Goal: Task Accomplishment & Management: Use online tool/utility

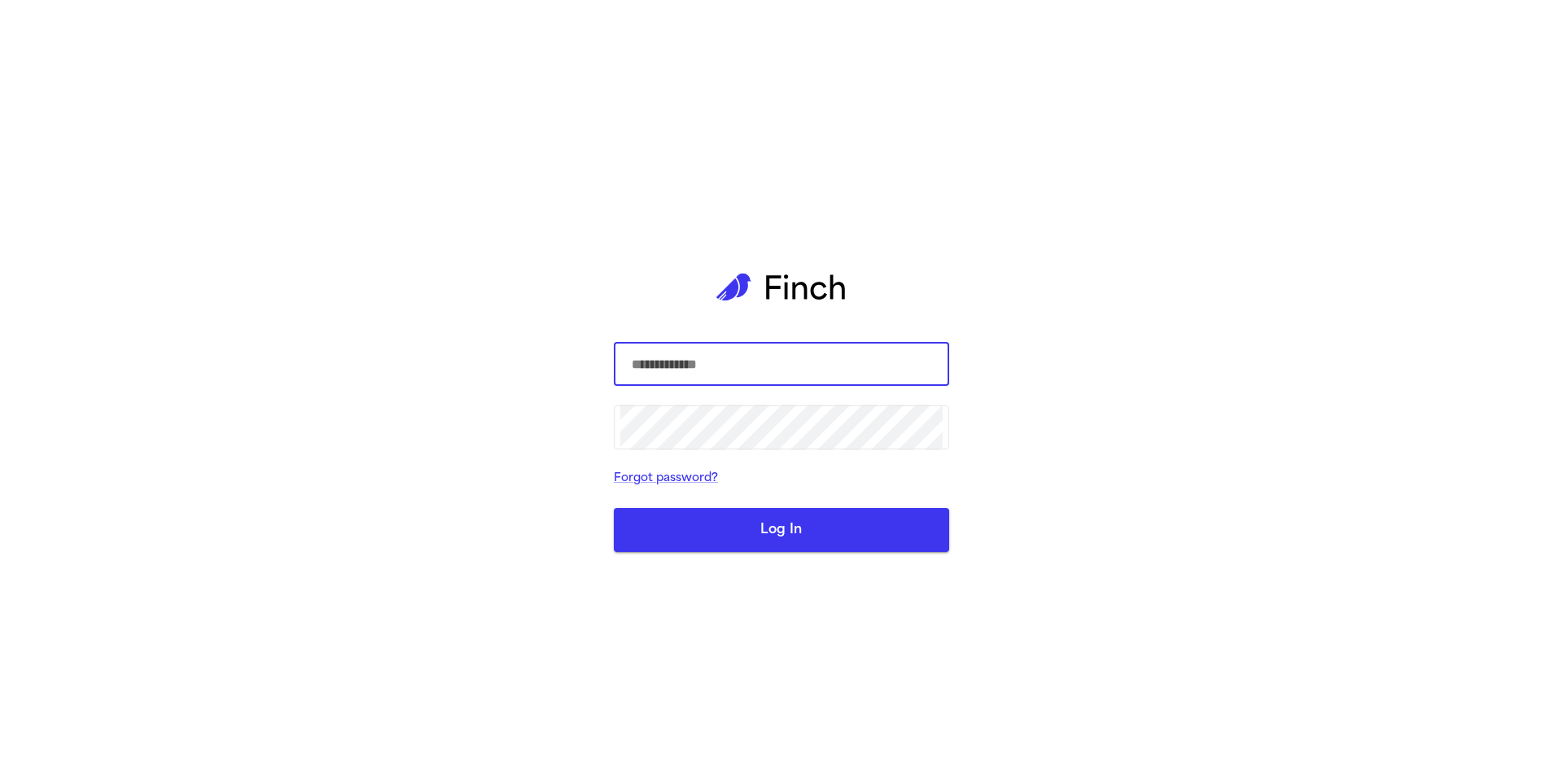
type input "**********"
click at [838, 536] on button "Log In" at bounding box center [782, 530] width 336 height 44
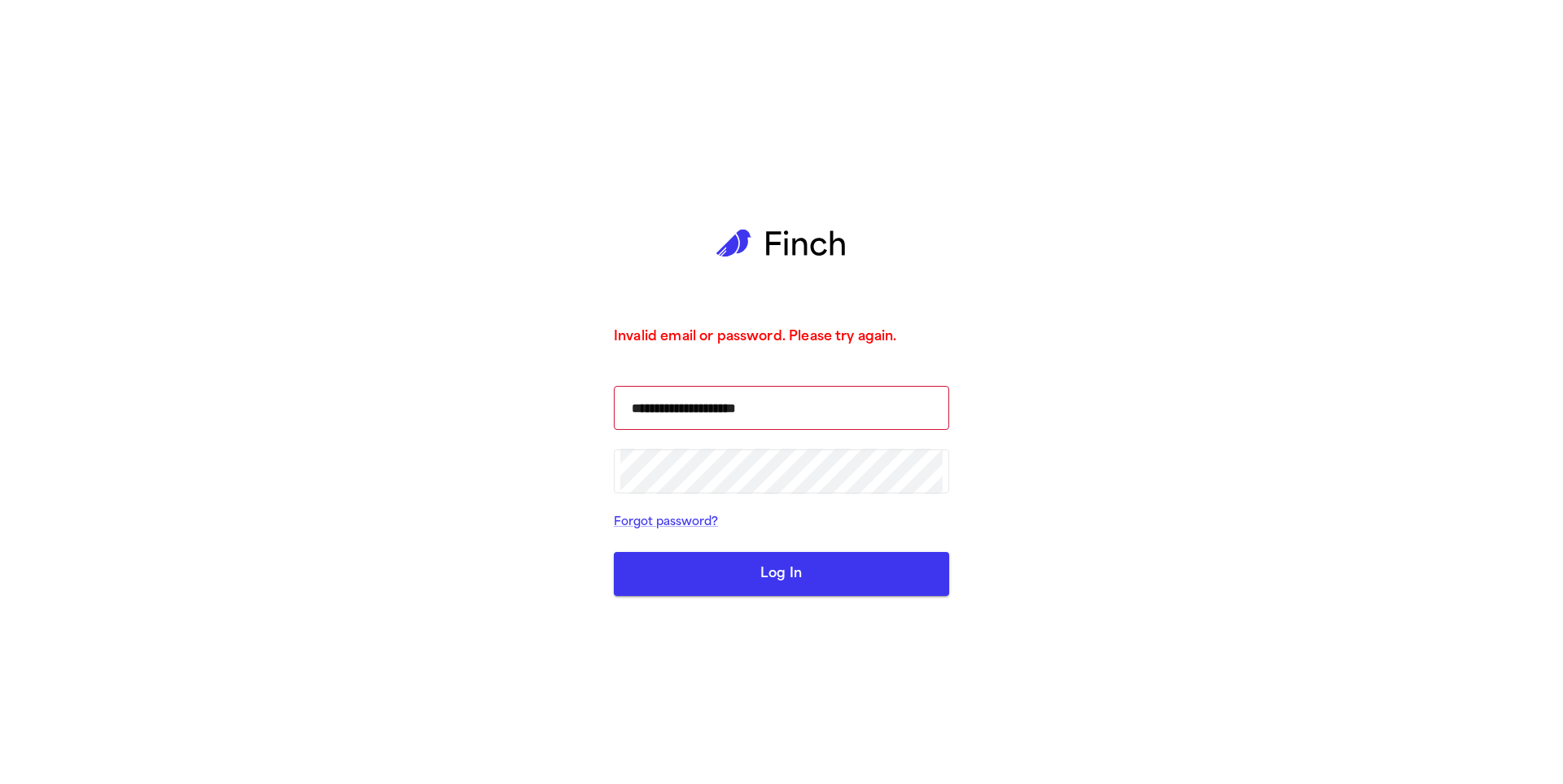
click at [782, 579] on button "Log In" at bounding box center [782, 574] width 336 height 44
click at [793, 576] on button "Log In" at bounding box center [782, 574] width 336 height 44
click at [850, 591] on button "Log In" at bounding box center [782, 574] width 336 height 44
click at [875, 584] on button "Log In" at bounding box center [782, 574] width 336 height 44
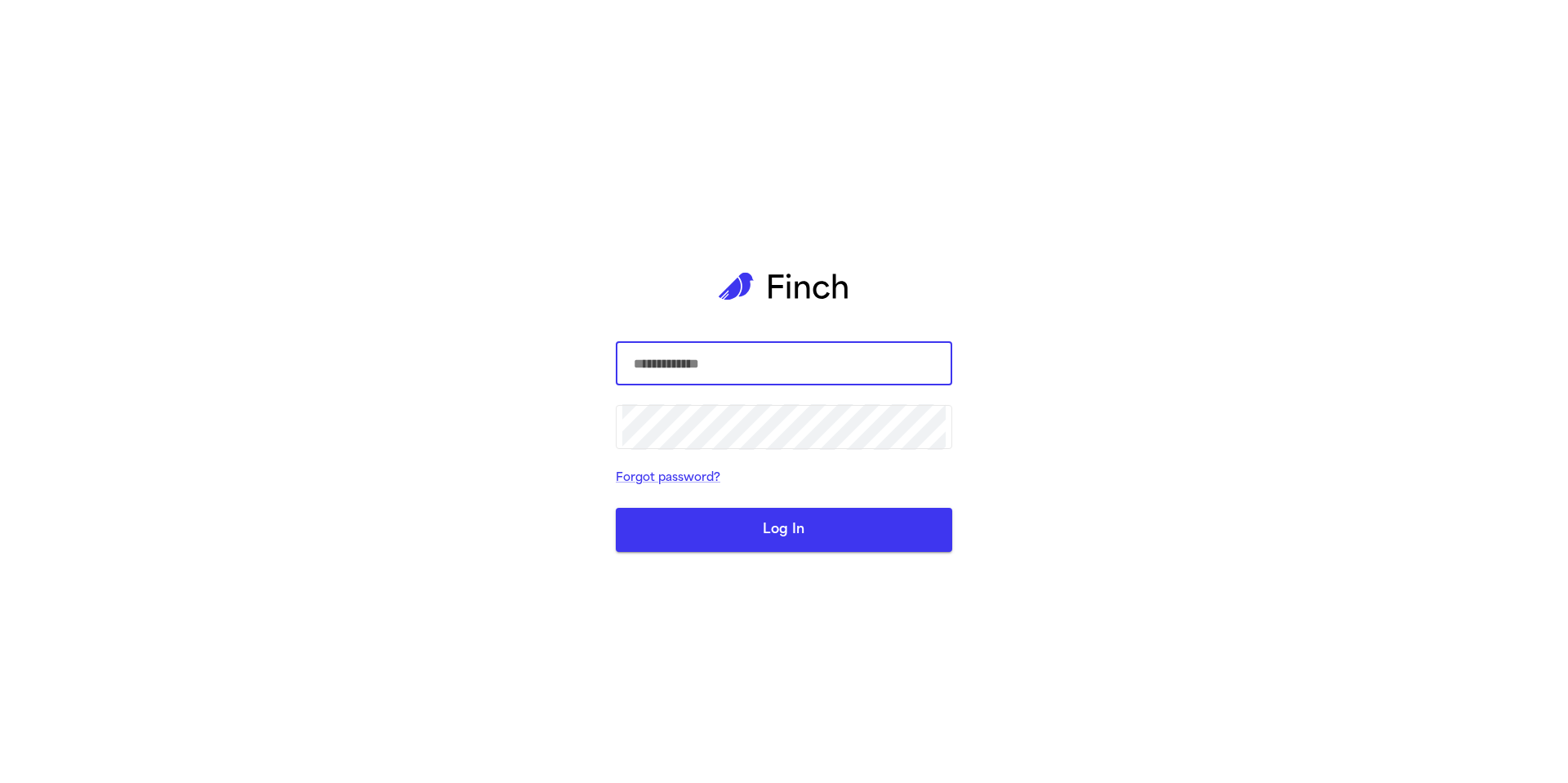
type input "**********"
click at [804, 539] on button "Log In" at bounding box center [784, 530] width 337 height 44
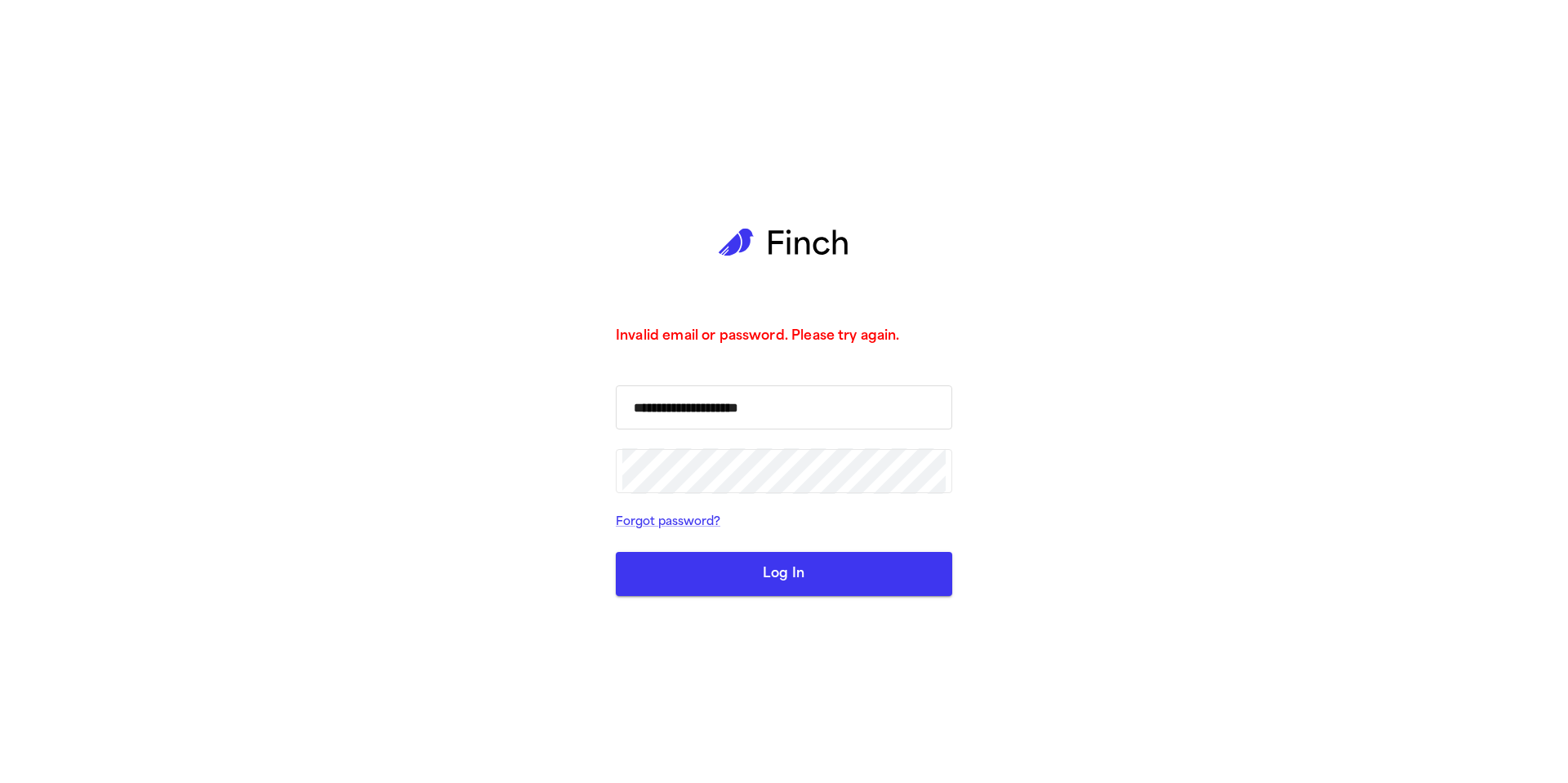
click at [847, 421] on input "**********" at bounding box center [784, 407] width 324 height 46
click at [885, 570] on button "Log In" at bounding box center [784, 574] width 337 height 44
click at [825, 588] on button "Log In" at bounding box center [784, 574] width 337 height 44
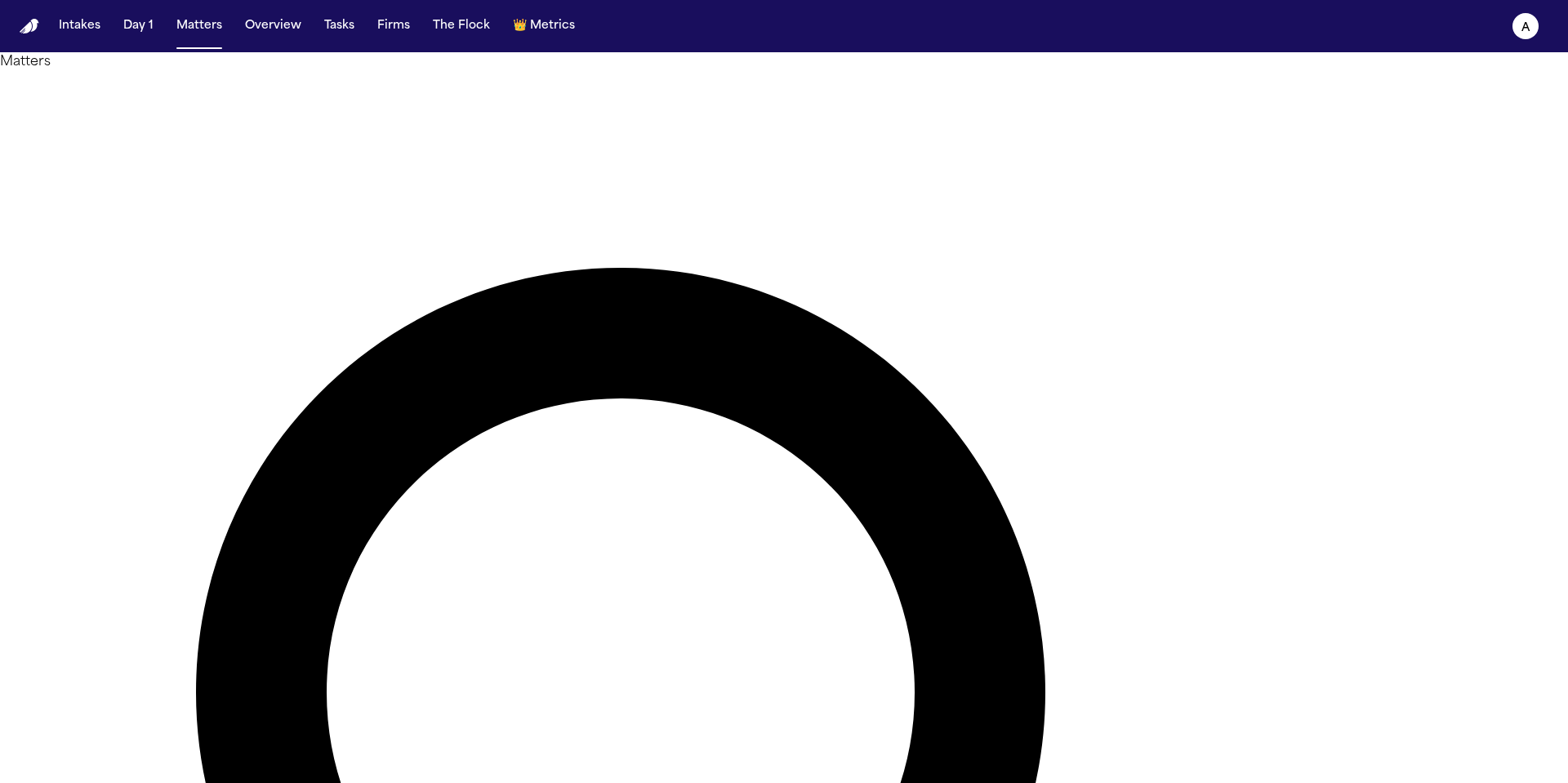
type input "**********"
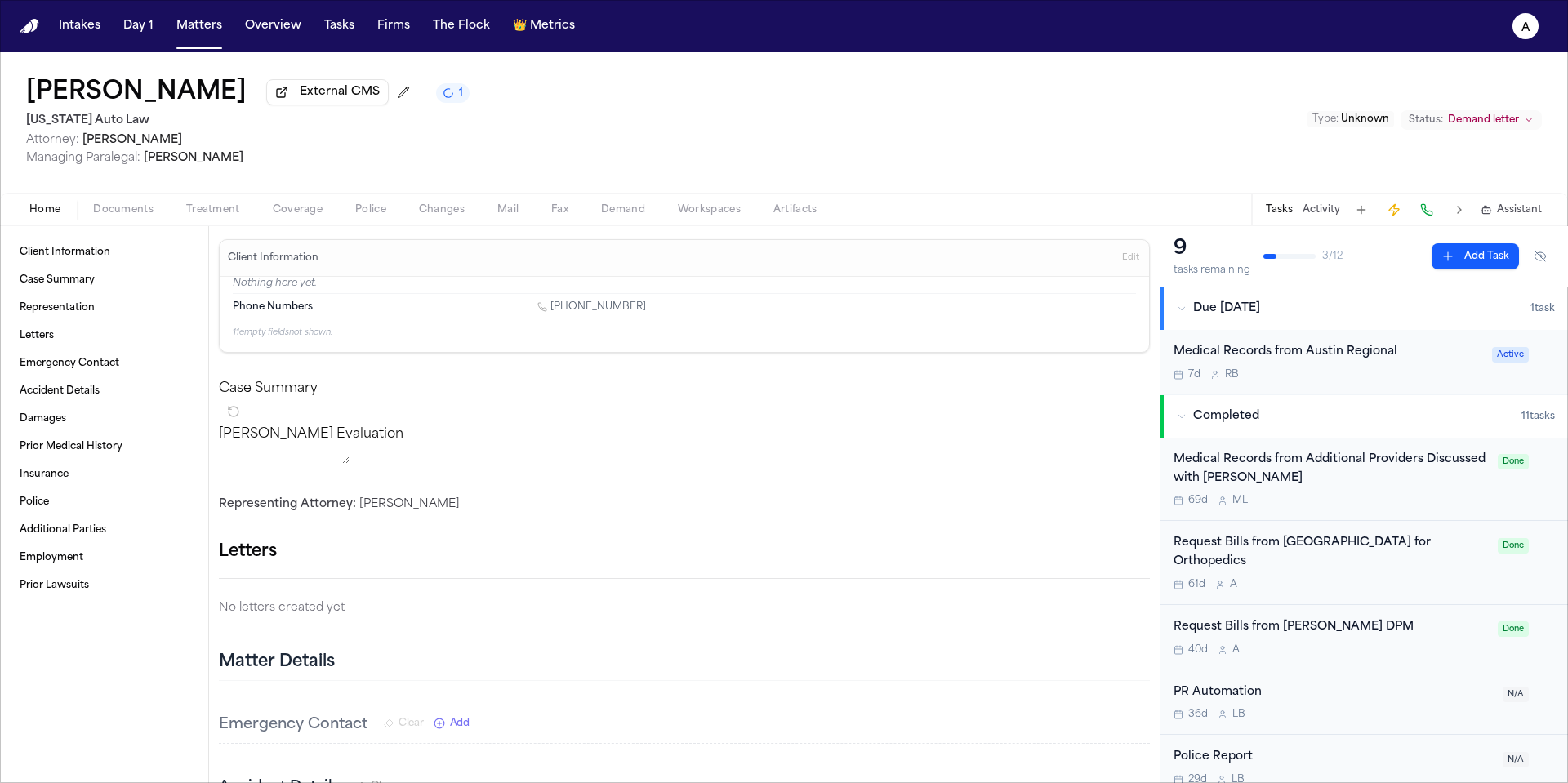
click at [1406, 382] on div "7d R B" at bounding box center [1328, 374] width 308 height 13
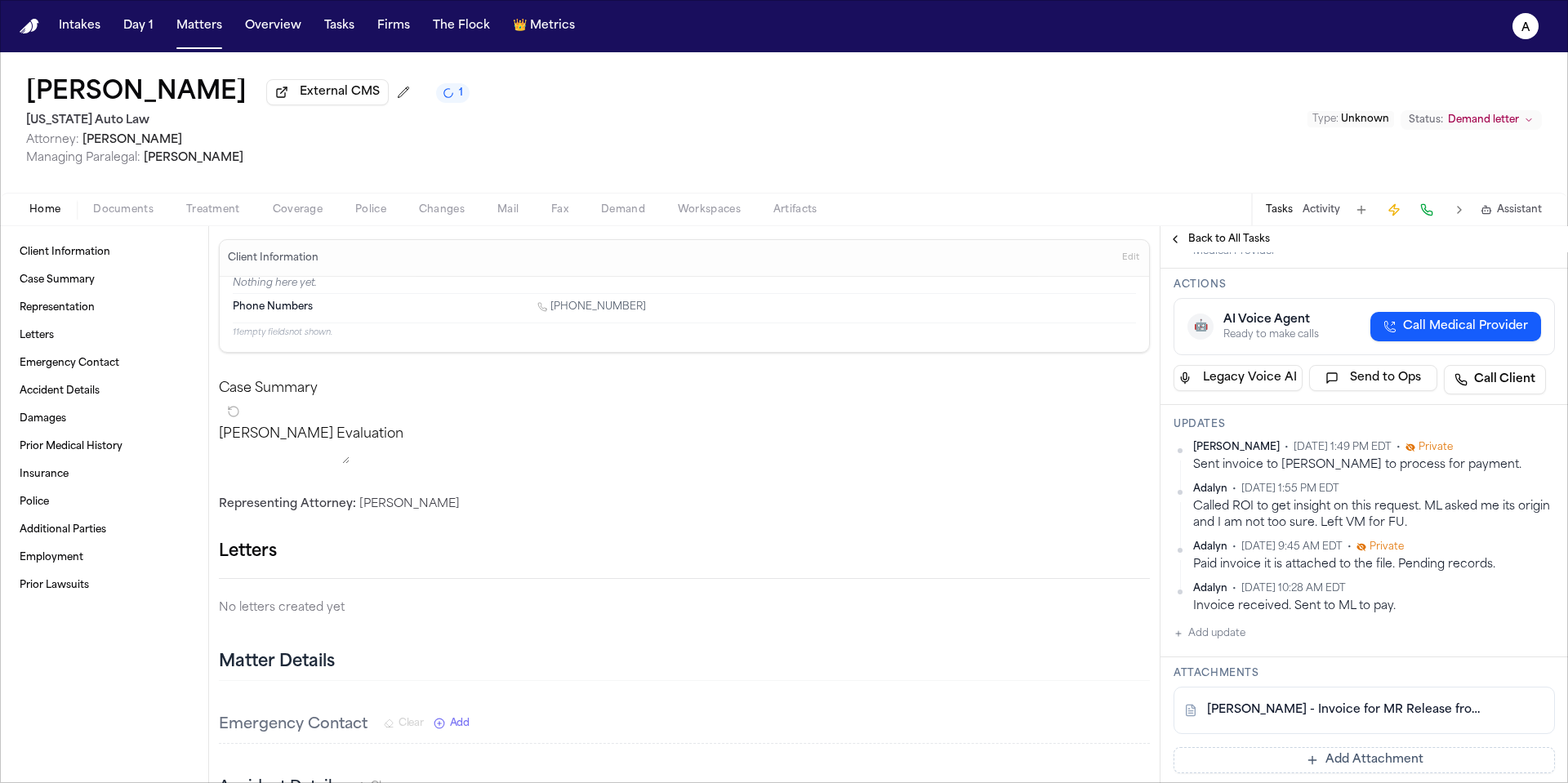
scroll to position [178, 0]
click at [1273, 656] on div "Updates Richelle Bauman • Oct 1, 2025 1:49 PM EDT • Private Sent invoice to Dan…" at bounding box center [1364, 530] width 407 height 252
click at [1166, 651] on div "Updates Richelle Bauman • Oct 1, 2025 1:49 PM EDT • Private Sent invoice to Dan…" at bounding box center [1364, 530] width 407 height 252
click at [1237, 633] on button "Add update" at bounding box center [1209, 632] width 72 height 20
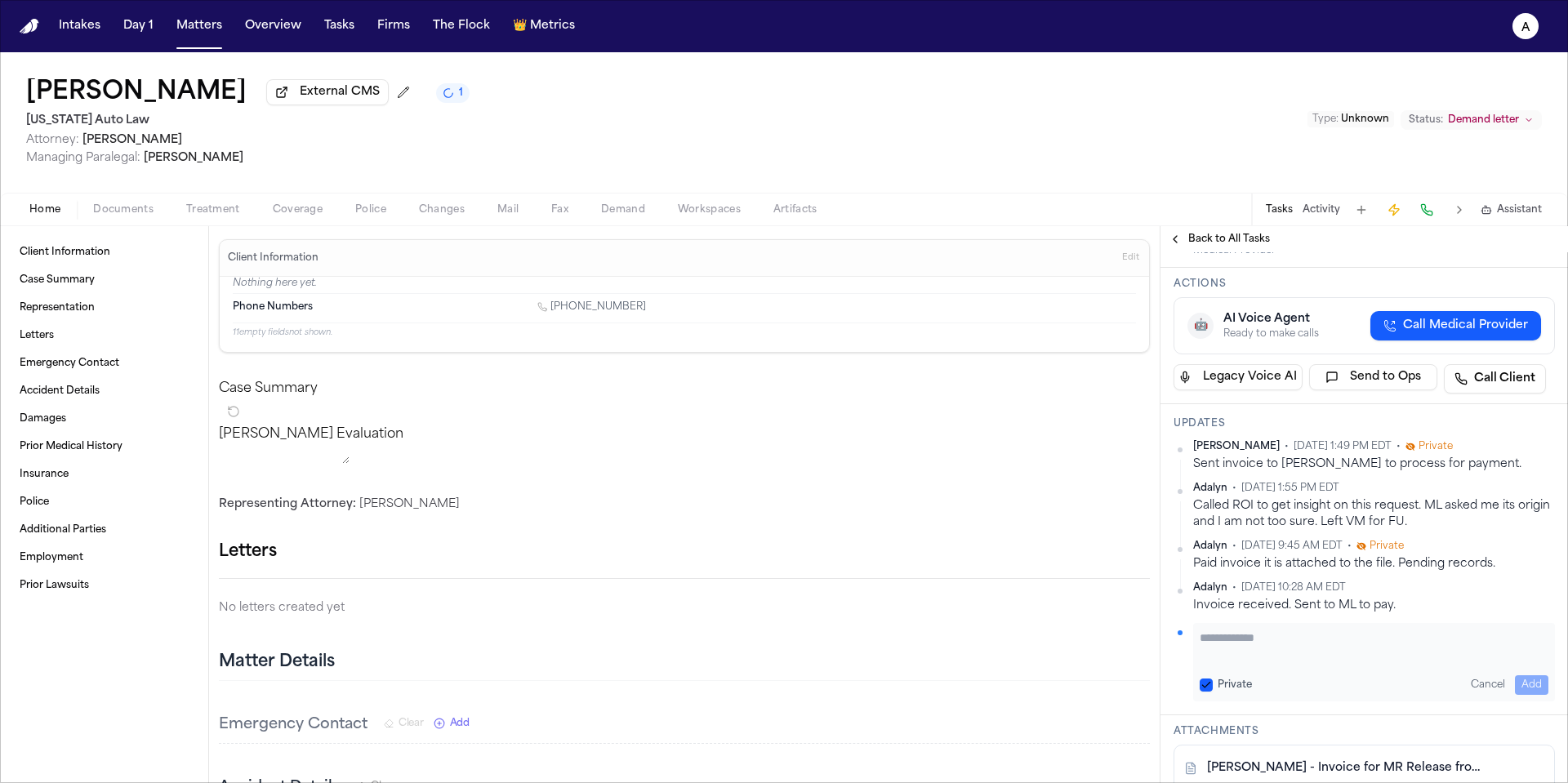
click at [1230, 644] on textarea "Add your update" at bounding box center [1374, 646] width 349 height 32
click at [1293, 657] on textarea "**********" at bounding box center [1368, 646] width 337 height 32
drag, startPoint x: 1329, startPoint y: 657, endPoint x: 1293, endPoint y: 657, distance: 36.0
click at [1293, 657] on textarea "**********" at bounding box center [1368, 646] width 337 height 32
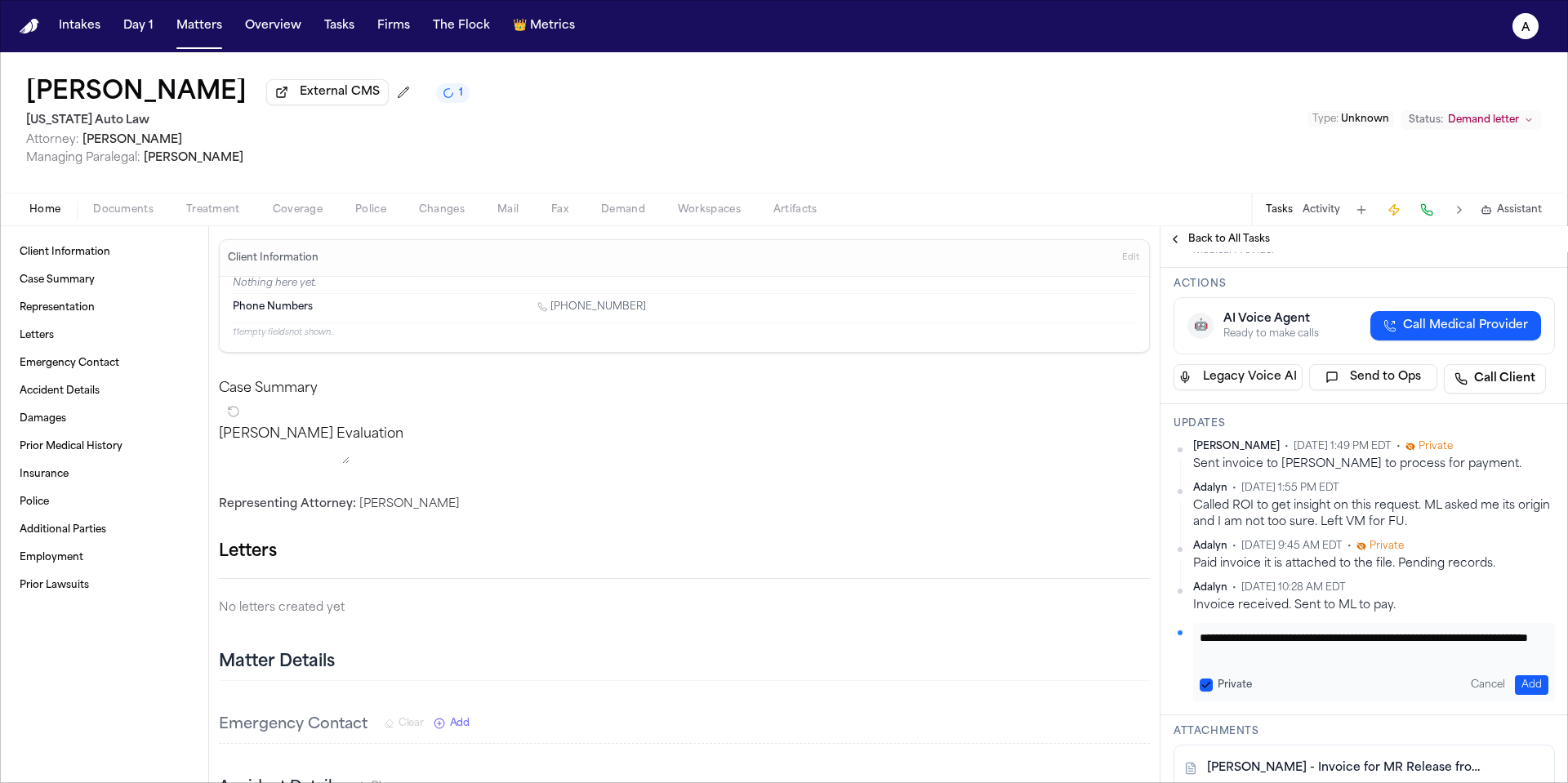
drag, startPoint x: 1352, startPoint y: 658, endPoint x: 1324, endPoint y: 657, distance: 28.0
click at [1324, 657] on textarea "**********" at bounding box center [1368, 646] width 337 height 32
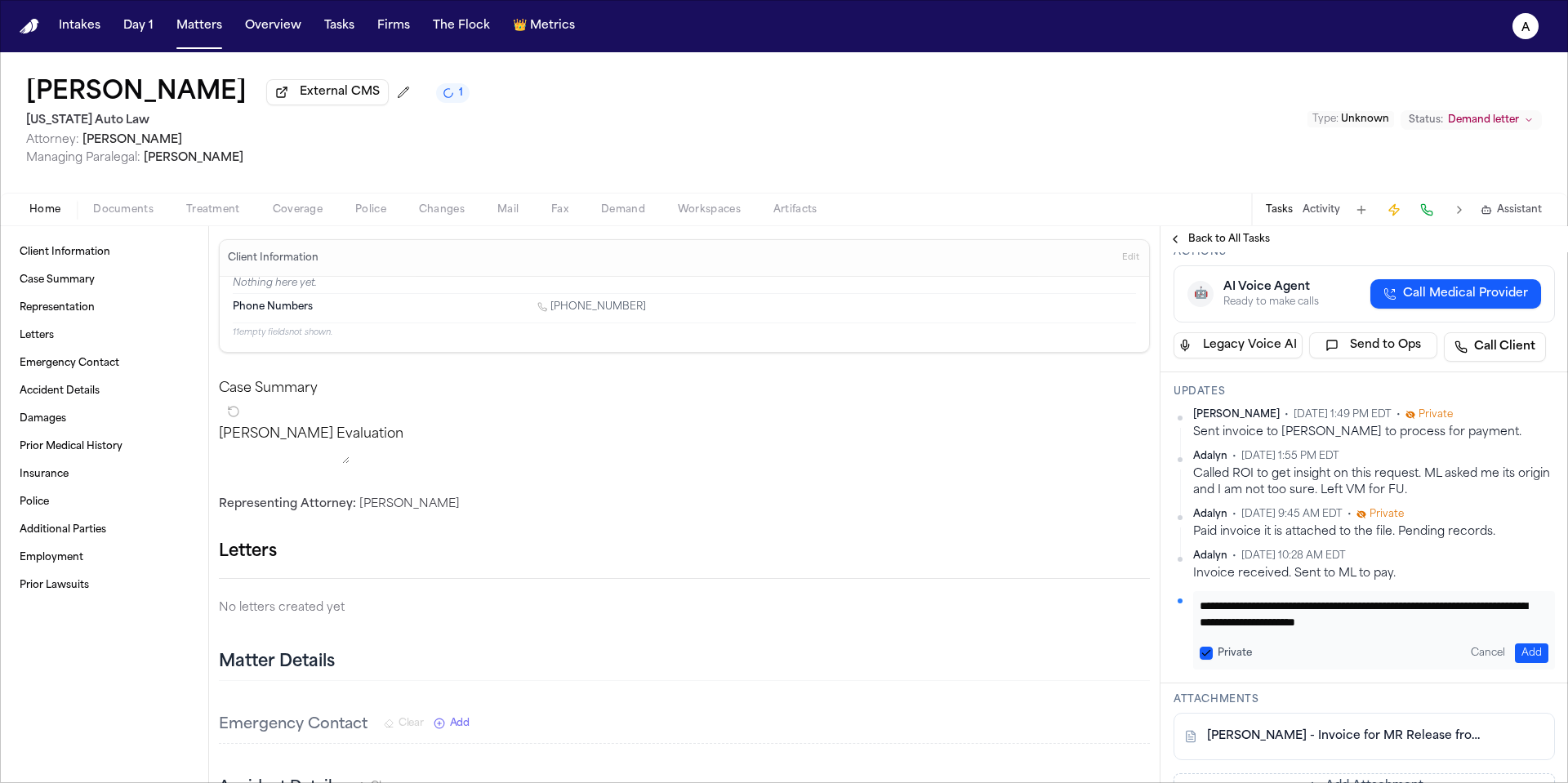
scroll to position [233, 0]
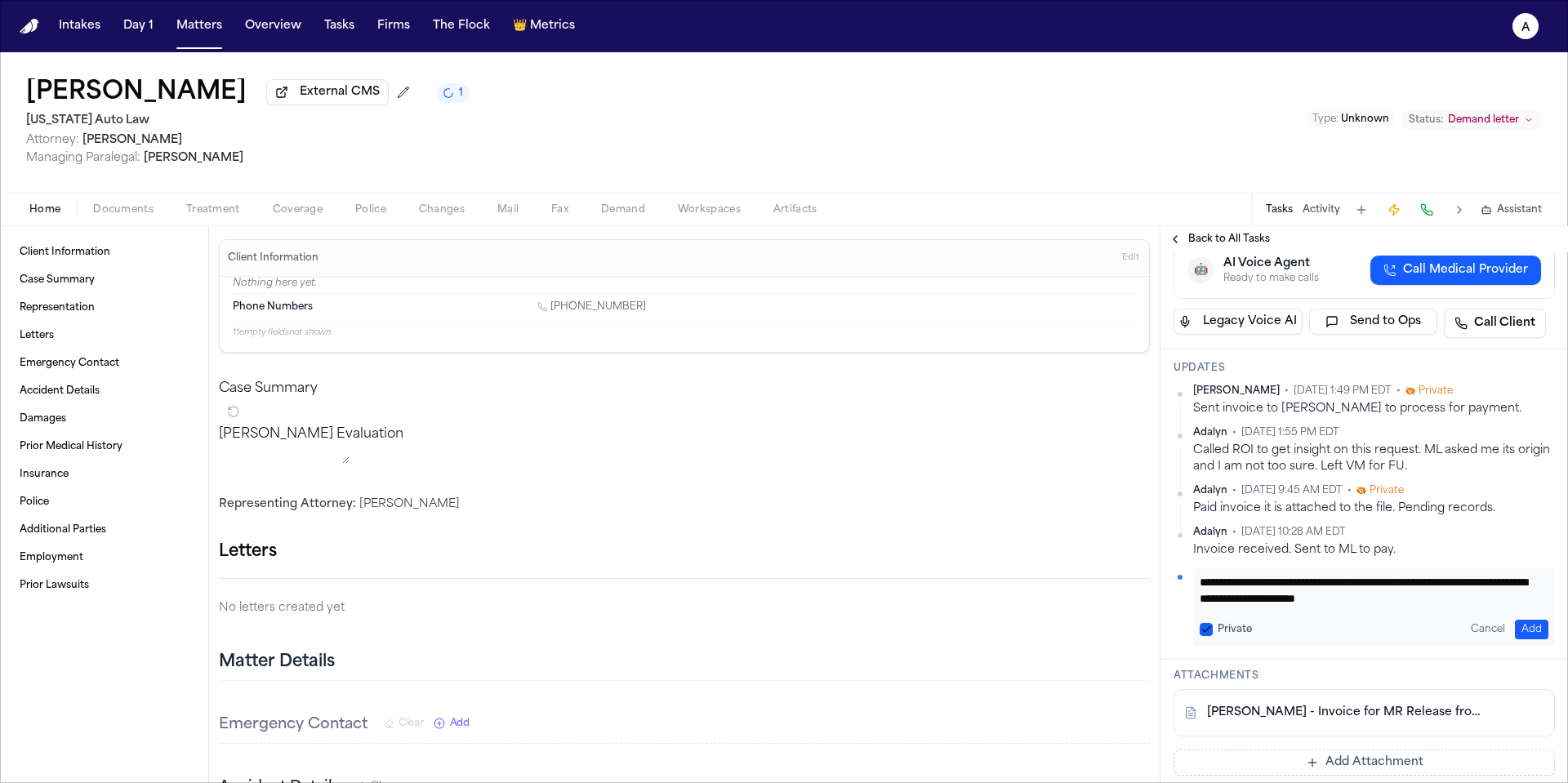
drag, startPoint x: 1456, startPoint y: 612, endPoint x: 1204, endPoint y: 596, distance: 252.5
click at [1203, 596] on div "**********" at bounding box center [1374, 607] width 362 height 78
drag, startPoint x: 1443, startPoint y: 605, endPoint x: 1469, endPoint y: 601, distance: 26.3
click at [1473, 601] on textarea "**********" at bounding box center [1368, 590] width 337 height 32
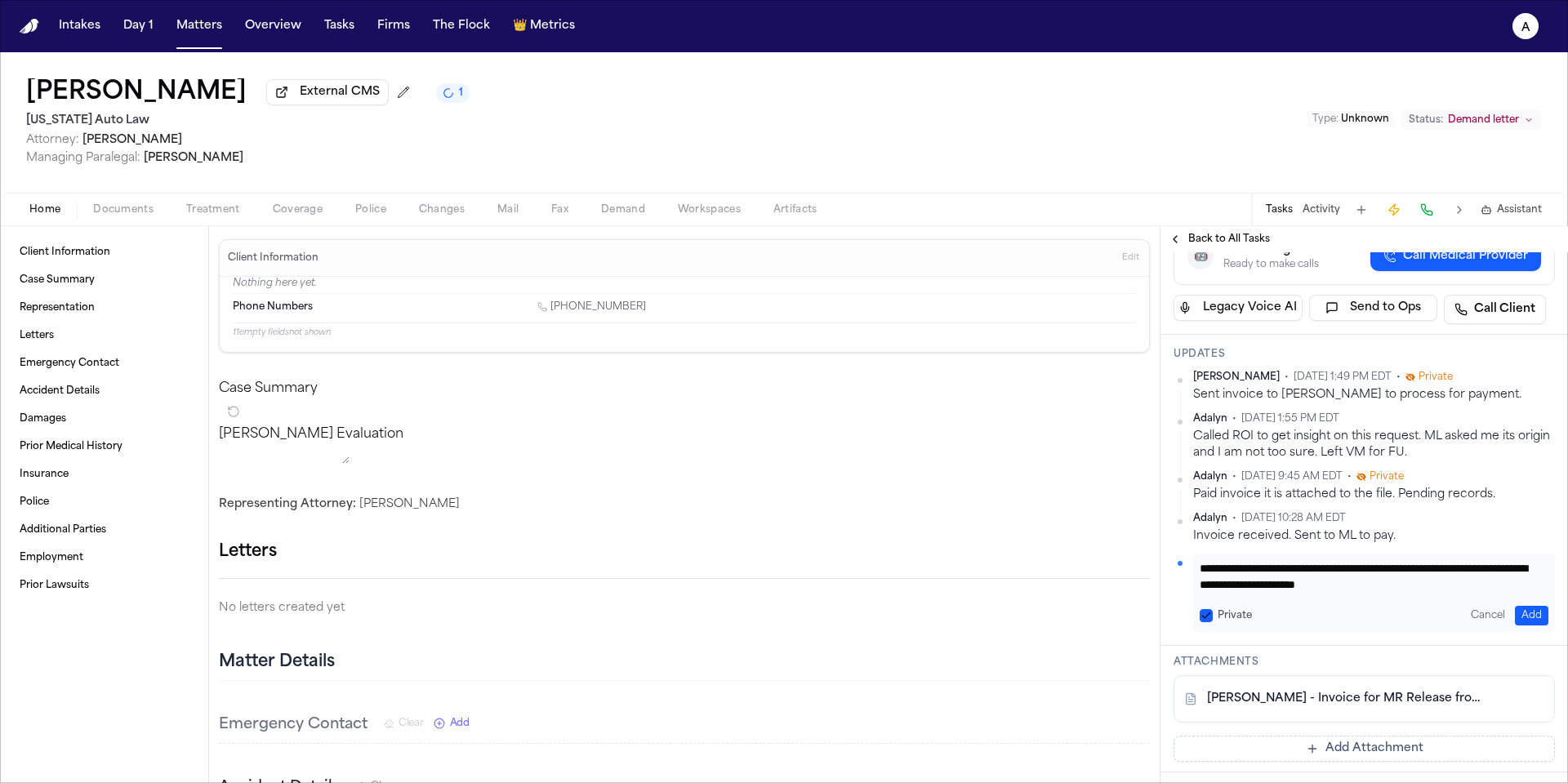
scroll to position [209, 0]
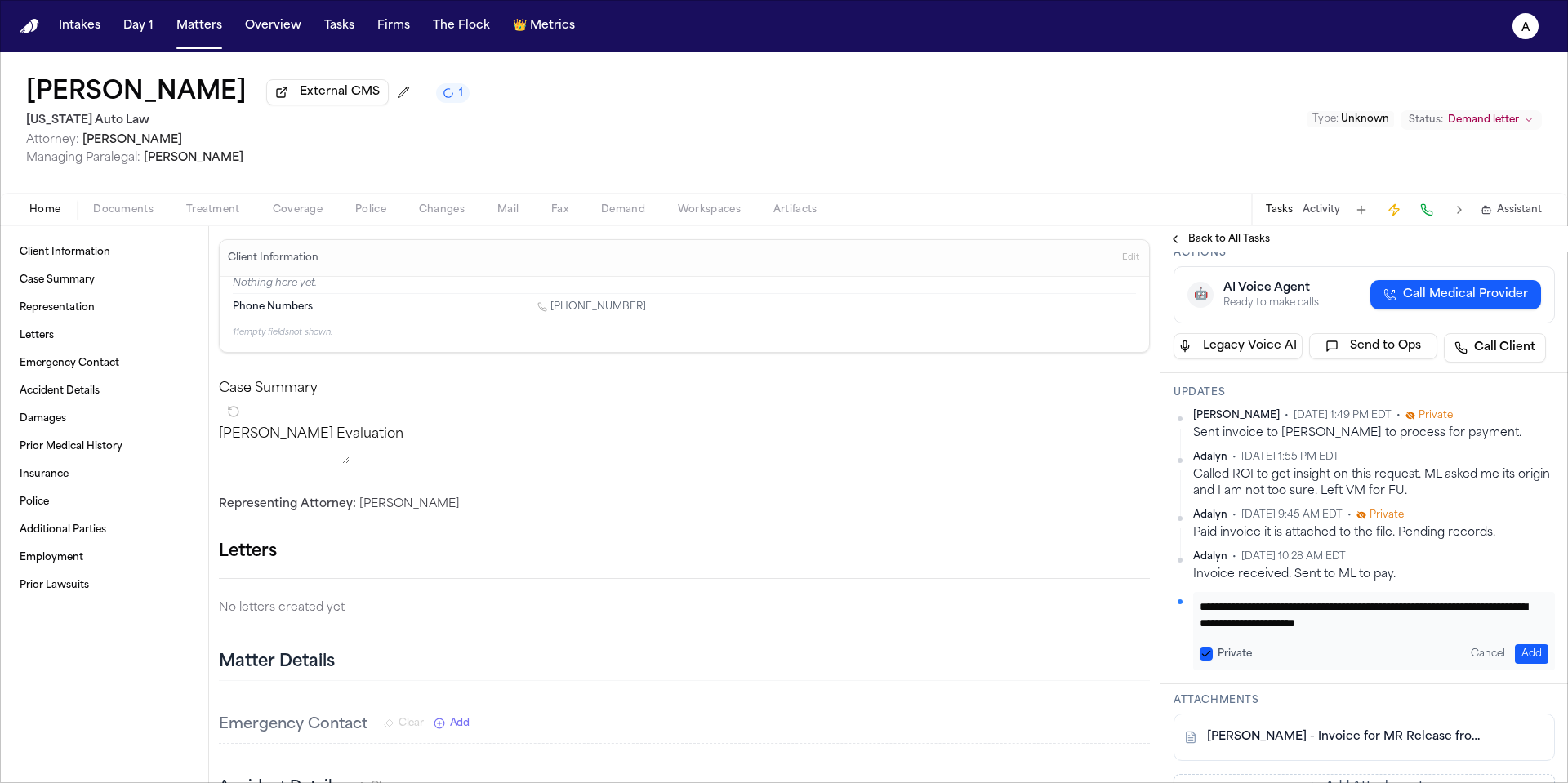
click at [1397, 735] on link "D. Wright - Invoice for MR Release from Austin Regional Center - 8.15.25" at bounding box center [1348, 737] width 282 height 16
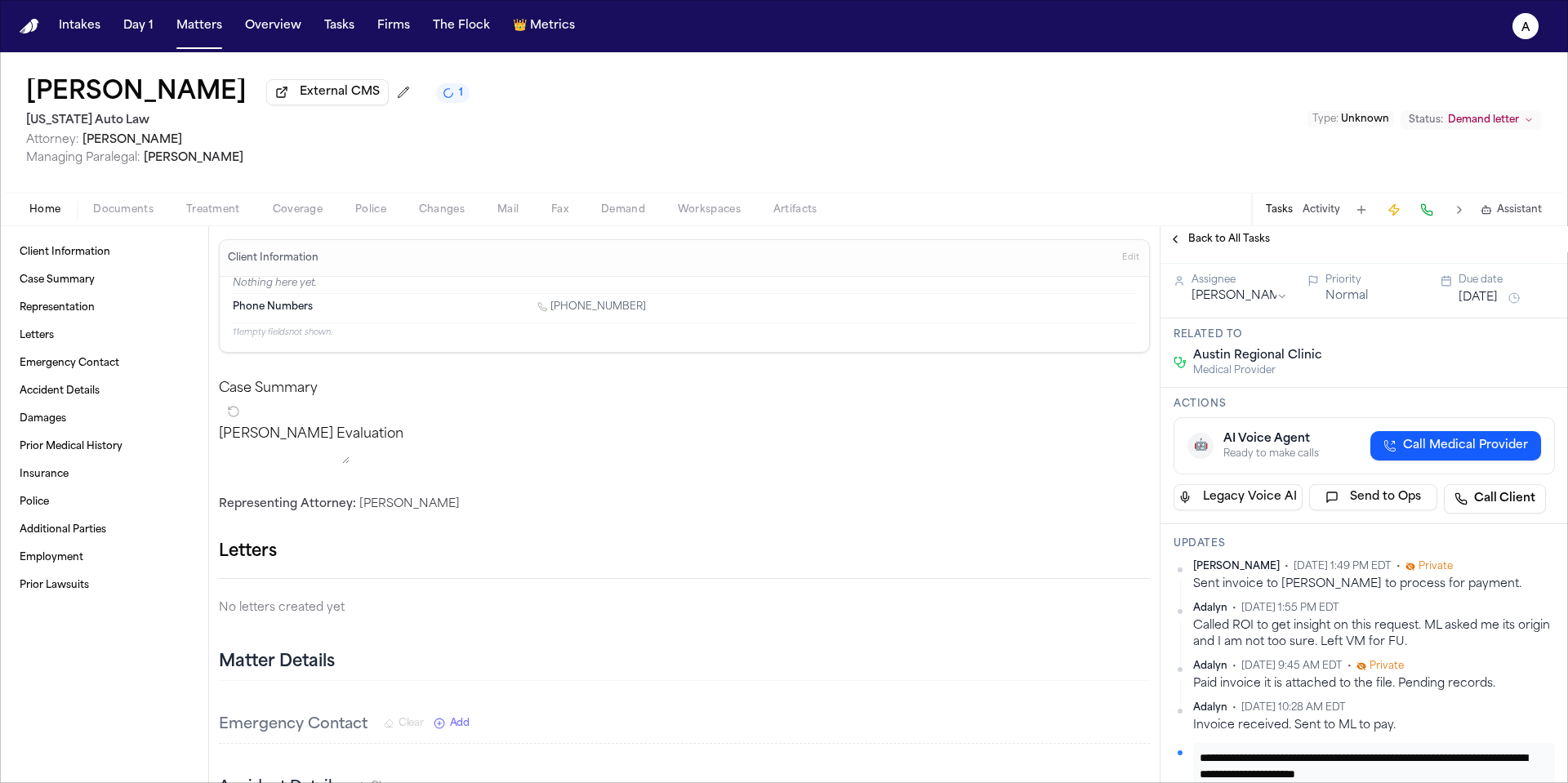
scroll to position [33, 0]
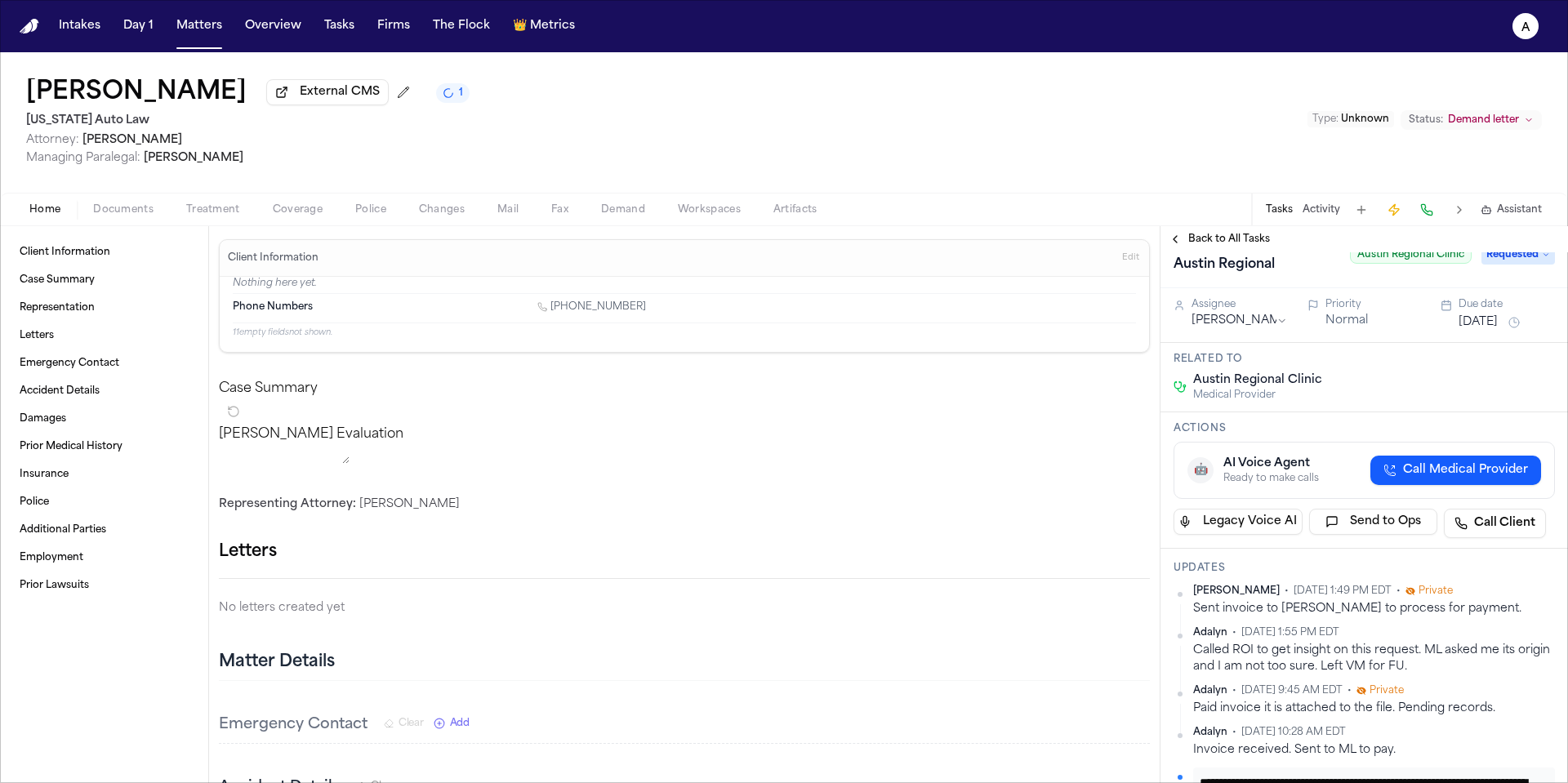
click at [1260, 319] on html "Intakes Day 1 Matters Overview Tasks Firms The Flock 👑 Metrics A Delores Wright…" at bounding box center [784, 391] width 1568 height 783
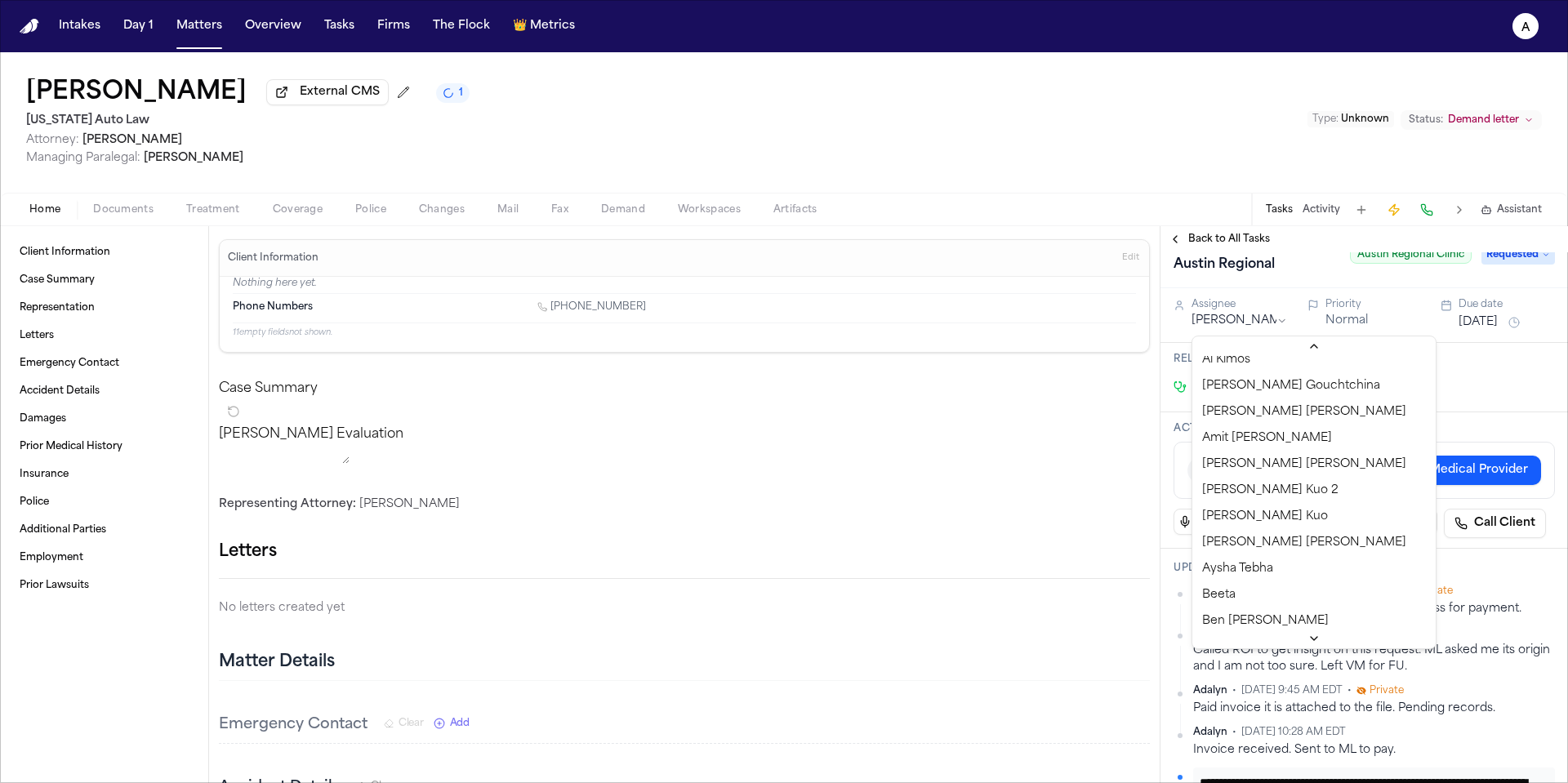
scroll to position [0, 0]
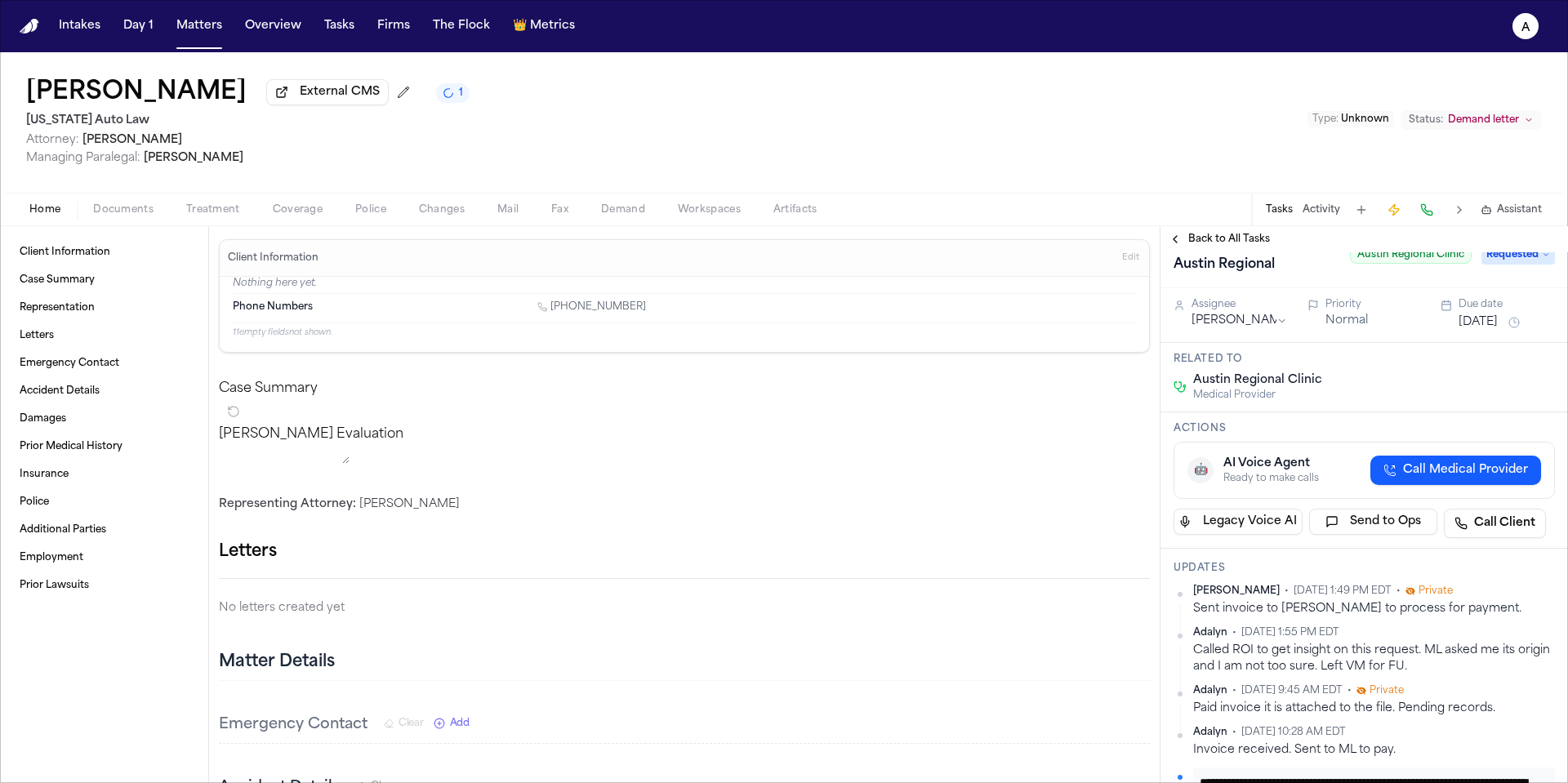
click at [1432, 401] on div "Austin Regional Clinic Medical Provider" at bounding box center [1364, 387] width 382 height 30
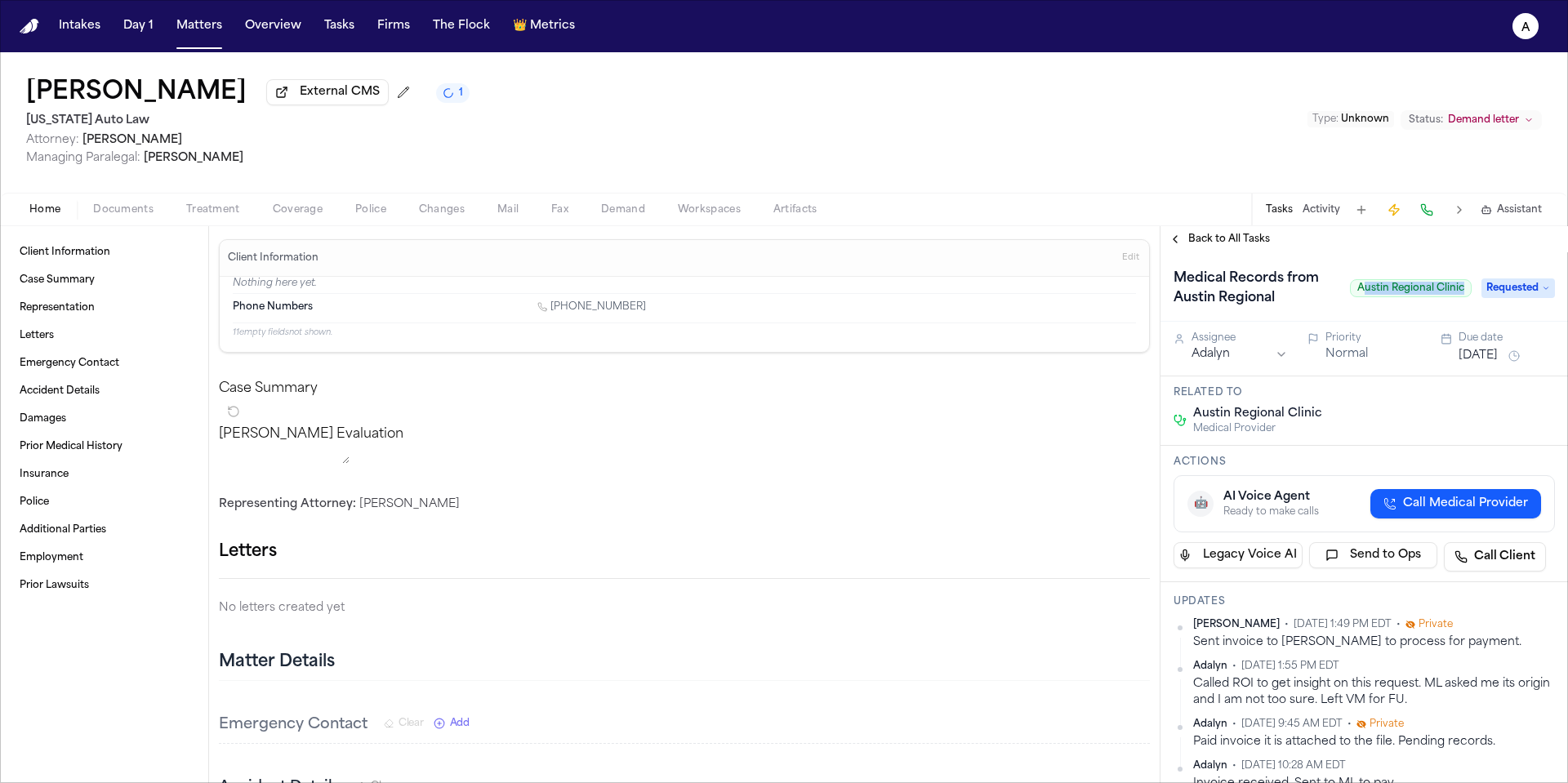
drag, startPoint x: 1450, startPoint y: 290, endPoint x: 1350, endPoint y: 289, distance: 100.0
click at [1350, 289] on span "Austin Regional Clinic" at bounding box center [1410, 288] width 122 height 18
click at [1363, 425] on div "Austin Regional Clinic Medical Provider" at bounding box center [1364, 420] width 382 height 30
click at [1345, 363] on button "Normal" at bounding box center [1346, 354] width 43 height 16
click at [1352, 356] on button "Normal" at bounding box center [1346, 354] width 43 height 16
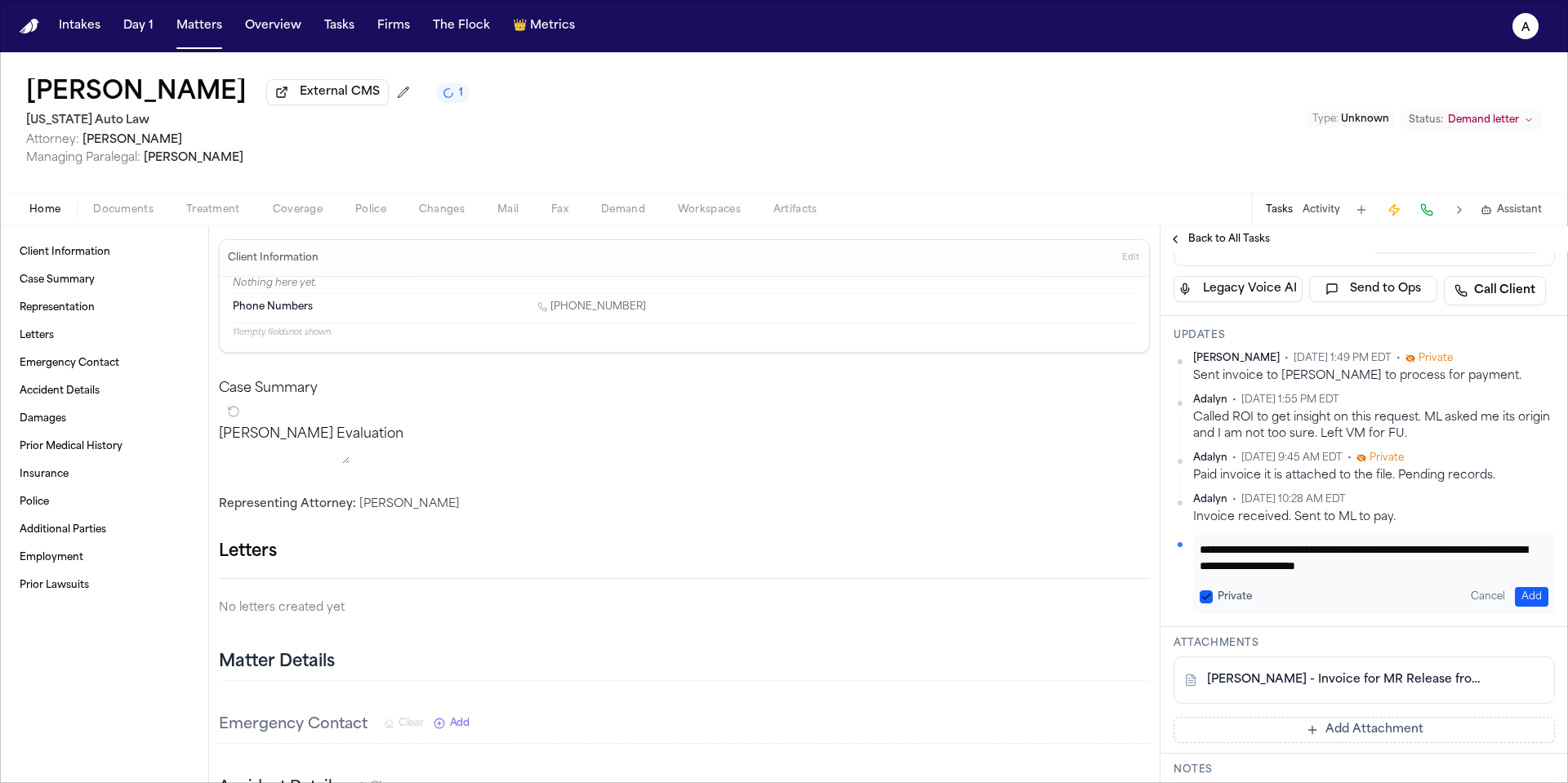
scroll to position [284, 0]
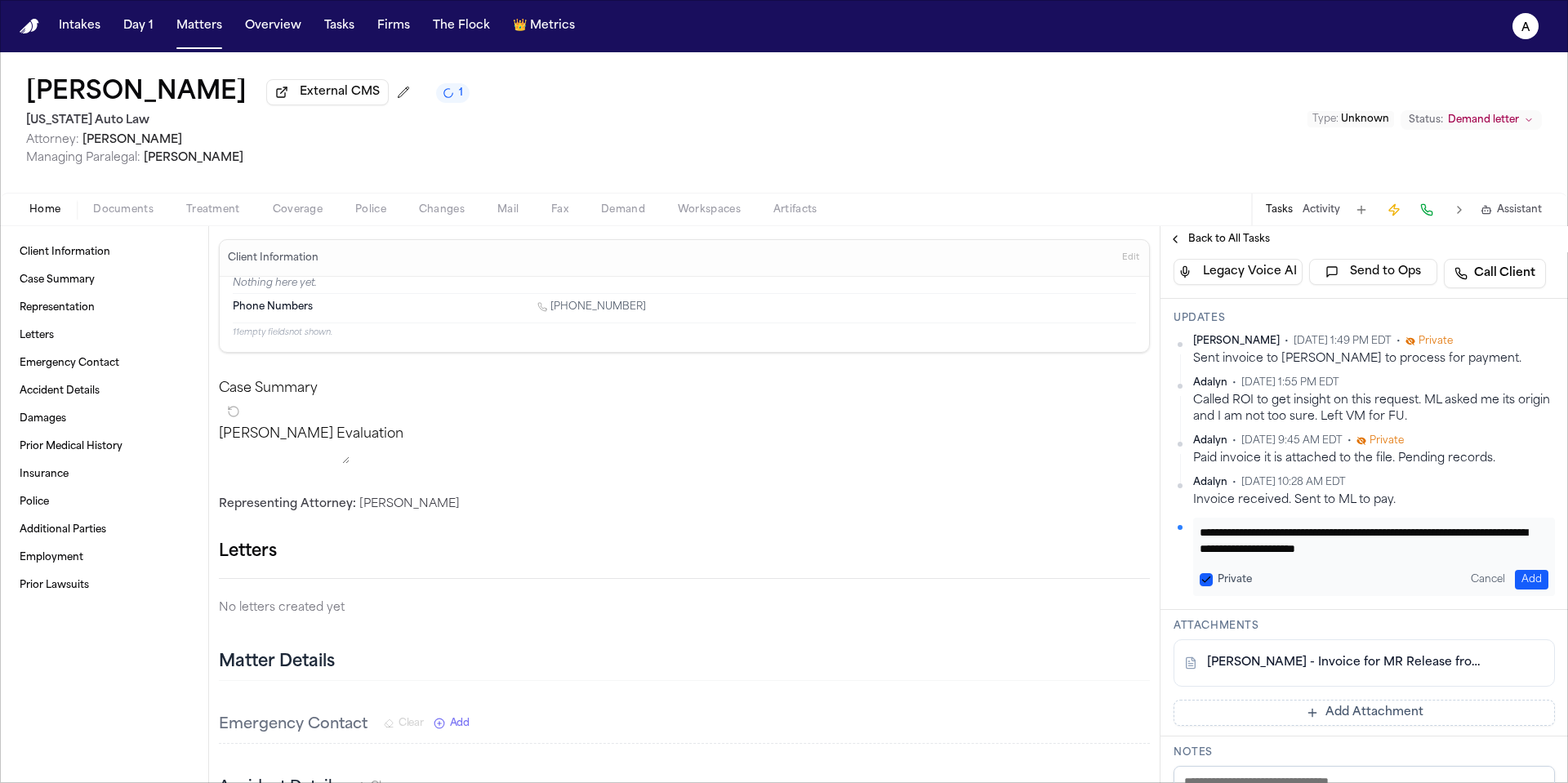
click at [1445, 557] on textarea "**********" at bounding box center [1368, 540] width 337 height 32
drag, startPoint x: 1442, startPoint y: 559, endPoint x: 1337, endPoint y: 550, distance: 105.4
click at [1337, 550] on textarea "**********" at bounding box center [1368, 540] width 337 height 32
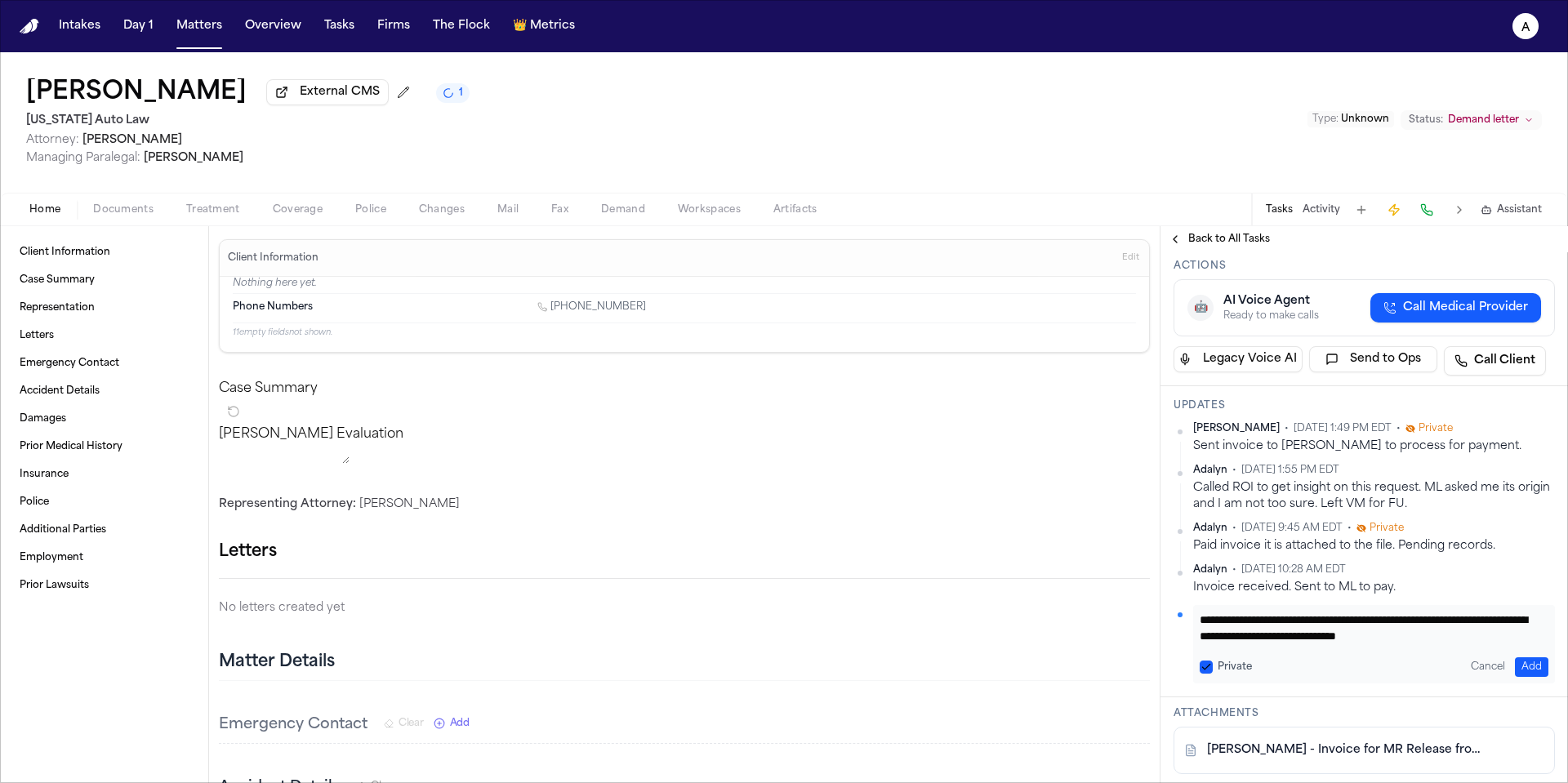
scroll to position [0, 0]
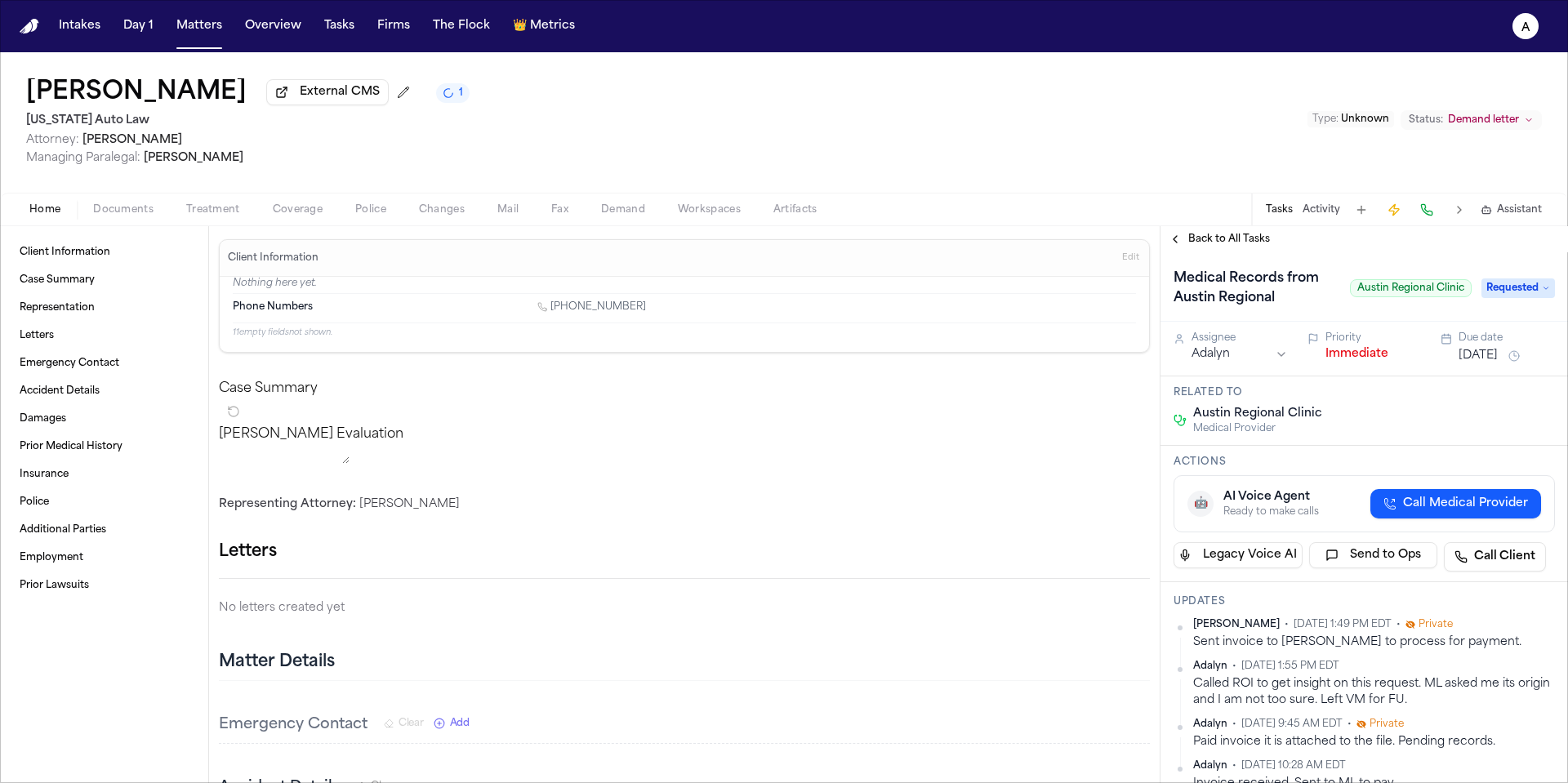
type textarea "**********"
drag, startPoint x: 1345, startPoint y: 293, endPoint x: 1451, endPoint y: 293, distance: 106.0
click at [1452, 293] on span "Austin Regional Clinic" at bounding box center [1410, 288] width 122 height 18
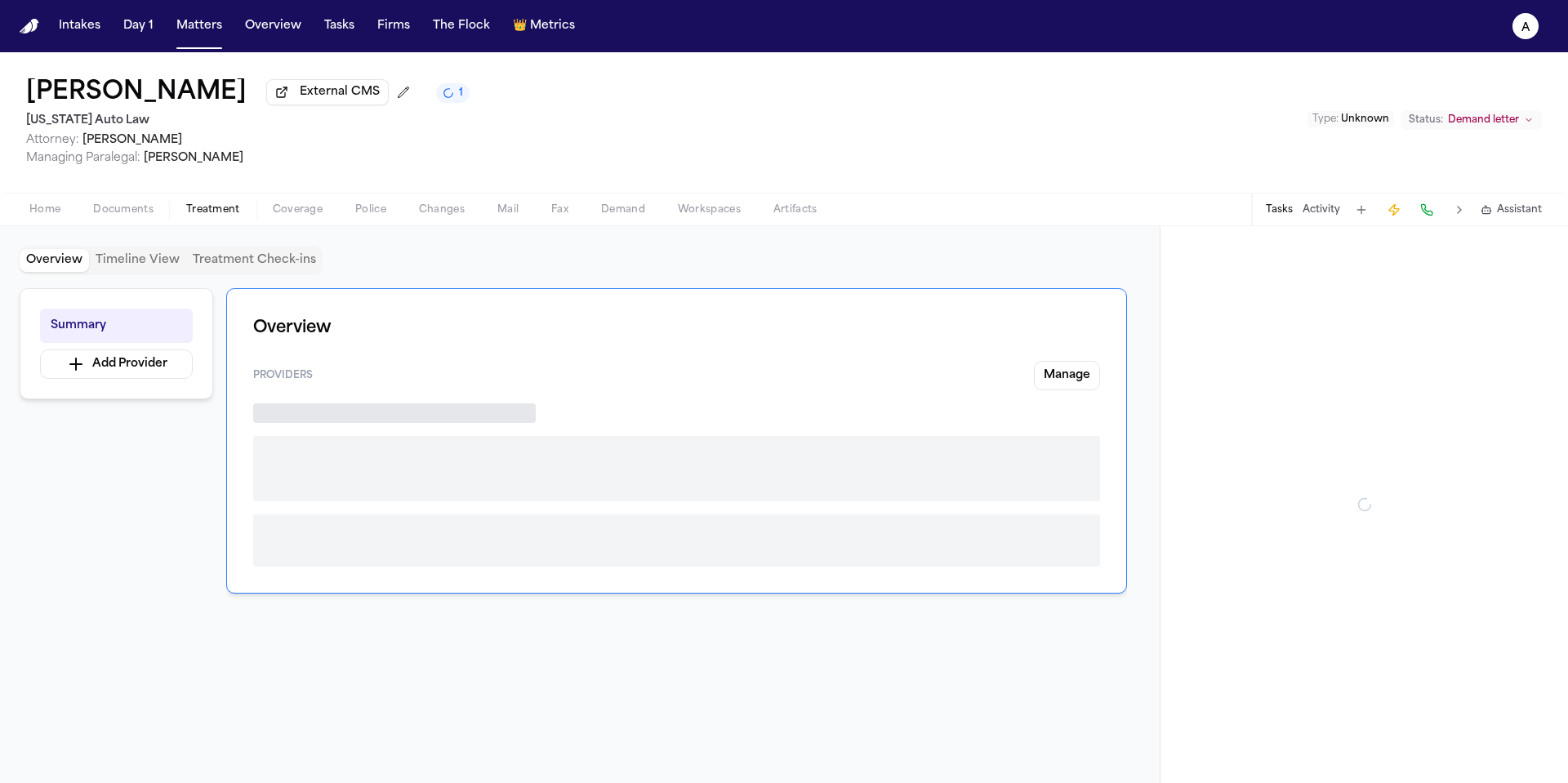
click at [202, 211] on span "Treatment" at bounding box center [213, 210] width 54 height 13
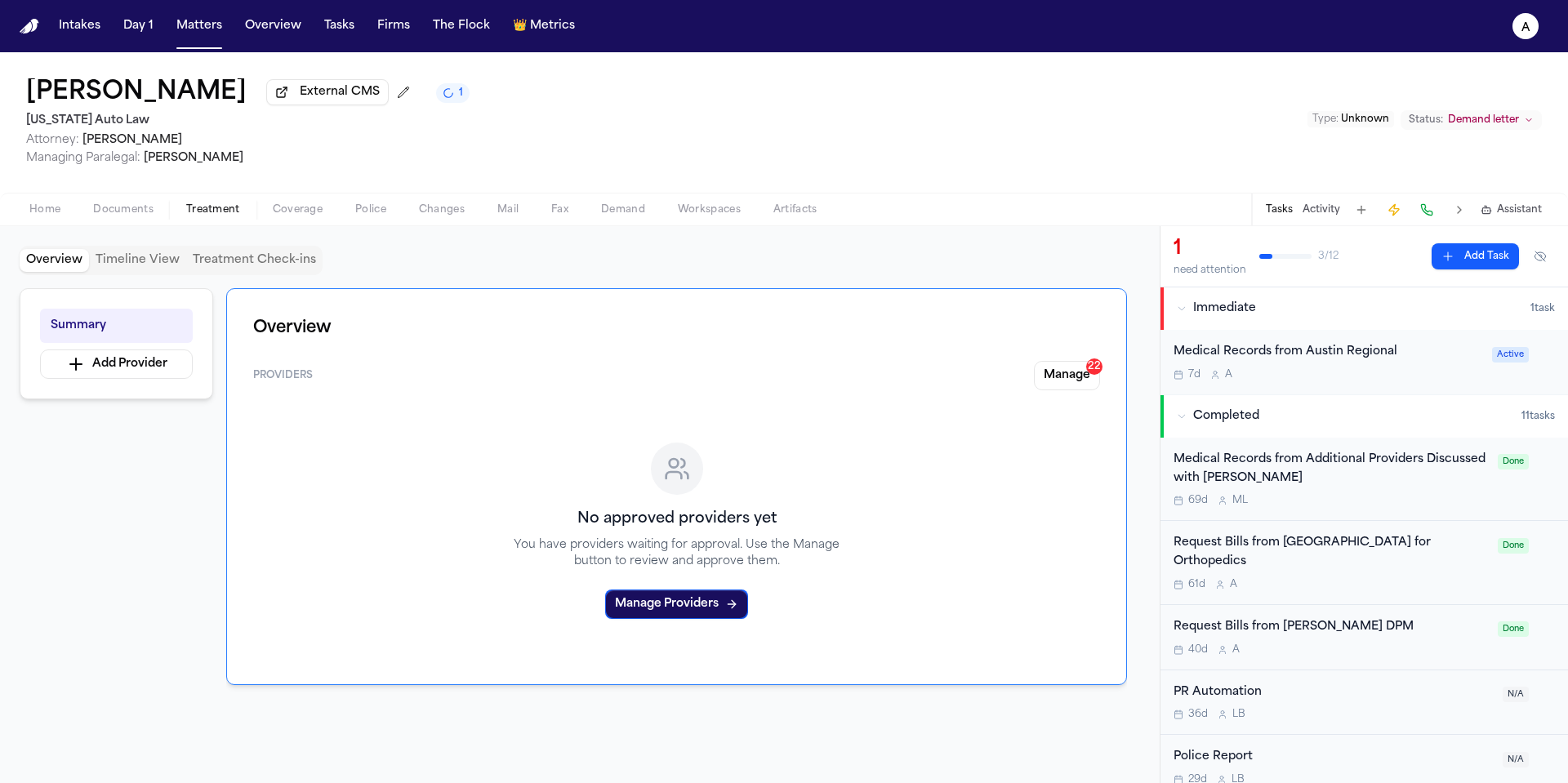
click at [229, 213] on span "Treatment" at bounding box center [213, 210] width 54 height 13
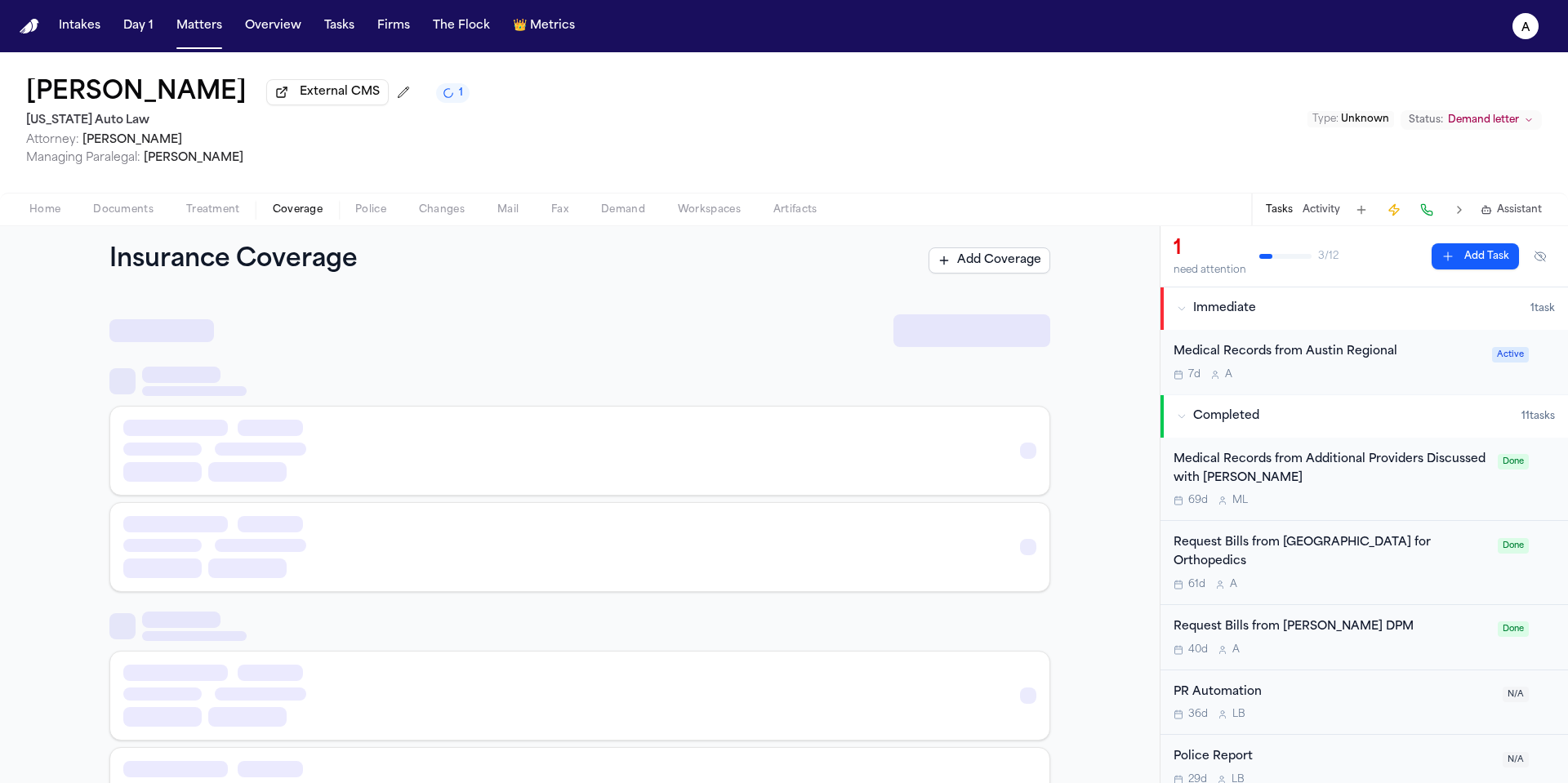
click at [291, 216] on span "Coverage" at bounding box center [297, 210] width 49 height 13
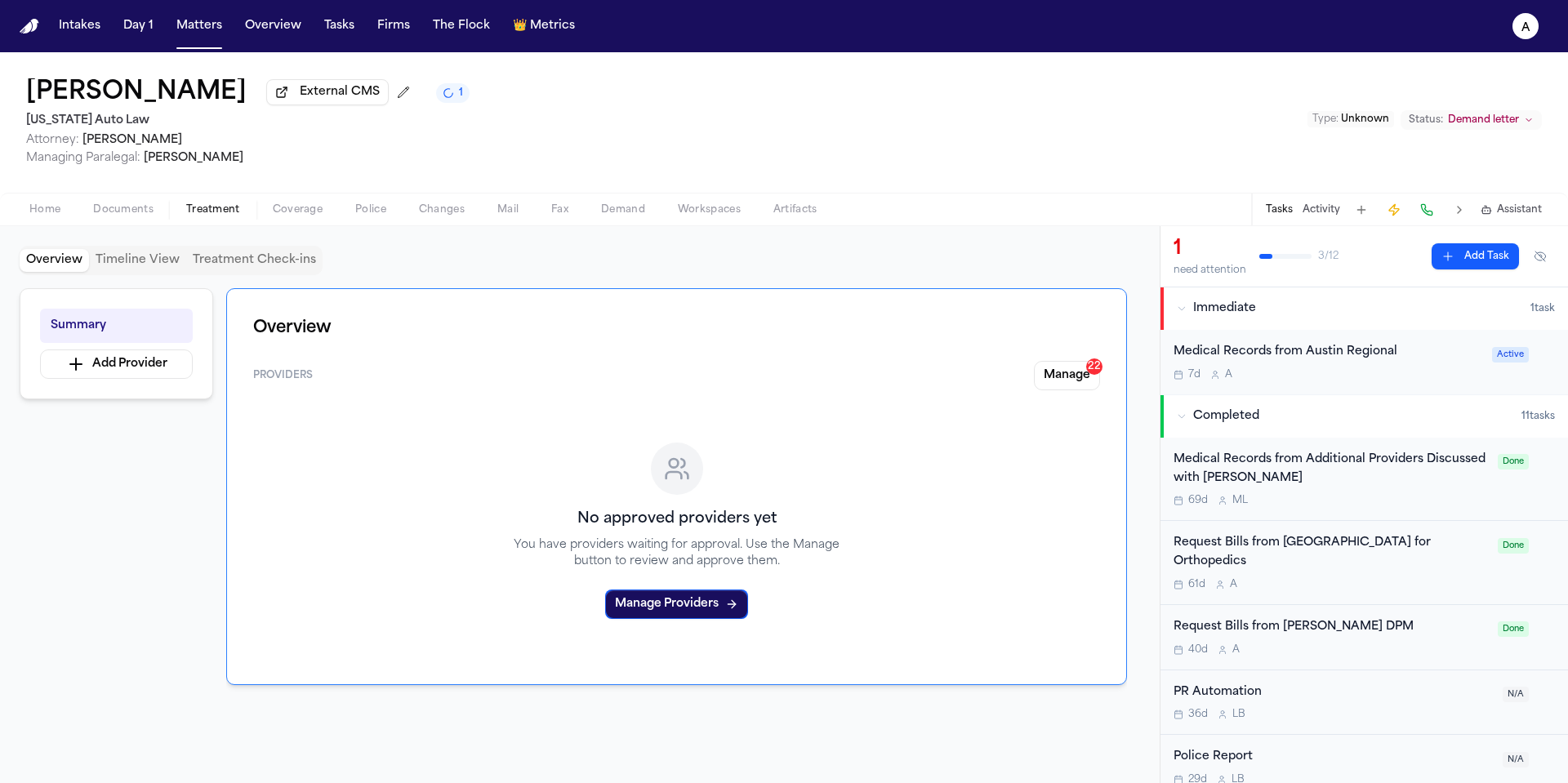
click at [213, 216] on span "Treatment" at bounding box center [213, 210] width 54 height 13
click at [695, 616] on button "Manage Providers" at bounding box center [677, 604] width 143 height 30
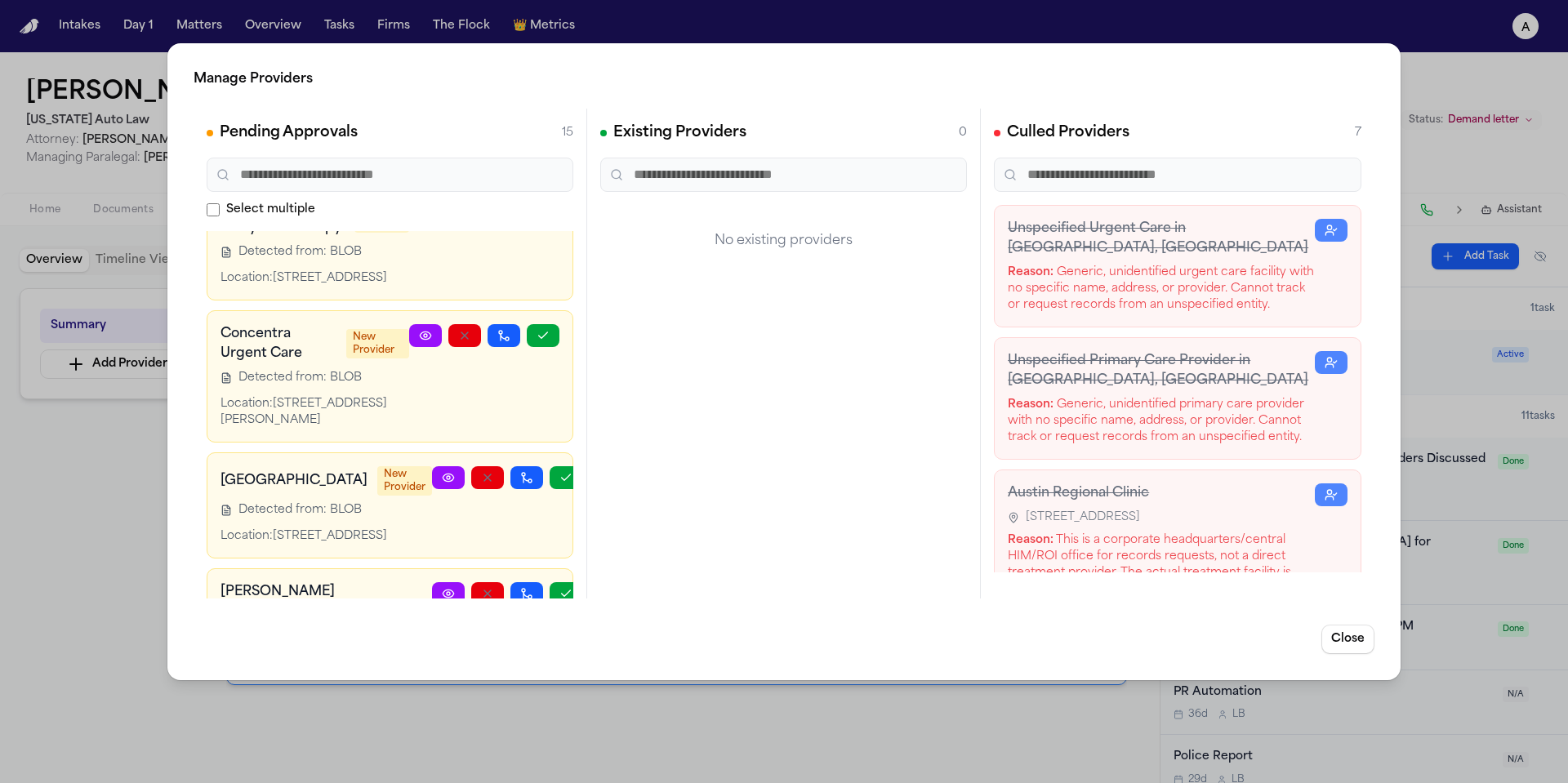
scroll to position [380, 0]
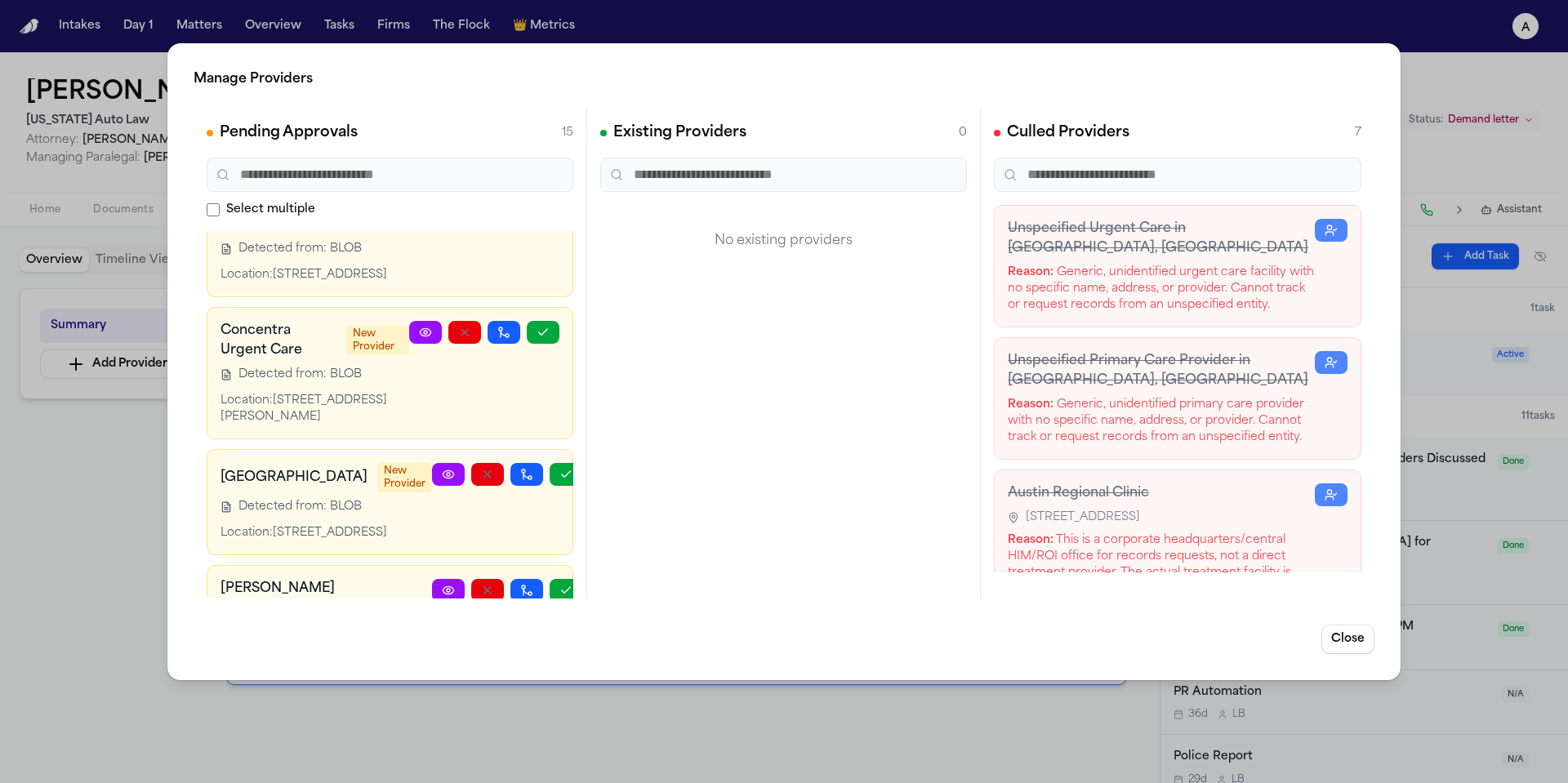
drag, startPoint x: 1227, startPoint y: 516, endPoint x: 1030, endPoint y: 517, distance: 197.0
click at [1029, 517] on div "6210 E Hwy 290, Austin, TX 78723" at bounding box center [1162, 517] width 307 height 16
copy span "6210 E Hwy 290, Austin, TX 78723"
click at [80, 496] on div "Manage Providers Pending Approvals 15 Select multiple Ruffini Chiropractic Clin…" at bounding box center [784, 391] width 1568 height 783
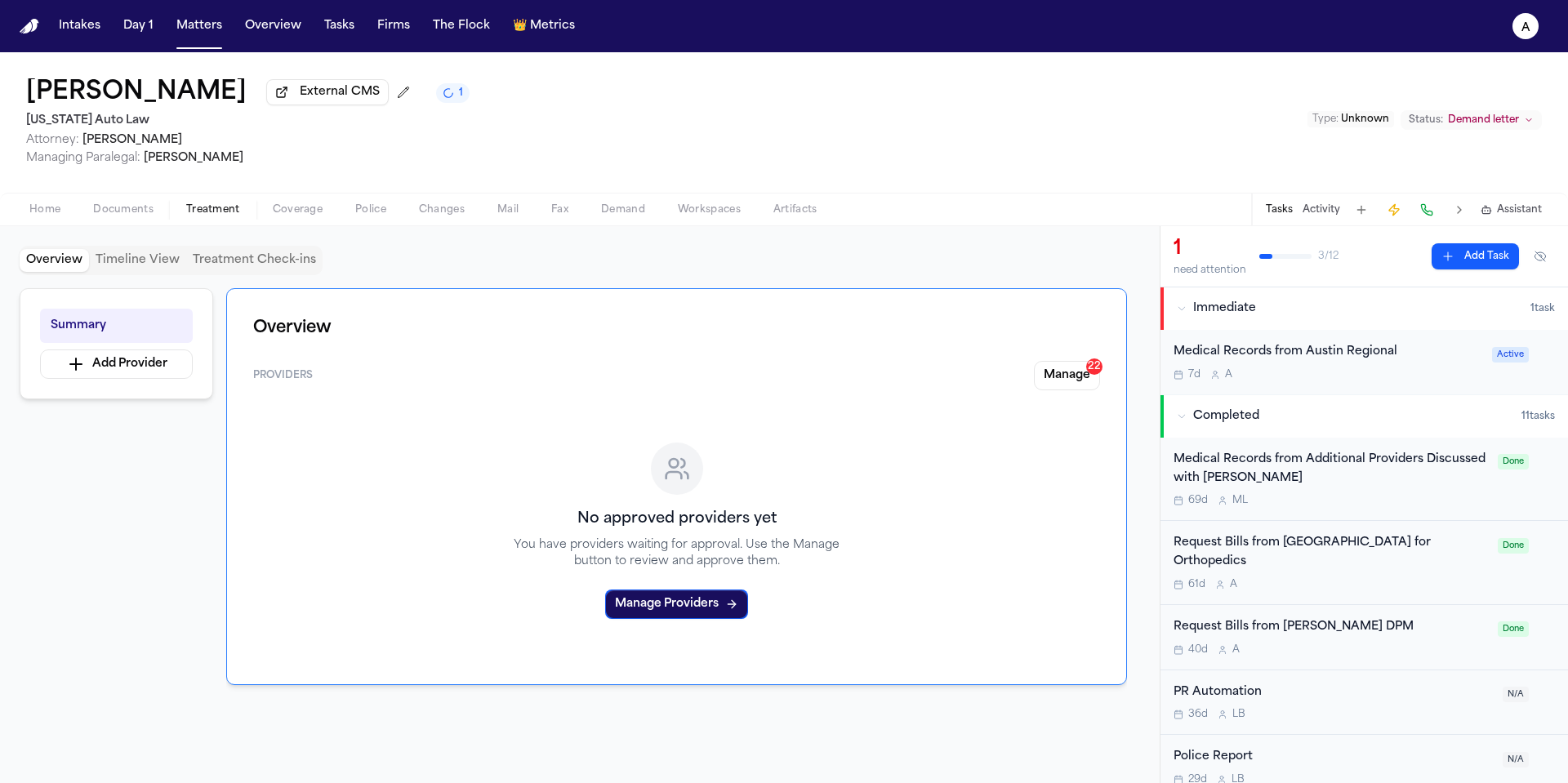
click at [1408, 391] on div "Medical Records from Austin Regional 7d A Active" at bounding box center [1364, 362] width 407 height 65
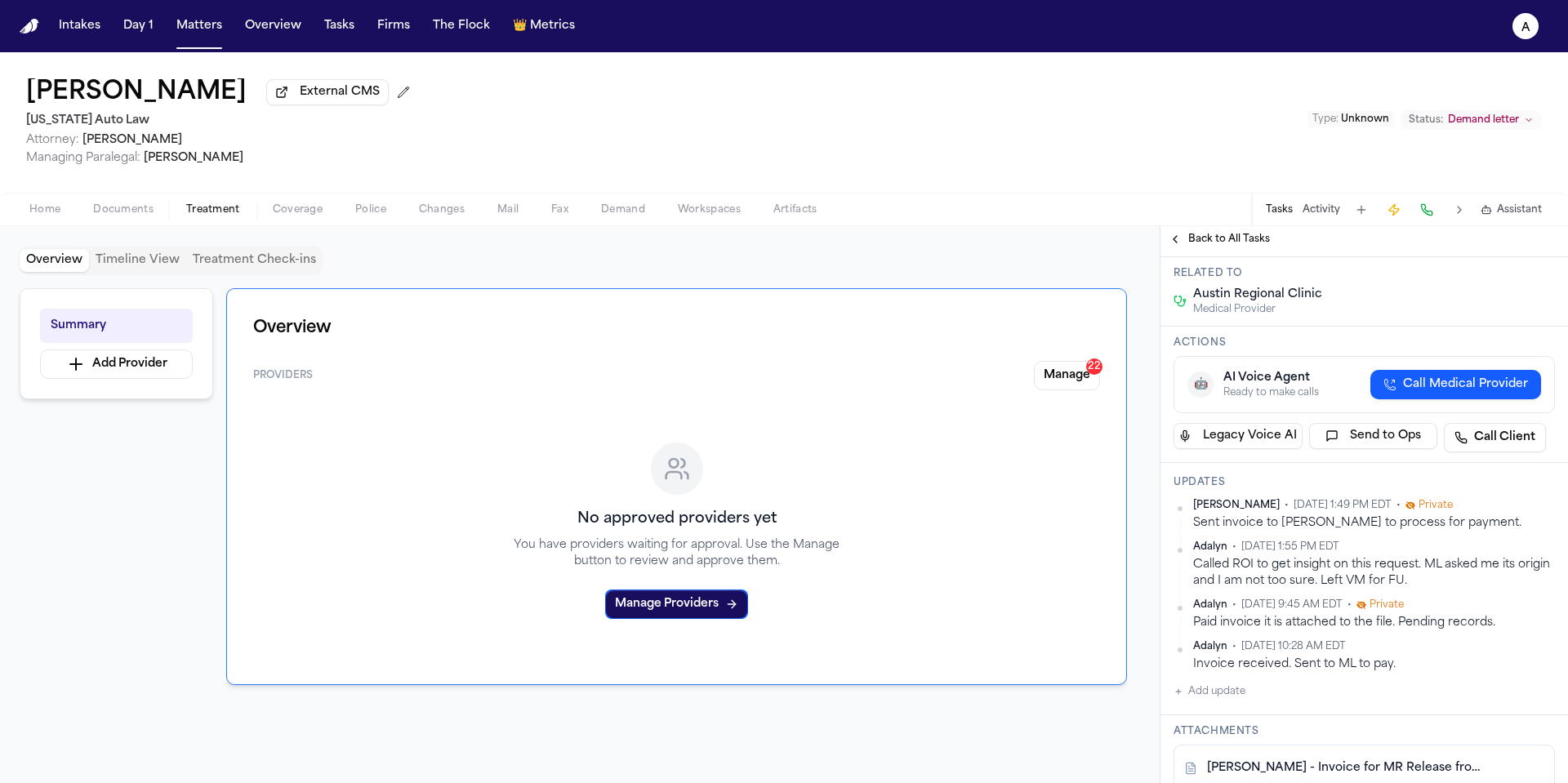
scroll to position [123, 0]
click at [1237, 689] on button "Add update" at bounding box center [1209, 688] width 72 height 20
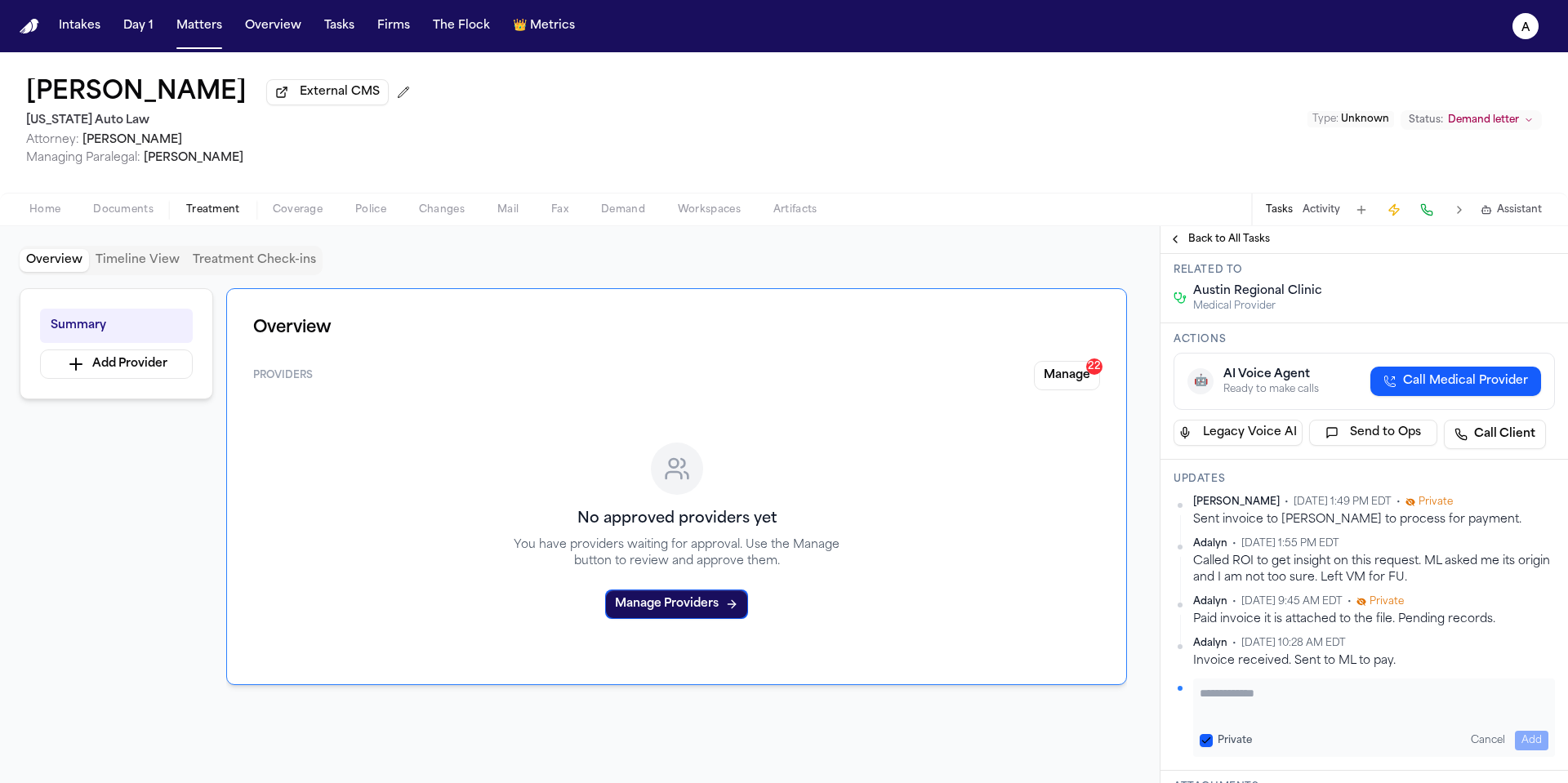
click at [1253, 689] on textarea "Add your update" at bounding box center [1374, 701] width 349 height 32
type textarea "*"
drag, startPoint x: 1380, startPoint y: 704, endPoint x: 1272, endPoint y: 701, distance: 108.0
click at [1270, 702] on textarea "**********" at bounding box center [1368, 701] width 337 height 32
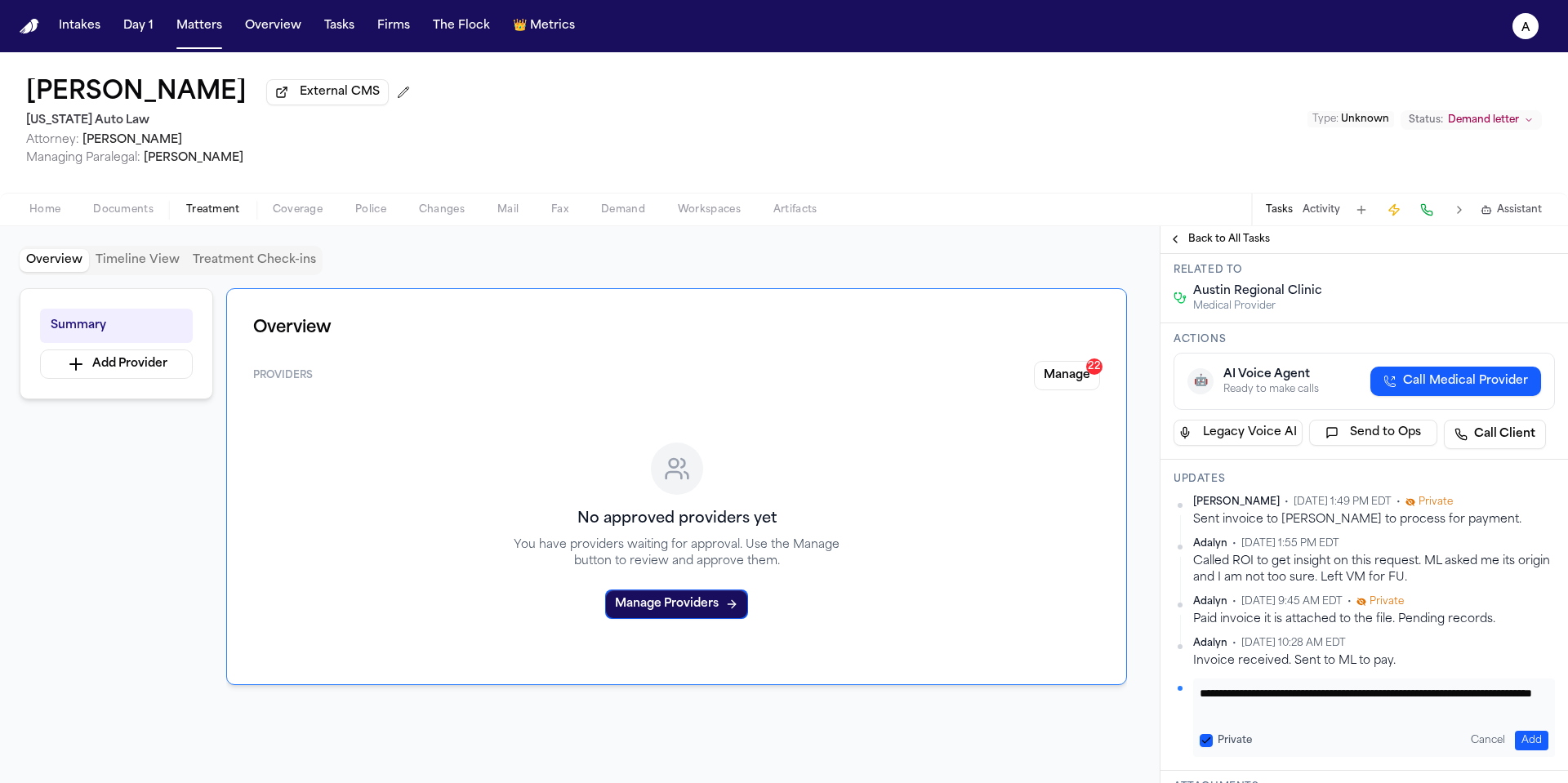
click at [1386, 717] on textarea "**********" at bounding box center [1368, 701] width 337 height 32
type textarea "**********"
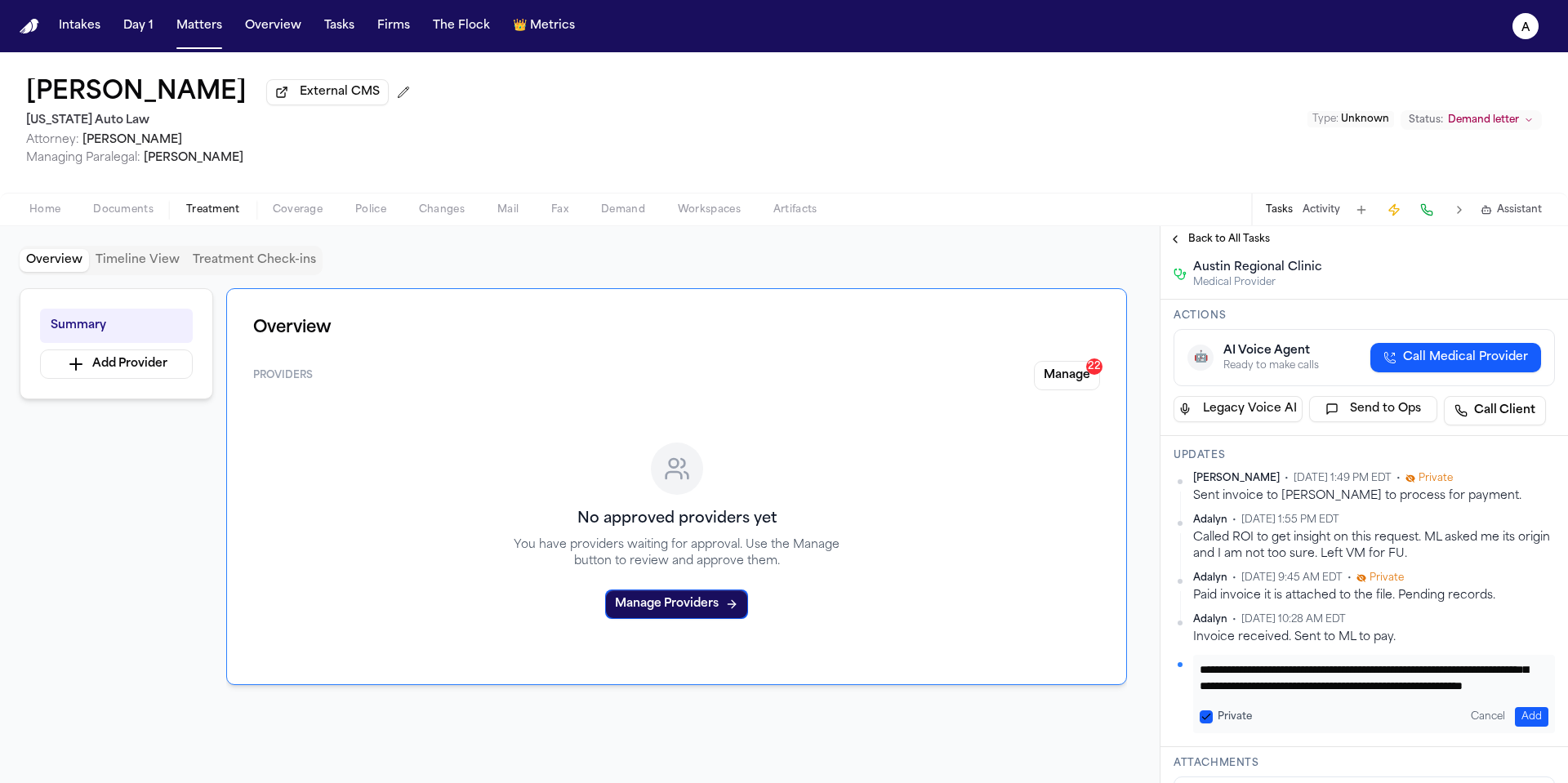
scroll to position [167, 0]
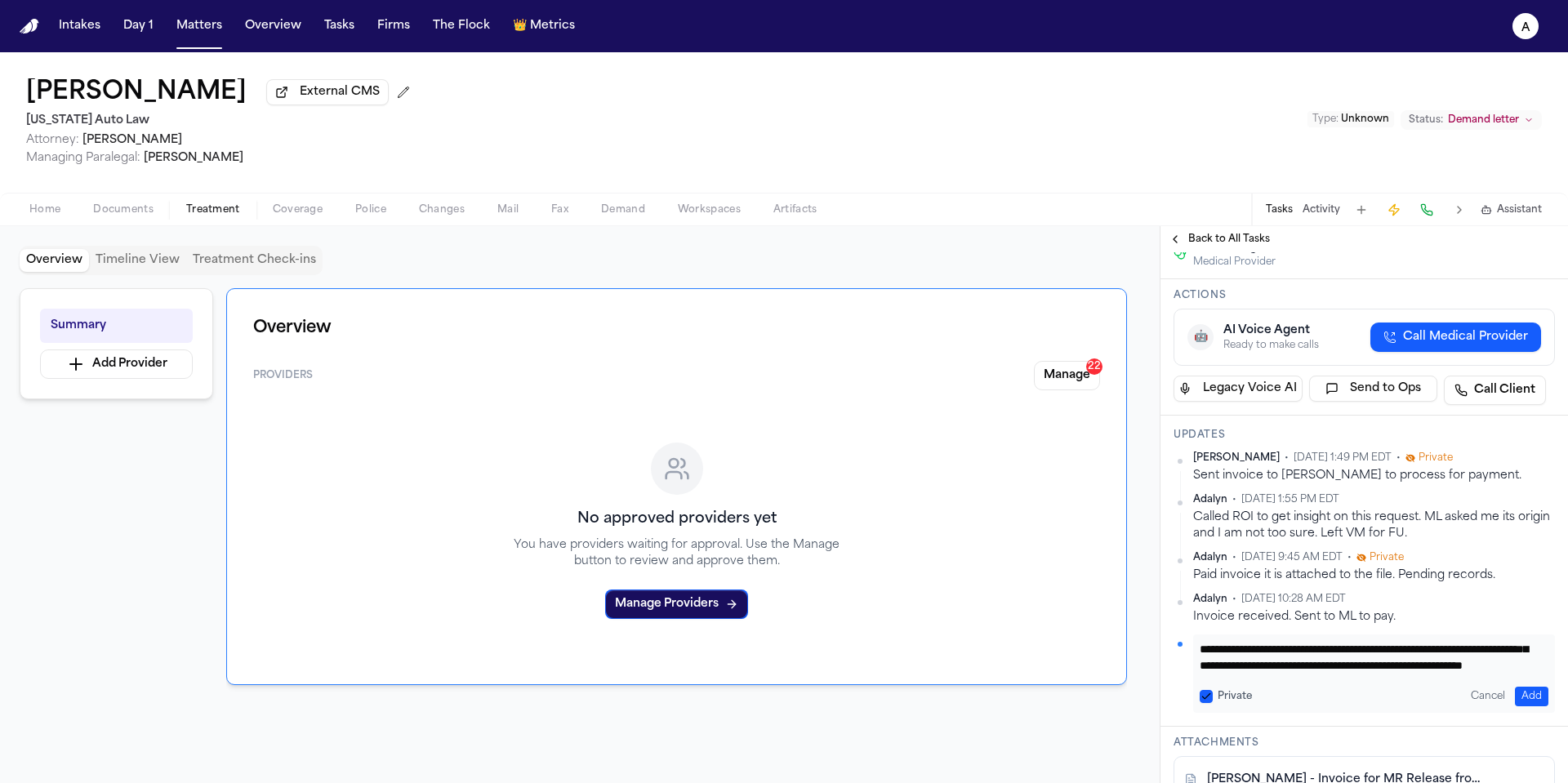
click at [1208, 697] on button "Private" at bounding box center [1206, 696] width 13 height 13
click at [1523, 688] on button "Add" at bounding box center [1531, 696] width 33 height 20
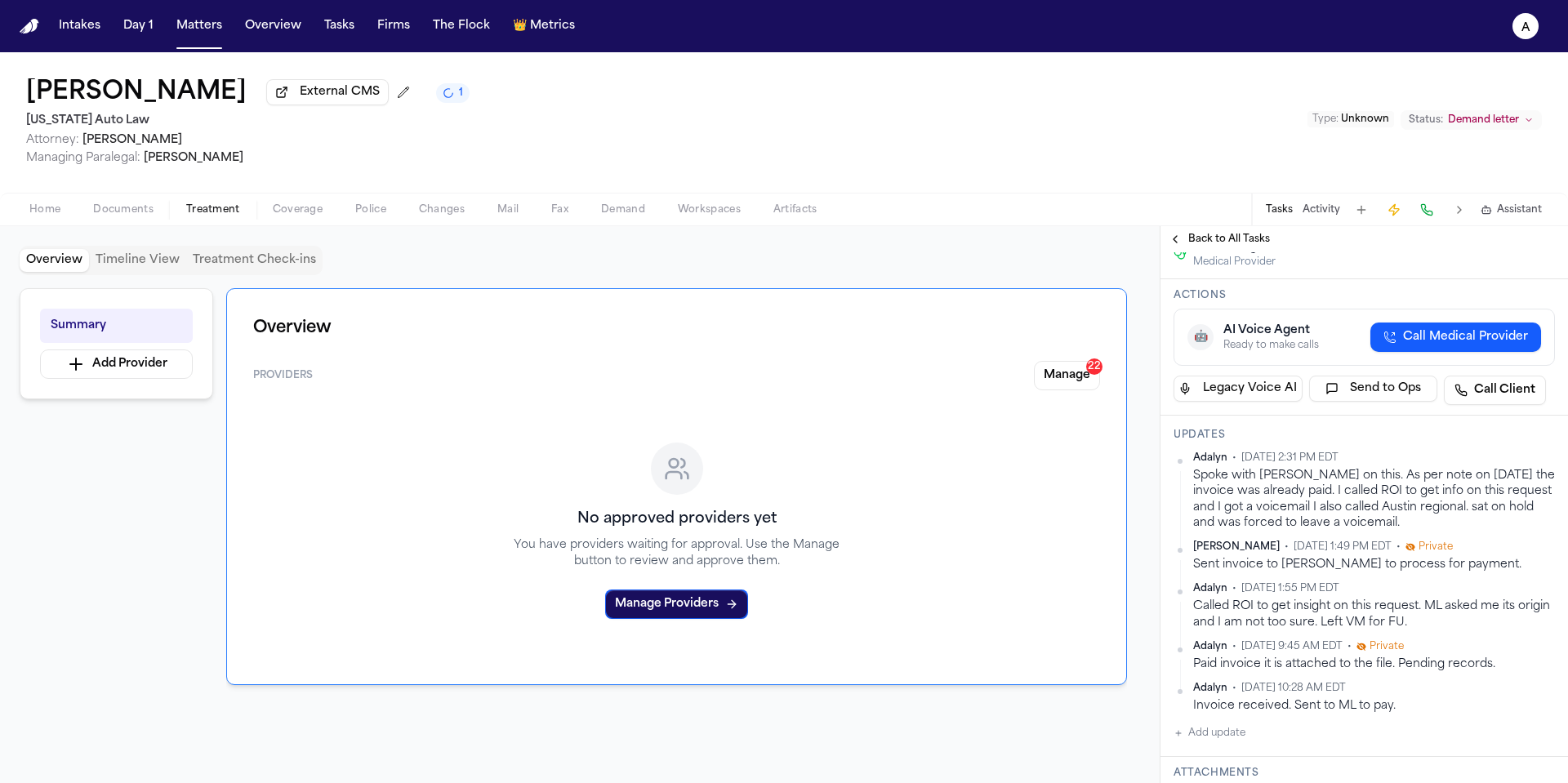
scroll to position [0, 0]
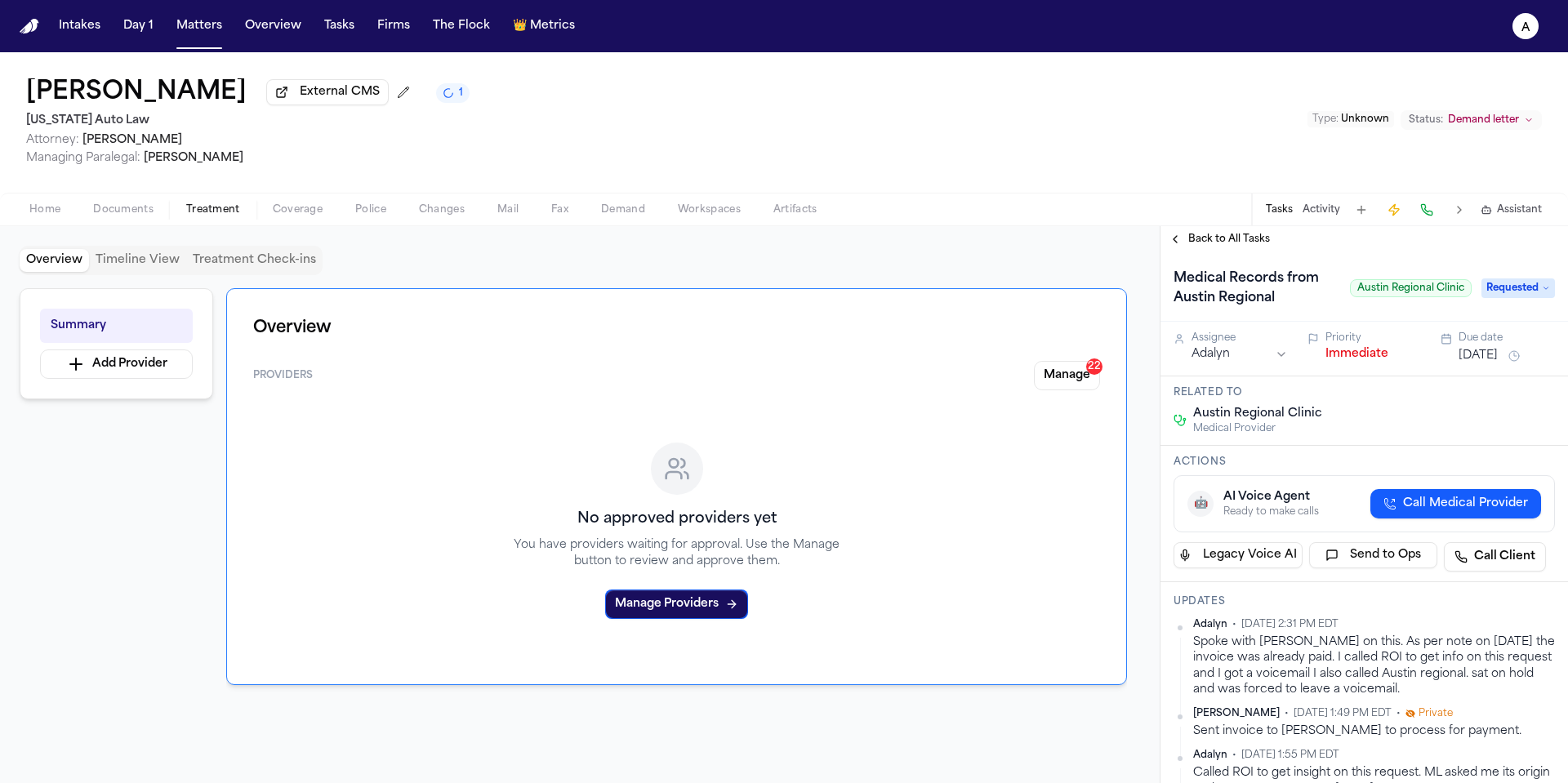
click at [1480, 361] on button "Oct 8, 2025" at bounding box center [1479, 355] width 39 height 16
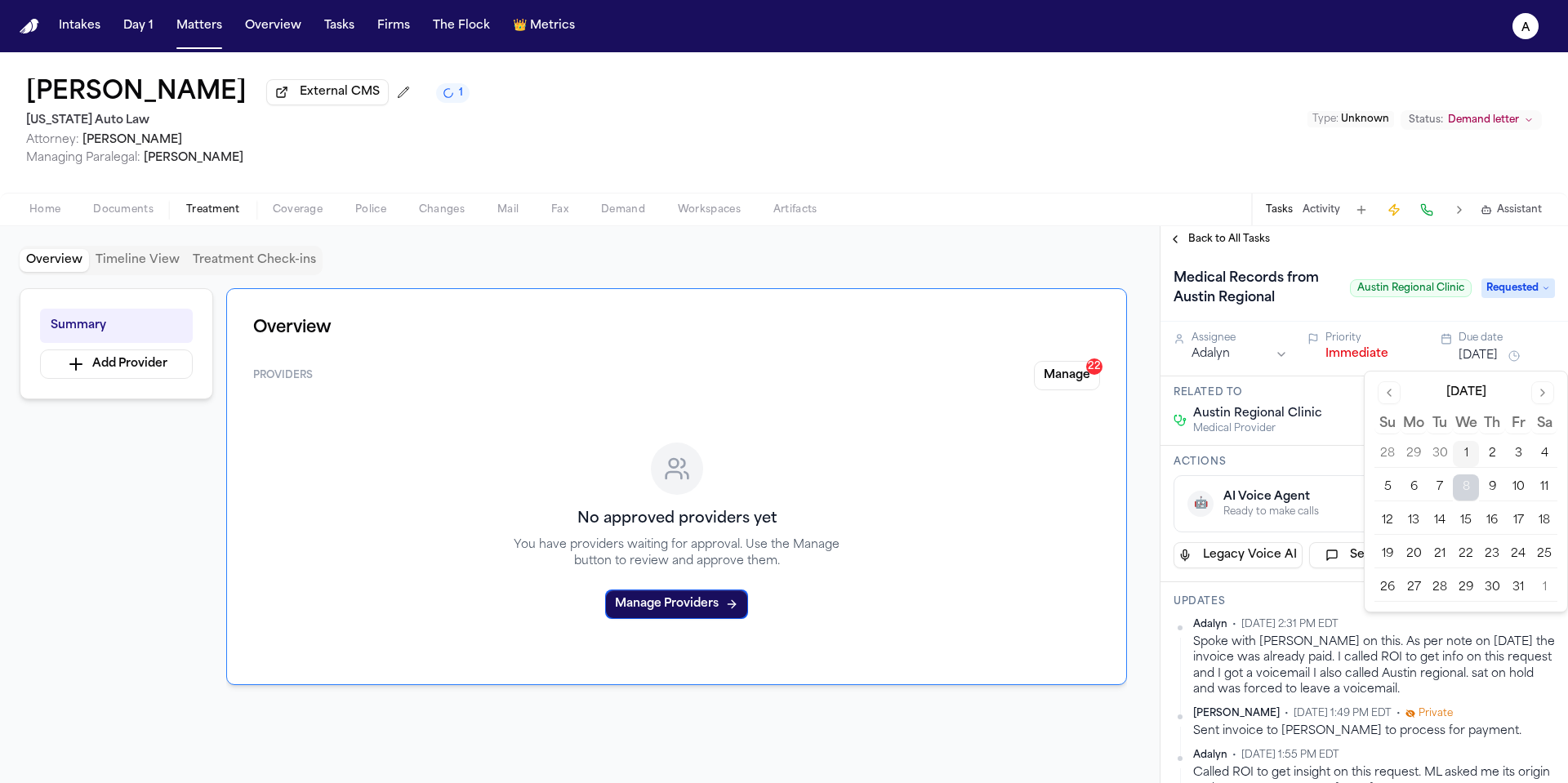
click at [1493, 453] on button "2" at bounding box center [1492, 454] width 26 height 26
click at [1322, 459] on h3 "Actions" at bounding box center [1364, 462] width 382 height 13
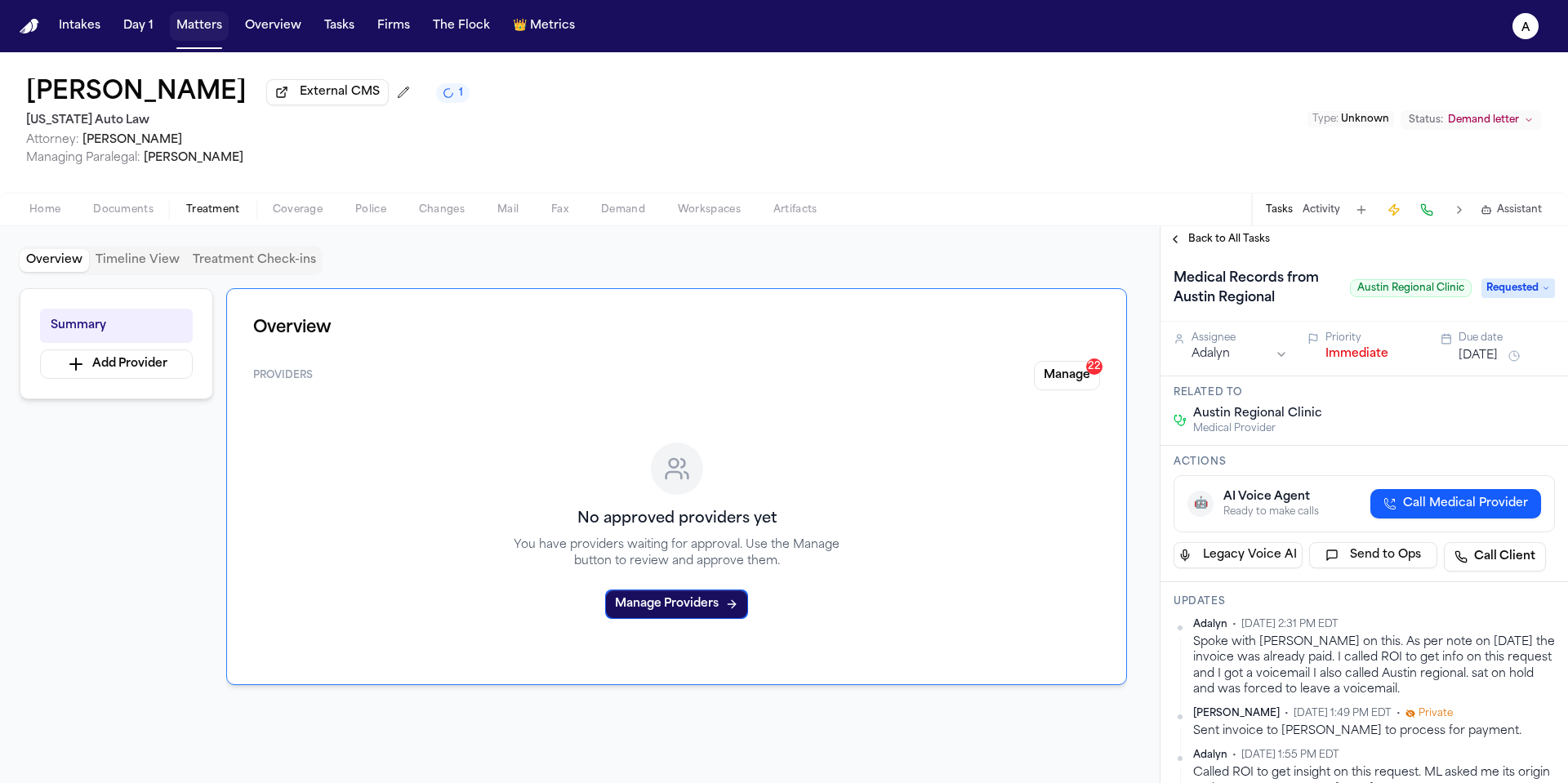
click at [192, 24] on button "Matters" at bounding box center [199, 26] width 59 height 30
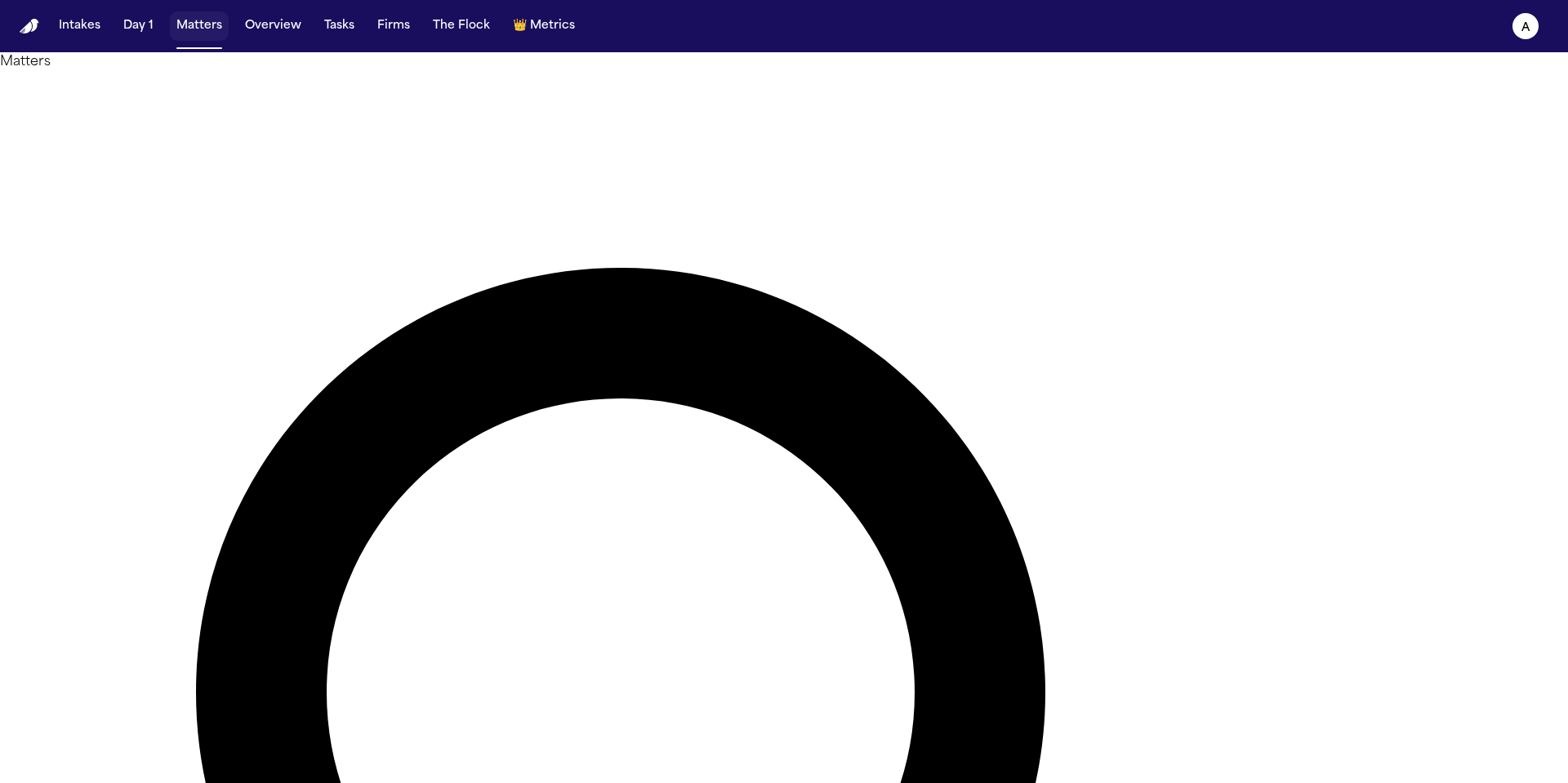
click at [170, 11] on button "Matters" at bounding box center [199, 26] width 59 height 30
drag, startPoint x: 971, startPoint y: 89, endPoint x: 706, endPoint y: 82, distance: 265.1
type input "**********"
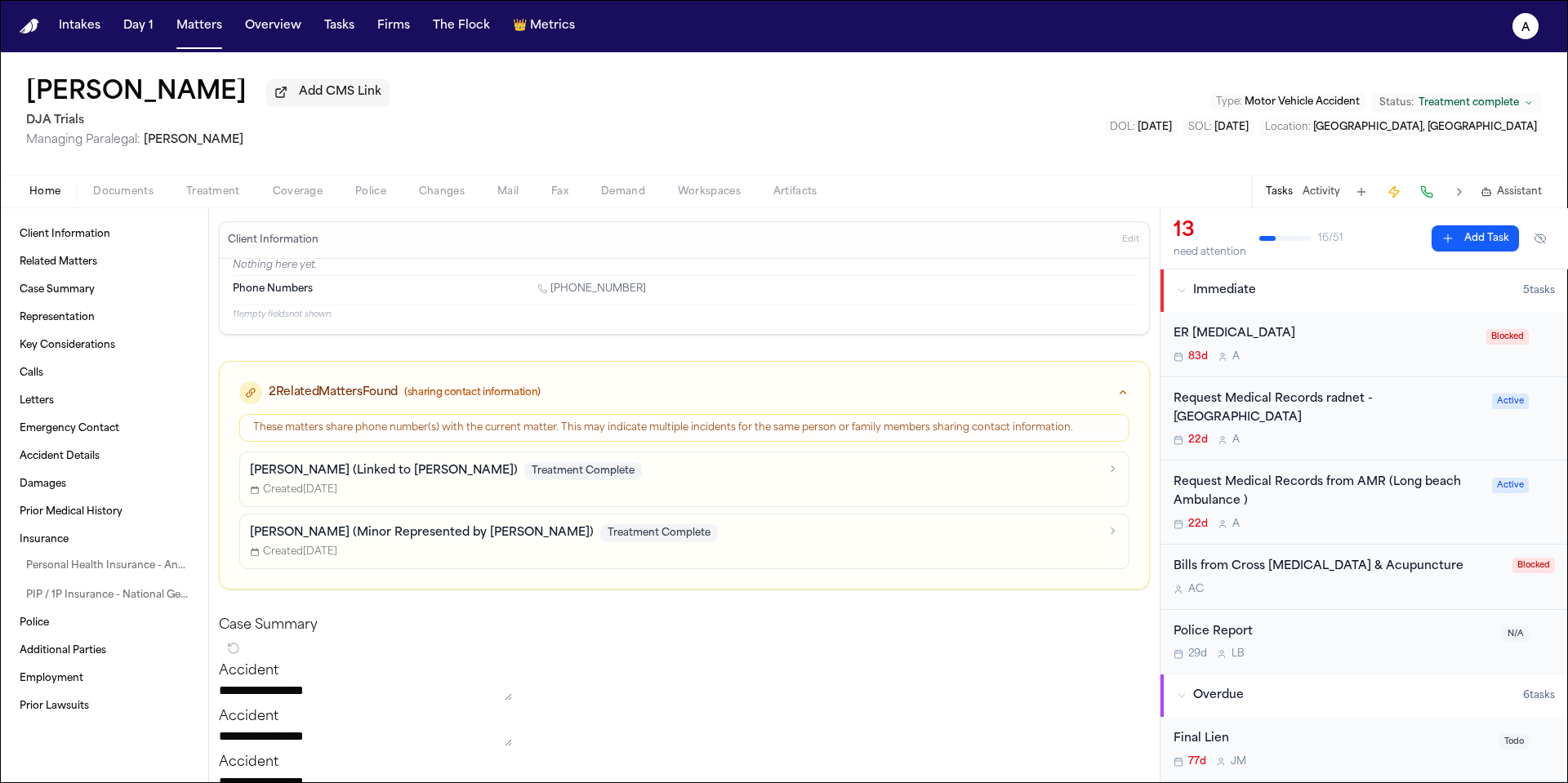
click at [1349, 432] on div "Request Medical Records radnet -Long beach 22d A Active" at bounding box center [1364, 419] width 407 height 84
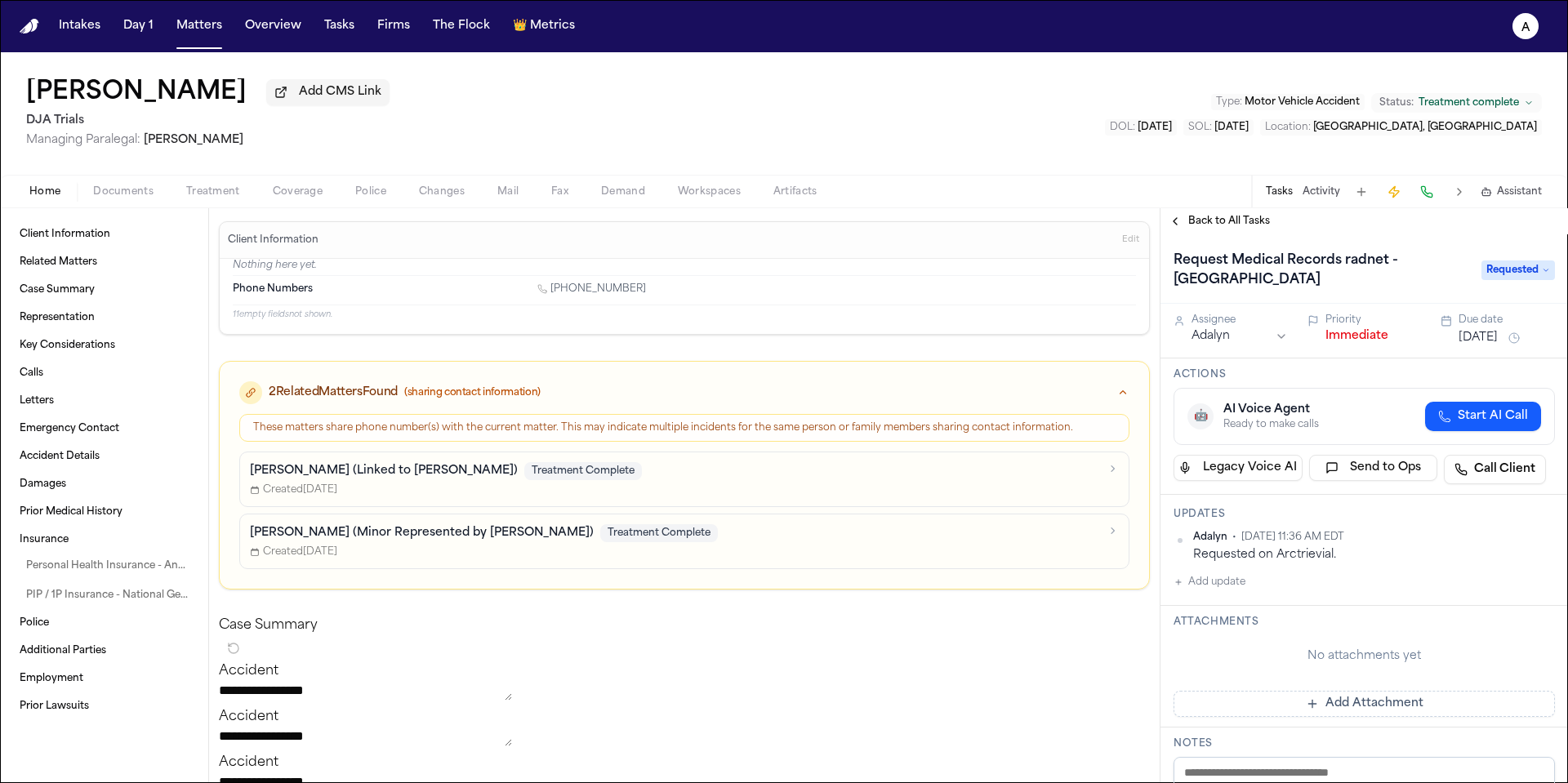
click at [1236, 588] on button "Add update" at bounding box center [1209, 582] width 72 height 20
click at [1244, 589] on textarea "Add your update" at bounding box center [1374, 596] width 349 height 32
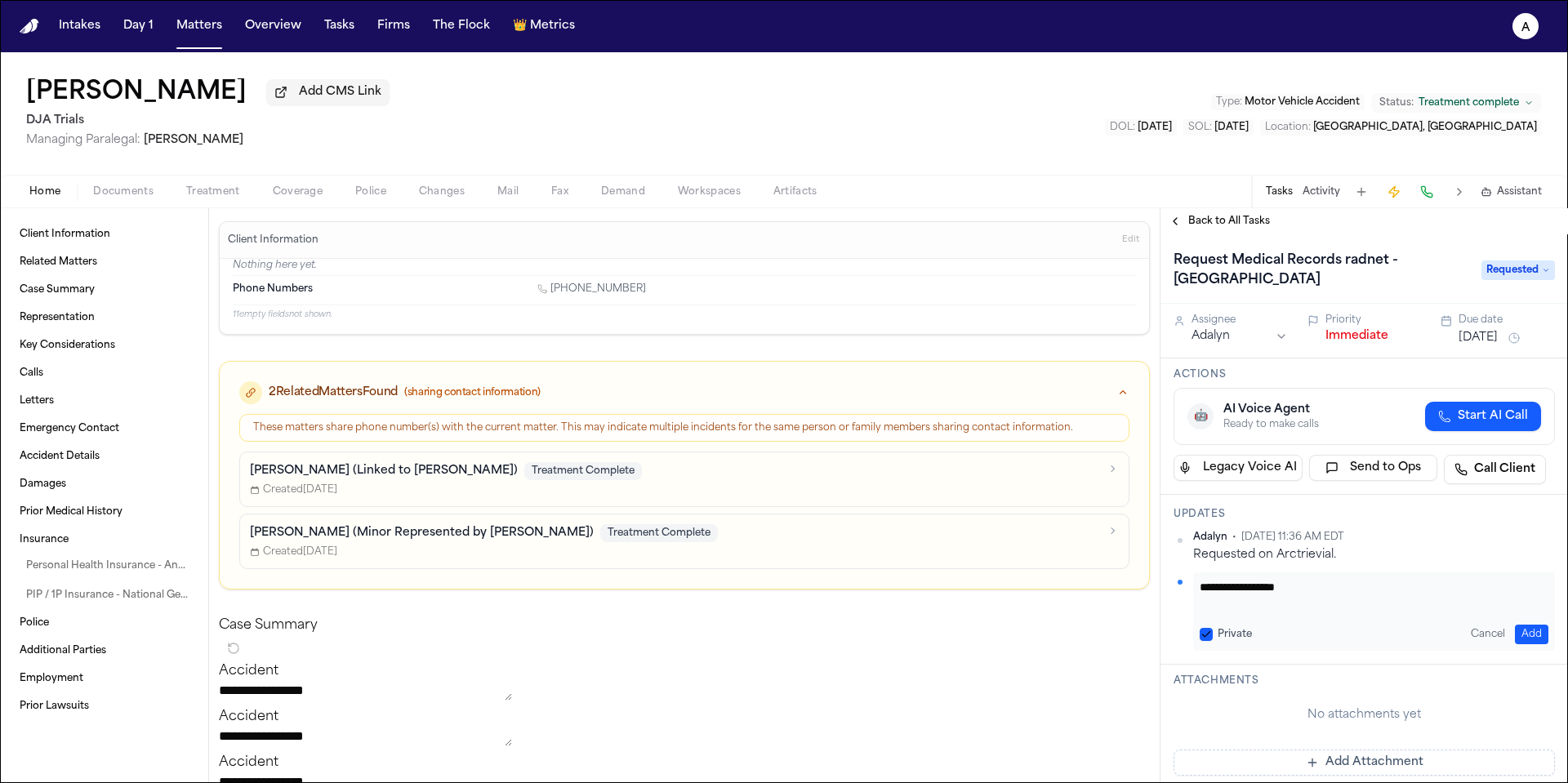
click at [1270, 596] on textarea "**********" at bounding box center [1368, 596] width 337 height 32
click at [1265, 596] on textarea "**********" at bounding box center [1368, 596] width 337 height 32
click at [1201, 596] on textarea "**********" at bounding box center [1368, 596] width 337 height 32
click at [1364, 596] on textarea "**********" at bounding box center [1368, 596] width 337 height 32
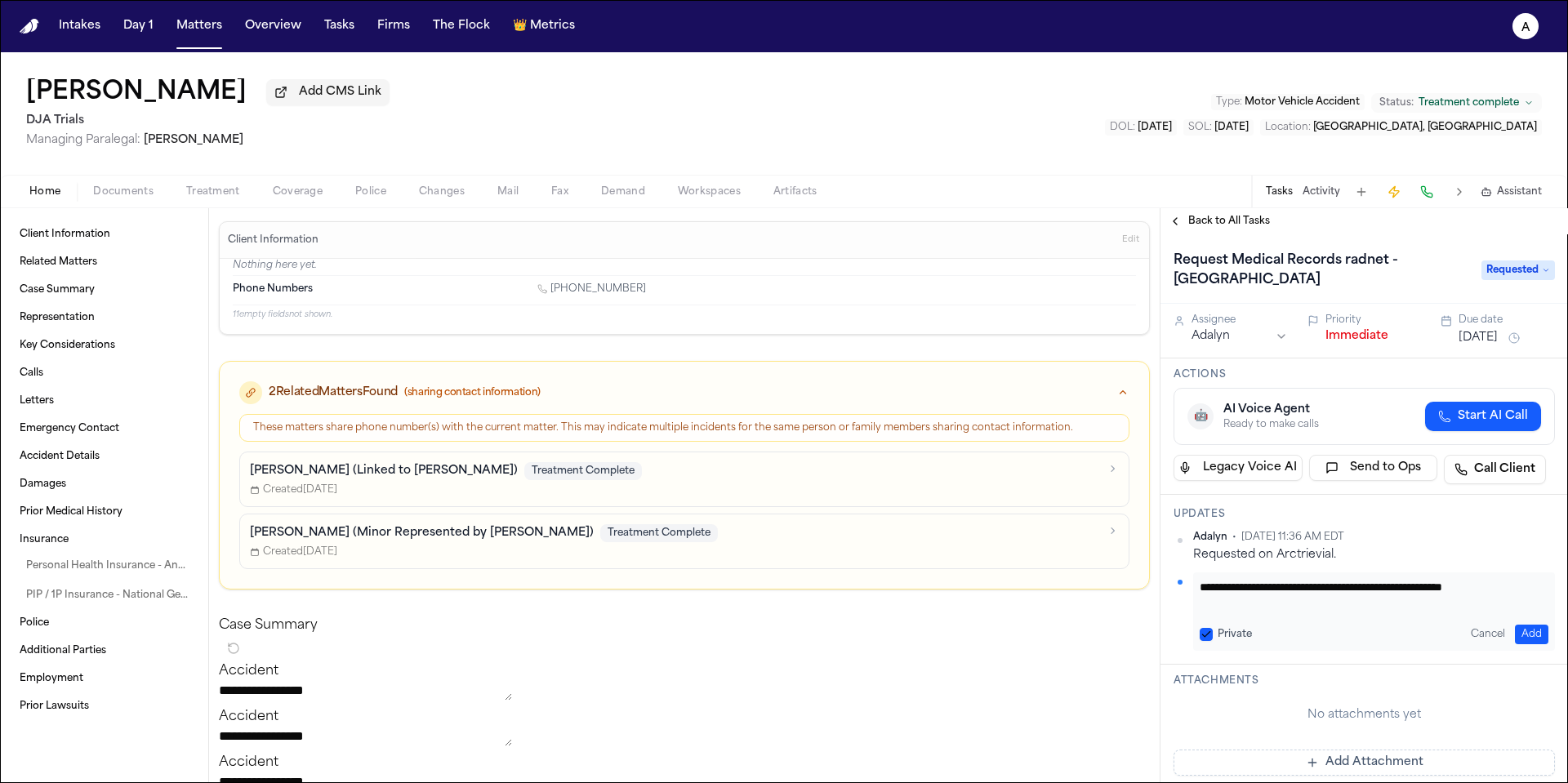
click at [1294, 604] on textarea "**********" at bounding box center [1368, 596] width 337 height 32
click at [1474, 594] on textarea "**********" at bounding box center [1368, 596] width 337 height 32
drag, startPoint x: 1520, startPoint y: 636, endPoint x: 1202, endPoint y: 660, distance: 318.9
click at [1202, 660] on div "**********" at bounding box center [1364, 579] width 407 height 170
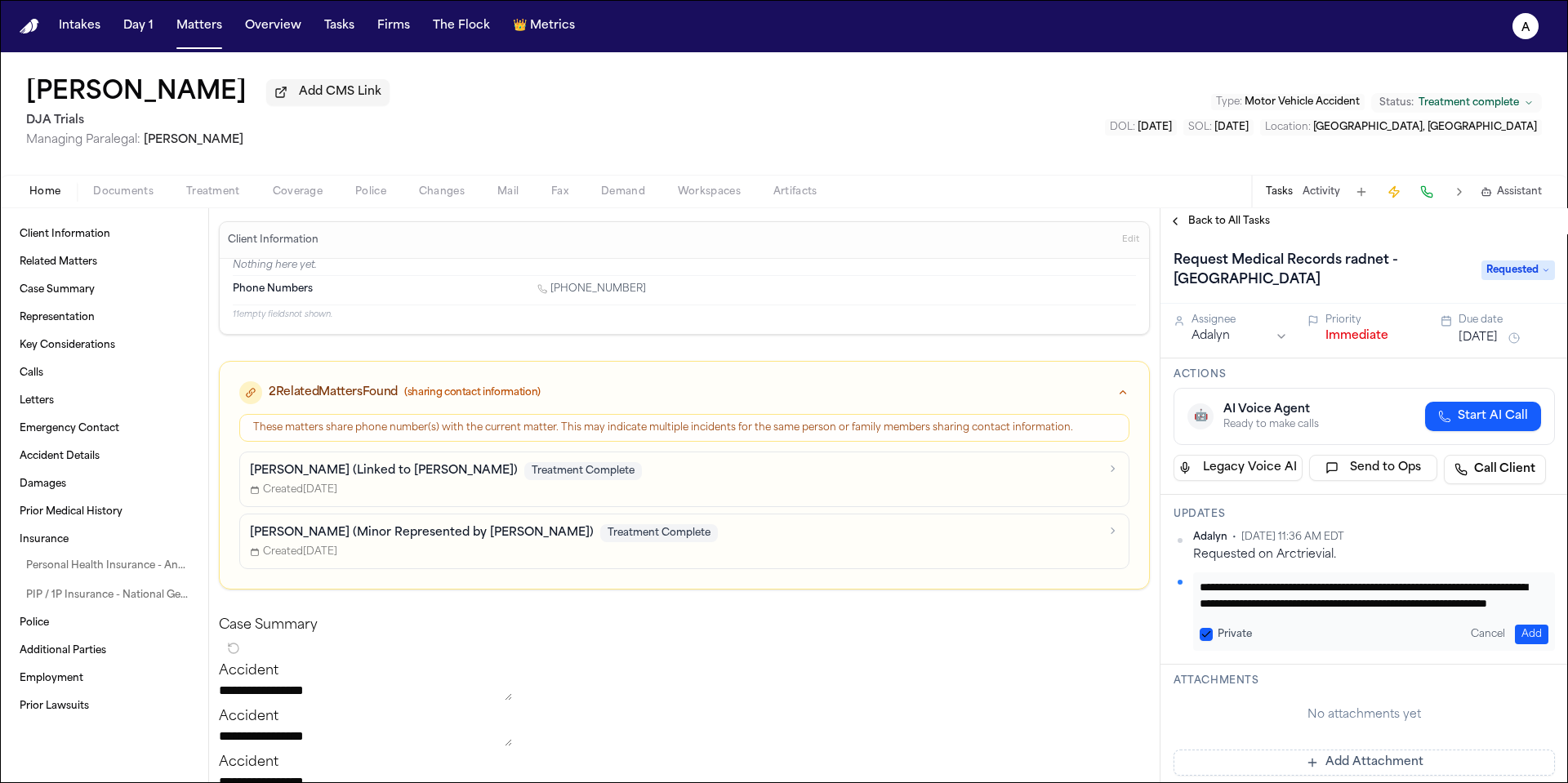
click at [1203, 628] on button "Private" at bounding box center [1206, 634] width 13 height 13
type textarea "**********"
click at [1515, 633] on button "Add" at bounding box center [1531, 634] width 33 height 20
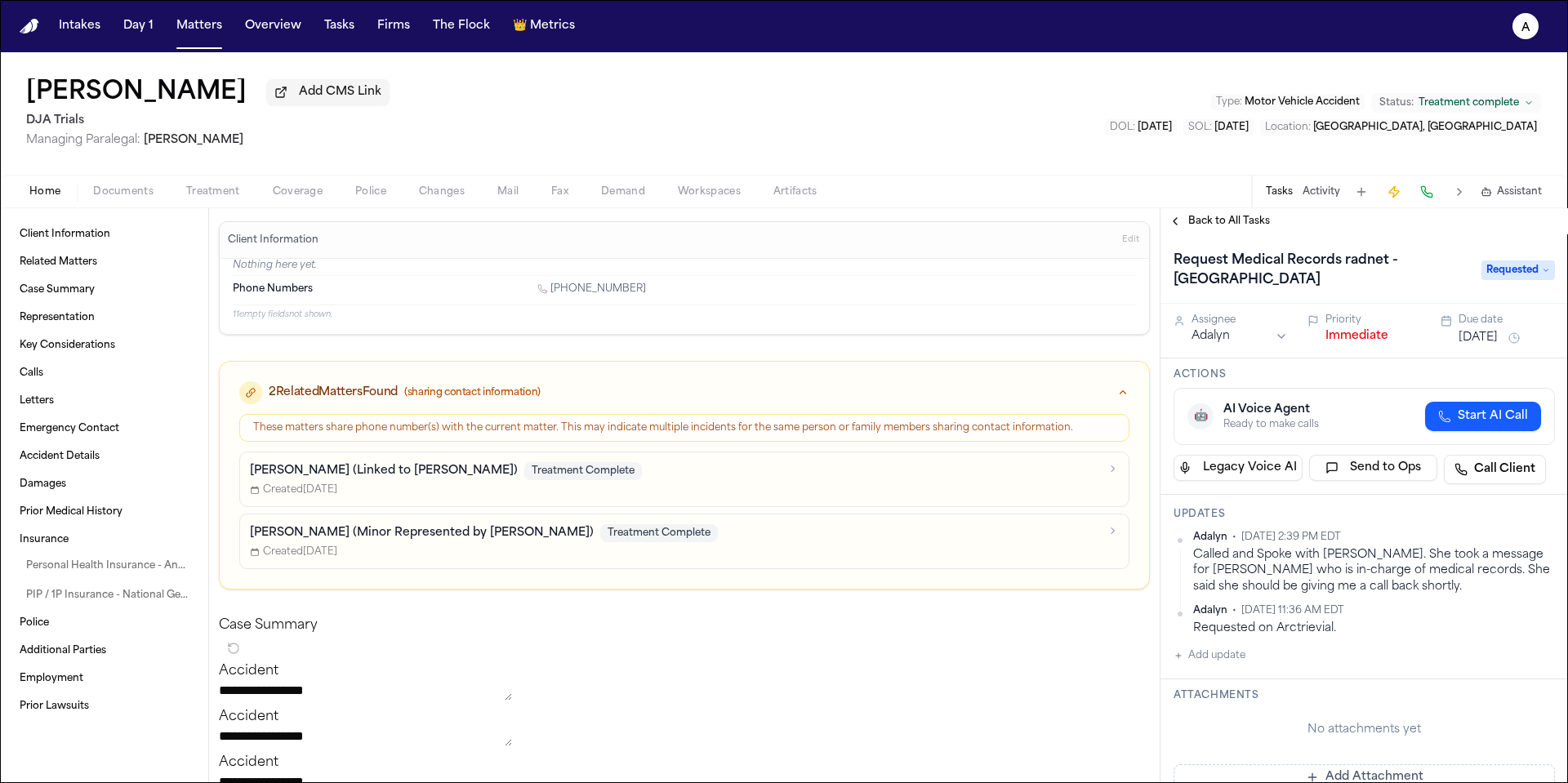
click at [1480, 332] on button "Sep 9, 2025" at bounding box center [1479, 337] width 39 height 16
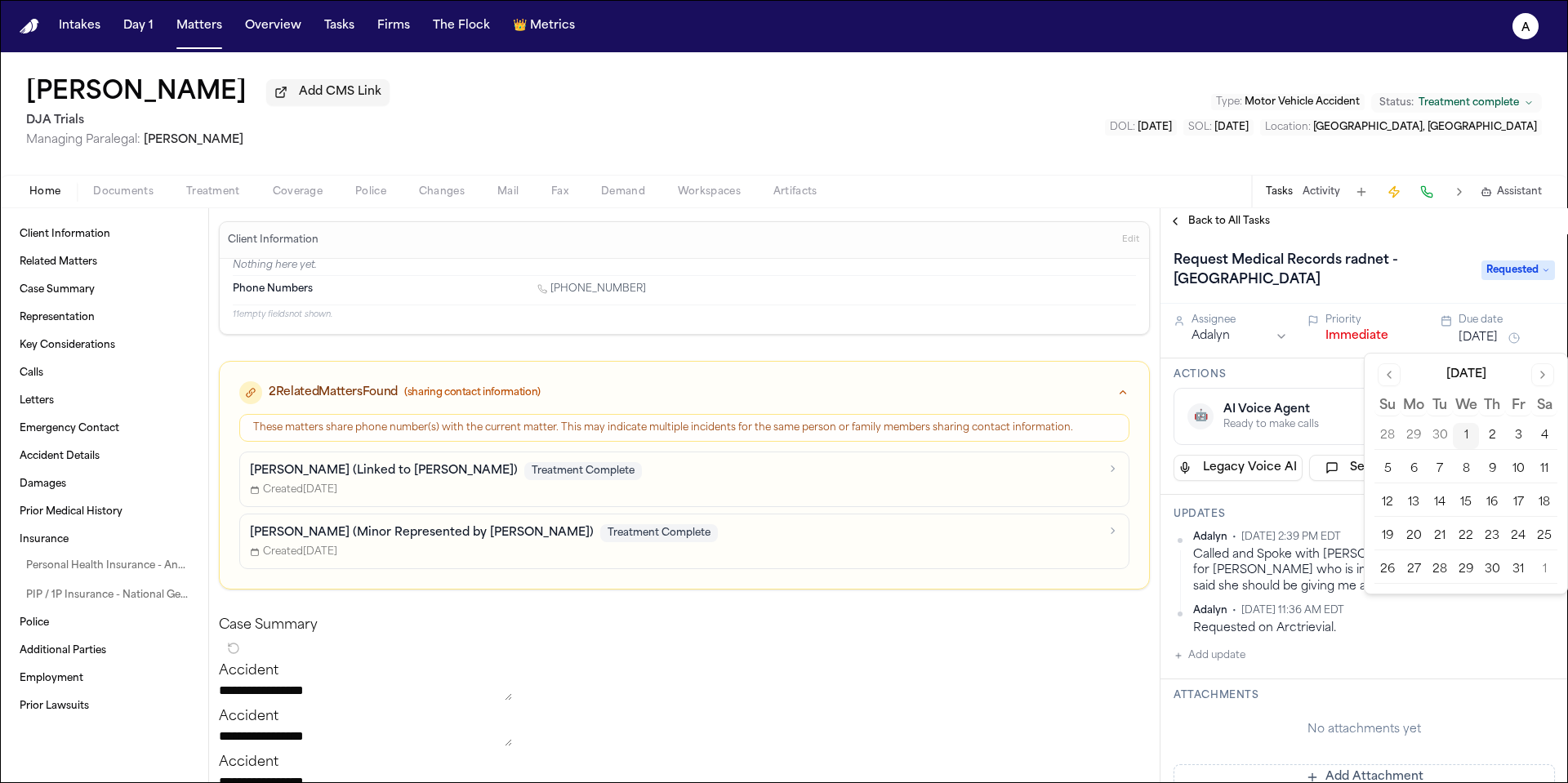
click at [1490, 431] on button "2" at bounding box center [1492, 435] width 26 height 26
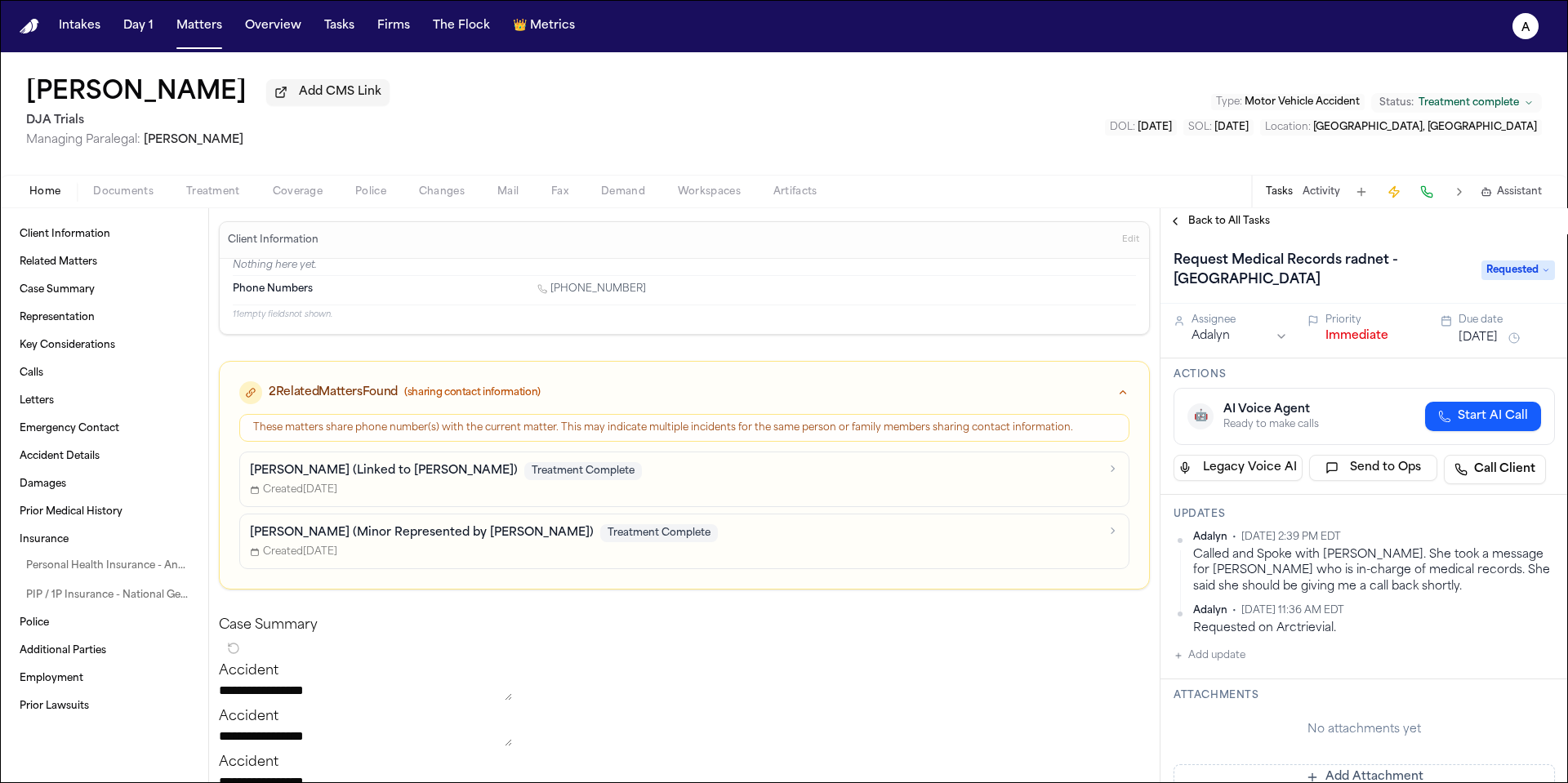
click at [1317, 416] on div "AI Voice Agent" at bounding box center [1271, 410] width 95 height 16
click at [1236, 227] on span "Back to All Tasks" at bounding box center [1229, 221] width 82 height 13
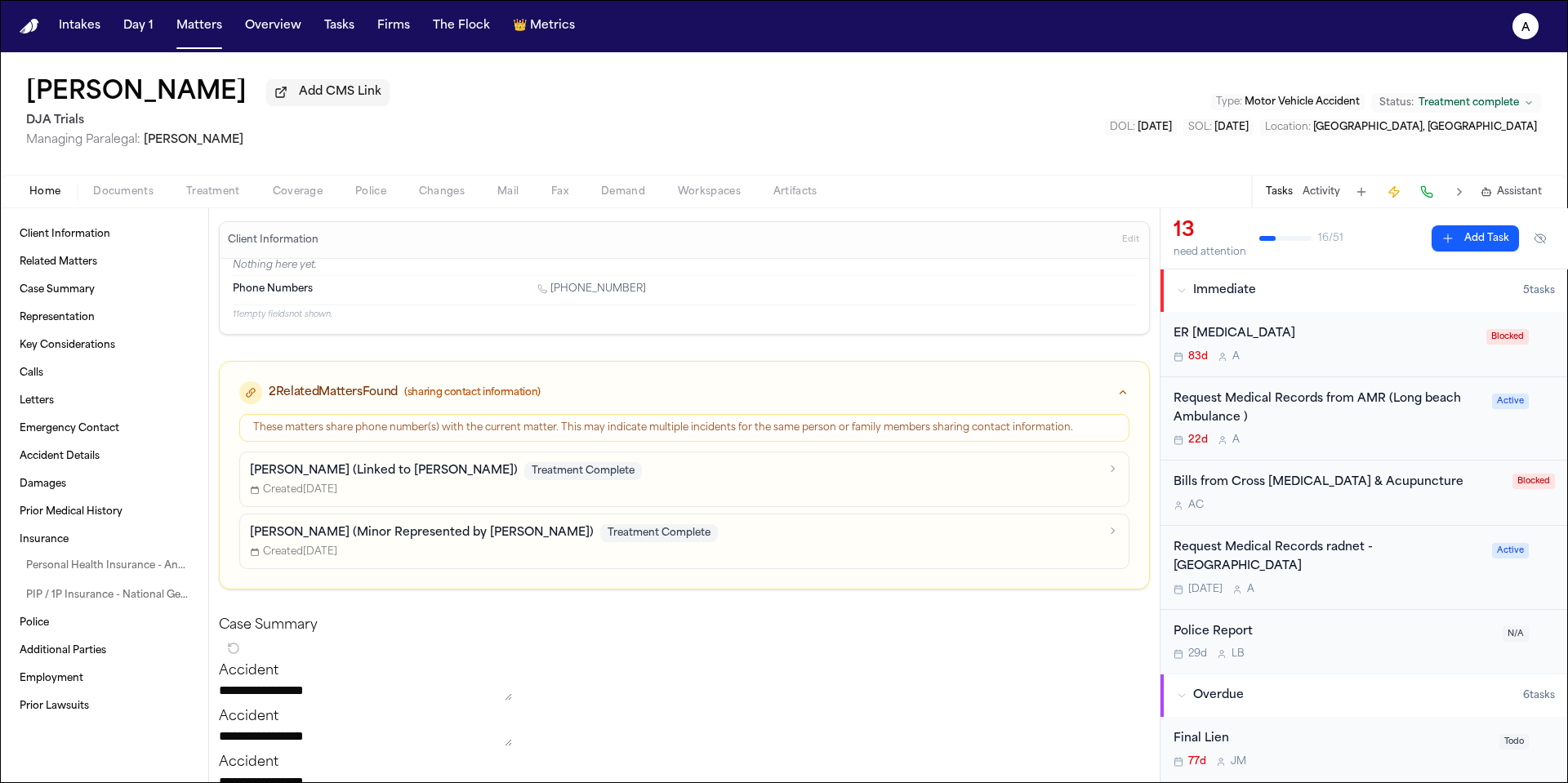
click at [1342, 351] on div "ER Radiology 83d A" at bounding box center [1325, 343] width 303 height 38
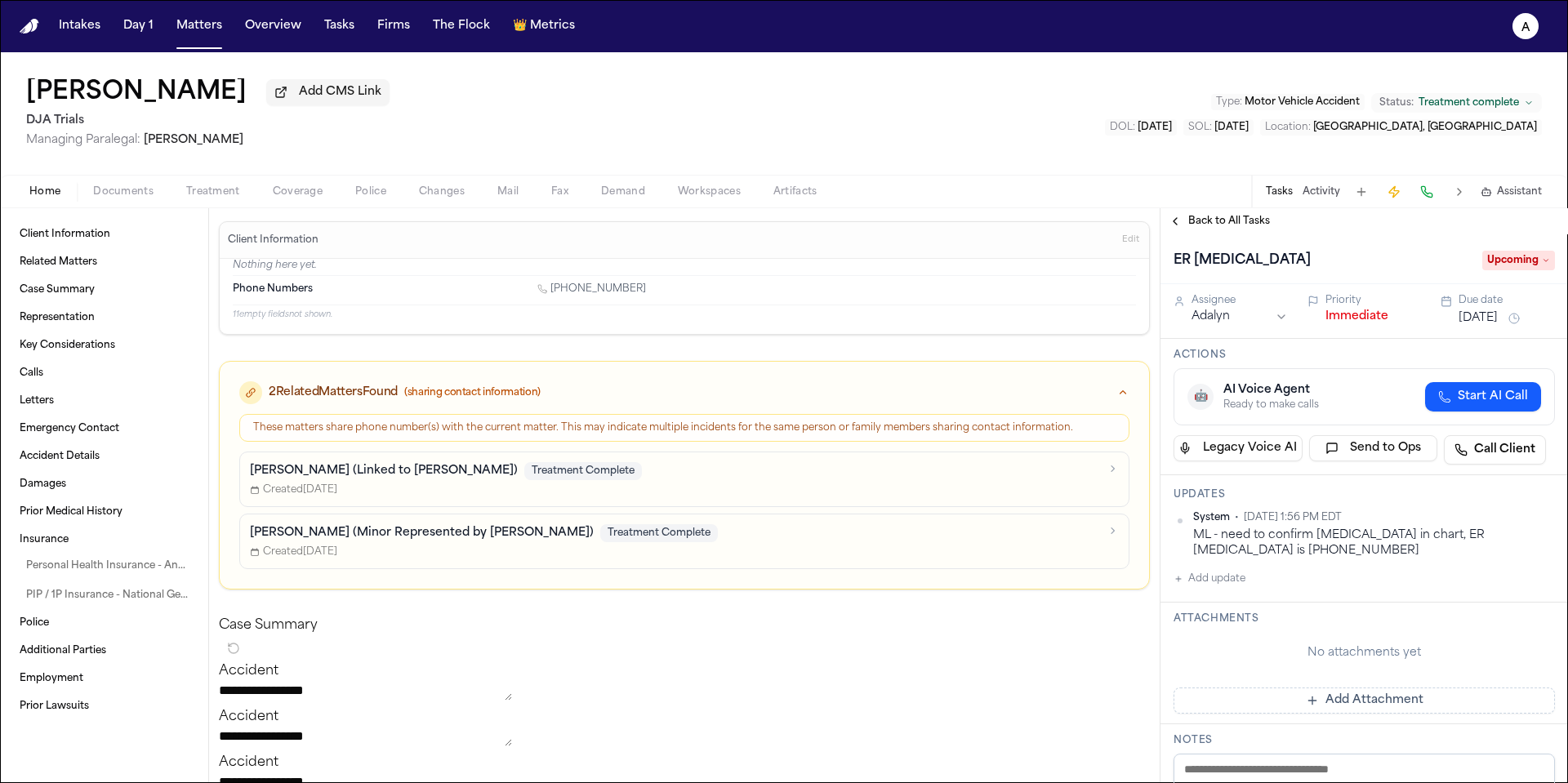
click at [1234, 226] on span "Back to All Tasks" at bounding box center [1229, 221] width 82 height 13
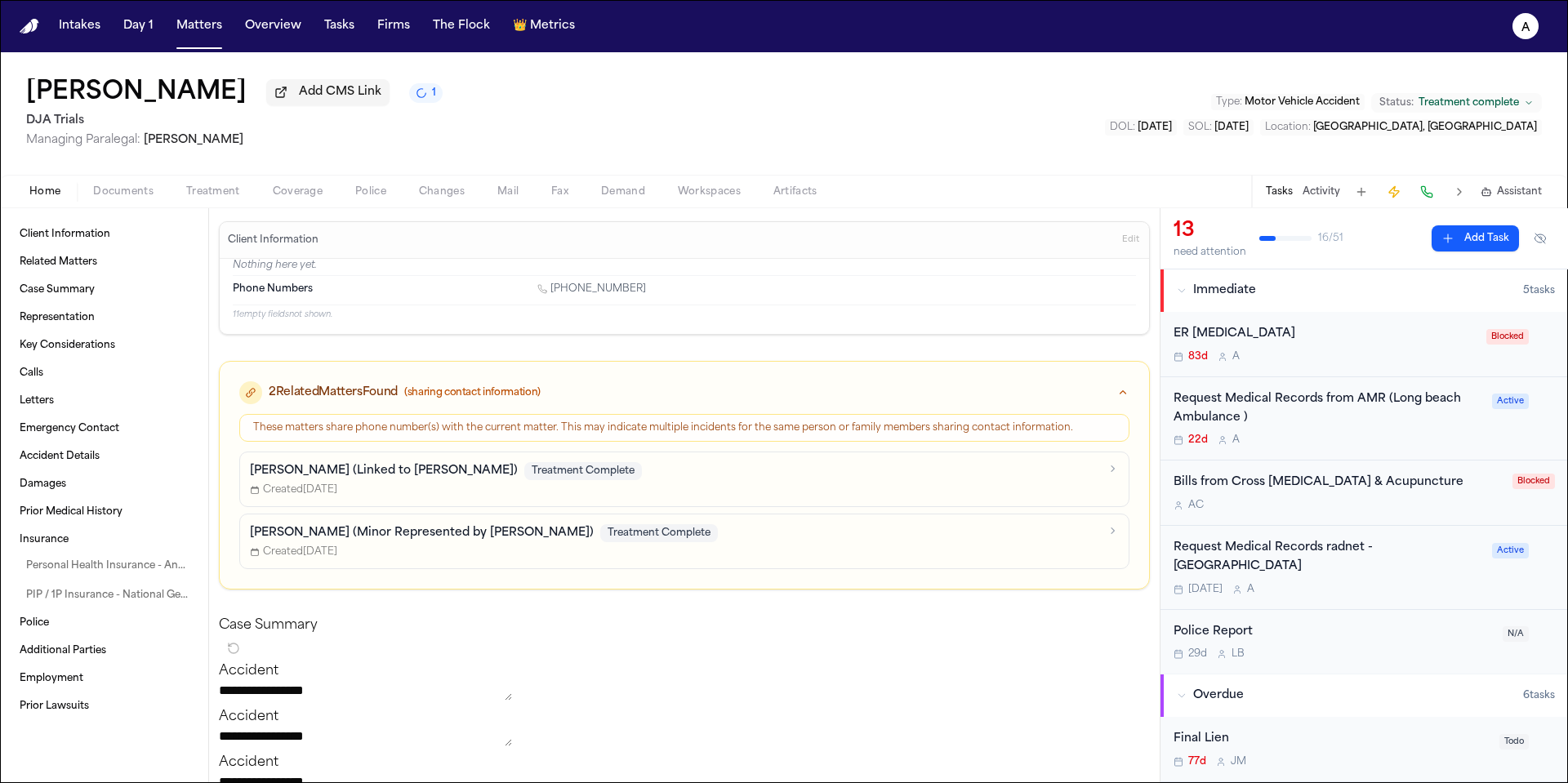
click at [1386, 425] on div "Request Medical Records from AMR (Long beach Ambulance )" at bounding box center [1328, 409] width 308 height 37
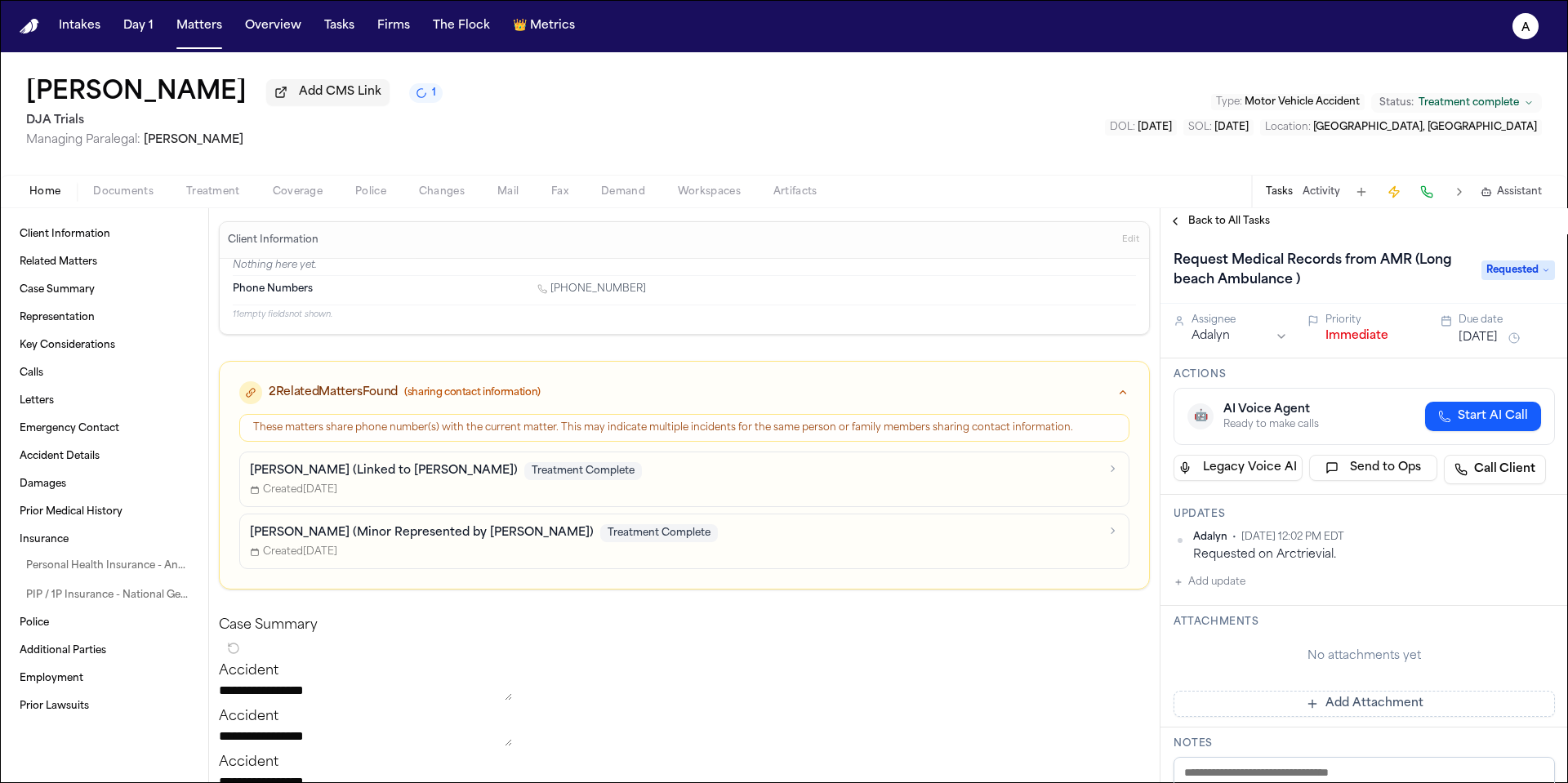
click at [1247, 596] on div "Updates Adalyn • Sep 4, 2025 12:02 PM EDT Requested on Arctrievial. Add update" at bounding box center [1364, 550] width 407 height 111
click at [1235, 587] on button "Add update" at bounding box center [1209, 582] width 72 height 20
click at [1234, 597] on textarea "Add your update" at bounding box center [1374, 596] width 349 height 32
type textarea "*"
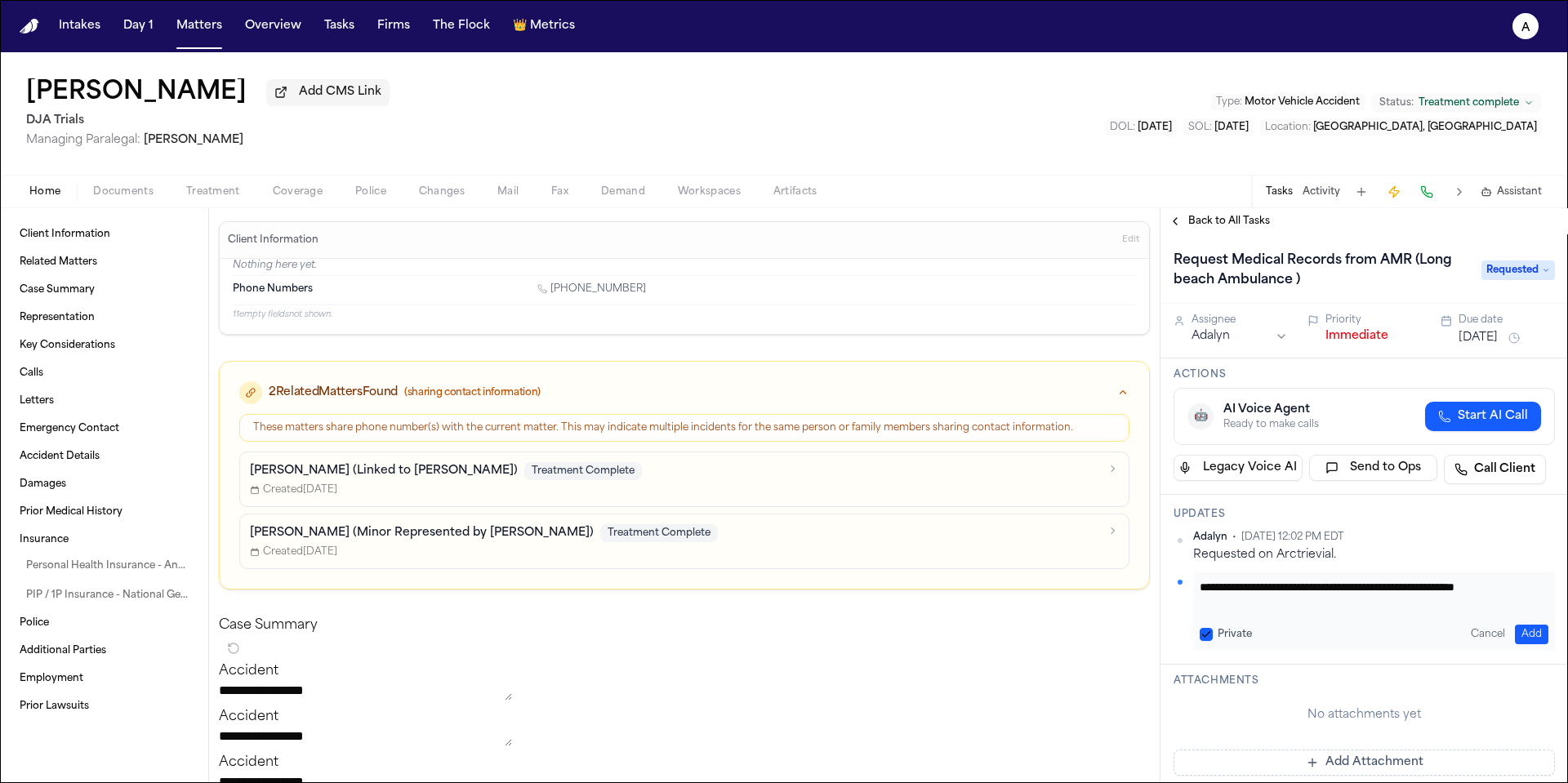
scroll to position [1, 0]
paste textarea "**********"
click at [1221, 608] on textarea "**********" at bounding box center [1368, 596] width 337 height 32
type textarea "**********"
click at [1218, 641] on label "Private" at bounding box center [1235, 634] width 34 height 13
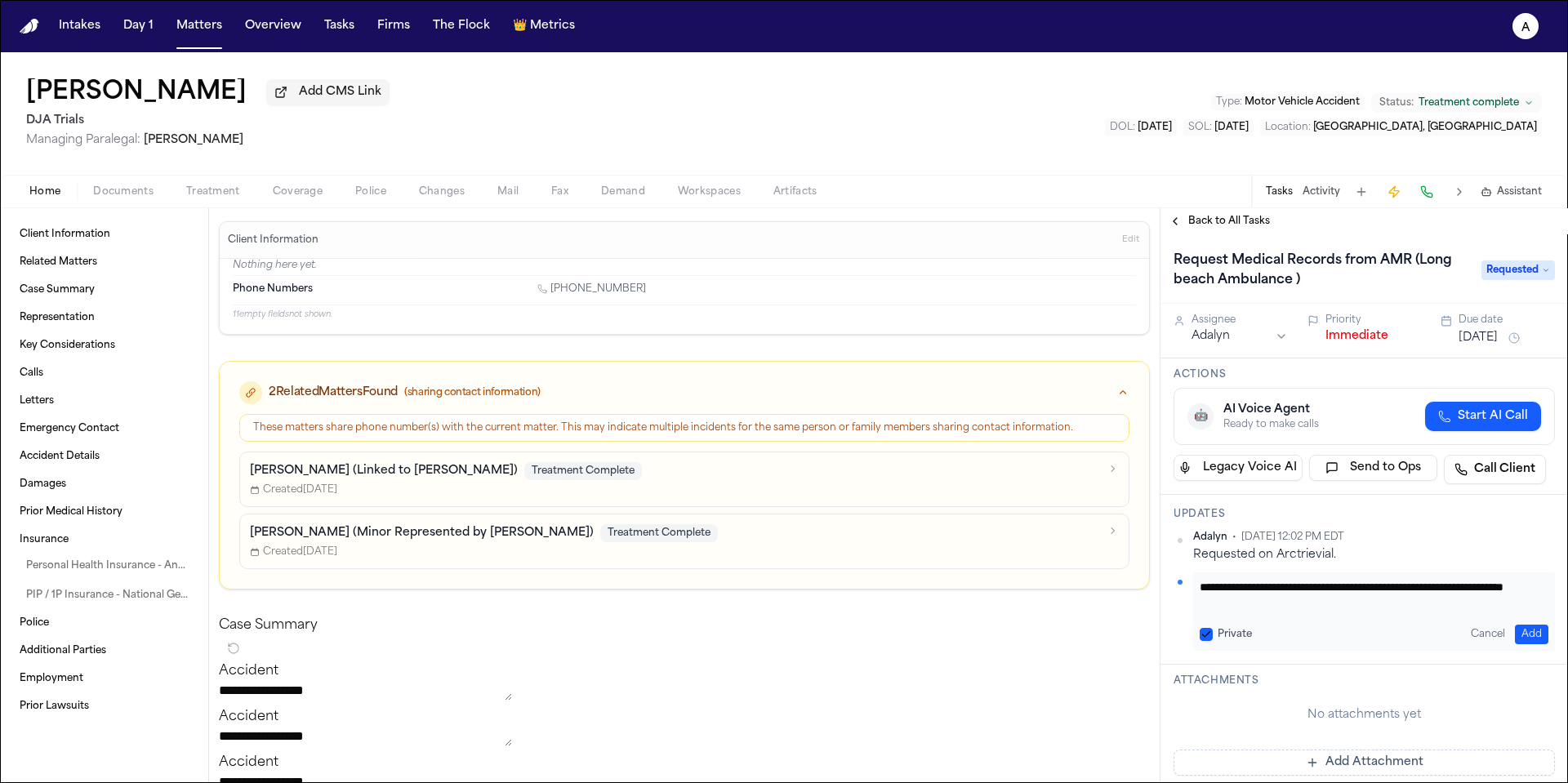
click at [1213, 641] on button "Private" at bounding box center [1206, 634] width 13 height 13
click at [1526, 628] on button "Add" at bounding box center [1531, 634] width 33 height 20
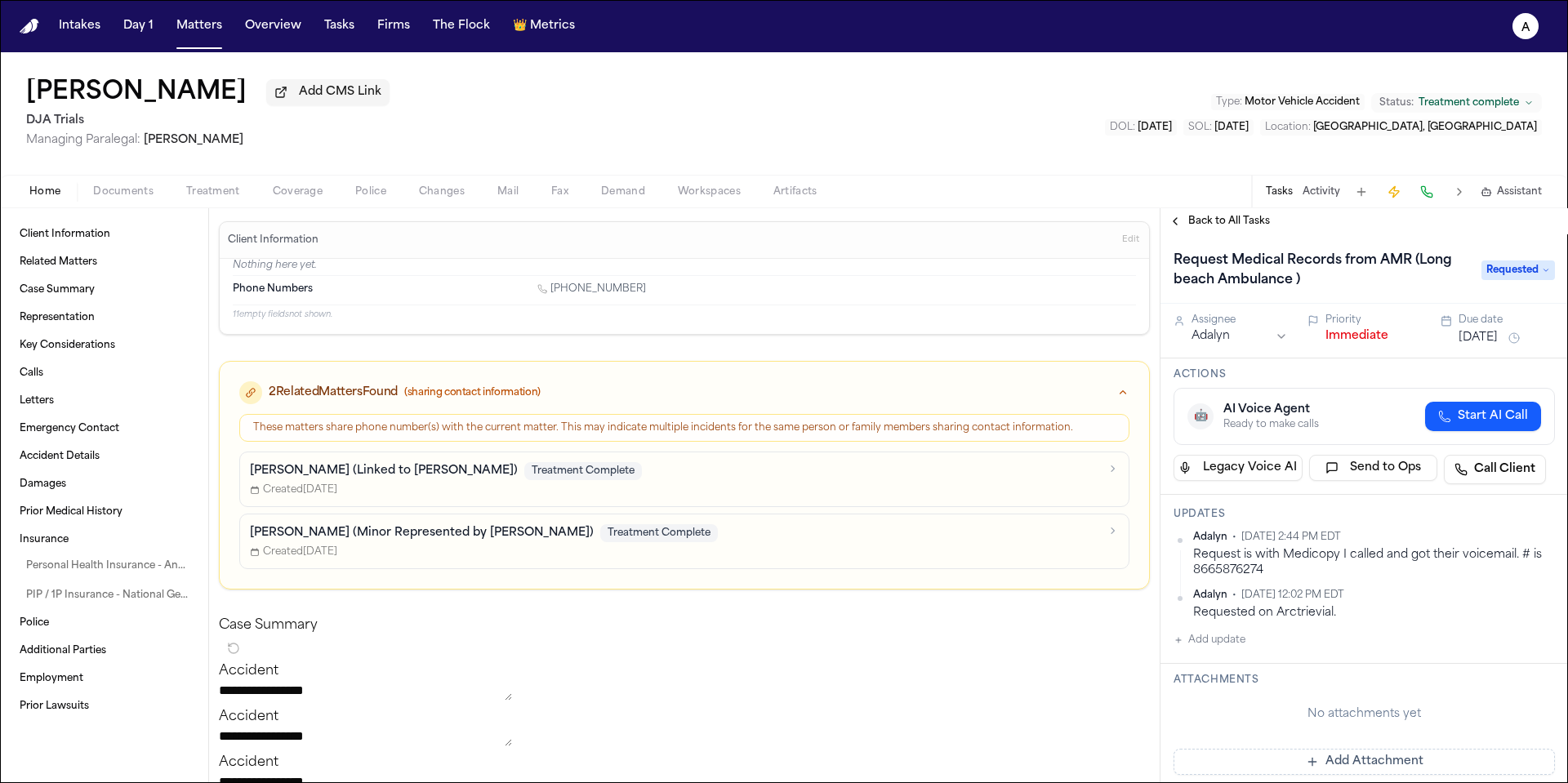
click at [1253, 226] on span "Back to All Tasks" at bounding box center [1229, 221] width 82 height 13
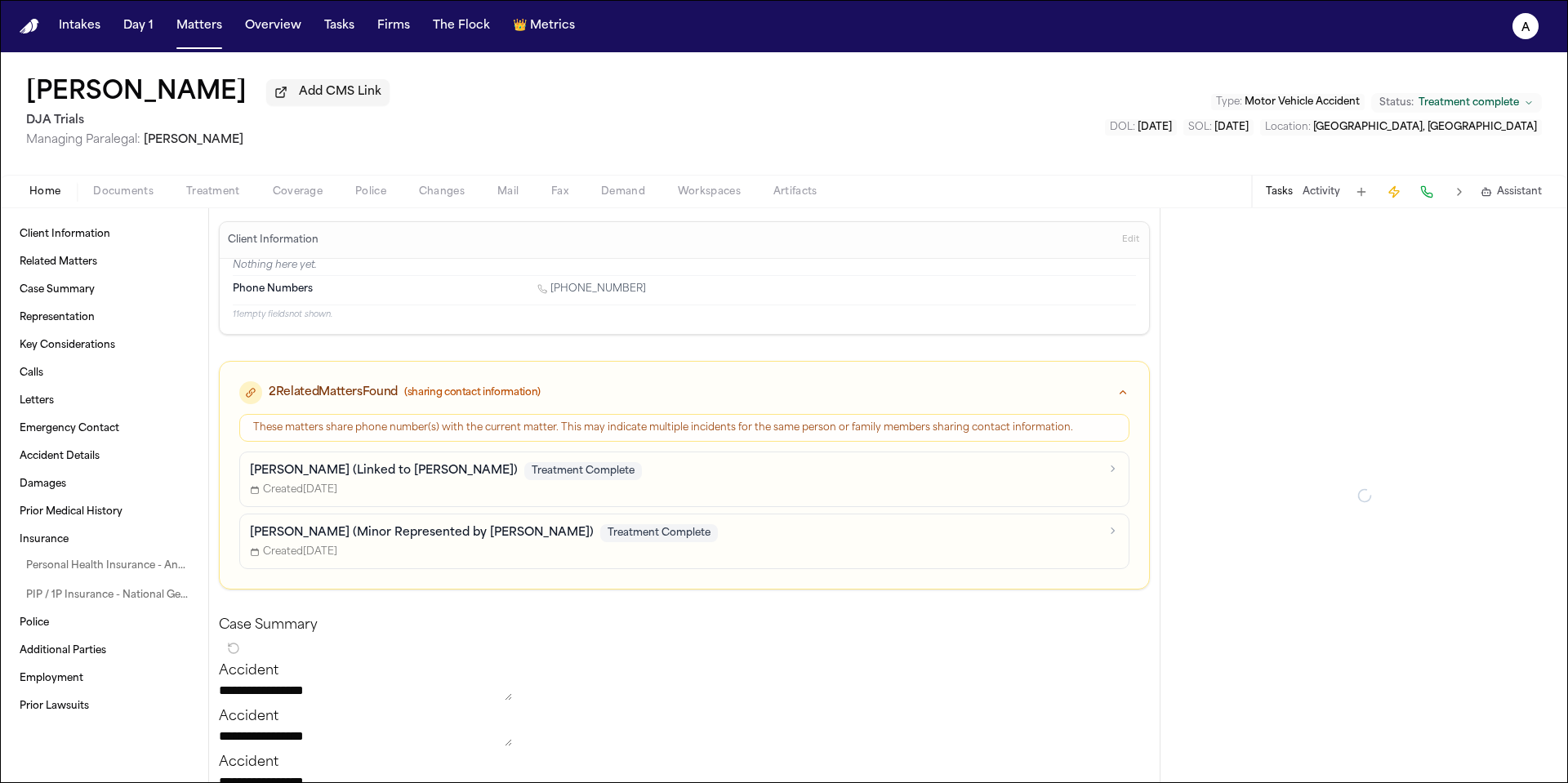
click at [1253, 226] on div at bounding box center [1364, 495] width 407 height 575
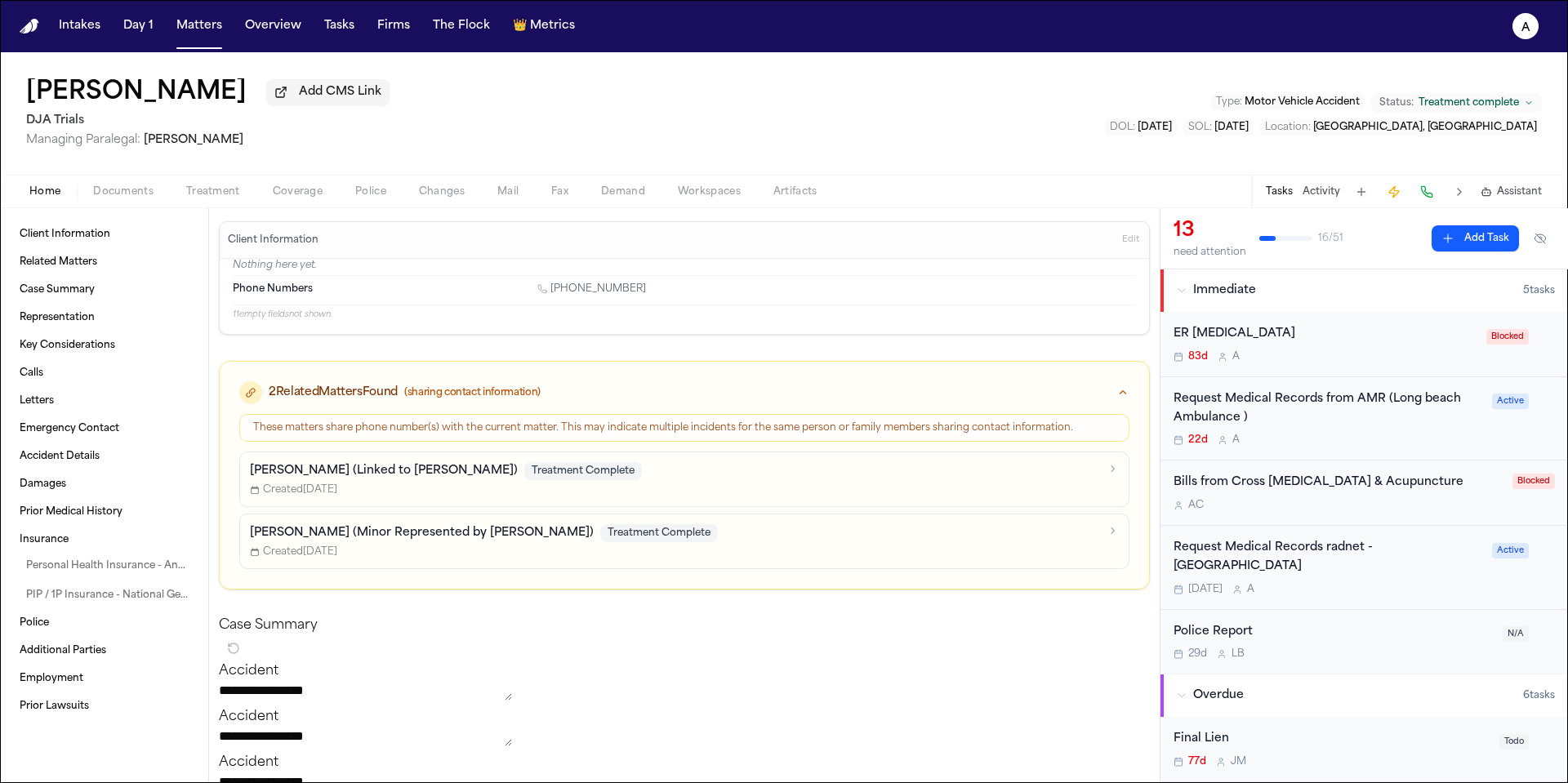
click at [1422, 440] on div "22d A" at bounding box center [1328, 440] width 308 height 13
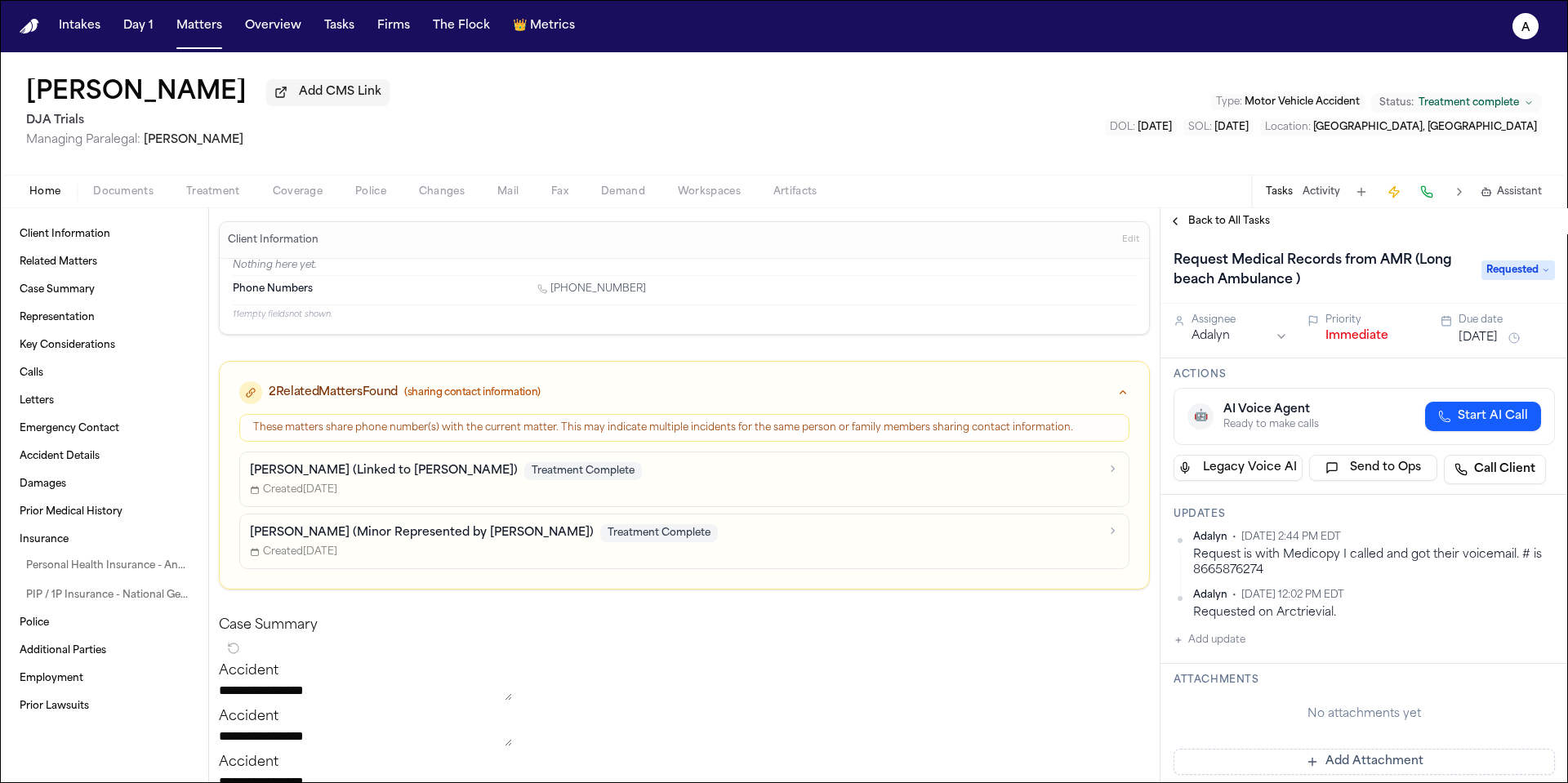
click at [1475, 339] on button "Sep 9, 2025" at bounding box center [1479, 337] width 39 height 16
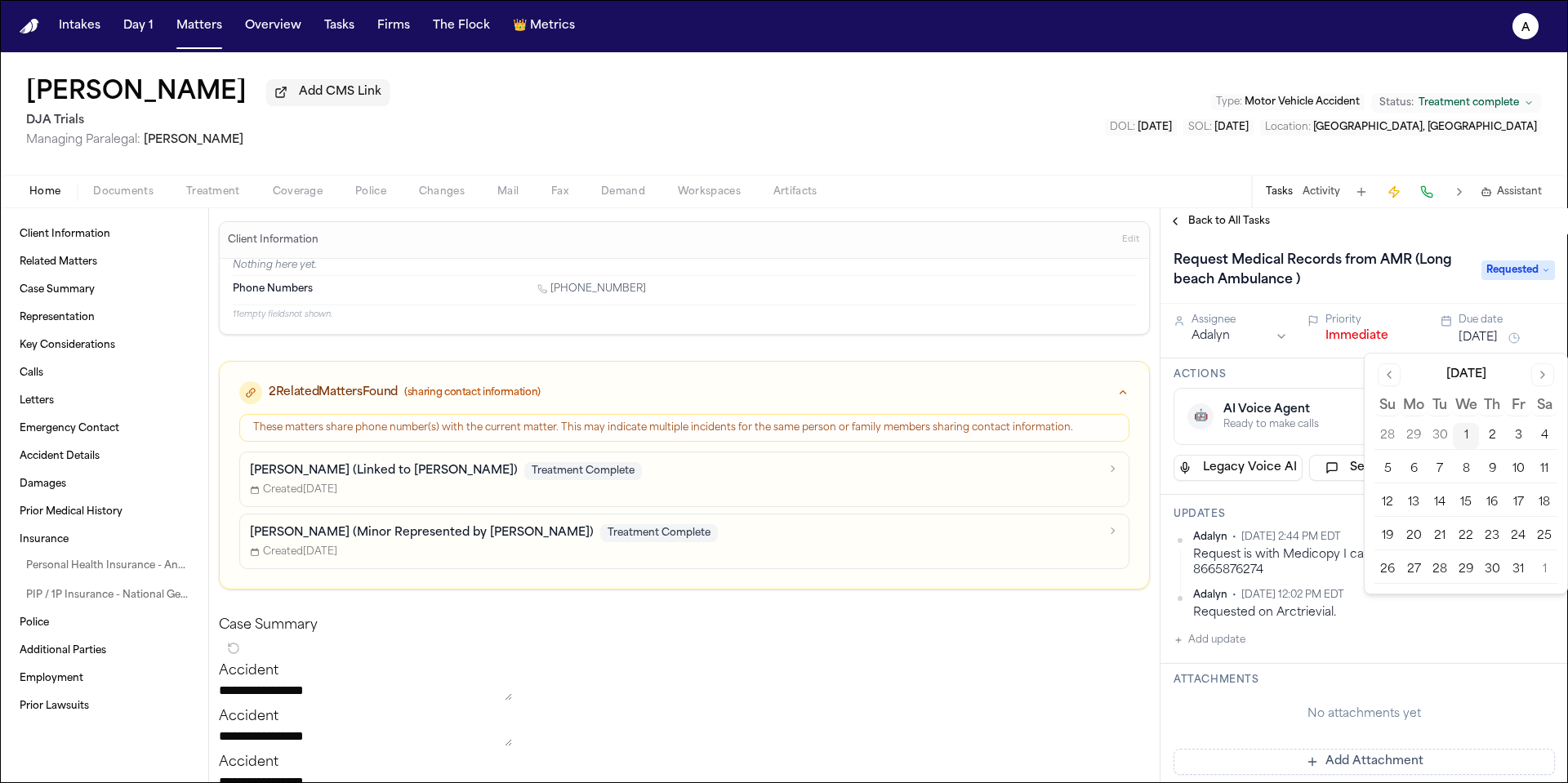
click at [1491, 440] on button "2" at bounding box center [1492, 435] width 26 height 26
click at [1345, 387] on div "Actions 🤖 AI Voice Agent Ready to make calls Start AI Call Legacy Voice AI Send…" at bounding box center [1364, 427] width 407 height 136
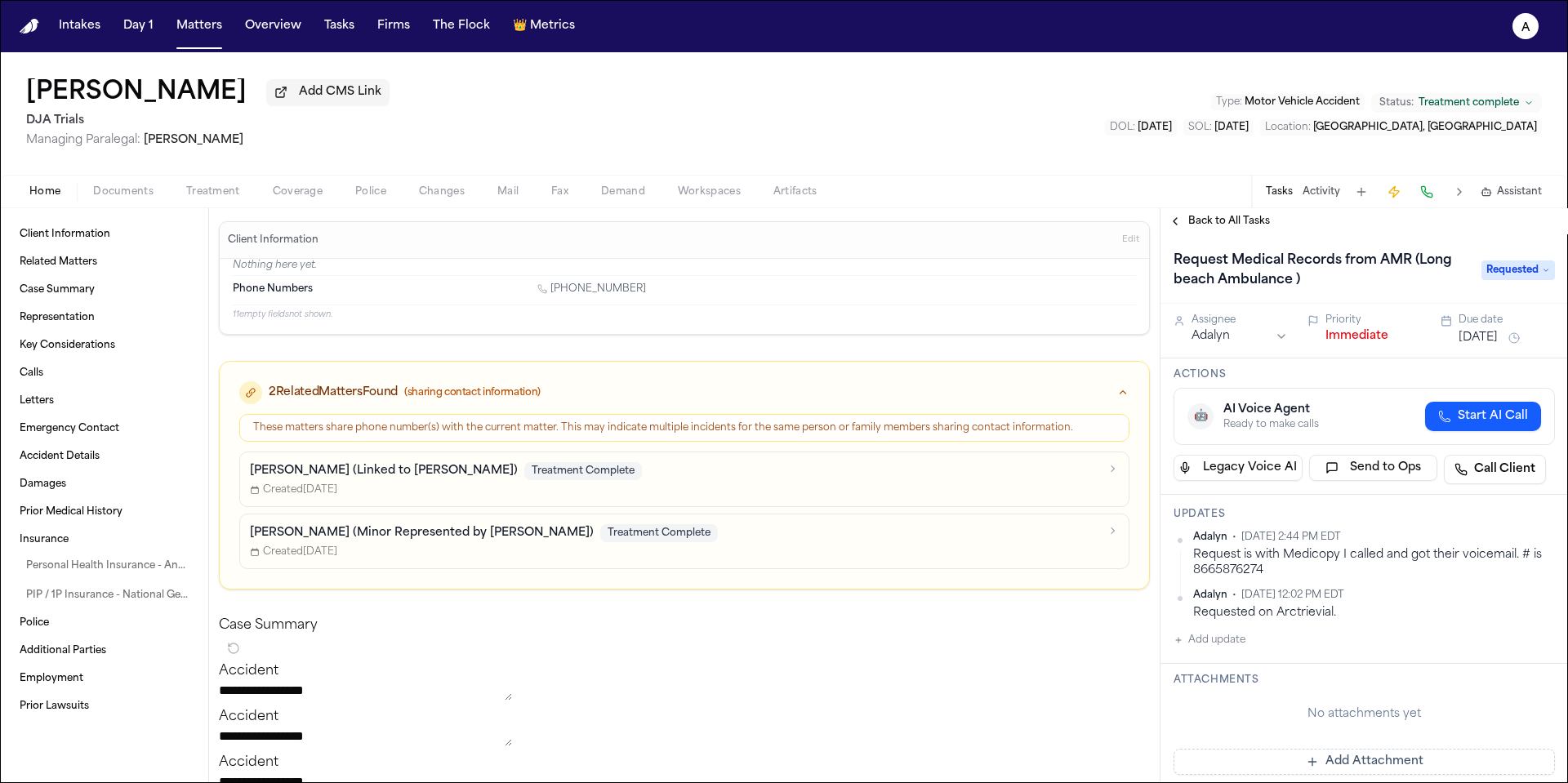
click at [1237, 223] on span "Back to All Tasks" at bounding box center [1229, 221] width 82 height 13
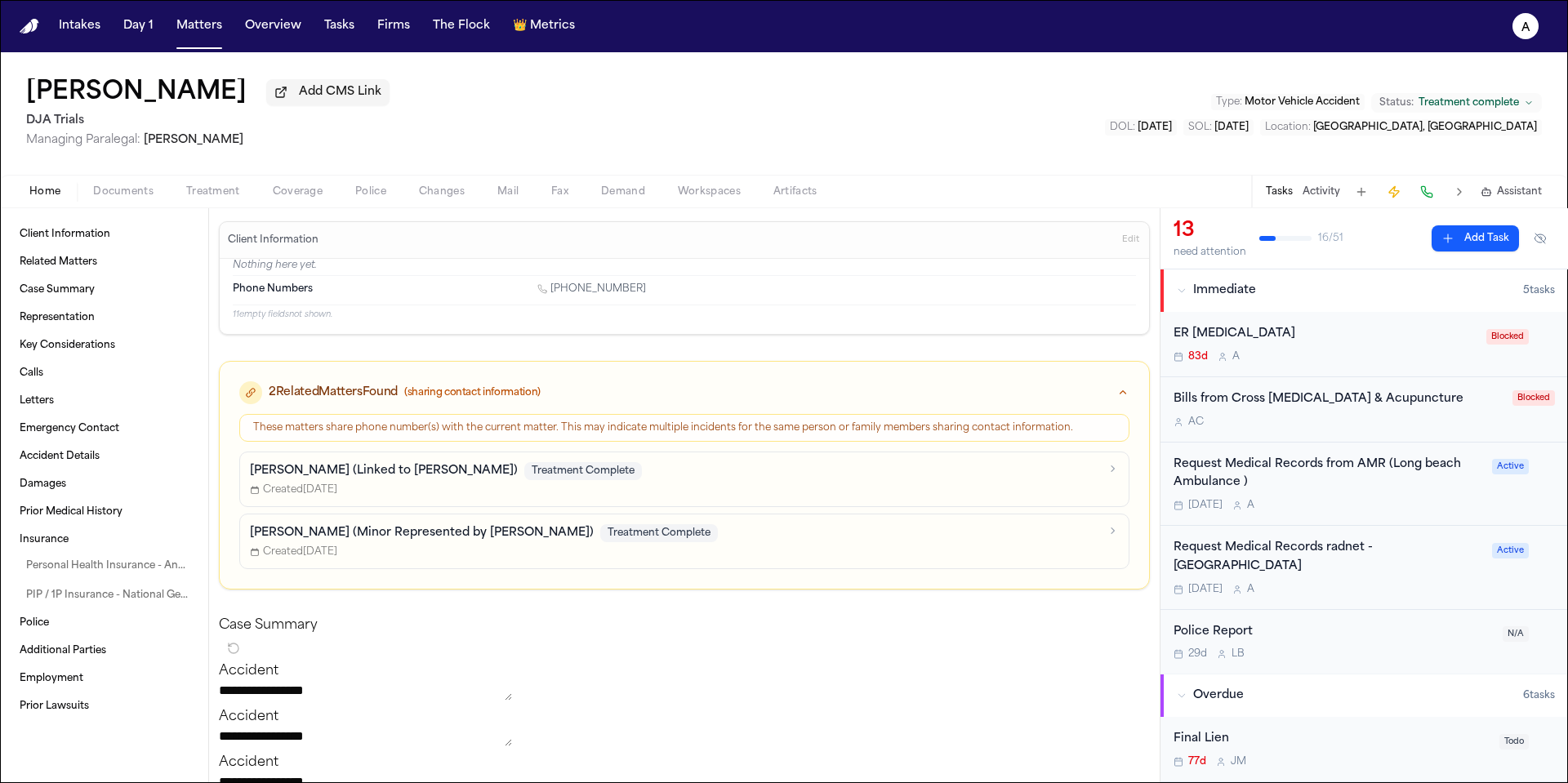
click at [1364, 357] on div "83d A" at bounding box center [1325, 356] width 303 height 13
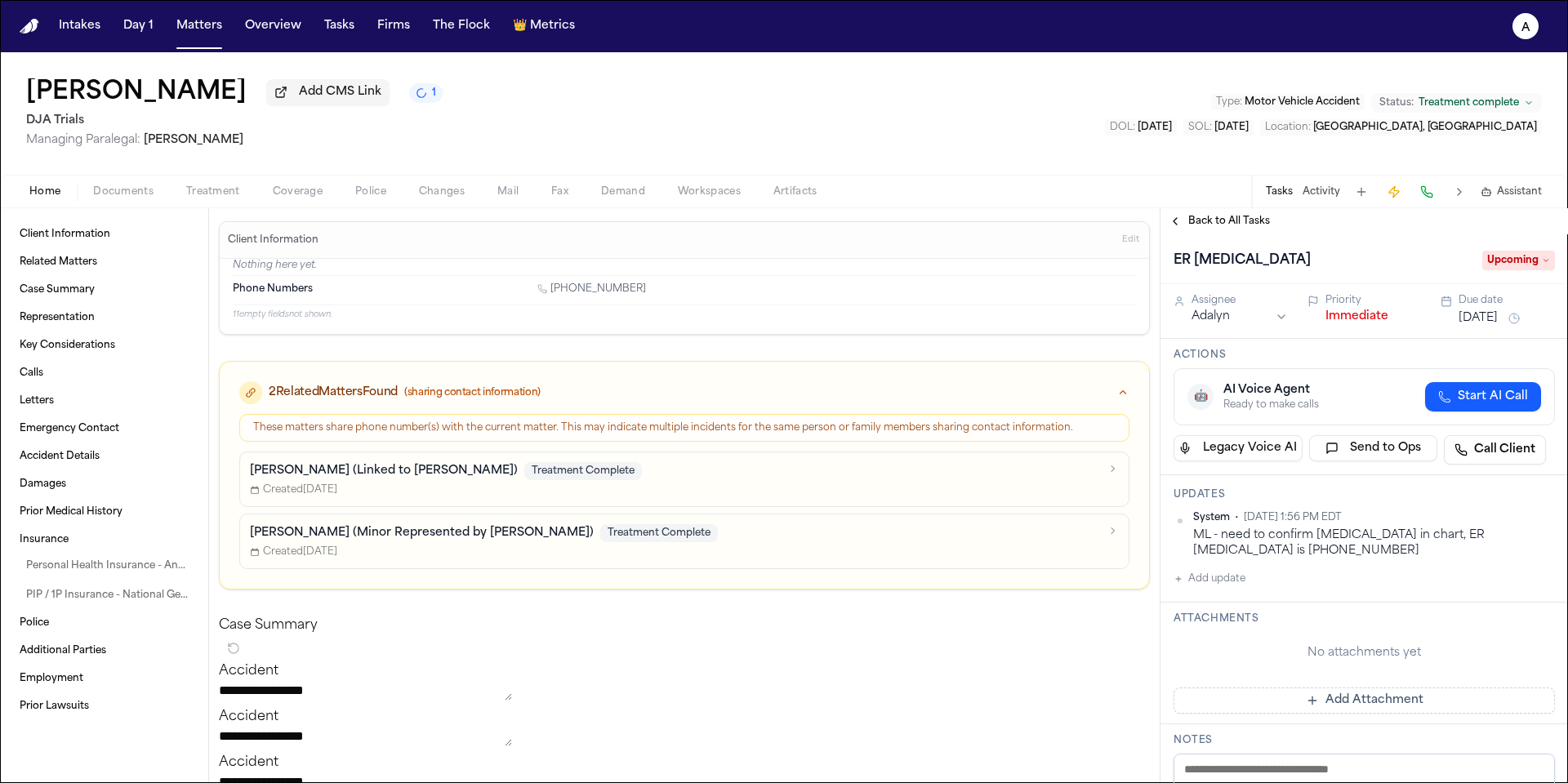
click at [1230, 585] on button "Add update" at bounding box center [1209, 579] width 72 height 20
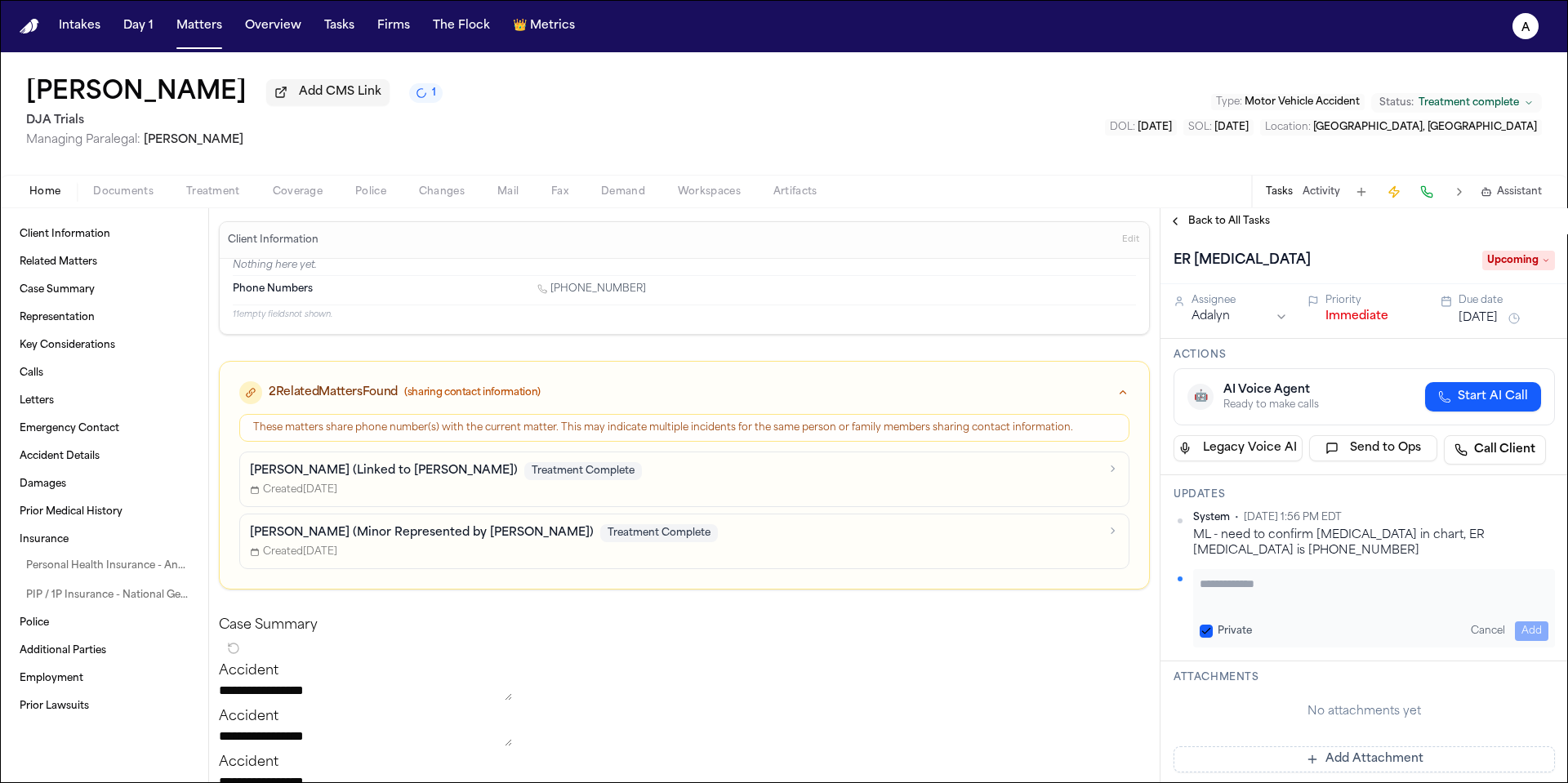
click at [1237, 595] on textarea "Add your update" at bounding box center [1374, 592] width 349 height 32
drag, startPoint x: 1523, startPoint y: 629, endPoint x: 1267, endPoint y: 655, distance: 257.3
click at [1267, 655] on div "**********" at bounding box center [1364, 568] width 407 height 187
click at [1409, 602] on textarea "**********" at bounding box center [1368, 592] width 337 height 32
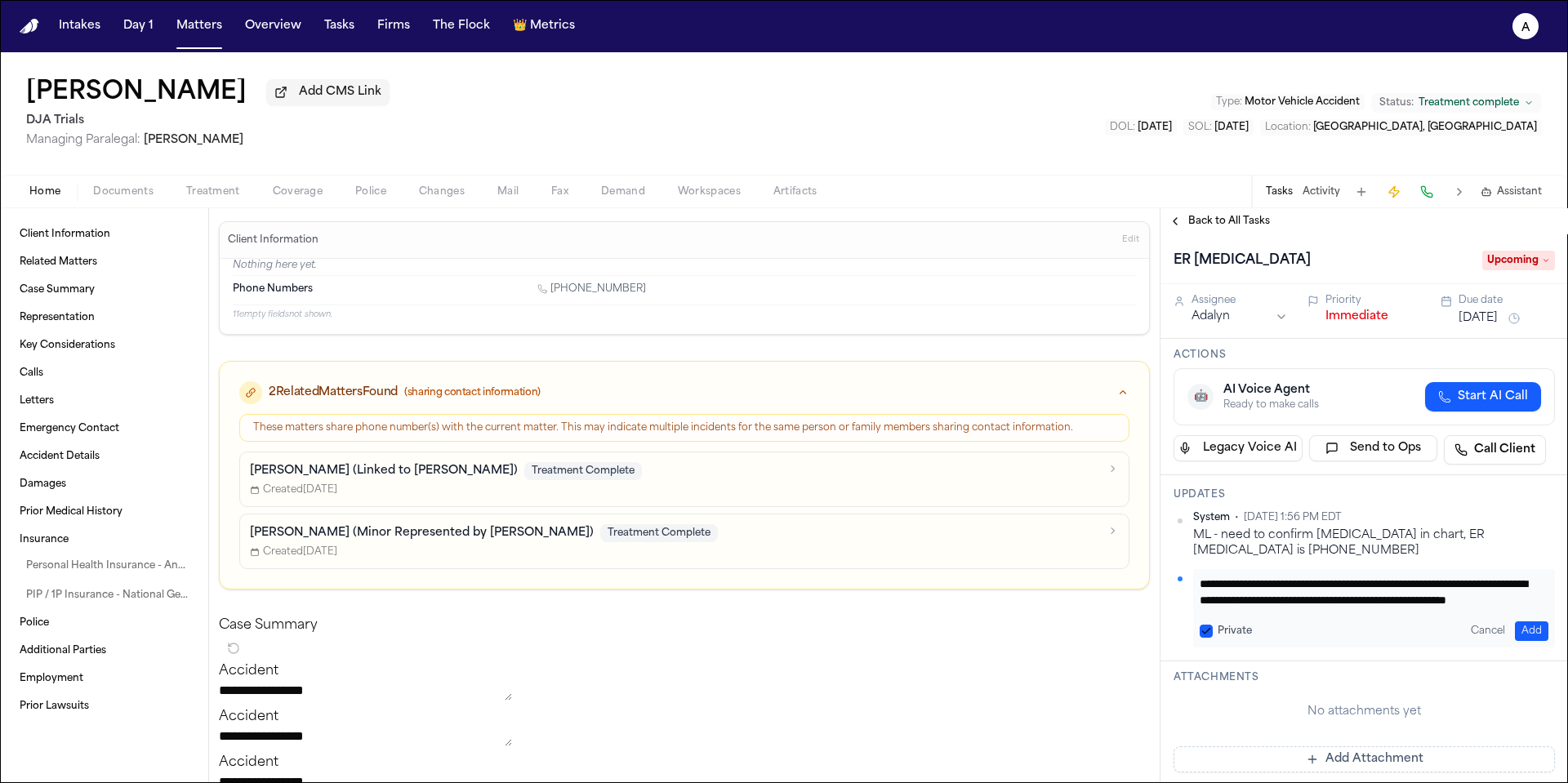
type textarea "**********"
click at [1208, 636] on button "Private" at bounding box center [1206, 630] width 13 height 13
click at [1516, 632] on button "Add" at bounding box center [1531, 630] width 33 height 20
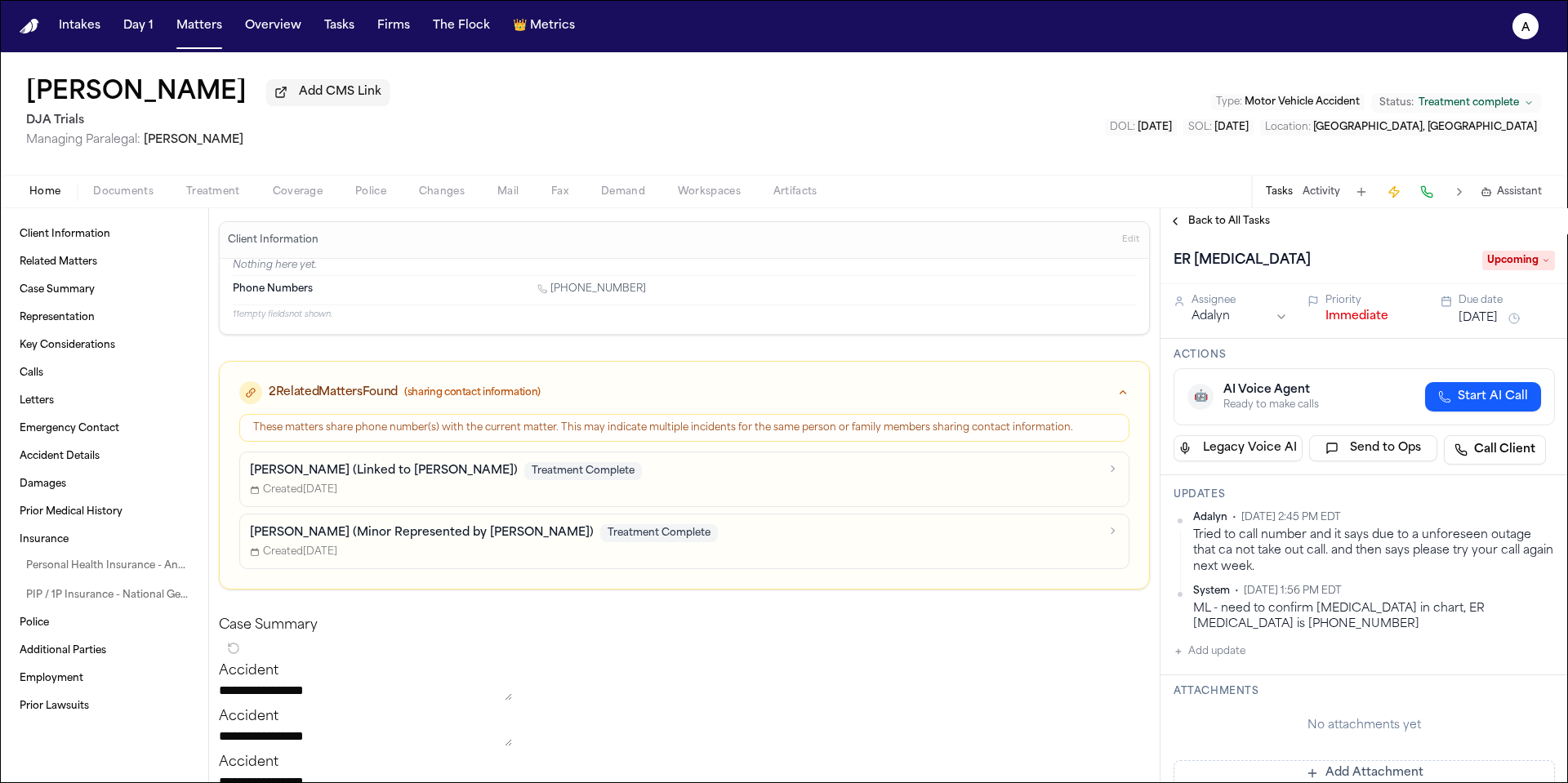
click at [1491, 316] on button "Jul 10, 2025" at bounding box center [1479, 318] width 39 height 16
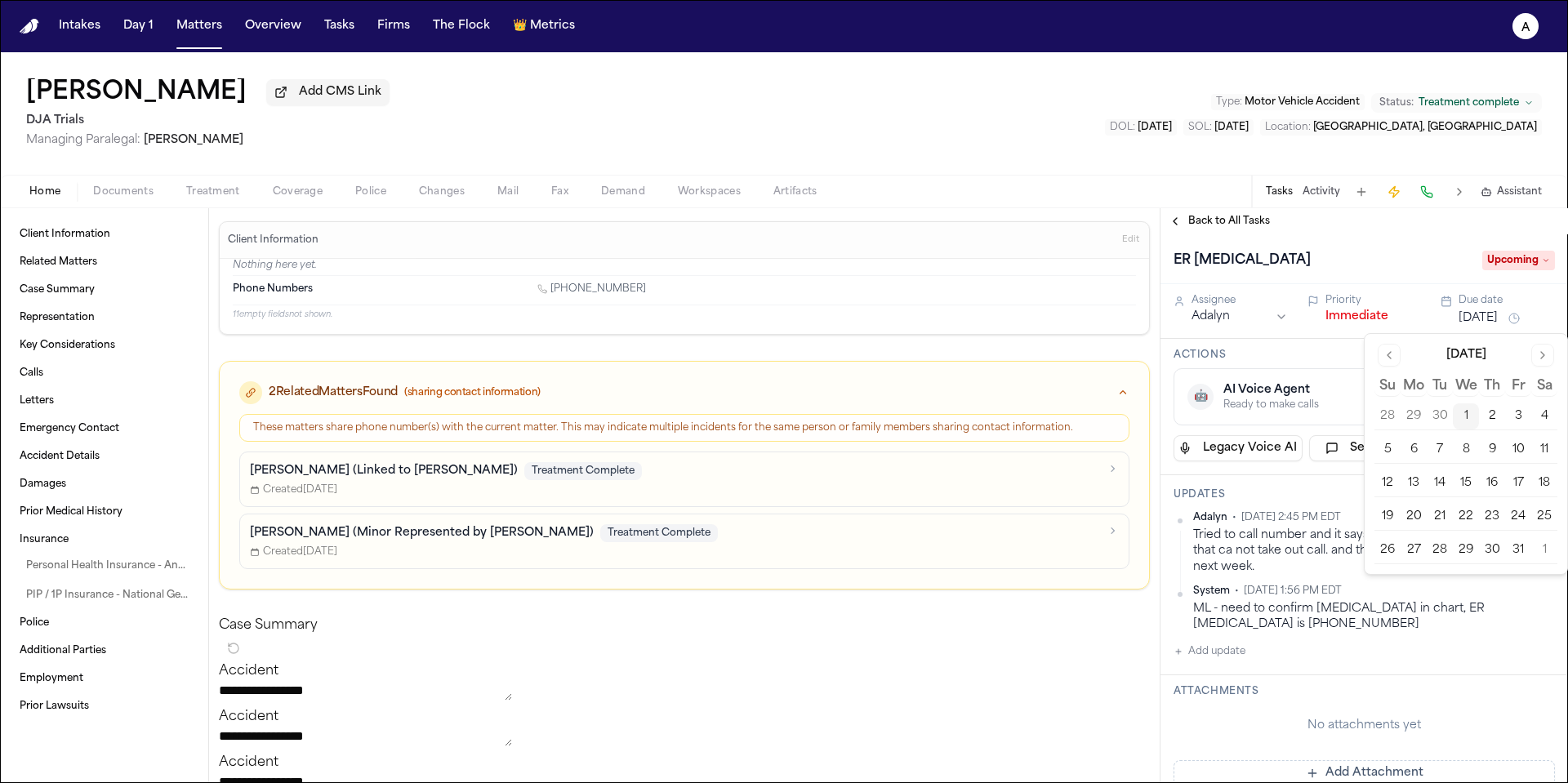
click at [1542, 360] on button "Go to next month" at bounding box center [1542, 354] width 23 height 23
click at [1387, 364] on button "Go to previous month" at bounding box center [1389, 354] width 23 height 23
click at [1489, 417] on button "2" at bounding box center [1492, 416] width 26 height 26
click at [1316, 356] on h3 "Actions" at bounding box center [1364, 354] width 382 height 13
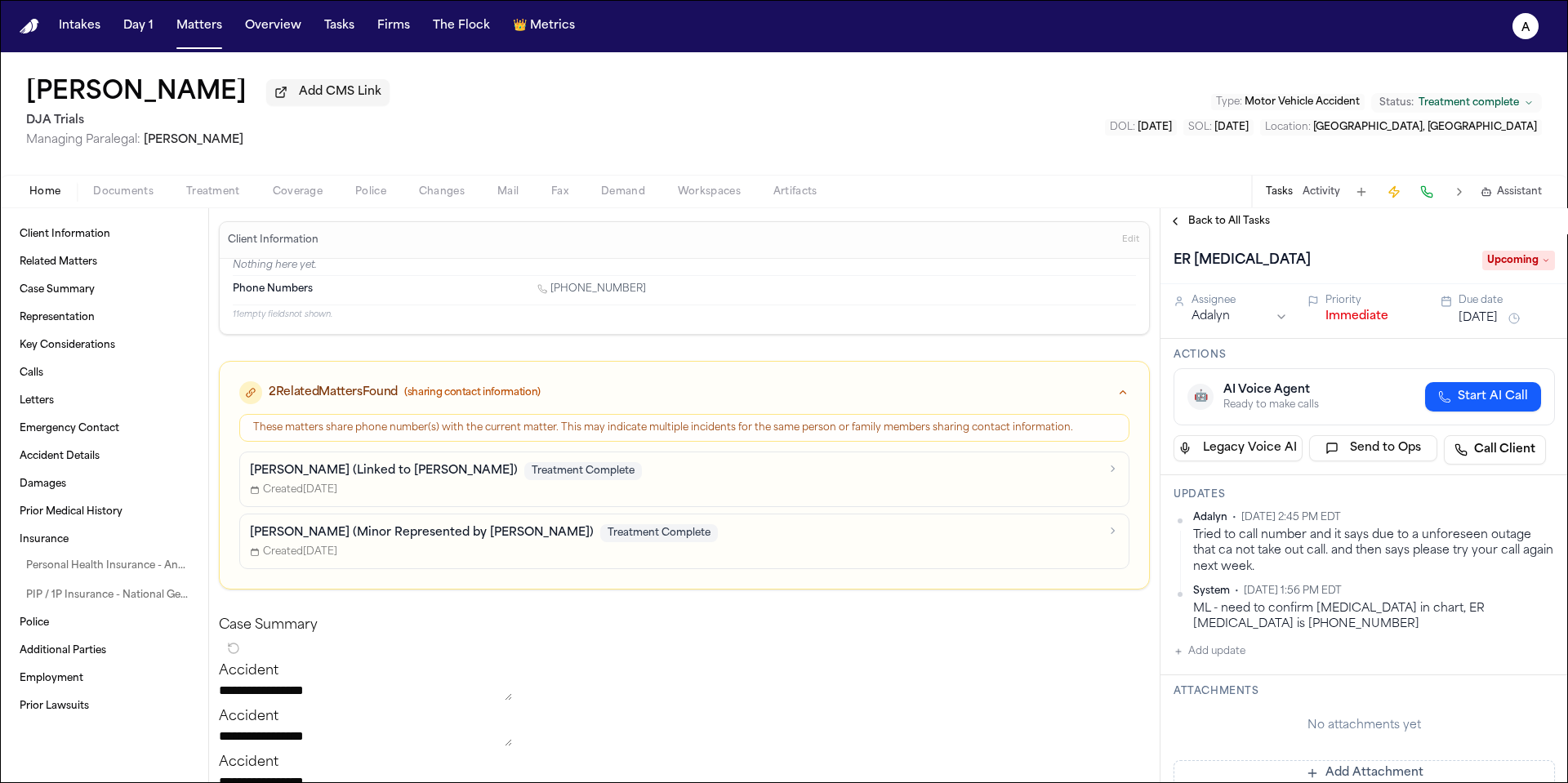
click at [1237, 227] on span "Back to All Tasks" at bounding box center [1229, 221] width 82 height 13
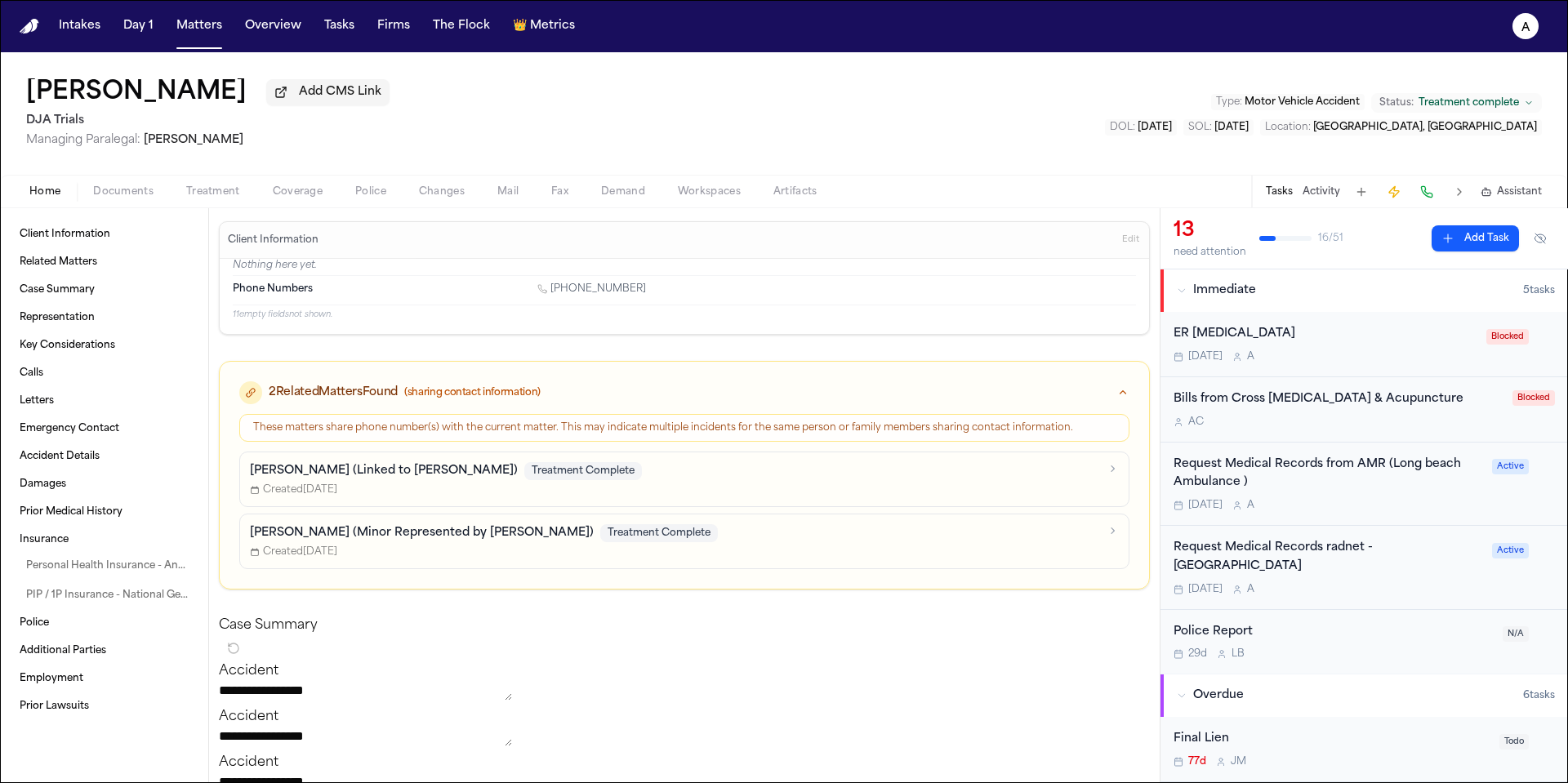
click at [1471, 423] on div "A C" at bounding box center [1338, 422] width 329 height 13
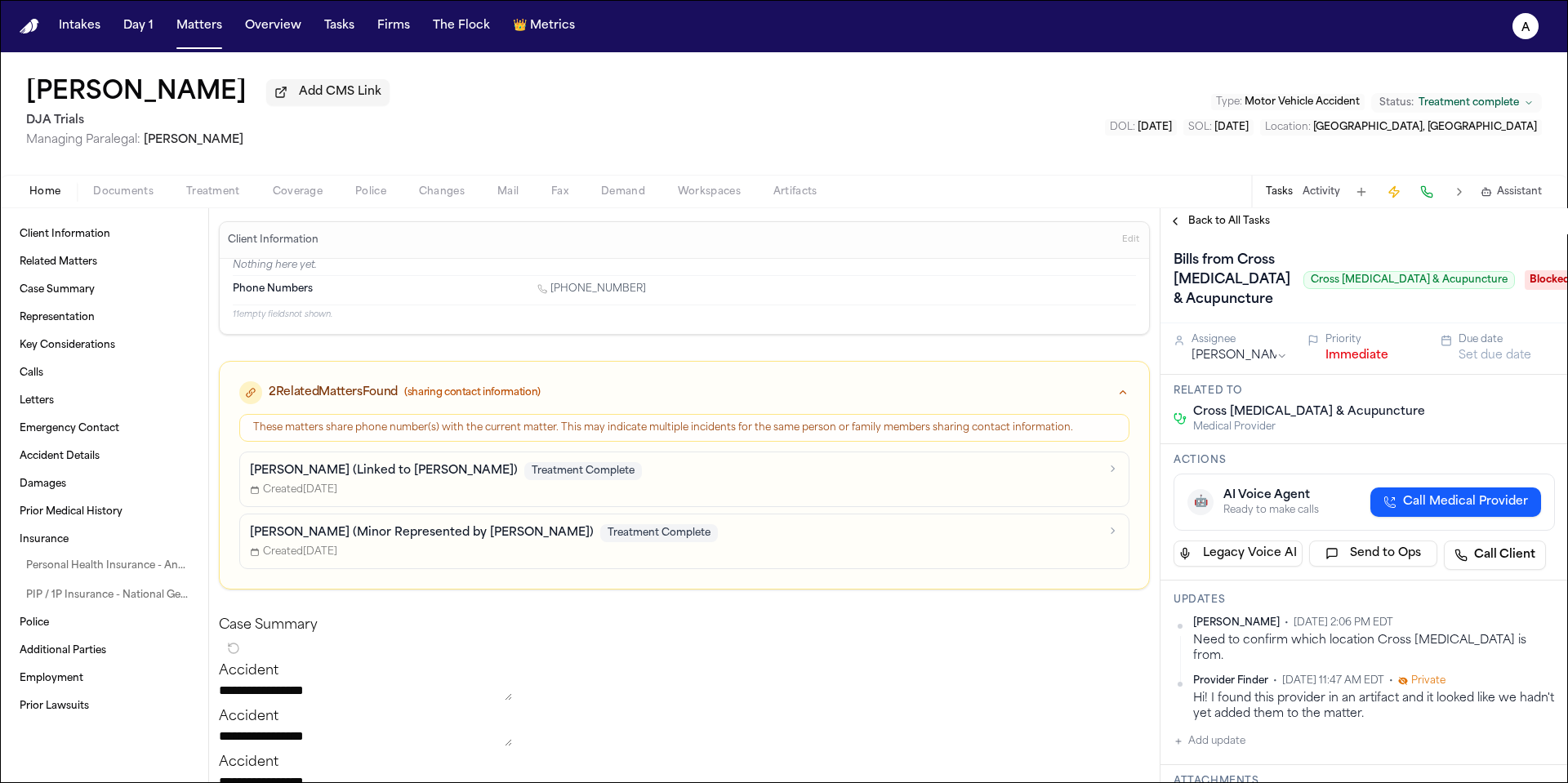
click at [1304, 289] on span "Cross [MEDICAL_DATA] & Acupuncture" at bounding box center [1409, 279] width 211 height 18
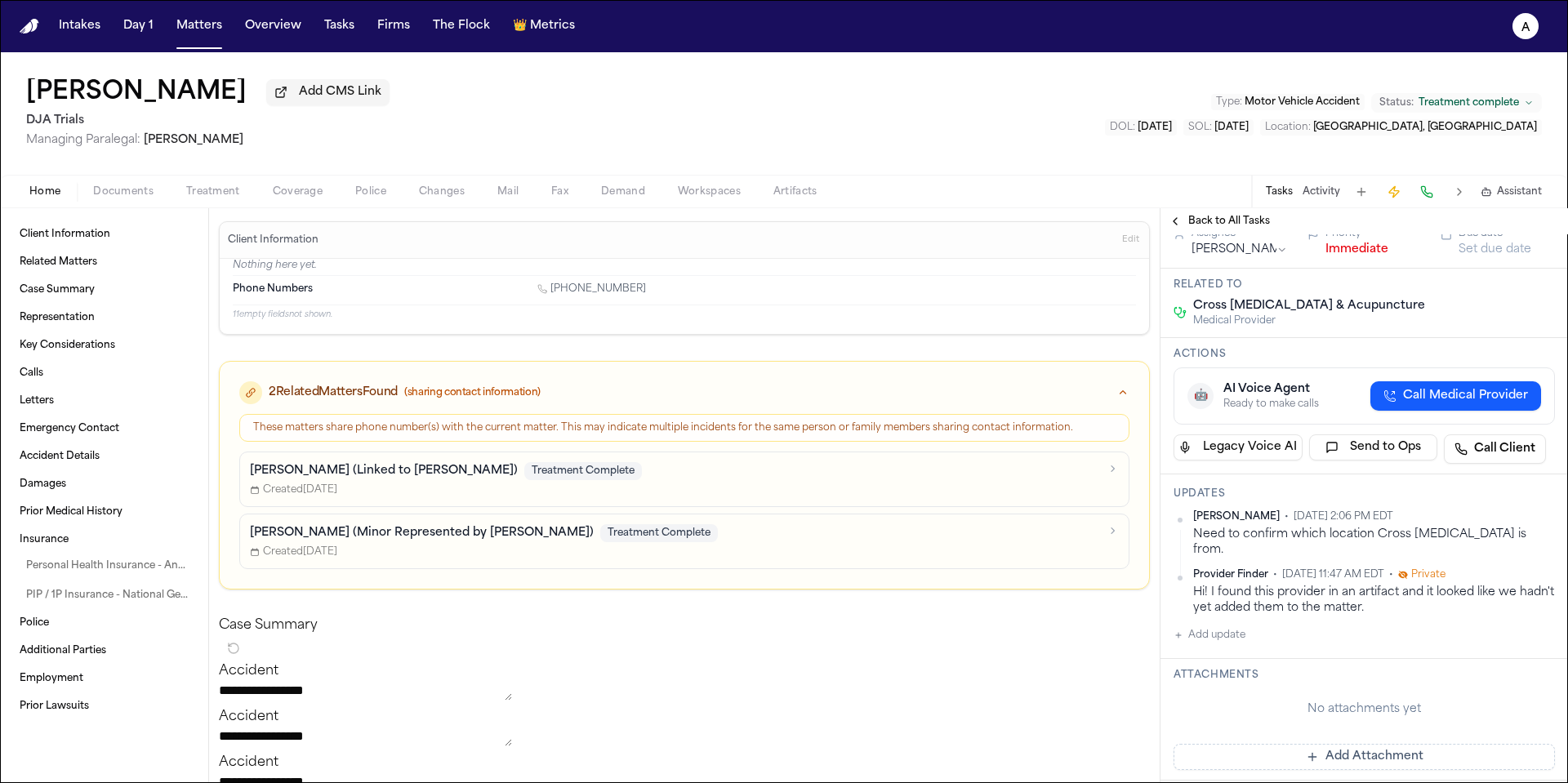
scroll to position [84, 0]
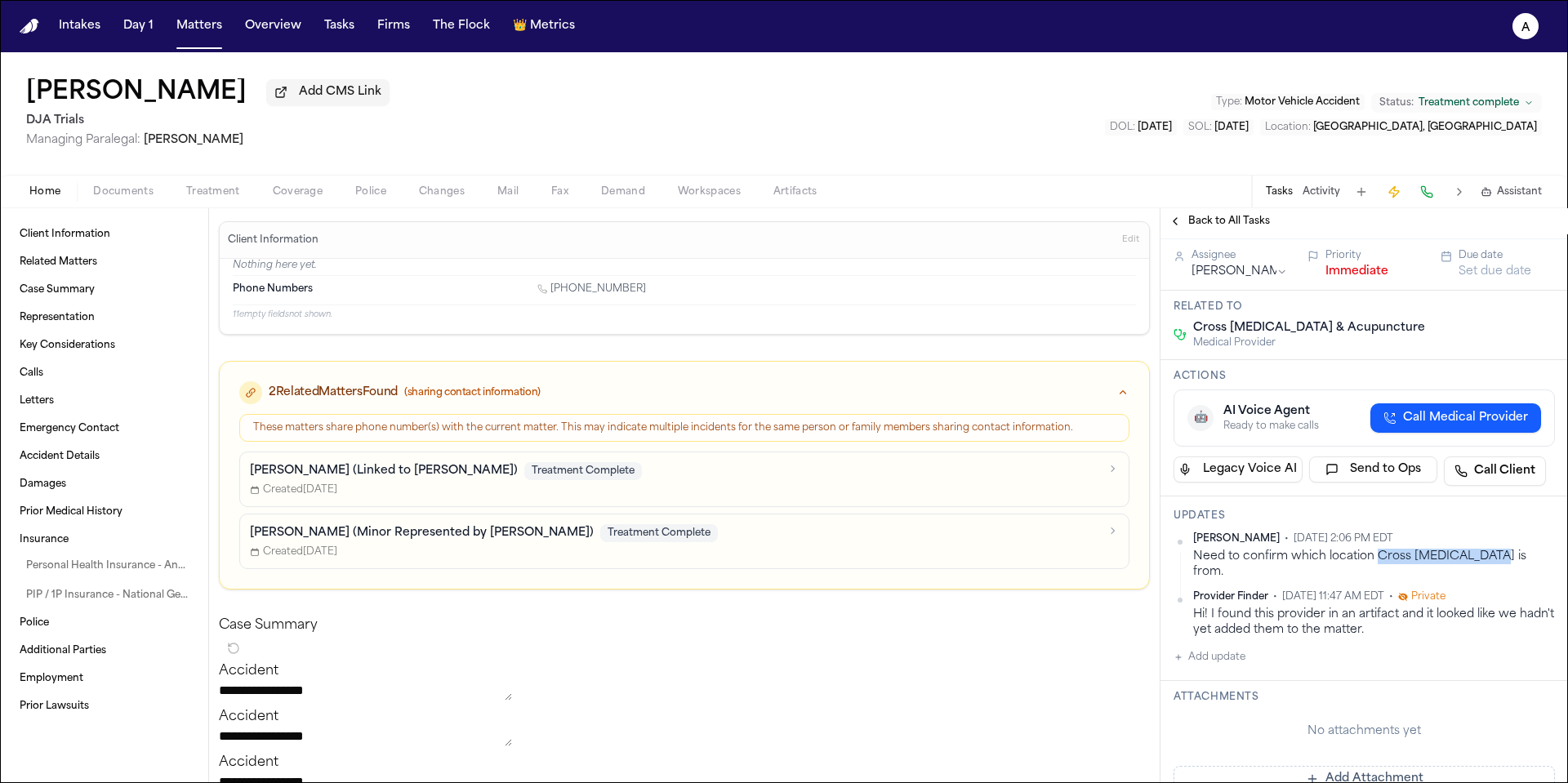
drag, startPoint x: 1484, startPoint y: 581, endPoint x: 1378, endPoint y: 582, distance: 106.0
click at [1378, 580] on div "Need to confirm which location Cross [MEDICAL_DATA] is from." at bounding box center [1374, 564] width 362 height 32
copy div "Cross Chiropractic"
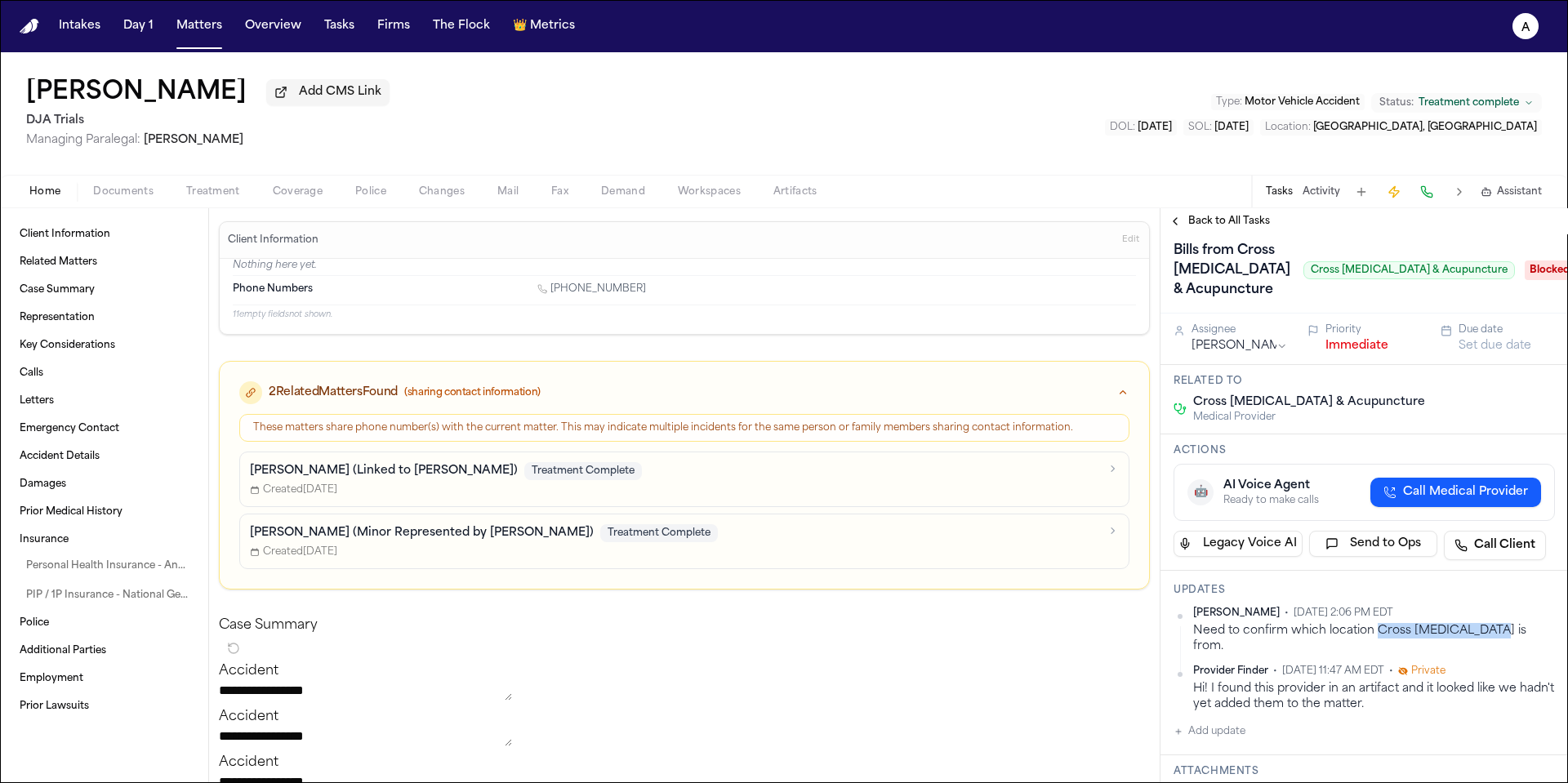
scroll to position [56, 0]
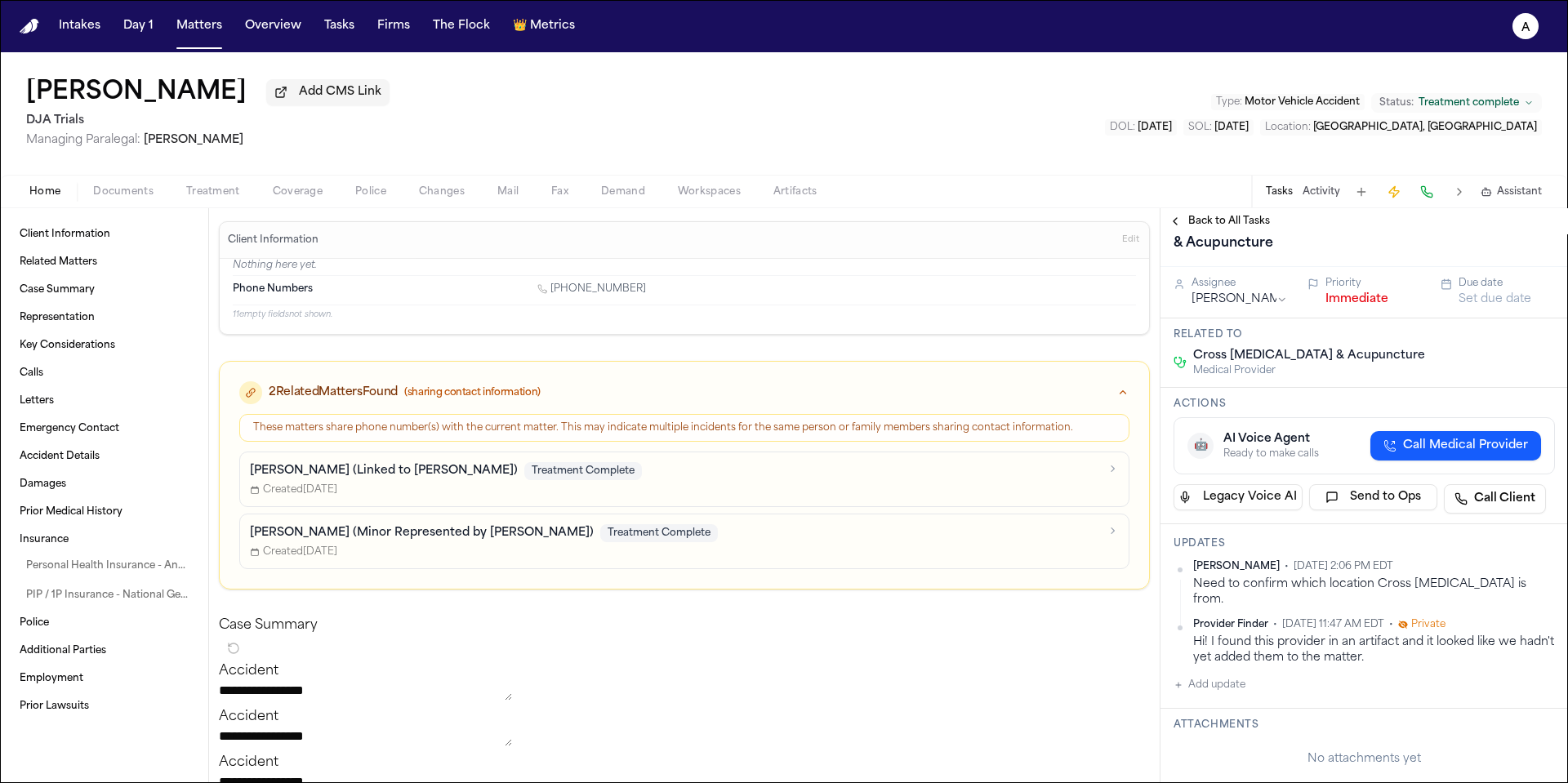
click at [1442, 673] on div "Anna Contreras • Sep 26, 2025 2:06 PM EDT Need to confirm which location Cross …" at bounding box center [1364, 627] width 382 height 135
click at [208, 185] on button "Treatment" at bounding box center [213, 192] width 87 height 20
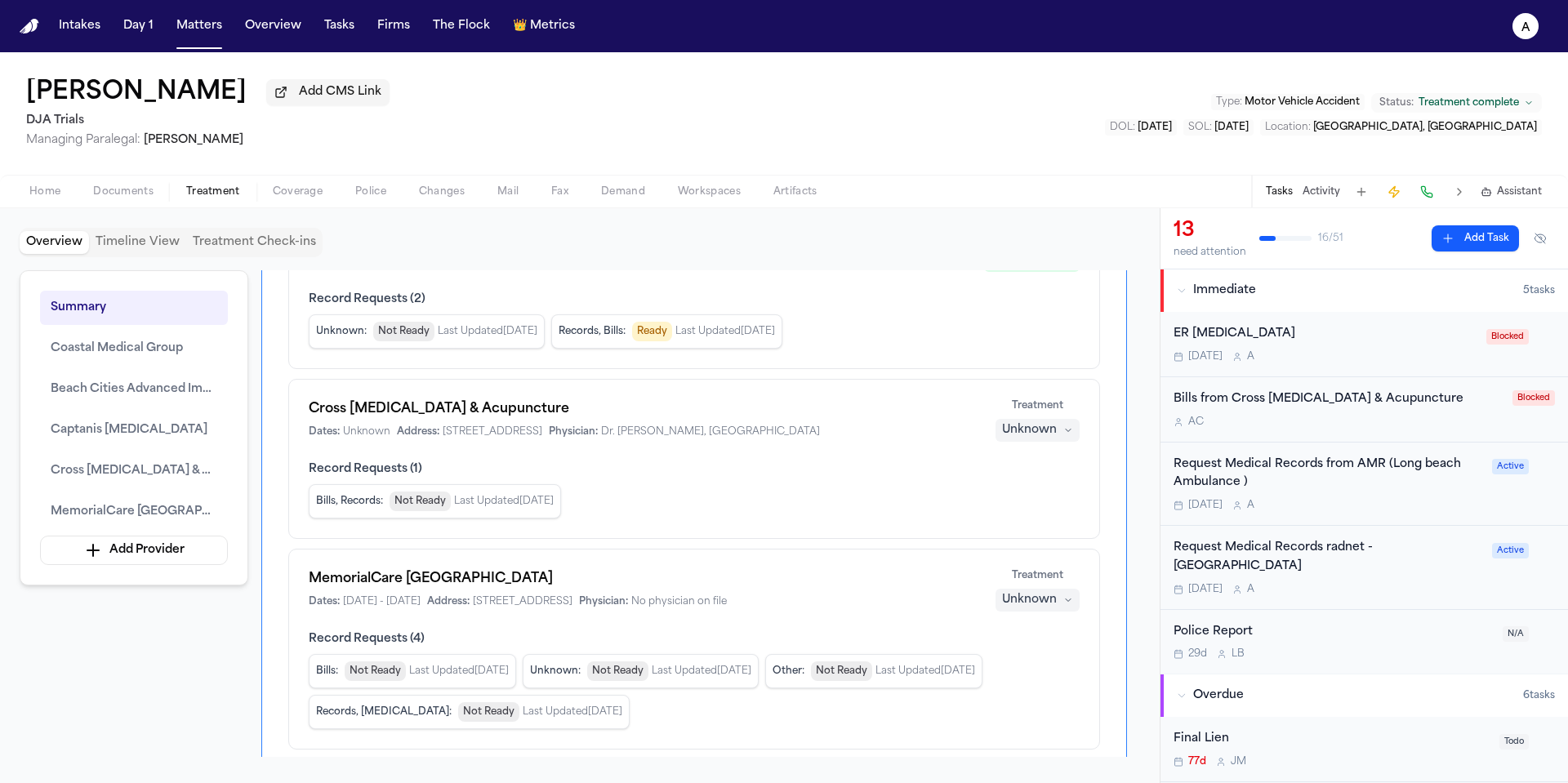
scroll to position [516, 0]
click at [464, 425] on div "Cross Chiropractic & Acupuncture Dates: Unknown Address: 301 W Bastanchury Rd, …" at bounding box center [642, 419] width 666 height 39
drag, startPoint x: 441, startPoint y: 437, endPoint x: 700, endPoint y: 438, distance: 259.0
click at [700, 438] on div "Dates: Unknown Address: 301 W Bastanchury Rd, Suite 160, Fullerton, CA 92835 Ph…" at bounding box center [642, 431] width 666 height 13
copy span "301 W Bastanchury Rd, Suite 160, Fullerton, CA 92835"
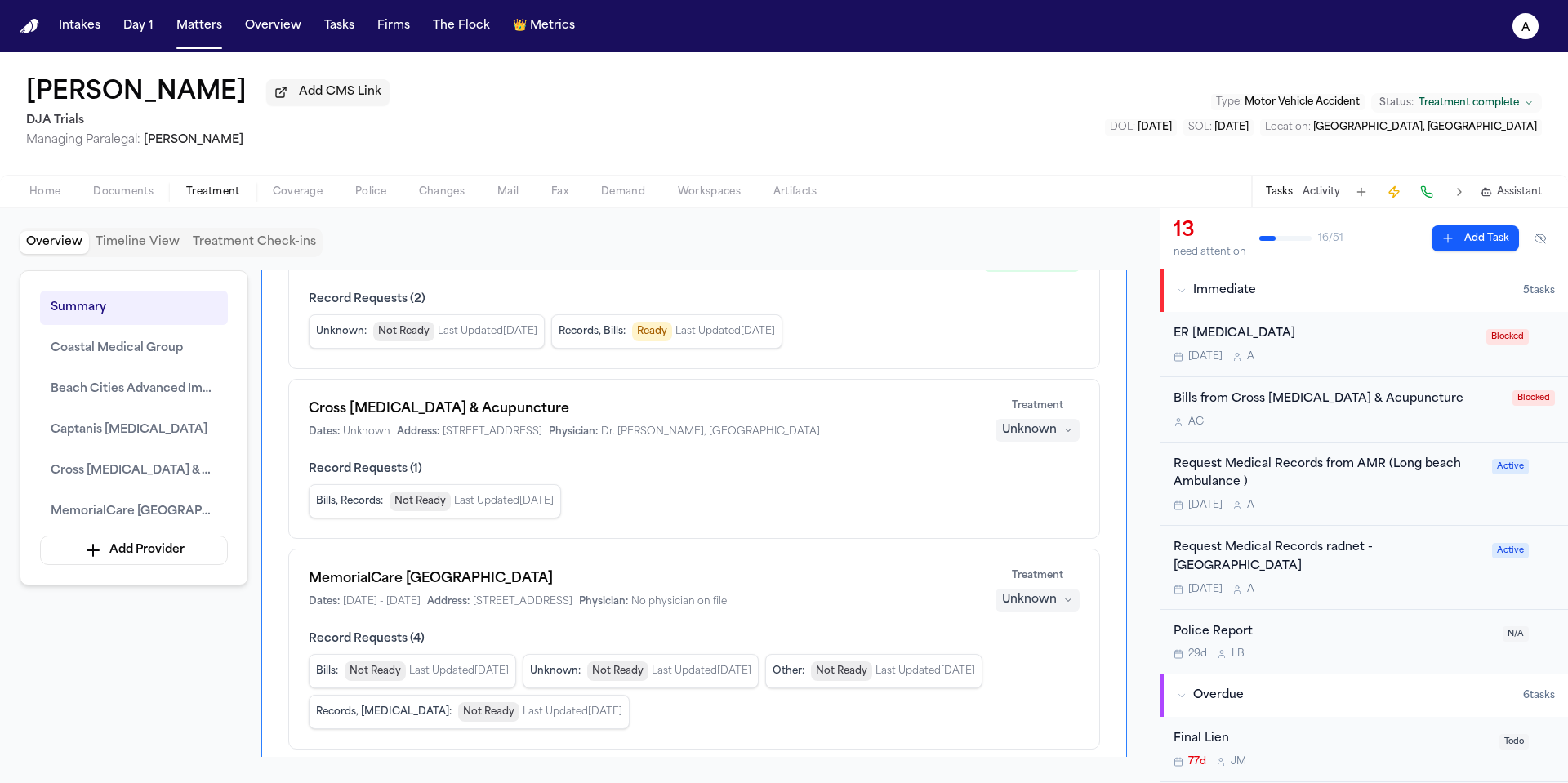
click at [1065, 81] on div "Teresa Flores Add CMS Link DJA Trials Managing Paralegal: Michelle Landazabal T…" at bounding box center [784, 113] width 1568 height 123
click at [1404, 429] on div "A C" at bounding box center [1338, 422] width 329 height 13
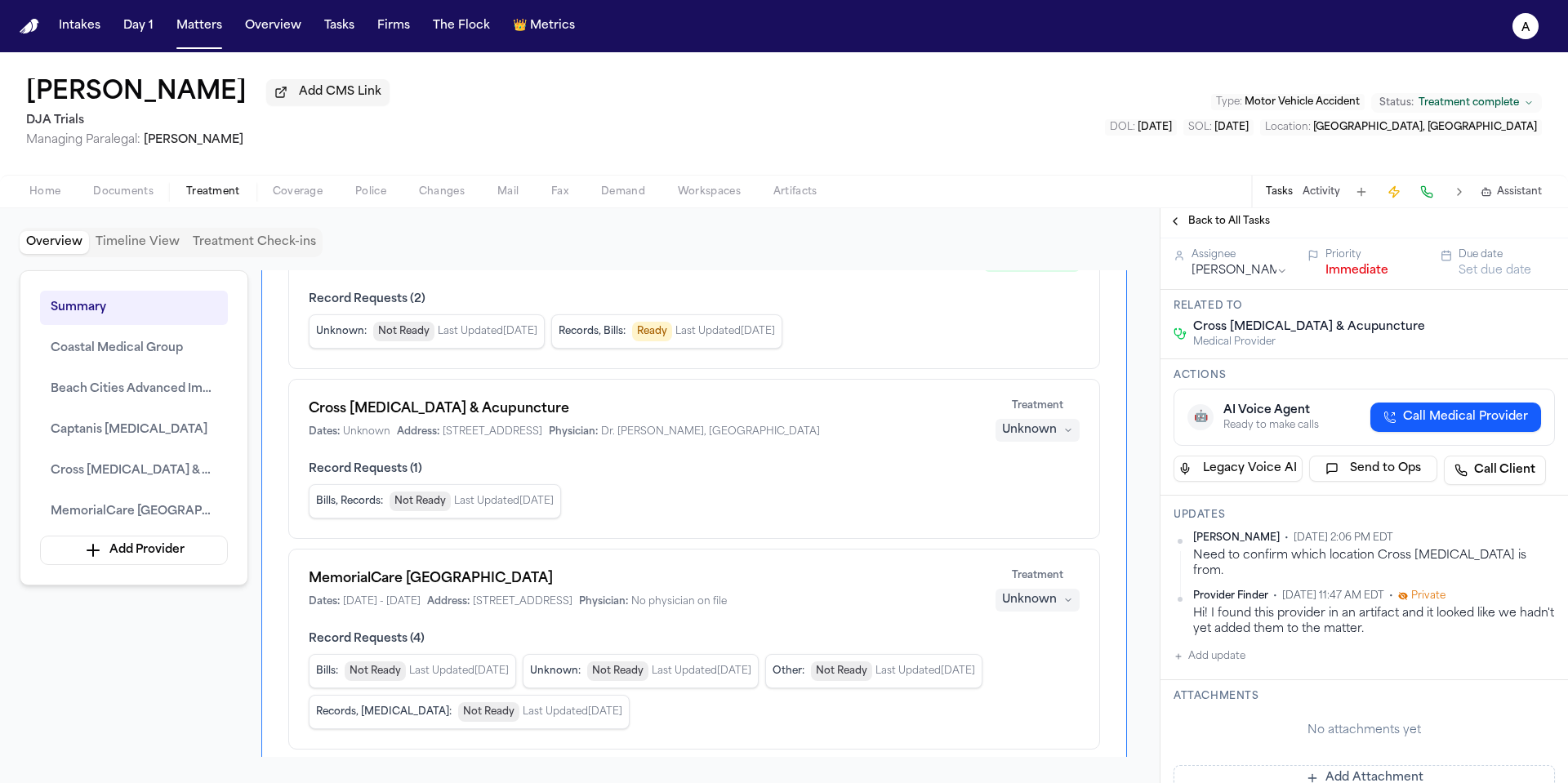
scroll to position [88, 0]
click at [1231, 664] on button "Add update" at bounding box center [1209, 653] width 72 height 20
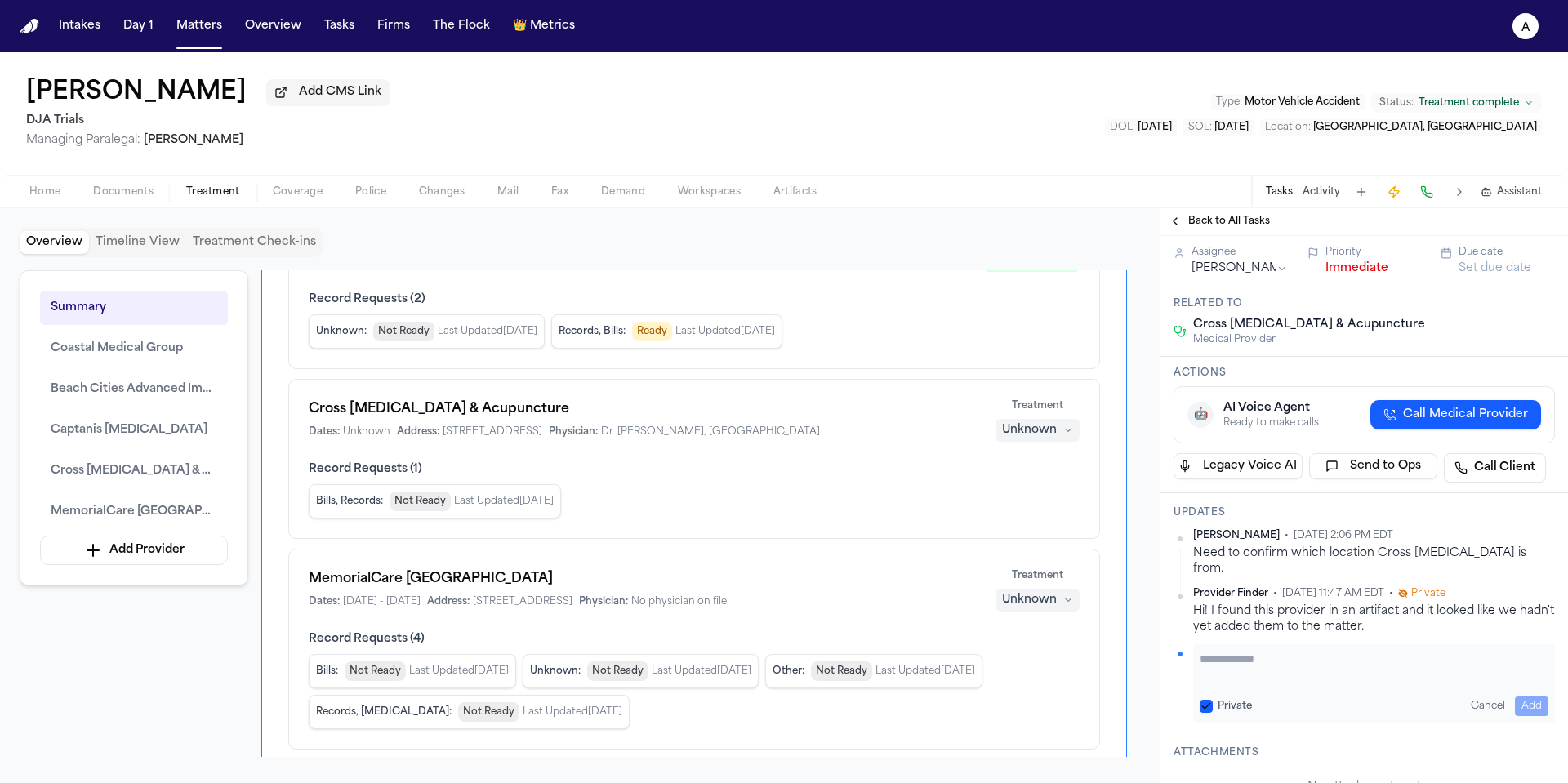
paste textarea "**********"
click at [1201, 666] on textarea "**********" at bounding box center [1368, 667] width 337 height 32
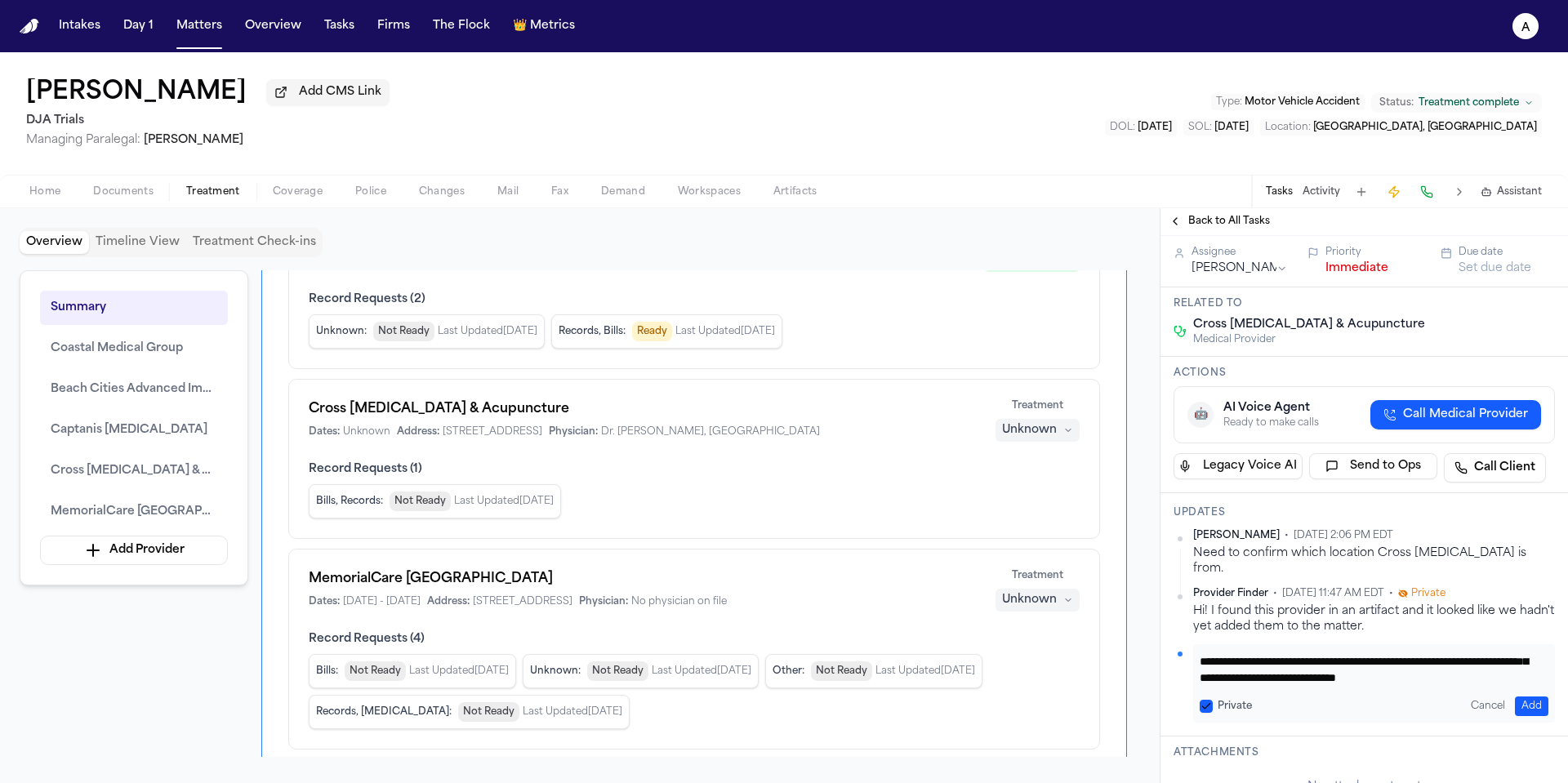
scroll to position [0, 0]
type textarea "**********"
click at [1516, 711] on button "Add" at bounding box center [1531, 706] width 33 height 20
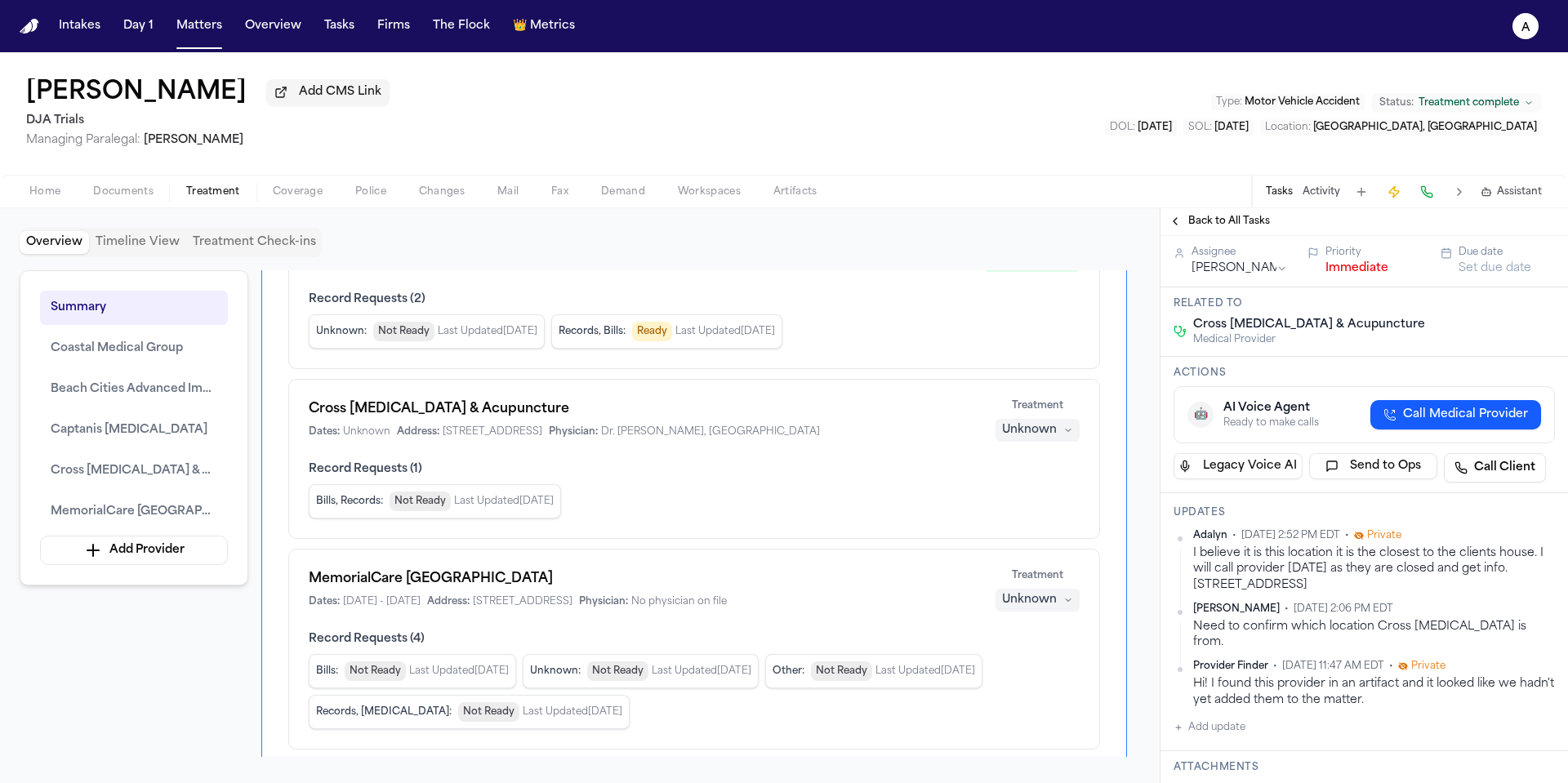
click at [1541, 559] on html "Intakes Day 1 Matters Overview Tasks Firms The Flock 👑 Metrics A Teresa Flores …" at bounding box center [784, 391] width 1568 height 783
click at [1482, 581] on div "Edit" at bounding box center [1490, 584] width 96 height 23
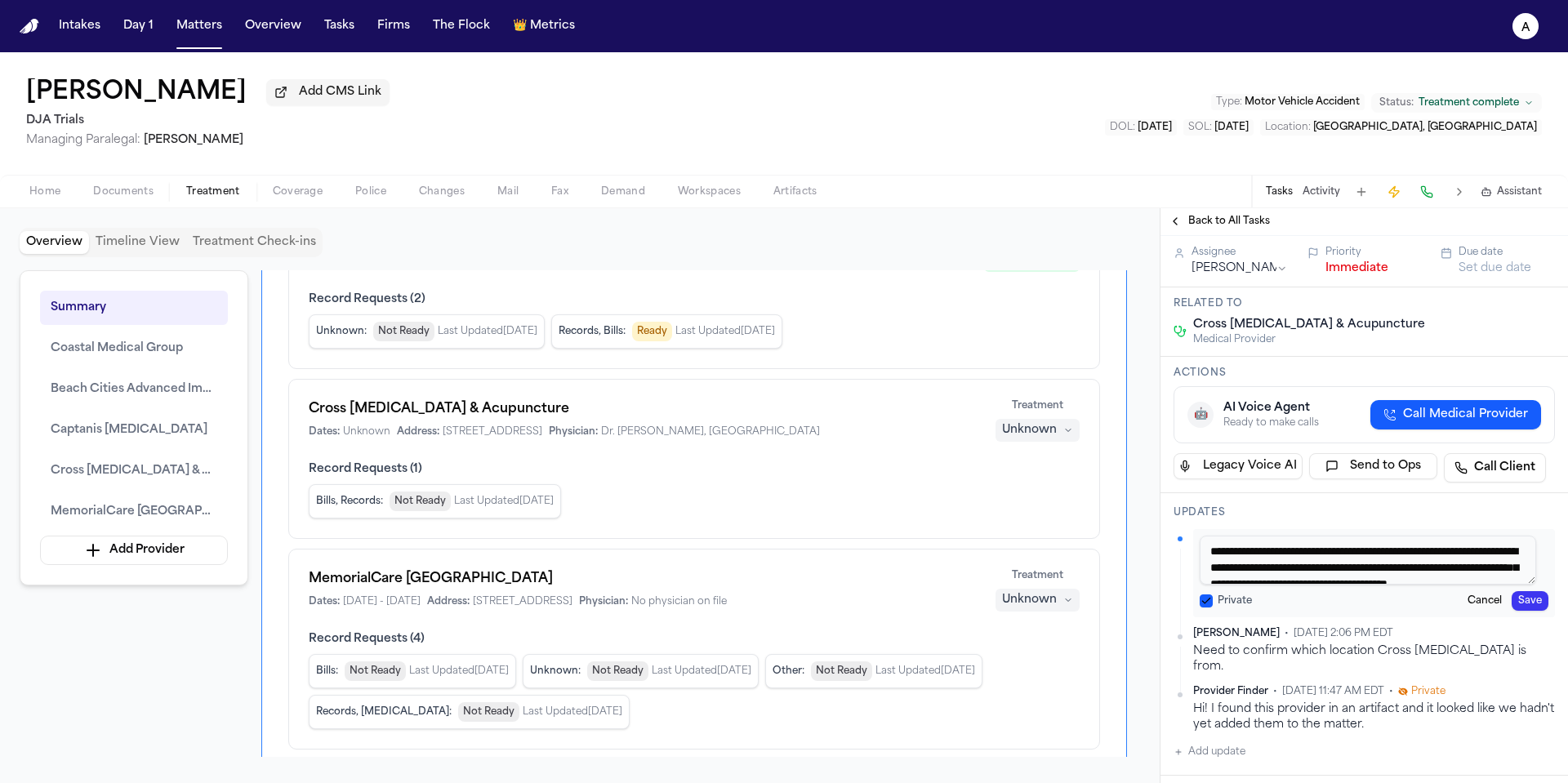
click at [1202, 607] on button "Private" at bounding box center [1206, 601] width 13 height 13
click at [1521, 611] on button "Save" at bounding box center [1530, 601] width 37 height 20
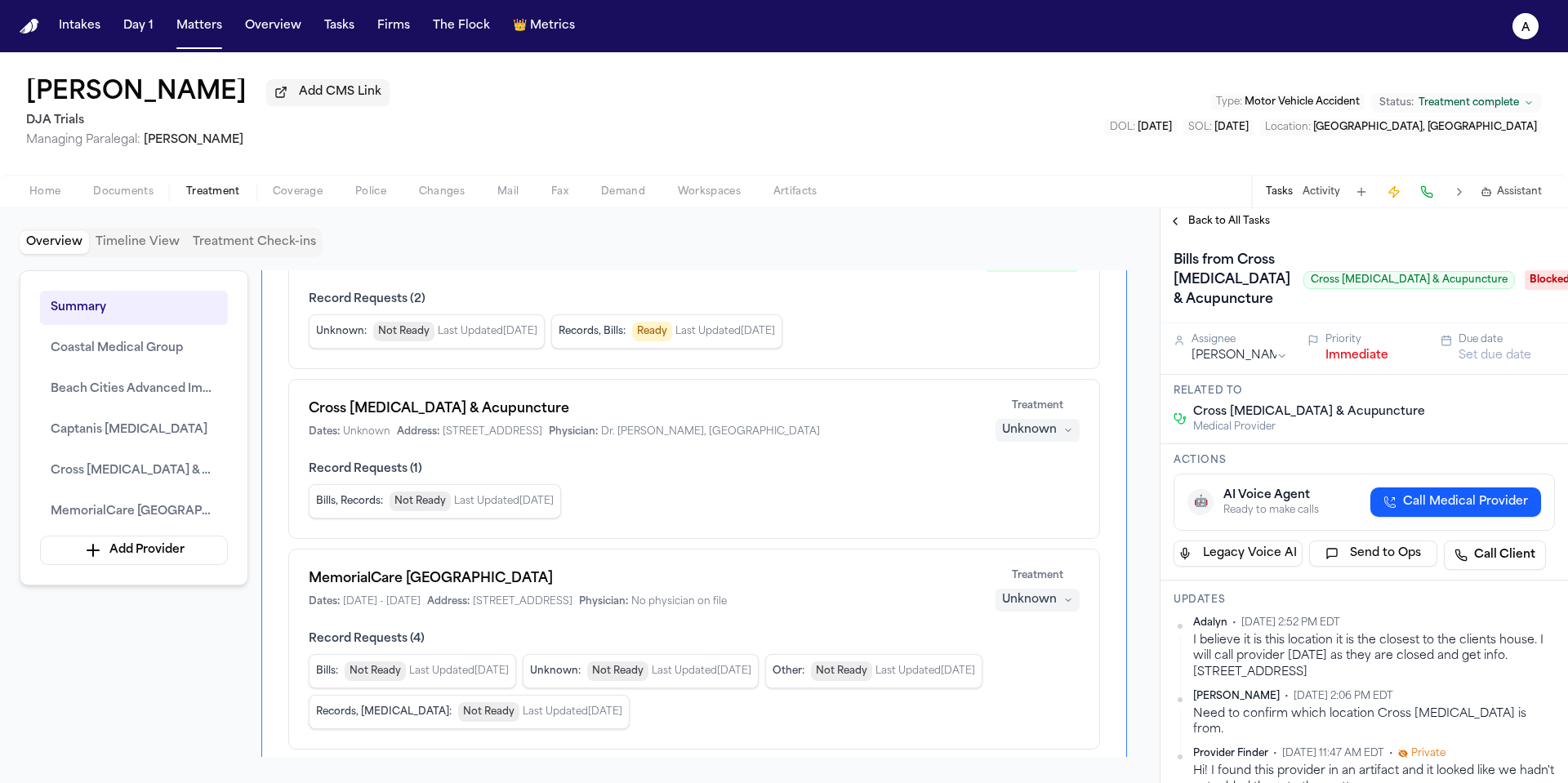
click at [1490, 375] on div "Assignee Anna Contreras Priority Immediate Due date Set due date" at bounding box center [1364, 349] width 407 height 51
click at [1491, 364] on button "Set due date" at bounding box center [1495, 355] width 72 height 16
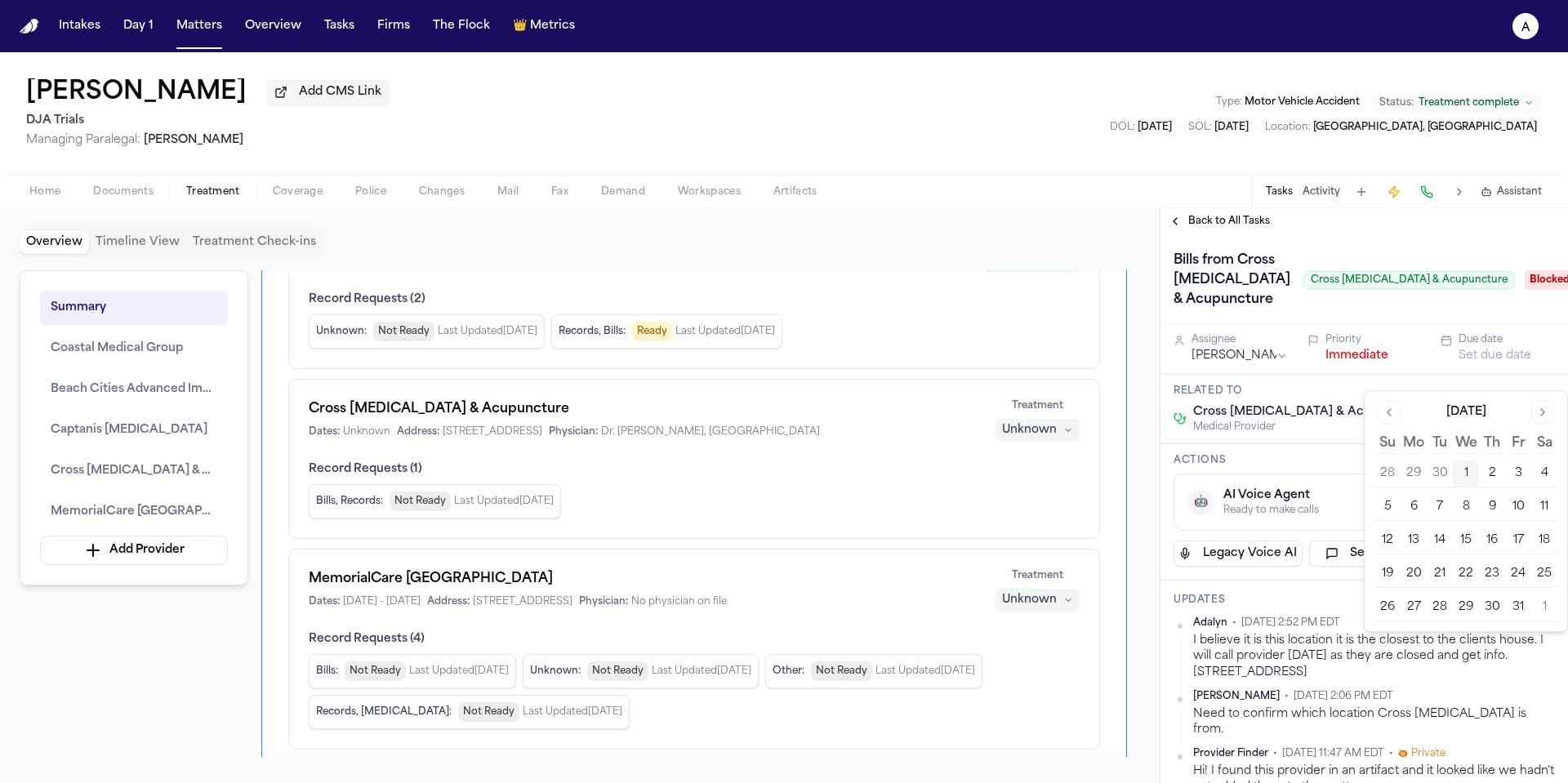
click at [1496, 475] on button "2" at bounding box center [1492, 474] width 26 height 26
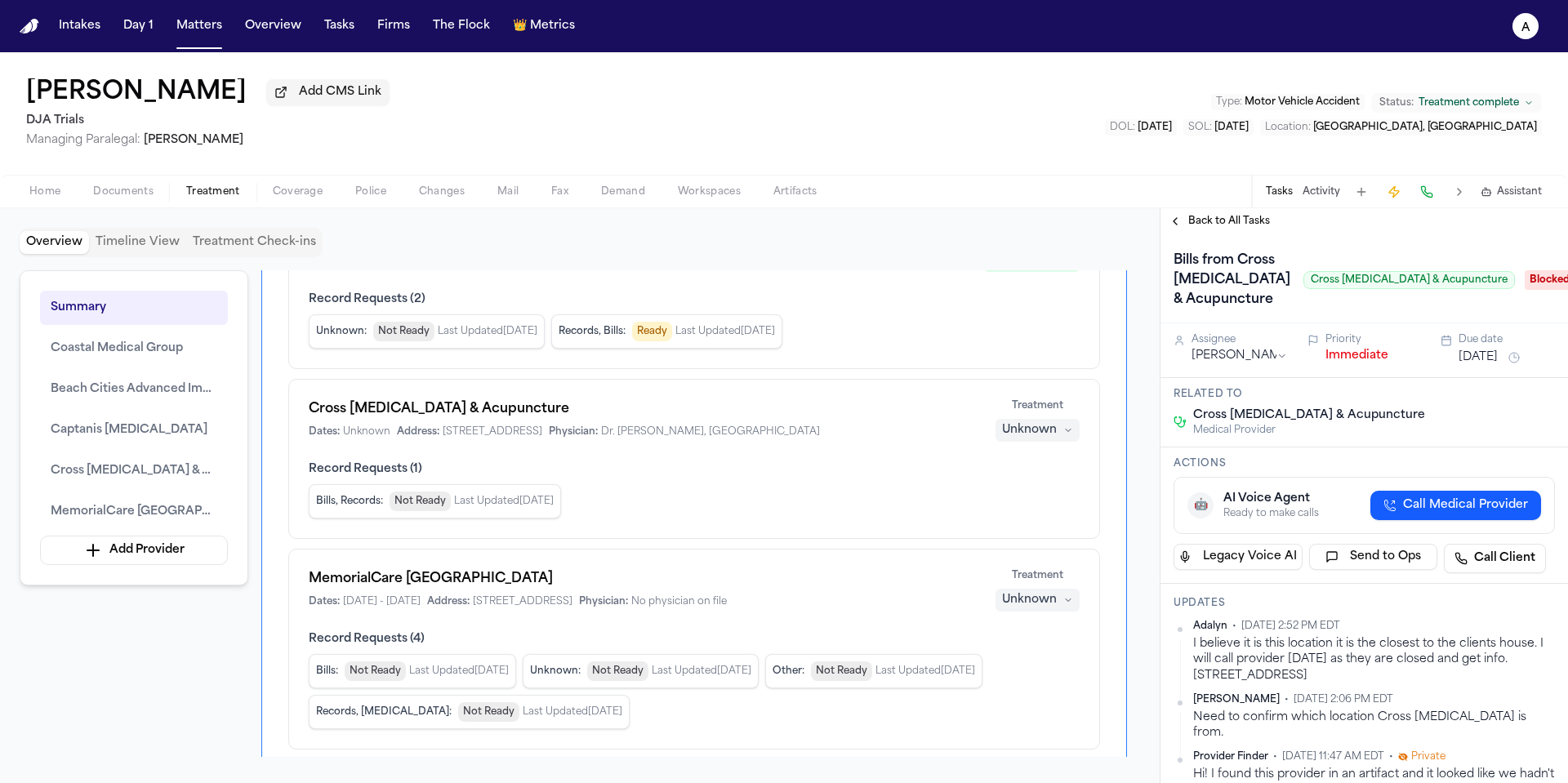
click at [1438, 324] on div "Bills from Cross Chiropractic & Acupuncture Cross Chiropractic & Acupuncture Bl…" at bounding box center [1364, 279] width 407 height 89
click at [1233, 227] on span "Back to All Tasks" at bounding box center [1229, 221] width 82 height 13
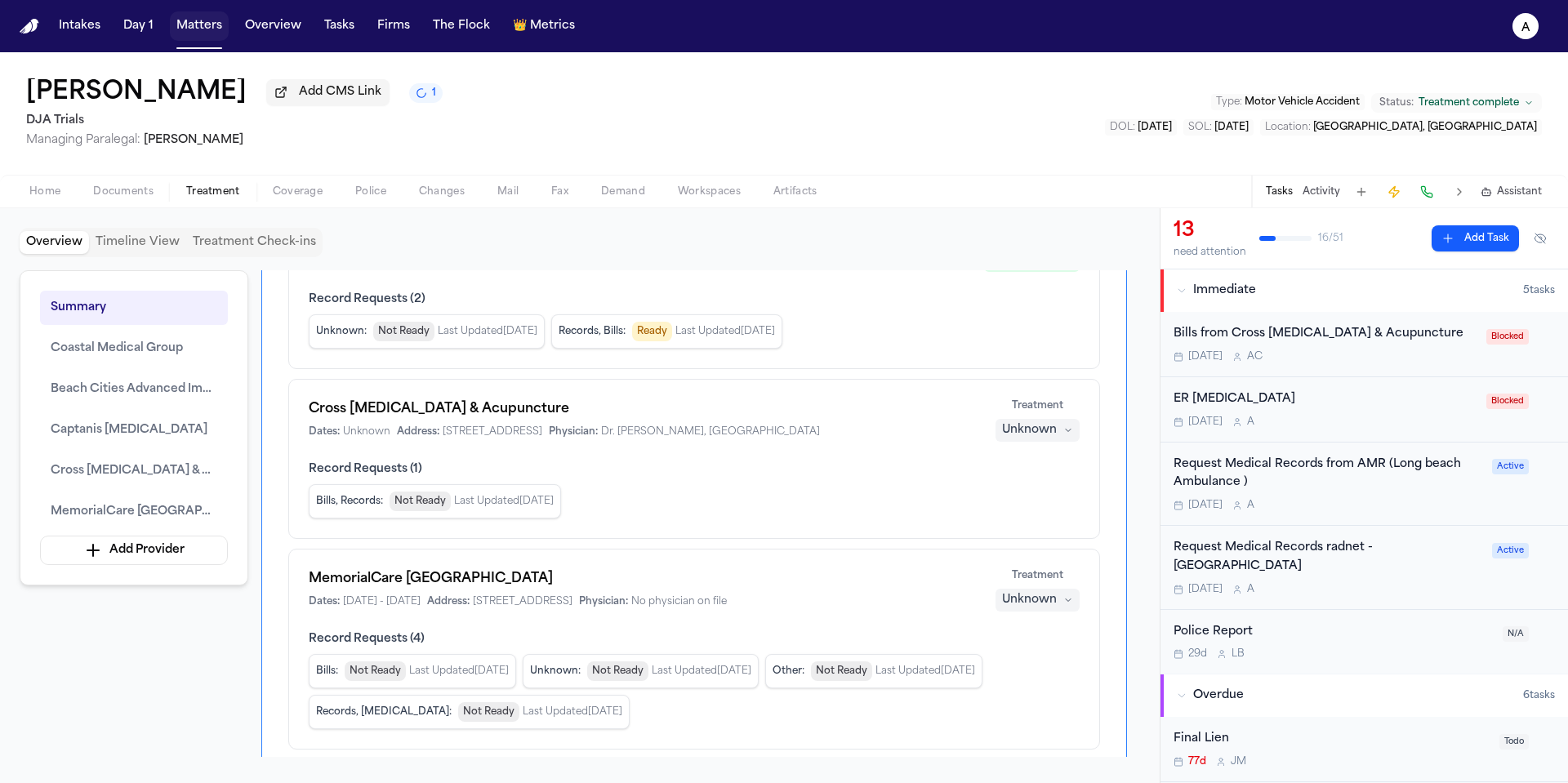
click at [204, 37] on button "Matters" at bounding box center [199, 26] width 59 height 30
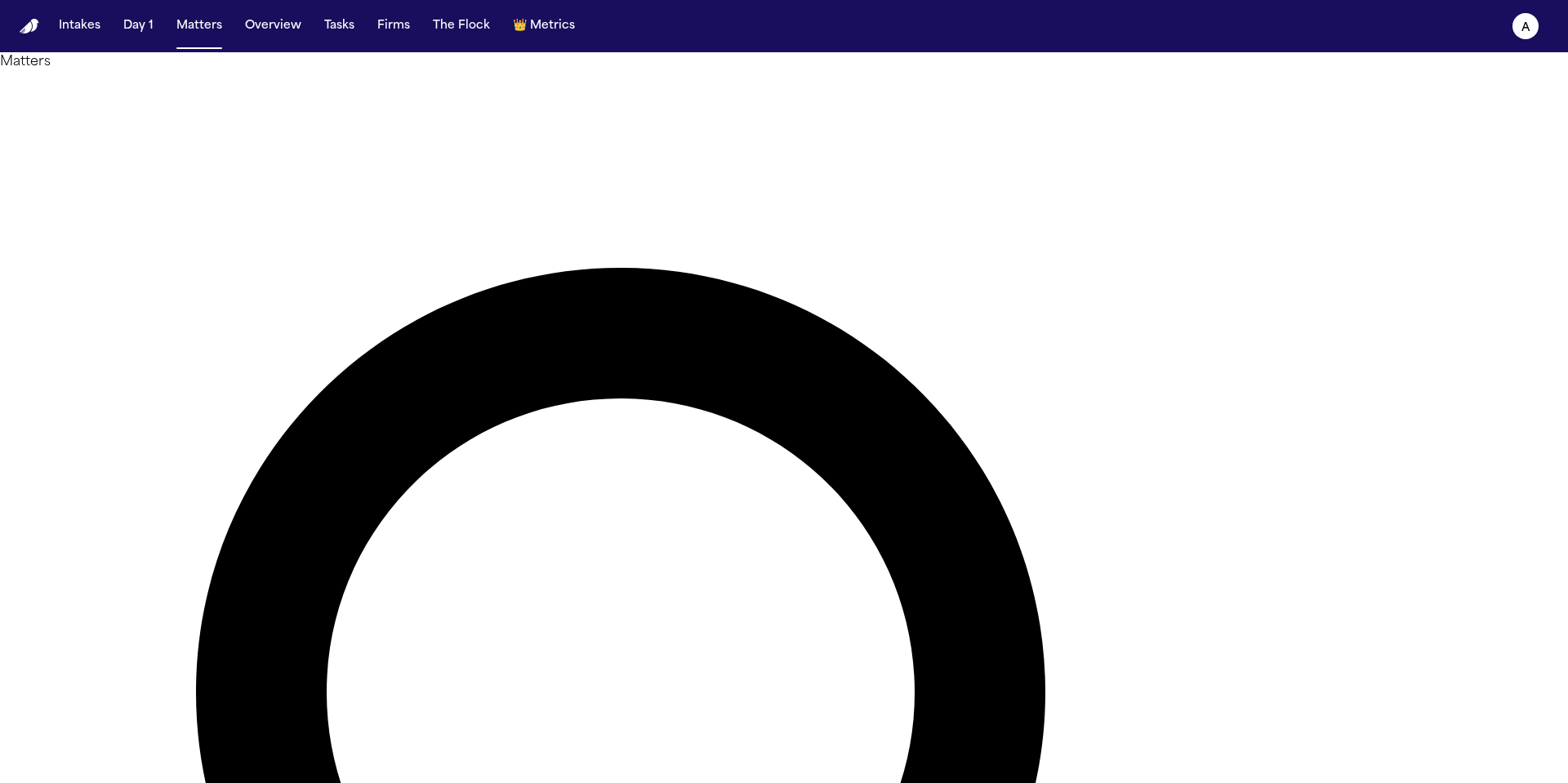
drag, startPoint x: 1006, startPoint y: 85, endPoint x: 1002, endPoint y: 93, distance: 8.9
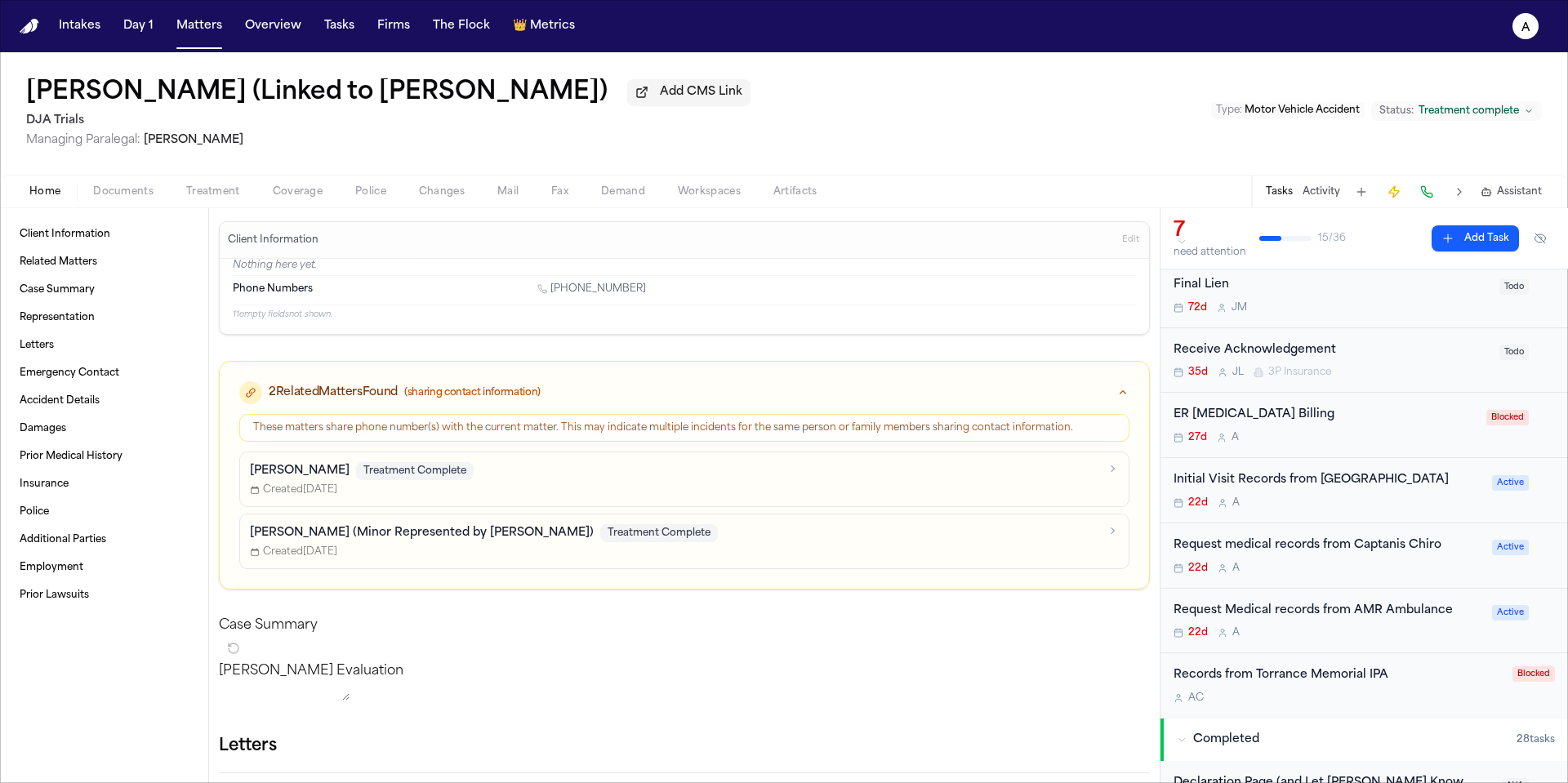
scroll to position [156, 0]
click at [1449, 510] on div "22d A" at bounding box center [1328, 504] width 308 height 13
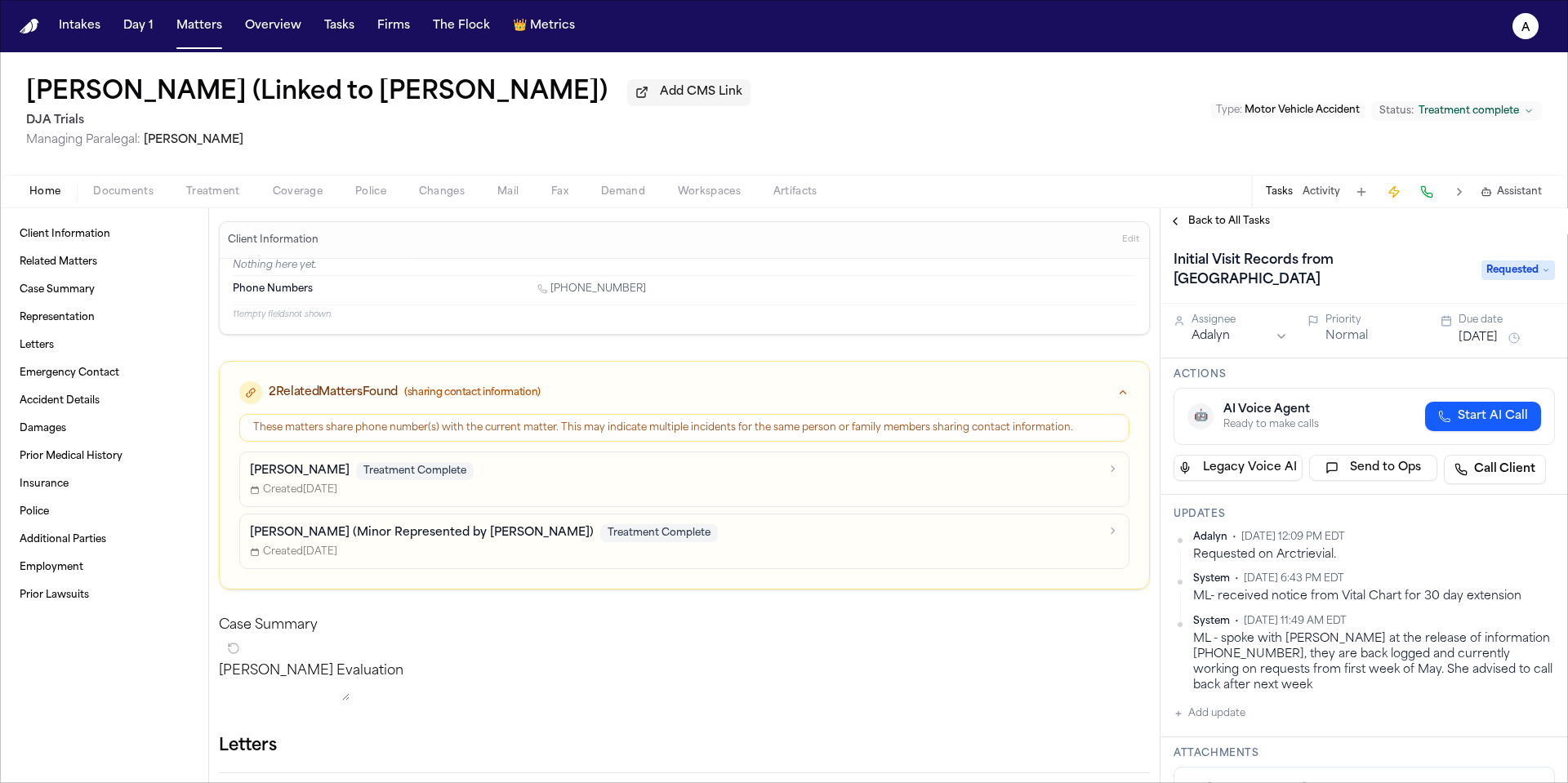
click at [1257, 717] on div "Adalyn • Sep 4, 2025 12:09 PM EDT Requested on Arctrievial. System • Jun 22, 20…" at bounding box center [1364, 627] width 382 height 193
click at [1236, 717] on button "Add update" at bounding box center [1209, 713] width 72 height 20
click at [1239, 718] on textarea "Add your update" at bounding box center [1374, 727] width 349 height 32
click at [1271, 718] on textarea "Add your update" at bounding box center [1374, 727] width 349 height 32
type textarea "**********"
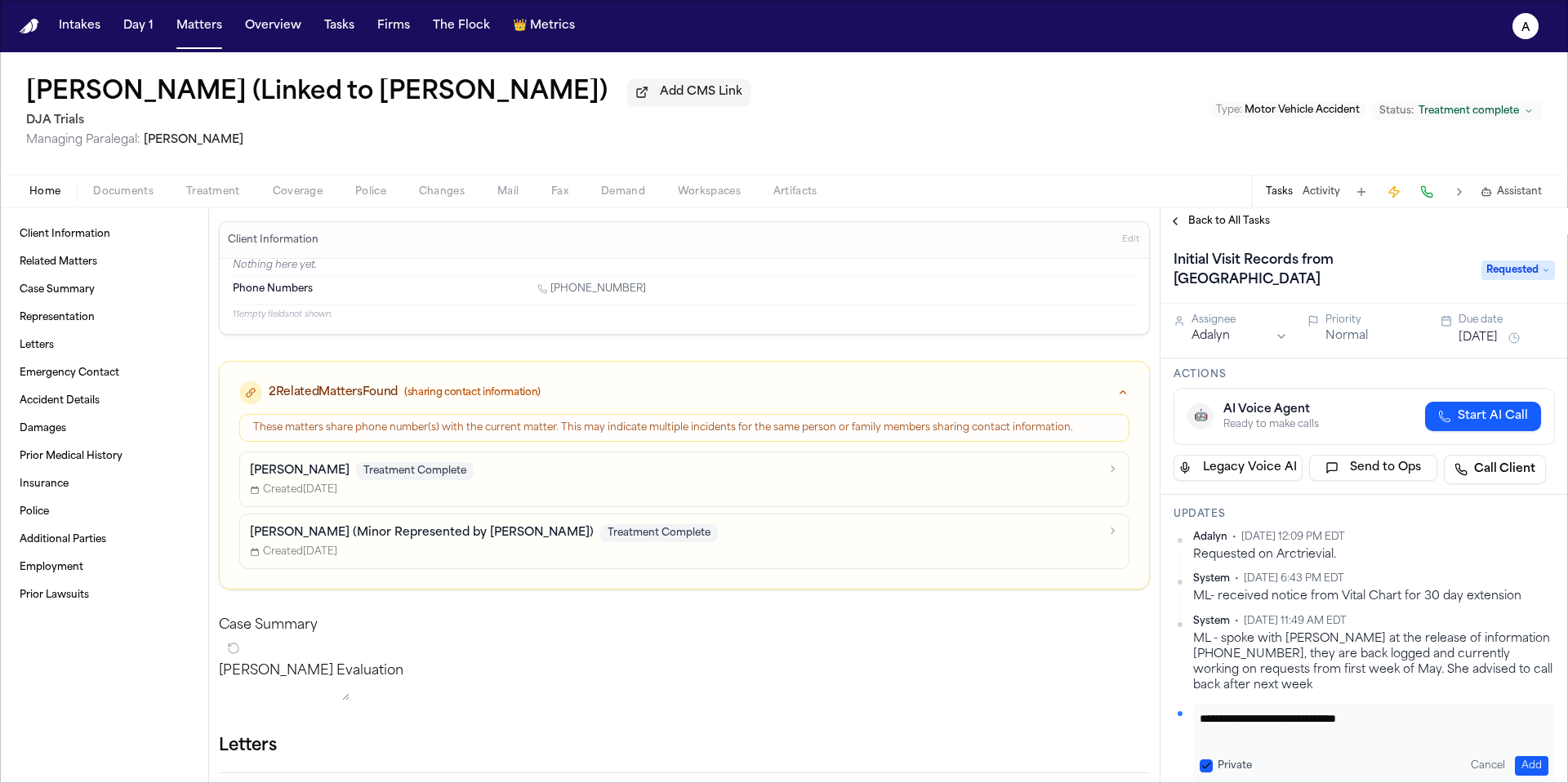
click at [1256, 227] on span "Back to All Tasks" at bounding box center [1229, 221] width 82 height 13
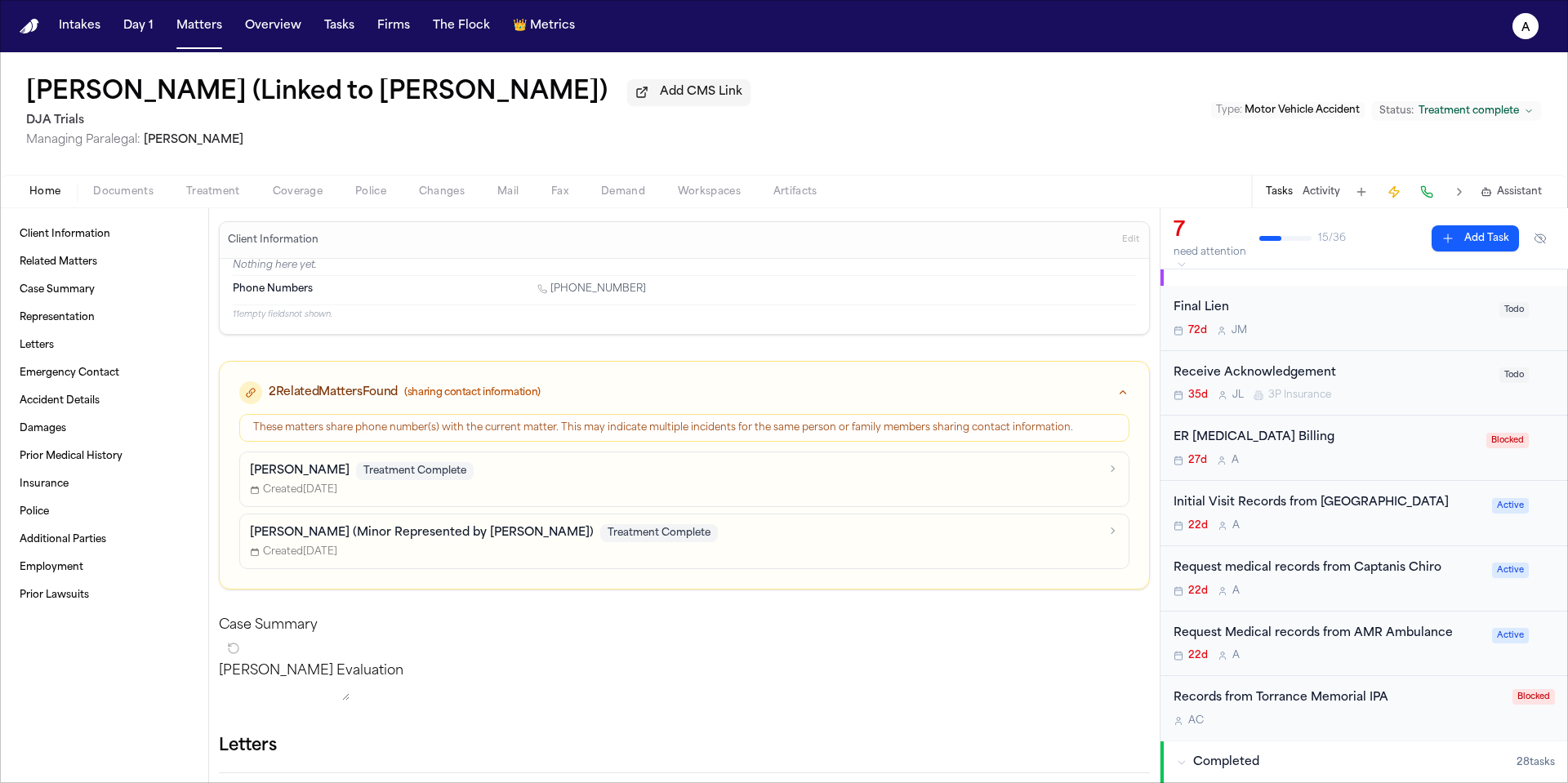
scroll to position [159, 0]
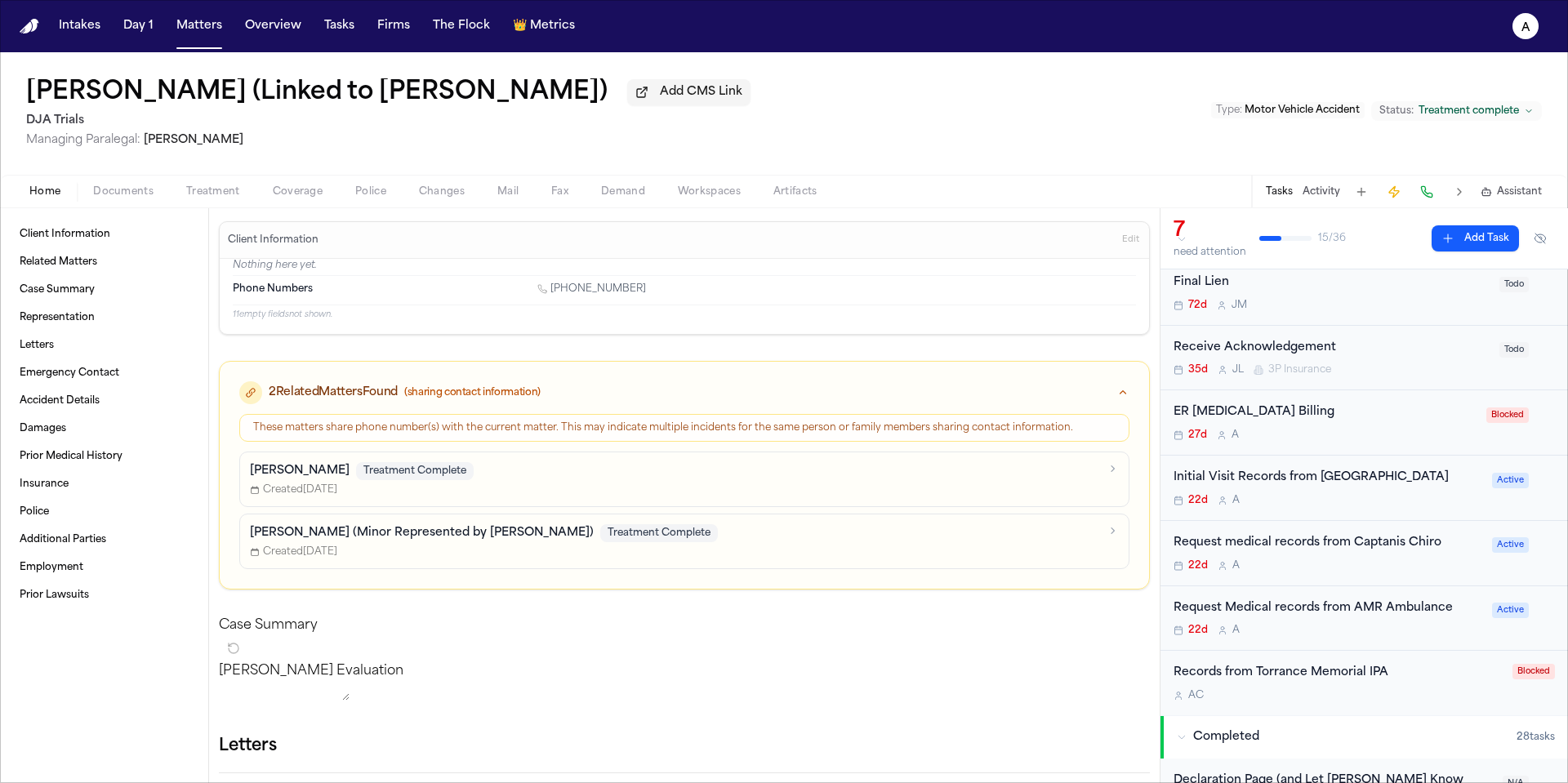
click at [1440, 643] on div "Request Medical records from AMR Ambulance 22d A Active" at bounding box center [1364, 619] width 407 height 66
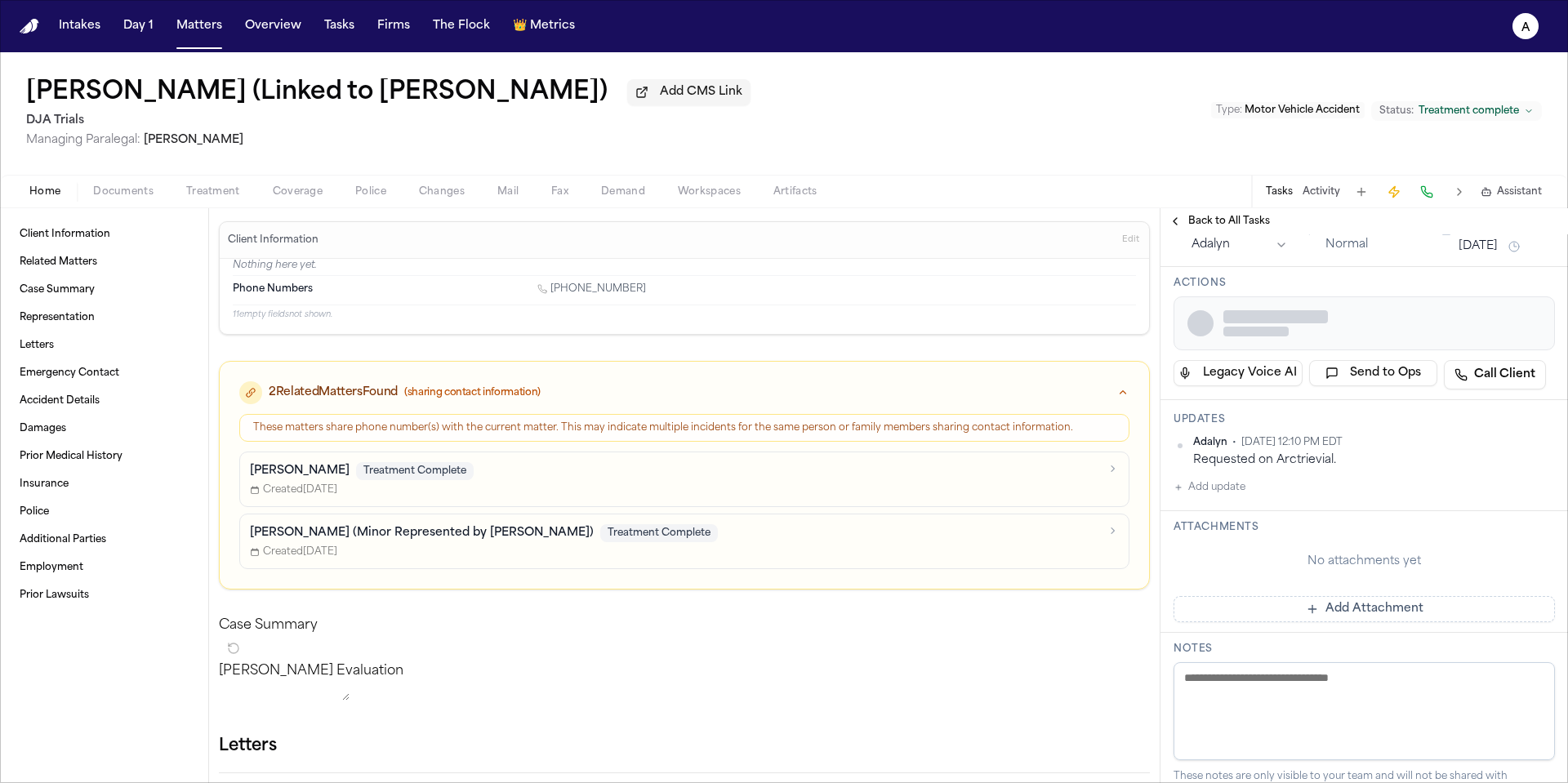
scroll to position [108, 0]
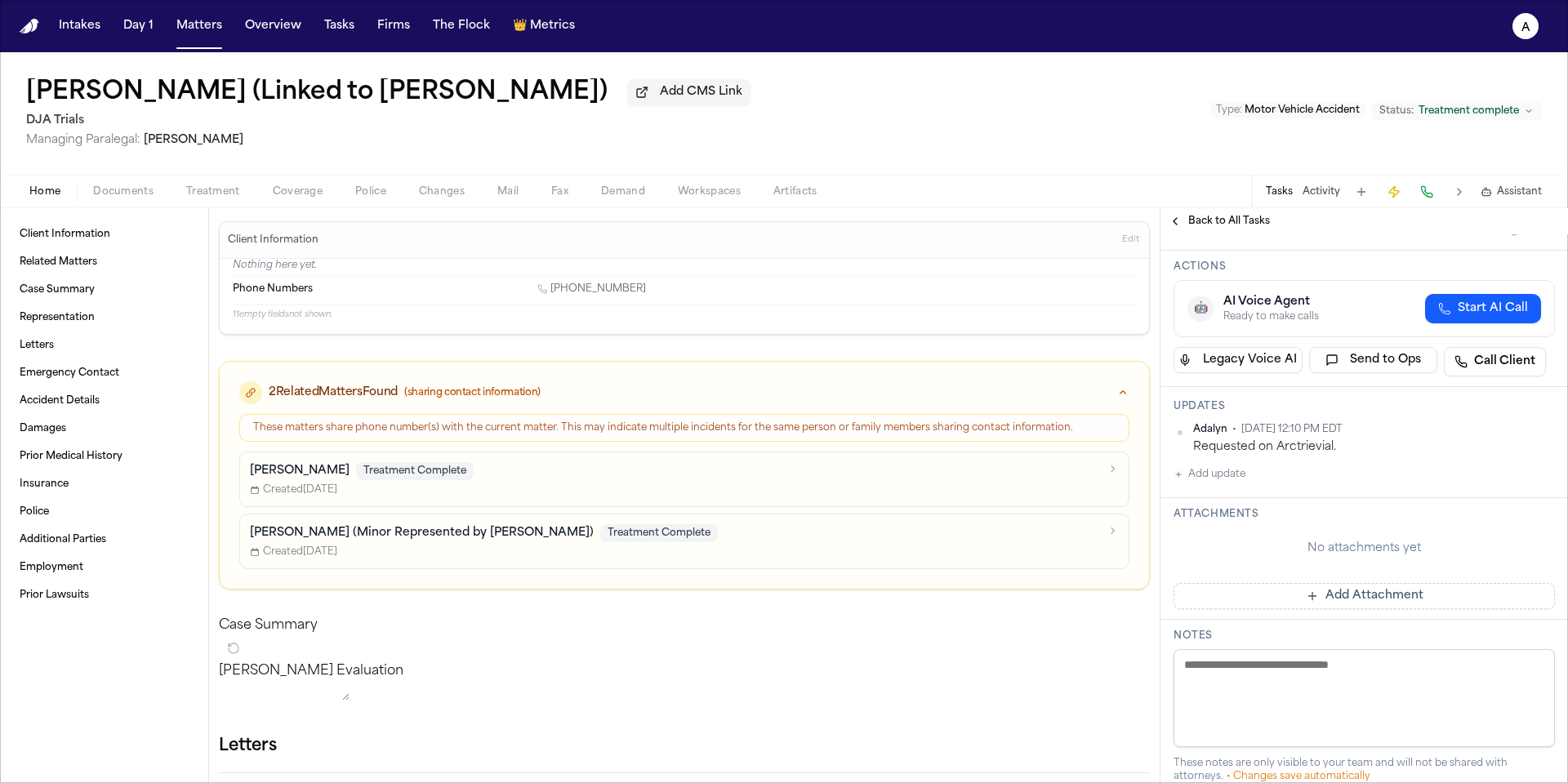
click at [1227, 477] on button "Add update" at bounding box center [1209, 474] width 72 height 20
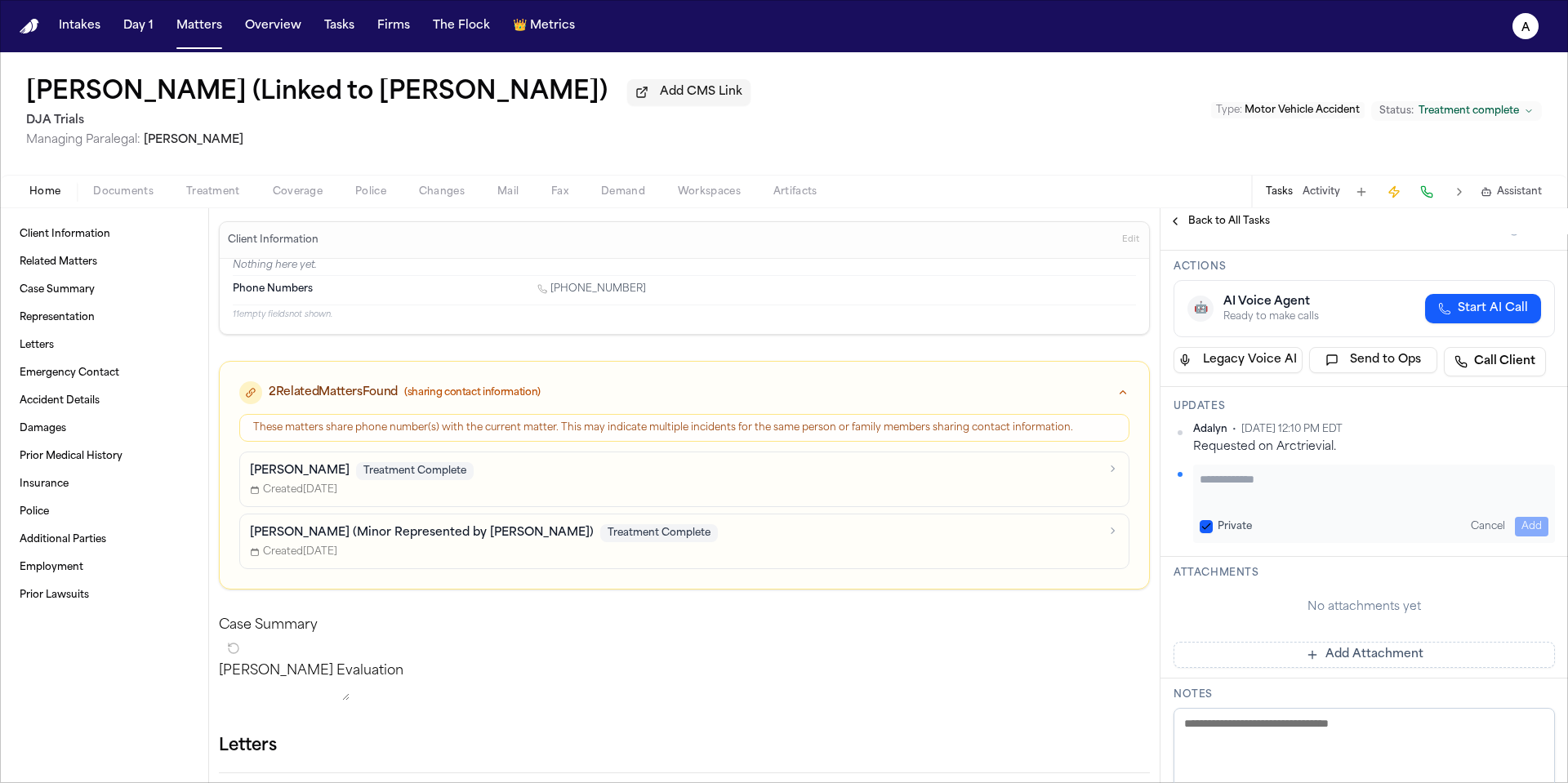
click at [1243, 481] on textarea "Add your update" at bounding box center [1374, 487] width 349 height 32
paste textarea "**********"
type textarea "**********"
click at [1206, 527] on button "Private" at bounding box center [1206, 526] width 13 height 13
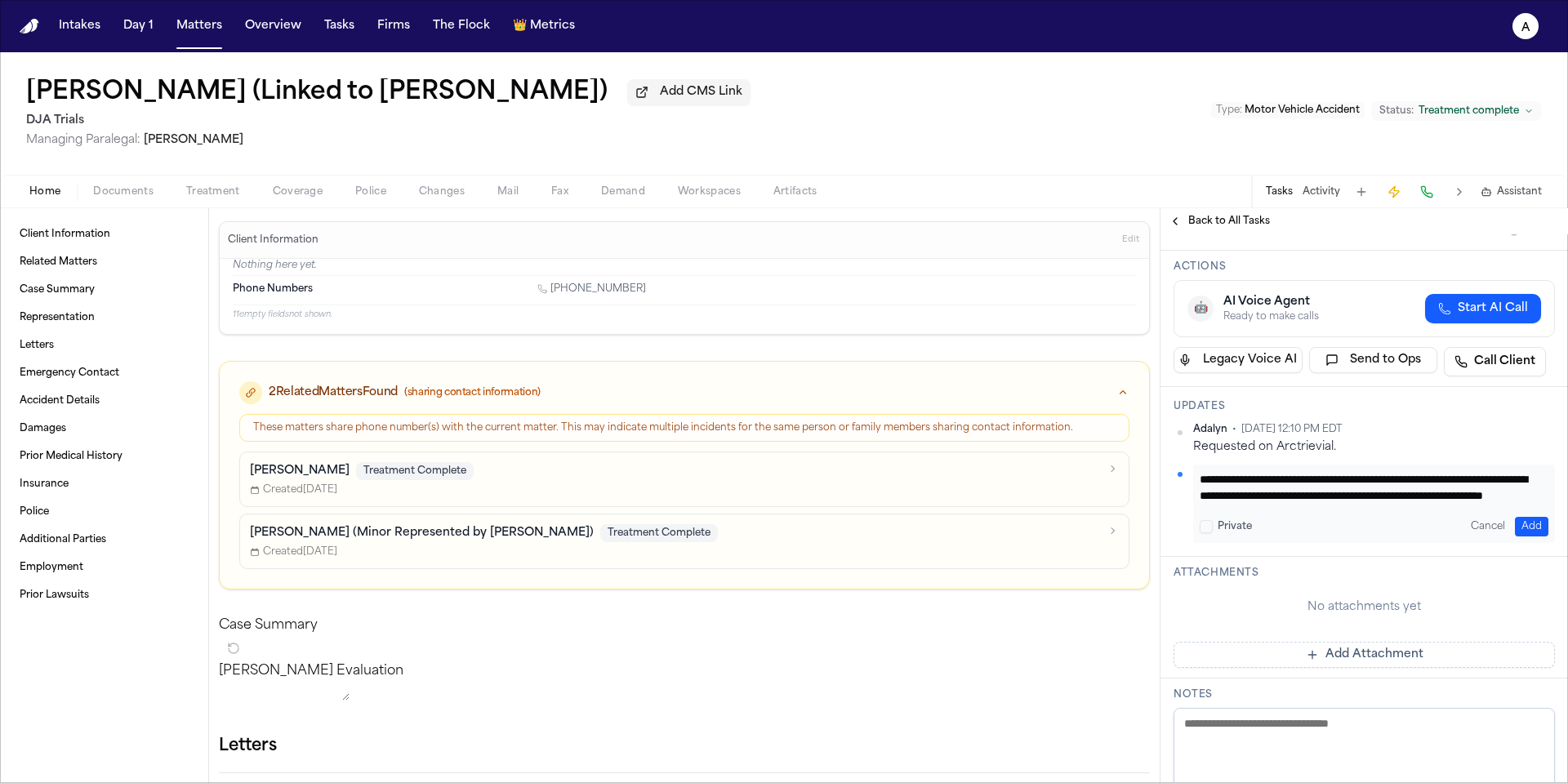
click at [1536, 538] on div "**********" at bounding box center [1374, 504] width 362 height 78
click at [1525, 527] on button "Add" at bounding box center [1531, 527] width 33 height 20
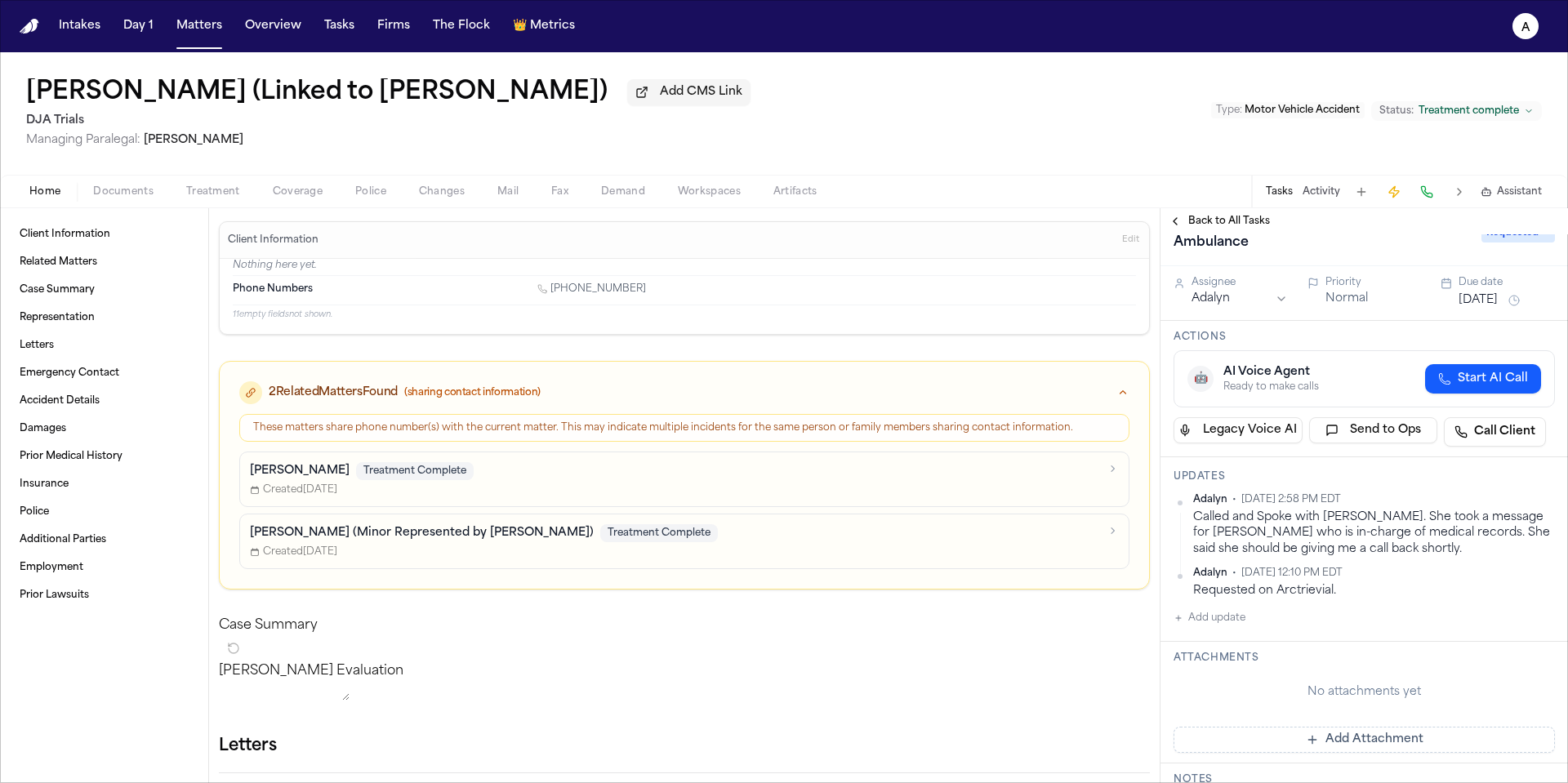
scroll to position [0, 0]
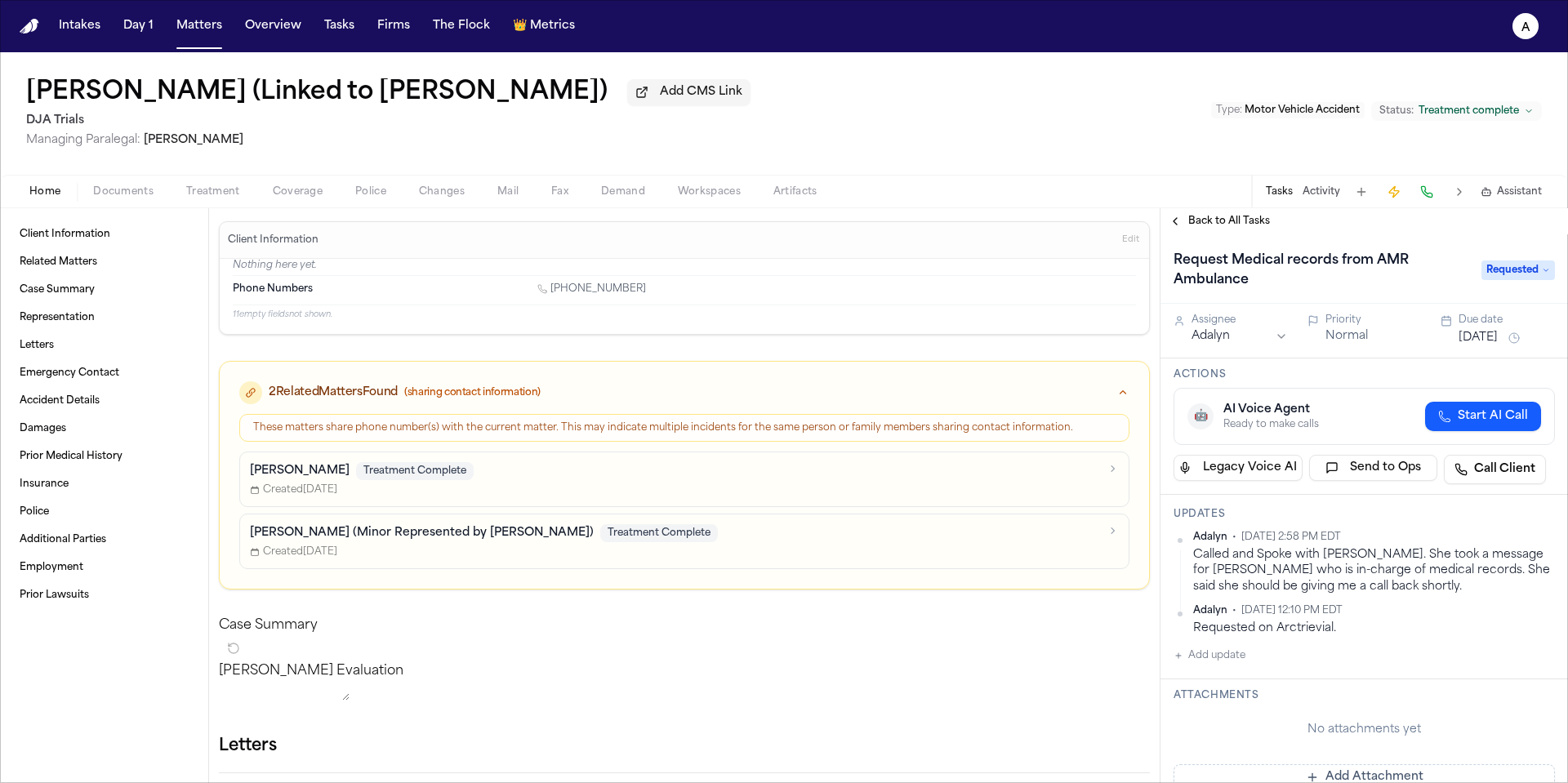
click at [1478, 346] on button "Sep 9, 2025" at bounding box center [1479, 337] width 39 height 16
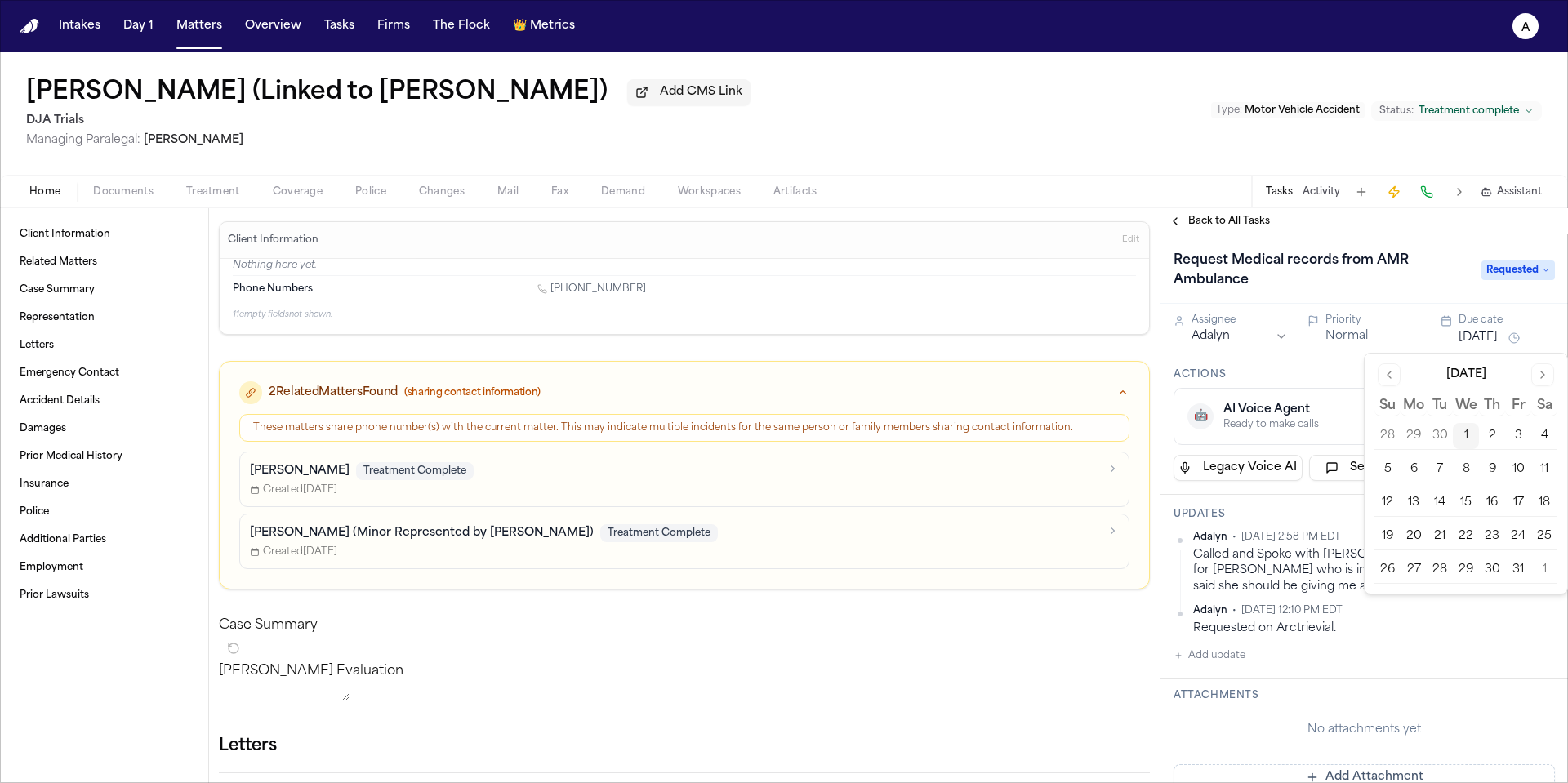
click at [1489, 443] on button "2" at bounding box center [1492, 435] width 26 height 26
click at [1432, 289] on h1 "Request Medical records from AMR Ambulance" at bounding box center [1319, 270] width 304 height 46
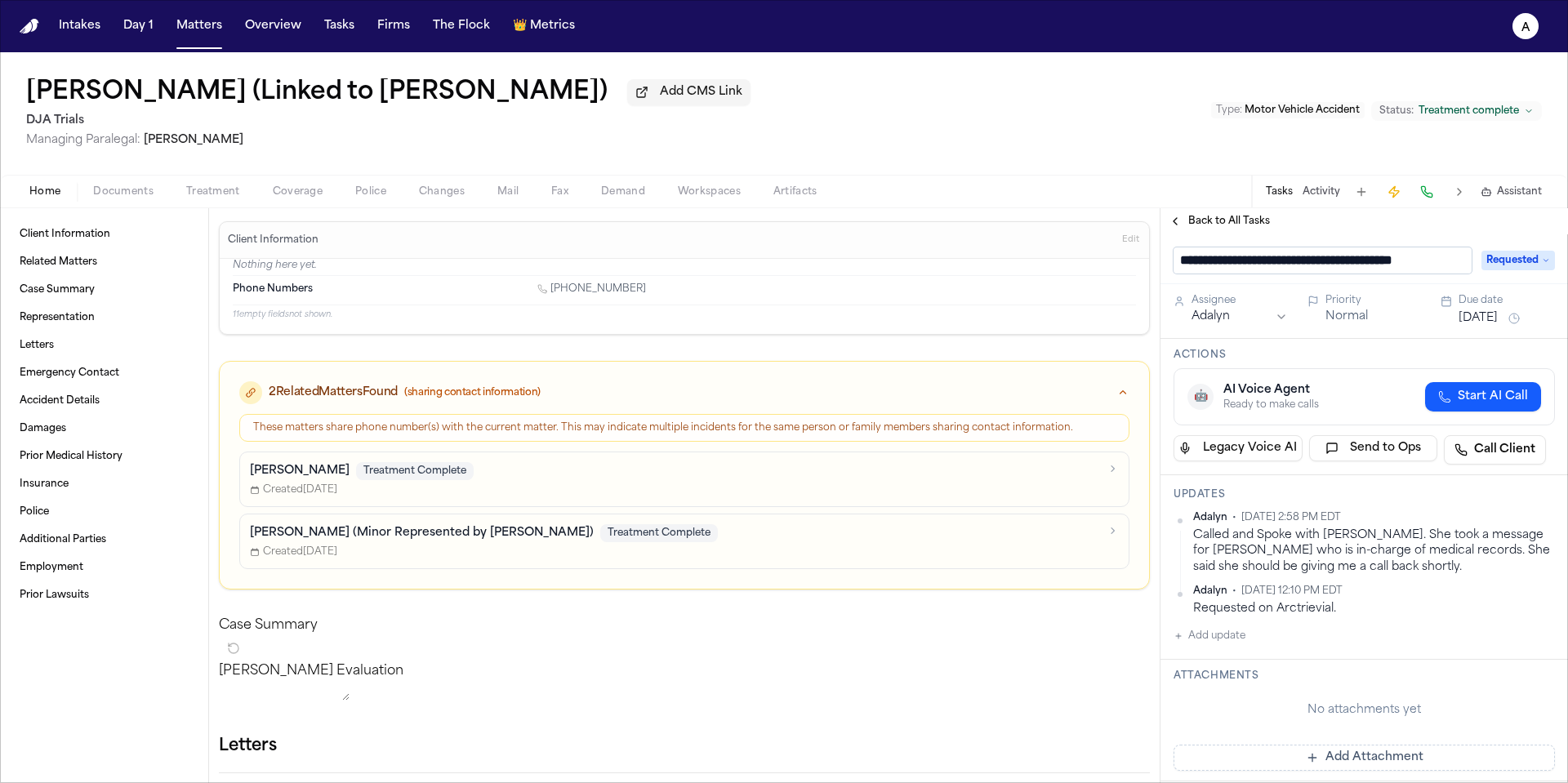
scroll to position [0, 43]
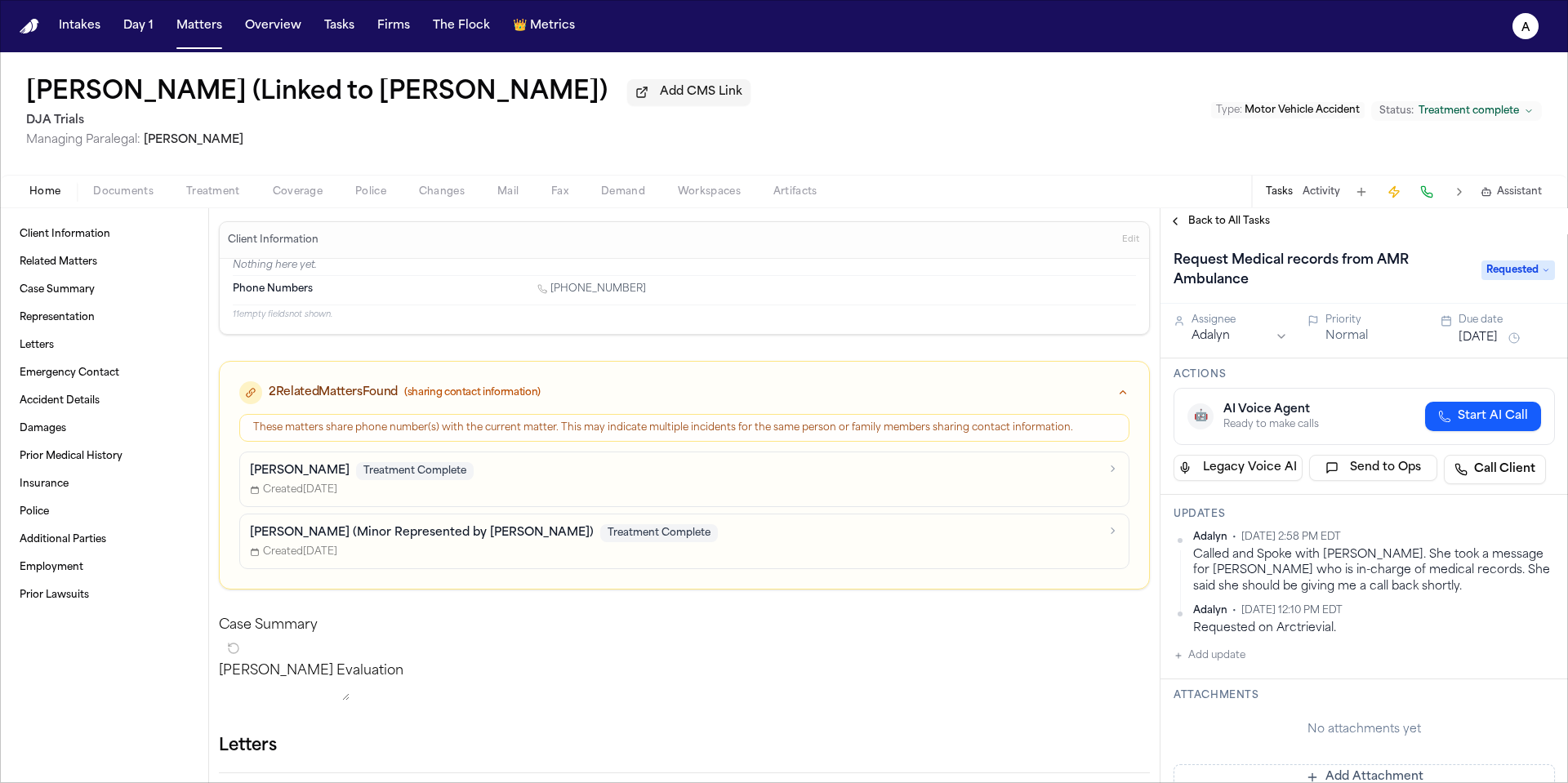
click at [1333, 319] on div "Priority Normal" at bounding box center [1373, 329] width 96 height 31
click at [1341, 341] on button "Normal" at bounding box center [1346, 336] width 43 height 16
click at [1347, 343] on button "Urgent" at bounding box center [1345, 336] width 40 height 16
click at [1347, 343] on button "Immediate" at bounding box center [1357, 336] width 63 height 16
click at [1347, 343] on button "Normal" at bounding box center [1346, 336] width 43 height 16
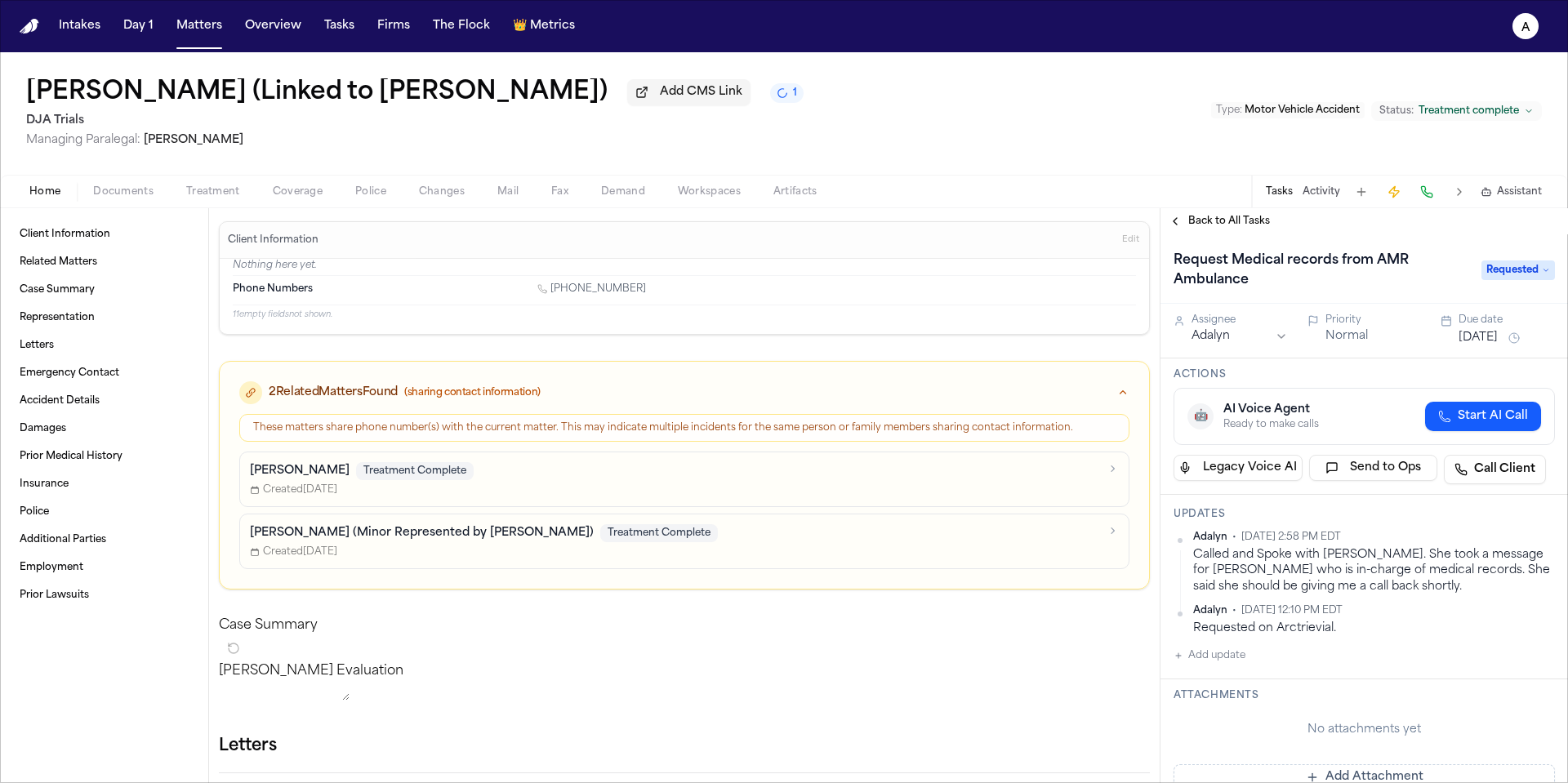
click at [1347, 343] on button "Normal" at bounding box center [1346, 336] width 43 height 16
click at [1347, 343] on button "Urgent" at bounding box center [1345, 336] width 40 height 16
click at [1373, 372] on h3 "Actions" at bounding box center [1364, 374] width 382 height 13
click at [1260, 222] on span "Back to All Tasks" at bounding box center [1229, 221] width 82 height 13
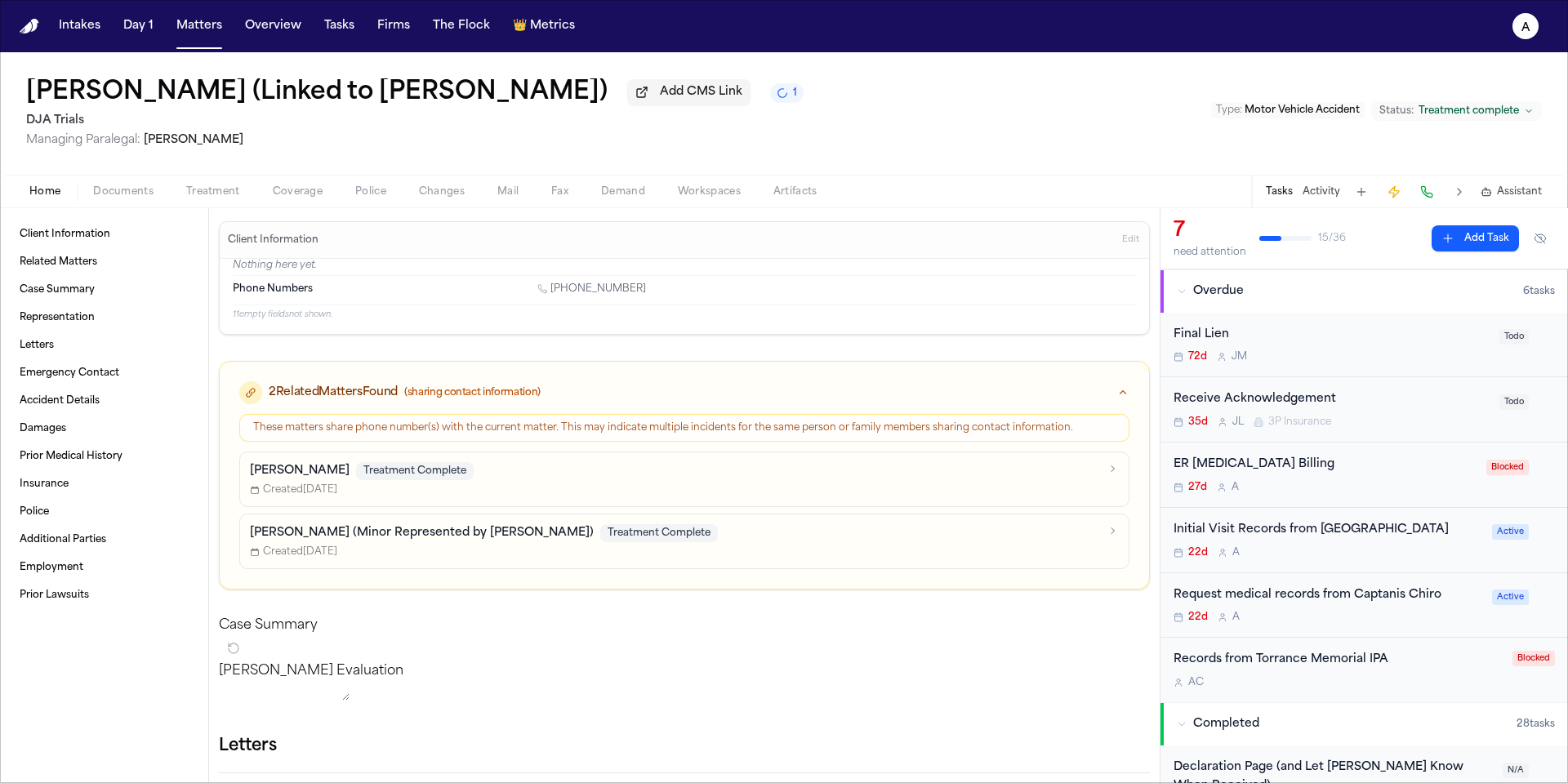
scroll to position [184, 0]
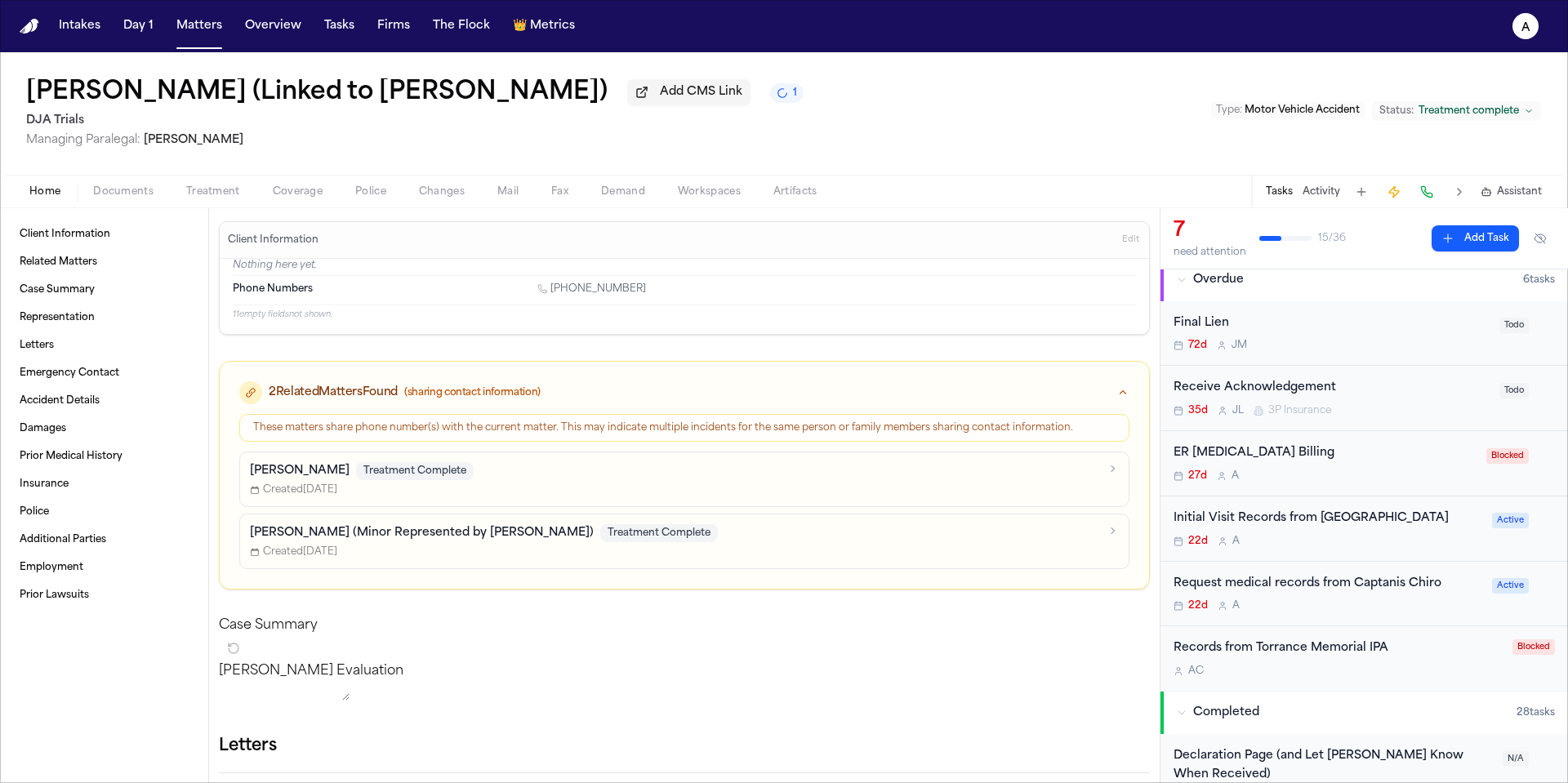
click at [1386, 544] on div "22d A" at bounding box center [1328, 541] width 308 height 13
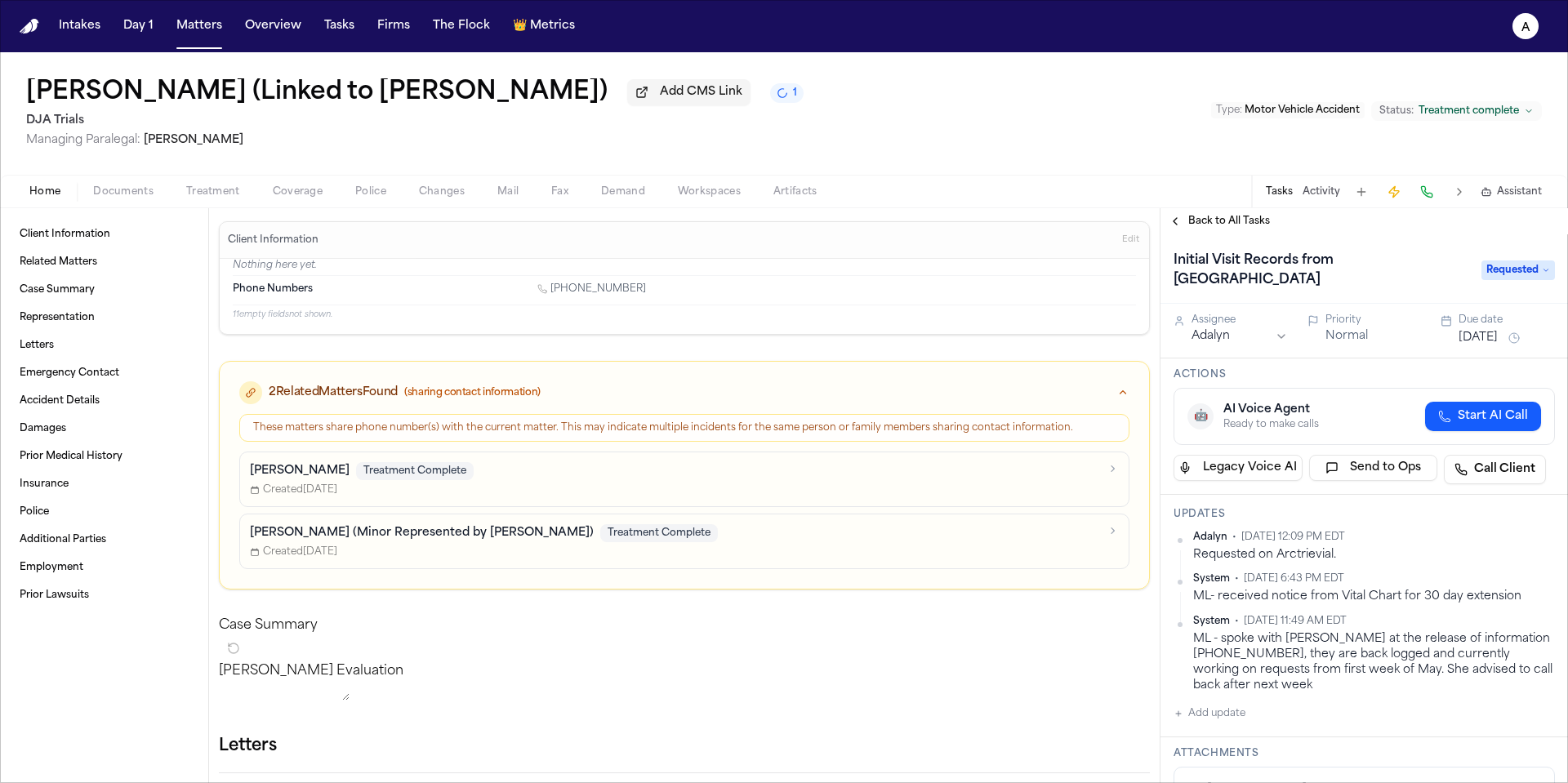
click at [1221, 718] on button "Add update" at bounding box center [1209, 713] width 72 height 20
click at [1242, 729] on textarea "Add your update" at bounding box center [1374, 727] width 349 height 32
type textarea "**********"
click at [1208, 768] on button "Private" at bounding box center [1206, 765] width 13 height 13
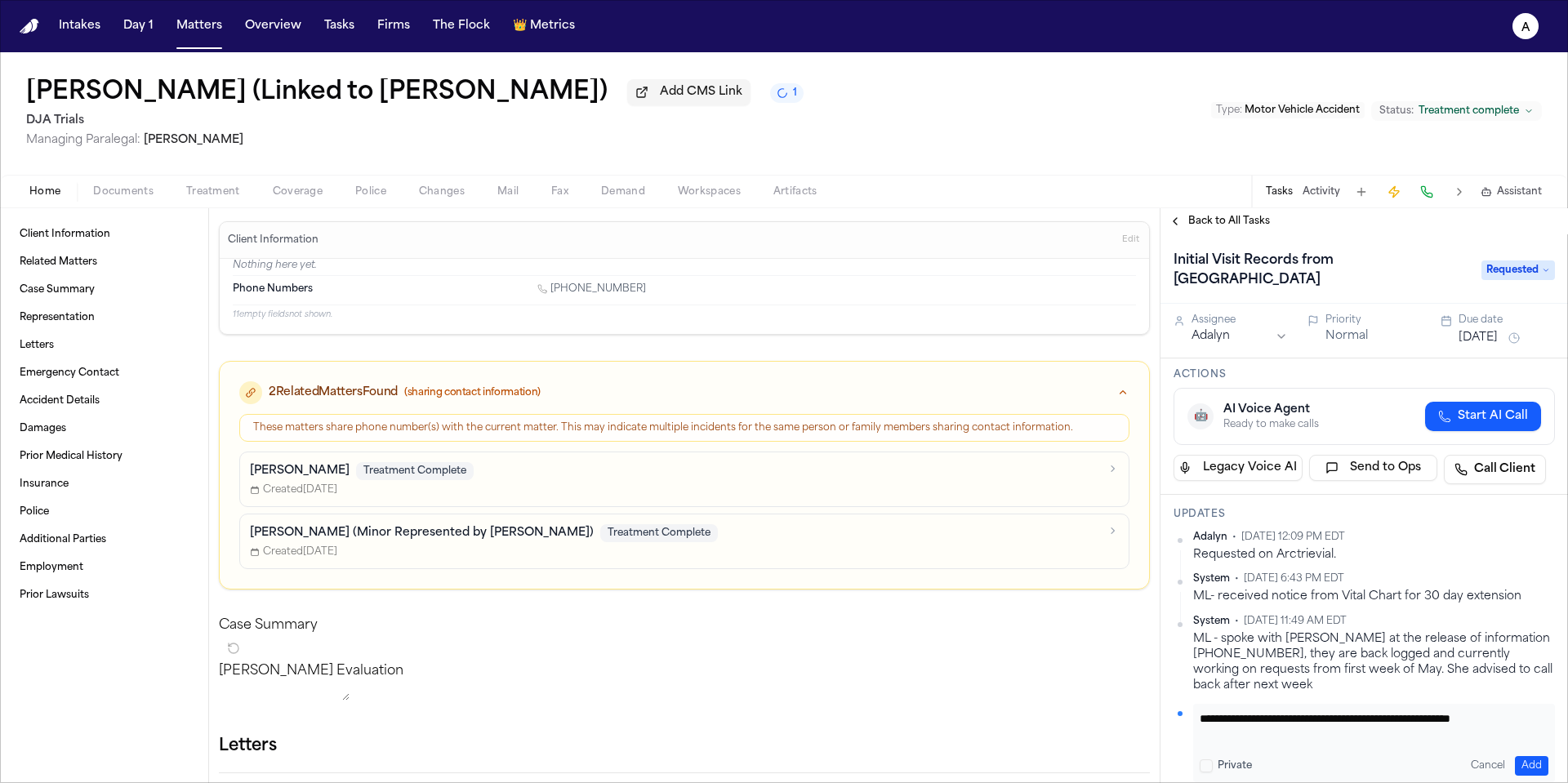
click at [1526, 761] on button "Add" at bounding box center [1531, 765] width 33 height 20
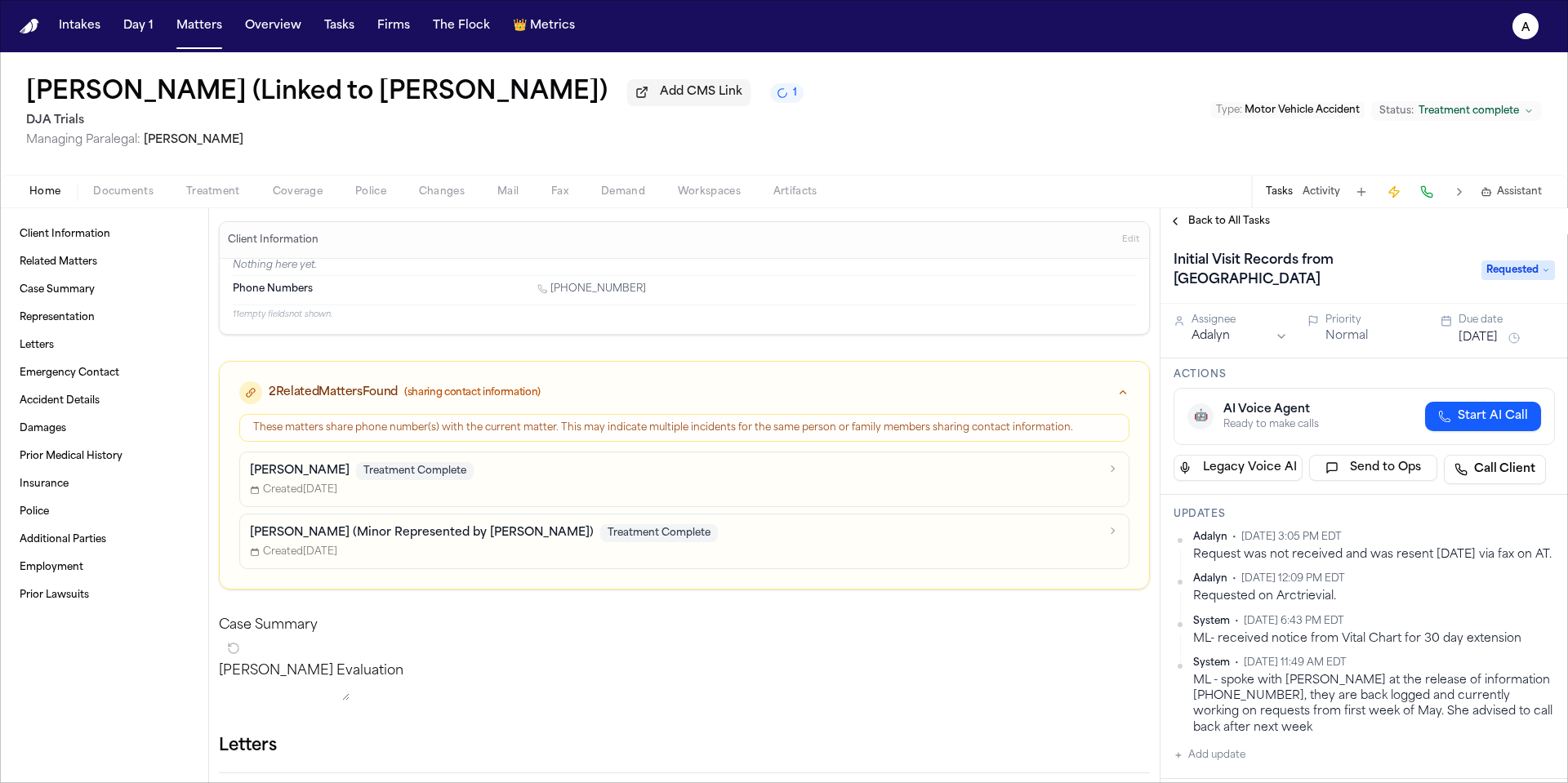
click at [1342, 332] on button "Normal" at bounding box center [1346, 336] width 43 height 16
click at [1348, 342] on button "Normal" at bounding box center [1346, 336] width 43 height 16
click at [1348, 342] on button "Urgent" at bounding box center [1345, 336] width 40 height 16
click at [1477, 342] on button "Sep 9, 2025" at bounding box center [1479, 337] width 39 height 16
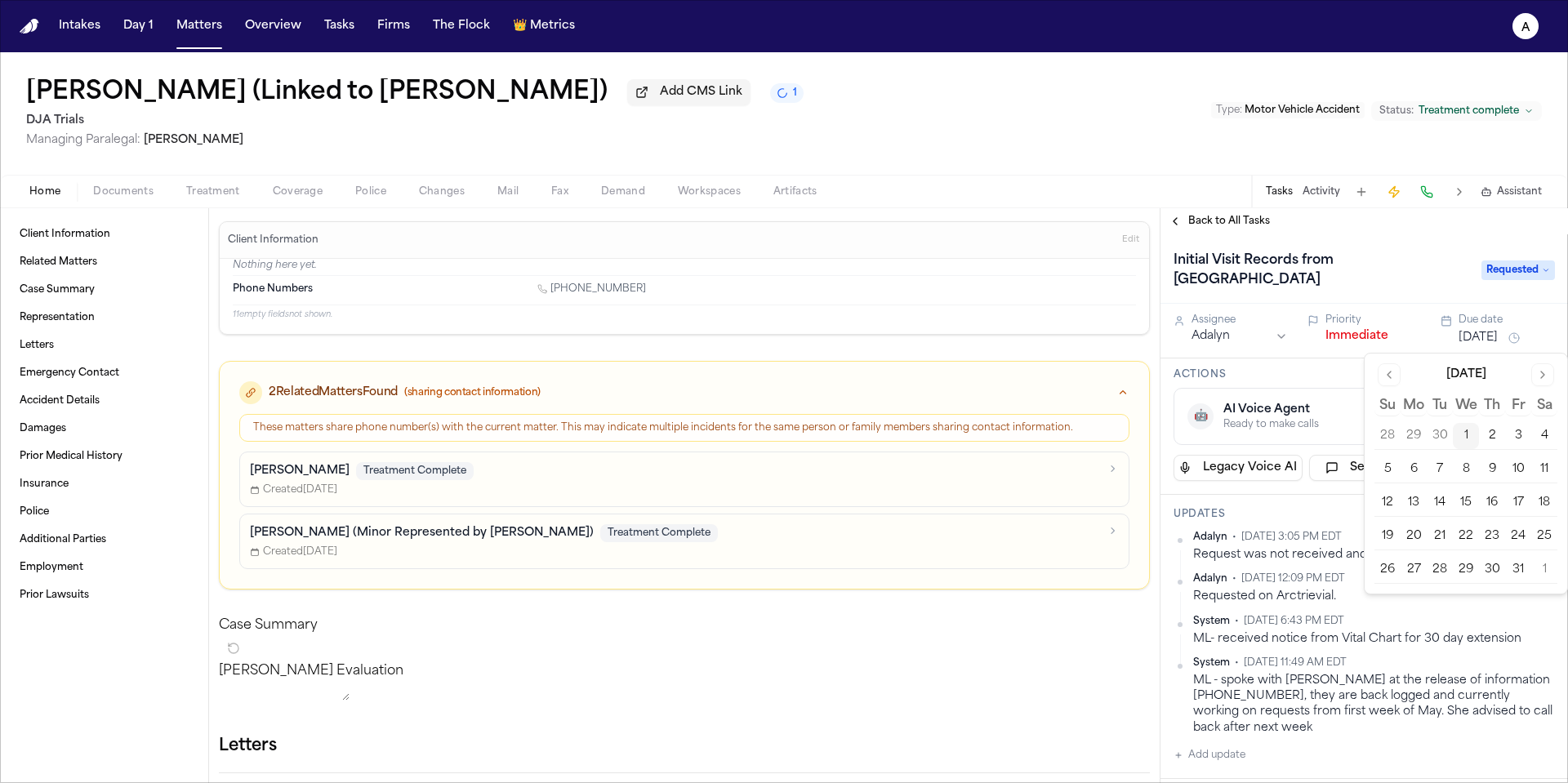
click at [1494, 440] on button "2" at bounding box center [1492, 435] width 26 height 26
click at [1391, 291] on h1 "Initial Visit Records from Long Beach Memorial" at bounding box center [1319, 270] width 304 height 46
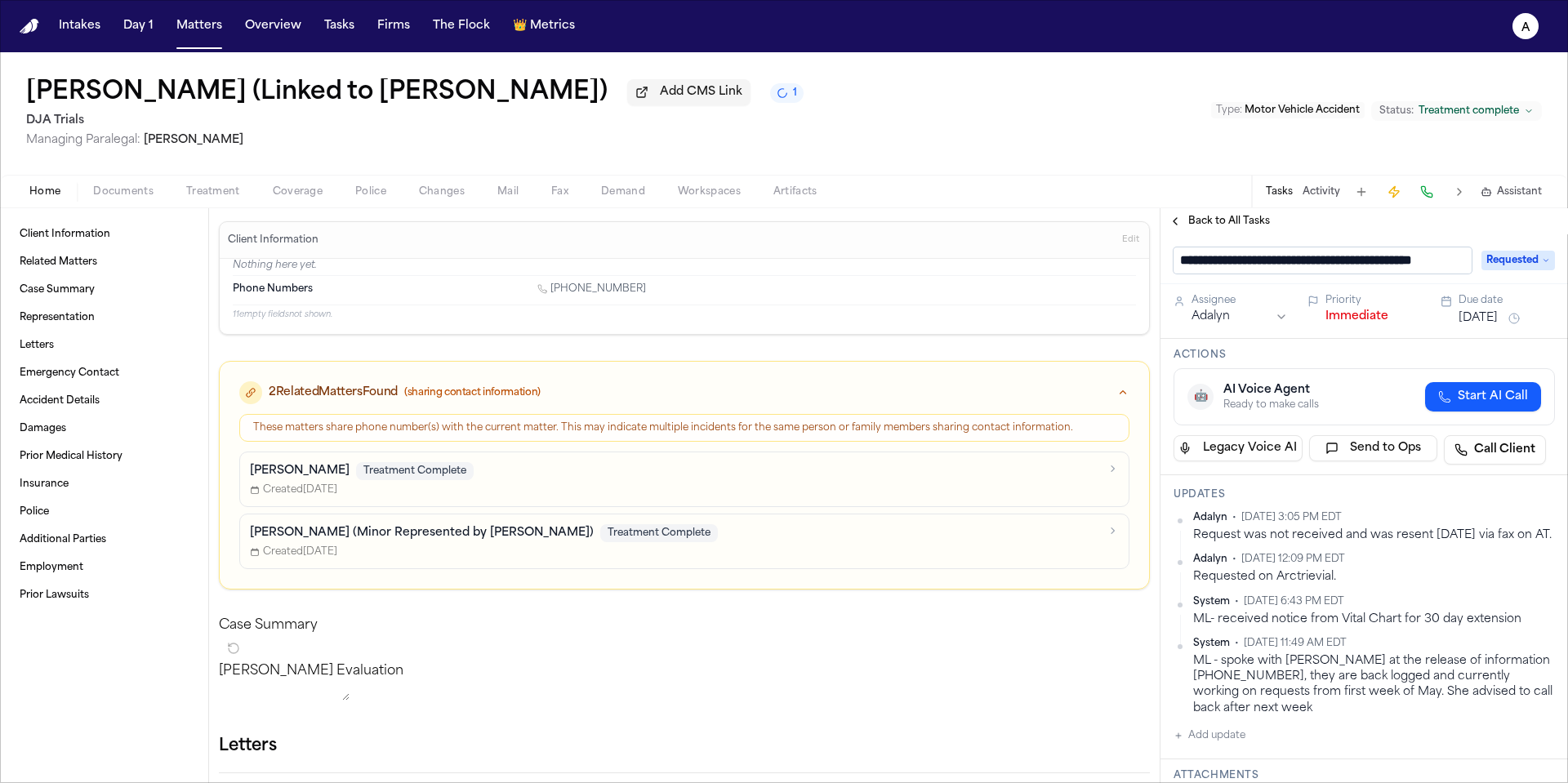
scroll to position [0, 38]
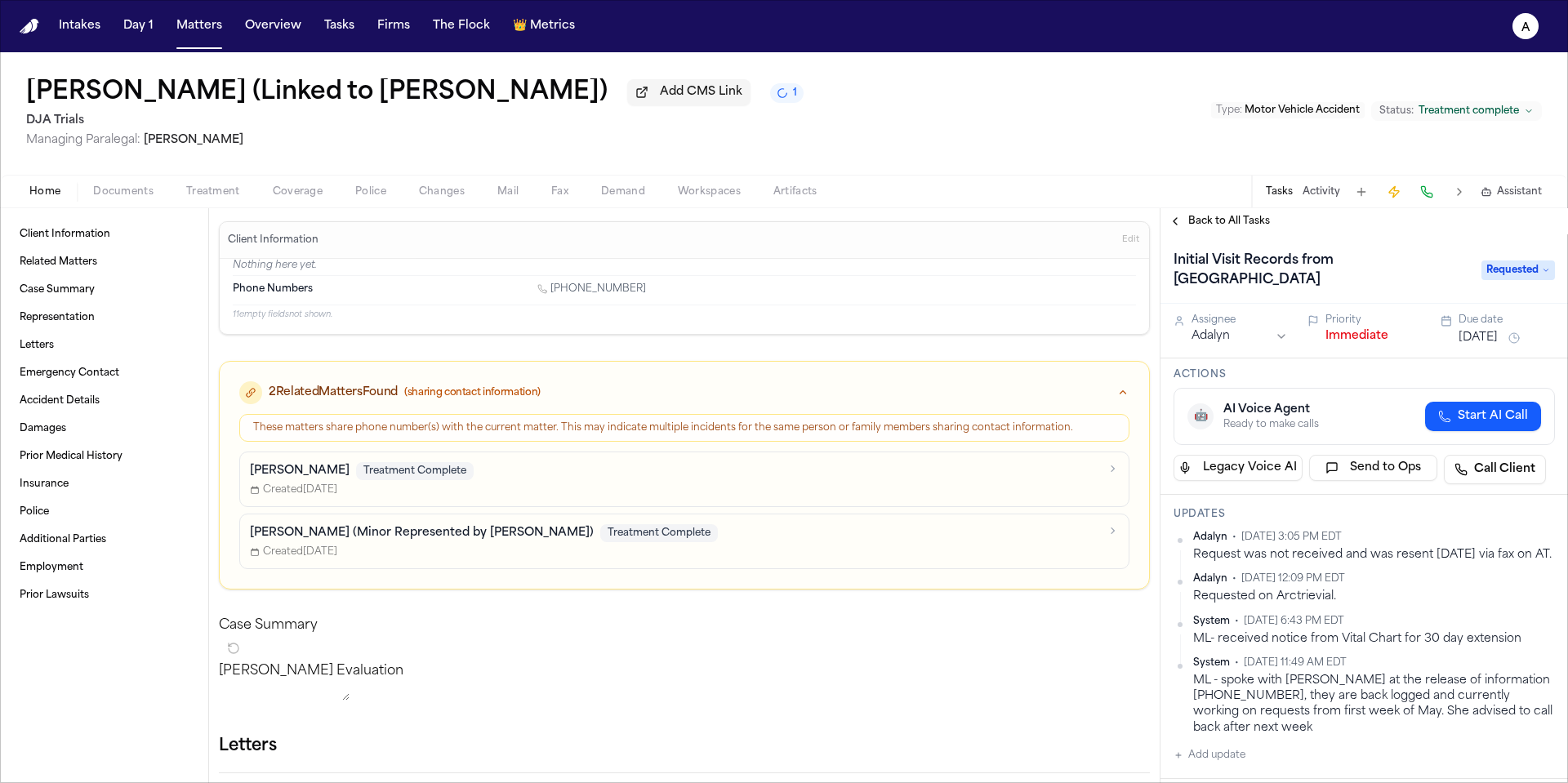
click at [1240, 234] on div "Back to All Tasks" at bounding box center [1364, 221] width 407 height 26
click at [1247, 227] on span "Back to All Tasks" at bounding box center [1229, 221] width 82 height 13
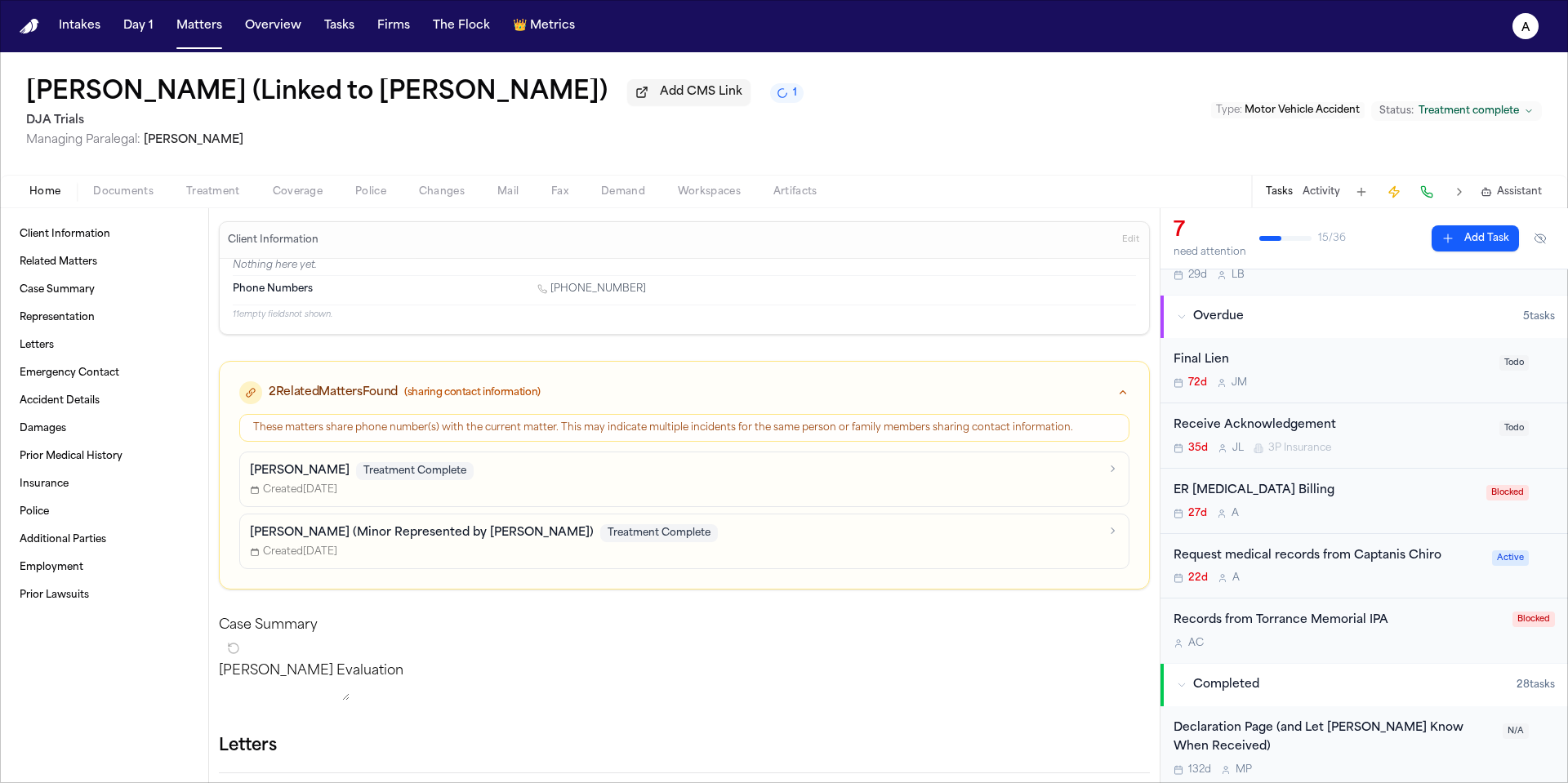
scroll to position [222, 0]
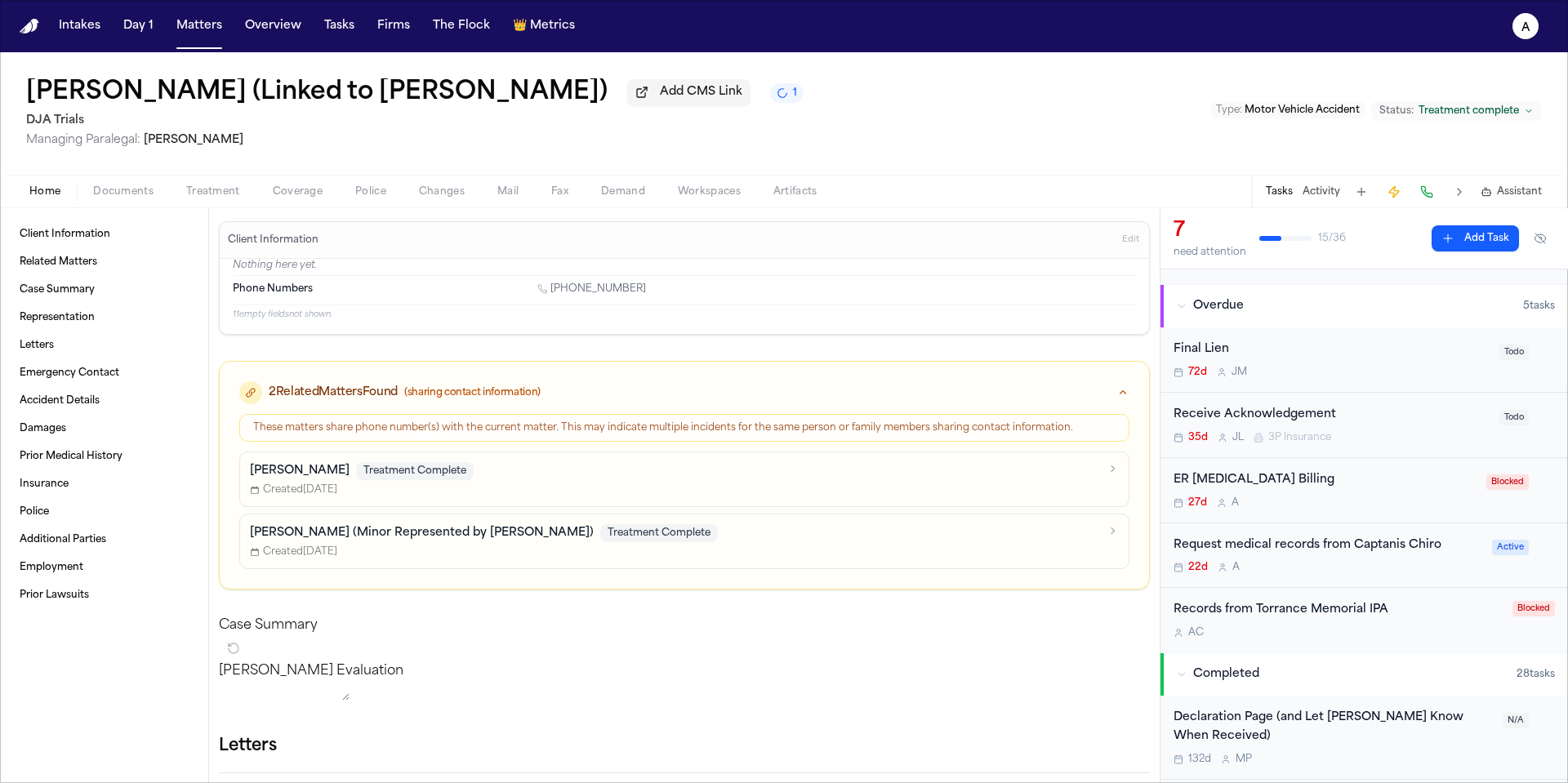
click at [1403, 495] on div "ER Radiology Billing 27d A" at bounding box center [1325, 490] width 303 height 38
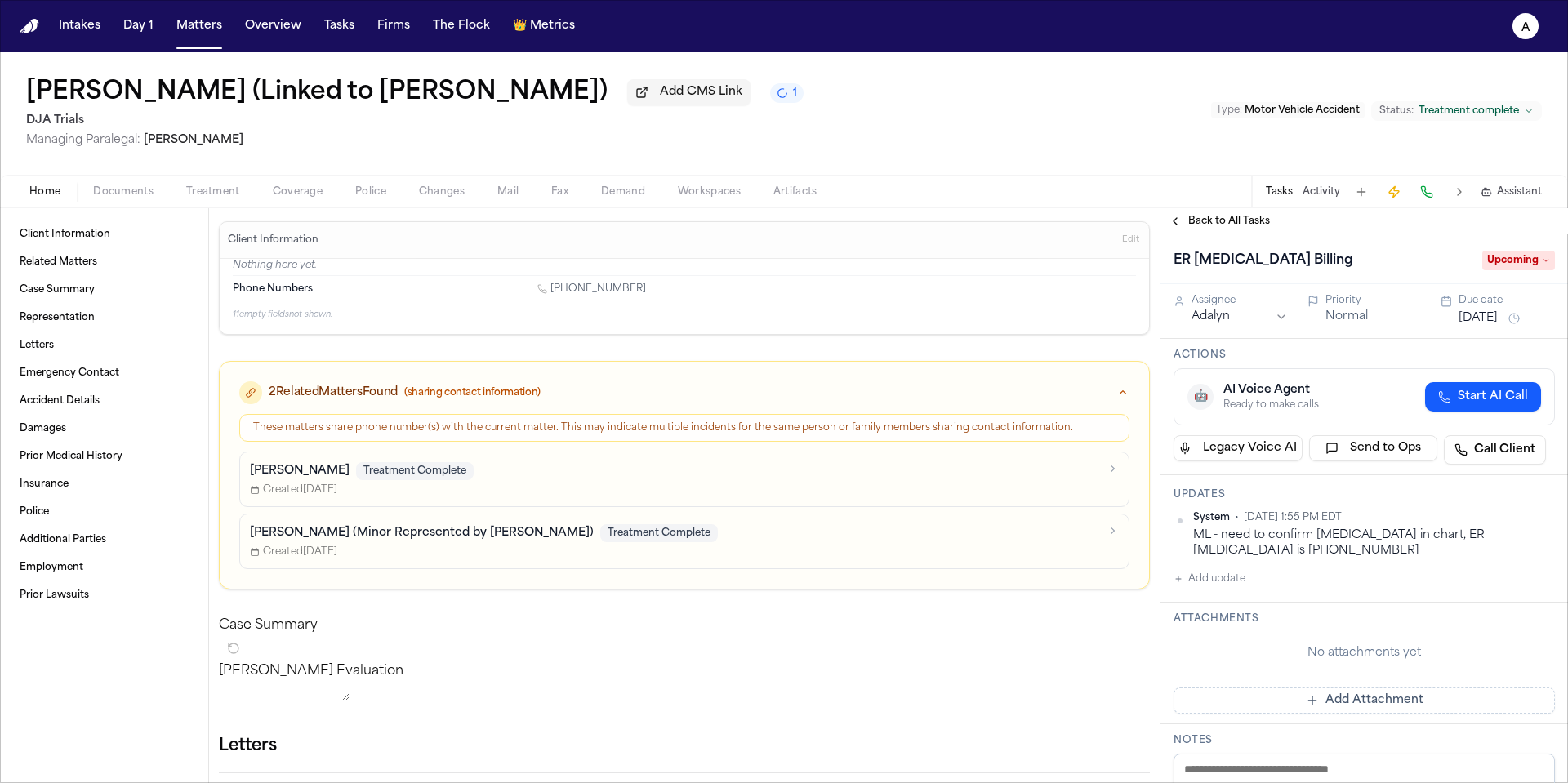
click at [1245, 587] on button "Add update" at bounding box center [1209, 579] width 72 height 20
click at [1247, 590] on textarea "Add your update" at bounding box center [1374, 592] width 349 height 32
paste textarea "**********"
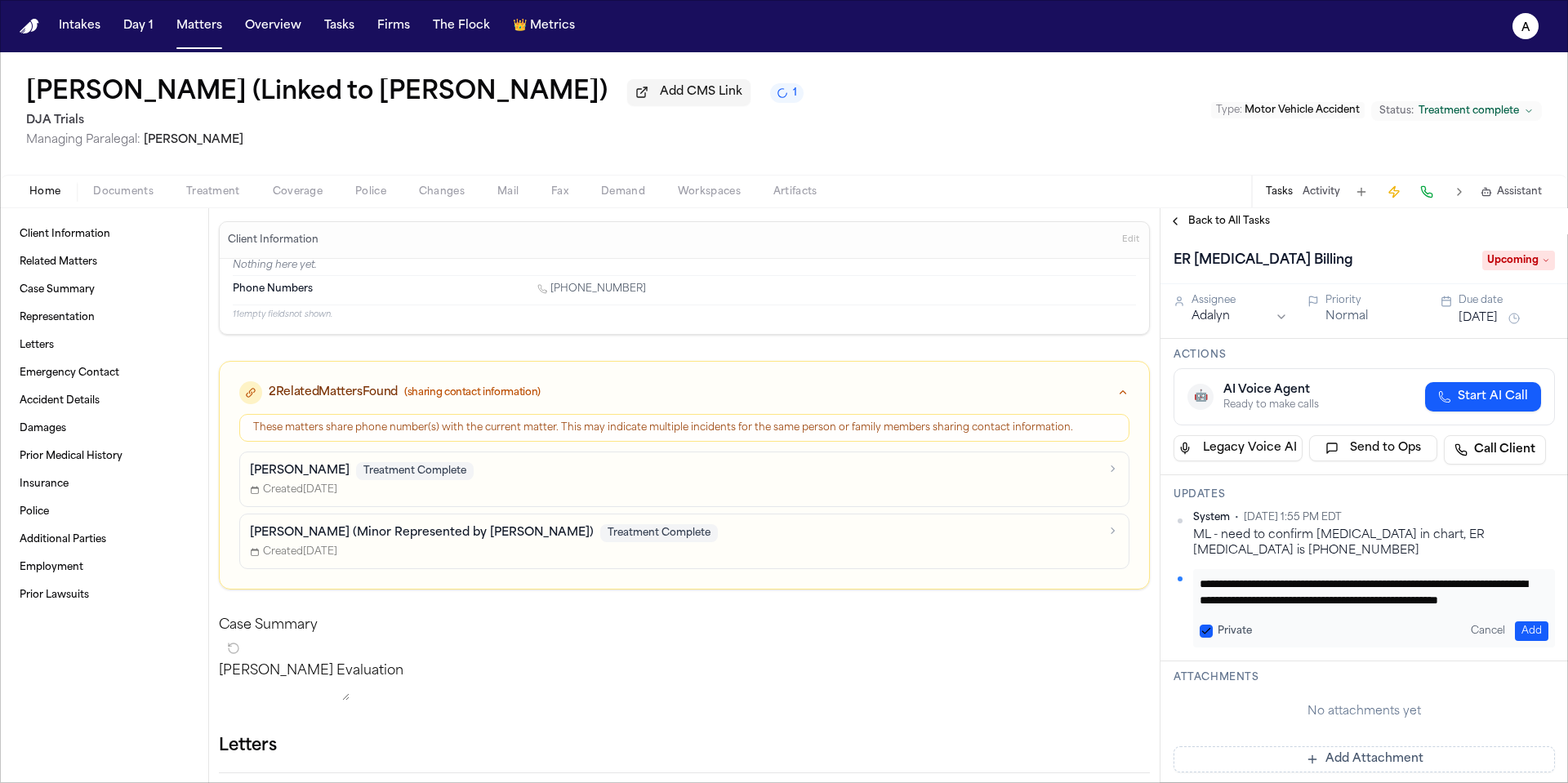
scroll to position [17, 0]
type textarea "**********"
click at [1202, 631] on button "Private" at bounding box center [1206, 630] width 13 height 13
click at [1531, 631] on button "Add" at bounding box center [1531, 630] width 33 height 20
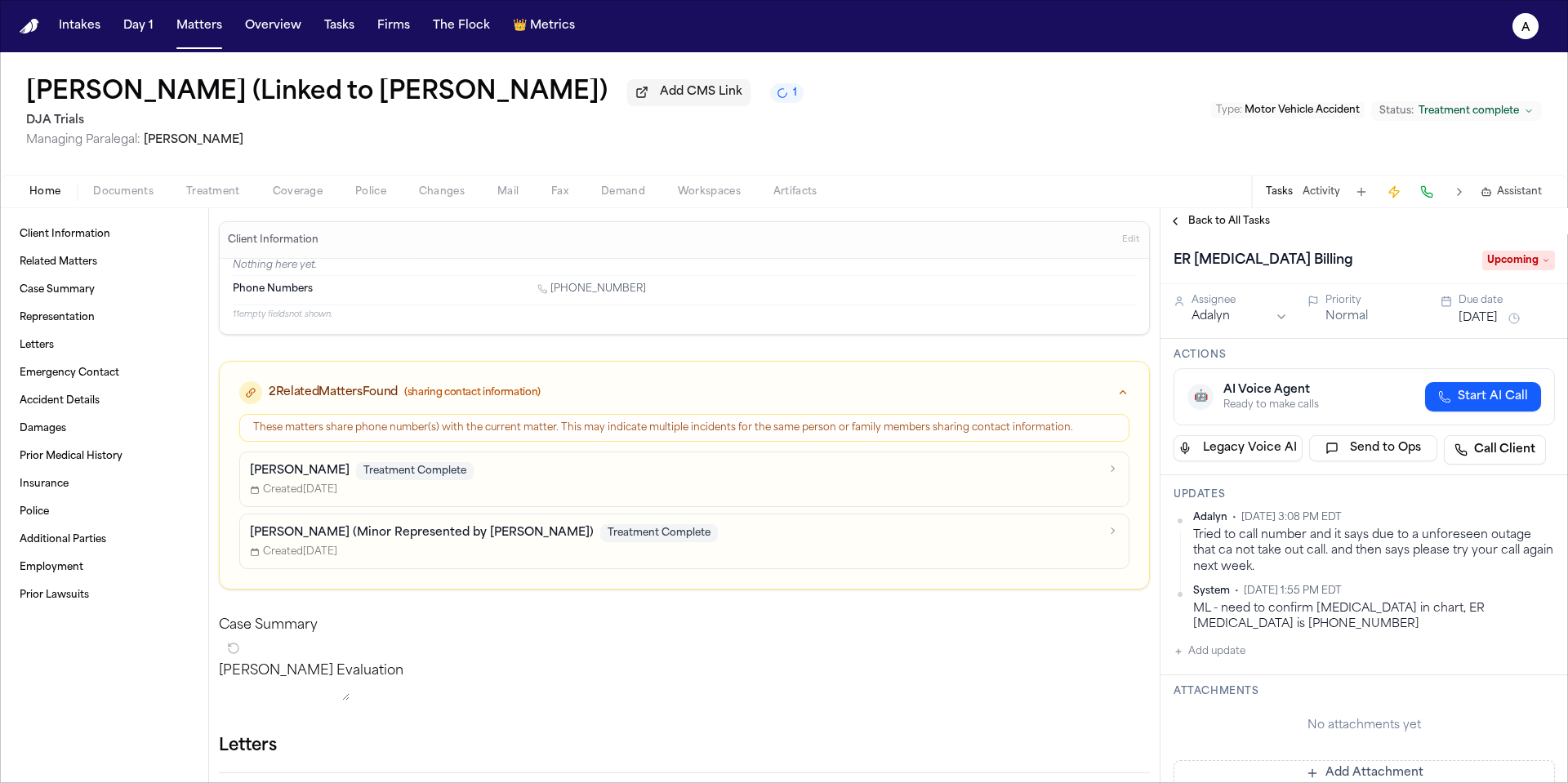
click at [1473, 323] on button "Sep 4, 2025" at bounding box center [1479, 318] width 39 height 16
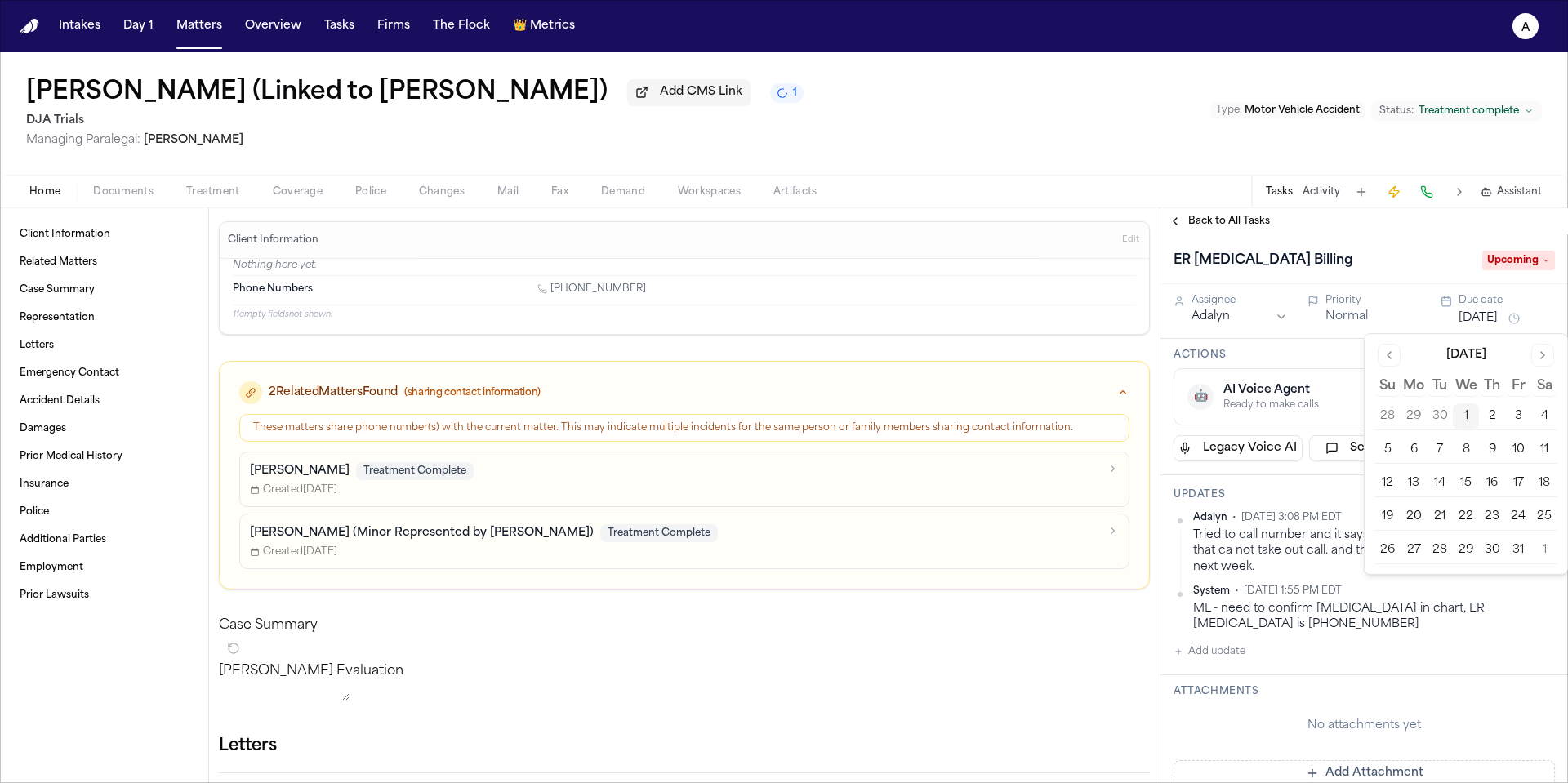
click at [1490, 413] on button "2" at bounding box center [1492, 416] width 26 height 26
click at [1340, 319] on button "Normal" at bounding box center [1346, 316] width 43 height 16
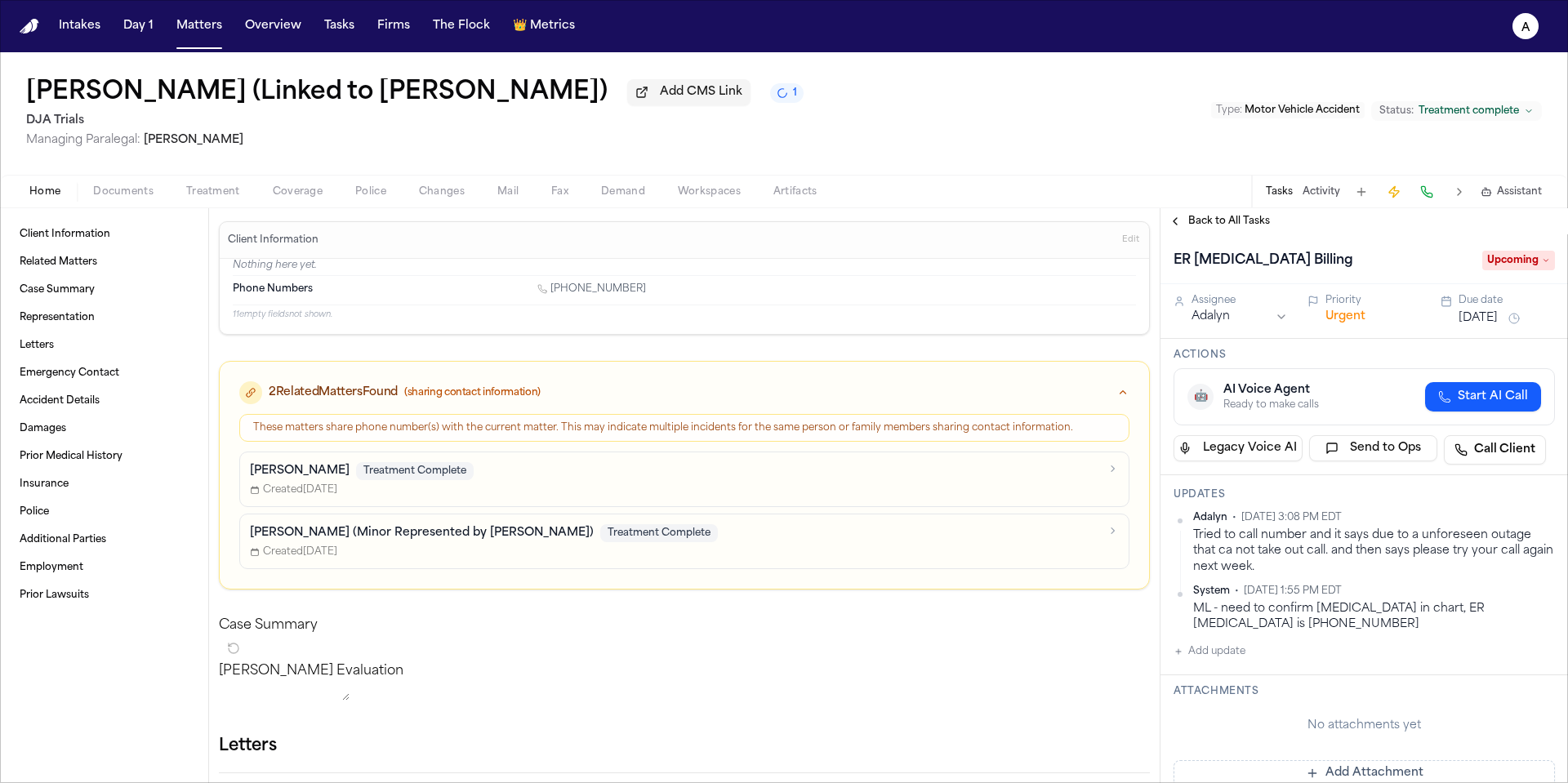
click at [1340, 319] on button "Urgent" at bounding box center [1345, 316] width 40 height 16
click at [1240, 225] on span "Back to All Tasks" at bounding box center [1229, 221] width 82 height 13
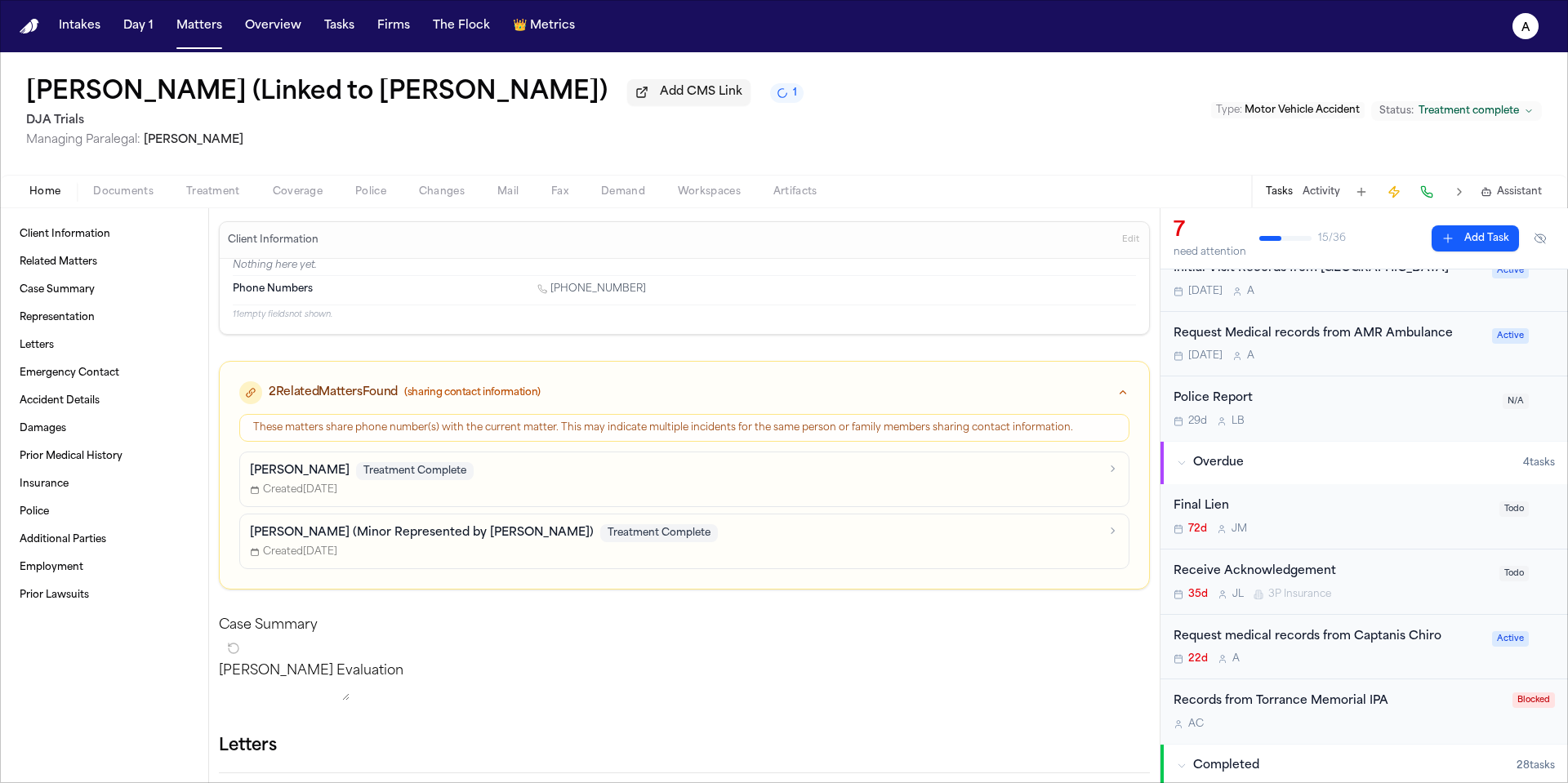
scroll to position [183, 0]
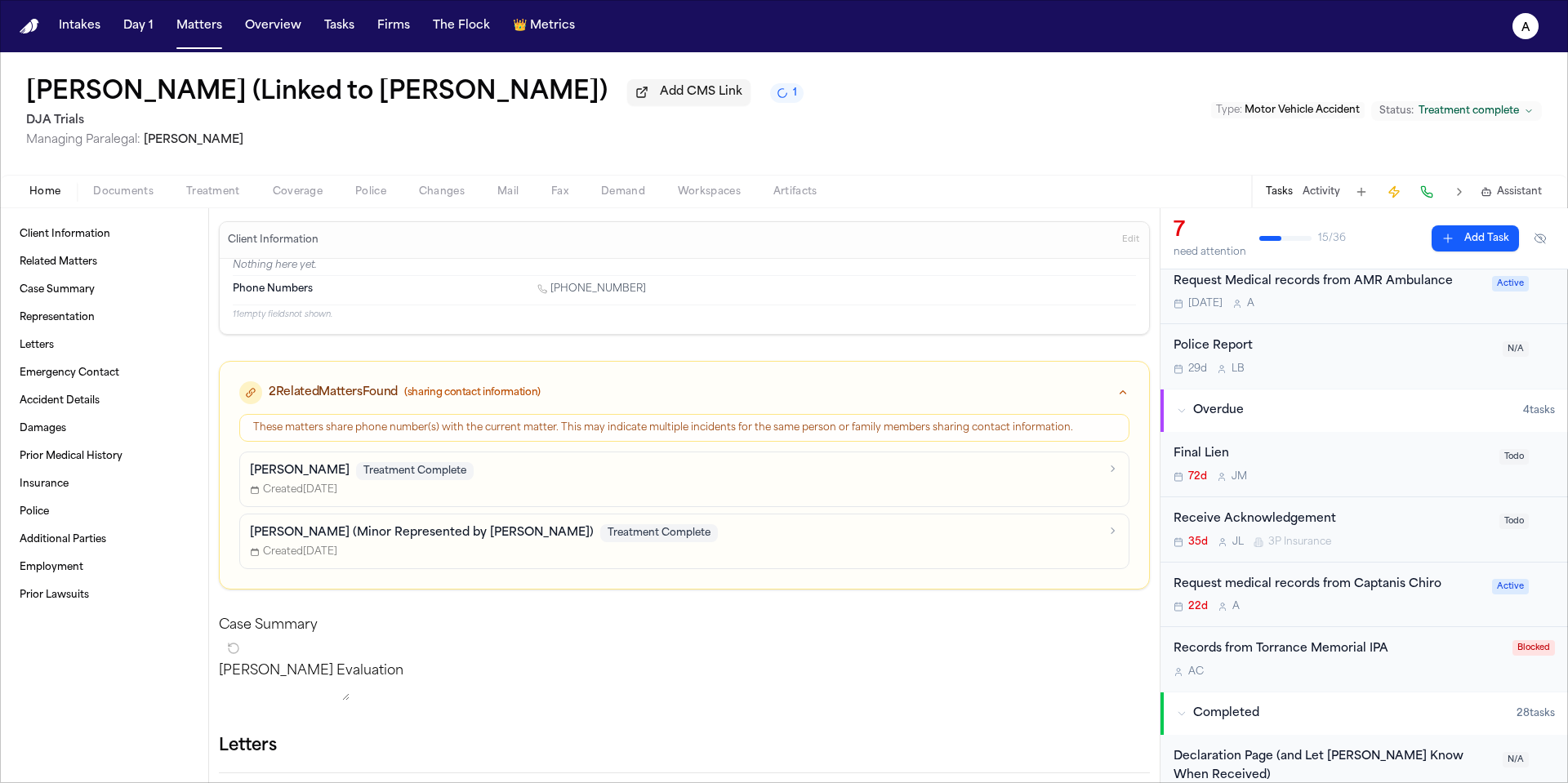
click at [1400, 608] on div "22d A" at bounding box center [1328, 606] width 308 height 13
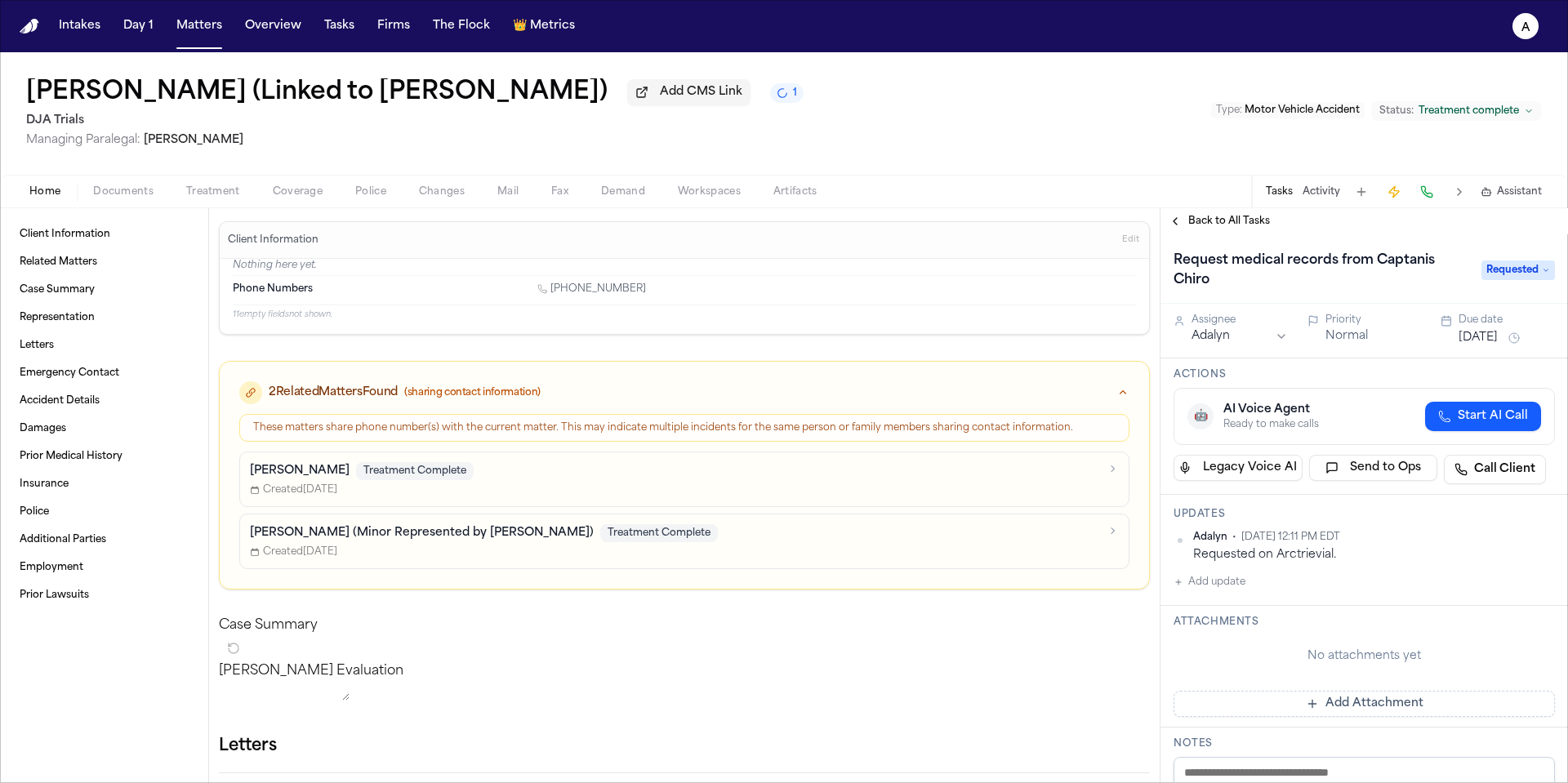
click at [1247, 227] on span "Back to All Tasks" at bounding box center [1229, 221] width 82 height 13
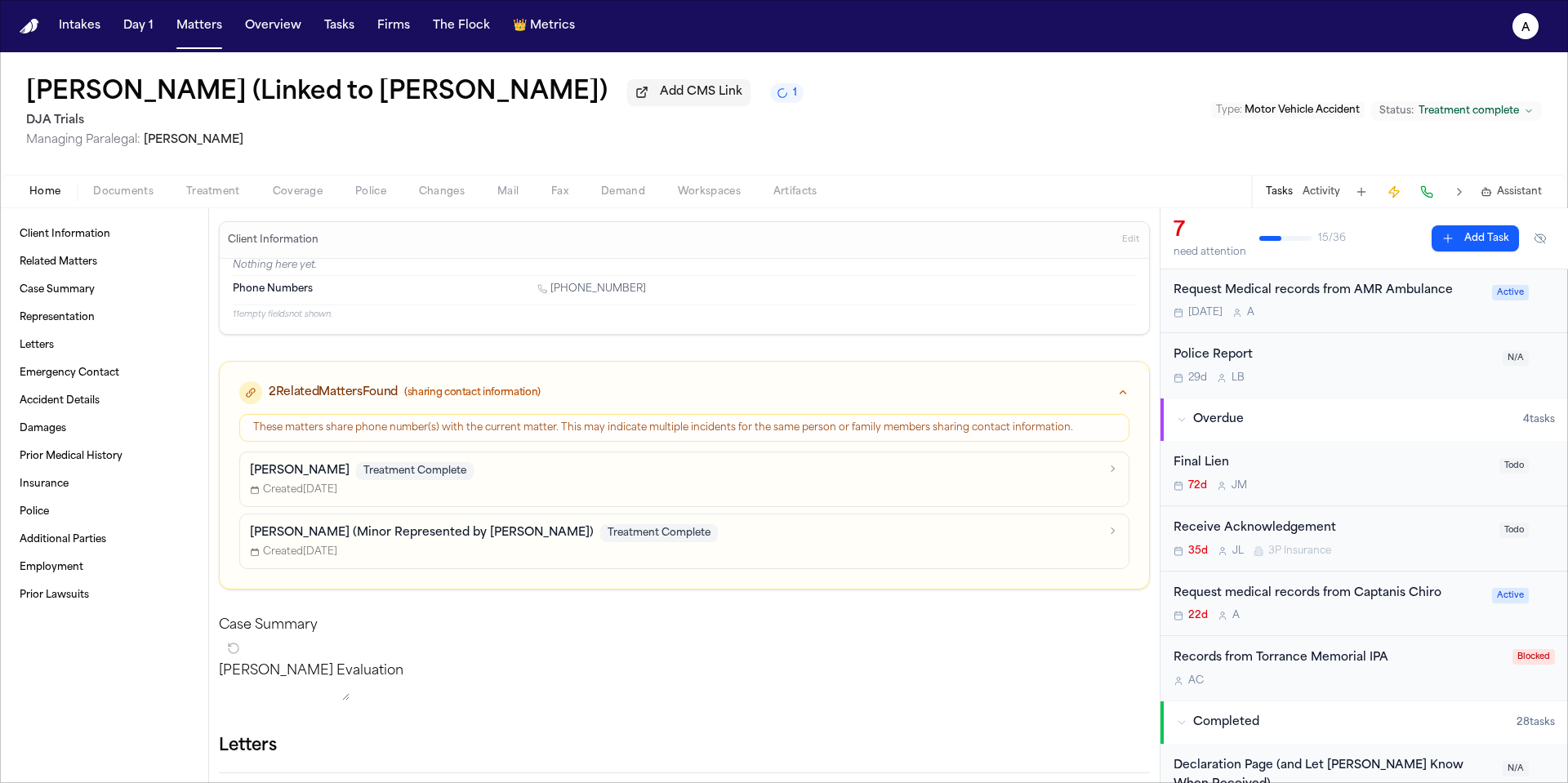
scroll to position [177, 0]
click at [1365, 624] on div "Request medical records from Captanis Chiro 22d A Active" at bounding box center [1364, 601] width 407 height 66
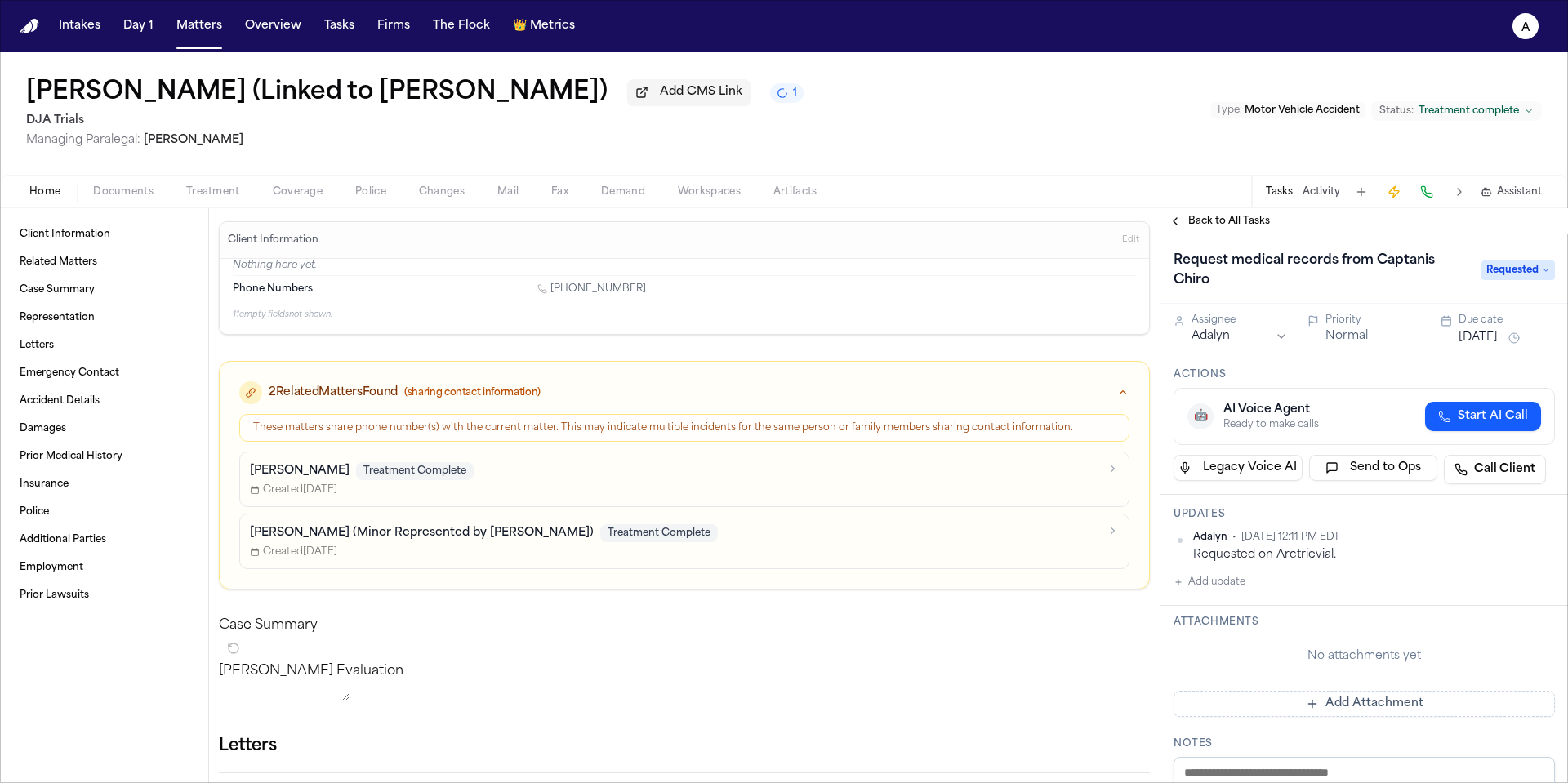
click at [1232, 588] on button "Add update" at bounding box center [1209, 582] width 72 height 20
click at [1233, 591] on textarea "Add your update" at bounding box center [1374, 596] width 349 height 32
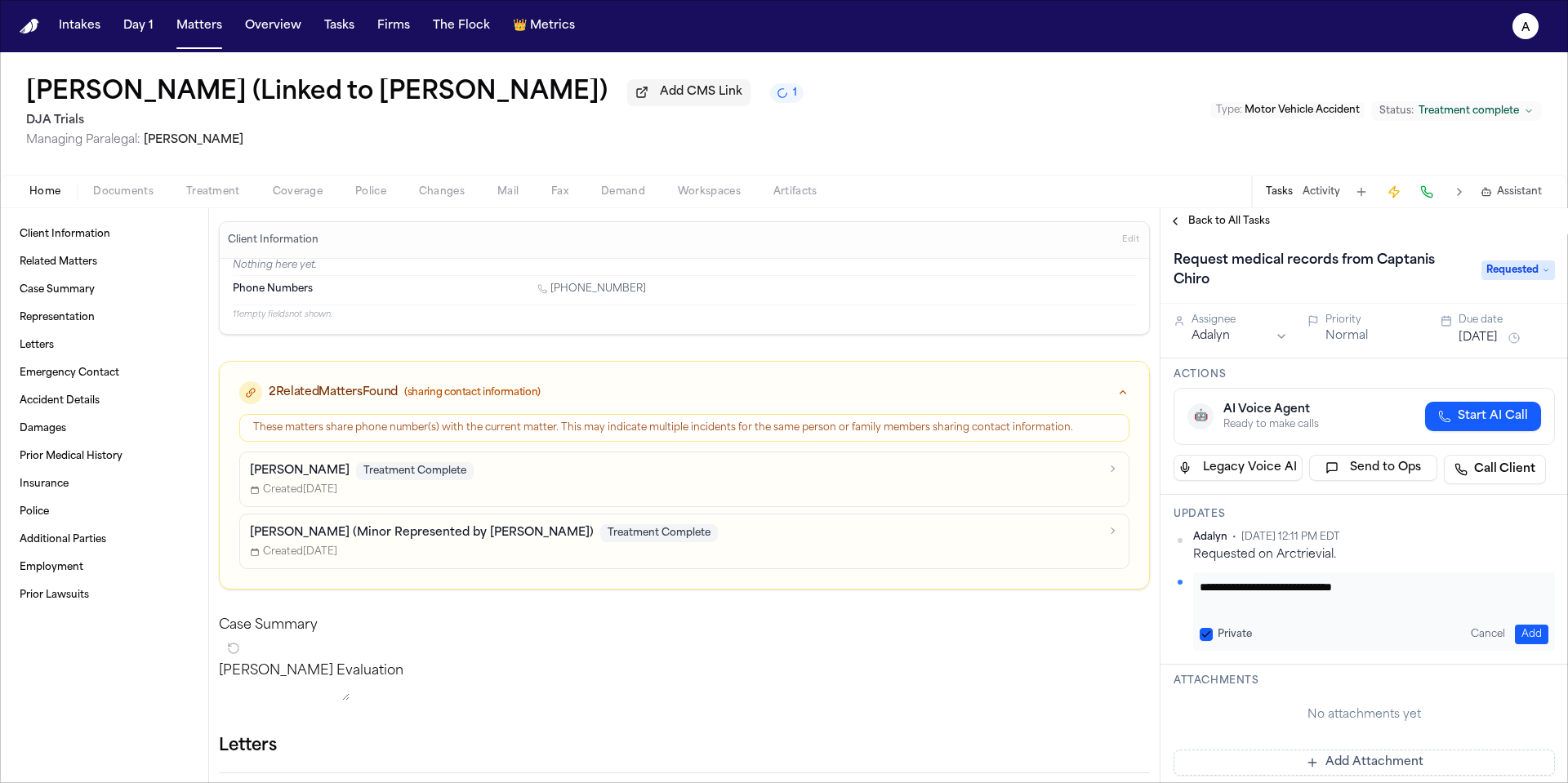
type textarea "**********"
click at [1206, 638] on button "Private" at bounding box center [1206, 634] width 13 height 13
click at [1527, 630] on button "Add" at bounding box center [1531, 634] width 33 height 20
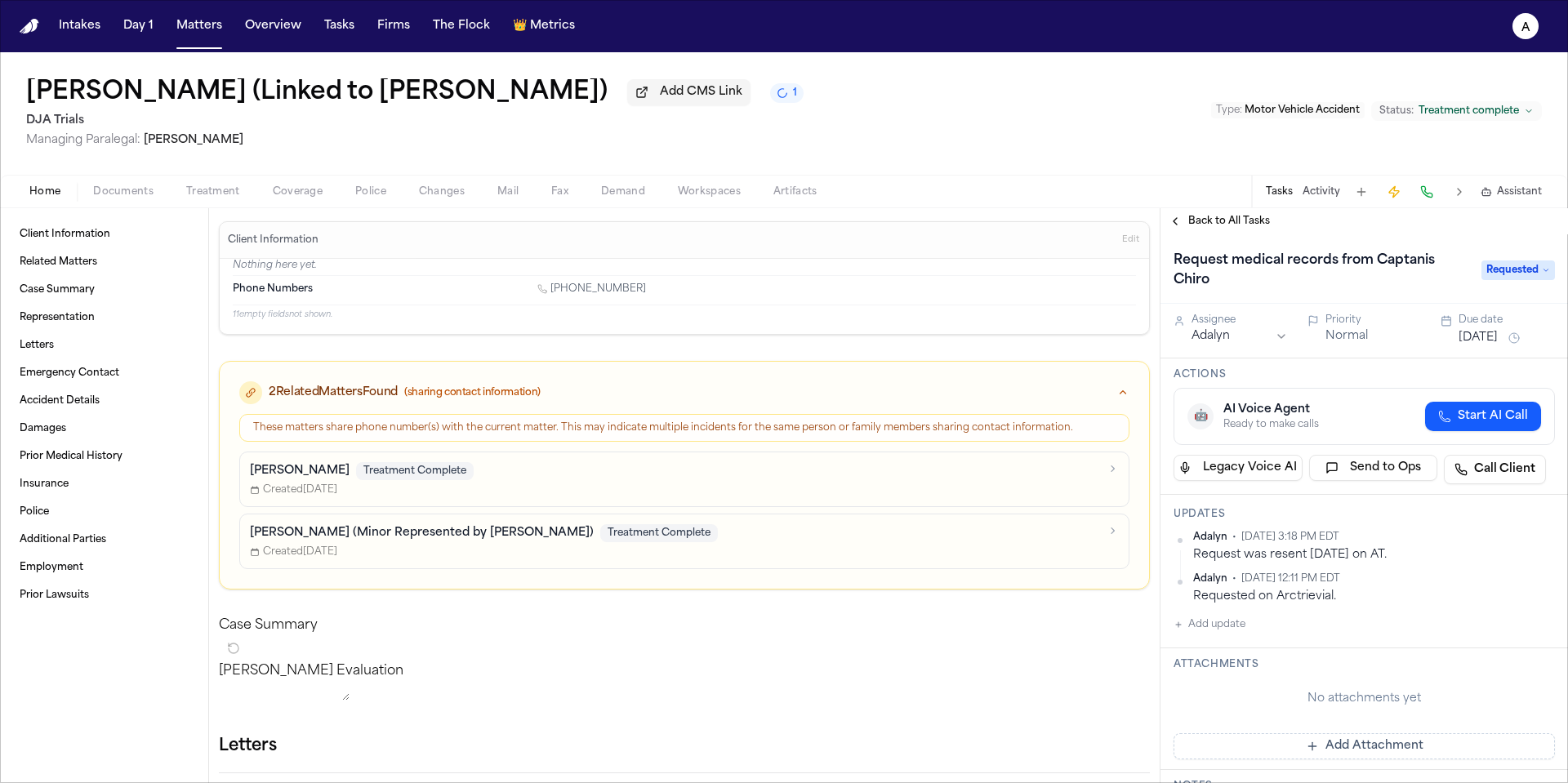
click at [1488, 343] on button "Sep 9, 2025" at bounding box center [1479, 337] width 39 height 16
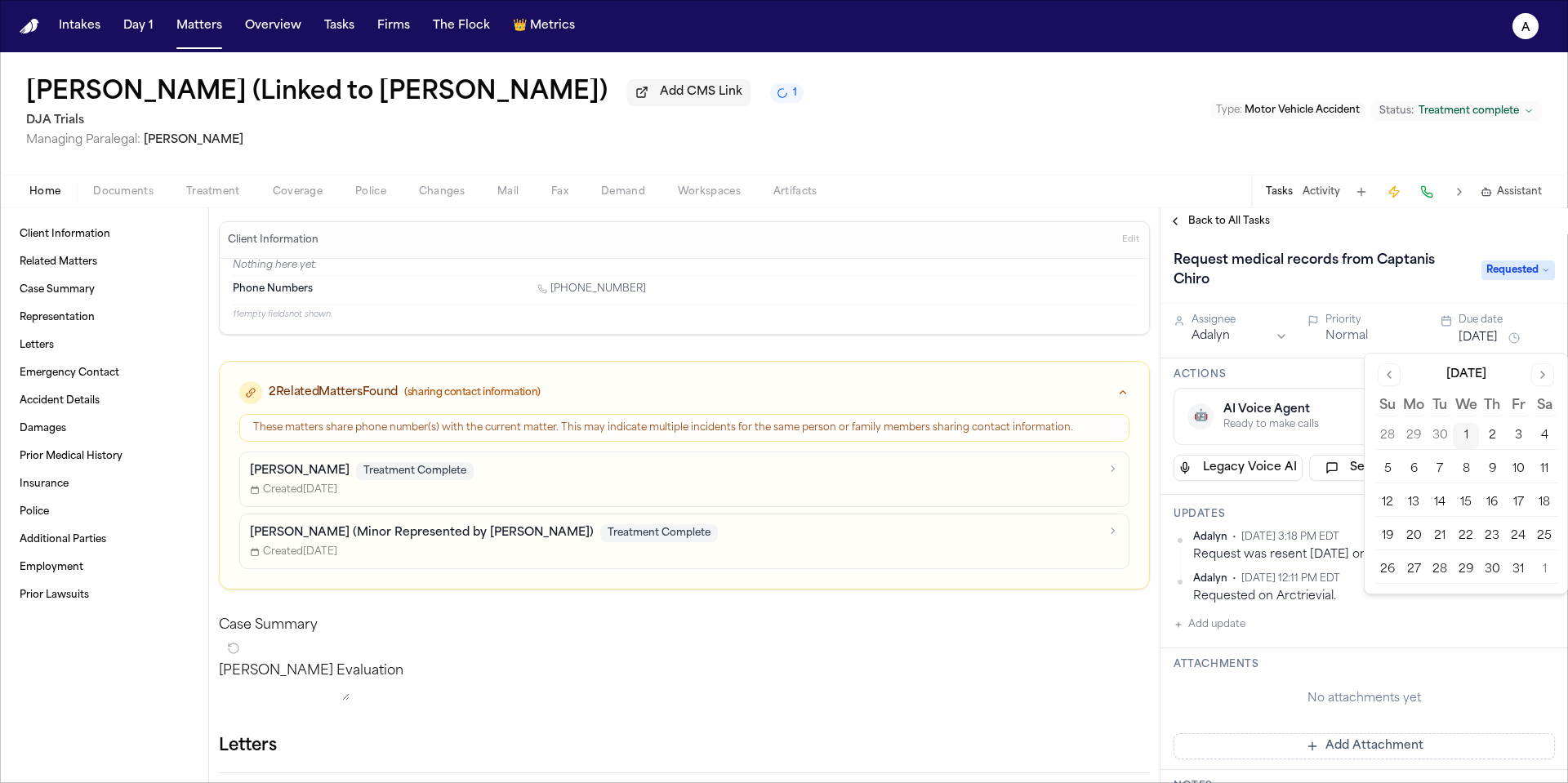
click at [1487, 431] on button "2" at bounding box center [1492, 435] width 26 height 26
click at [1338, 325] on div "Priority" at bounding box center [1373, 320] width 96 height 13
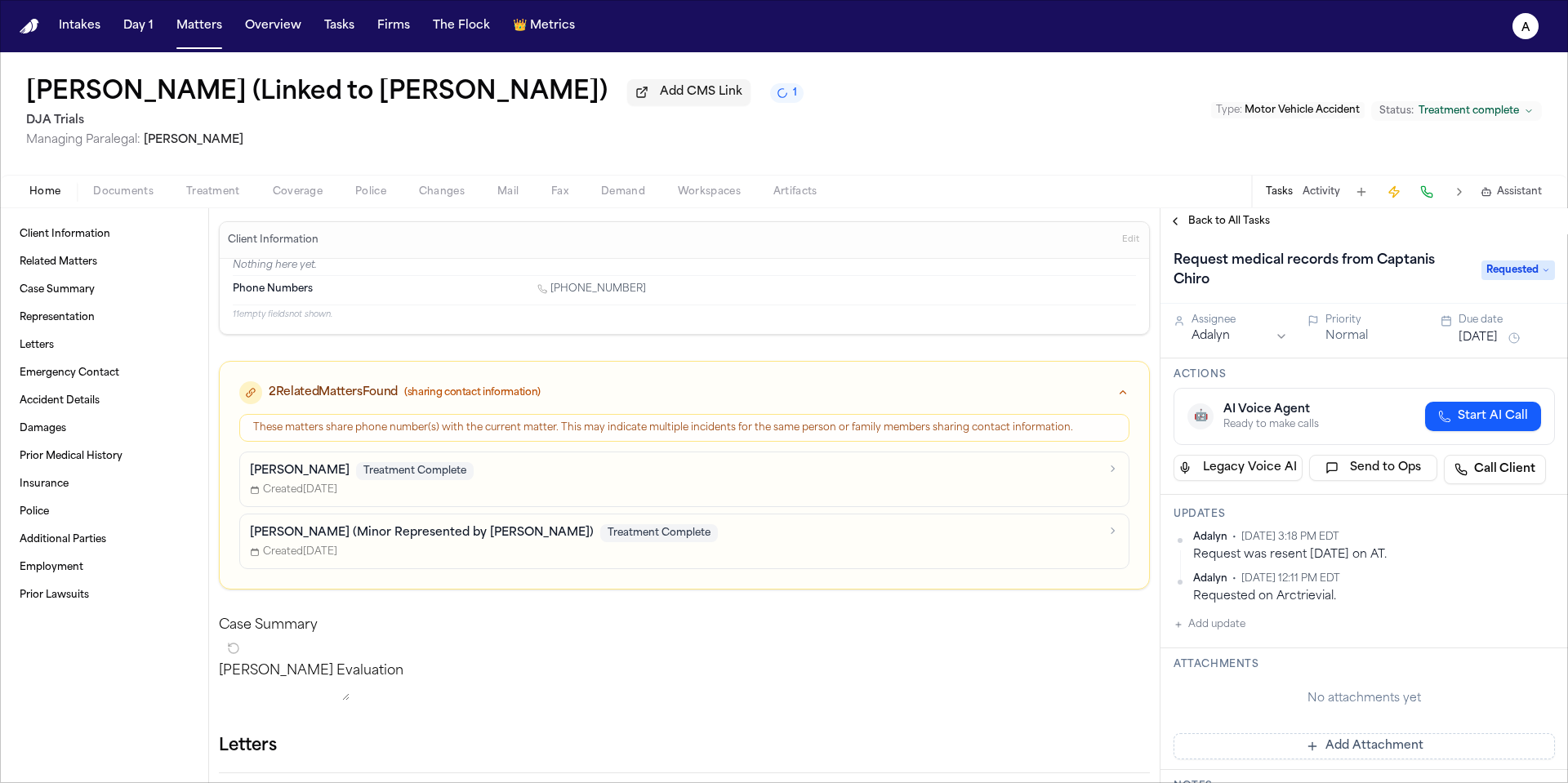
click at [1338, 340] on button "Normal" at bounding box center [1346, 336] width 43 height 16
click at [1351, 340] on button "Normal" at bounding box center [1346, 336] width 43 height 16
click at [1247, 221] on span "Back to All Tasks" at bounding box center [1229, 221] width 82 height 13
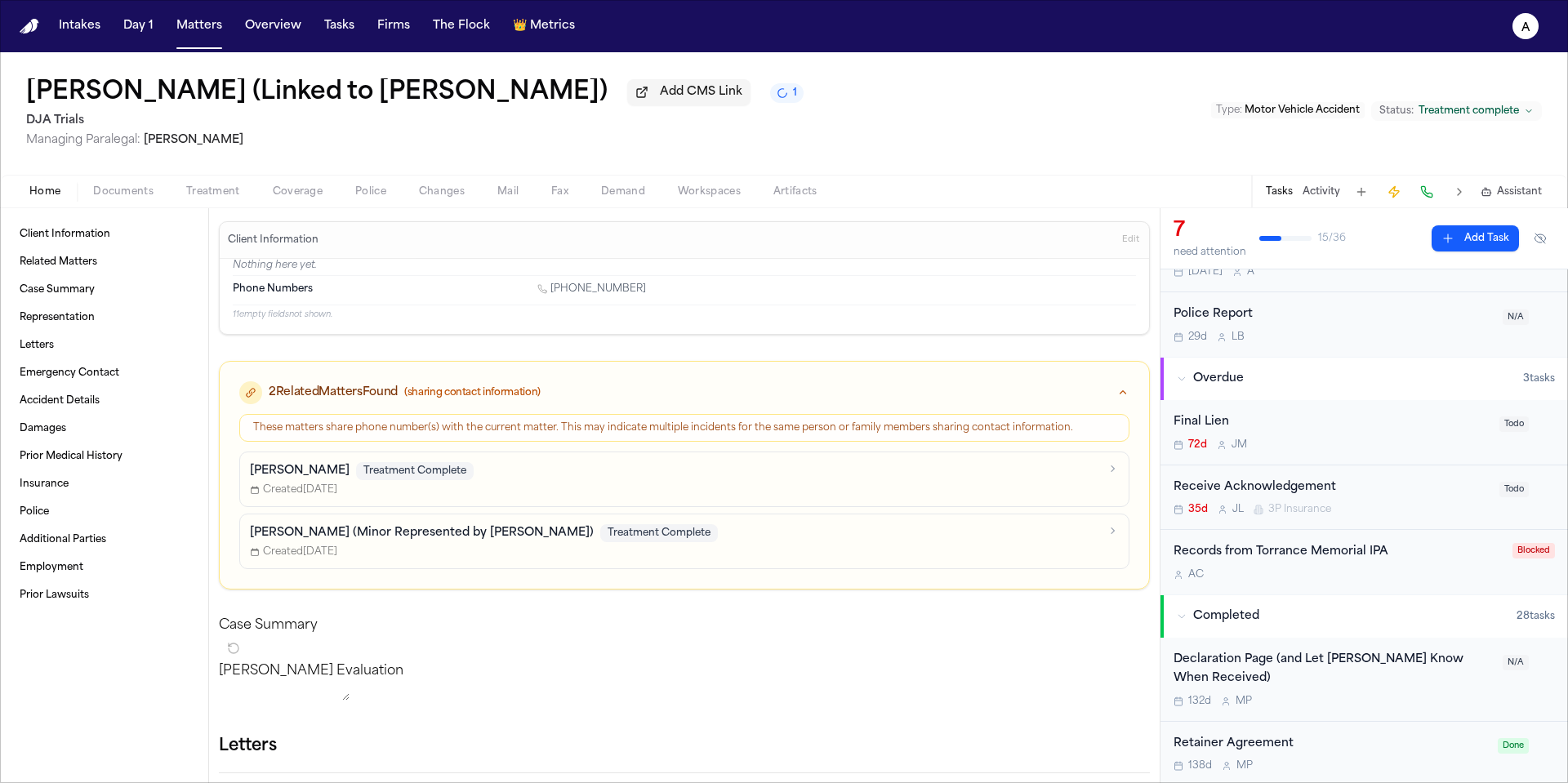
scroll to position [284, 0]
click at [1413, 574] on div "A C" at bounding box center [1338, 571] width 329 height 13
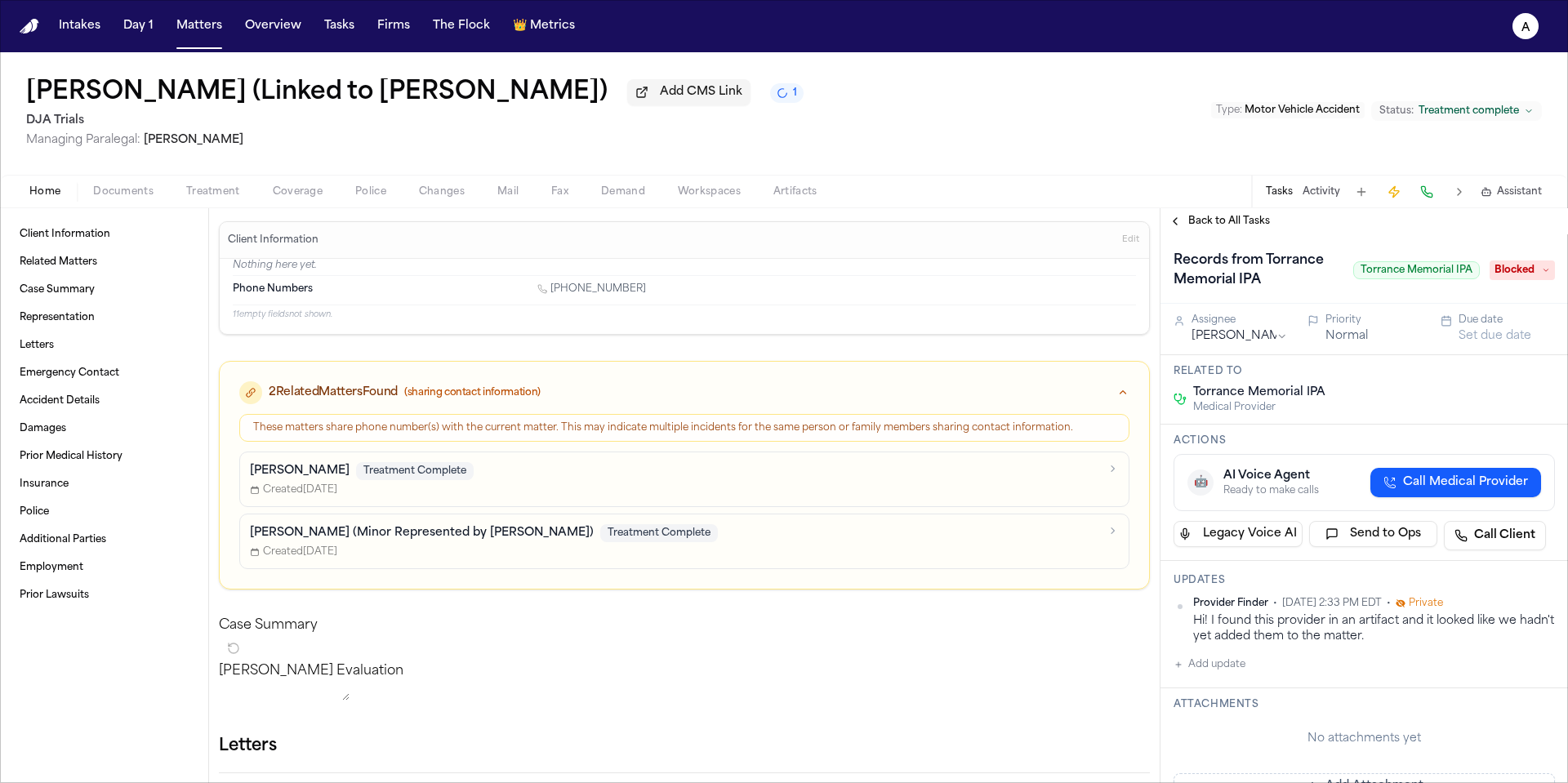
click at [1273, 670] on div "Provider Finder • May 19, 2025 2:33 PM EDT • Private Hi! I found this provider …" at bounding box center [1364, 636] width 382 height 78
drag, startPoint x: 1348, startPoint y: 401, endPoint x: 1199, endPoint y: 399, distance: 149.0
click at [1198, 398] on div "Torrance Memorial IPA Medical Provider" at bounding box center [1364, 399] width 382 height 30
click at [1357, 401] on div "Torrance Memorial IPA Medical Provider" at bounding box center [1364, 399] width 382 height 30
drag, startPoint x: 1327, startPoint y: 402, endPoint x: 1187, endPoint y: 394, distance: 140.2
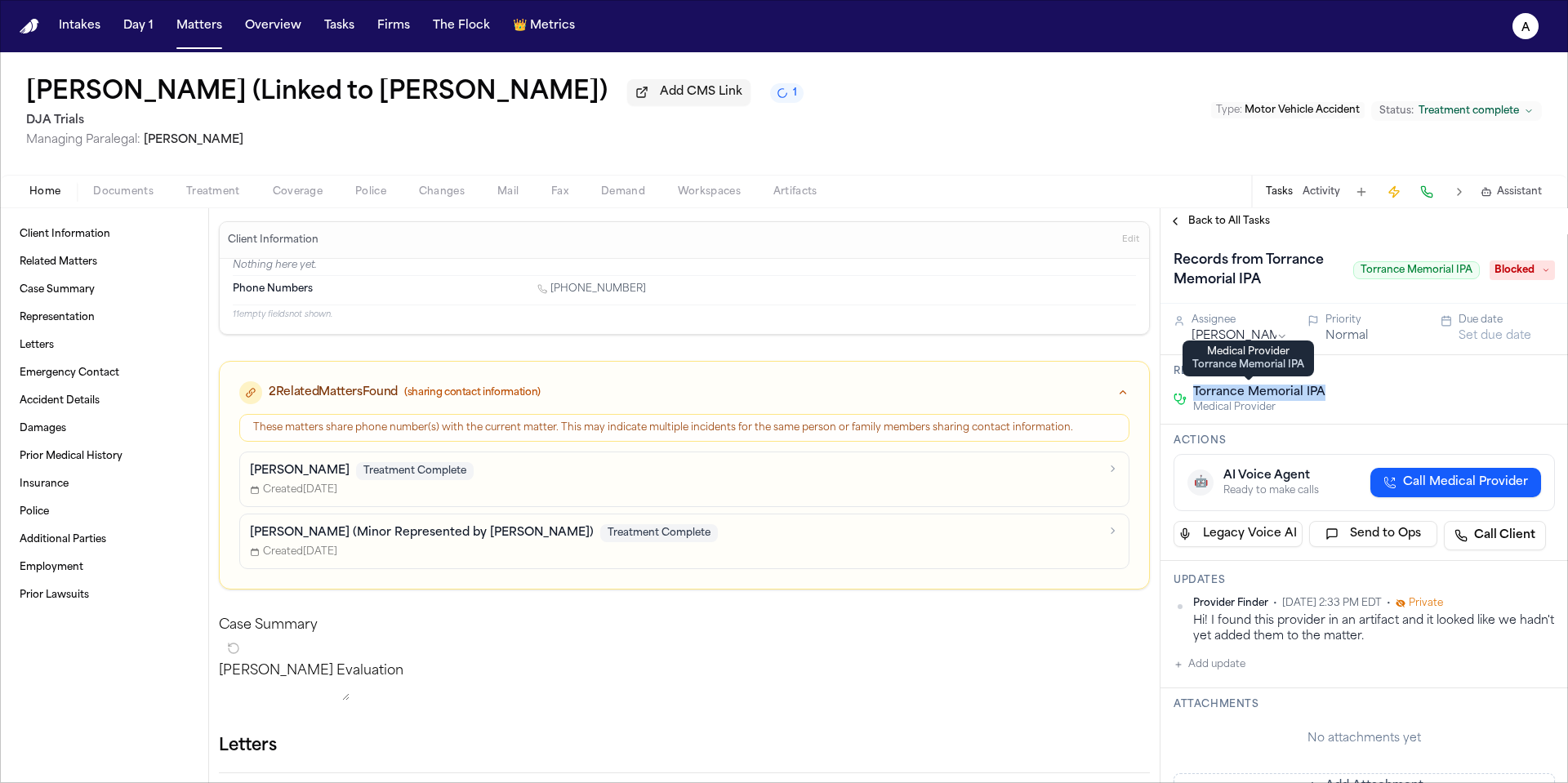
click at [1187, 394] on div "Torrance Memorial IPA Medical Provider" at bounding box center [1364, 399] width 382 height 30
copy span "Provider"
click at [1320, 401] on span "Torrance Memorial IPA" at bounding box center [1259, 392] width 132 height 16
drag, startPoint x: 1343, startPoint y: 402, endPoint x: 1181, endPoint y: 402, distance: 162.0
click at [1181, 402] on div "Torrance Memorial IPA Medical Provider" at bounding box center [1364, 399] width 382 height 30
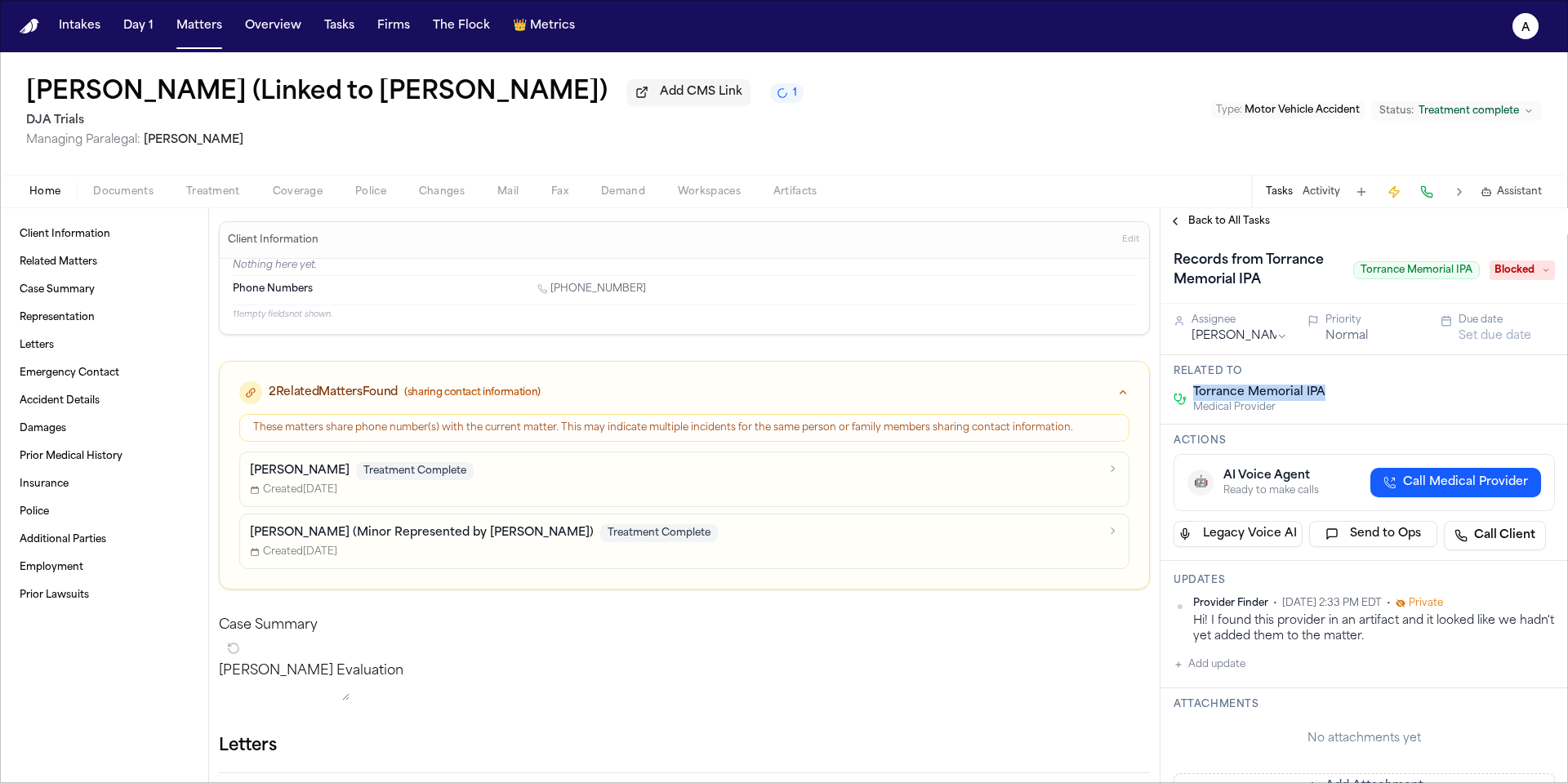
copy span "Torrance Memorial IPA"
drag, startPoint x: 1462, startPoint y: 274, endPoint x: 1346, endPoint y: 269, distance: 116.1
click at [1353, 269] on span "Torrance Memorial IPA" at bounding box center [1416, 270] width 127 height 18
click at [1506, 277] on span "Blocked" at bounding box center [1522, 270] width 66 height 20
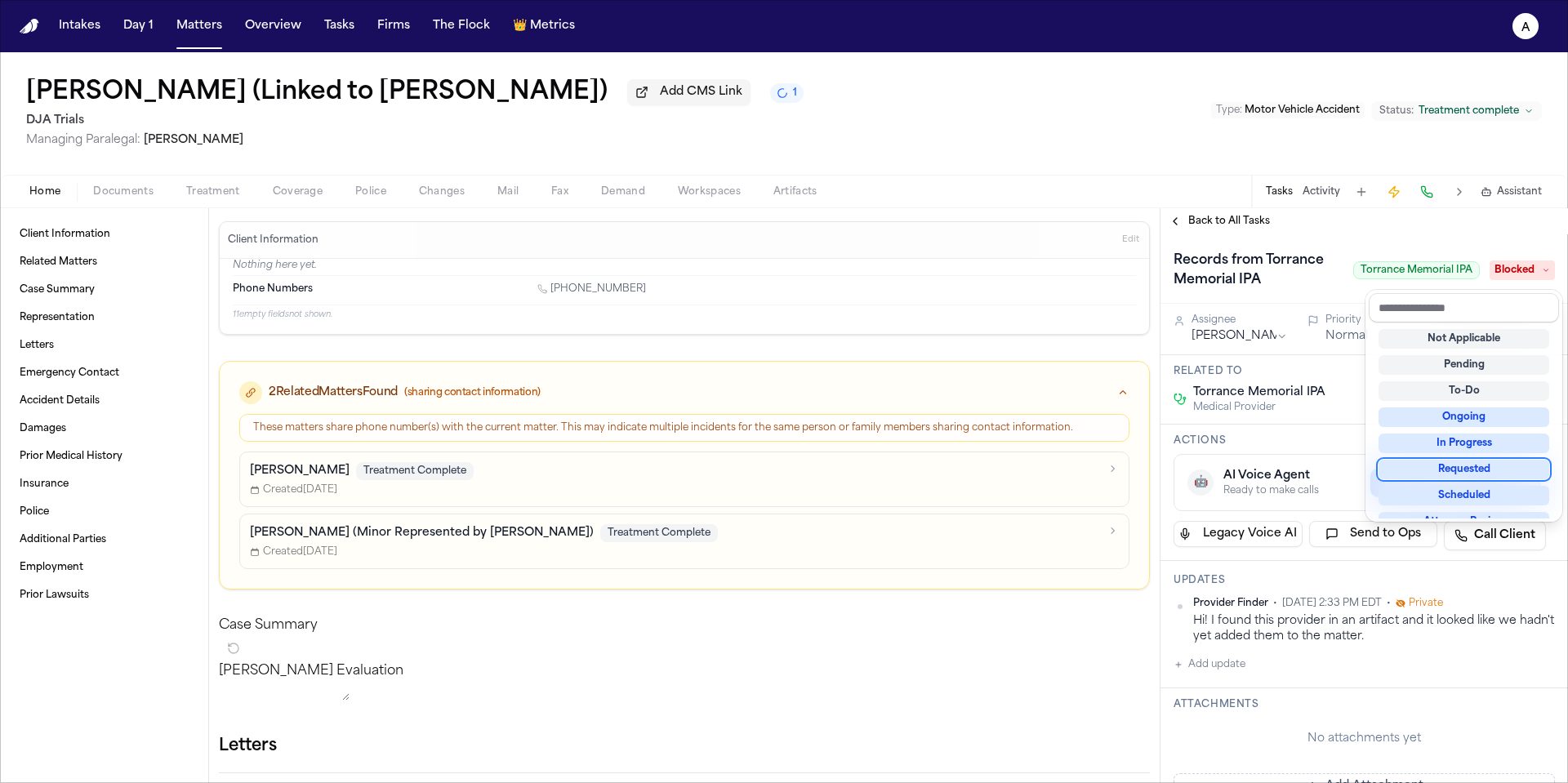
click at [1457, 465] on div "Requested" at bounding box center [1464, 469] width 170 height 20
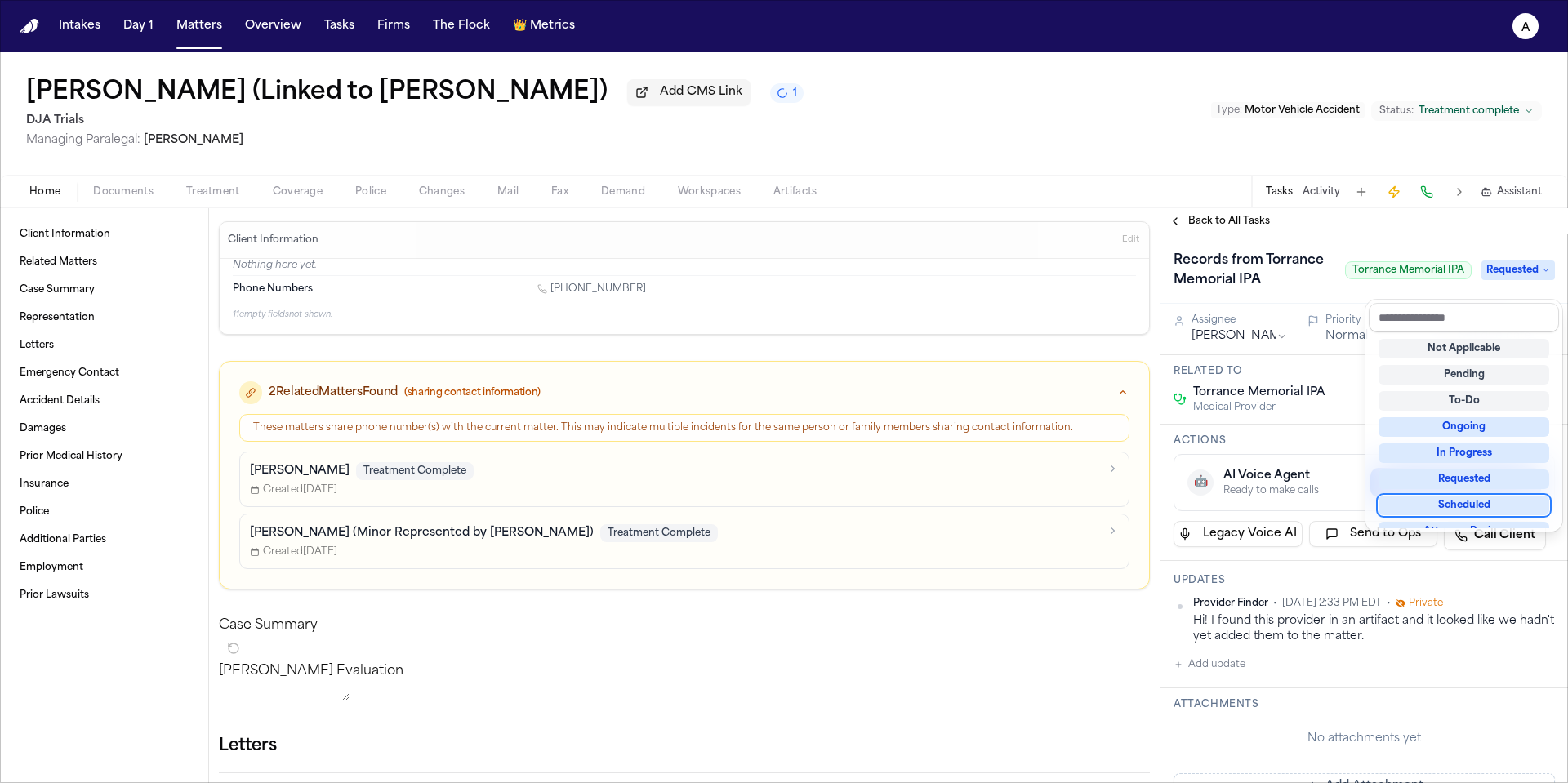
click at [1244, 685] on div "Records from Torrance Memorial IPA Torrance Memorial IPA Requested Assignee Ann…" at bounding box center [1364, 770] width 407 height 1072
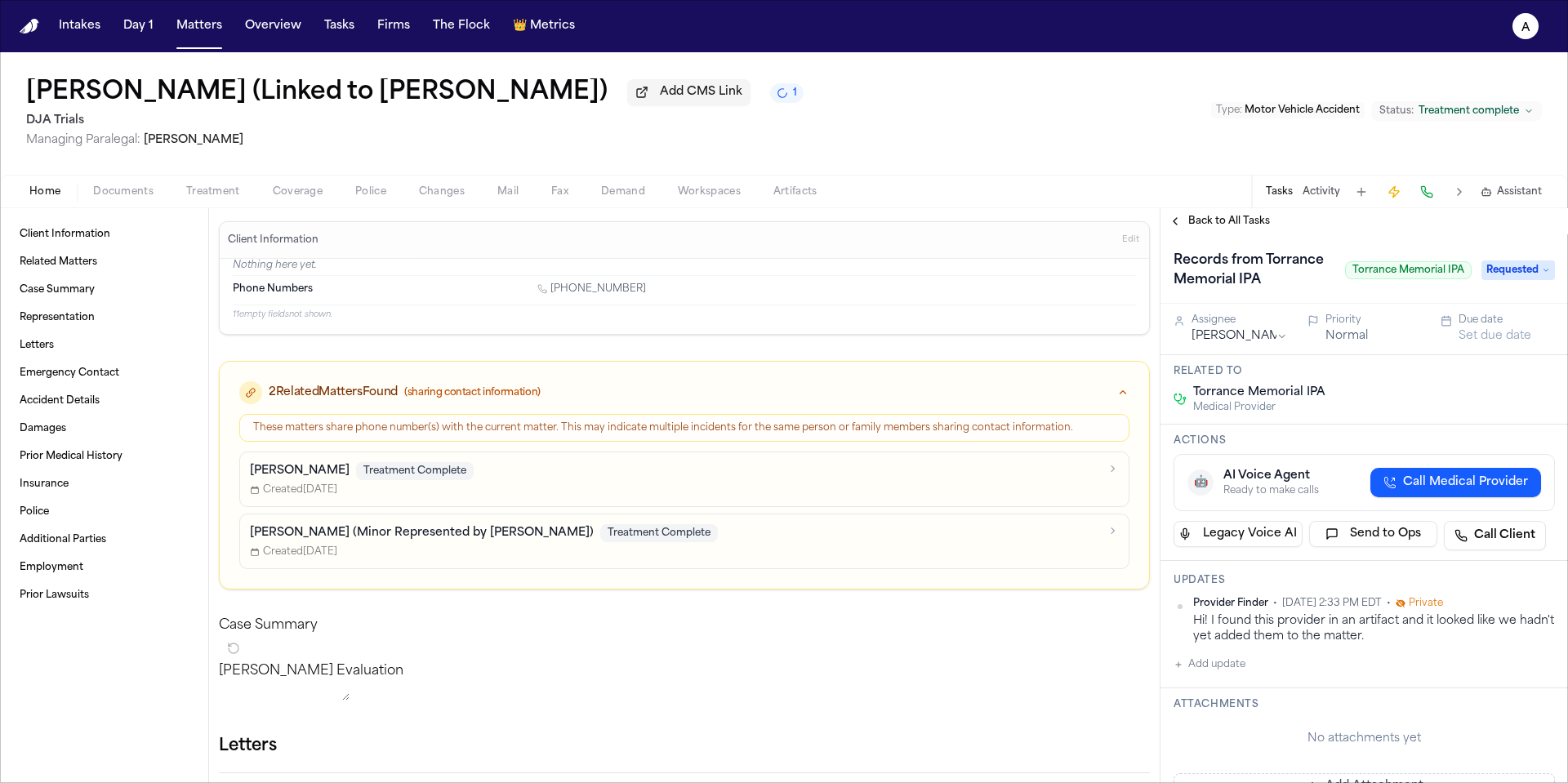
click at [1244, 675] on button "Add update" at bounding box center [1209, 665] width 72 height 20
click at [1251, 692] on textarea "Add your update" at bounding box center [1374, 677] width 349 height 32
type textarea "**********"
click at [1208, 723] on button "Private" at bounding box center [1206, 717] width 13 height 13
click at [1523, 727] on button "Add" at bounding box center [1531, 717] width 33 height 20
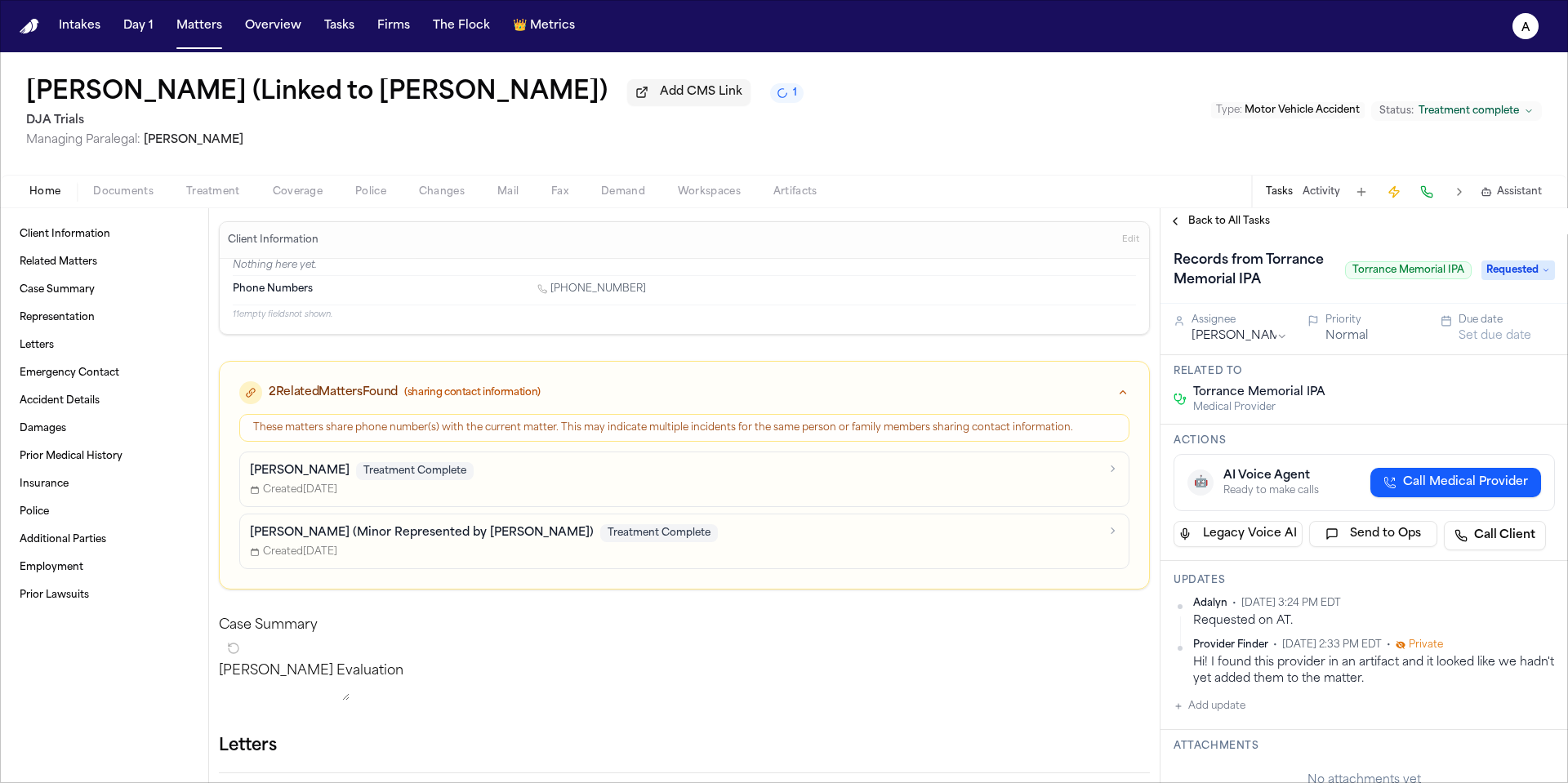
click at [1340, 344] on button "Normal" at bounding box center [1346, 336] width 43 height 16
click at [1345, 344] on button "Urgent" at bounding box center [1345, 336] width 40 height 16
click at [1492, 344] on button "Set due date" at bounding box center [1495, 336] width 72 height 16
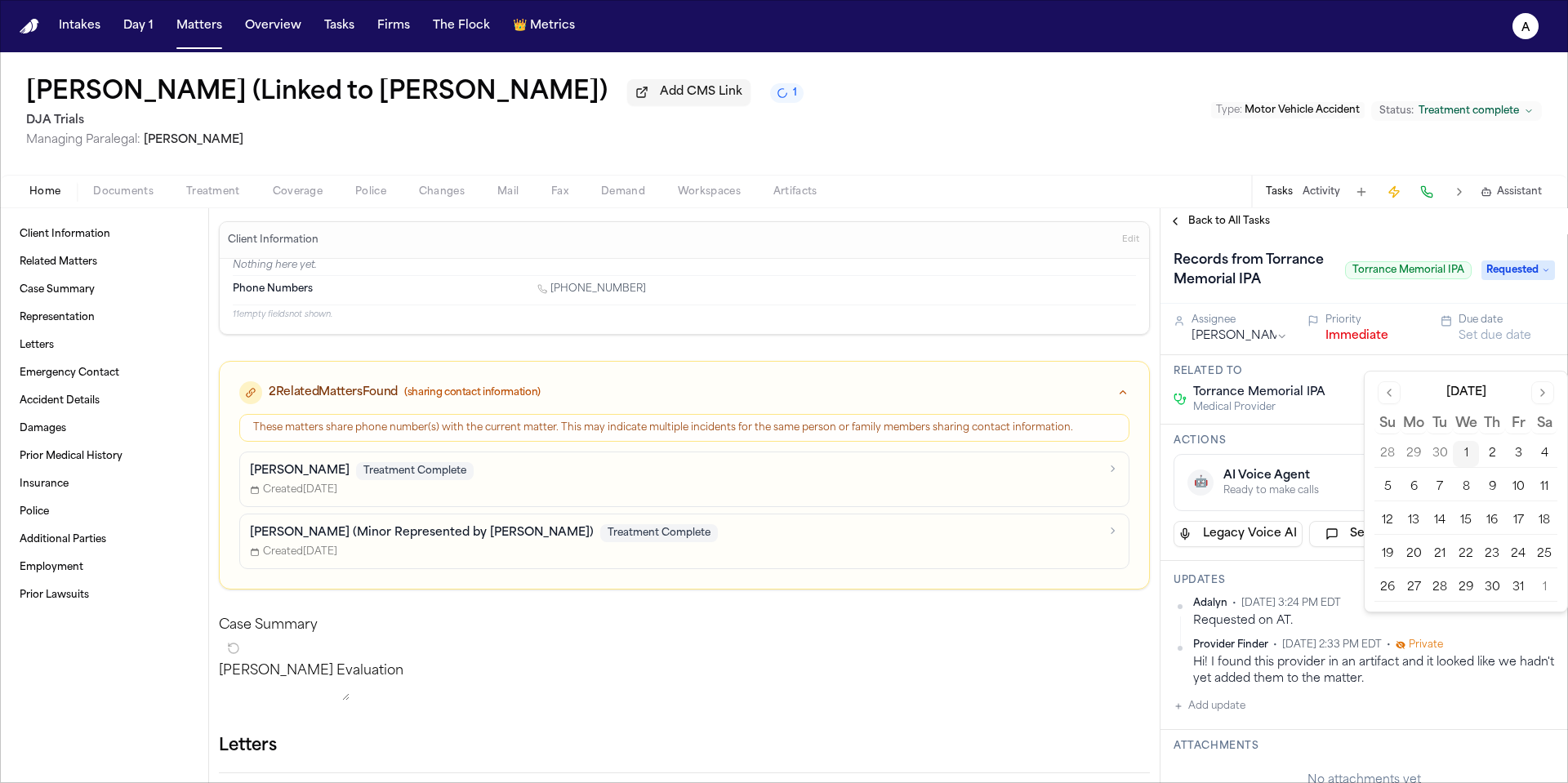
click at [1492, 452] on button "2" at bounding box center [1492, 454] width 26 height 26
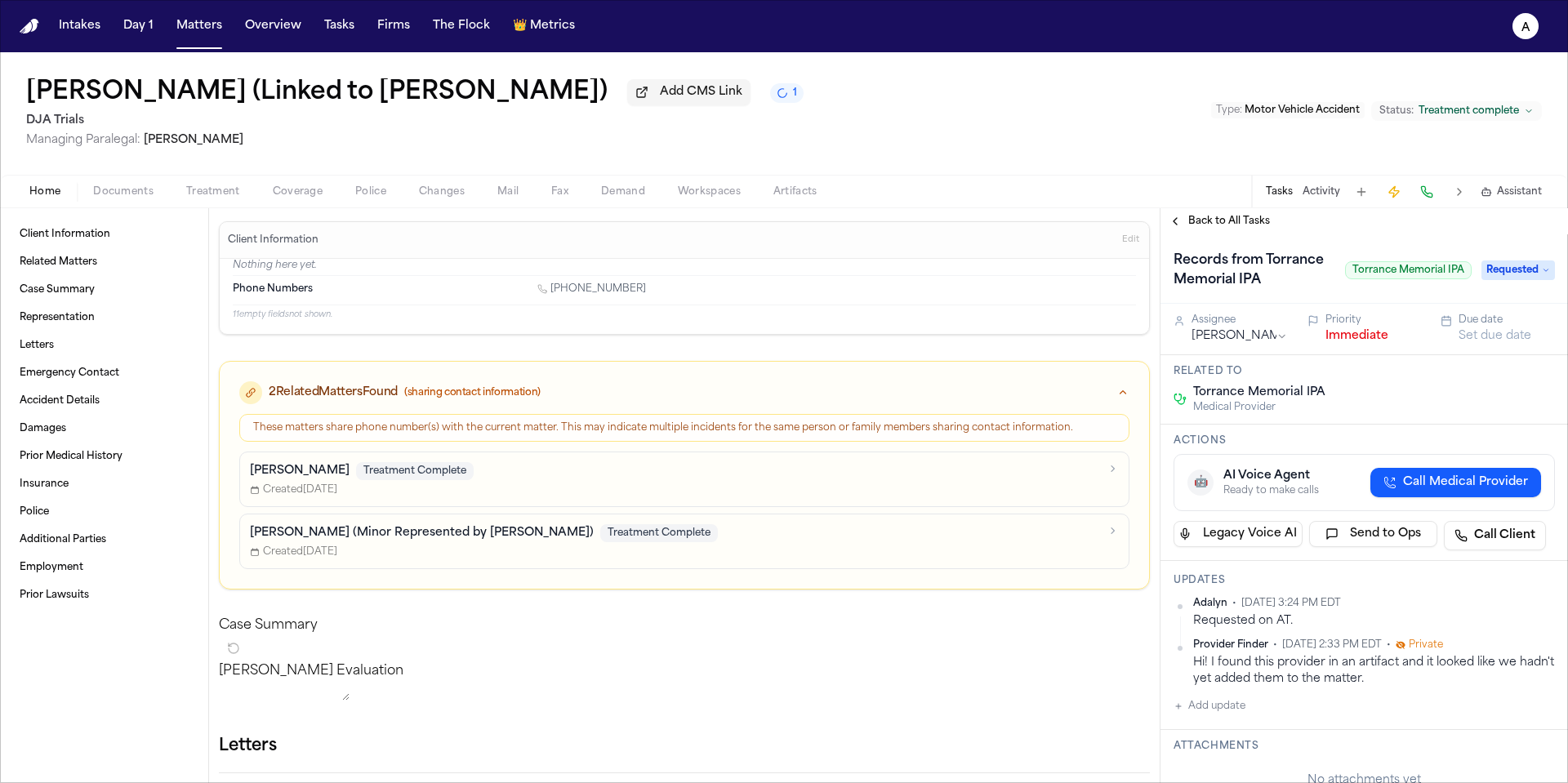
click at [1362, 293] on div "Records from Torrance Memorial IPA Torrance Memorial IPA" at bounding box center [1323, 270] width 298 height 46
click at [216, 202] on span "button" at bounding box center [213, 201] width 73 height 2
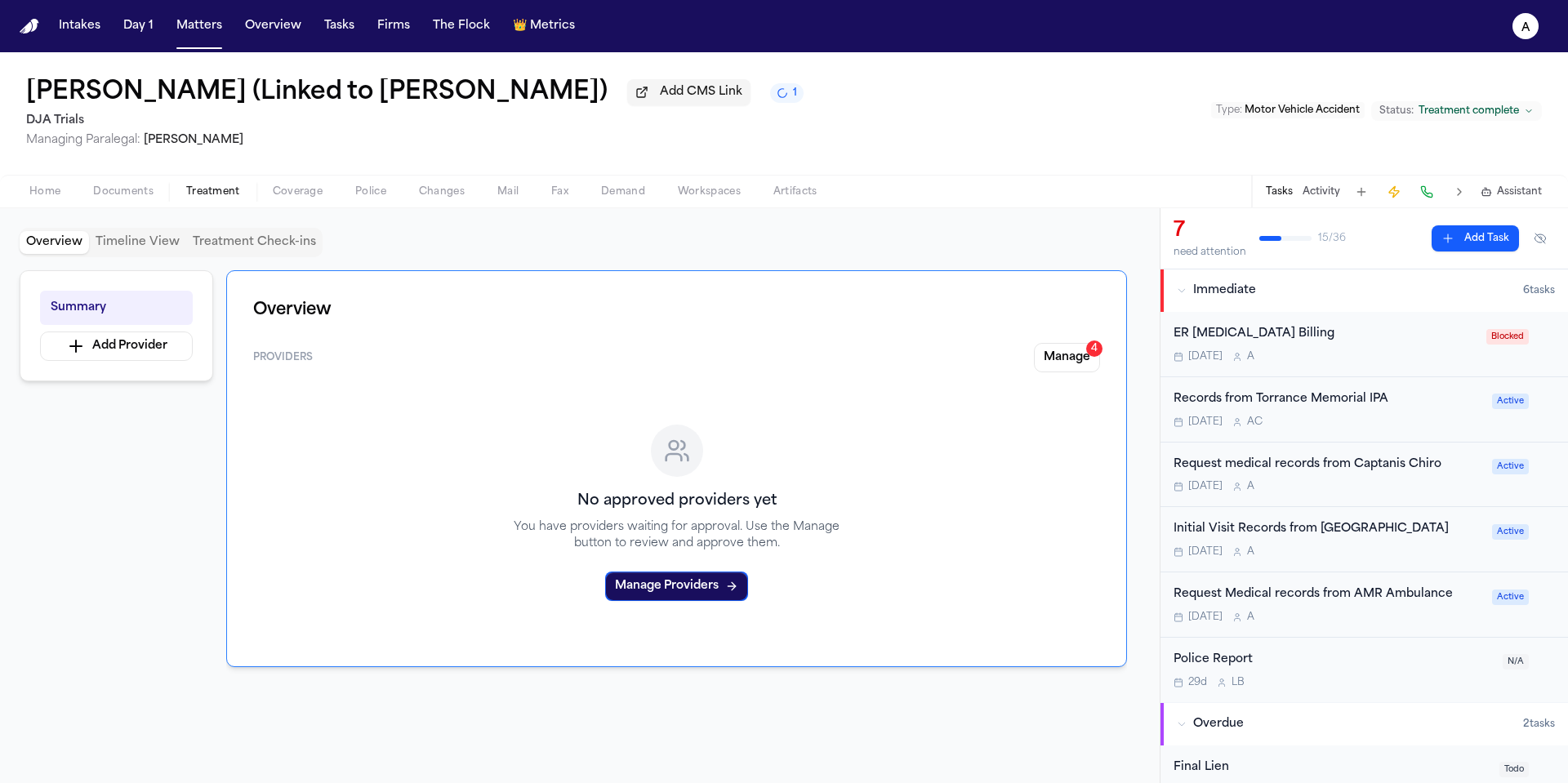
click at [1313, 429] on div "Tomorrow A C" at bounding box center [1328, 422] width 308 height 13
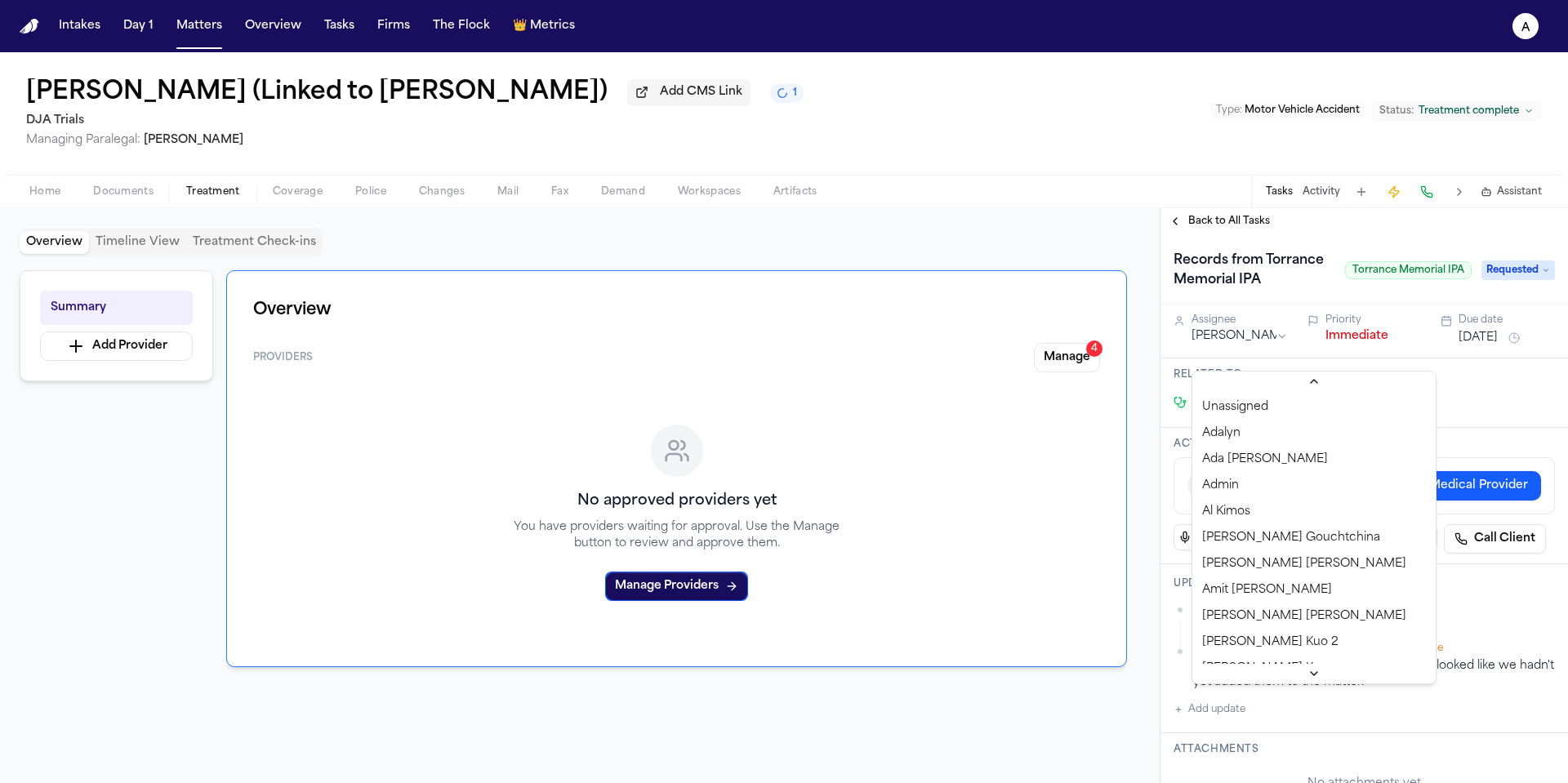
scroll to position [44, 0]
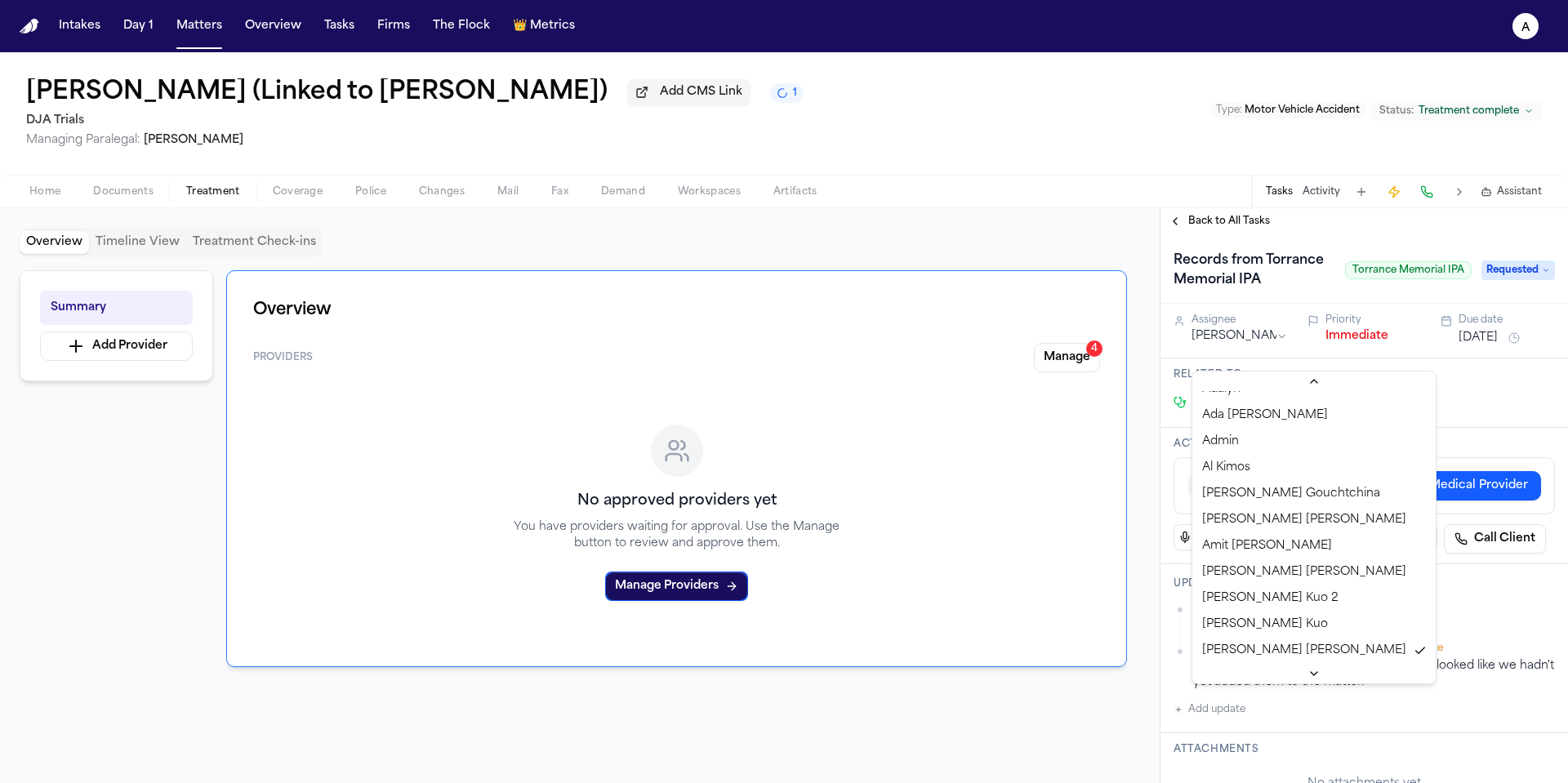
click at [1279, 356] on html "Intakes Day 1 Matters Overview Tasks Firms The Flock 👑 Metrics A Dennis Escobar…" at bounding box center [784, 391] width 1568 height 783
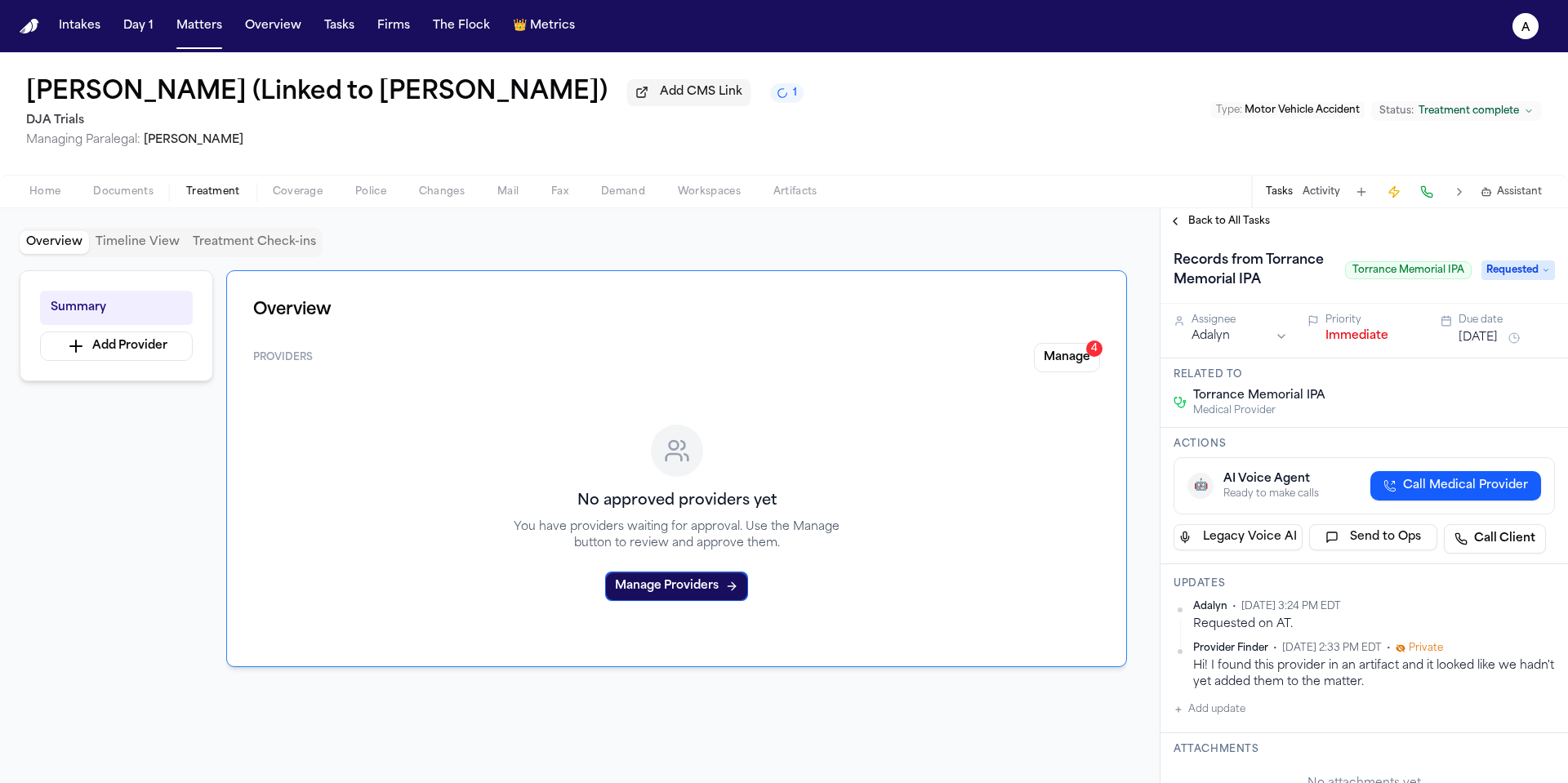
click at [1289, 293] on h1 "Records from Torrance Memorial IPA" at bounding box center [1253, 270] width 171 height 46
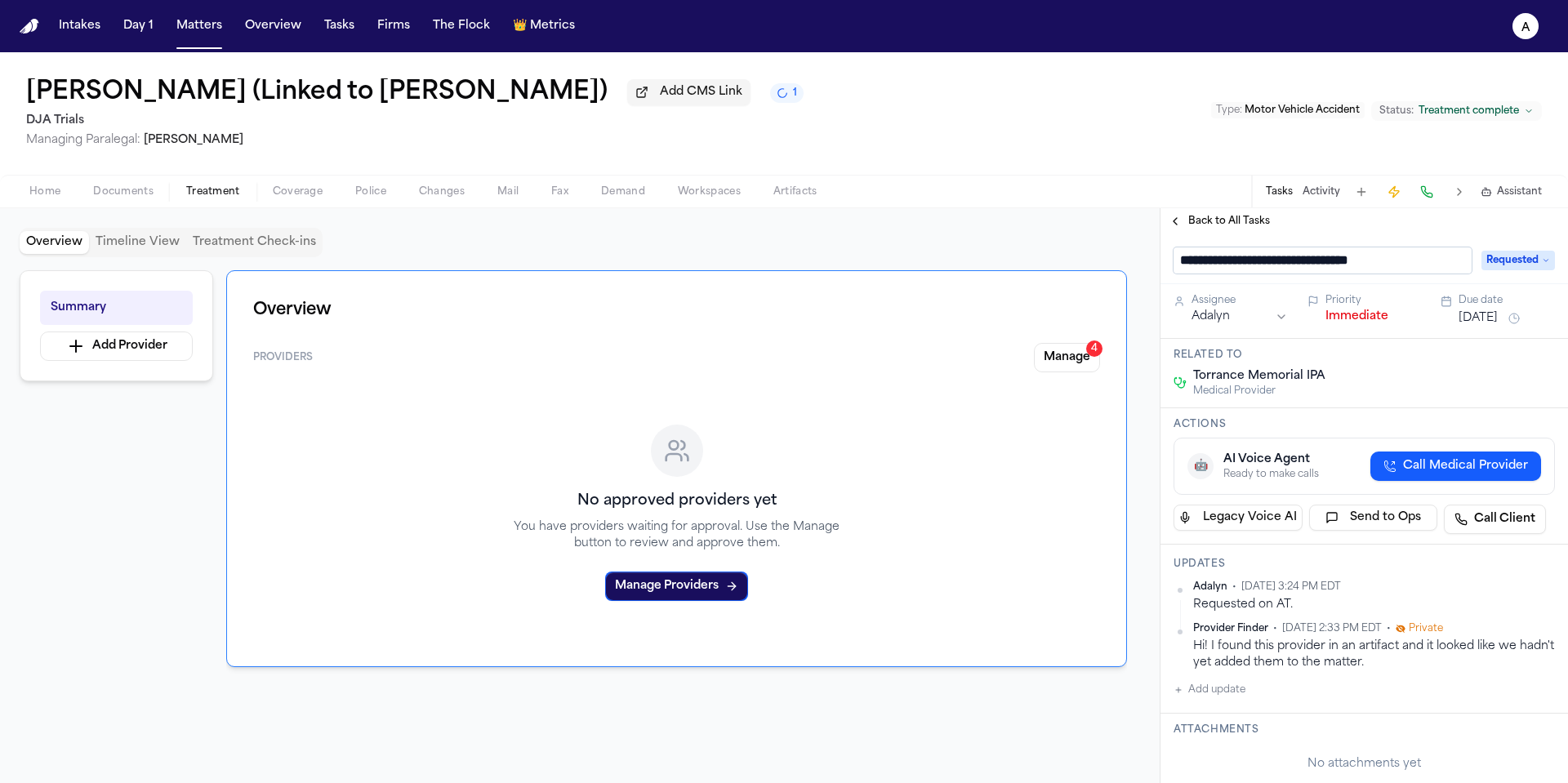
click at [1224, 234] on div "Back to All Tasks" at bounding box center [1364, 221] width 407 height 26
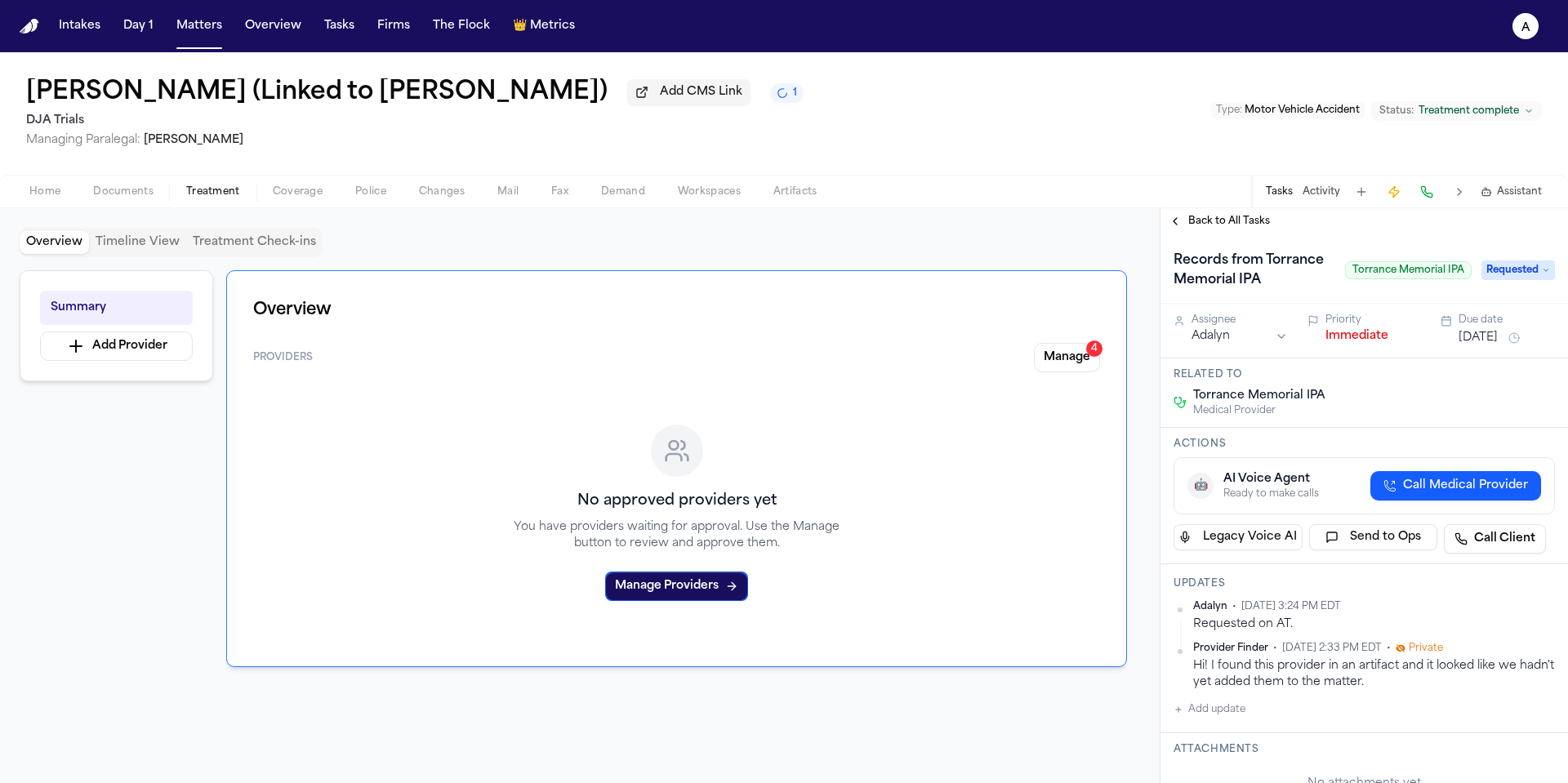
click at [1232, 227] on span "Back to All Tasks" at bounding box center [1229, 221] width 82 height 13
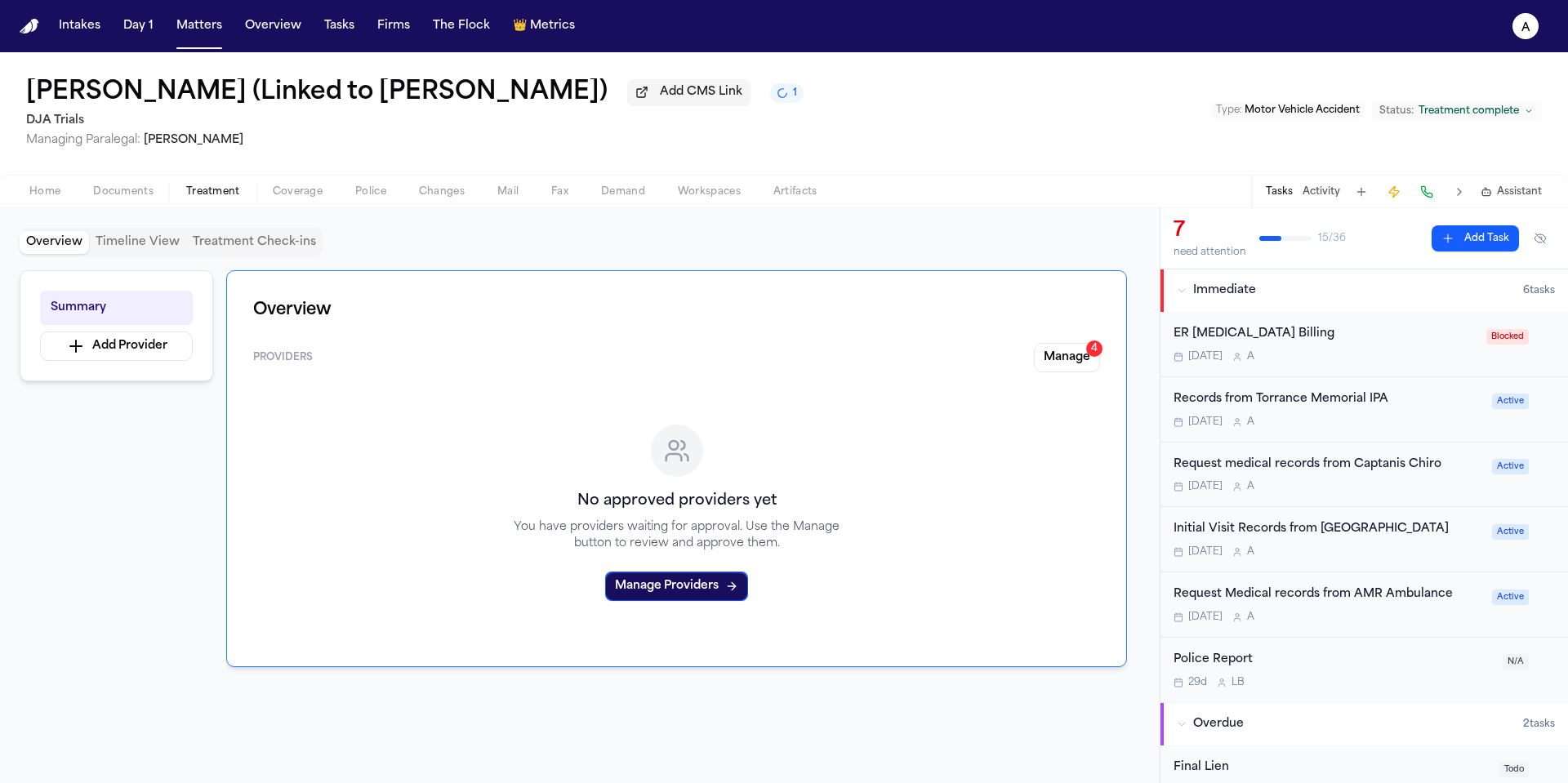
click at [1368, 359] on div "Tomorrow A" at bounding box center [1325, 356] width 303 height 13
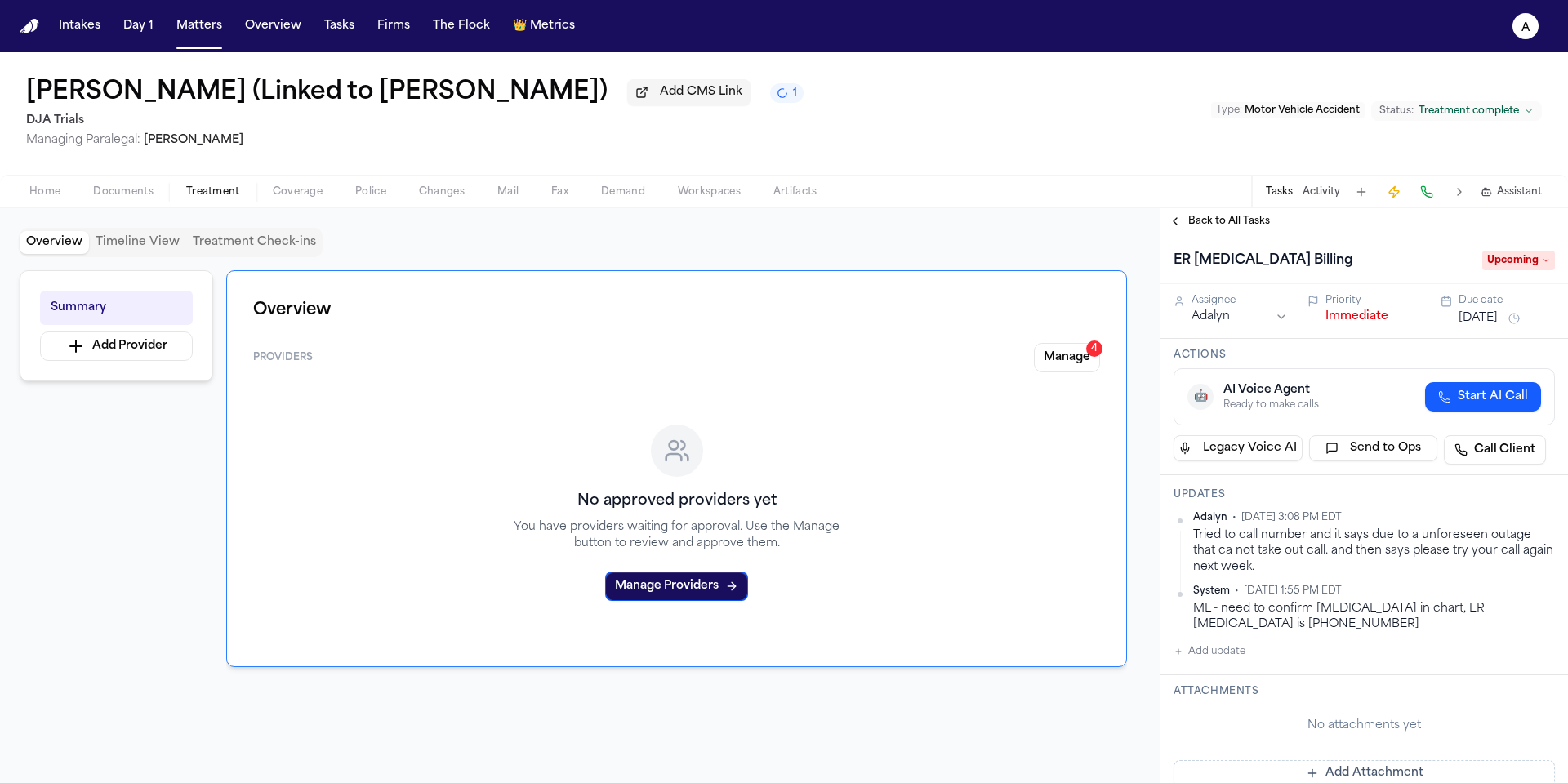
click at [1541, 524] on html "Intakes Day 1 Matters Overview Tasks Firms The Flock 👑 Metrics A Dennis Escobar…" at bounding box center [784, 391] width 1568 height 783
click at [1497, 543] on div "Edit" at bounding box center [1490, 546] width 96 height 23
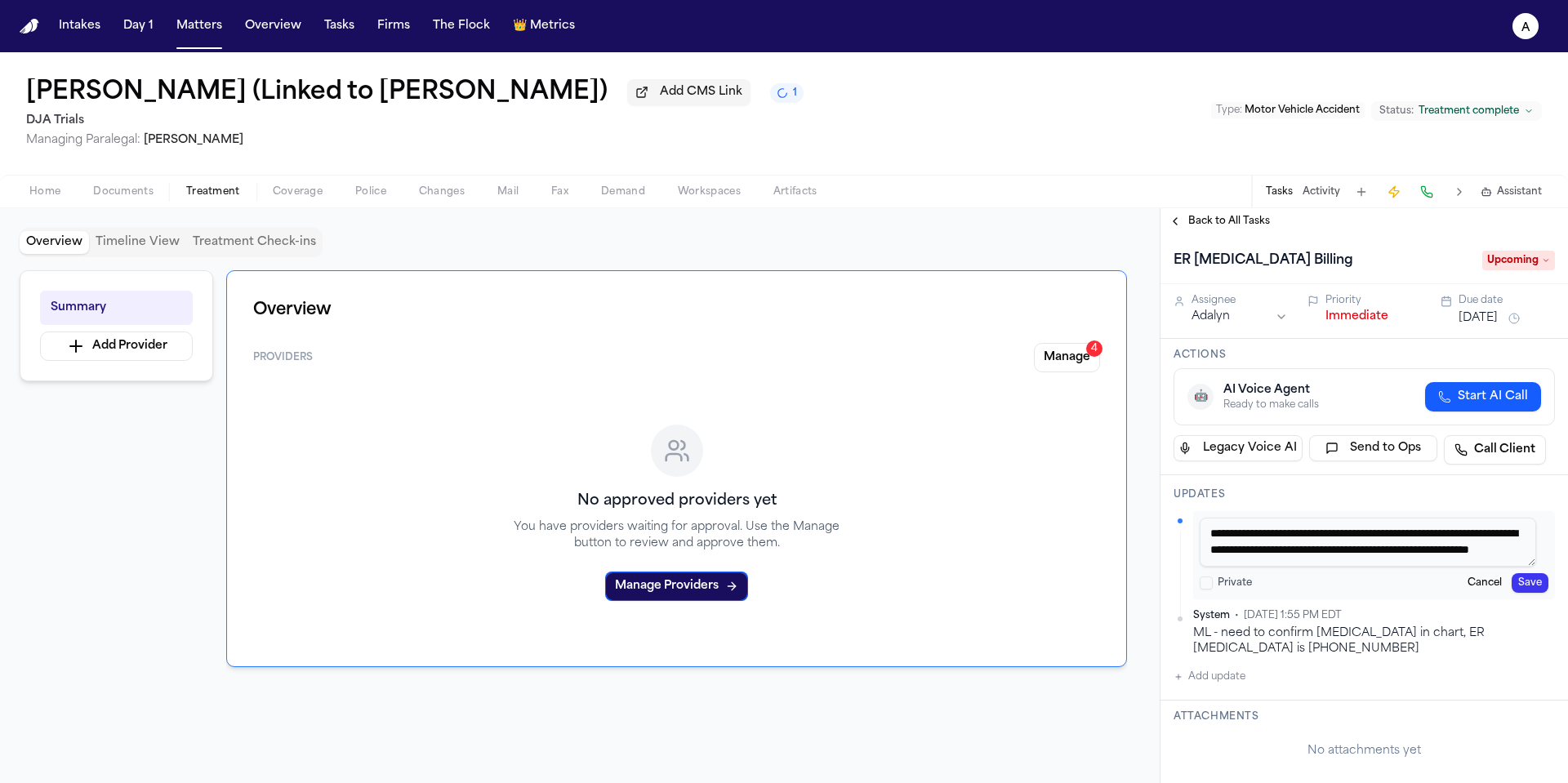
scroll to position [14, 0]
click at [1292, 541] on textarea "**********" at bounding box center [1368, 543] width 337 height 49
click at [1398, 540] on textarea "**********" at bounding box center [1368, 543] width 337 height 49
click at [1427, 540] on textarea "**********" at bounding box center [1368, 543] width 337 height 49
type textarea "**********"
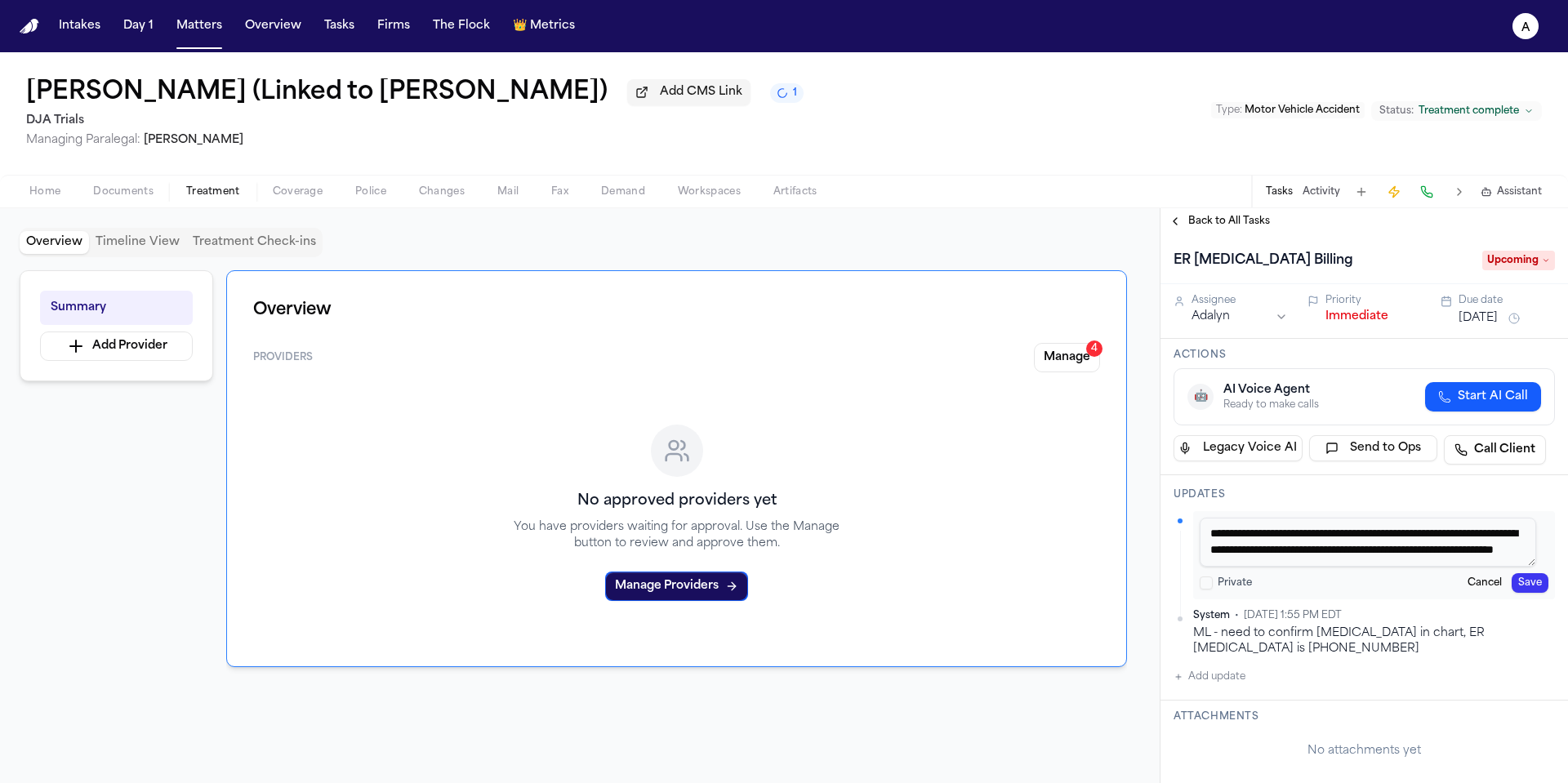
click at [1522, 583] on button "Save" at bounding box center [1530, 583] width 37 height 20
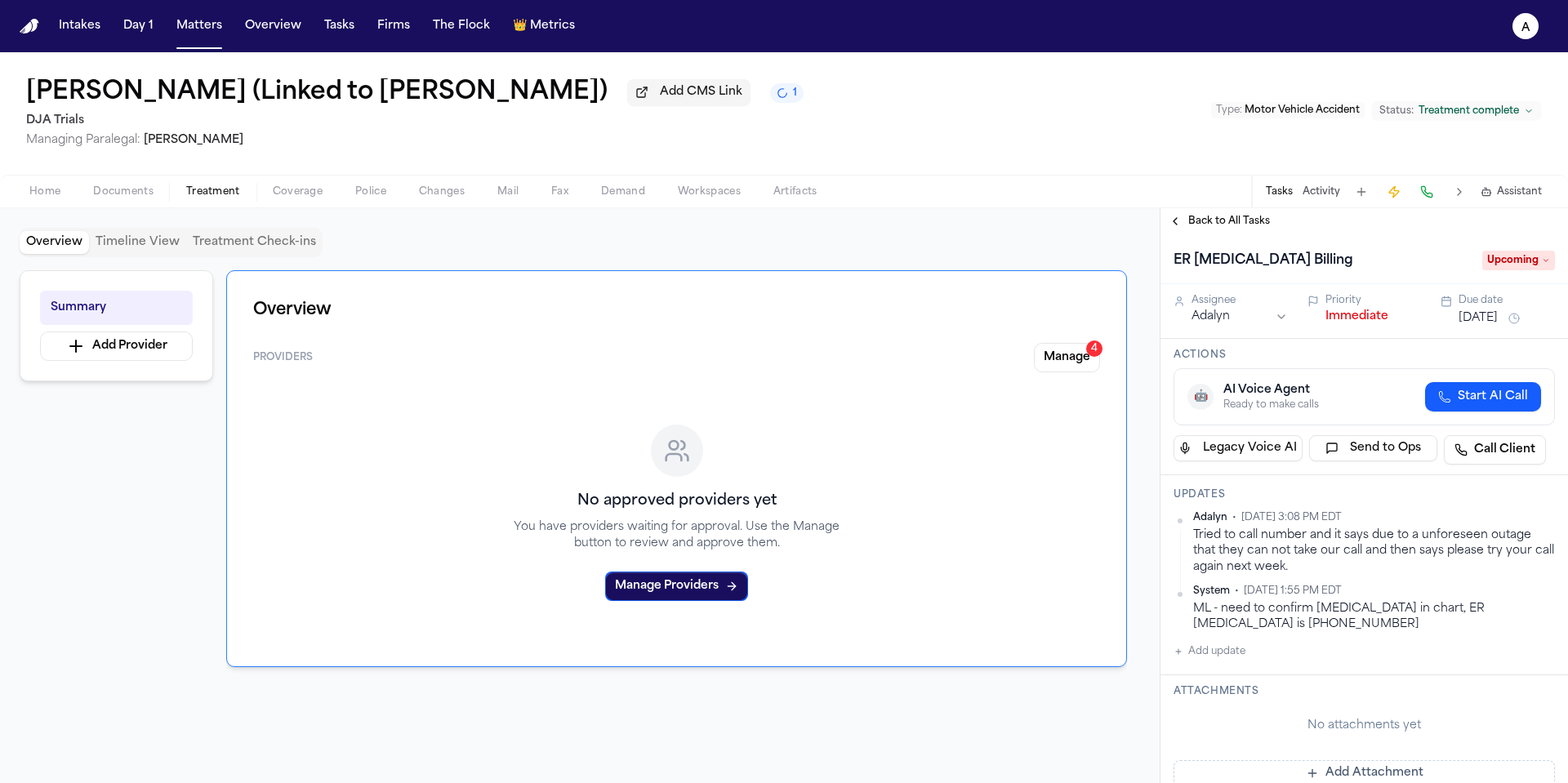
click at [1223, 227] on span "Back to All Tasks" at bounding box center [1229, 221] width 82 height 13
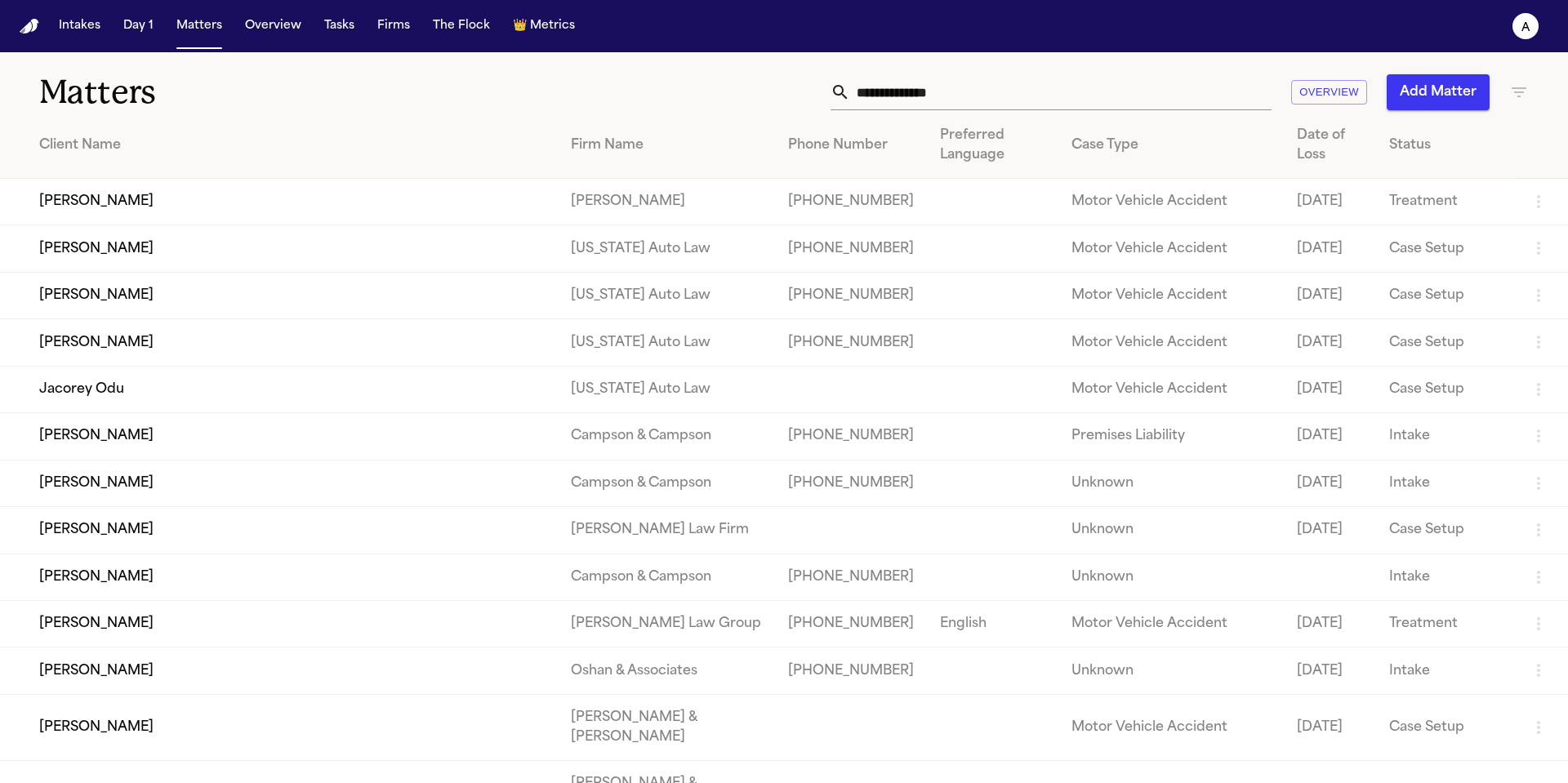
click at [1144, 89] on input "text" at bounding box center [1061, 92] width 422 height 36
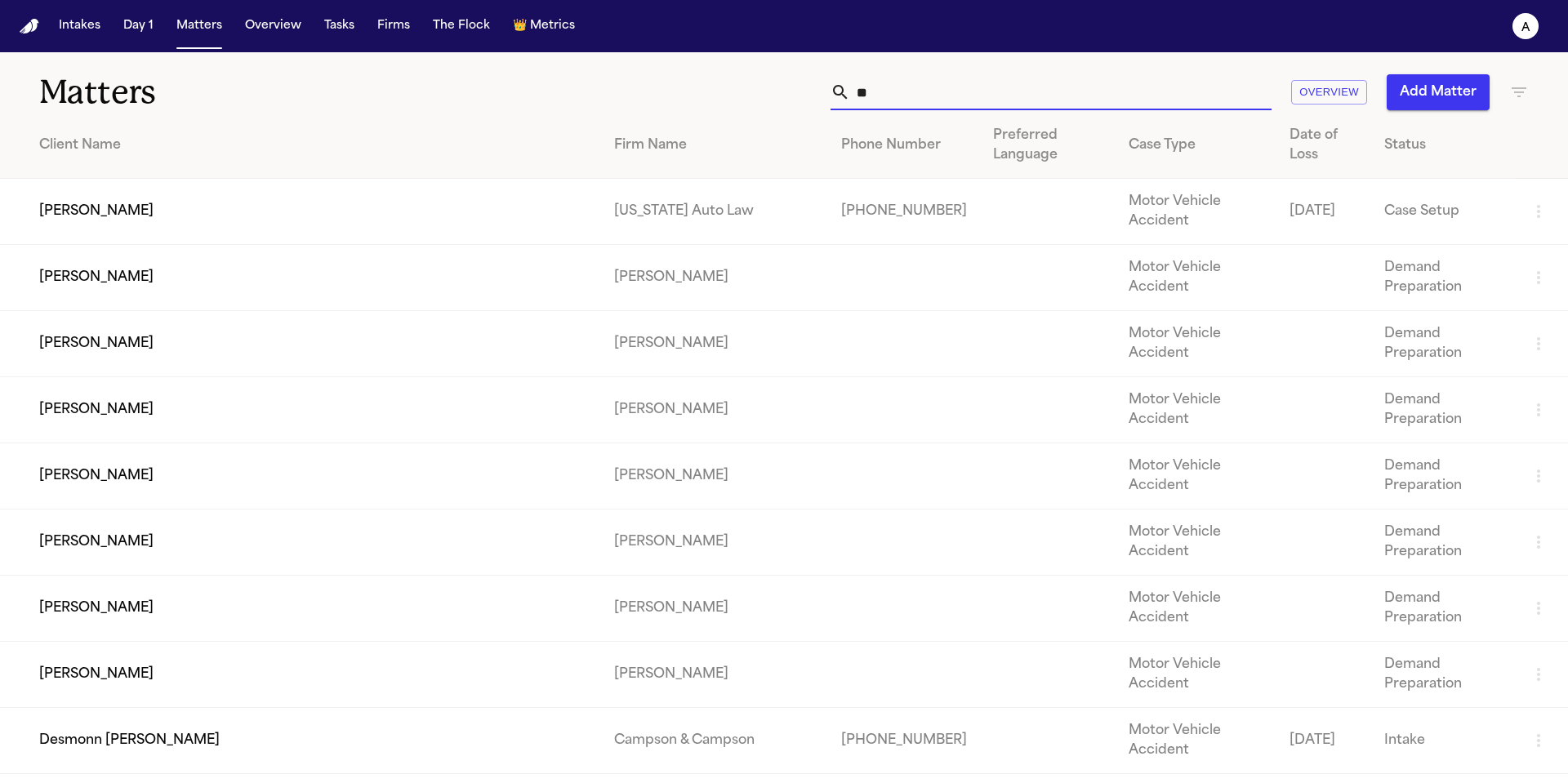
type input "*"
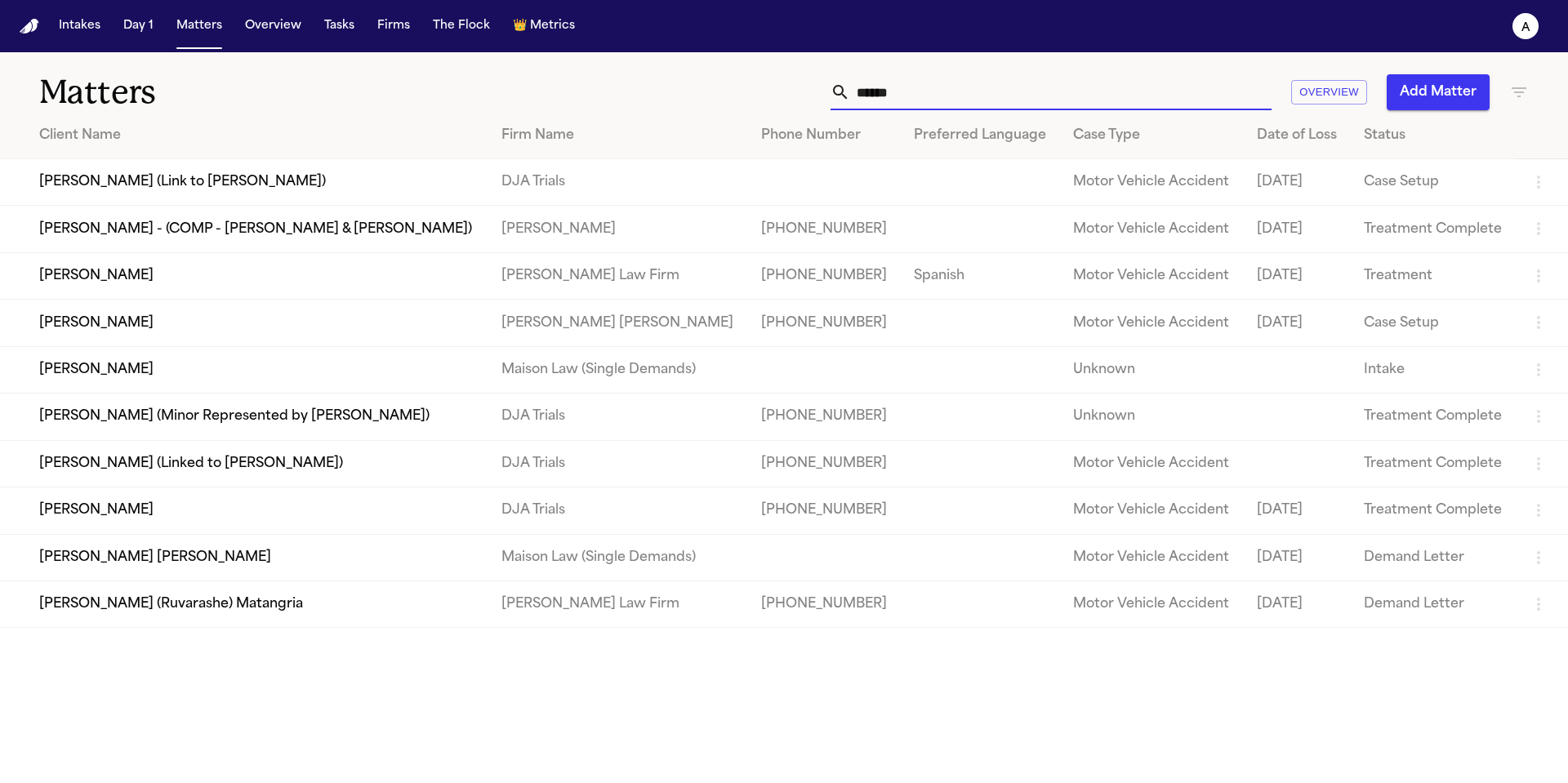
type input "******"
click at [187, 534] on td "[PERSON_NAME]" at bounding box center [244, 510] width 488 height 47
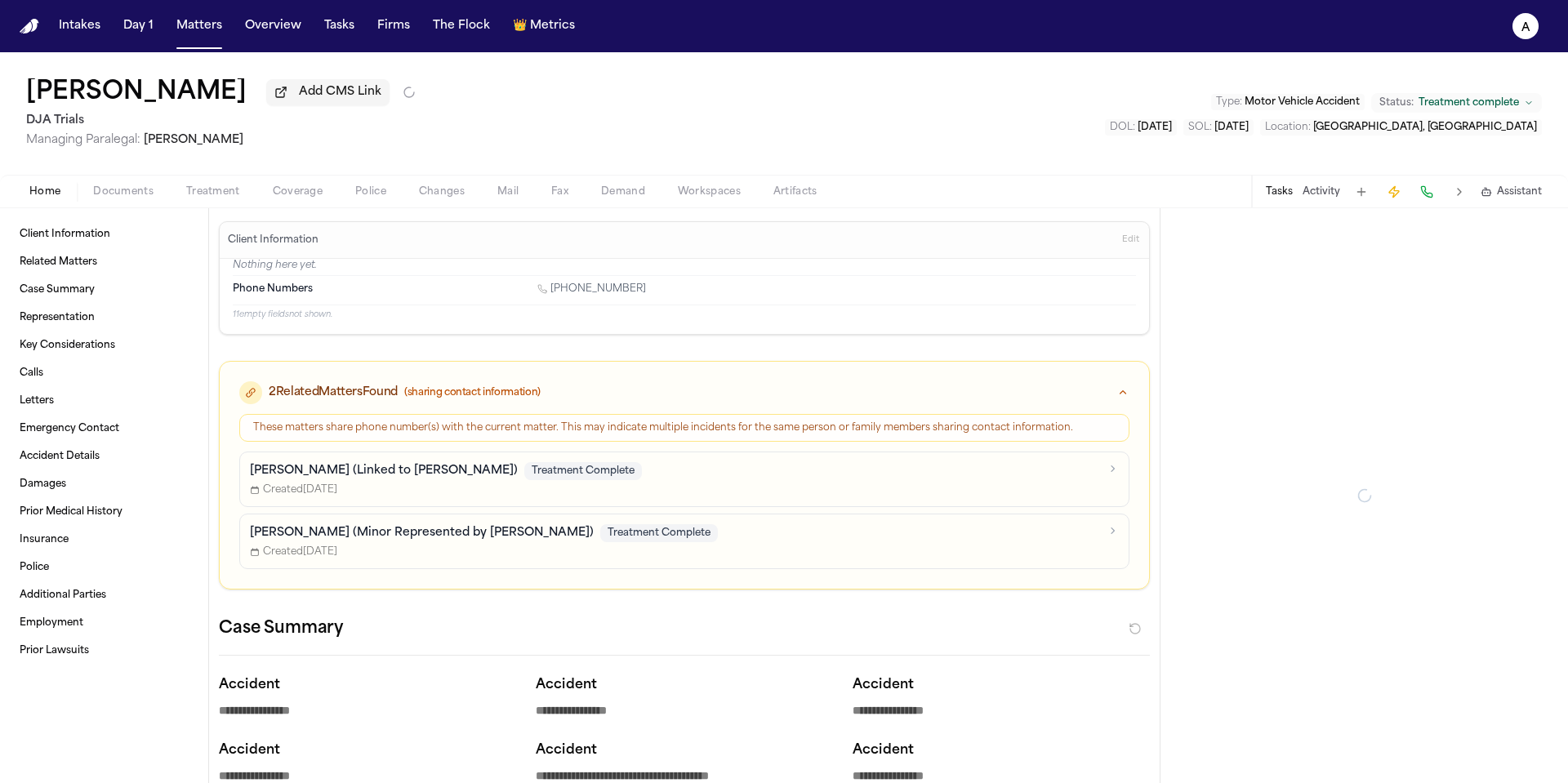
type textarea "*"
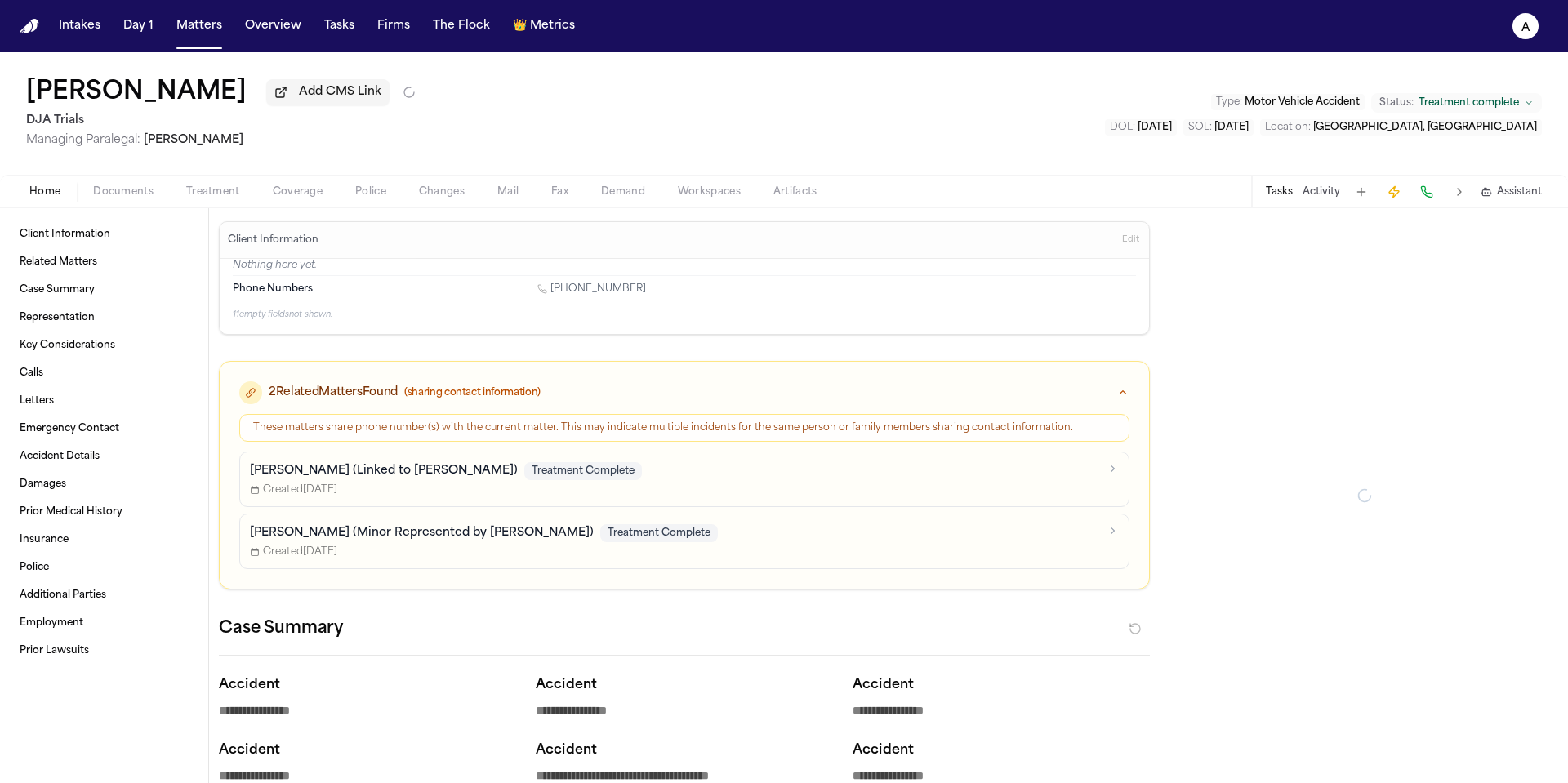
type textarea "*"
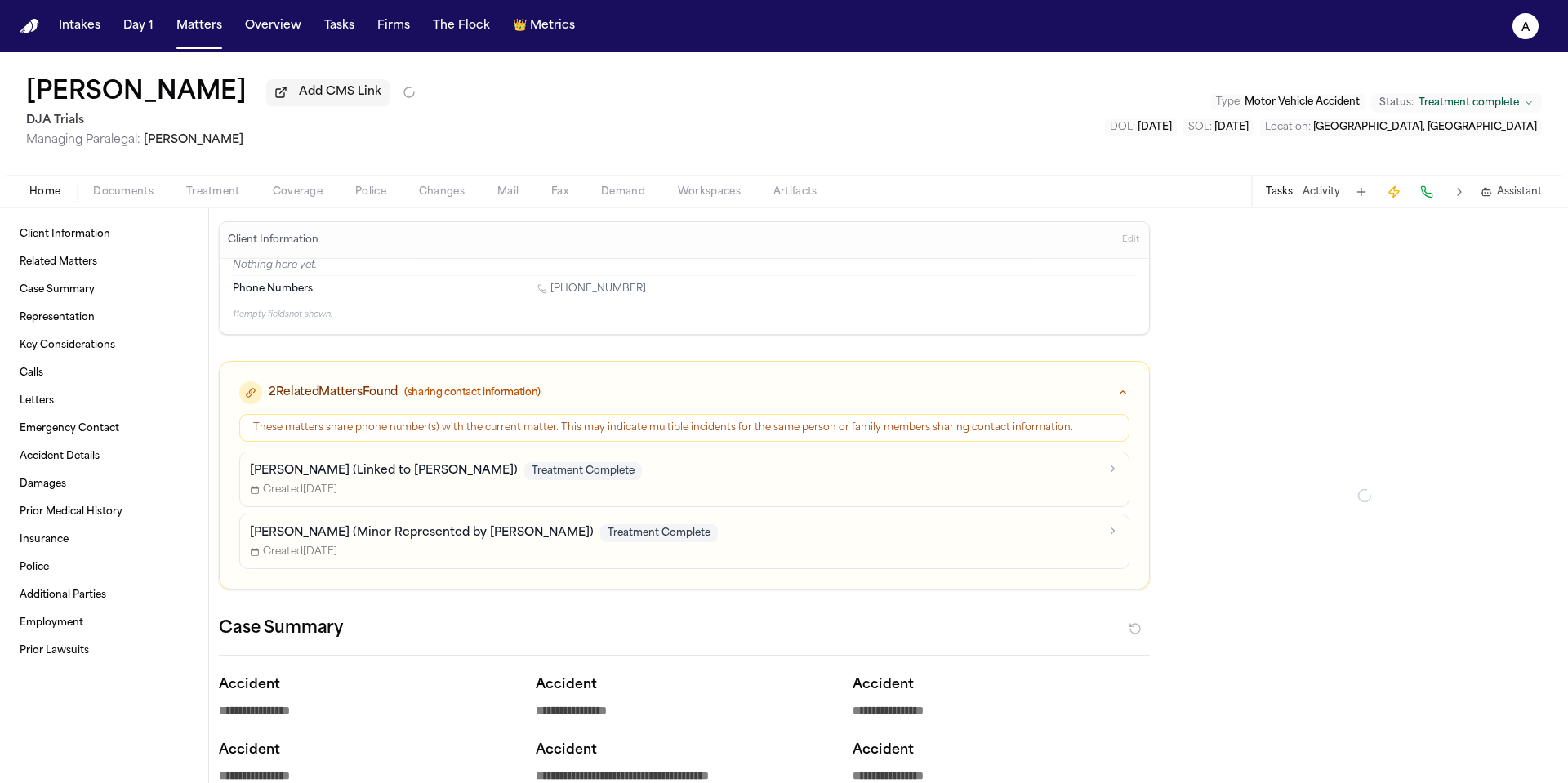
type textarea "*"
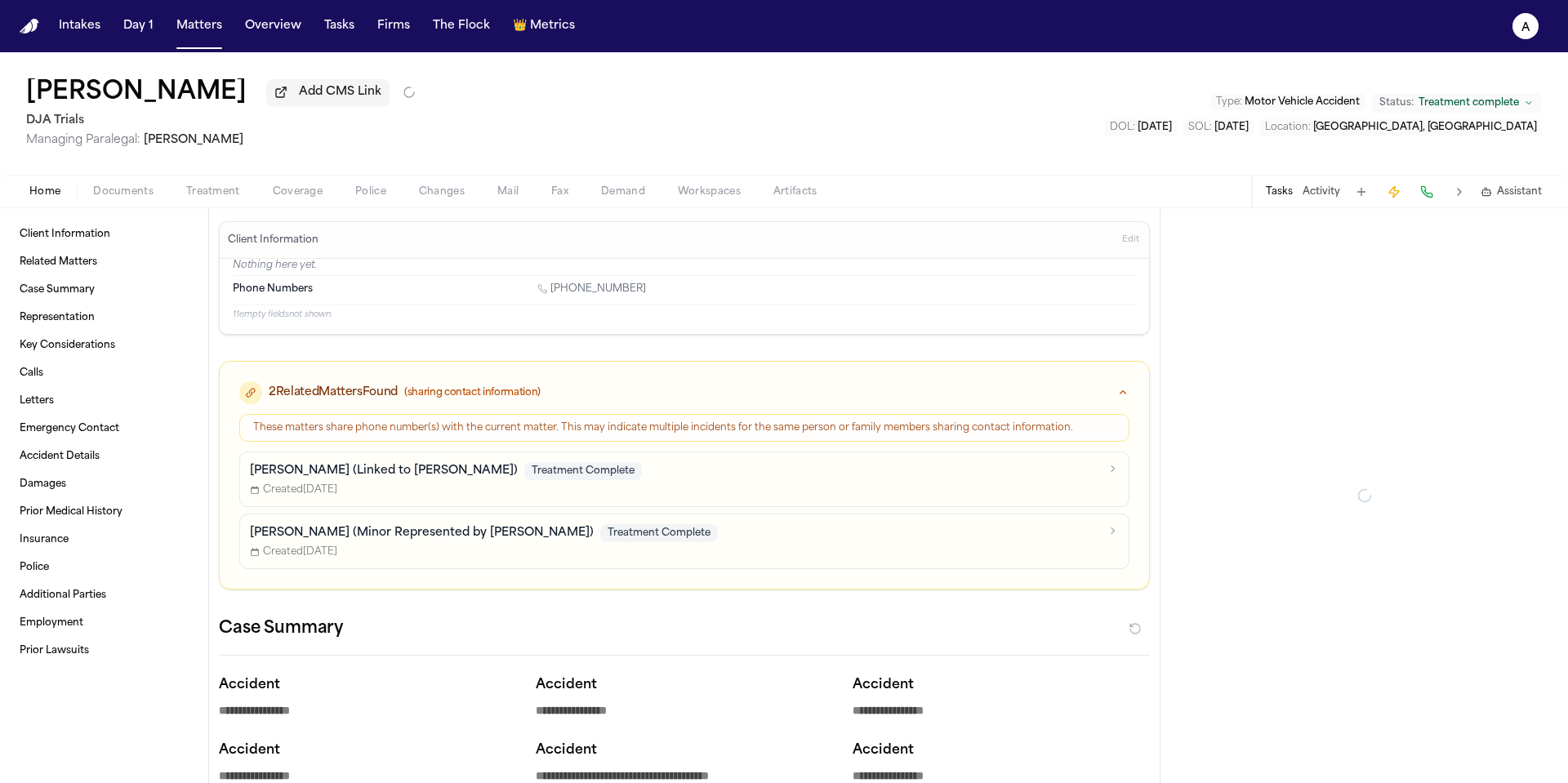
type textarea "*"
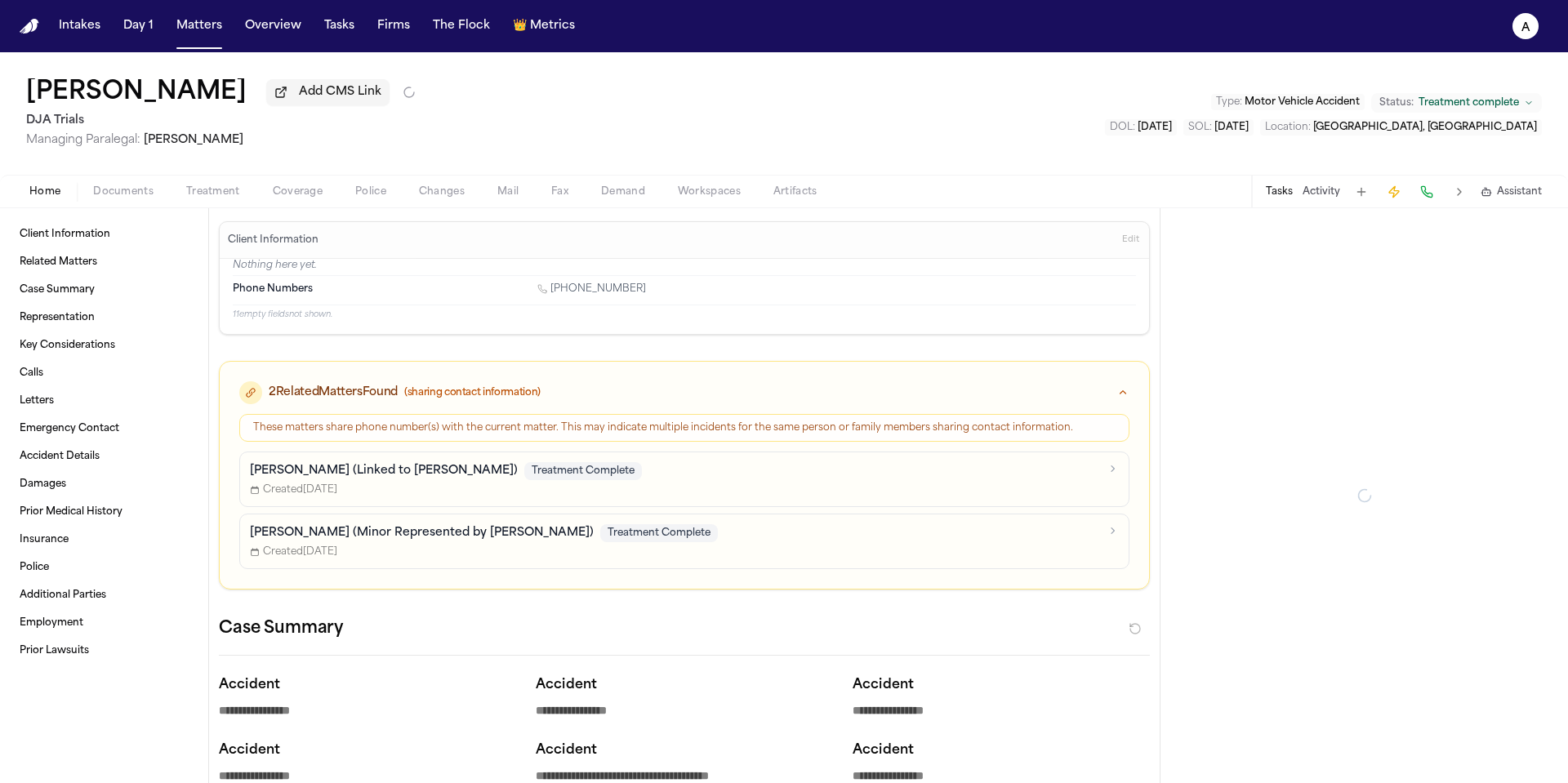
type textarea "*"
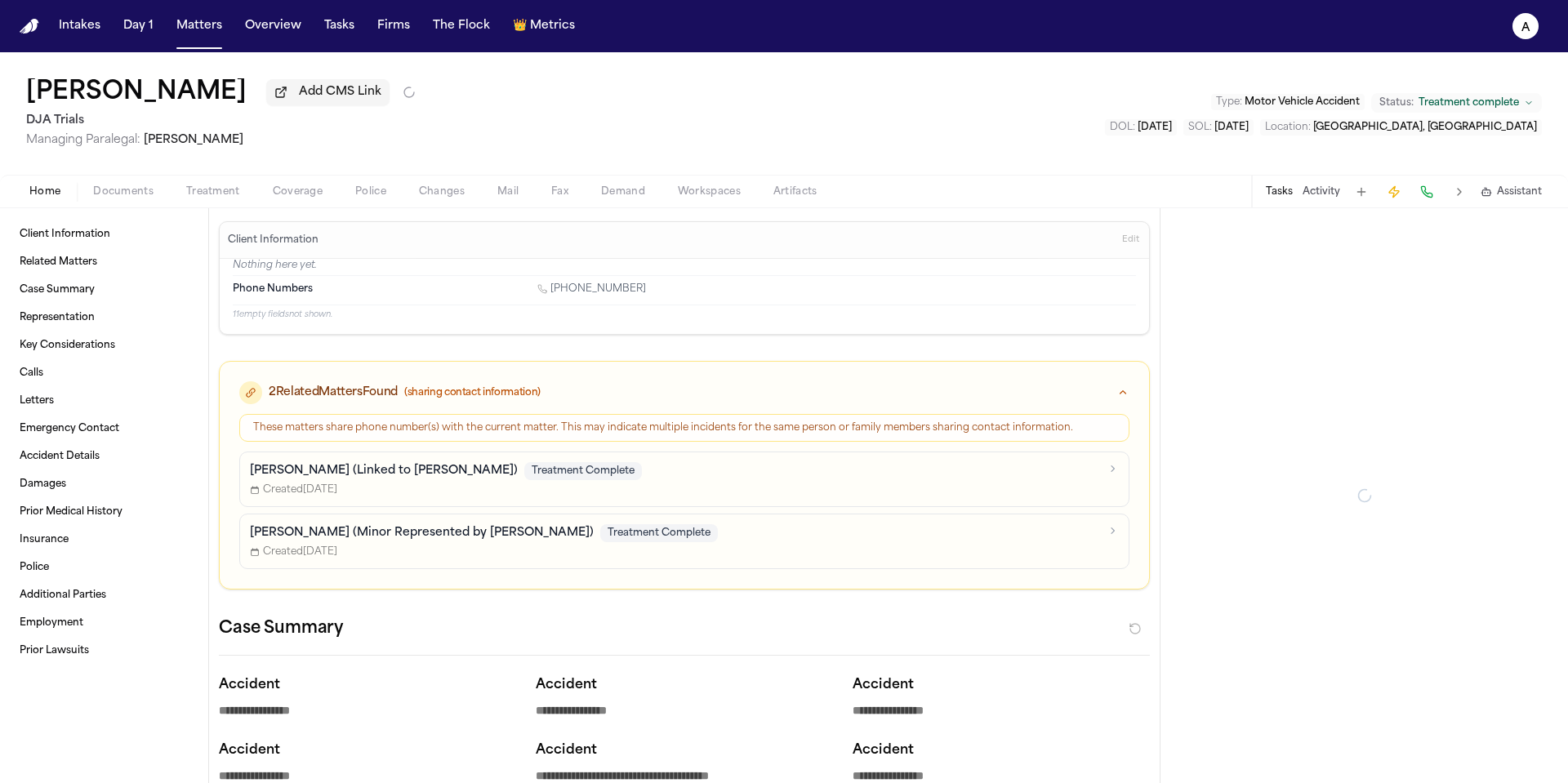
type textarea "*"
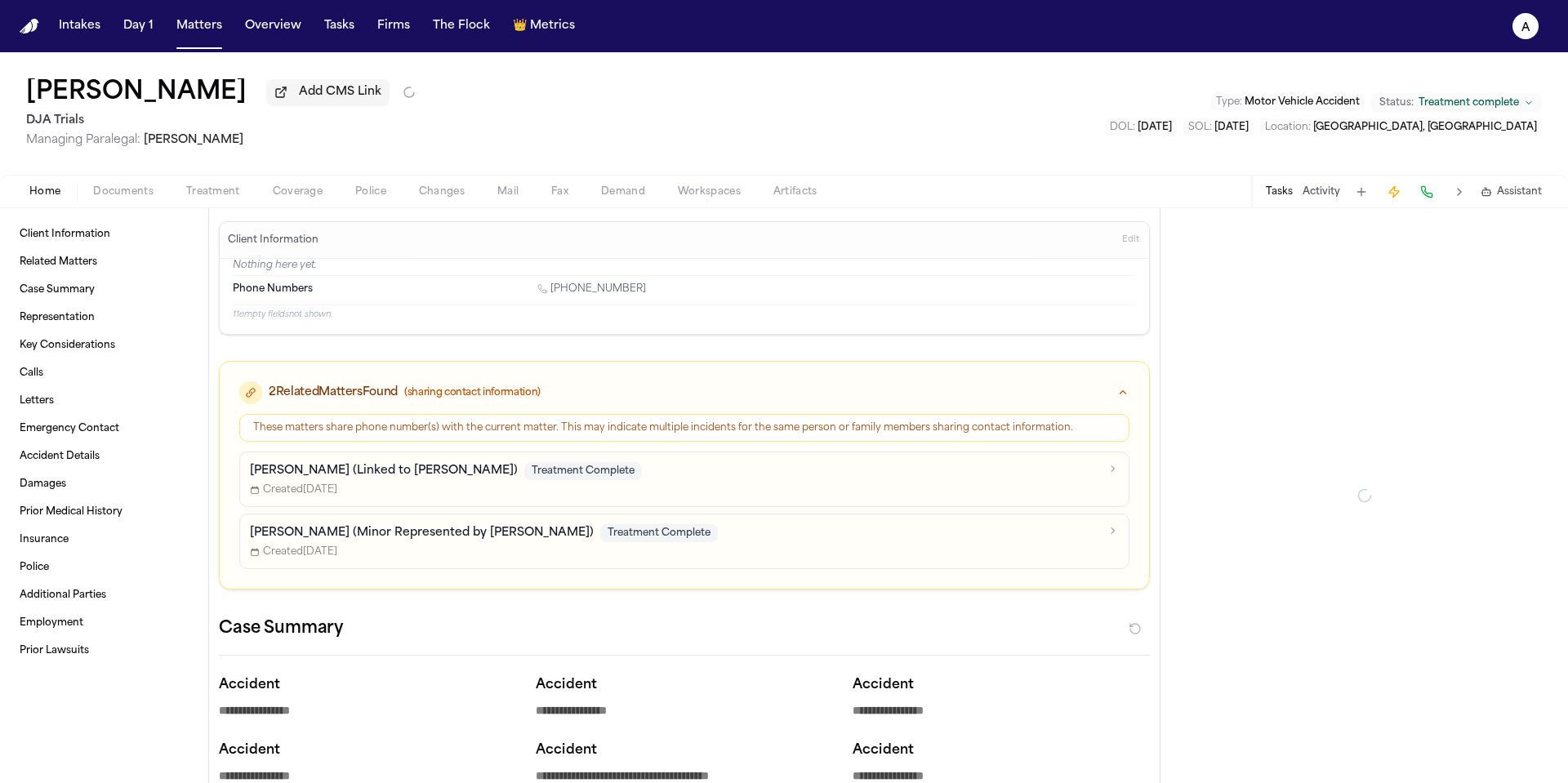
type textarea "*"
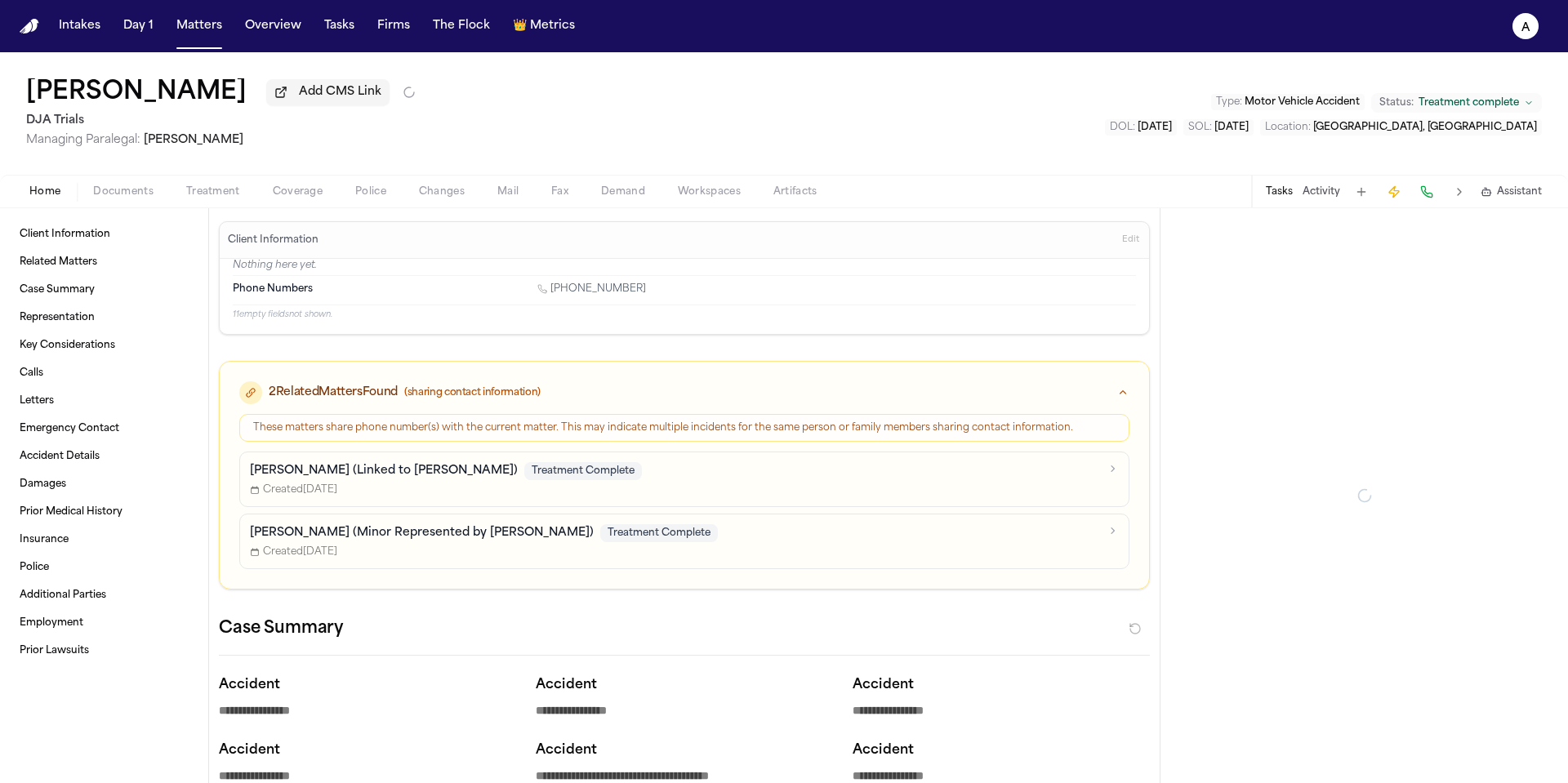
type textarea "*"
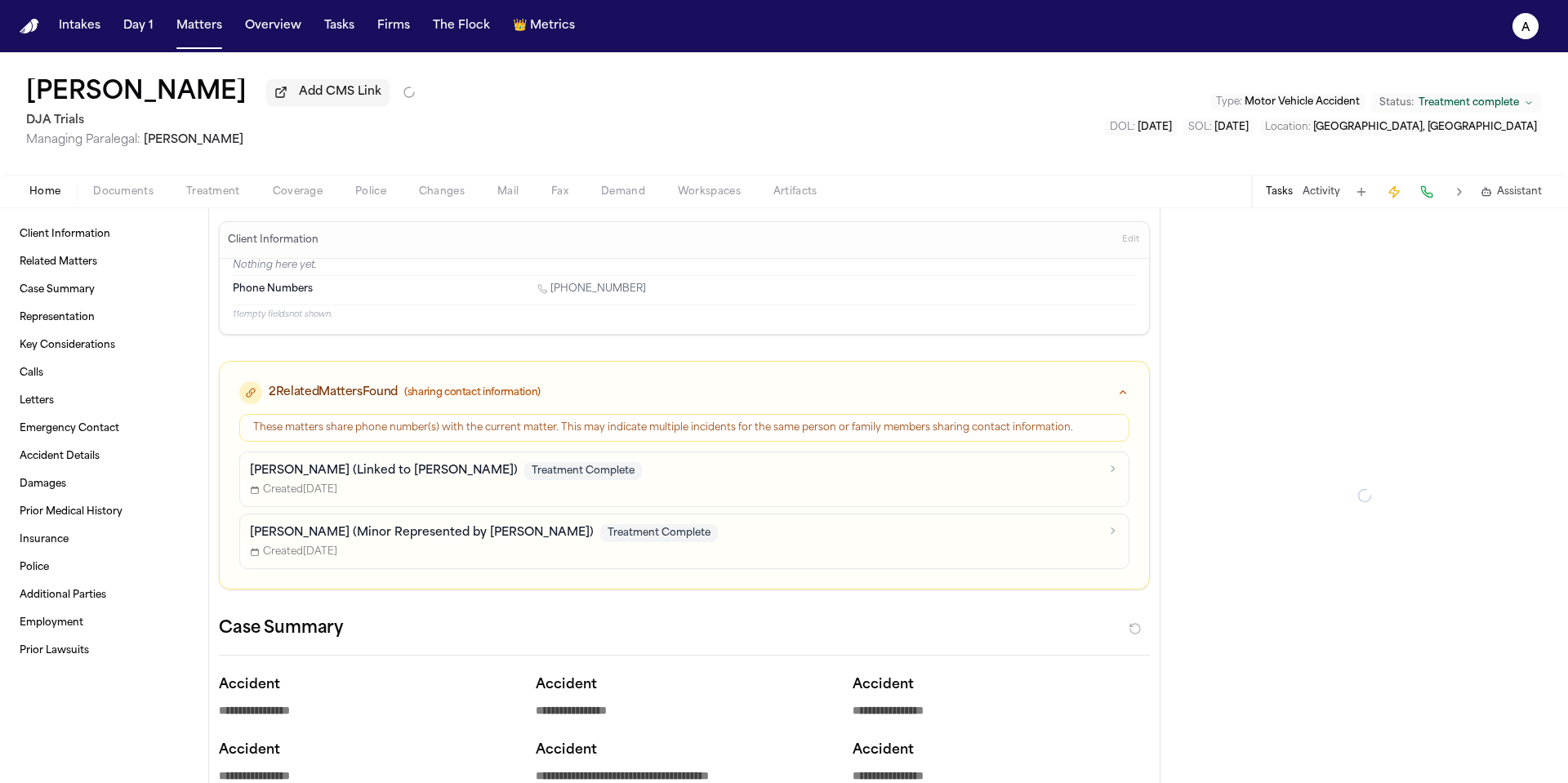
type textarea "*"
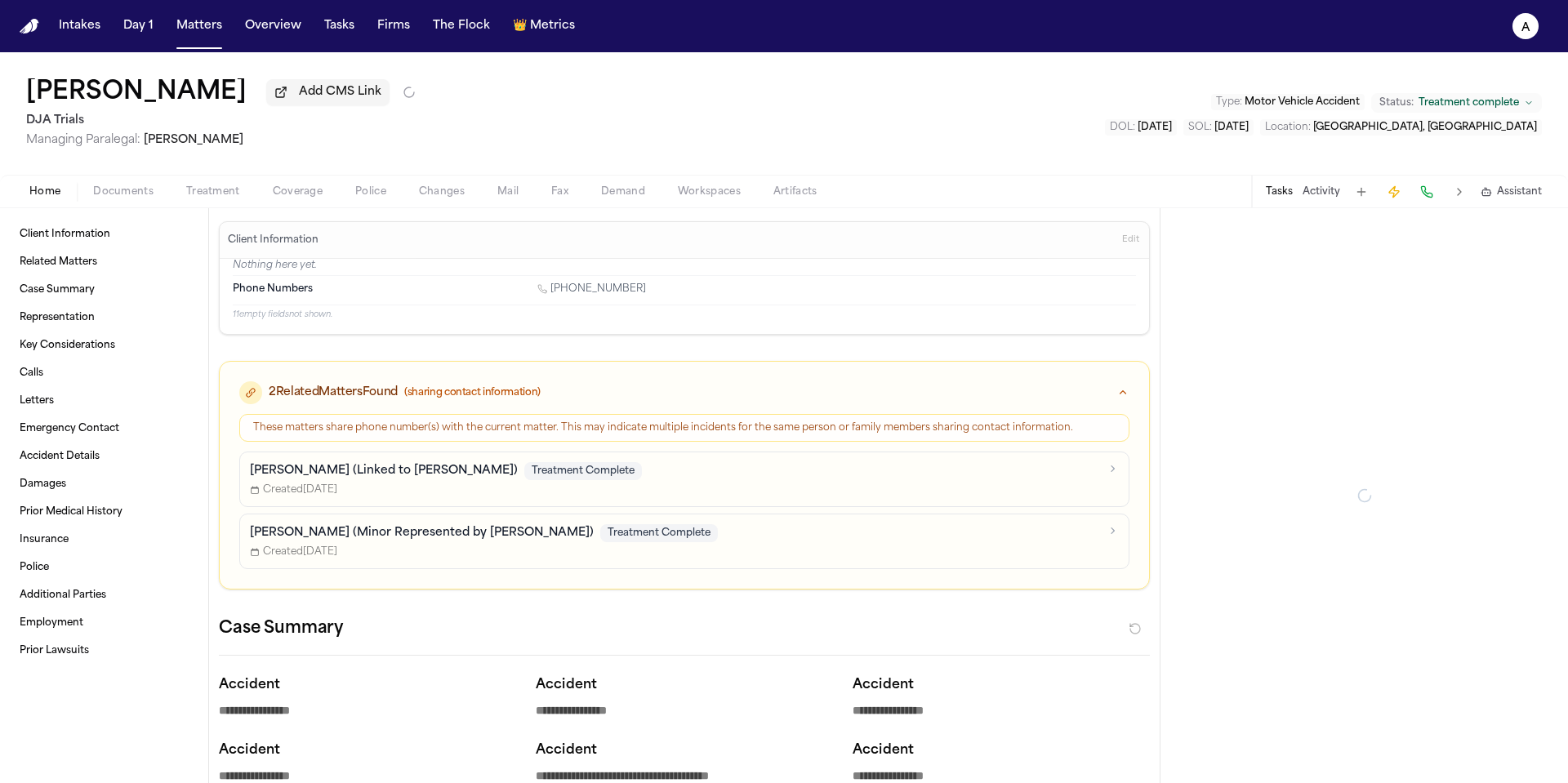
type textarea "*"
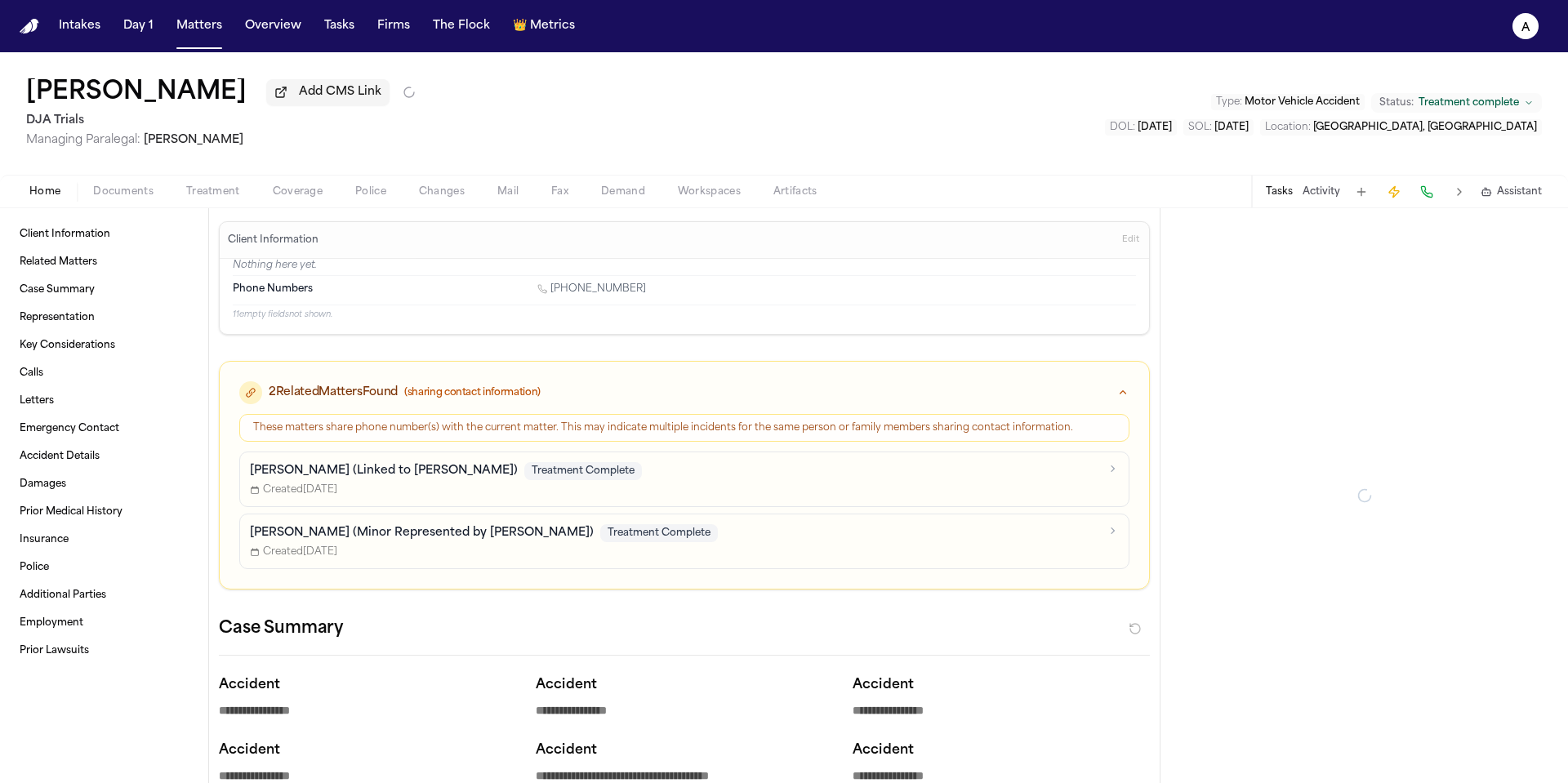
type textarea "*"
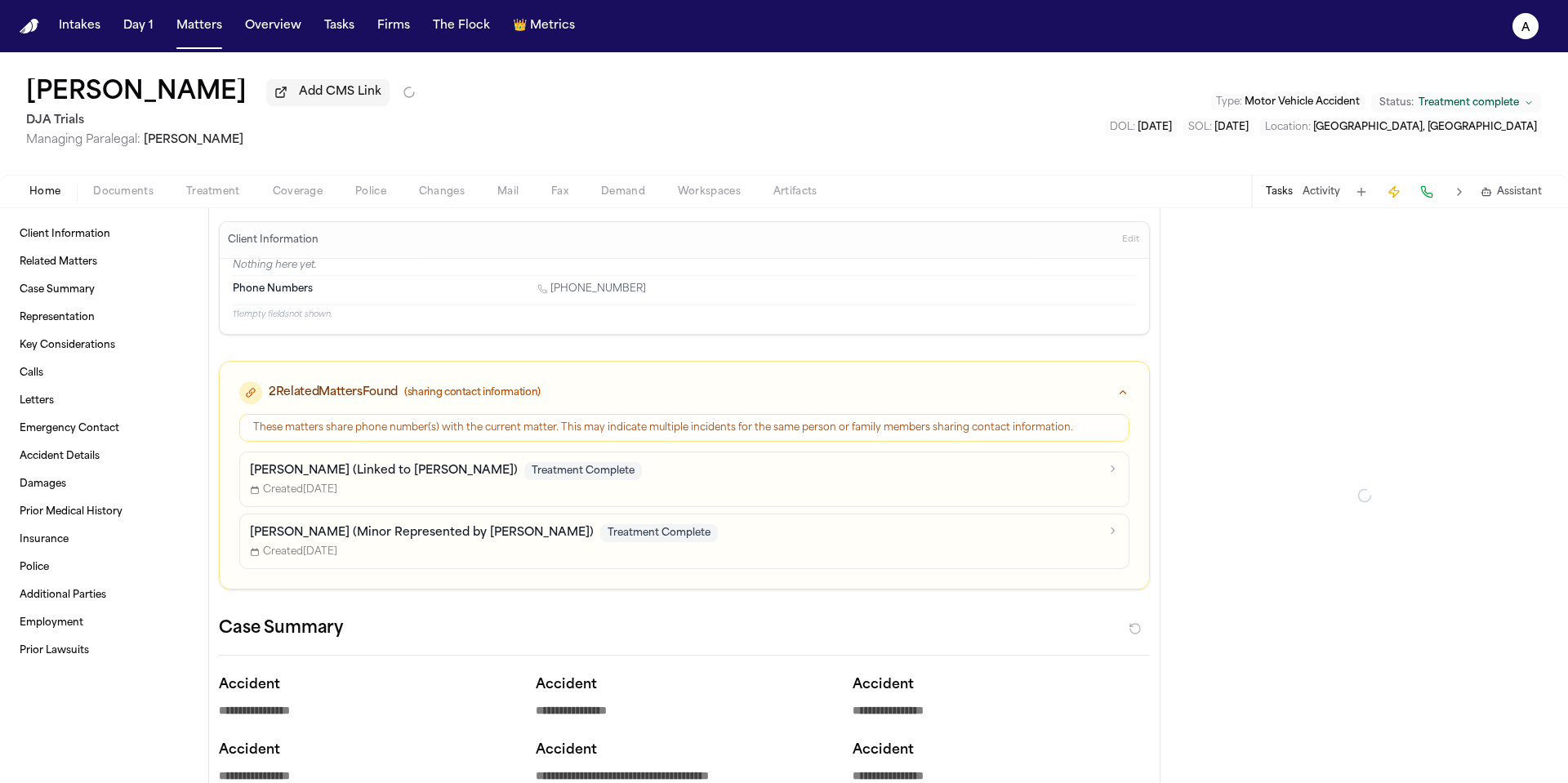
type textarea "*"
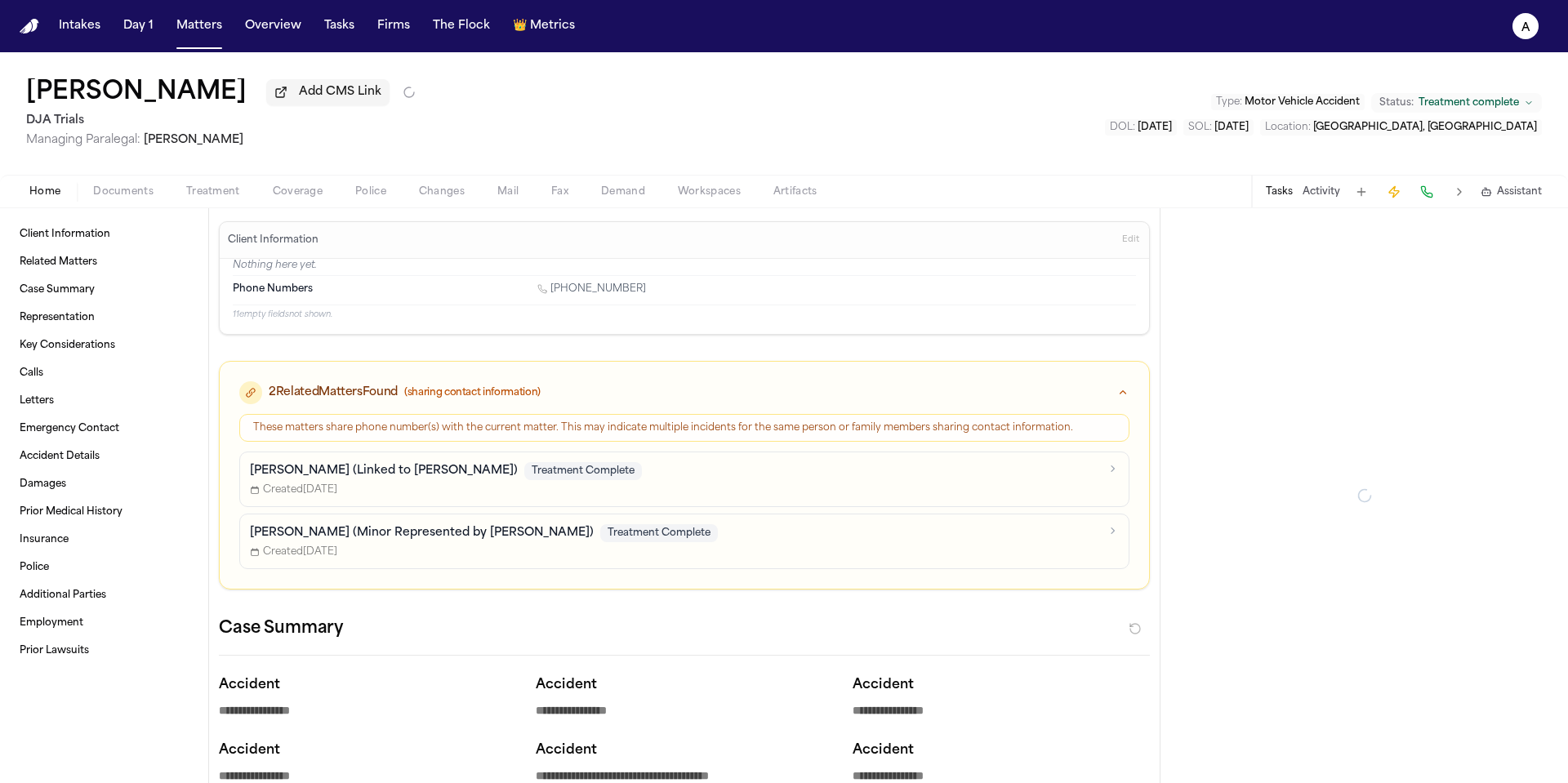
type textarea "*"
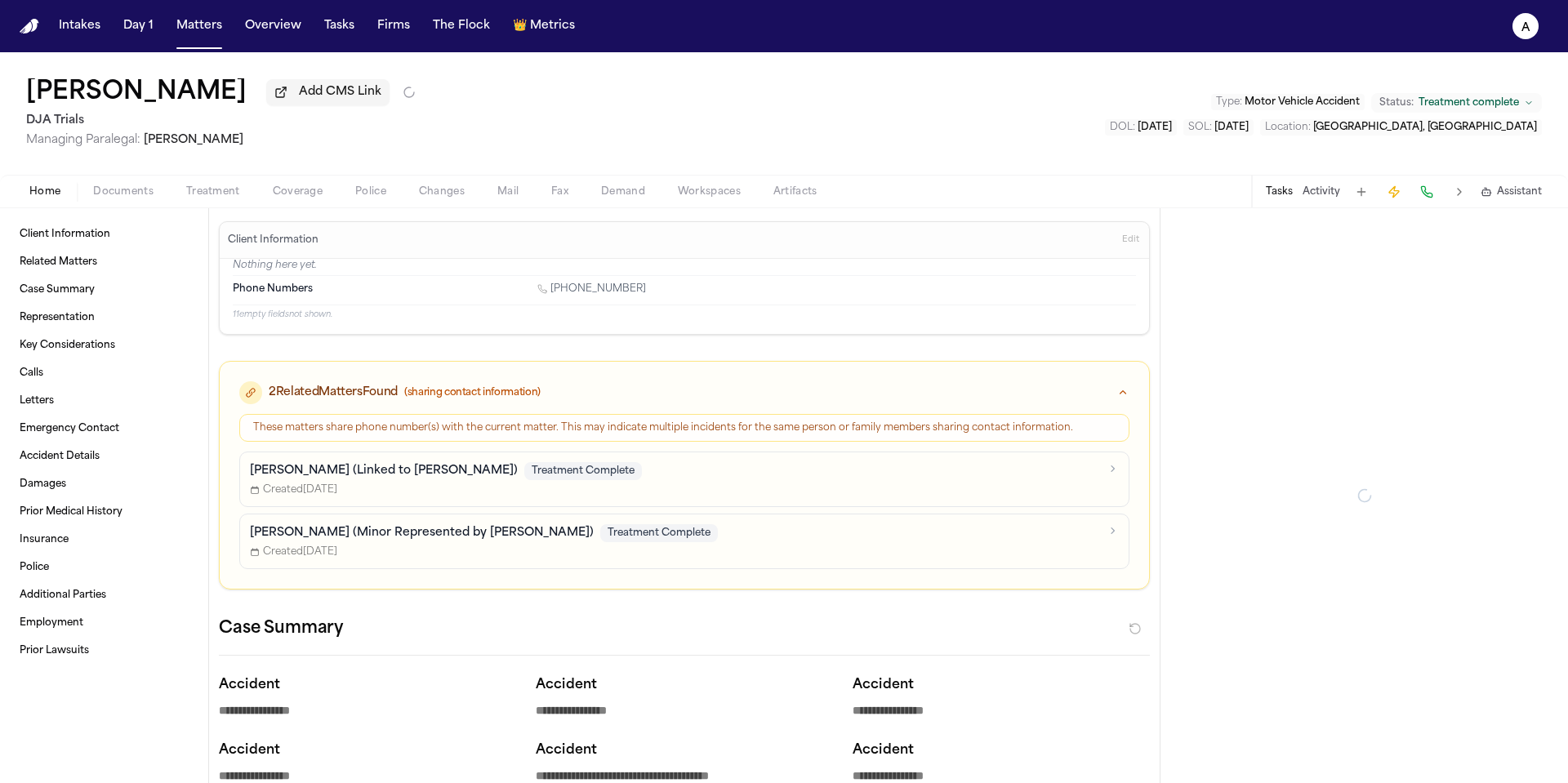
type textarea "*"
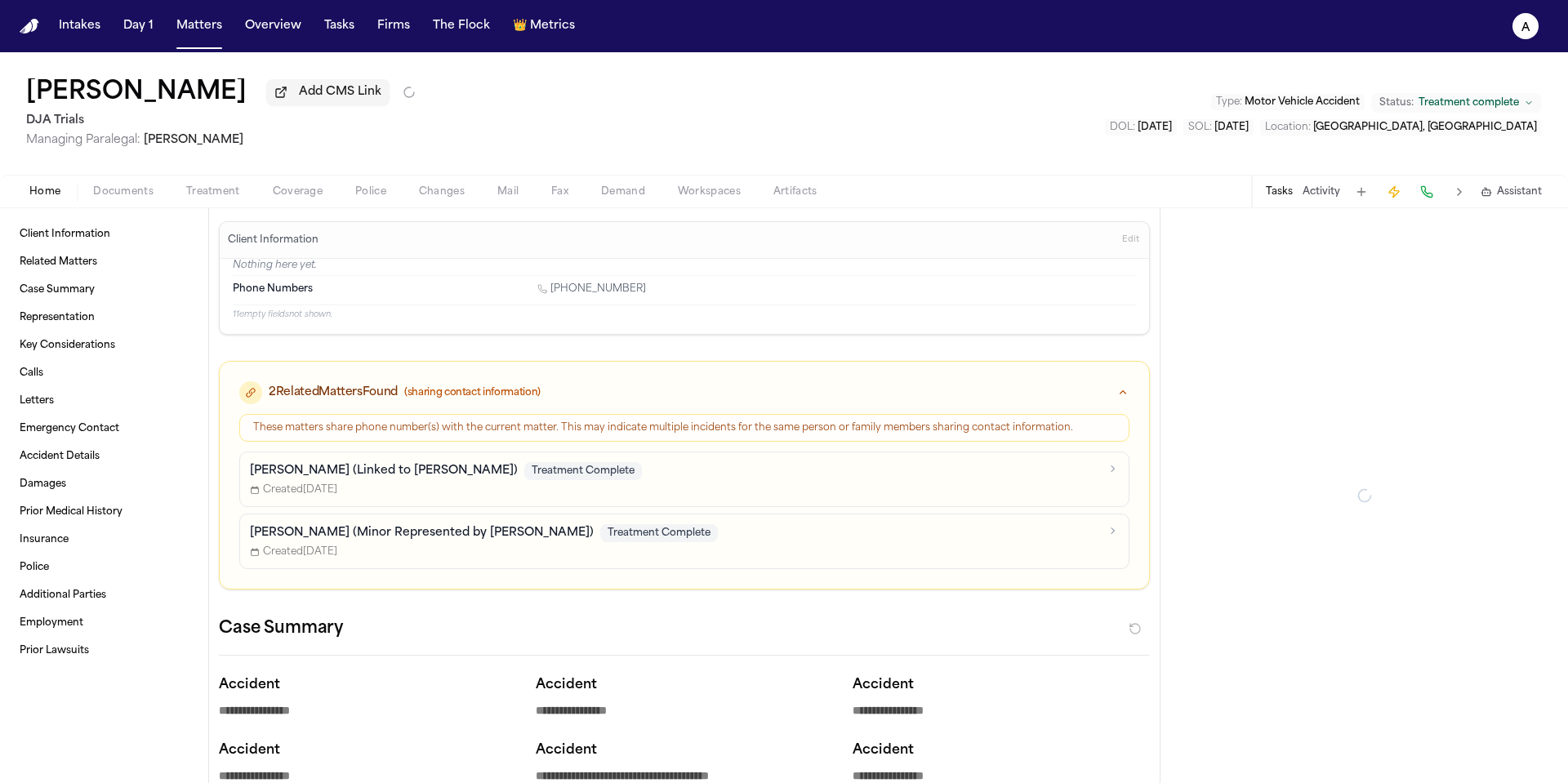
type textarea "*"
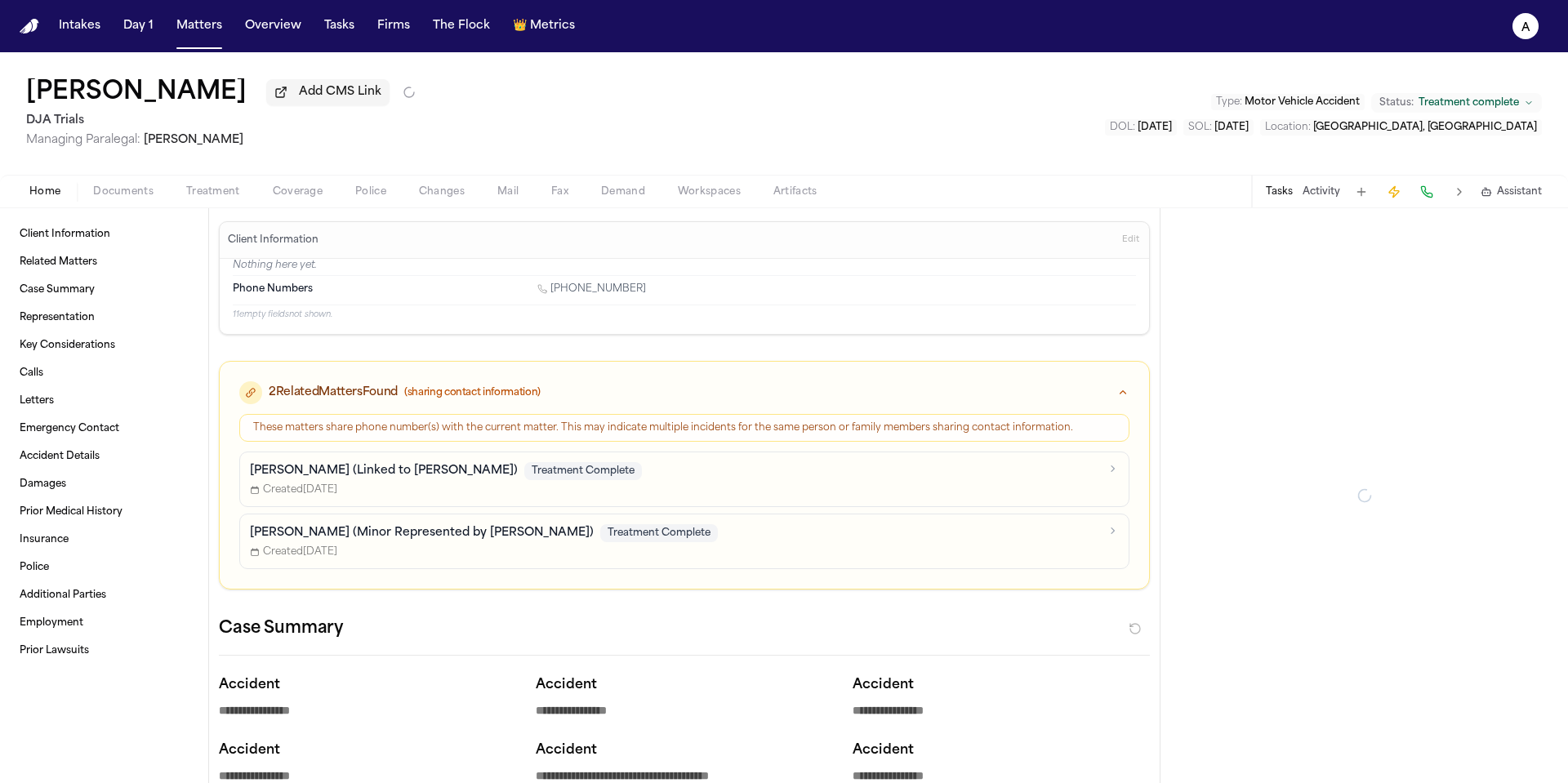
type textarea "*"
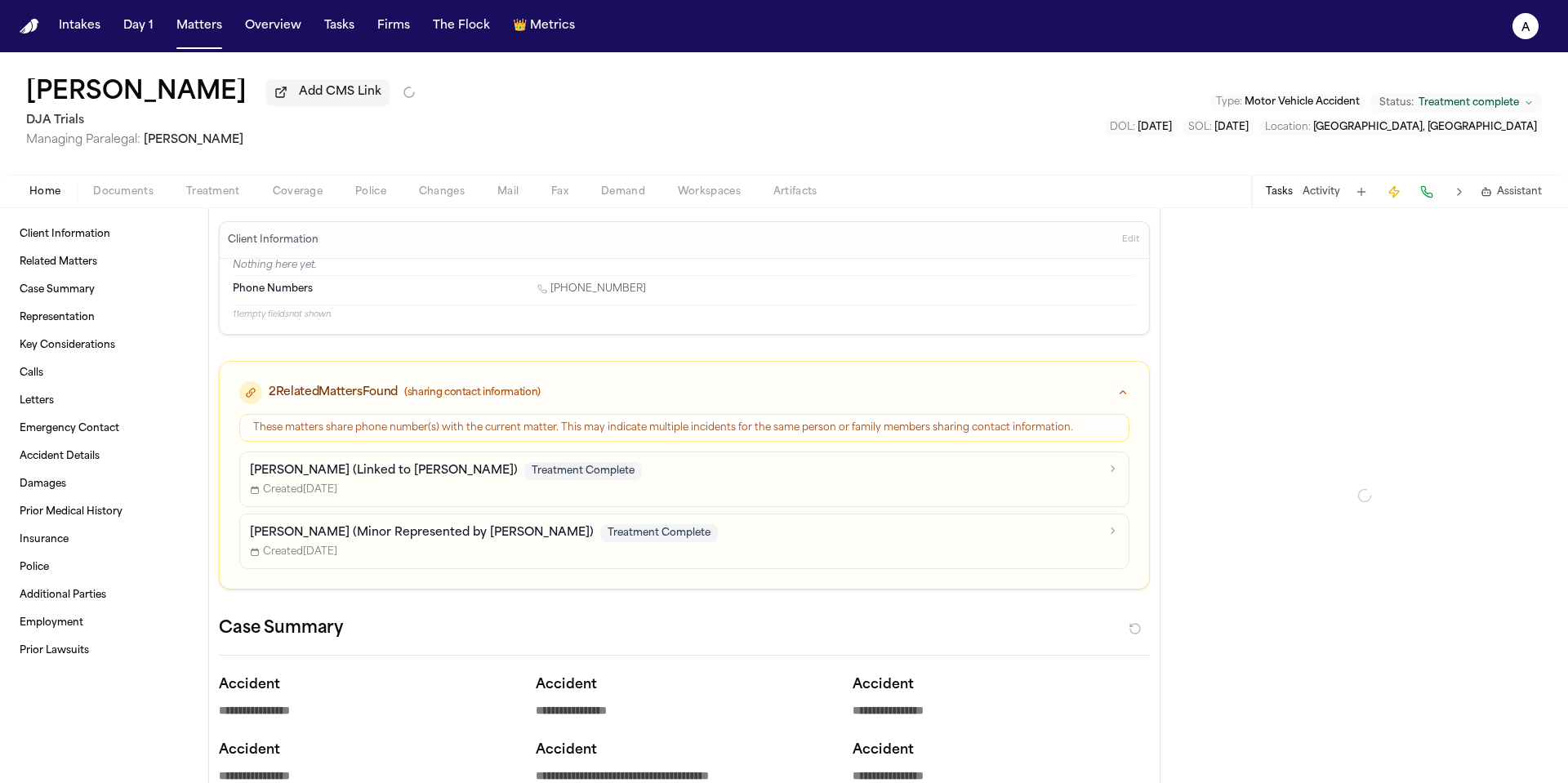
type textarea "*"
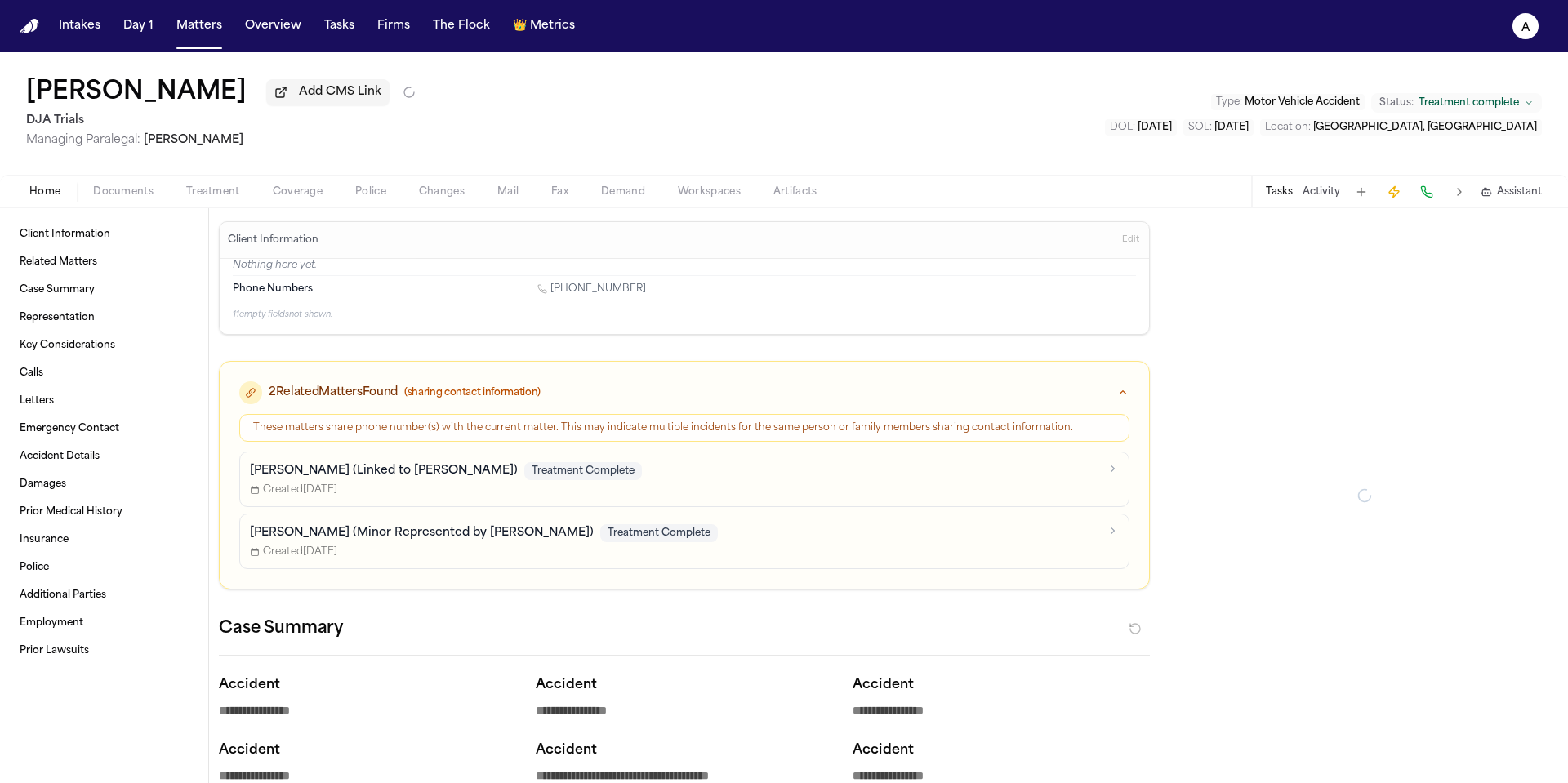
type textarea "*"
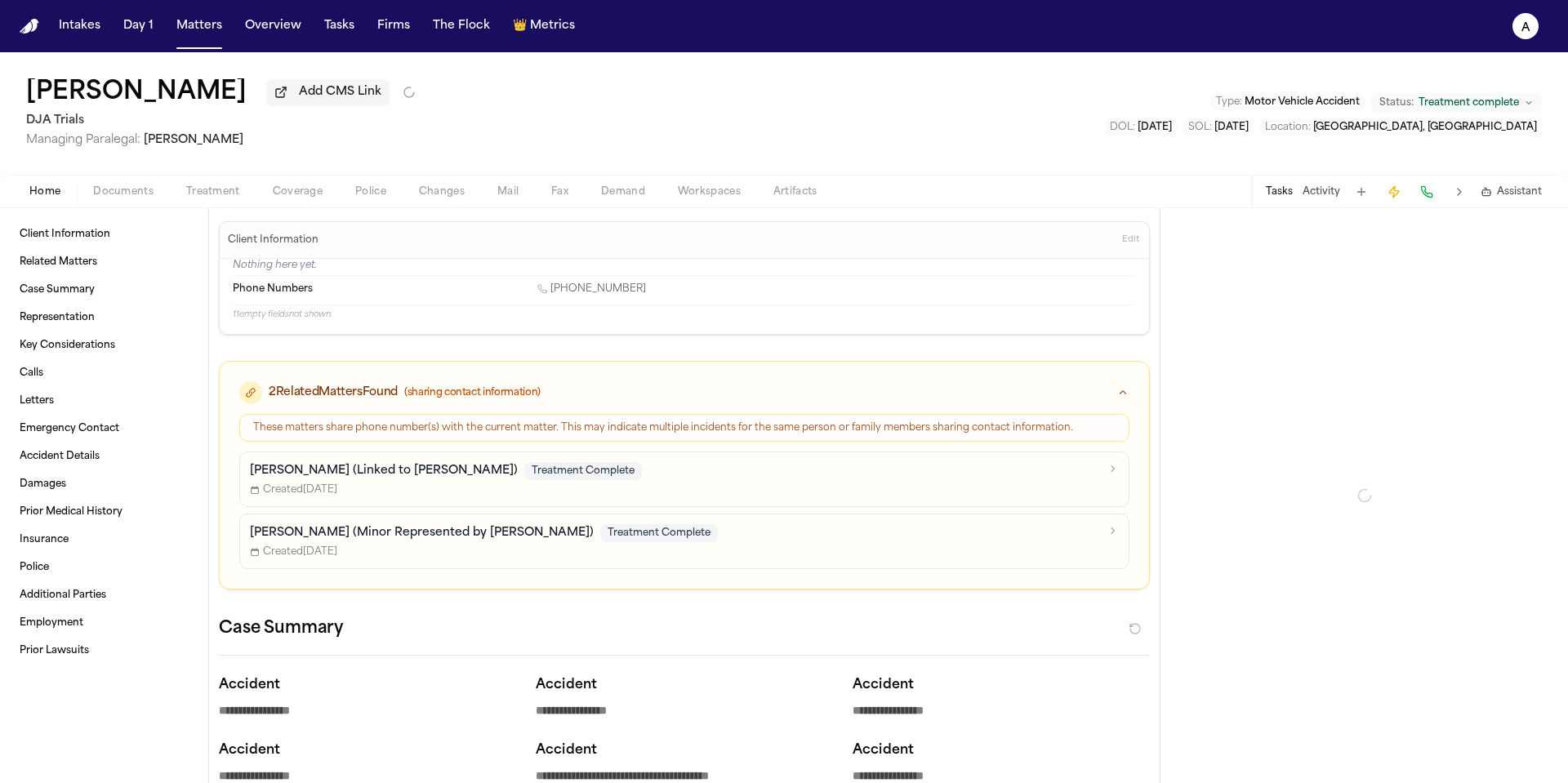
type textarea "*"
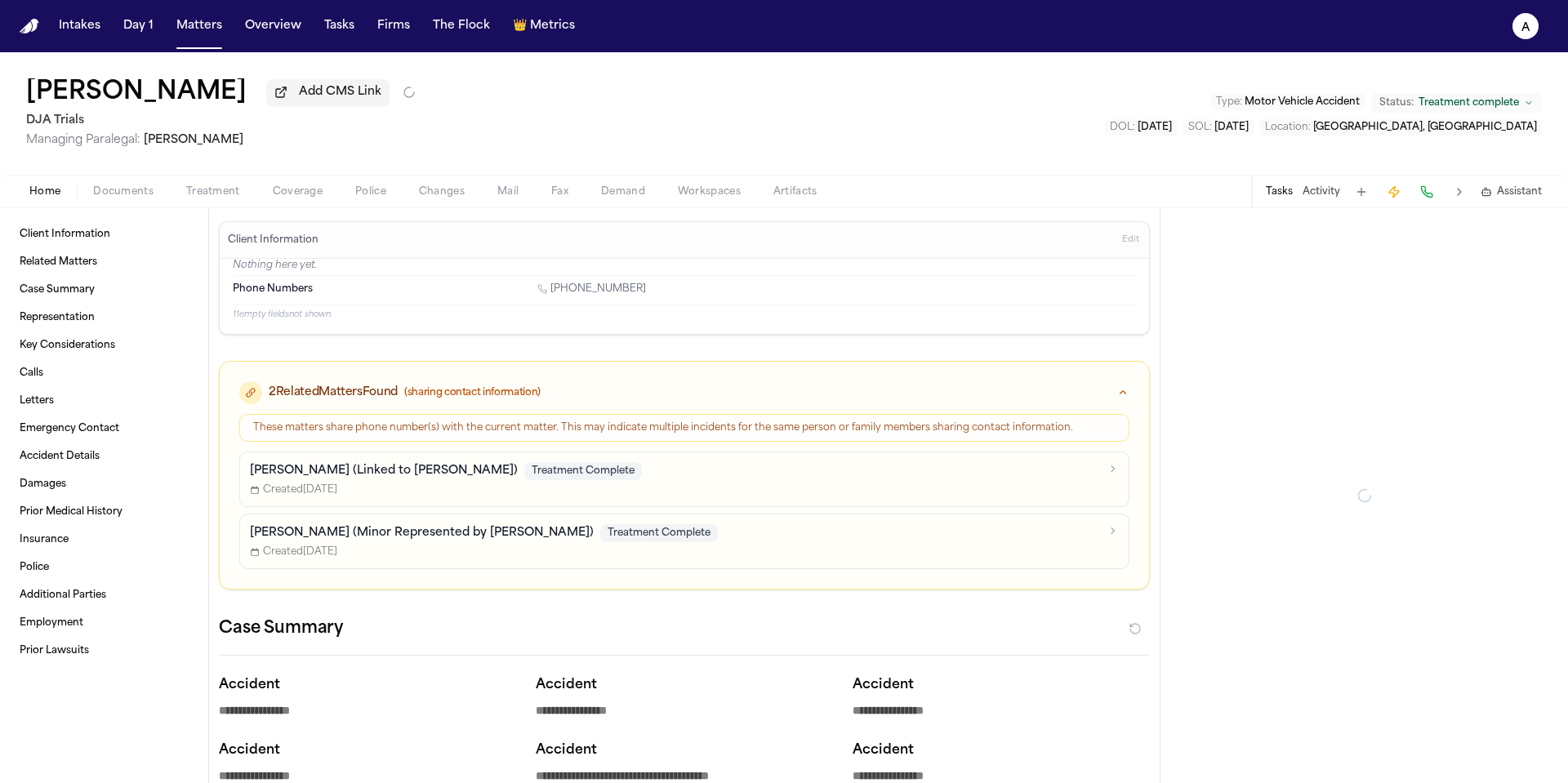
type textarea "*"
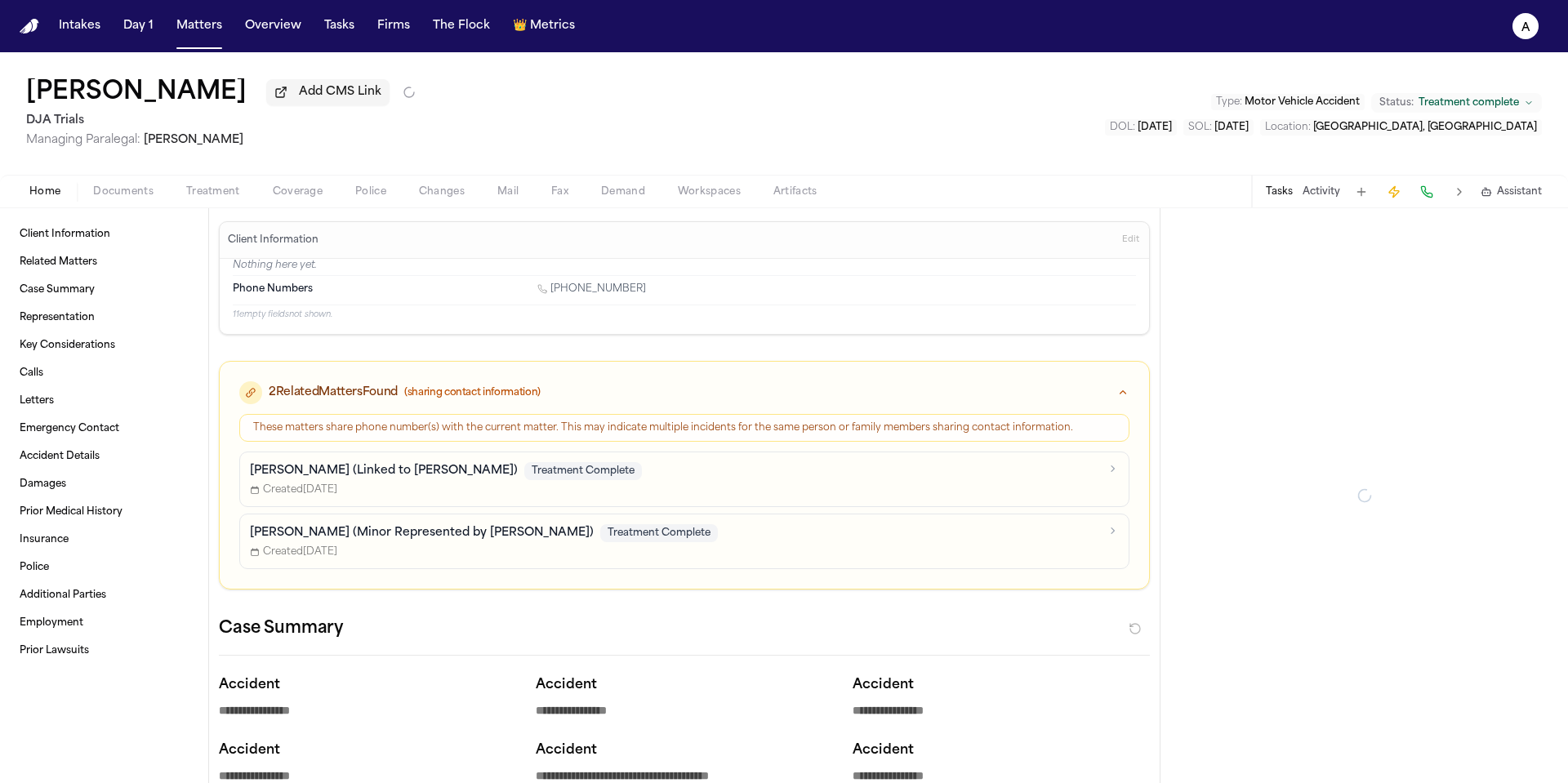
type textarea "*"
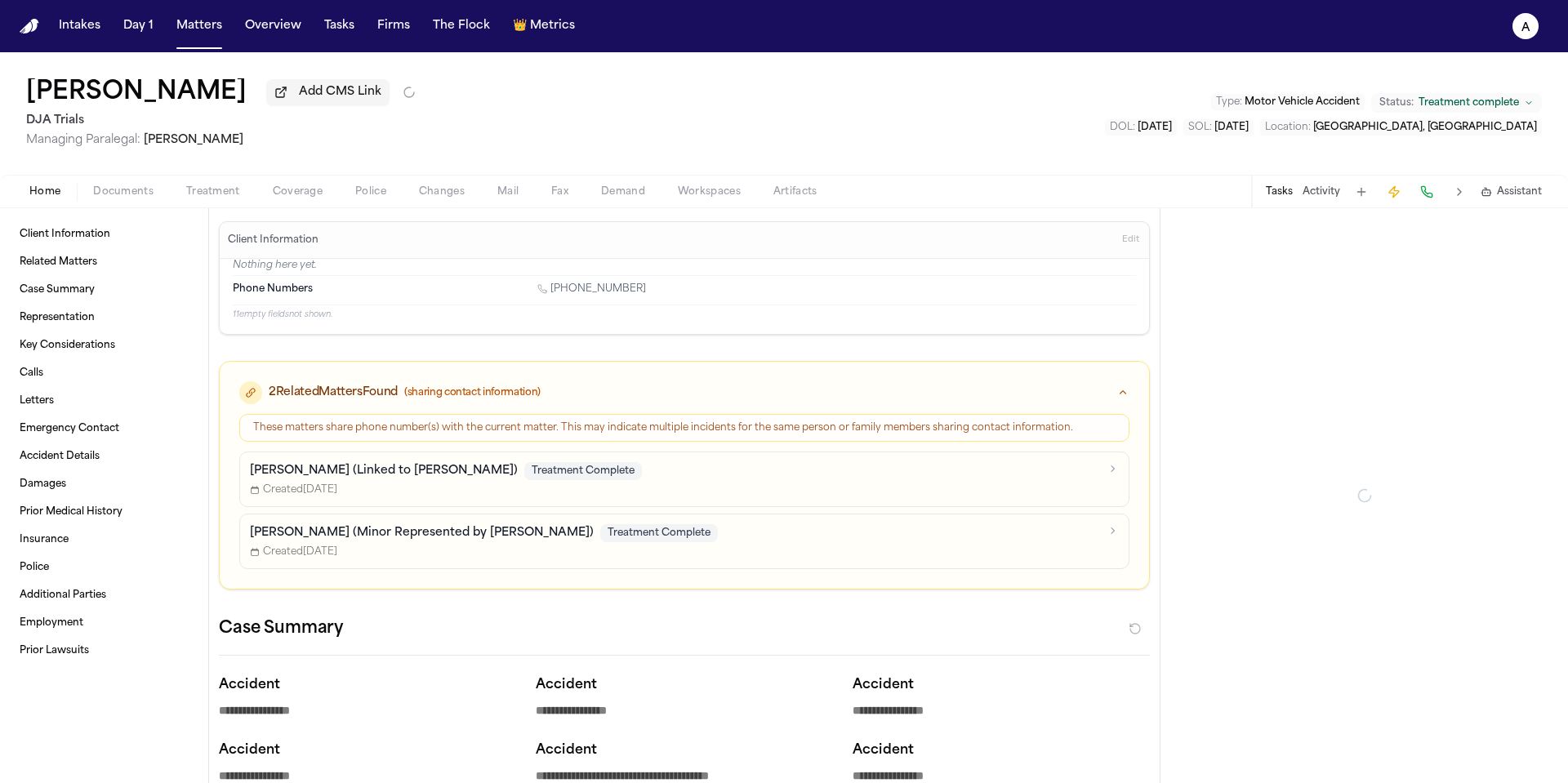
type textarea "*"
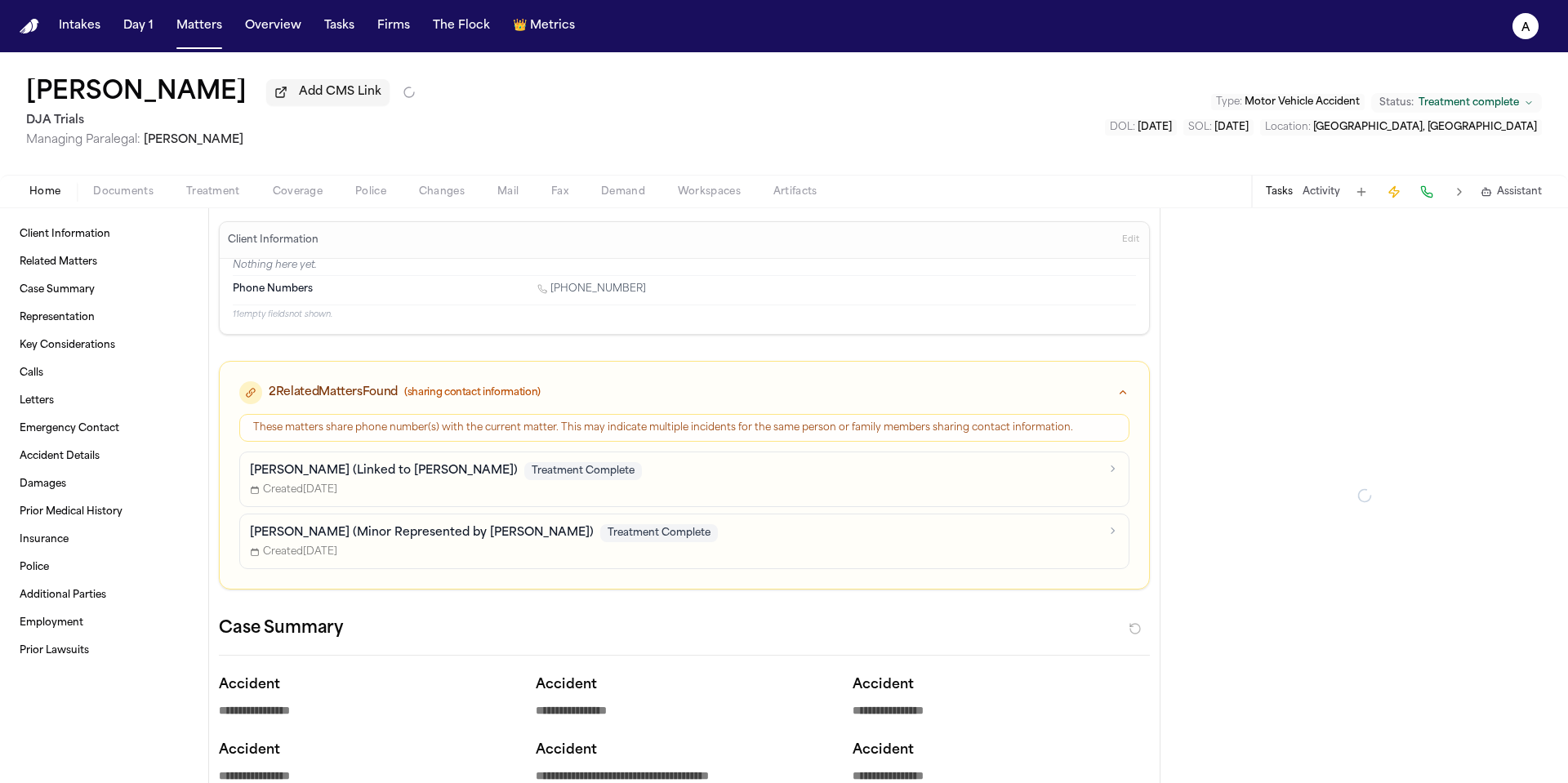
type textarea "*"
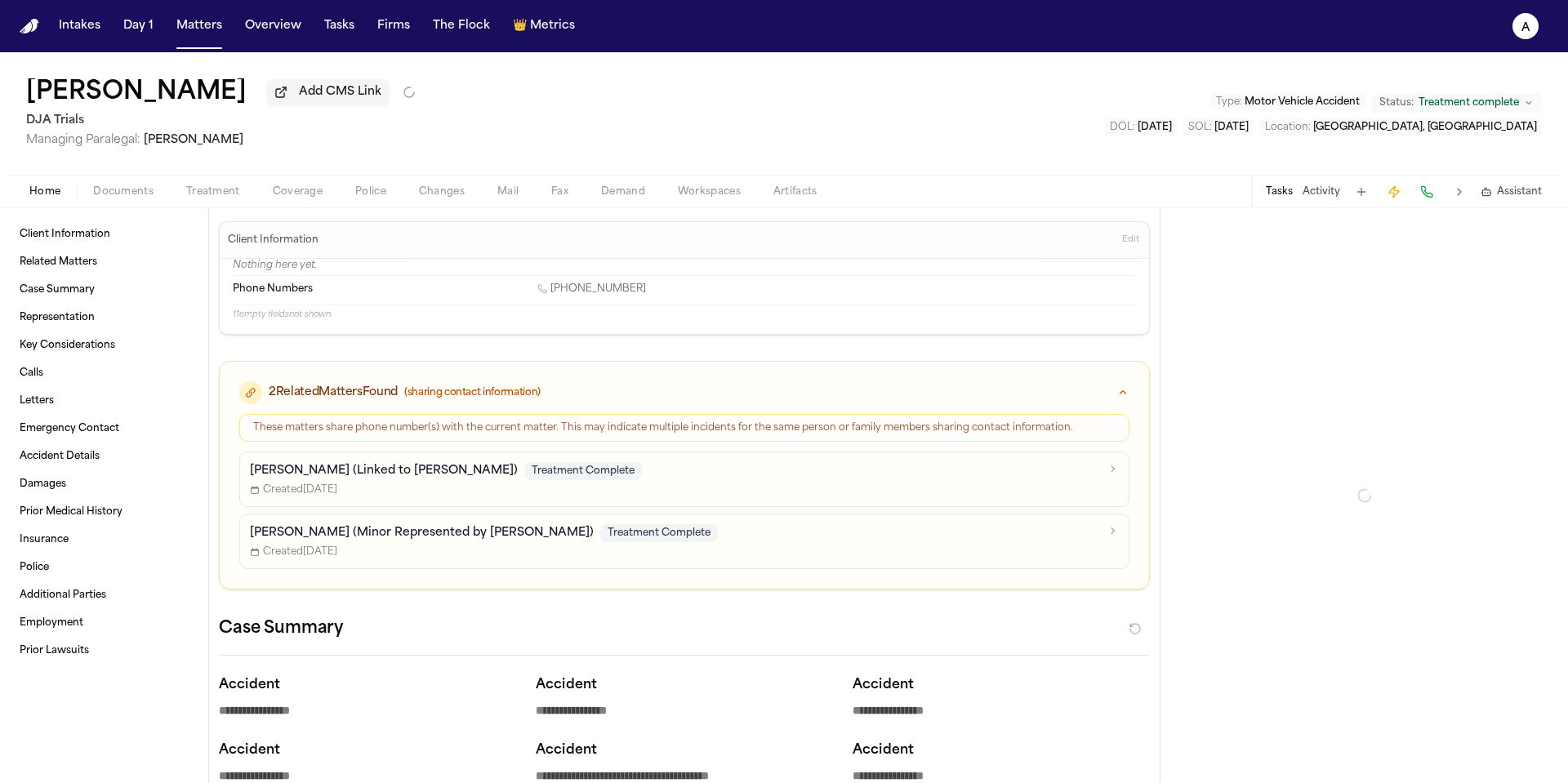
type textarea "*"
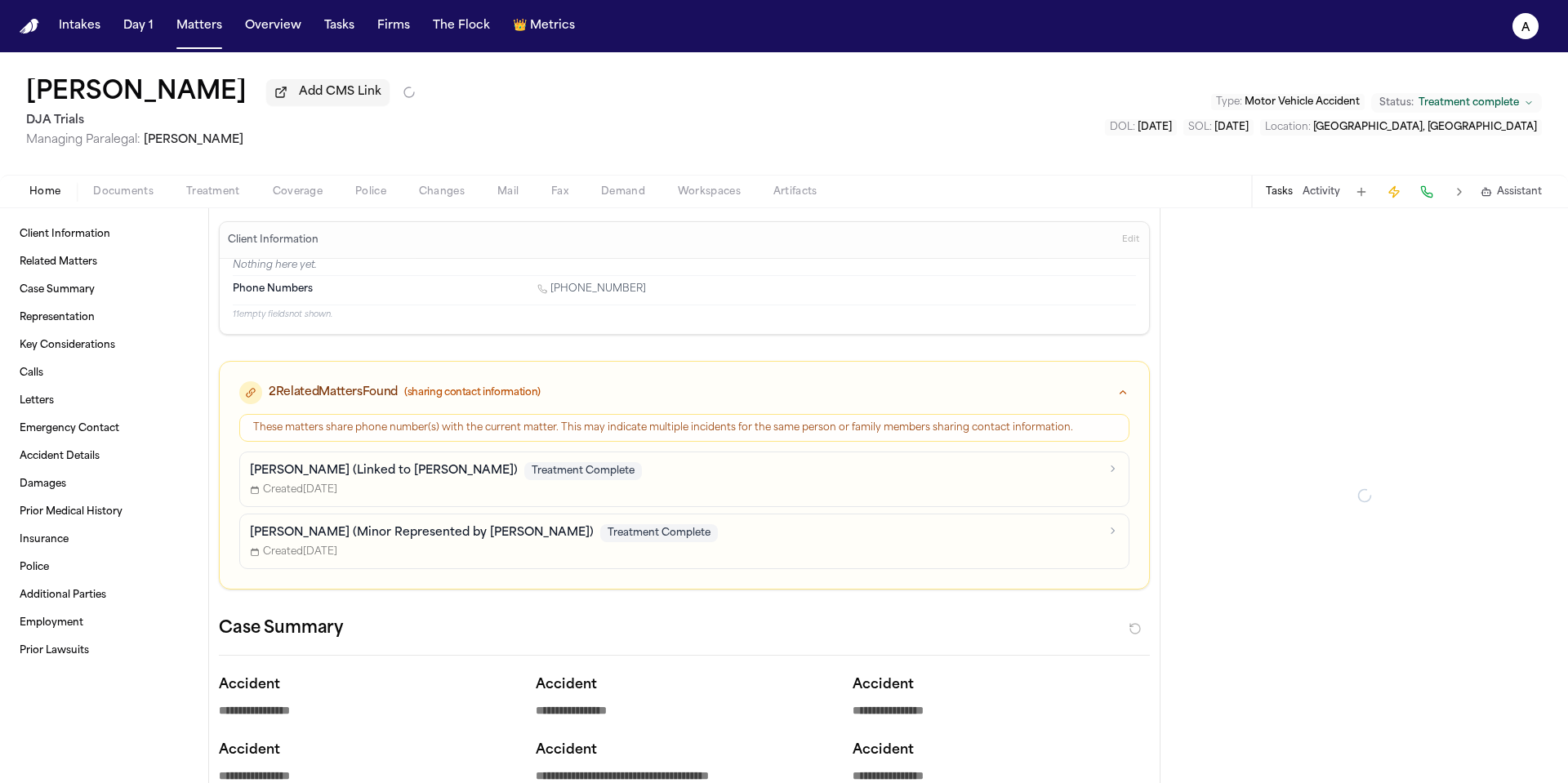
type textarea "*"
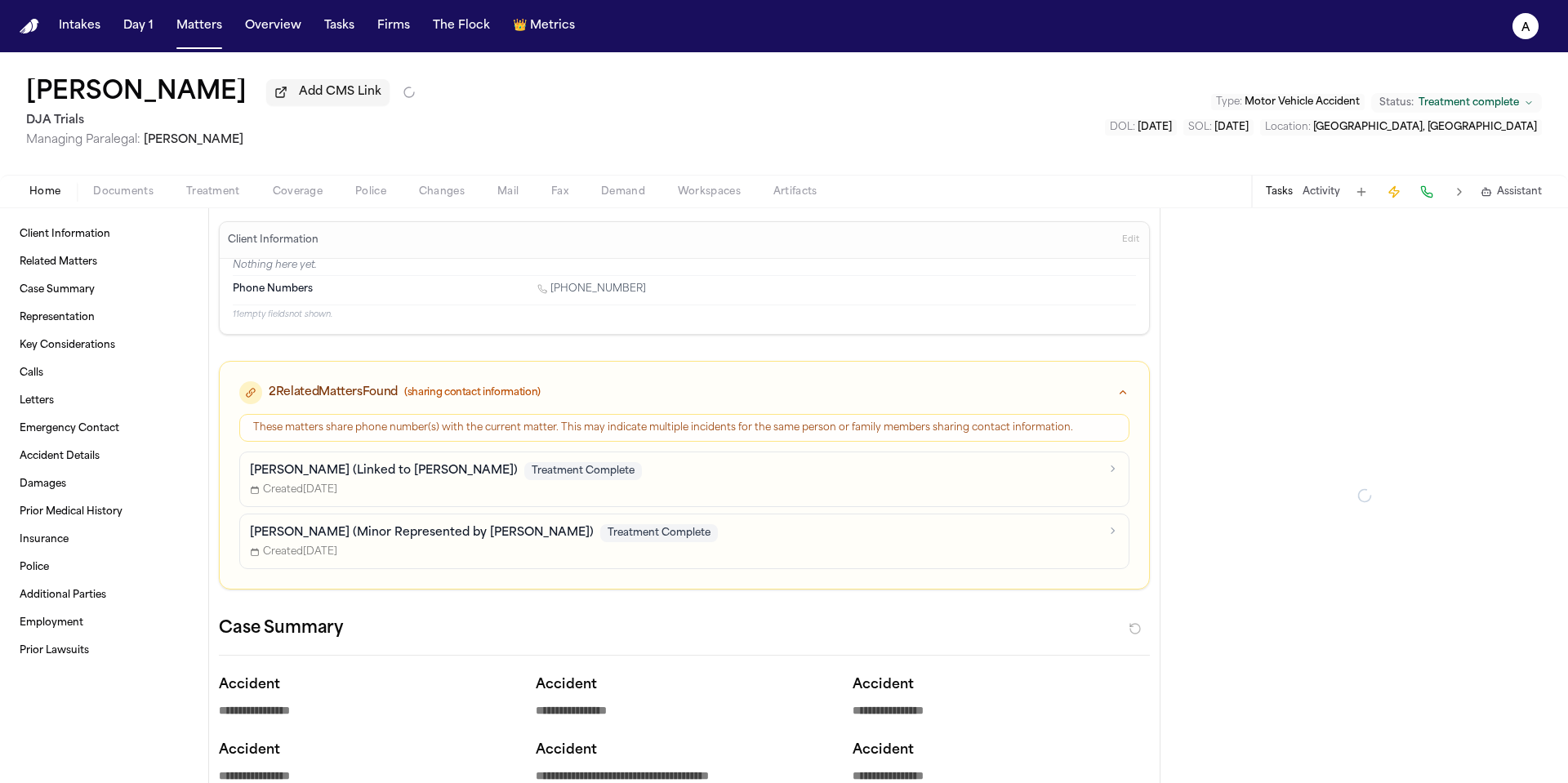
type textarea "*"
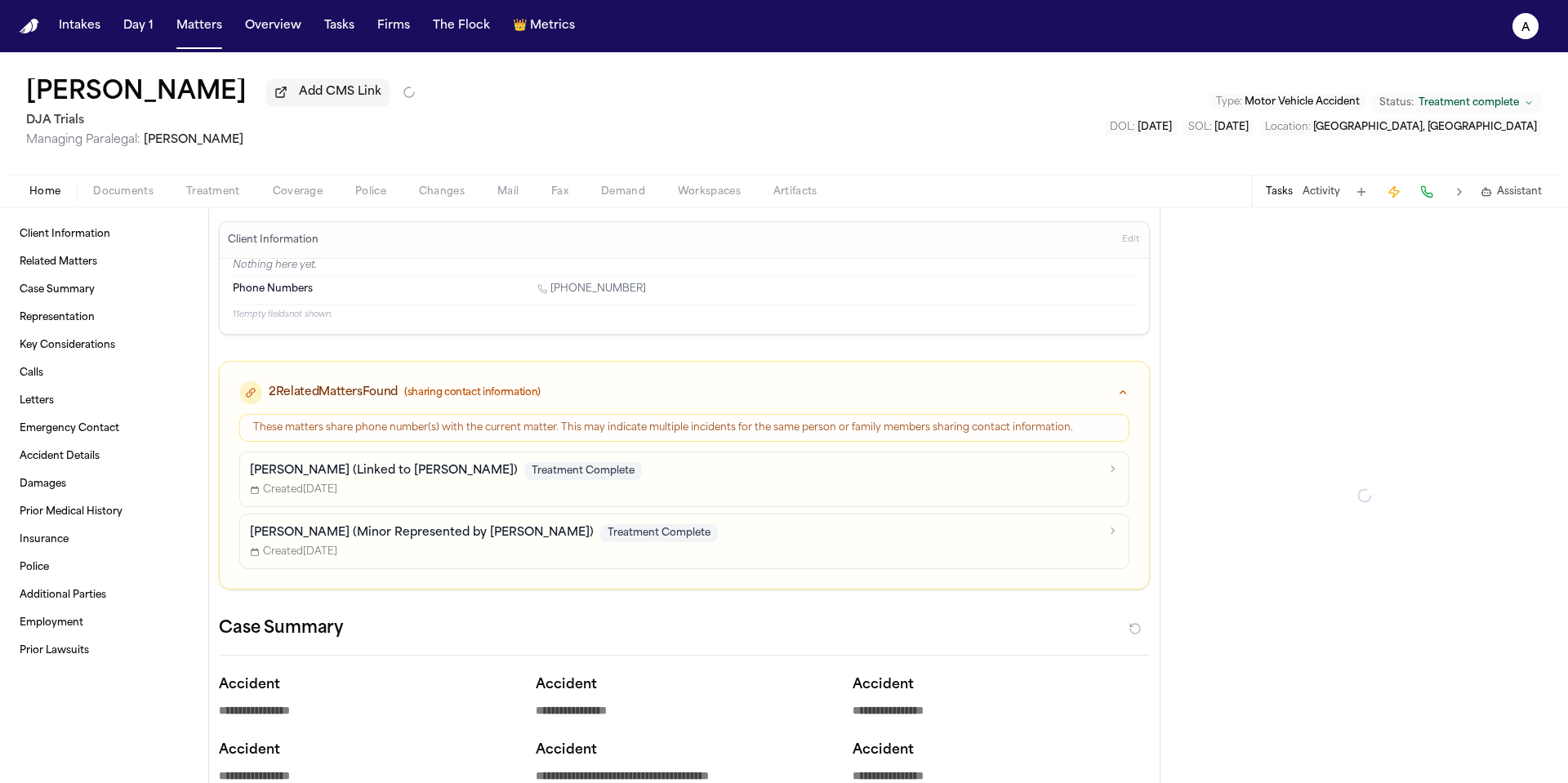
type textarea "*"
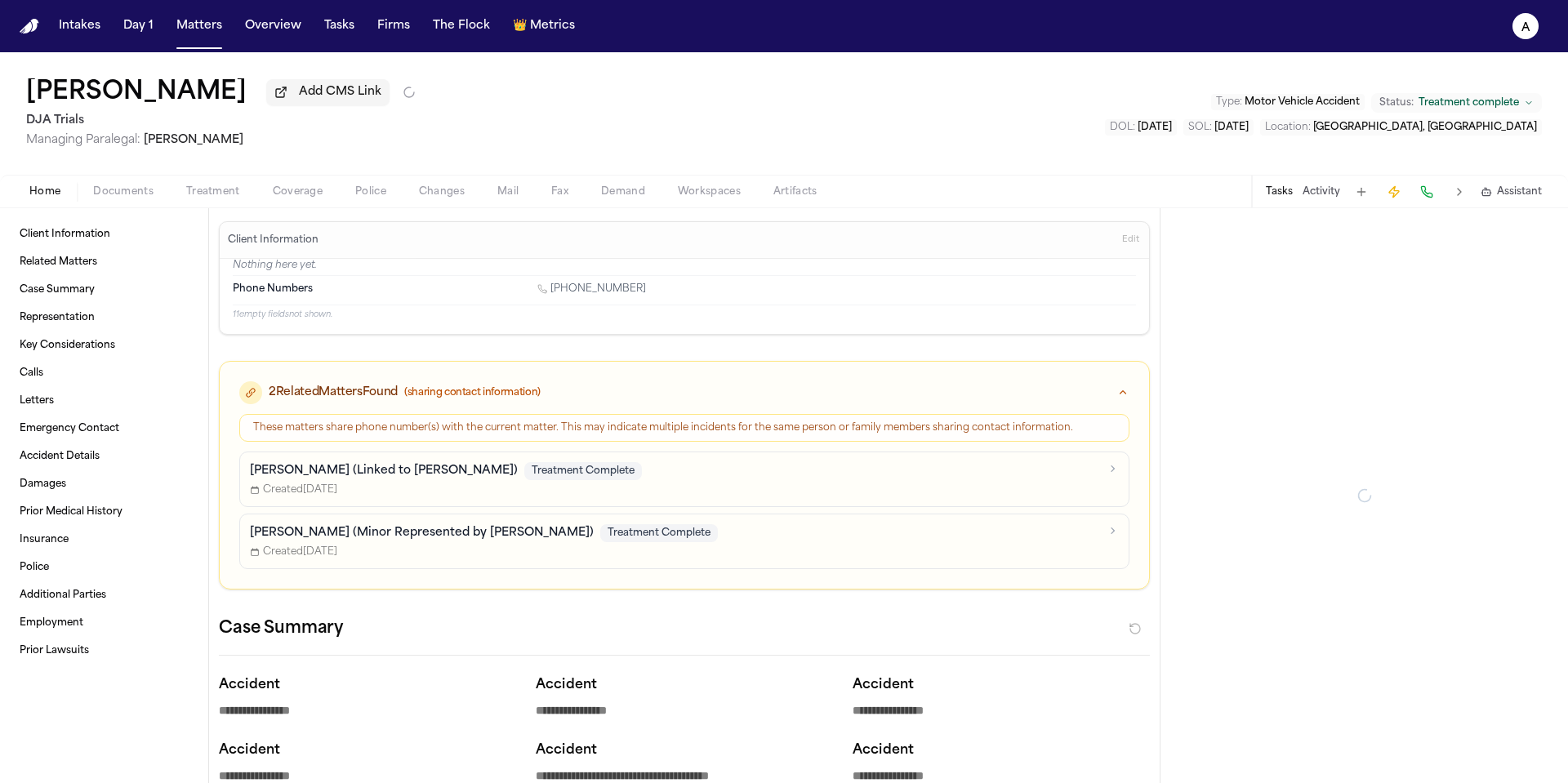
type textarea "*"
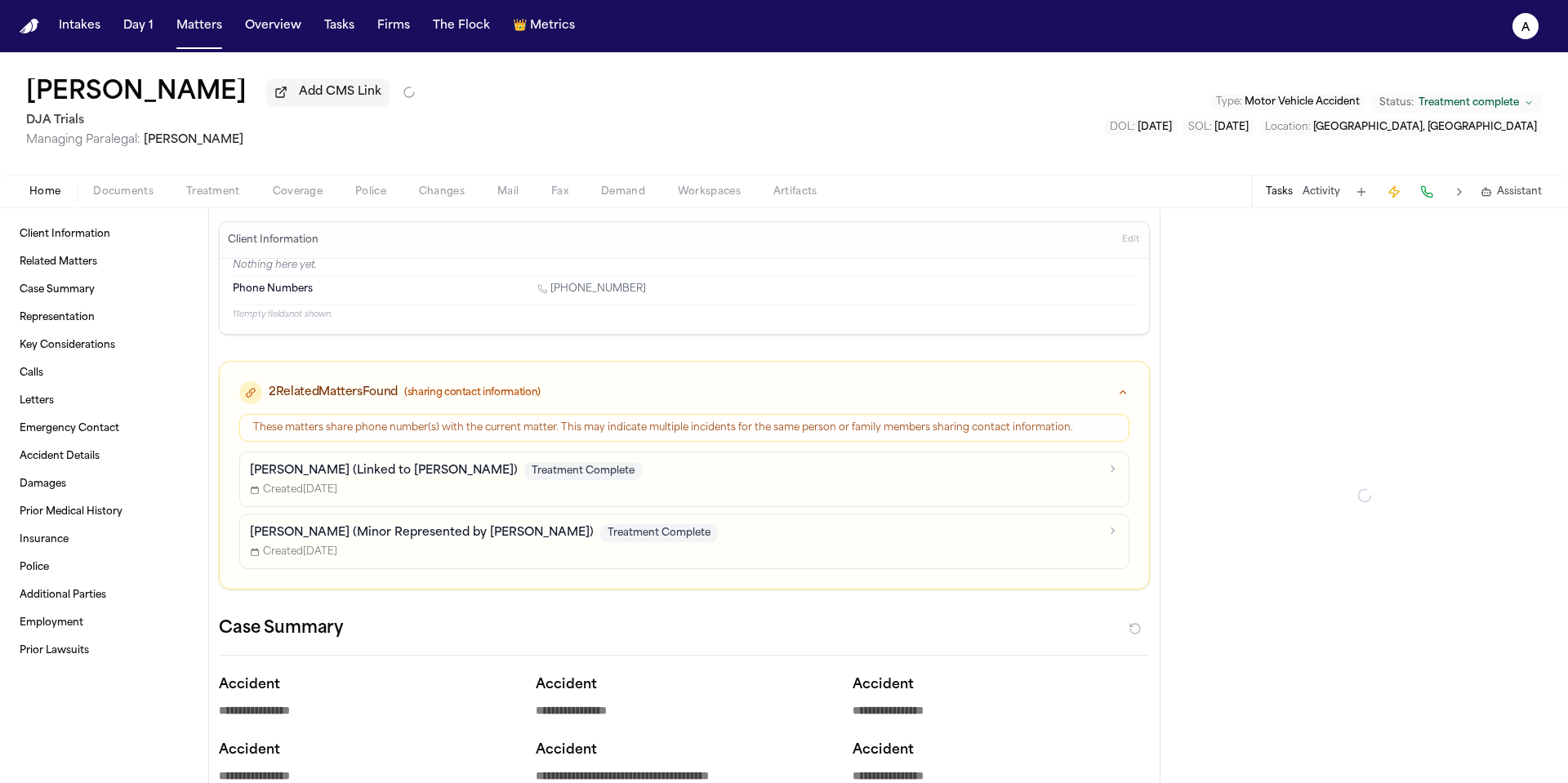
type textarea "*"
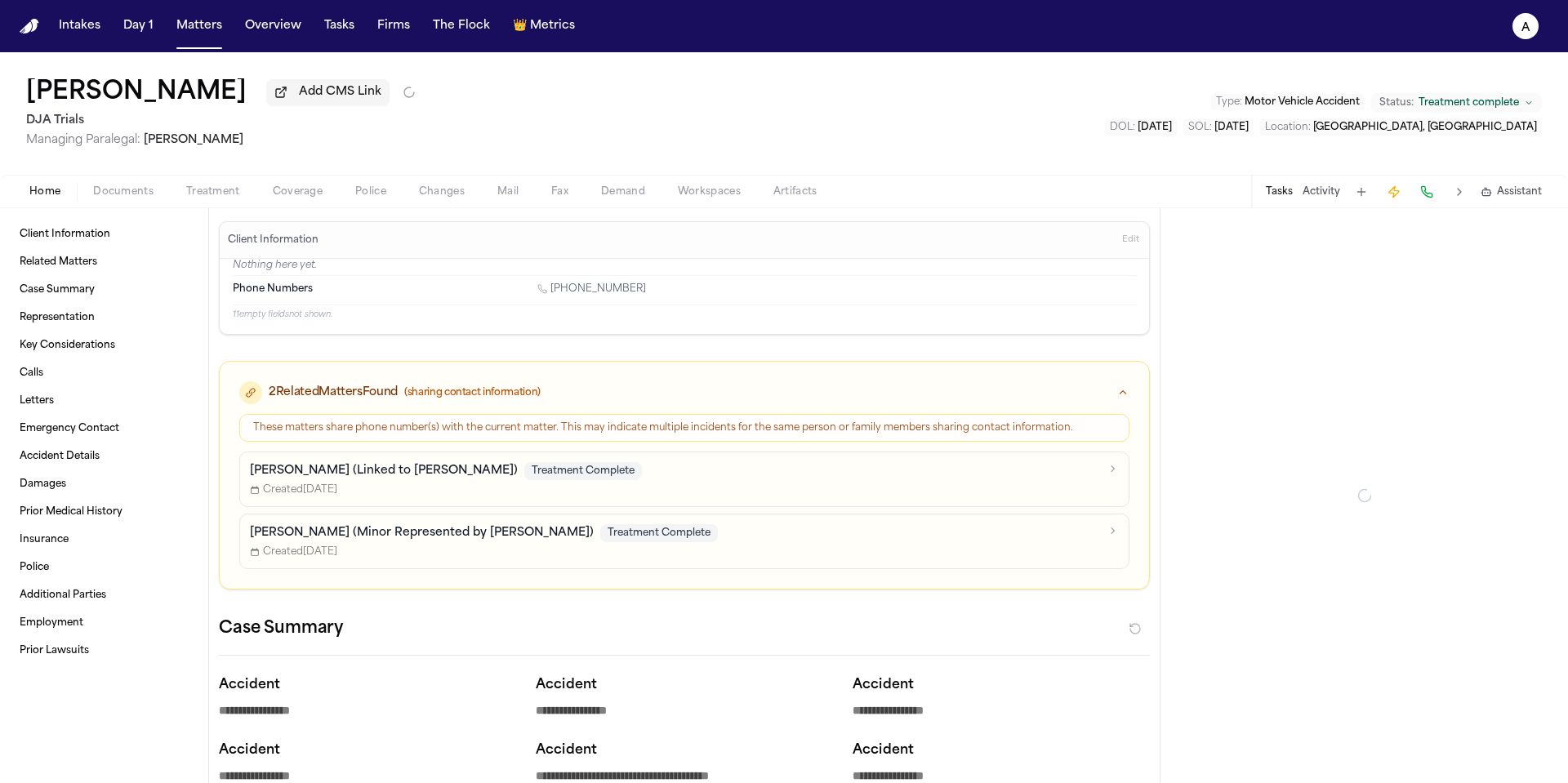
type textarea "*"
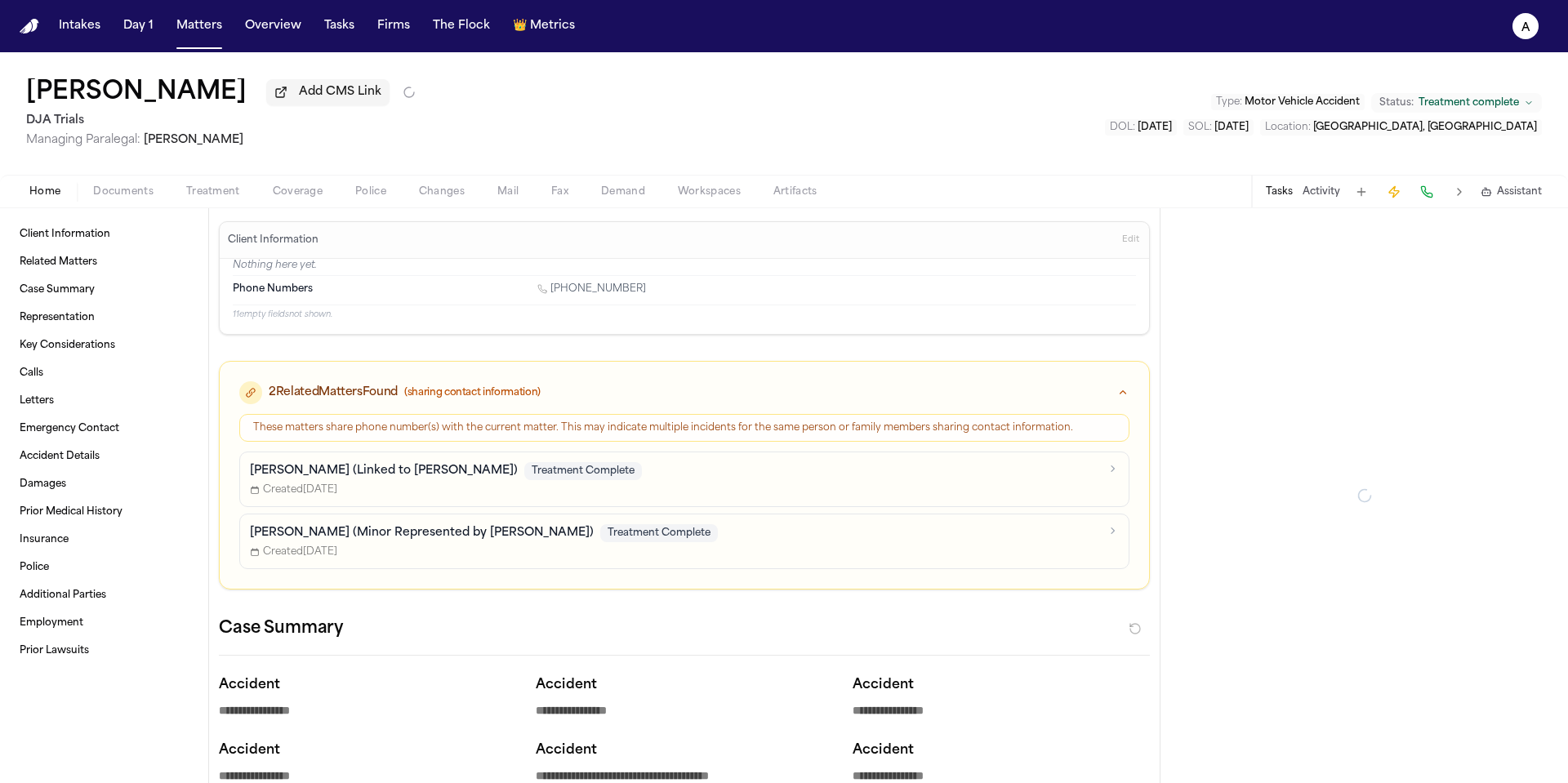
type textarea "*"
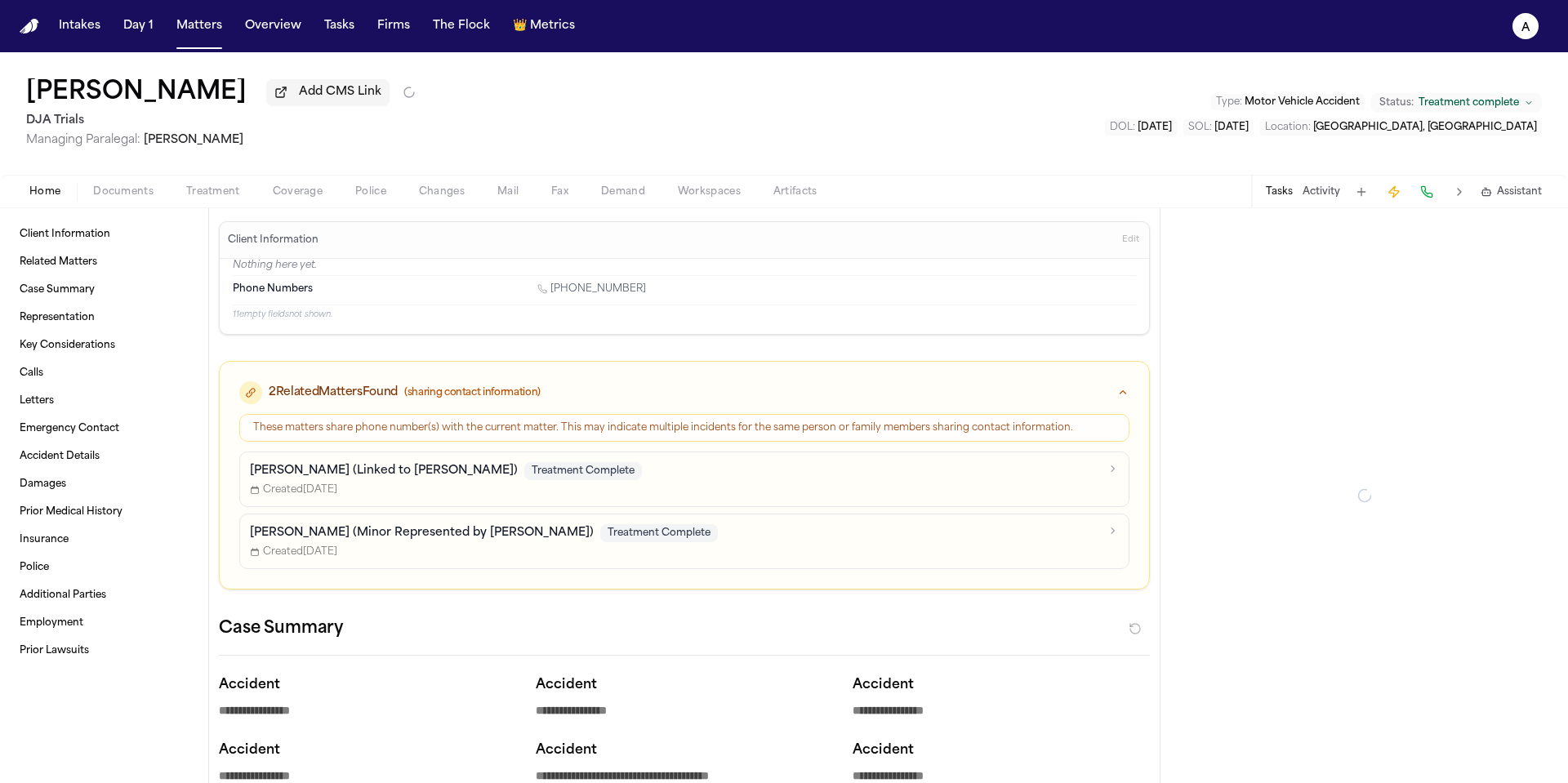
type textarea "*"
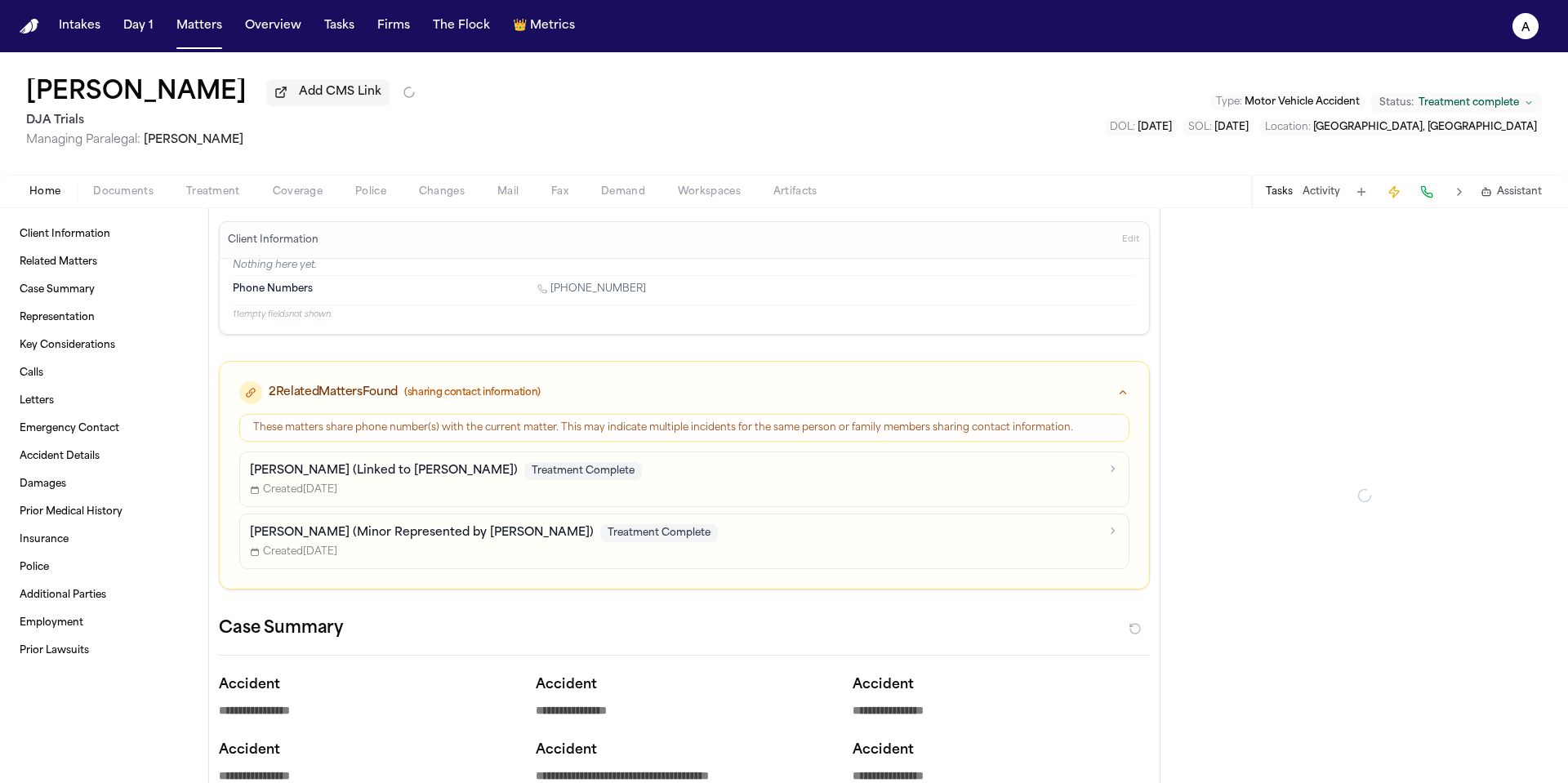
type textarea "*"
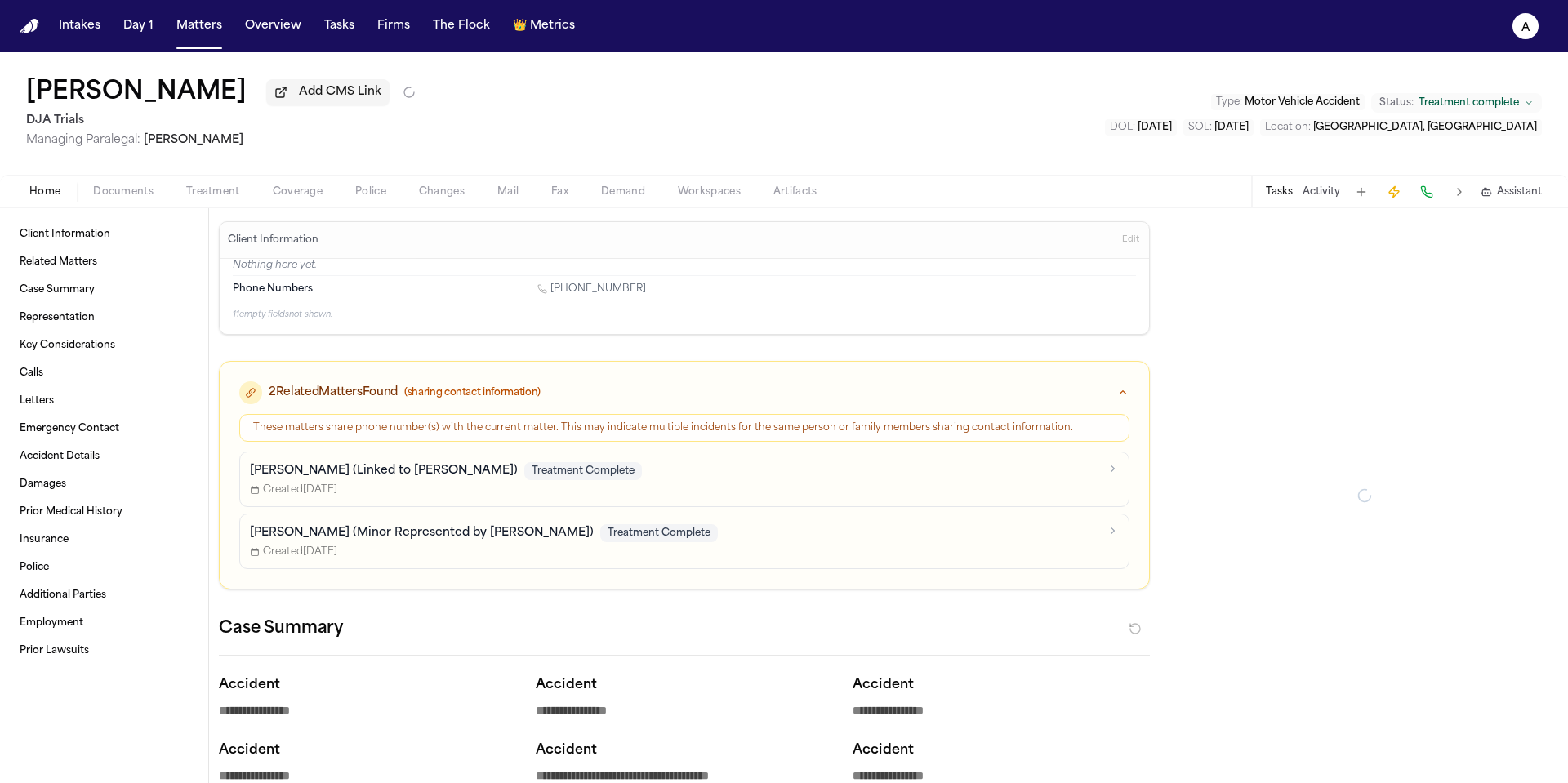
type textarea "*"
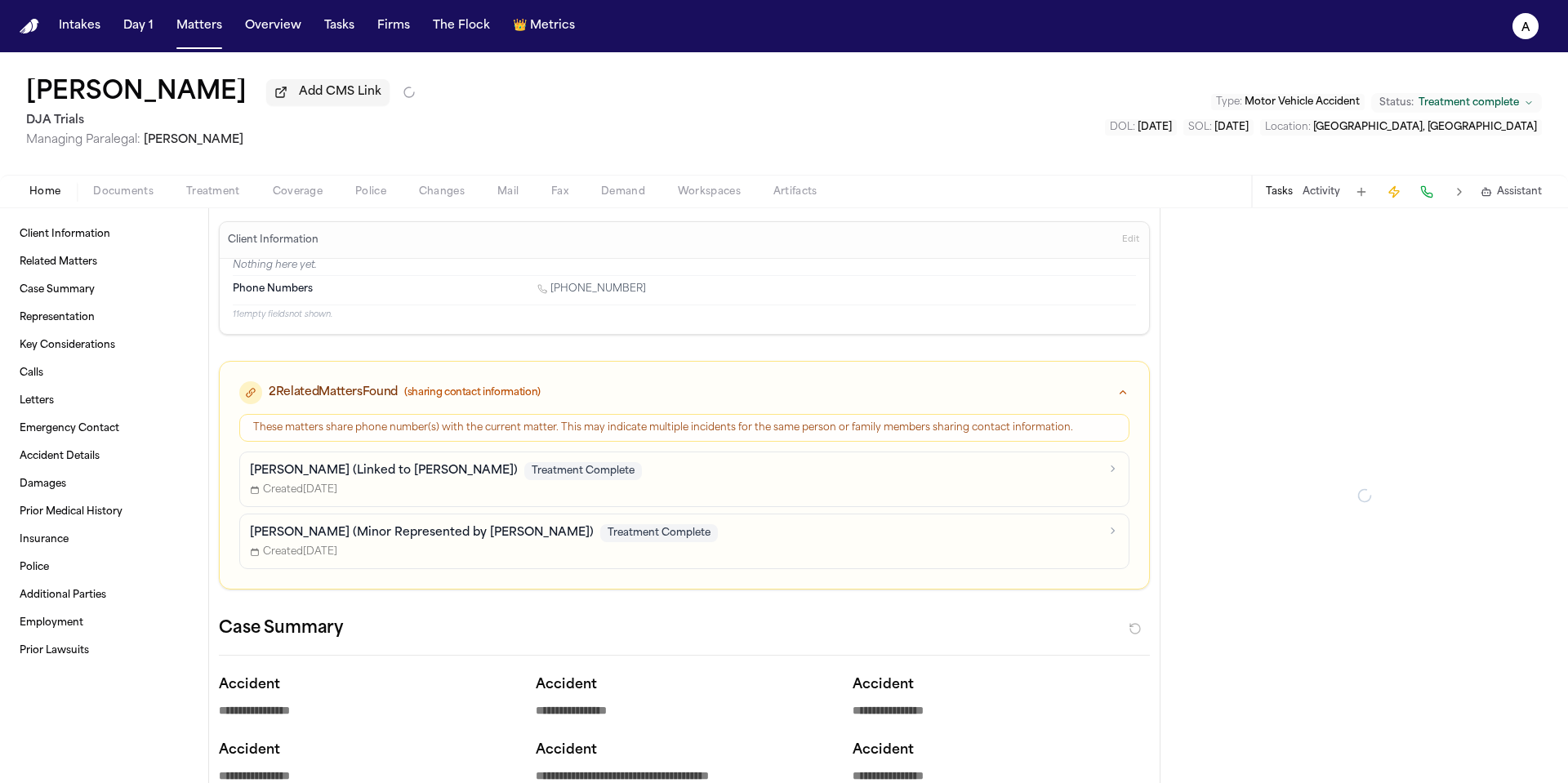
type textarea "*"
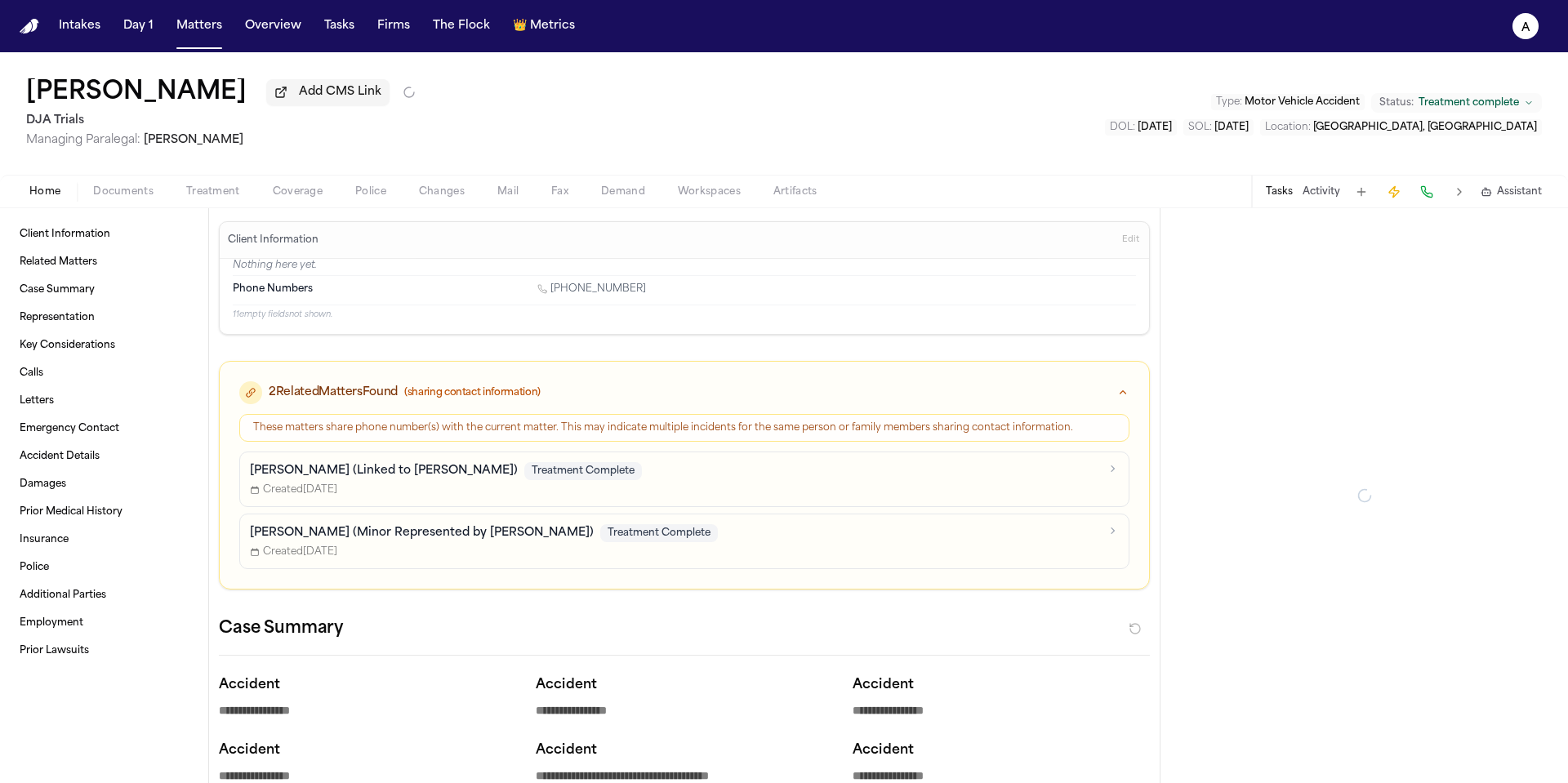
type textarea "*"
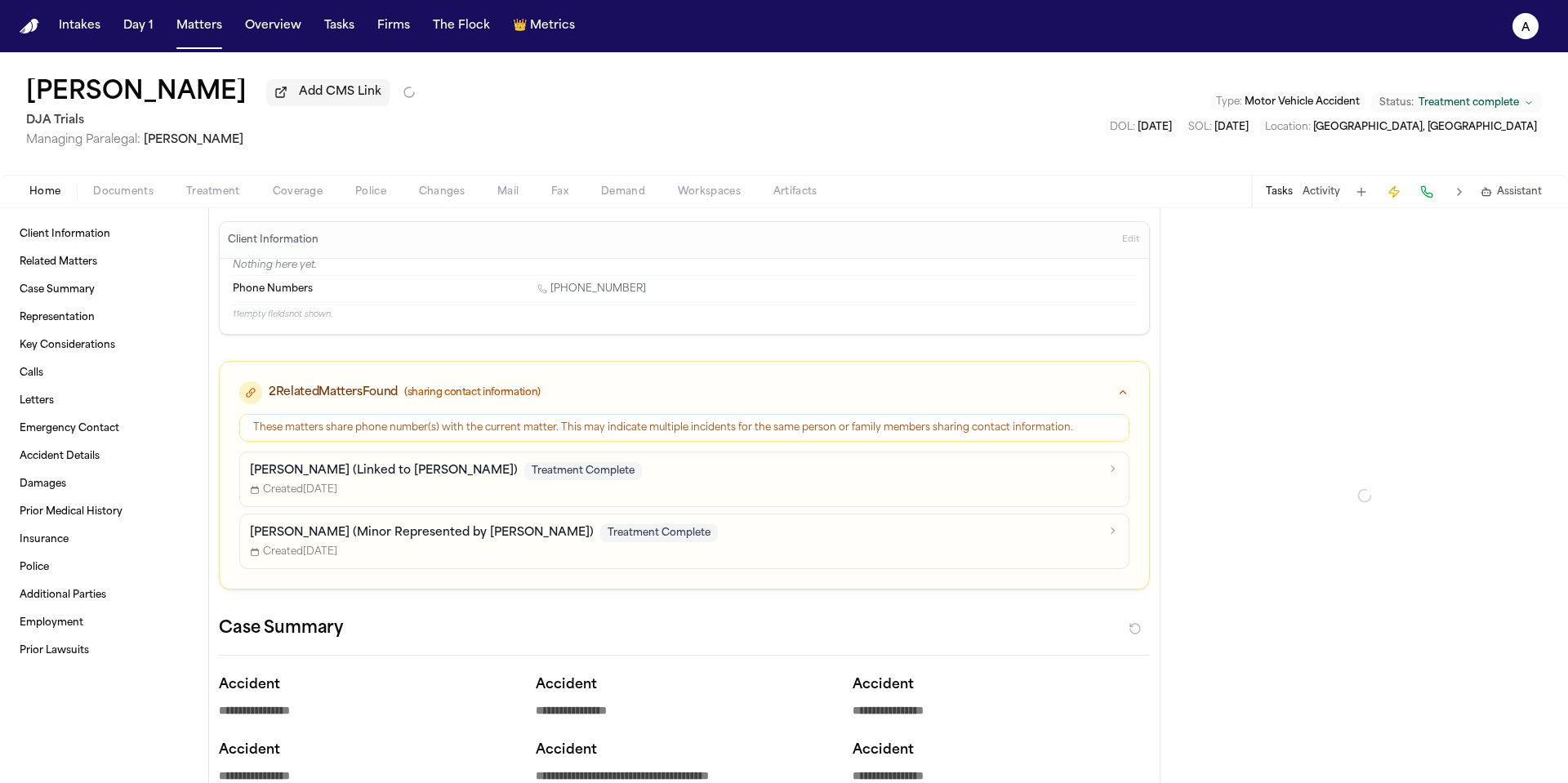
type textarea "*"
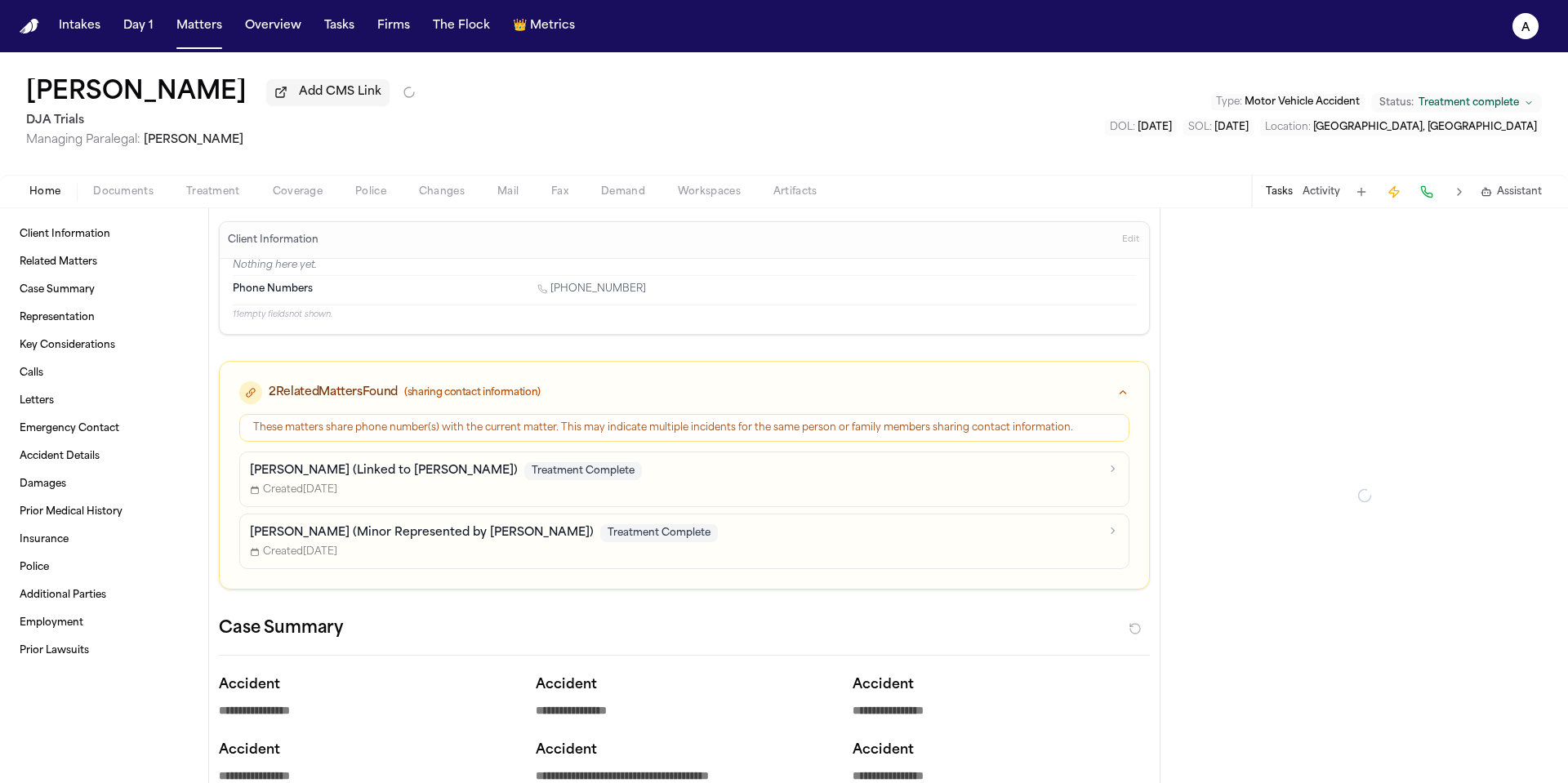
type textarea "*"
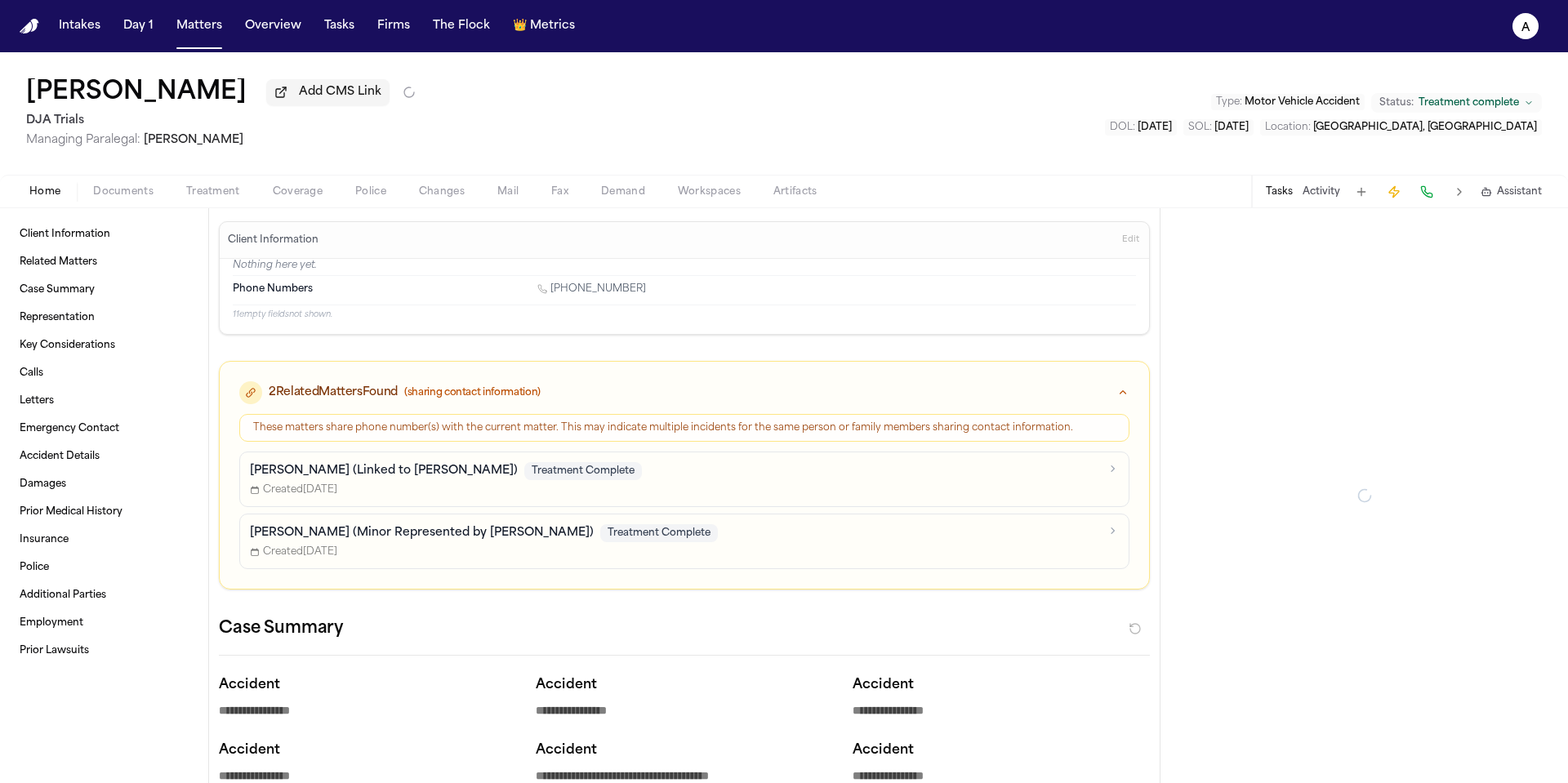
type textarea "*"
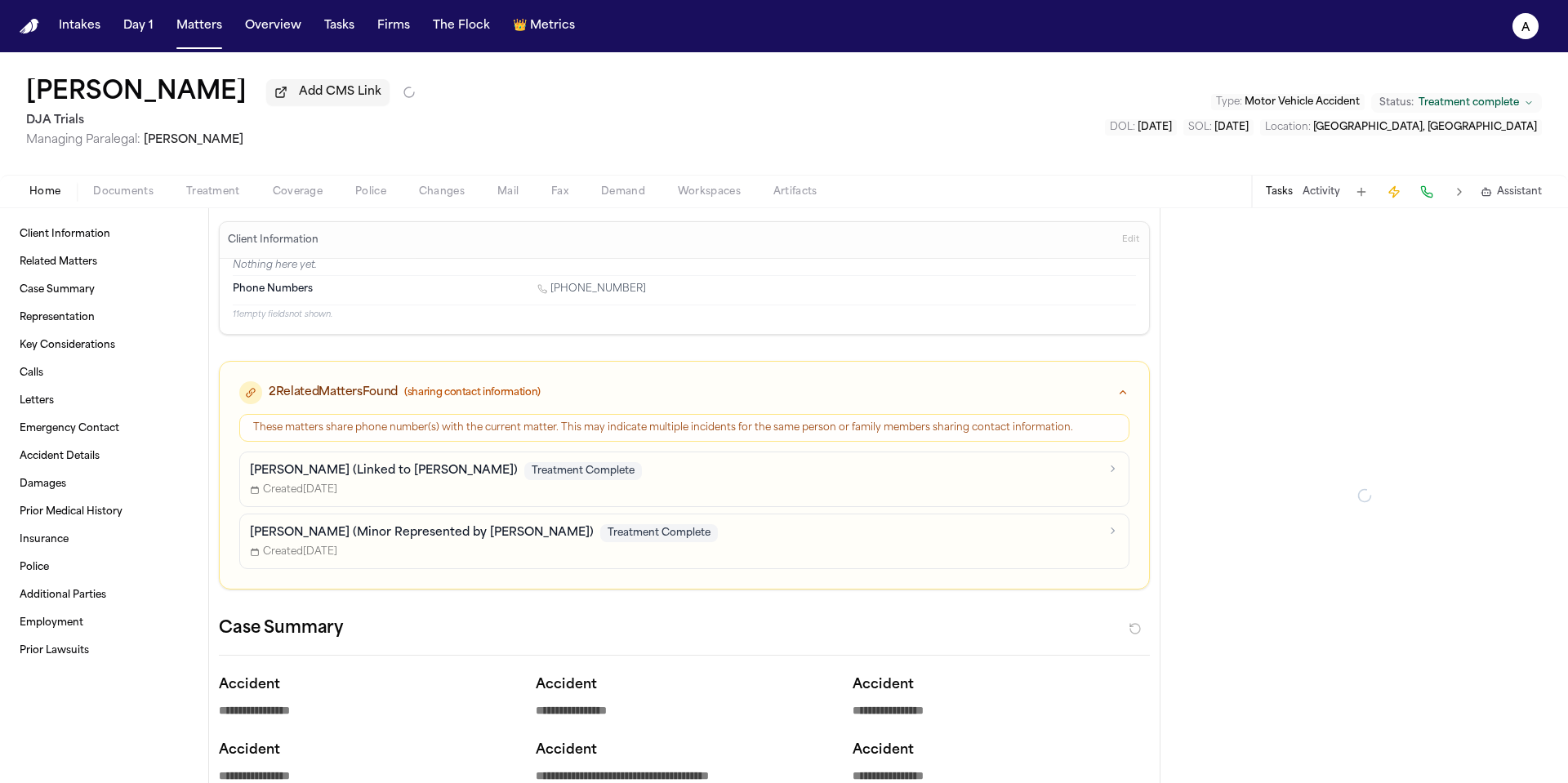
type textarea "*"
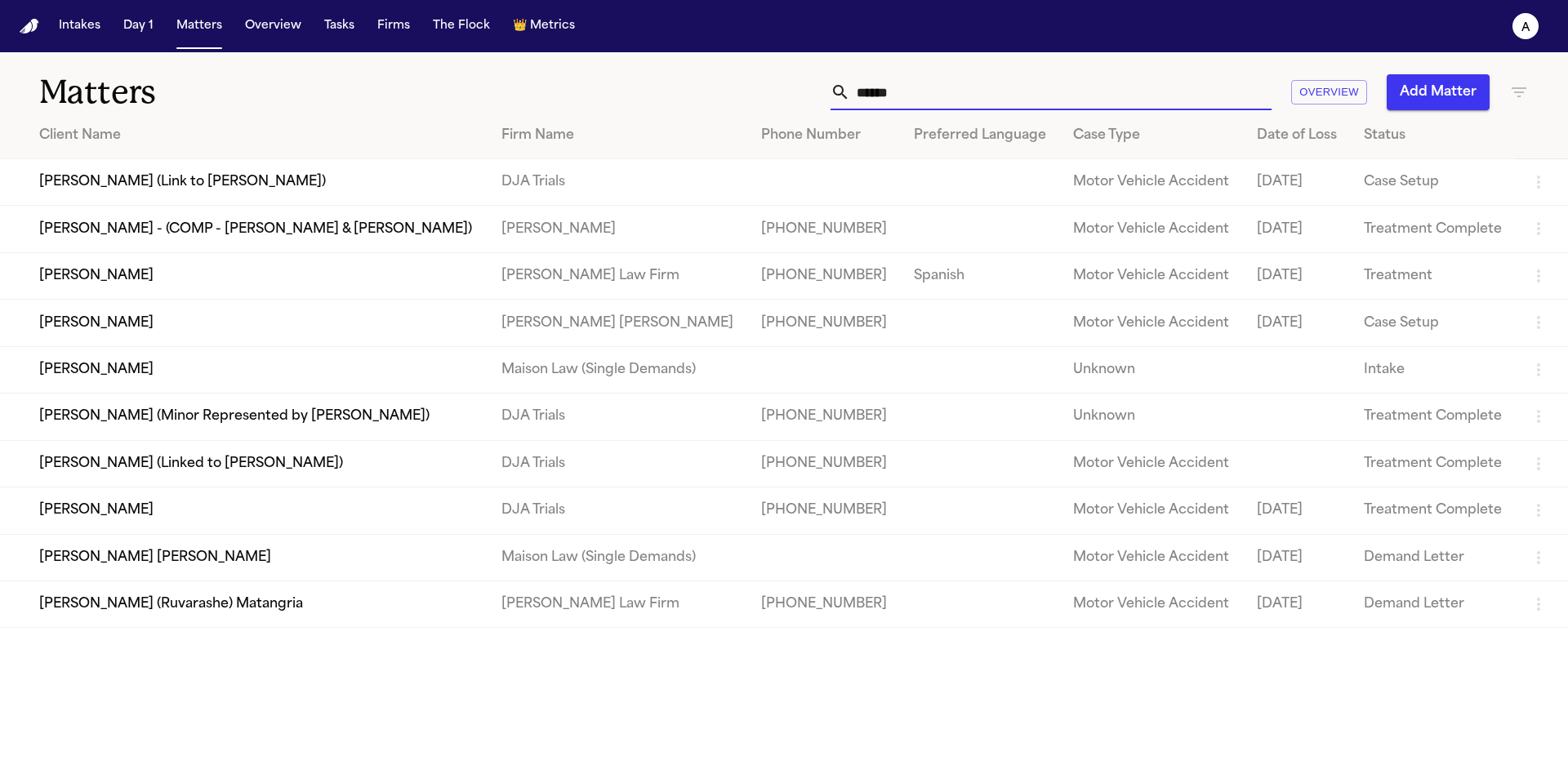
drag, startPoint x: 946, startPoint y: 96, endPoint x: 795, endPoint y: 94, distance: 151.0
click at [795, 95] on div "****** Overview Add Matter" at bounding box center [1000, 92] width 1056 height 36
click at [440, 439] on td "[PERSON_NAME] (Minor Represented by [PERSON_NAME])" at bounding box center [244, 417] width 488 height 47
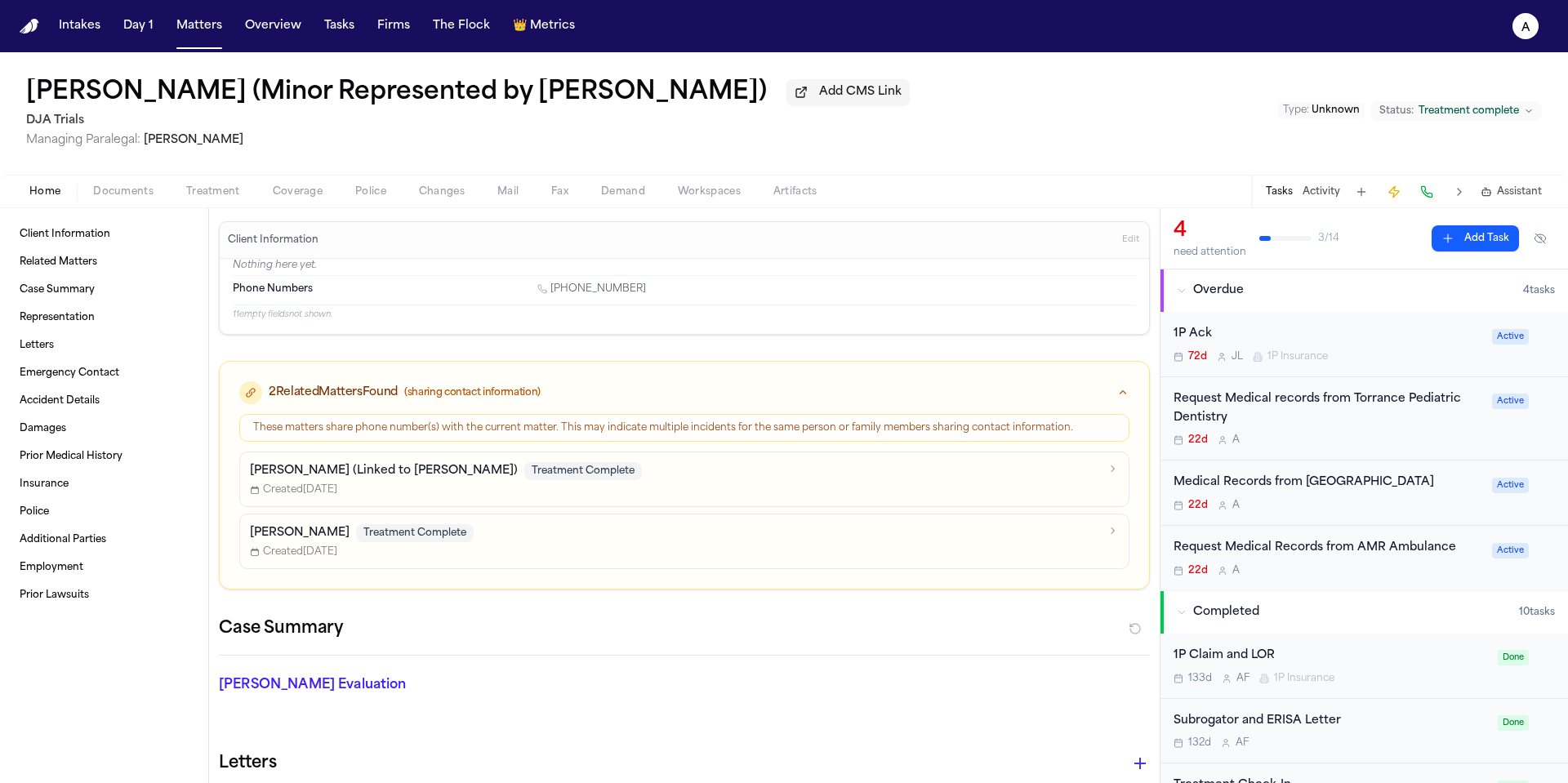
click at [1417, 509] on div "22d A" at bounding box center [1328, 505] width 308 height 13
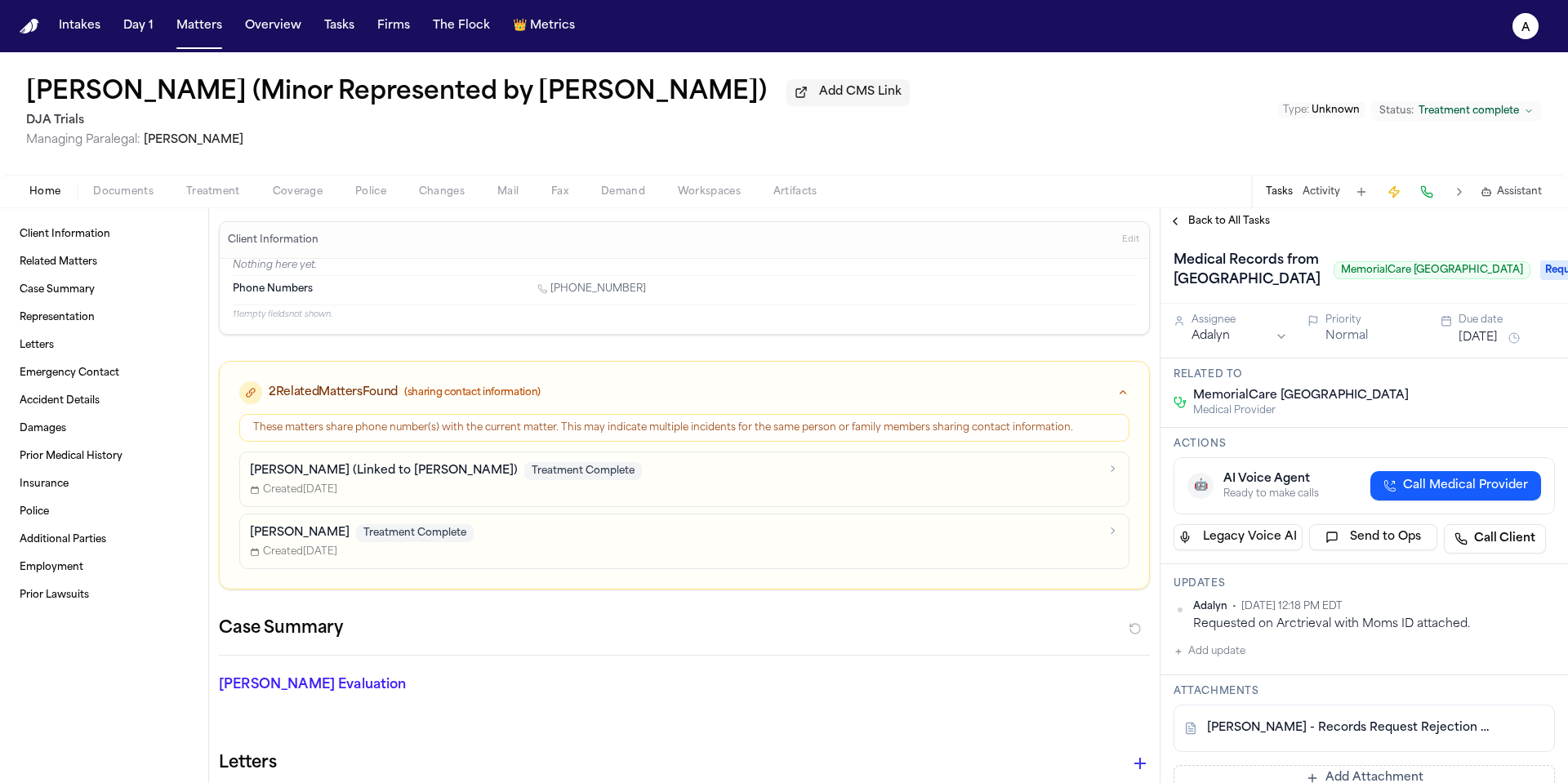
click at [1215, 220] on span "Back to All Tasks" at bounding box center [1229, 221] width 82 height 13
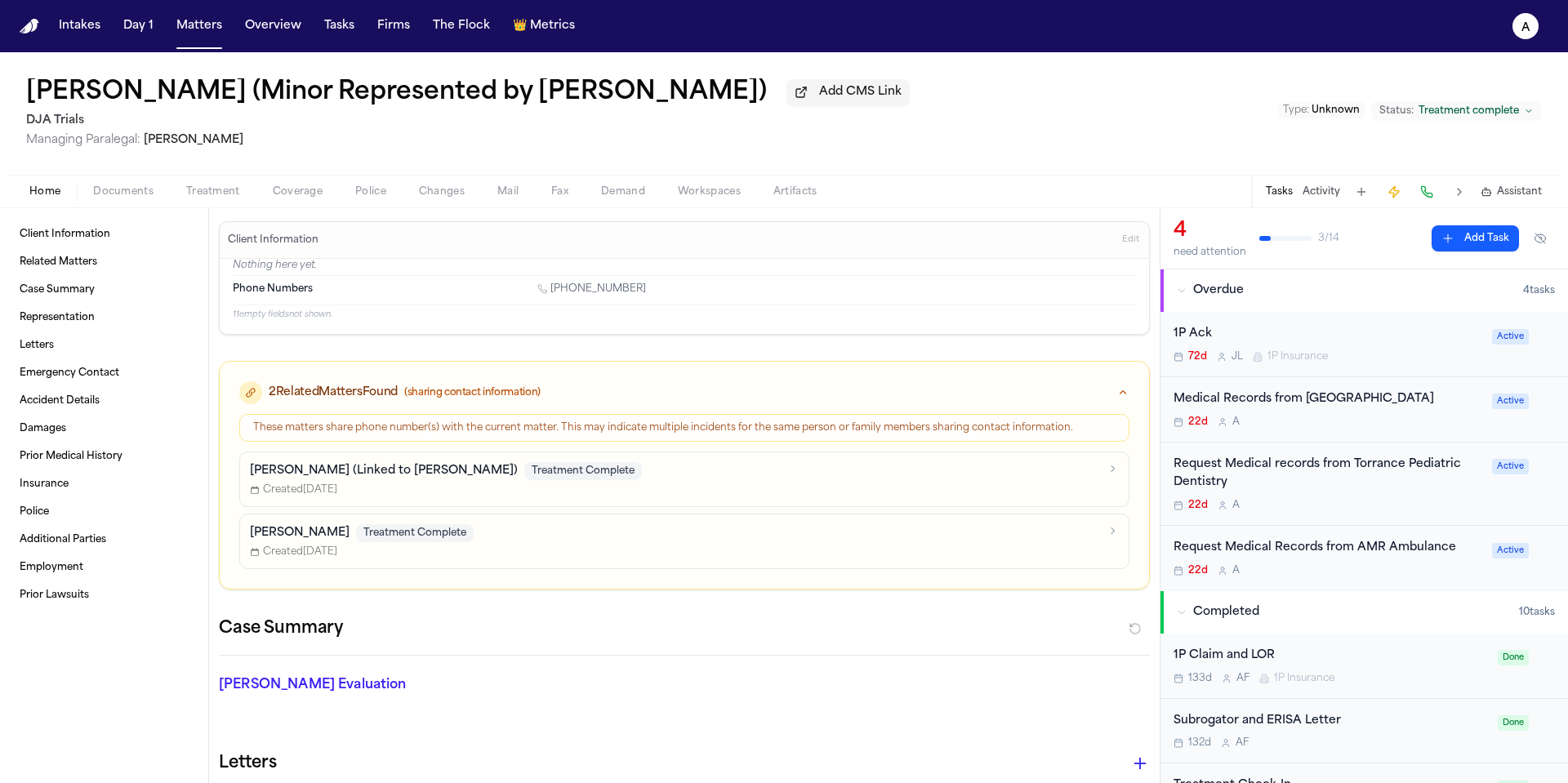
click at [1367, 565] on div "Request Medical Records from AMR Ambulance 22d A" at bounding box center [1328, 558] width 308 height 38
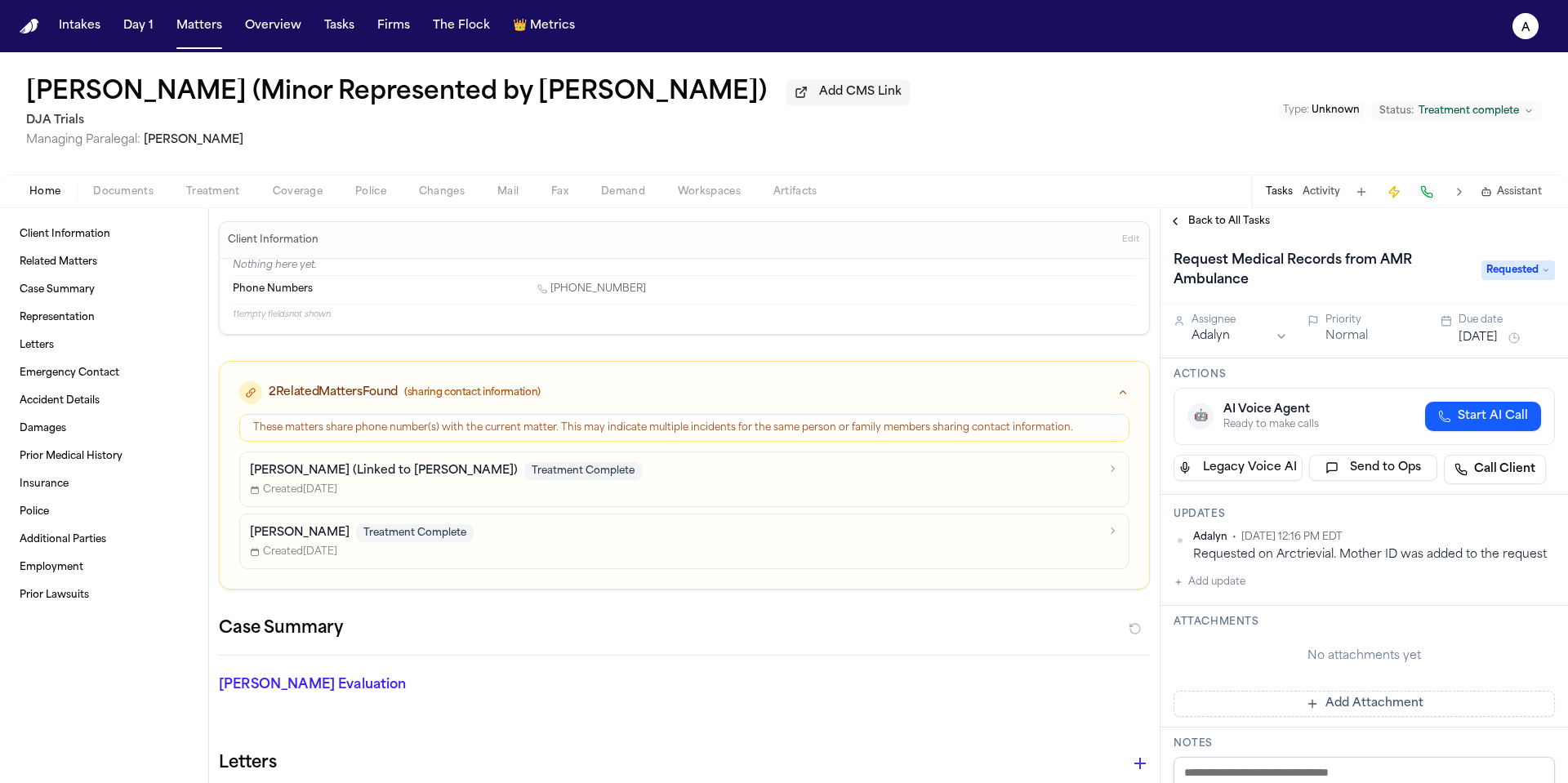
click at [1237, 585] on button "Add update" at bounding box center [1209, 582] width 72 height 20
click at [1238, 590] on textarea "Add your update" at bounding box center [1374, 596] width 349 height 32
paste textarea "**********"
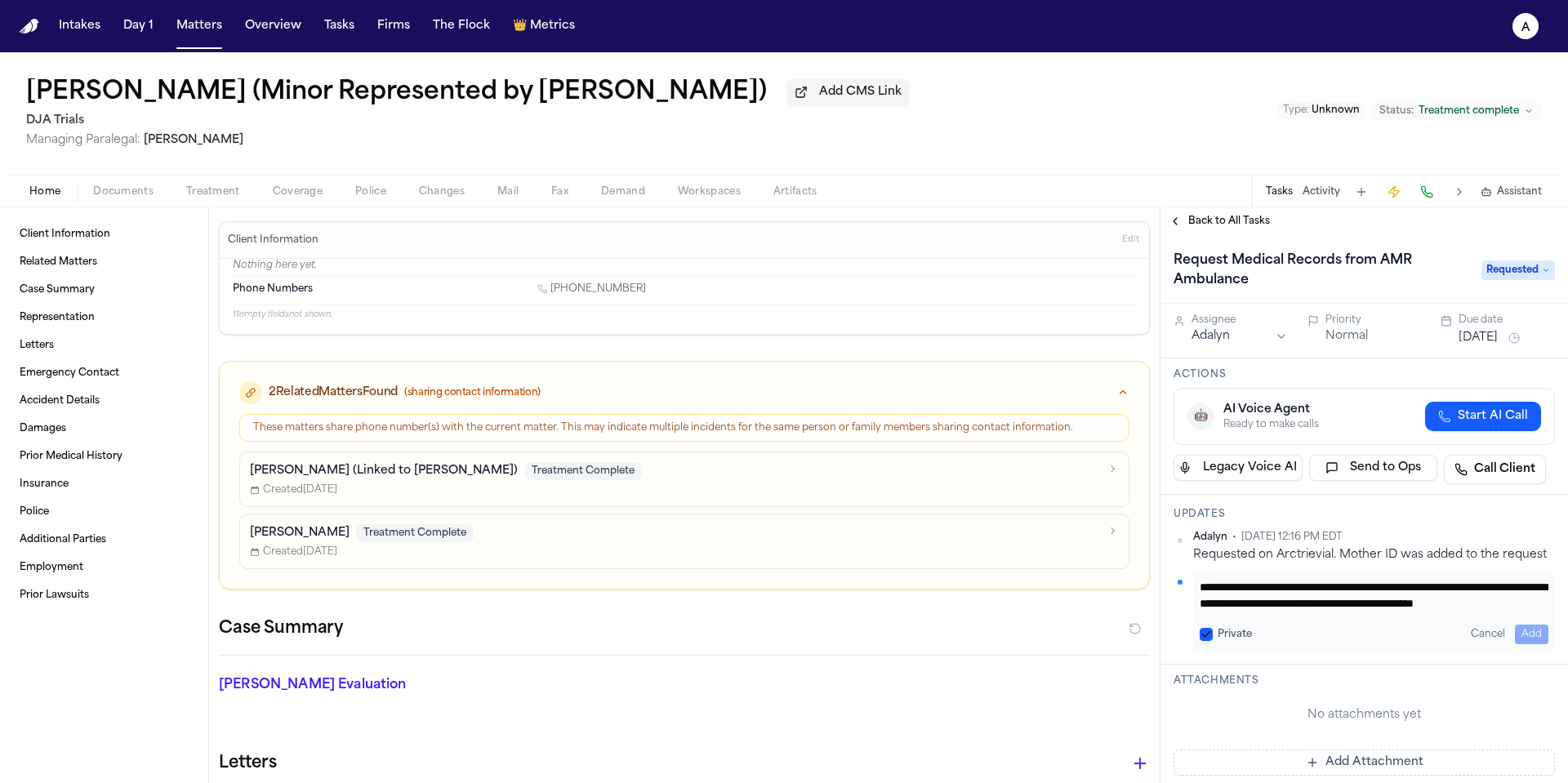
scroll to position [17, 0]
click at [1208, 631] on button "Private" at bounding box center [1206, 634] width 13 height 13
drag, startPoint x: 1506, startPoint y: 594, endPoint x: 1296, endPoint y: 599, distance: 210.1
click at [1296, 599] on textarea "**********" at bounding box center [1368, 596] width 337 height 32
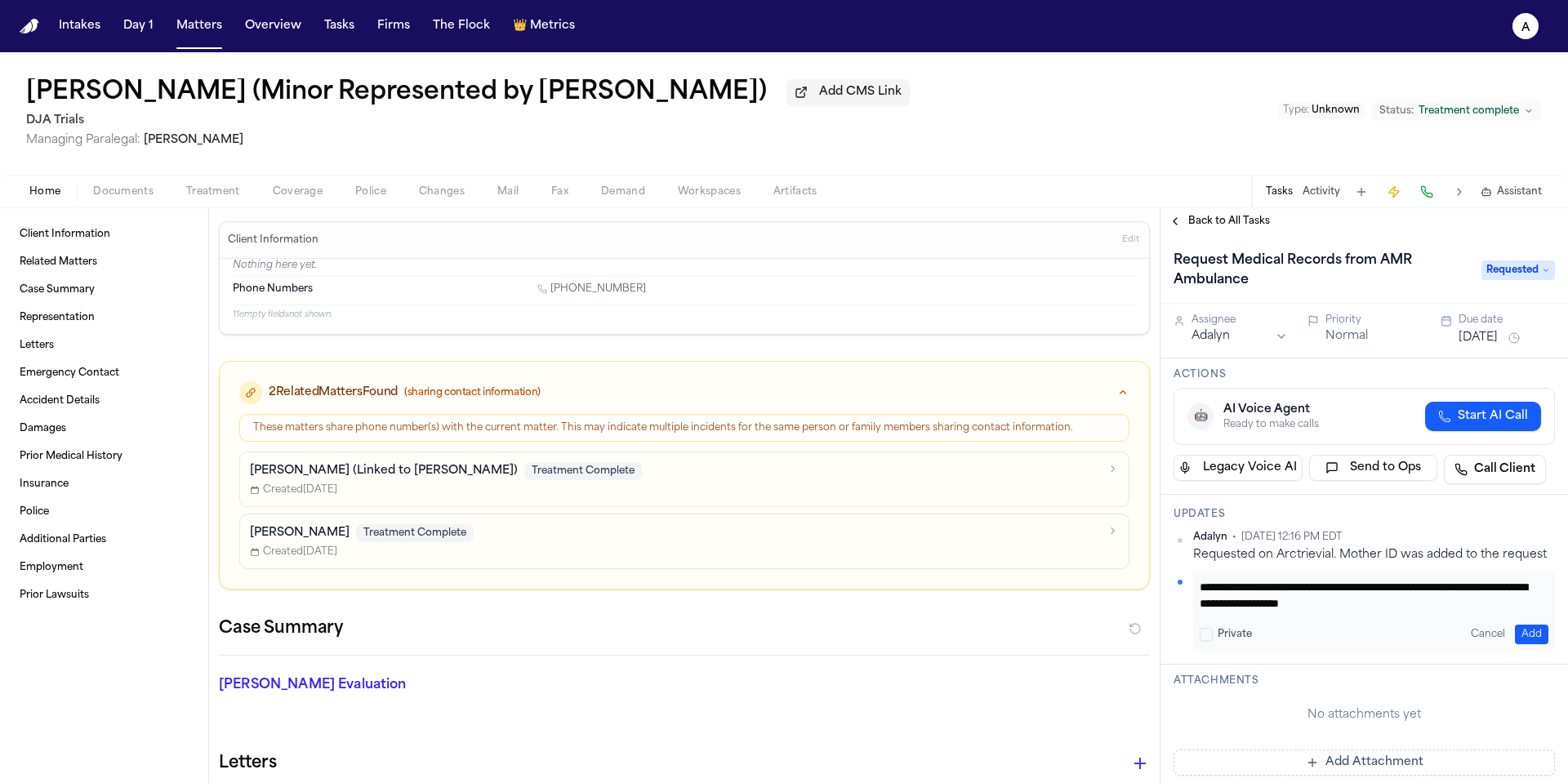
click at [1522, 630] on button "Add" at bounding box center [1531, 634] width 33 height 20
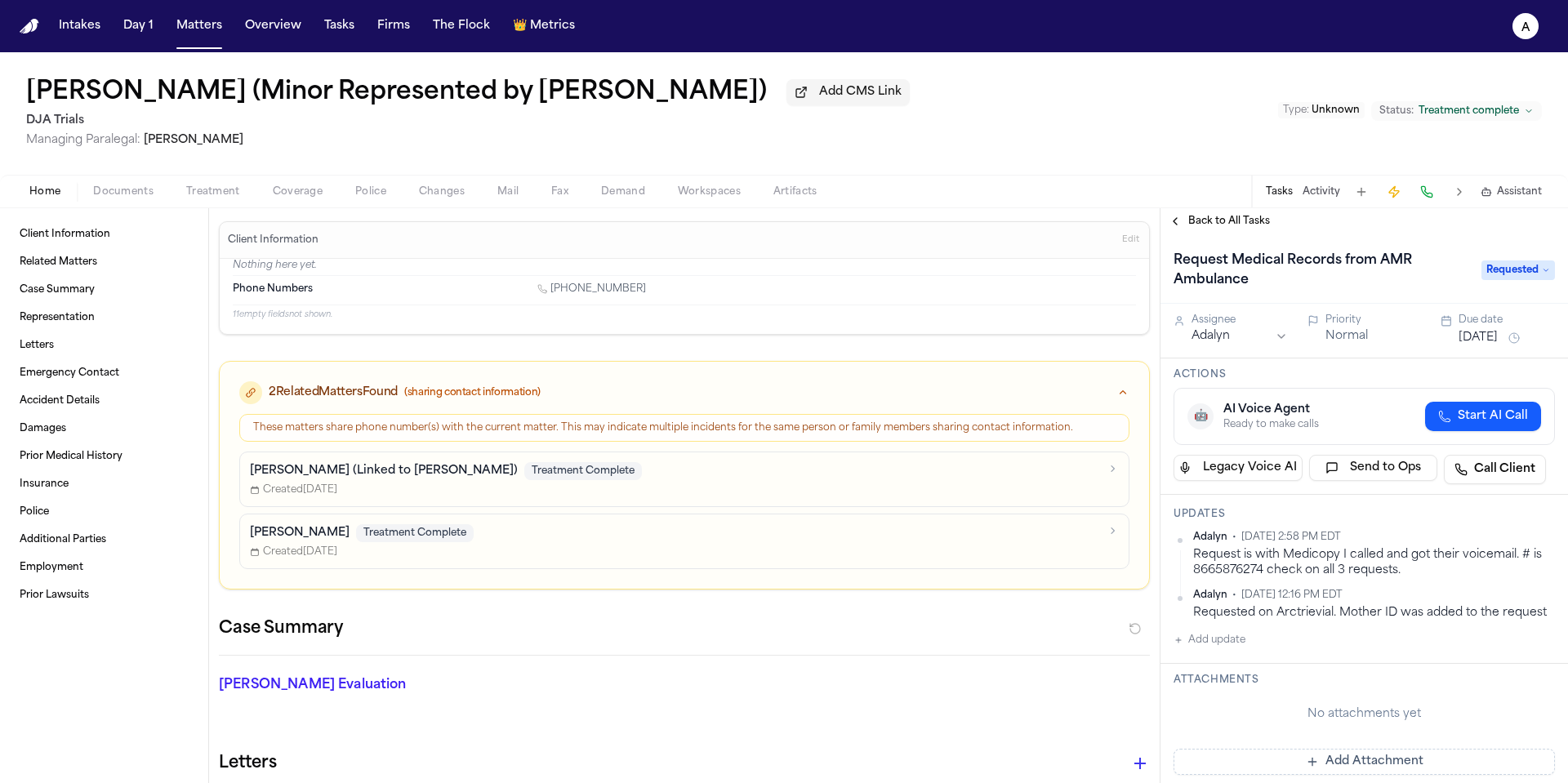
click at [1491, 343] on button "[DATE]" at bounding box center [1479, 337] width 39 height 16
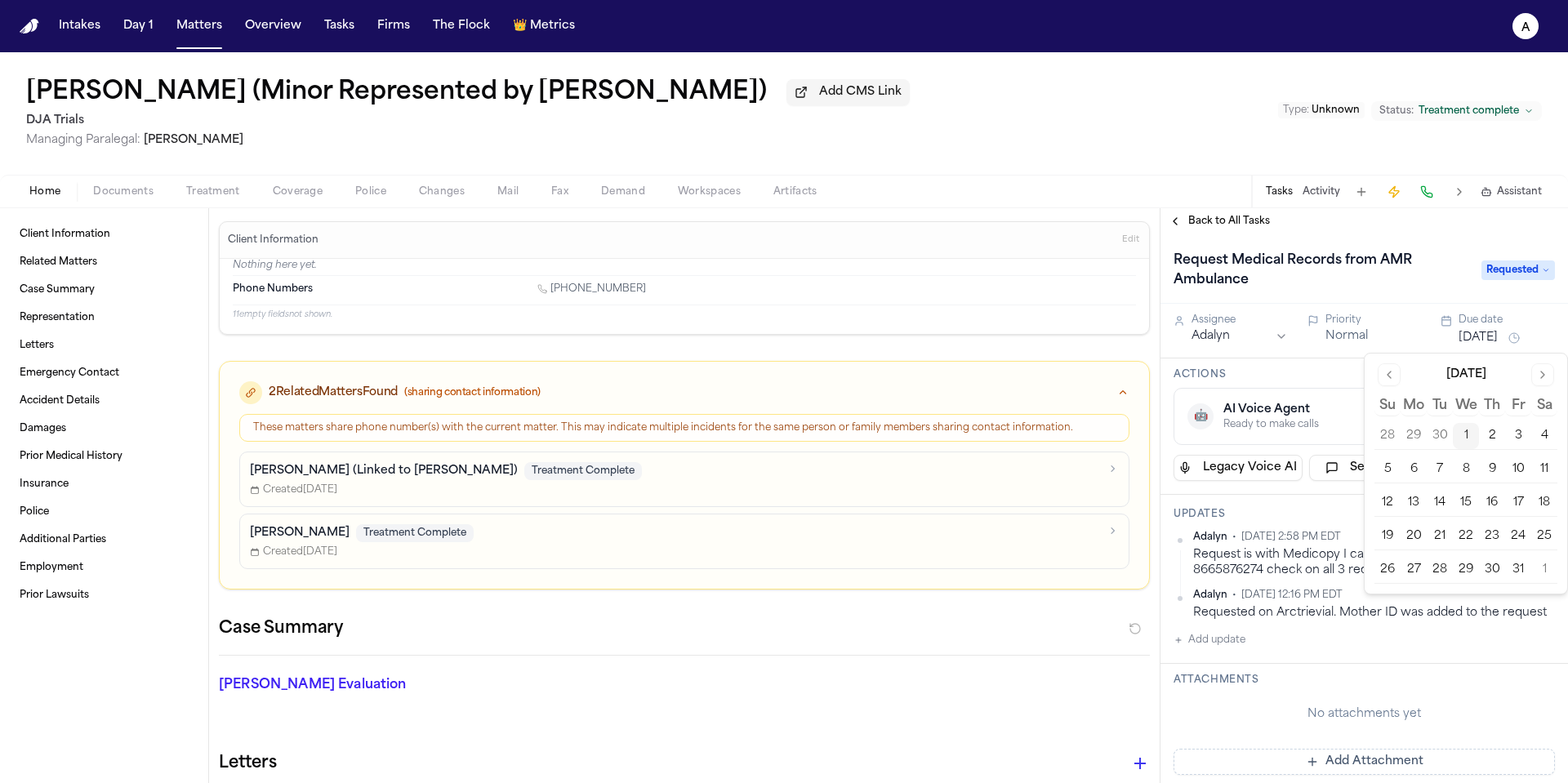
click at [1484, 436] on button "2" at bounding box center [1492, 435] width 26 height 26
click at [1329, 366] on div "Actions 🤖 AI Voice Agent Ready to make calls Start AI Call Legacy Voice AI Send…" at bounding box center [1364, 427] width 407 height 136
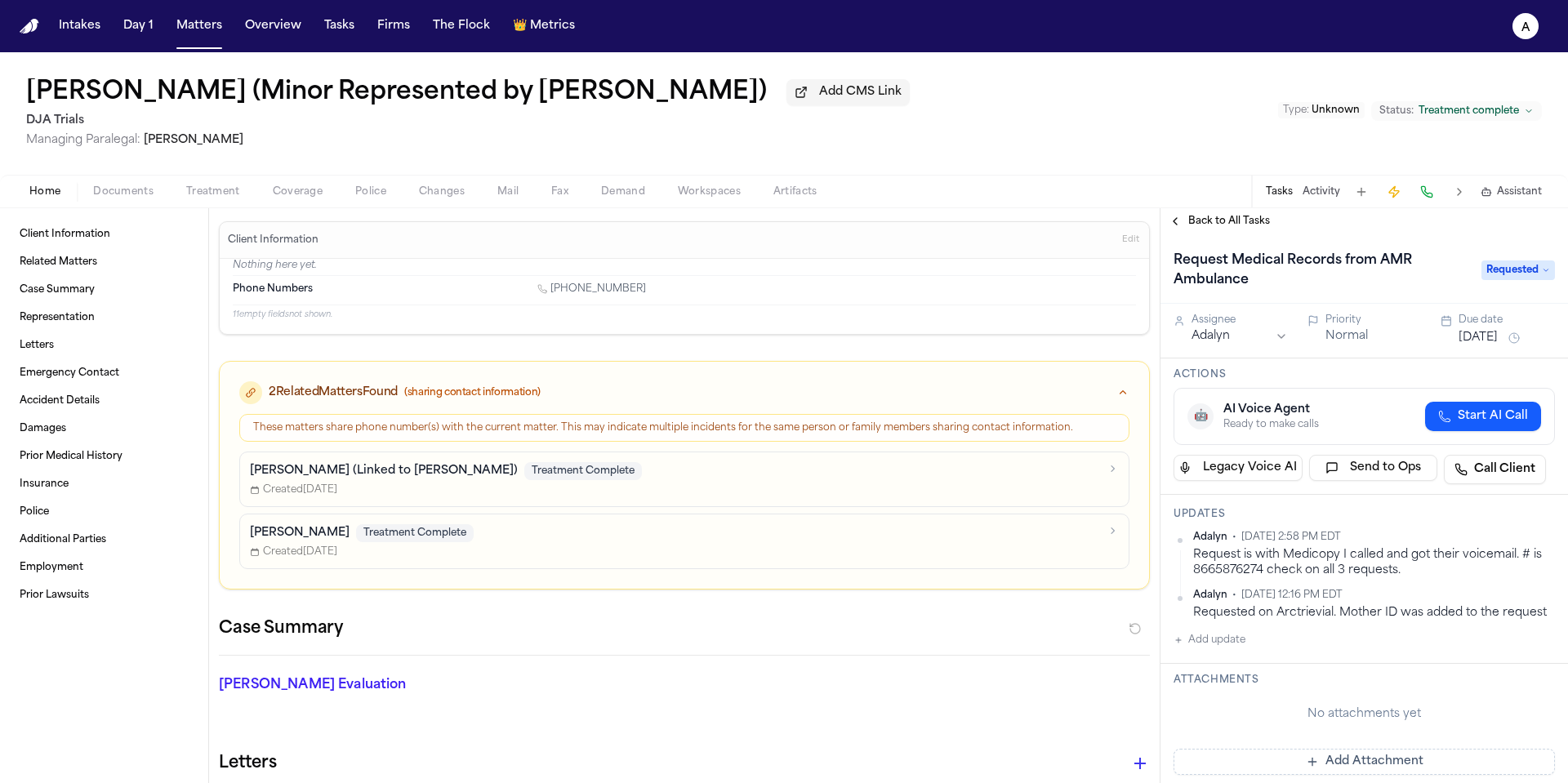
click at [1354, 344] on button "Normal" at bounding box center [1346, 336] width 43 height 16
click at [1351, 337] on button "Urgent" at bounding box center [1345, 336] width 40 height 16
click at [1237, 223] on span "Back to All Tasks" at bounding box center [1229, 221] width 82 height 13
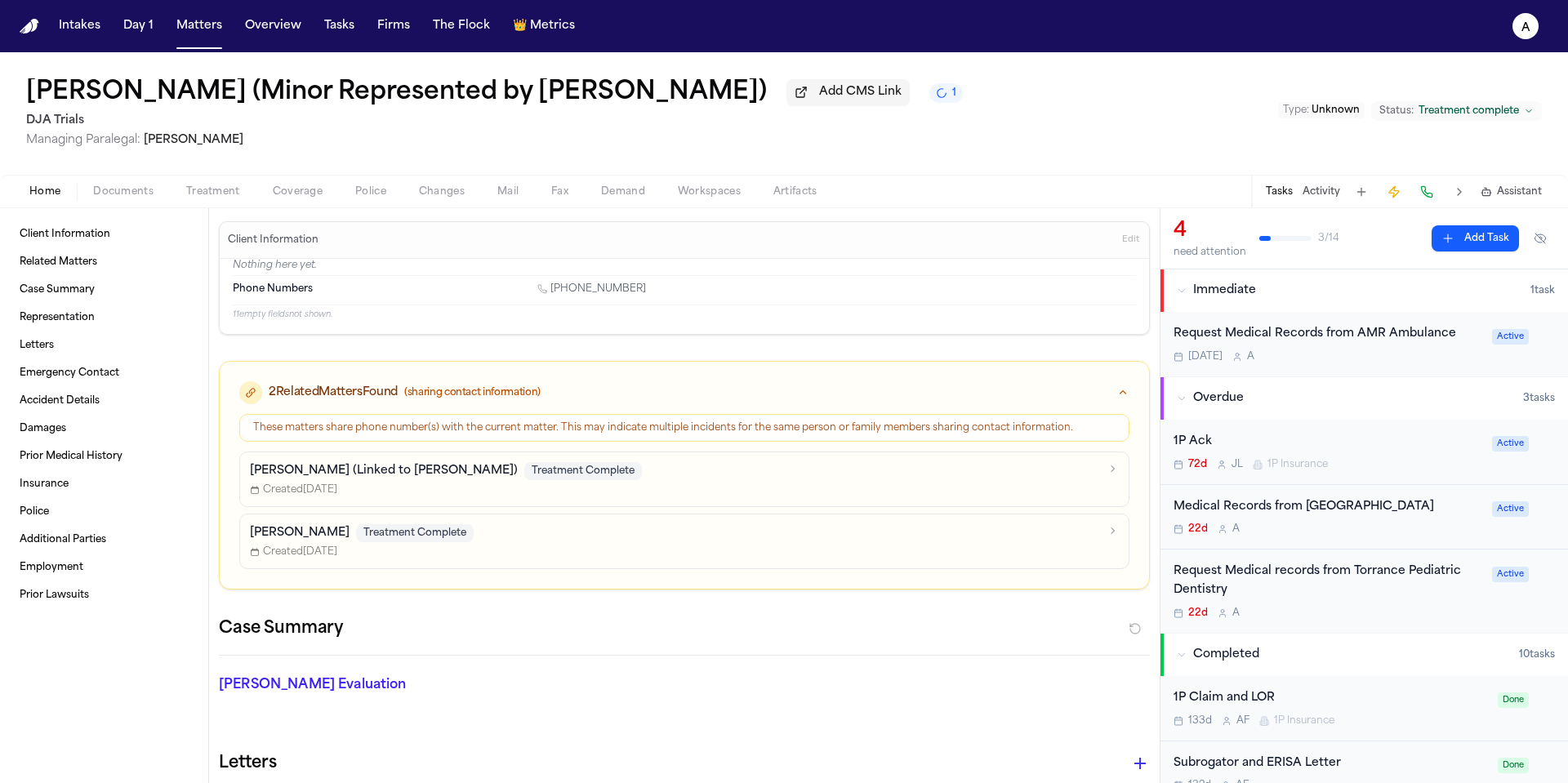
click at [1430, 536] on div "22d A" at bounding box center [1328, 528] width 308 height 13
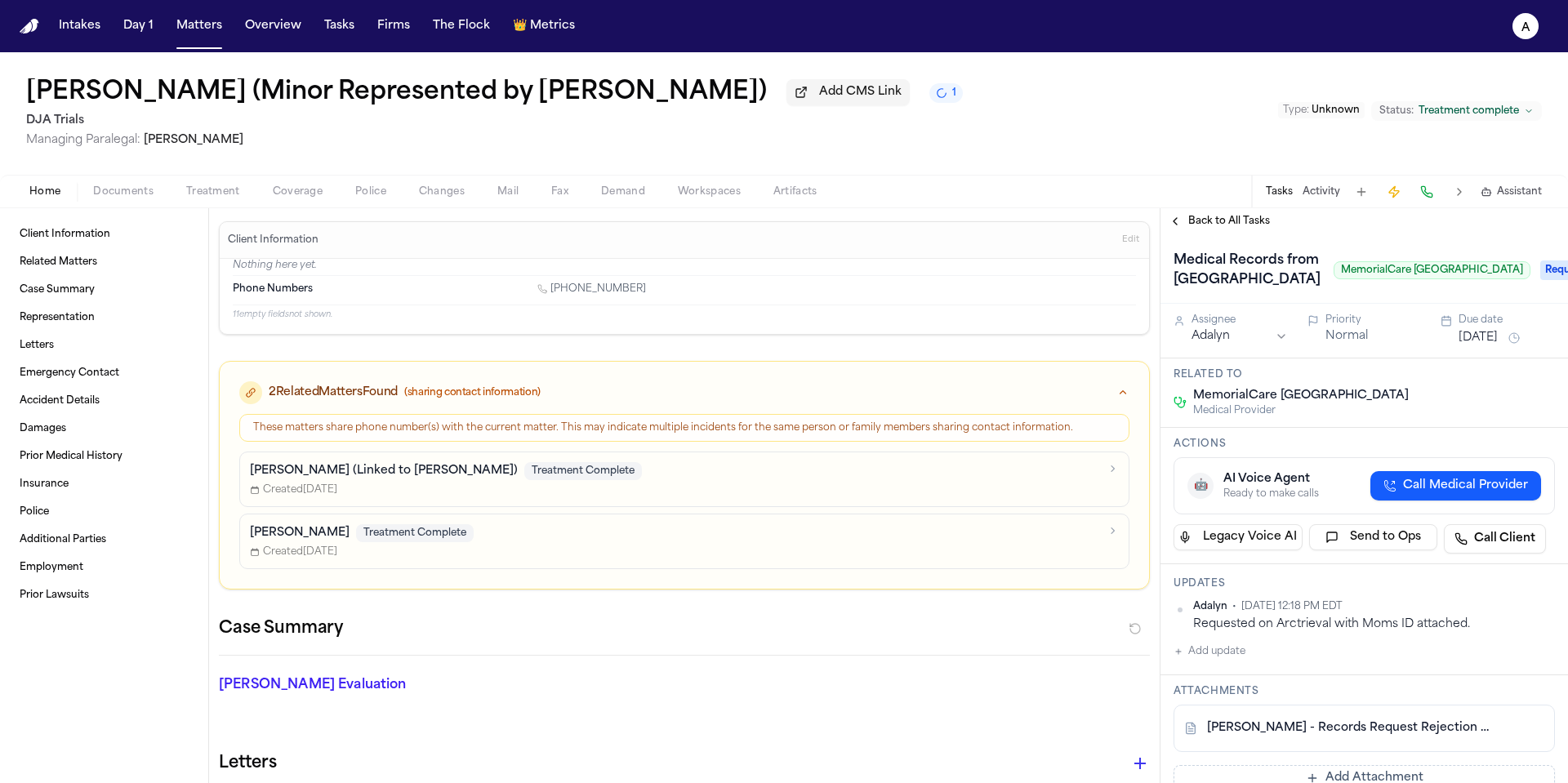
click at [1251, 245] on div "Medical Records from Long Beach Memorial MemorialCare Long Beach Medical Center…" at bounding box center [1364, 268] width 407 height 69
click at [1254, 227] on span "Back to All Tasks" at bounding box center [1229, 221] width 82 height 13
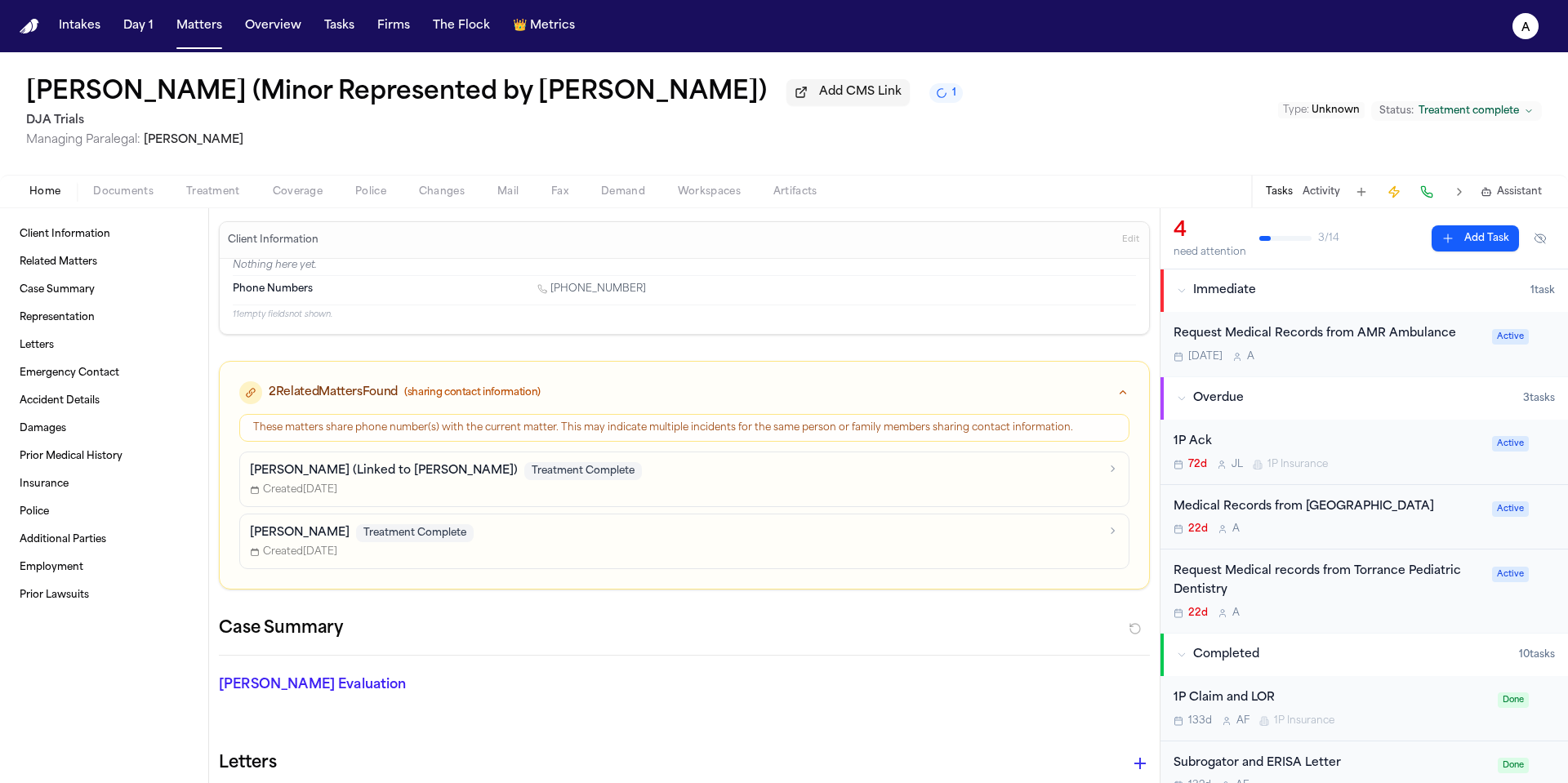
click at [1377, 527] on div "22d A" at bounding box center [1328, 528] width 308 height 13
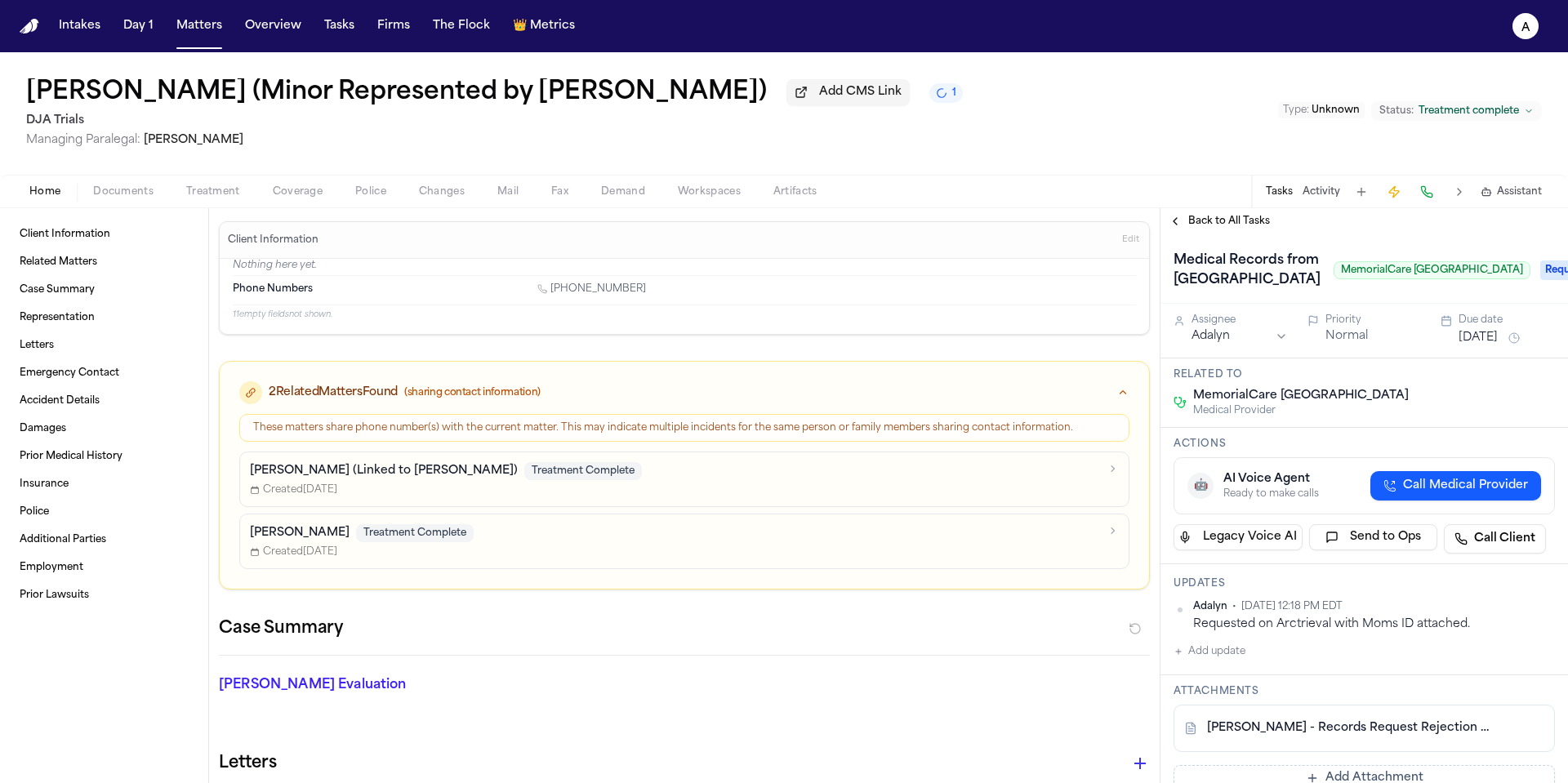
click at [1246, 661] on div "Adalyn • Sep 4, 2025 12:18 PM EDT Requested on Arctrieval with Moms ID attached…" at bounding box center [1364, 630] width 382 height 61
click at [1222, 661] on button "Add update" at bounding box center [1209, 651] width 72 height 20
click at [1230, 681] on textarea "Add your update" at bounding box center [1374, 665] width 349 height 32
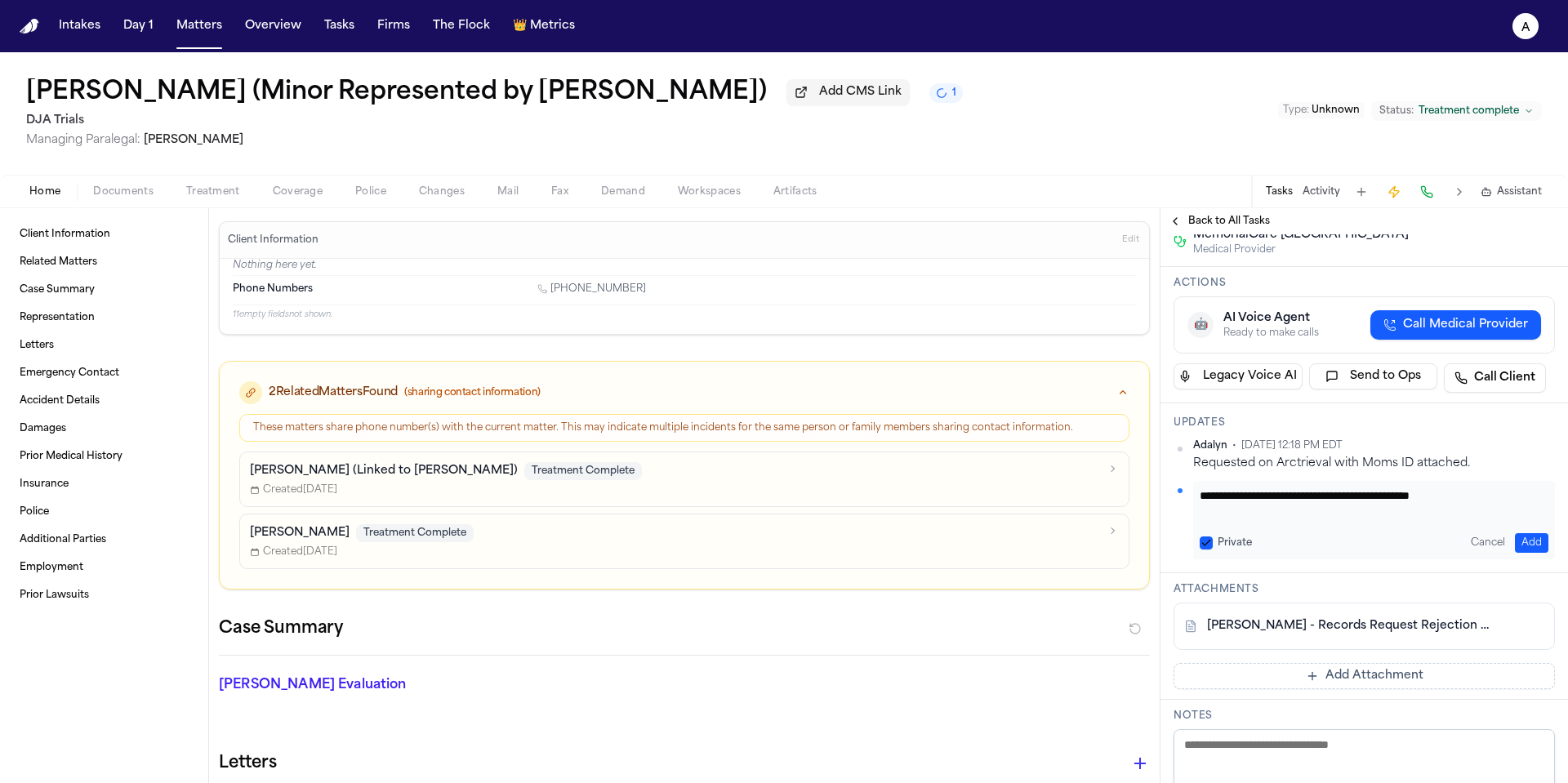
scroll to position [162, 0]
click at [1210, 549] on button "Private" at bounding box center [1206, 542] width 13 height 13
click at [1521, 552] on button "Add" at bounding box center [1531, 542] width 33 height 20
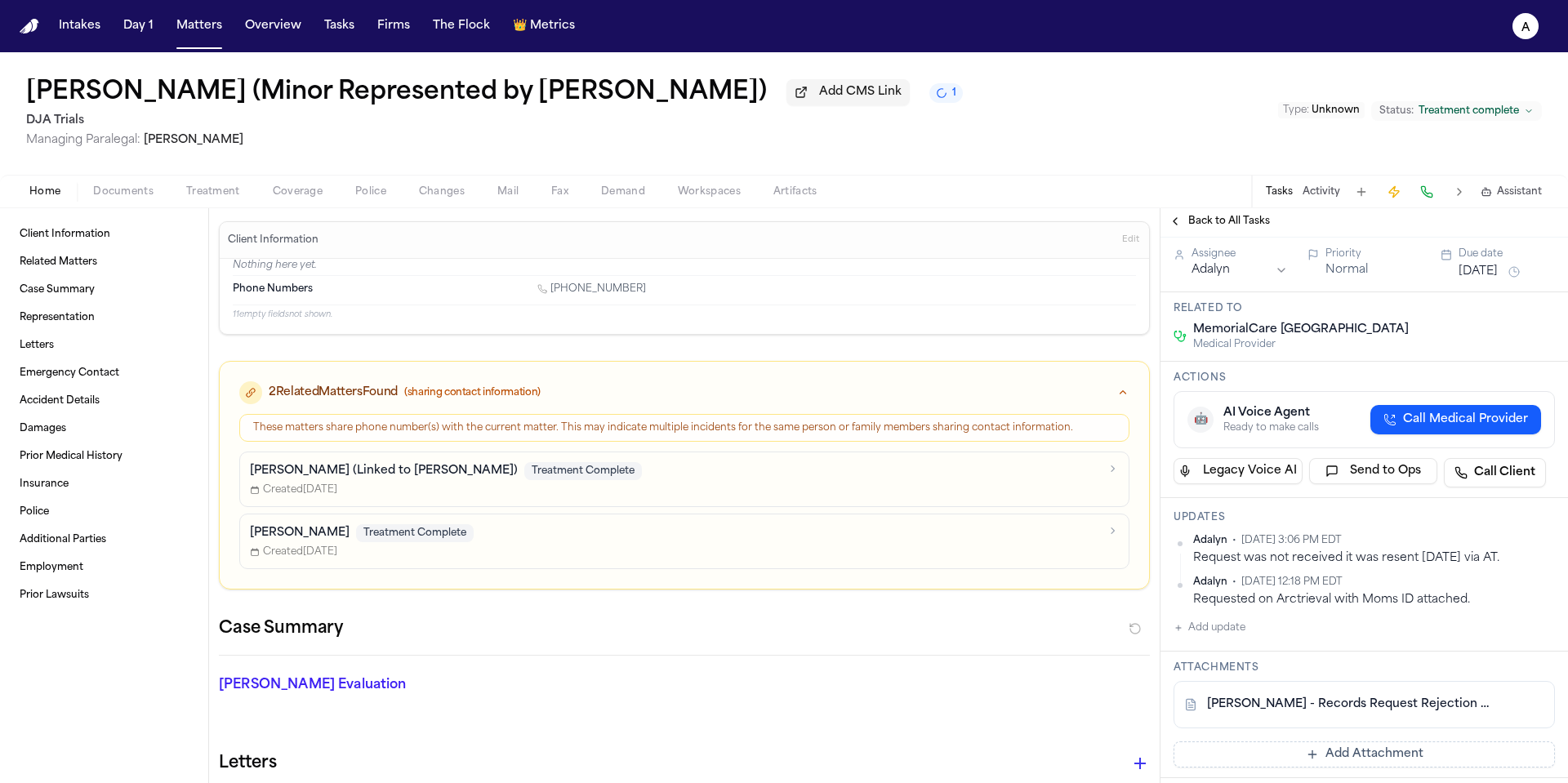
scroll to position [3, 0]
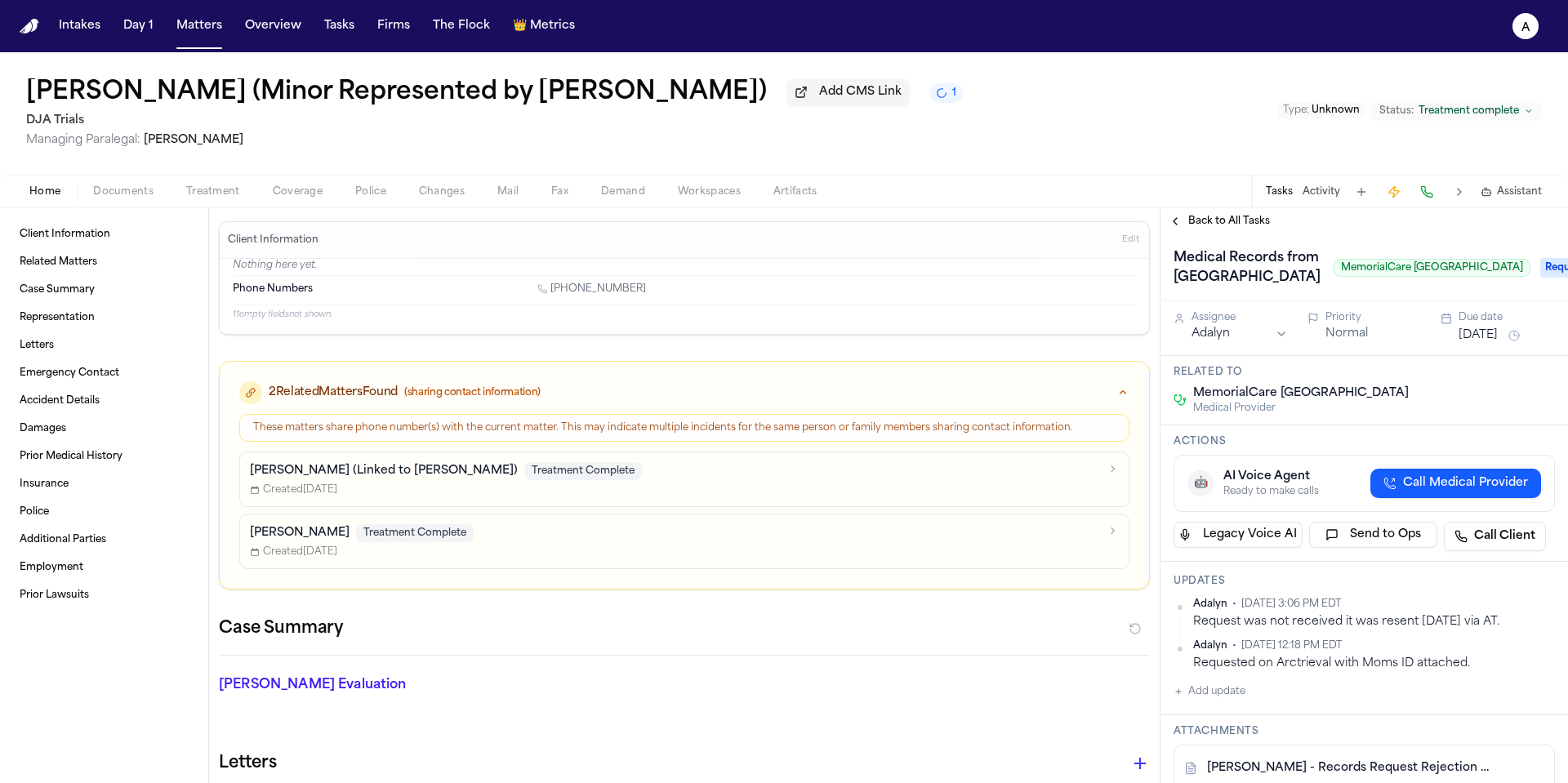
click at [1490, 343] on button "[DATE]" at bounding box center [1479, 335] width 39 height 16
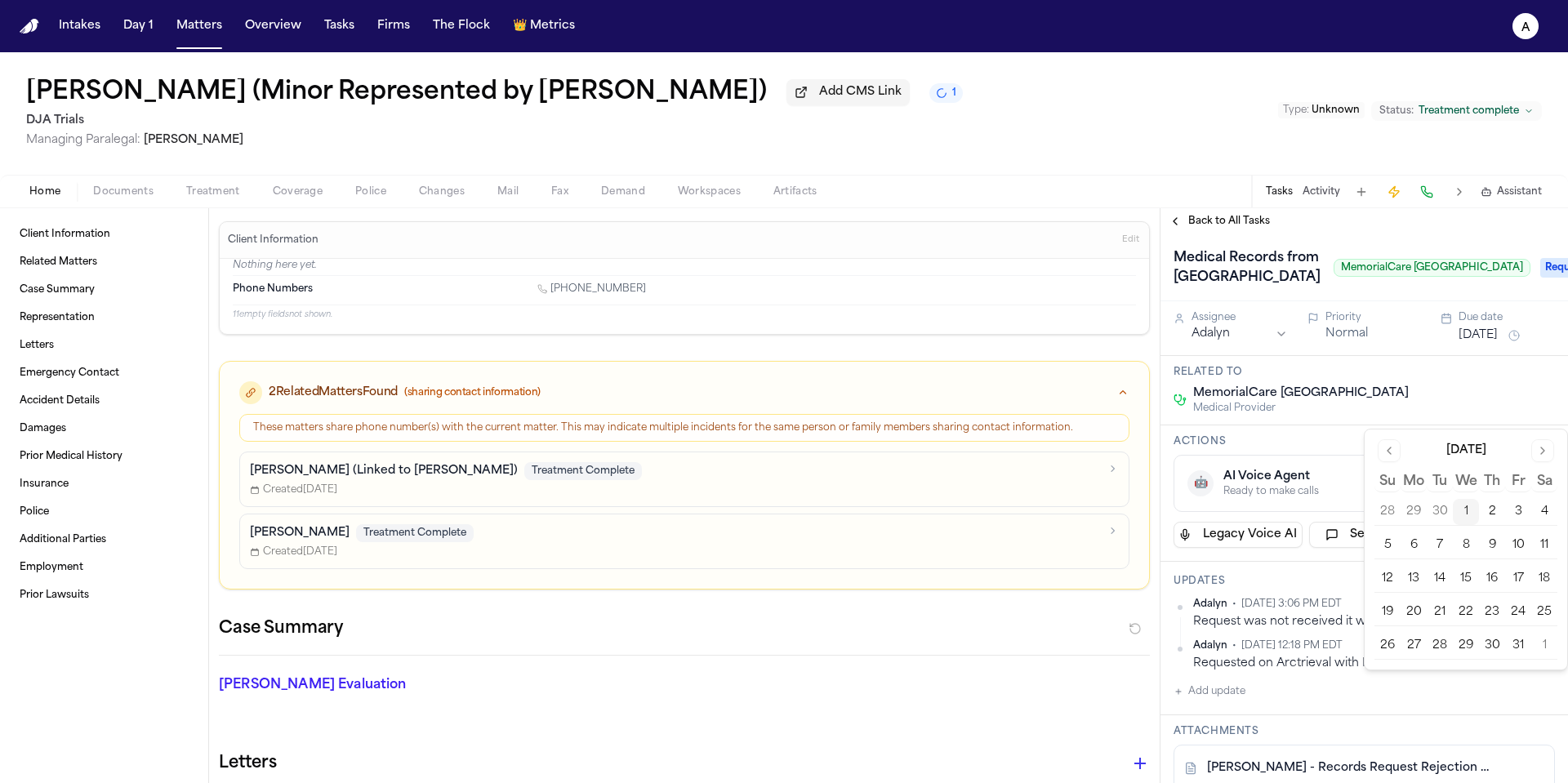
click at [1493, 512] on button "2" at bounding box center [1492, 512] width 26 height 26
click at [1423, 291] on div "Medical Records from Long Beach Memorial MemorialCare Long Beach Medical Center" at bounding box center [1352, 268] width 357 height 46
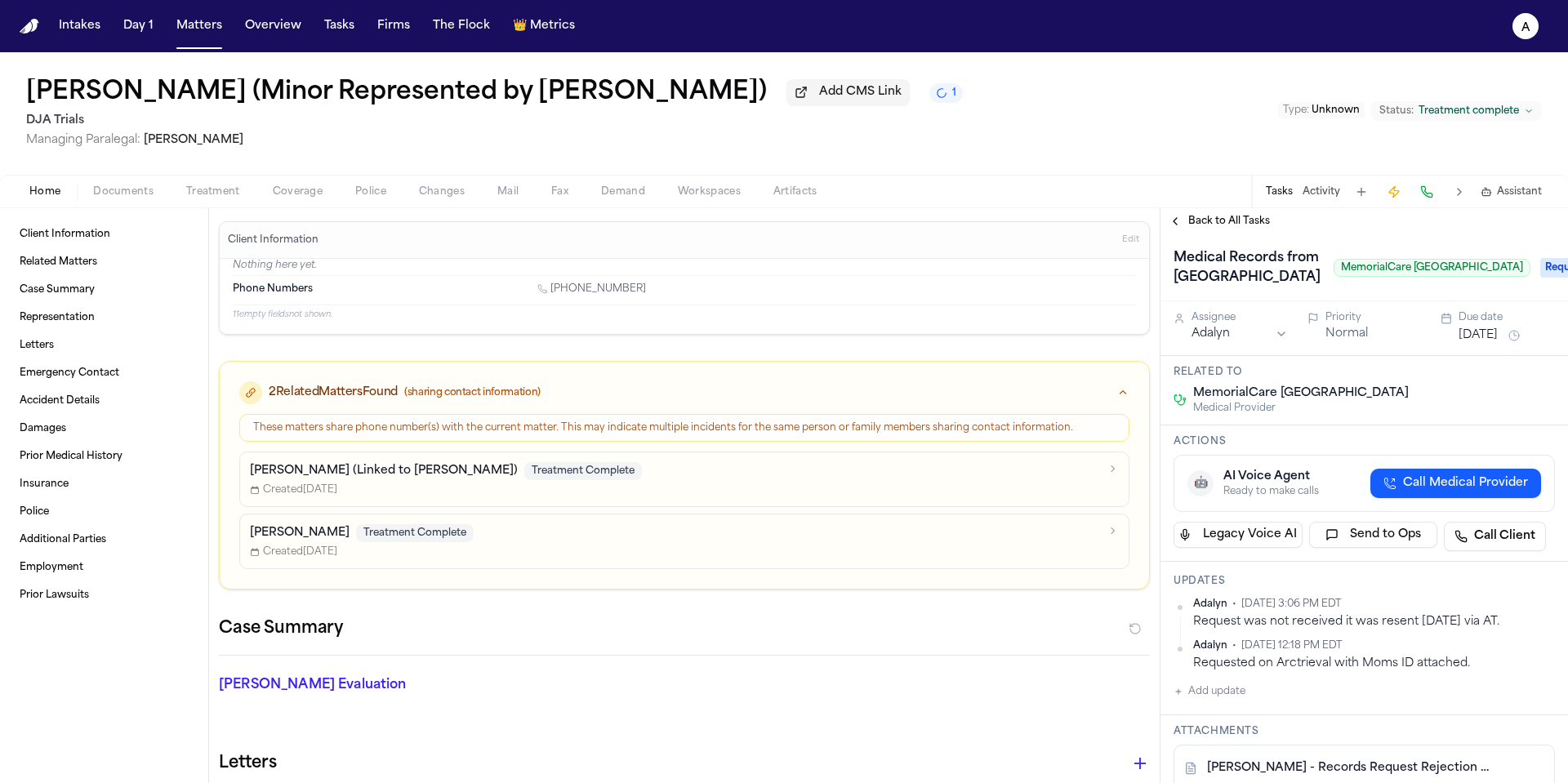
click at [1356, 343] on button "Normal" at bounding box center [1346, 333] width 43 height 16
click at [1352, 343] on button "Urgent" at bounding box center [1345, 333] width 40 height 16
click at [1231, 225] on span "Back to All Tasks" at bounding box center [1229, 221] width 82 height 13
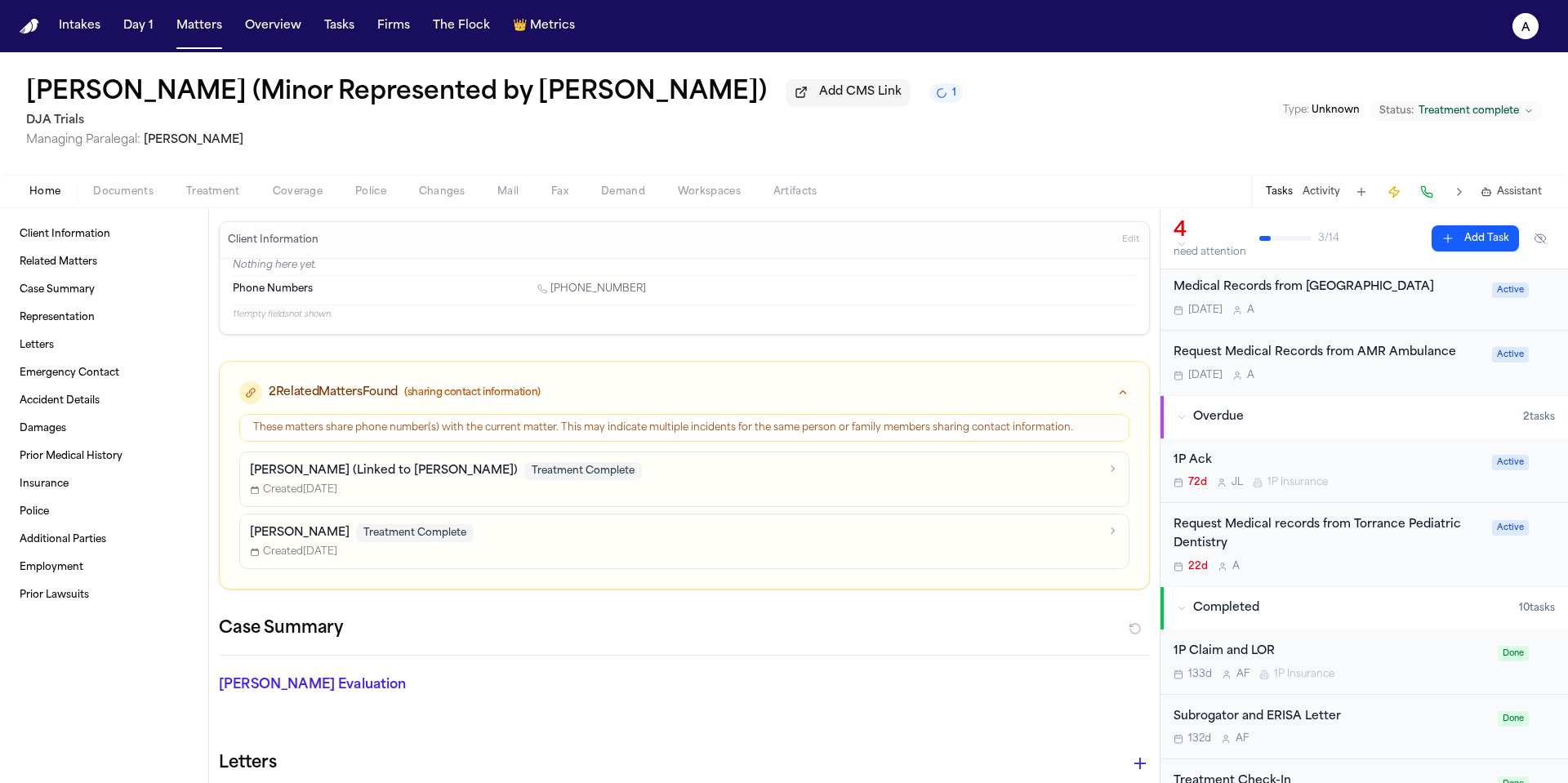
scroll to position [49, 0]
click at [1404, 552] on div "Request Medical records from Torrance Pediatric Dentistry" at bounding box center [1328, 533] width 308 height 37
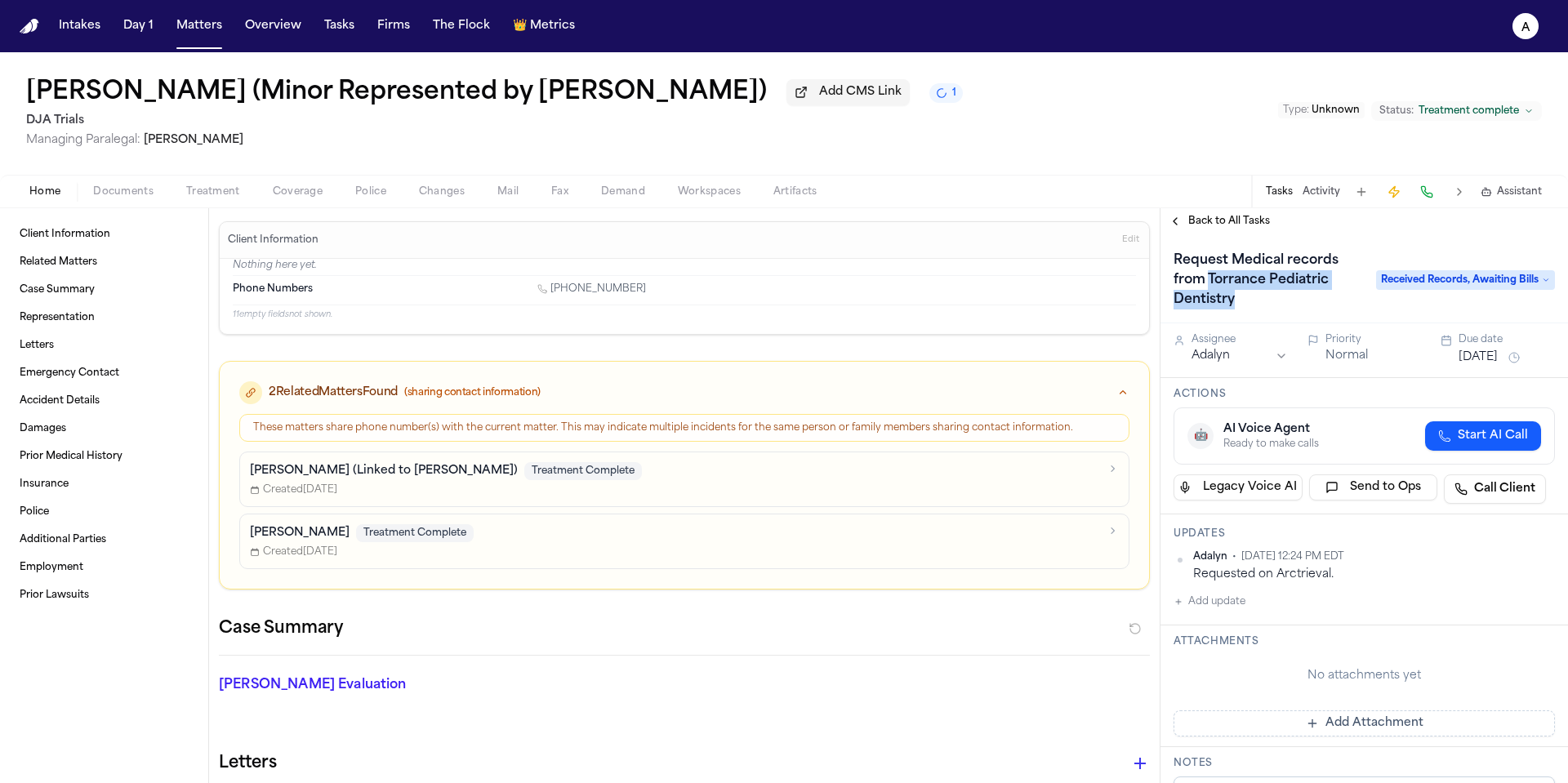
drag, startPoint x: 1209, startPoint y: 285, endPoint x: 1265, endPoint y: 314, distance: 63.1
click at [1265, 313] on h1 "Request Medical records from Torrance Pediatric Dentistry" at bounding box center [1267, 279] width 199 height 66
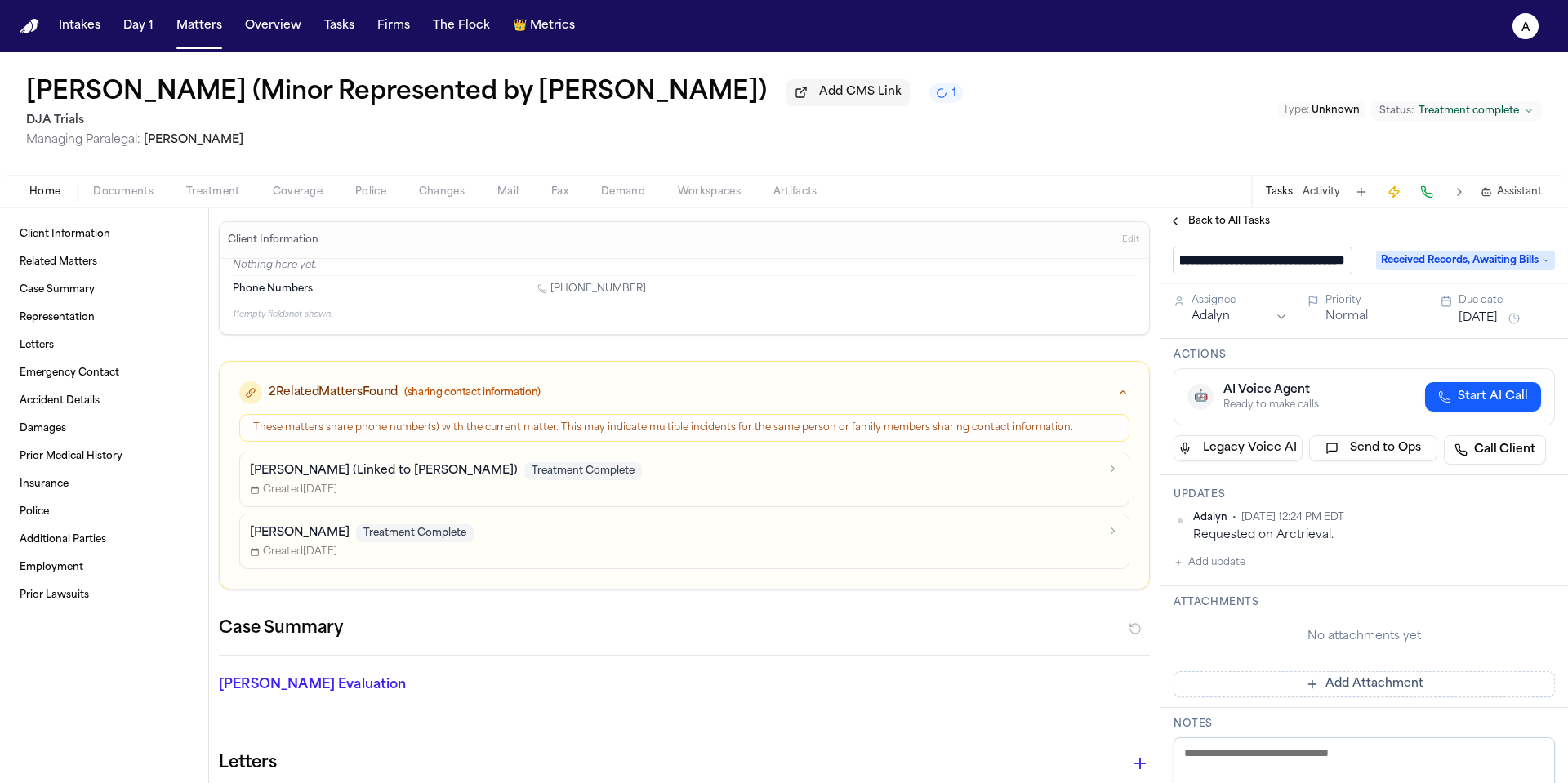
scroll to position [0, 71]
drag, startPoint x: 1346, startPoint y: 267, endPoint x: 1315, endPoint y: 267, distance: 31.0
click at [1315, 267] on input "**********" at bounding box center [1262, 260] width 178 height 26
drag, startPoint x: 1306, startPoint y: 266, endPoint x: 1427, endPoint y: 273, distance: 121.2
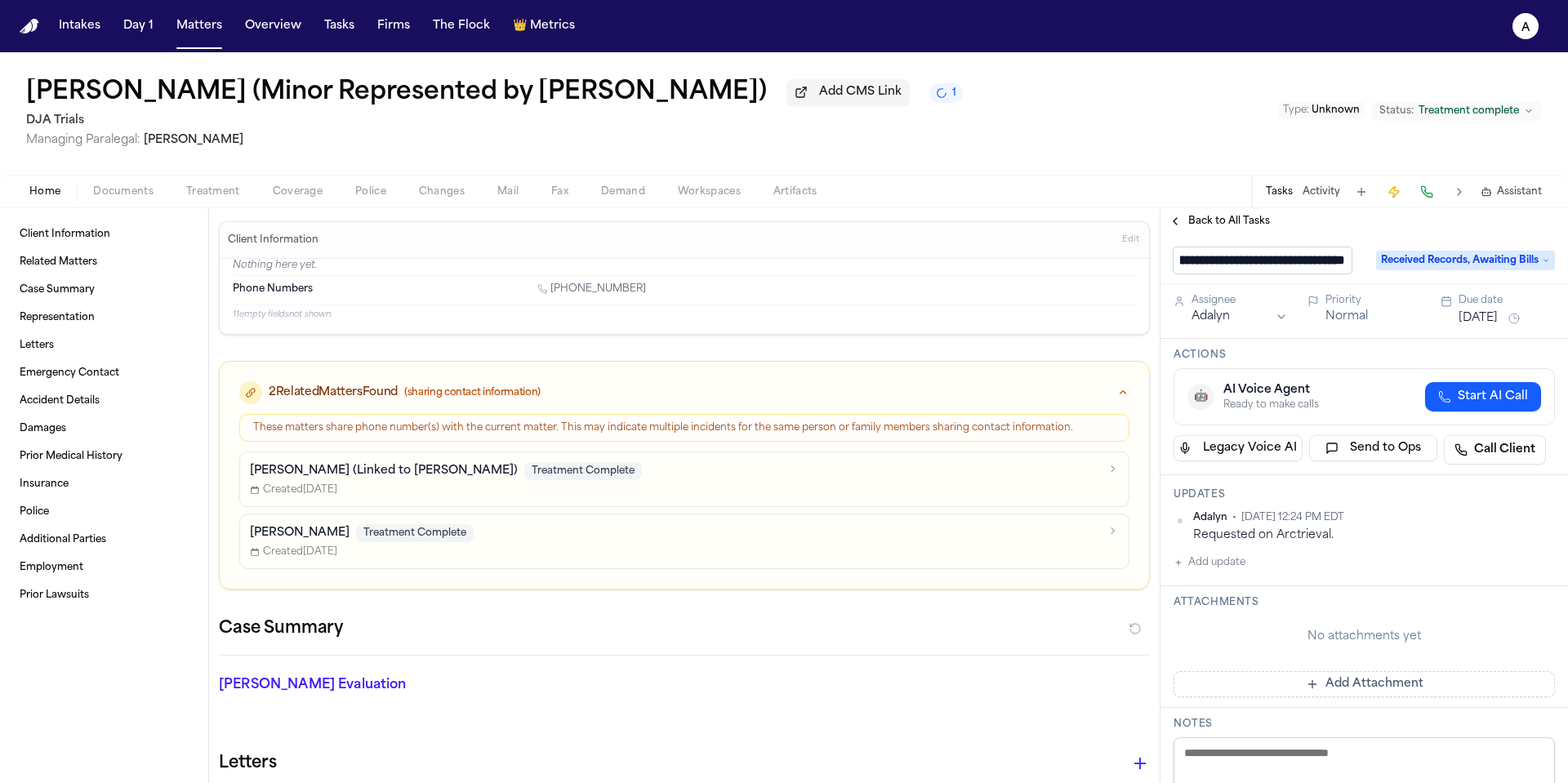
click at [1427, 273] on div "**********" at bounding box center [1364, 260] width 382 height 26
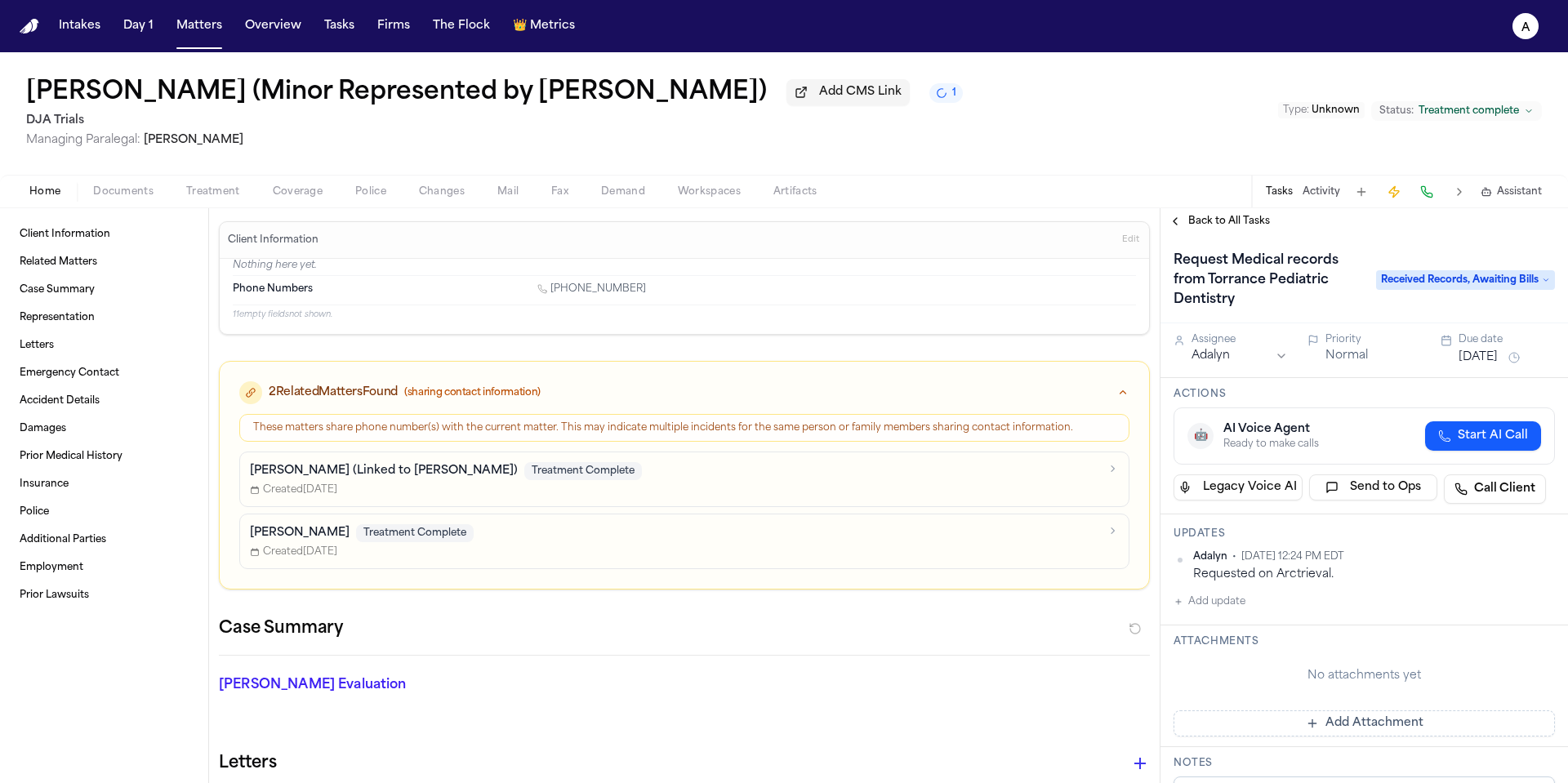
click at [1454, 280] on span "Received Records, Awaiting Bills" at bounding box center [1466, 279] width 179 height 20
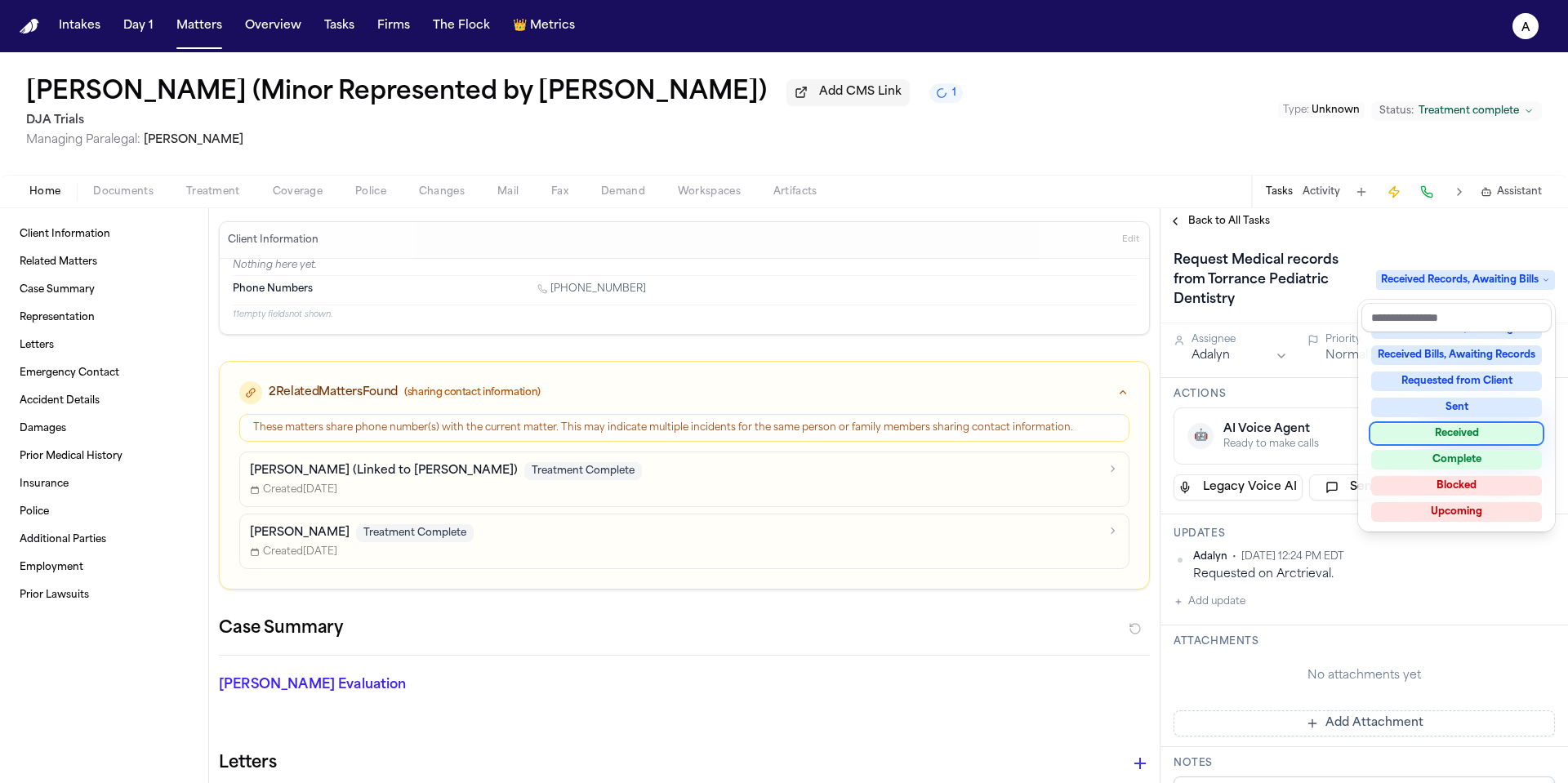
click at [1484, 439] on div "Received" at bounding box center [1456, 433] width 170 height 20
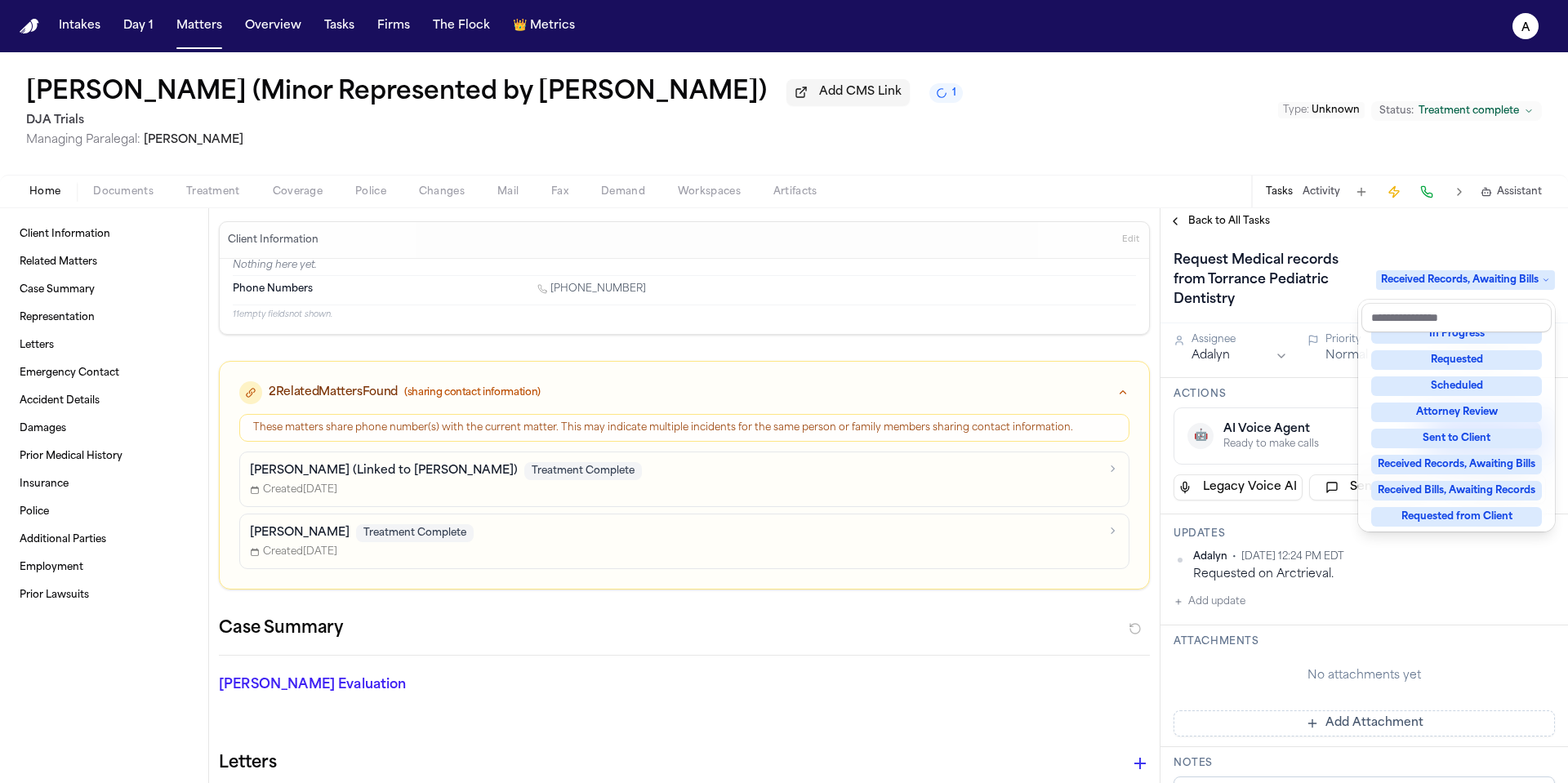
scroll to position [7, 0]
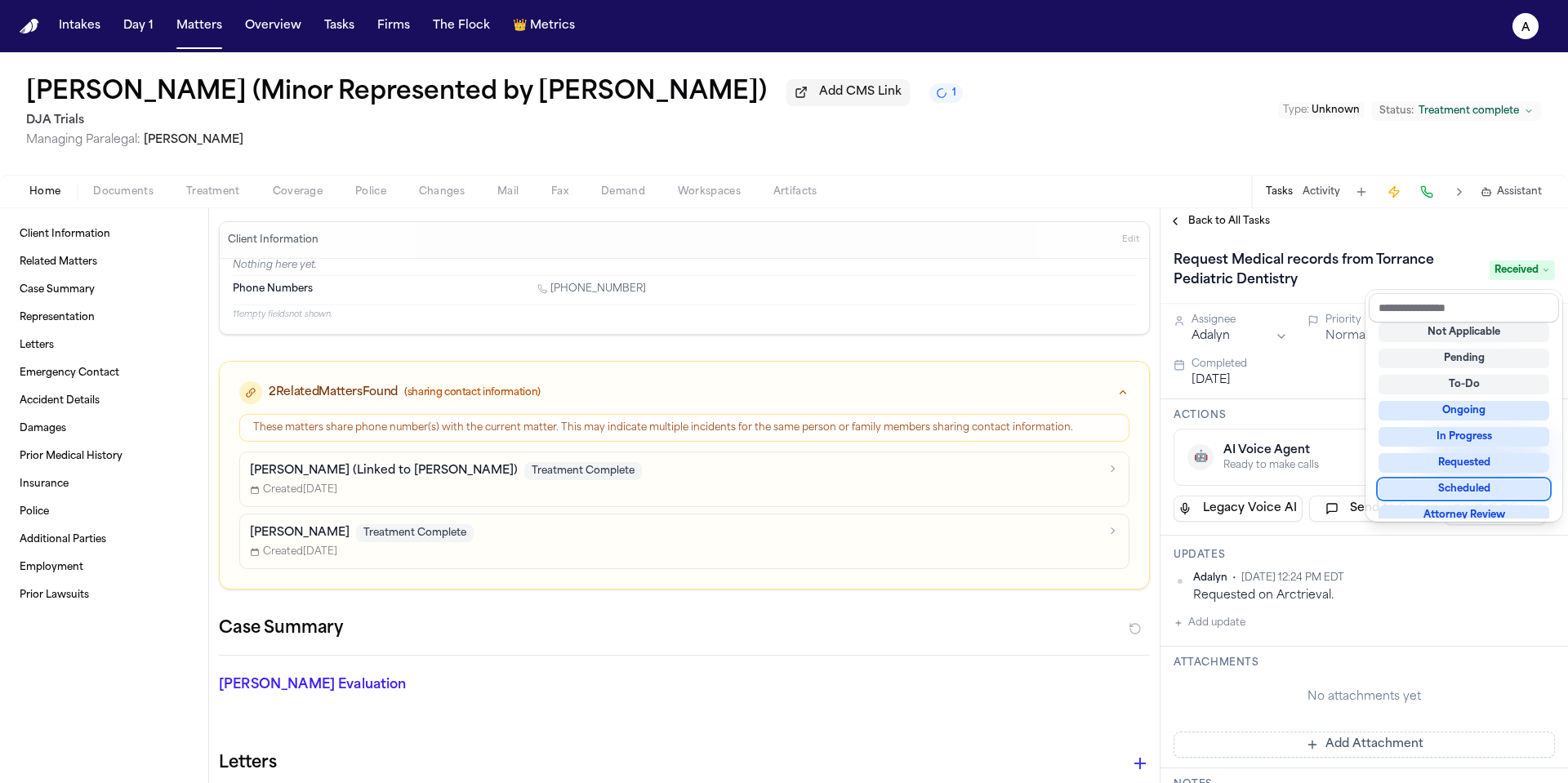
click at [1245, 634] on div "Request Medical records from Torrance Pediatric Dentistry Received Assignee Ada…" at bounding box center [1364, 749] width 407 height 1030
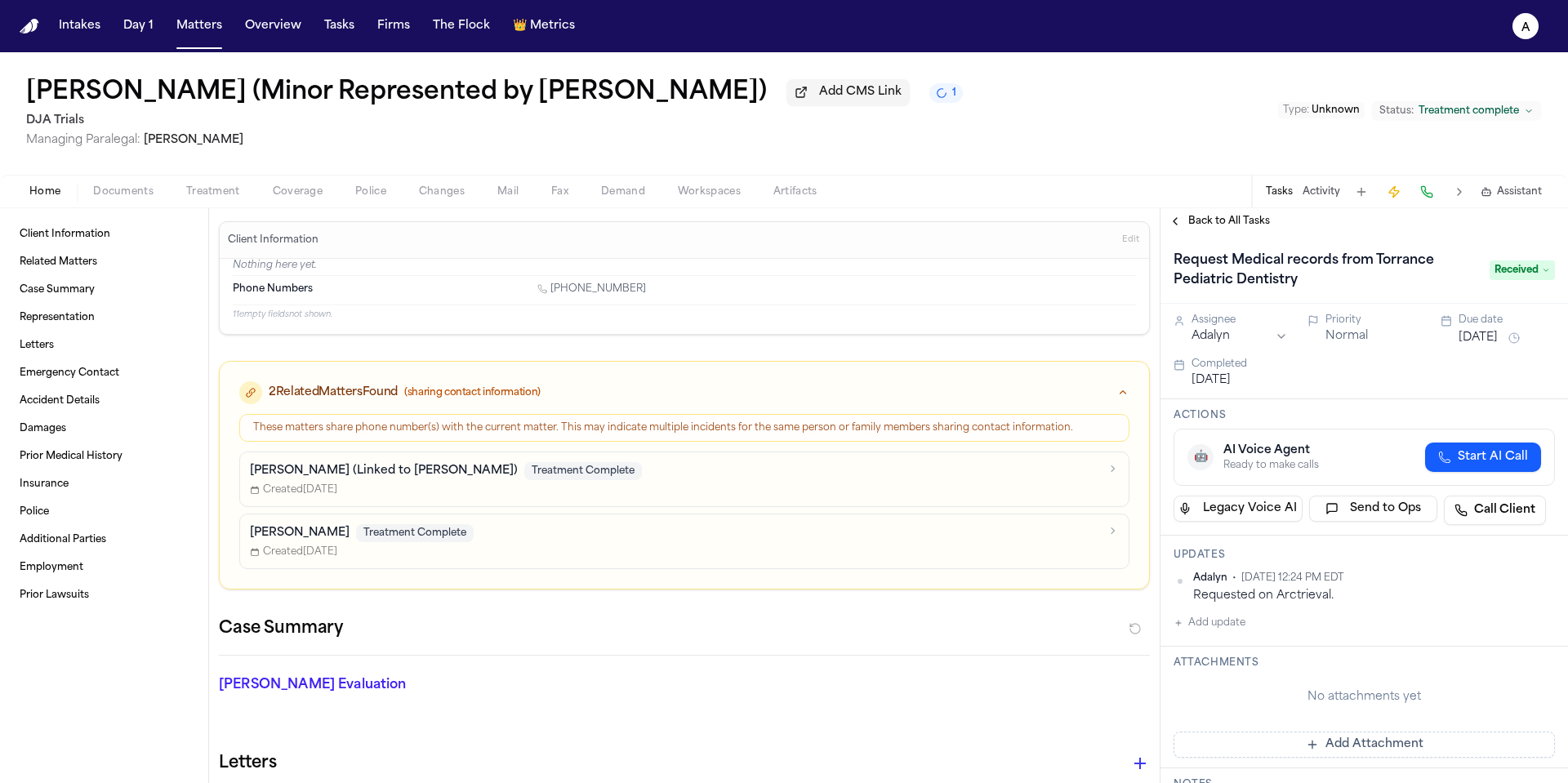
click at [1235, 629] on button "Add update" at bounding box center [1209, 623] width 72 height 20
click at [1261, 628] on textarea "Add your update" at bounding box center [1374, 636] width 349 height 32
click at [1213, 674] on div "Private" at bounding box center [1225, 675] width 52 height 13
click at [1208, 679] on button "Private" at bounding box center [1206, 675] width 13 height 13
click at [1520, 676] on button "Add" at bounding box center [1531, 675] width 33 height 20
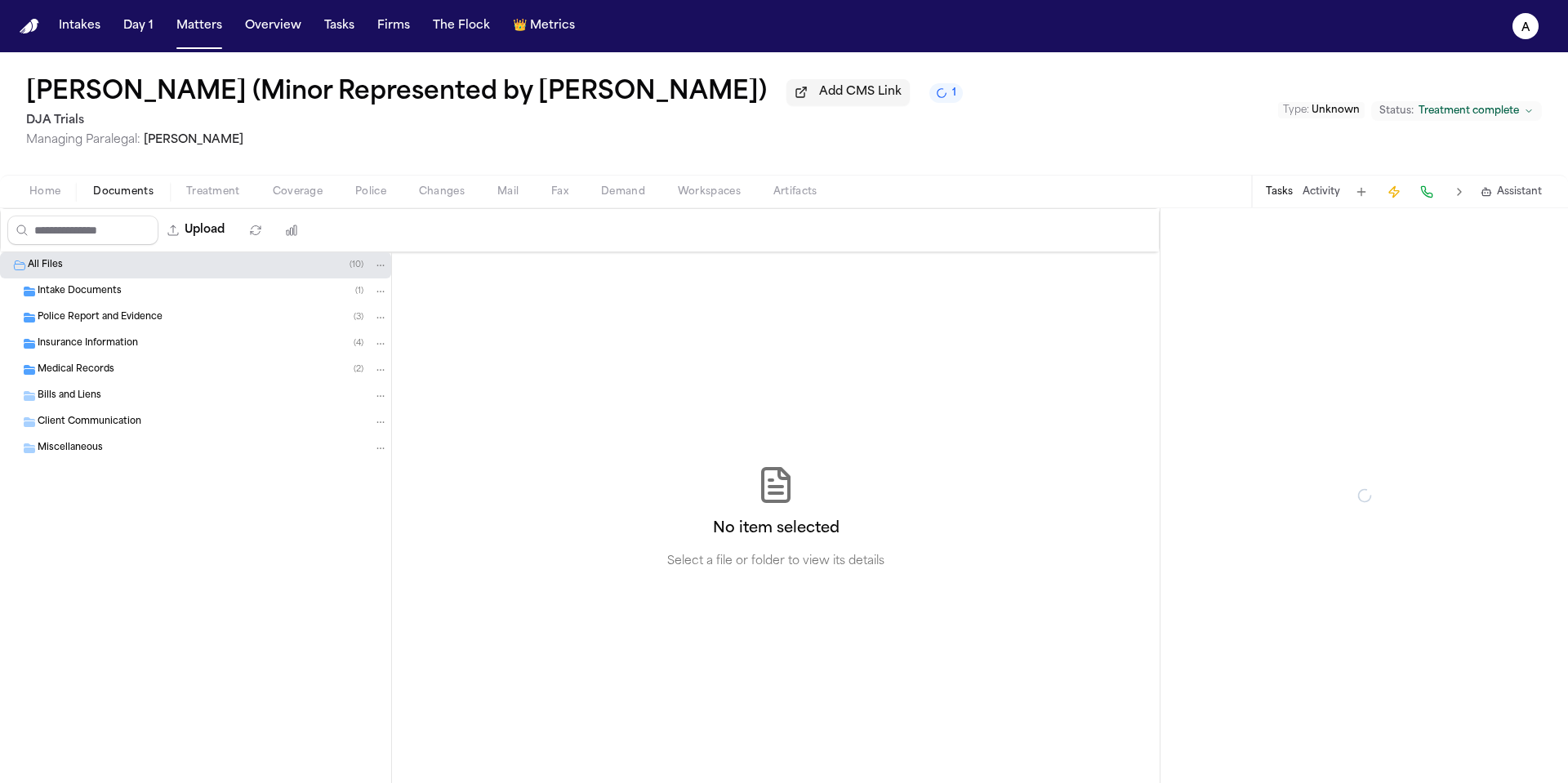
click at [147, 191] on span "Documents" at bounding box center [123, 192] width 61 height 13
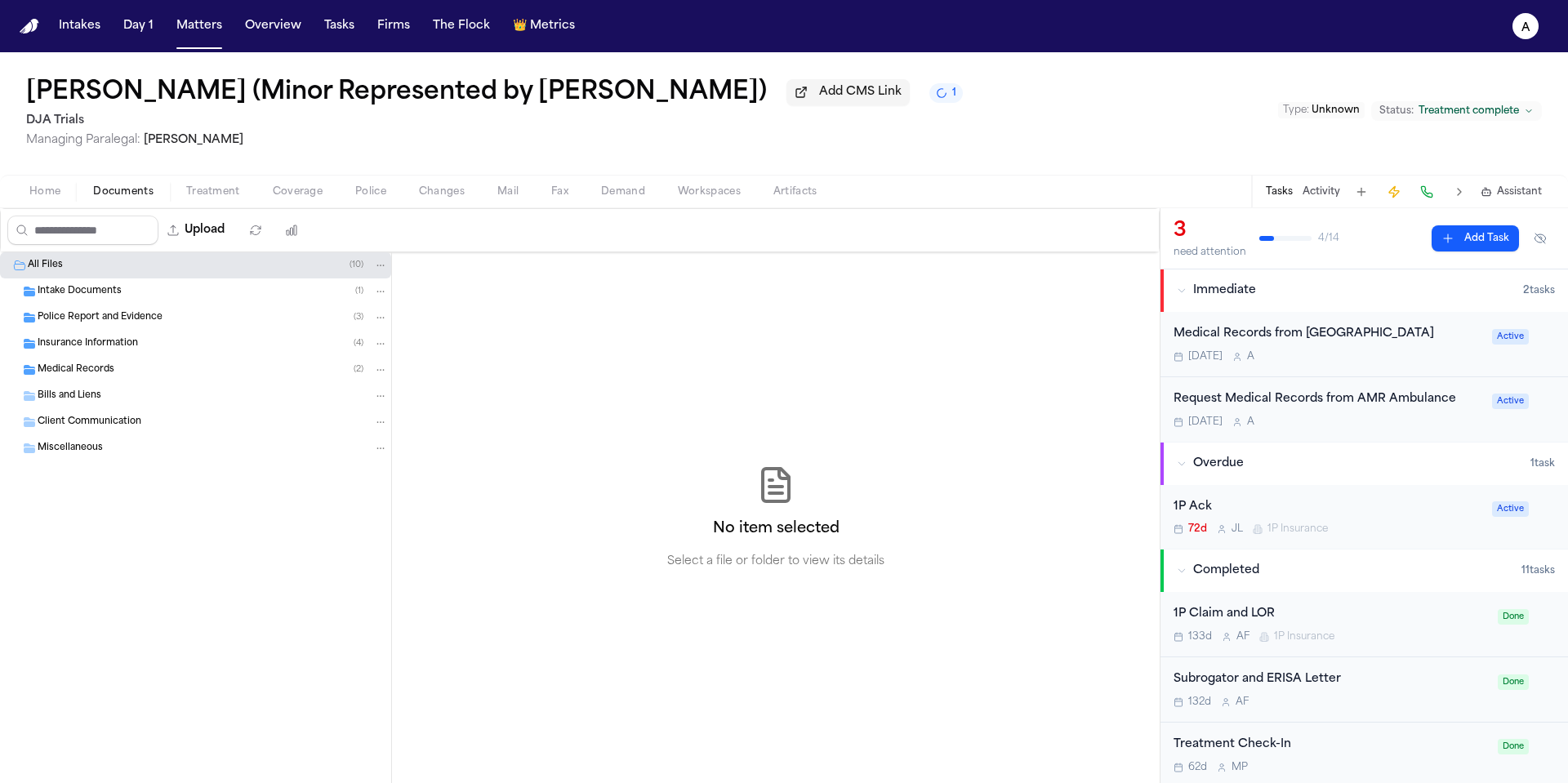
click at [176, 325] on div "Police Report and Evidence ( 3 )" at bounding box center [212, 317] width 350 height 14
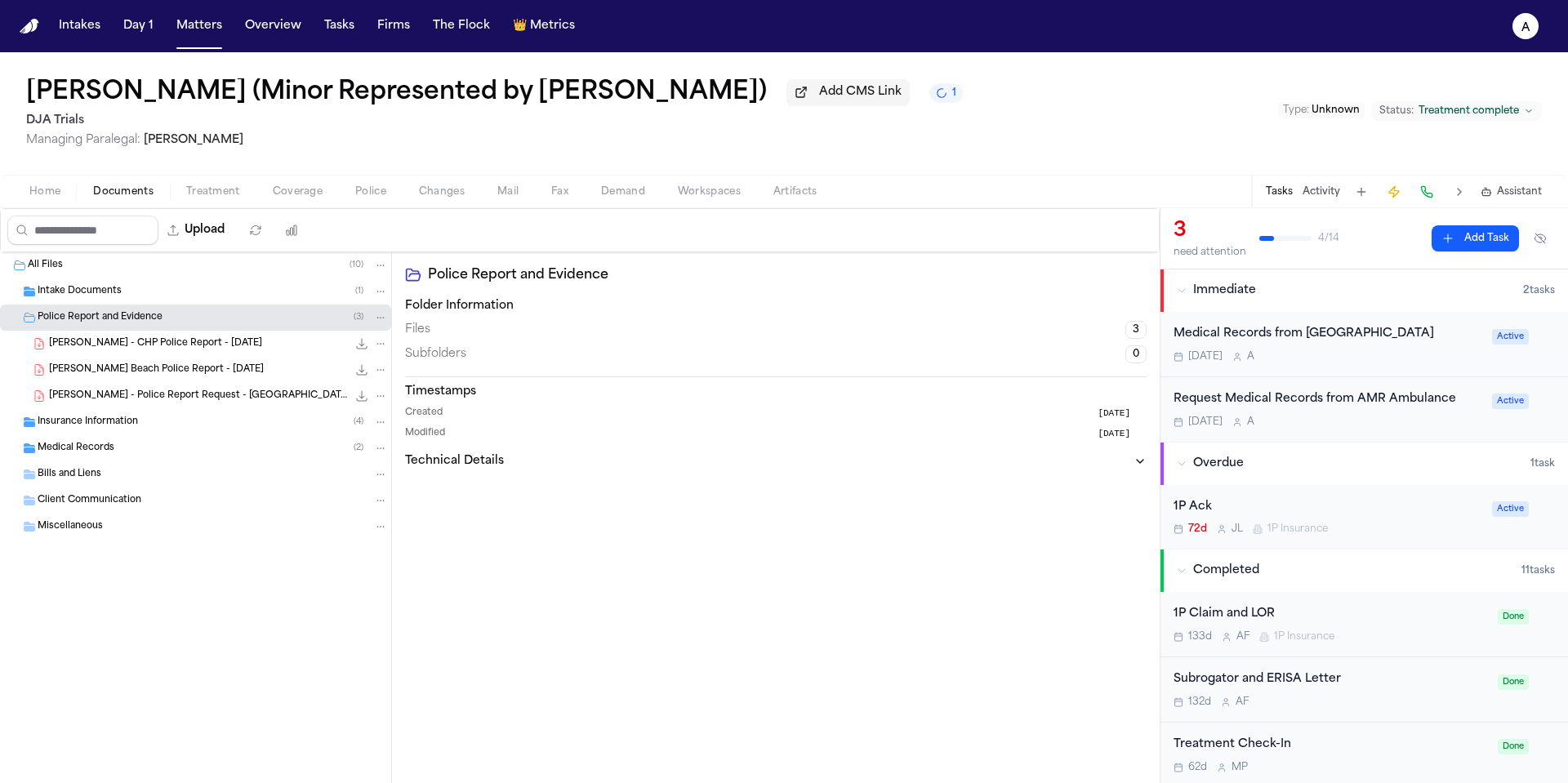
click at [160, 452] on div "Medical Records ( 2 )" at bounding box center [212, 448] width 350 height 14
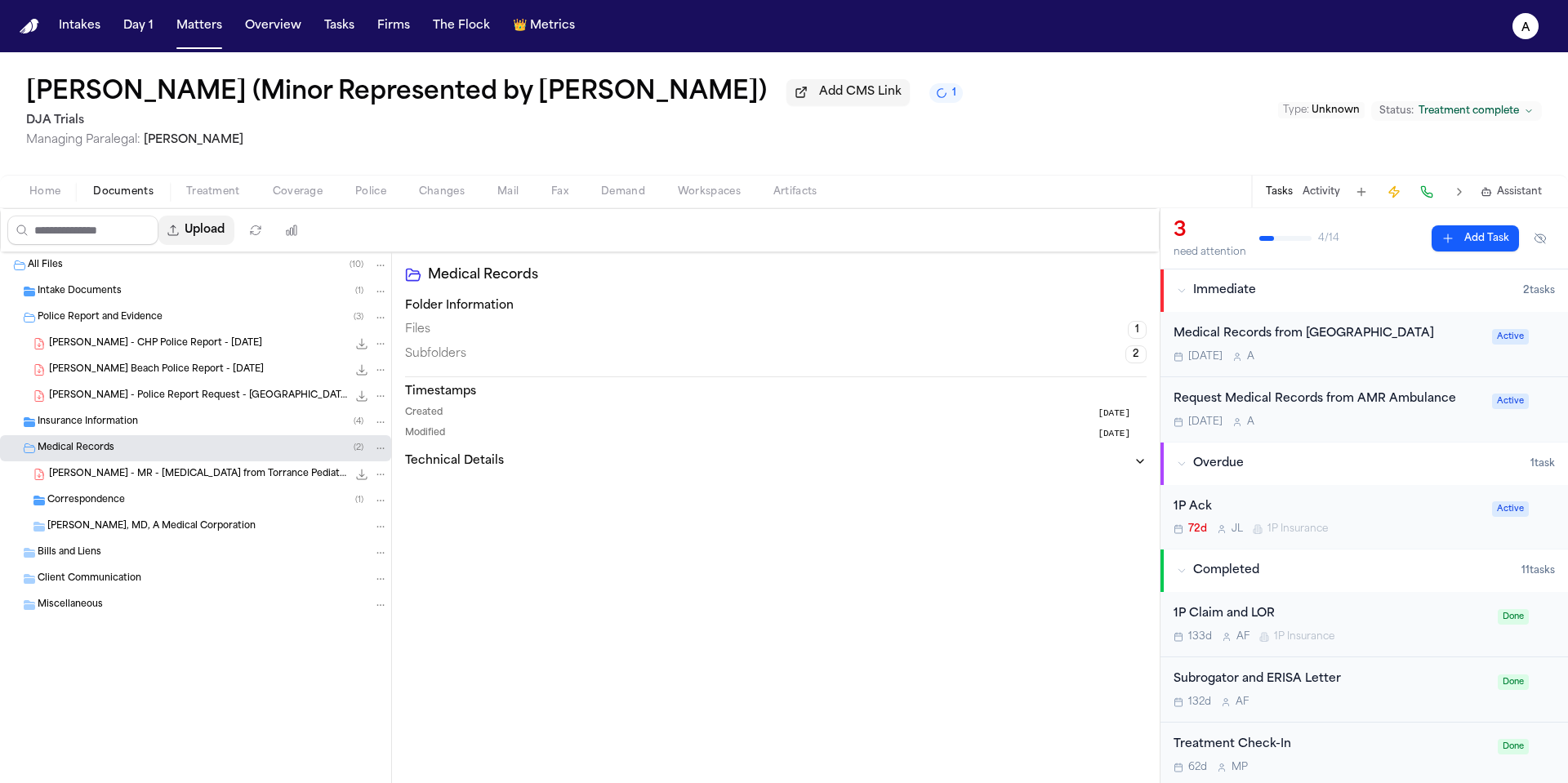
click at [221, 237] on button "Upload" at bounding box center [196, 230] width 76 height 30
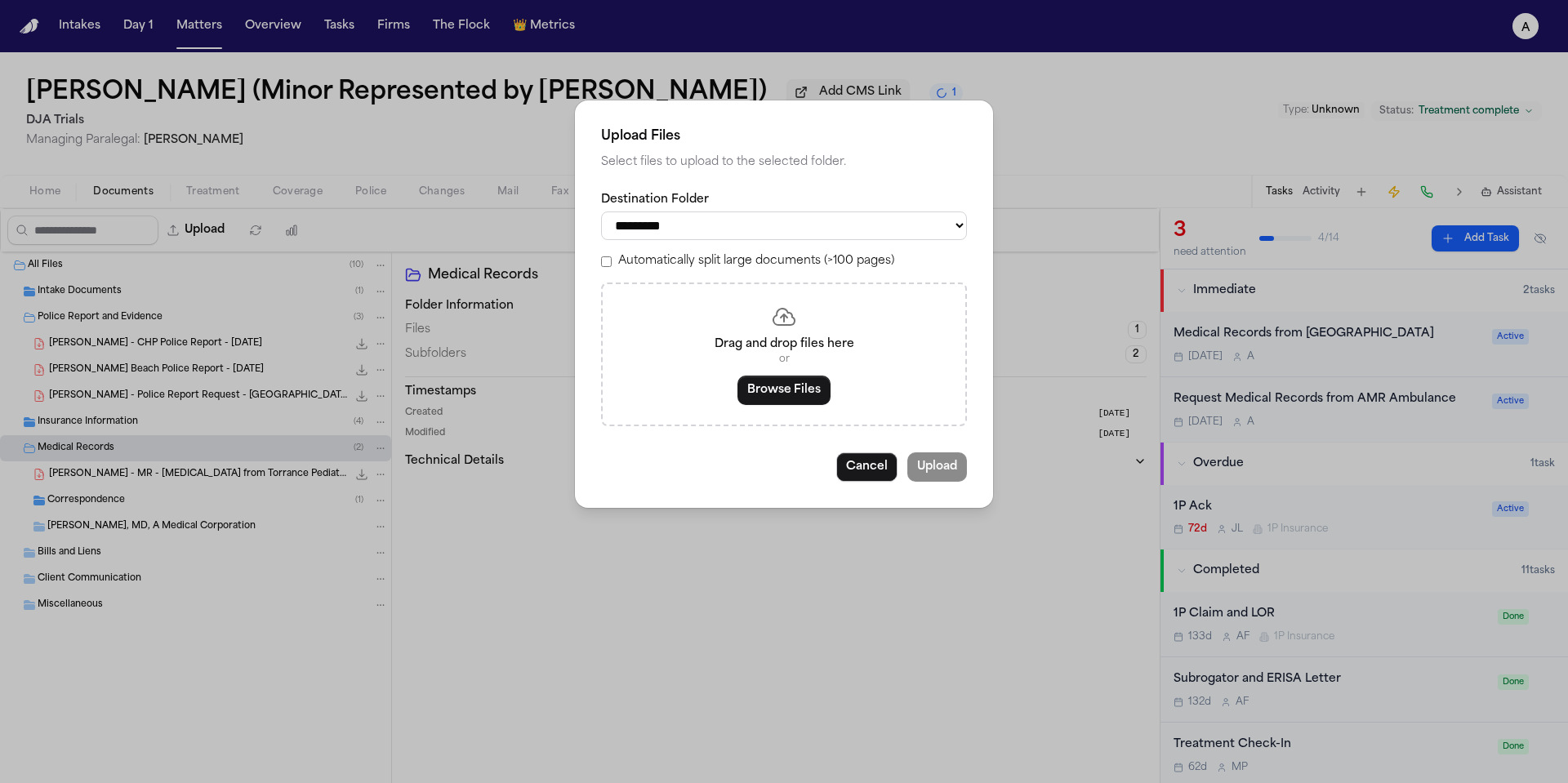
click at [874, 475] on button "Cancel" at bounding box center [867, 467] width 61 height 30
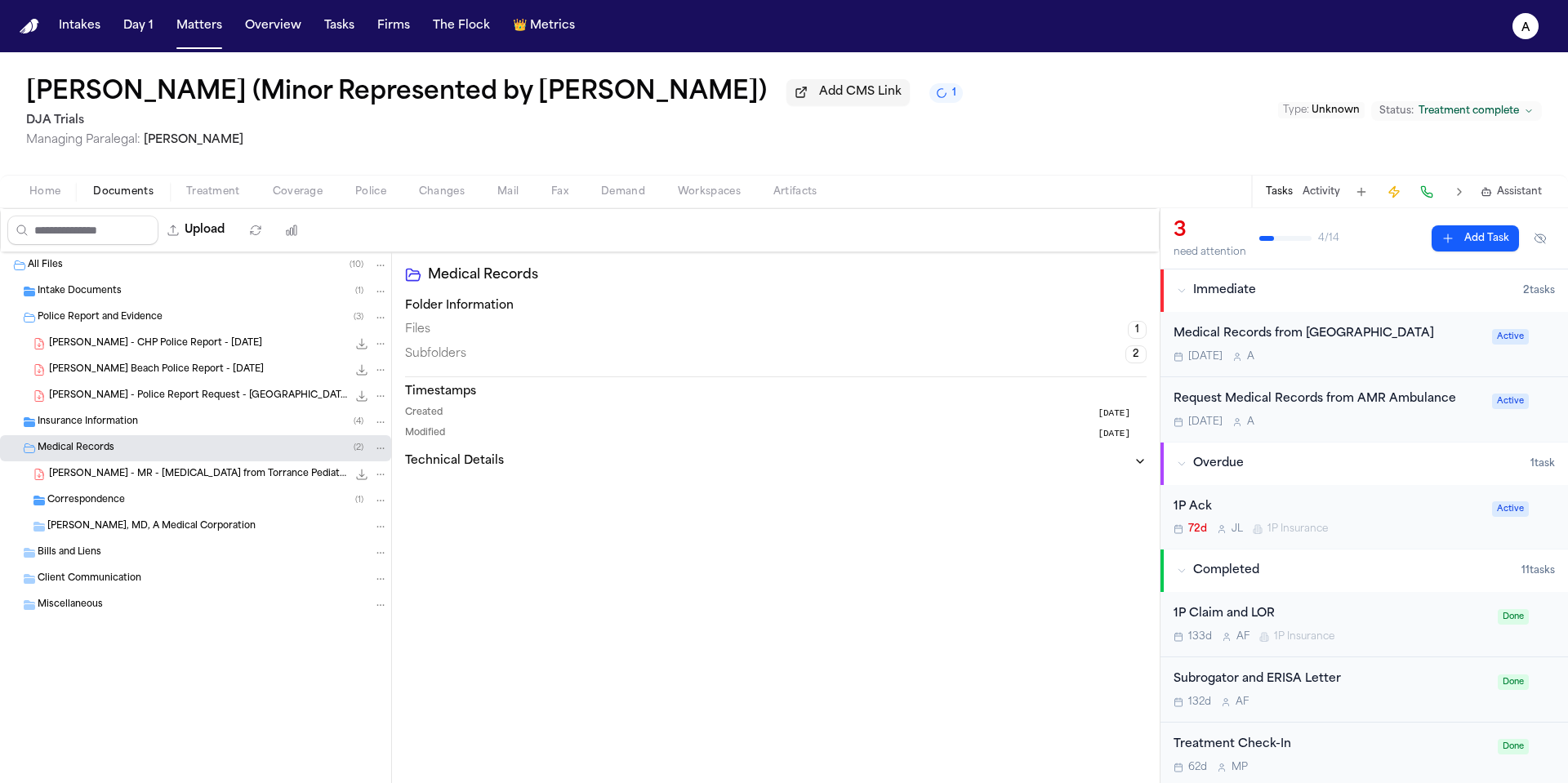
click at [1406, 368] on div "Medical Records from Long Beach Memorial Tomorrow A Active" at bounding box center [1364, 344] width 407 height 66
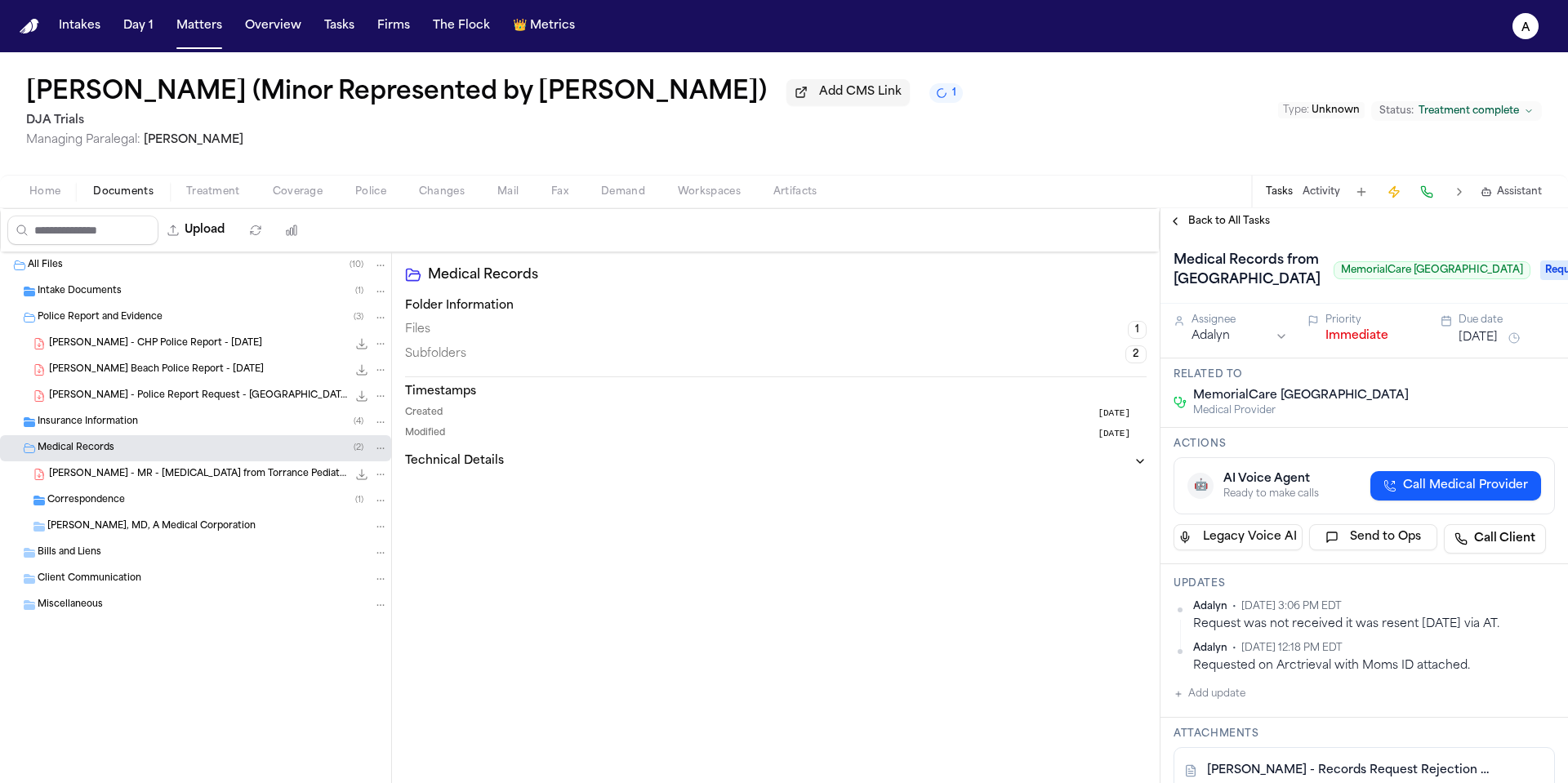
click at [1238, 234] on div "Back to All Tasks" at bounding box center [1364, 221] width 407 height 26
click at [1243, 226] on span "Back to All Tasks" at bounding box center [1229, 221] width 82 height 13
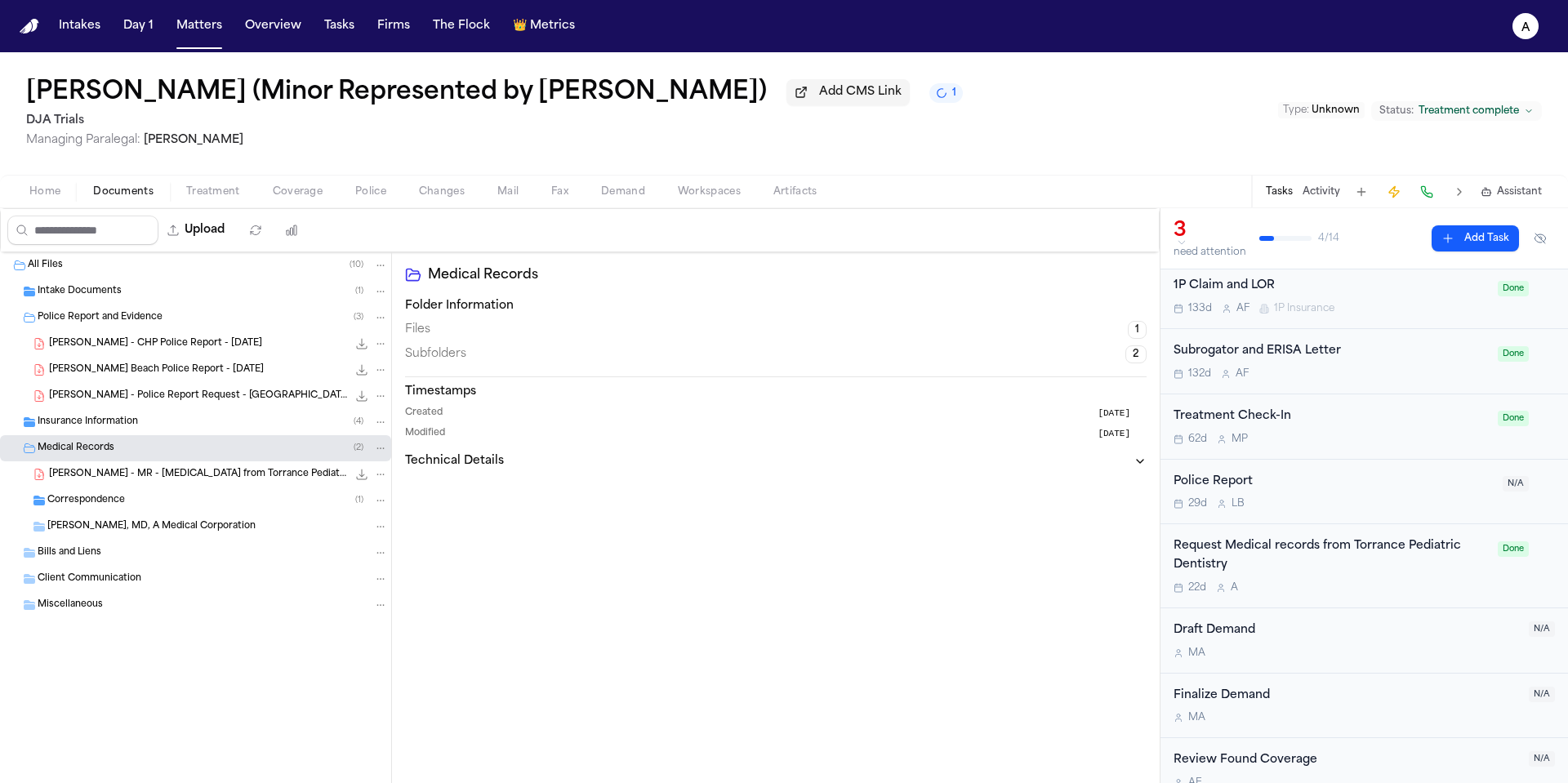
scroll to position [332, 0]
click at [1386, 561] on div "Request Medical records from Torrance Pediatric Dentistry" at bounding box center [1330, 552] width 314 height 37
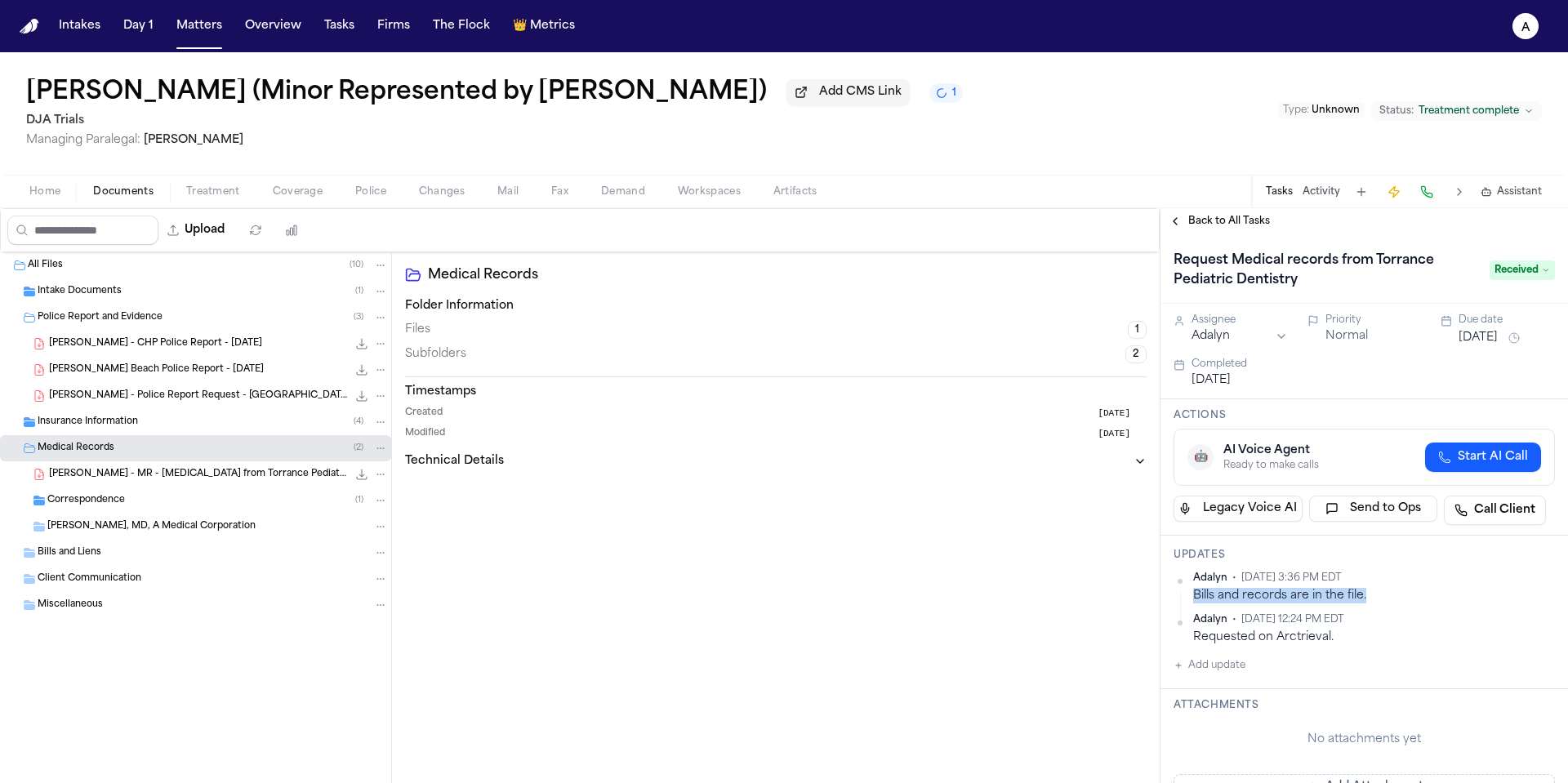
drag, startPoint x: 1395, startPoint y: 596, endPoint x: 1192, endPoint y: 589, distance: 203.1
click at [1193, 589] on div "Bills and records are in the file." at bounding box center [1374, 596] width 362 height 15
click at [224, 251] on div "Upload" at bounding box center [157, 230] width 312 height 43
click at [225, 228] on button "Upload" at bounding box center [196, 230] width 76 height 30
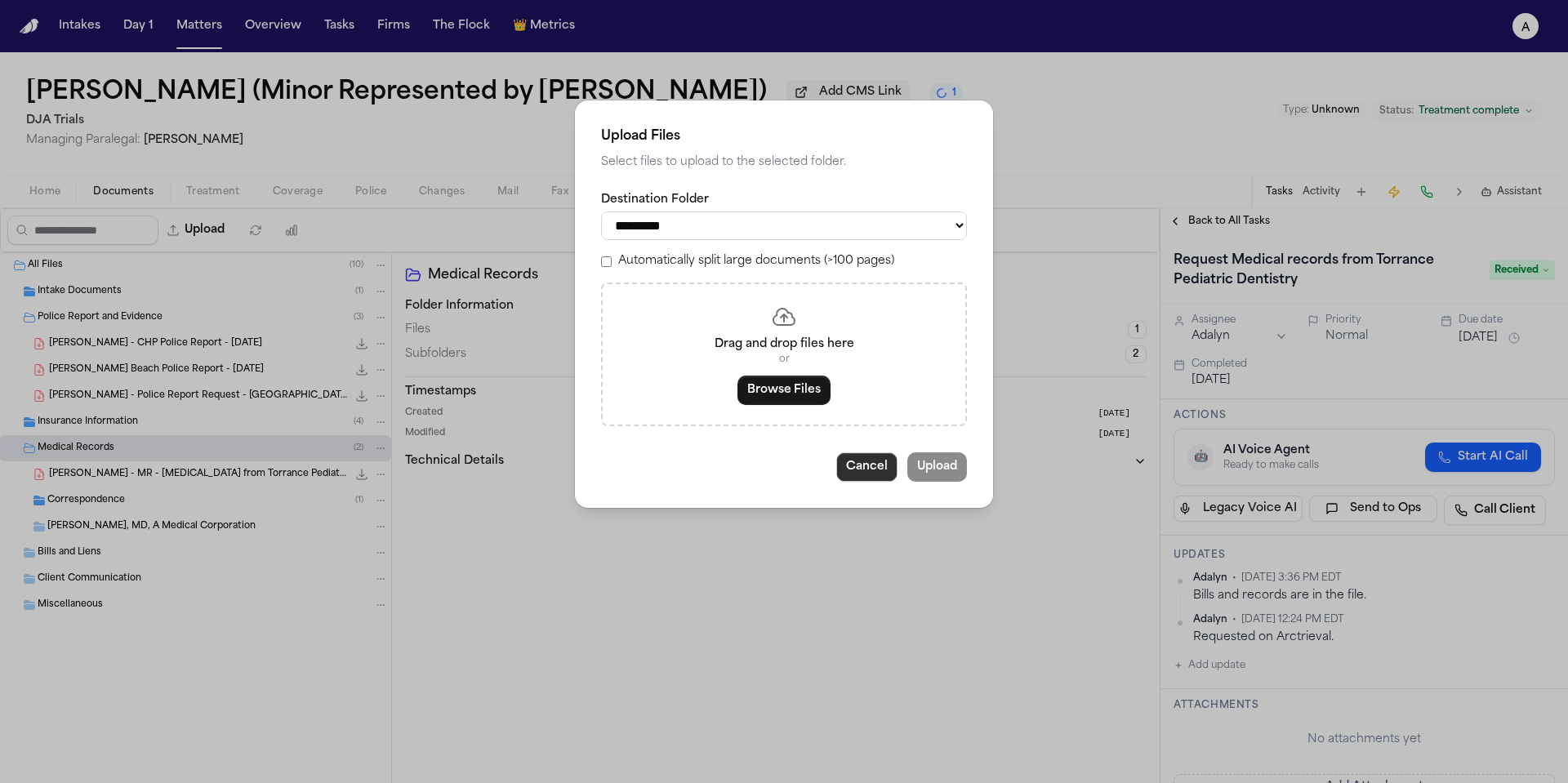
click at [873, 481] on button "Cancel" at bounding box center [867, 467] width 61 height 30
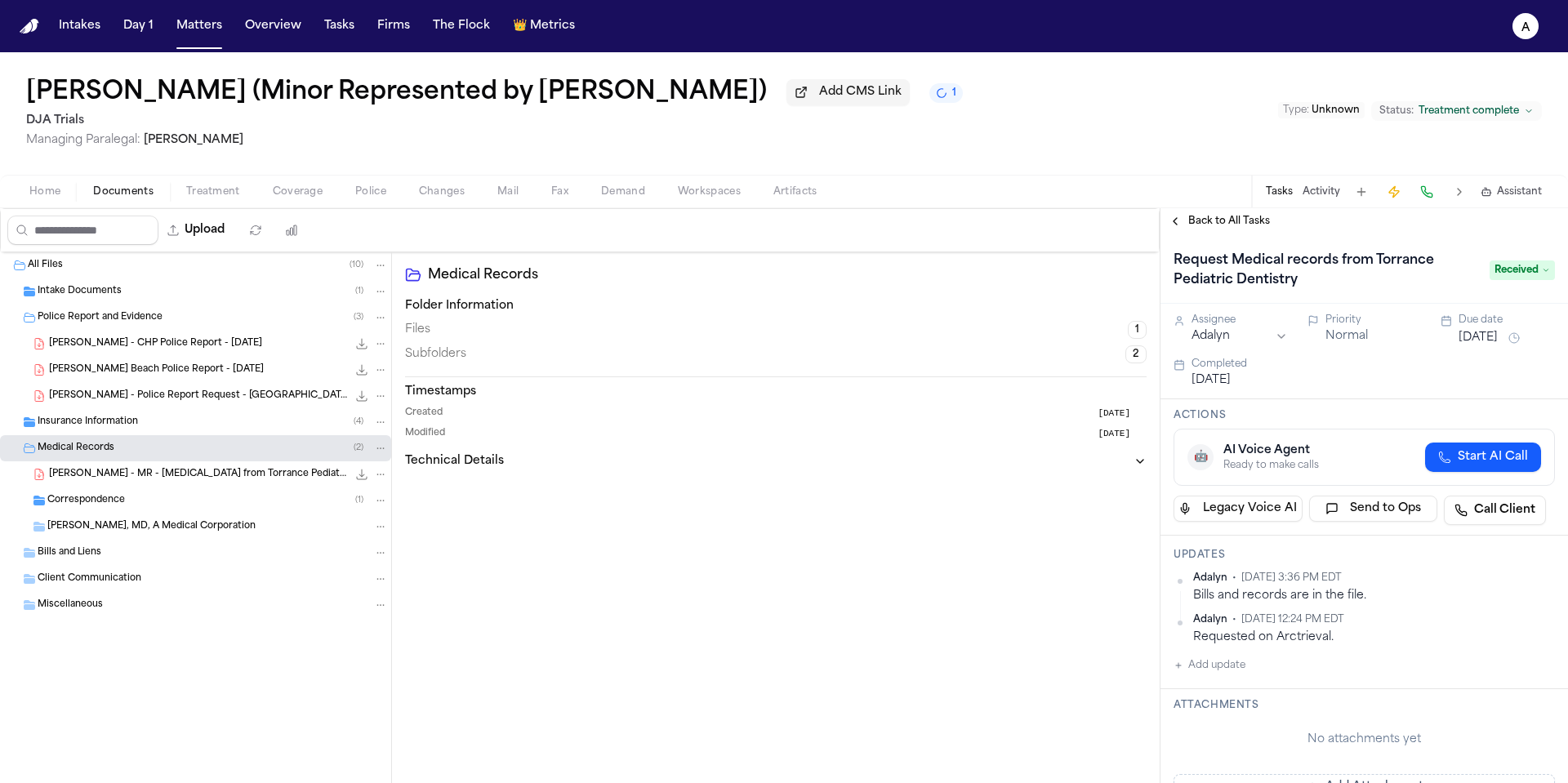
click at [115, 496] on div "Correspondence ( 1 )" at bounding box center [218, 500] width 341 height 14
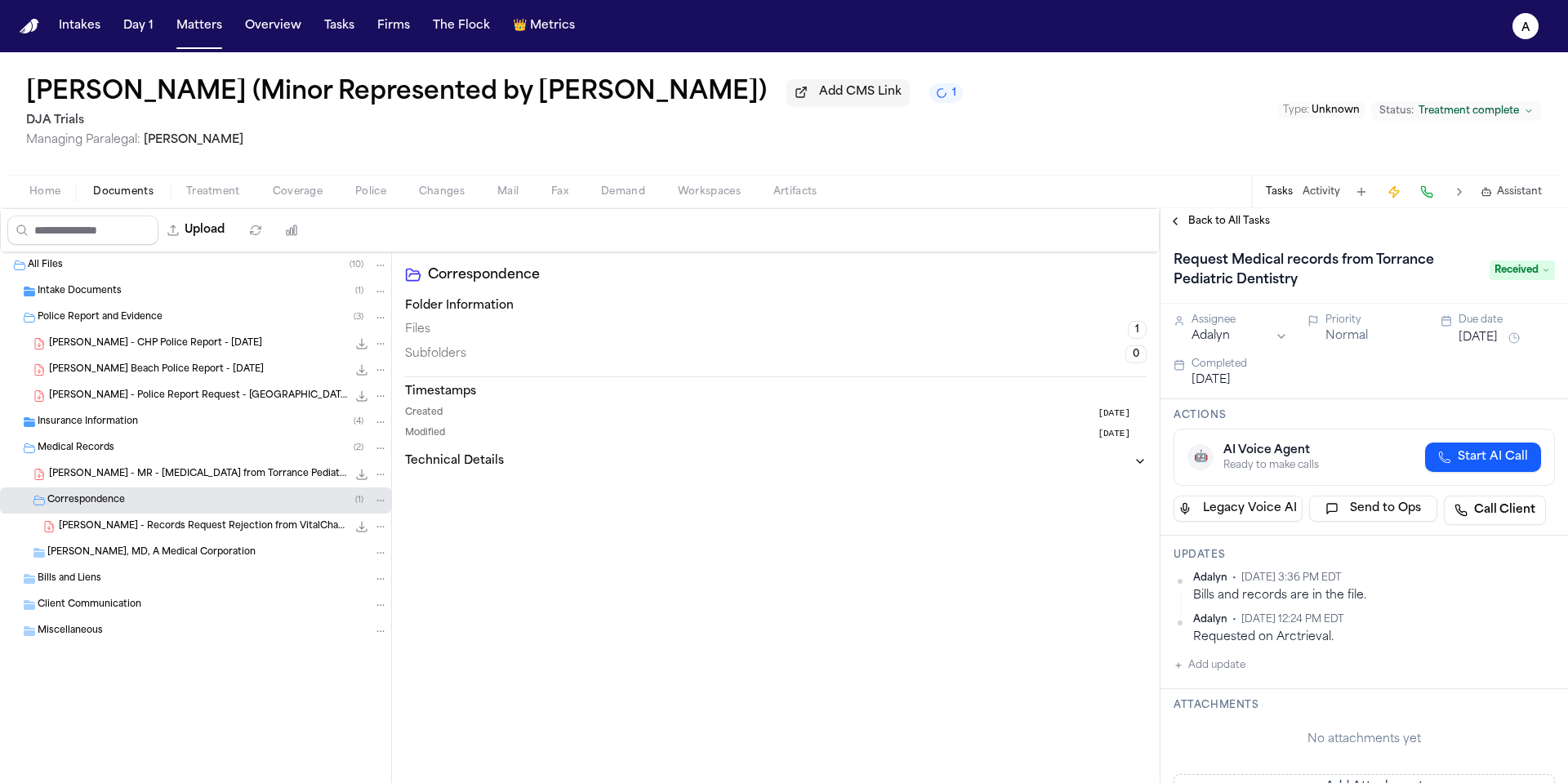
click at [121, 560] on span "Marina Raikhel, MD, A Medical Corporation" at bounding box center [152, 553] width 208 height 14
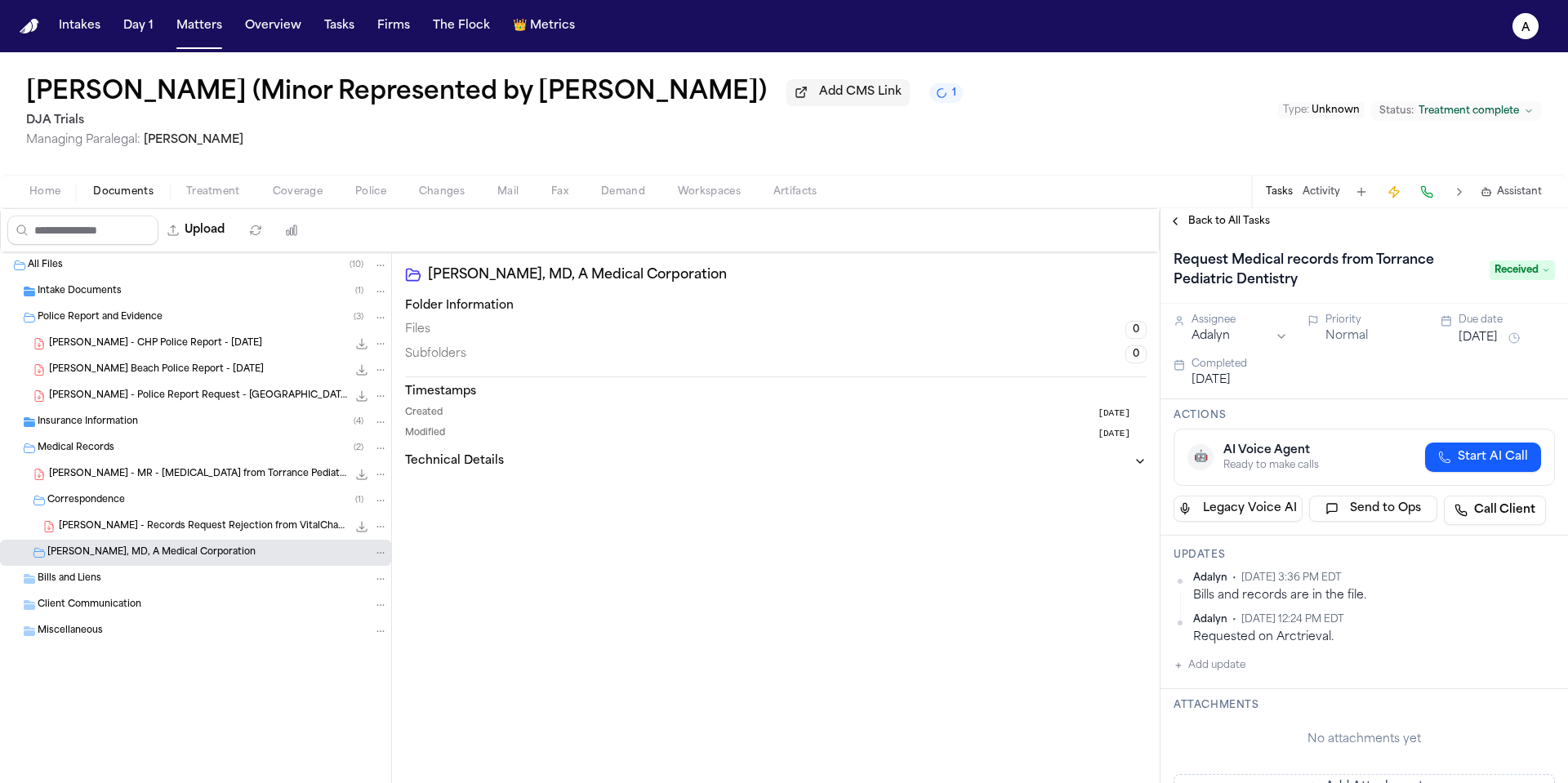
click at [96, 454] on span "Medical Records" at bounding box center [76, 448] width 77 height 14
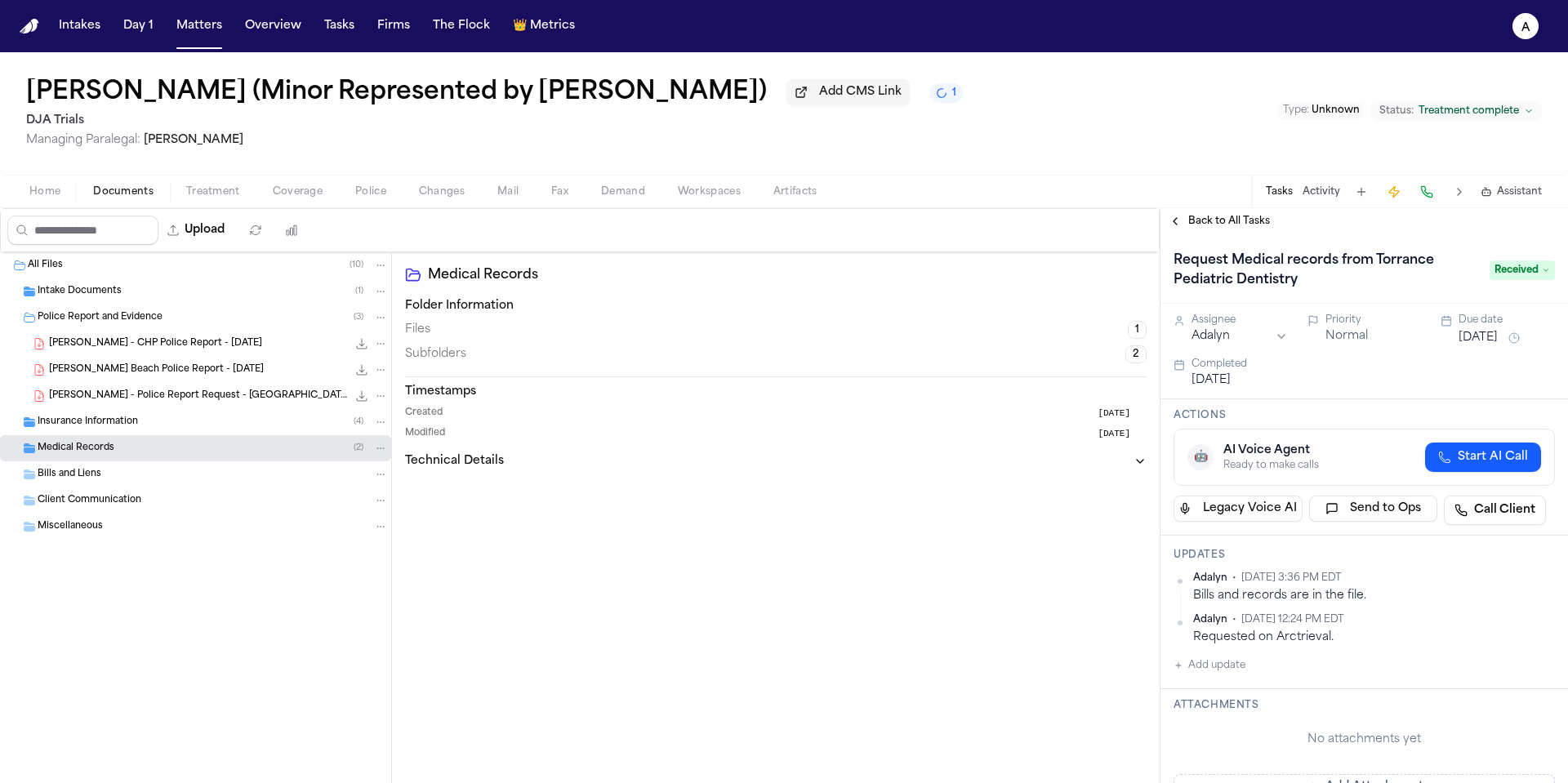
click at [95, 453] on span "Medical Records" at bounding box center [76, 448] width 77 height 14
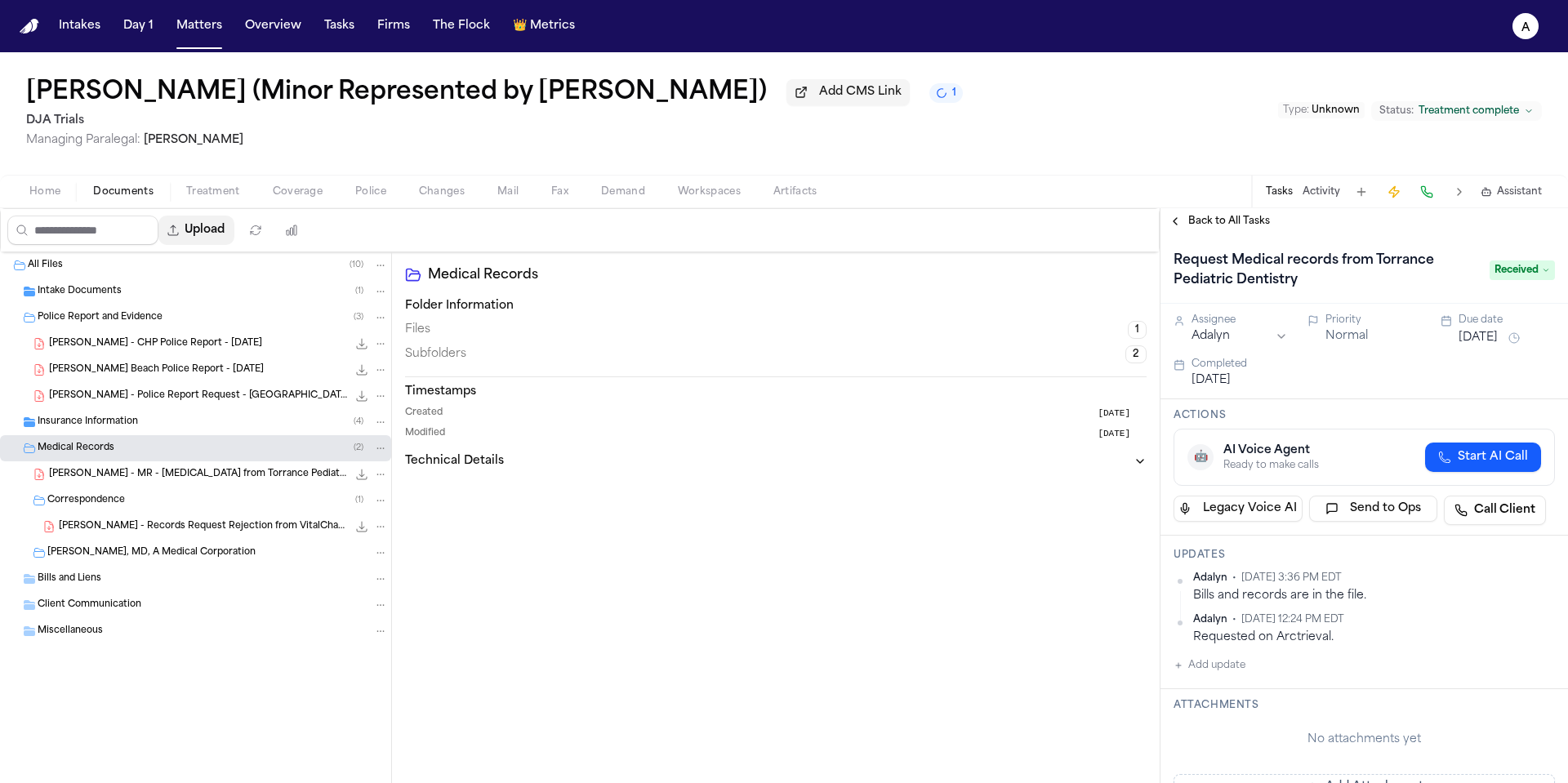
click at [227, 233] on button "Upload" at bounding box center [196, 230] width 76 height 30
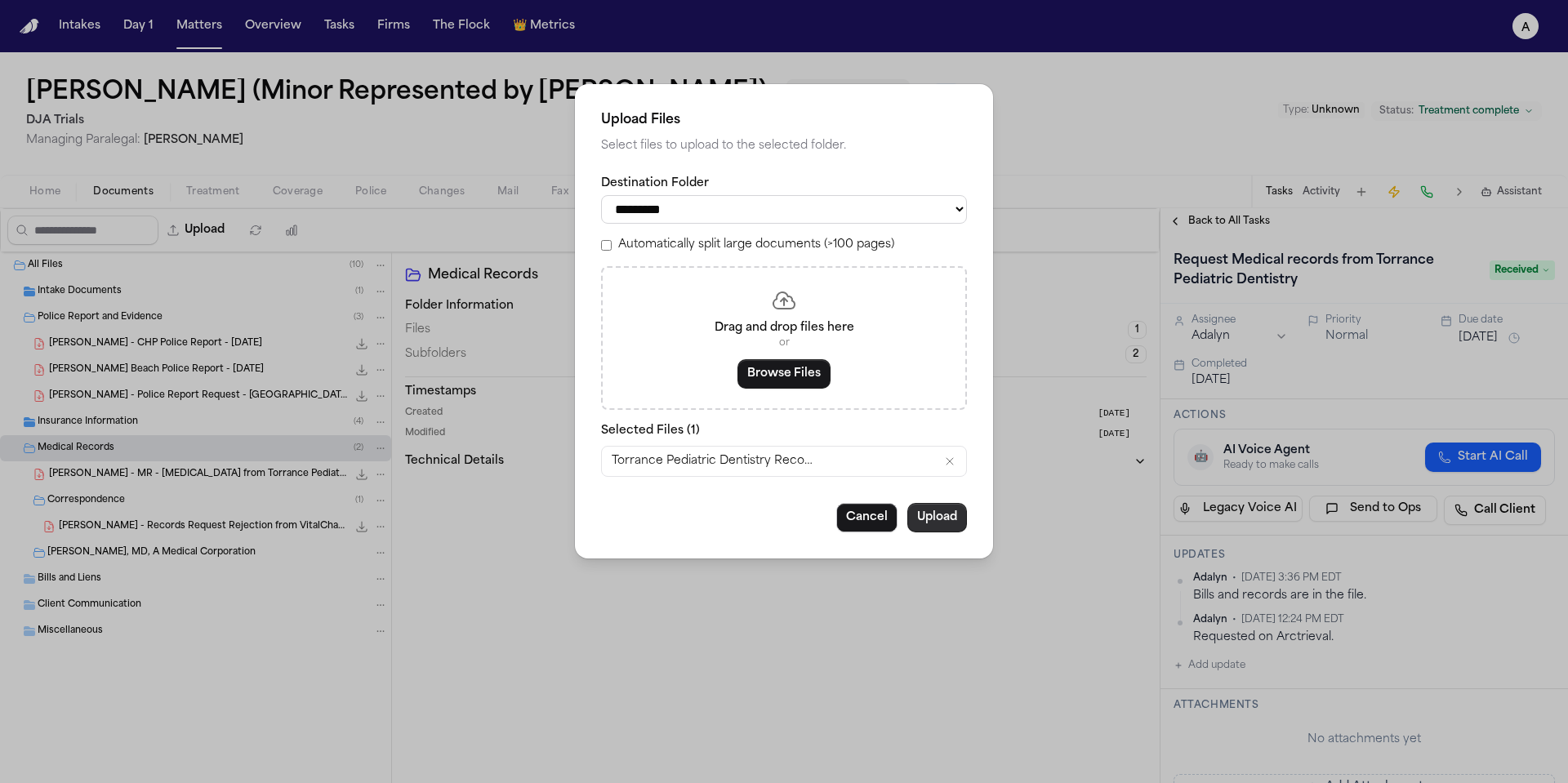
click at [940, 519] on button "Upload" at bounding box center [937, 517] width 60 height 30
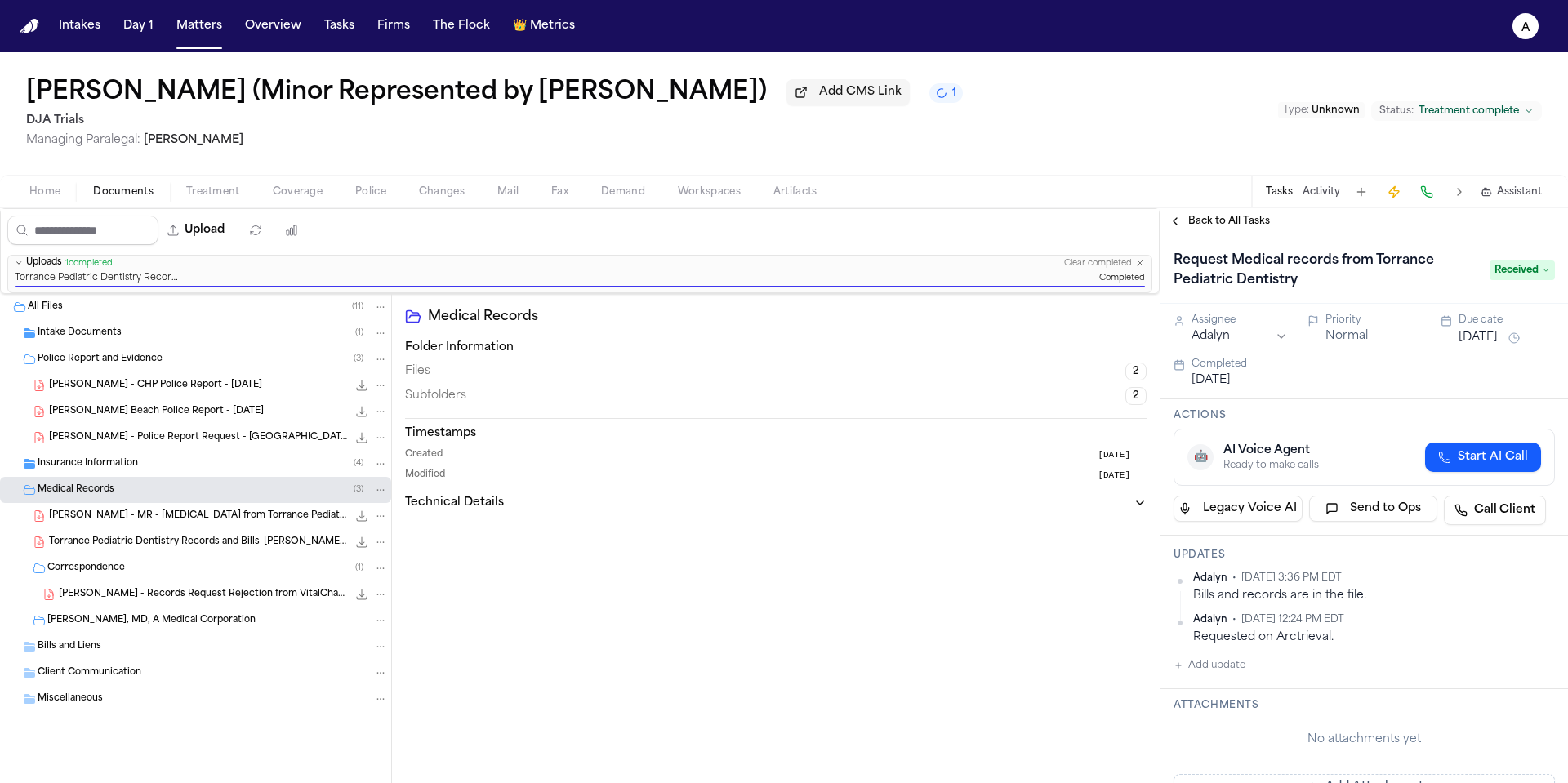
click at [536, 609] on div "Medical Records Folder Information Files 2 Subfolders 2 Timestamps Created 4 mo…" at bounding box center [775, 544] width 768 height 500
click at [218, 471] on div "Insurance Information ( 4 )" at bounding box center [212, 463] width 350 height 14
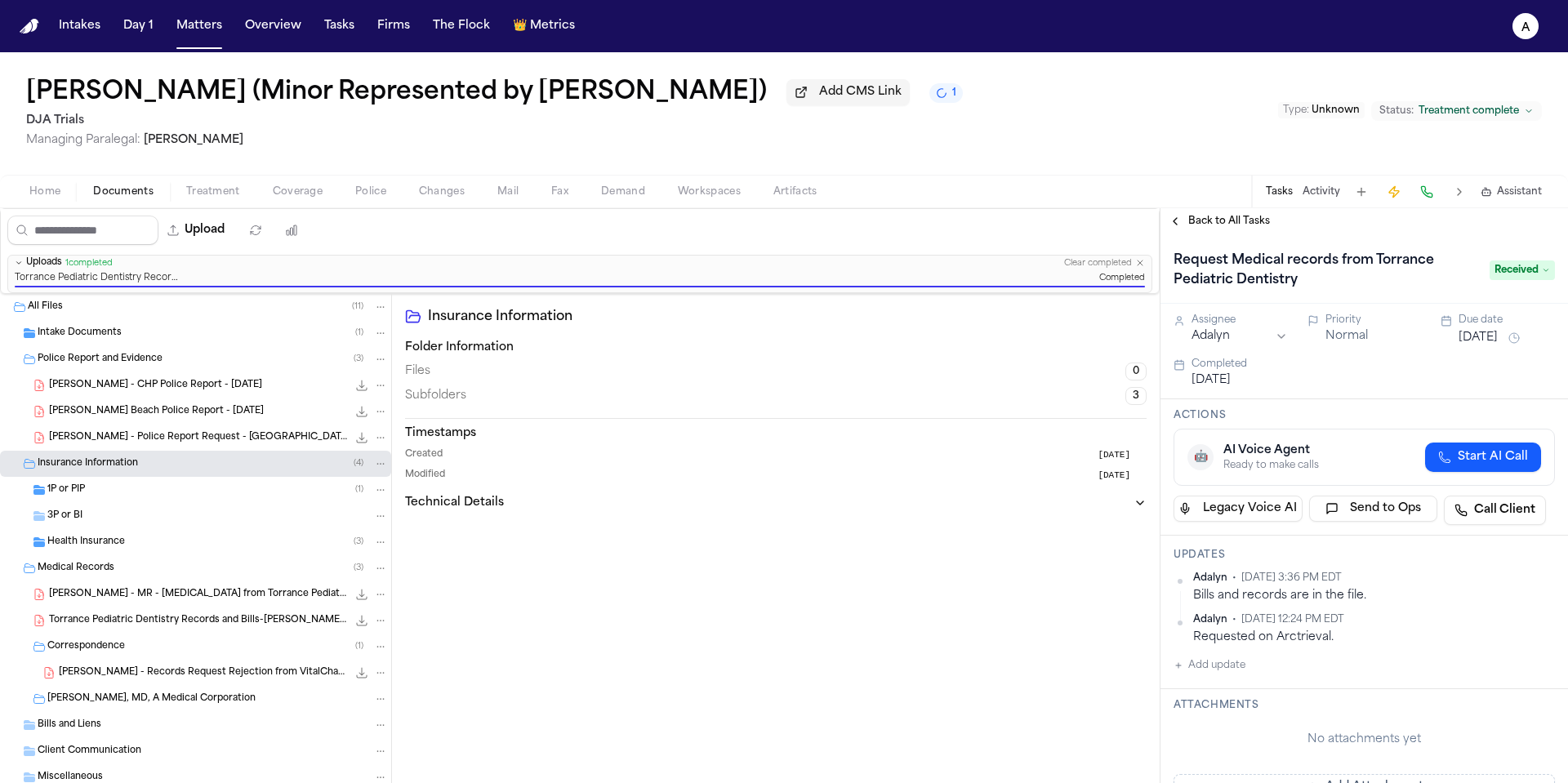
click at [227, 471] on div "Insurance Information ( 4 )" at bounding box center [212, 463] width 350 height 14
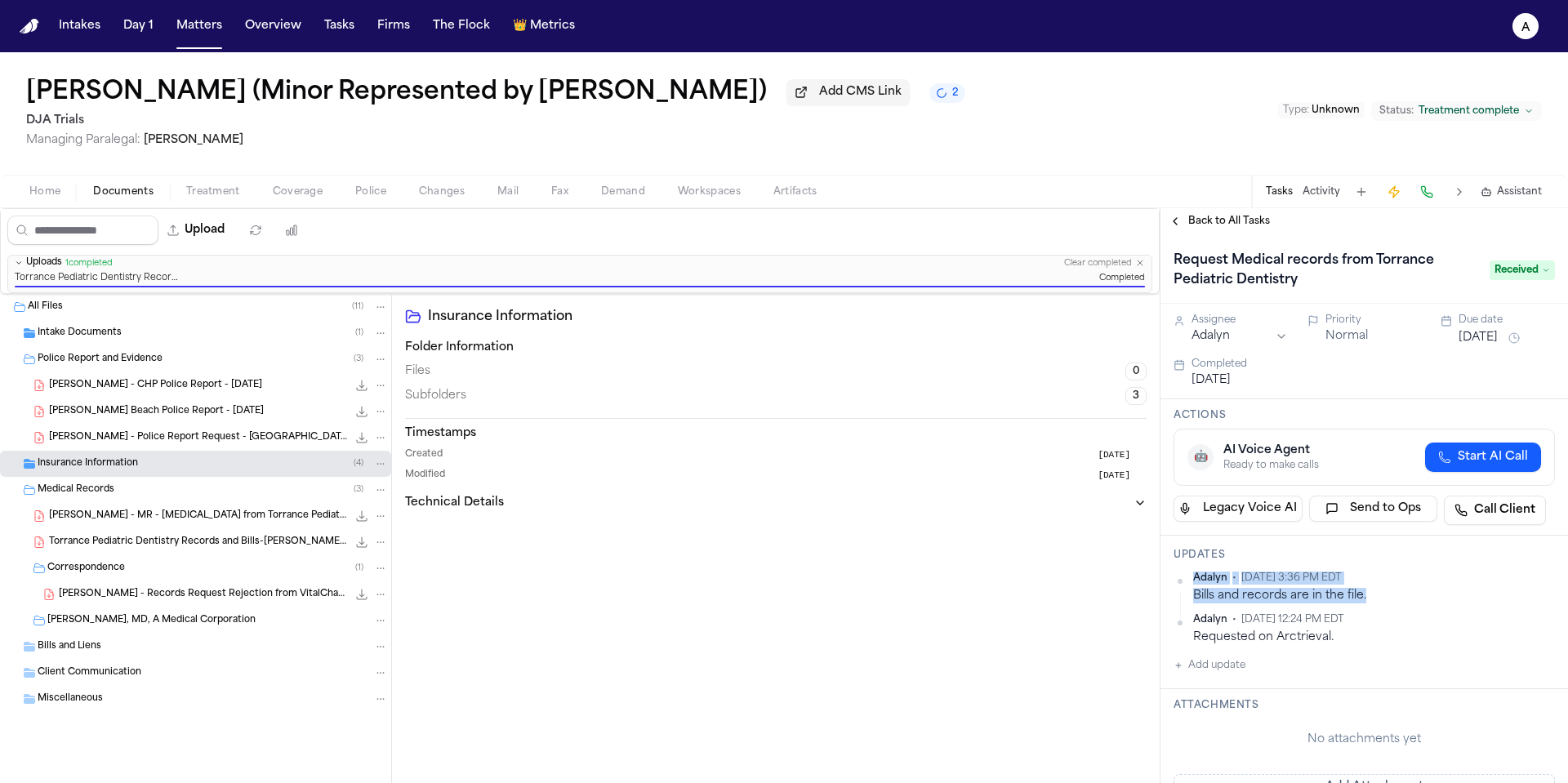
drag, startPoint x: 1387, startPoint y: 599, endPoint x: 1185, endPoint y: 599, distance: 202.0
click at [1185, 599] on div "Adalyn • Oct 1, 2025 3:36 PM EDT Bills and records are in the file." at bounding box center [1364, 587] width 382 height 32
click at [1196, 599] on div "Bills and records are in the file." at bounding box center [1374, 596] width 362 height 15
drag, startPoint x: 1194, startPoint y: 600, endPoint x: 1415, endPoint y: 599, distance: 221.0
click at [1415, 599] on div "Bills and records are in the file." at bounding box center [1374, 596] width 362 height 15
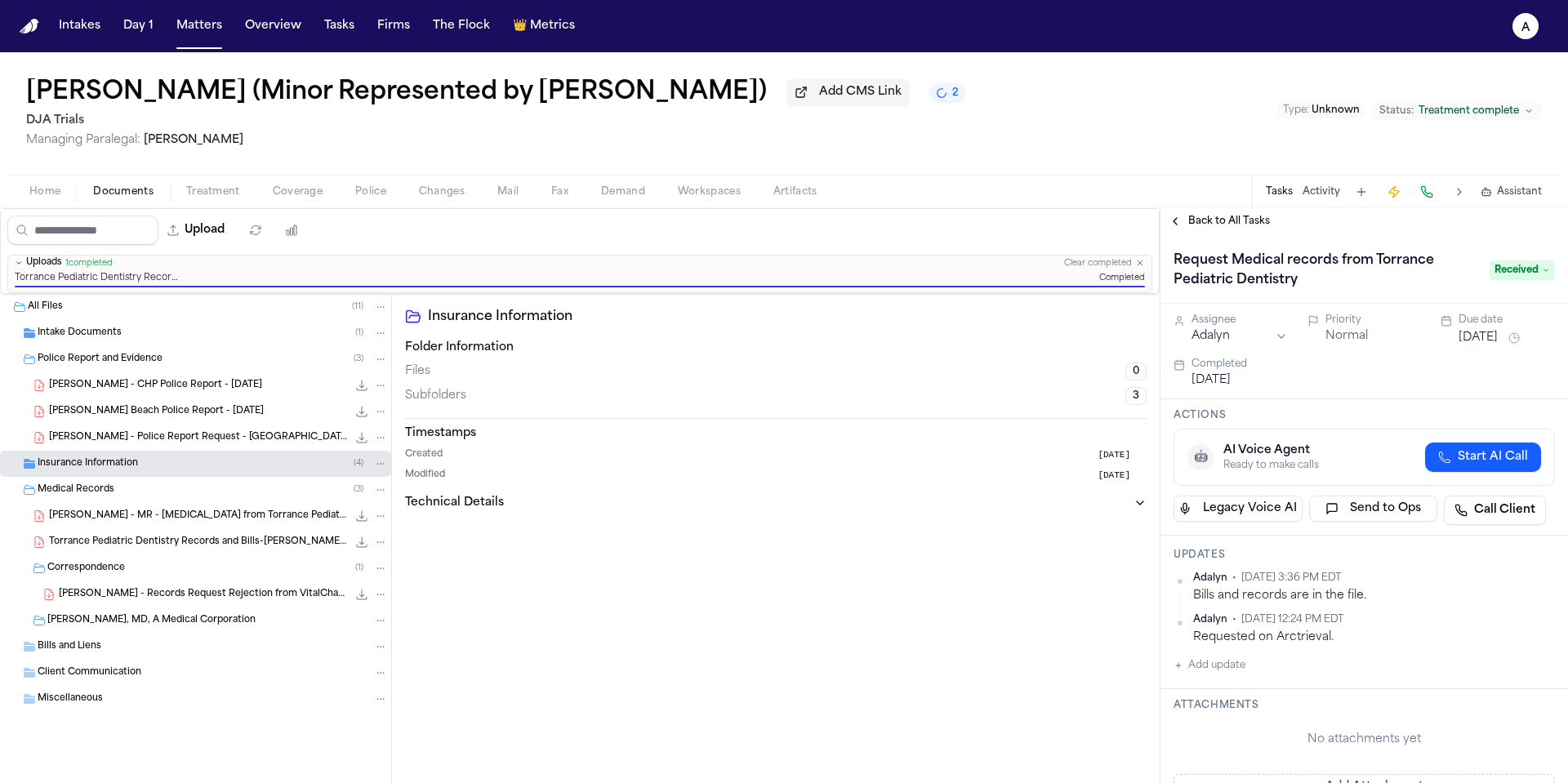
click at [1411, 613] on div "Adalyn • Oct 1, 2025 3:36 PM EDT Bills and records are in the file. Adalyn • Se…" at bounding box center [1364, 608] width 382 height 74
click at [1241, 227] on span "Back to All Tasks" at bounding box center [1229, 221] width 82 height 13
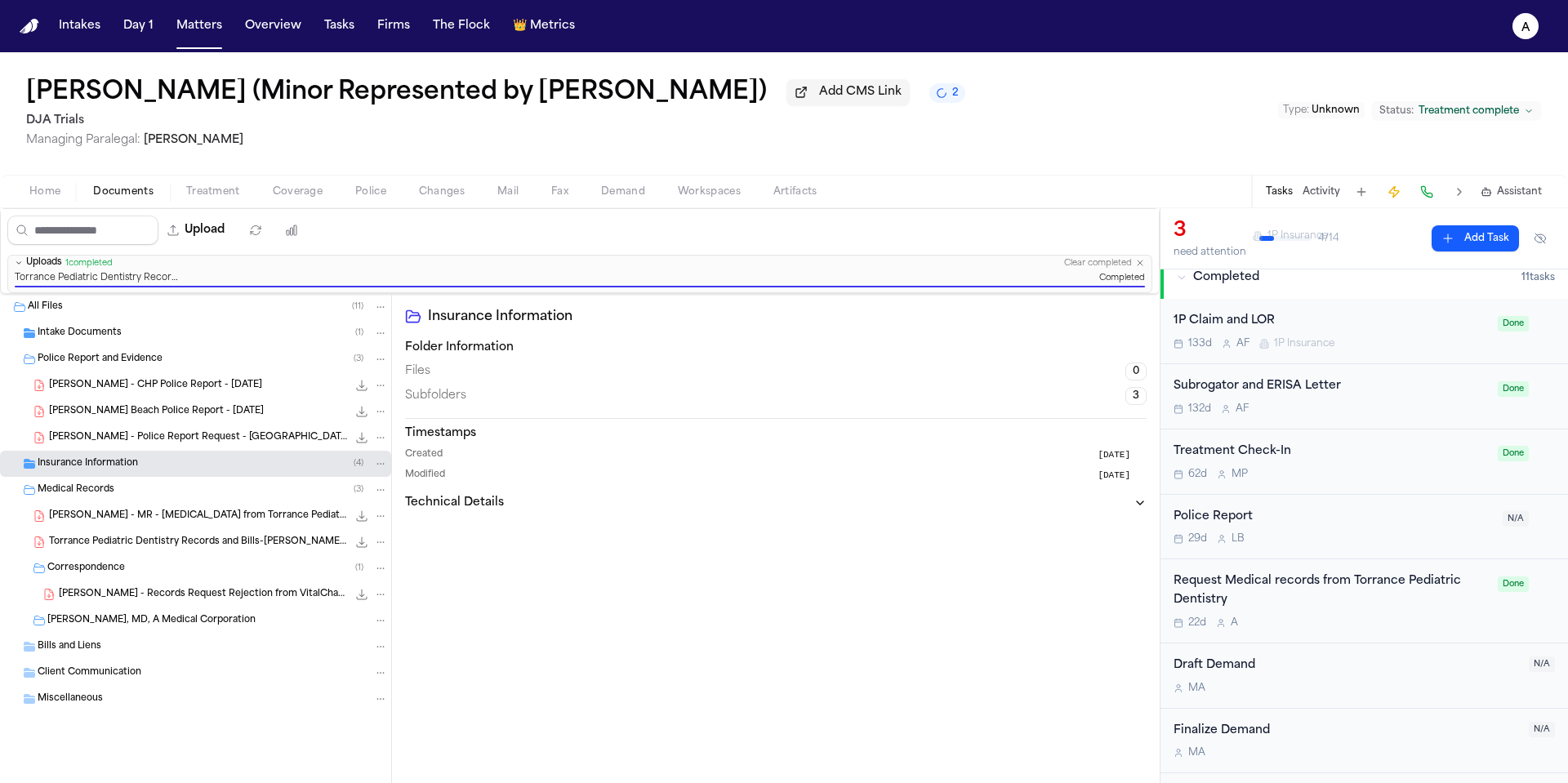
scroll to position [309, 0]
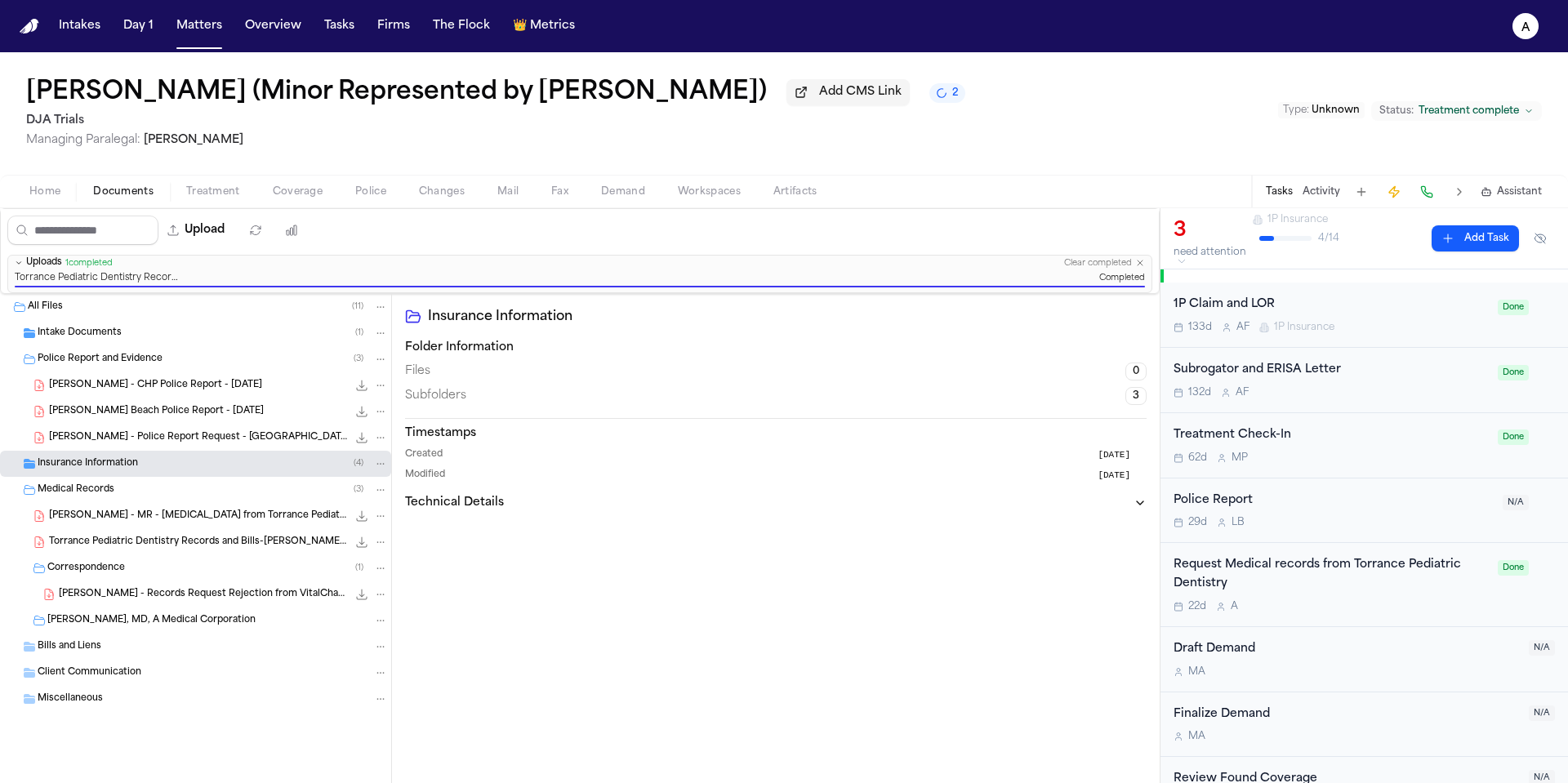
click at [1363, 607] on div "22d A" at bounding box center [1330, 606] width 314 height 13
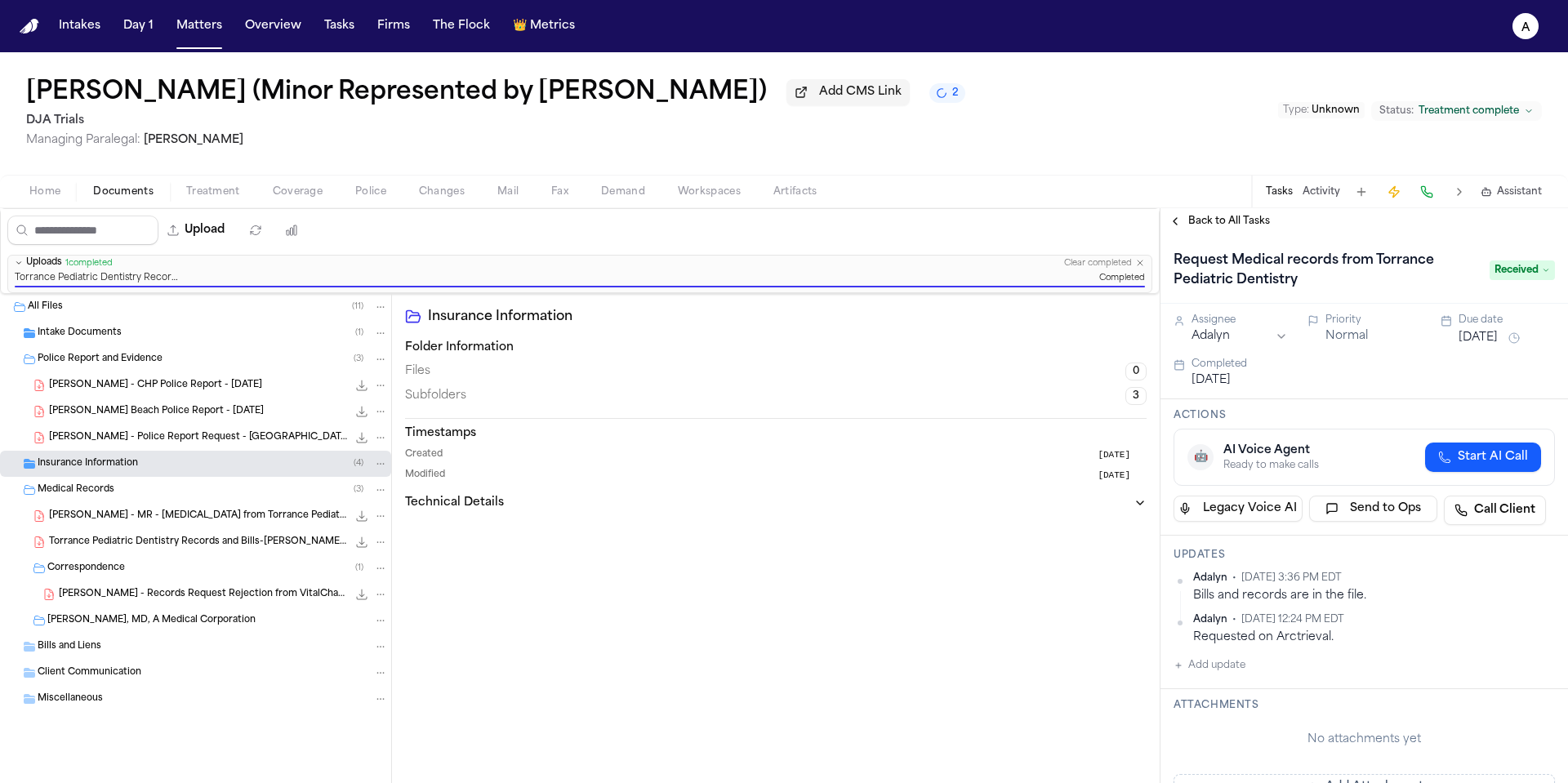
click at [1237, 227] on span "Back to All Tasks" at bounding box center [1229, 221] width 82 height 13
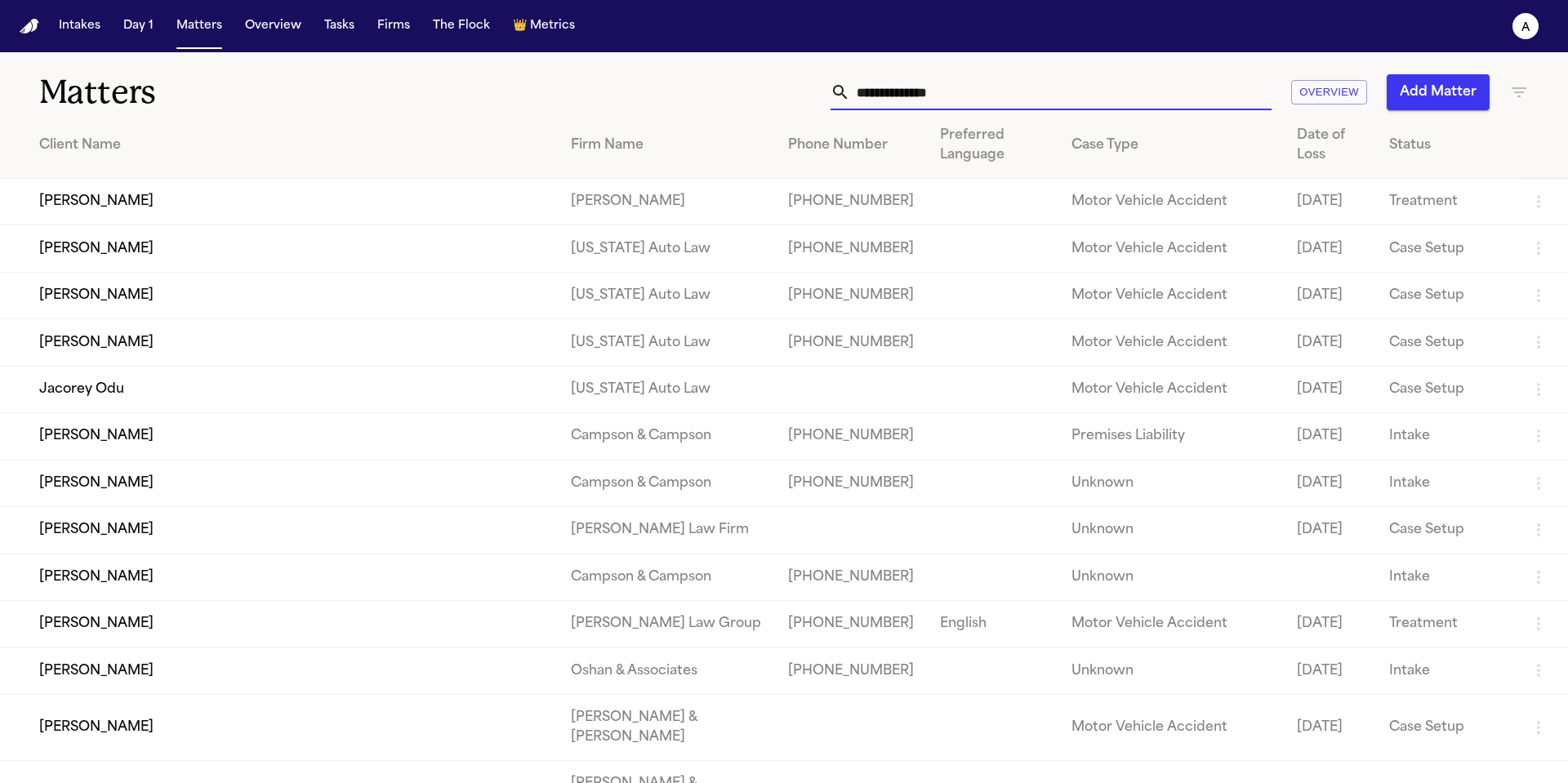
click at [888, 97] on input "text" at bounding box center [1061, 92] width 422 height 36
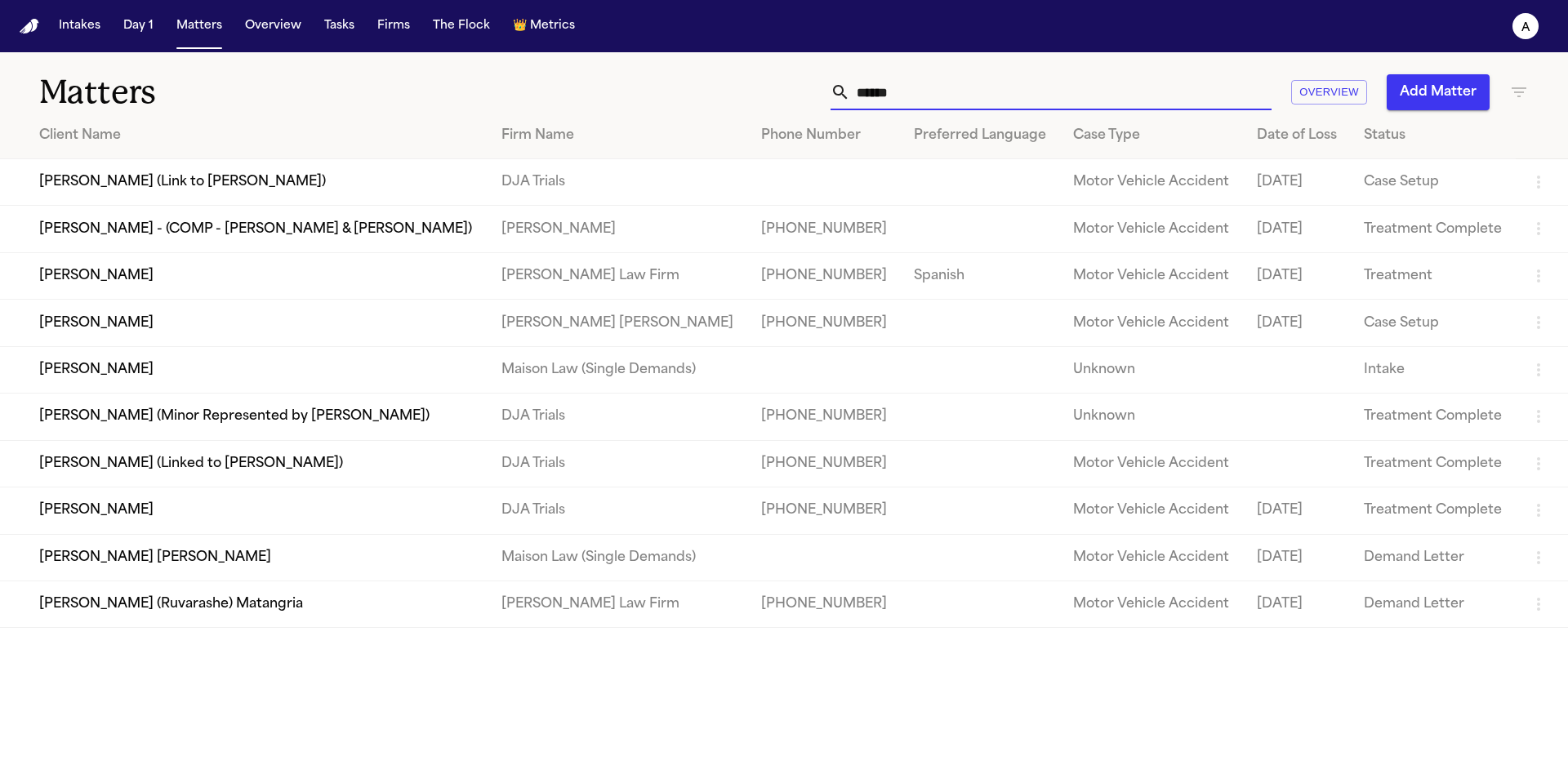
type input "******"
click at [177, 534] on td "[PERSON_NAME]" at bounding box center [244, 510] width 488 height 47
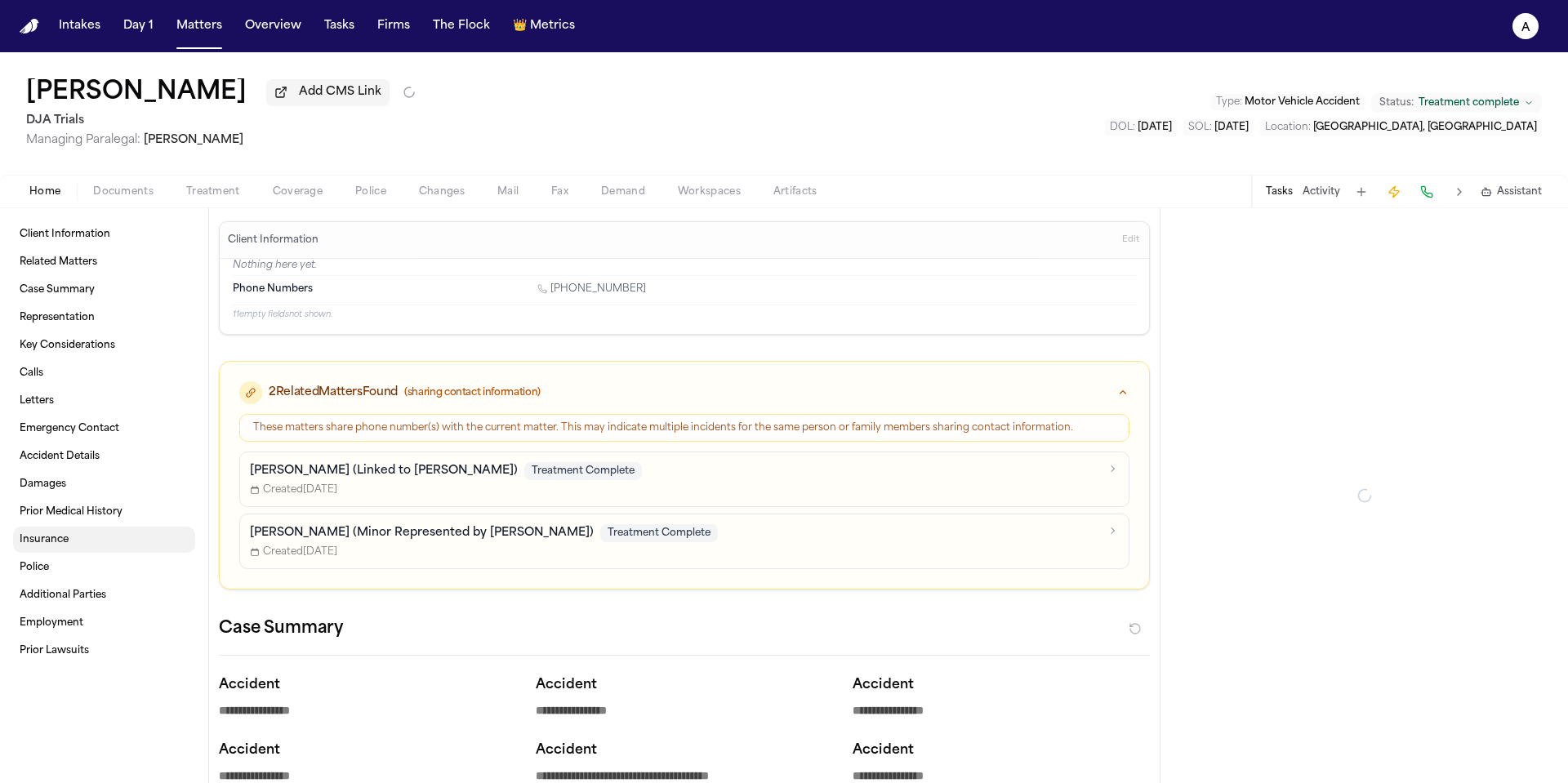
type textarea "*"
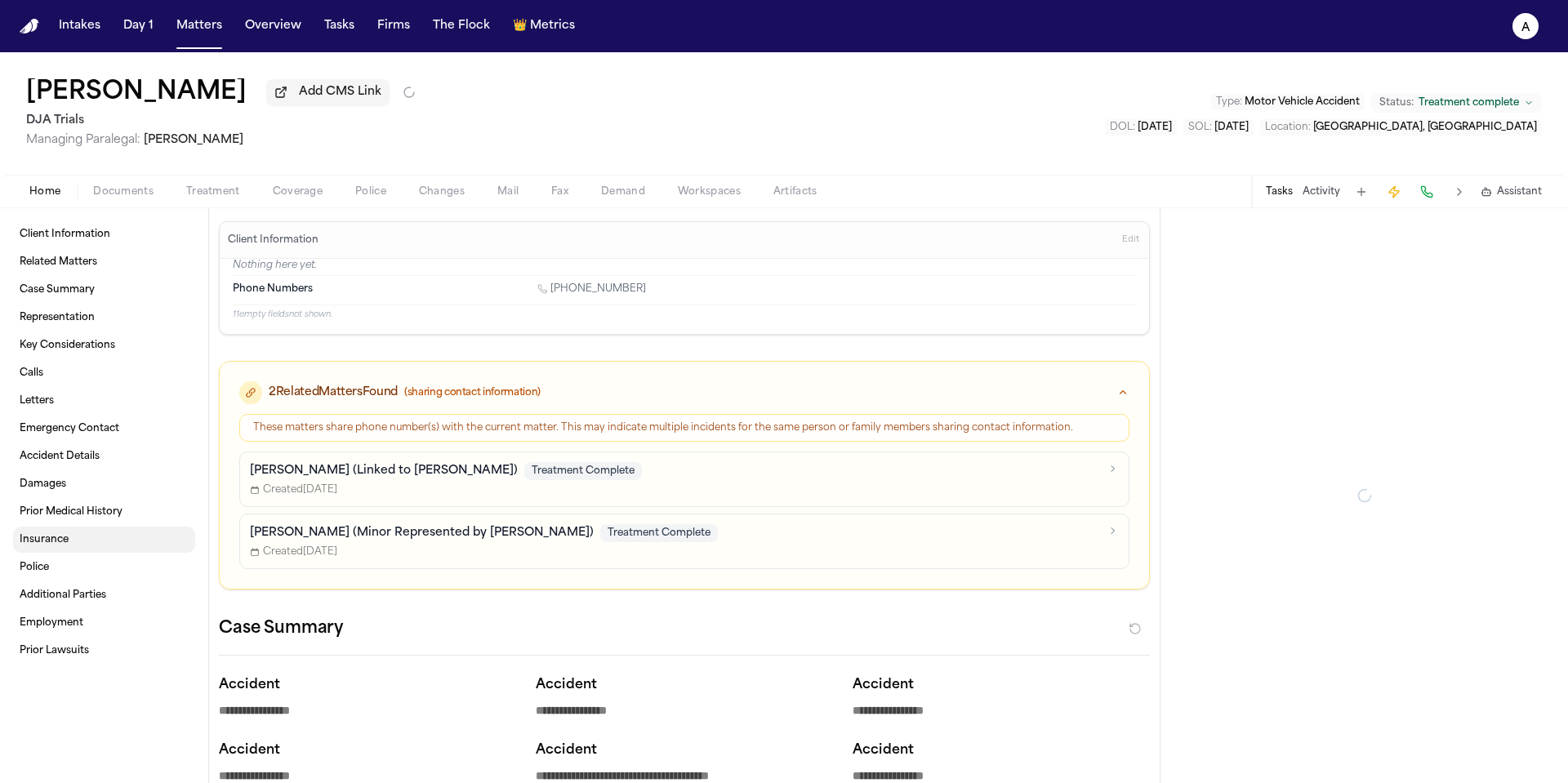
type textarea "*"
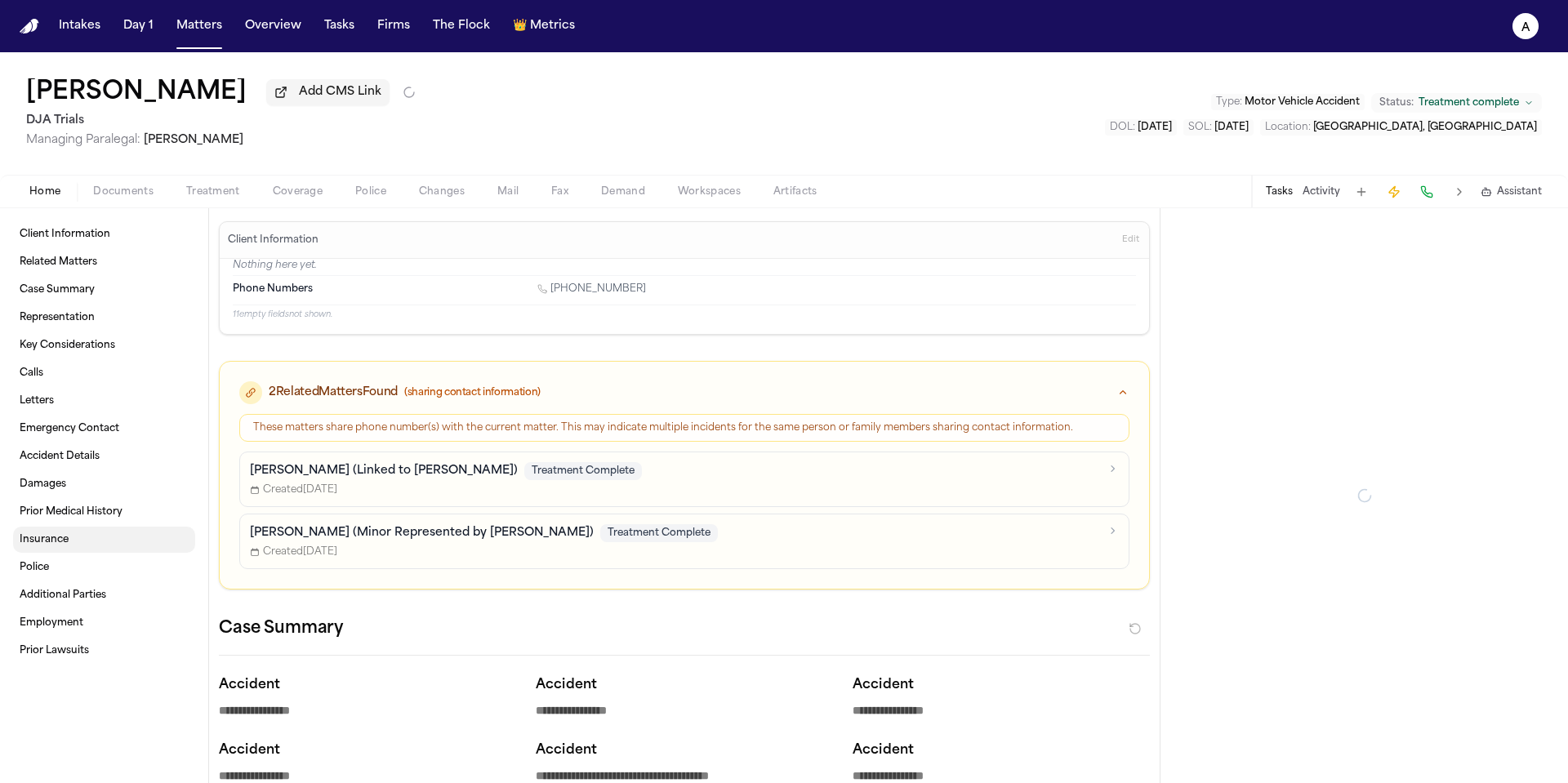
type textarea "*"
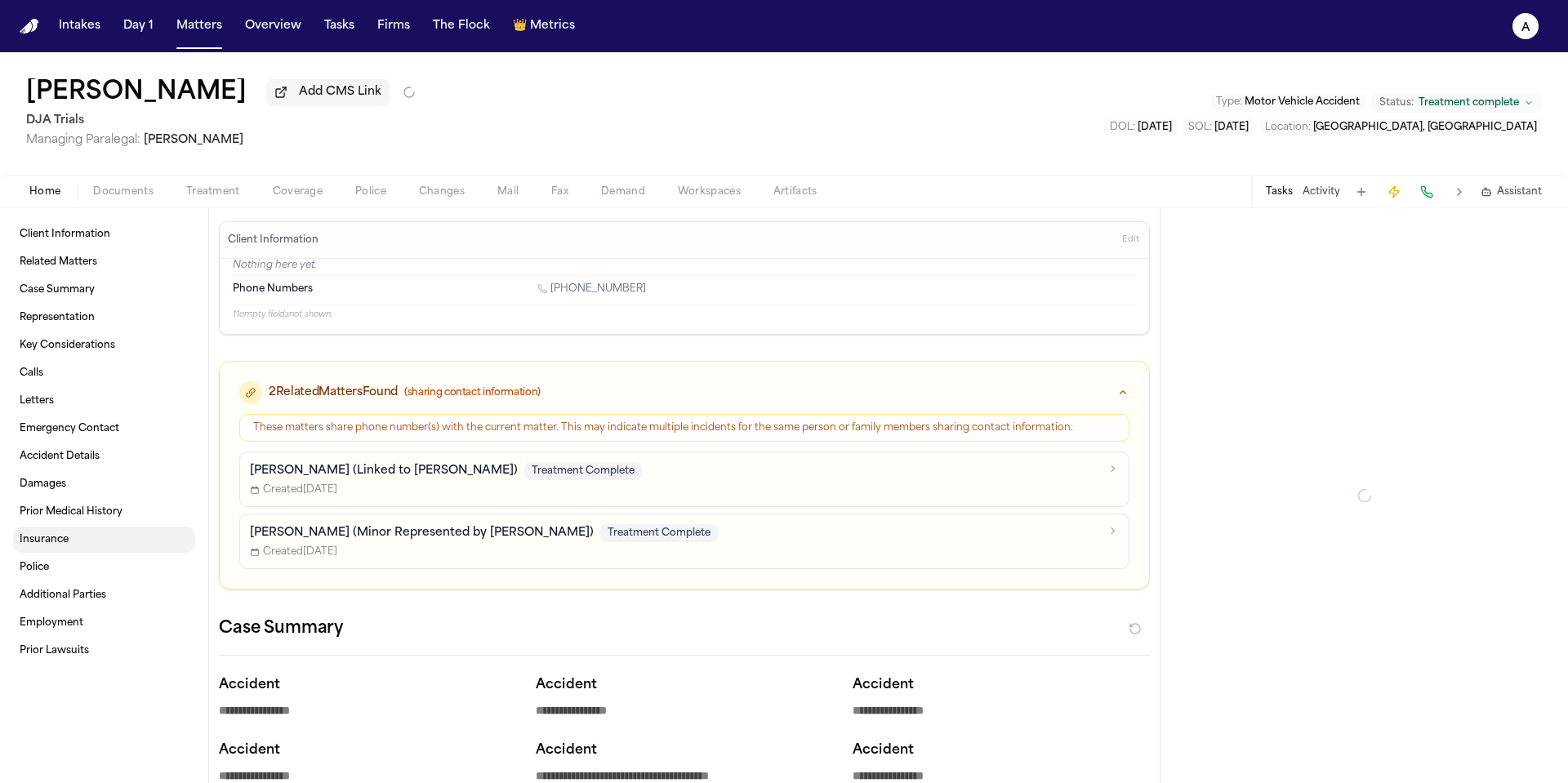
type textarea "*"
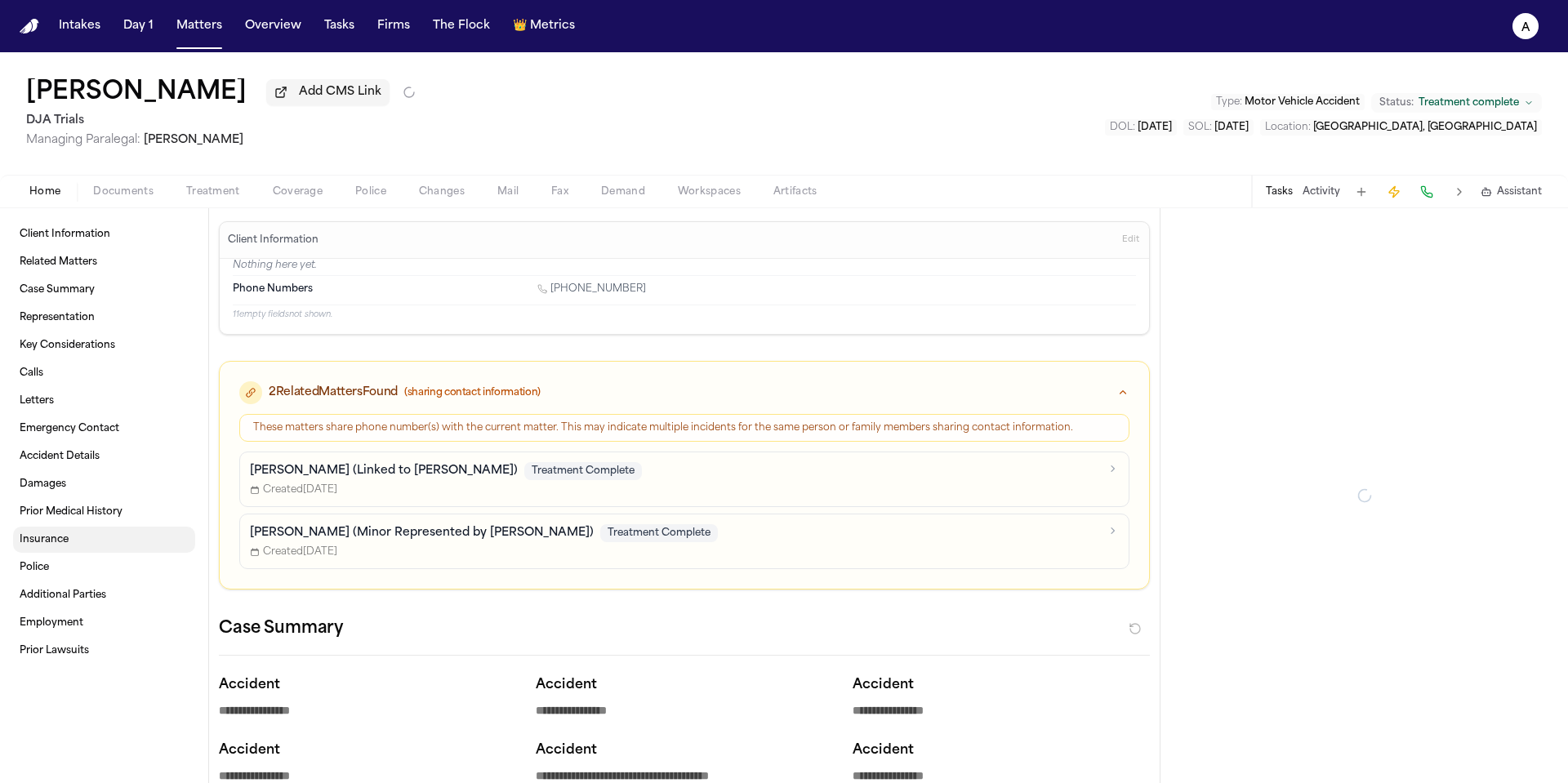
type textarea "*"
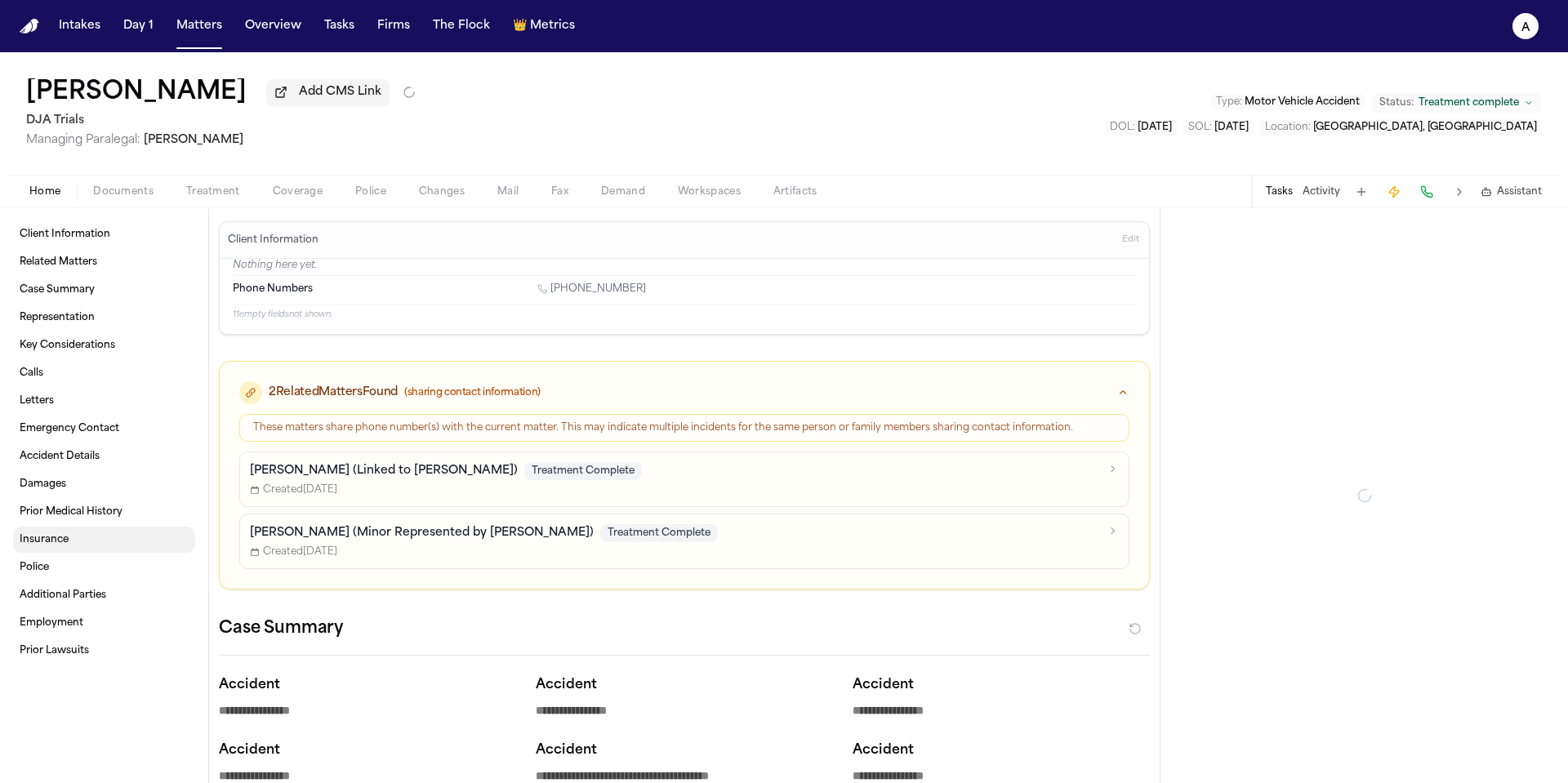
type textarea "*"
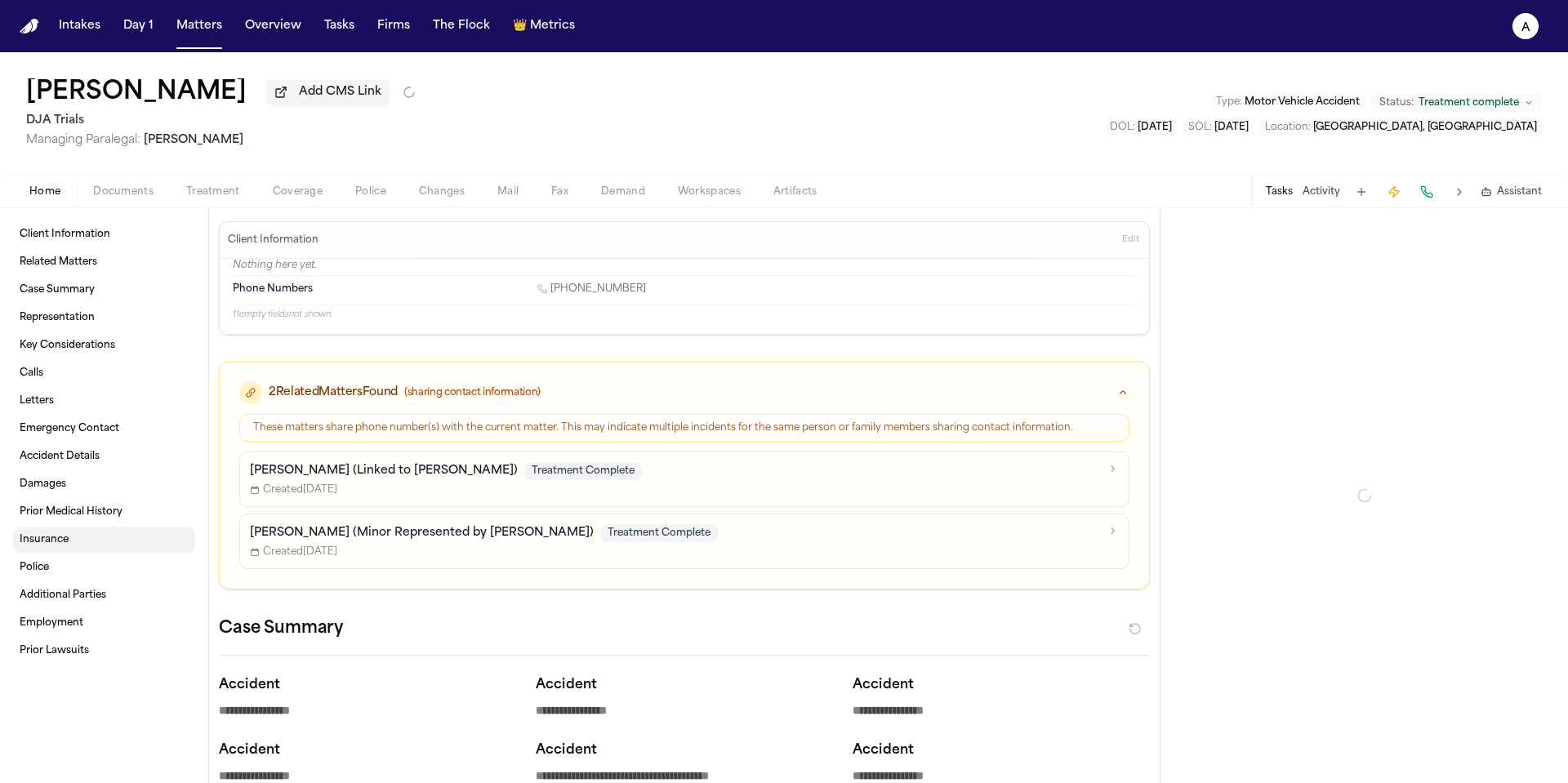
type textarea "*"
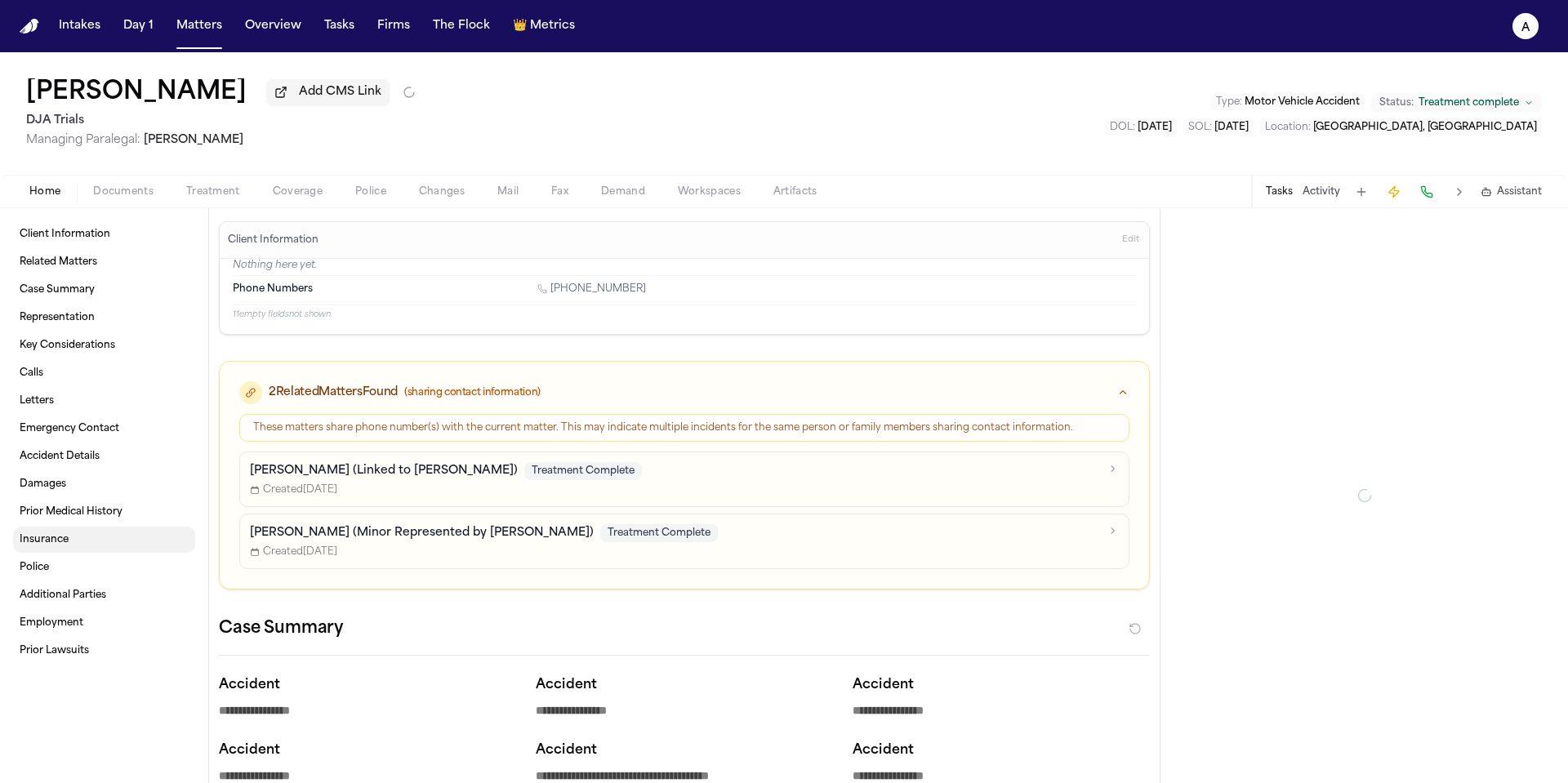
type textarea "*"
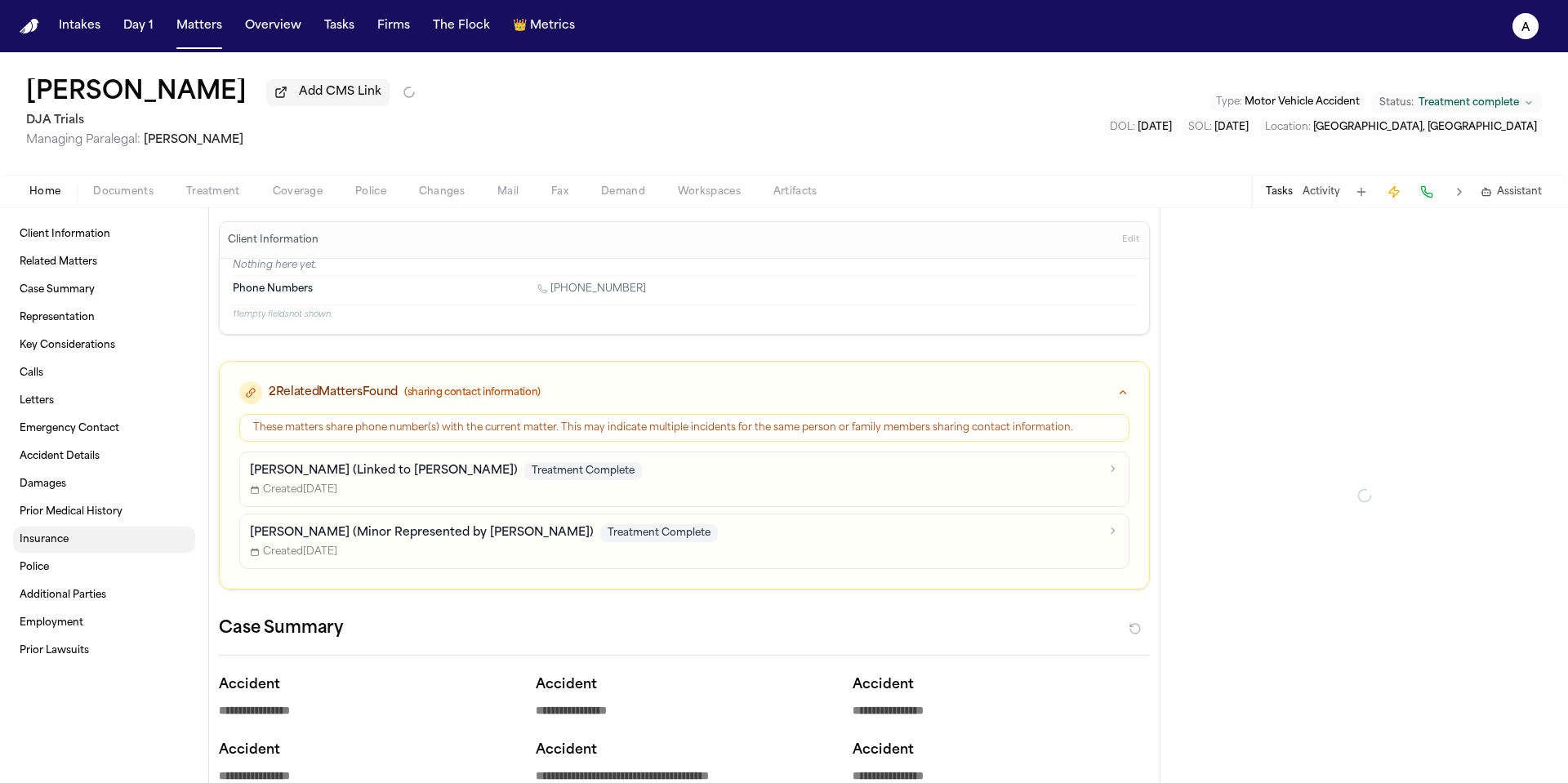
type textarea "*"
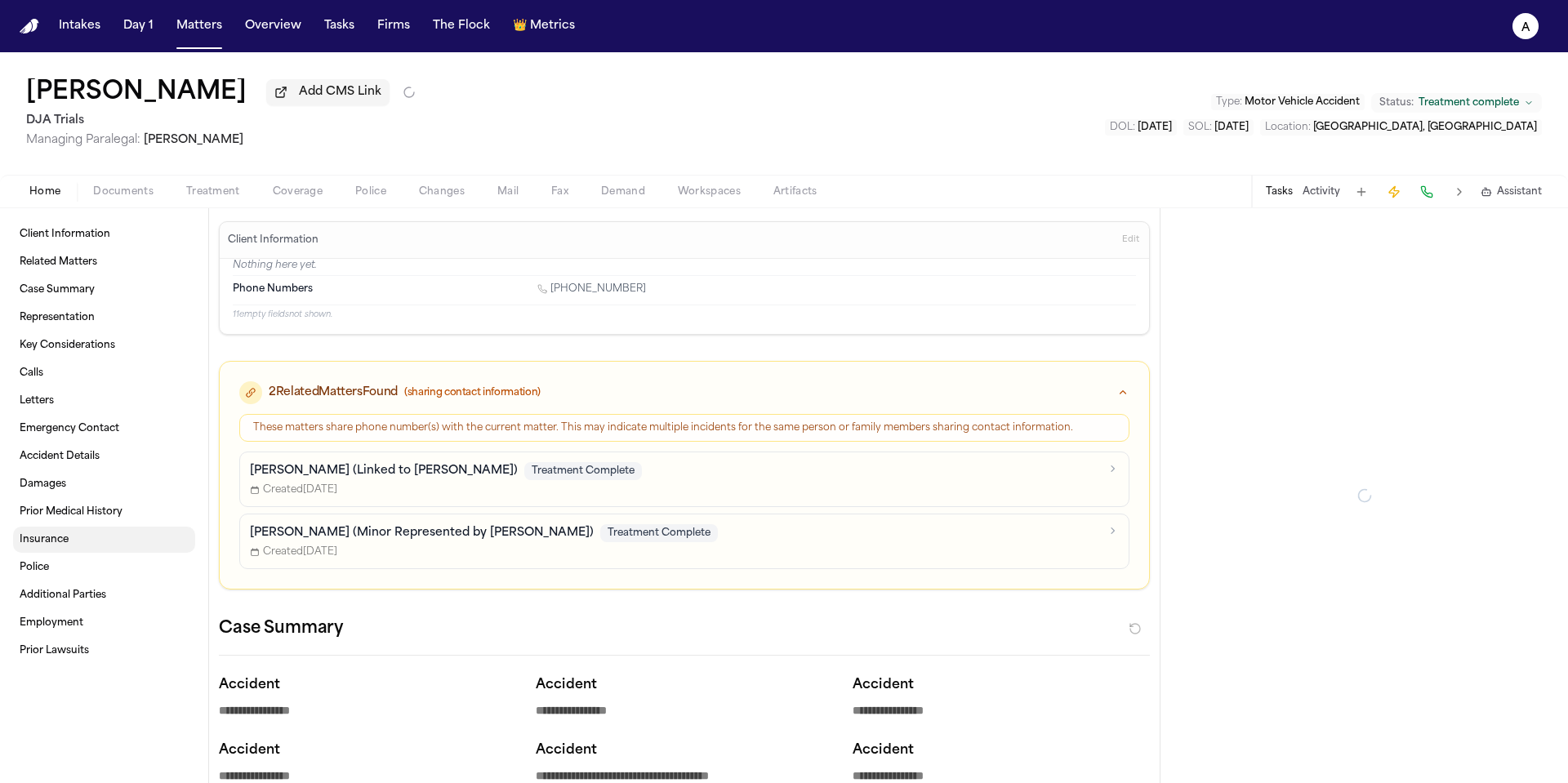
type textarea "*"
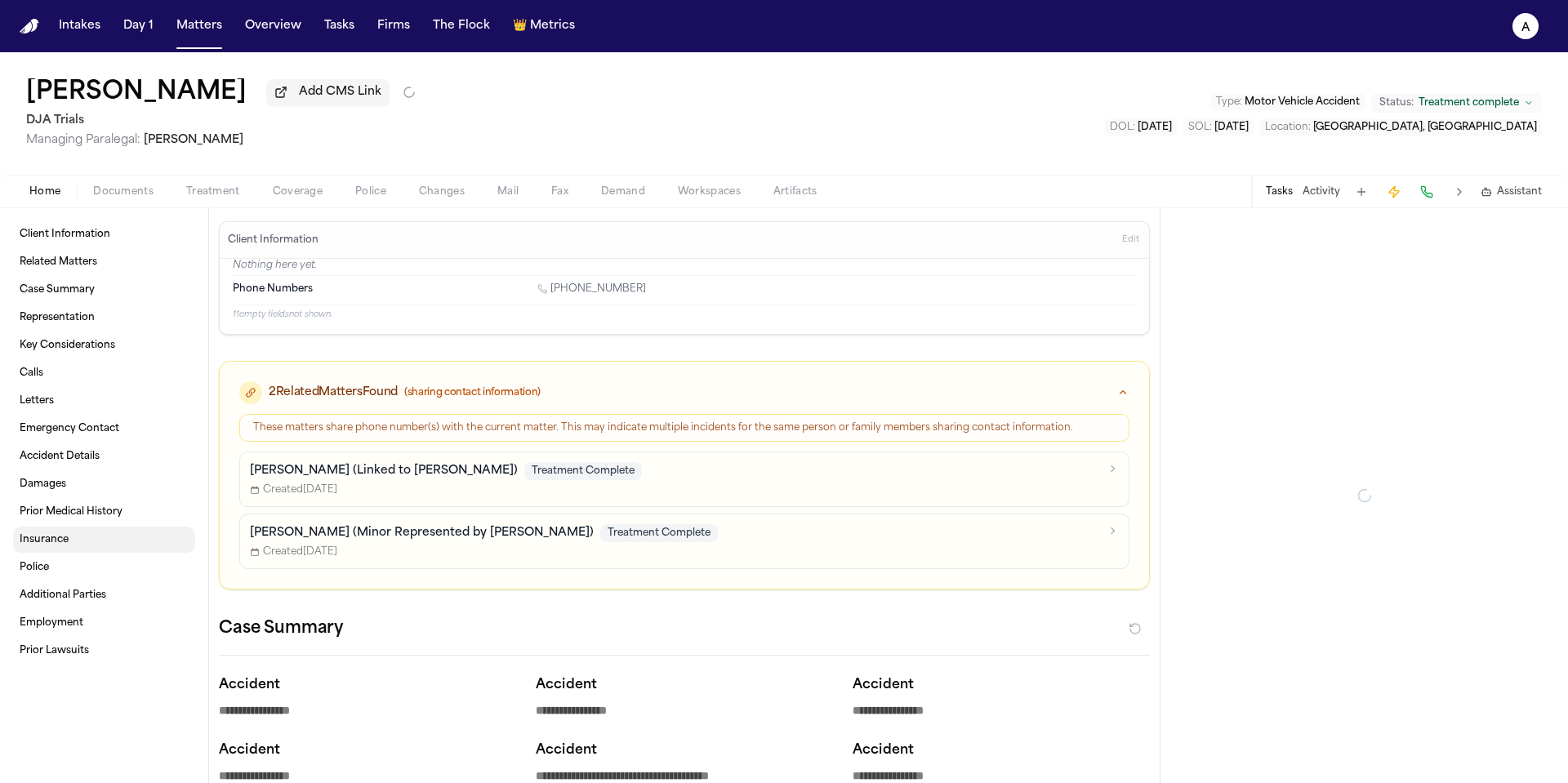
type textarea "*"
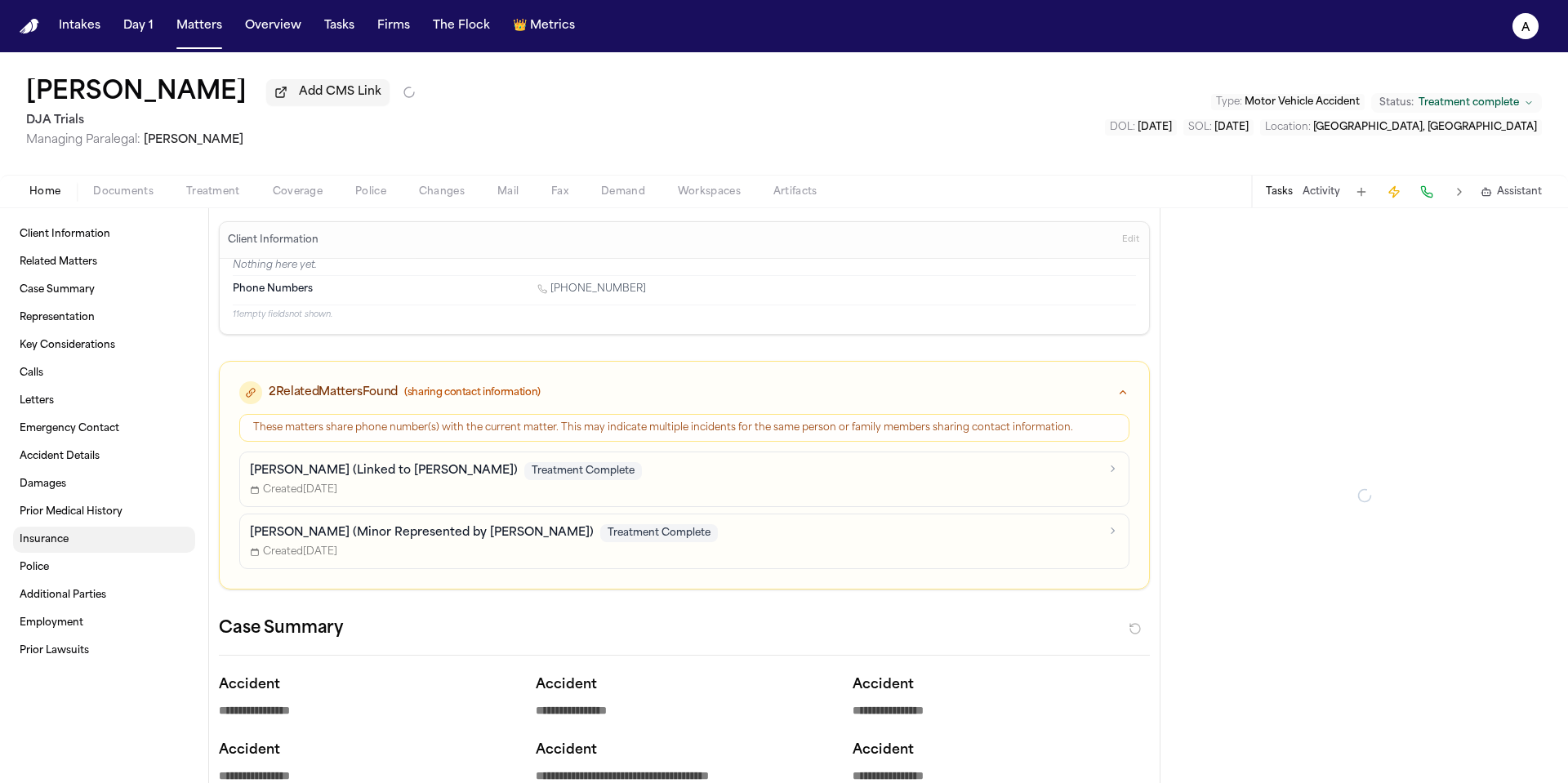
type textarea "*"
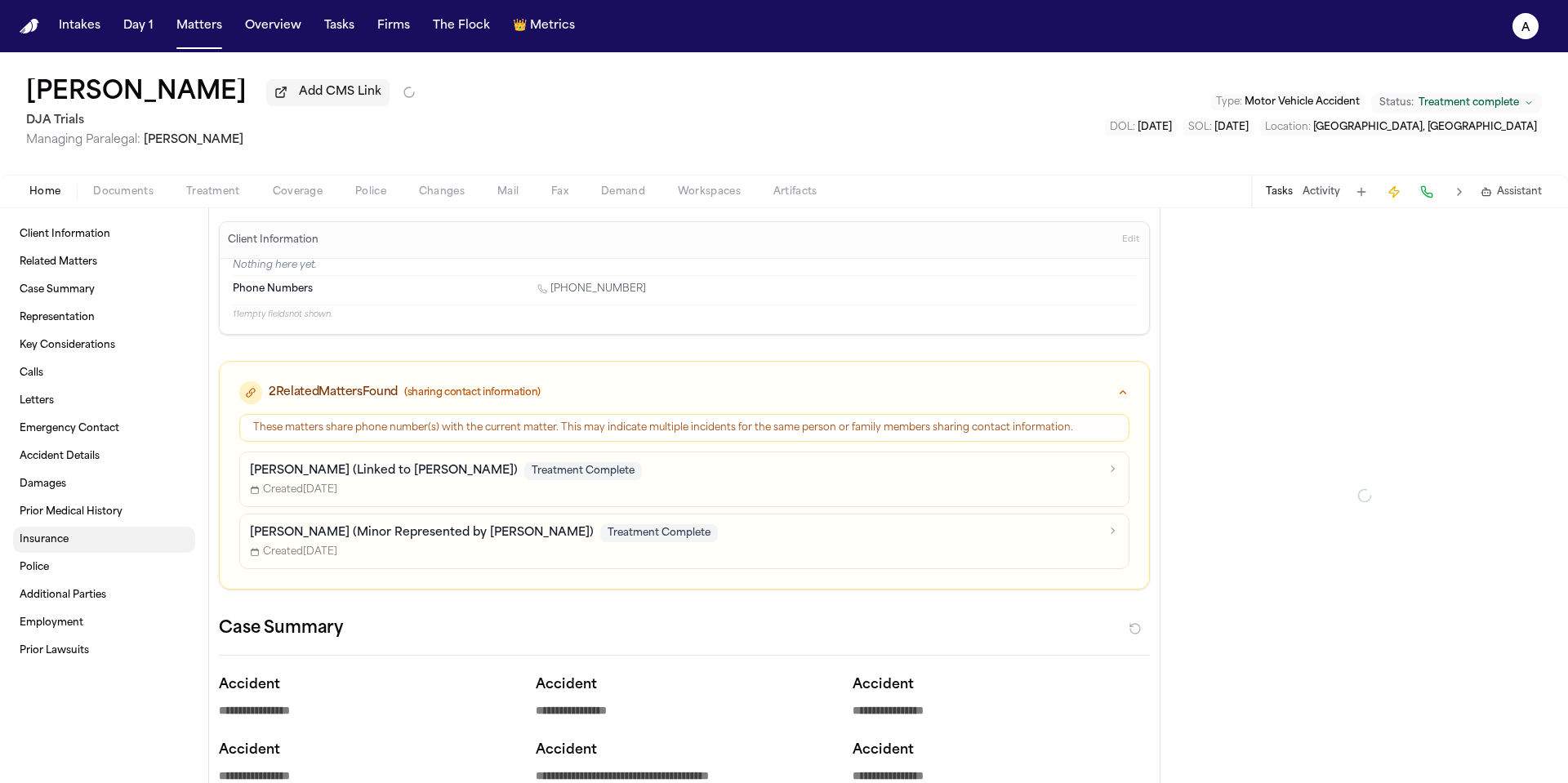
type textarea "*"
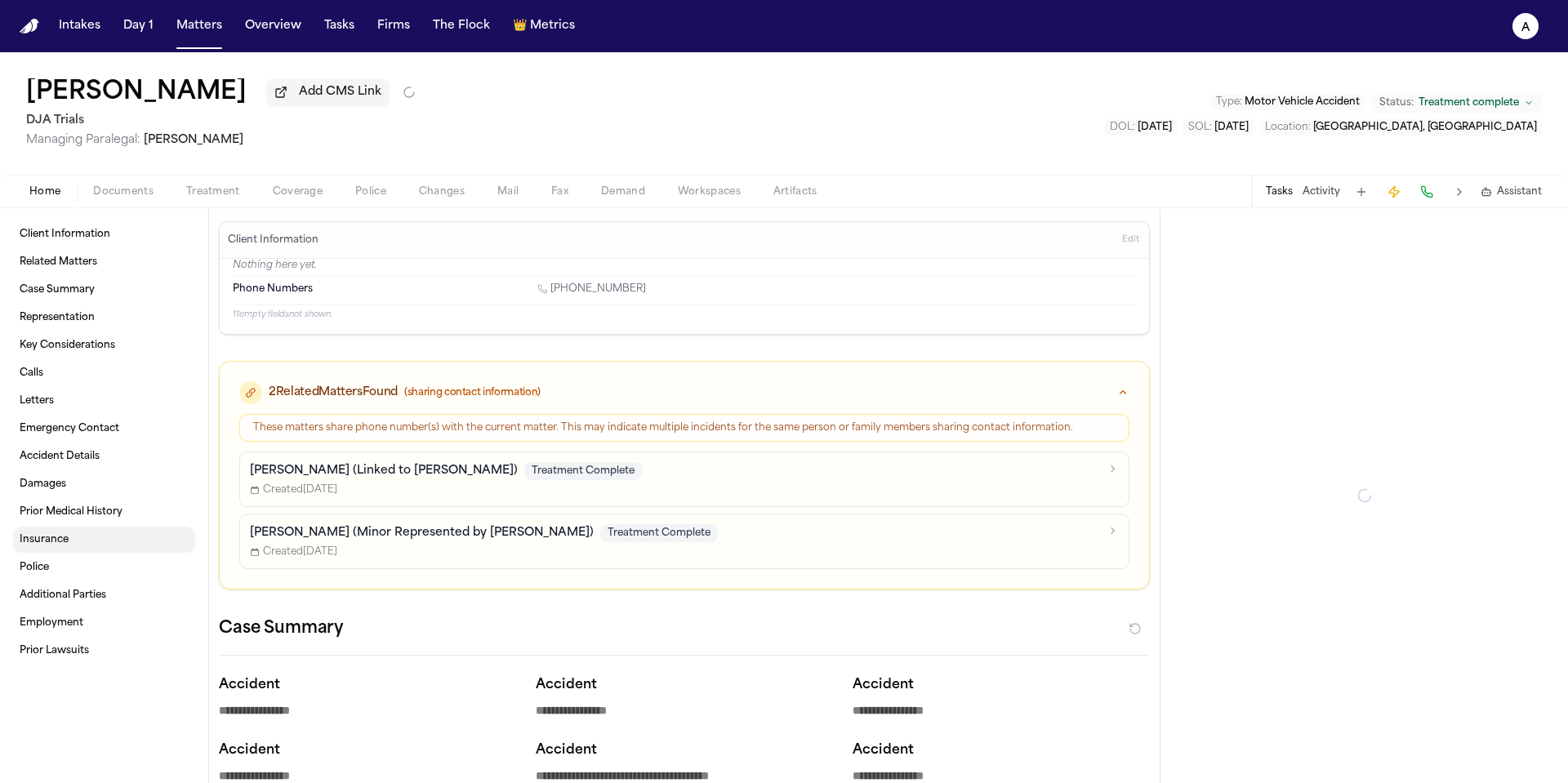
type textarea "*"
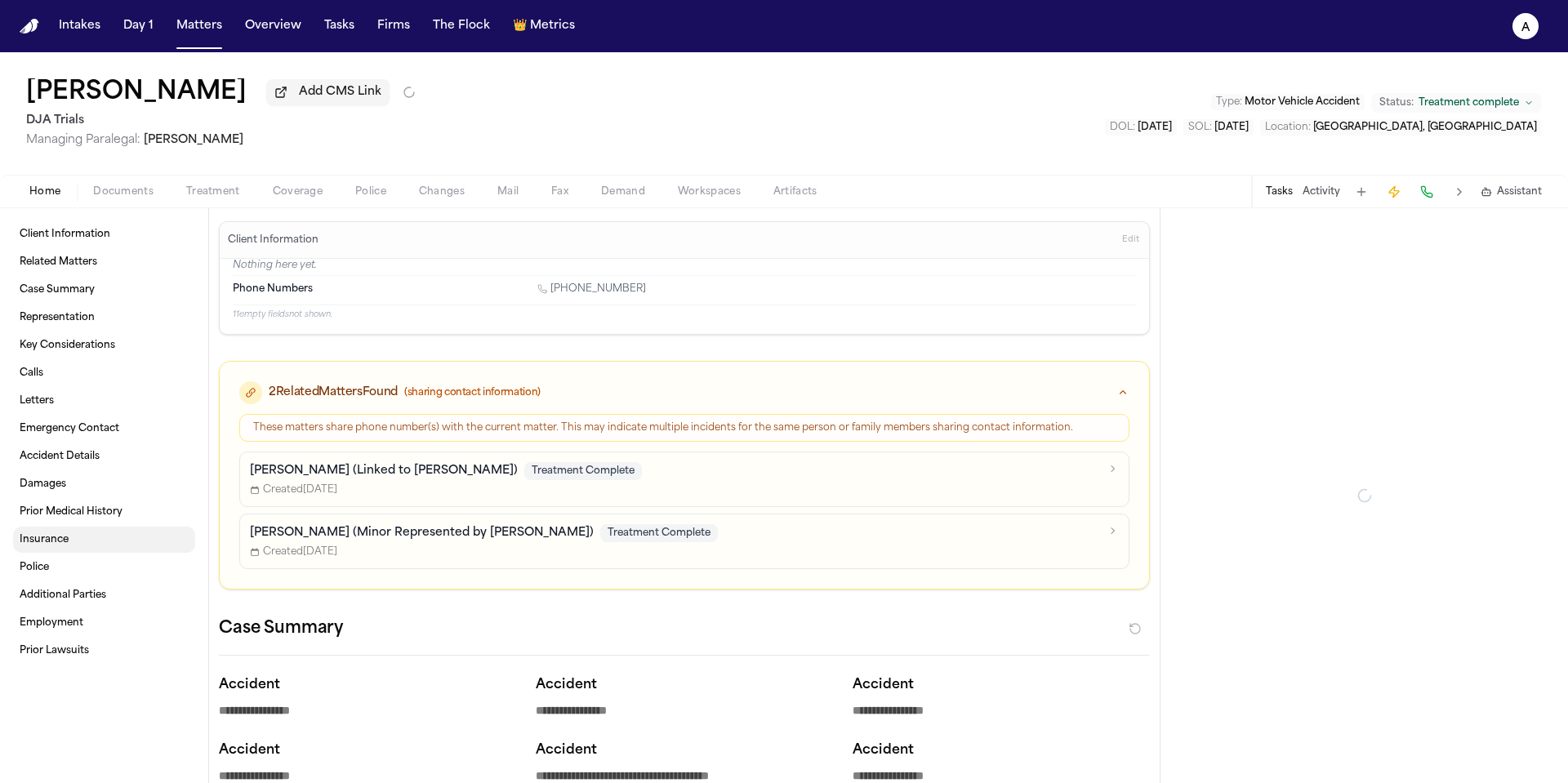
type textarea "*"
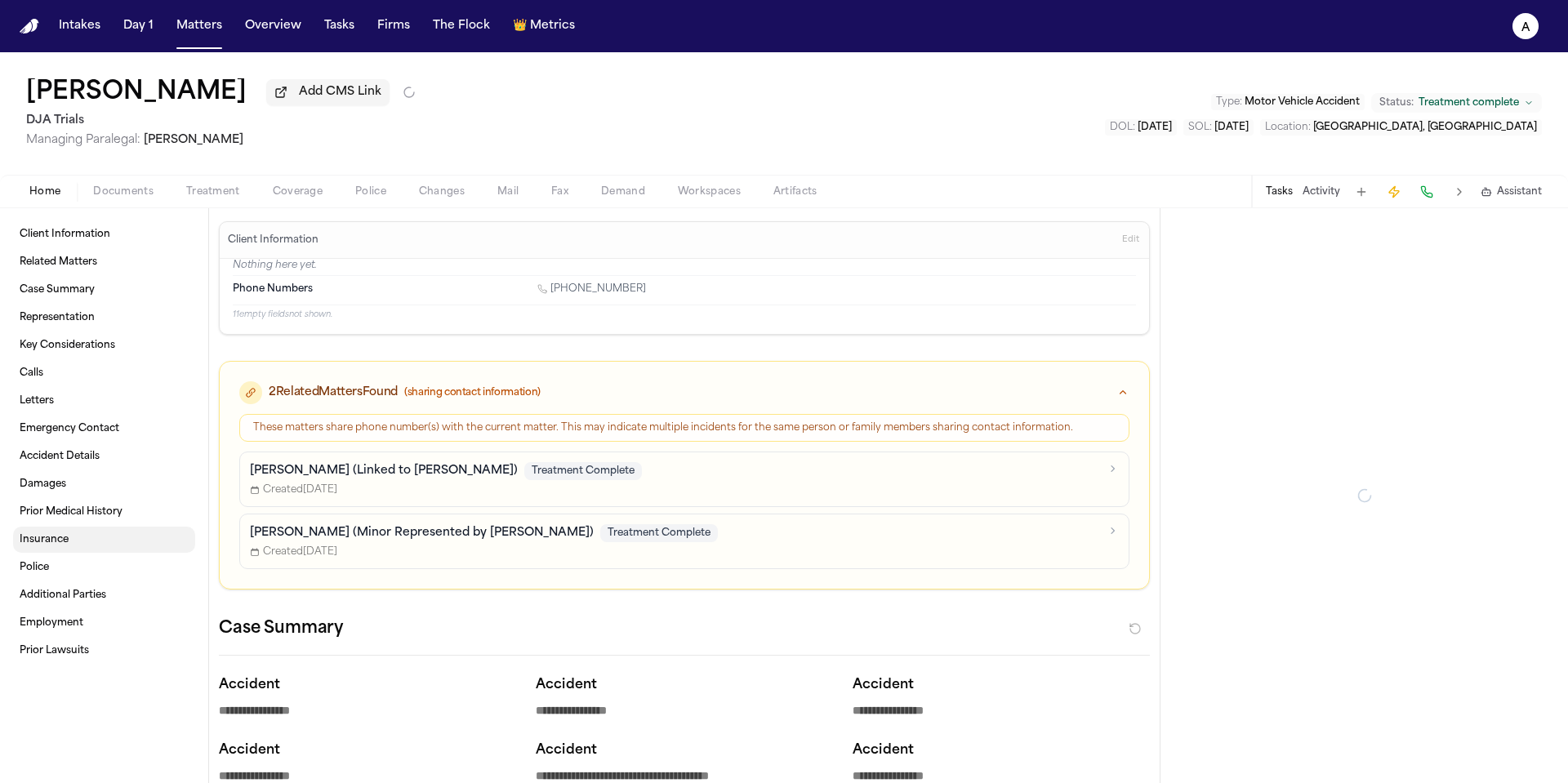
type textarea "*"
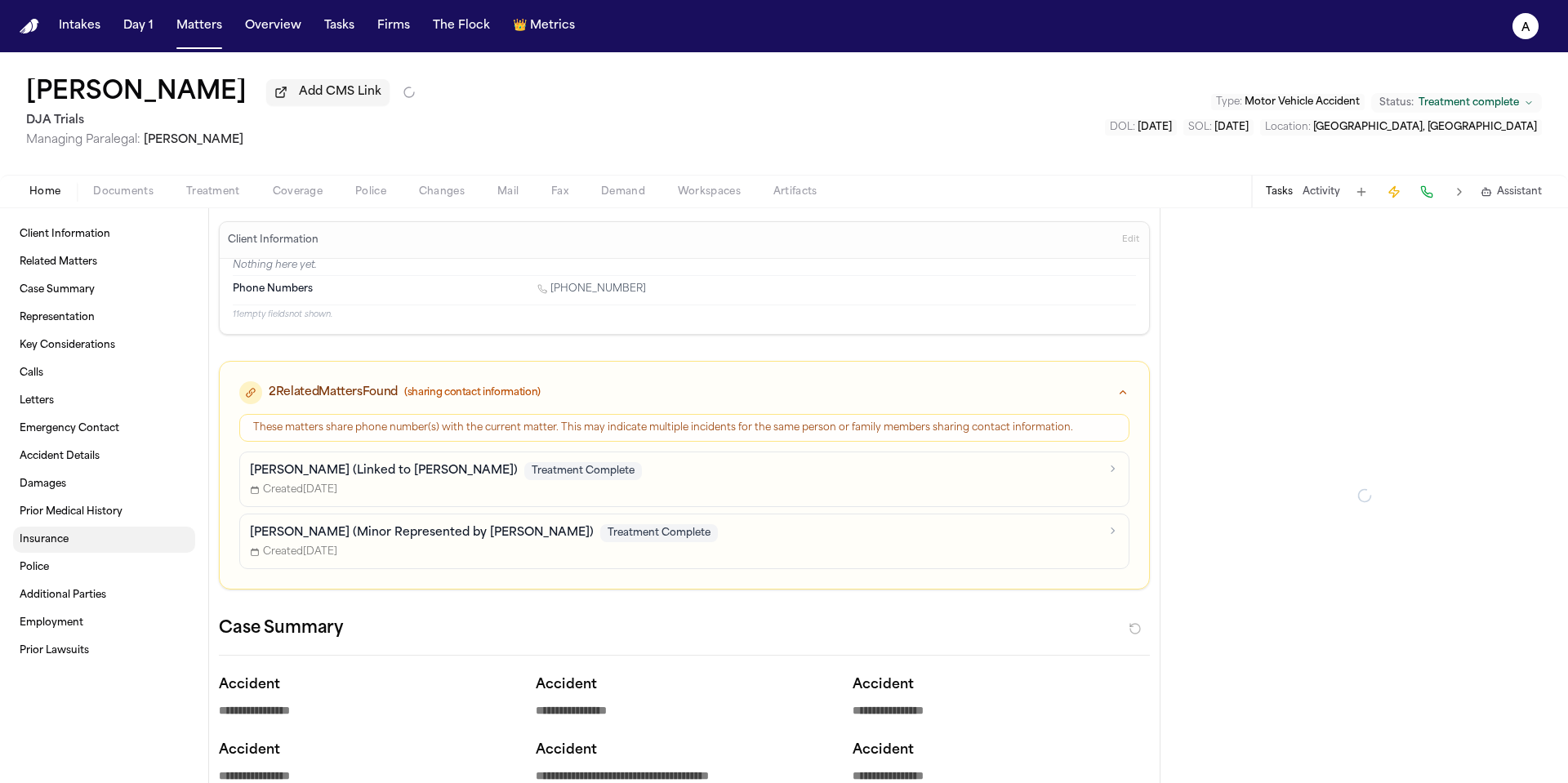
type textarea "*"
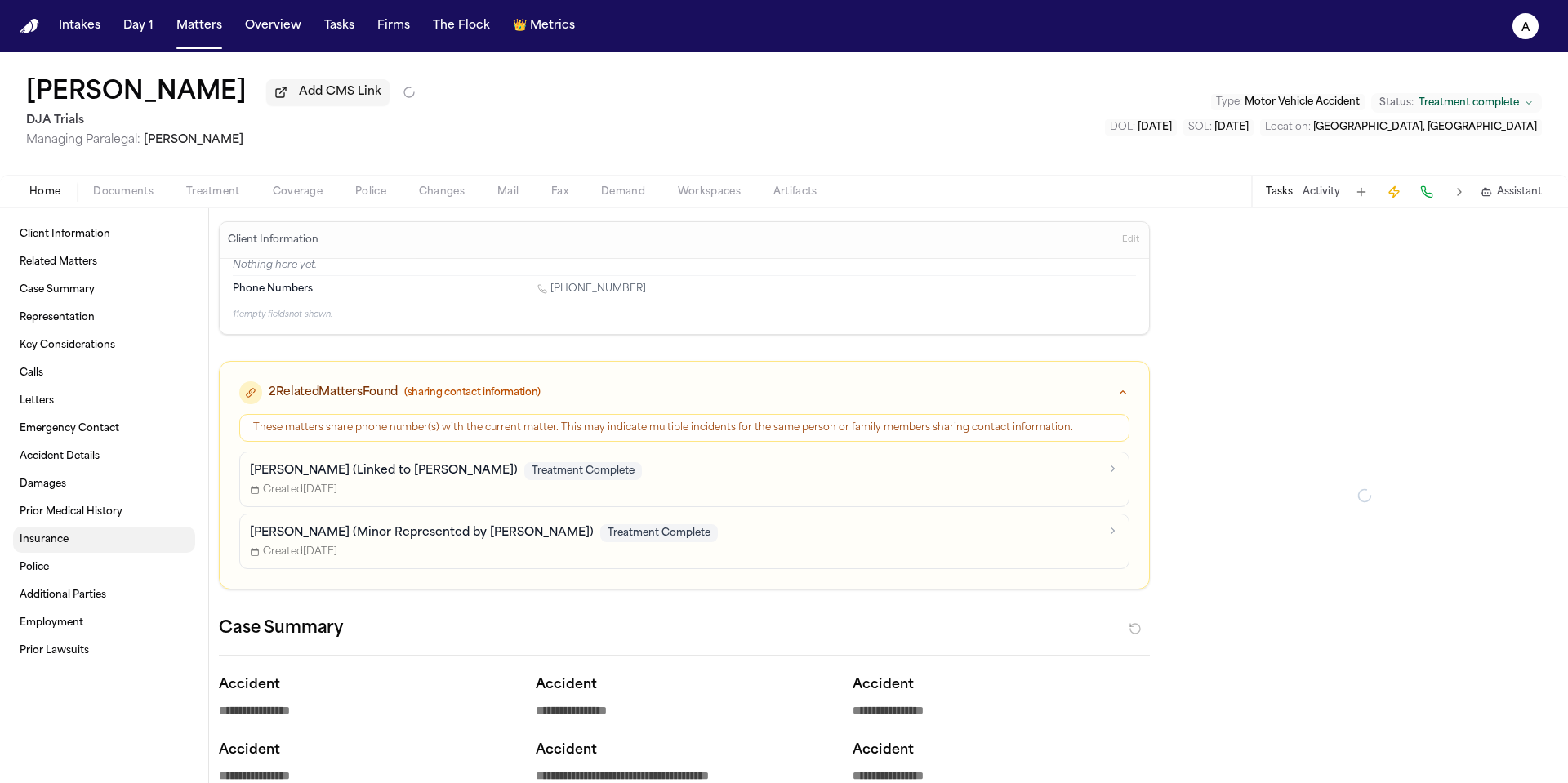
type textarea "*"
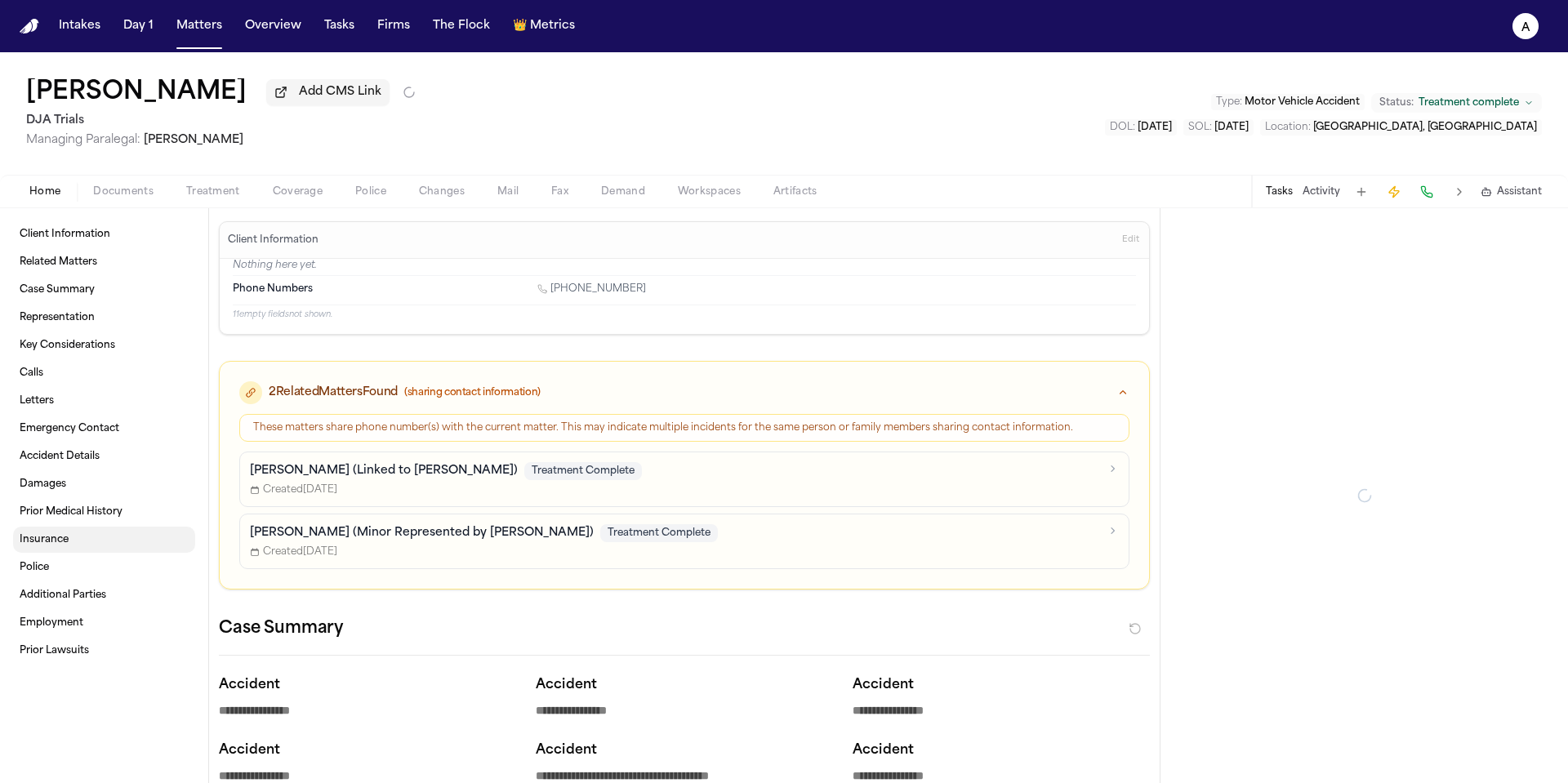
type textarea "*"
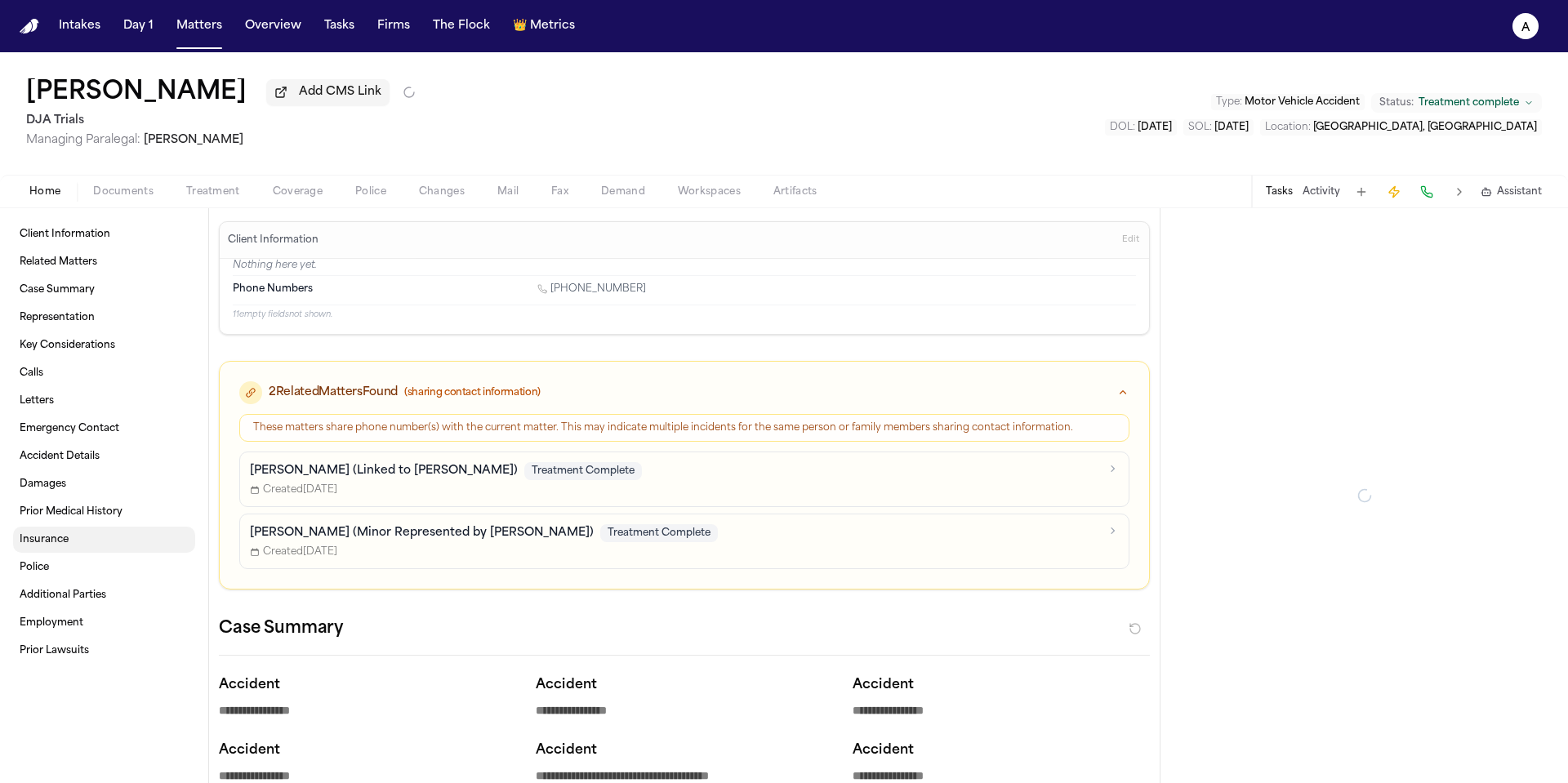
type textarea "*"
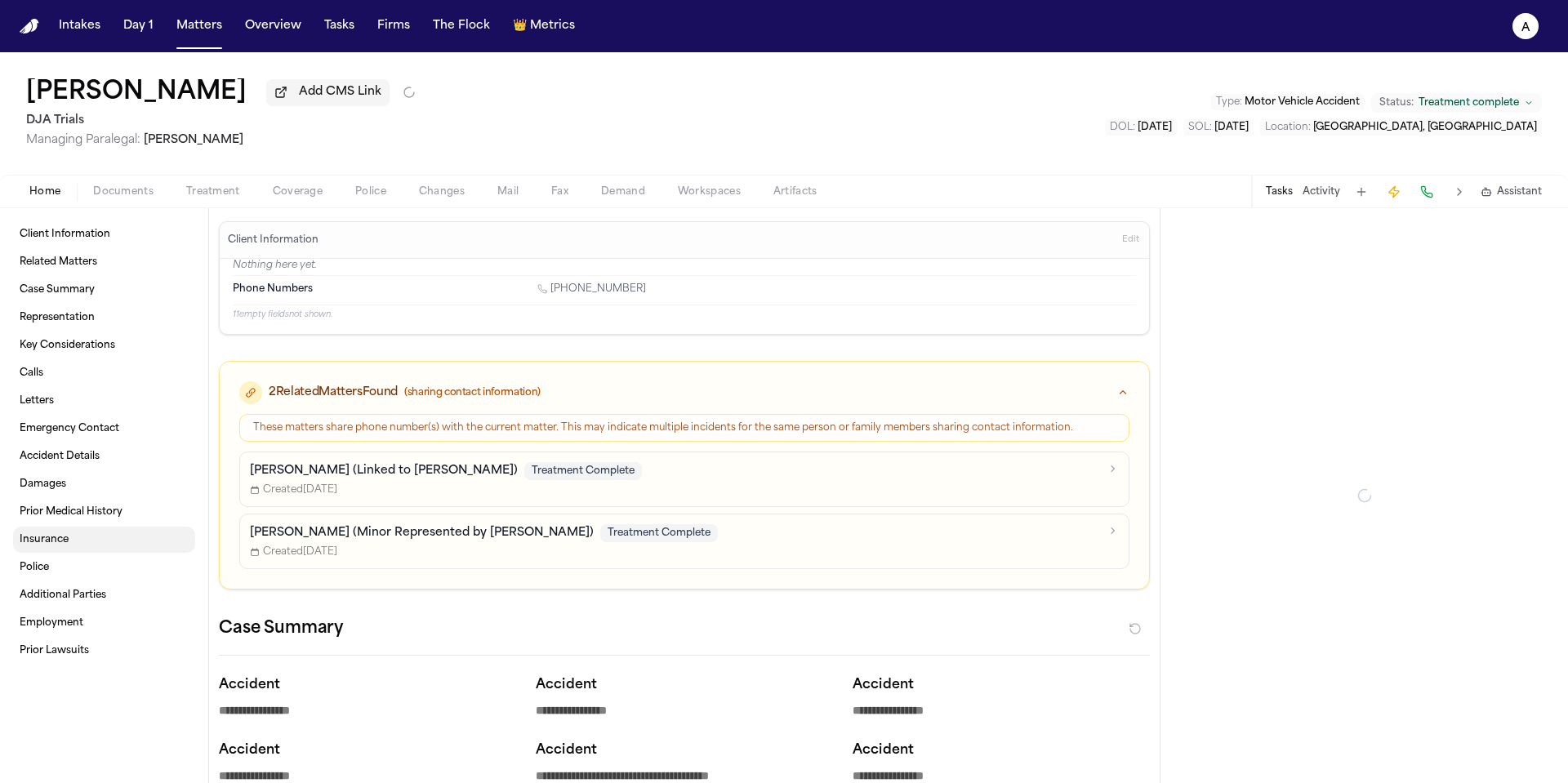
type textarea "*"
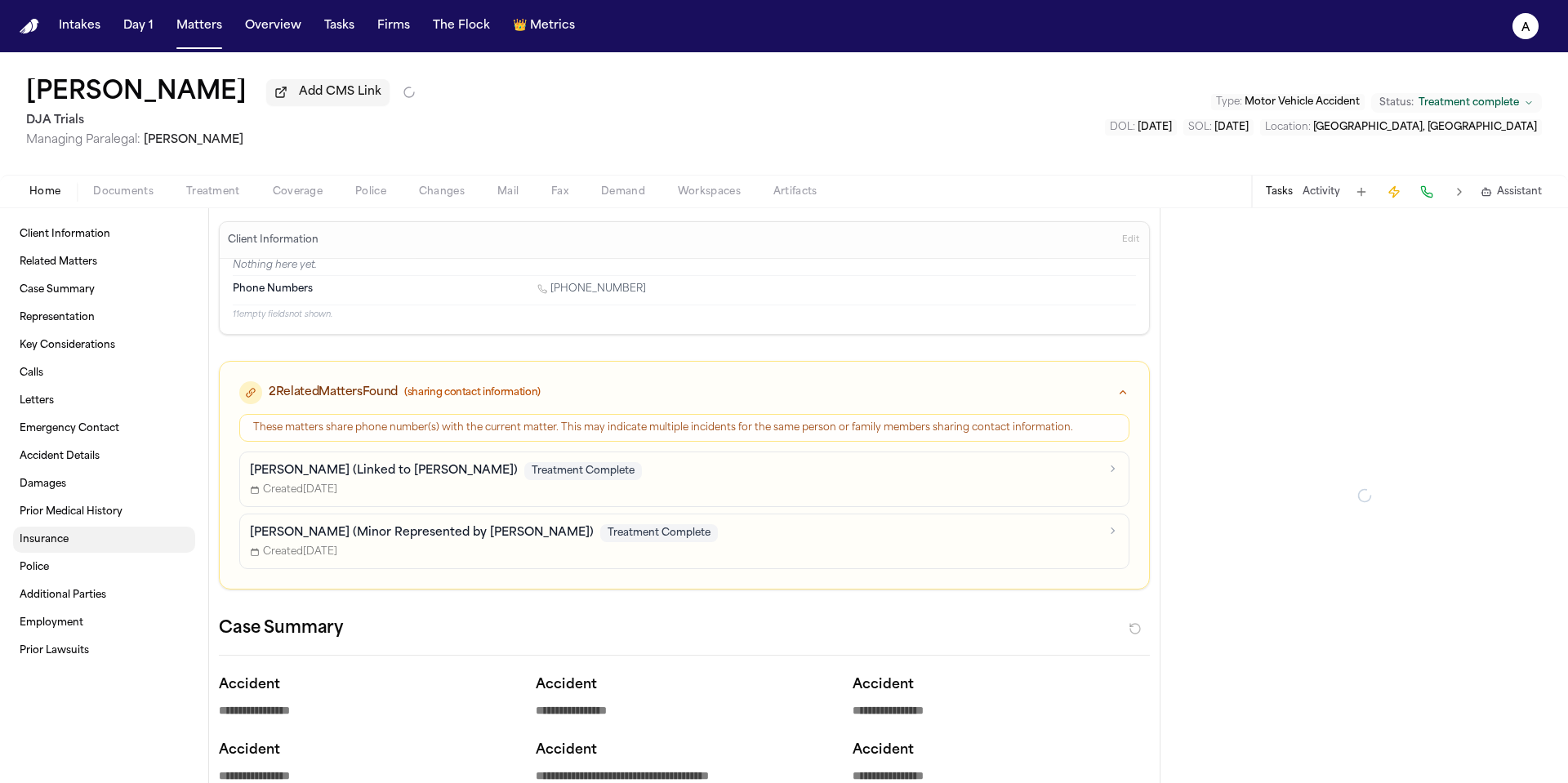
type textarea "*"
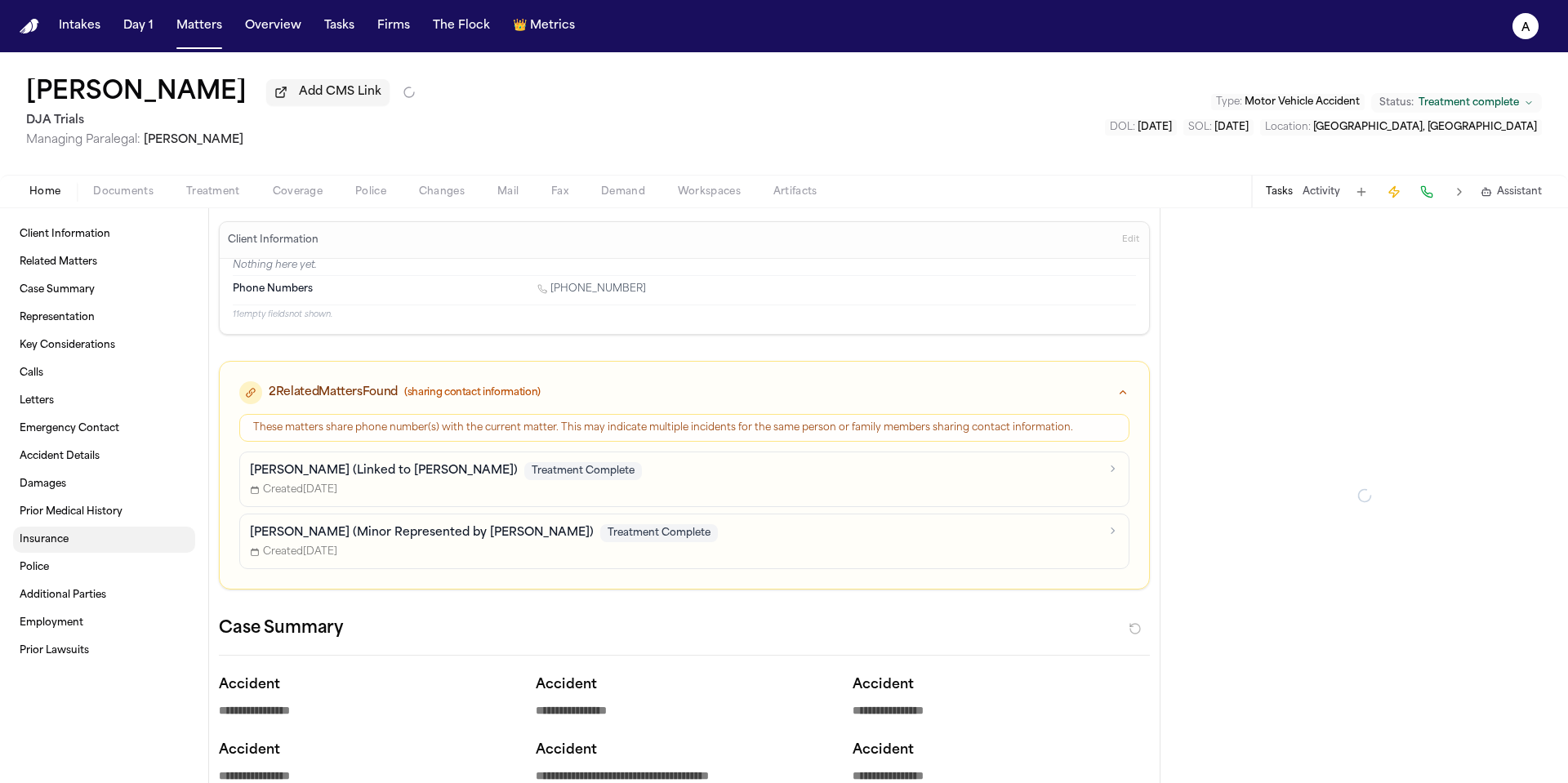
type textarea "*"
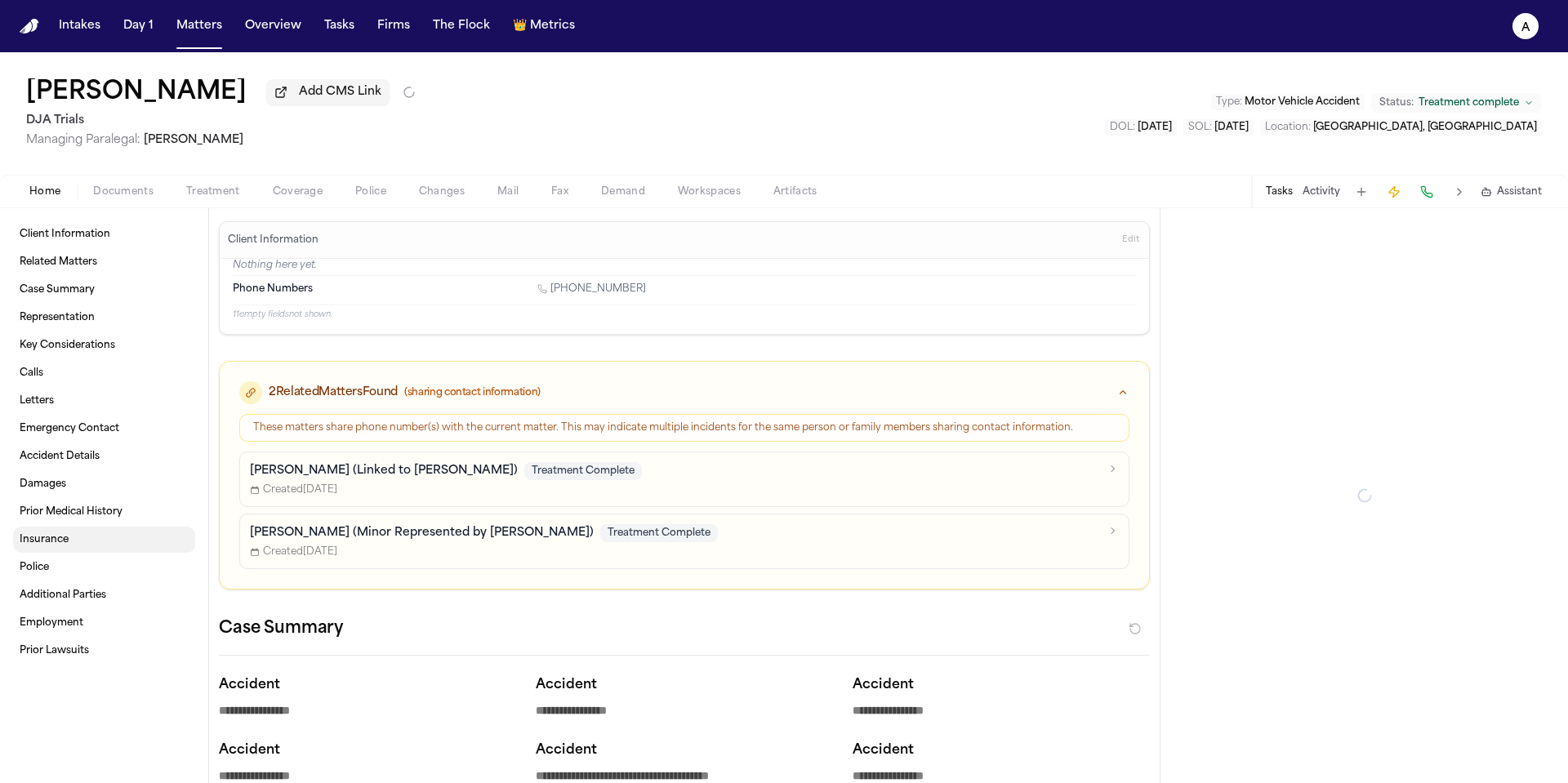
type textarea "*"
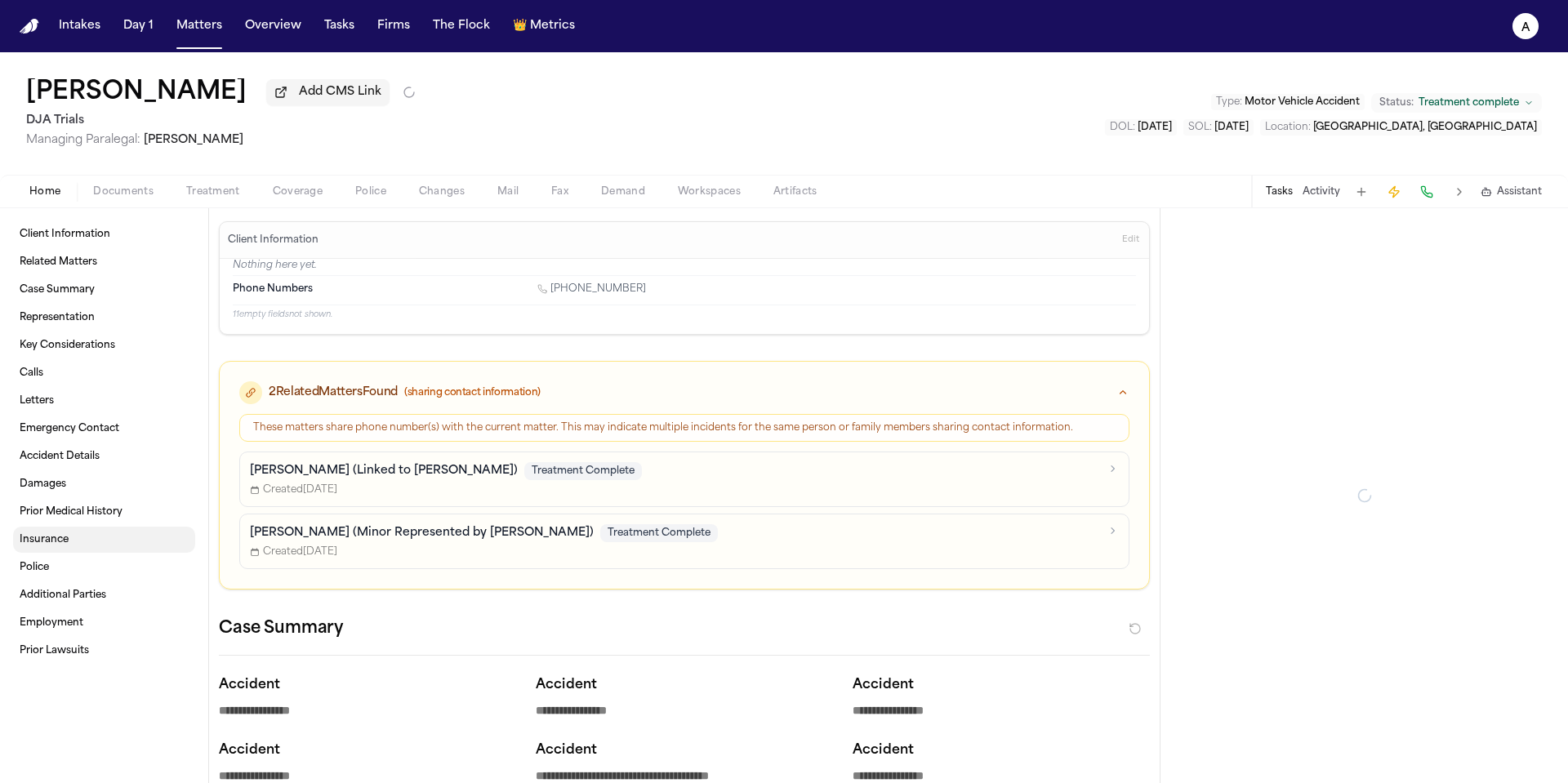
type textarea "*"
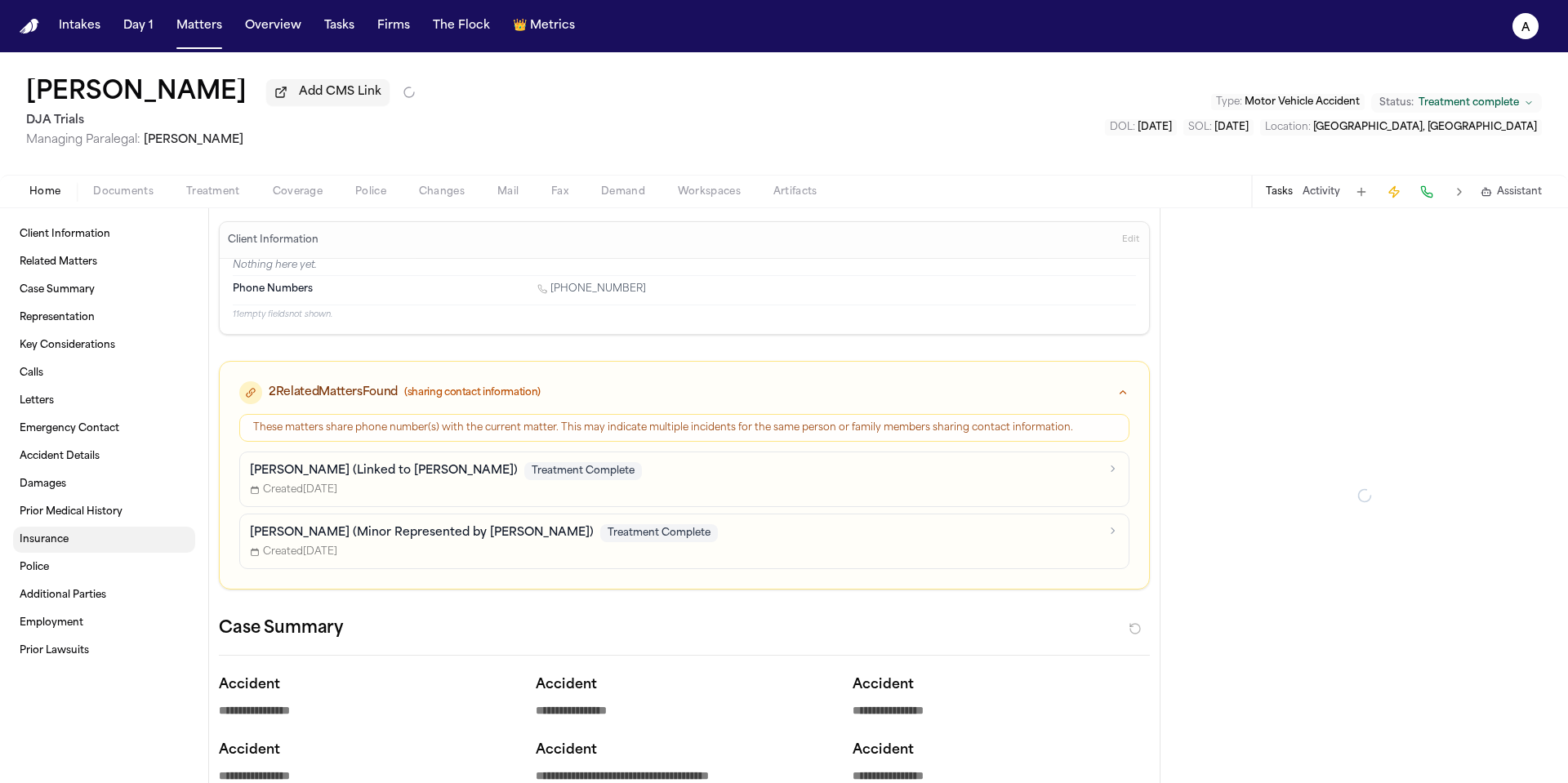
type textarea "*"
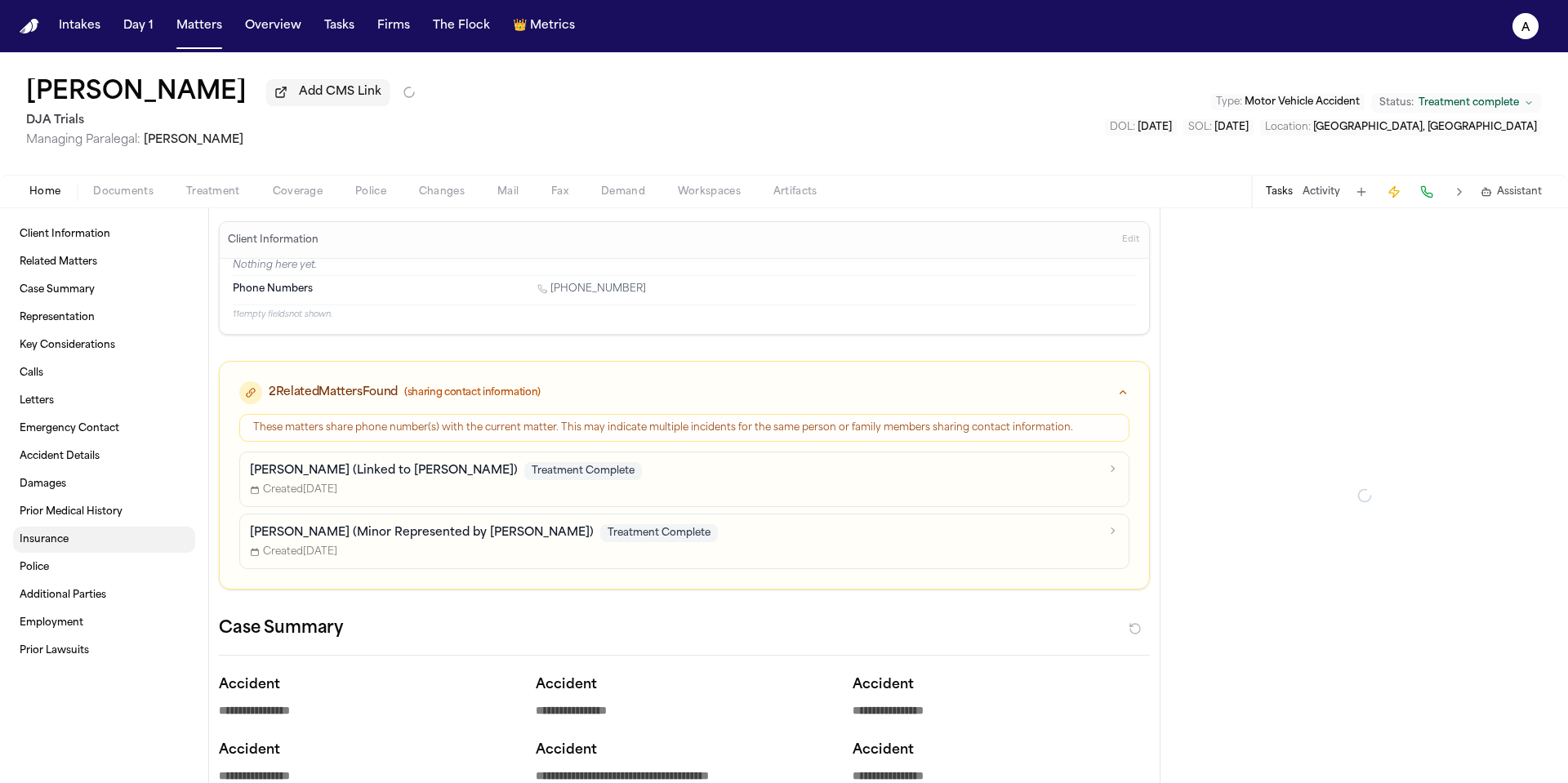
type textarea "*"
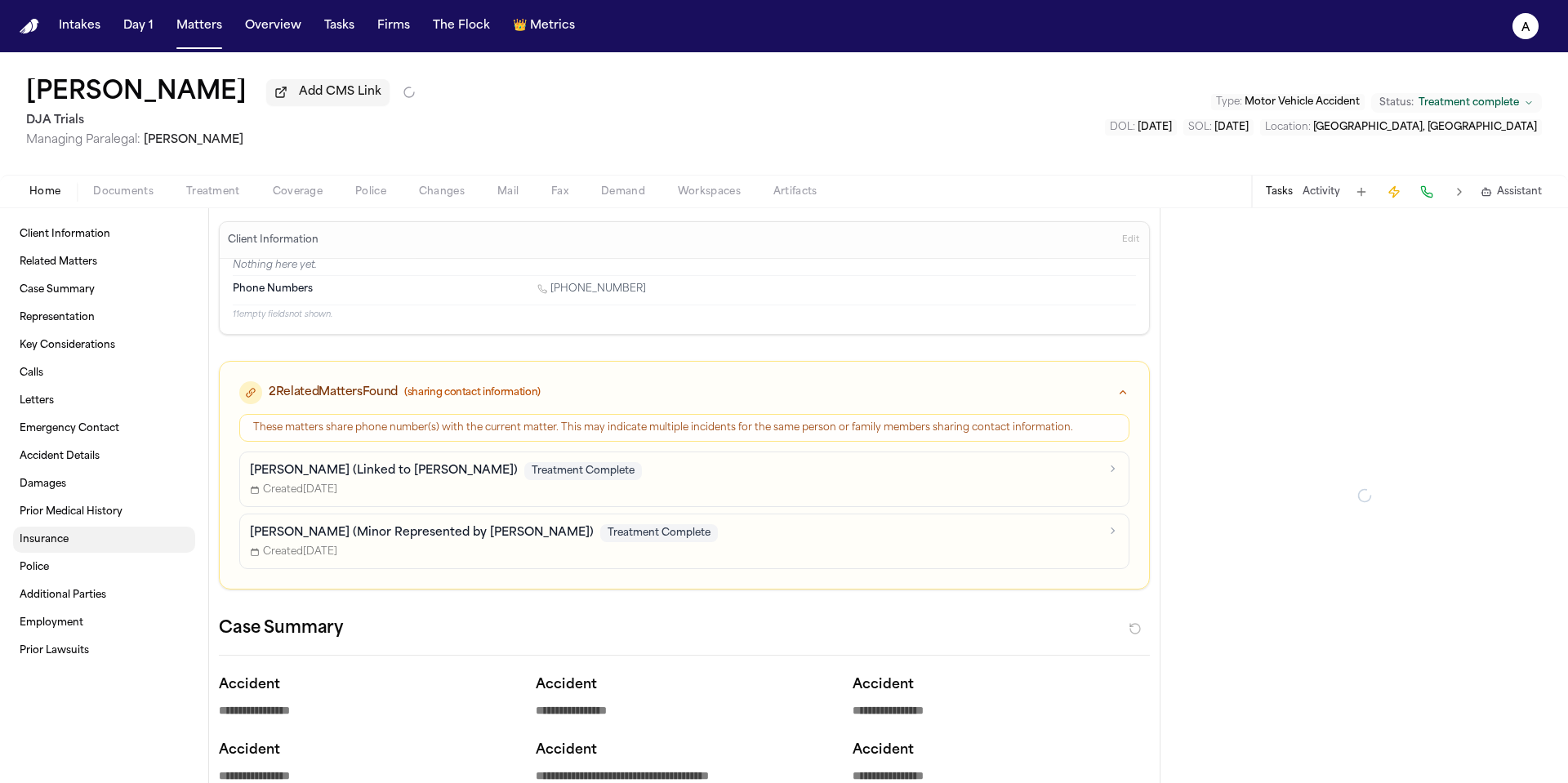
type textarea "*"
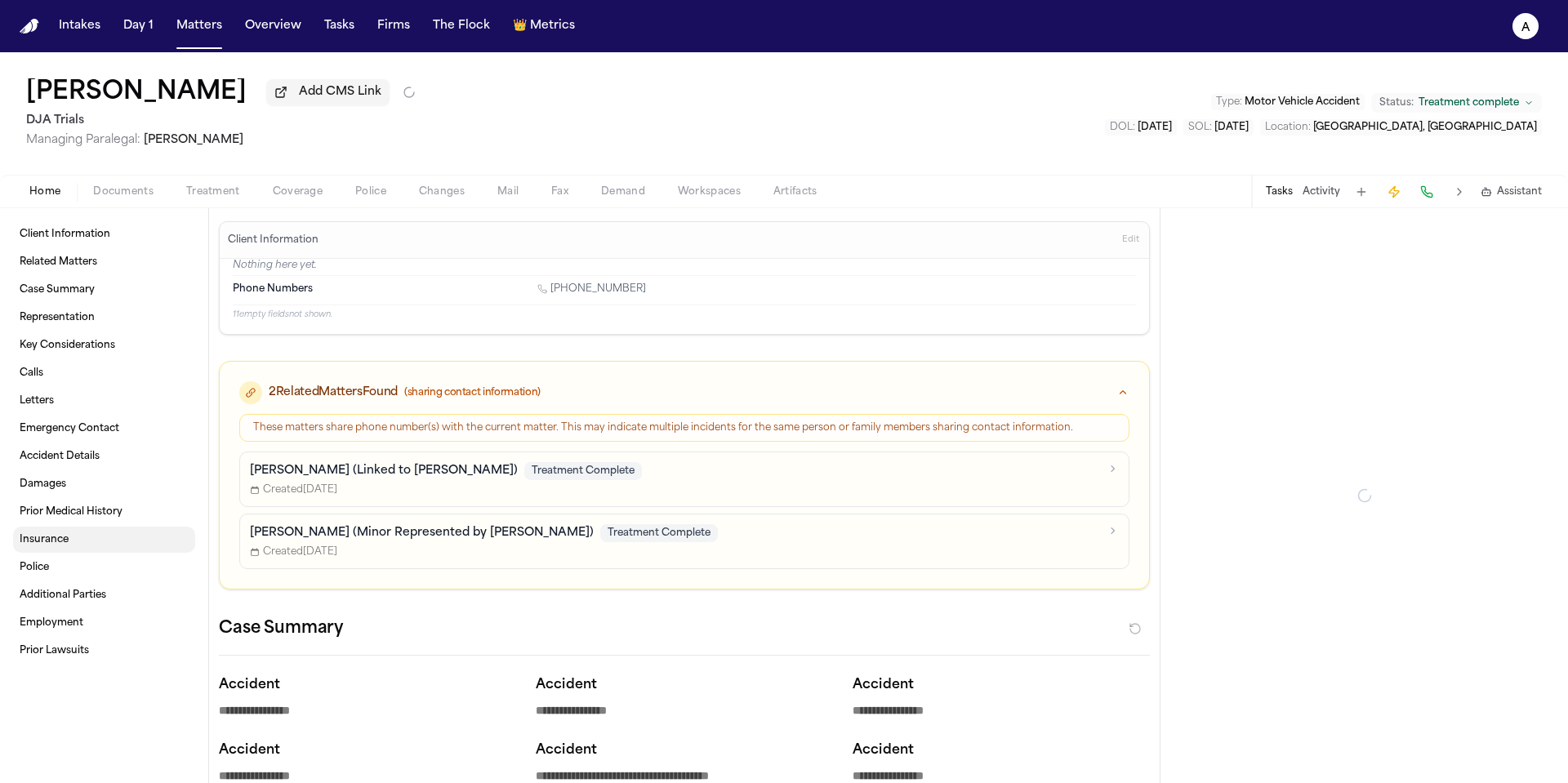
type textarea "*"
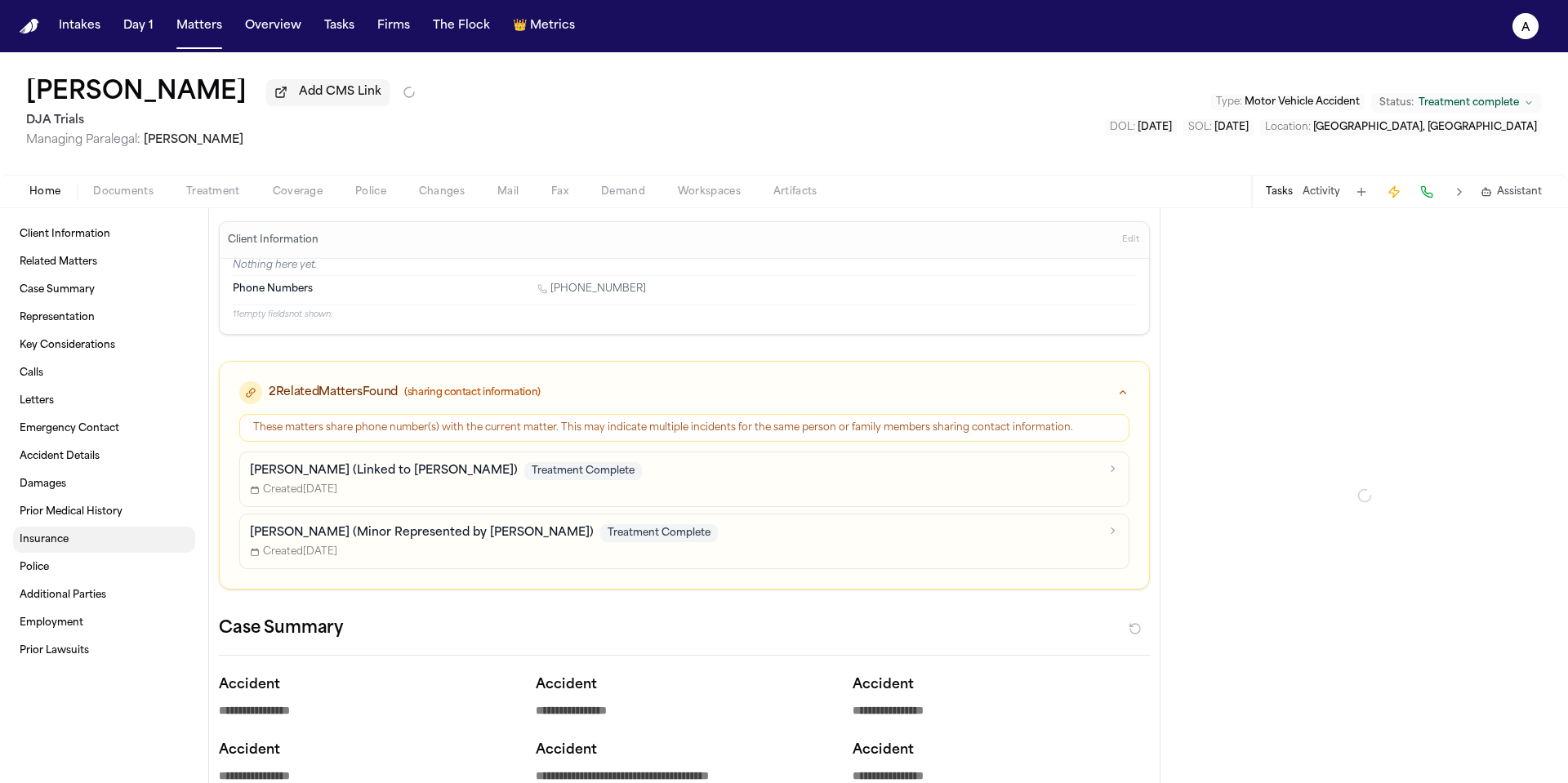
type textarea "*"
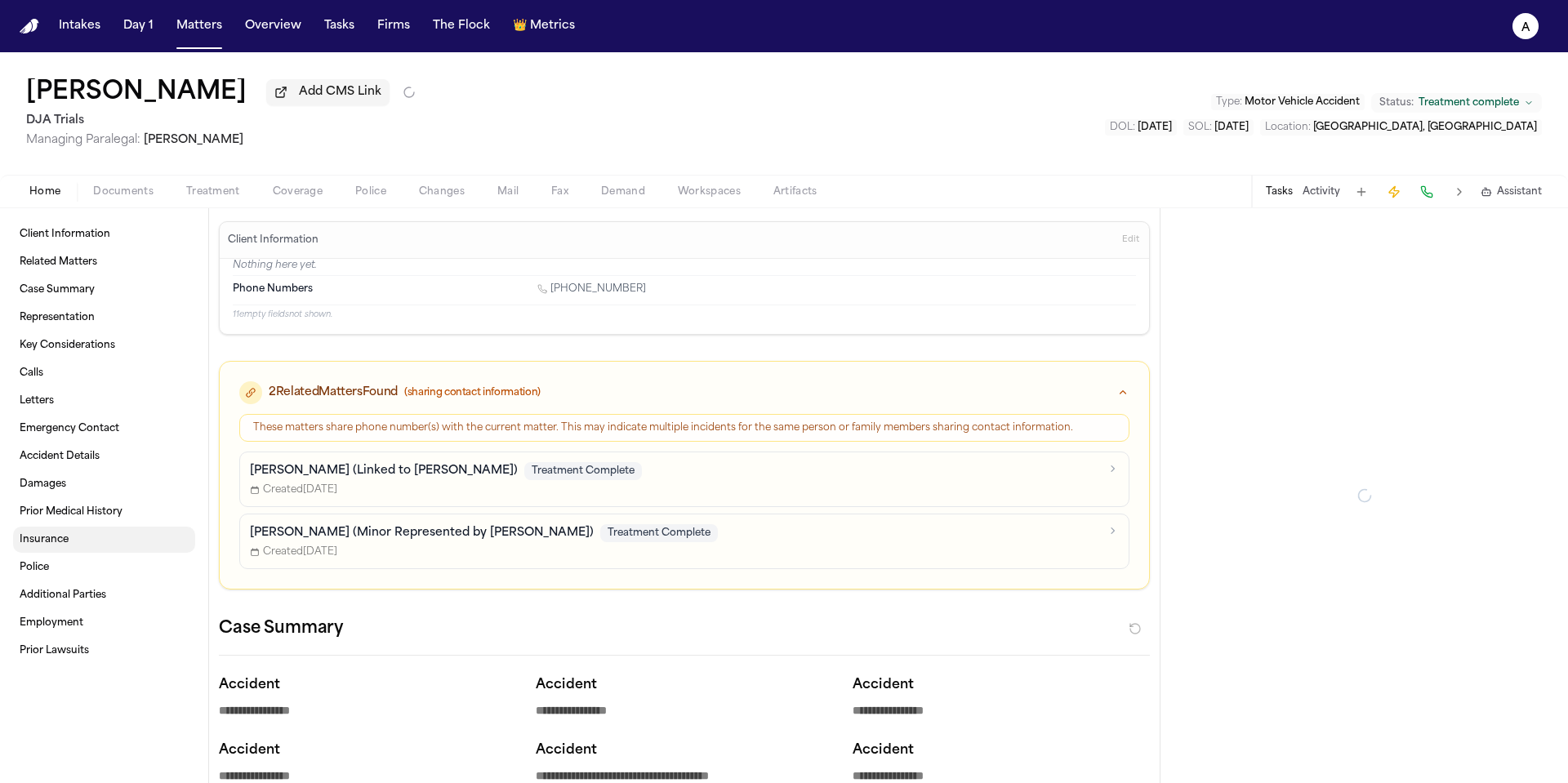
type textarea "*"
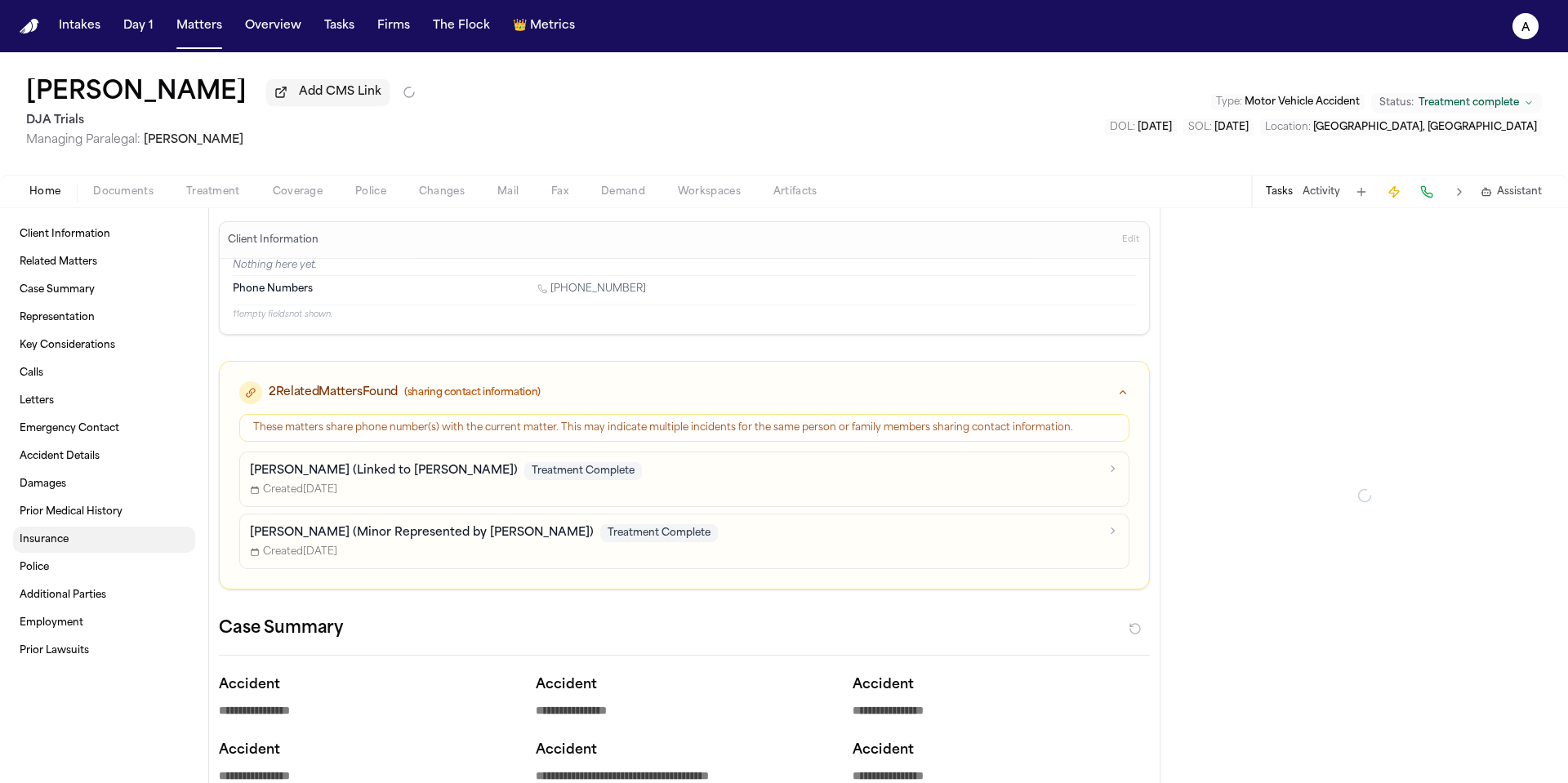
type textarea "*"
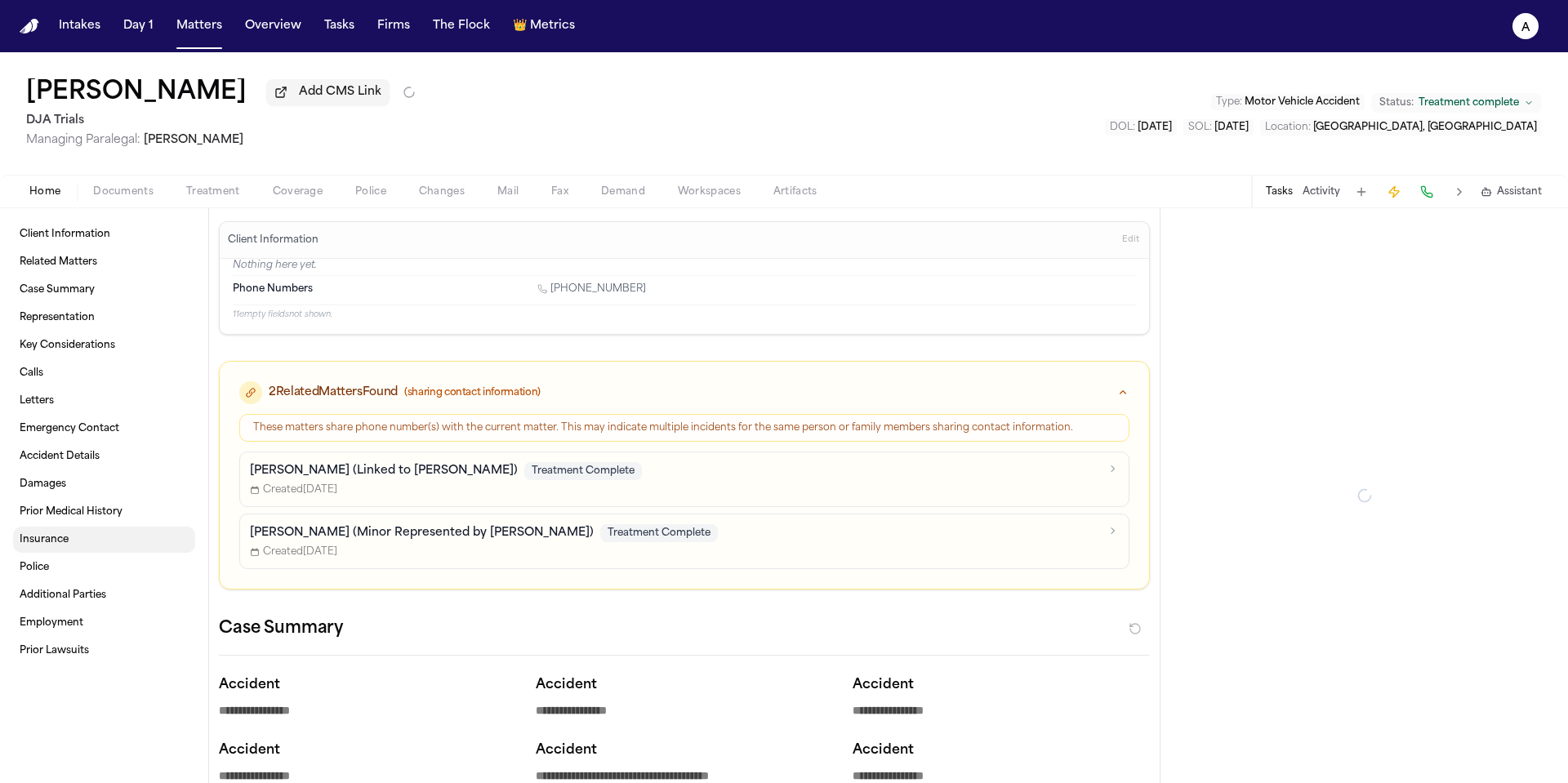
type textarea "*"
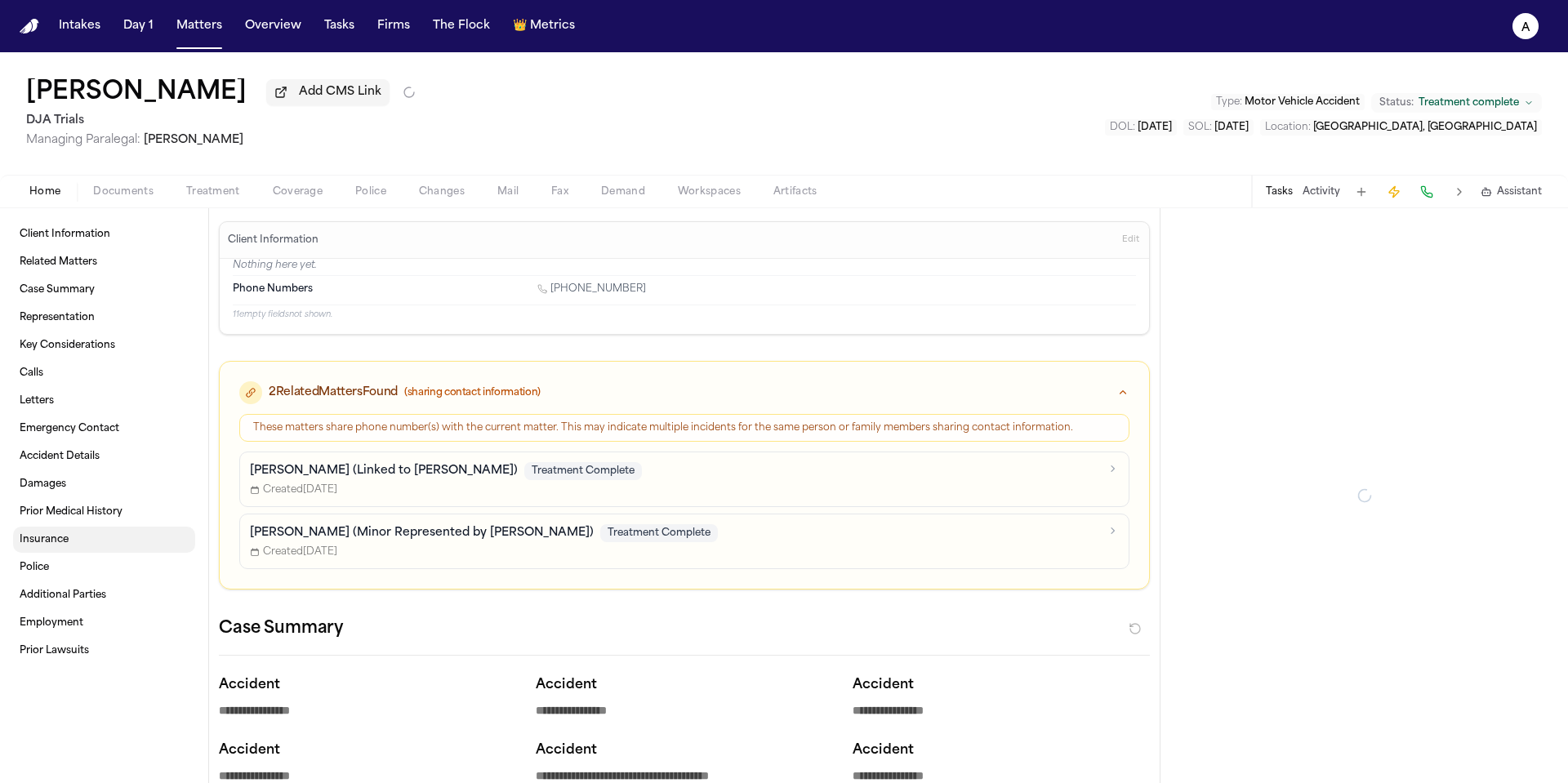
type textarea "*"
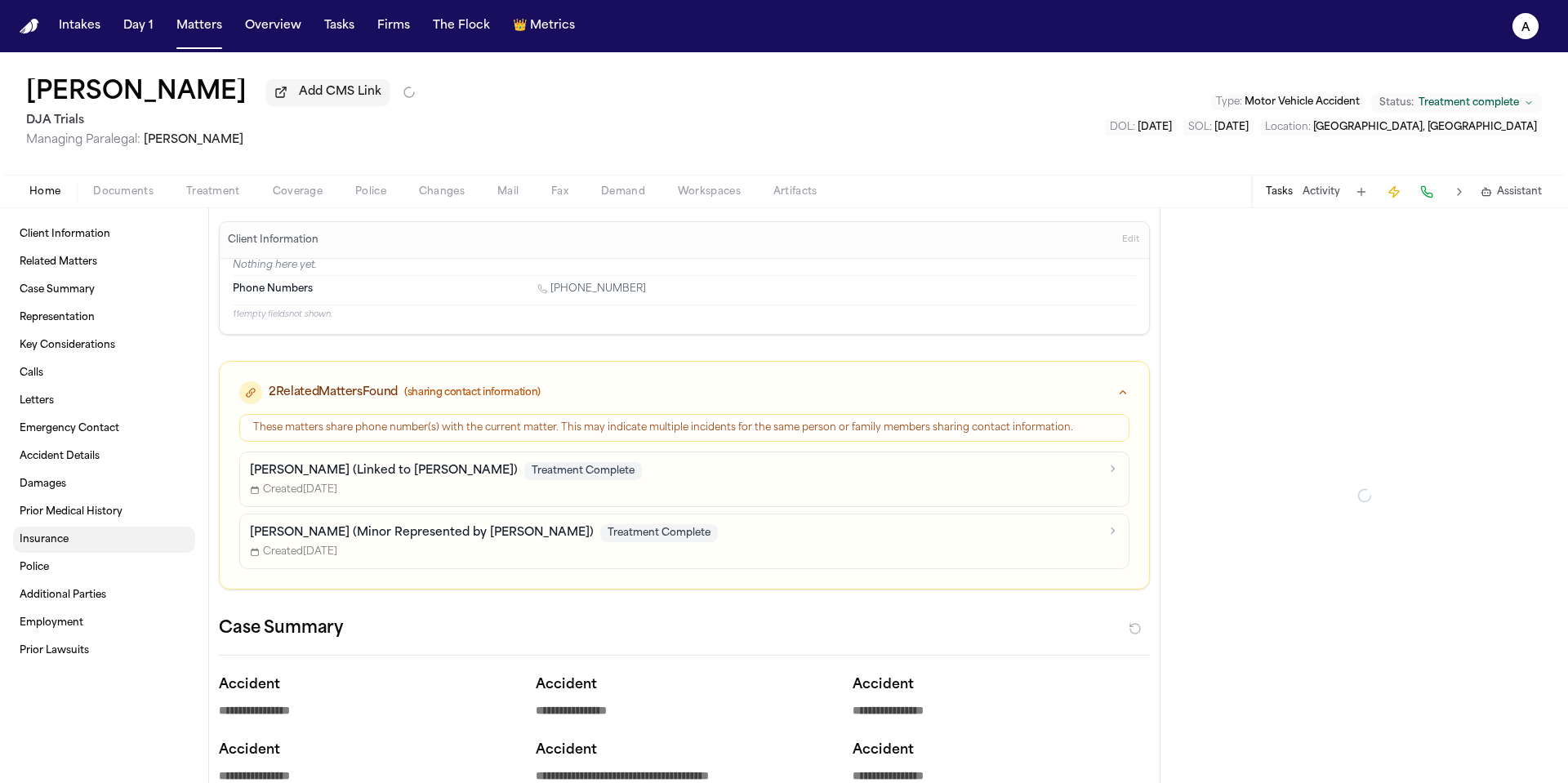
type textarea "*"
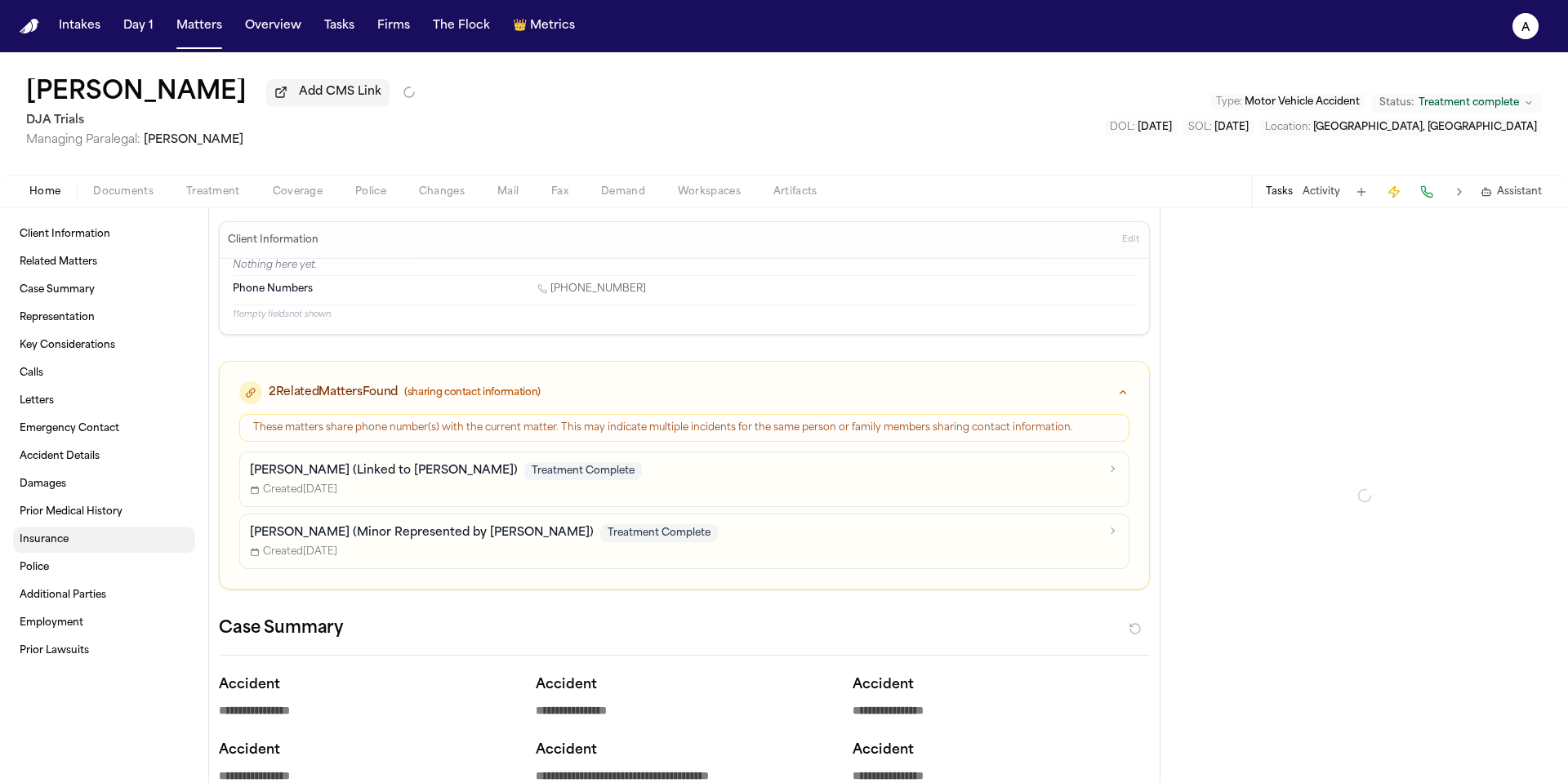
type textarea "*"
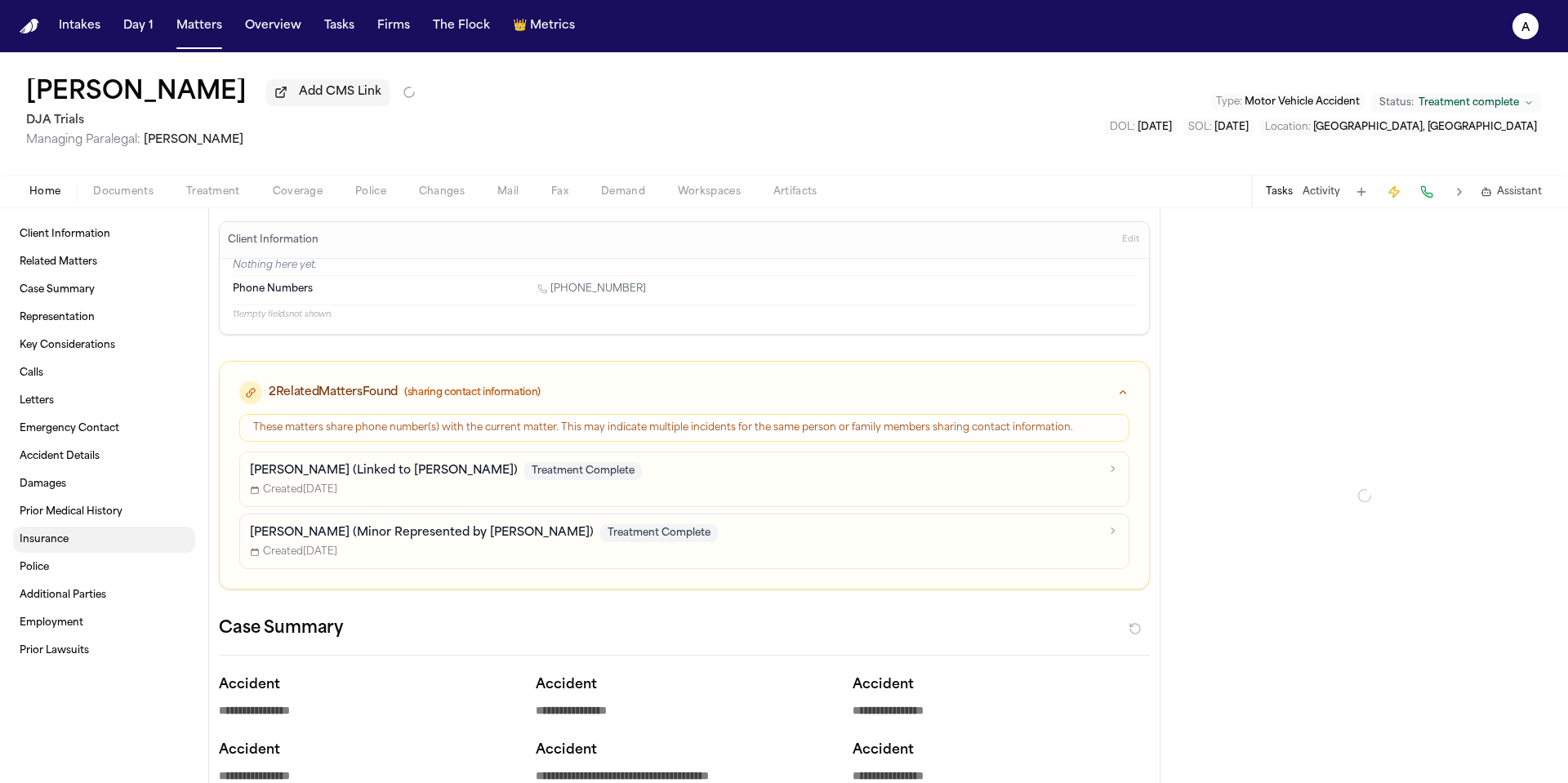
type textarea "*"
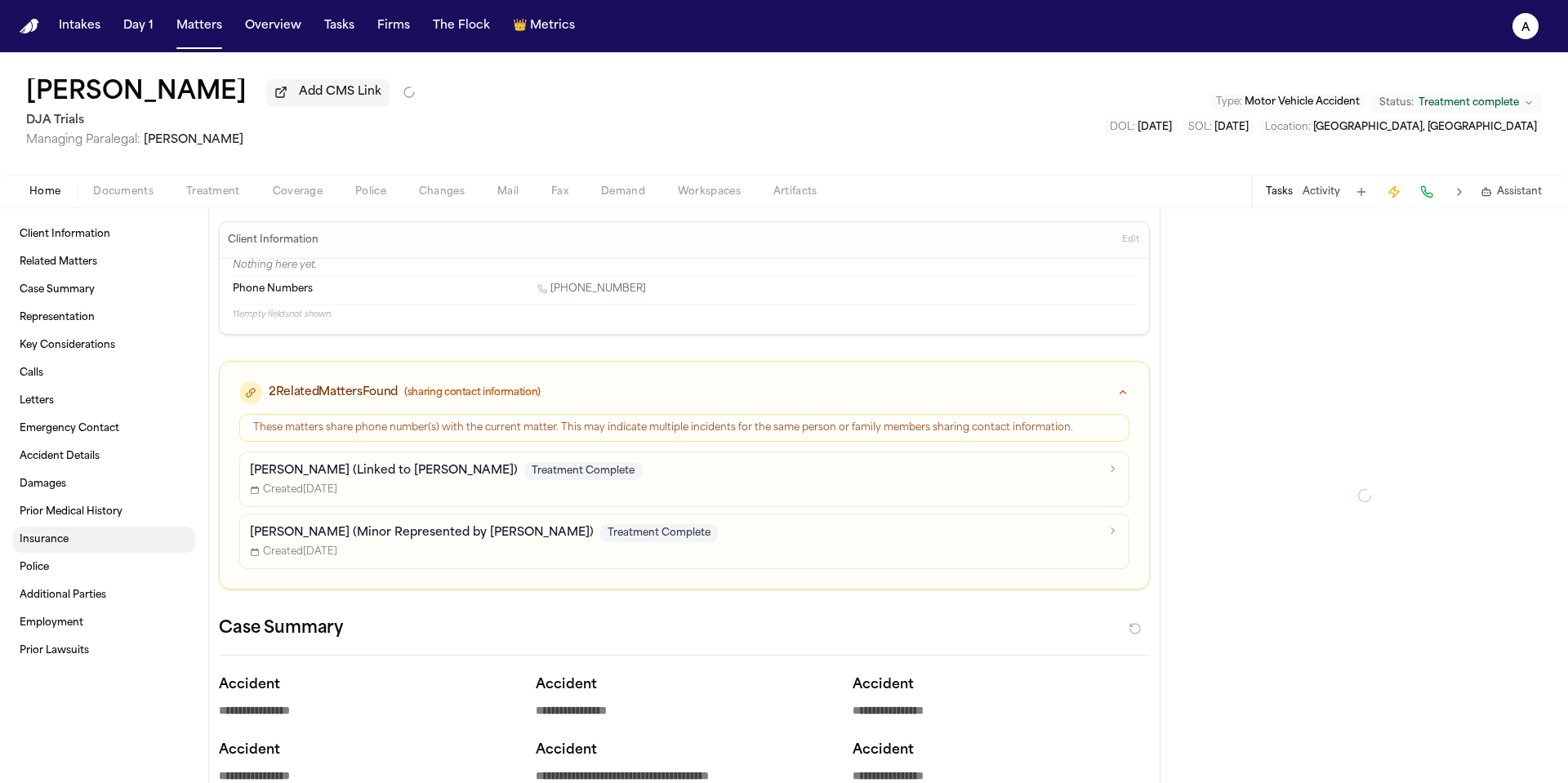
type textarea "*"
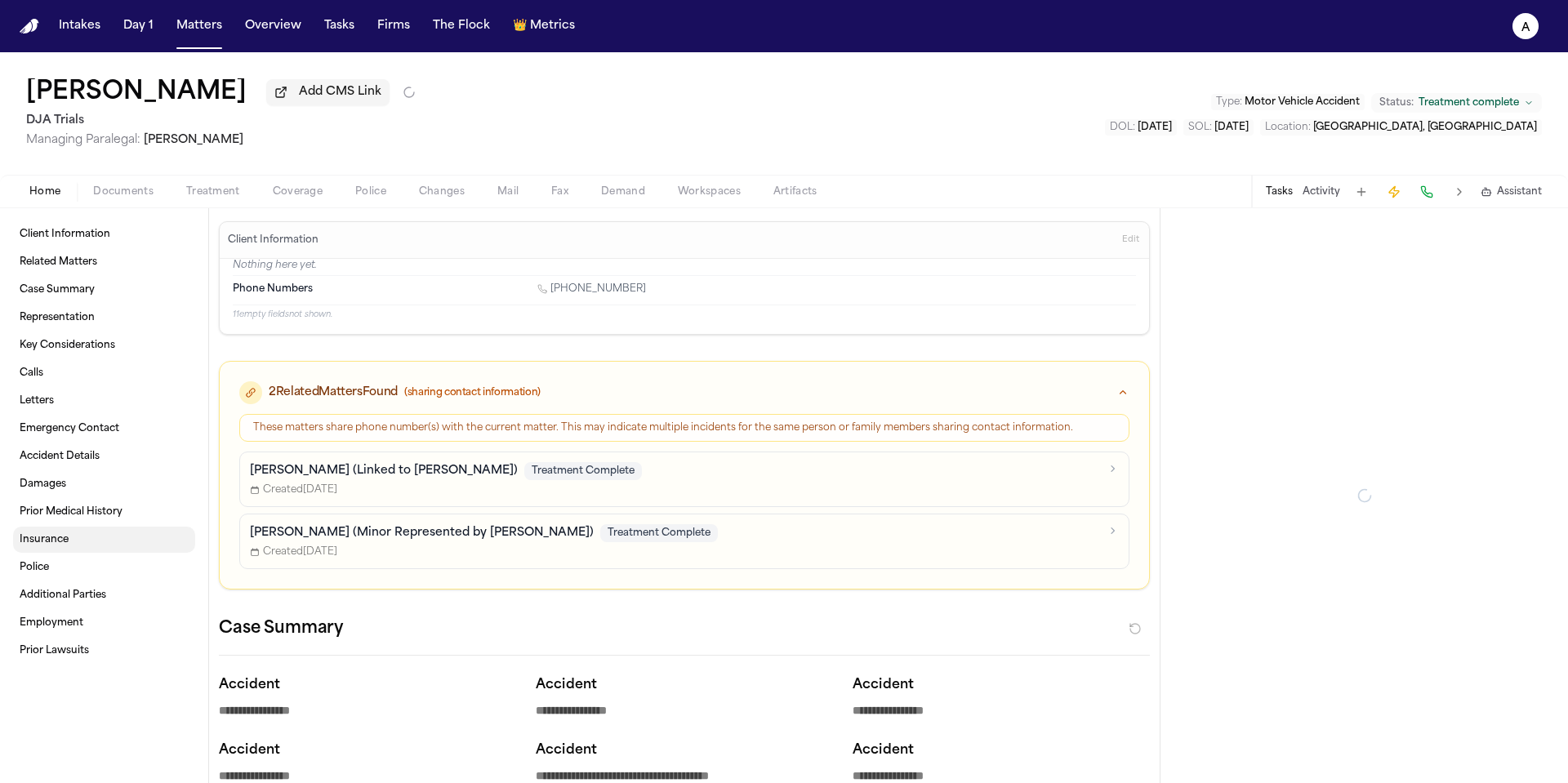
type textarea "*"
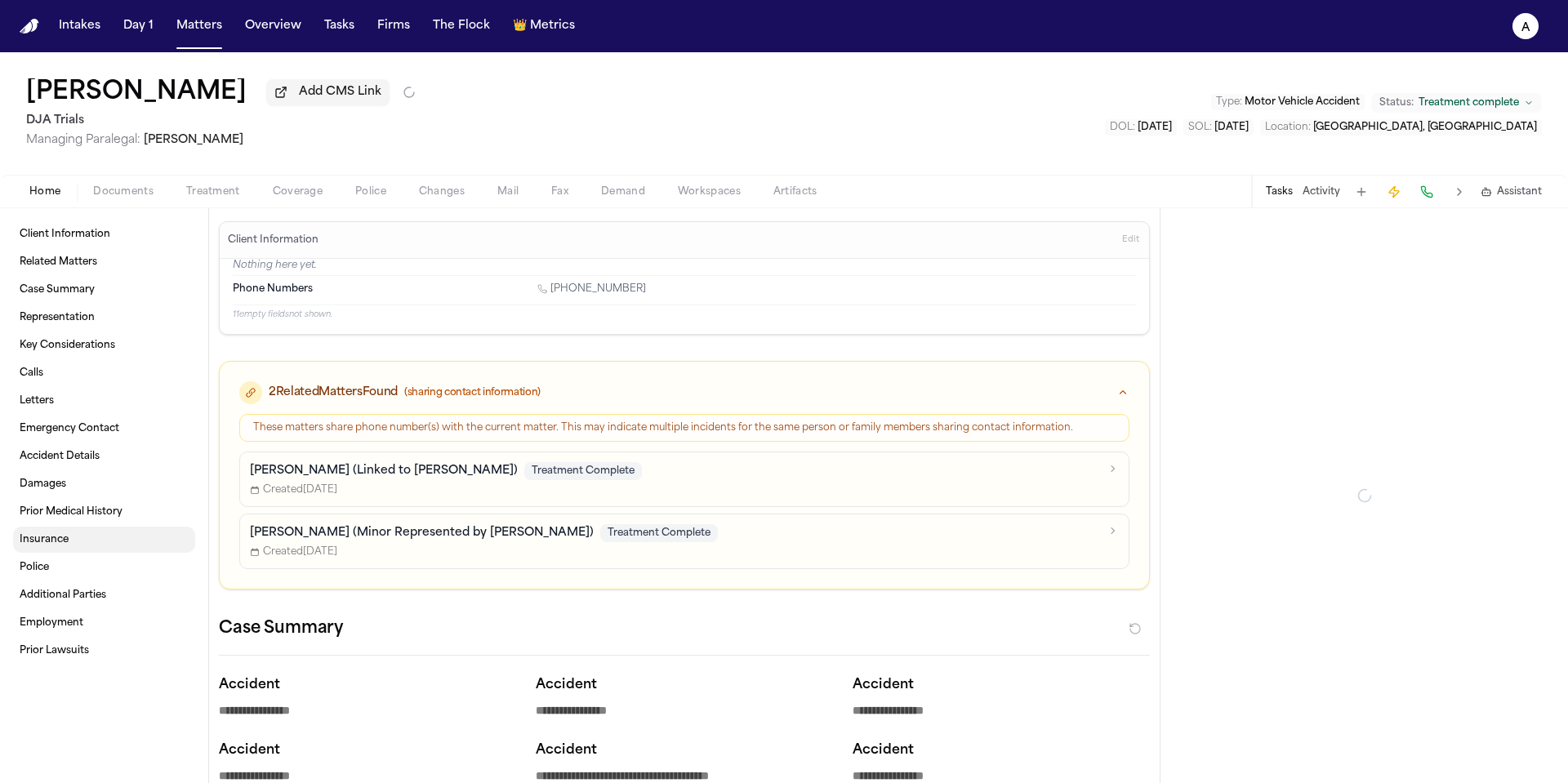
type textarea "*"
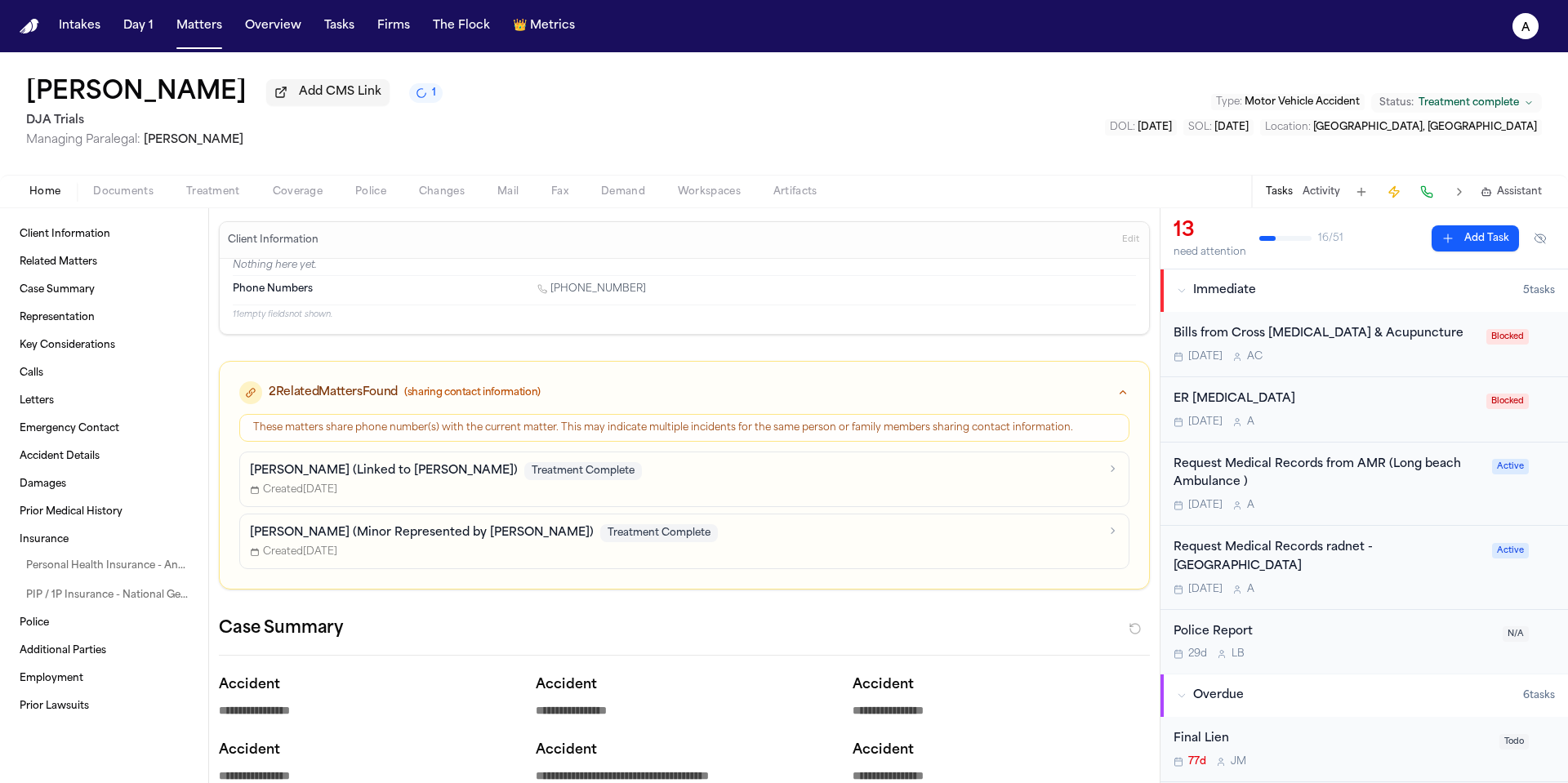
click at [1335, 516] on div "Request Medical Records from AMR (Long beach Ambulance ) Tomorrow A Active" at bounding box center [1364, 484] width 407 height 84
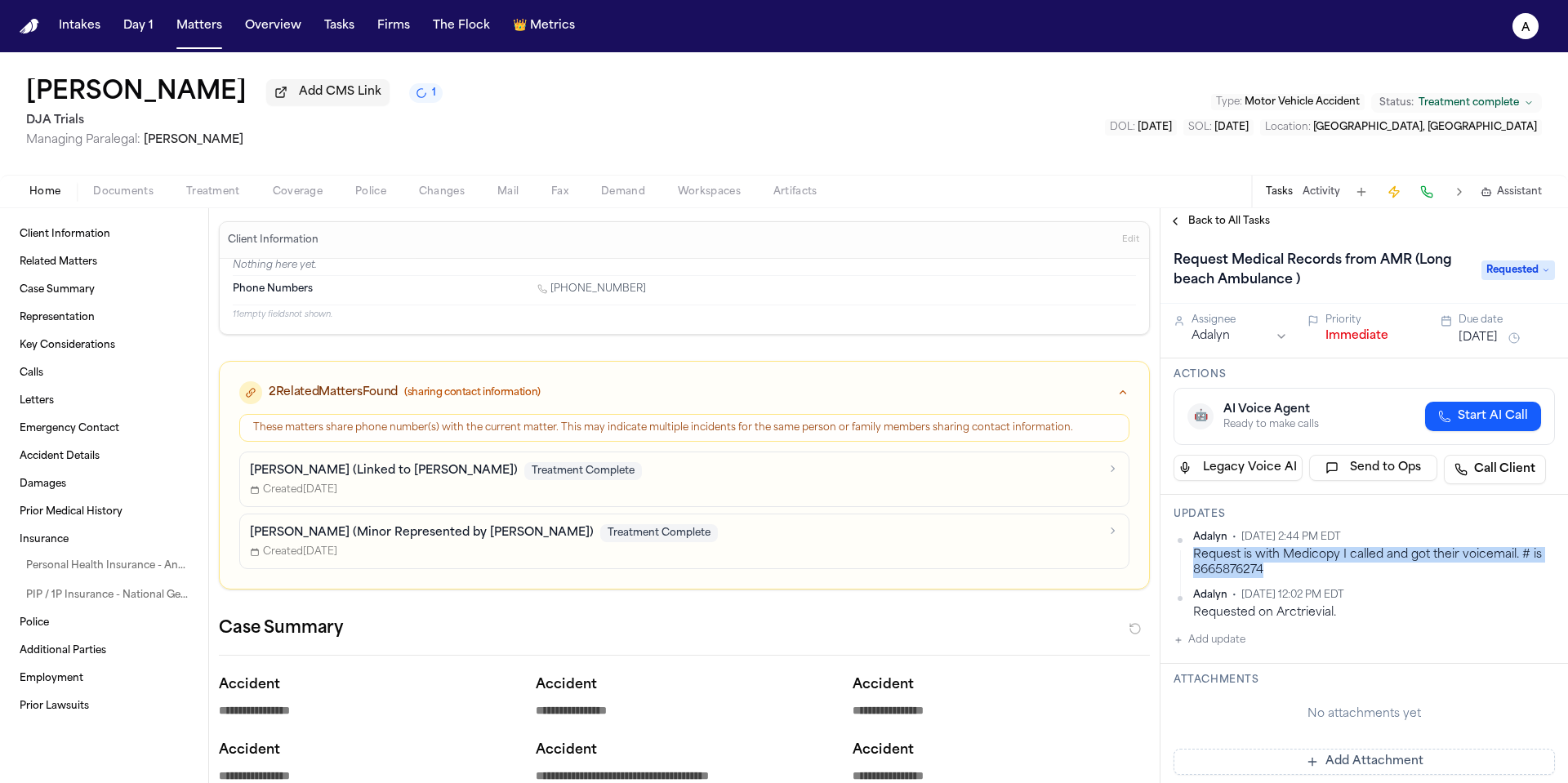
drag, startPoint x: 1292, startPoint y: 572, endPoint x: 1189, endPoint y: 558, distance: 103.9
click at [1189, 558] on div "Adalyn • Oct 1, 2025 2:44 PM EDT Request is with Medicopy I called and got thei…" at bounding box center [1364, 555] width 382 height 49
copy div "Request is with Medicopy I called and got their voicemail. # is 8665876274"
click at [1335, 574] on div "Request is with Medicopy I called and got their voicemail. # is 8665876274" at bounding box center [1374, 562] width 362 height 32
click at [1538, 544] on html "Intakes Day 1 Matters Overview Tasks Firms The Flock 👑 Metrics A Teresa Flores …" at bounding box center [784, 391] width 1568 height 783
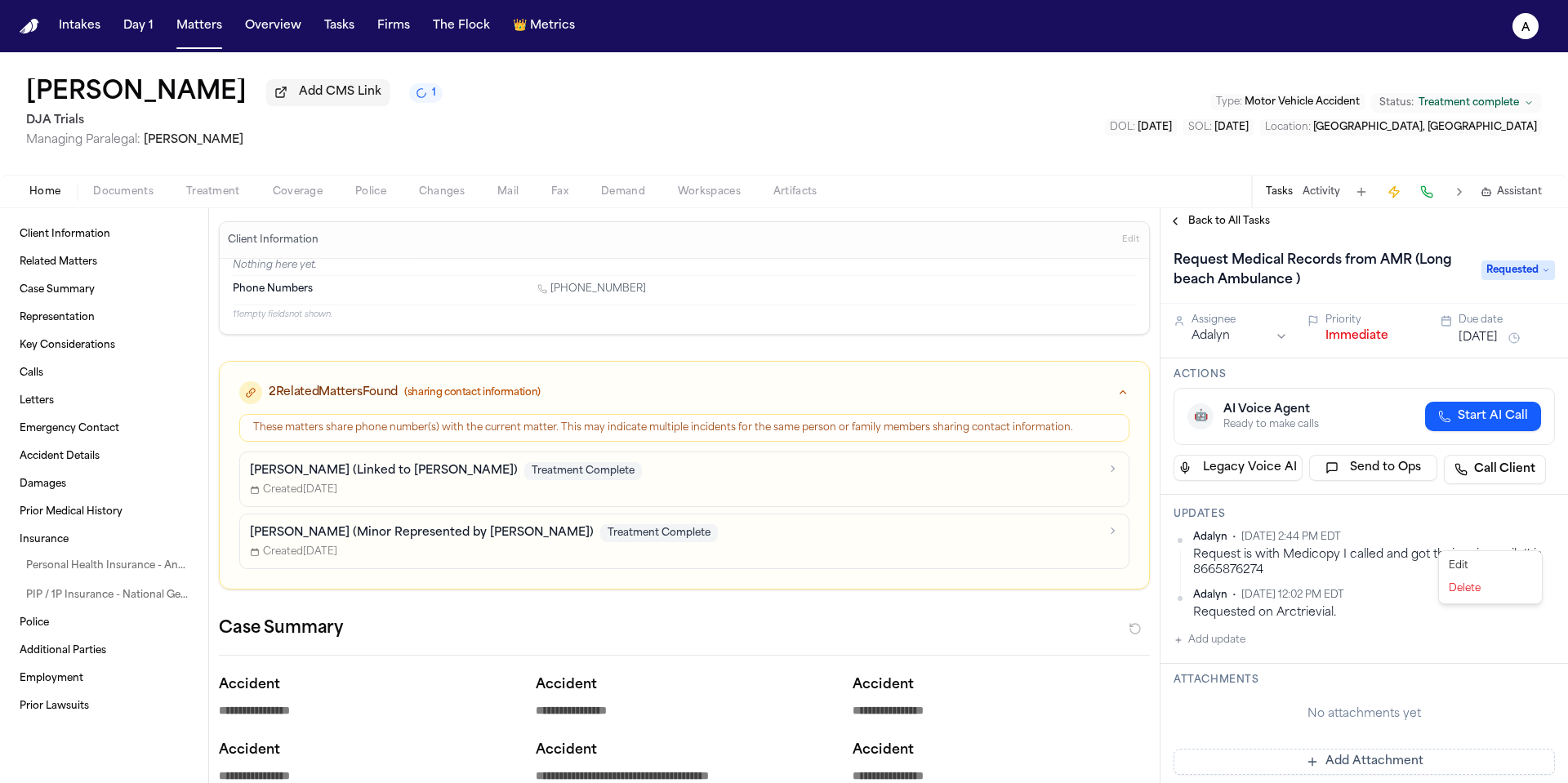
click at [1489, 568] on div "Edit" at bounding box center [1490, 566] width 96 height 23
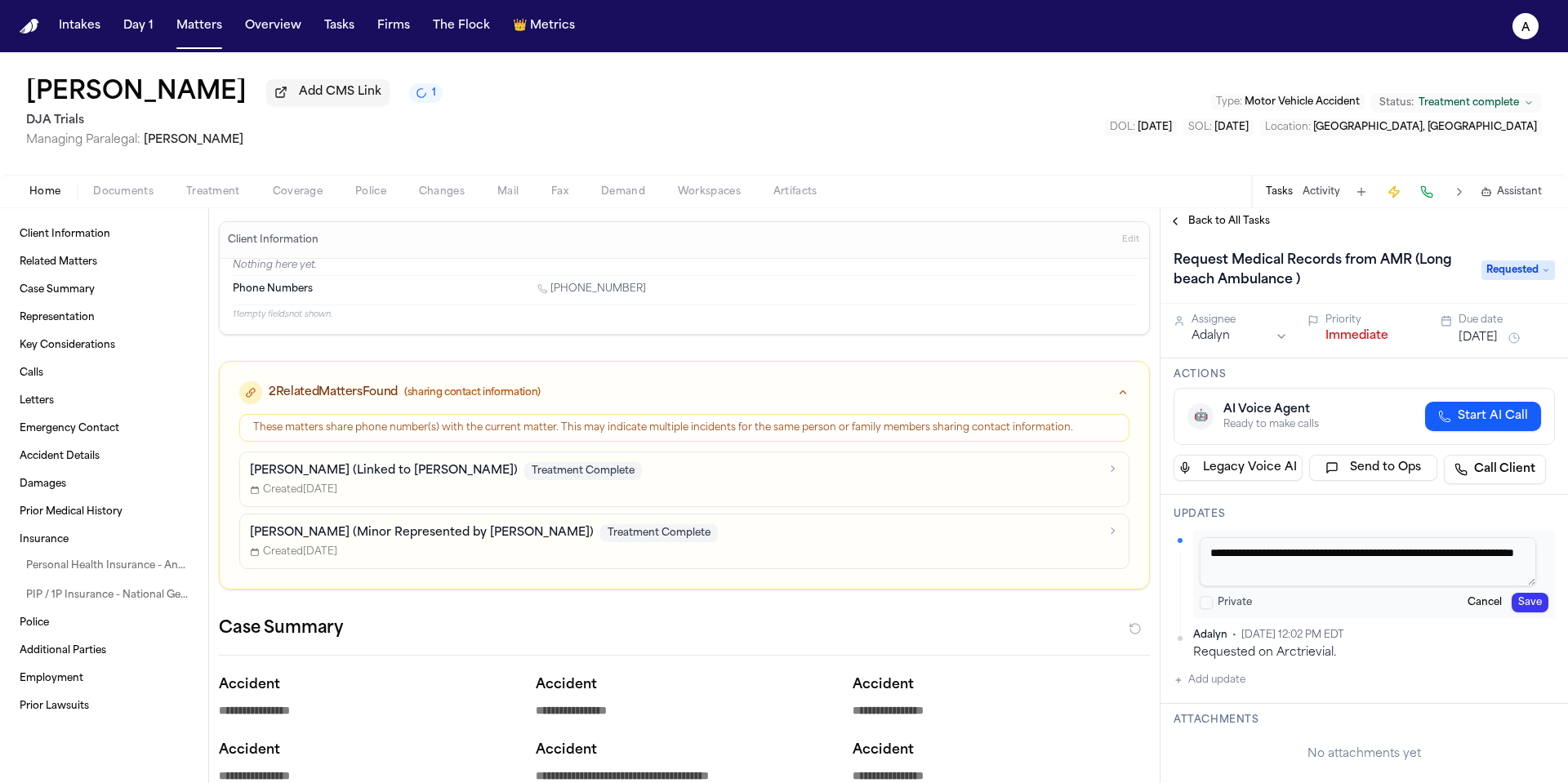
click at [1386, 577] on textarea "**********" at bounding box center [1368, 562] width 337 height 49
click at [1524, 610] on button "Save" at bounding box center [1530, 602] width 37 height 20
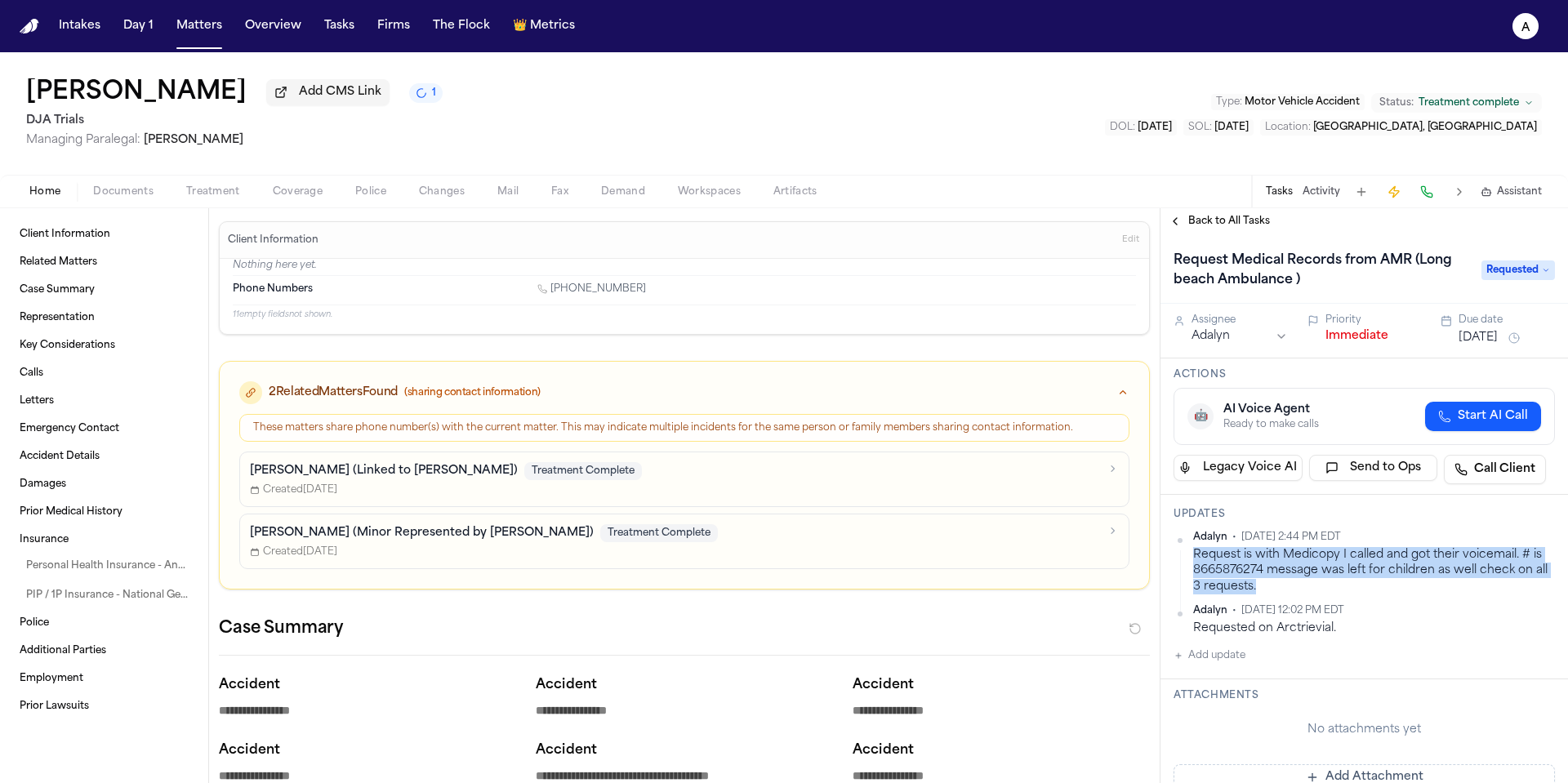
drag, startPoint x: 1319, startPoint y: 590, endPoint x: 1190, endPoint y: 552, distance: 134.5
click at [1190, 552] on div "Adalyn • Oct 1, 2025 2:44 PM EDT Request is with Medicopy I called and got thei…" at bounding box center [1364, 562] width 382 height 64
copy div "Request is with Medicopy I called and got their voicemail. # is 8665876274 mess…"
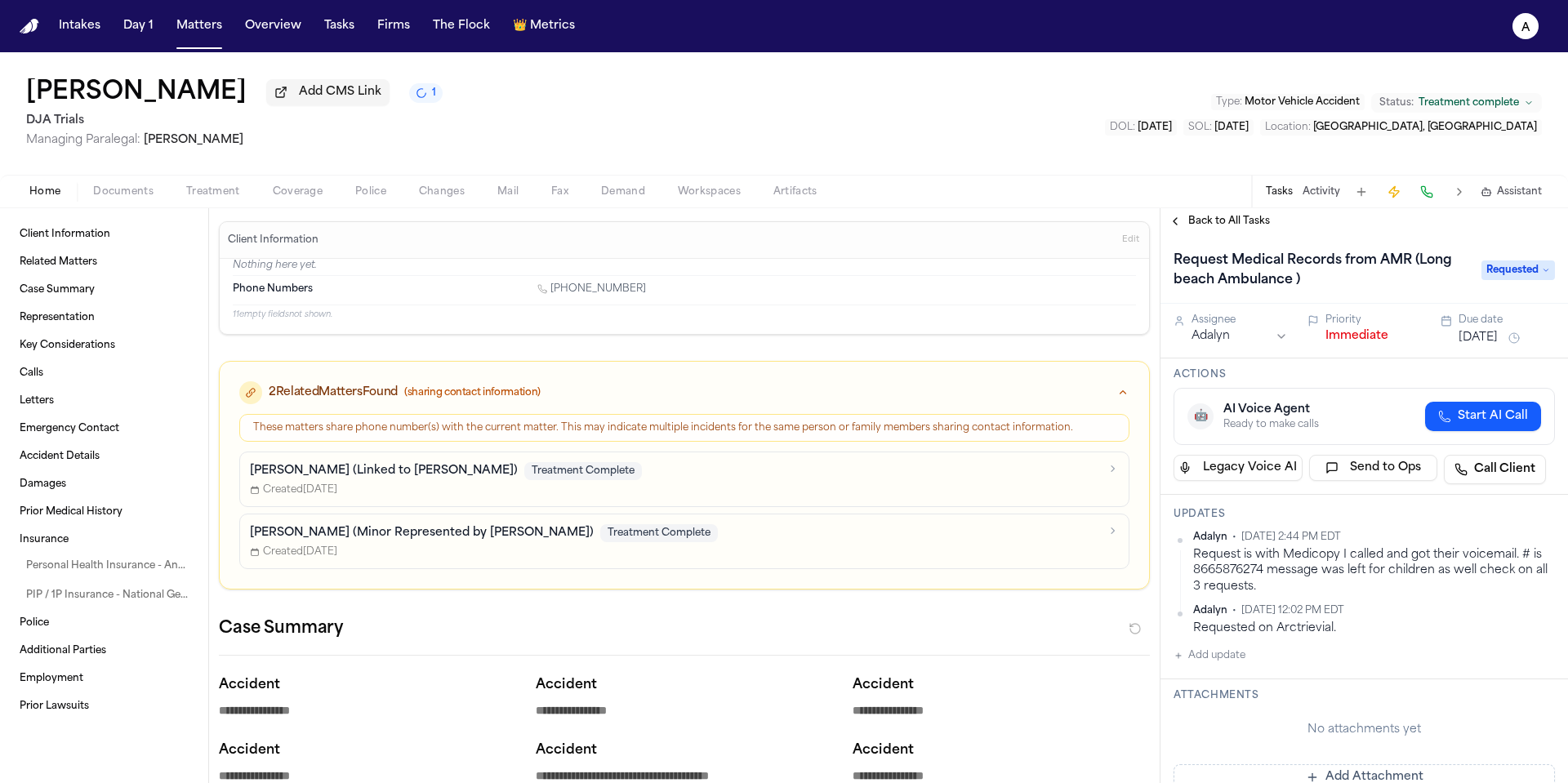
click at [1252, 214] on div "Back to All Tasks" at bounding box center [1364, 221] width 407 height 26
click at [1253, 221] on span "Back to All Tasks" at bounding box center [1229, 221] width 82 height 13
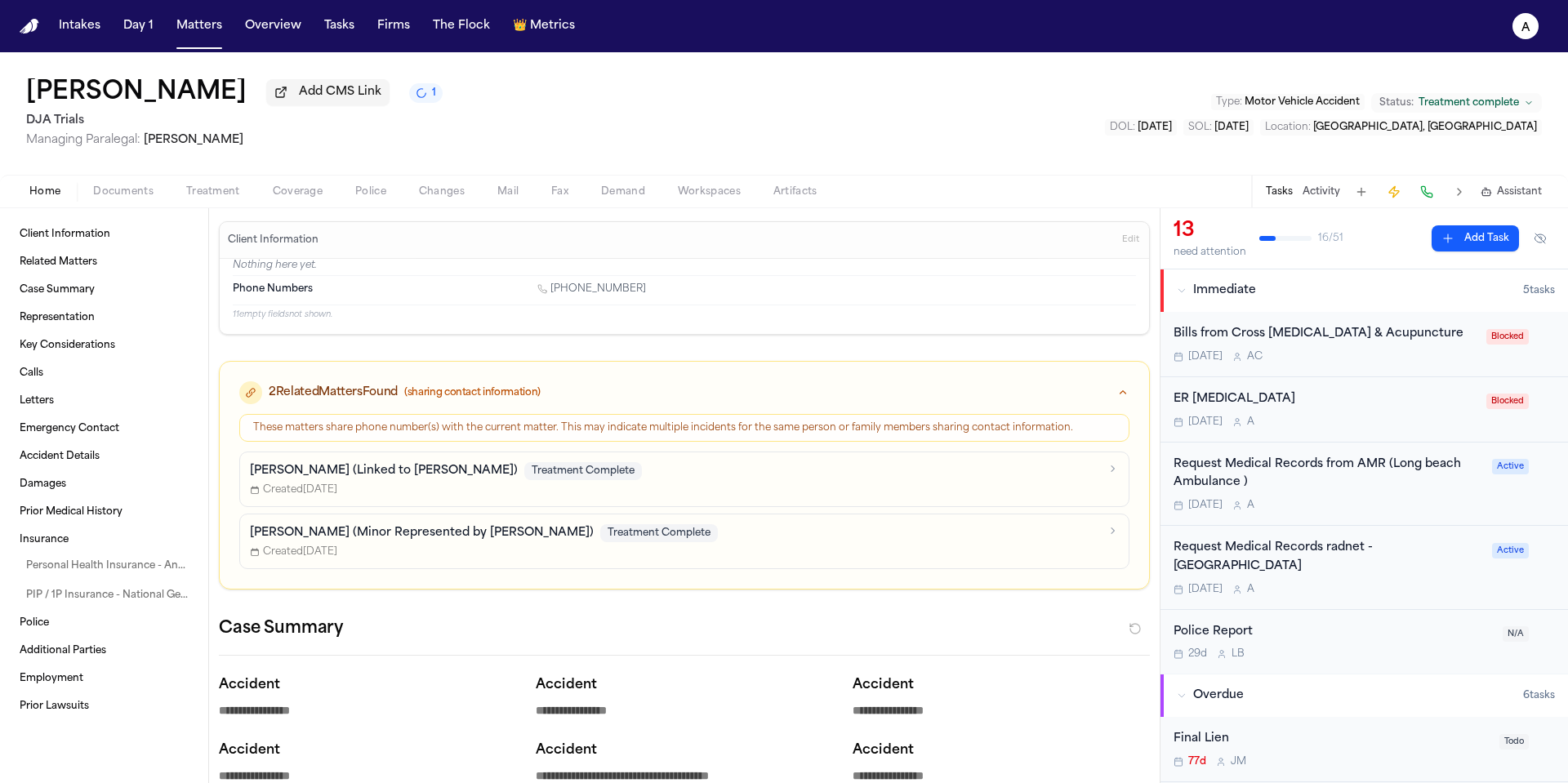
click at [1409, 583] on div "Tomorrow A" at bounding box center [1328, 589] width 308 height 13
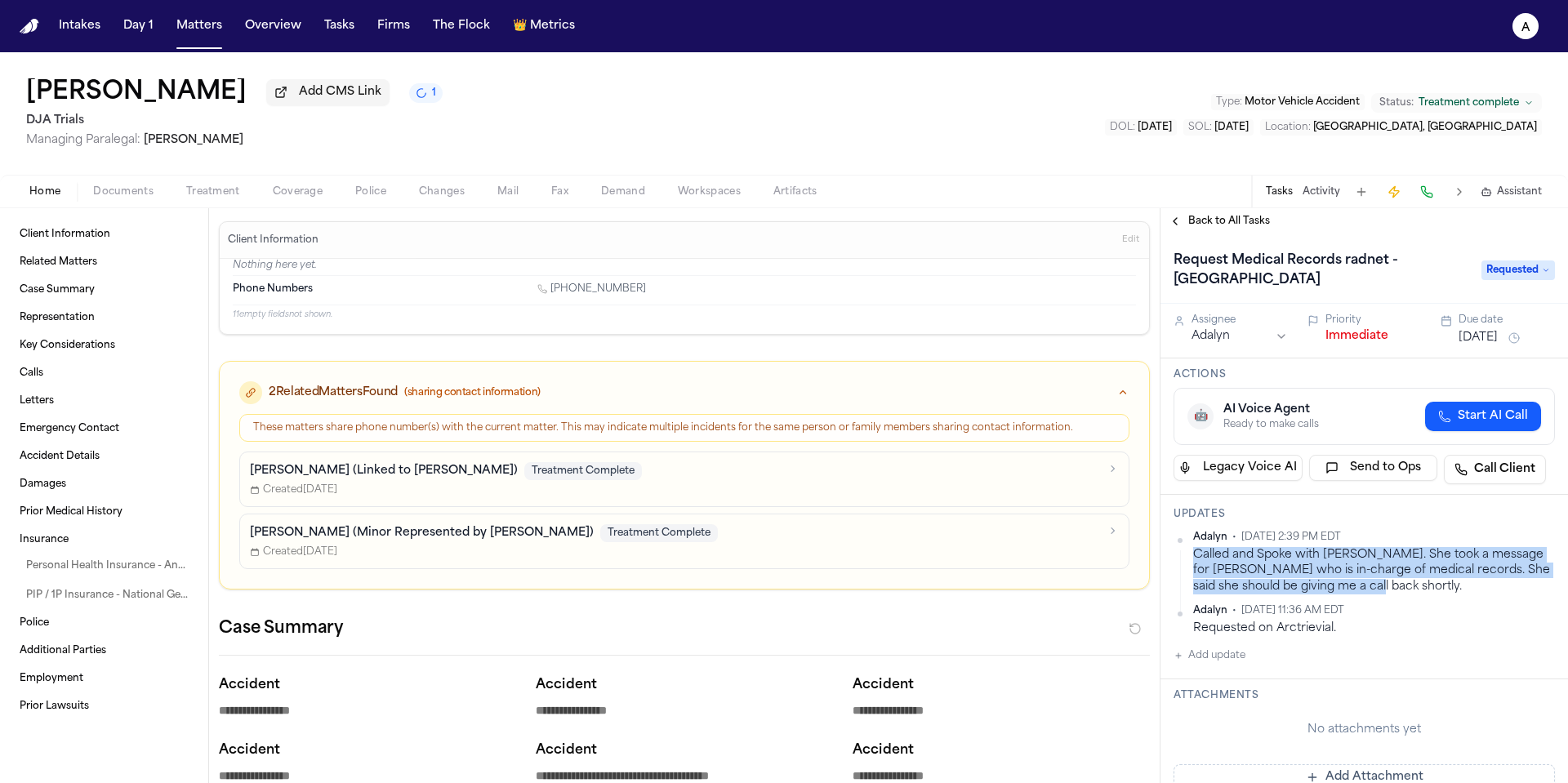
drag, startPoint x: 1437, startPoint y: 594, endPoint x: 1191, endPoint y: 561, distance: 248.2
click at [1191, 561] on div "Adalyn • Oct 1, 2025 2:39 PM EDT Called and Spoke with Nancy. She took a messag…" at bounding box center [1364, 562] width 382 height 64
copy div "Called and Spoke with Nancy. She took a message for Geegee who is in-charge of …"
click at [1232, 224] on span "Back to All Tasks" at bounding box center [1229, 221] width 82 height 13
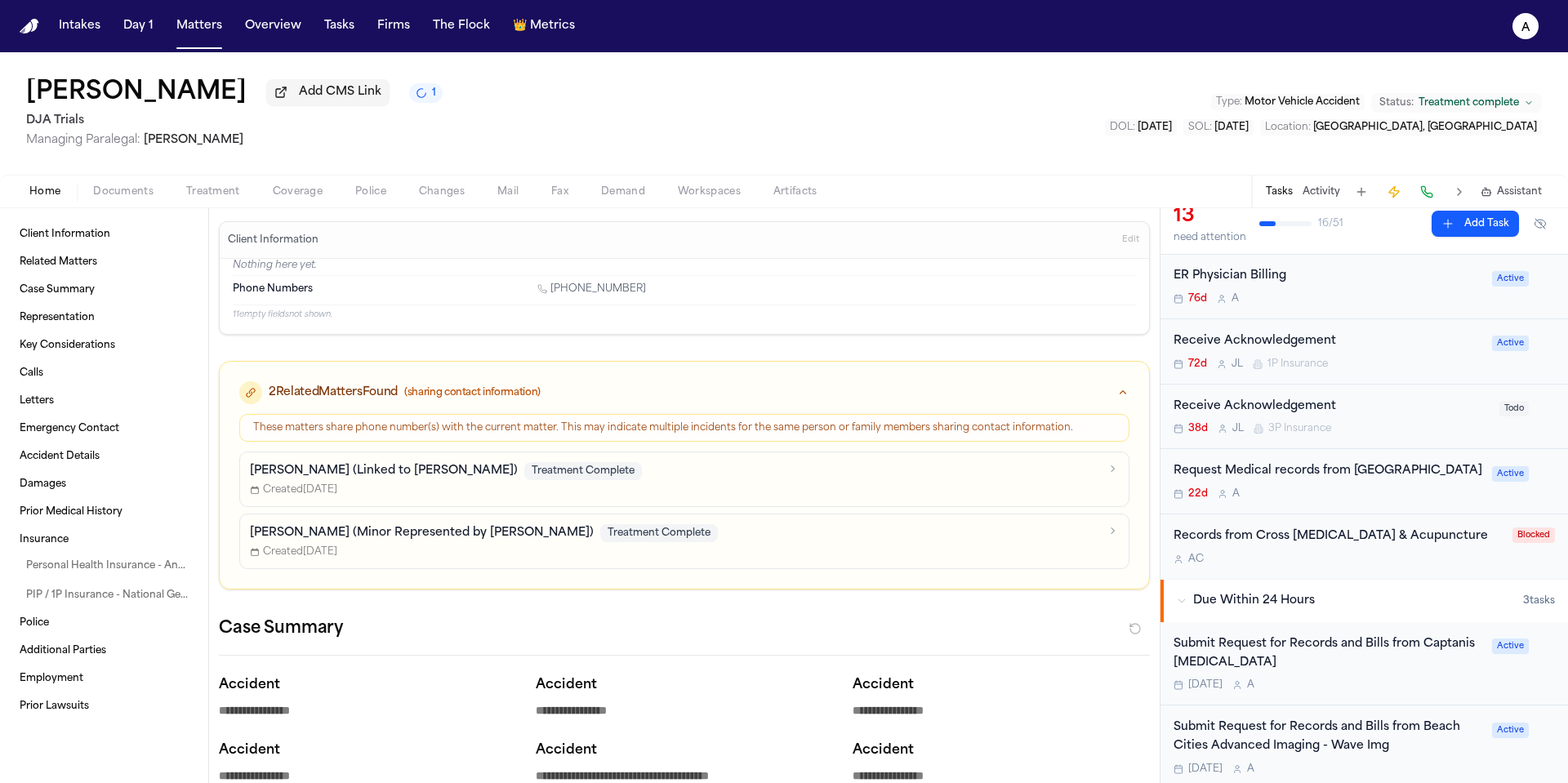
scroll to position [548, 0]
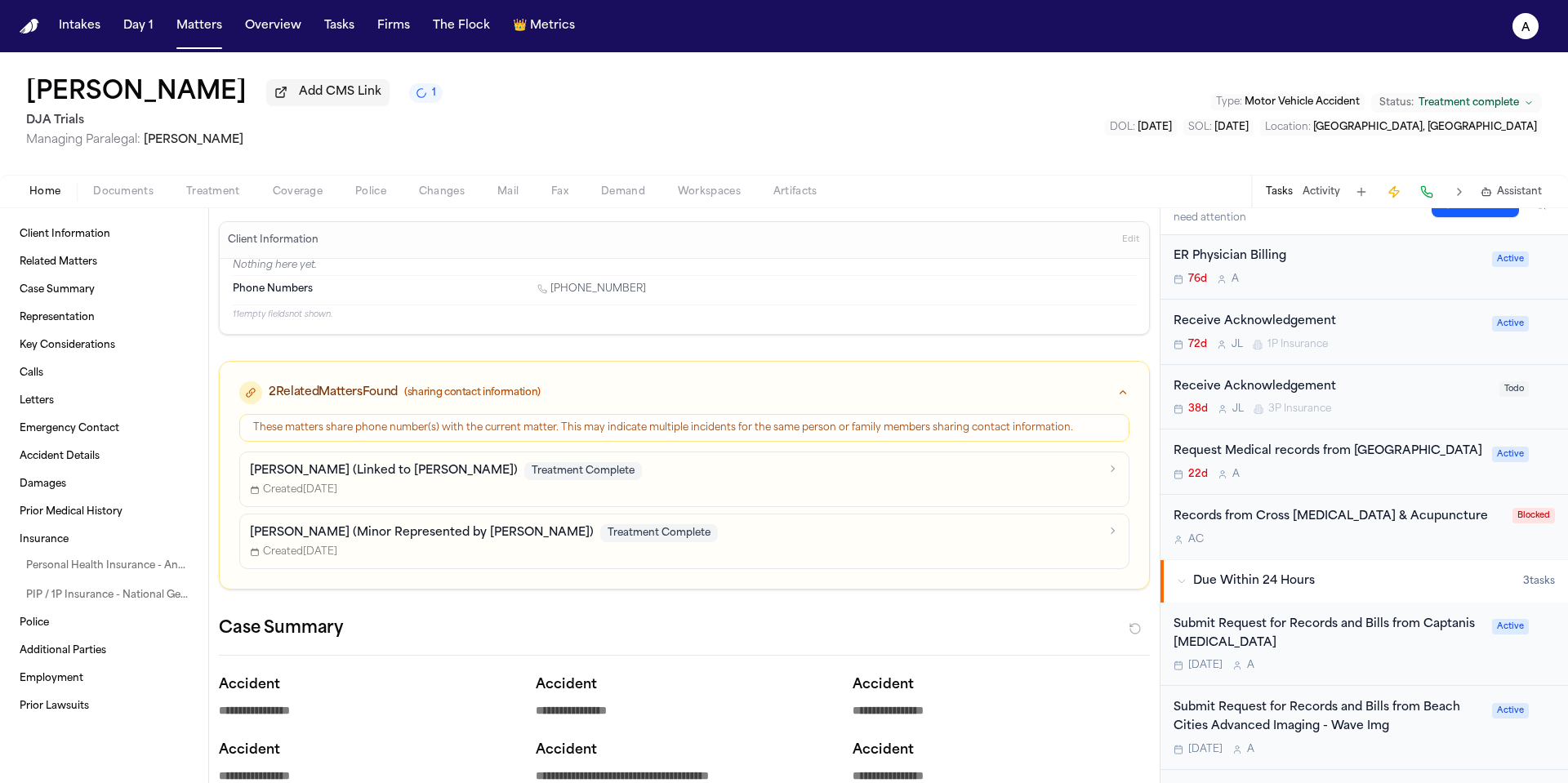
click at [1388, 479] on div "22d A" at bounding box center [1328, 474] width 308 height 13
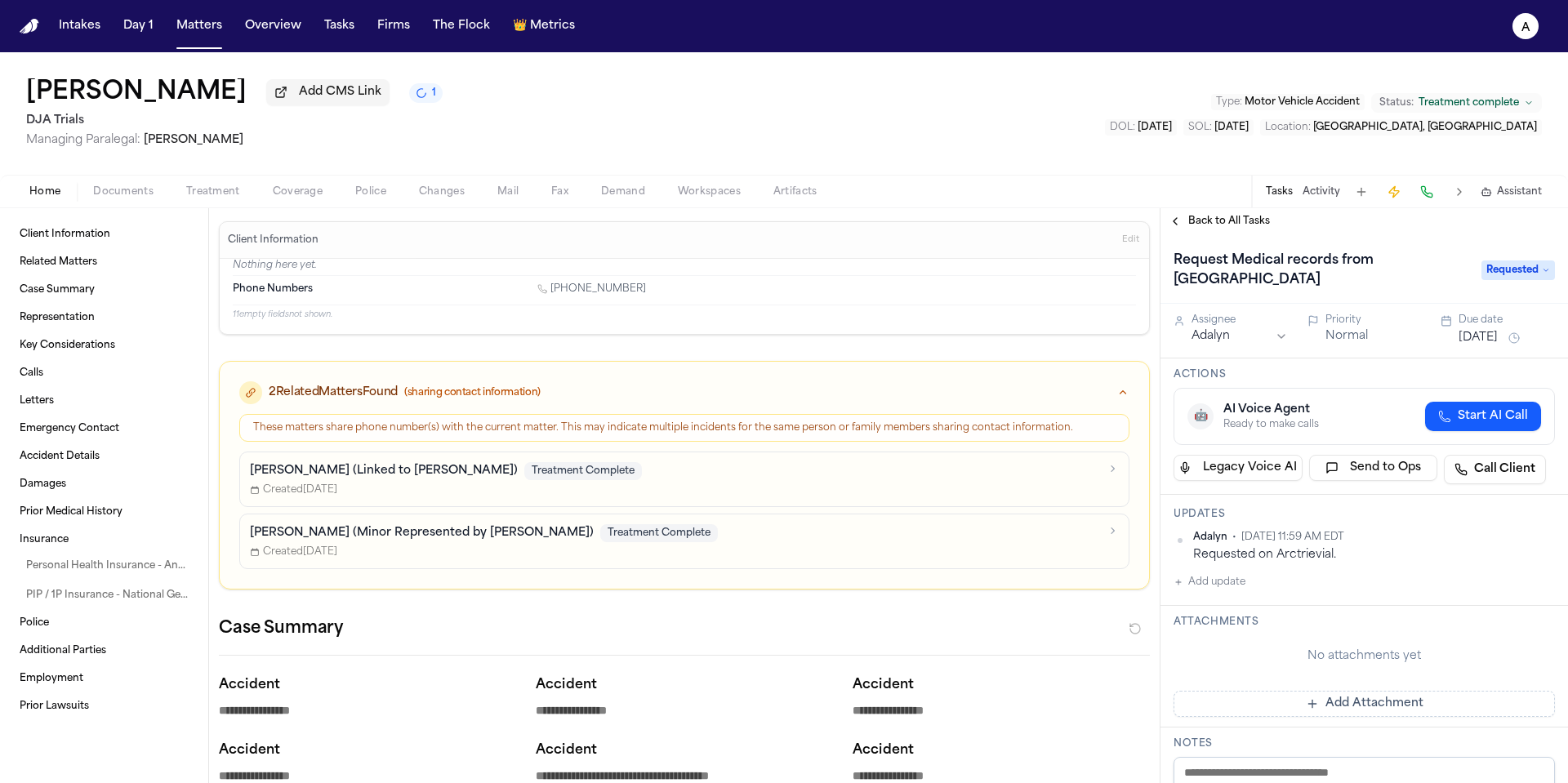
click at [1239, 586] on button "Add update" at bounding box center [1209, 582] width 72 height 20
click at [1238, 592] on textarea "Add your update" at bounding box center [1374, 596] width 349 height 32
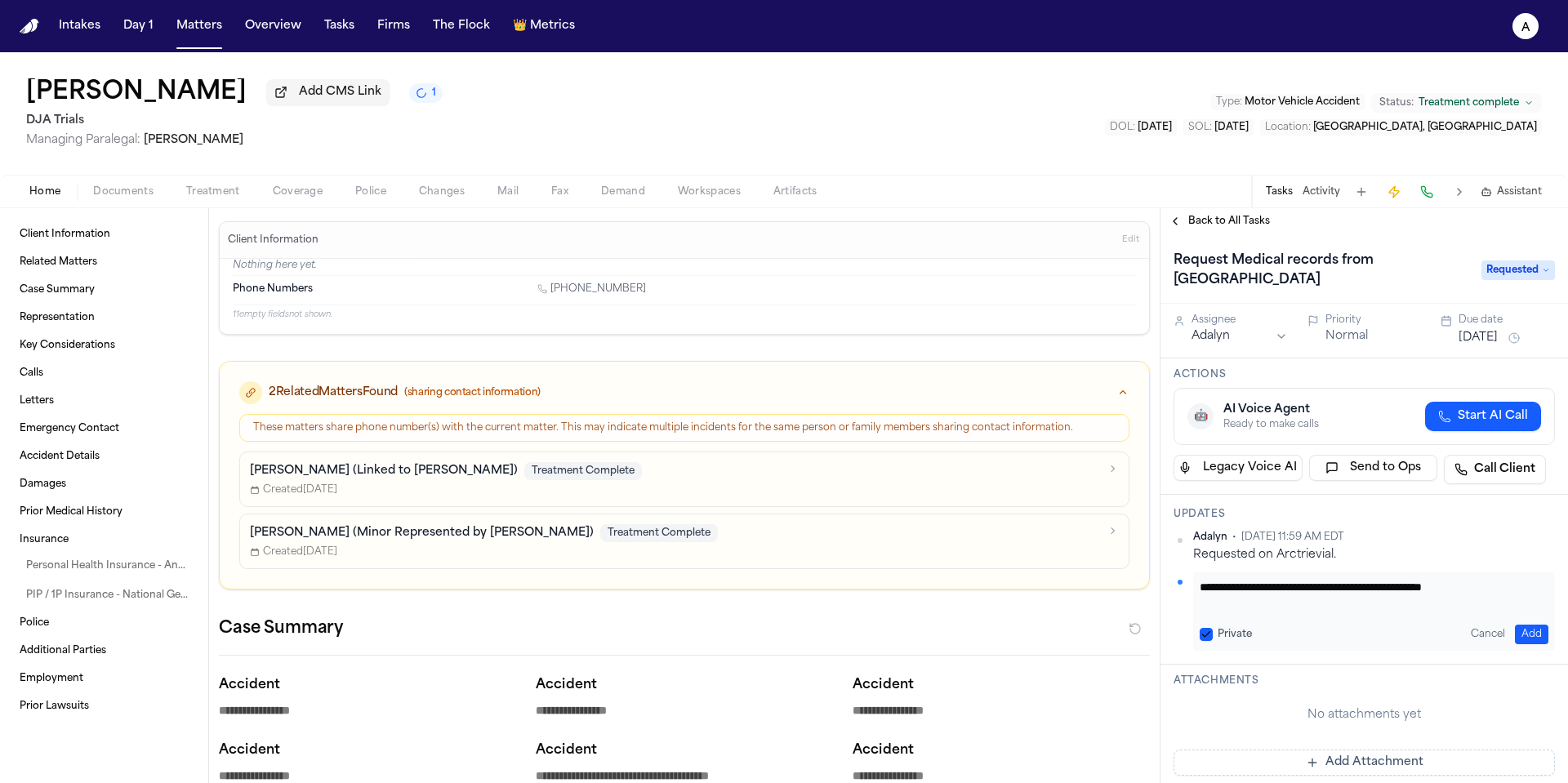
type textarea "**********"
click at [1202, 634] on button "Private" at bounding box center [1206, 634] width 13 height 13
click at [1525, 627] on button "Add" at bounding box center [1531, 634] width 33 height 20
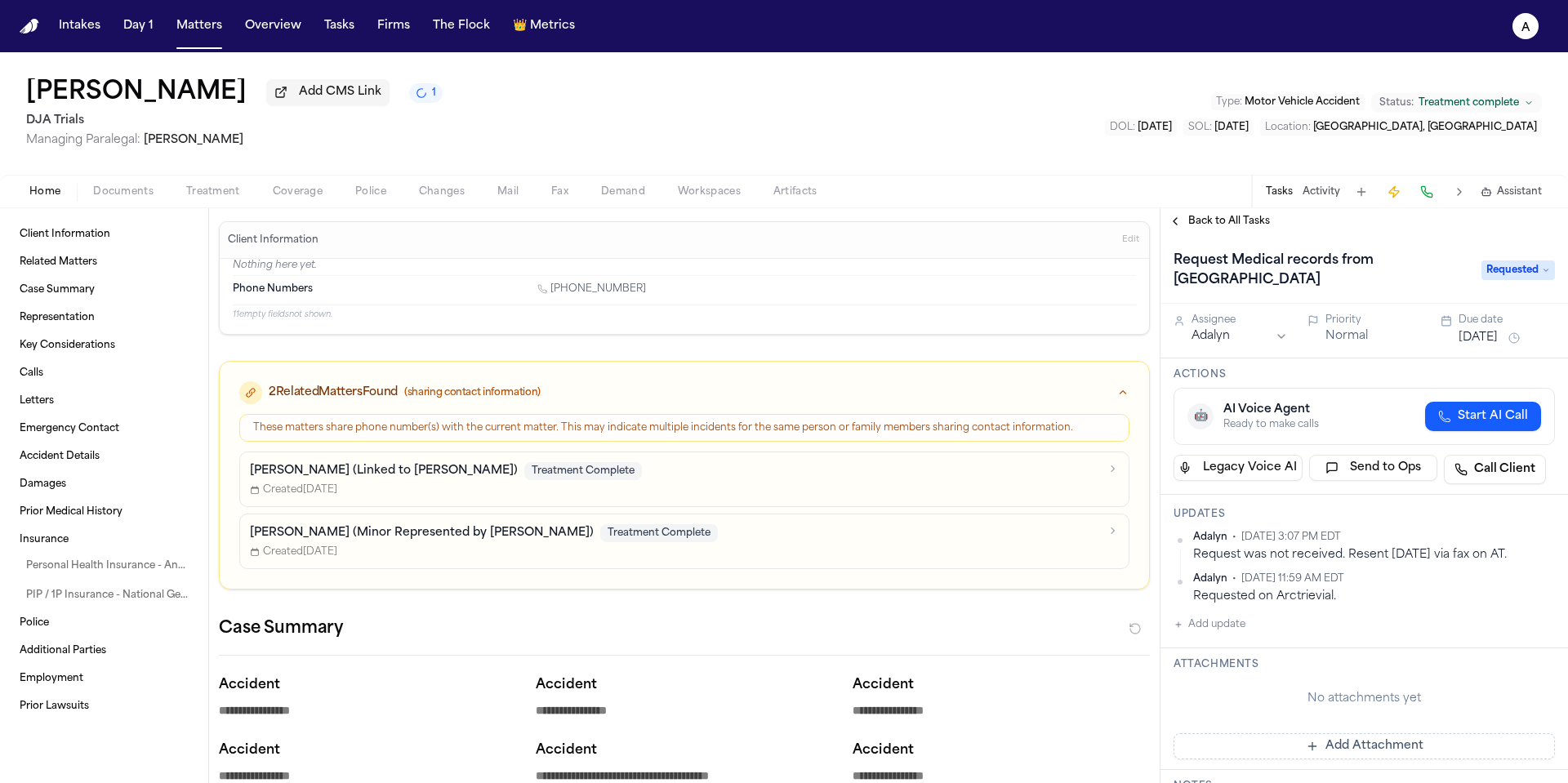
click at [1477, 346] on button "[DATE]" at bounding box center [1479, 337] width 39 height 16
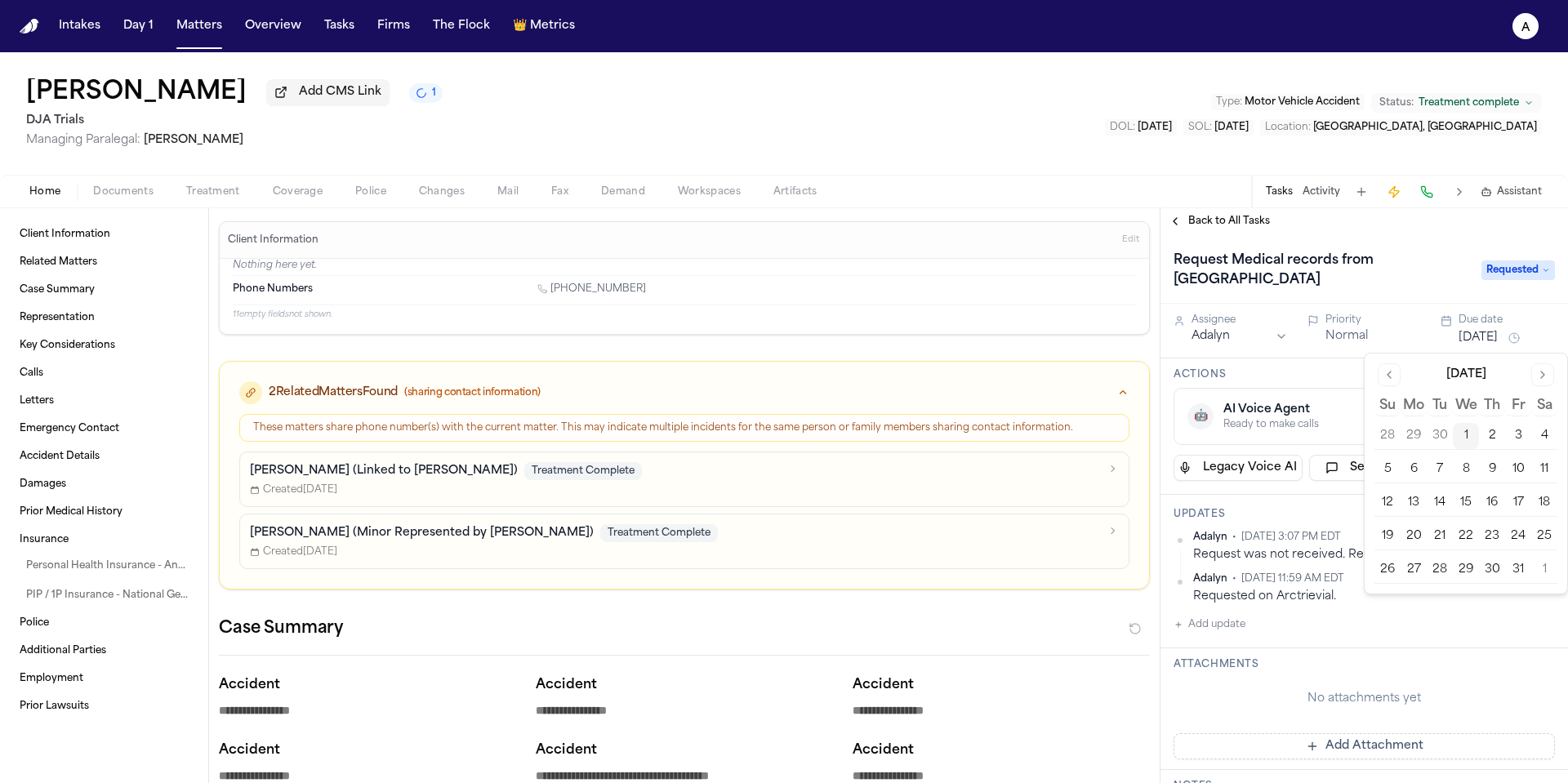
click at [1487, 429] on button "2" at bounding box center [1492, 435] width 26 height 26
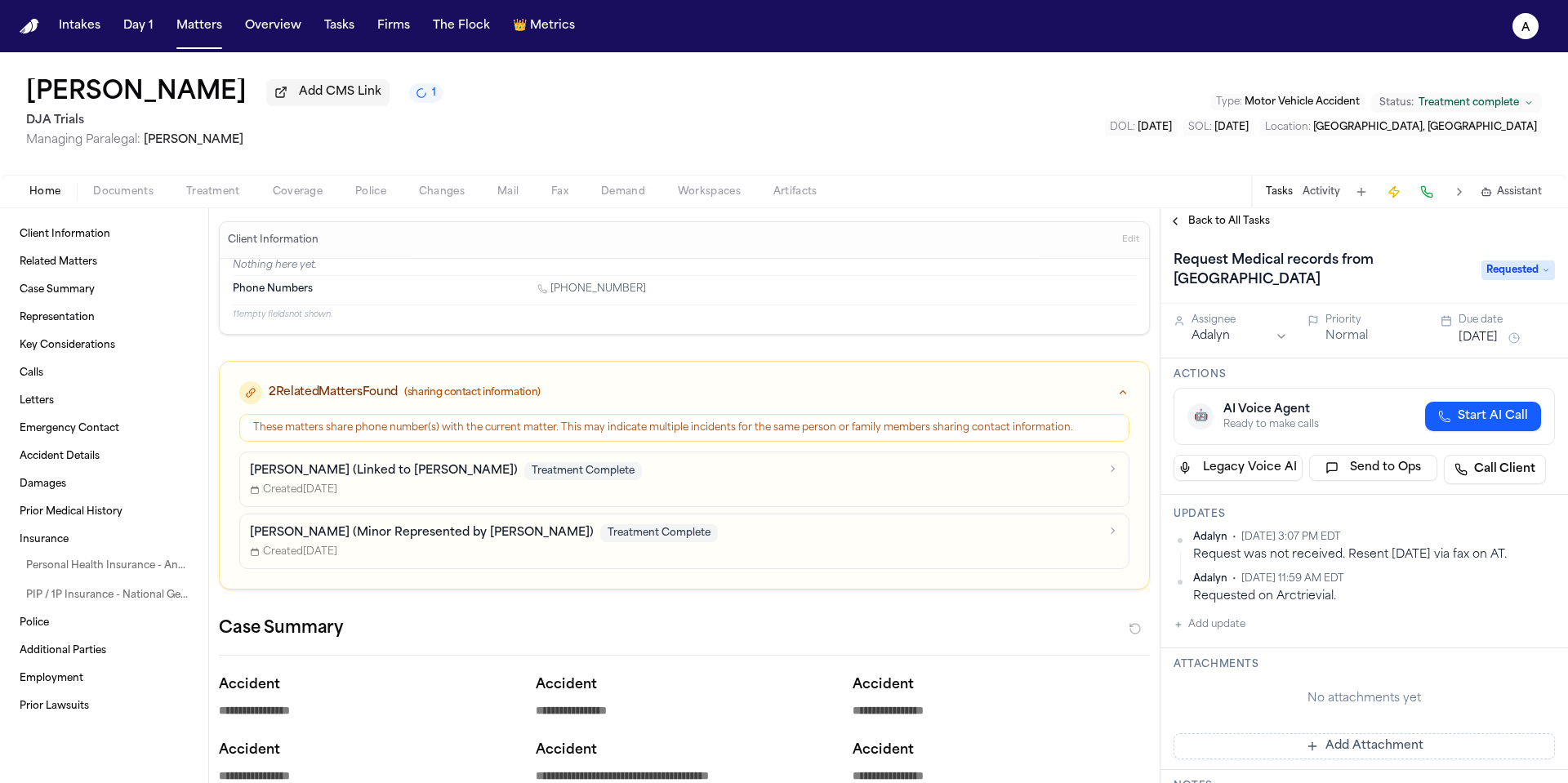
click at [1345, 337] on button "Normal" at bounding box center [1346, 336] width 43 height 16
click at [1347, 343] on button "Normal" at bounding box center [1346, 336] width 43 height 16
click at [1339, 339] on button "Urgent" at bounding box center [1345, 336] width 40 height 16
click at [1254, 222] on span "Back to All Tasks" at bounding box center [1229, 221] width 82 height 13
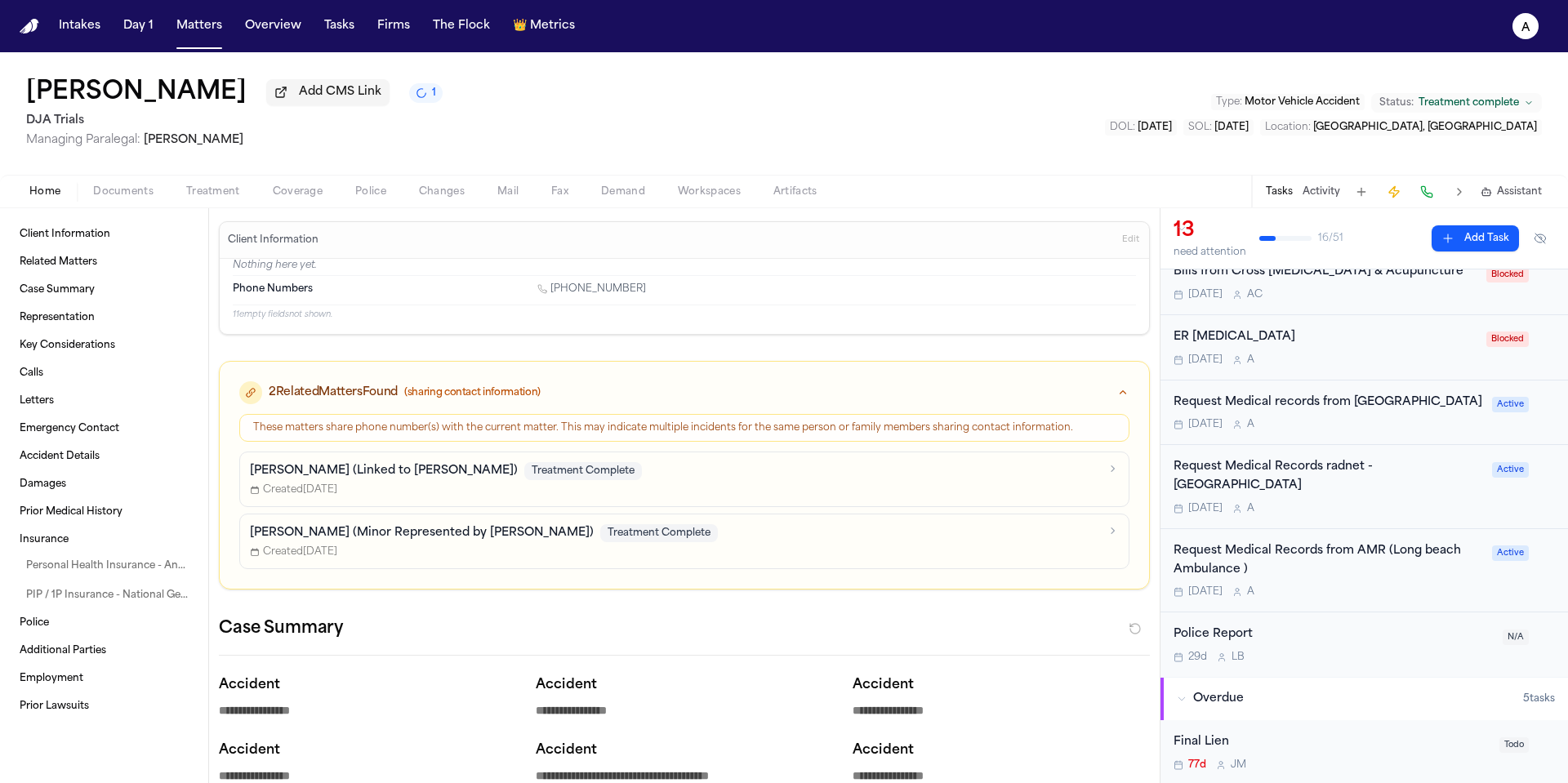
scroll to position [61, 0]
click at [1328, 351] on div "ER [MEDICAL_DATA] [DATE] A" at bounding box center [1325, 348] width 303 height 38
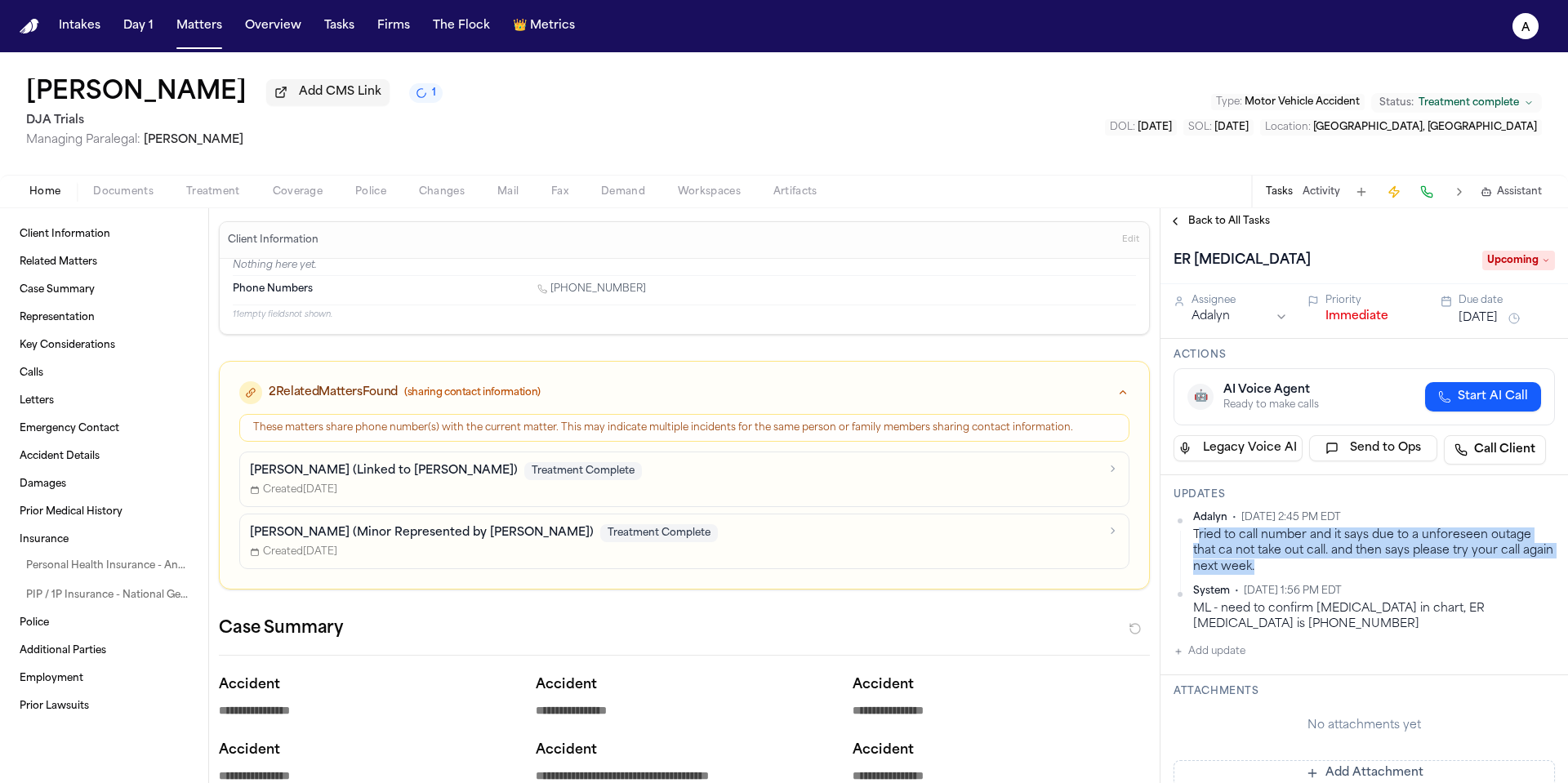
drag, startPoint x: 1309, startPoint y: 568, endPoint x: 1198, endPoint y: 540, distance: 114.5
click at [1198, 539] on div "Tried to call number and it says due to a unforeseen outage that ca not take ou…" at bounding box center [1374, 551] width 362 height 48
click at [1198, 540] on div "Tried to call number and it says due to a unforeseen outage that ca not take ou…" at bounding box center [1374, 551] width 362 height 48
drag, startPoint x: 1310, startPoint y: 567, endPoint x: 1191, endPoint y: 538, distance: 122.5
click at [1191, 538] on div "Adalyn • [DATE] 2:45 PM EDT Tried to call number and it says due to a unforesee…" at bounding box center [1364, 543] width 382 height 64
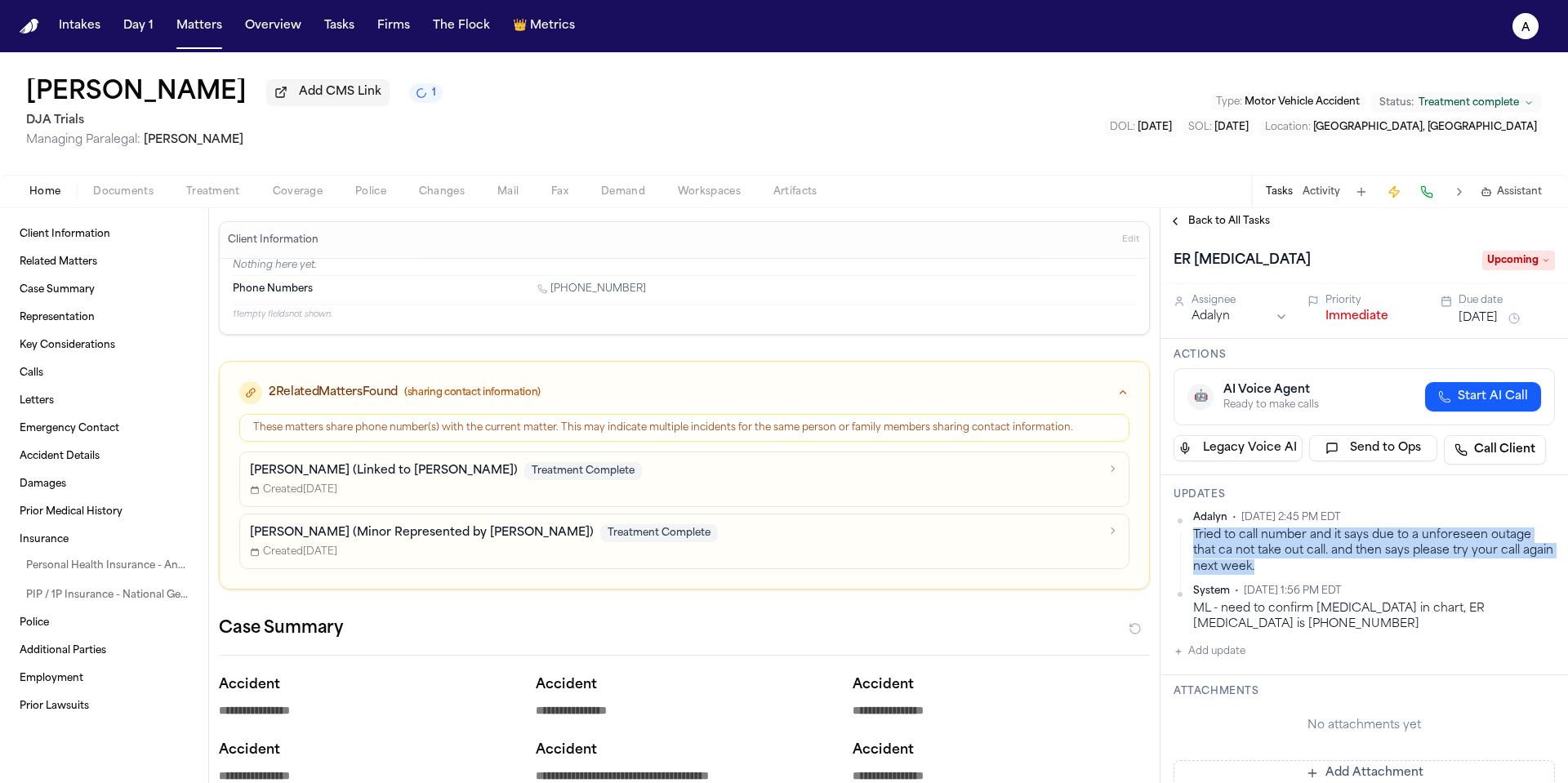
copy div "Tried to call number and it says due to a unforeseen outage that ca not take ou…"
click at [1247, 227] on span "Back to All Tasks" at bounding box center [1229, 221] width 82 height 13
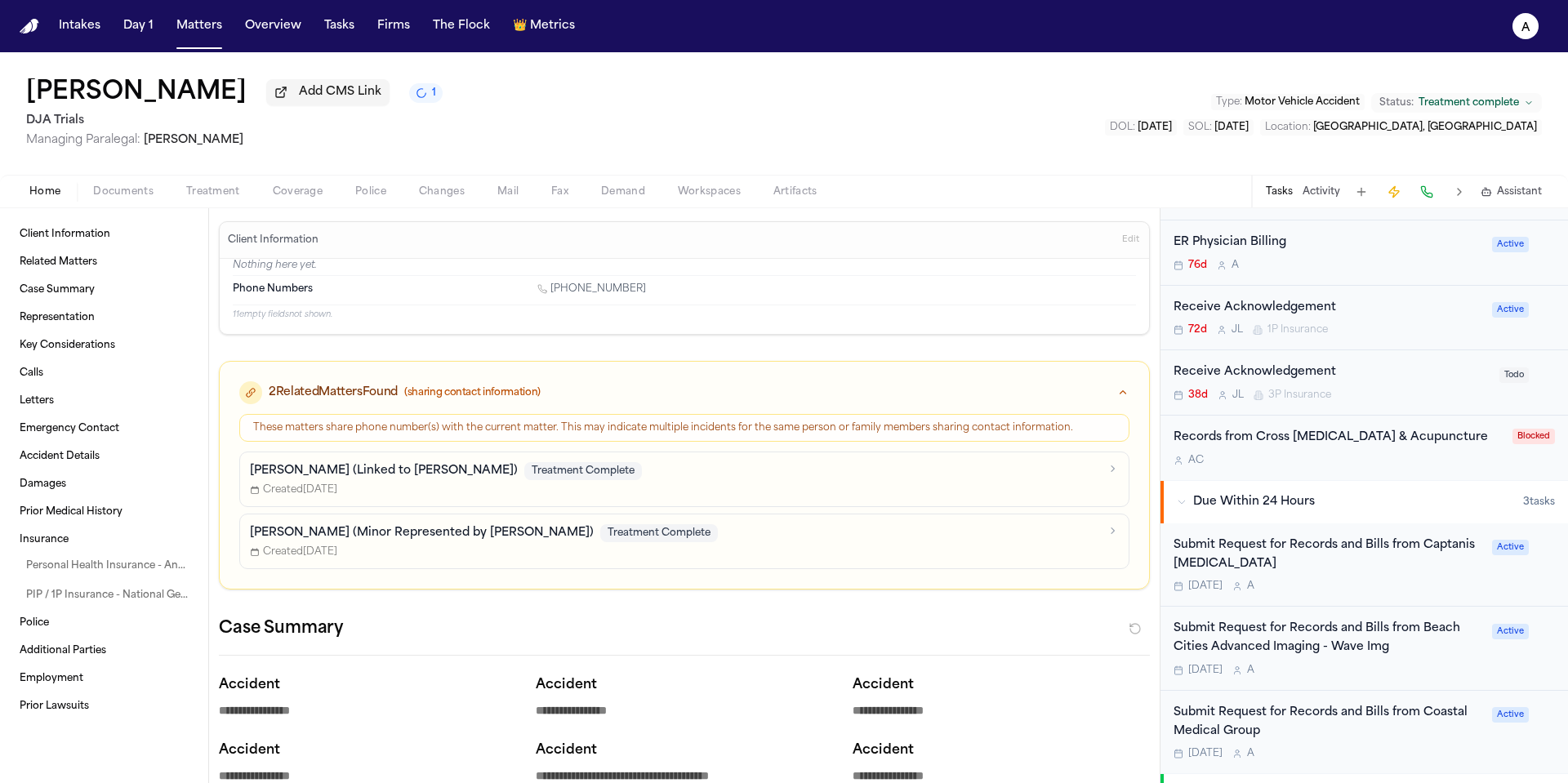
scroll to position [659, 0]
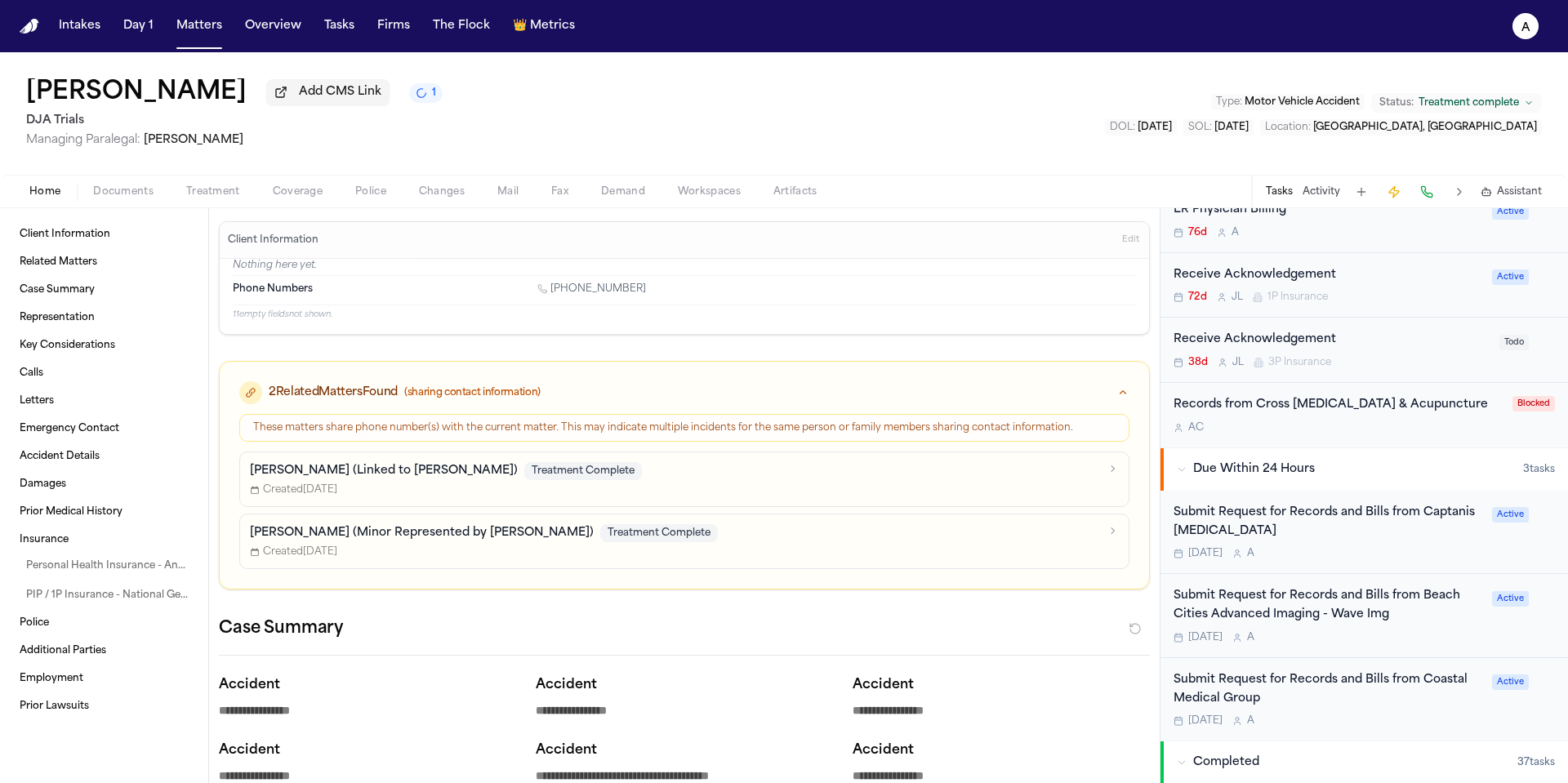
click at [1378, 550] on div "Submit Request for Records and Bills from Captanis [MEDICAL_DATA] [DATE] A" at bounding box center [1328, 532] width 308 height 57
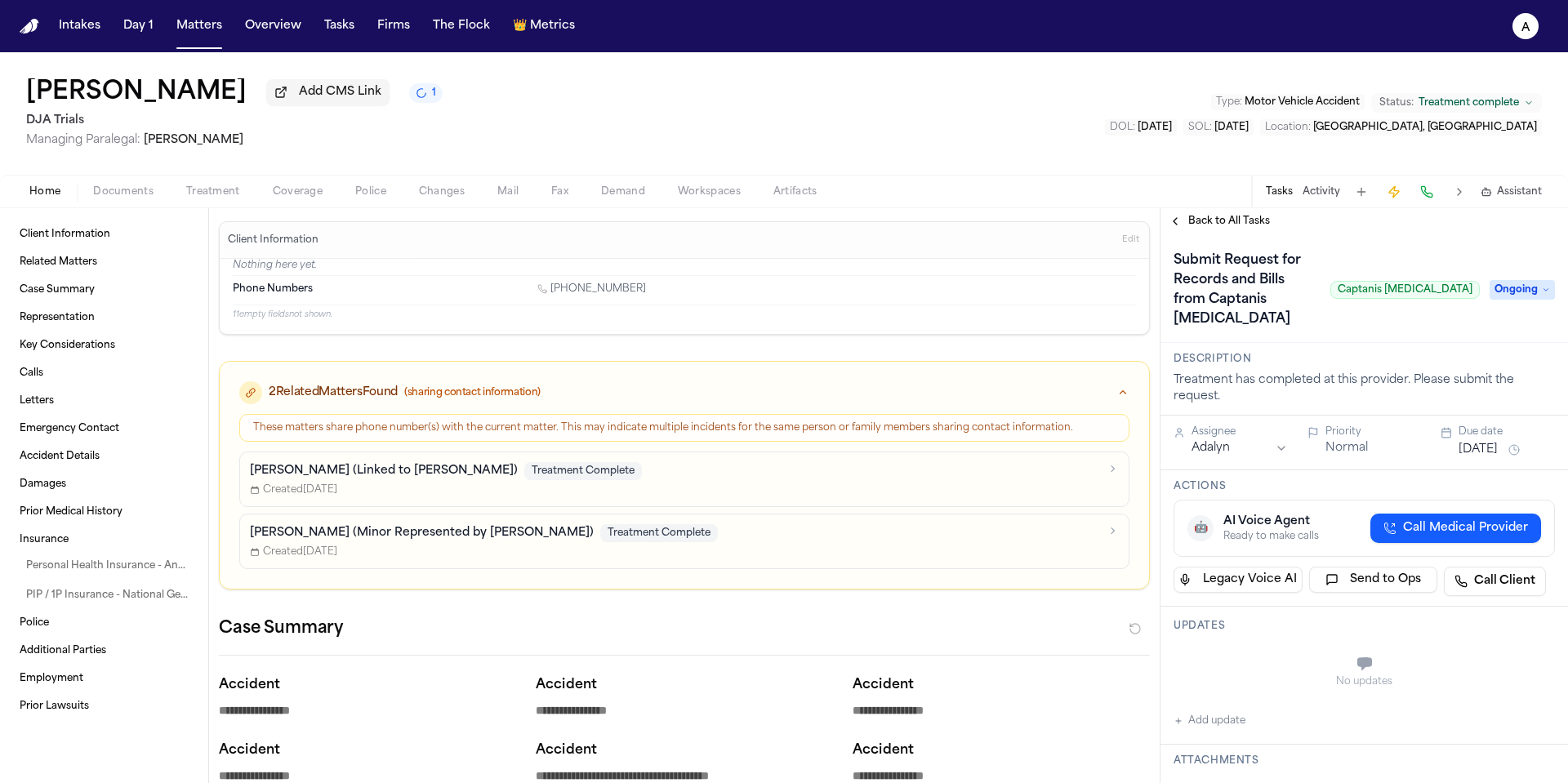
click at [1227, 224] on span "Back to All Tasks" at bounding box center [1229, 221] width 82 height 13
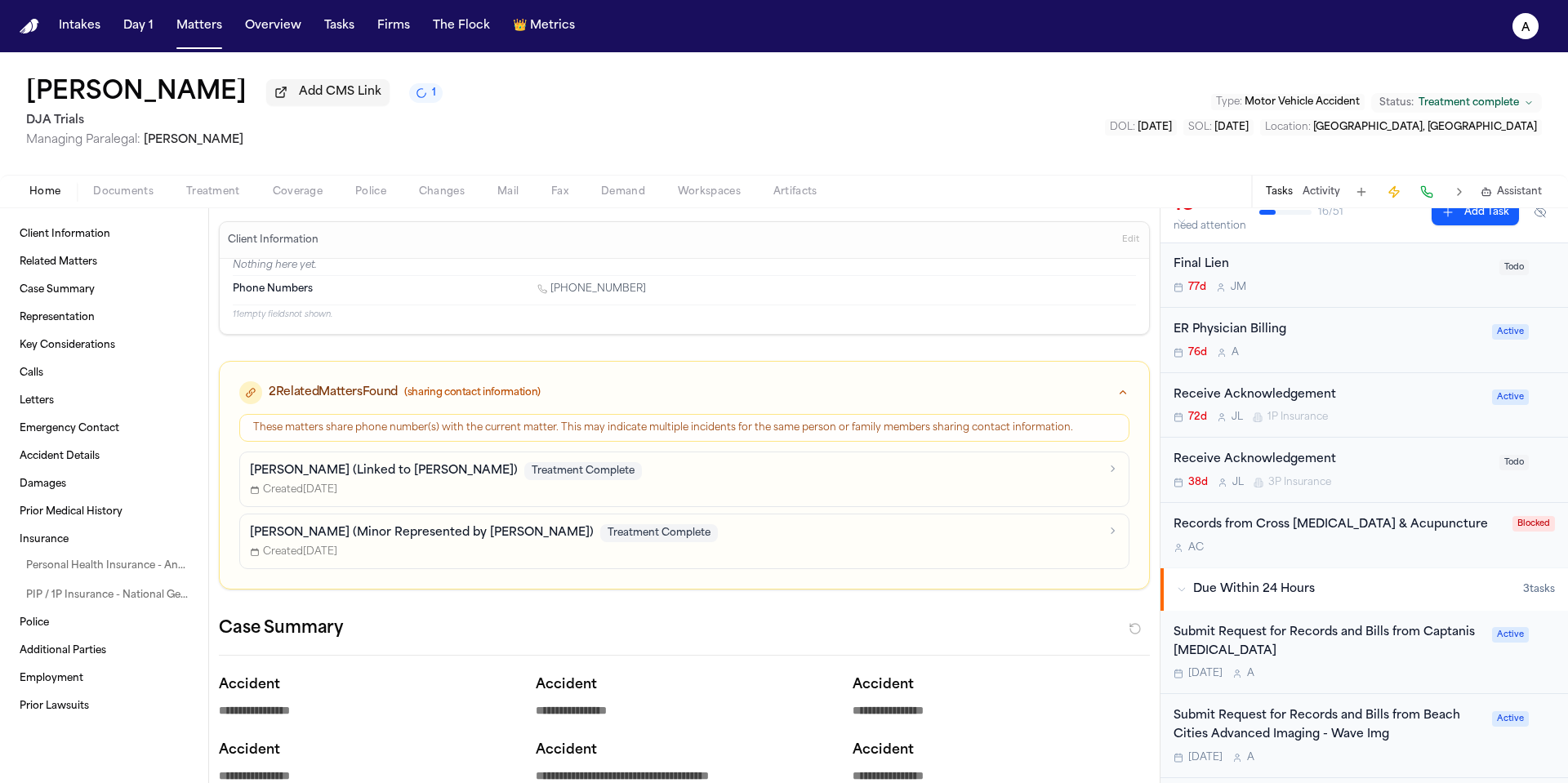
scroll to position [552, 0]
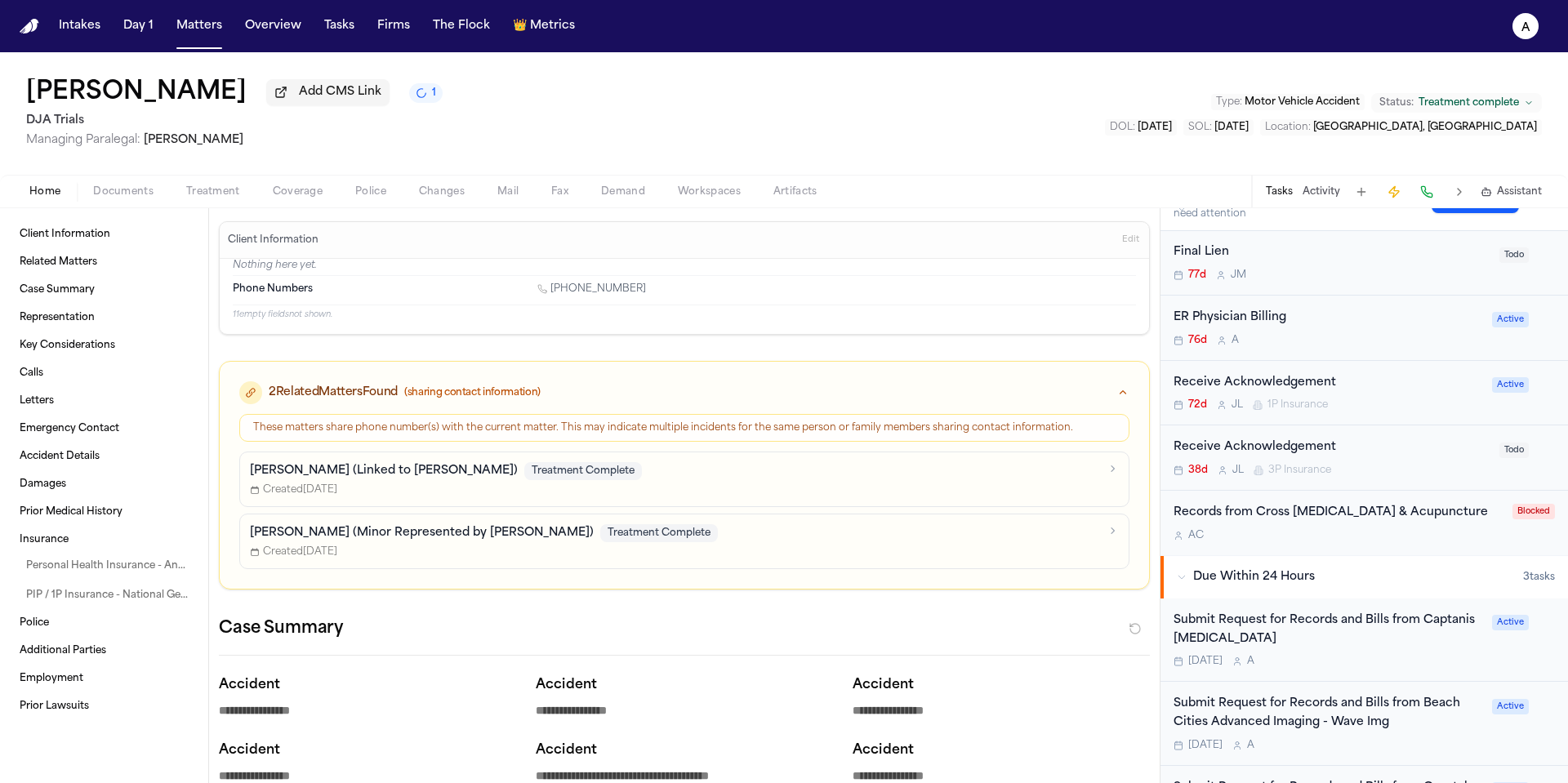
click at [1409, 655] on div "Submit Request for Records and Bills from Captanis [MEDICAL_DATA] [DATE] A" at bounding box center [1328, 640] width 308 height 57
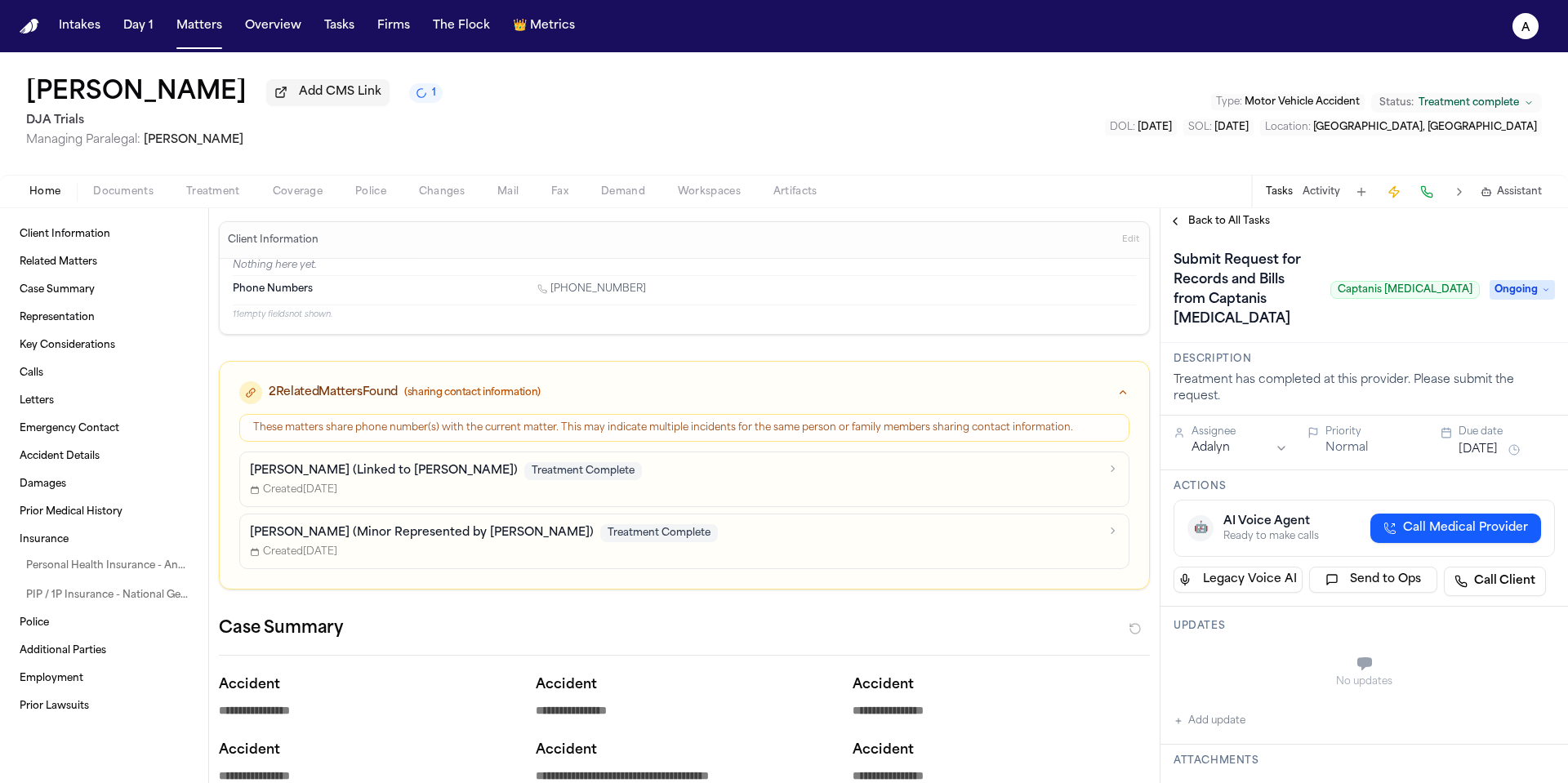
click at [1542, 285] on icon at bounding box center [1546, 290] width 9 height 9
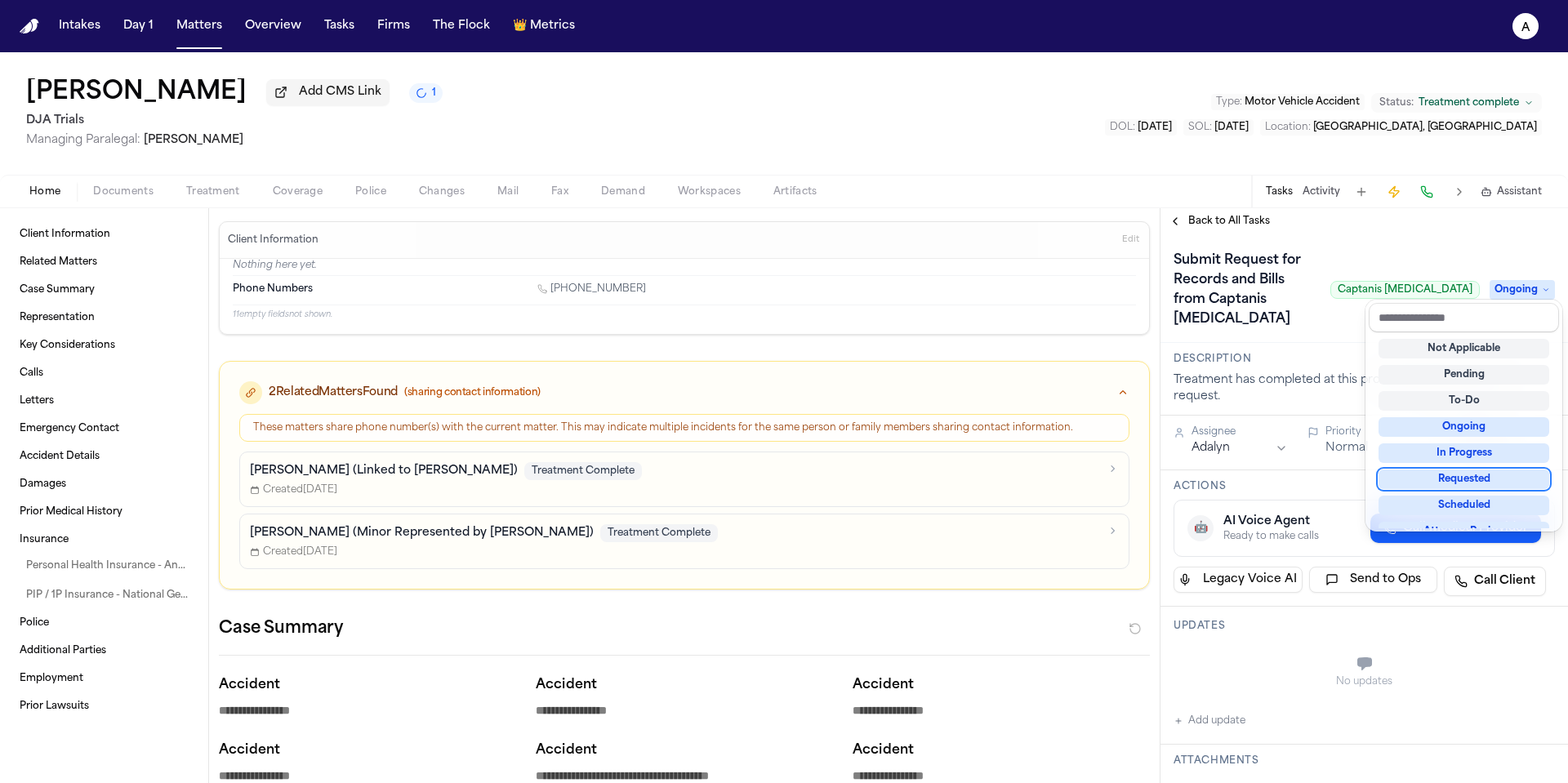
click at [1489, 482] on div "Requested" at bounding box center [1464, 479] width 170 height 20
click at [1322, 676] on div "**********" at bounding box center [1364, 798] width 407 height 1129
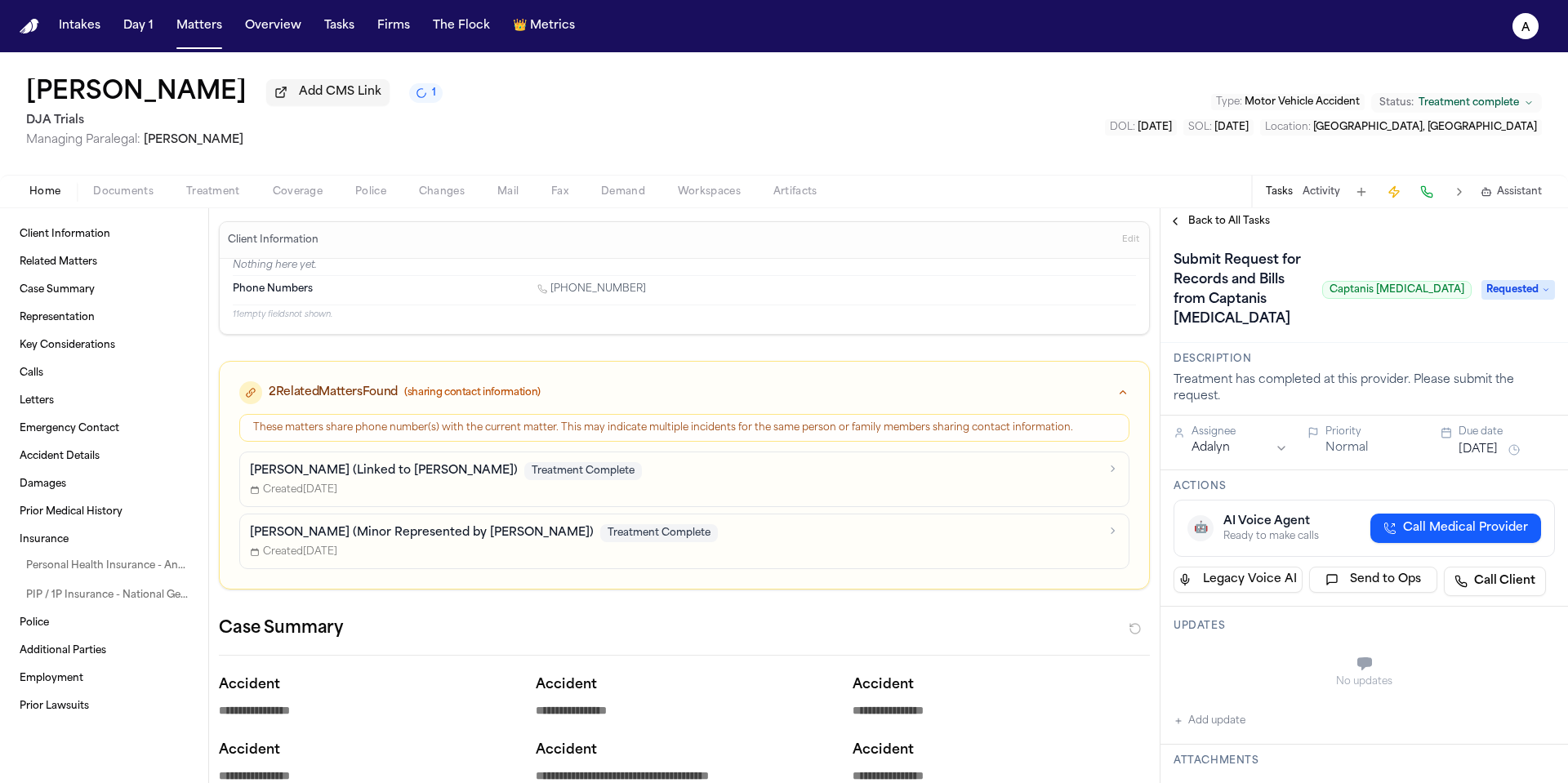
click at [1243, 711] on button "Add update" at bounding box center [1209, 721] width 72 height 20
click at [1241, 649] on textarea "Add your update" at bounding box center [1374, 665] width 349 height 32
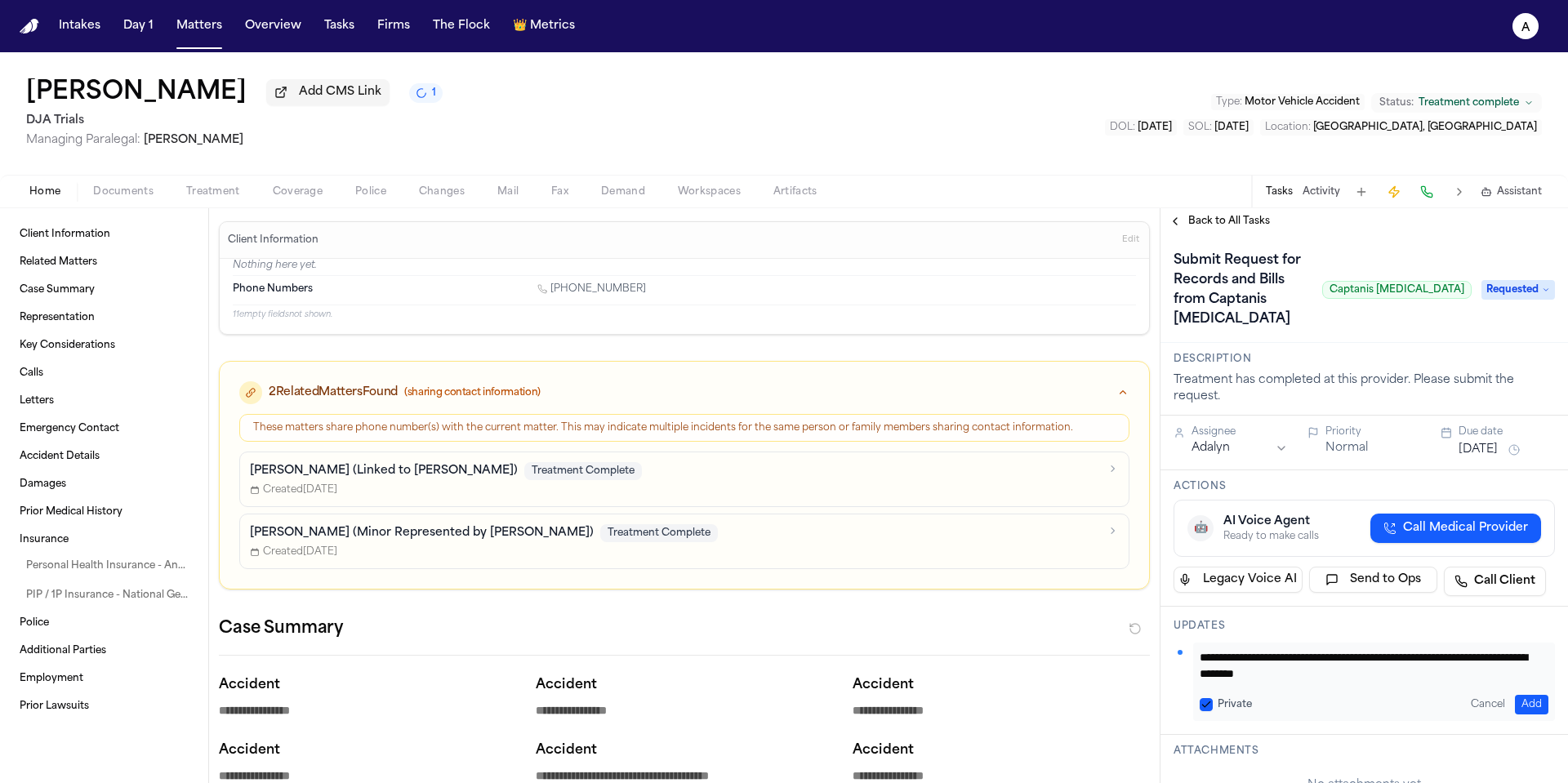
click at [1205, 698] on button "Private" at bounding box center [1206, 704] width 13 height 13
drag, startPoint x: 1223, startPoint y: 642, endPoint x: 1141, endPoint y: 640, distance: 82.0
click at [1141, 640] on div "**********" at bounding box center [784, 495] width 1568 height 575
type textarea "**********"
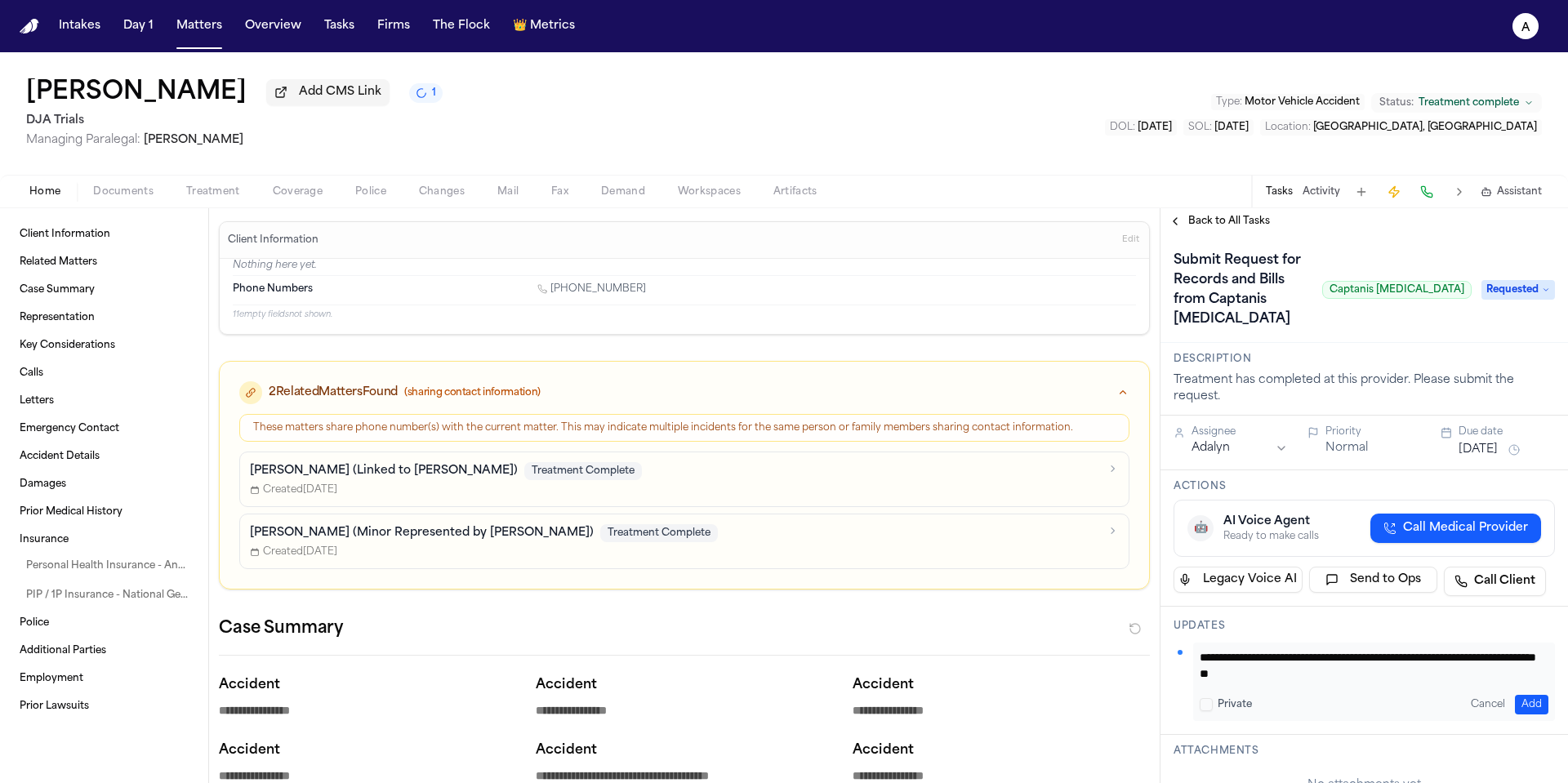
click at [1519, 695] on button "Add" at bounding box center [1531, 705] width 33 height 20
click at [1493, 441] on button "[DATE]" at bounding box center [1479, 449] width 39 height 16
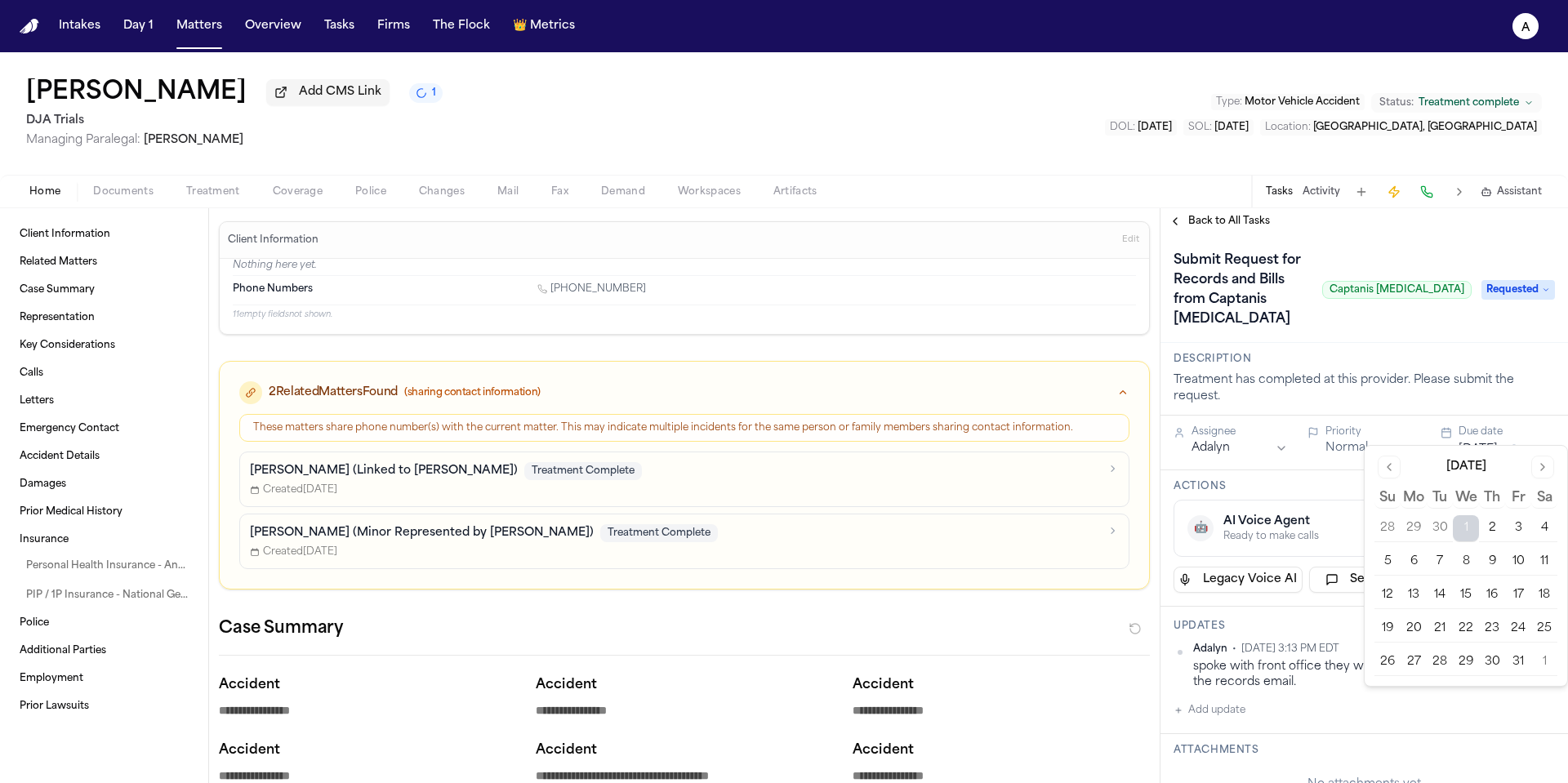
click at [1490, 526] on button "2" at bounding box center [1492, 528] width 26 height 26
click at [1344, 440] on button "Normal" at bounding box center [1346, 448] width 43 height 16
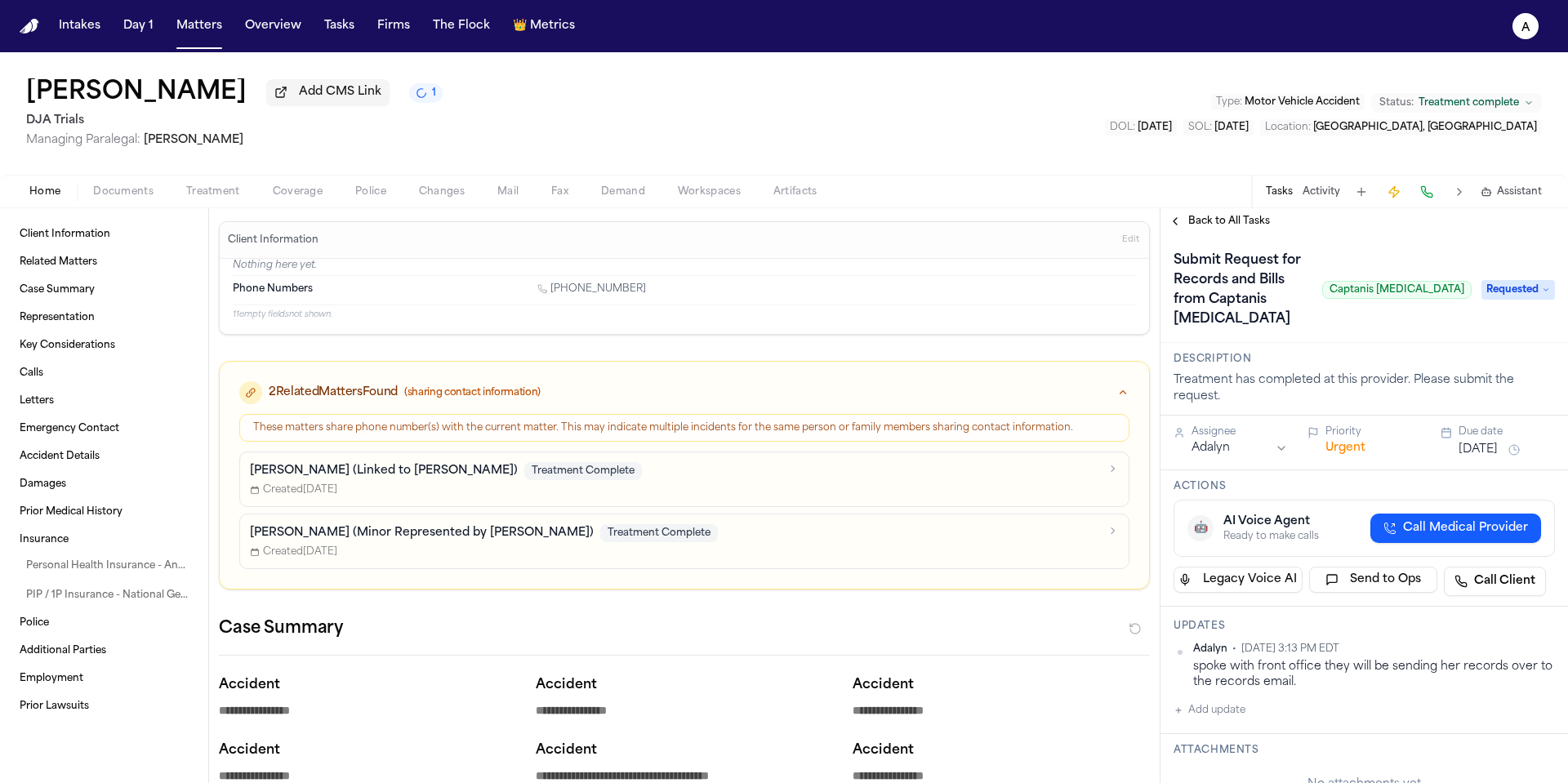
click at [1350, 440] on button "Urgent" at bounding box center [1345, 448] width 40 height 16
click at [1252, 226] on span "Back to All Tasks" at bounding box center [1229, 221] width 82 height 13
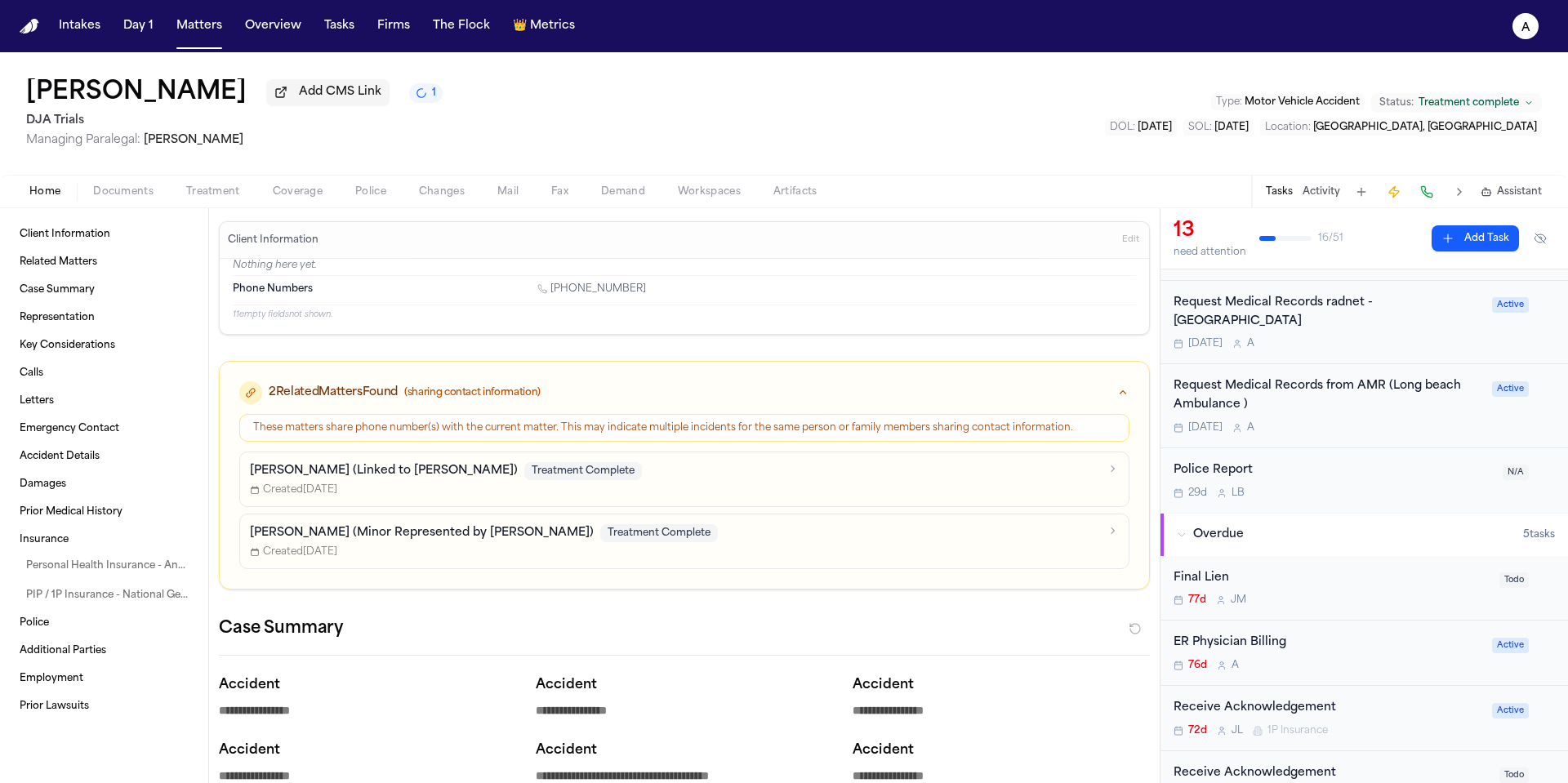
scroll to position [129, 0]
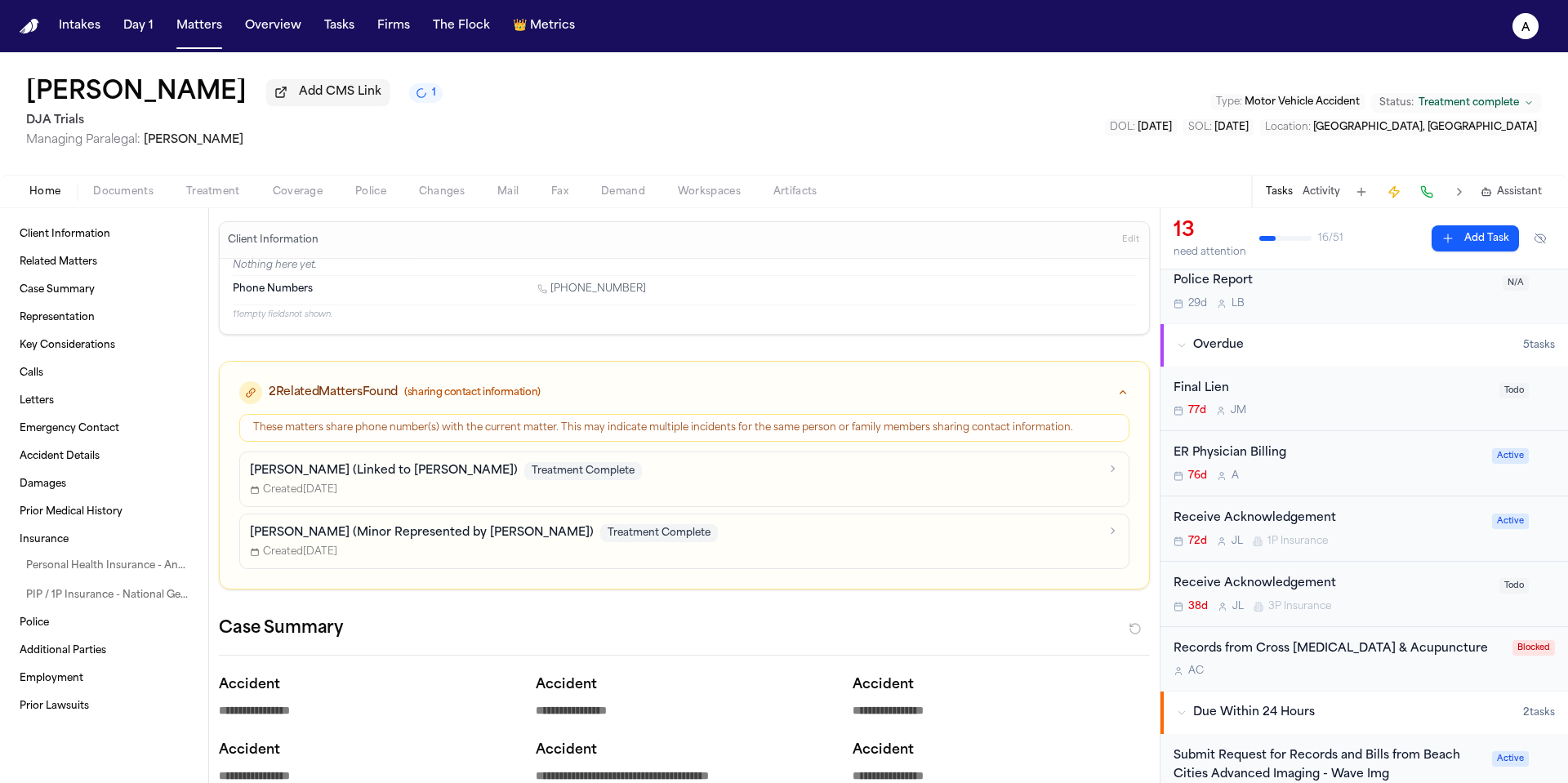
scroll to position [541, 0]
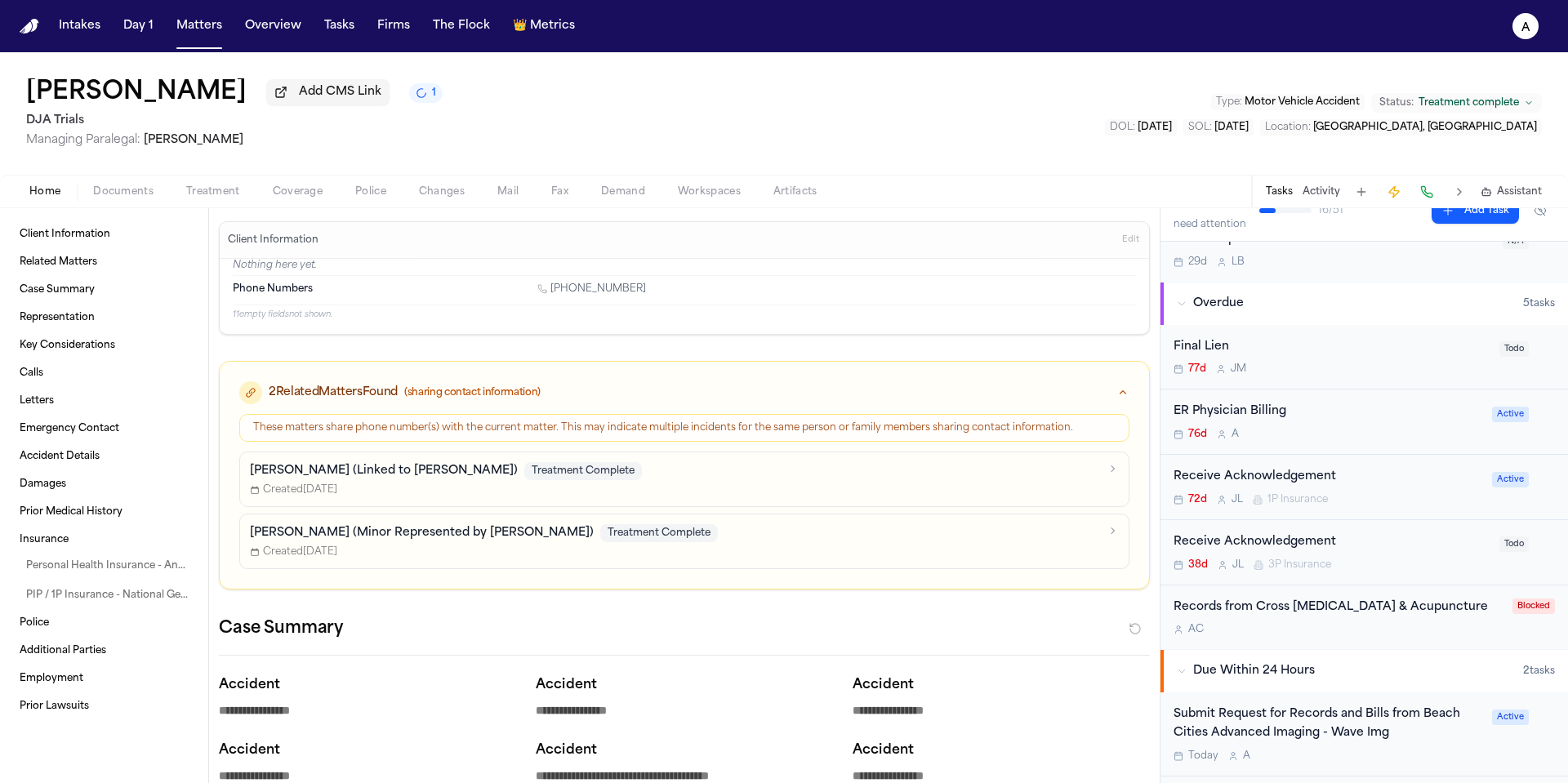
click at [1415, 639] on div "Records from Cross [MEDICAL_DATA] & Acupuncture A C Blocked" at bounding box center [1364, 618] width 407 height 65
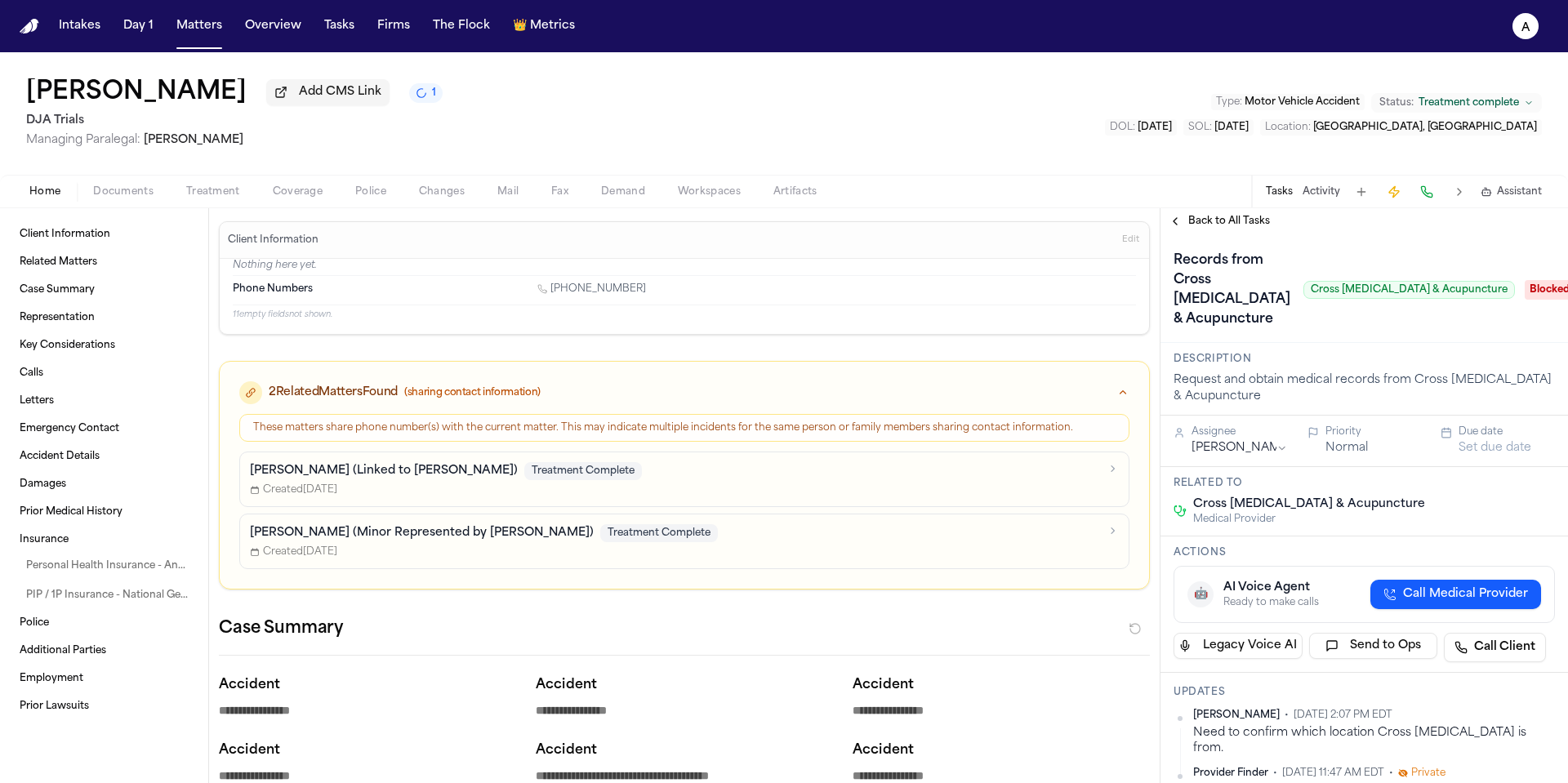
click at [1482, 443] on button "Set due date" at bounding box center [1495, 448] width 72 height 16
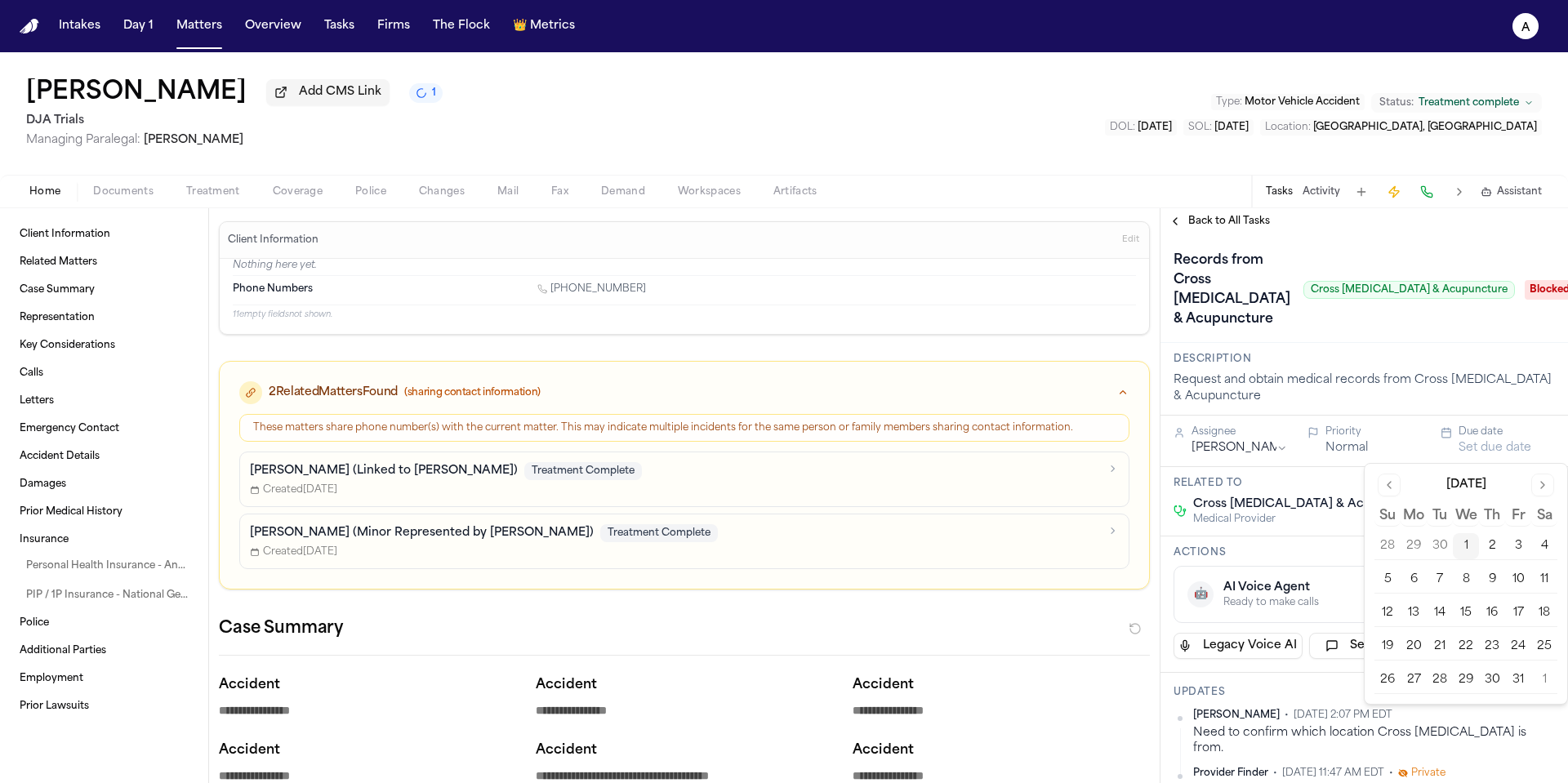
click at [1493, 544] on button "2" at bounding box center [1492, 546] width 26 height 26
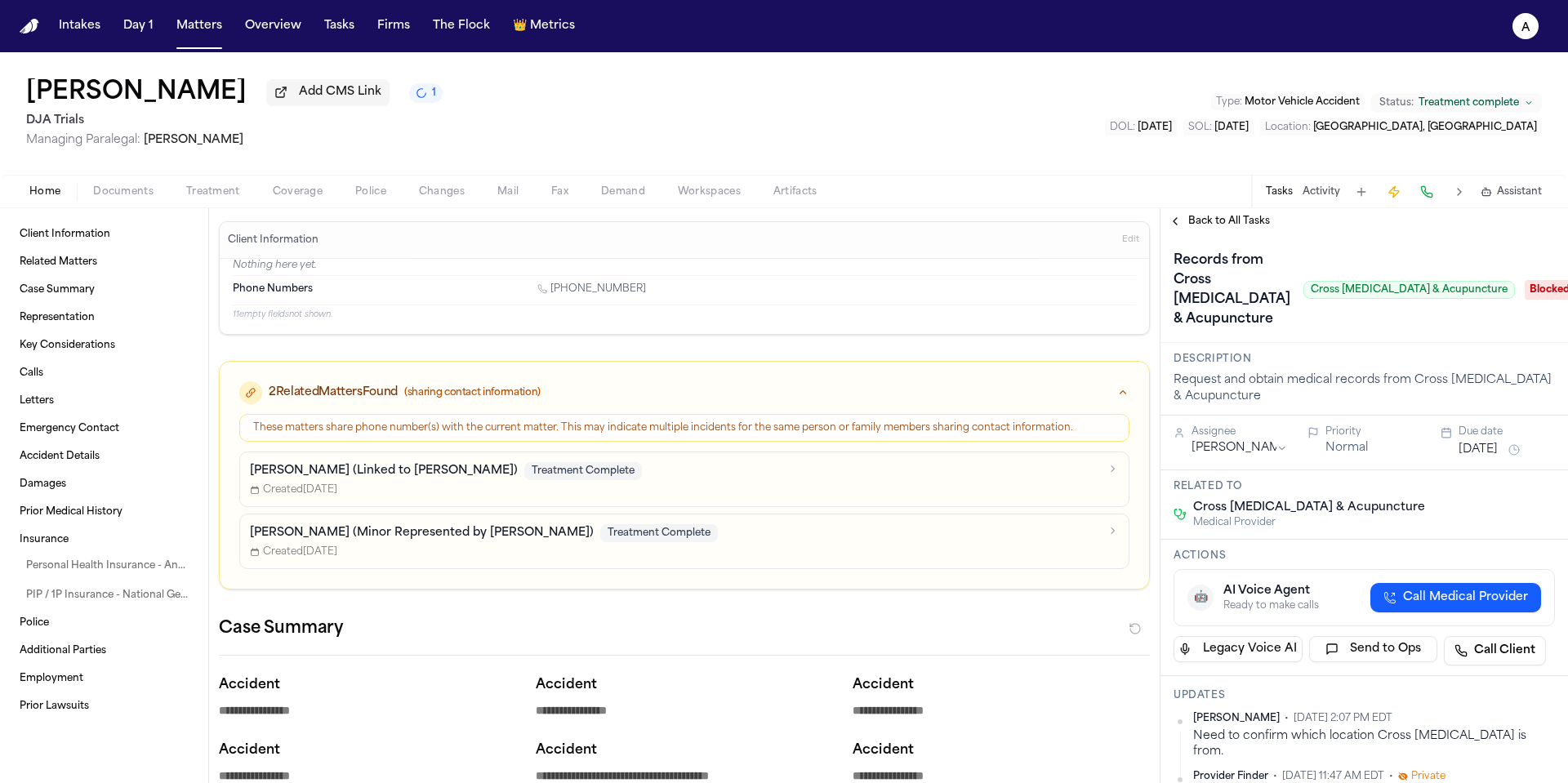
click at [1444, 332] on div "Records from Cross [MEDICAL_DATA] & Acupuncture Cross [MEDICAL_DATA] & Acupunct…" at bounding box center [1344, 290] width 342 height 85
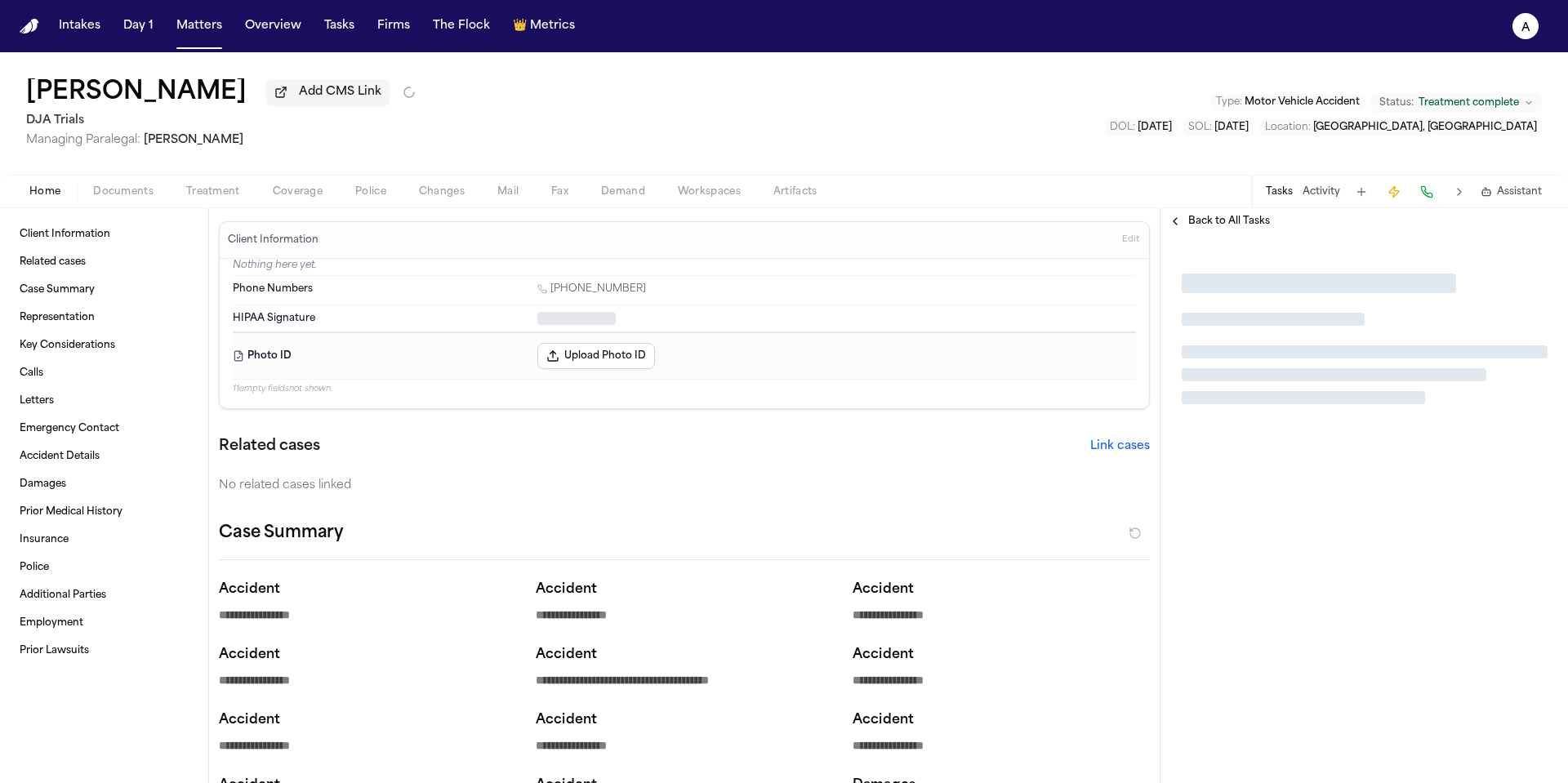
type textarea "*"
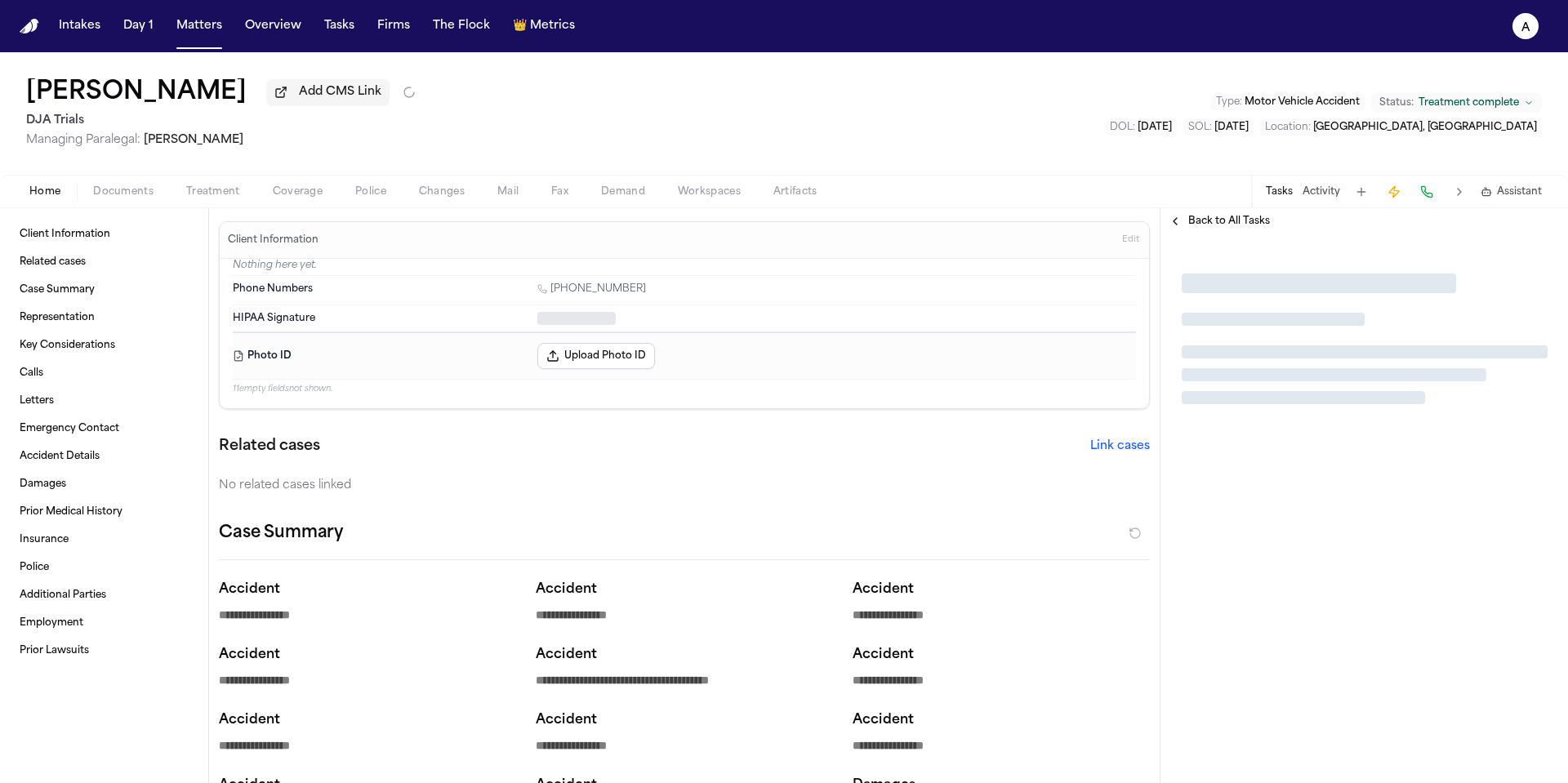
type textarea "*"
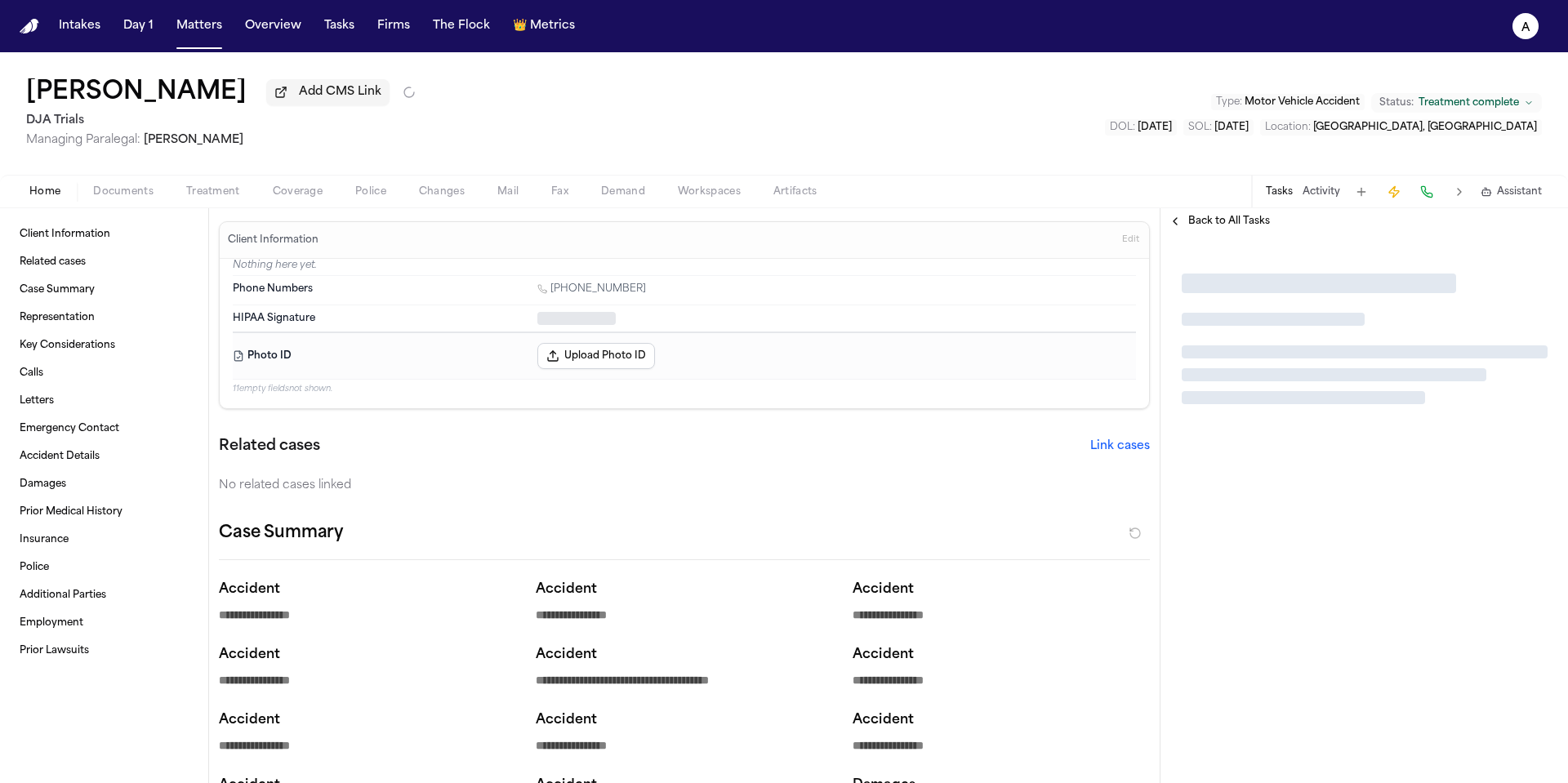
type textarea "*"
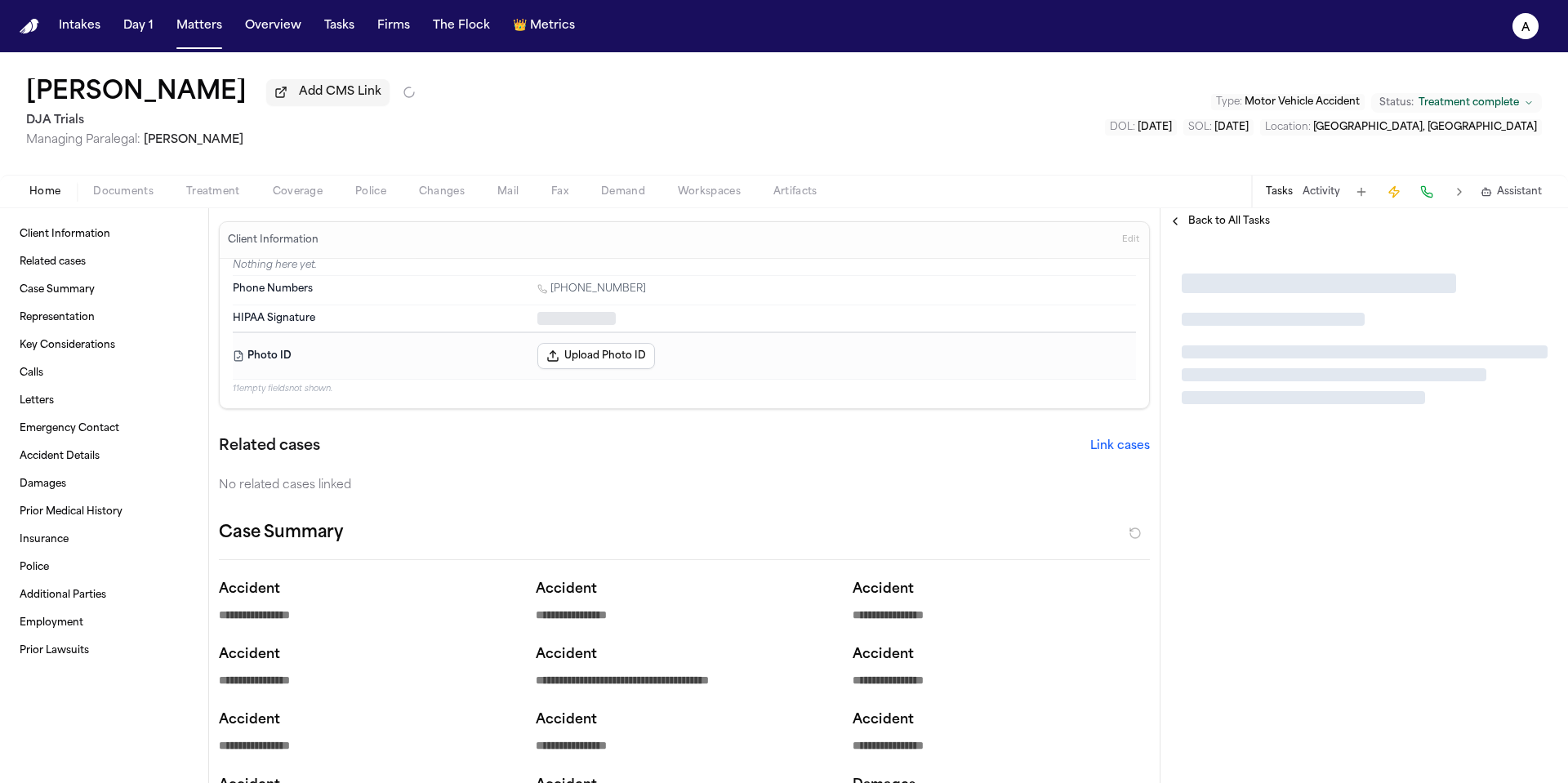
type textarea "*"
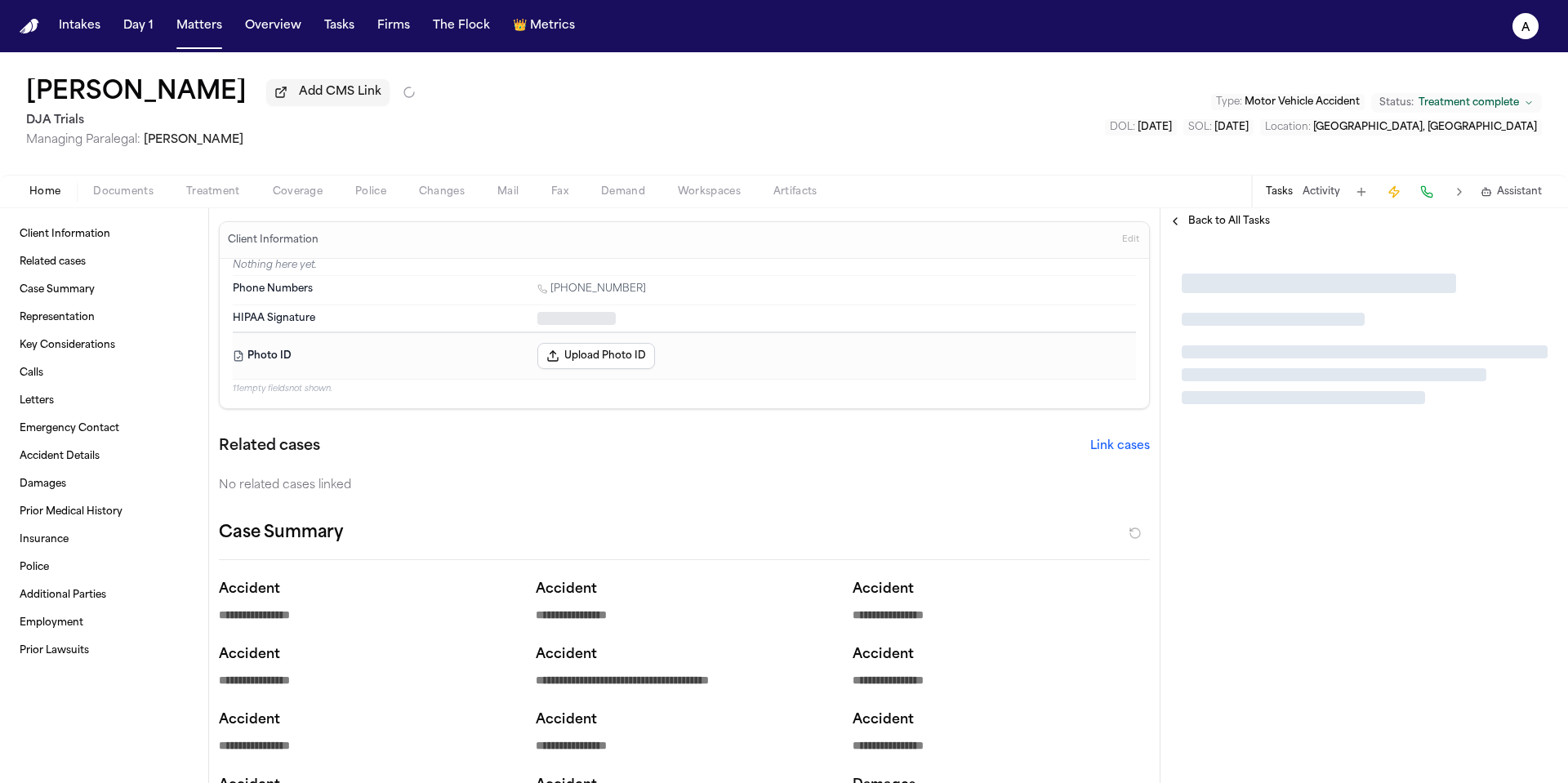
type textarea "*"
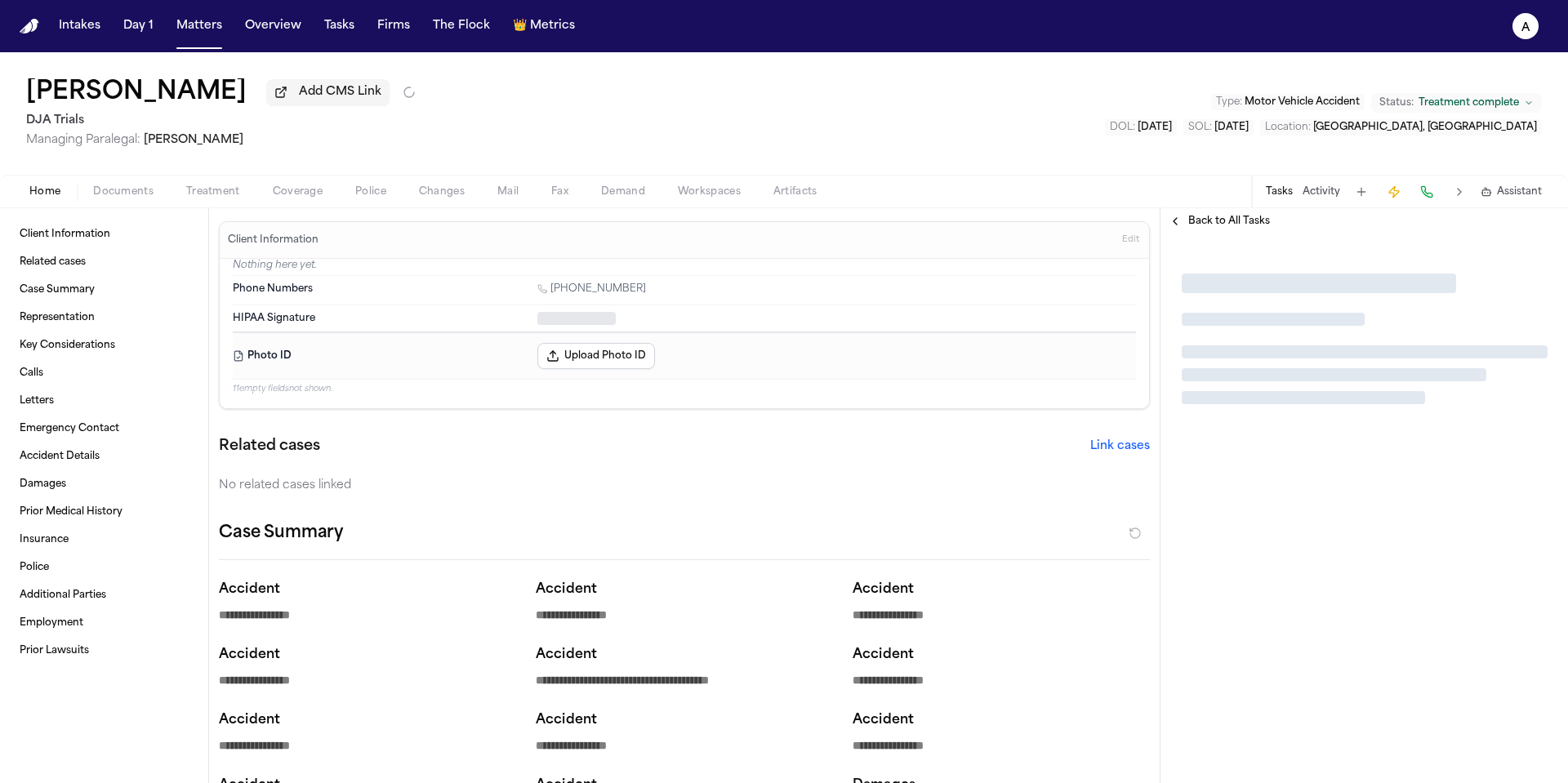
type textarea "*"
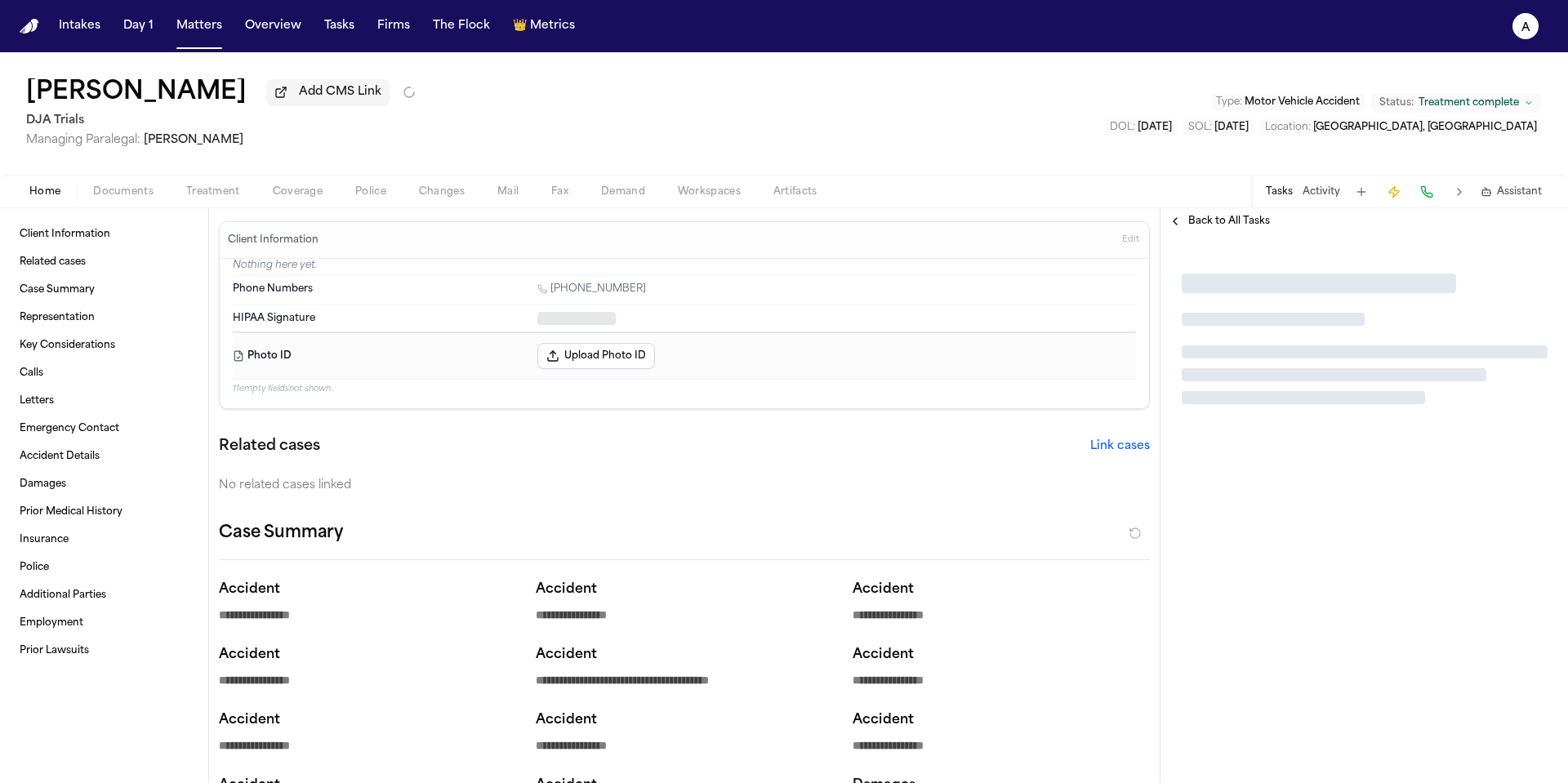
type textarea "*"
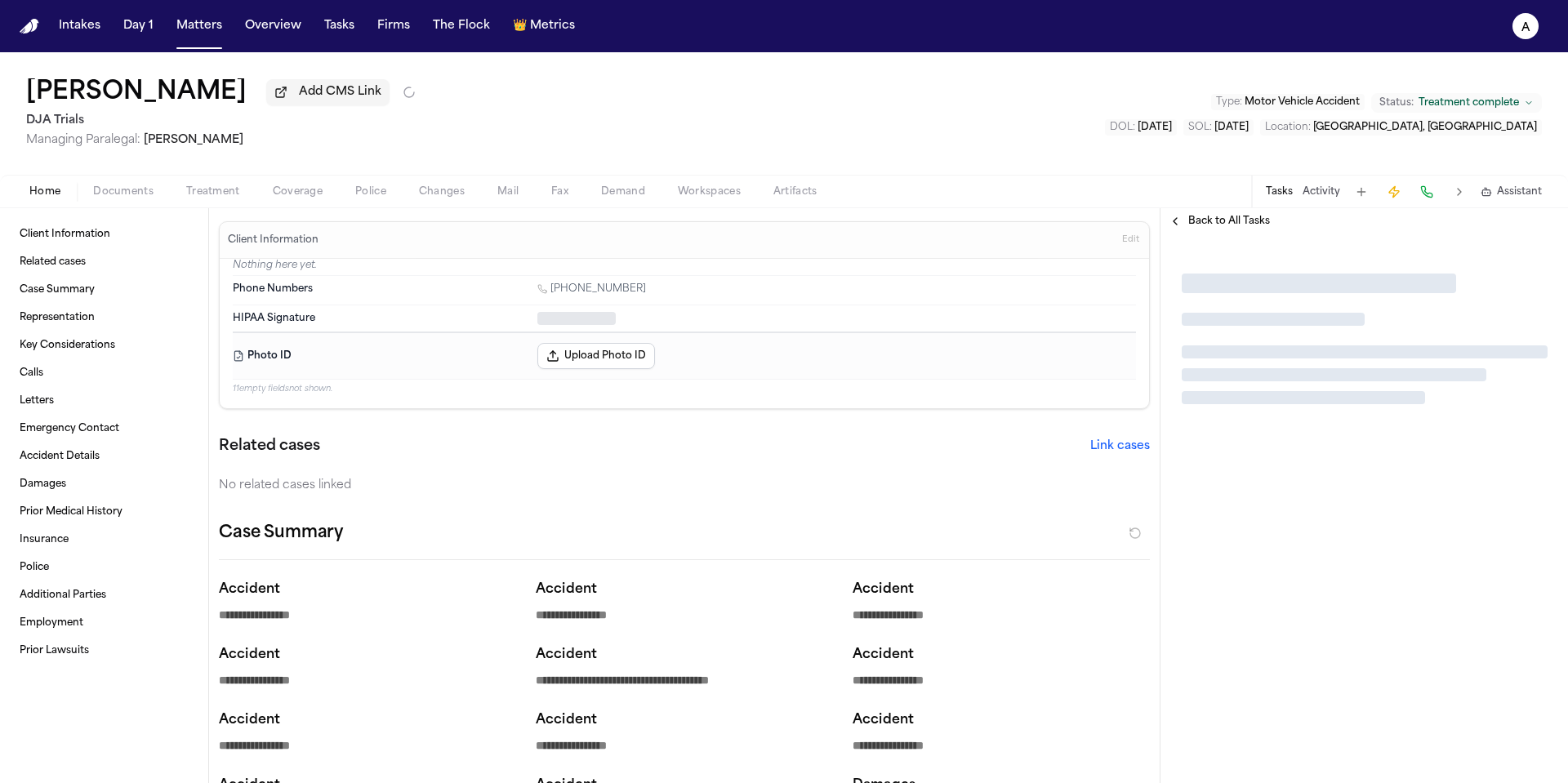
type textarea "*"
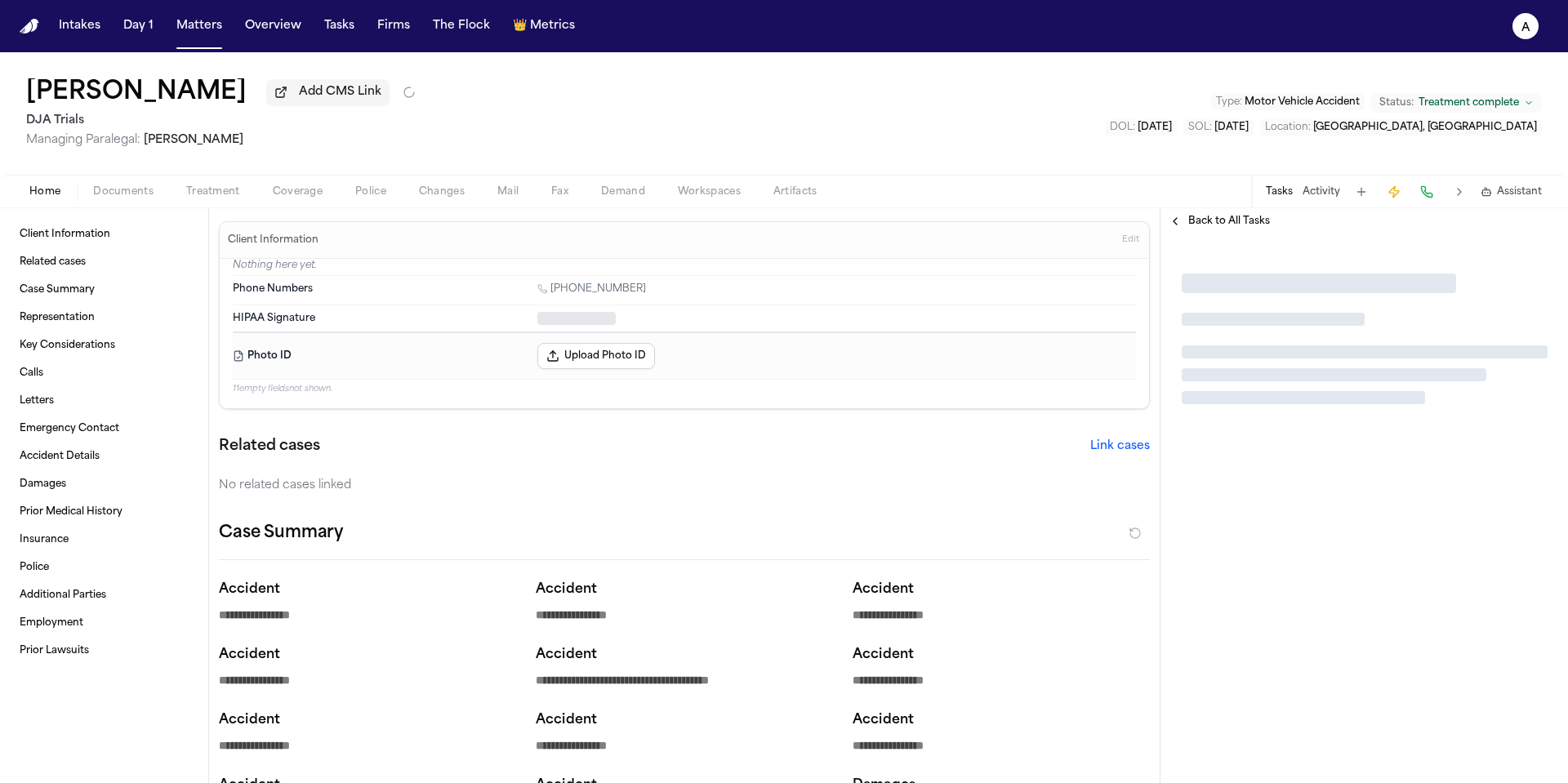
type textarea "*"
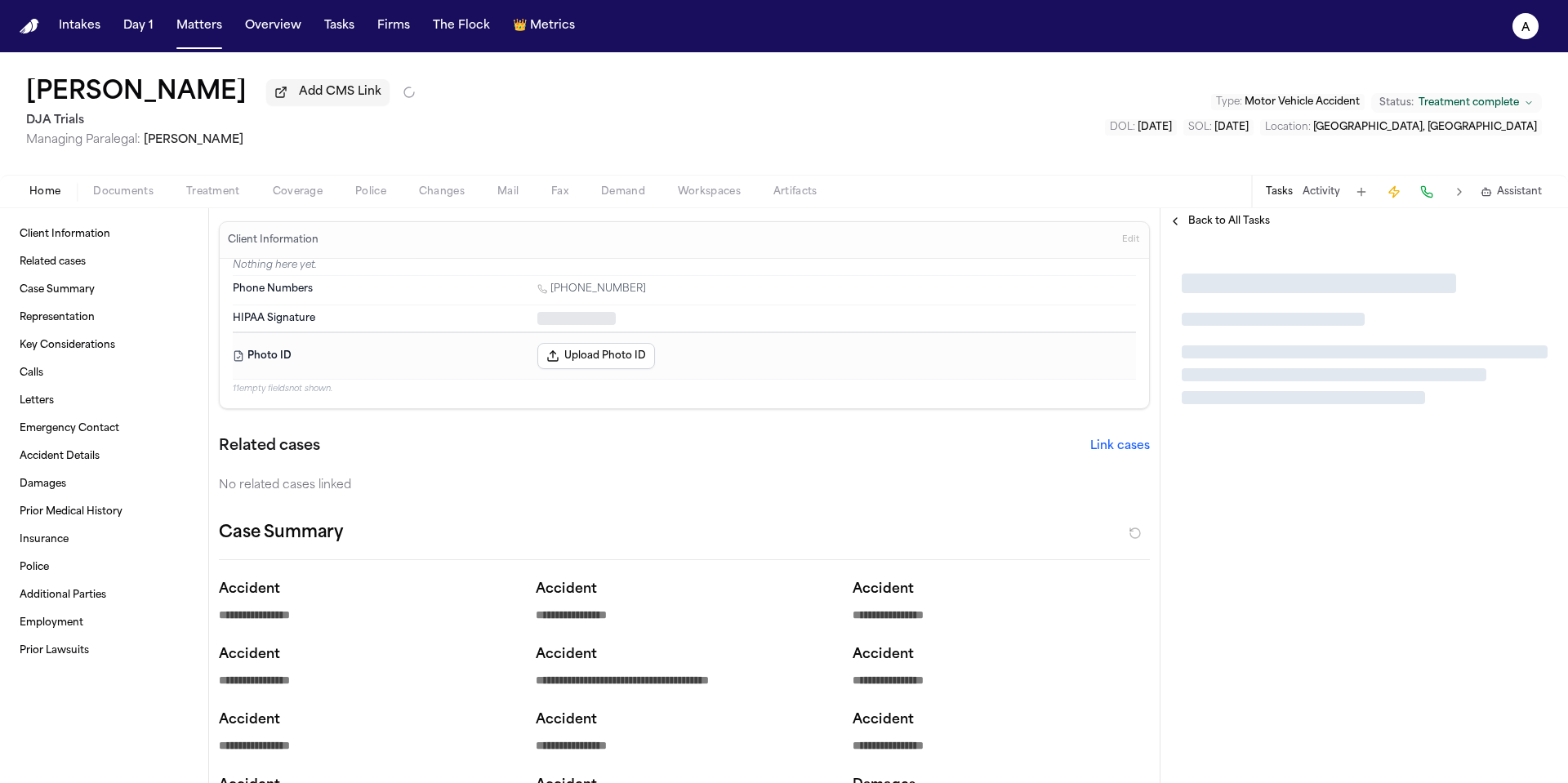
type textarea "*"
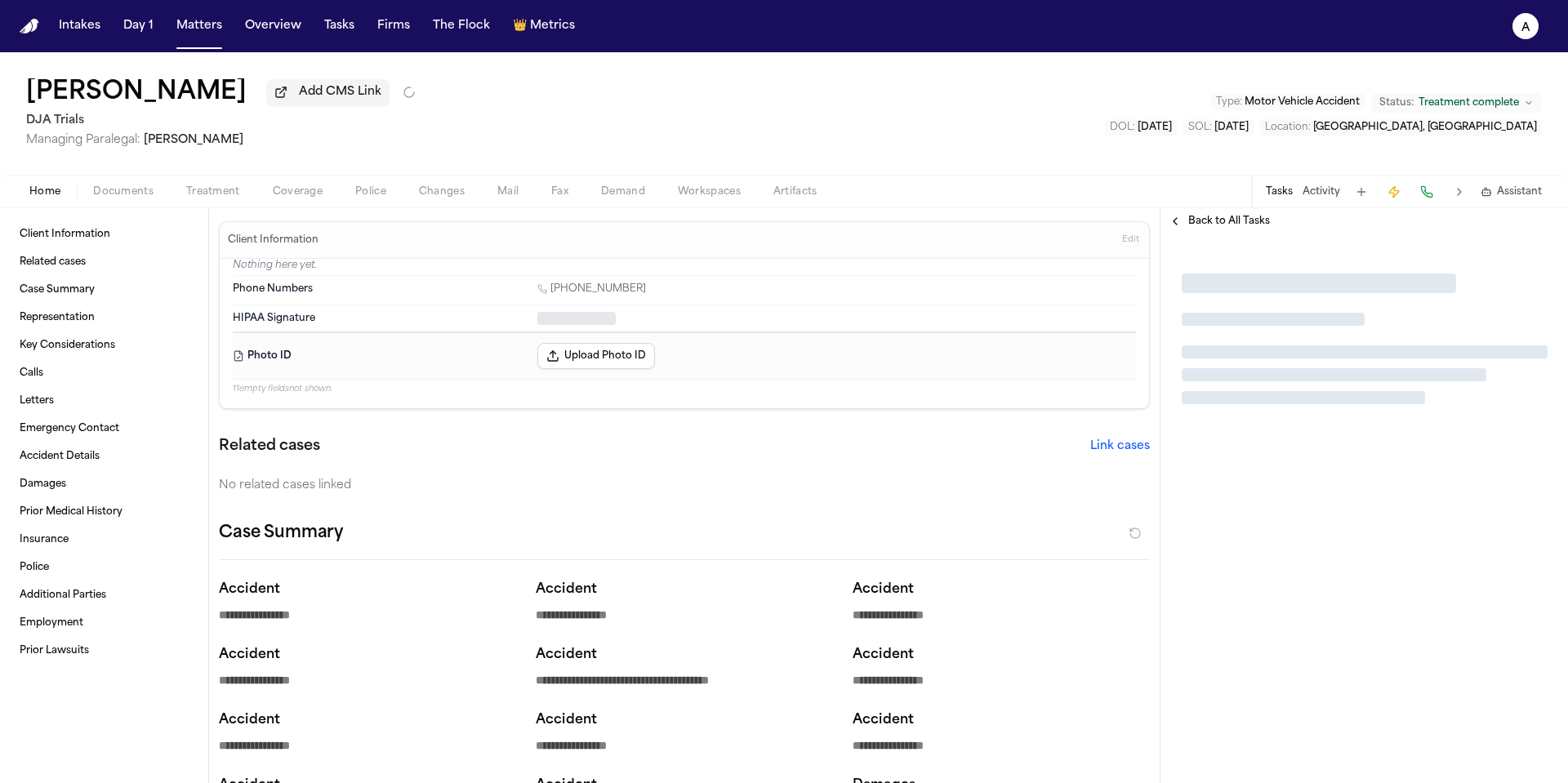
type textarea "*"
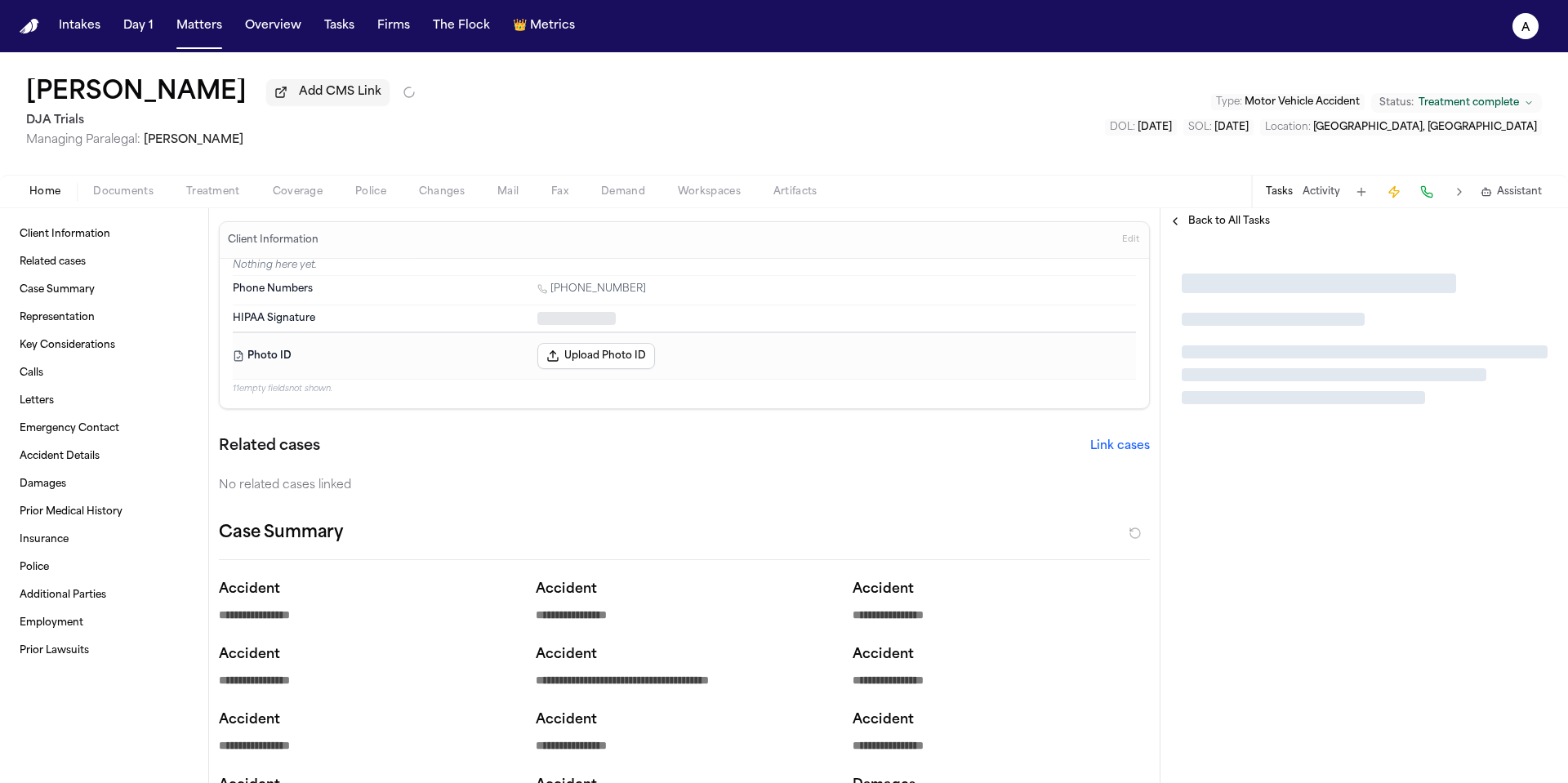
type textarea "*"
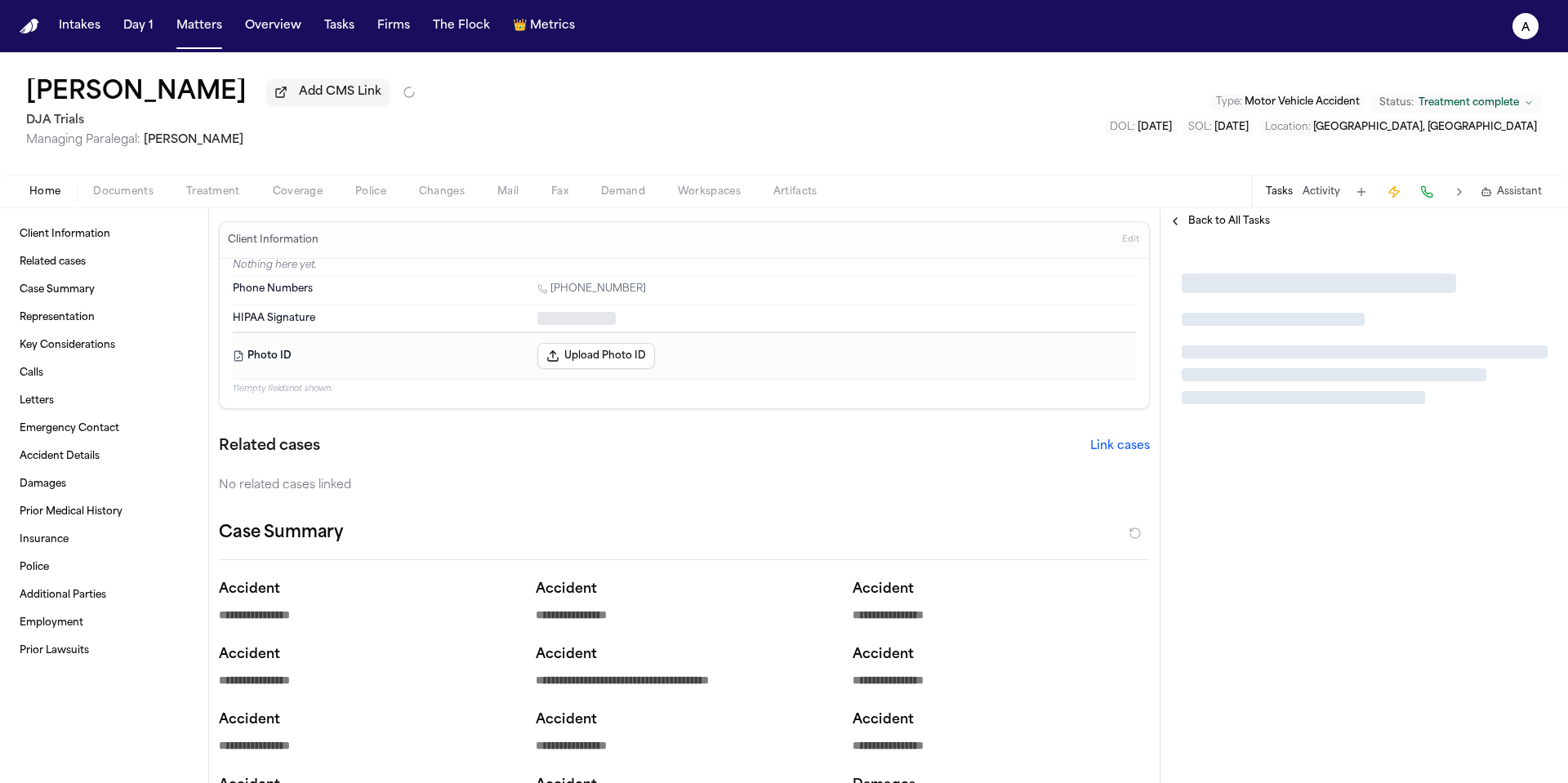
type textarea "*"
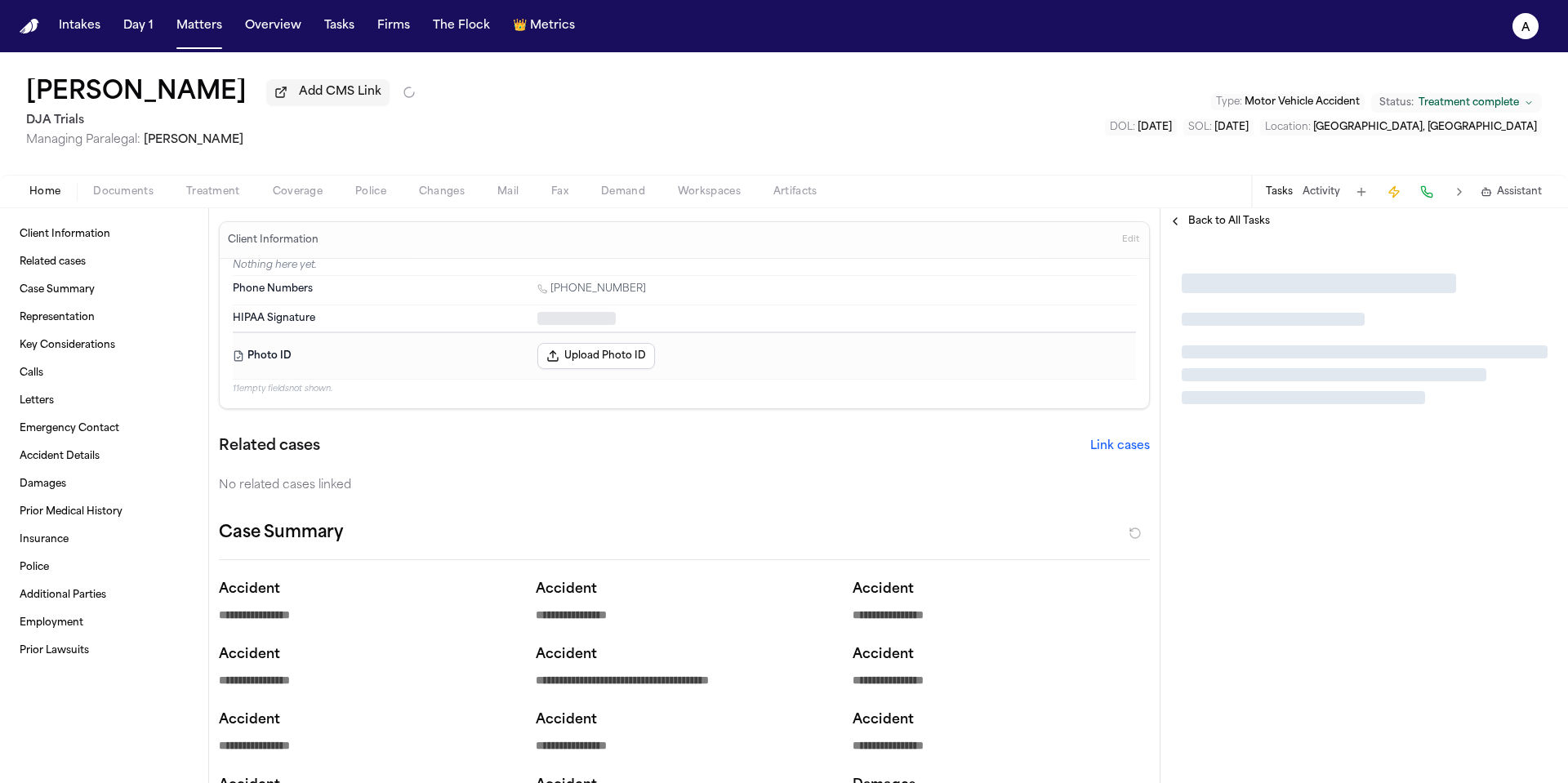
type textarea "*"
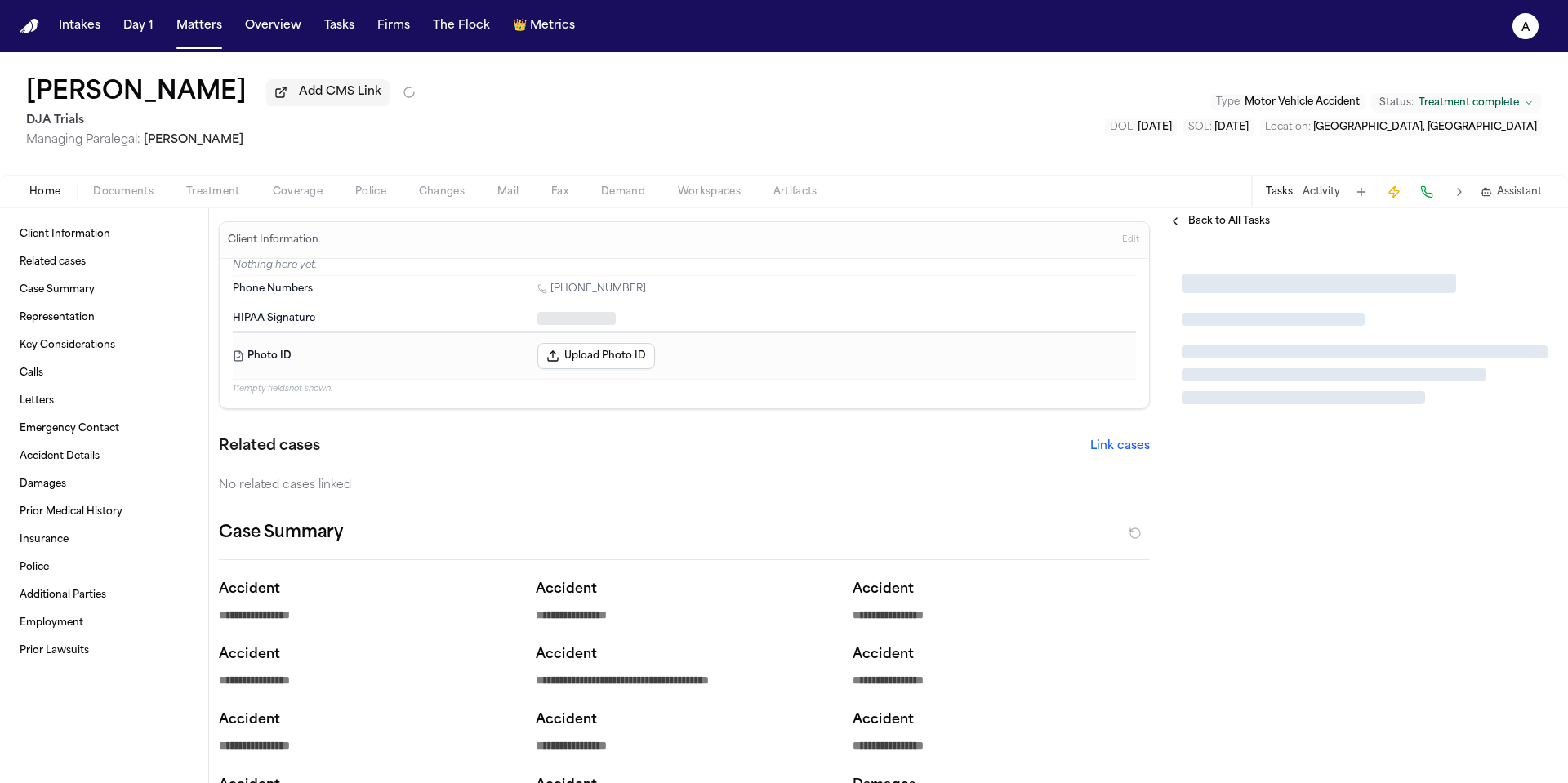
type textarea "*"
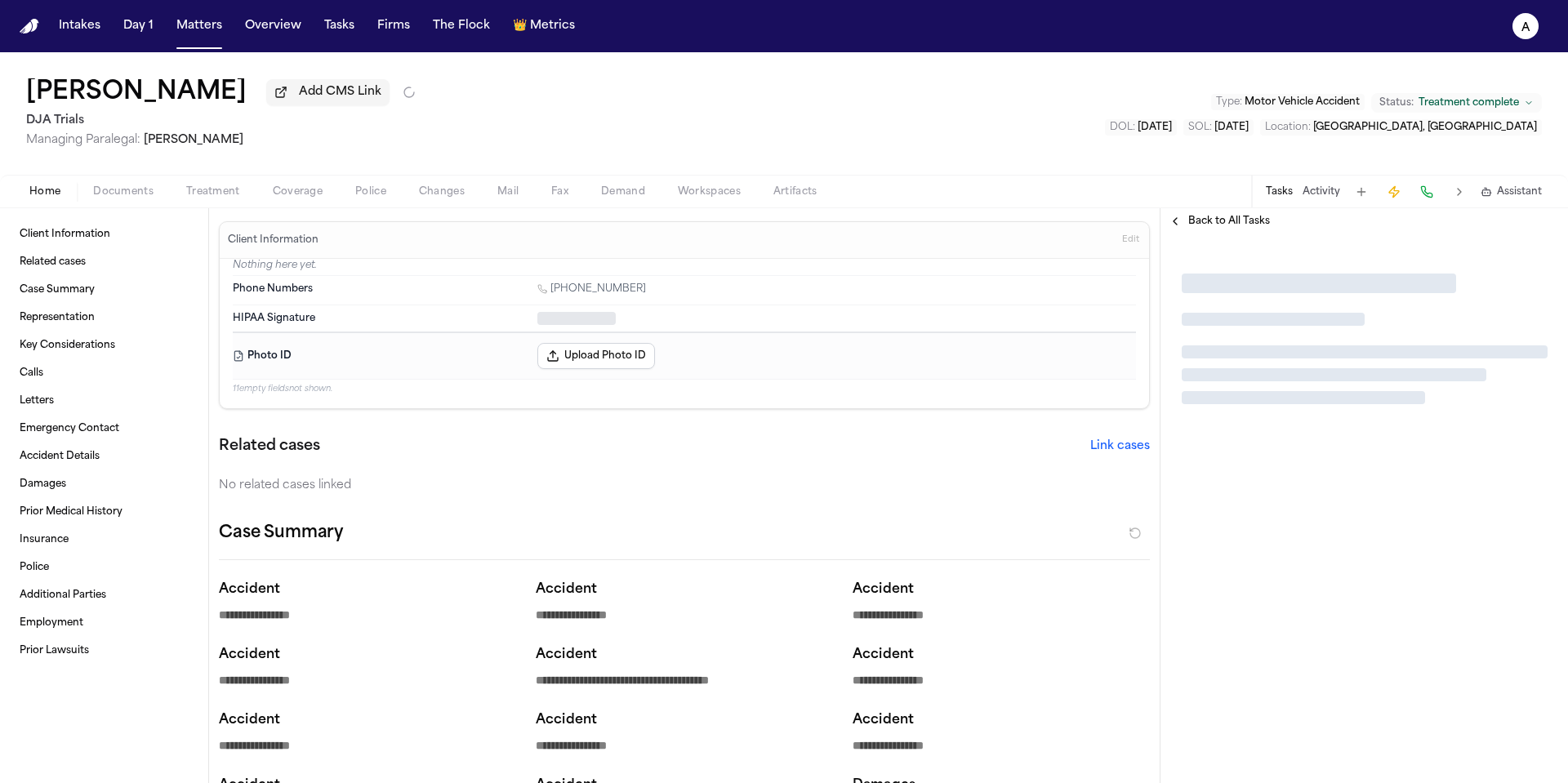
type textarea "*"
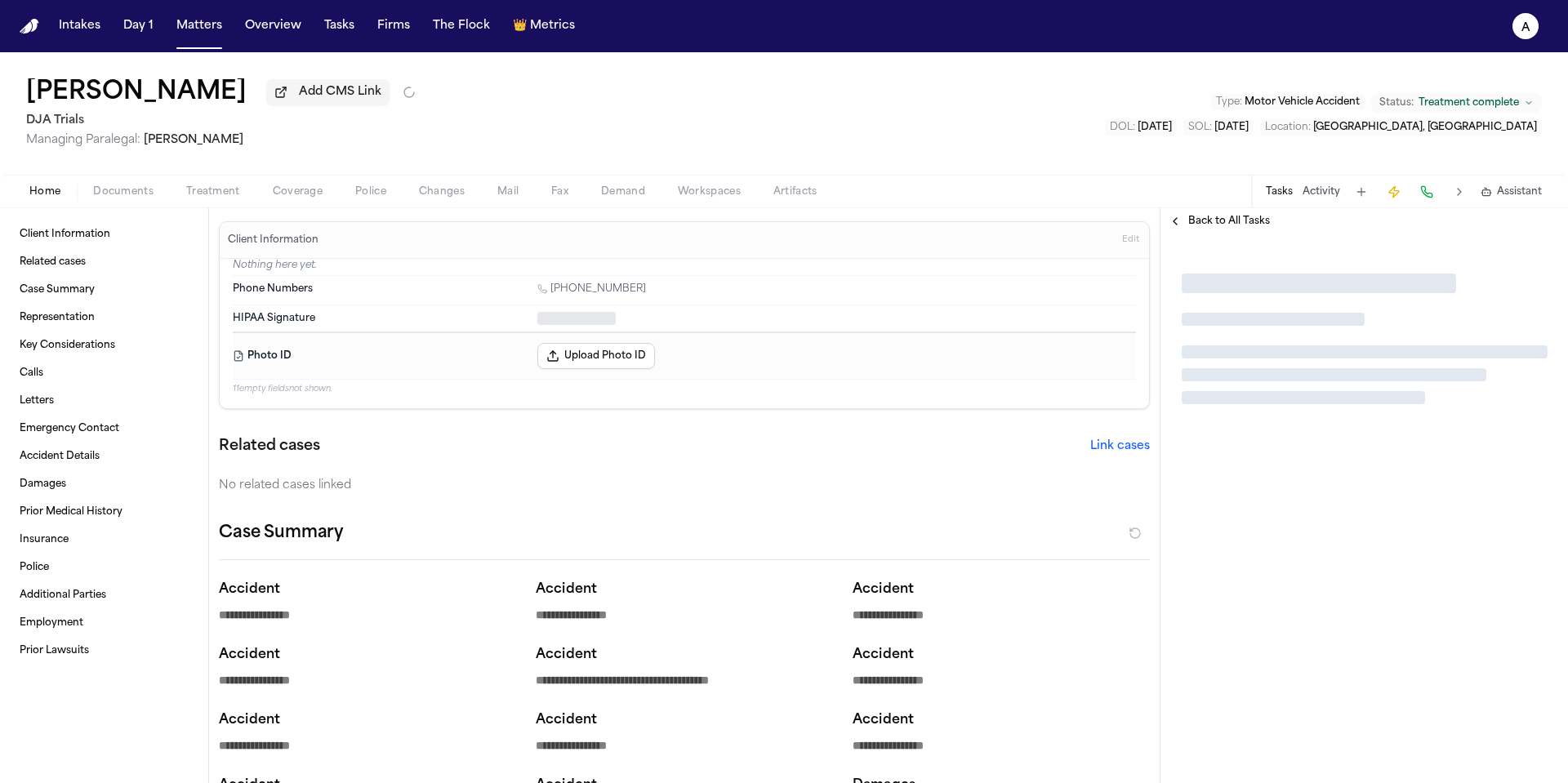
type textarea "*"
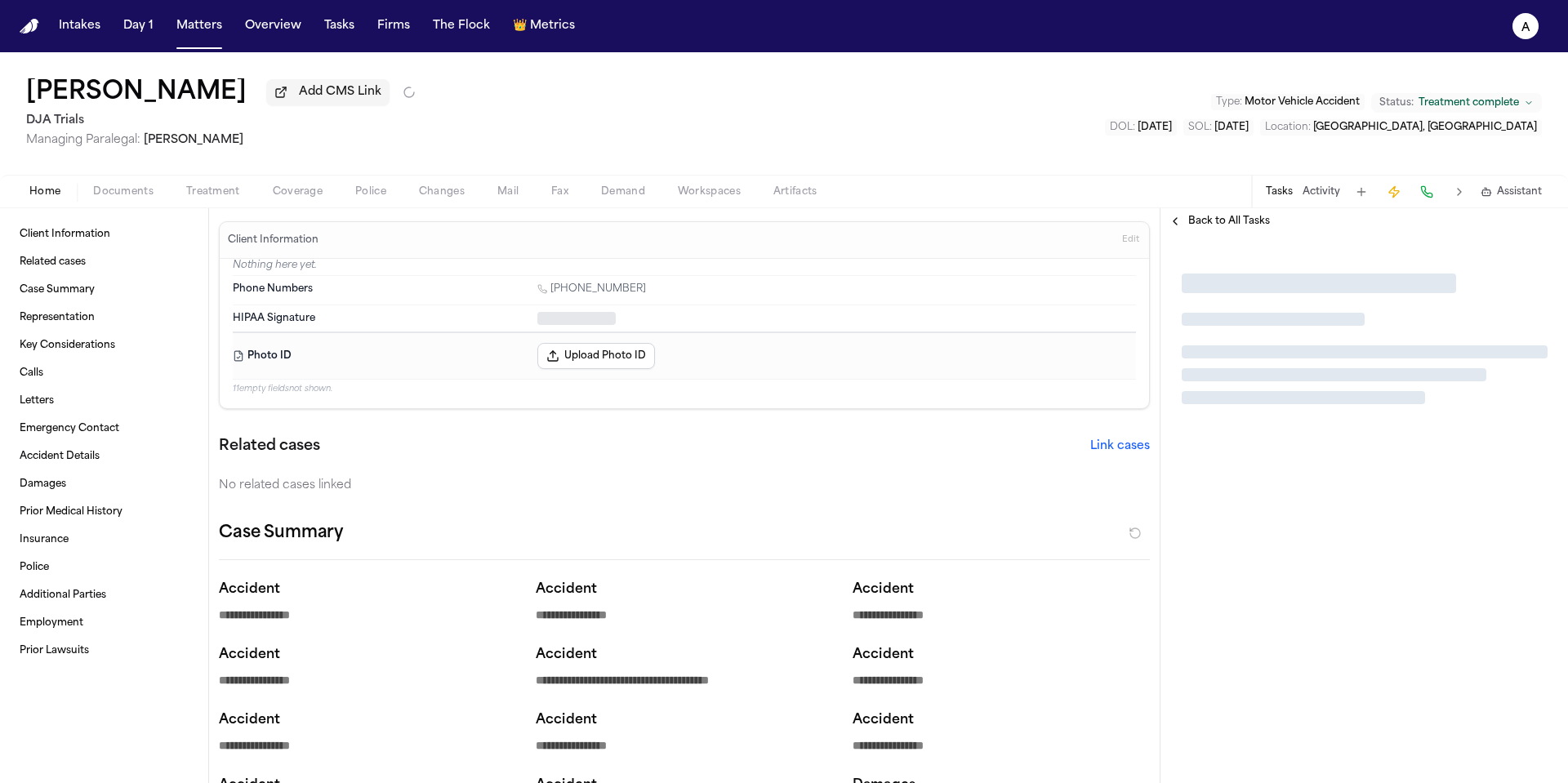
type textarea "*"
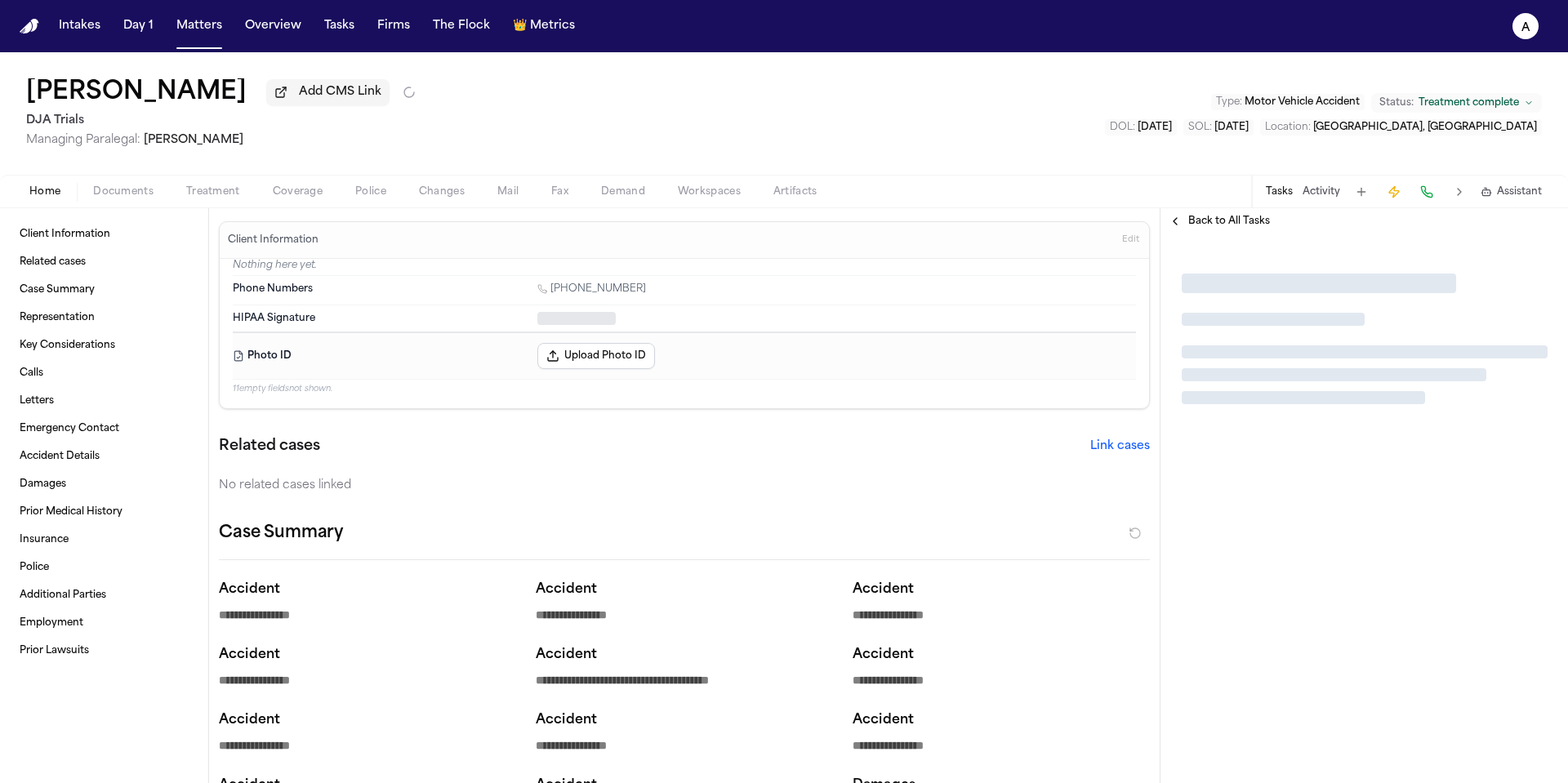
type textarea "*"
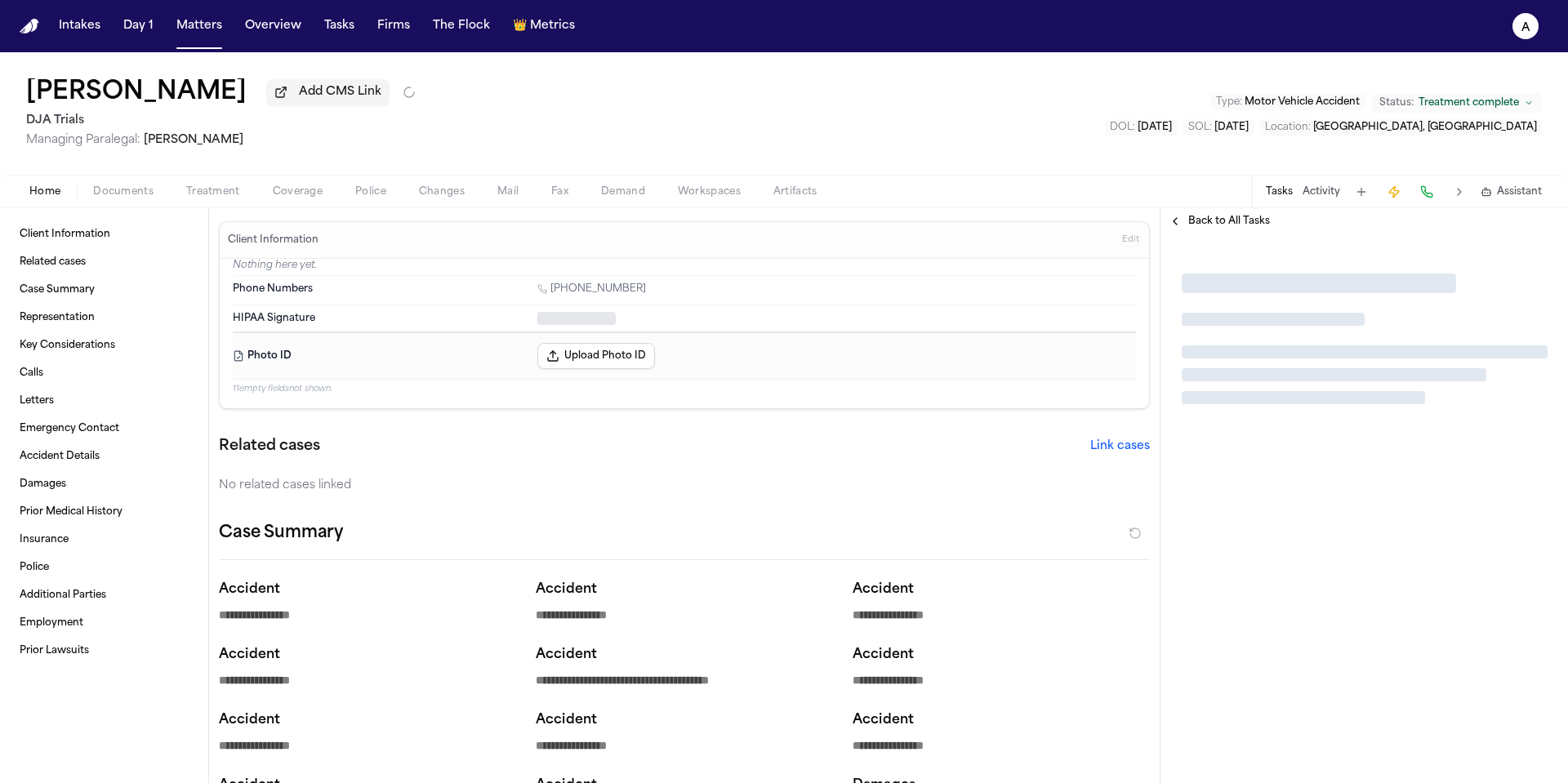
type textarea "*"
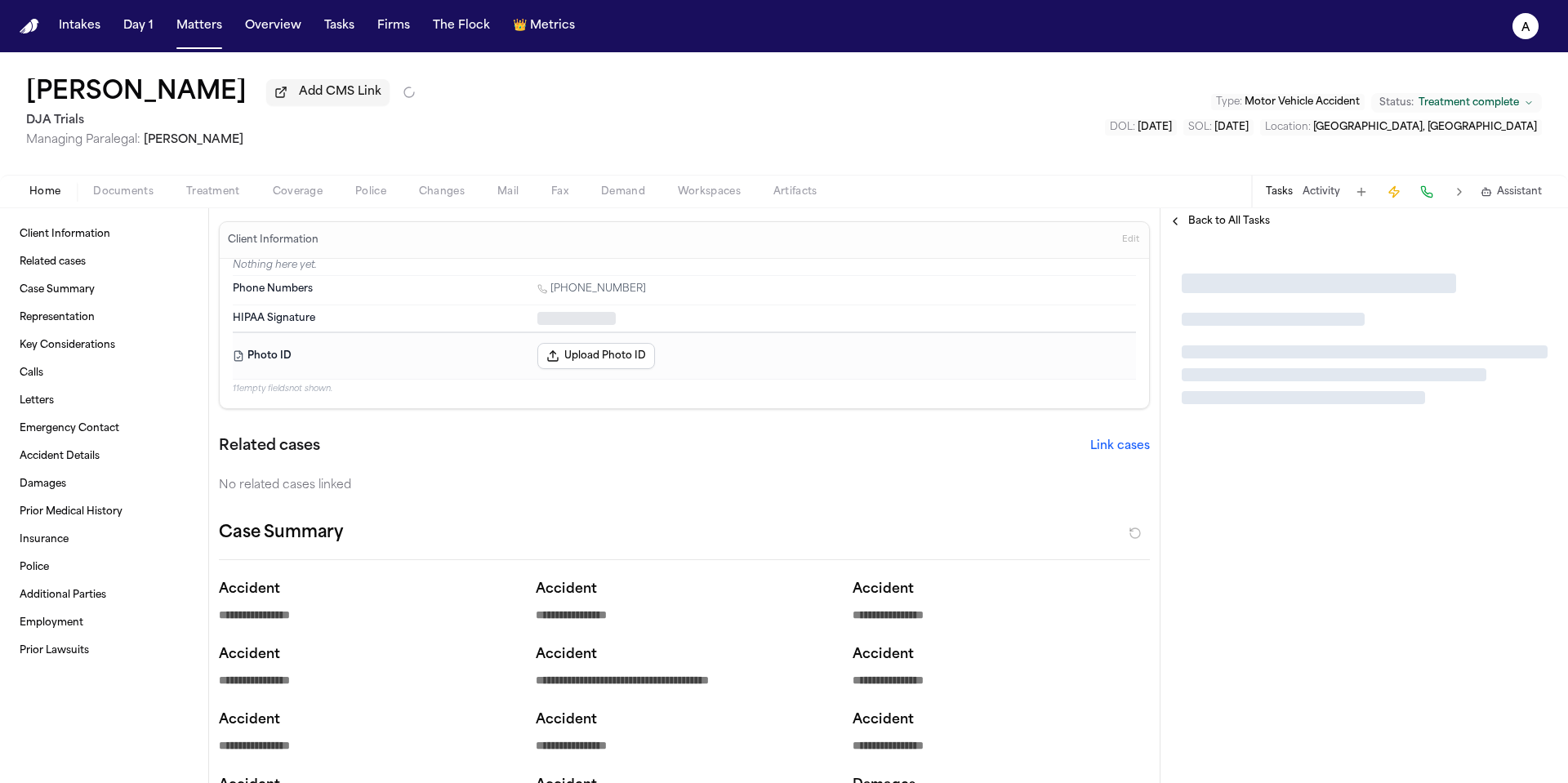
type textarea "*"
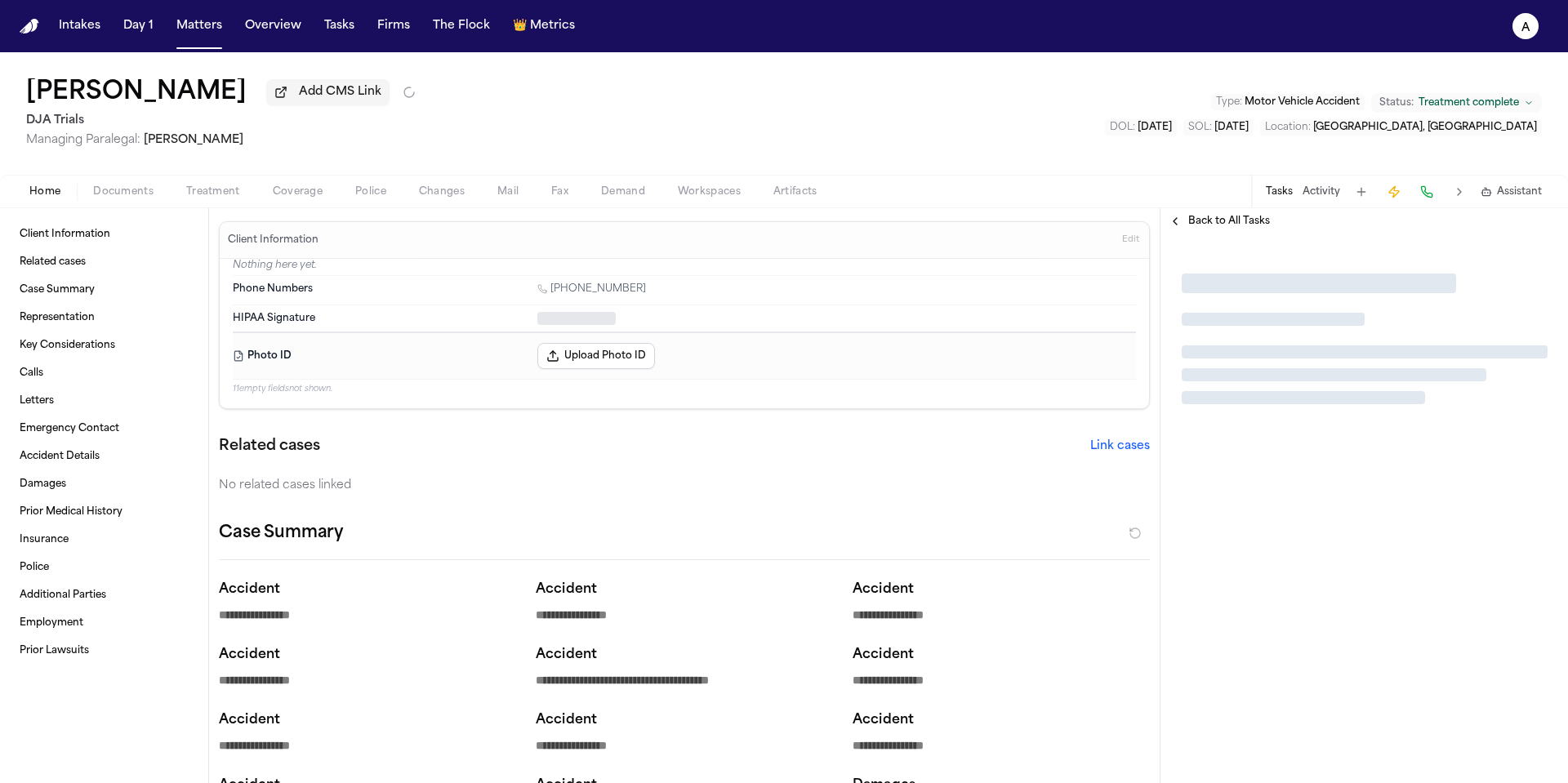
type textarea "*"
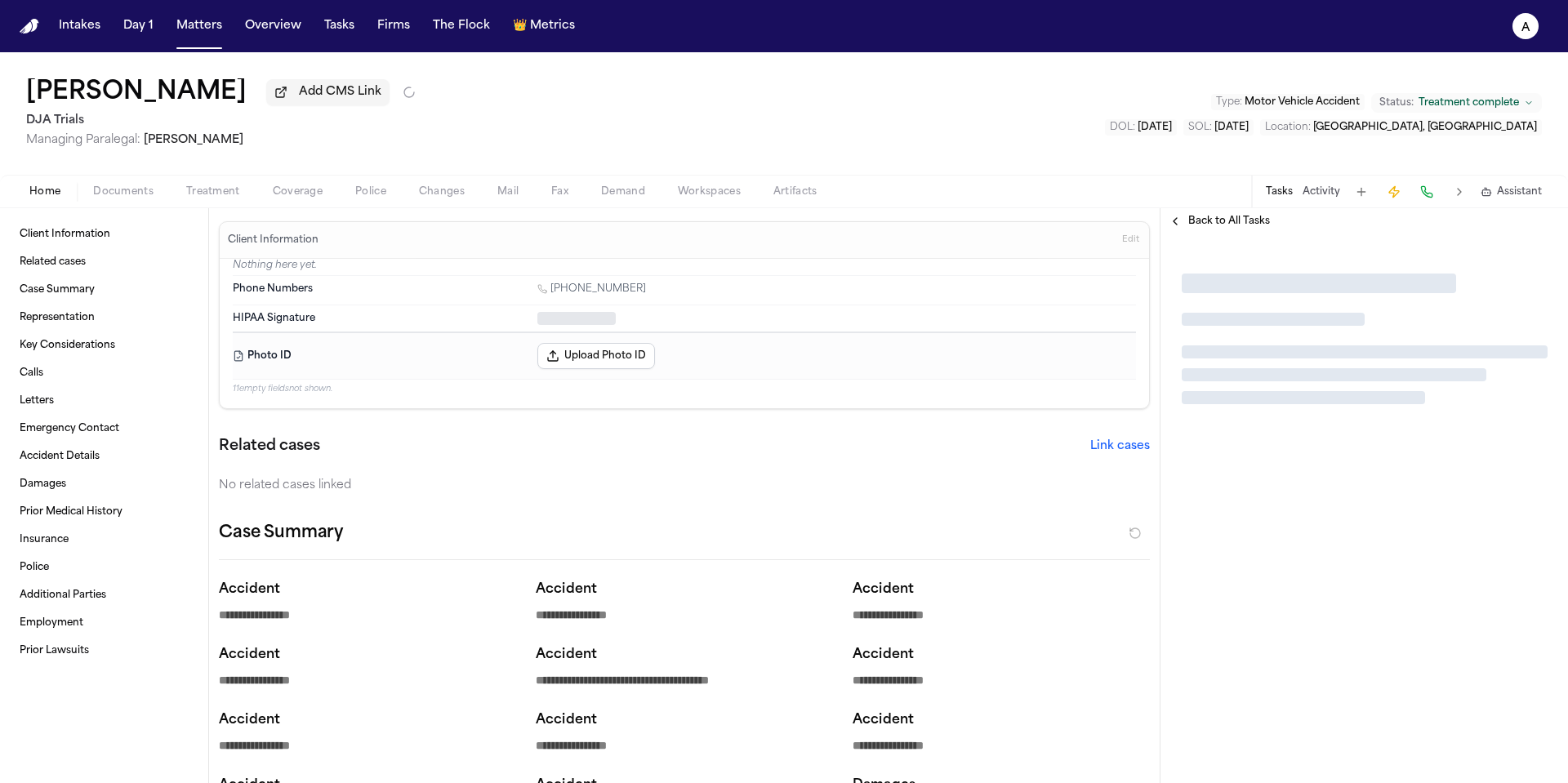
type textarea "*"
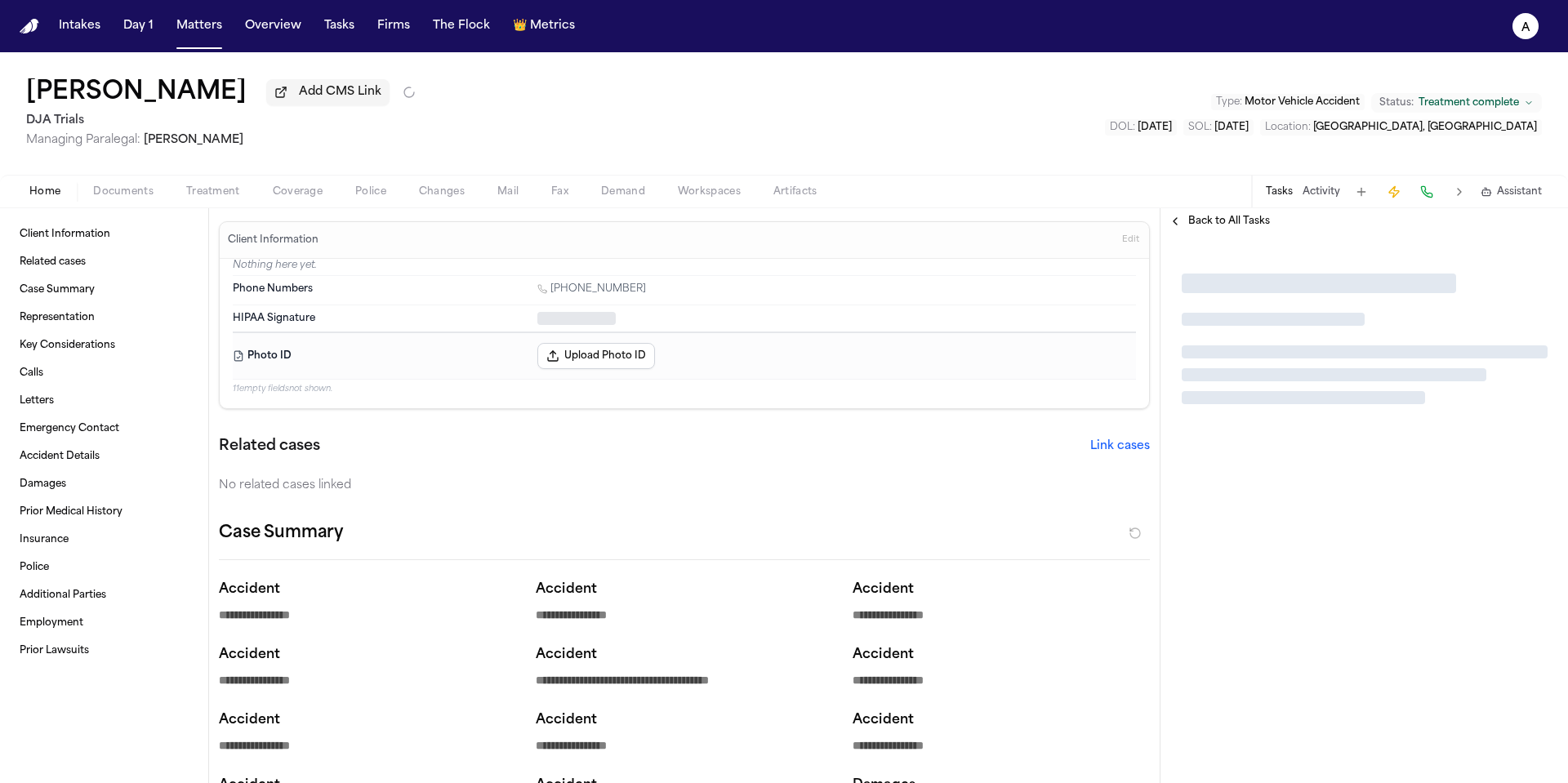
type textarea "*"
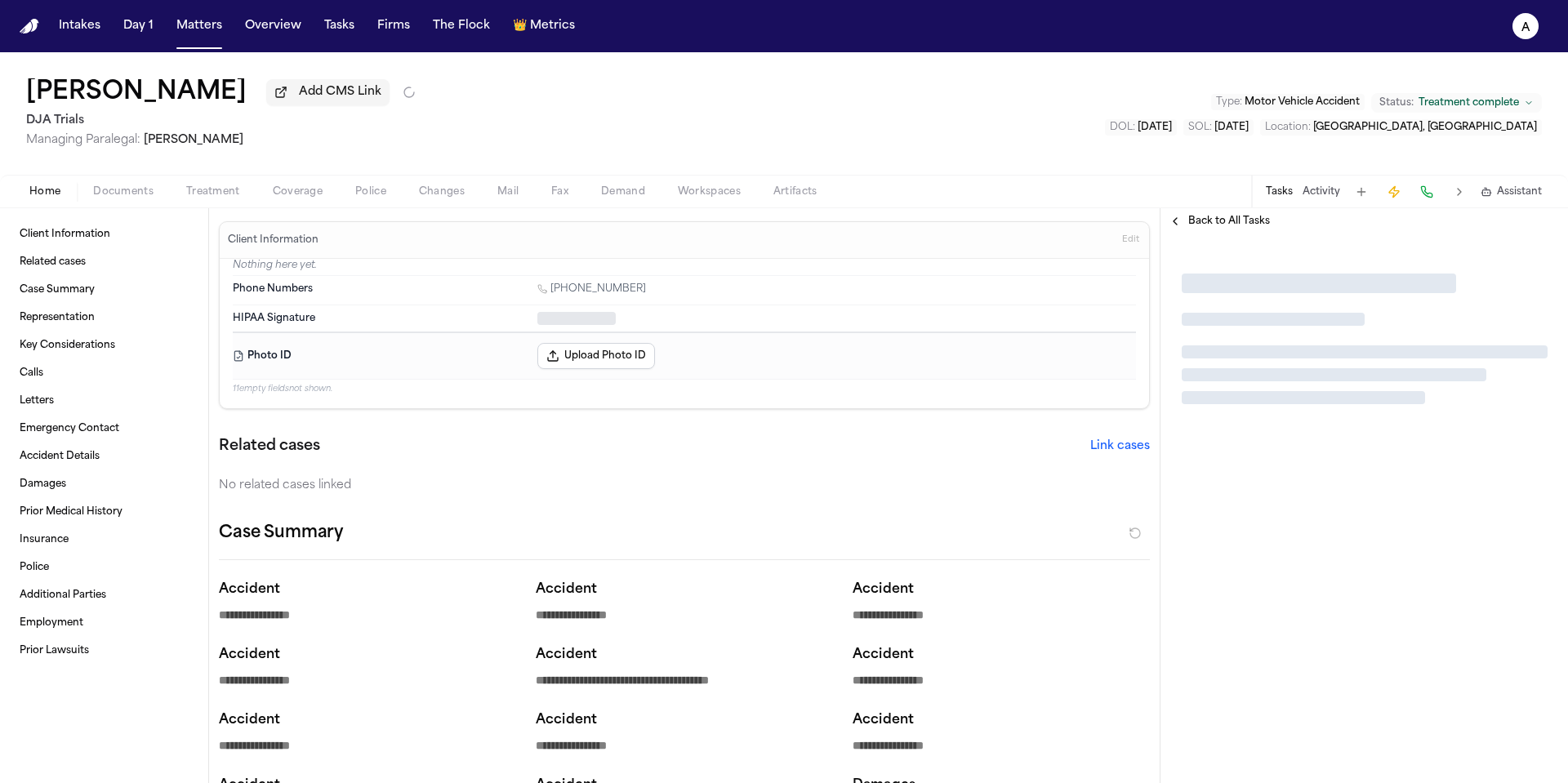
type textarea "*"
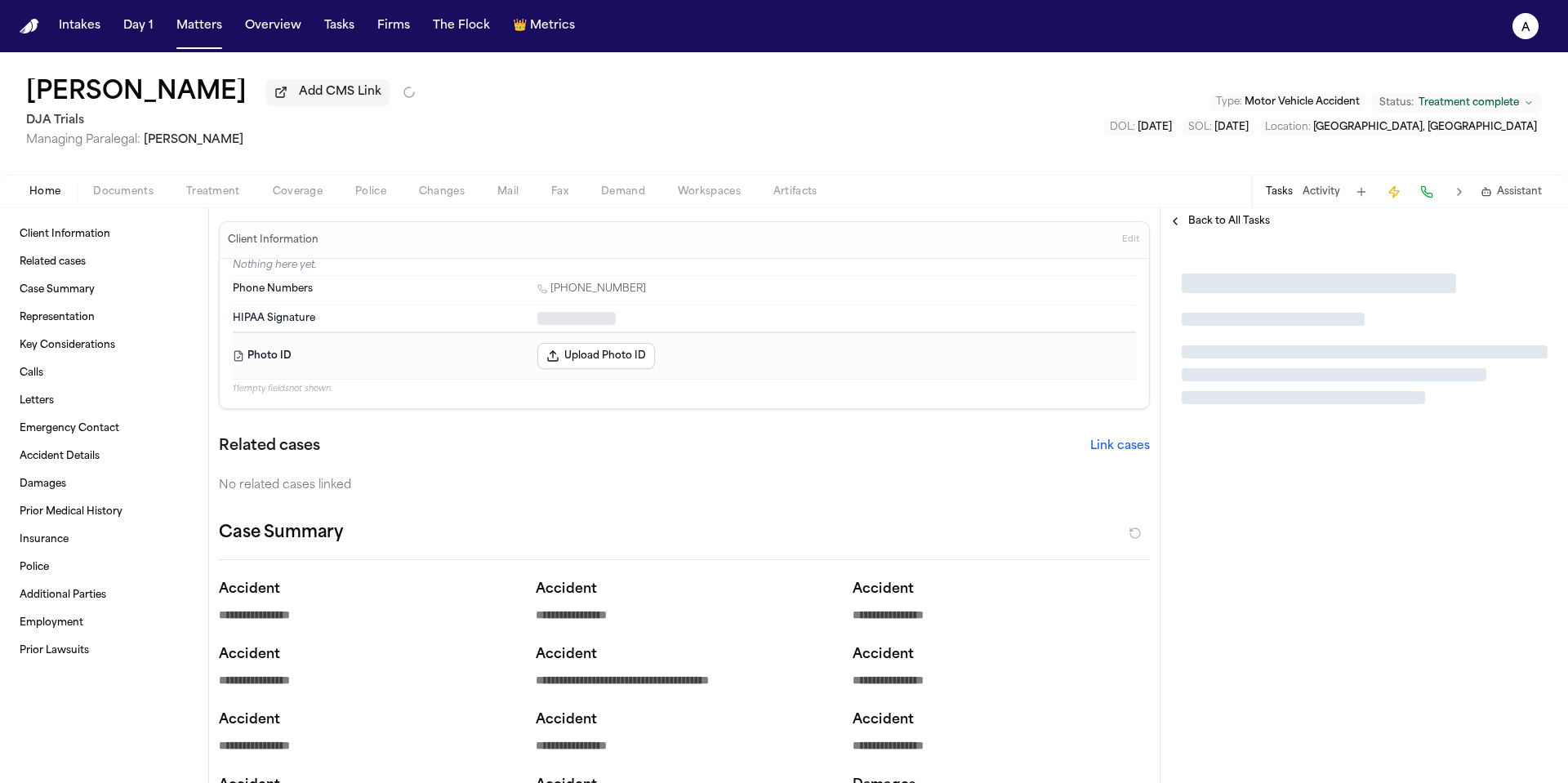
type textarea "*"
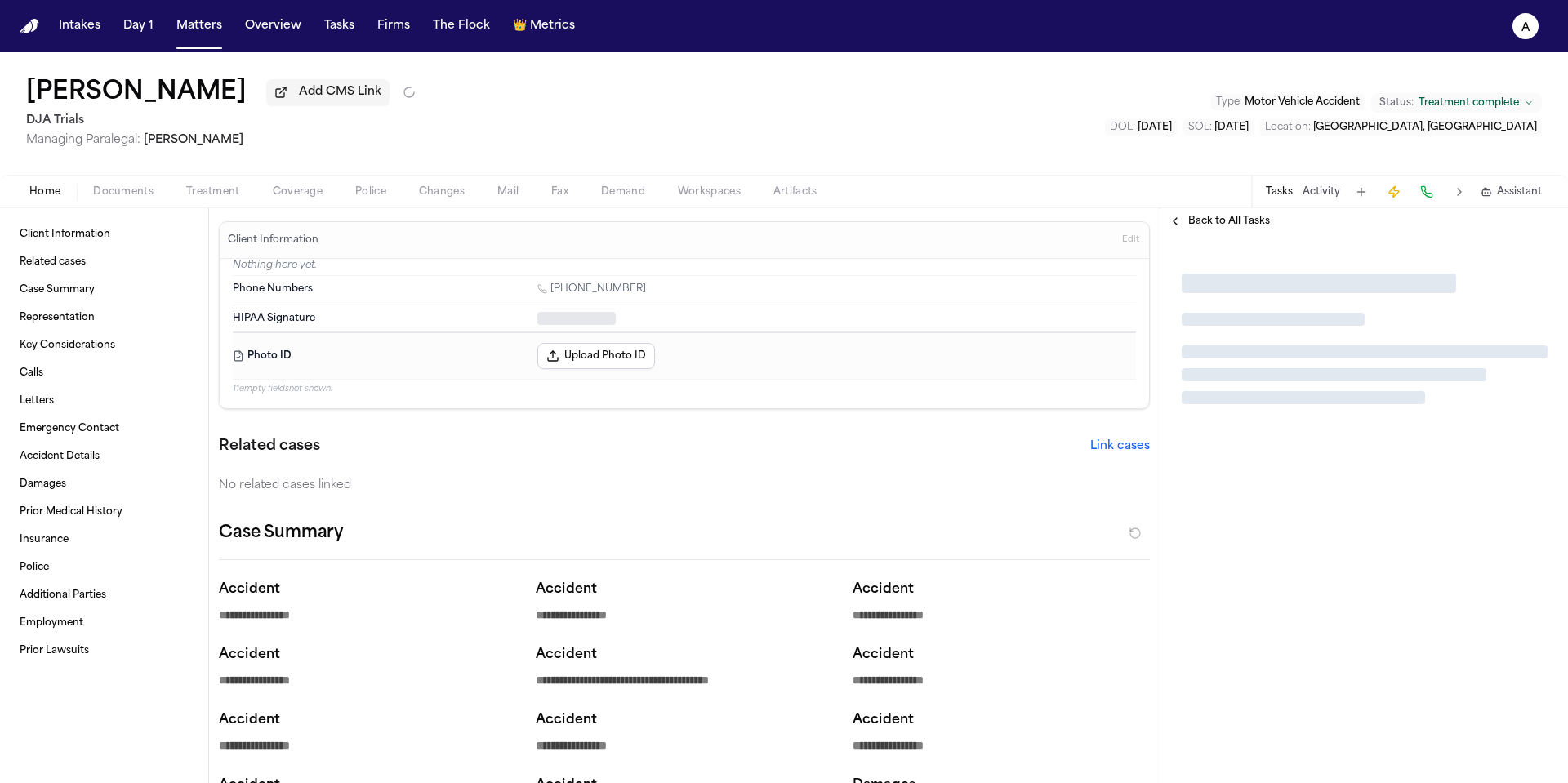
type textarea "*"
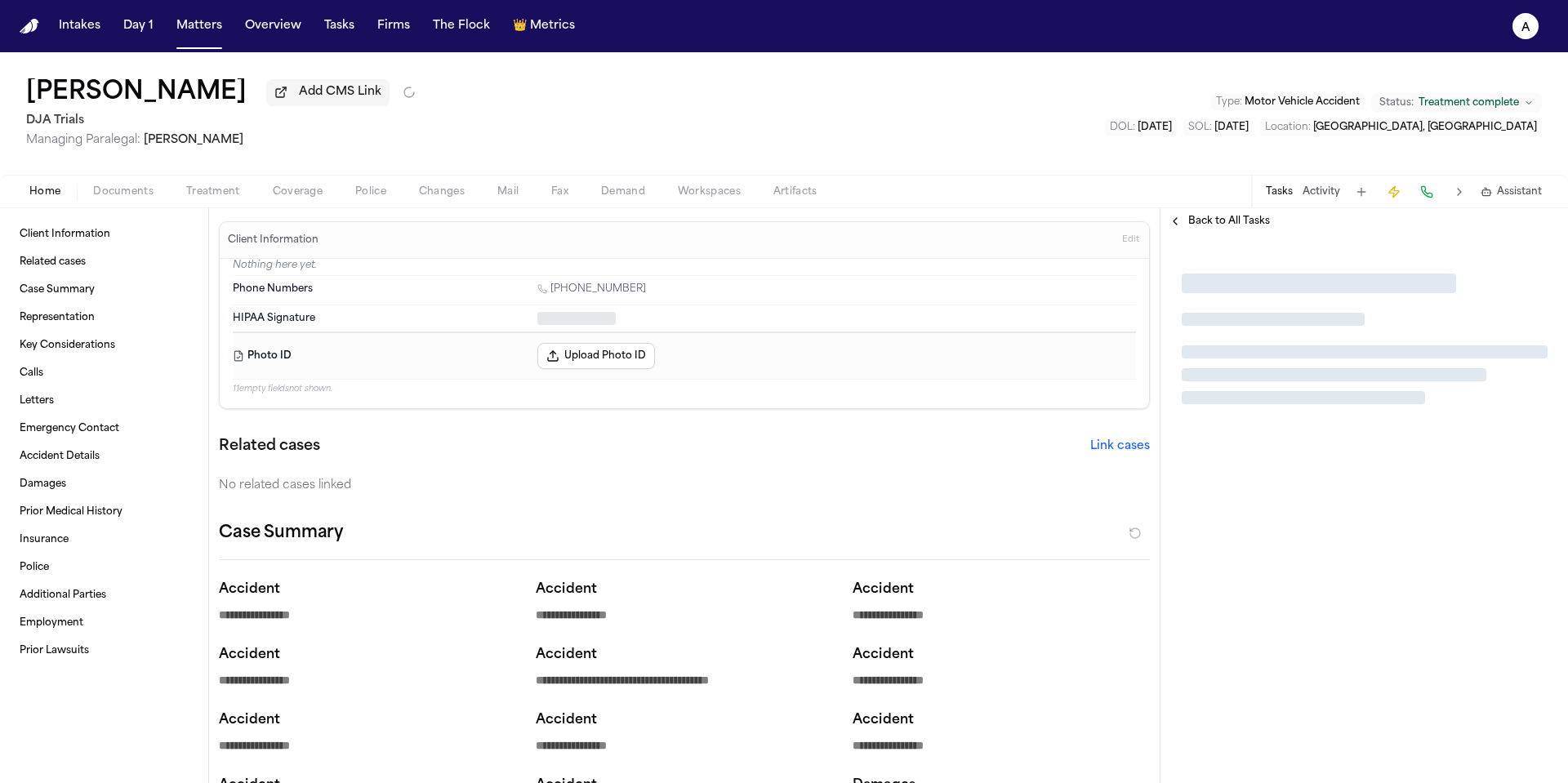
type textarea "*"
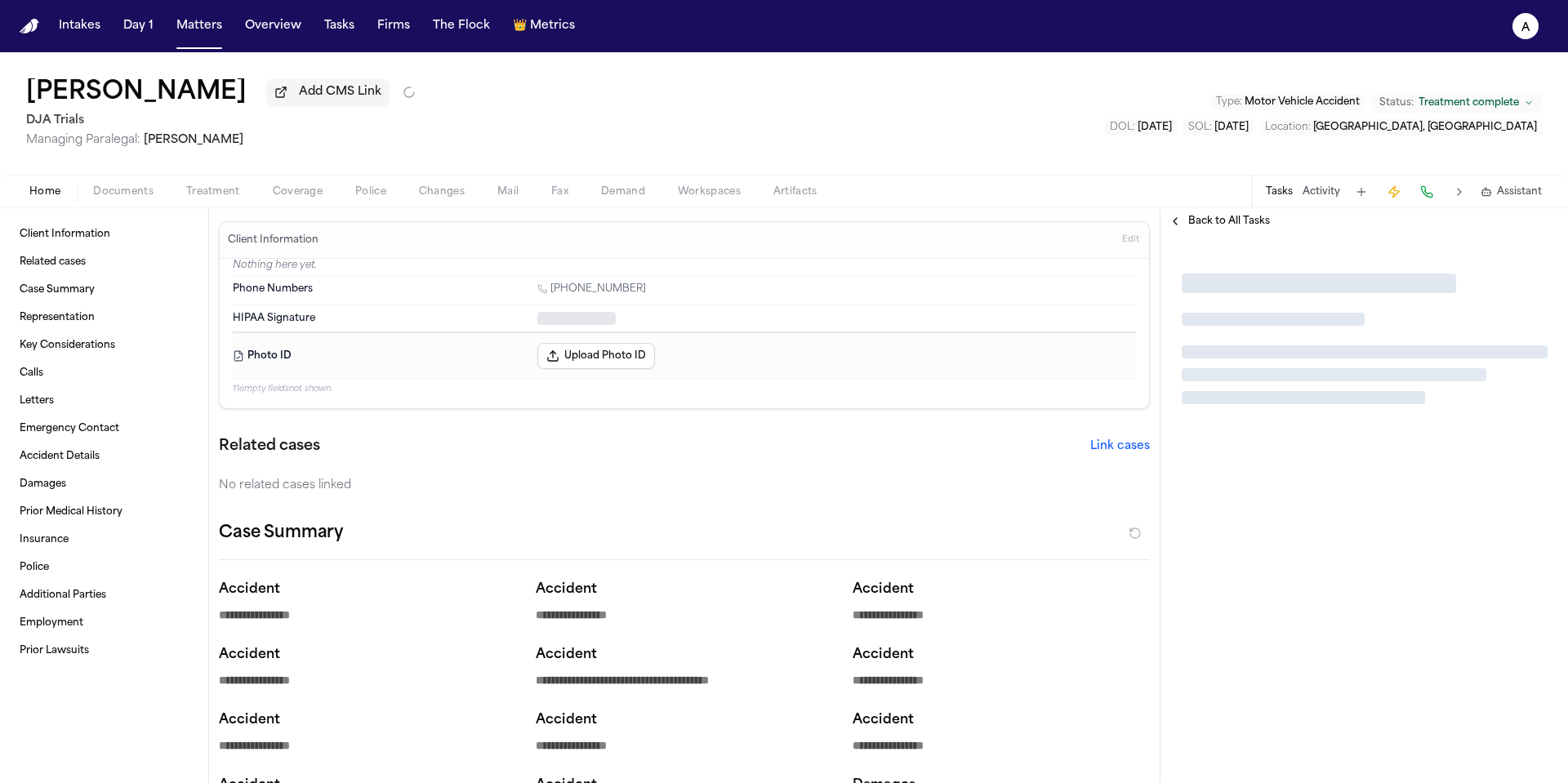
type textarea "*"
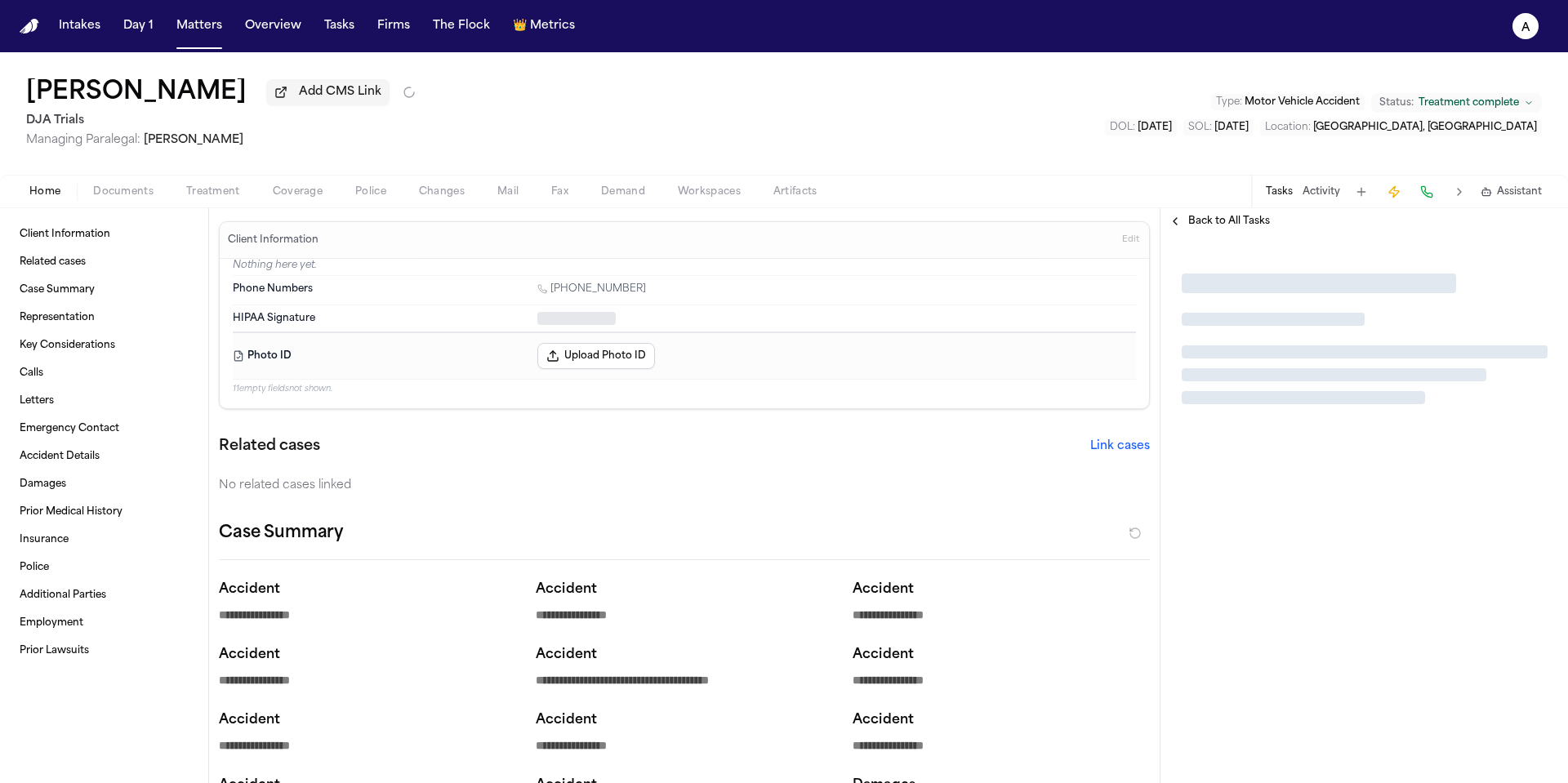
type textarea "*"
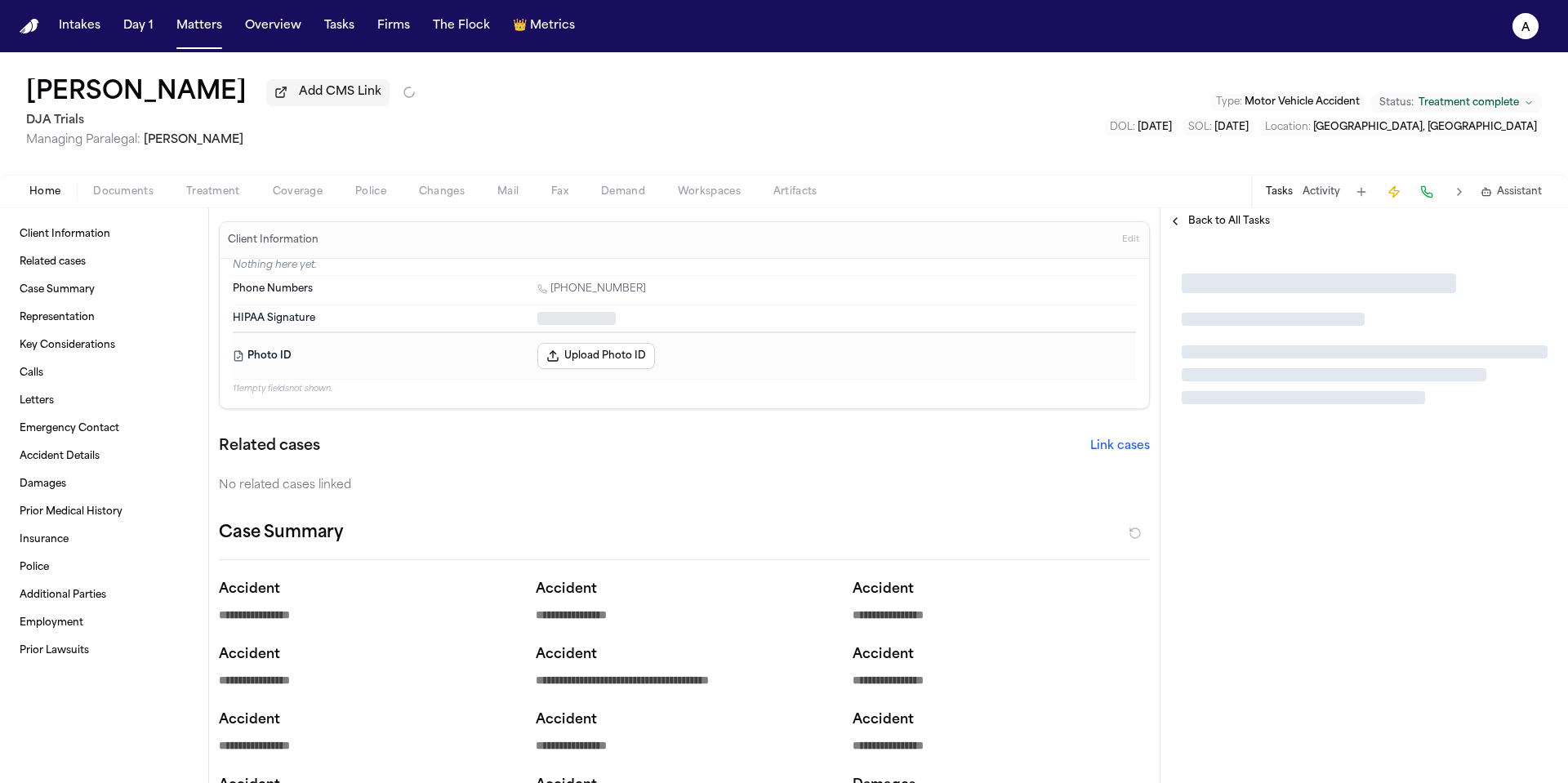
type textarea "*"
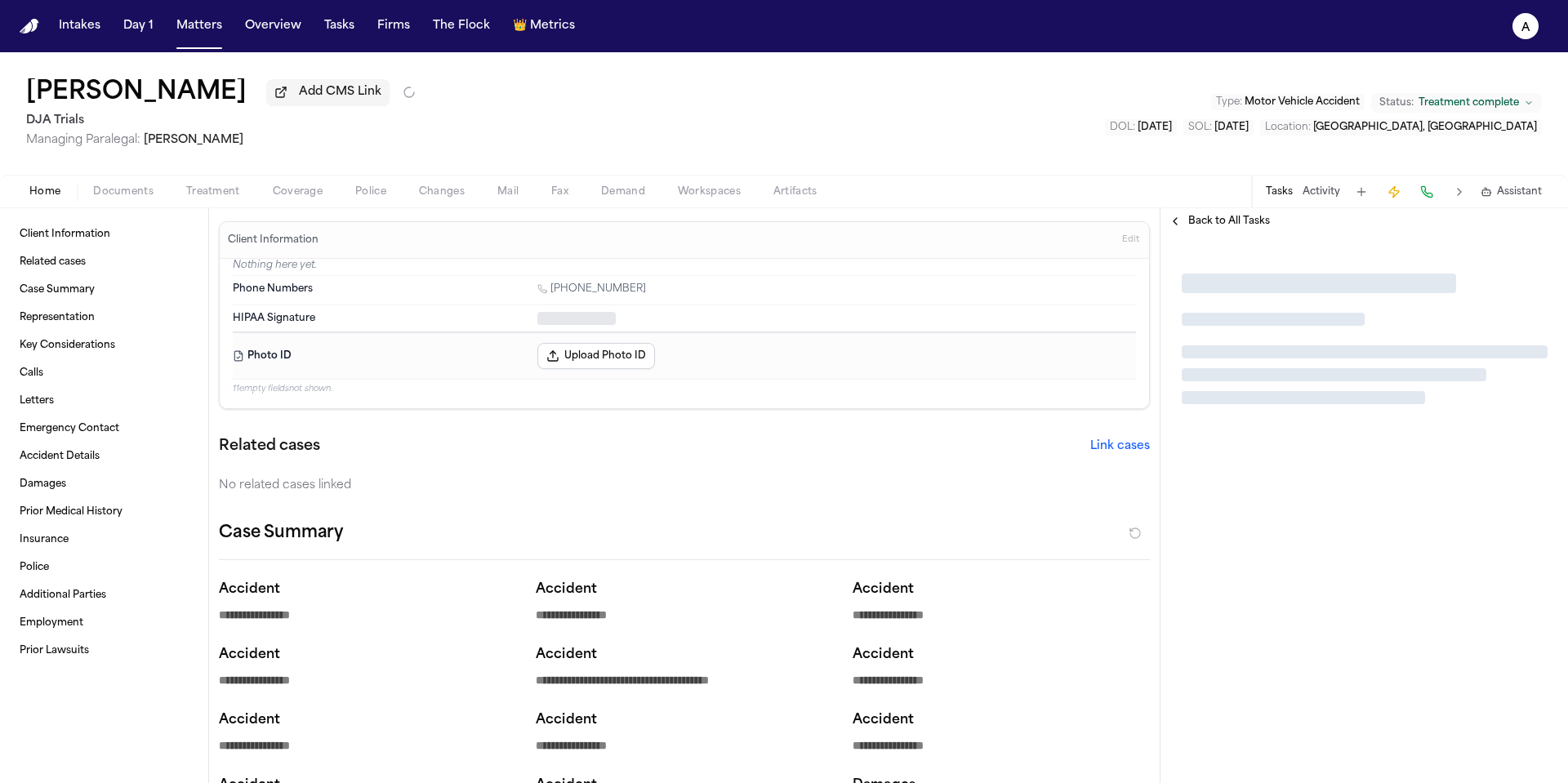
type textarea "*"
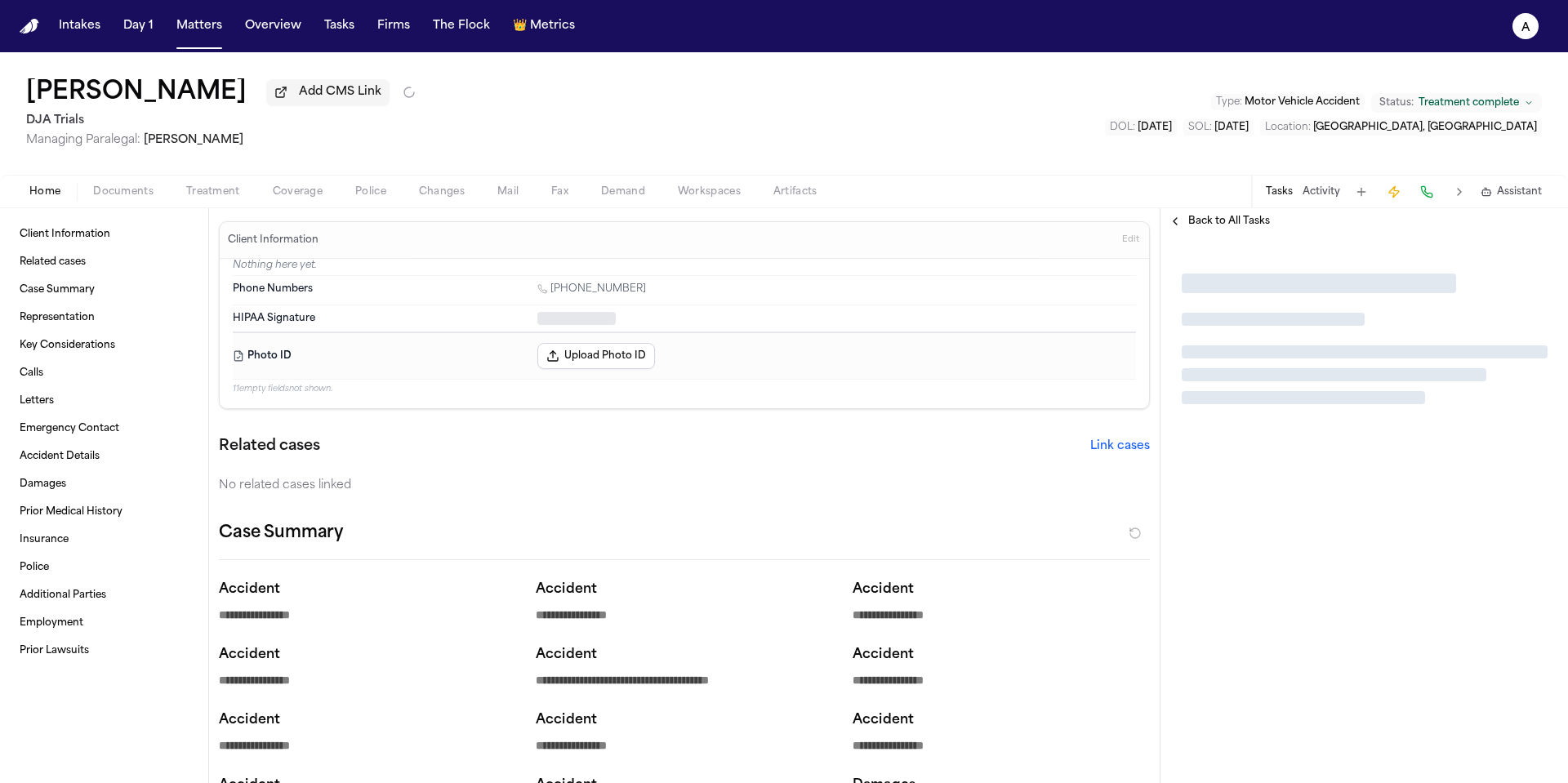
type textarea "*"
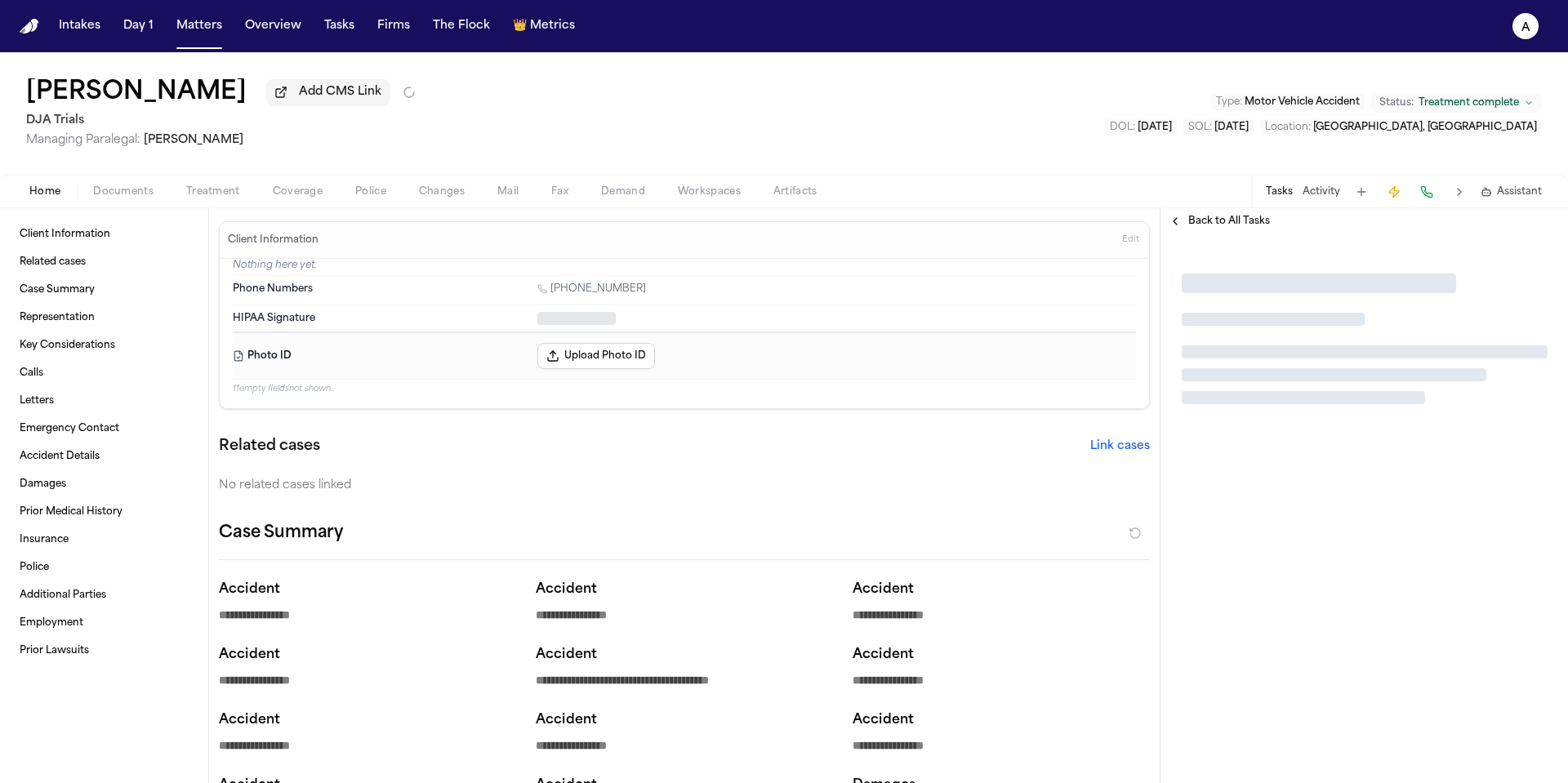
type textarea "*"
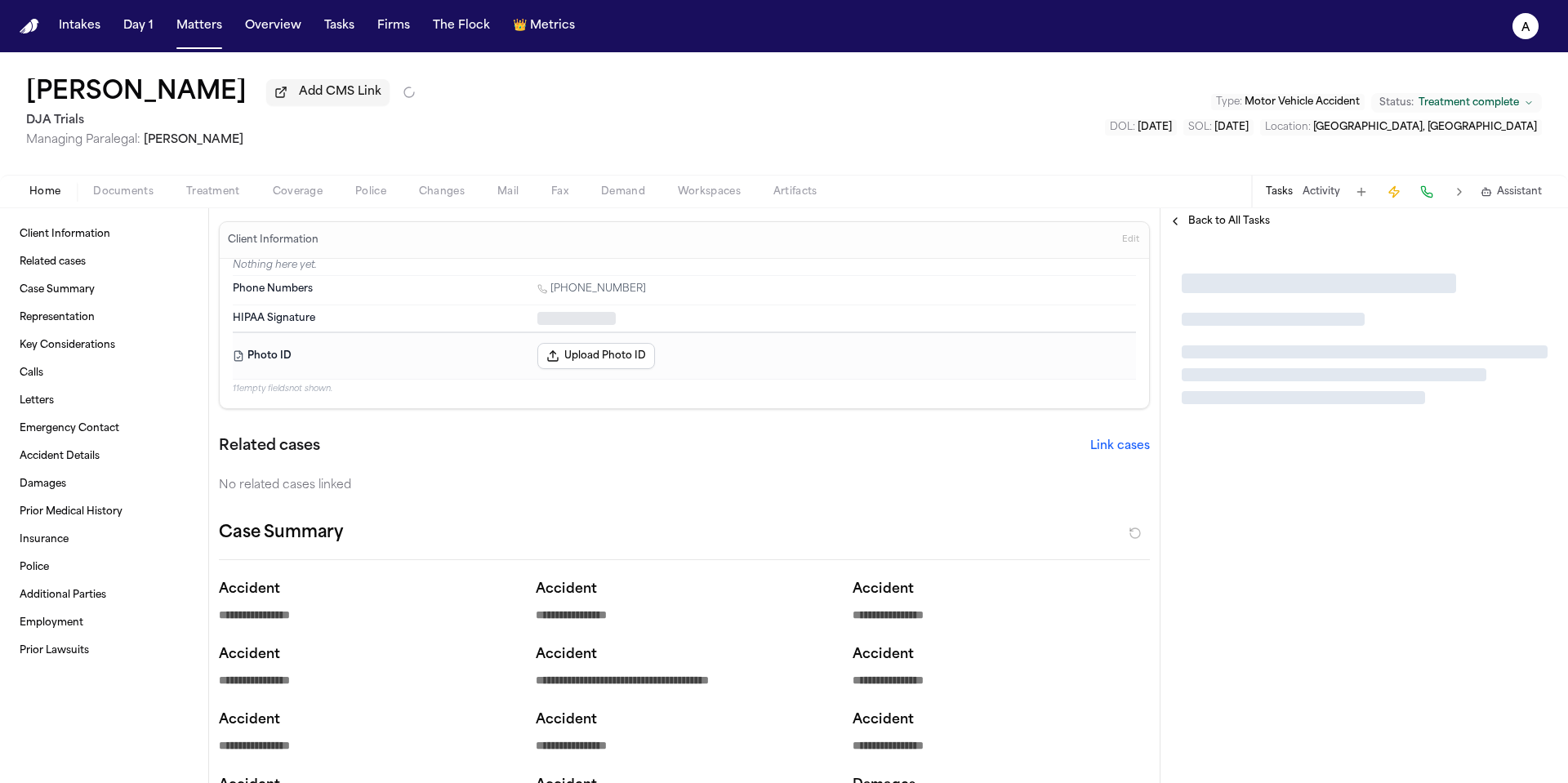
type textarea "*"
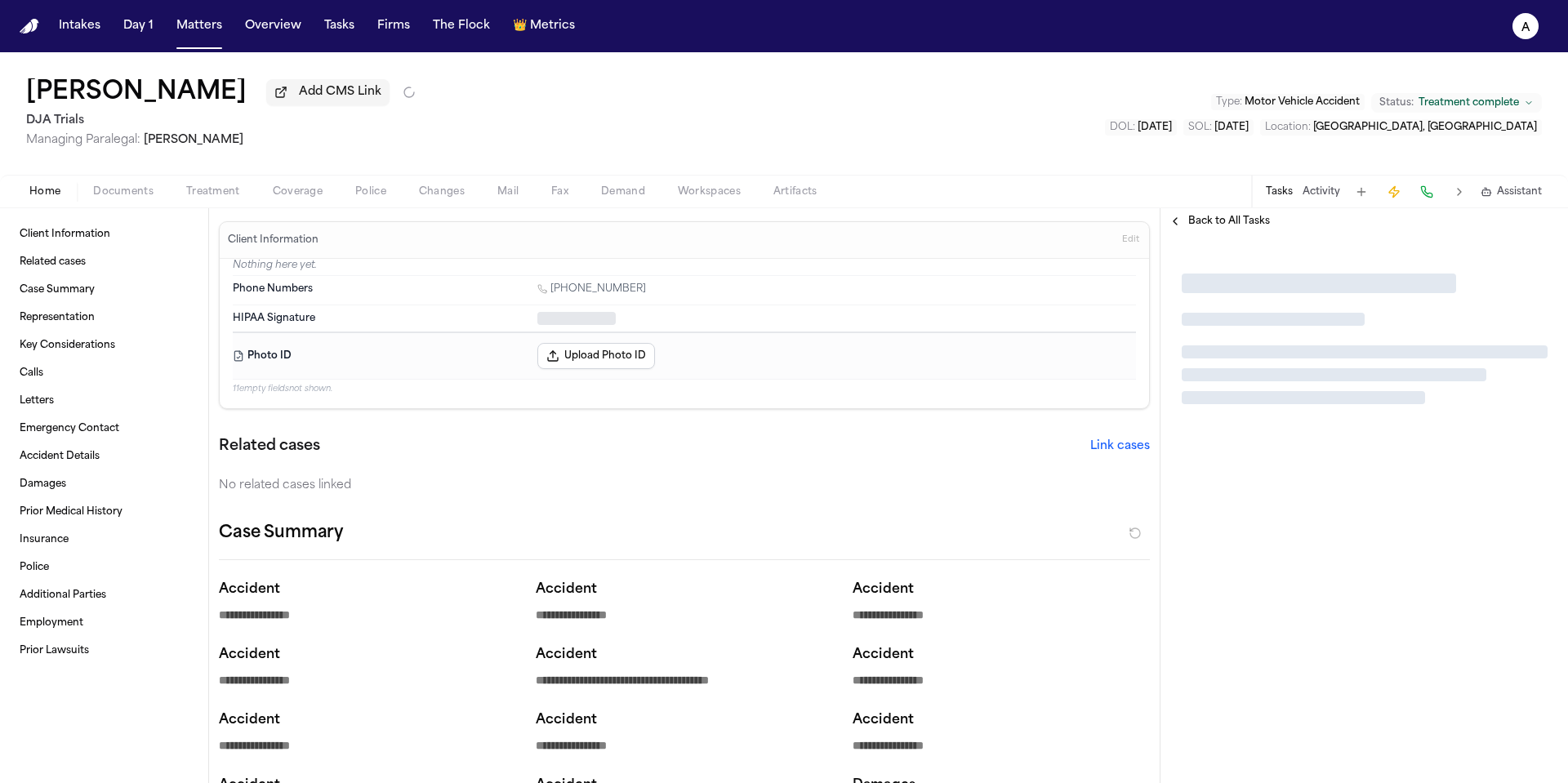
type textarea "*"
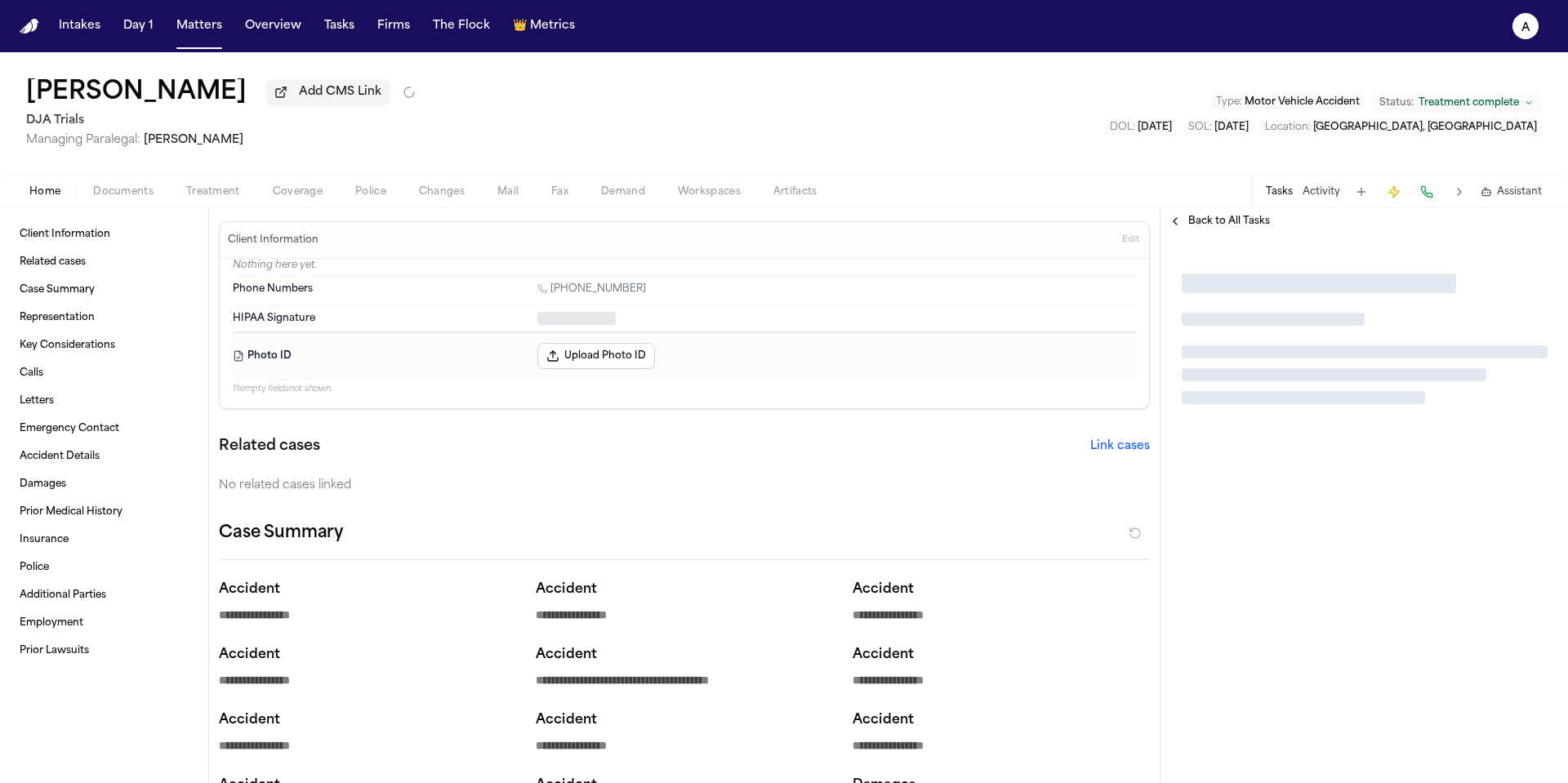
type textarea "*"
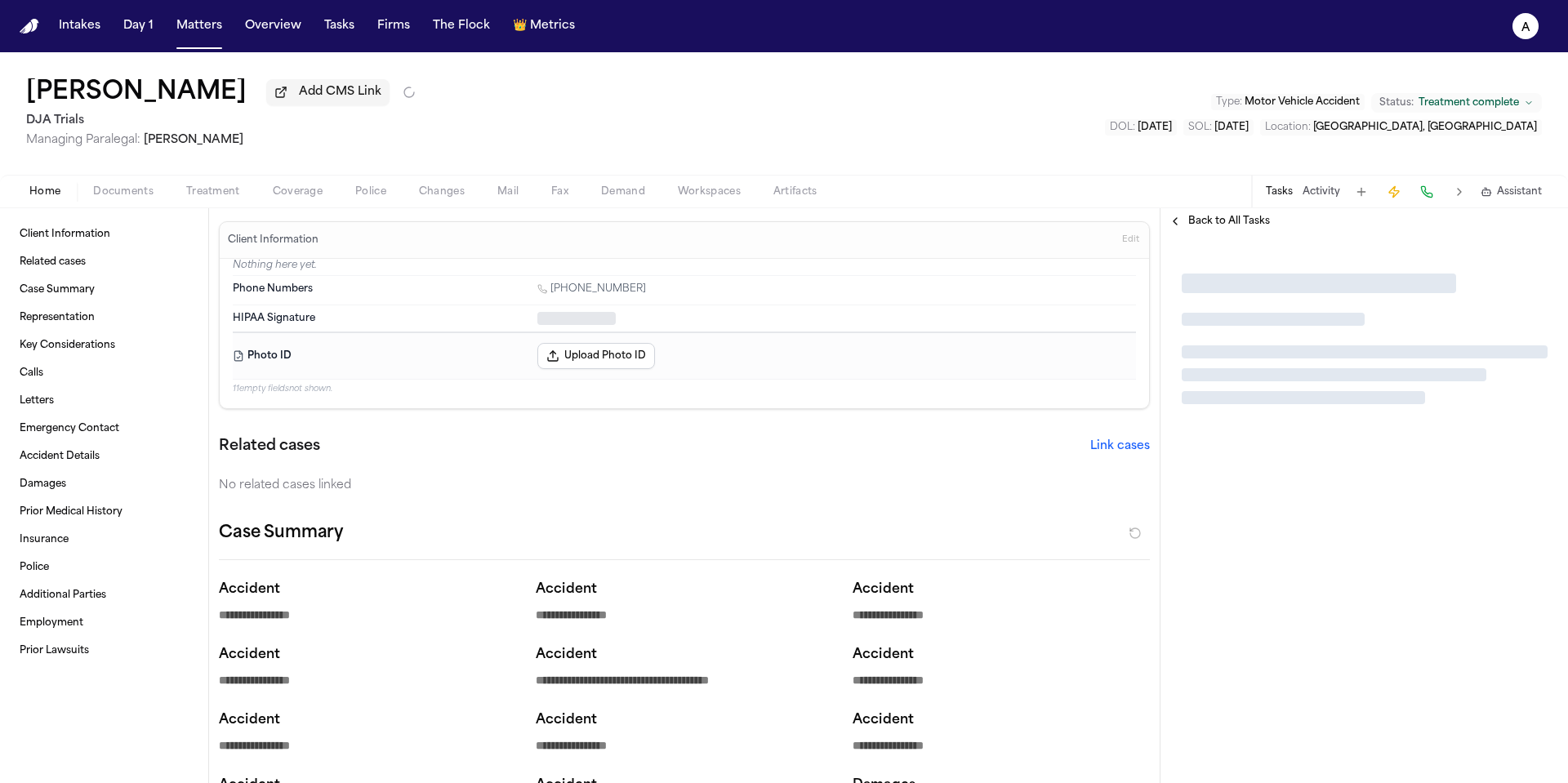
type textarea "*"
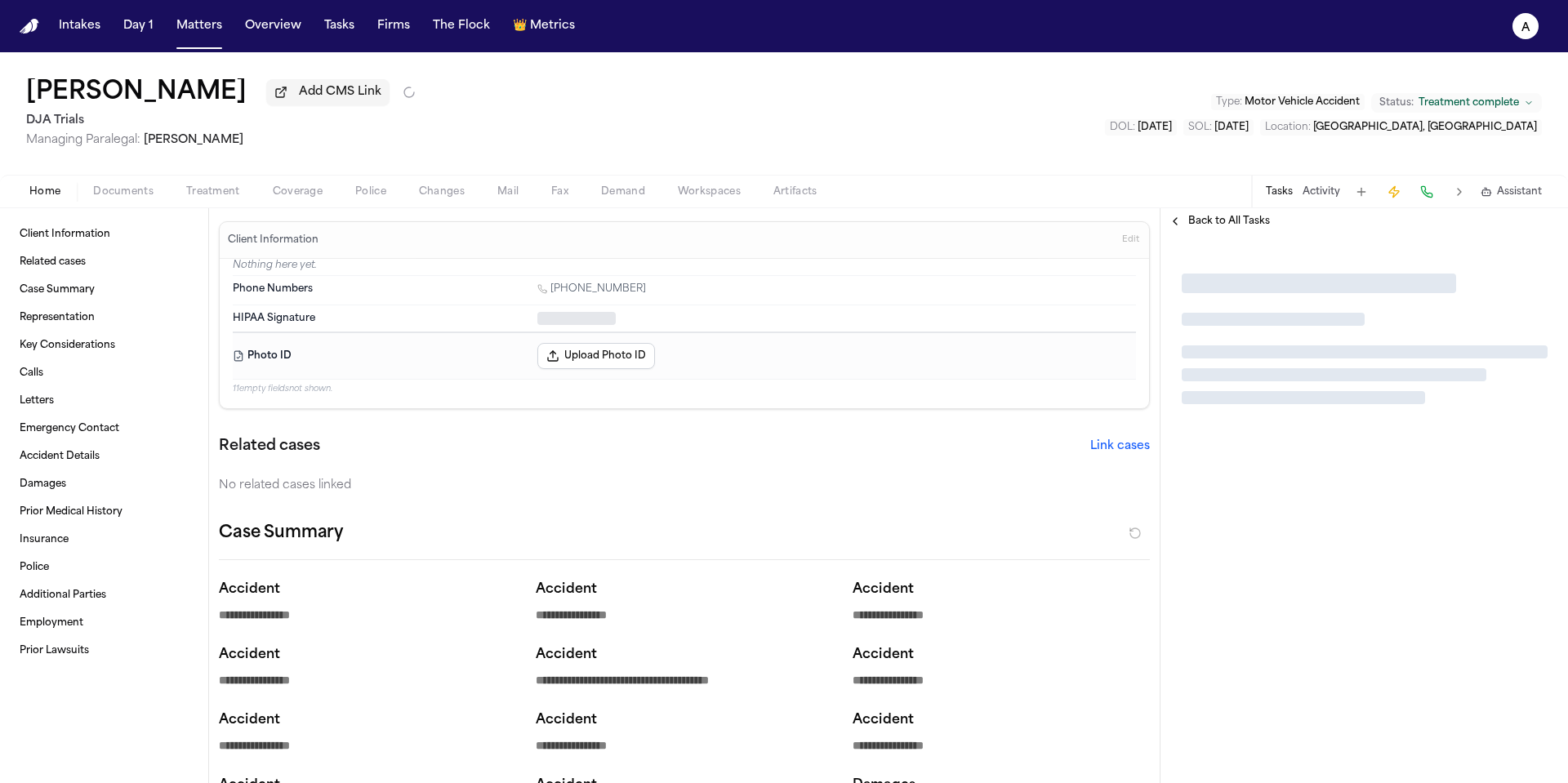
type textarea "*"
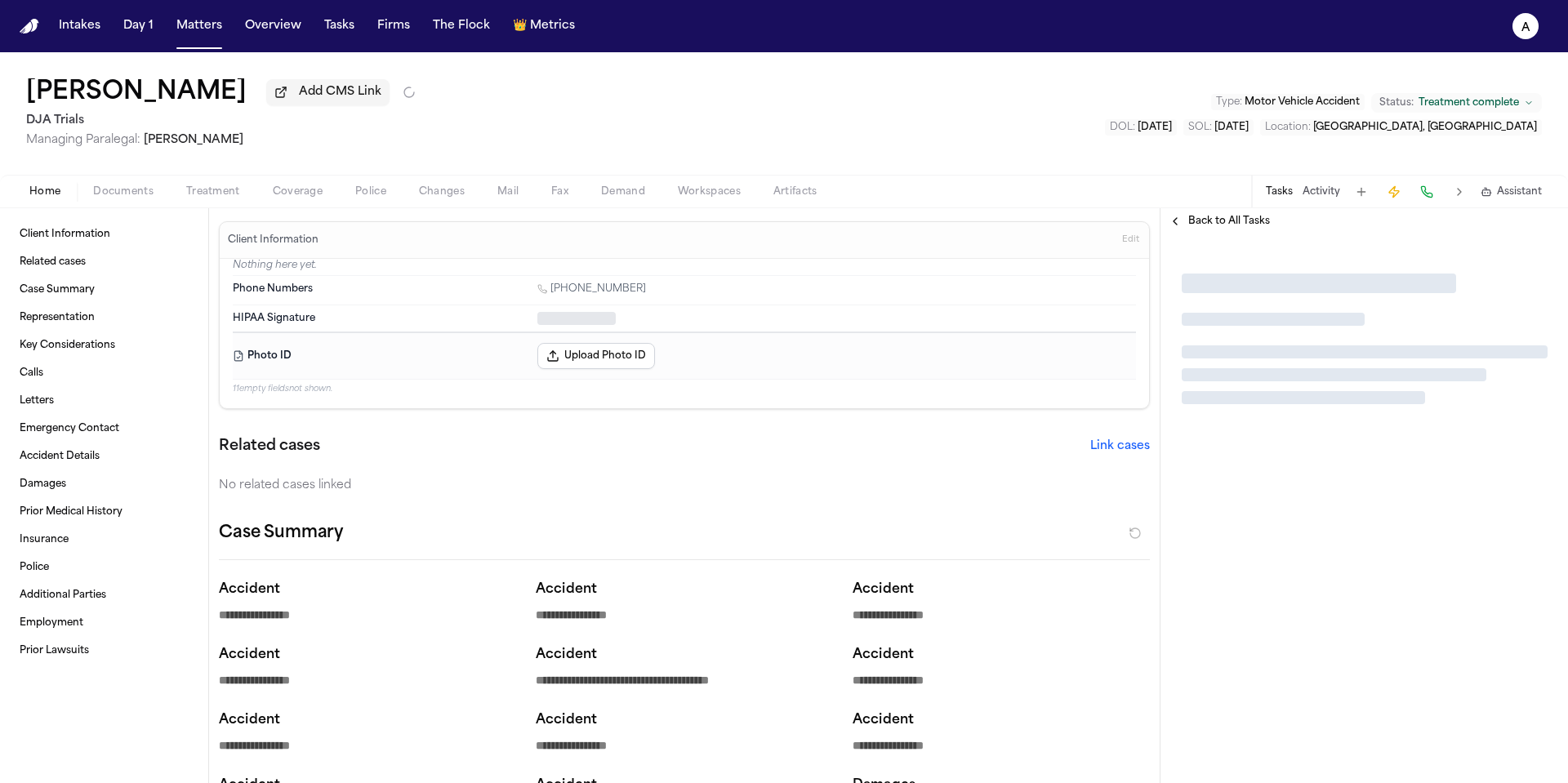
type textarea "*"
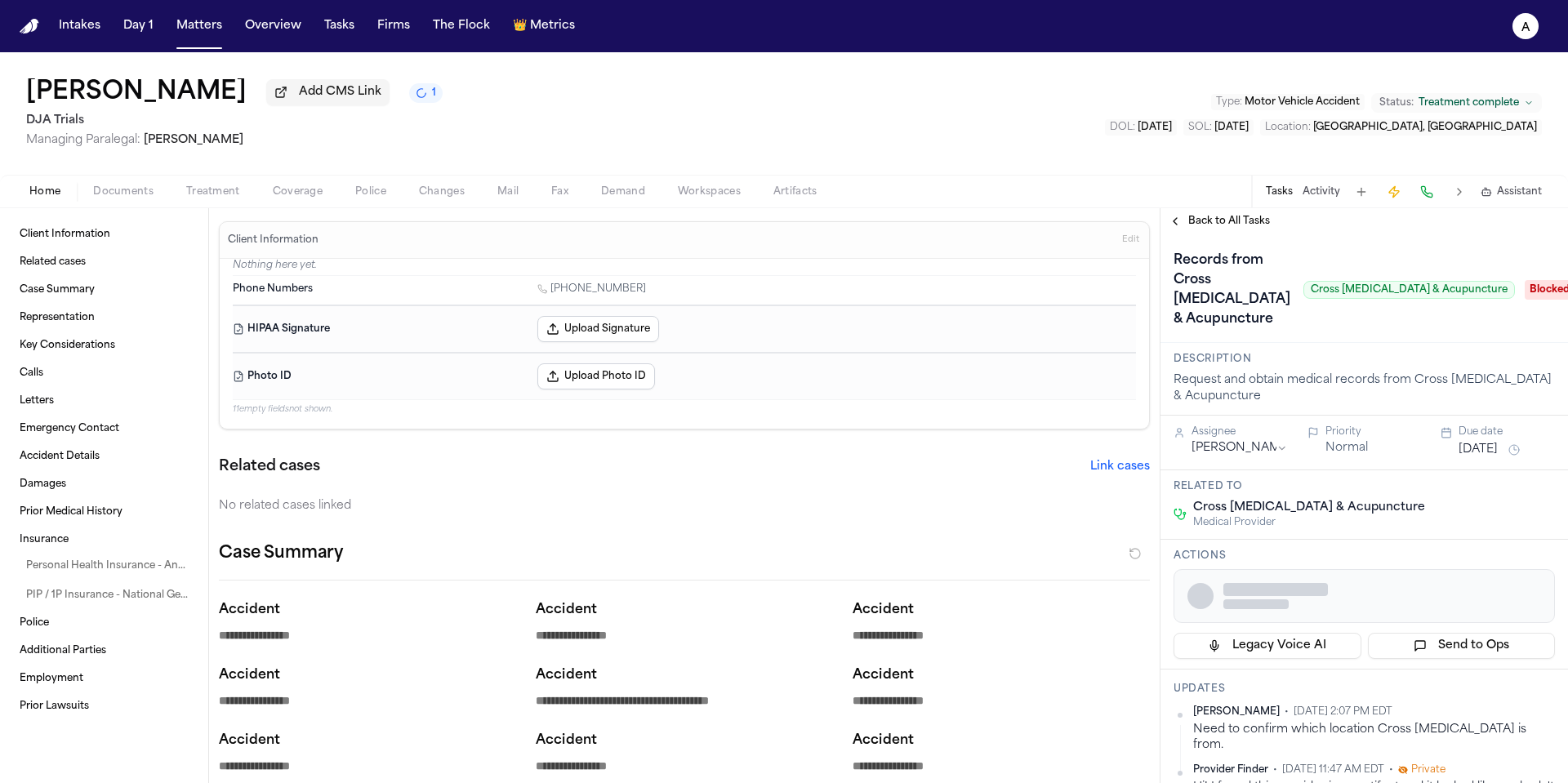
click at [1250, 227] on span "Back to All Tasks" at bounding box center [1229, 221] width 82 height 13
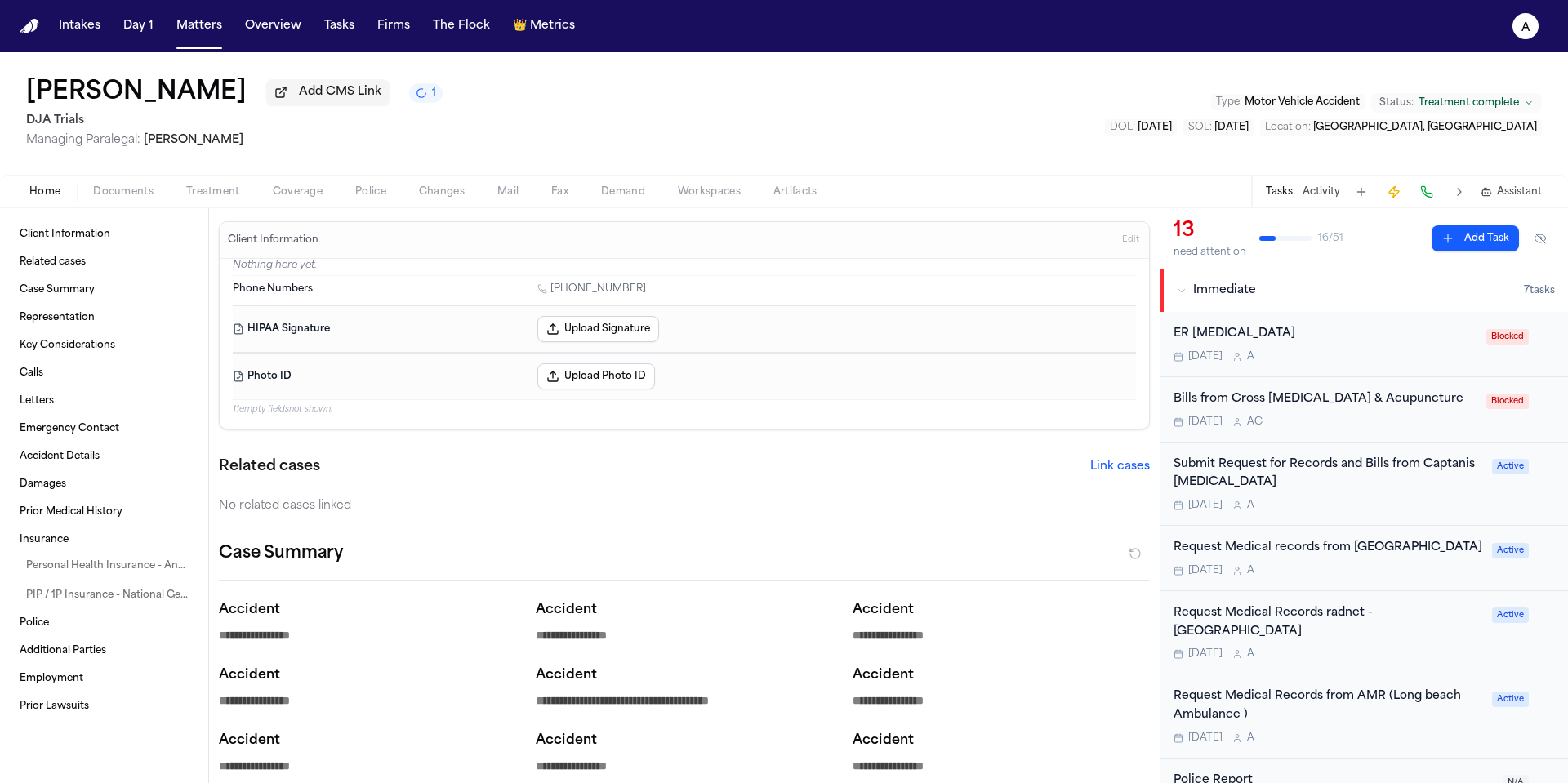
click at [1388, 435] on div "Bills from Cross [MEDICAL_DATA] & Acupuncture [DATE] A C Blocked" at bounding box center [1364, 410] width 407 height 66
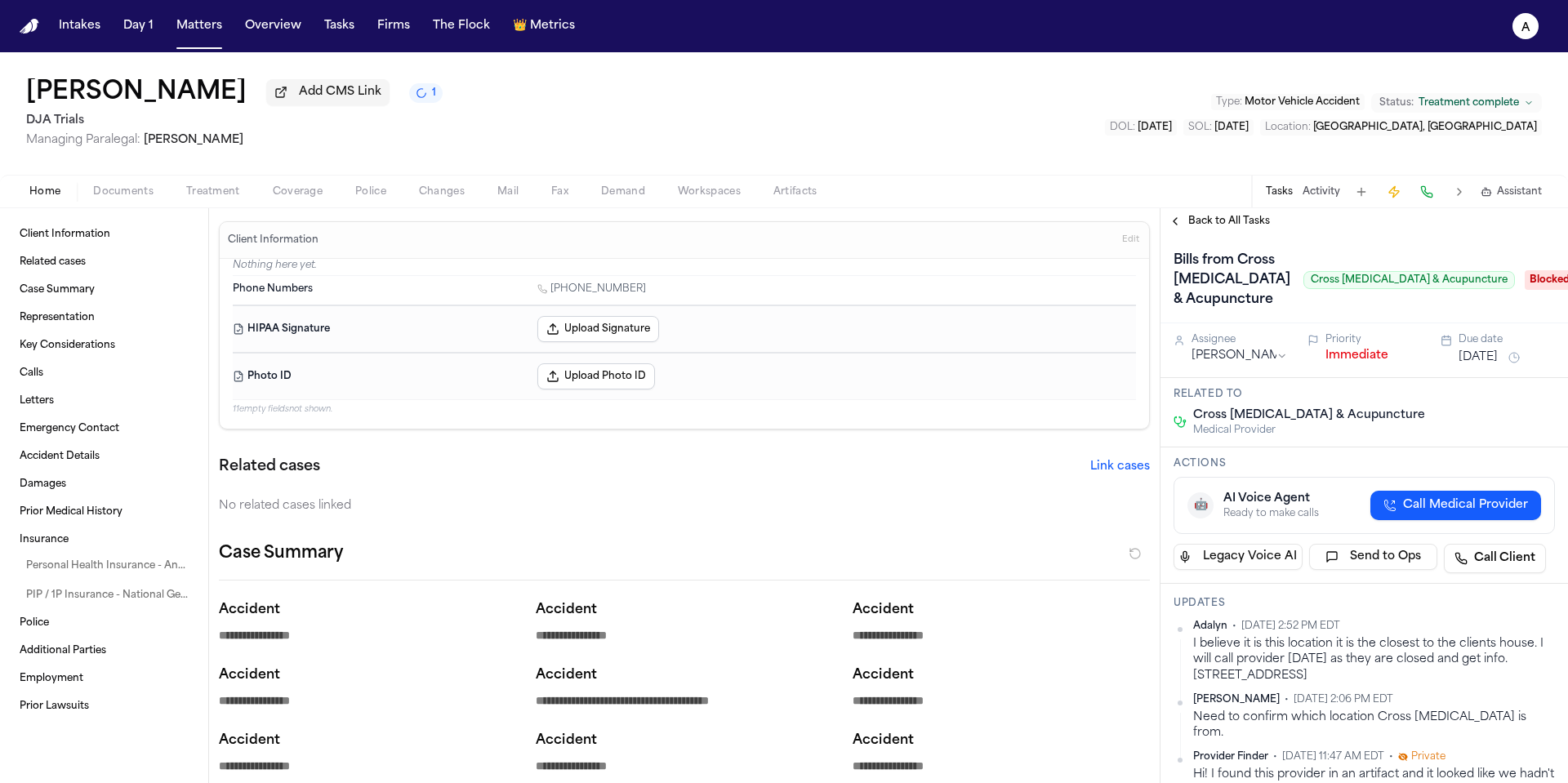
click at [1254, 224] on span "Back to All Tasks" at bounding box center [1229, 221] width 82 height 13
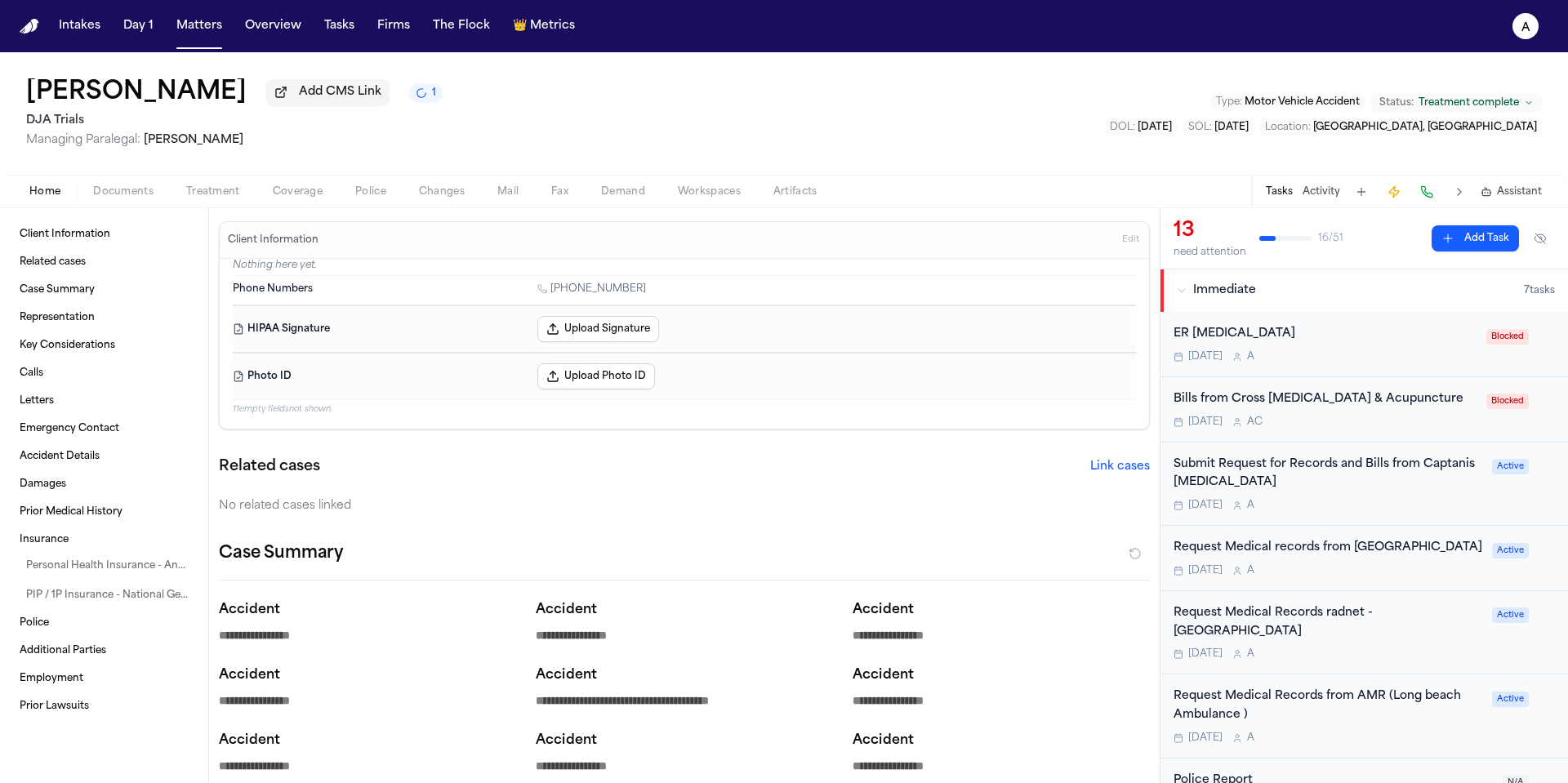
click at [1378, 432] on div "Bills from Cross [MEDICAL_DATA] & Acupuncture [DATE] A C Blocked" at bounding box center [1364, 410] width 407 height 66
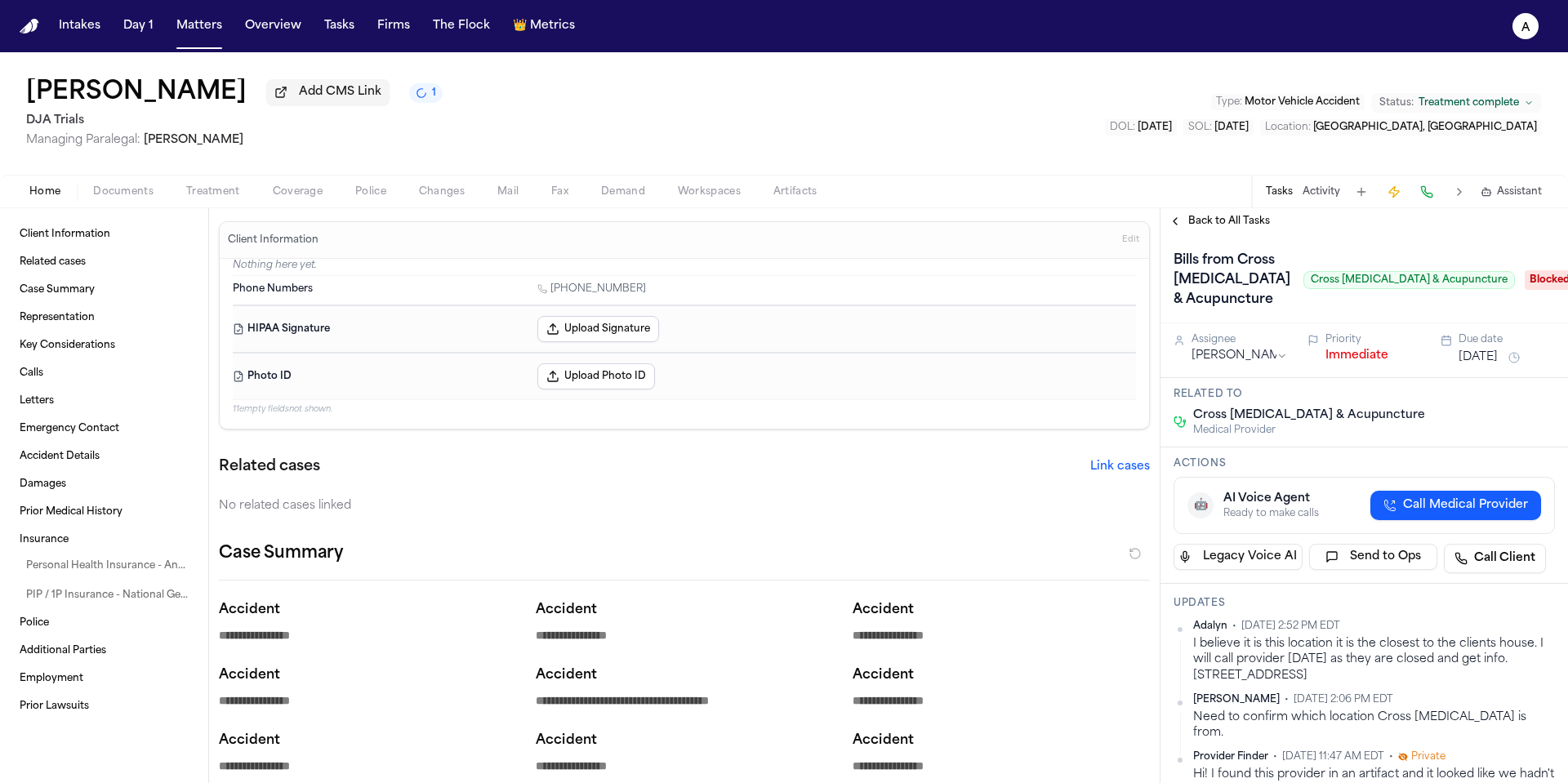
click at [1249, 234] on div "Back to All Tasks" at bounding box center [1364, 221] width 407 height 26
click at [1249, 227] on span "Back to All Tasks" at bounding box center [1229, 221] width 82 height 13
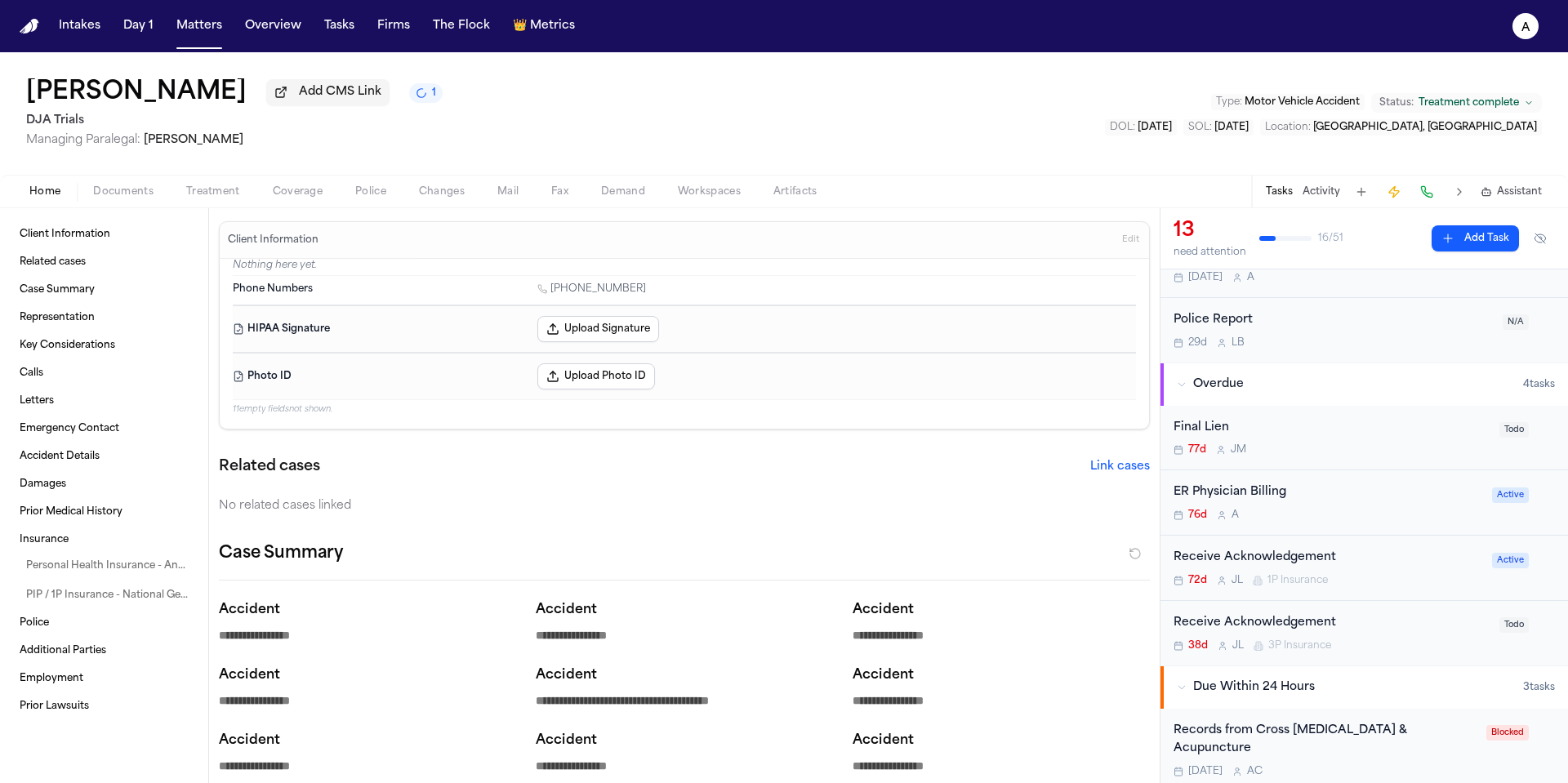
scroll to position [486, 0]
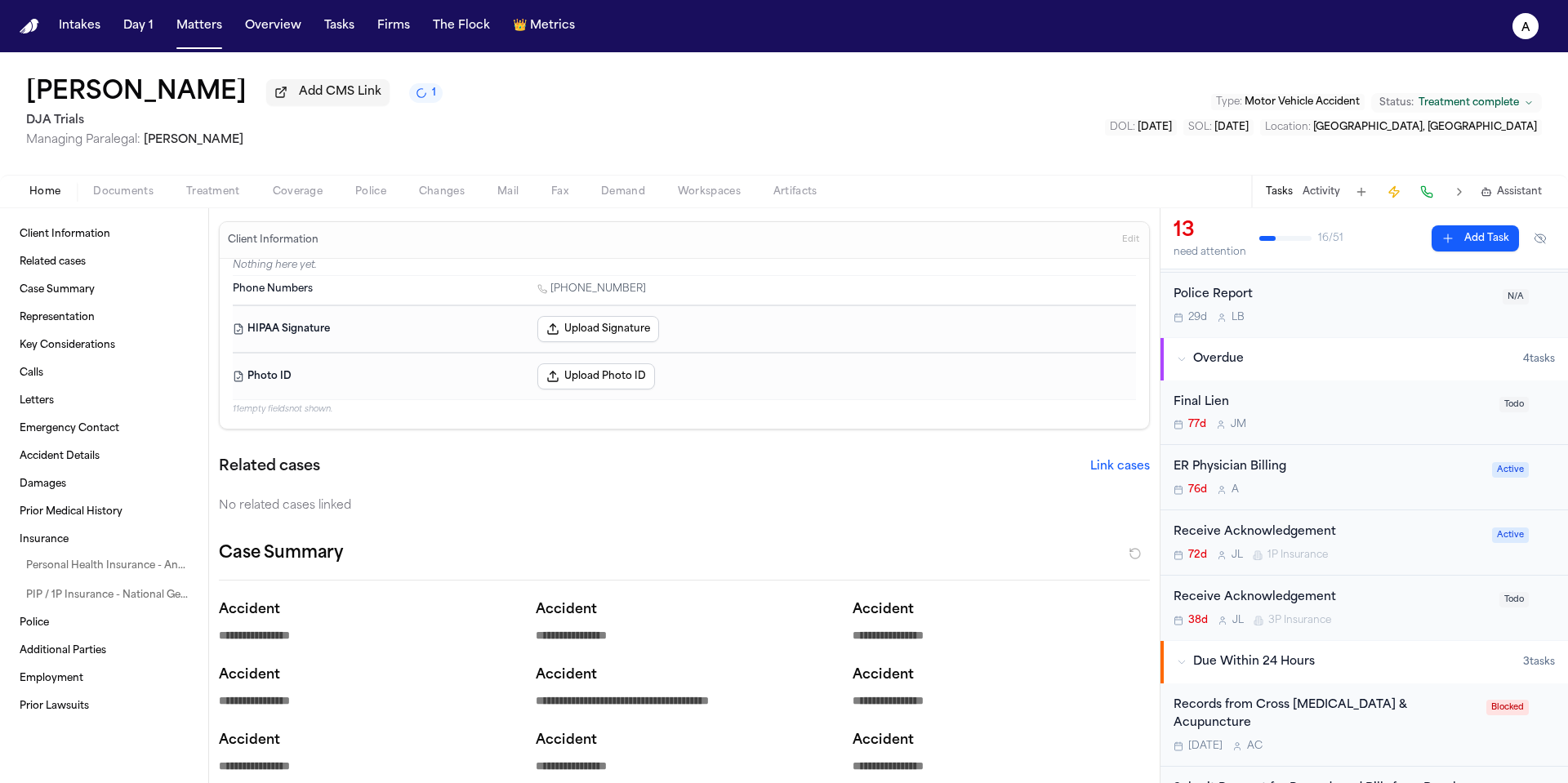
click at [1432, 501] on div "ER Physician Billing 76d A Active" at bounding box center [1364, 477] width 407 height 66
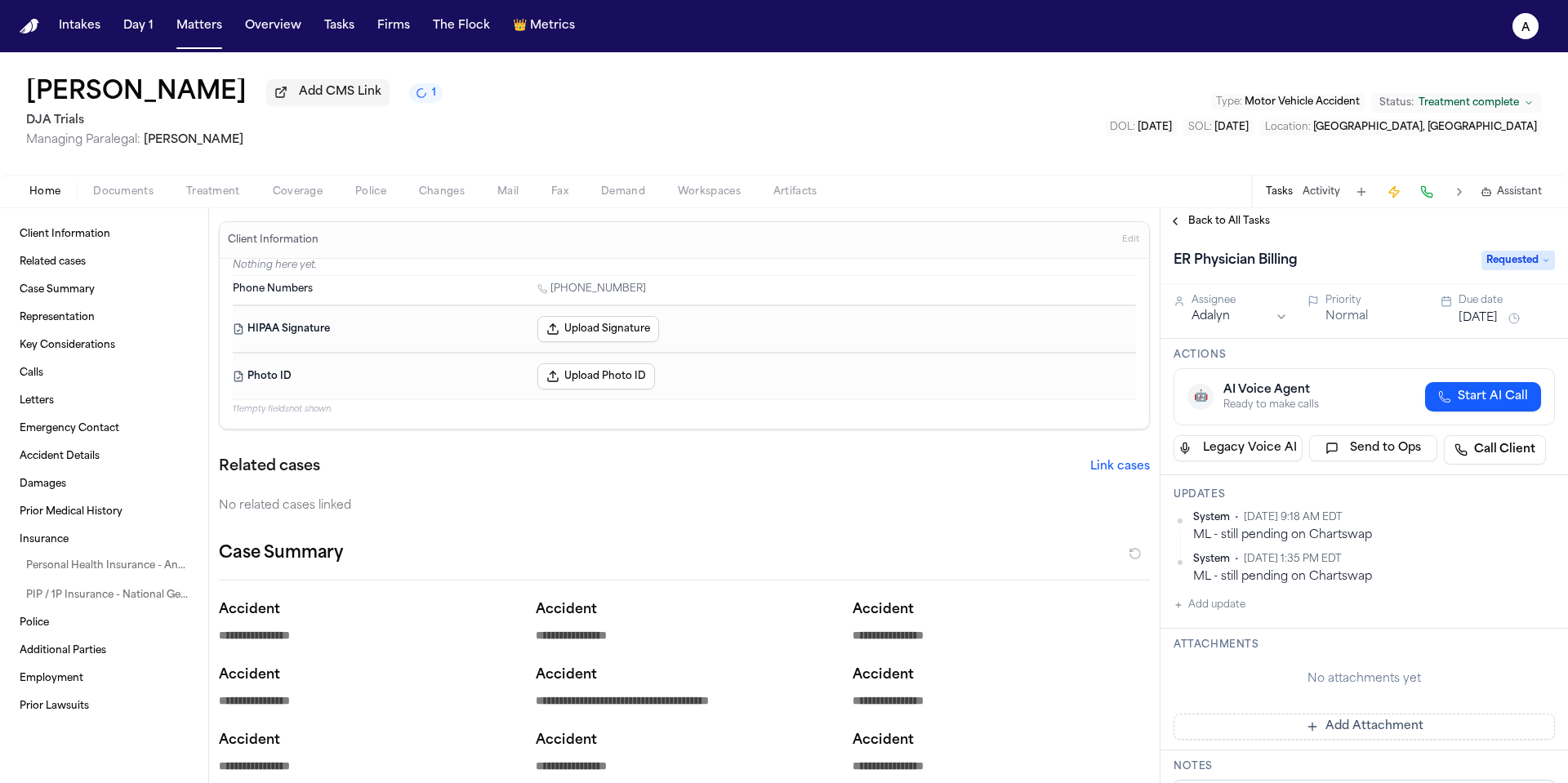
click at [153, 206] on div "Home Documents Treatment Coverage Police Changes Mail Fax Demand Workspaces Art…" at bounding box center [784, 191] width 1568 height 32
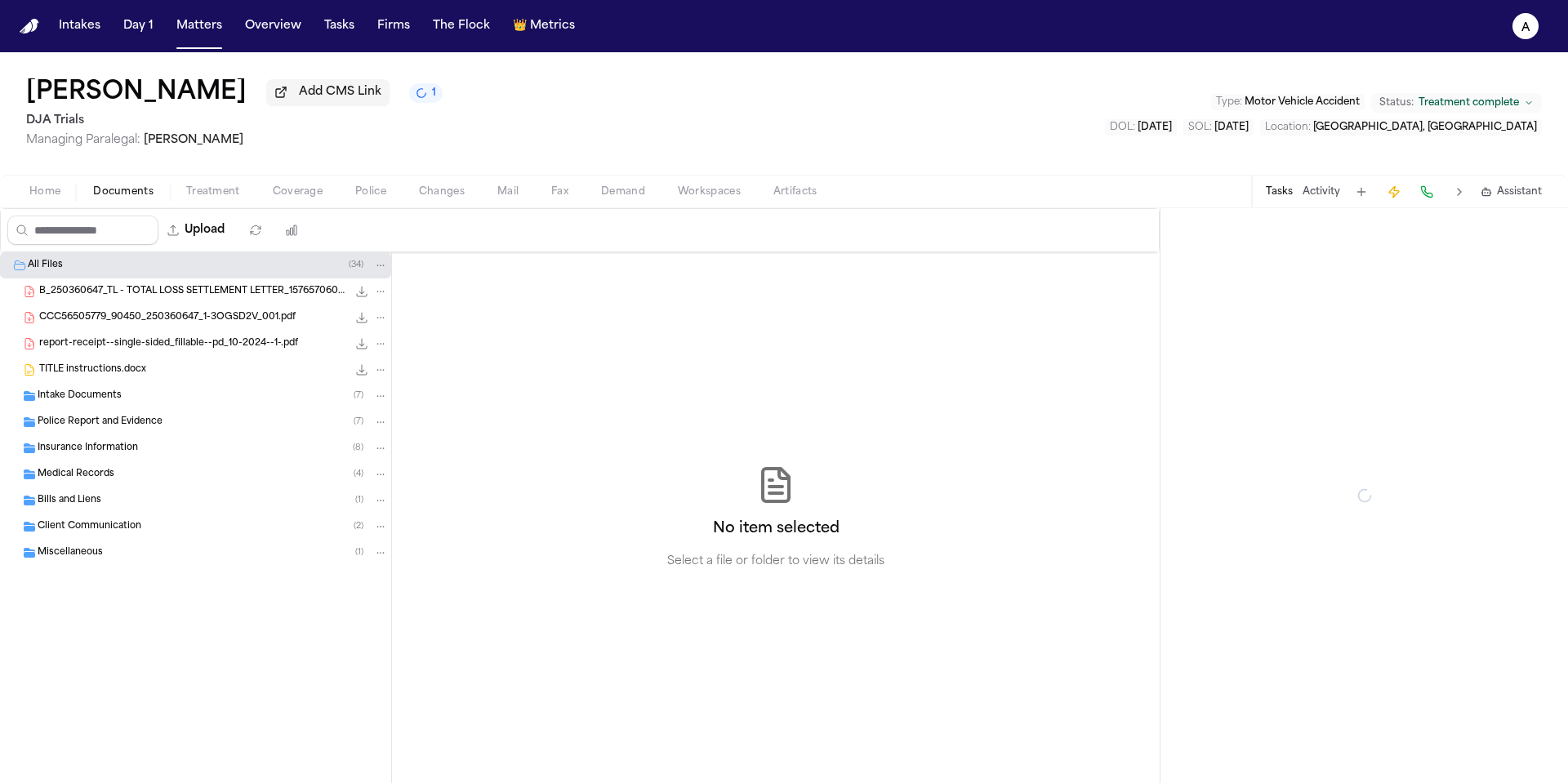
click at [135, 199] on span "Documents" at bounding box center [123, 192] width 61 height 13
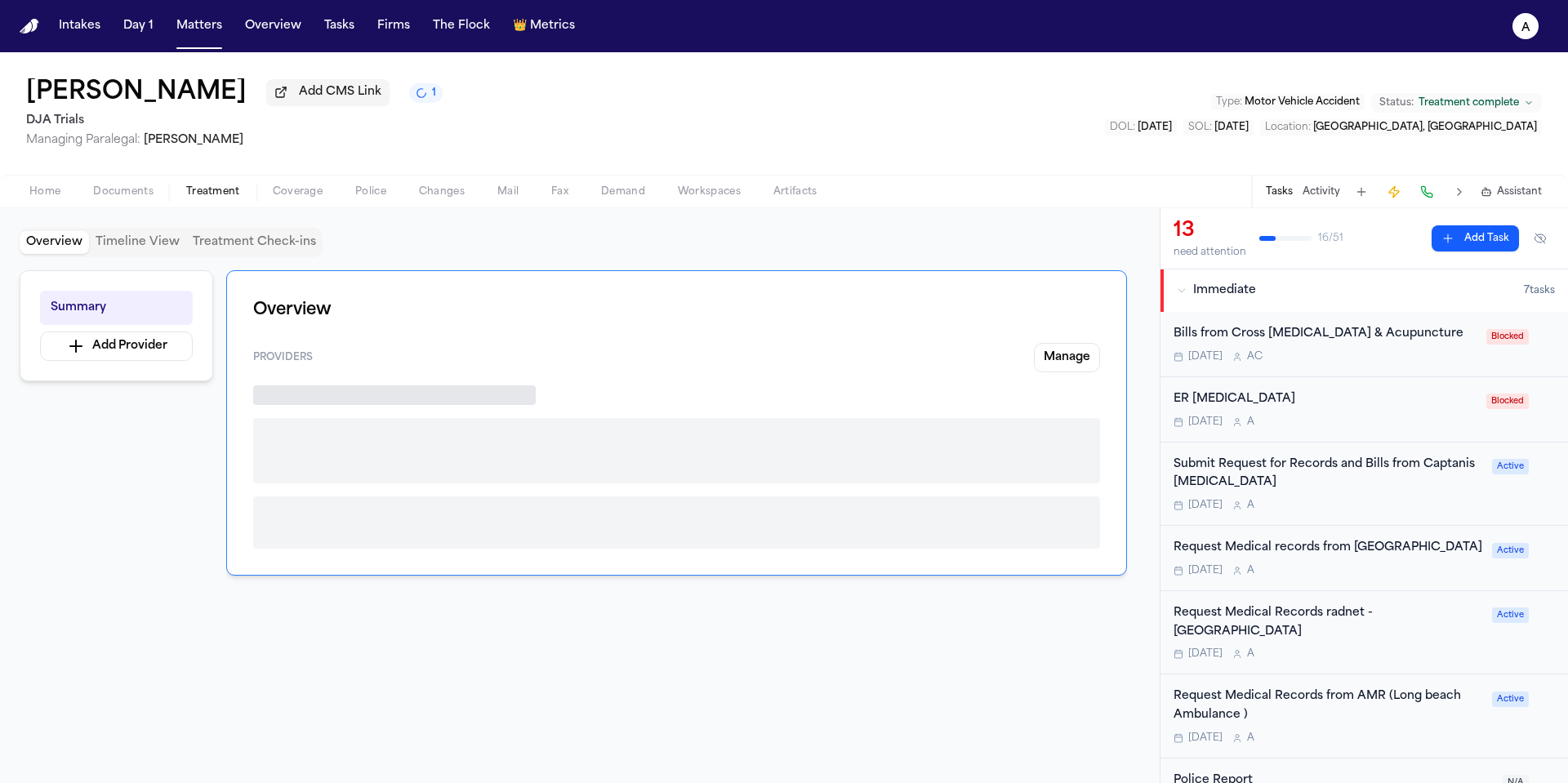
click at [212, 193] on span "Treatment" at bounding box center [213, 192] width 54 height 13
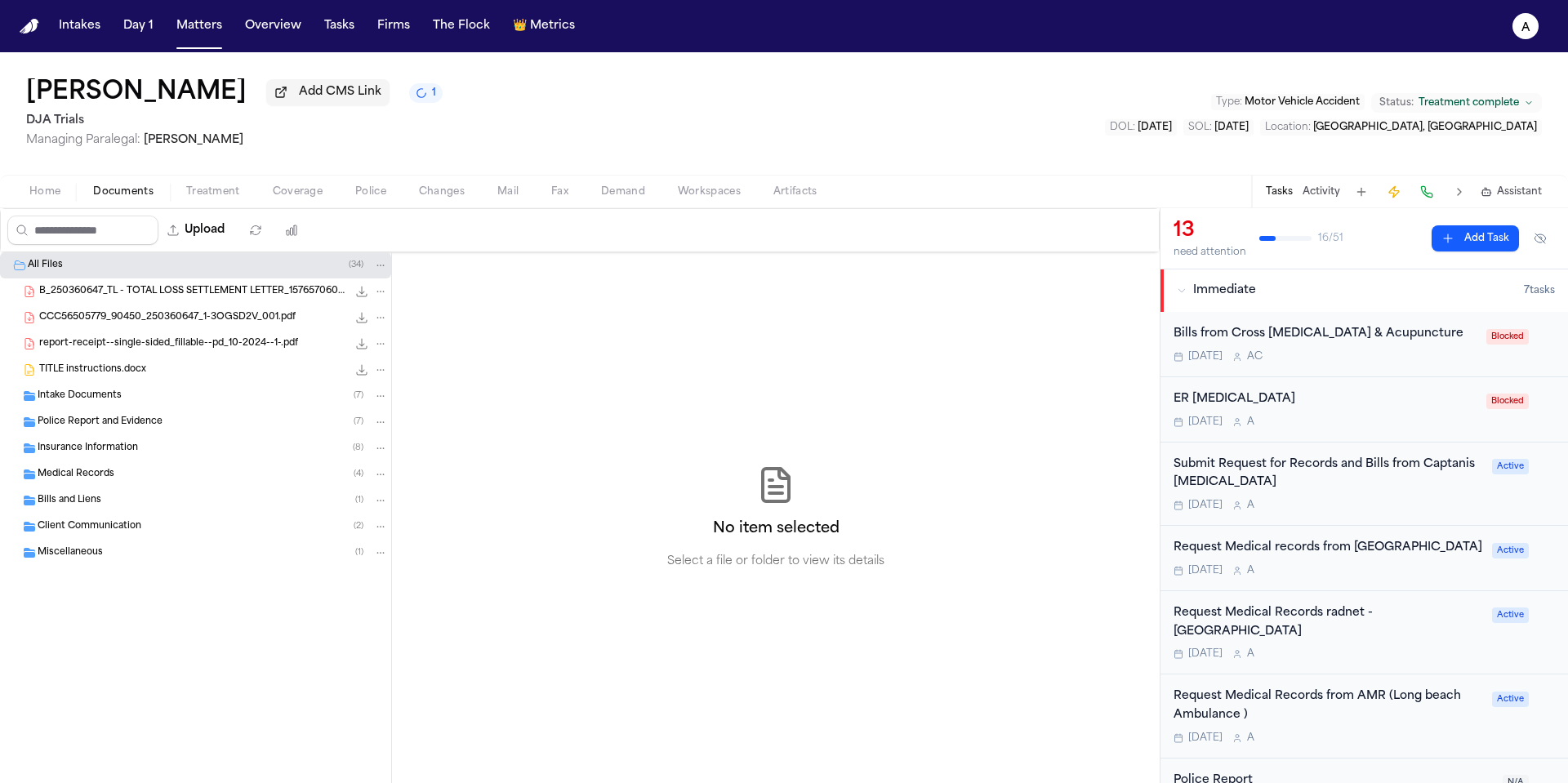
click at [129, 199] on span "Documents" at bounding box center [123, 192] width 61 height 13
click at [42, 193] on span "Home" at bounding box center [45, 192] width 31 height 13
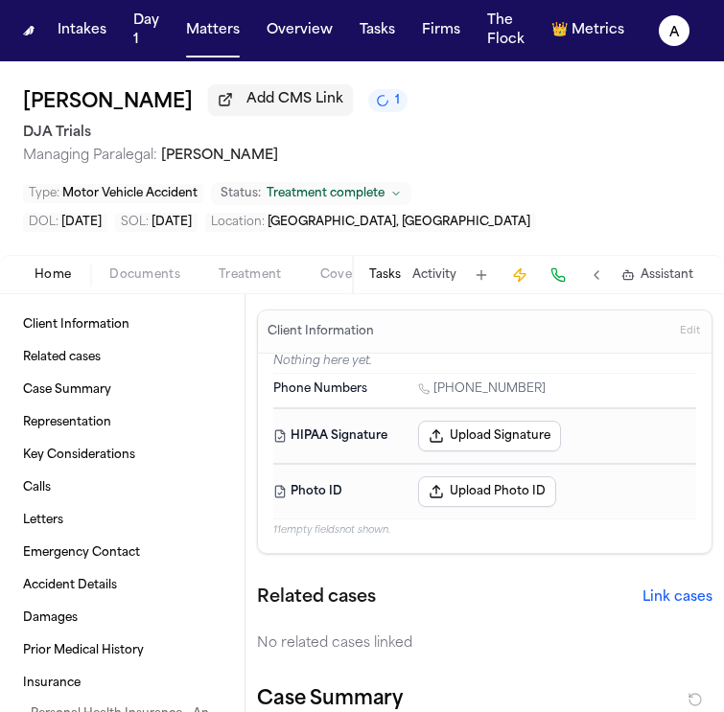
click at [387, 271] on button "Tasks" at bounding box center [385, 274] width 32 height 15
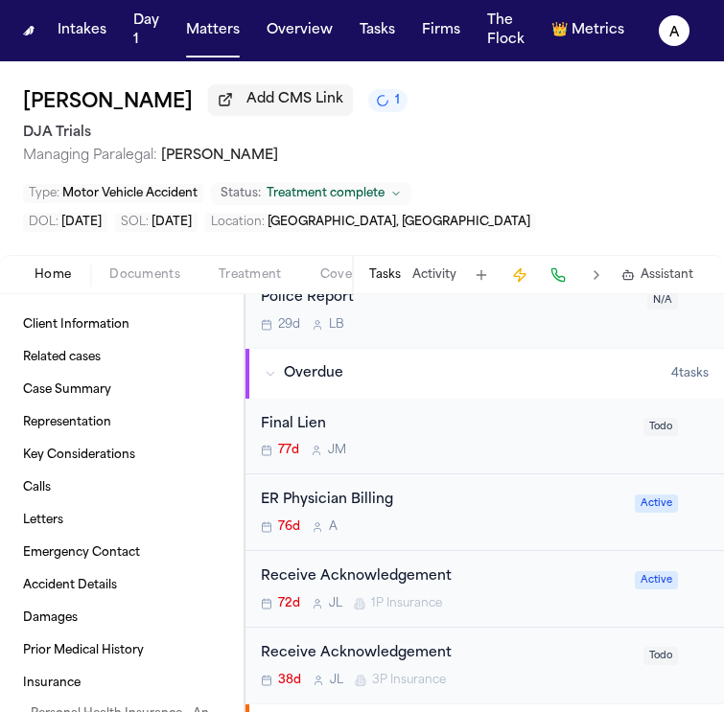
scroll to position [678, 0]
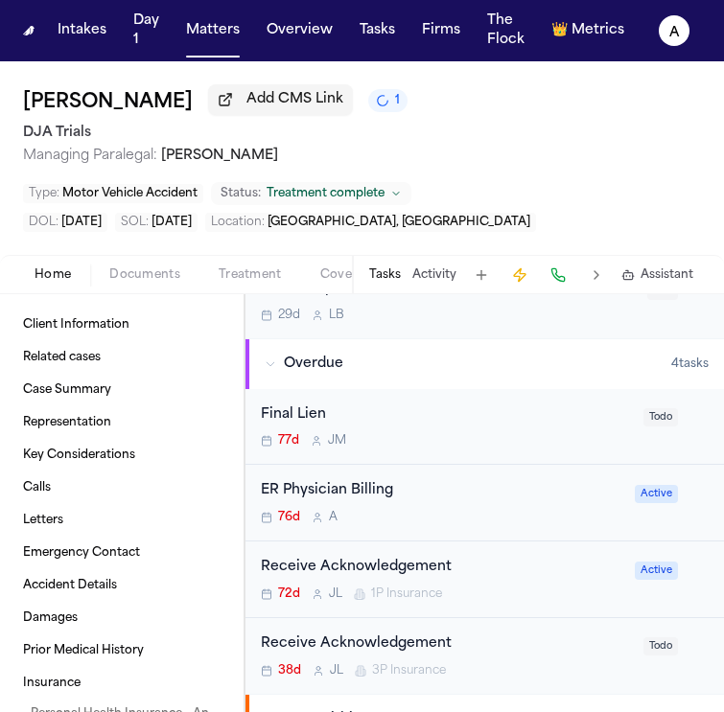
click at [494, 501] on div "ER Physician Billing 76d A" at bounding box center [442, 502] width 362 height 45
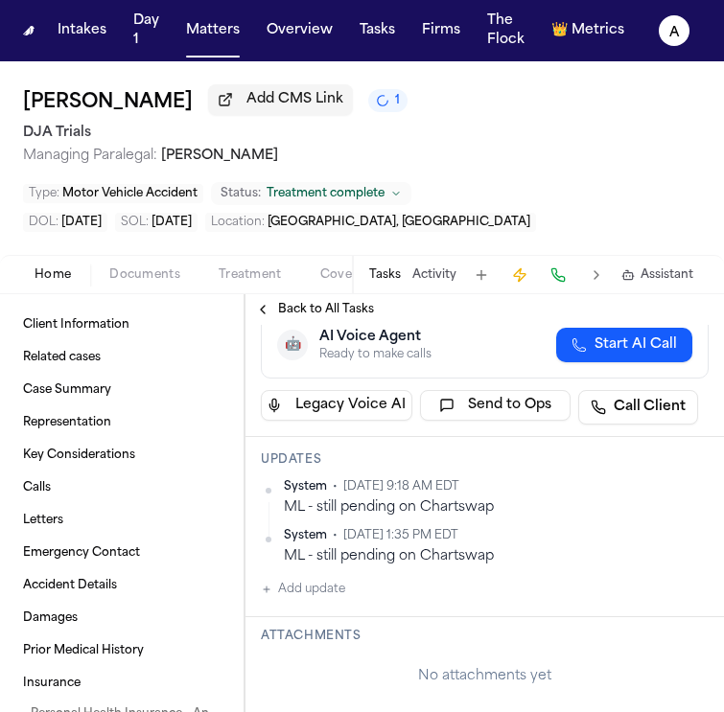
scroll to position [187, 0]
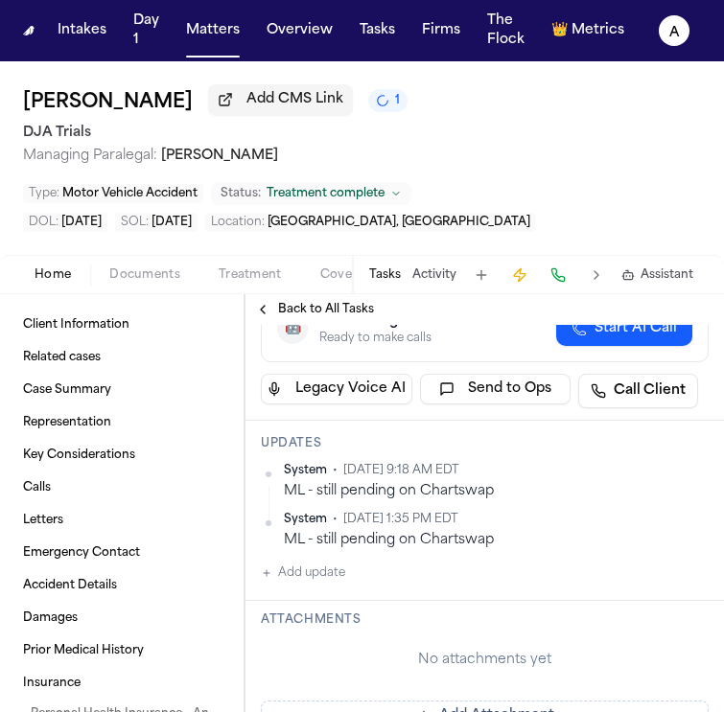
click at [327, 578] on button "Add update" at bounding box center [303, 573] width 84 height 23
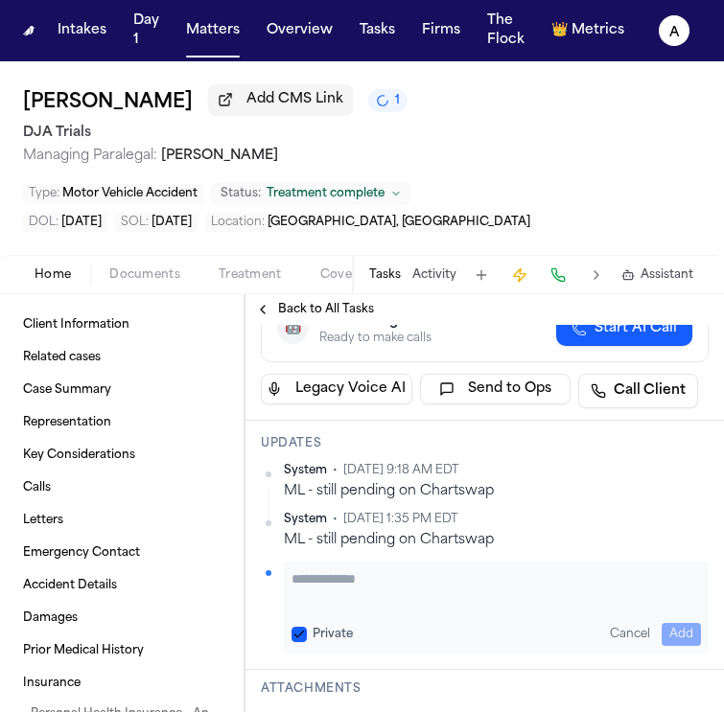
click at [332, 581] on textarea "Add your update" at bounding box center [495, 588] width 409 height 38
paste textarea "**********"
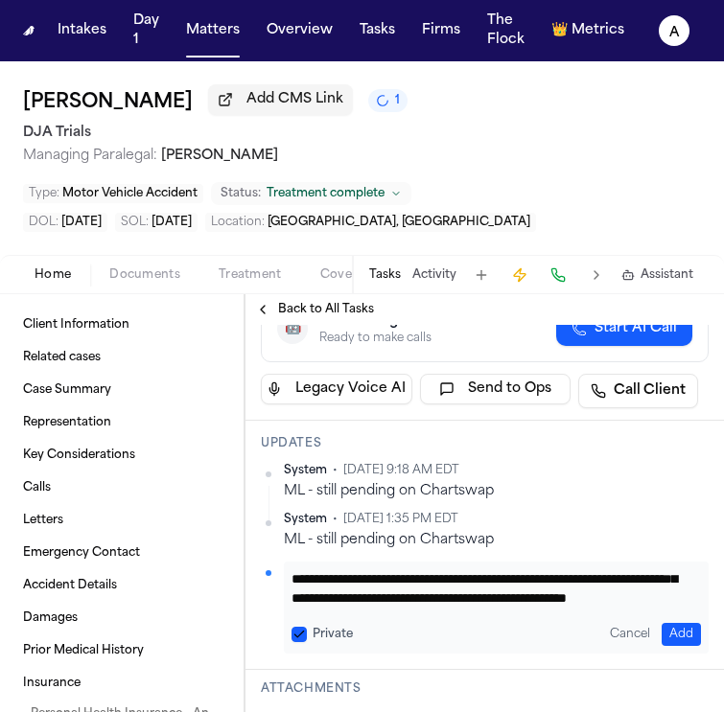
scroll to position [58, 0]
click at [303, 633] on button "Private" at bounding box center [298, 634] width 15 height 15
click at [674, 624] on button "Add" at bounding box center [680, 634] width 39 height 23
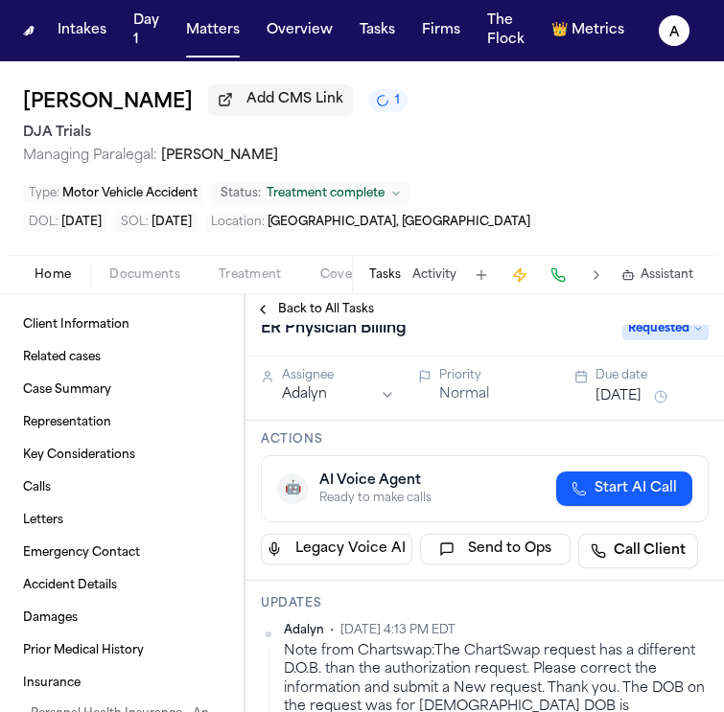
scroll to position [12, 0]
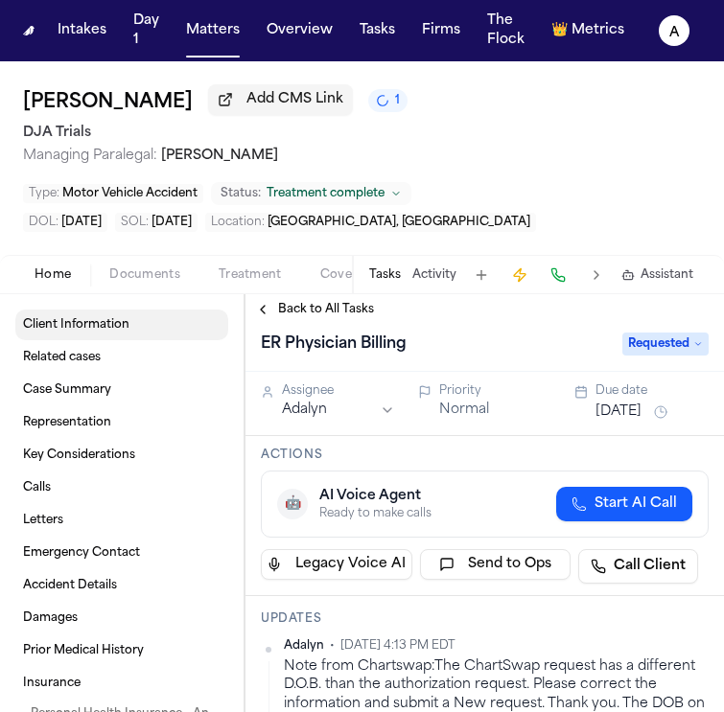
click at [155, 334] on link "Client Information" at bounding box center [121, 325] width 213 height 31
click at [143, 283] on span "Documents" at bounding box center [144, 274] width 71 height 15
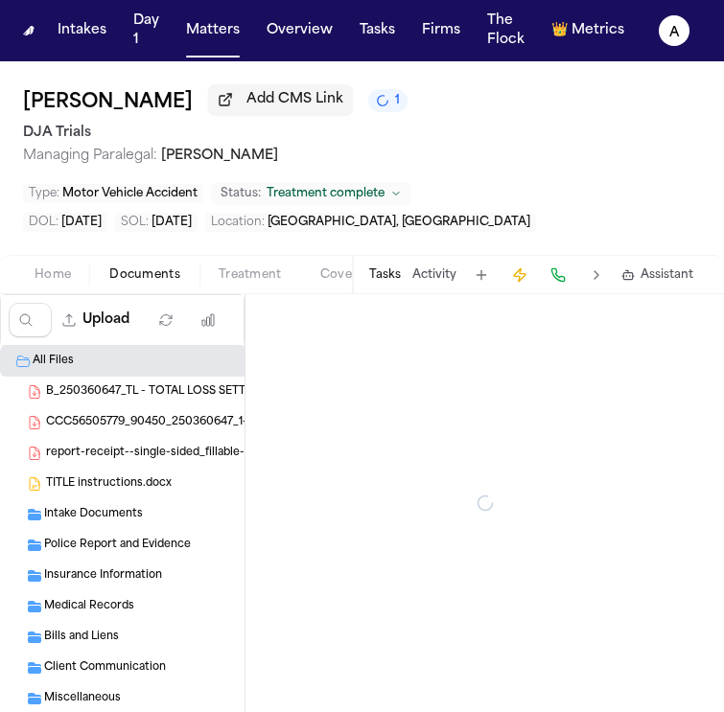
click at [67, 275] on span "Home" at bounding box center [53, 274] width 36 height 15
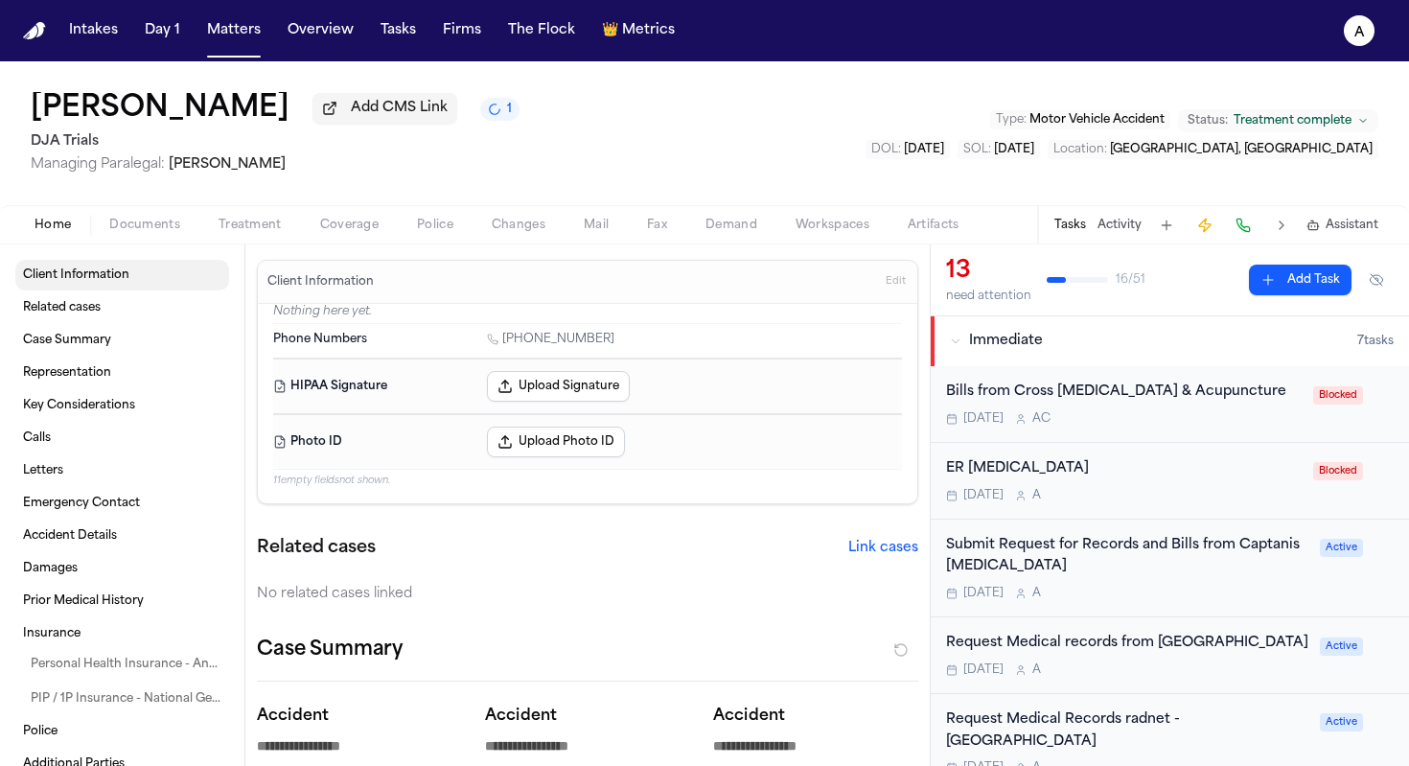
click at [113, 282] on span "Client Information" at bounding box center [76, 274] width 106 height 15
click at [142, 284] on link "Client Information" at bounding box center [122, 275] width 214 height 31
click at [147, 280] on link "Client Information" at bounding box center [122, 275] width 214 height 31
click at [148, 211] on div "Home Documents Treatment Coverage Police Changes Mail Fax Demand Workspaces Art…" at bounding box center [704, 224] width 1409 height 38
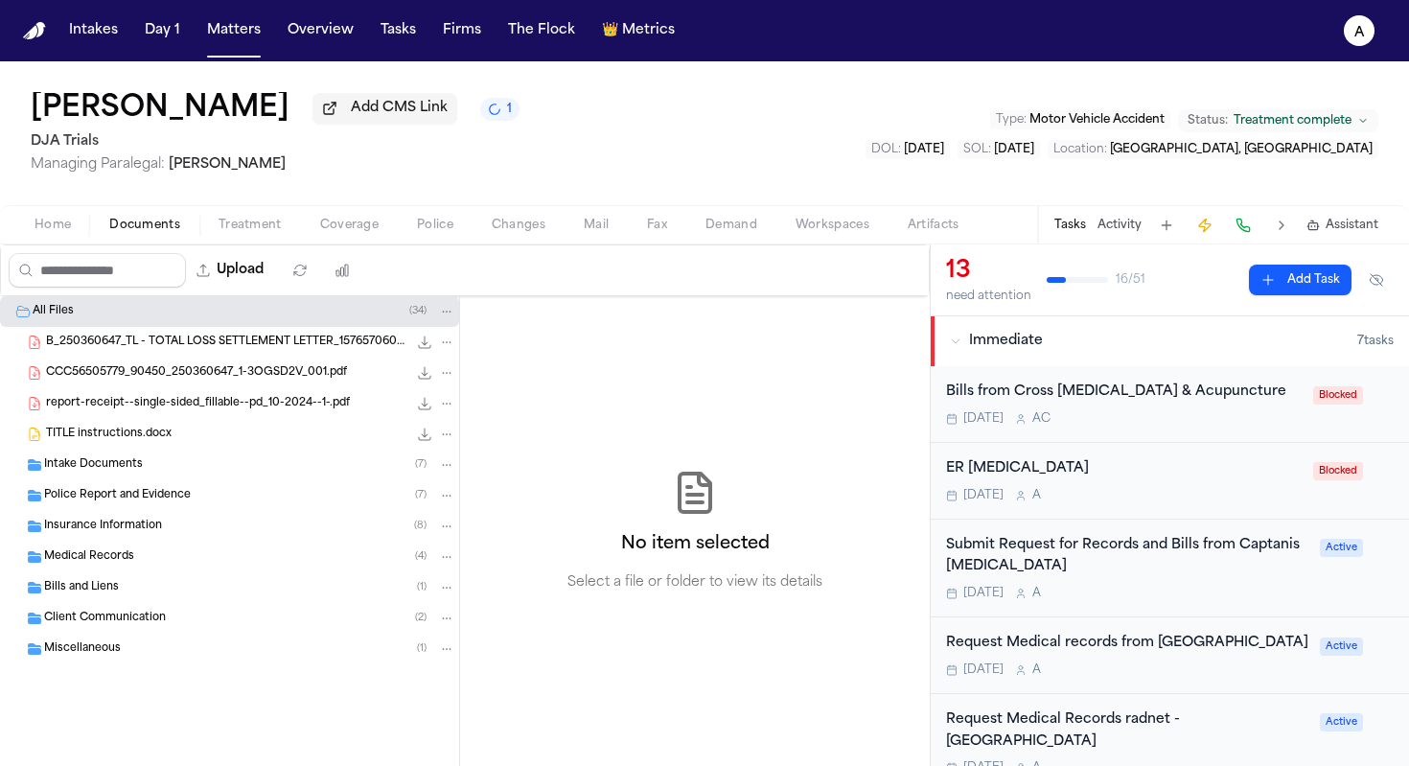
click at [148, 230] on span "Documents" at bounding box center [144, 225] width 71 height 15
click at [162, 467] on div "Intake Documents ( 7 )" at bounding box center [249, 464] width 411 height 17
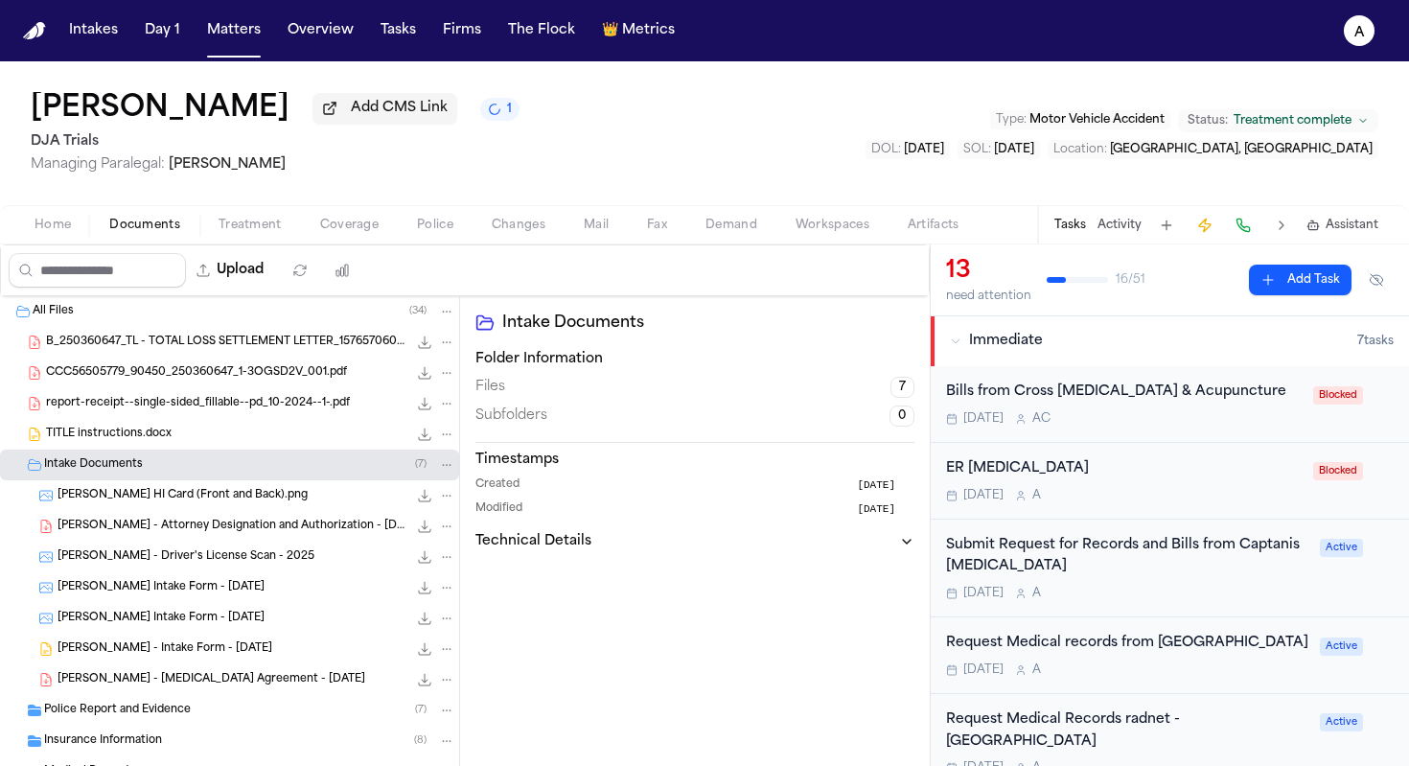
click at [258, 571] on div "T. Flores - Driver's License Scan - 2025 881.7 KB • JPEG" at bounding box center [229, 556] width 459 height 31
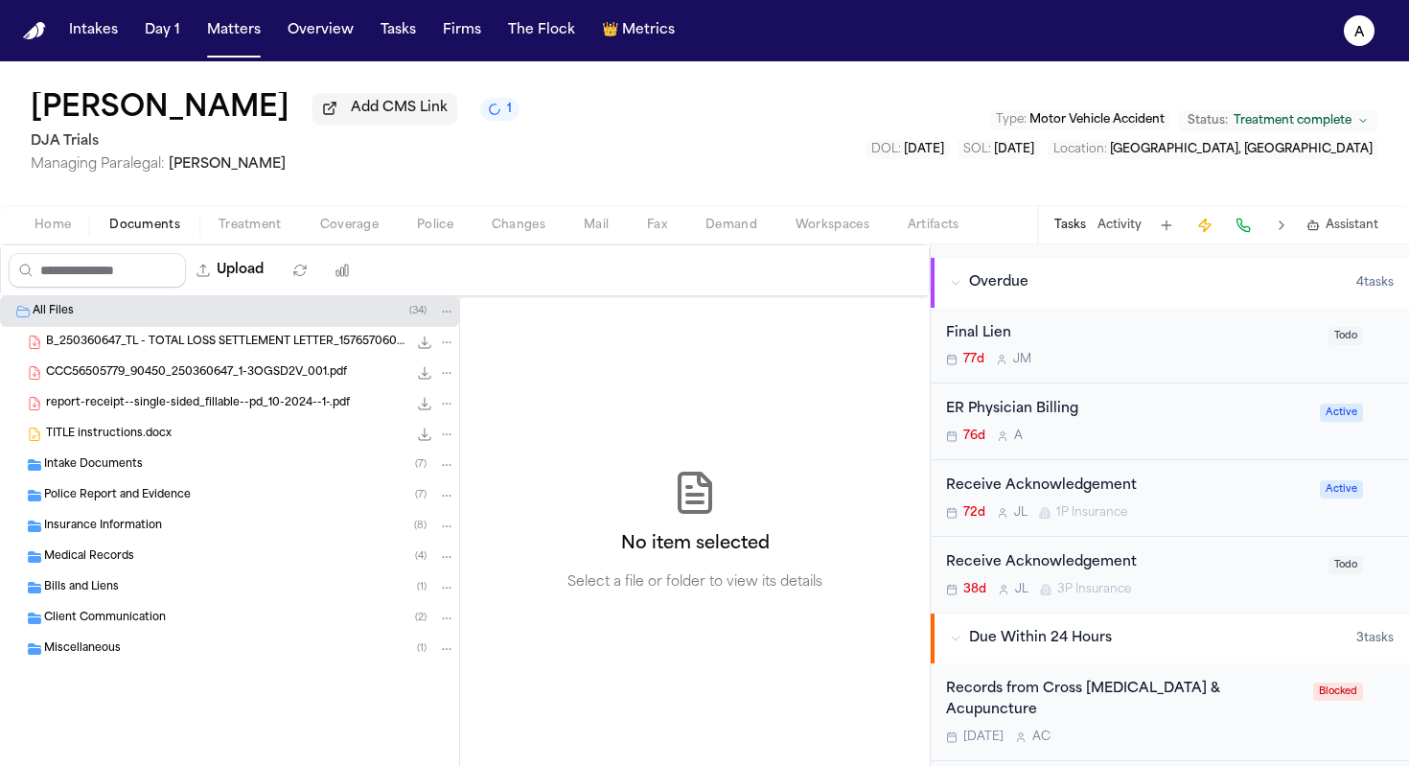
scroll to position [741, 0]
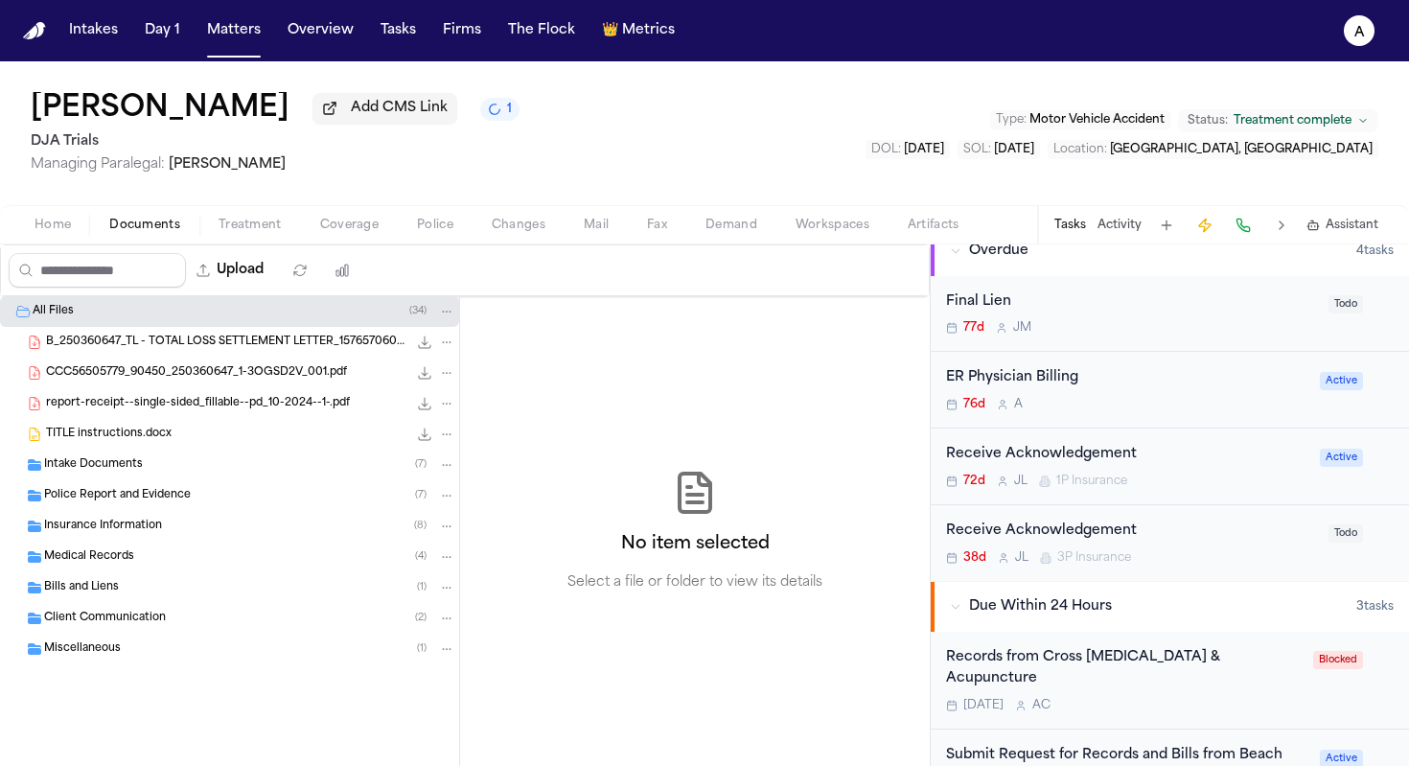
click at [1174, 395] on div "ER Physician Billing 76d A" at bounding box center [1127, 389] width 362 height 45
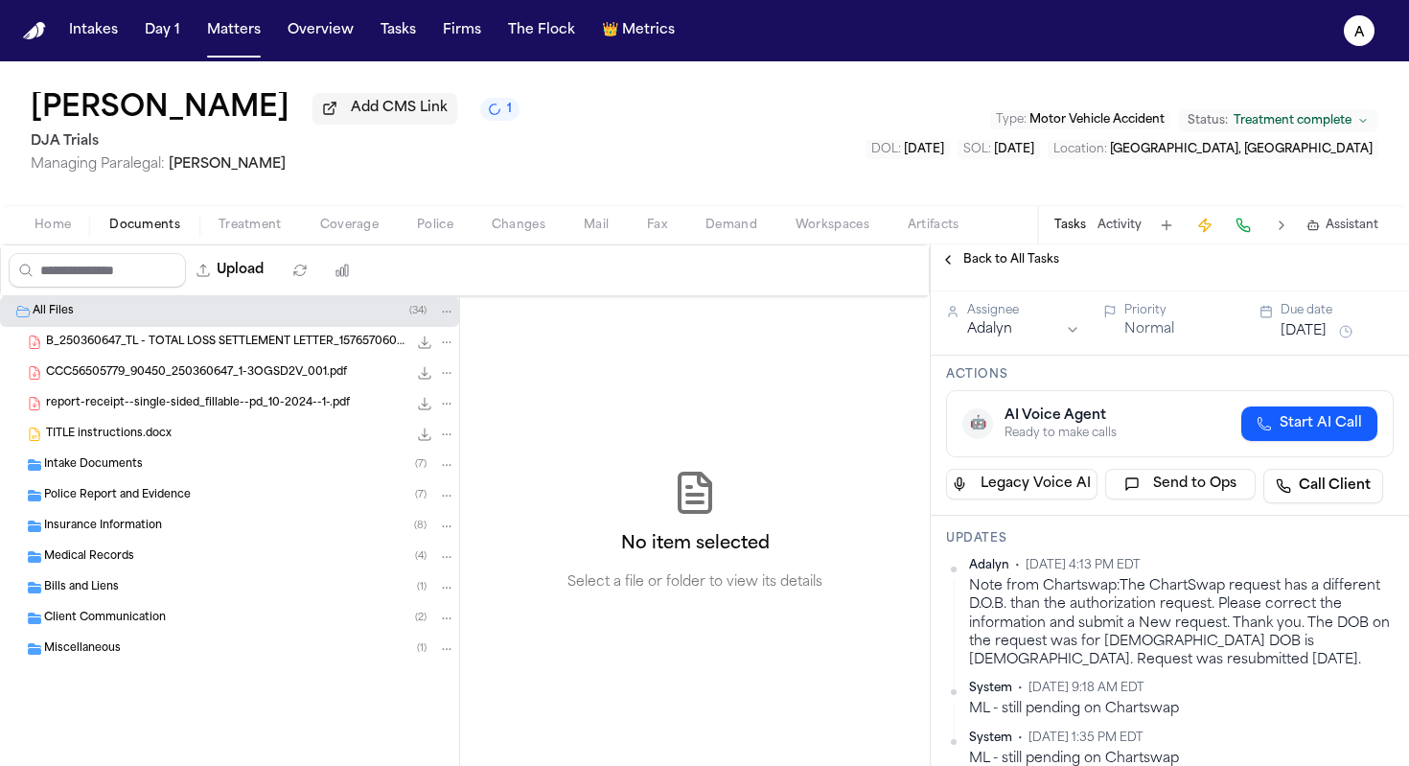
scroll to position [43, 0]
click at [1313, 328] on button "[DATE]" at bounding box center [1303, 330] width 46 height 19
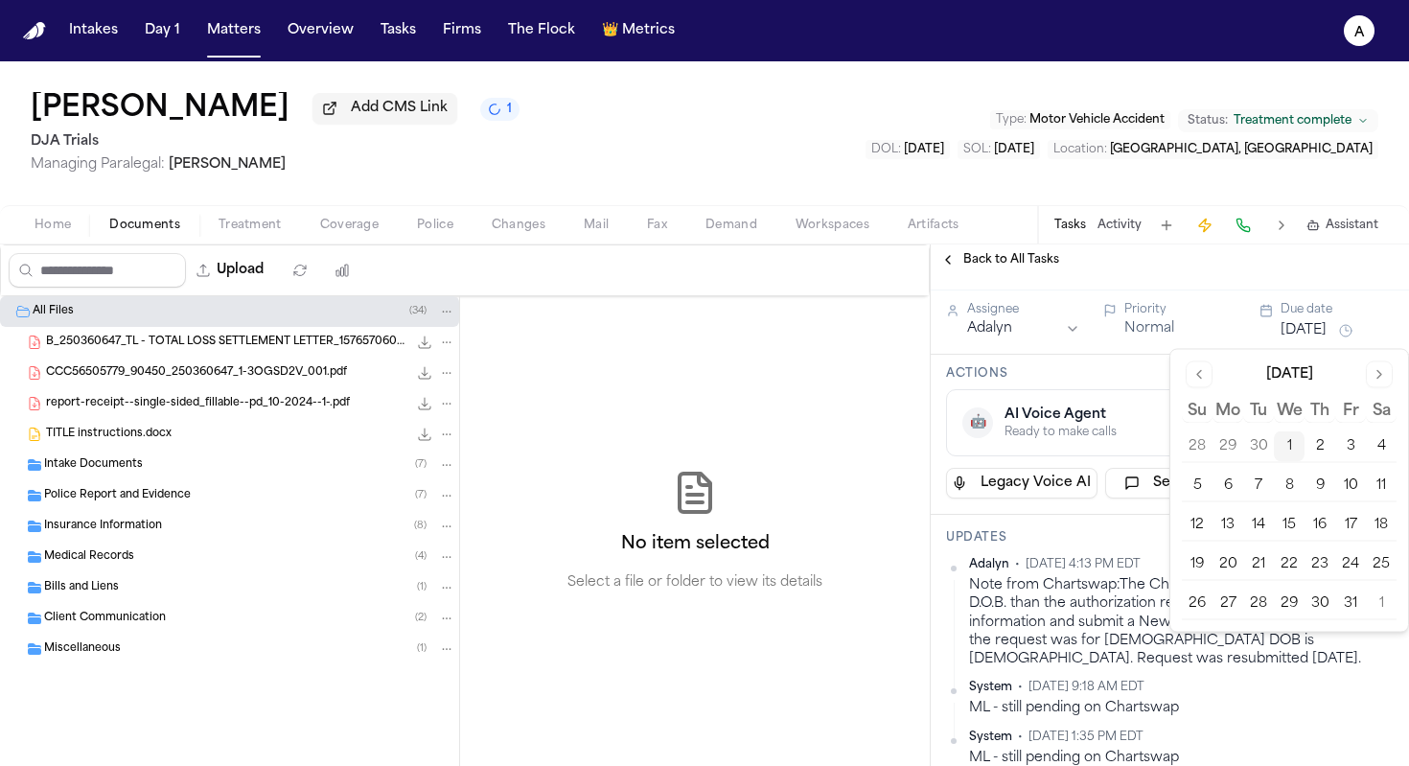
click at [1319, 442] on button "2" at bounding box center [1319, 446] width 31 height 31
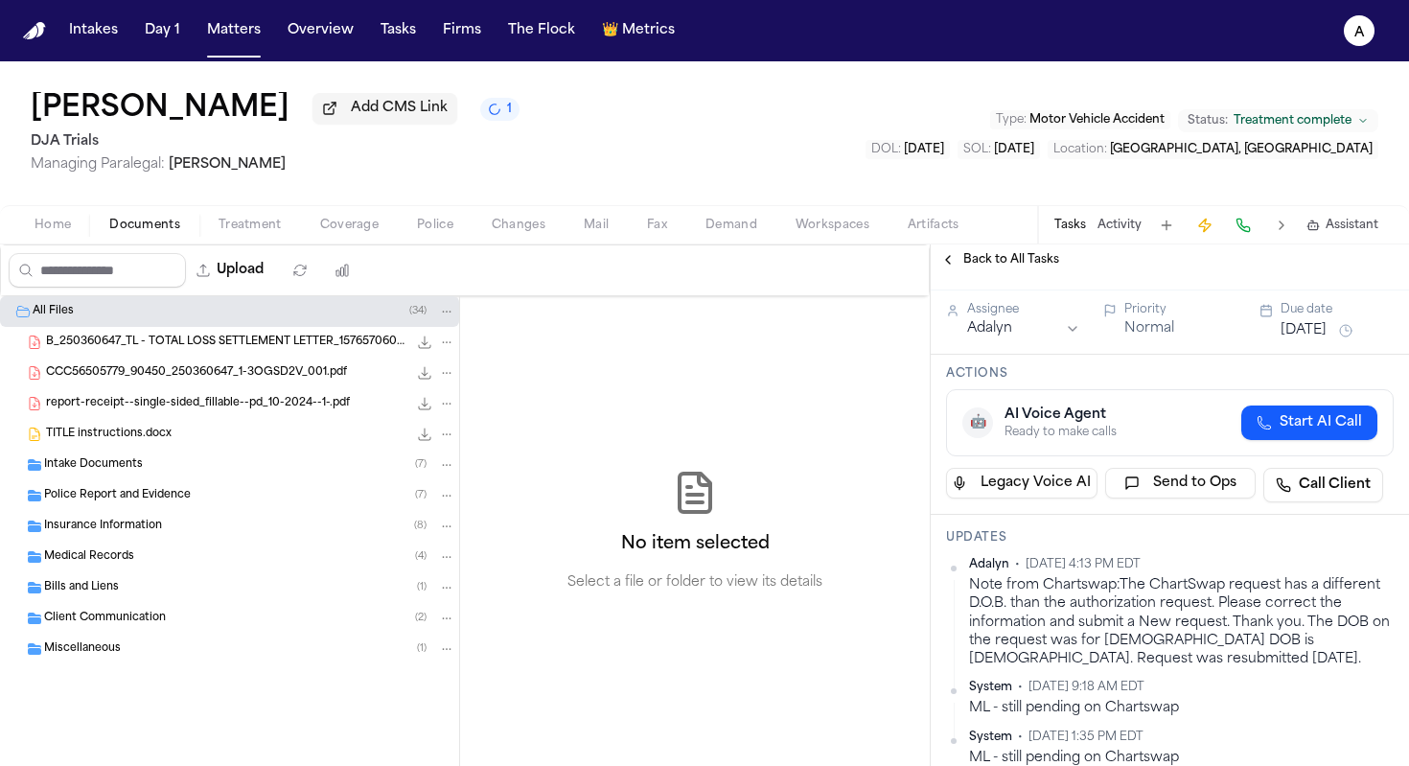
click at [1100, 381] on h3 "Actions" at bounding box center [1170, 373] width 448 height 15
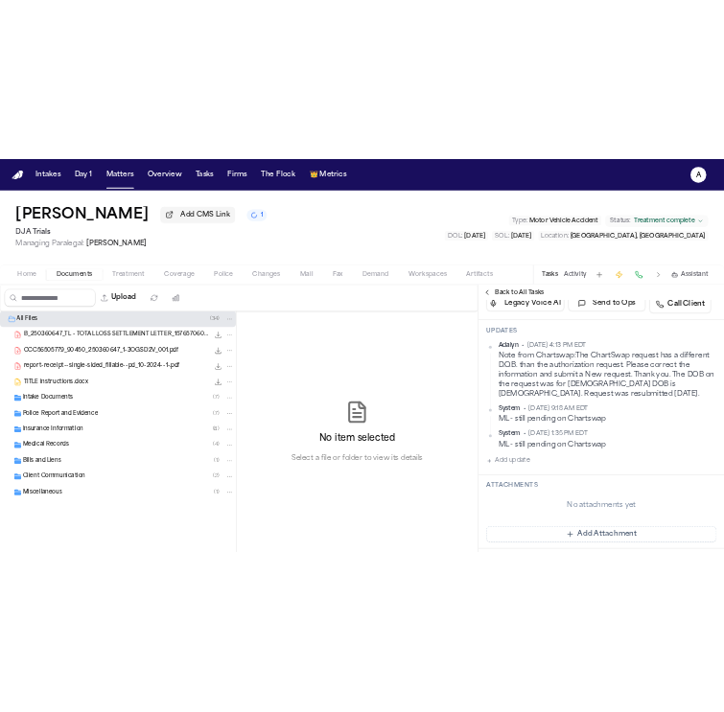
scroll to position [261, 0]
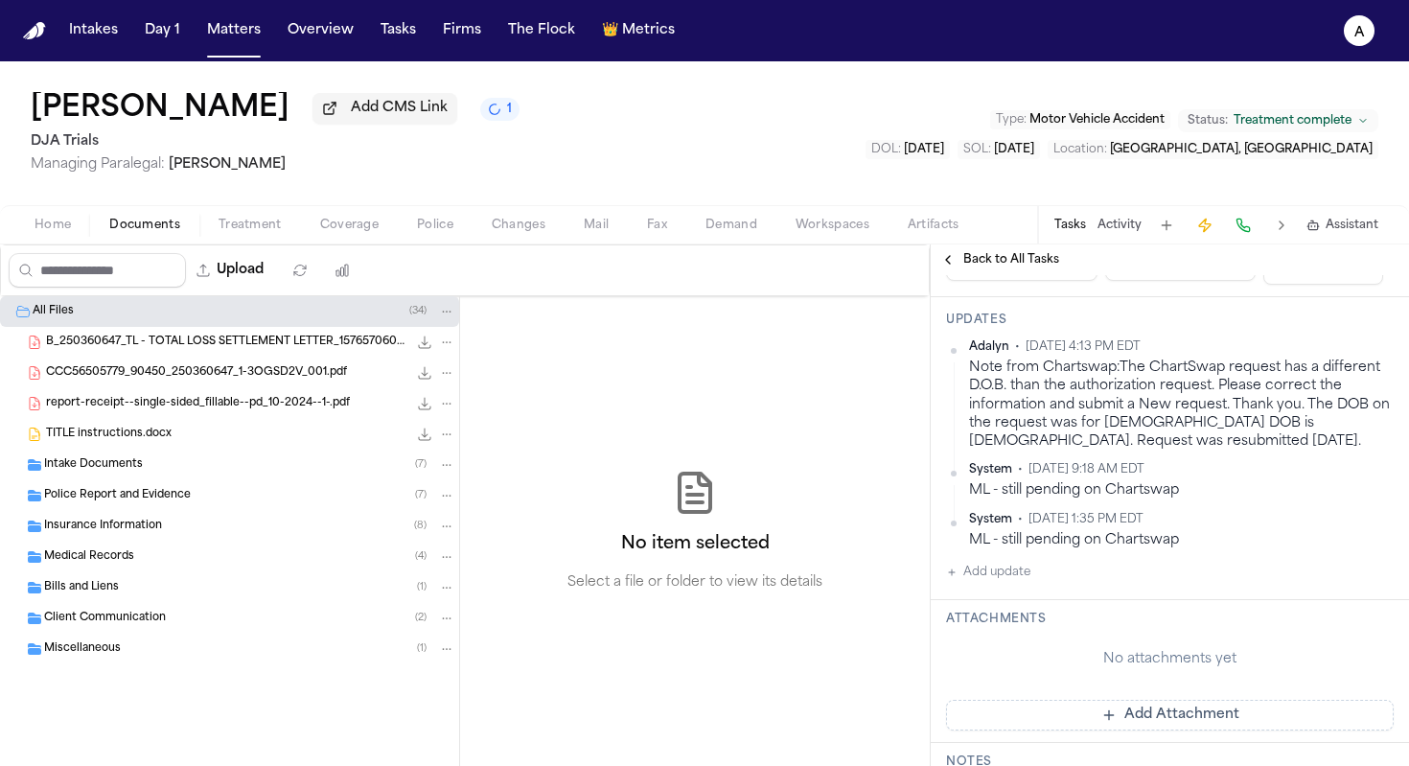
click at [1026, 574] on button "Add update" at bounding box center [988, 572] width 84 height 23
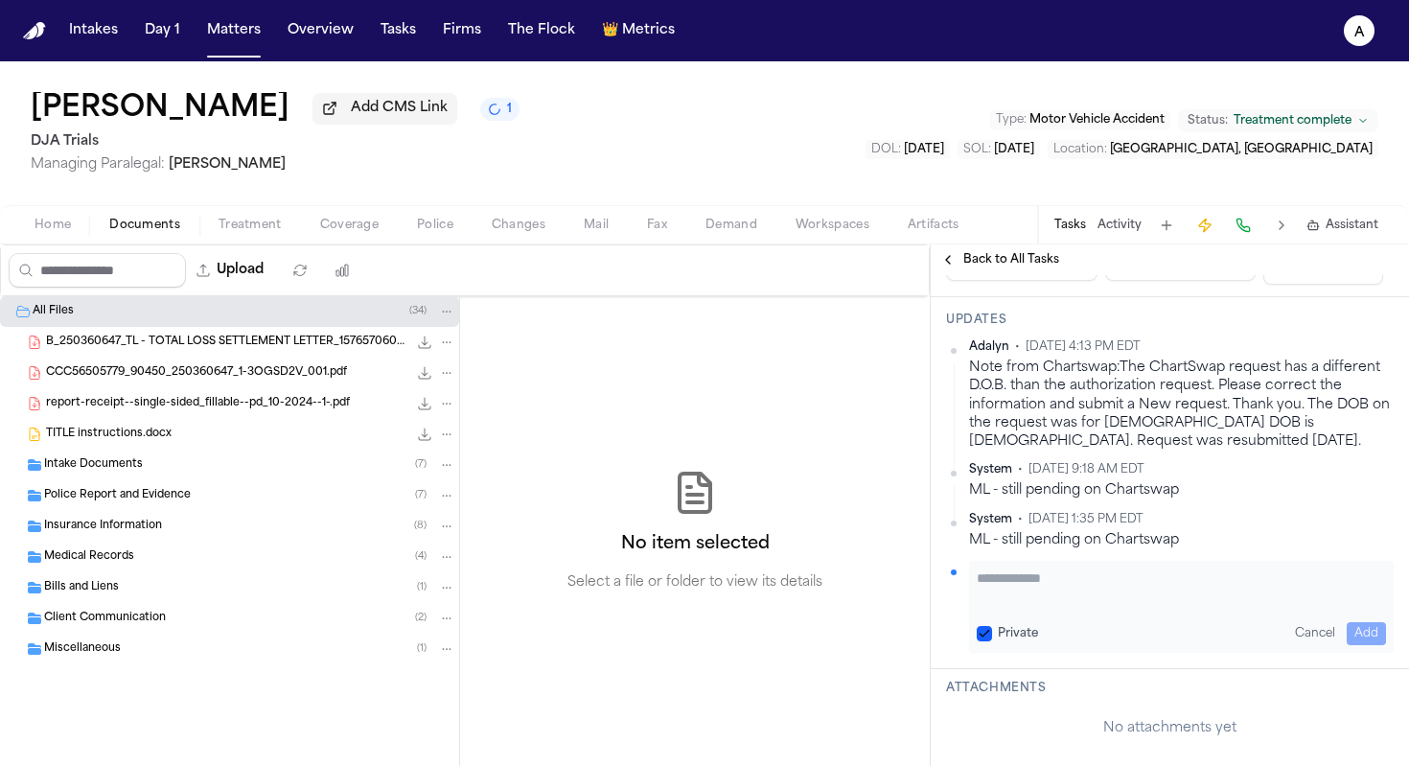
click at [1019, 593] on textarea "Add your update" at bounding box center [1181, 587] width 409 height 38
click at [979, 634] on button "Private" at bounding box center [984, 633] width 15 height 15
click at [1256, 577] on textarea "**********" at bounding box center [1174, 587] width 395 height 38
type textarea "**********"
click at [1365, 638] on button "Add" at bounding box center [1366, 633] width 39 height 23
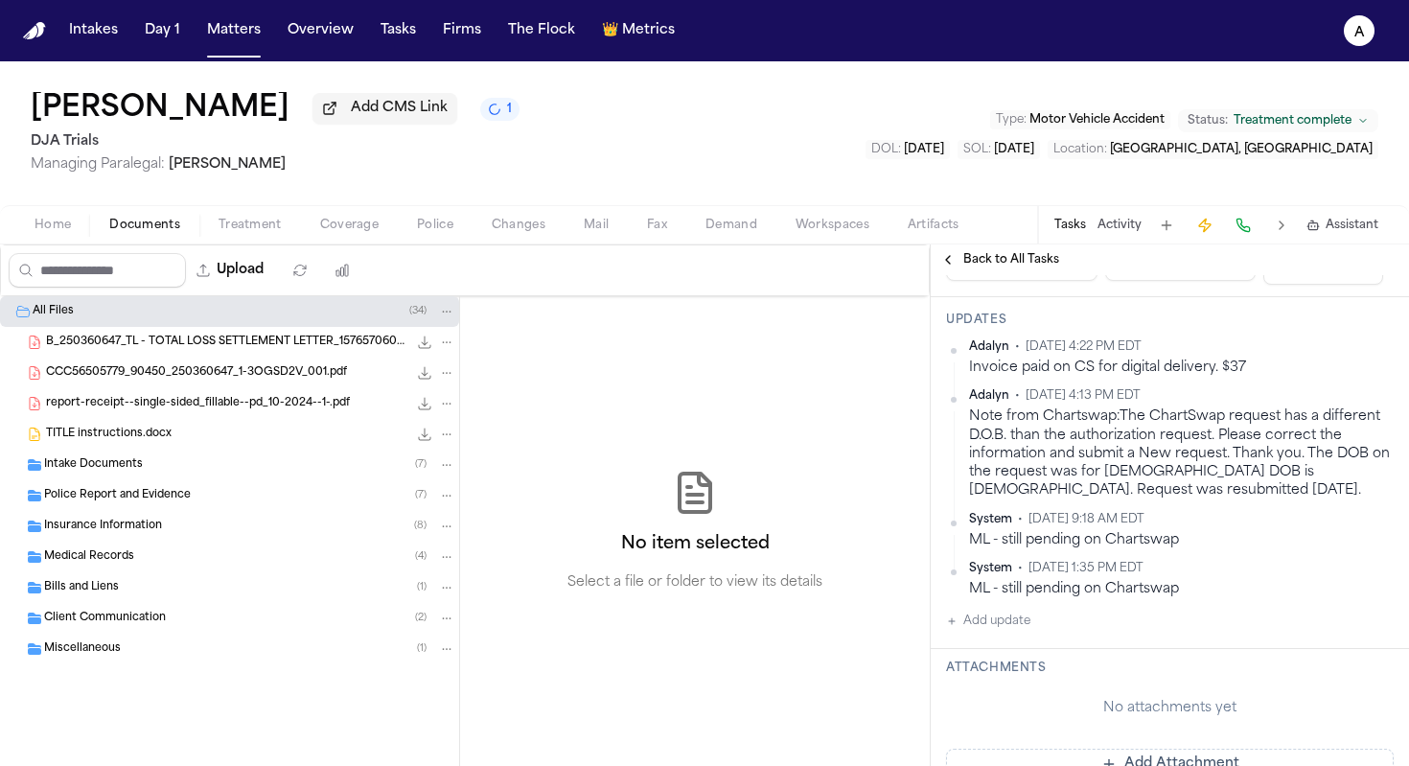
click at [1375, 351] on html "Intakes Day 1 Matters Overview Tasks Firms The Flock 👑 Metrics A [PERSON_NAME] …" at bounding box center [704, 383] width 1409 height 766
click at [1319, 374] on div "Edit" at bounding box center [1317, 381] width 113 height 27
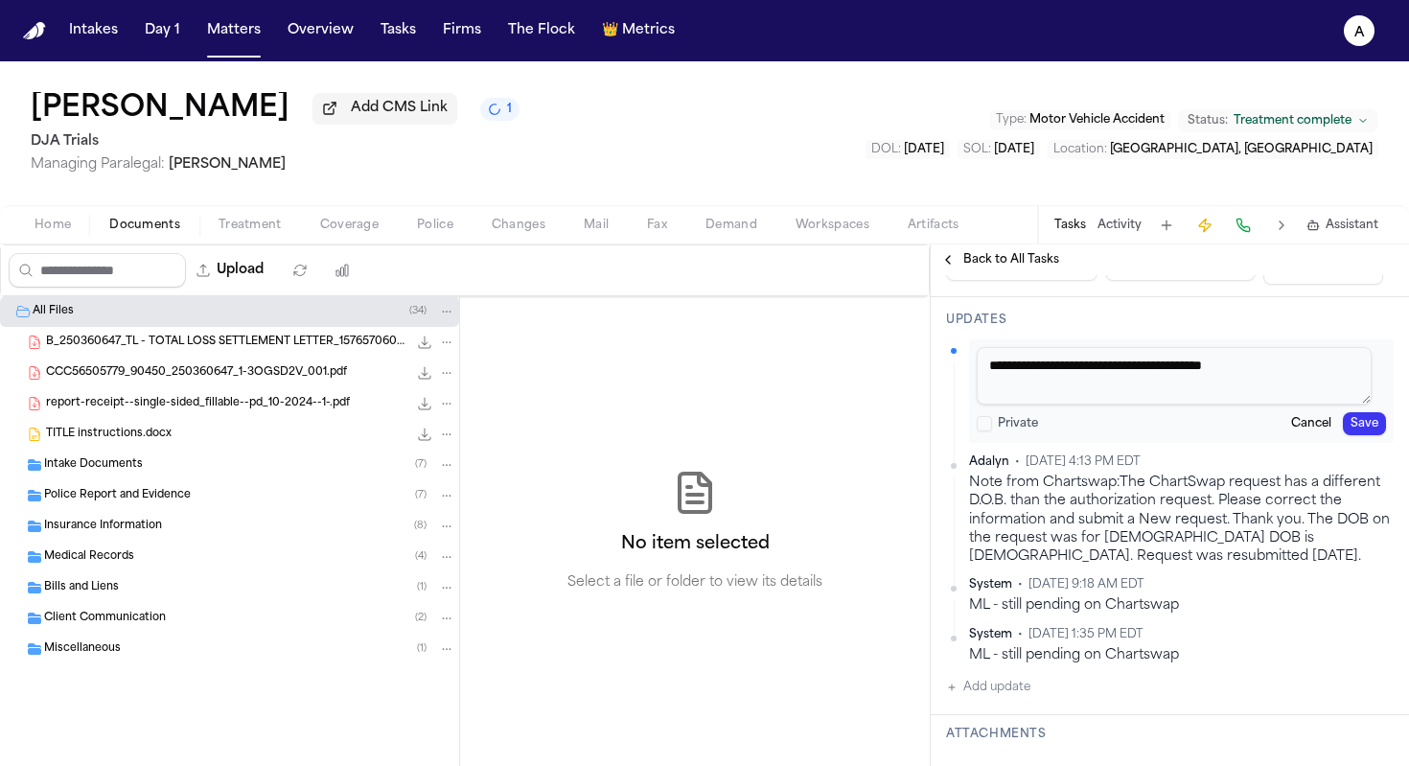
click at [1289, 363] on textarea "**********" at bounding box center [1174, 376] width 395 height 58
type textarea "**********"
click at [1359, 424] on button "Save" at bounding box center [1364, 423] width 43 height 23
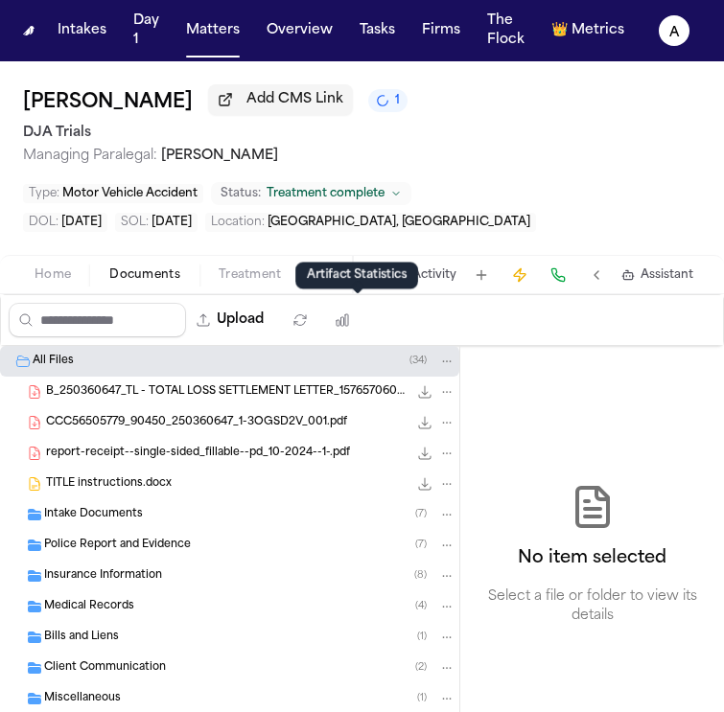
click at [400, 280] on div "Artifact Statistics Artifact Statistics" at bounding box center [356, 276] width 123 height 27
click at [391, 273] on button "Tasks" at bounding box center [385, 274] width 32 height 15
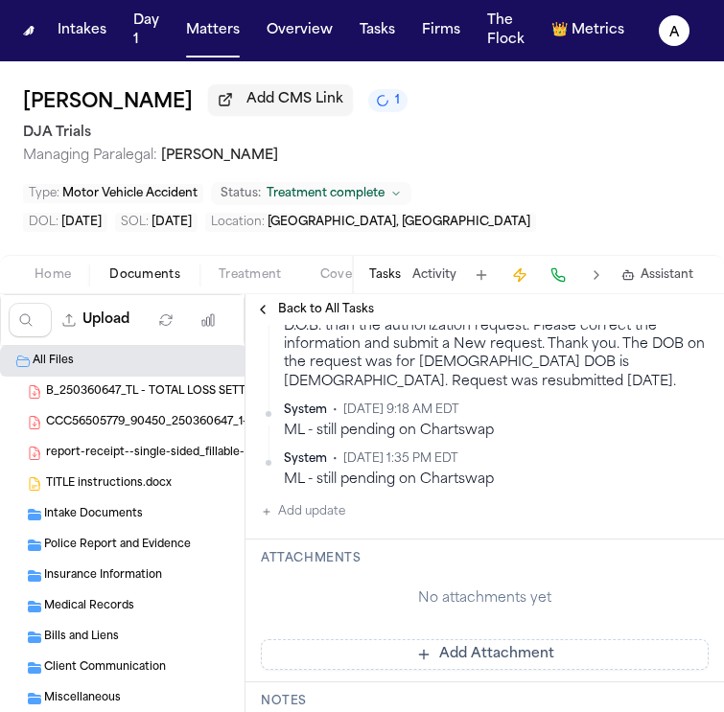
scroll to position [451, 0]
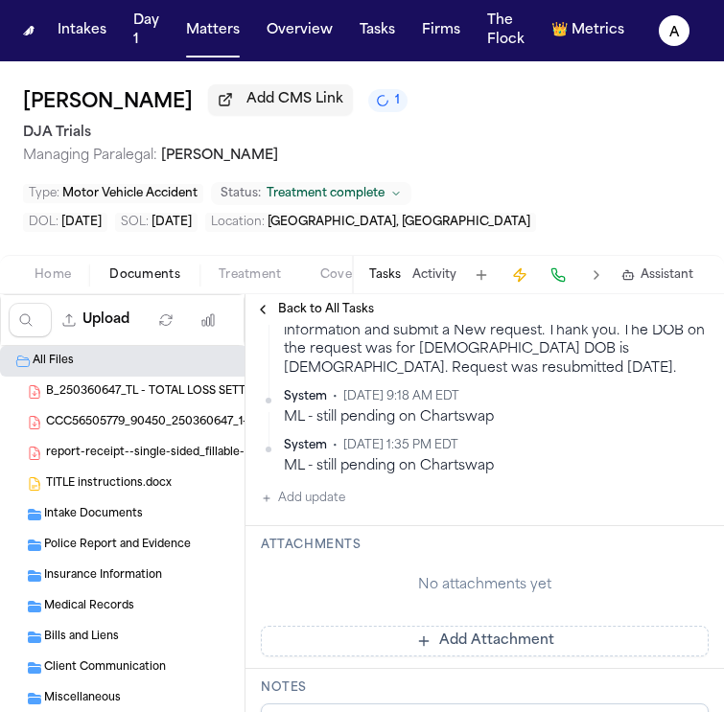
click at [416, 636] on button "Add Attachment" at bounding box center [485, 641] width 448 height 31
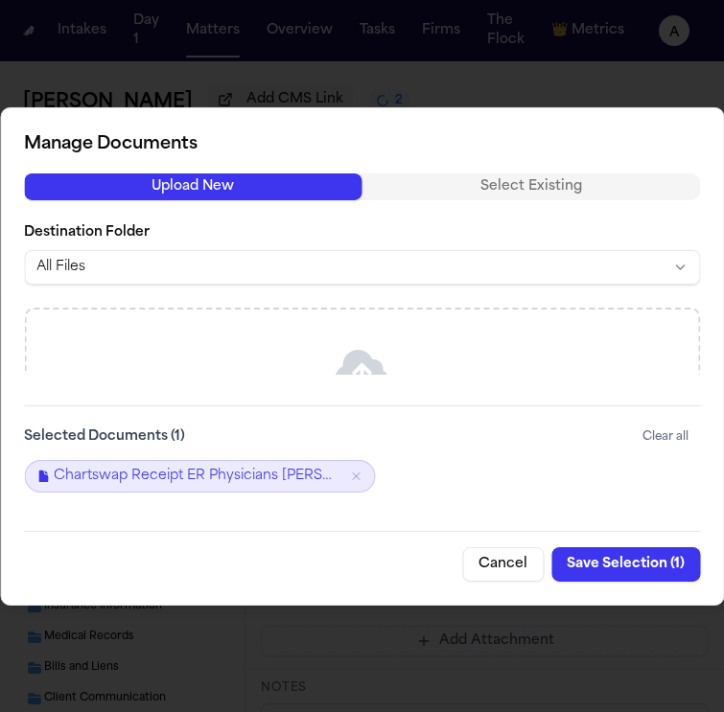
click at [619, 576] on button "Save Selection ( 1 )" at bounding box center [625, 564] width 149 height 35
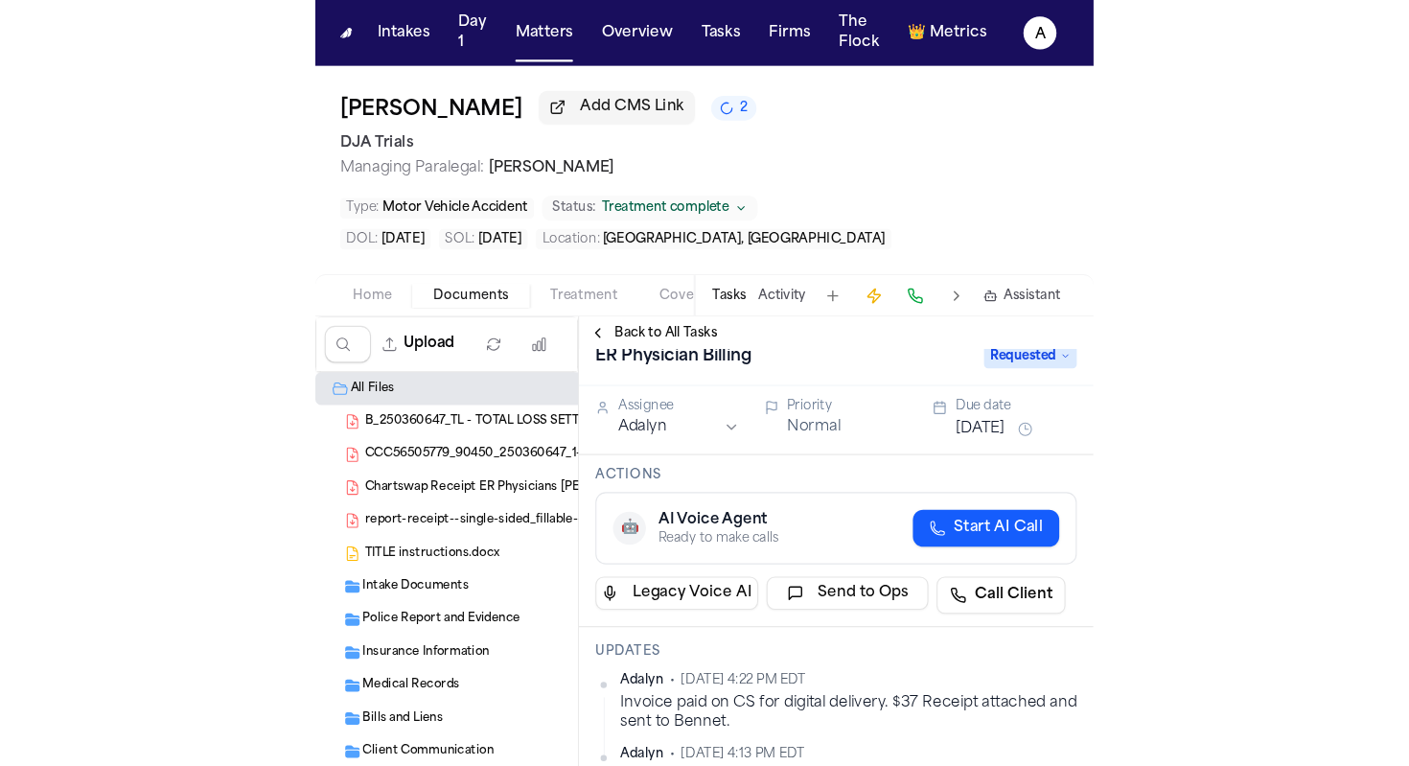
scroll to position [0, 0]
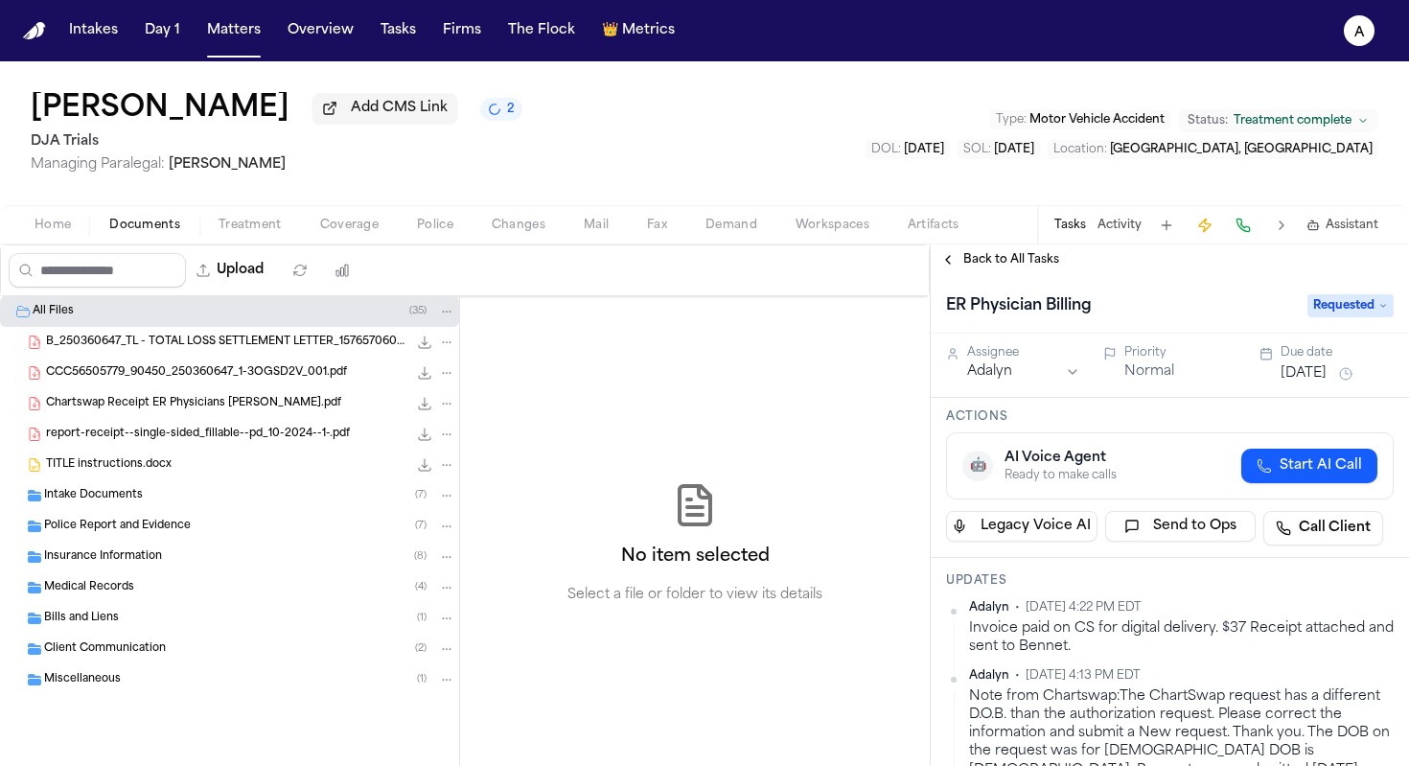
click at [1011, 267] on span "Back to All Tasks" at bounding box center [1011, 259] width 96 height 15
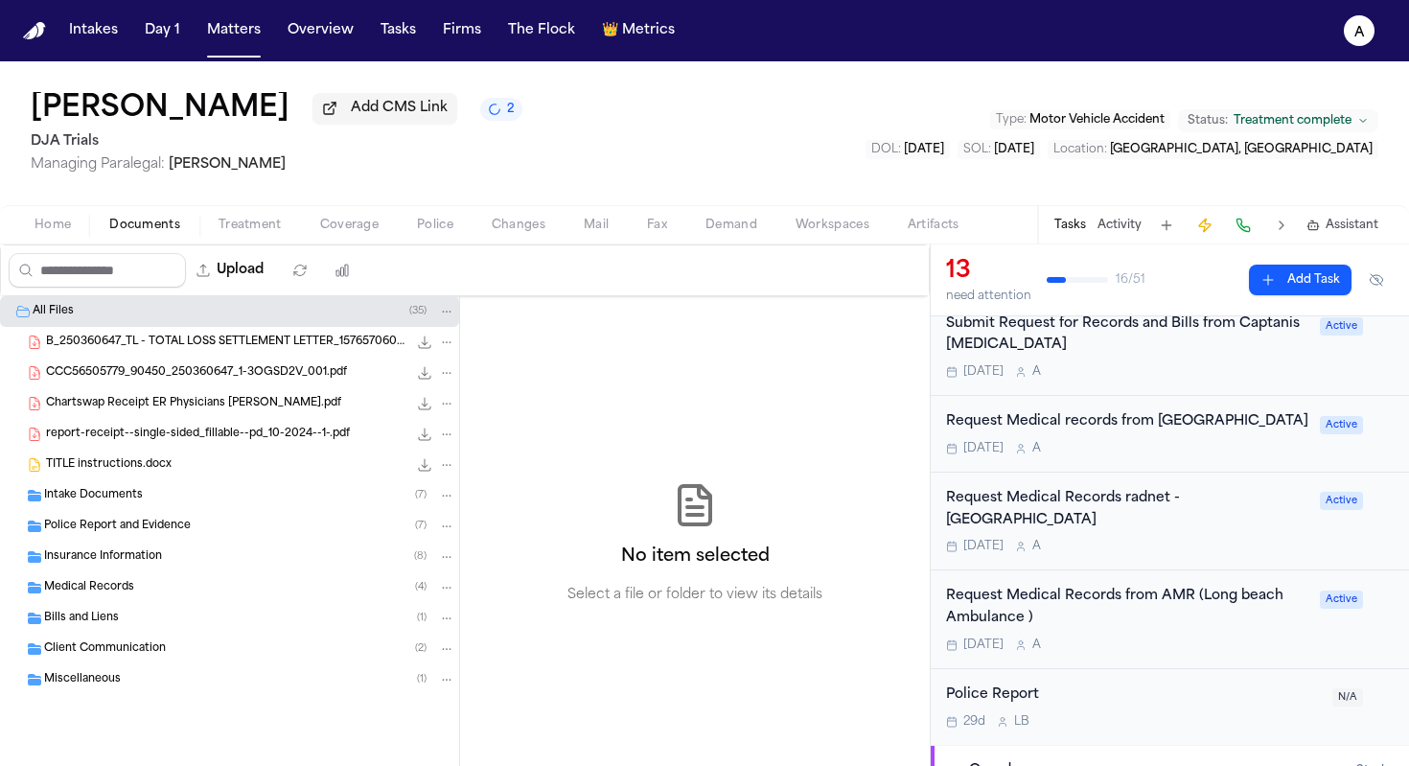
scroll to position [222, 0]
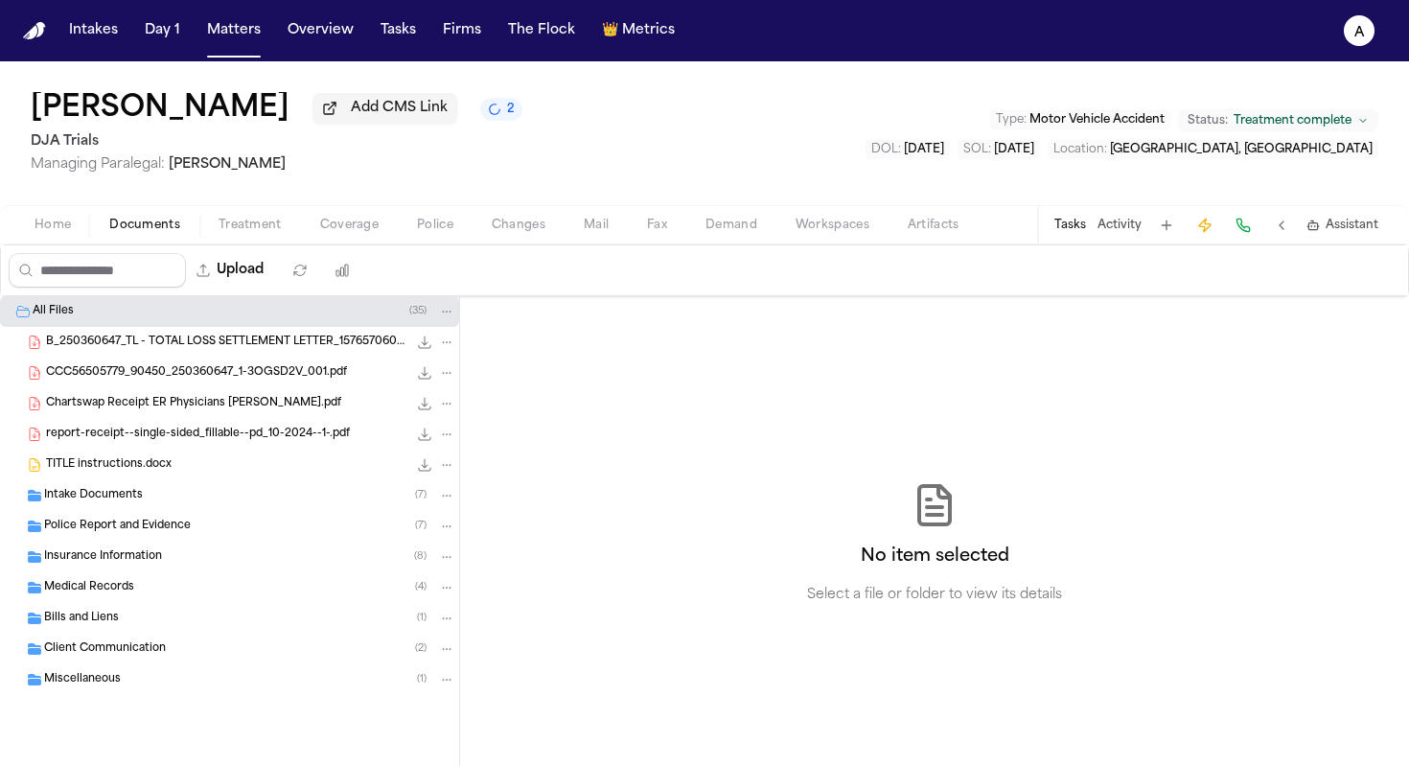
click at [1081, 232] on button "Tasks" at bounding box center [1070, 225] width 32 height 15
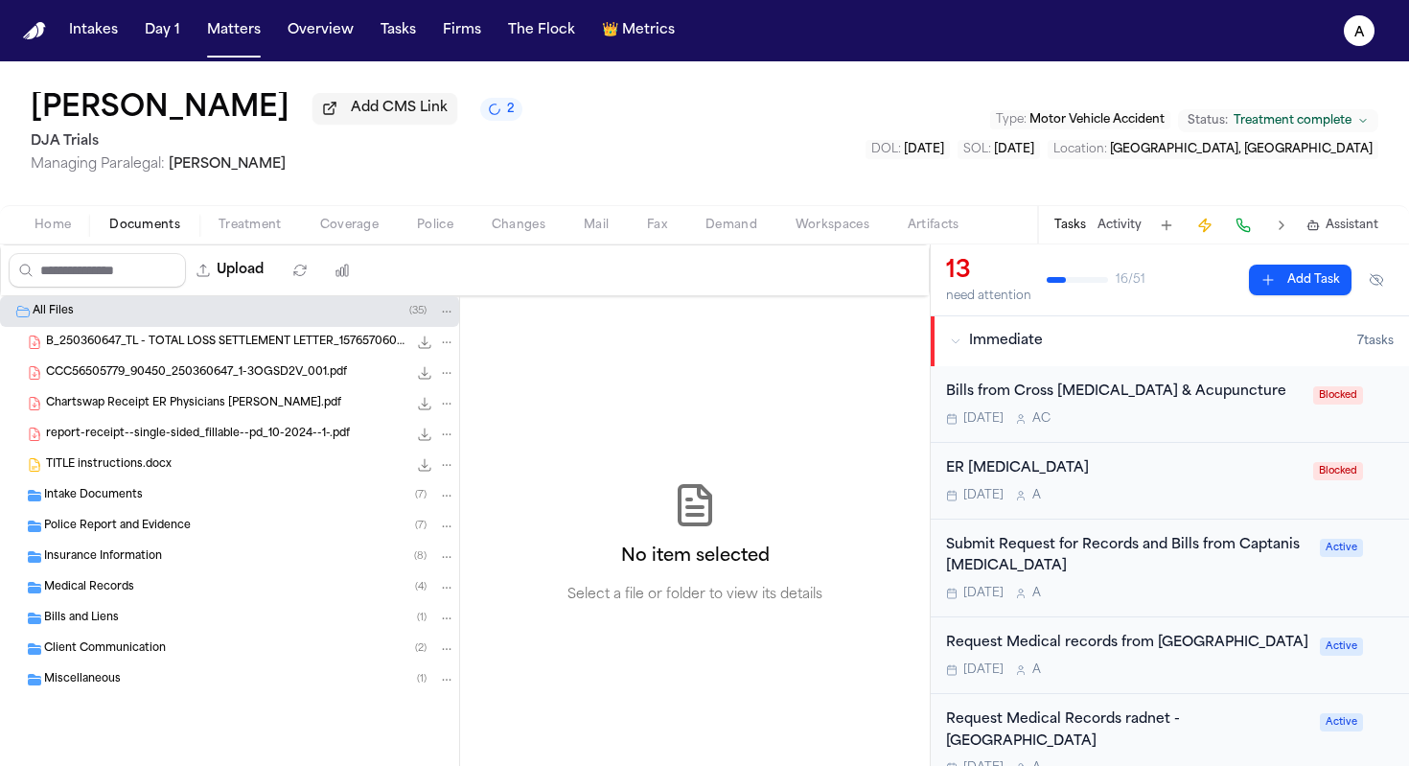
scroll to position [14, 0]
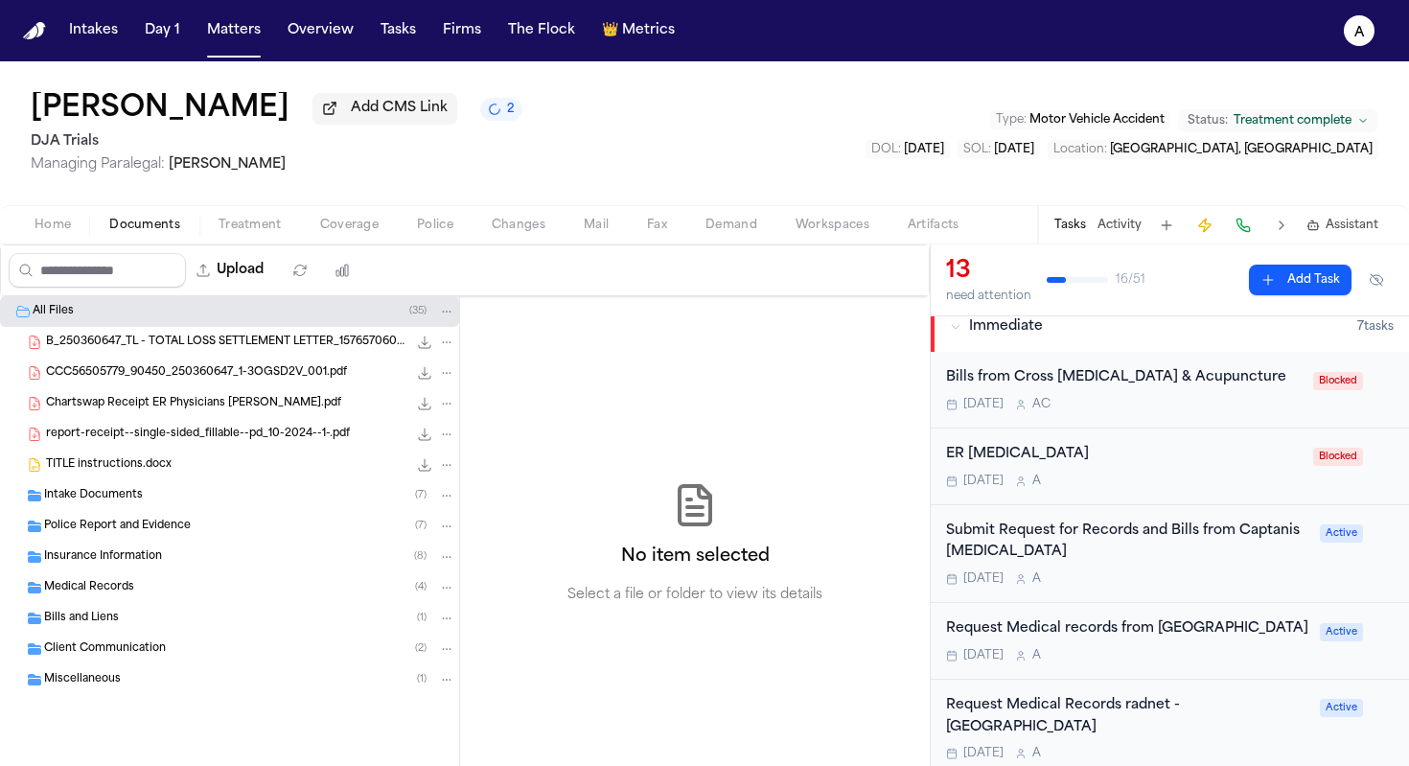
click at [1199, 400] on div "Bills from Cross [MEDICAL_DATA] & Acupuncture [DATE] A C" at bounding box center [1124, 389] width 356 height 45
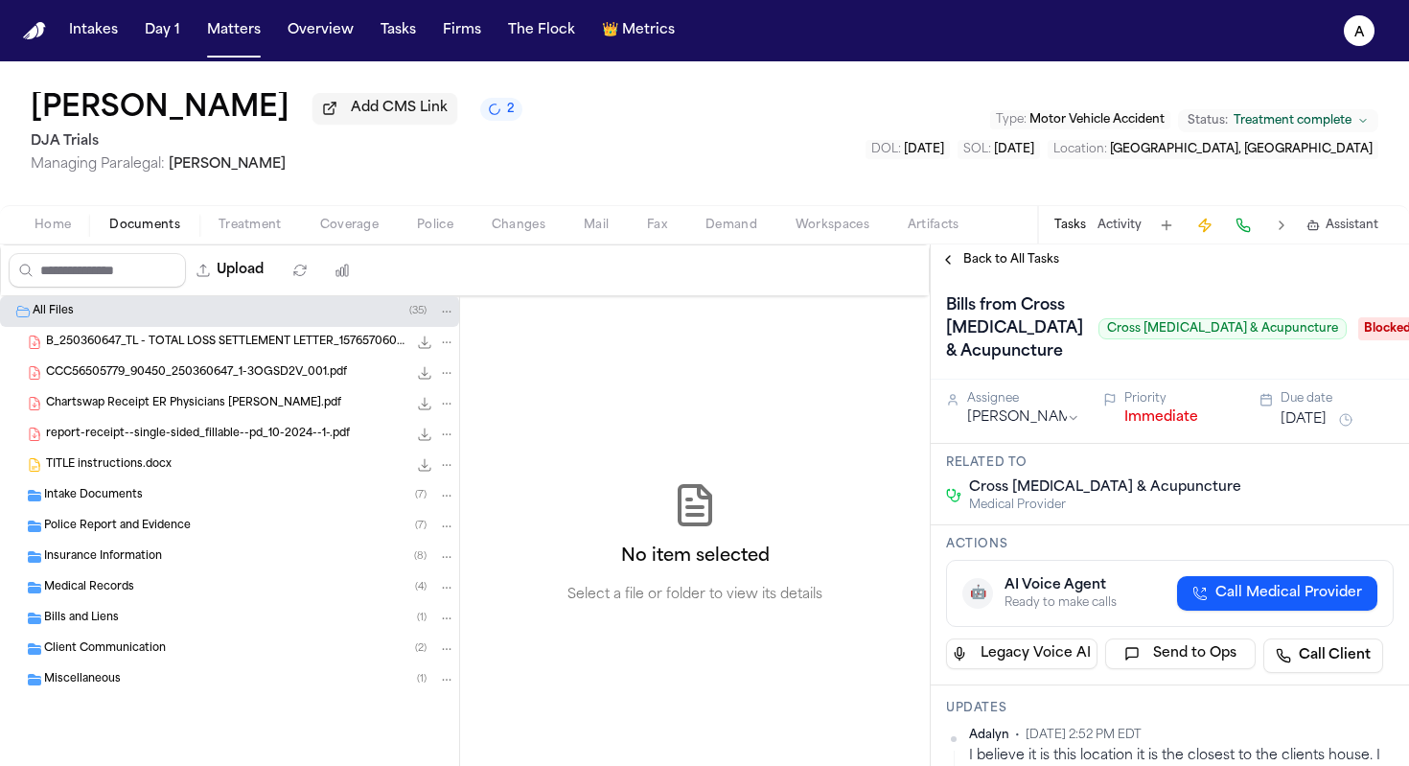
click at [1037, 262] on span "Back to All Tasks" at bounding box center [1011, 259] width 96 height 15
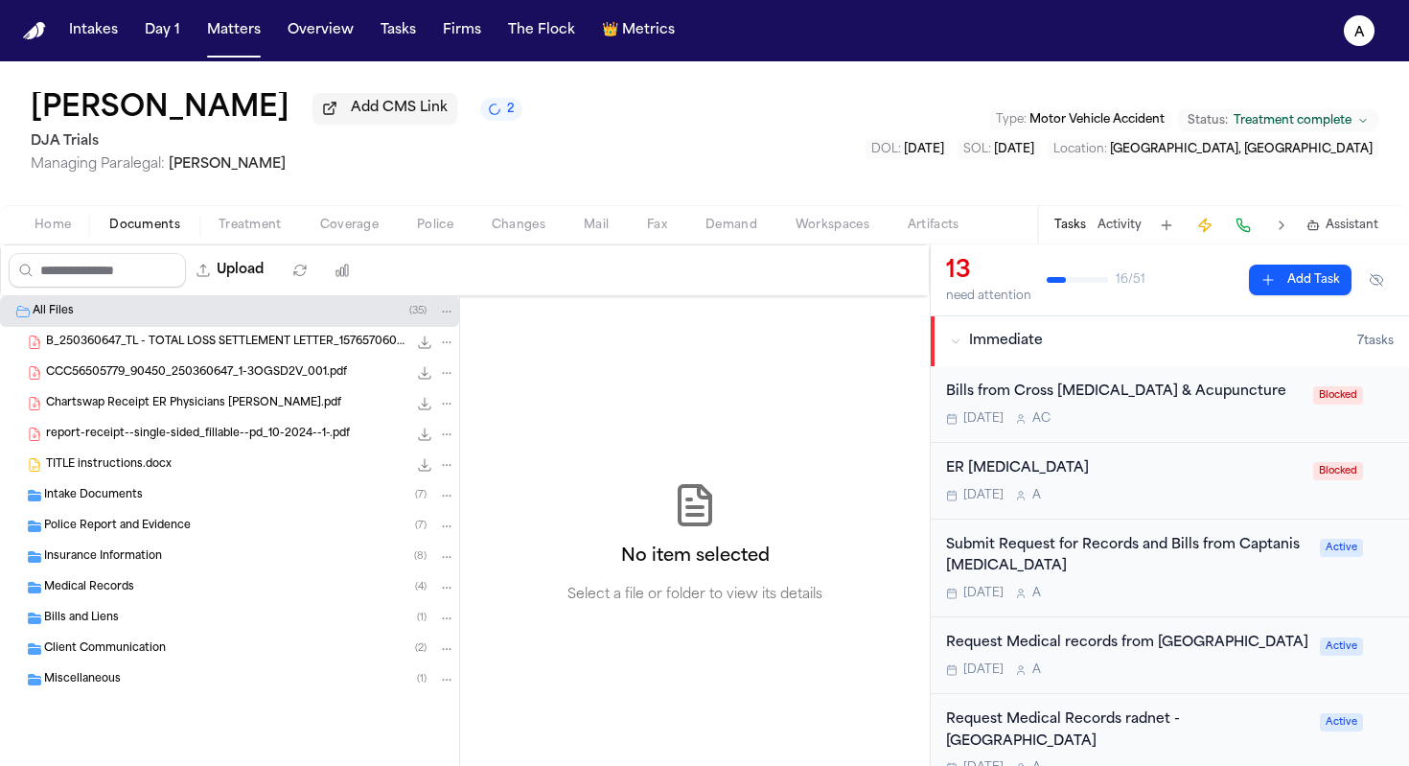
click at [1187, 585] on div "Submit Request for Records and Bills from Captanis [MEDICAL_DATA] [DATE] A" at bounding box center [1127, 568] width 362 height 67
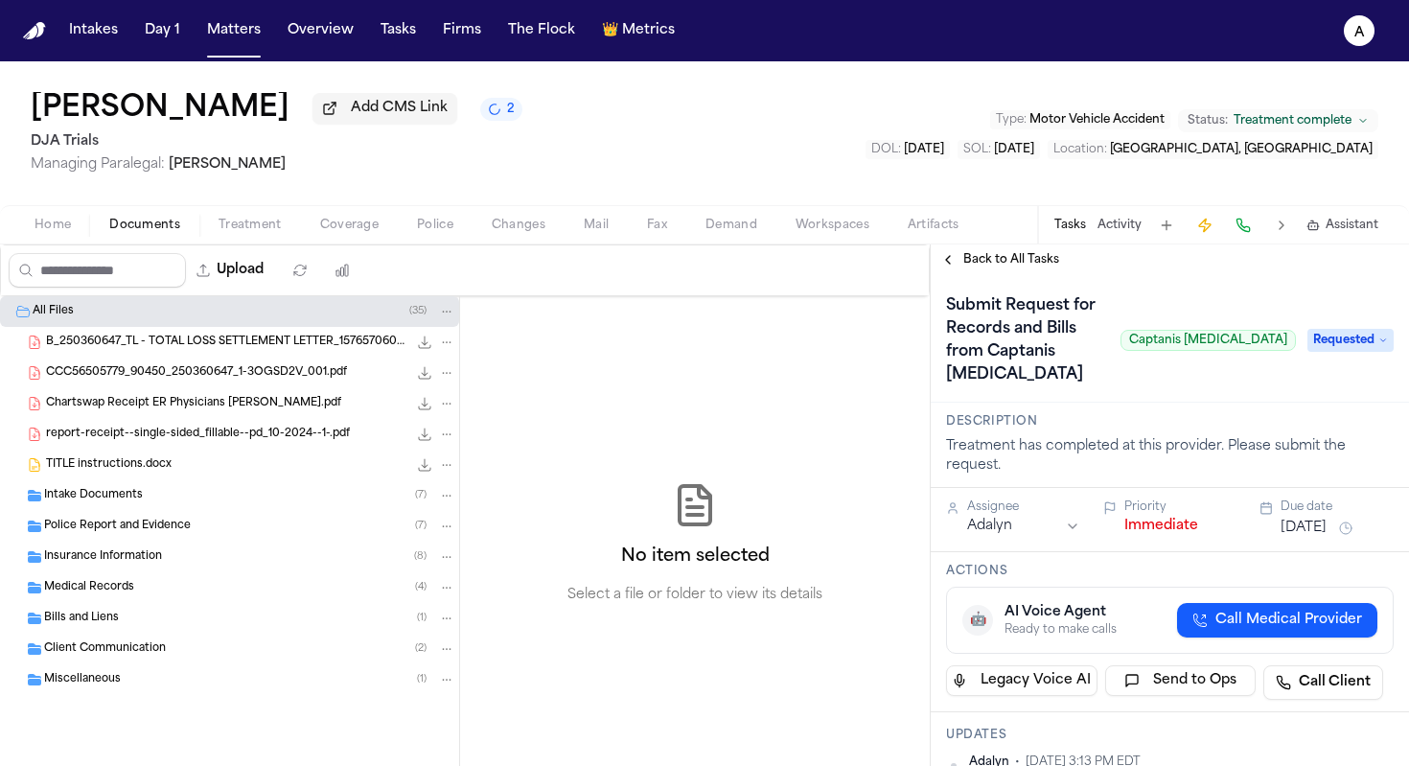
click at [1378, 335] on icon at bounding box center [1383, 340] width 10 height 10
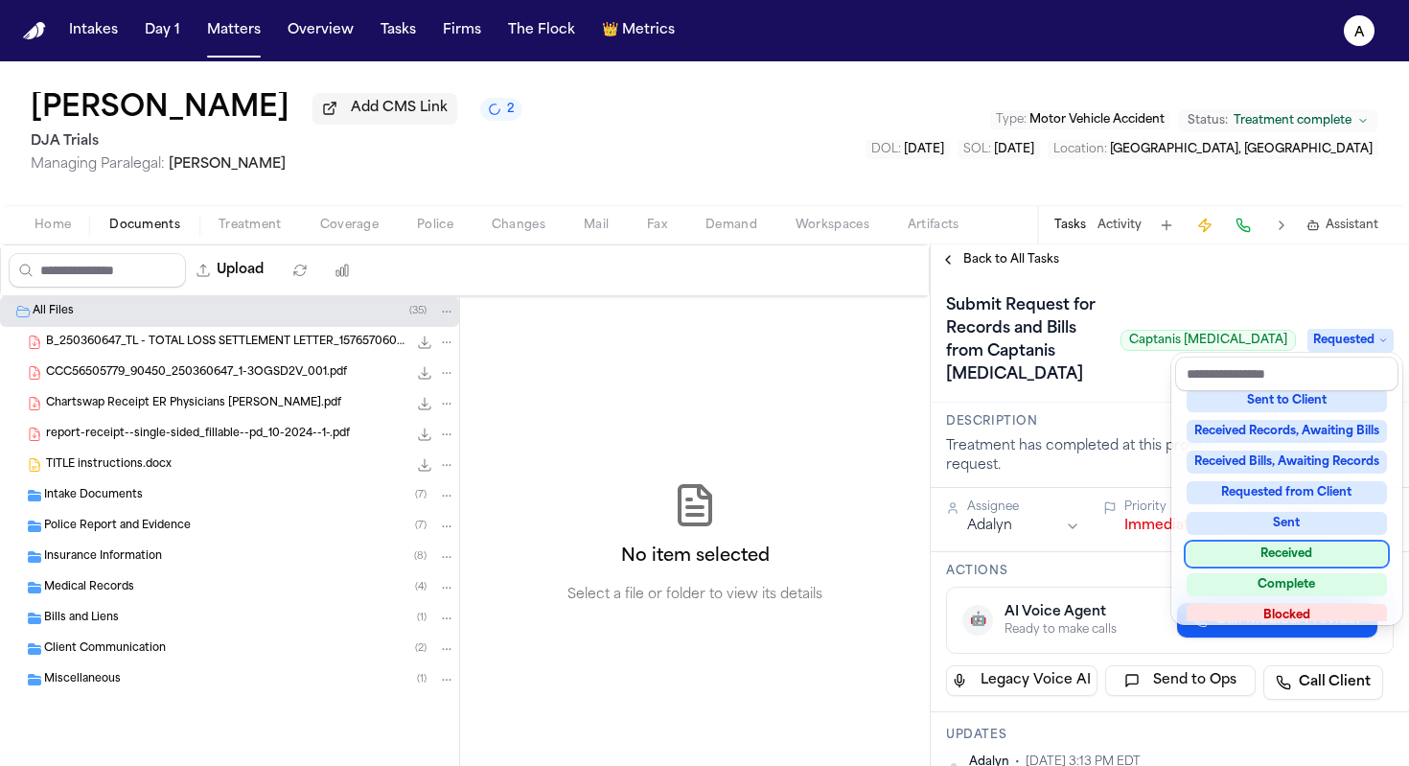
scroll to position [299, 0]
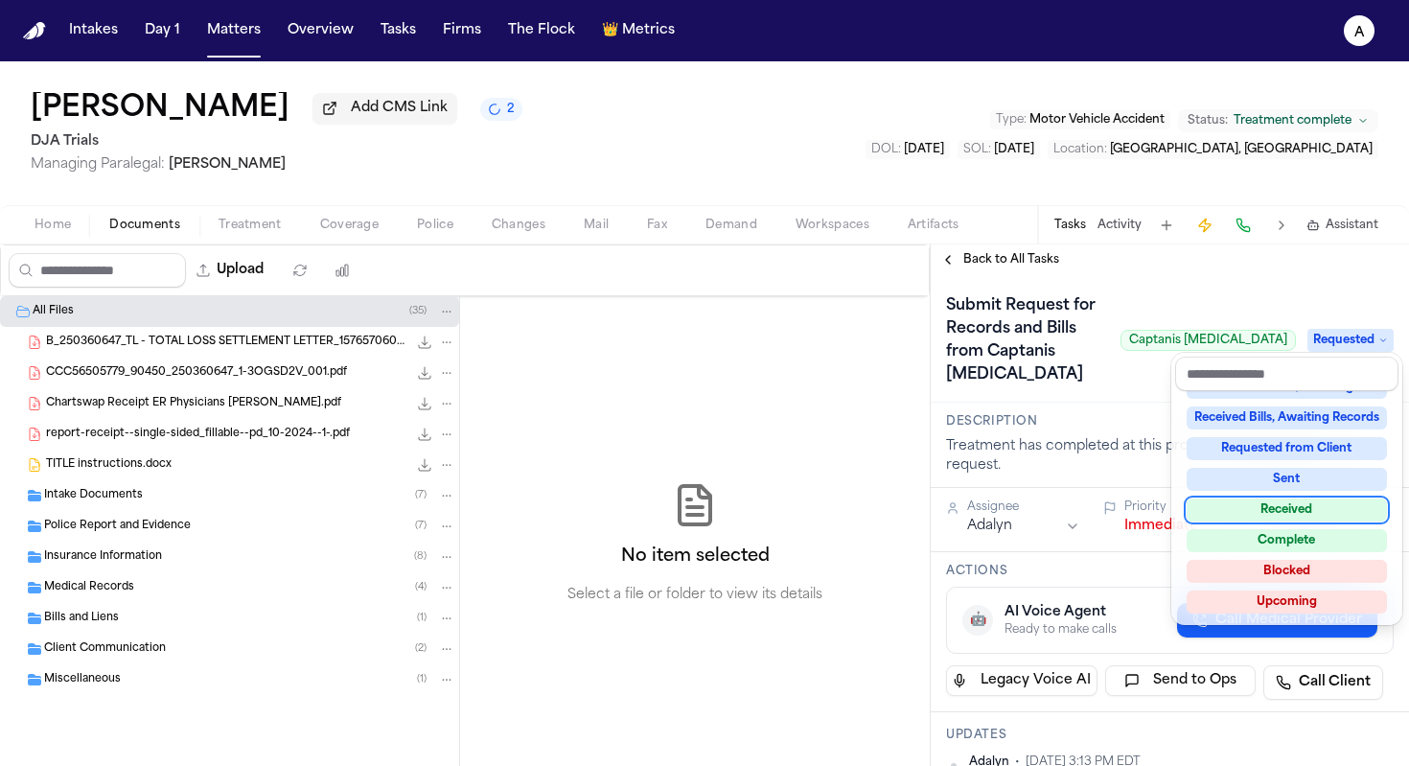
click at [1316, 511] on div "Received" at bounding box center [1286, 509] width 200 height 23
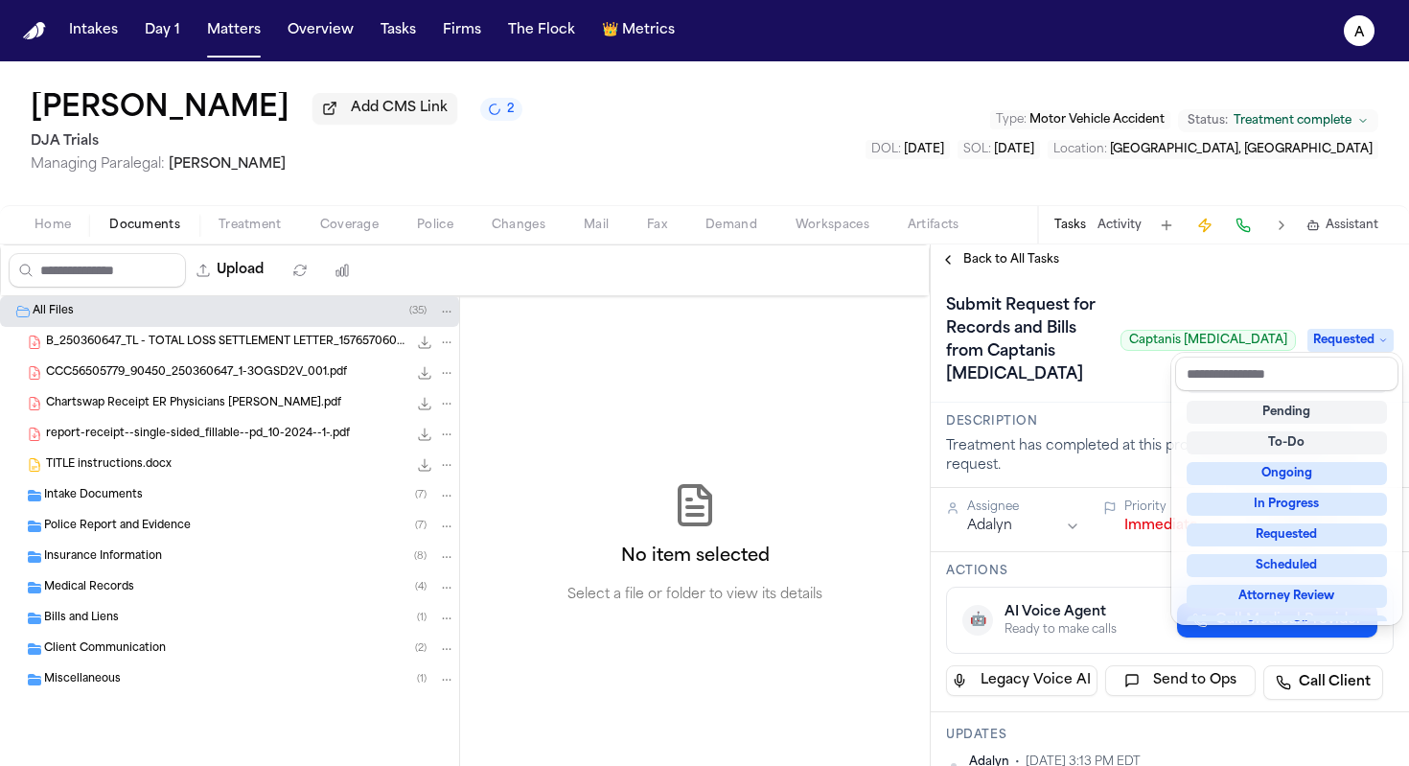
scroll to position [8, 0]
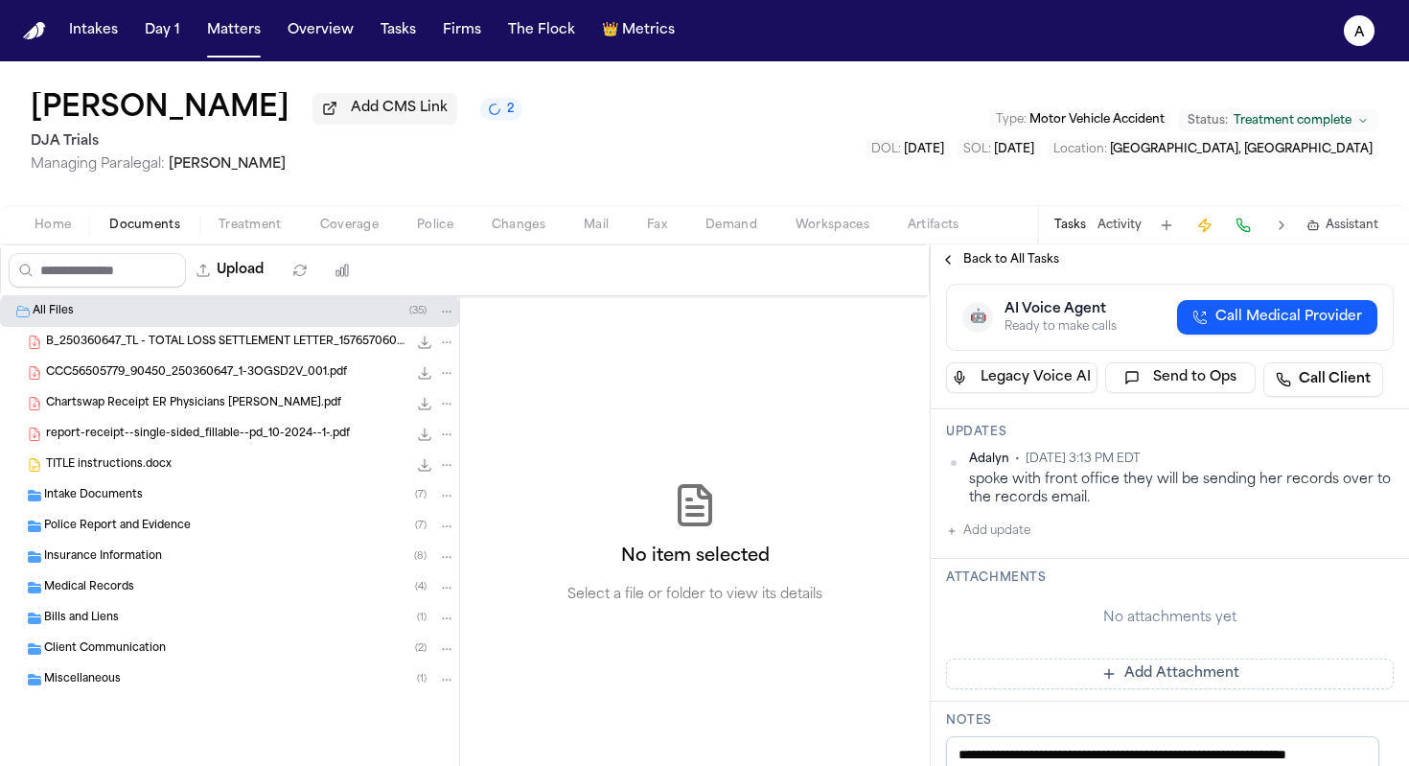
scroll to position [352, 0]
click at [1041, 515] on div "[PERSON_NAME] • [DATE] 3:13 PM EDT spoke with front office they will be sending…" at bounding box center [1170, 495] width 448 height 91
click at [1004, 518] on button "Add update" at bounding box center [988, 529] width 84 height 23
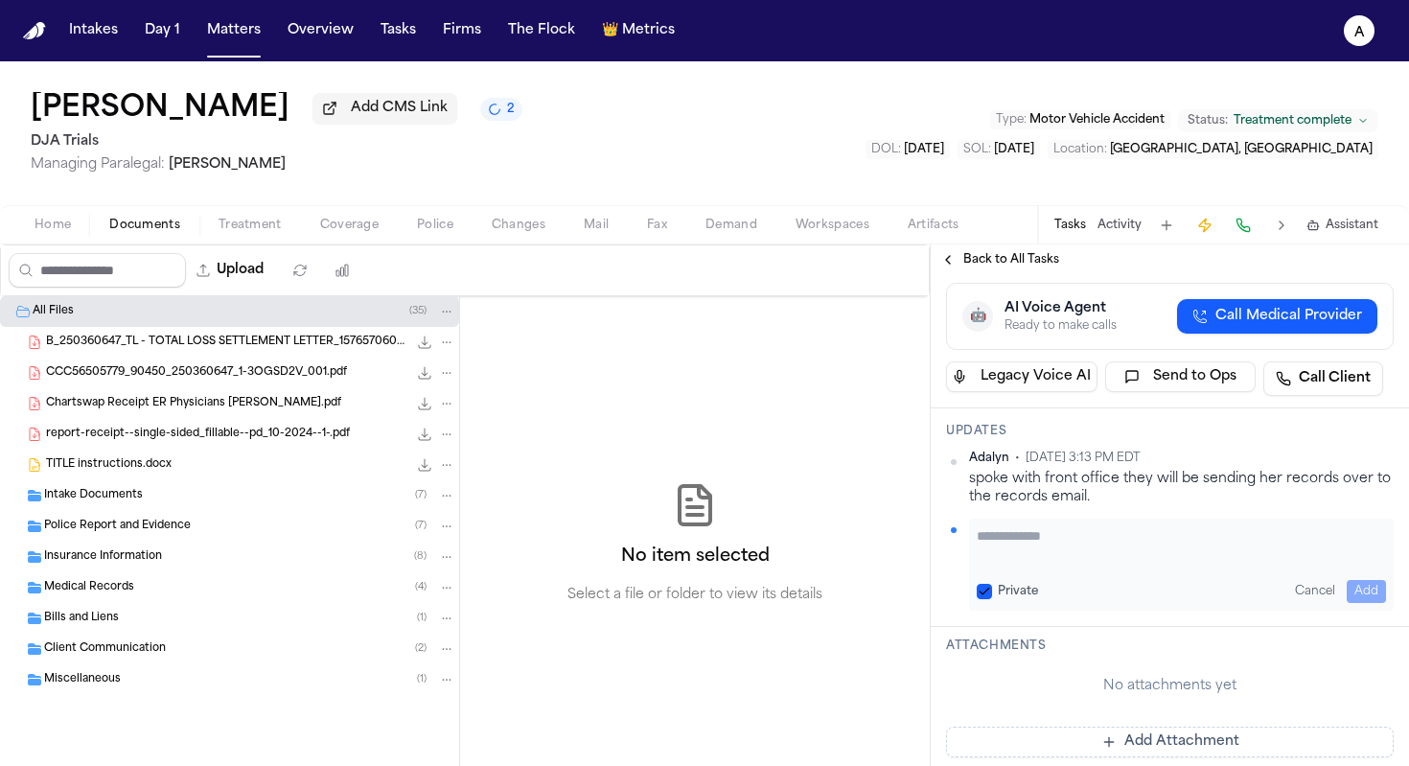
click at [1024, 526] on textarea "Add your update" at bounding box center [1181, 545] width 409 height 38
type textarea "**********"
click at [985, 584] on button "Private" at bounding box center [984, 591] width 15 height 15
click at [1347, 580] on button "Add" at bounding box center [1366, 591] width 39 height 23
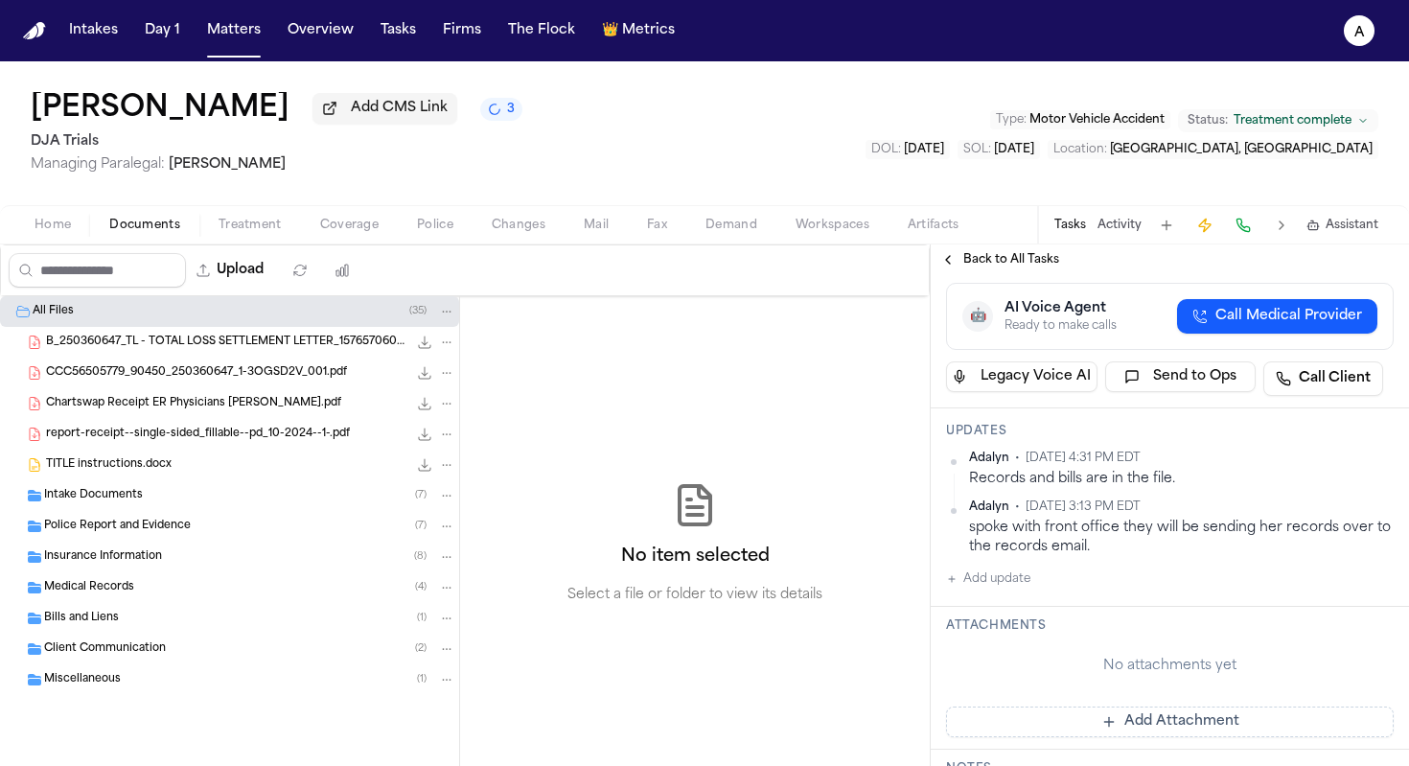
click at [1173, 558] on div "Adalyn • [DATE] 4:31 PM EDT Records and bills are in the file. [GEOGRAPHIC_DATA…" at bounding box center [1170, 520] width 448 height 140
click at [936, 582] on div "Updates Adalyn • [DATE] 4:31 PM EDT Records and bills are in the file. [GEOGRAP…" at bounding box center [1170, 507] width 478 height 198
click at [933, 582] on div "Updates Adalyn • [DATE] 4:31 PM EDT Records and bills are in the file. [GEOGRAP…" at bounding box center [1170, 507] width 478 height 198
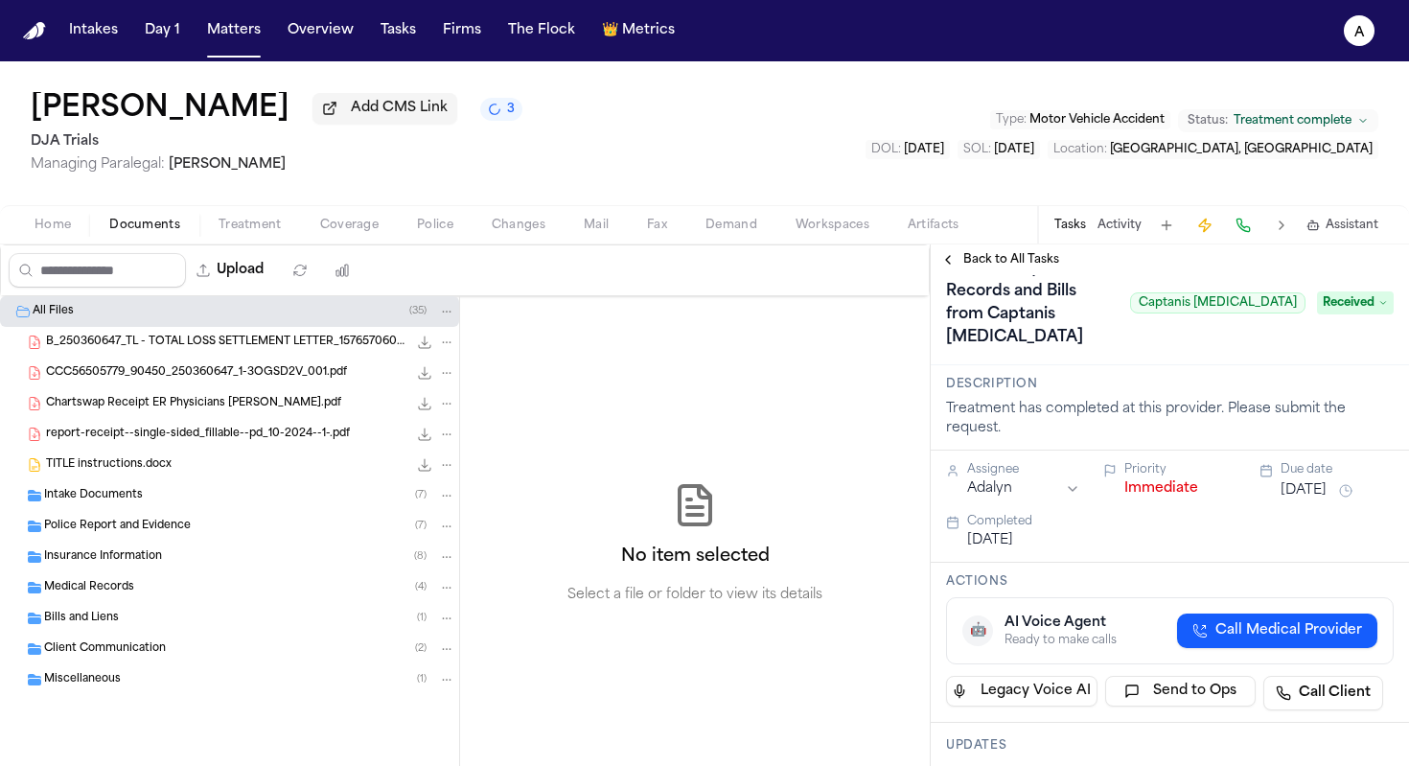
scroll to position [0, 0]
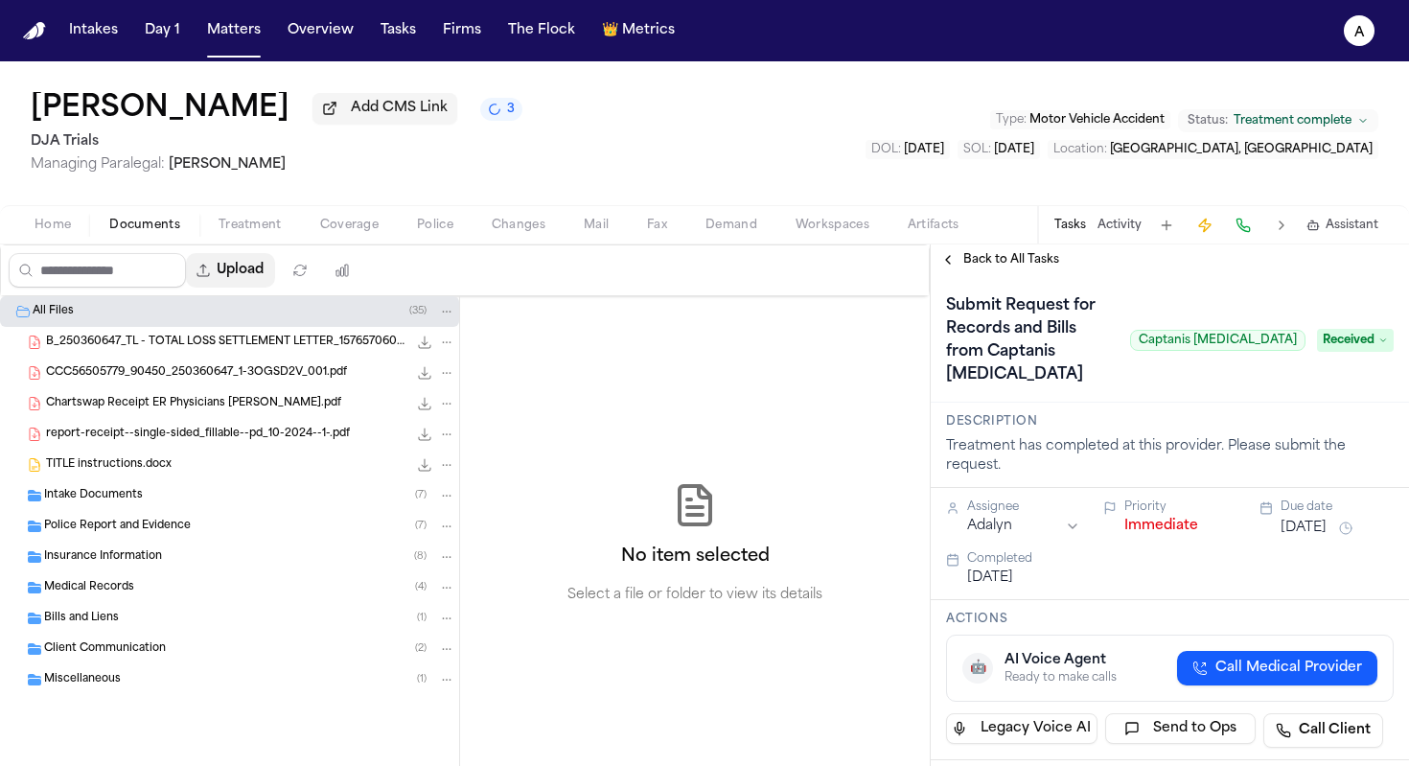
click at [264, 272] on button "Upload" at bounding box center [230, 270] width 89 height 35
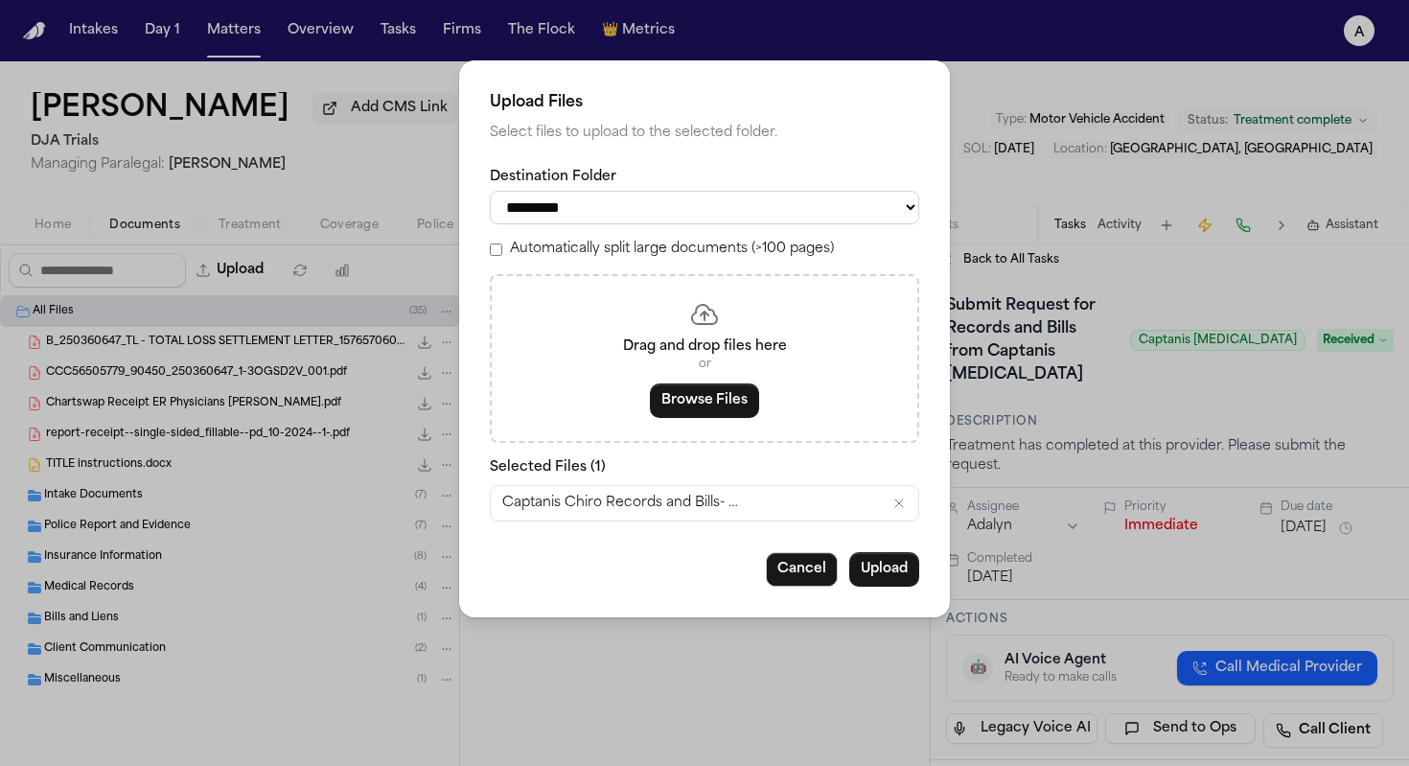
click at [890, 219] on select "**********" at bounding box center [704, 208] width 429 height 34
select select "**********"
click at [819, 201] on select "**********" at bounding box center [704, 208] width 429 height 34
click at [858, 566] on button "Upload" at bounding box center [884, 569] width 70 height 35
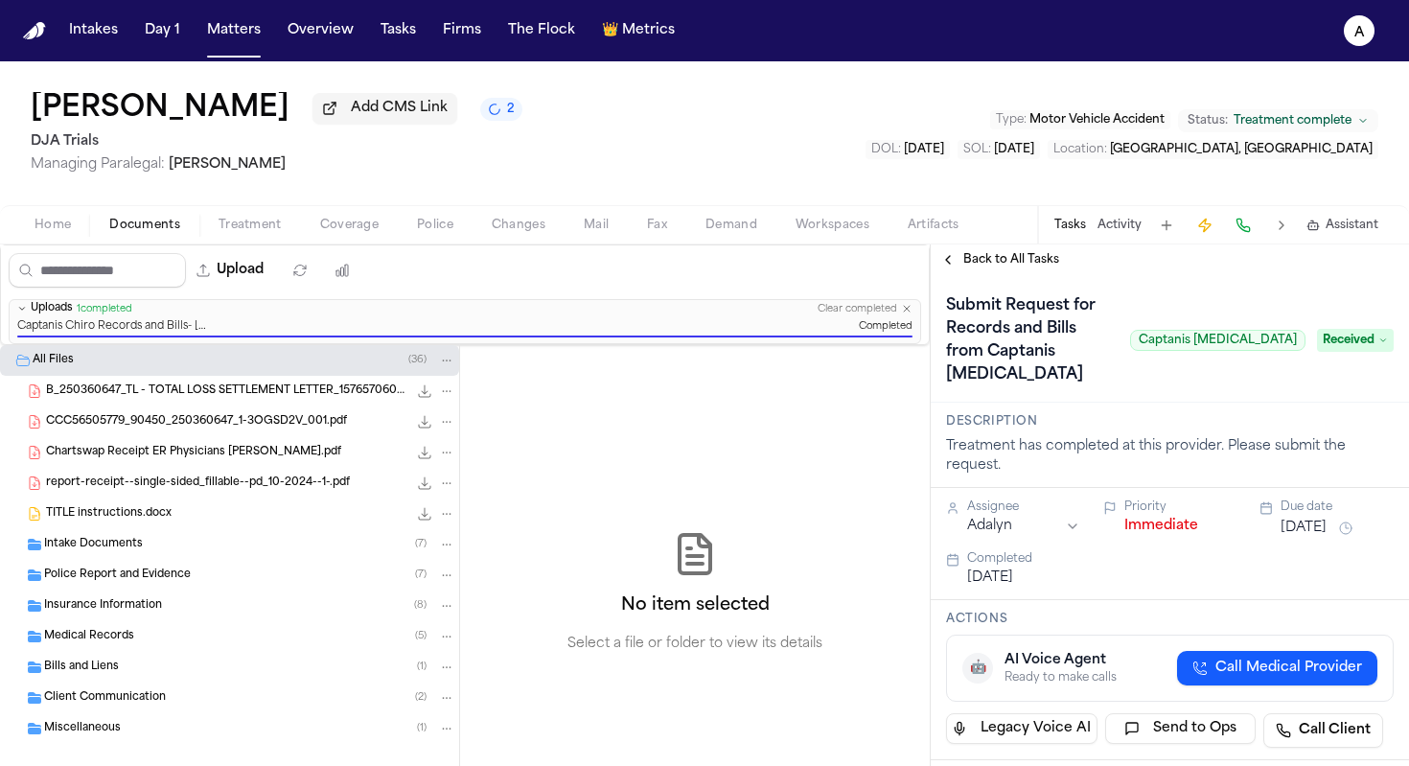
click at [197, 639] on div "Medical Records ( 5 )" at bounding box center [249, 636] width 411 height 17
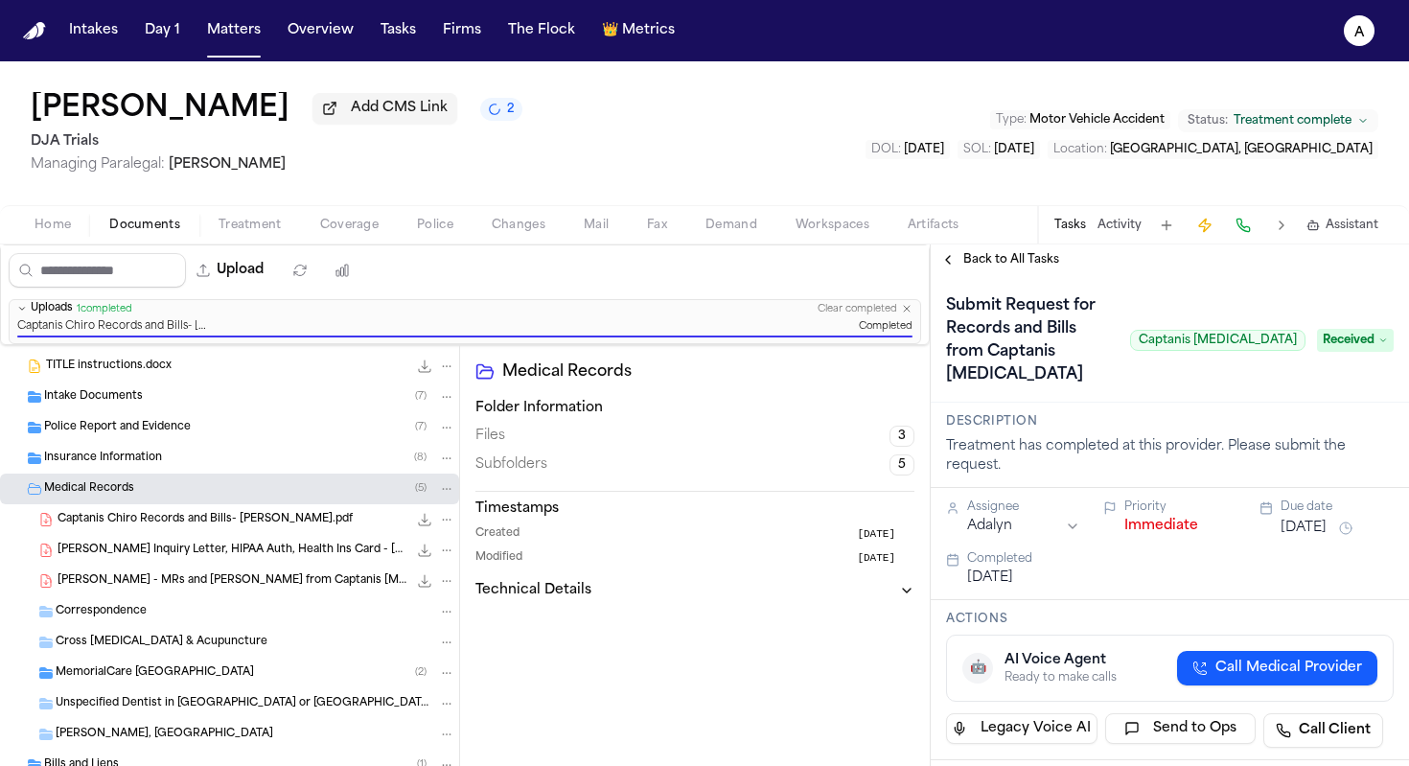
scroll to position [150, 0]
click at [276, 587] on span "[PERSON_NAME] - MRs and [PERSON_NAME] from Captanis [MEDICAL_DATA] - [DATE] to …" at bounding box center [233, 579] width 350 height 16
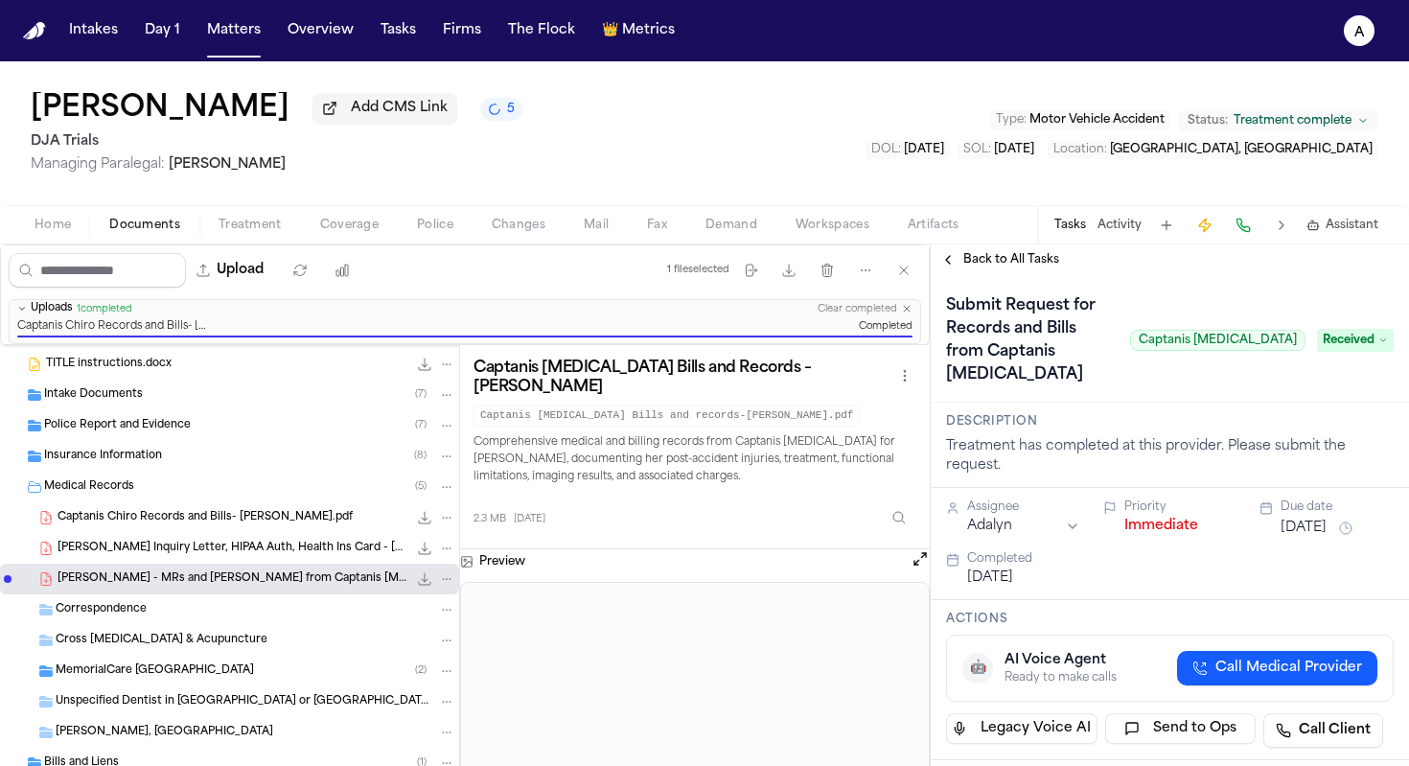
click at [440, 581] on icon "File: T. Flores - MRs and Bills from Captanis Chiropractic - 5.13.25 to 9.10.25" at bounding box center [446, 578] width 13 height 13
click at [431, 691] on span "Delete" at bounding box center [428, 690] width 57 height 23
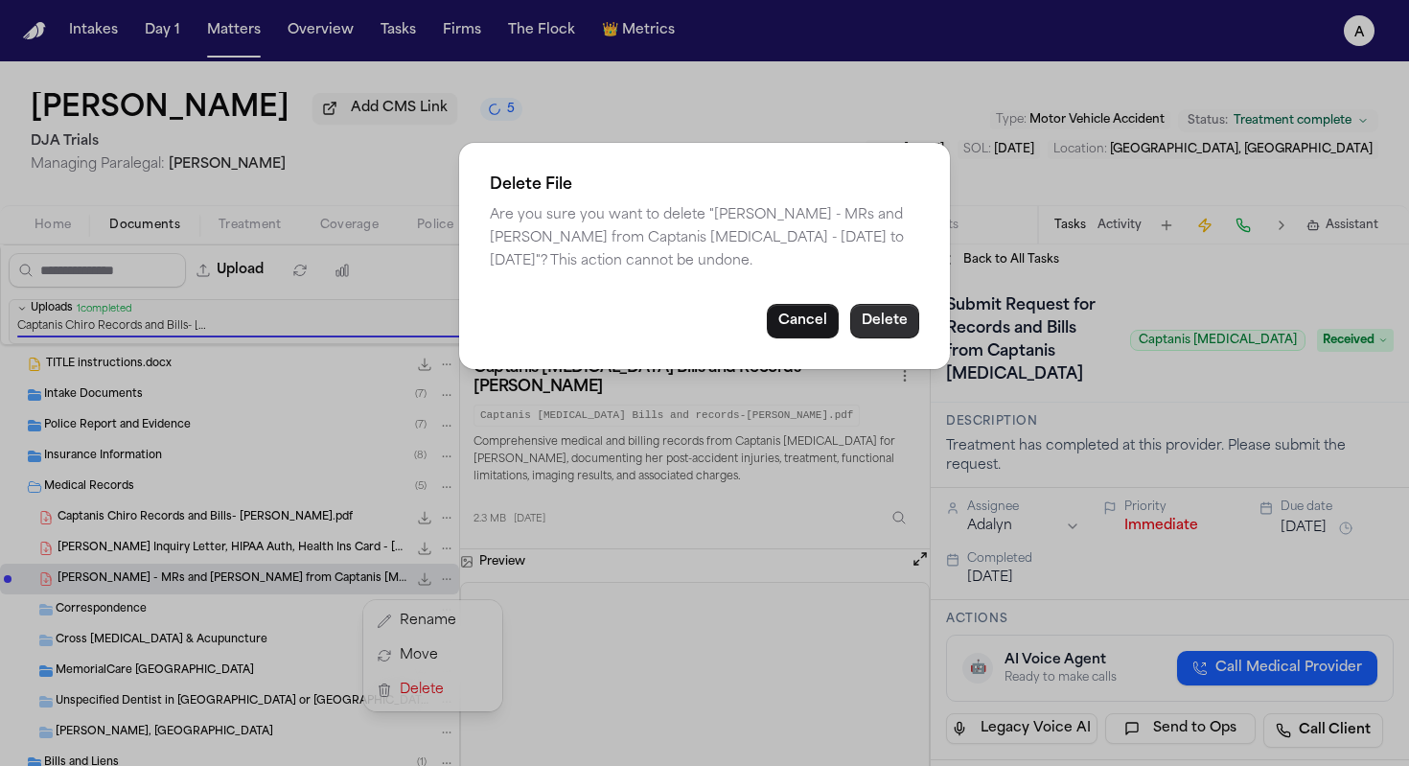
click at [898, 320] on button "Delete" at bounding box center [884, 321] width 69 height 35
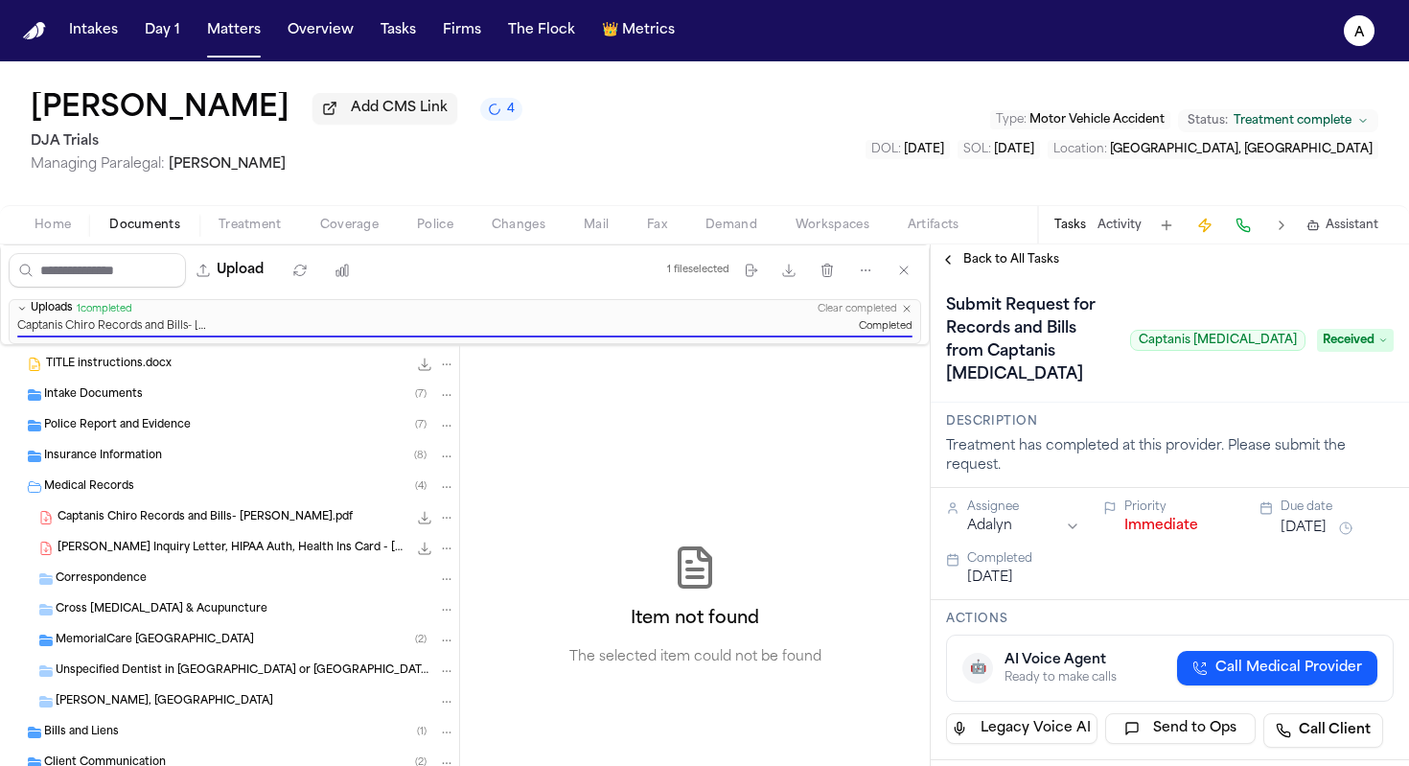
click at [1034, 264] on span "Back to All Tasks" at bounding box center [1011, 259] width 96 height 15
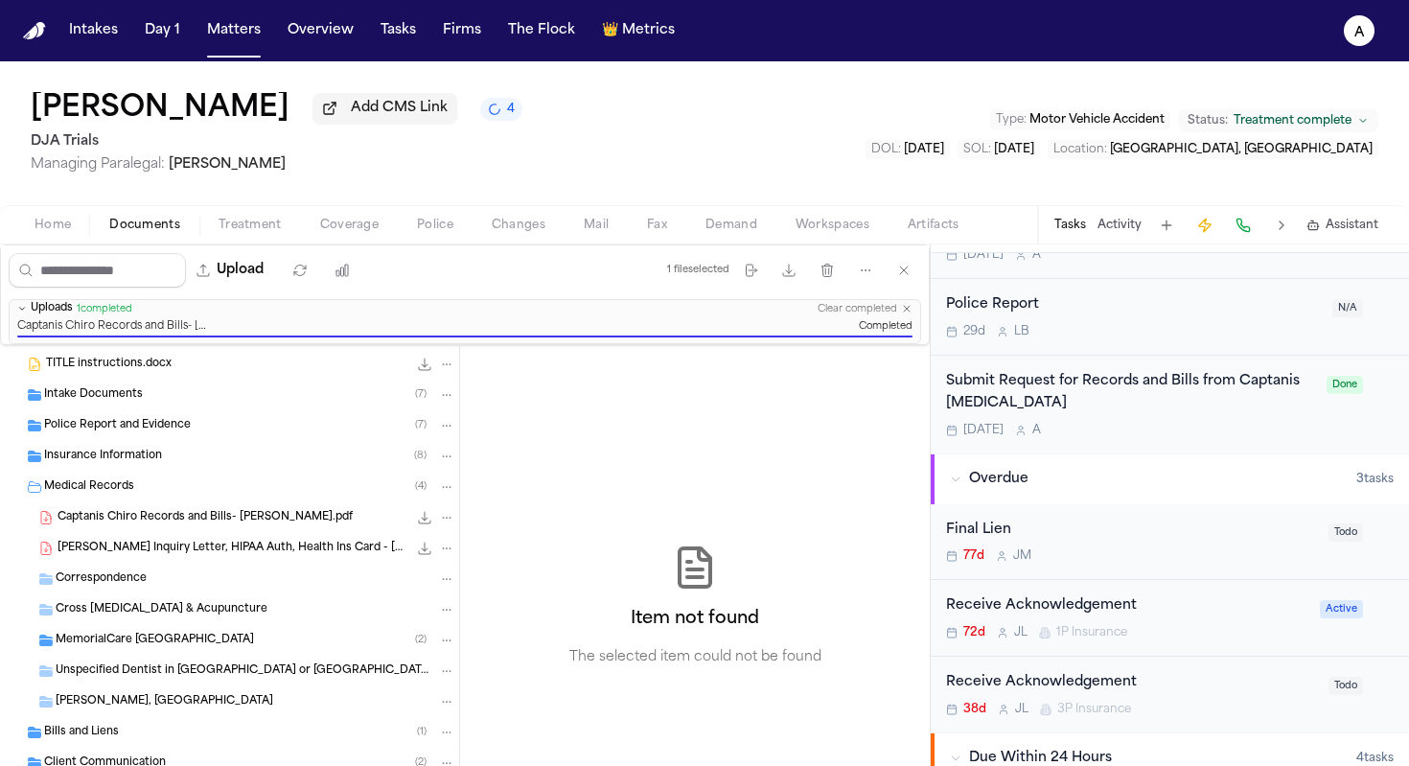
scroll to position [515, 0]
click at [229, 27] on button "Matters" at bounding box center [233, 30] width 69 height 35
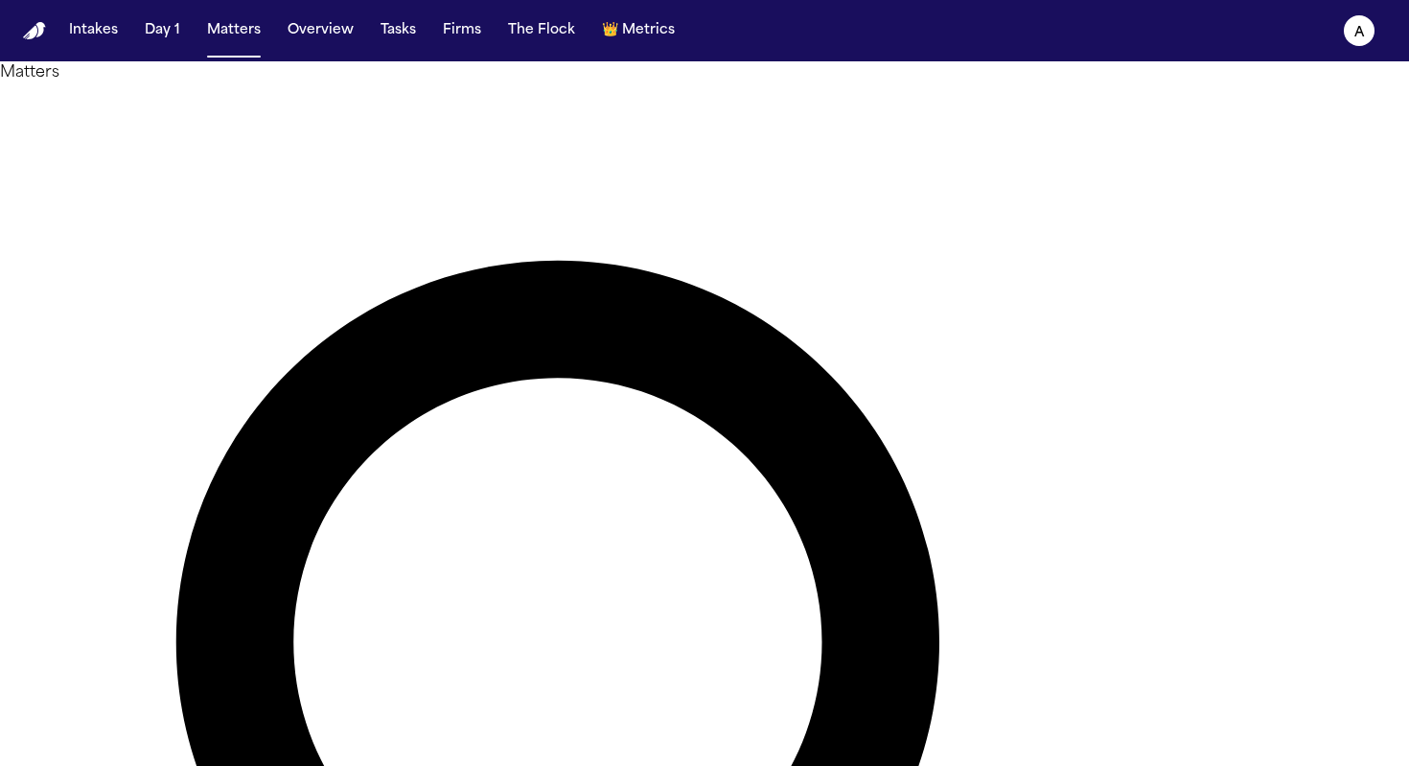
type input "**********"
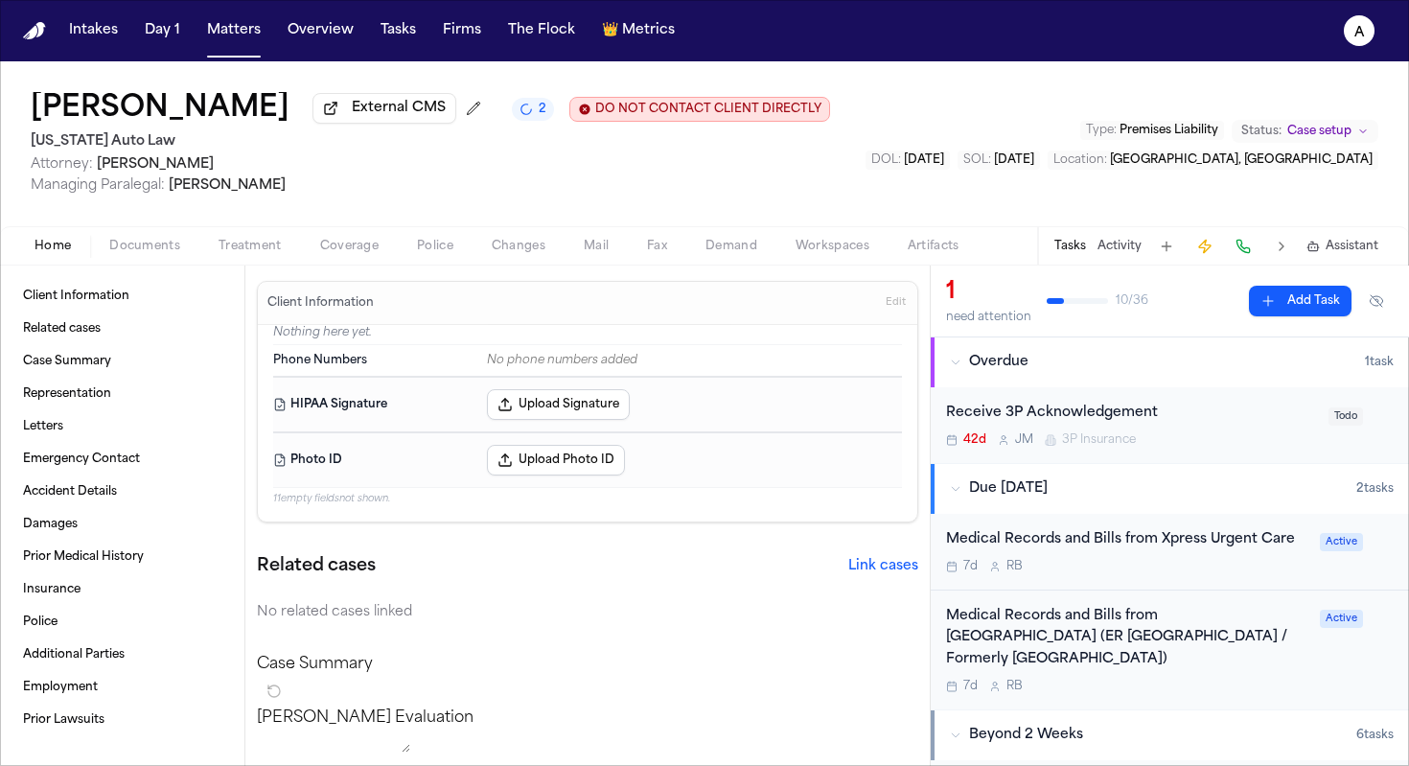
click at [1195, 573] on div "7d R B" at bounding box center [1127, 566] width 362 height 15
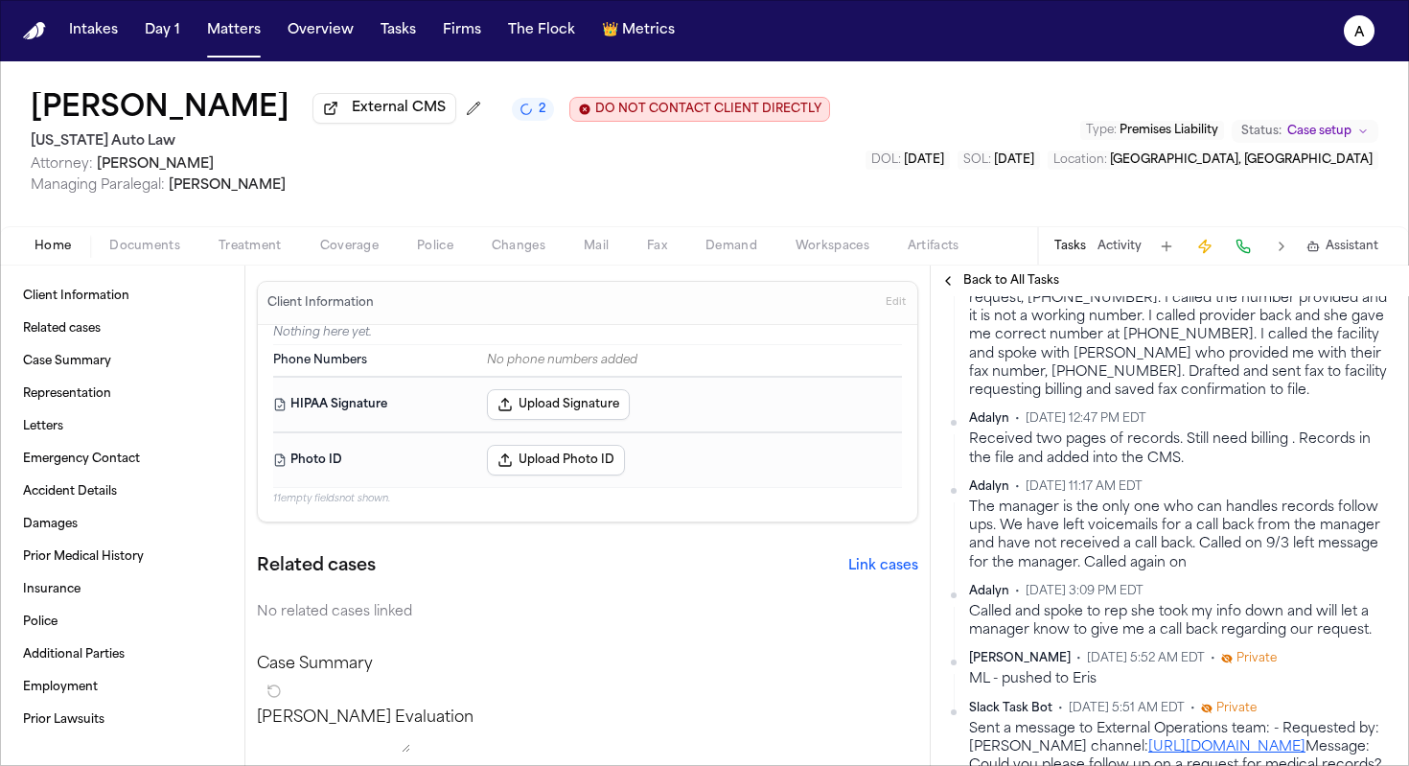
scroll to position [624, 0]
click at [251, 246] on span "Treatment" at bounding box center [250, 246] width 63 height 15
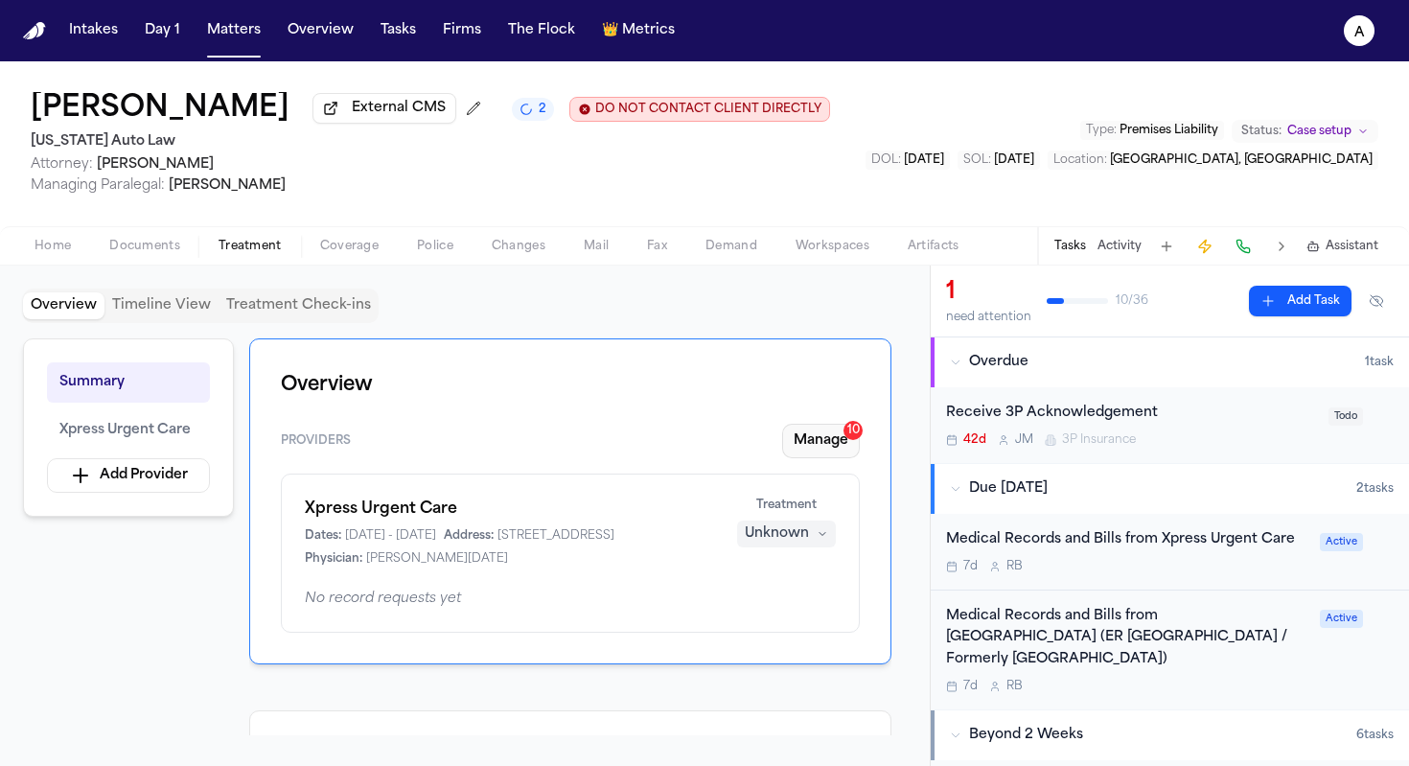
click at [825, 442] on button "Manage 10" at bounding box center [821, 441] width 78 height 35
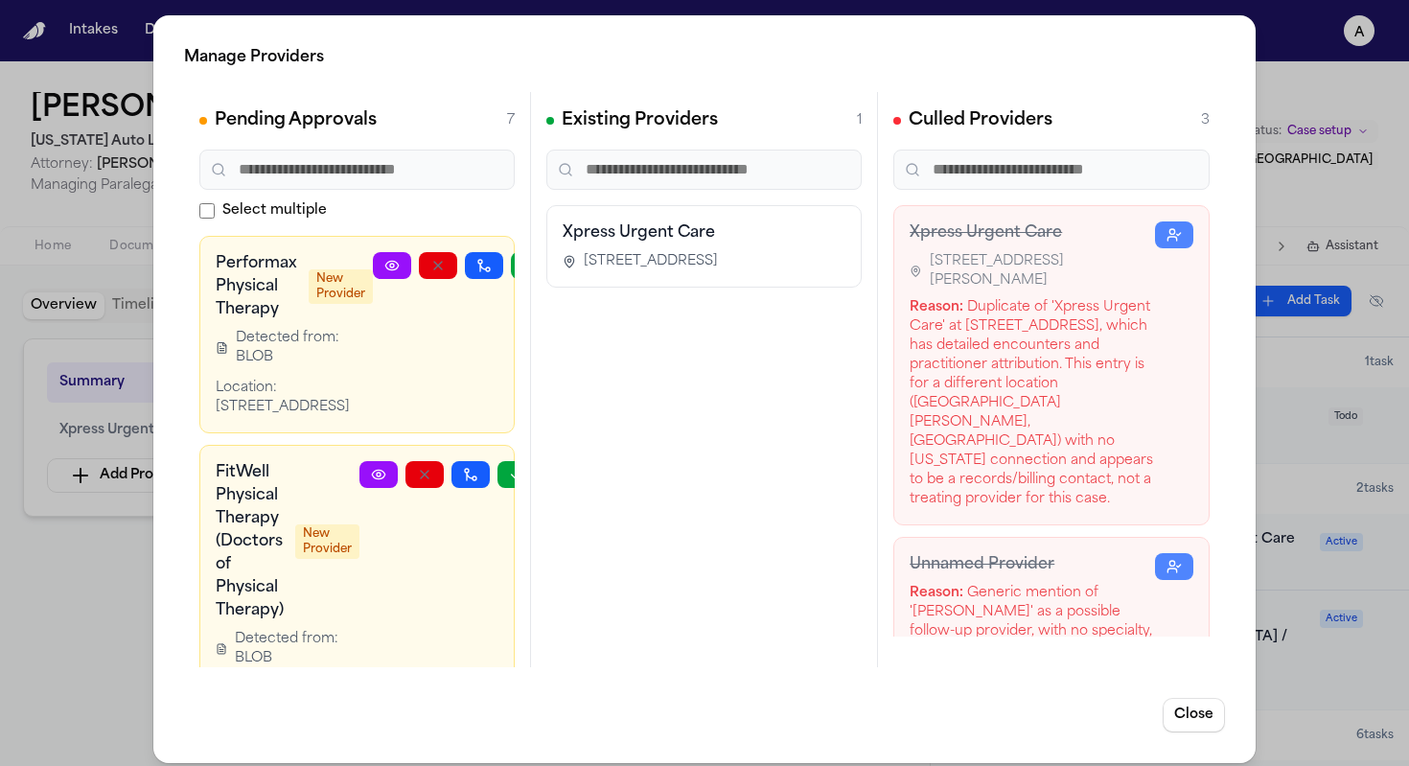
click at [35, 579] on div "Manage Providers Pending Approvals 7 Select multiple Performax Physical Therapy…" at bounding box center [704, 389] width 1409 height 778
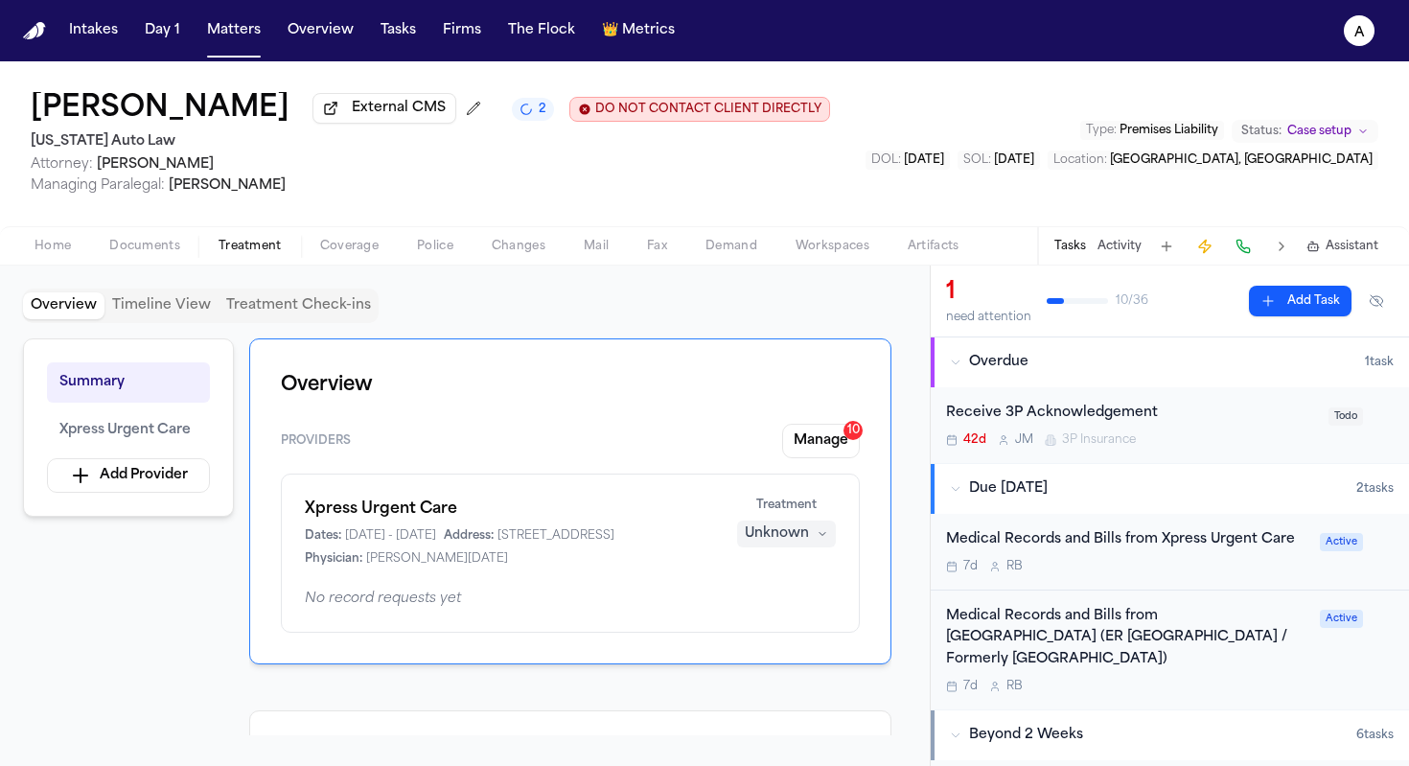
click at [1214, 699] on div "Medical Records and Bills from Corewell Health Trenton Hospital (ER Trenton Sou…" at bounding box center [1170, 649] width 478 height 119
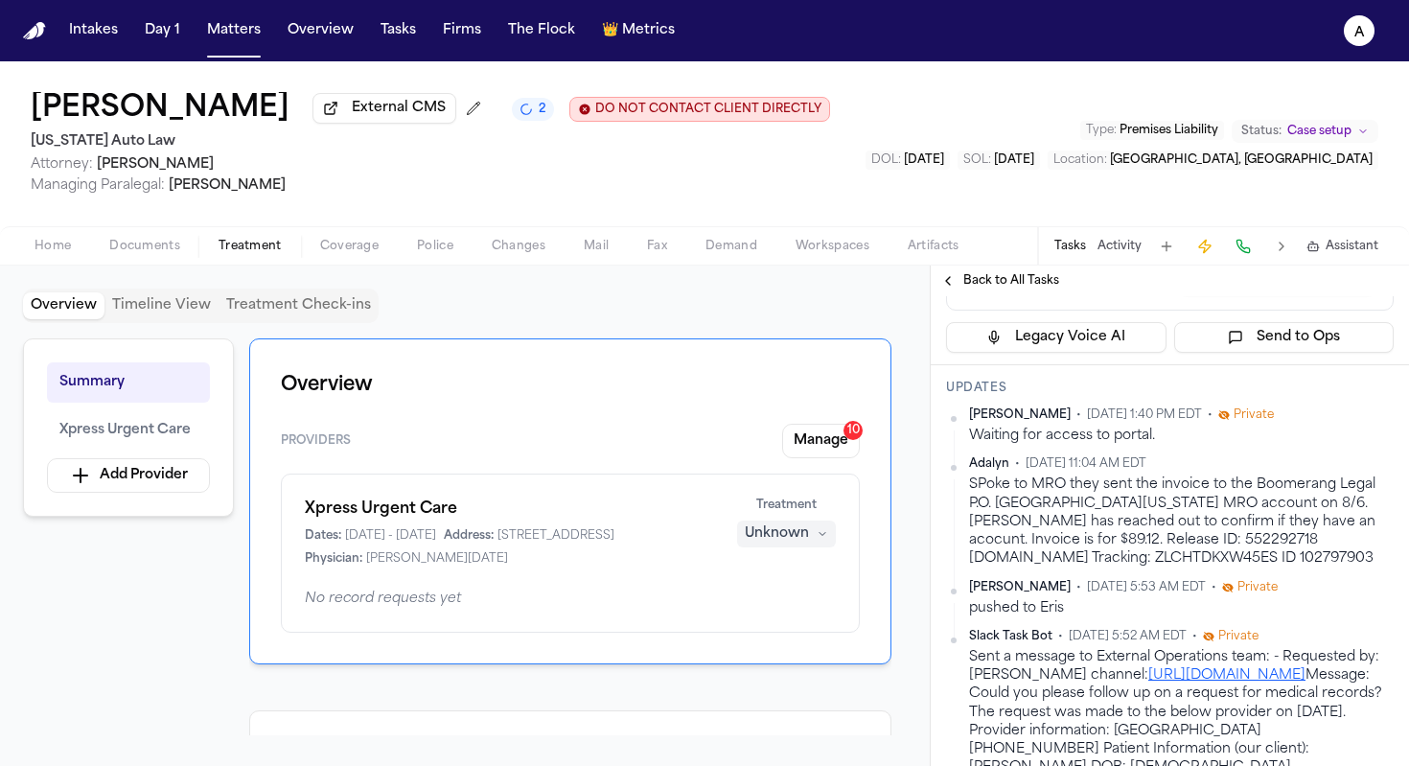
scroll to position [451, 0]
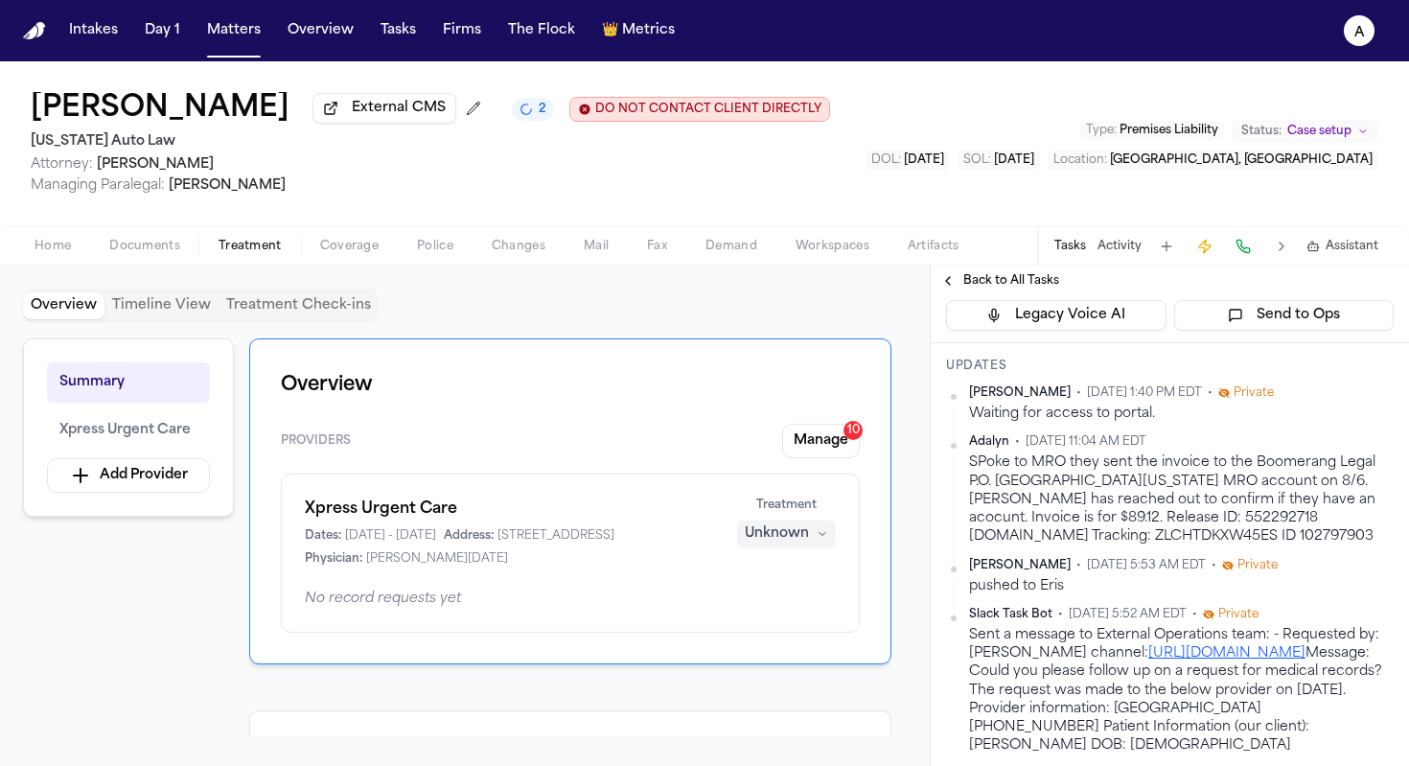
click at [1021, 286] on span "Back to All Tasks" at bounding box center [1011, 280] width 96 height 15
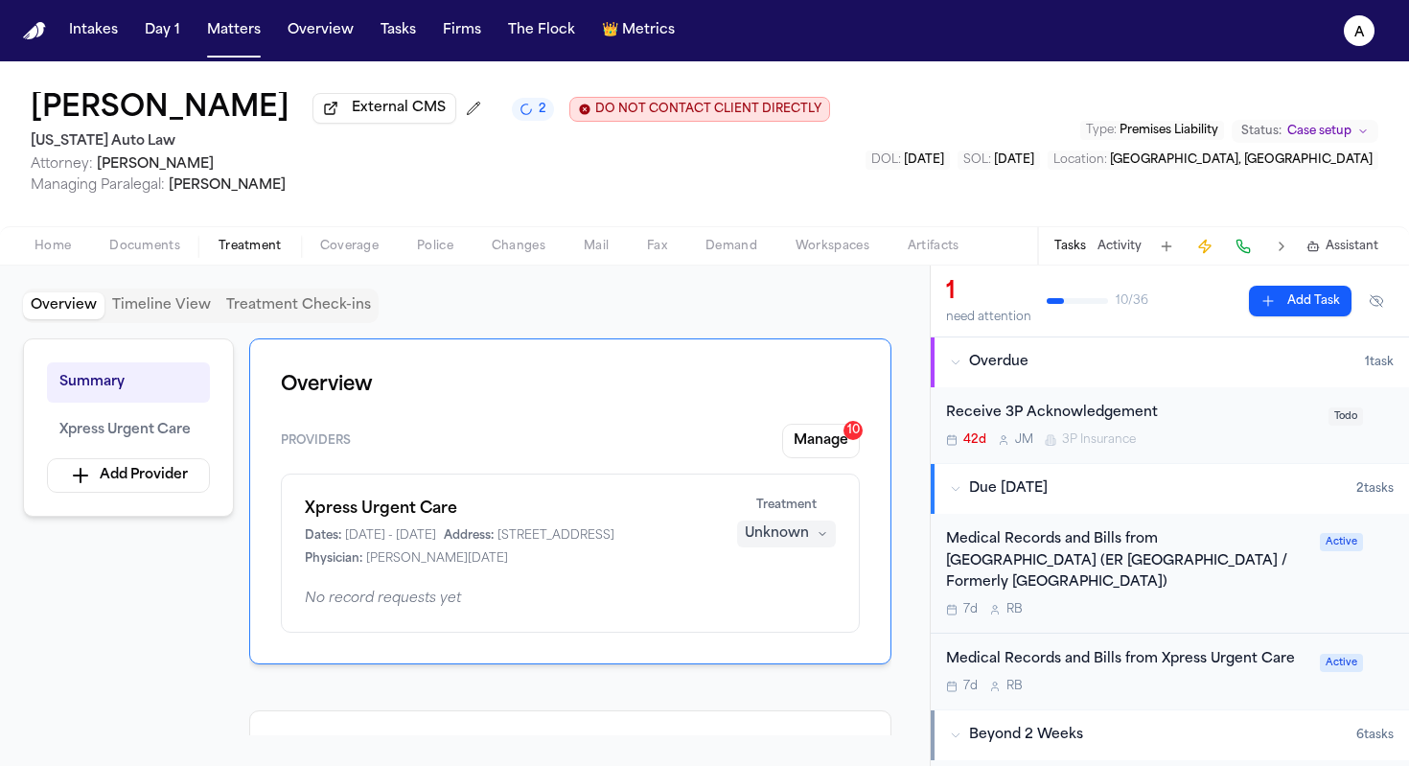
click at [1283, 598] on div "Medical Records and Bills from Corewell Health Trenton Hospital (ER Trenton Sou…" at bounding box center [1127, 573] width 362 height 88
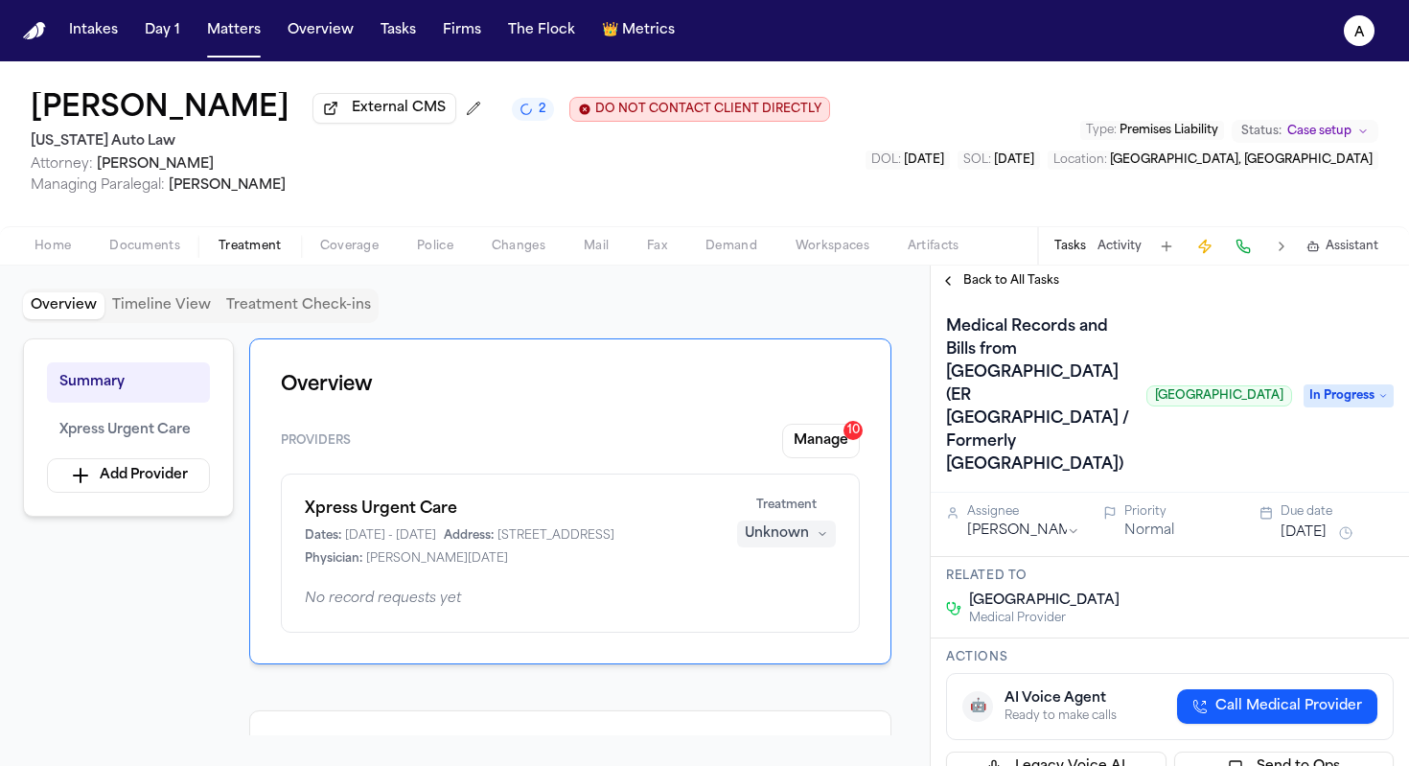
click at [1032, 288] on span "Back to All Tasks" at bounding box center [1011, 280] width 96 height 15
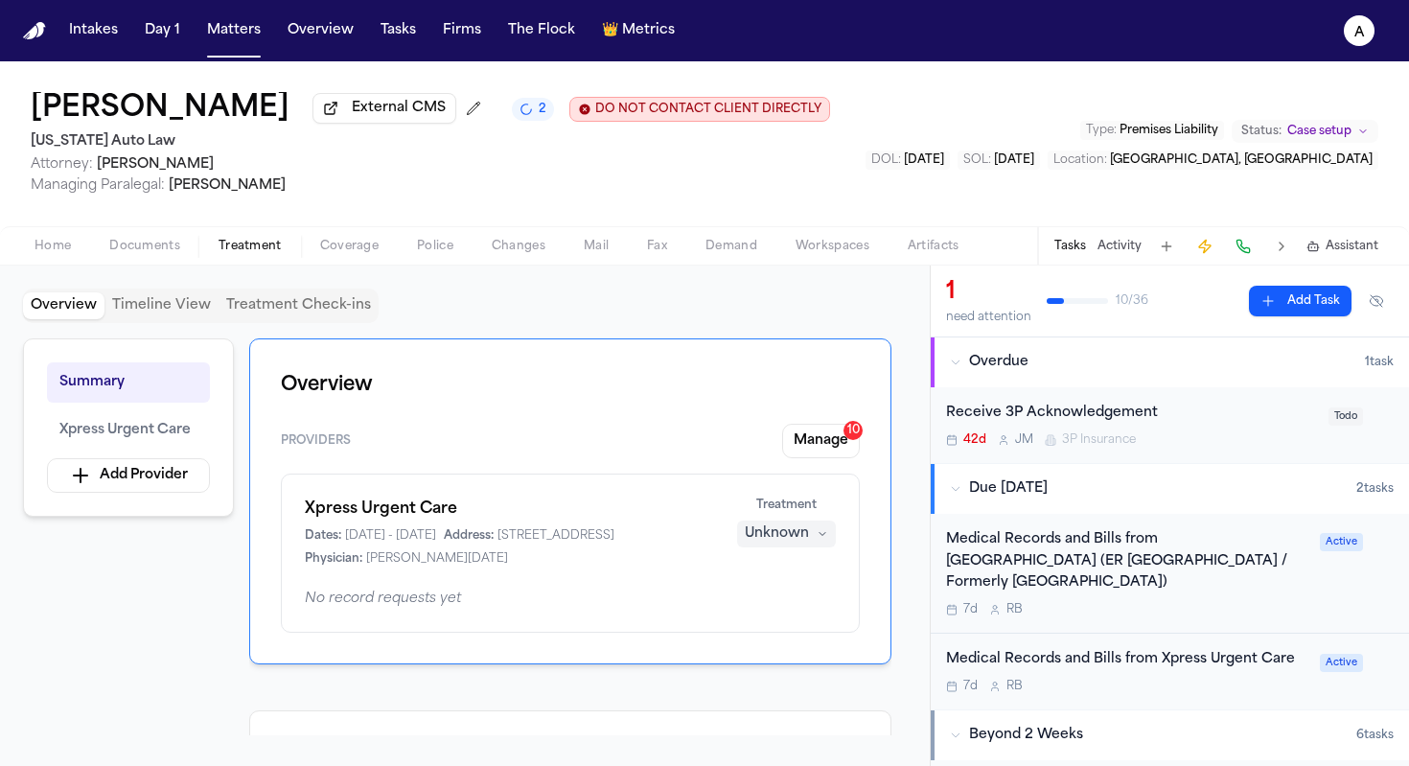
click at [1163, 687] on div "7d R B" at bounding box center [1127, 686] width 362 height 15
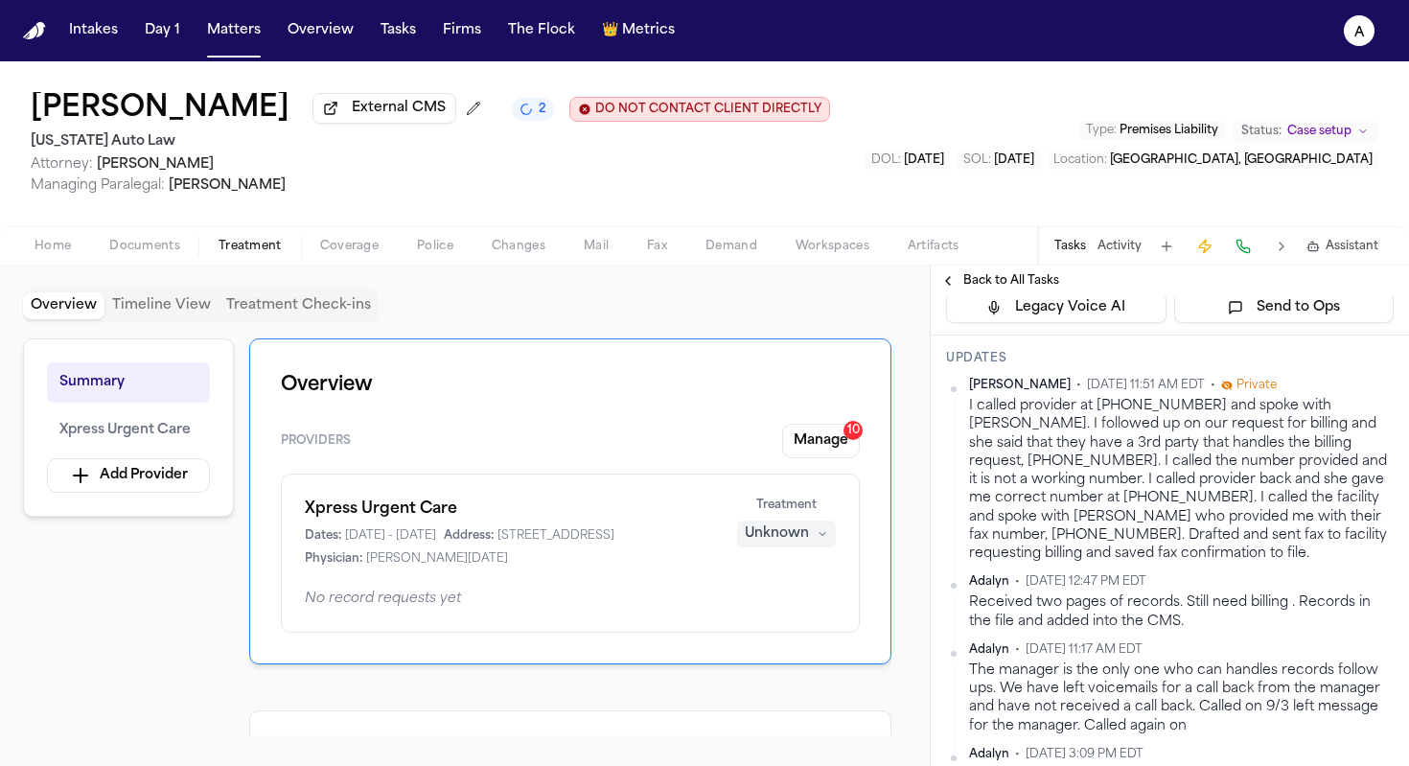
scroll to position [455, 0]
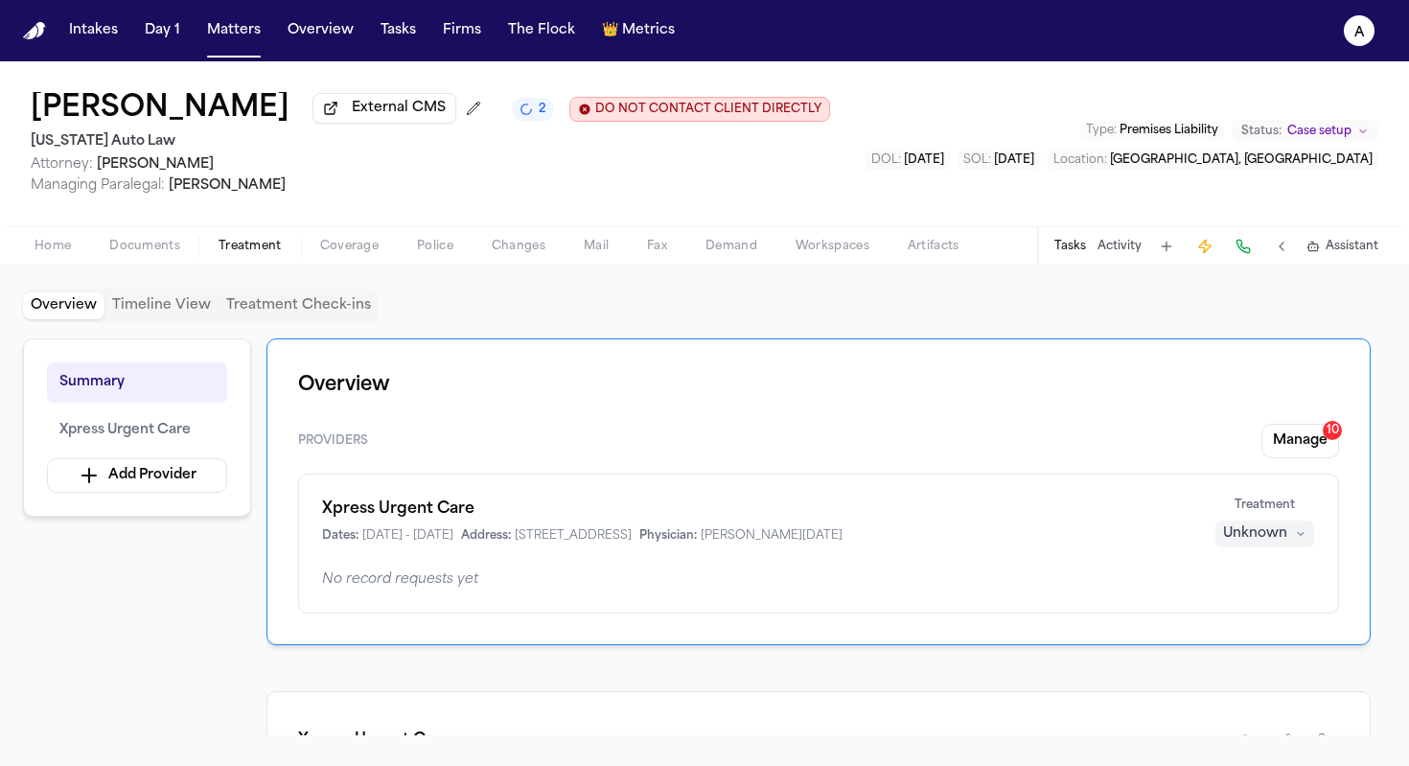
click at [1077, 249] on button "Tasks" at bounding box center [1070, 246] width 32 height 15
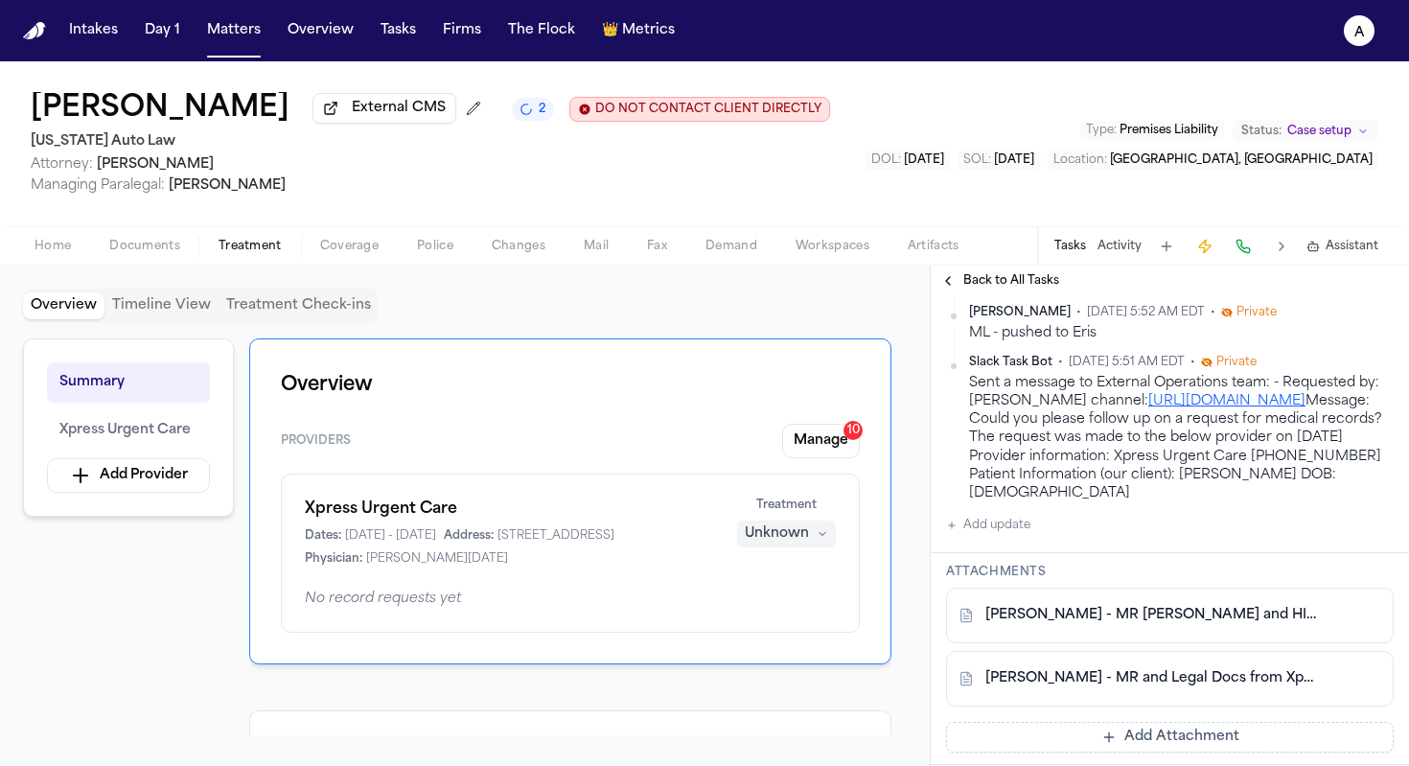
scroll to position [977, 0]
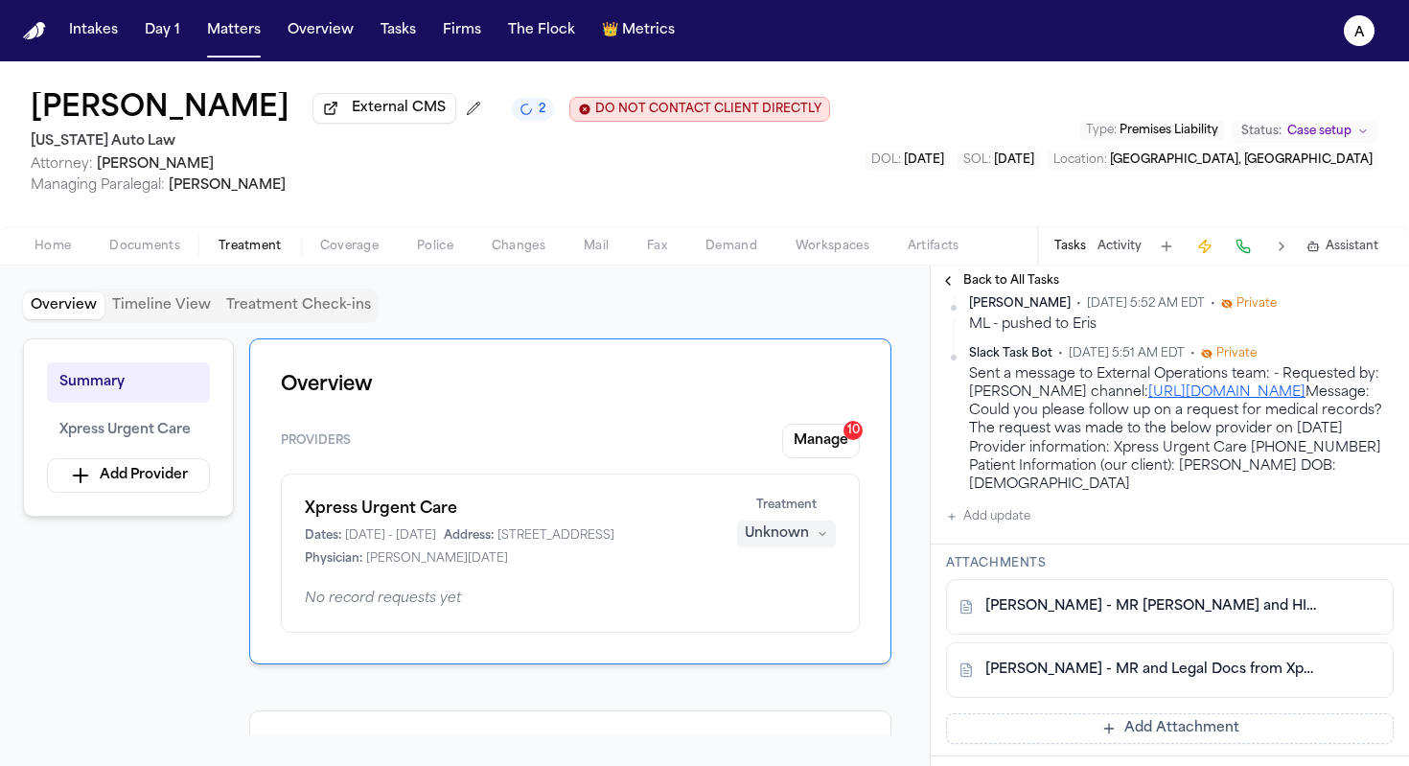
click at [1021, 528] on button "Add update" at bounding box center [988, 516] width 84 height 23
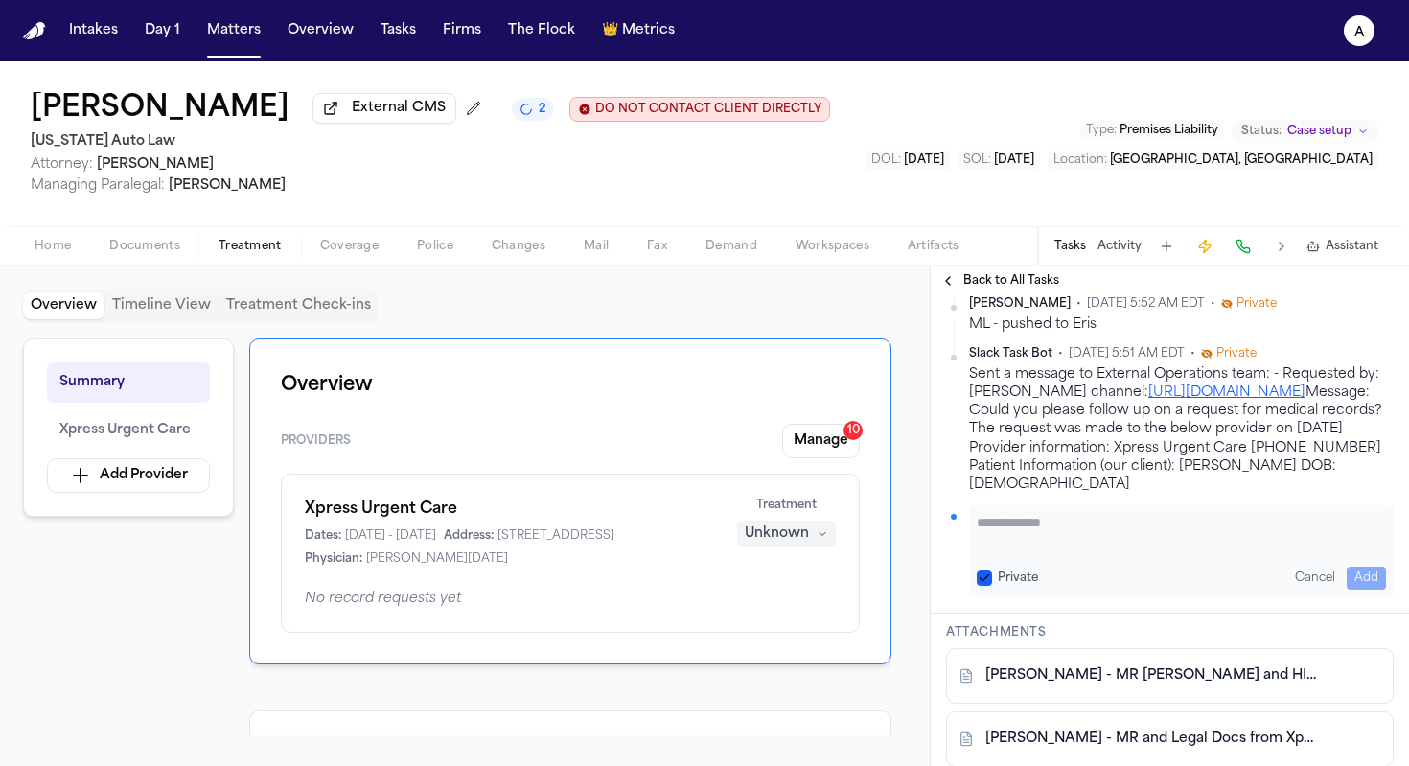
click at [1036, 551] on textarea "Add your update" at bounding box center [1181, 532] width 409 height 38
type textarea "*"
type textarea "**********"
click at [985, 586] on button "Private" at bounding box center [984, 577] width 15 height 15
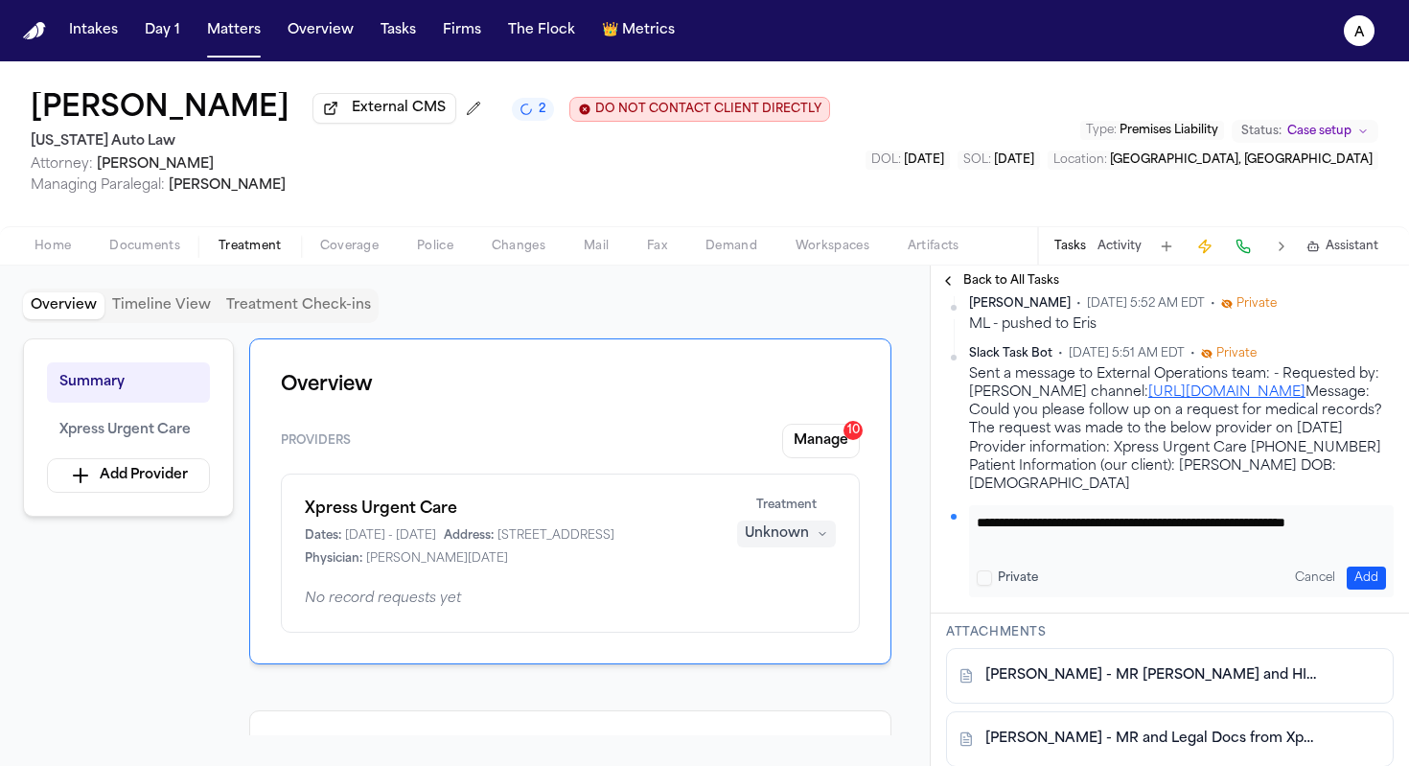
click at [1354, 589] on button "Add" at bounding box center [1366, 577] width 39 height 23
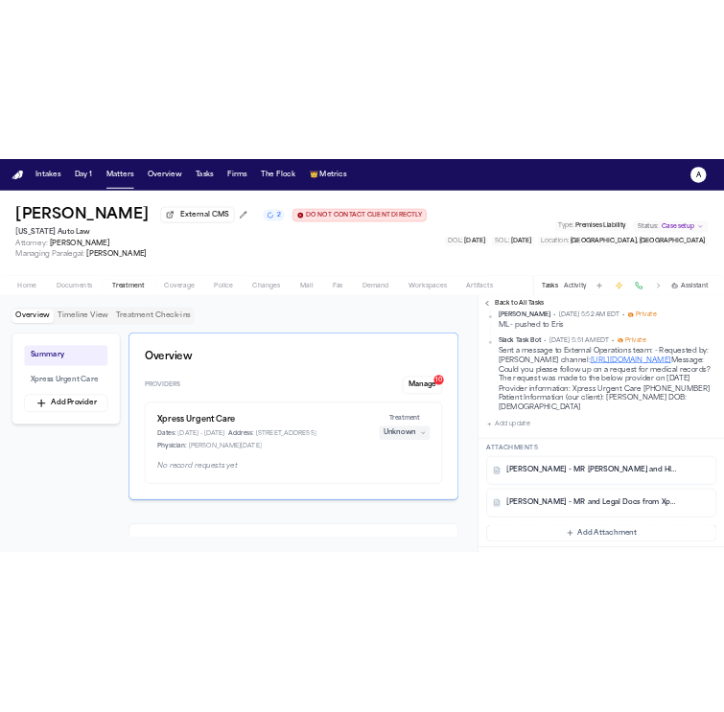
scroll to position [1044, 0]
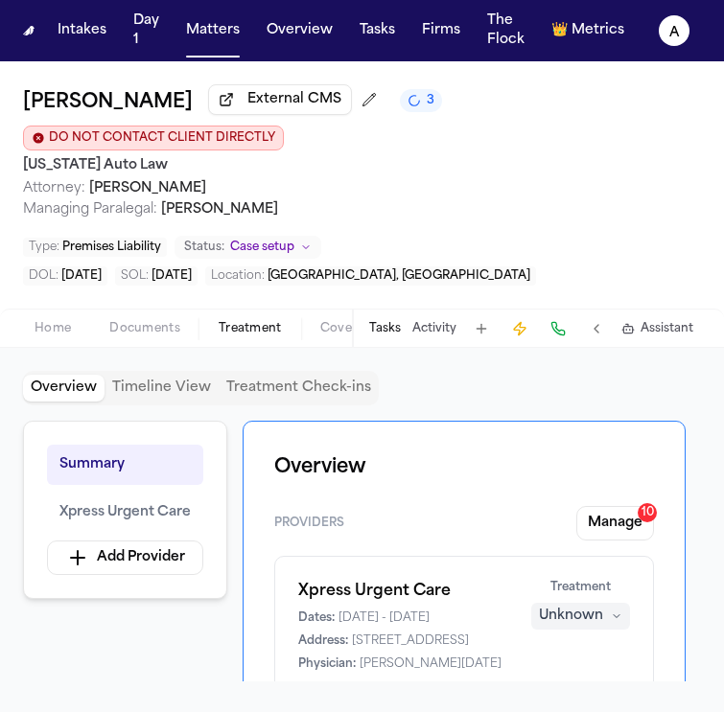
click at [389, 321] on button "Tasks" at bounding box center [385, 328] width 32 height 15
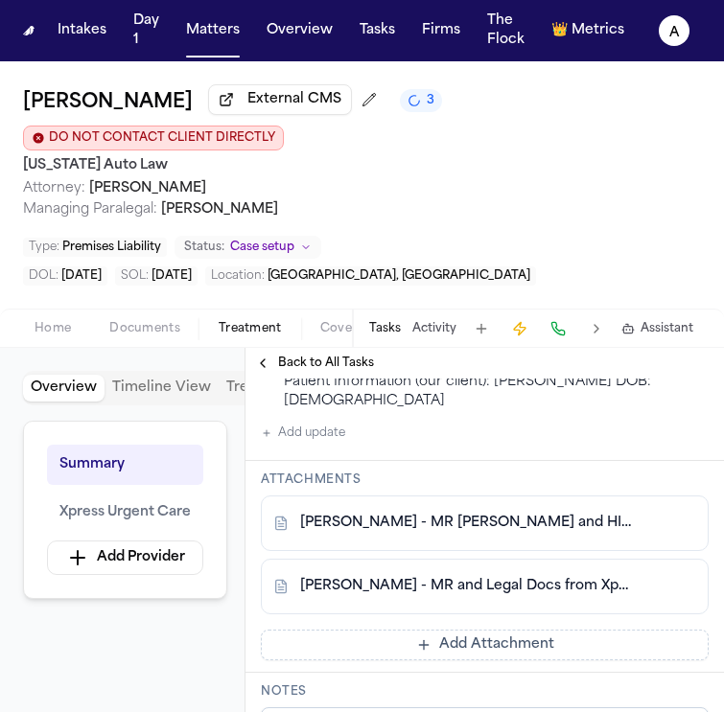
scroll to position [1214, 0]
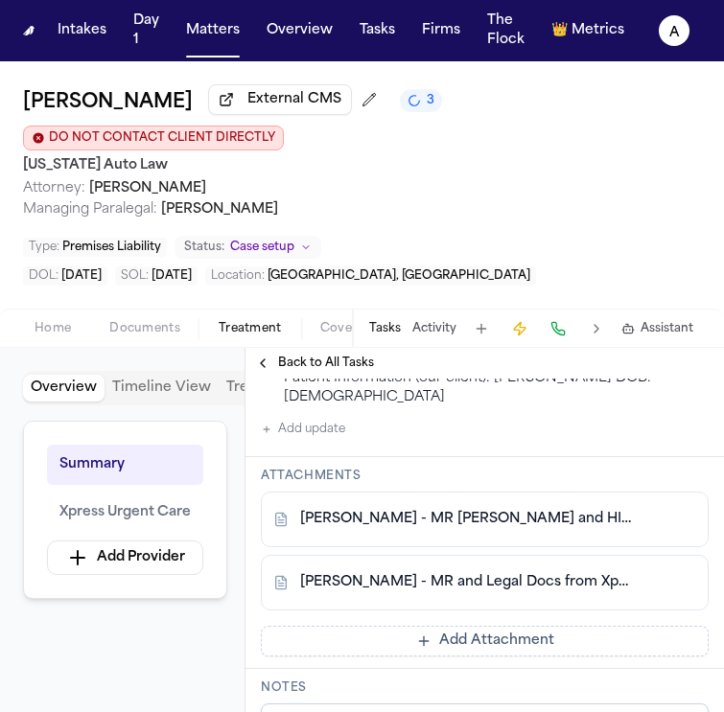
click at [567, 652] on button "Add Attachment" at bounding box center [485, 641] width 448 height 31
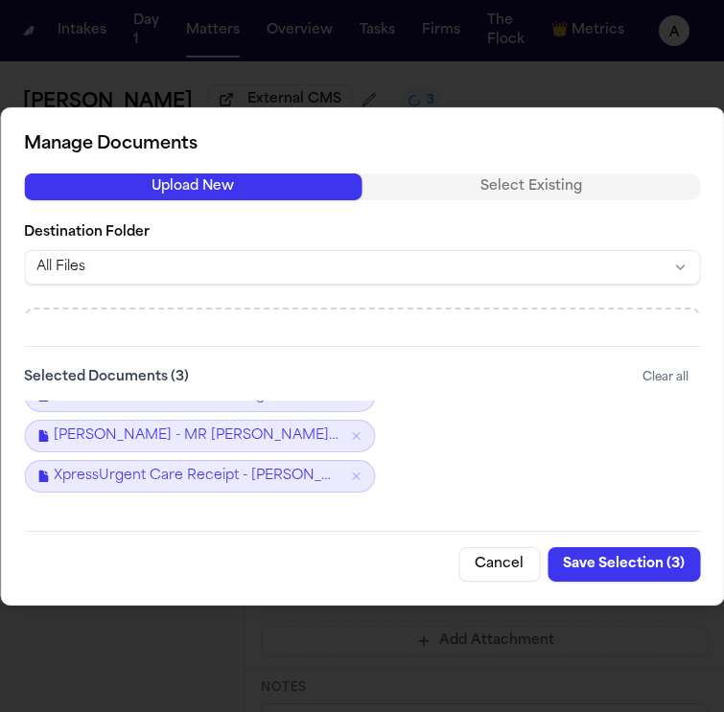
scroll to position [0, 0]
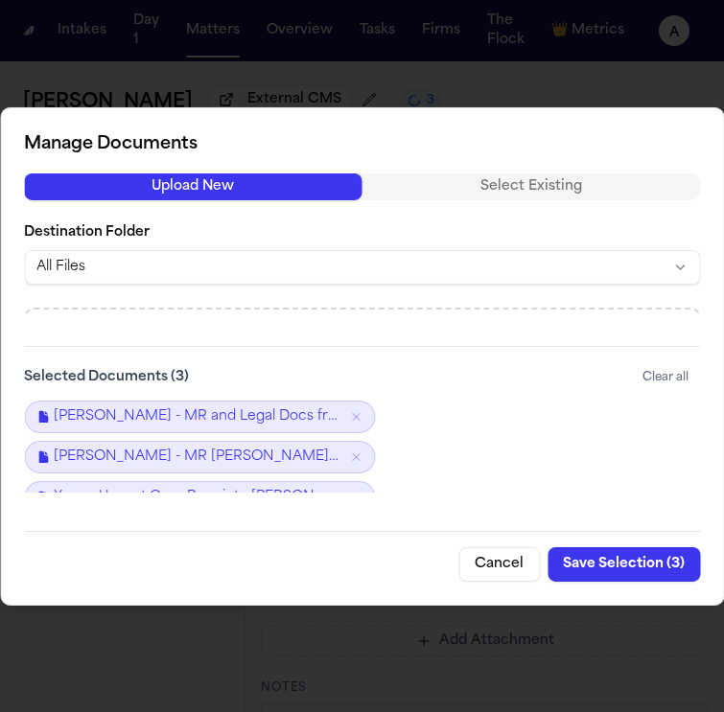
click at [618, 564] on button "Save Selection ( 3 )" at bounding box center [623, 564] width 152 height 35
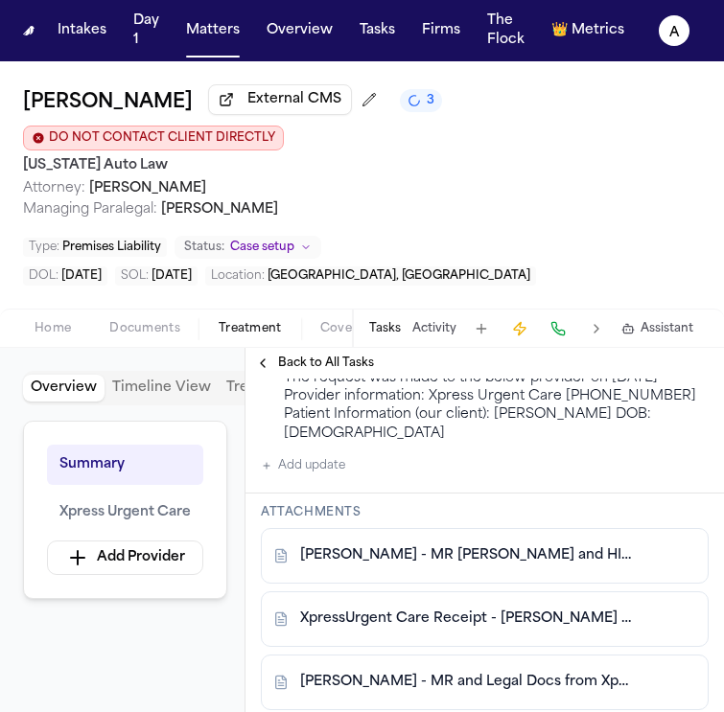
scroll to position [1256, 0]
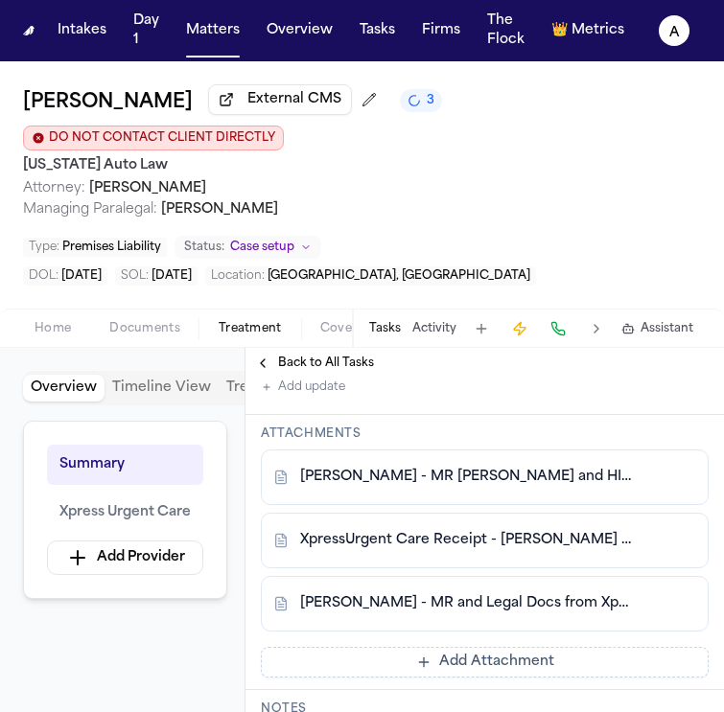
click at [565, 611] on link "C. Tostige - MR and Legal Docs from Xpress Urgent Care - 12.20.24" at bounding box center [465, 603] width 331 height 19
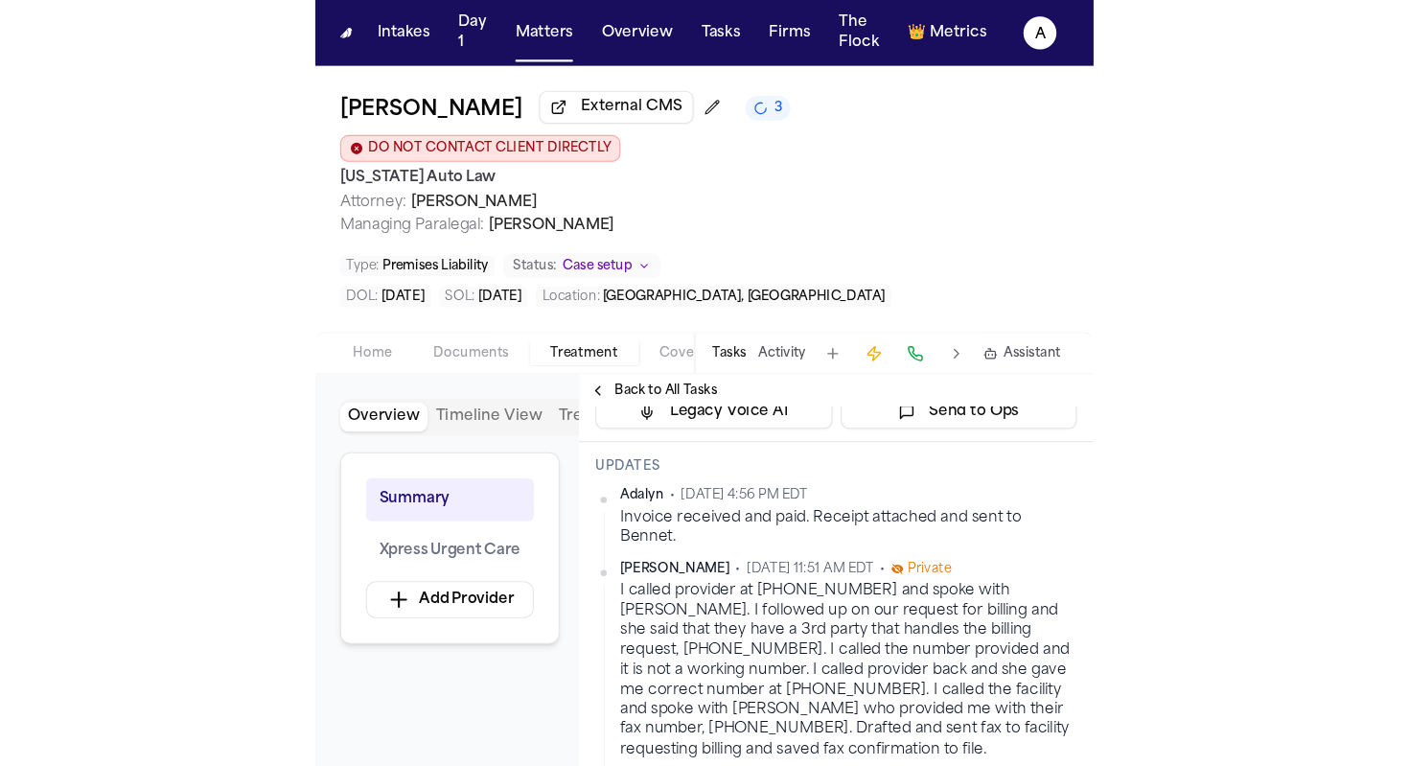
scroll to position [514, 0]
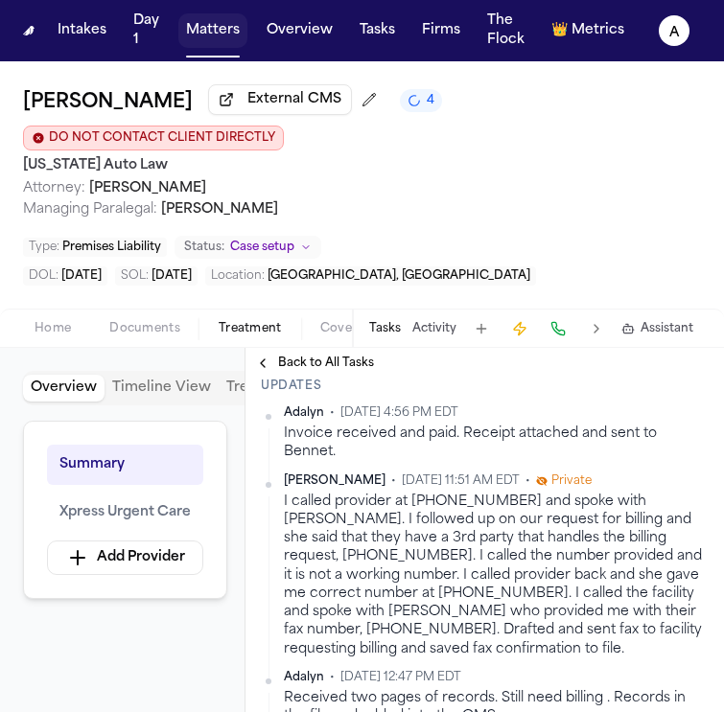
click at [218, 30] on button "Matters" at bounding box center [212, 30] width 69 height 35
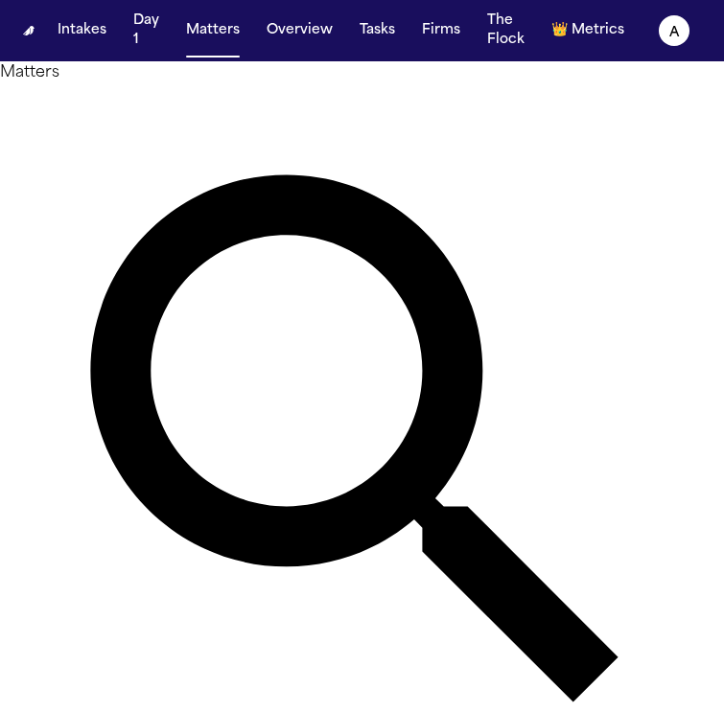
drag, startPoint x: 339, startPoint y: 126, endPoint x: 112, endPoint y: 119, distance: 227.2
click at [112, 119] on div "**********" at bounding box center [362, 457] width 724 height 793
type input "**********"
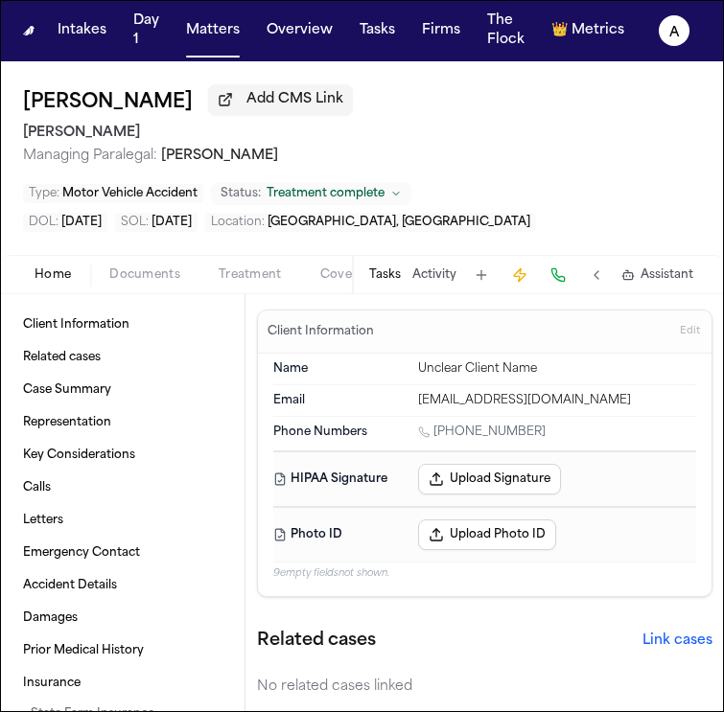
click at [390, 277] on button "Tasks" at bounding box center [385, 274] width 32 height 15
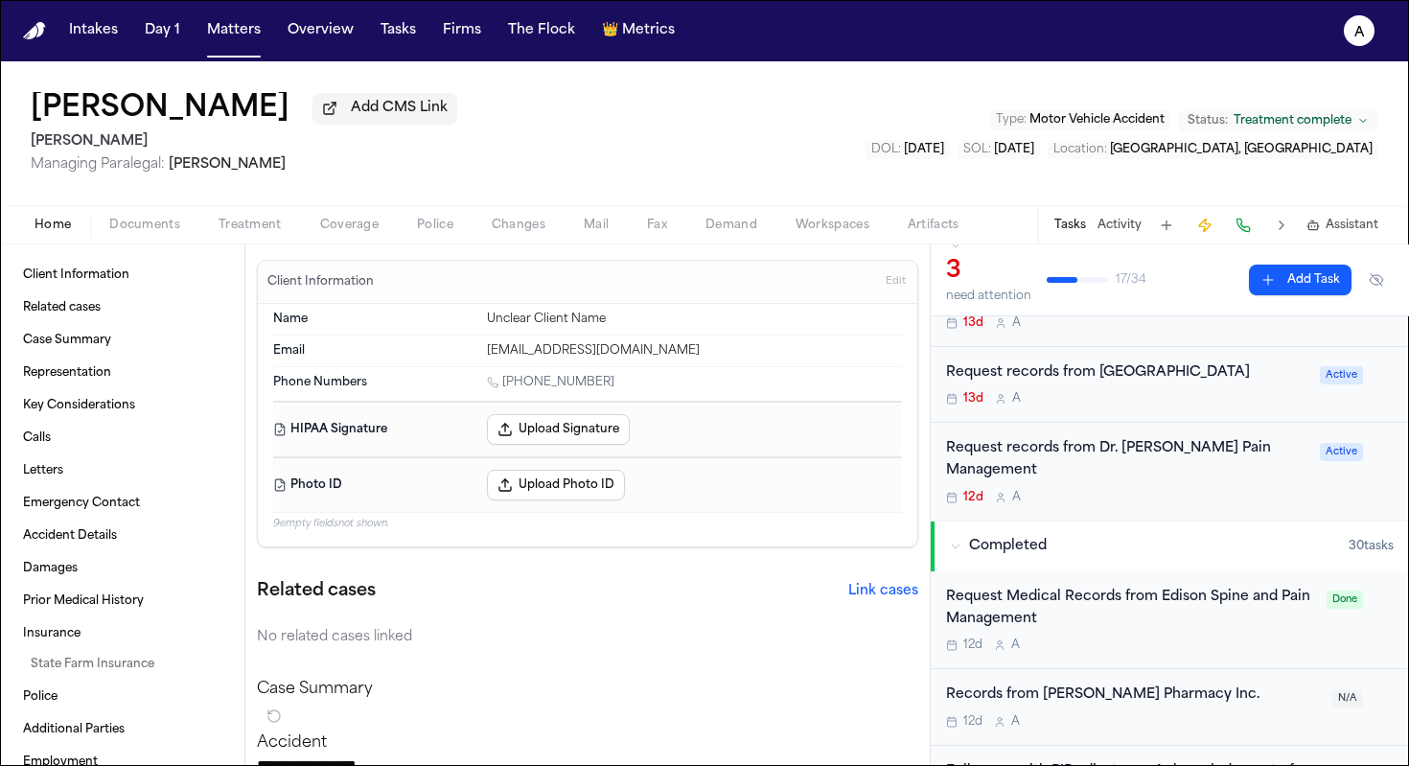
scroll to position [242, 0]
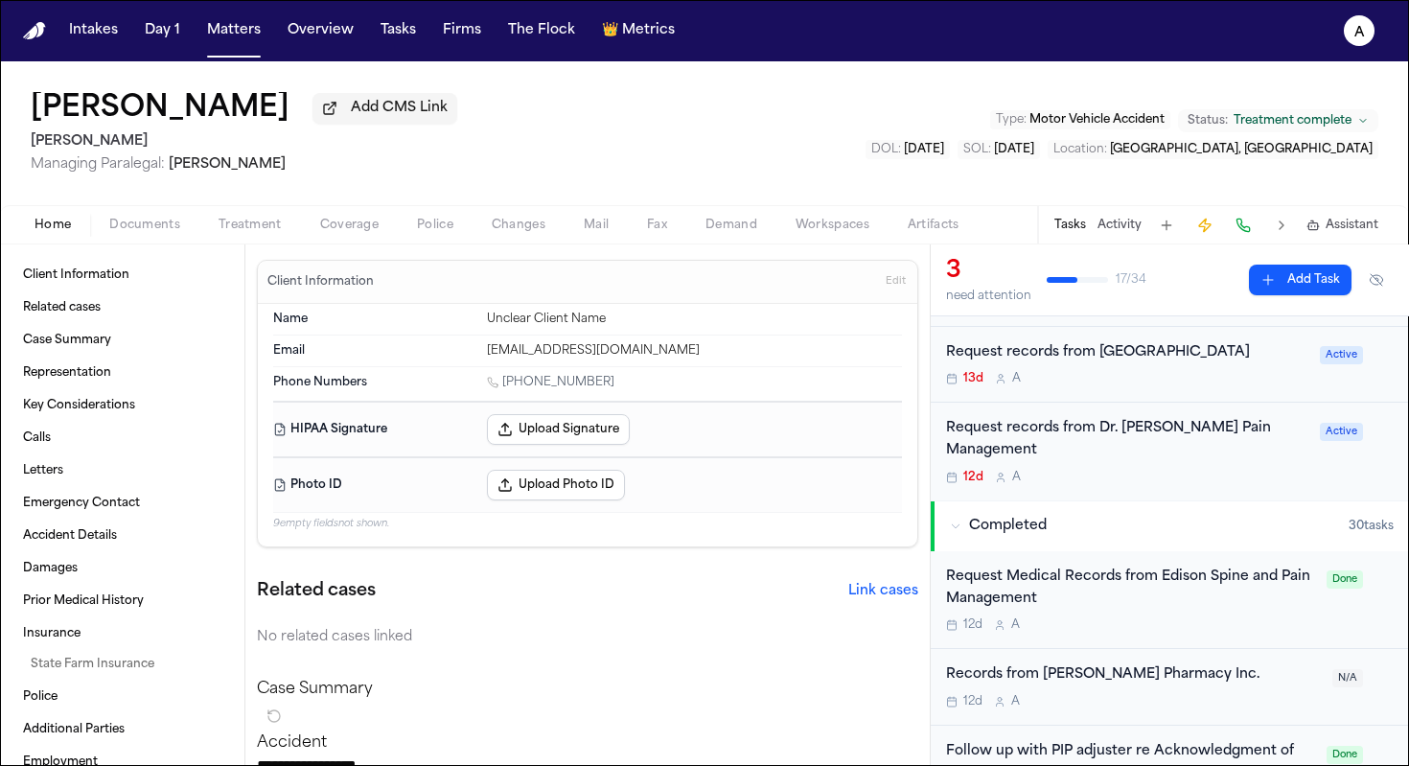
click at [1183, 641] on div "Request Medical Records from Edison Spine and Pain Management 12d A Done" at bounding box center [1170, 600] width 478 height 99
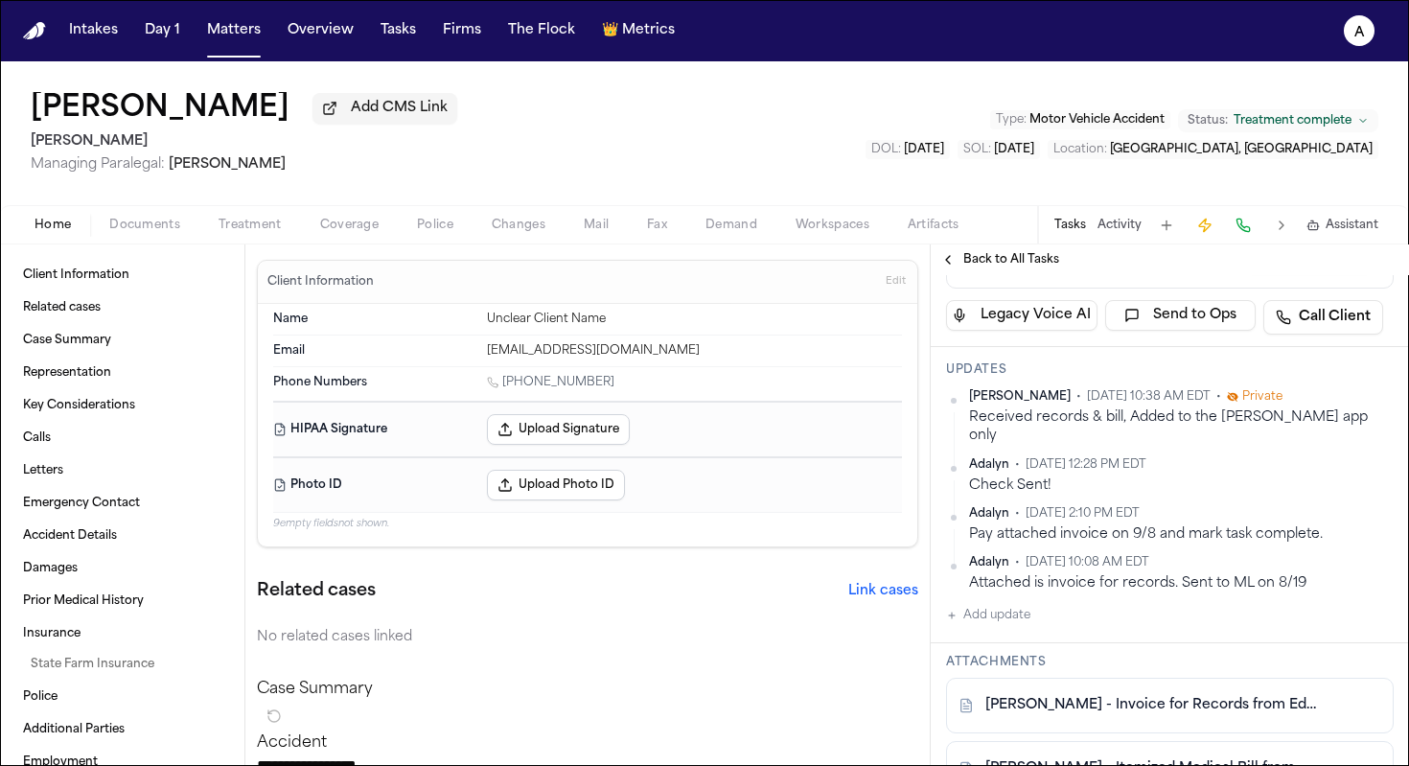
scroll to position [288, 0]
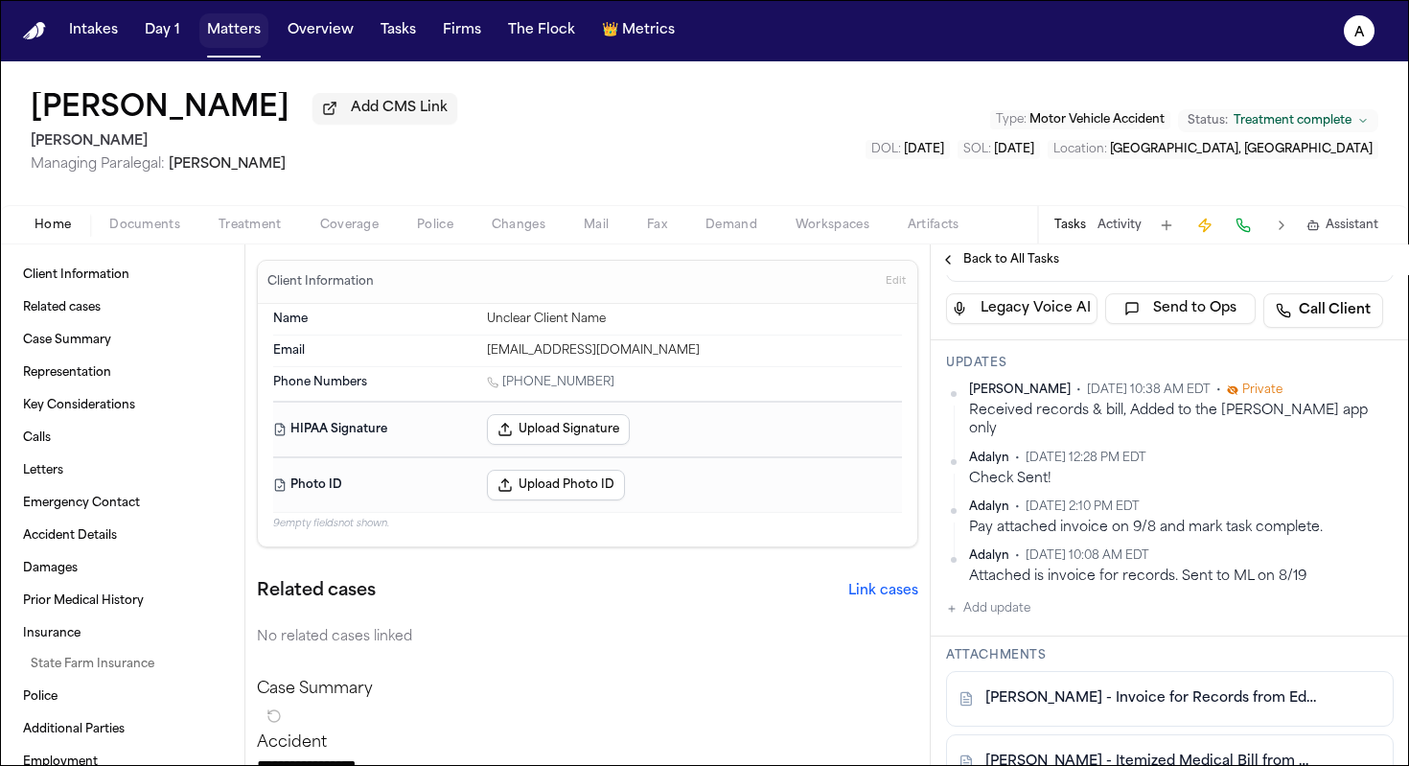
click at [240, 38] on button "Matters" at bounding box center [233, 30] width 69 height 35
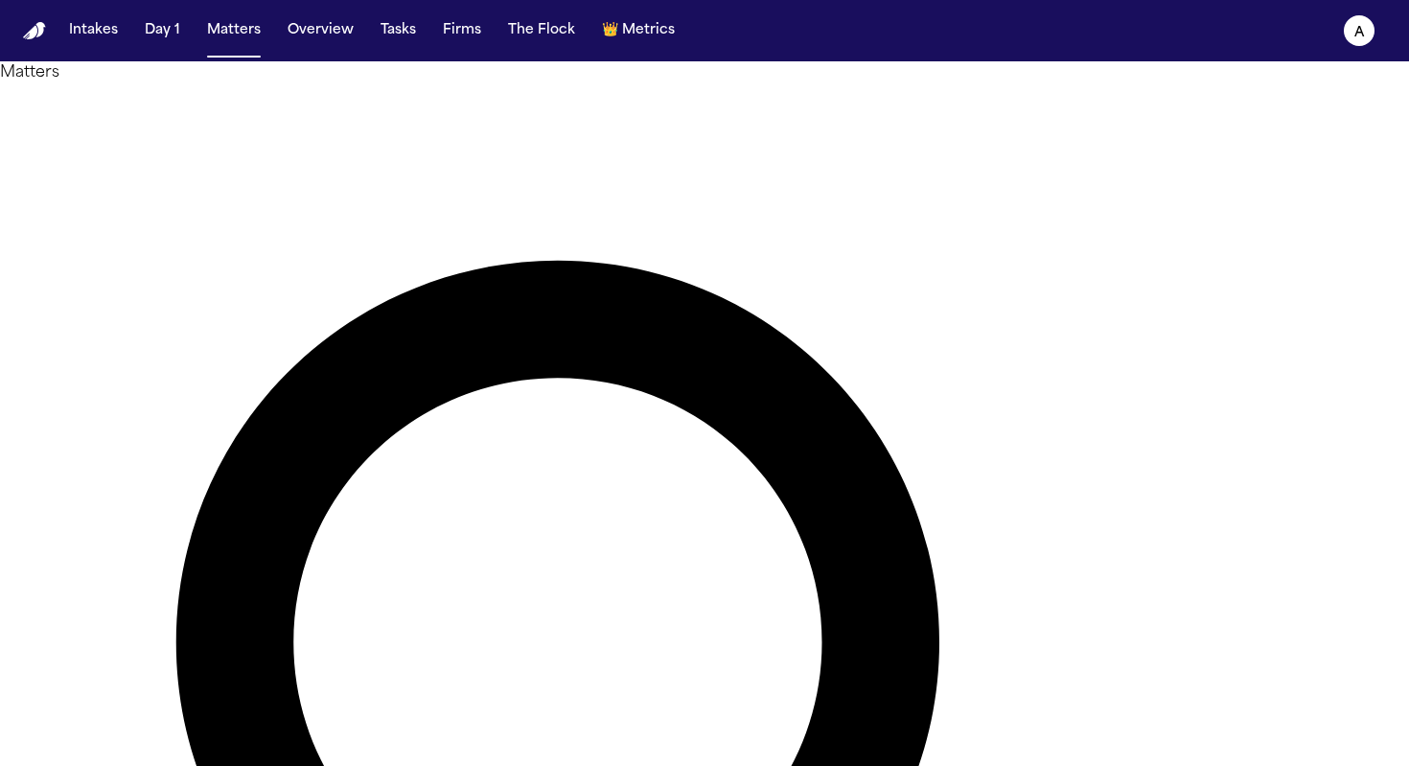
drag, startPoint x: 737, startPoint y: 107, endPoint x: 365, endPoint y: 107, distance: 371.9
type input "*"
drag, startPoint x: 685, startPoint y: 111, endPoint x: 449, endPoint y: 111, distance: 235.8
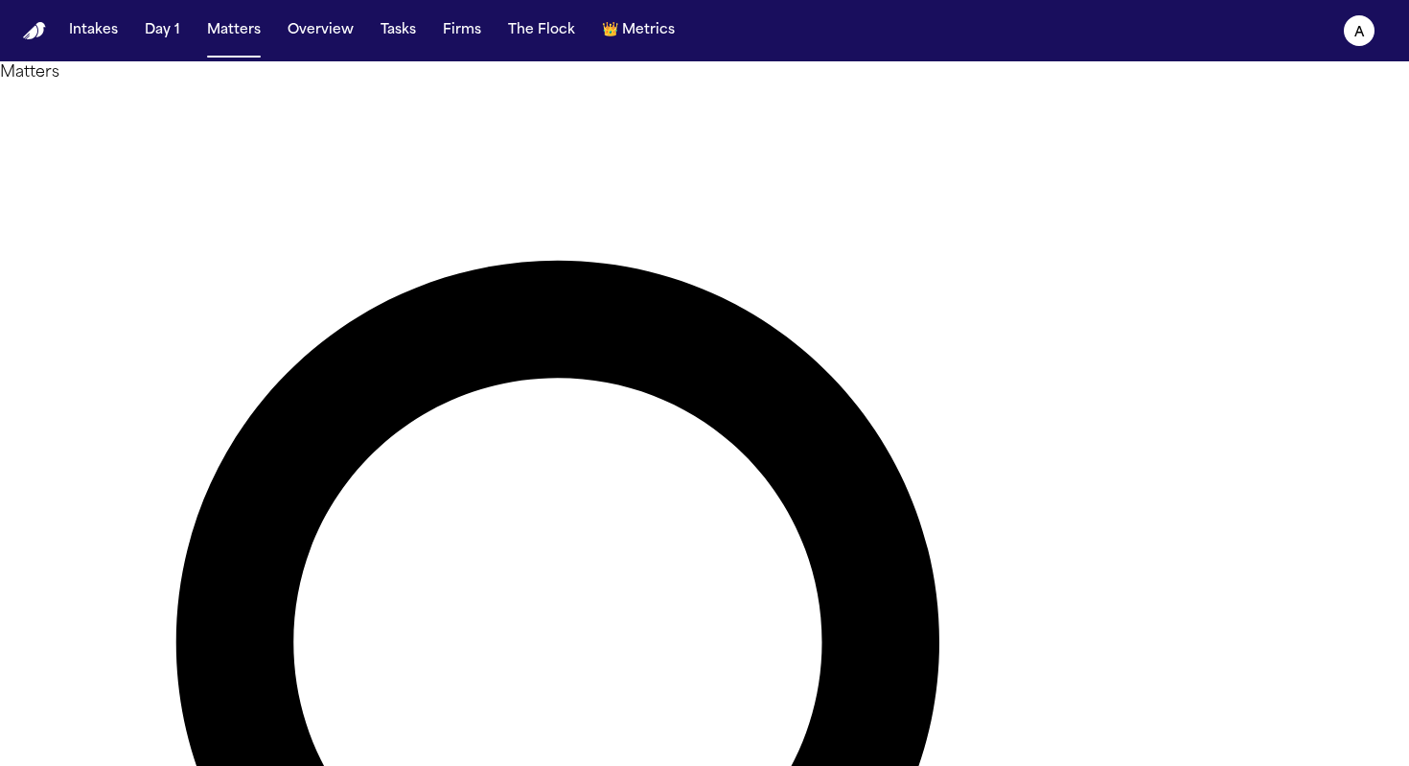
type input "*******"
drag, startPoint x: 671, startPoint y: 108, endPoint x: 344, endPoint y: 107, distance: 326.8
drag, startPoint x: 642, startPoint y: 117, endPoint x: 518, endPoint y: 111, distance: 123.8
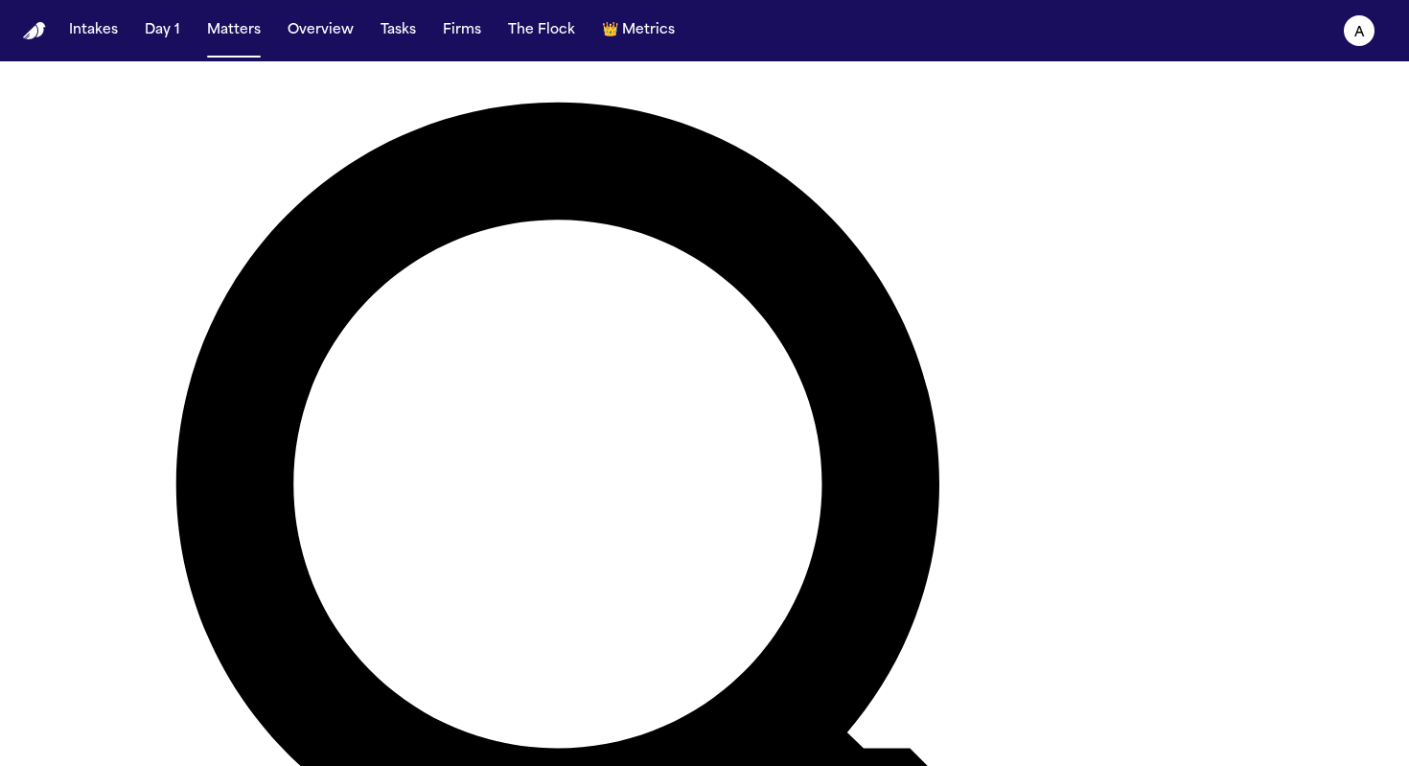
scroll to position [223, 0]
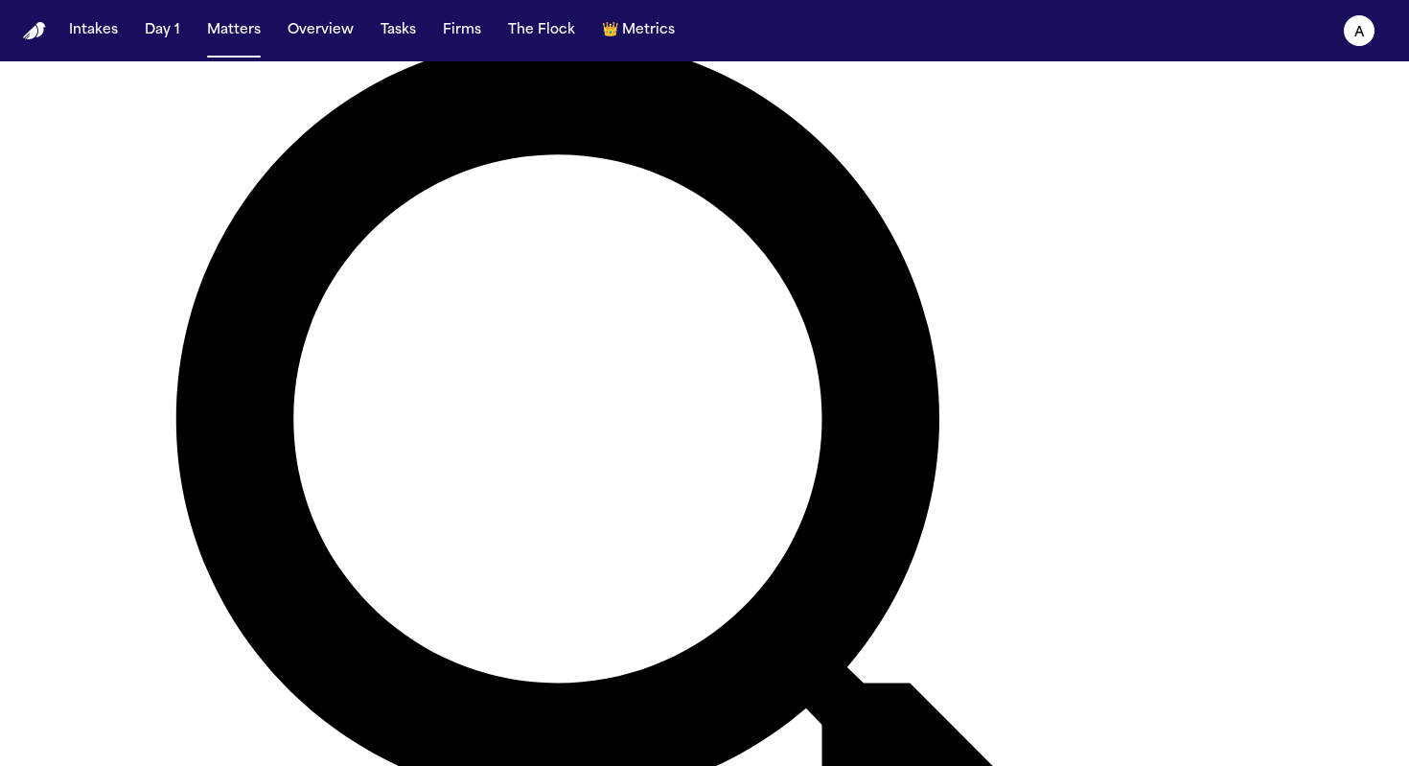
type input "*********"
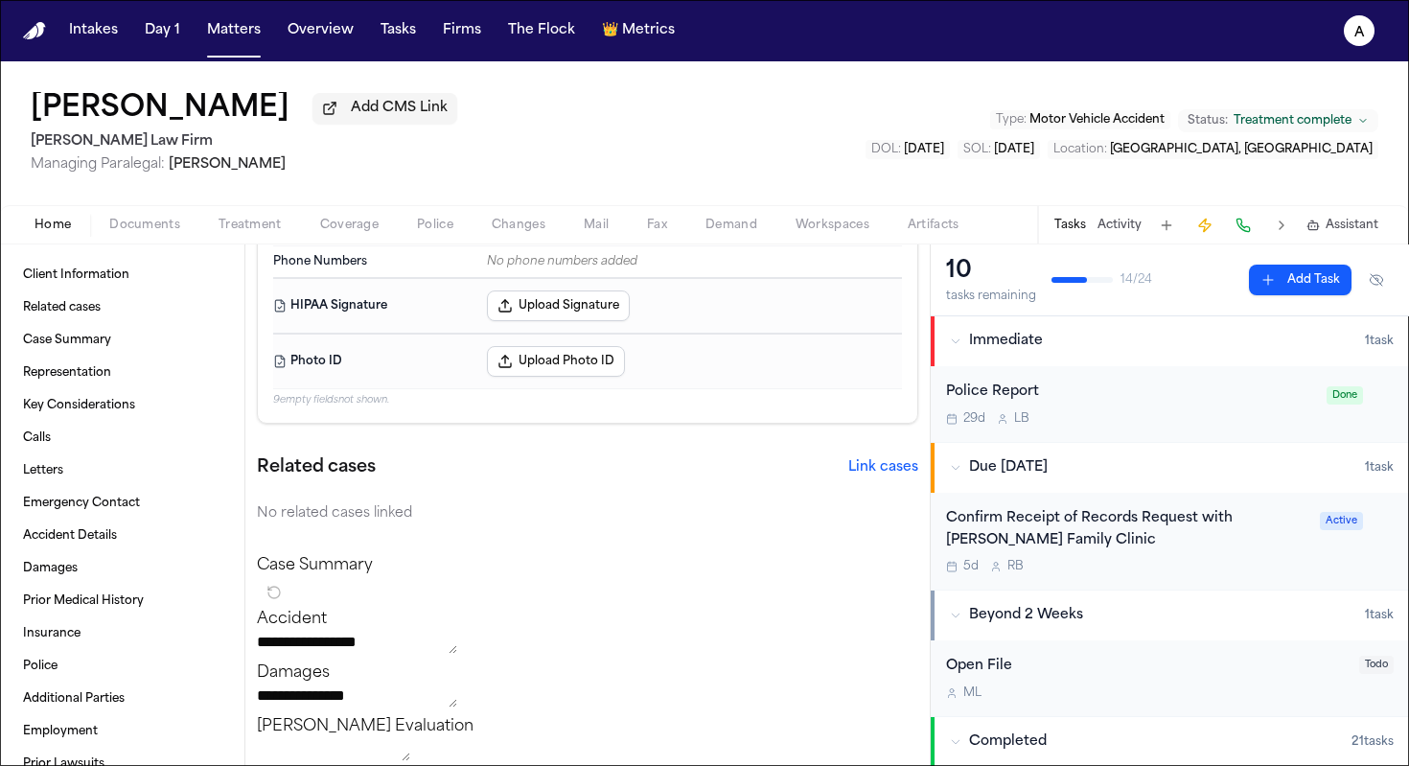
scroll to position [78, 0]
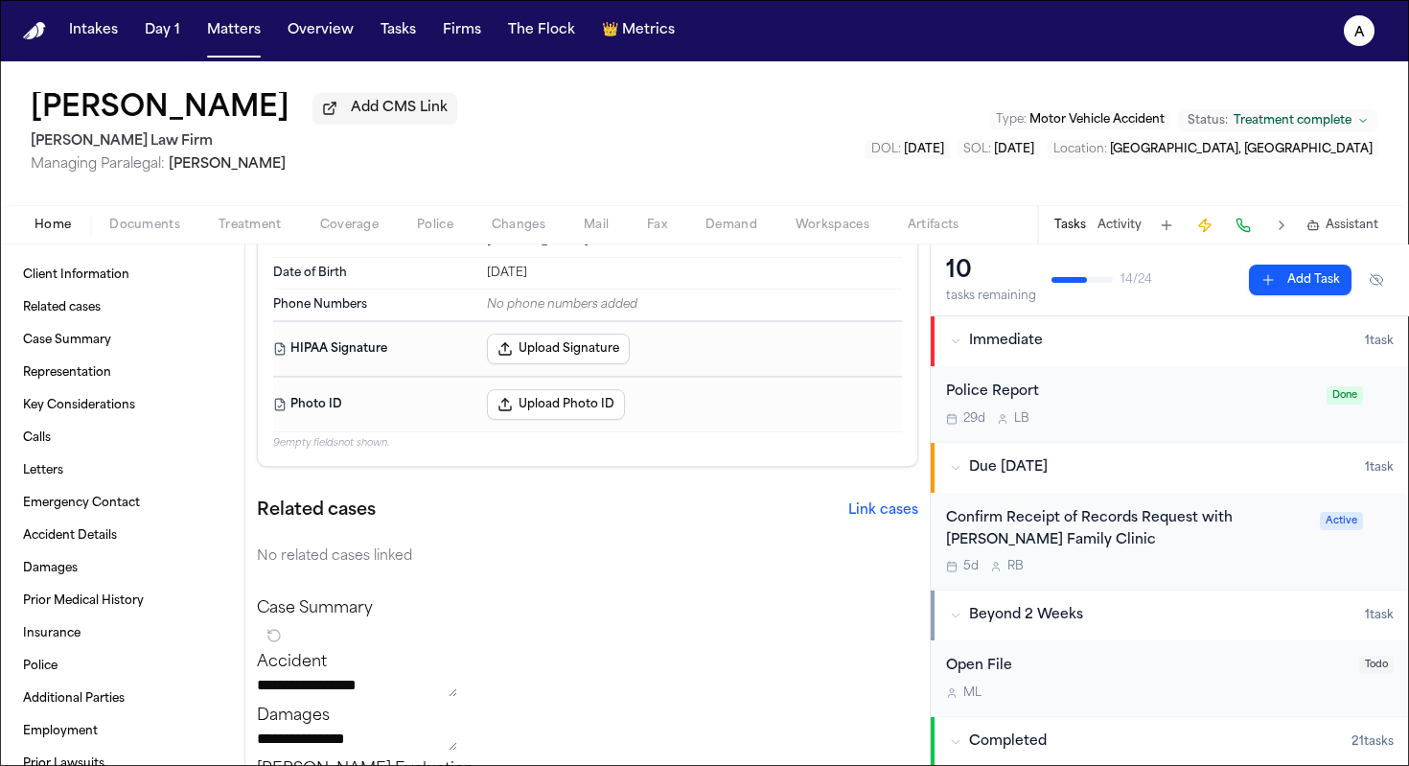
click at [1189, 561] on div "Confirm Receipt of Records Request with Arturo Hernandez Family Clinic 5d R B" at bounding box center [1127, 541] width 362 height 67
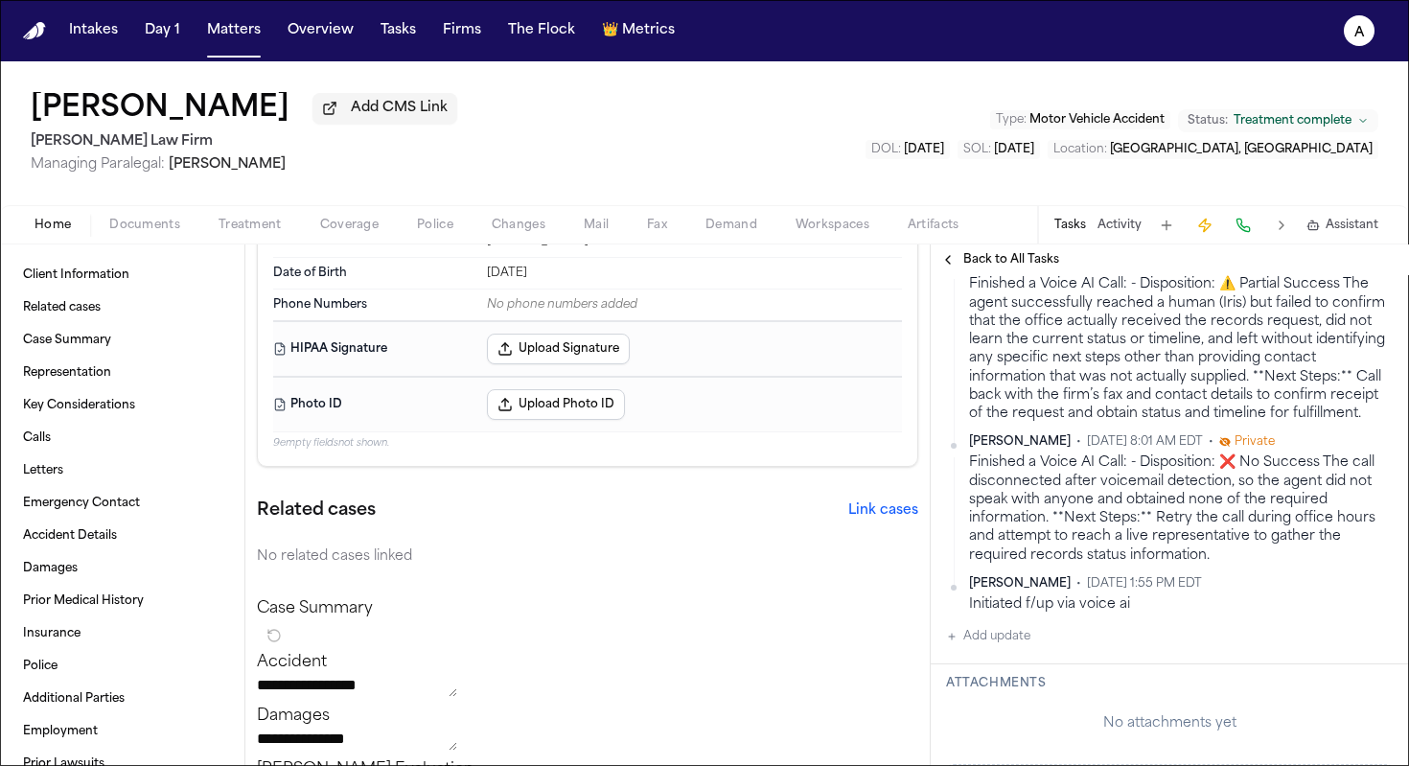
scroll to position [916, 0]
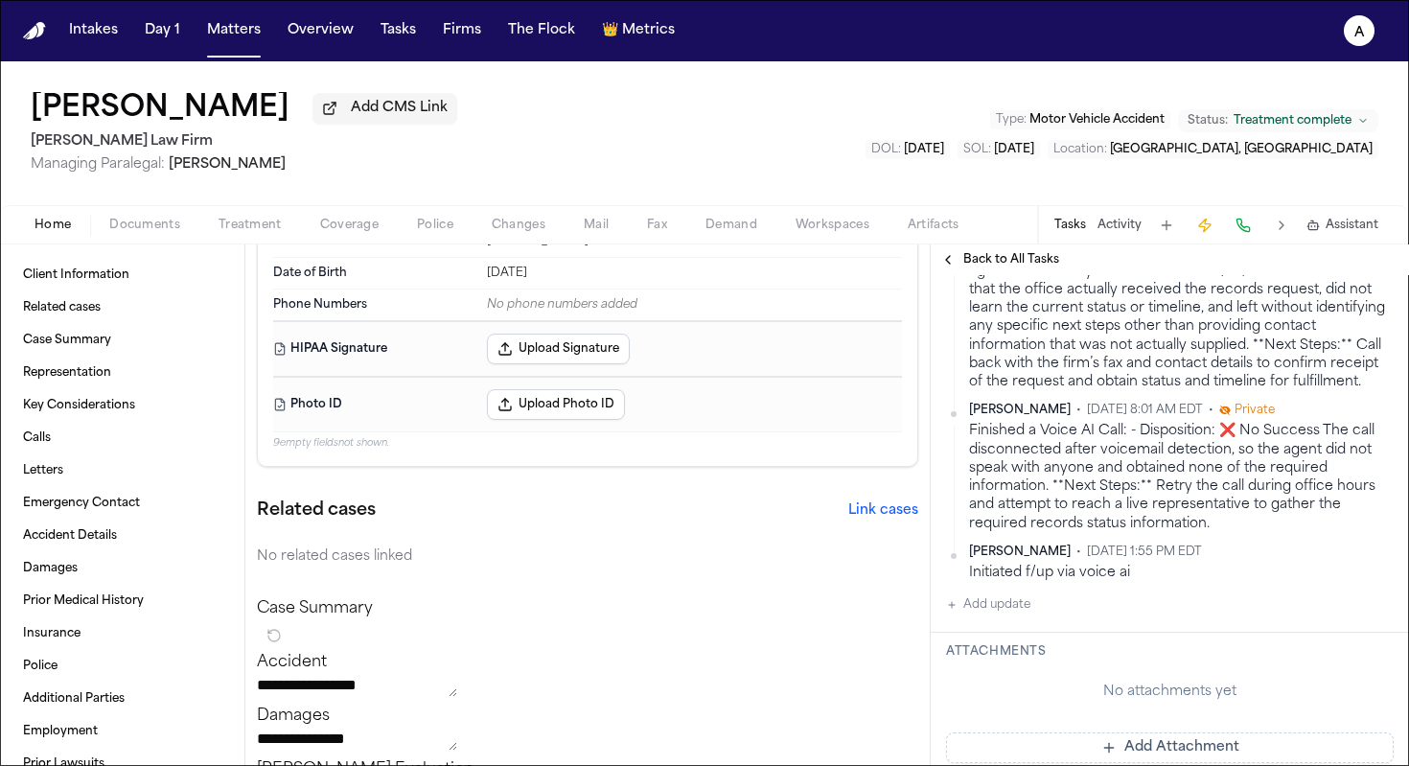
click at [1006, 616] on button "Add update" at bounding box center [988, 604] width 84 height 23
click at [1018, 639] on textarea "Add your update" at bounding box center [1181, 620] width 409 height 38
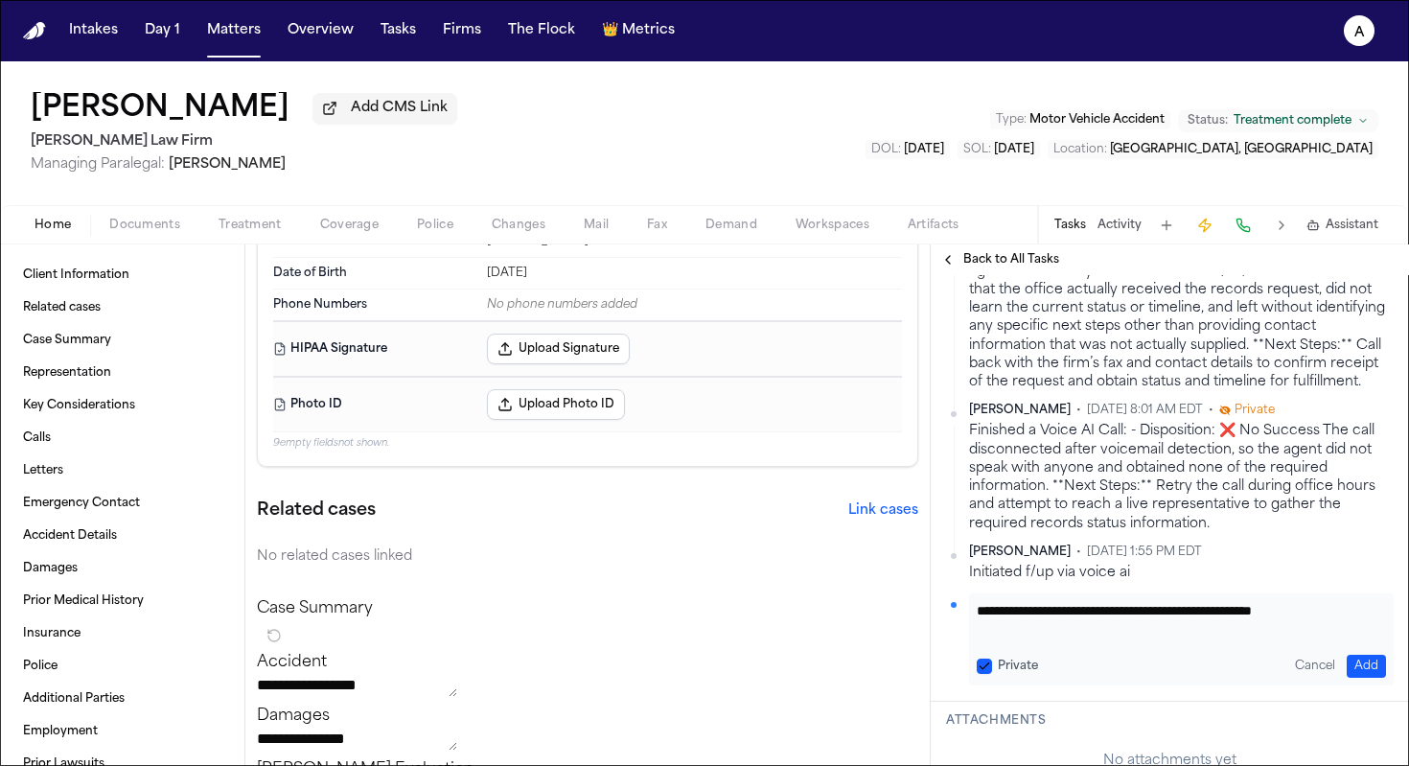
type textarea "**********"
click at [988, 674] on button "Private" at bounding box center [984, 665] width 15 height 15
click at [1348, 678] on button "Add" at bounding box center [1366, 666] width 39 height 23
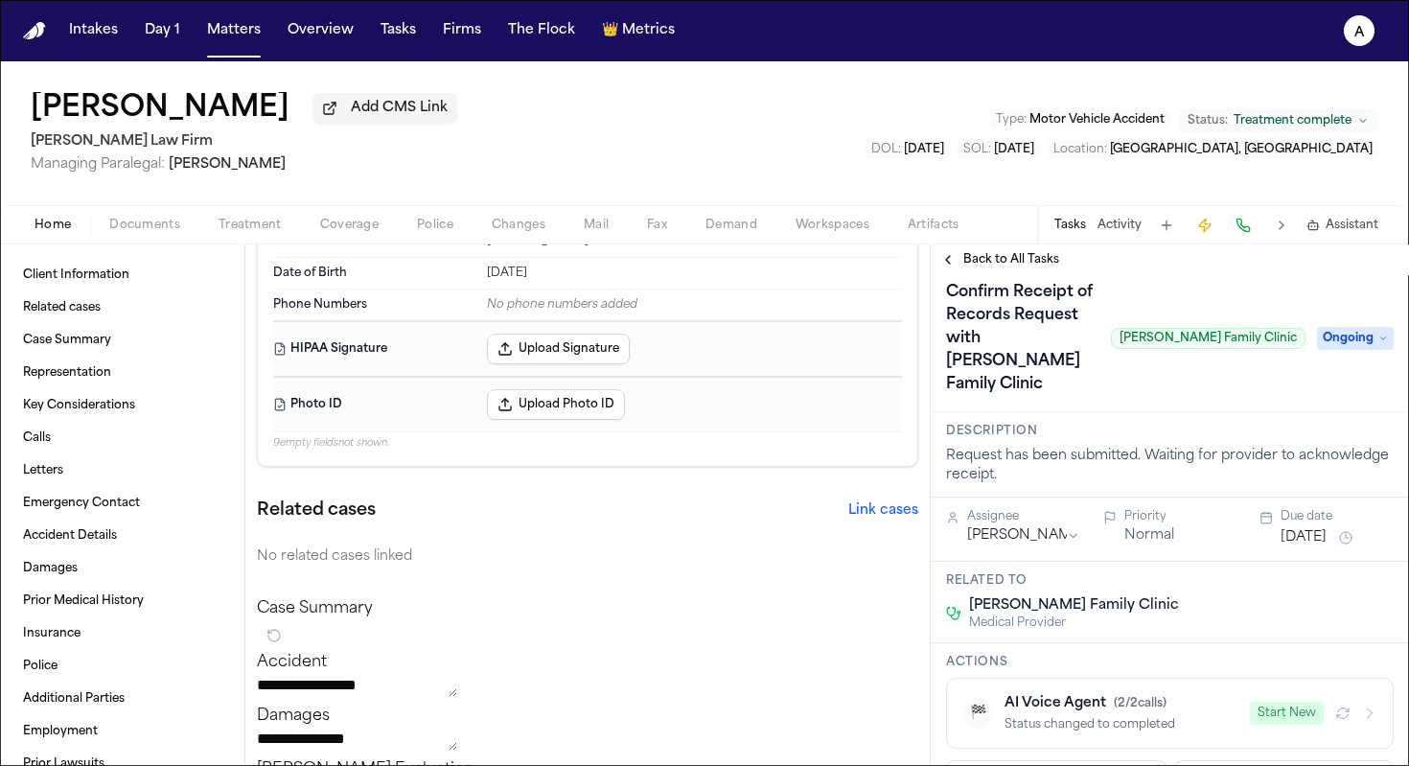
scroll to position [0, 0]
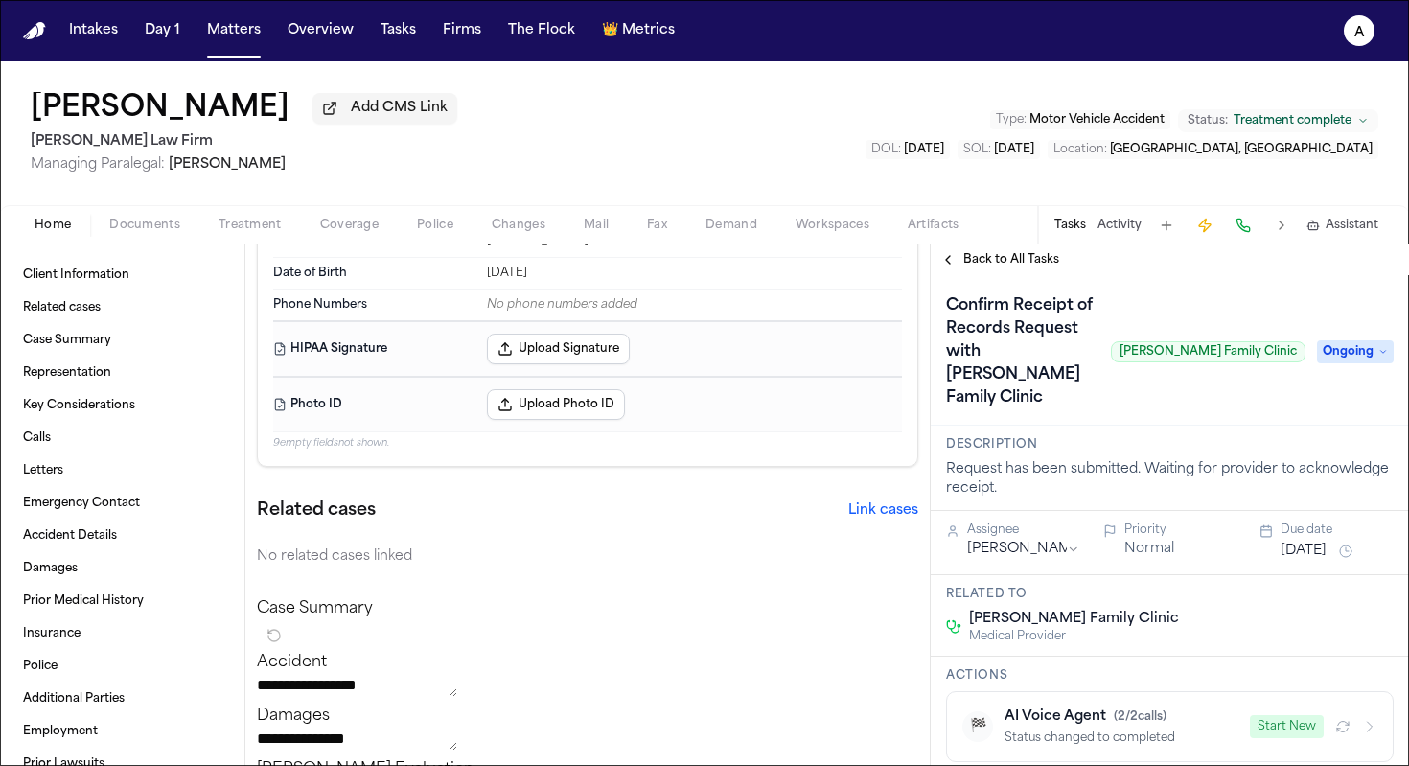
click at [1360, 363] on span "Ongoing" at bounding box center [1355, 351] width 77 height 23
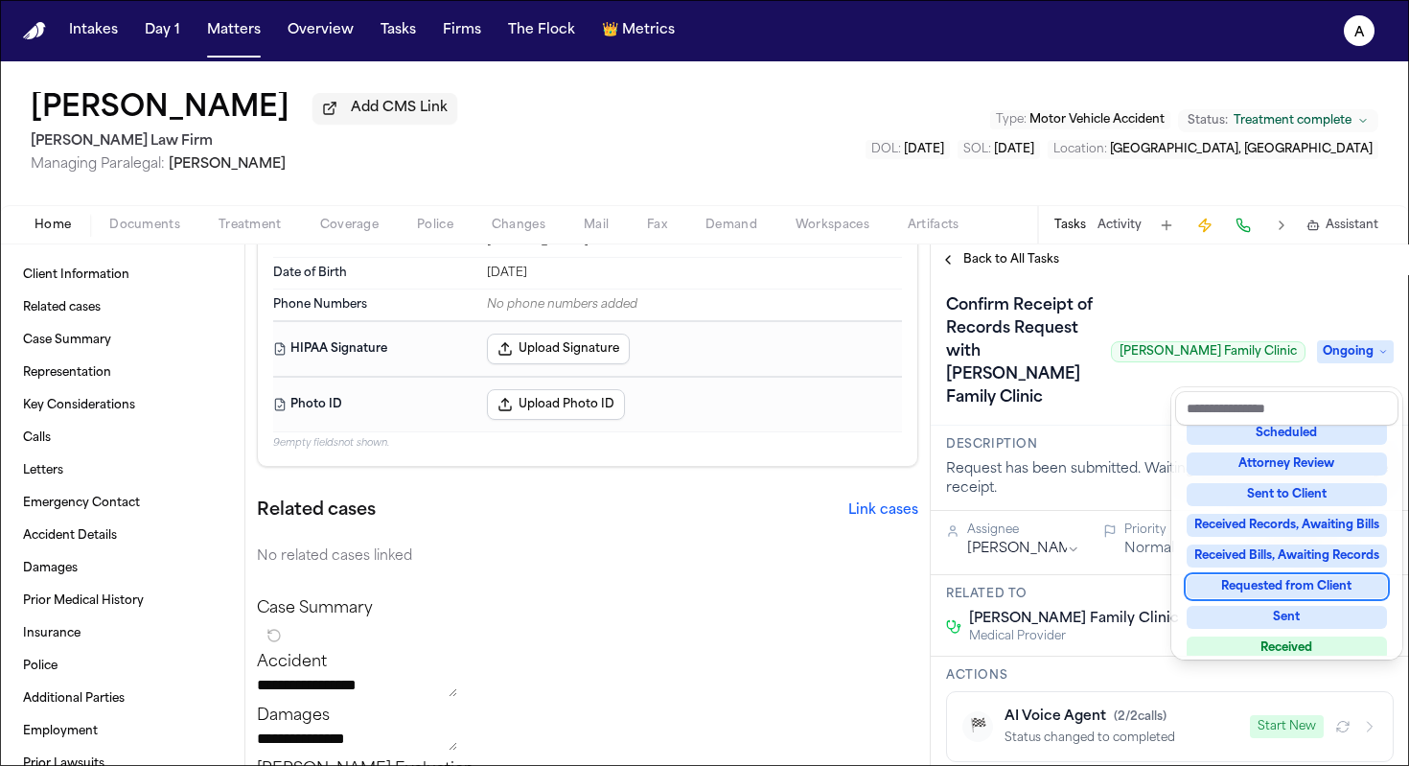
scroll to position [196, 0]
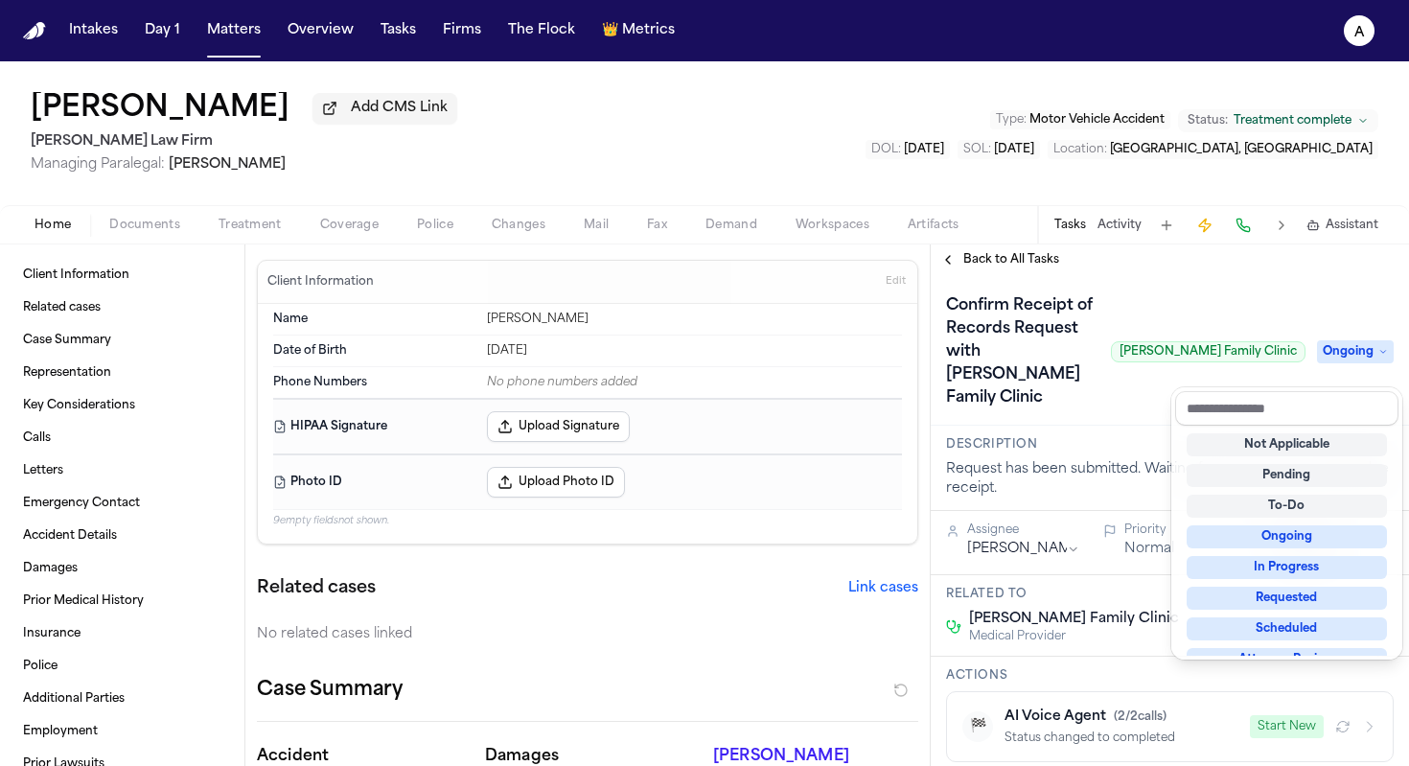
scroll to position [78, 0]
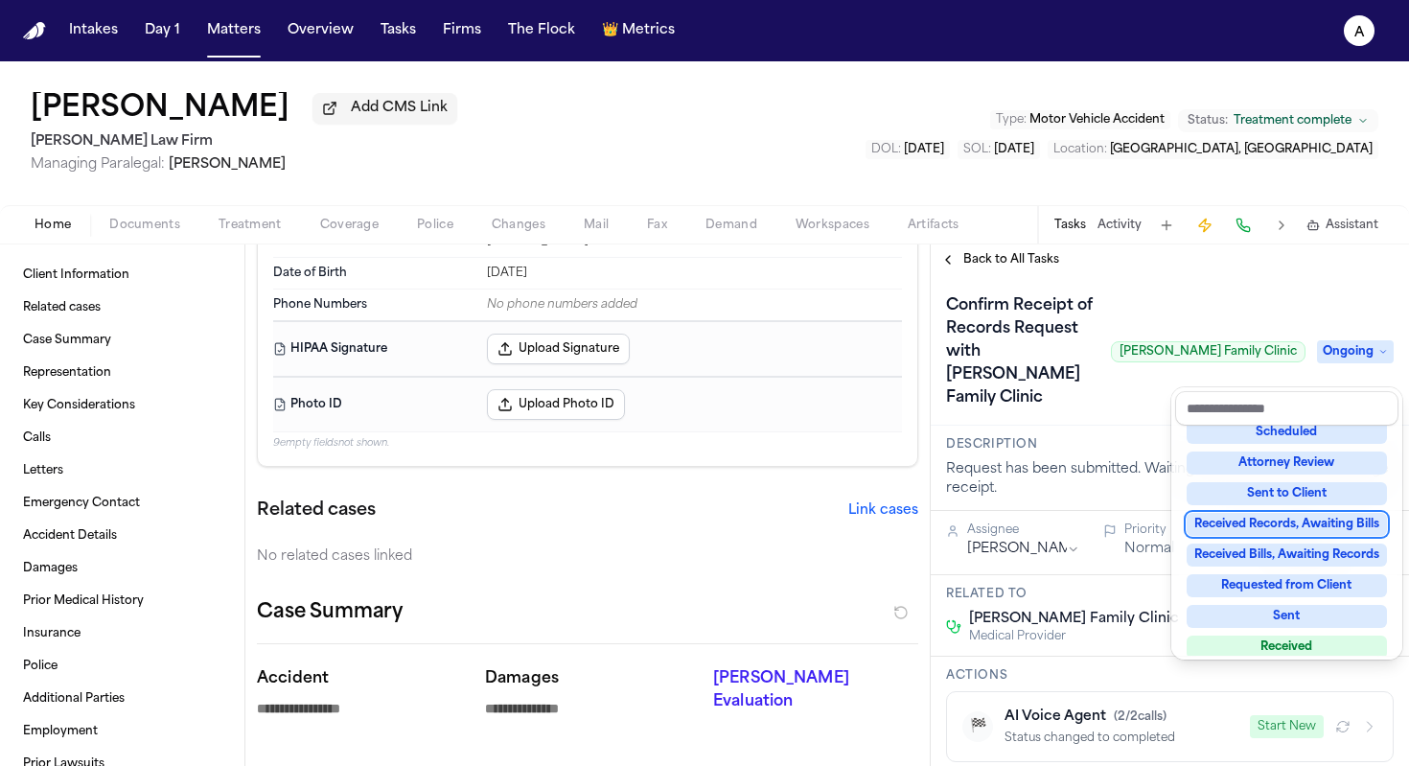
click at [1296, 531] on div "Received Records, Awaiting Bills" at bounding box center [1286, 524] width 200 height 23
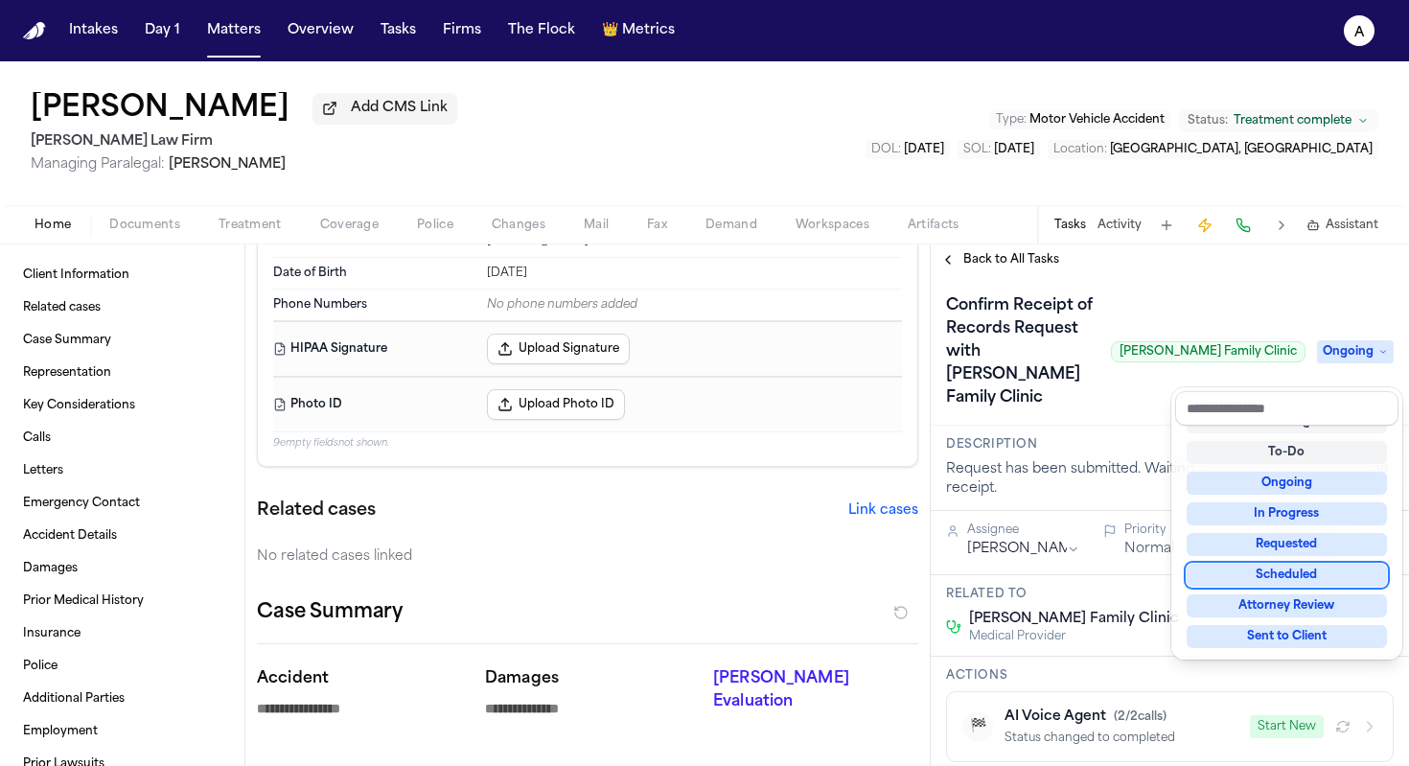
scroll to position [8, 0]
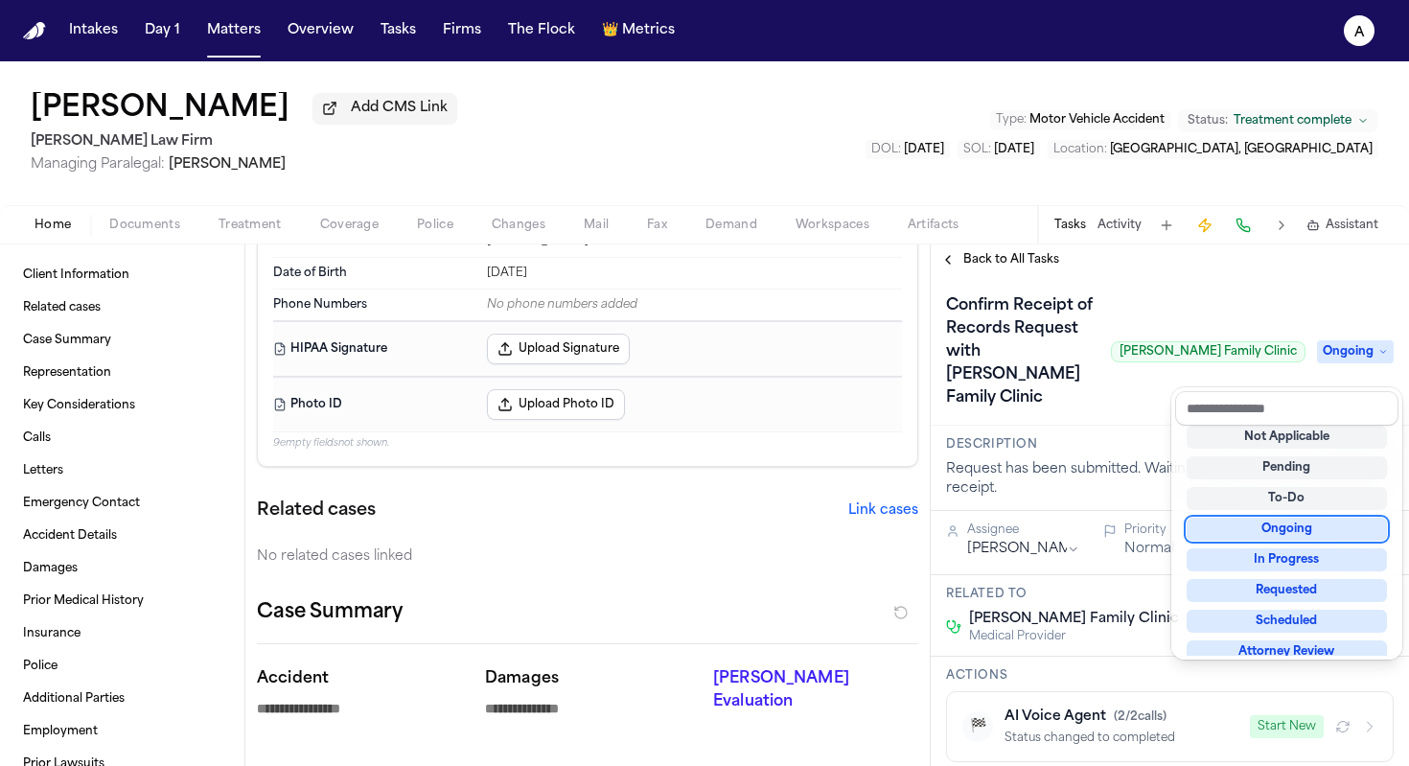
click at [1134, 413] on div "Confirm Receipt of Records Request with [PERSON_NAME] Family Clinic [PERSON_NAM…" at bounding box center [1170, 351] width 448 height 123
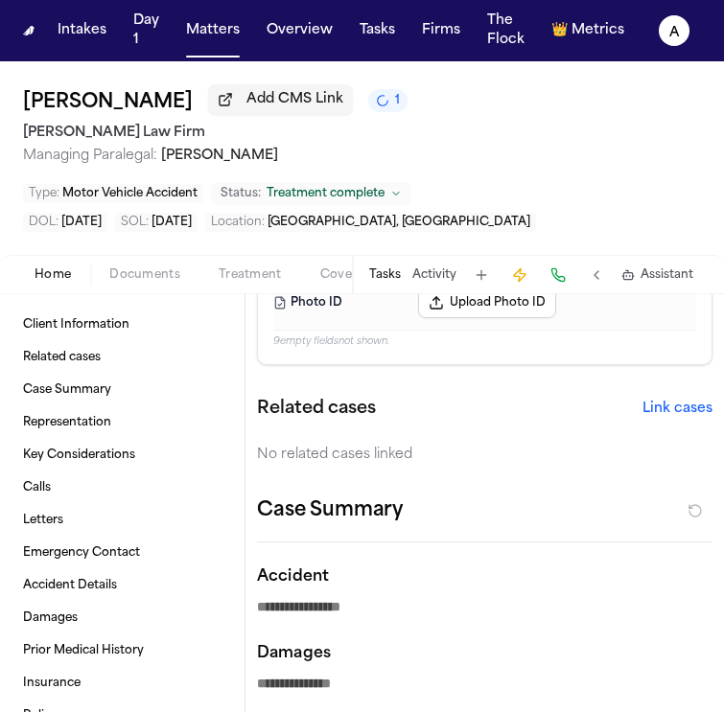
scroll to position [354, 0]
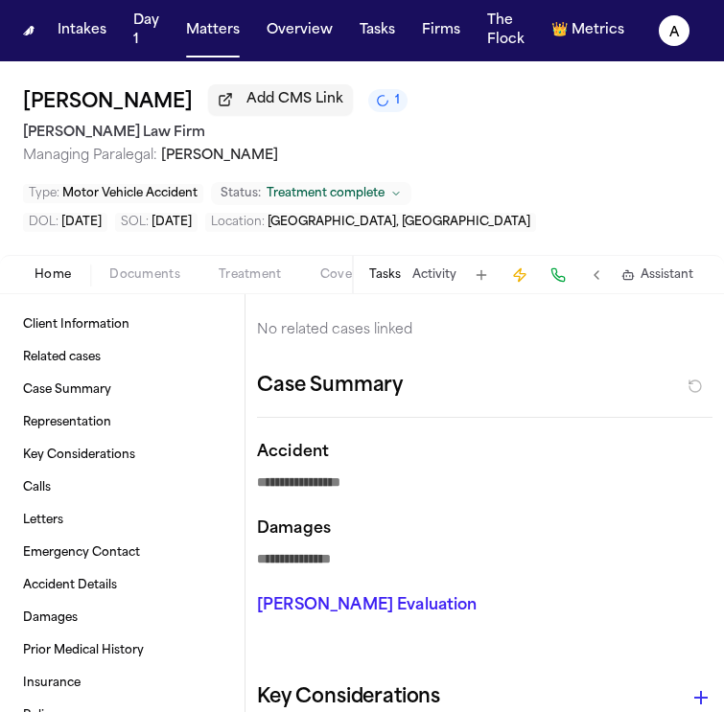
click at [586, 472] on textarea "**********" at bounding box center [477, 483] width 441 height 23
click at [148, 269] on span "Documents" at bounding box center [144, 274] width 71 height 15
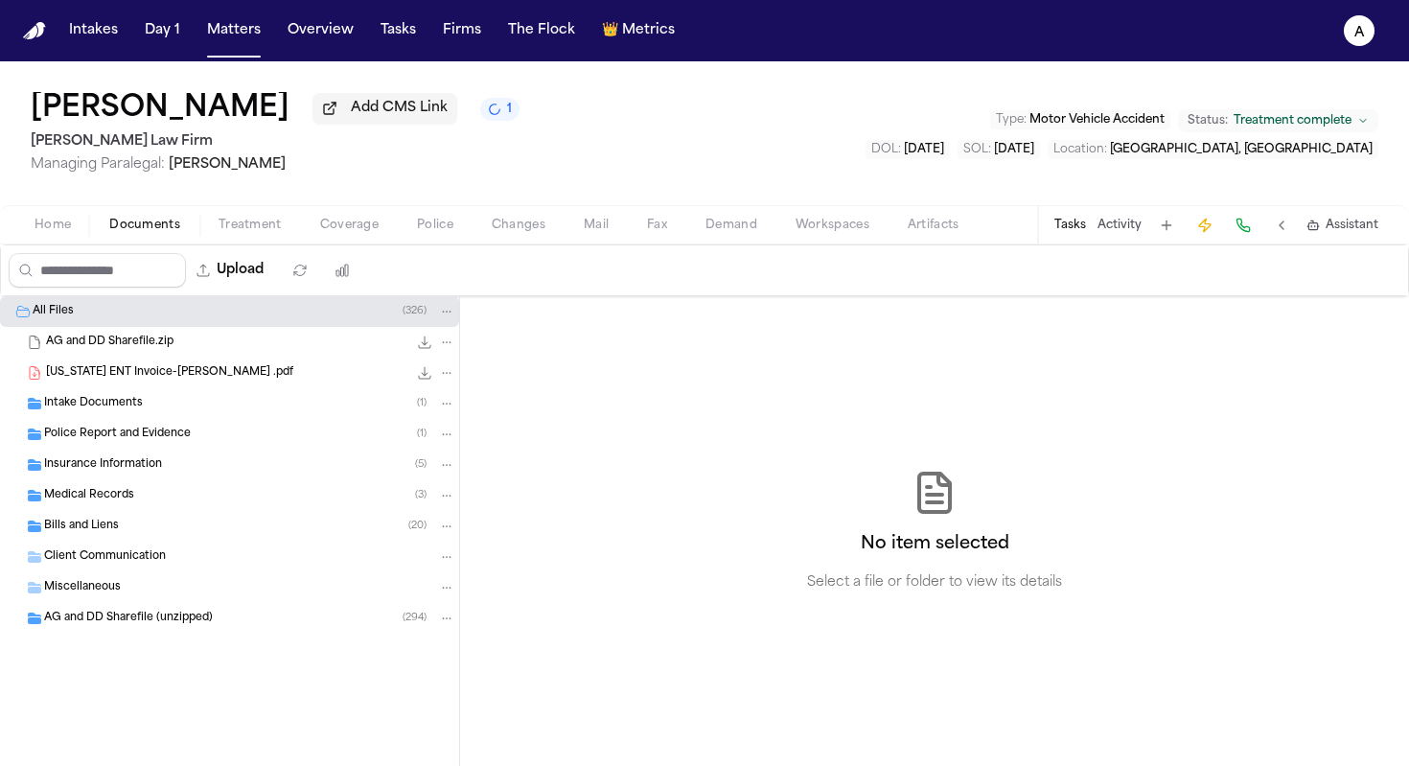
click at [133, 510] on div "Medical Records ( 3 )" at bounding box center [229, 495] width 459 height 31
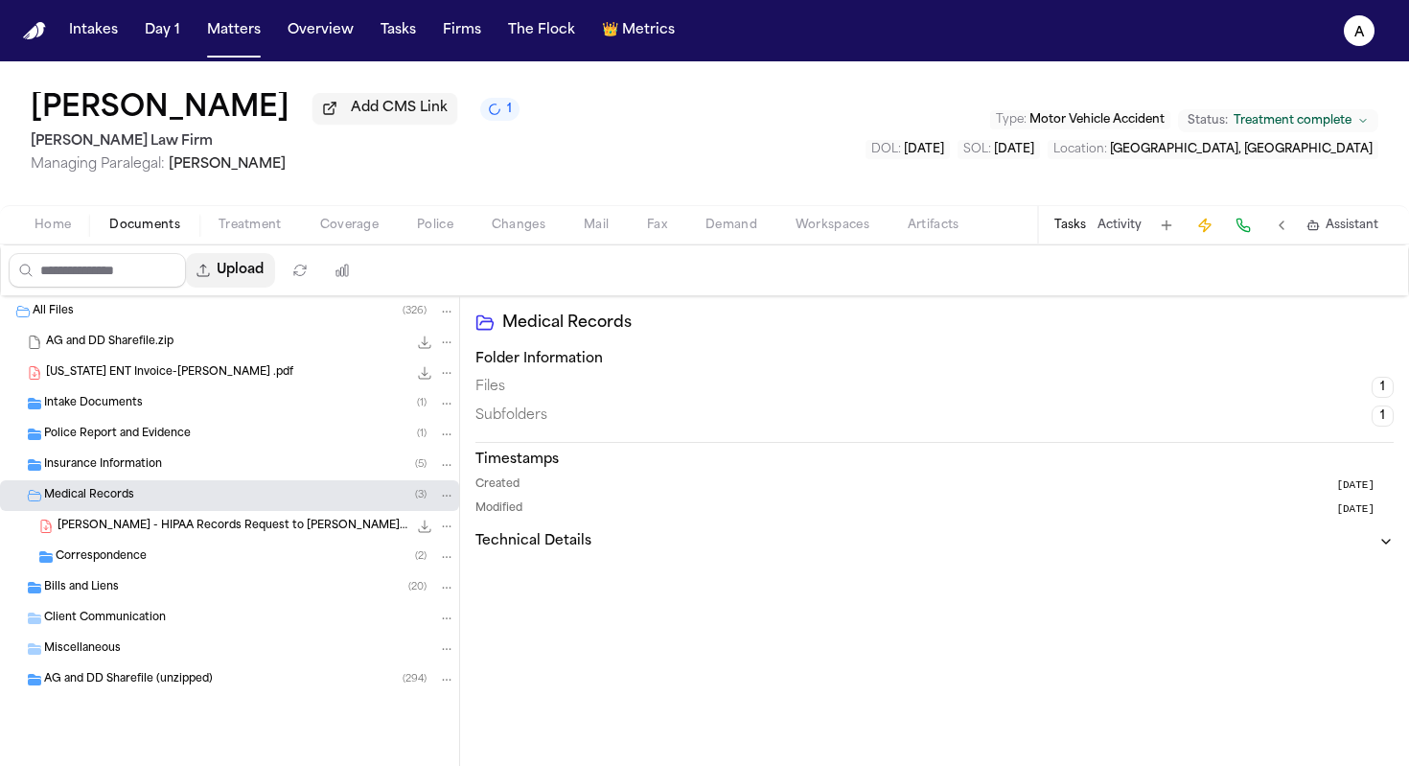
click at [242, 278] on button "Upload" at bounding box center [230, 270] width 89 height 35
select select "**********"
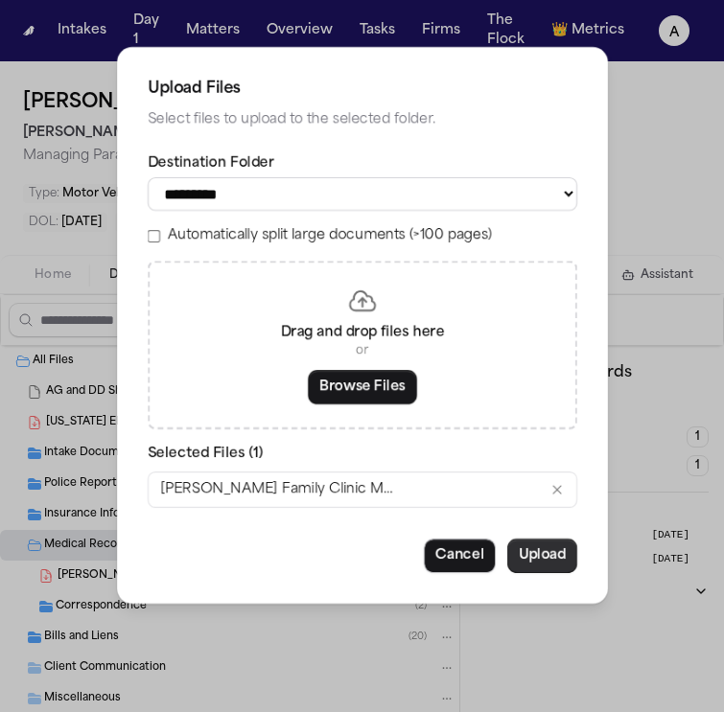
click at [557, 564] on button "Upload" at bounding box center [542, 556] width 70 height 35
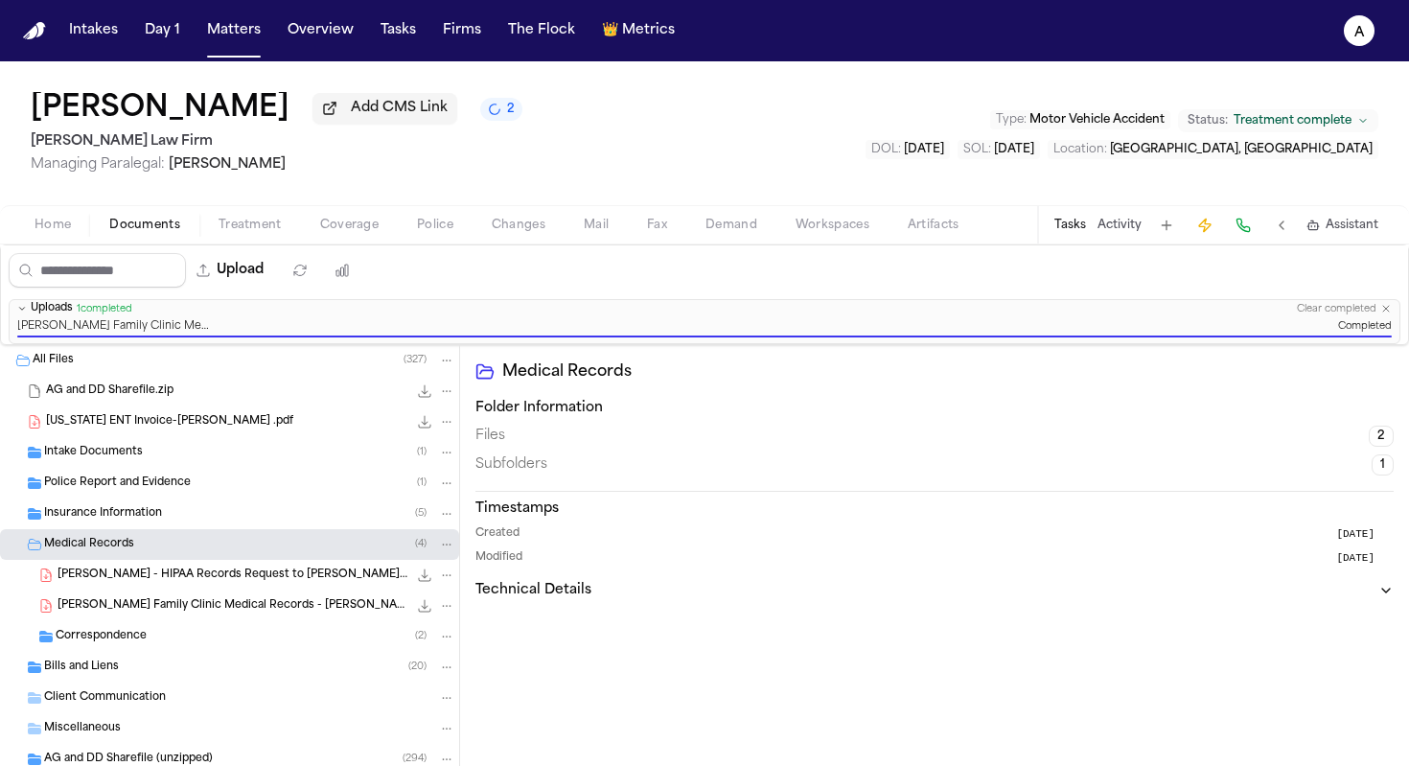
click at [1072, 232] on button "Tasks" at bounding box center [1070, 225] width 32 height 15
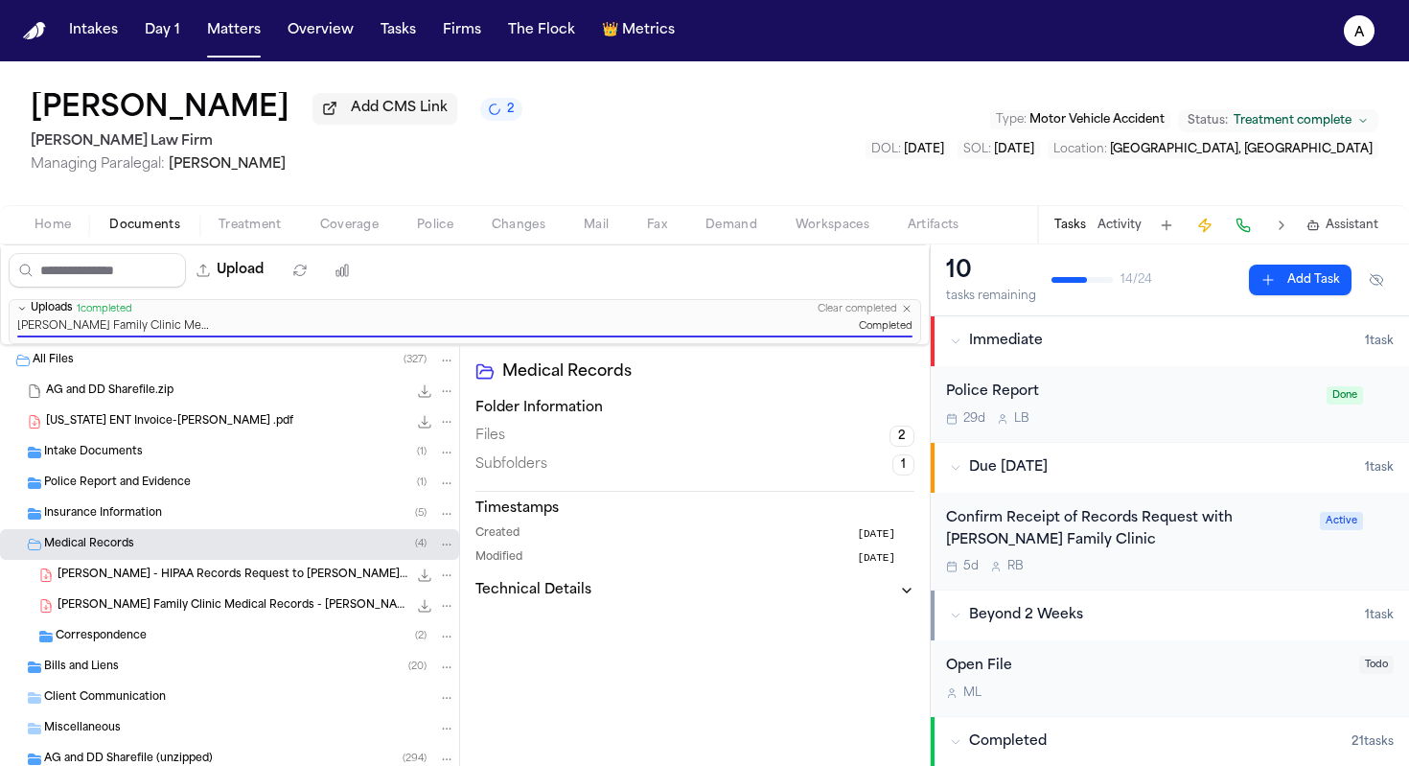
click at [1198, 574] on div "5d R B" at bounding box center [1127, 566] width 362 height 15
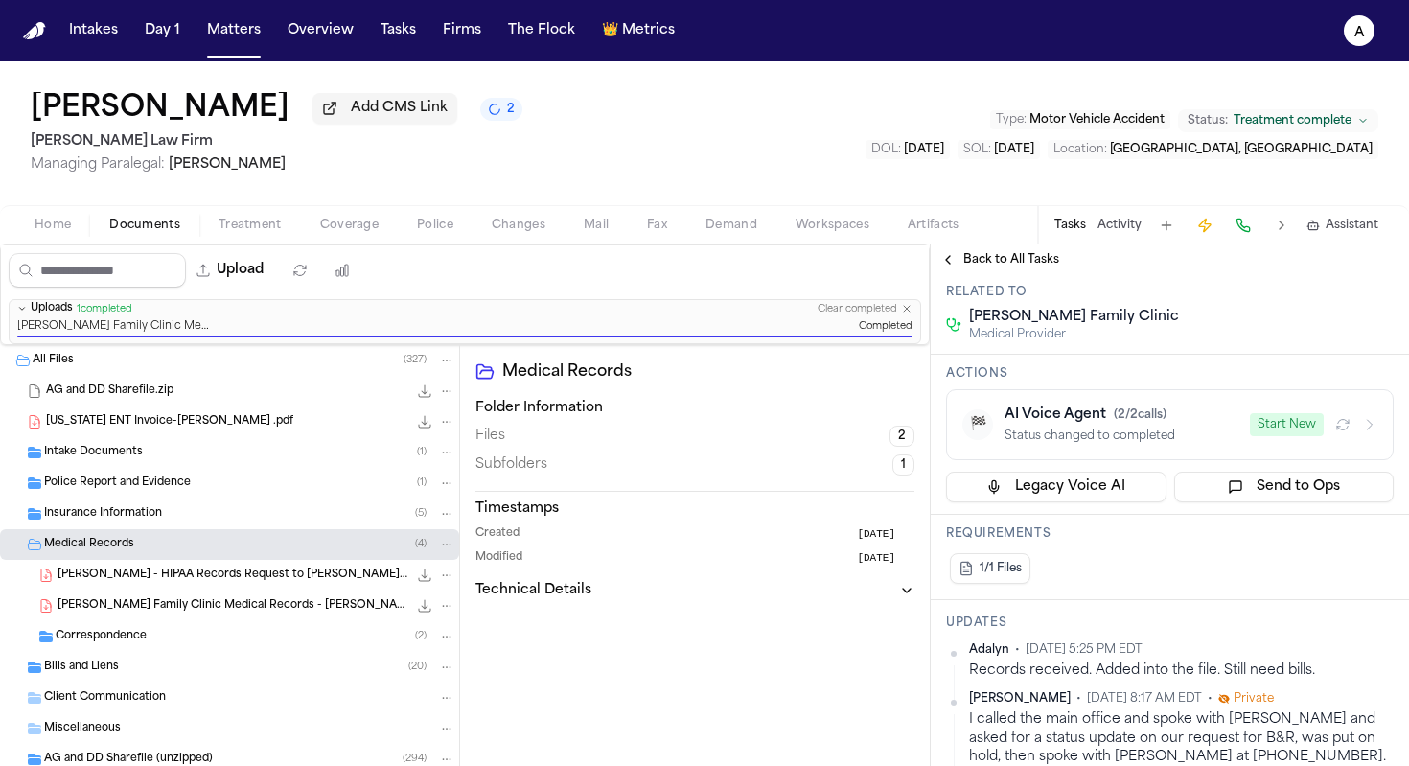
scroll to position [301, 0]
click at [243, 36] on button "Matters" at bounding box center [233, 30] width 69 height 35
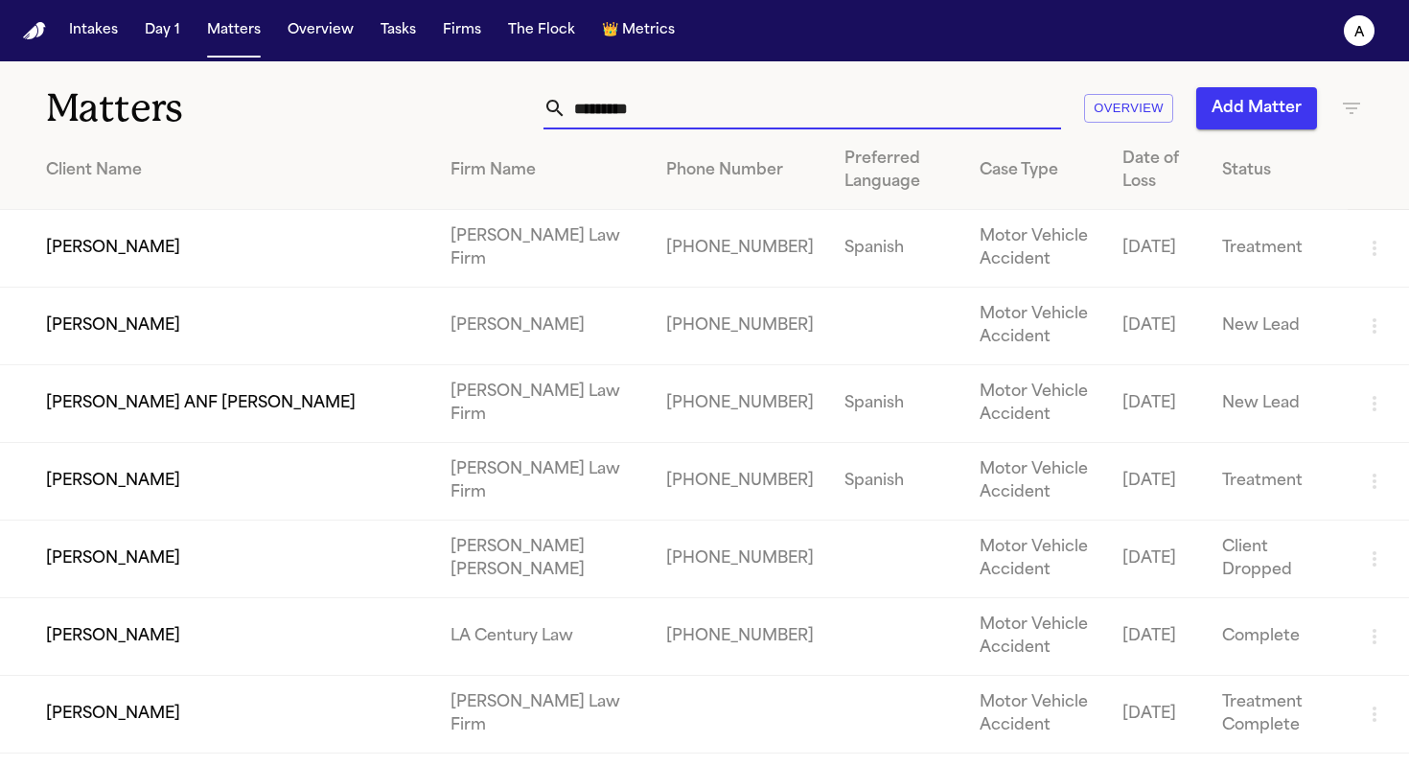
drag, startPoint x: 671, startPoint y: 113, endPoint x: 402, endPoint y: 125, distance: 269.6
click at [411, 125] on div "********* Overview Add Matter" at bounding box center [887, 108] width 952 height 42
click at [685, 118] on input "*********" at bounding box center [813, 108] width 495 height 42
drag, startPoint x: 698, startPoint y: 118, endPoint x: 531, endPoint y: 113, distance: 166.8
click at [531, 113] on div "********* Overview Add Matter" at bounding box center [887, 108] width 952 height 42
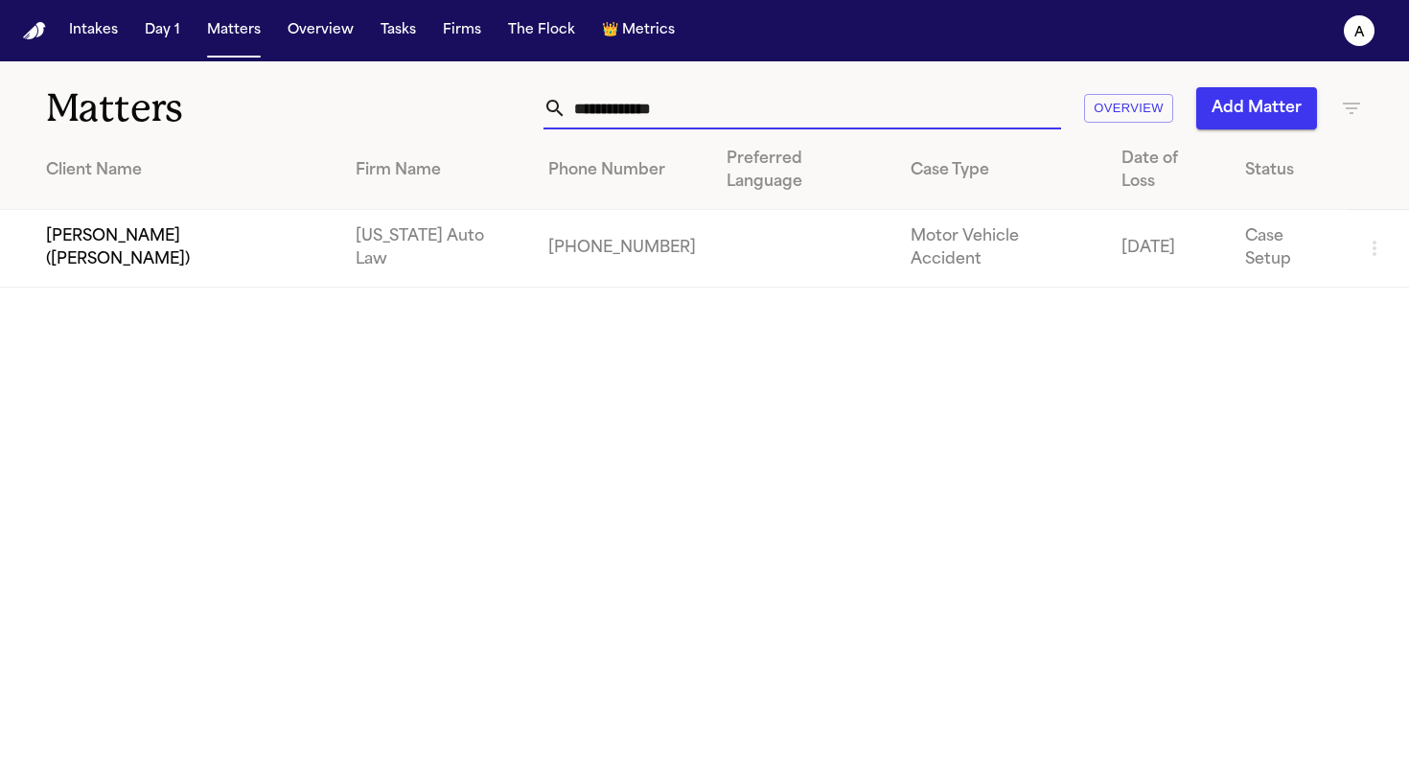
type input "**********"
click at [269, 213] on td "[PERSON_NAME] ([PERSON_NAME])" at bounding box center [170, 249] width 340 height 78
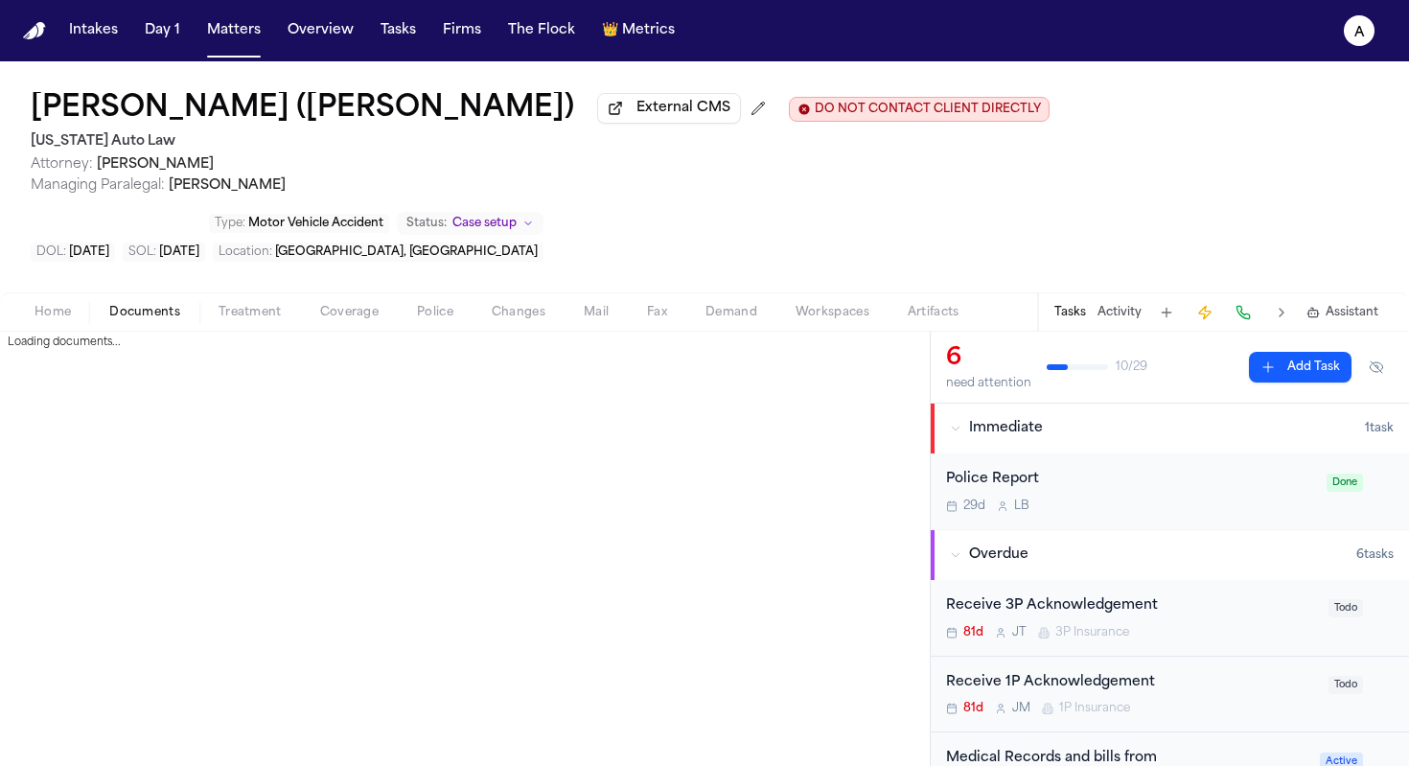
click at [147, 316] on span "Documents" at bounding box center [144, 312] width 71 height 15
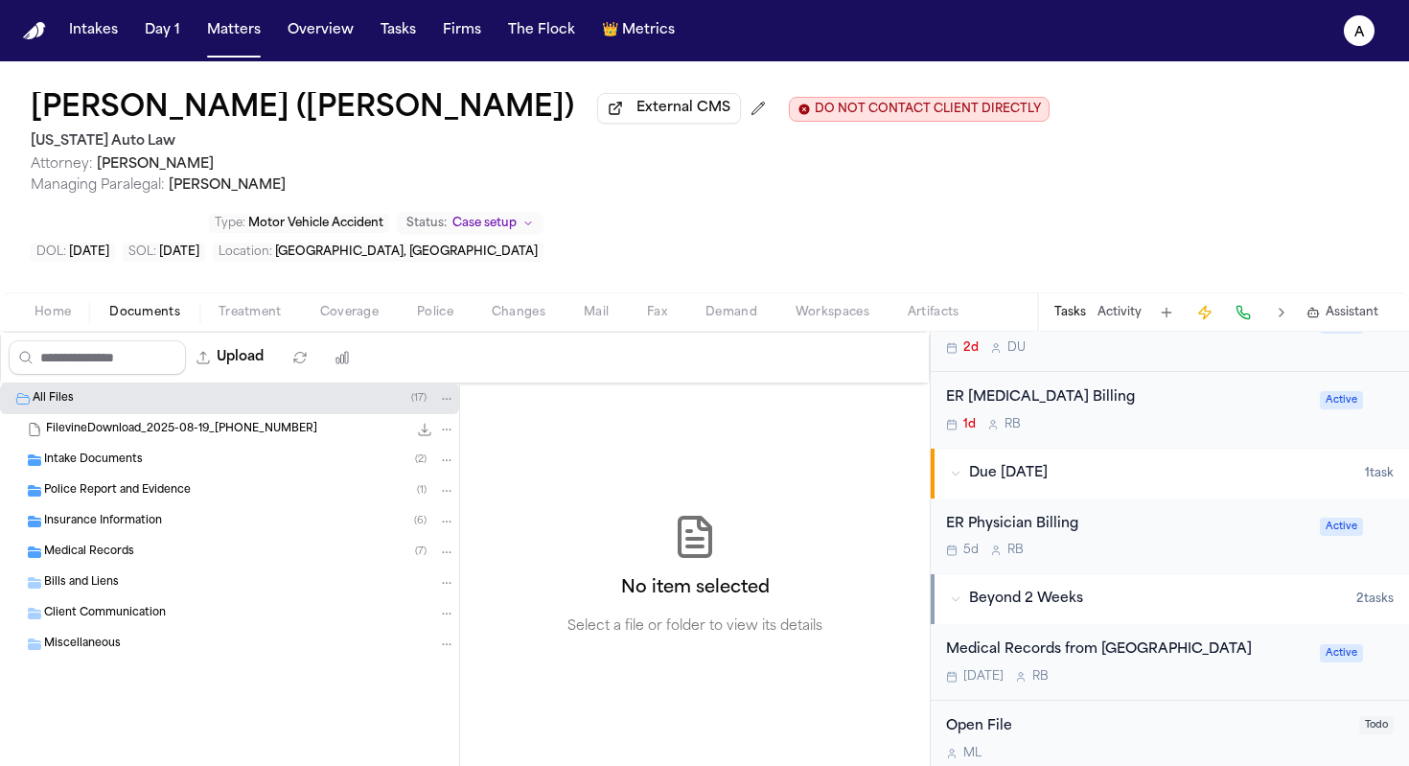
scroll to position [641, 0]
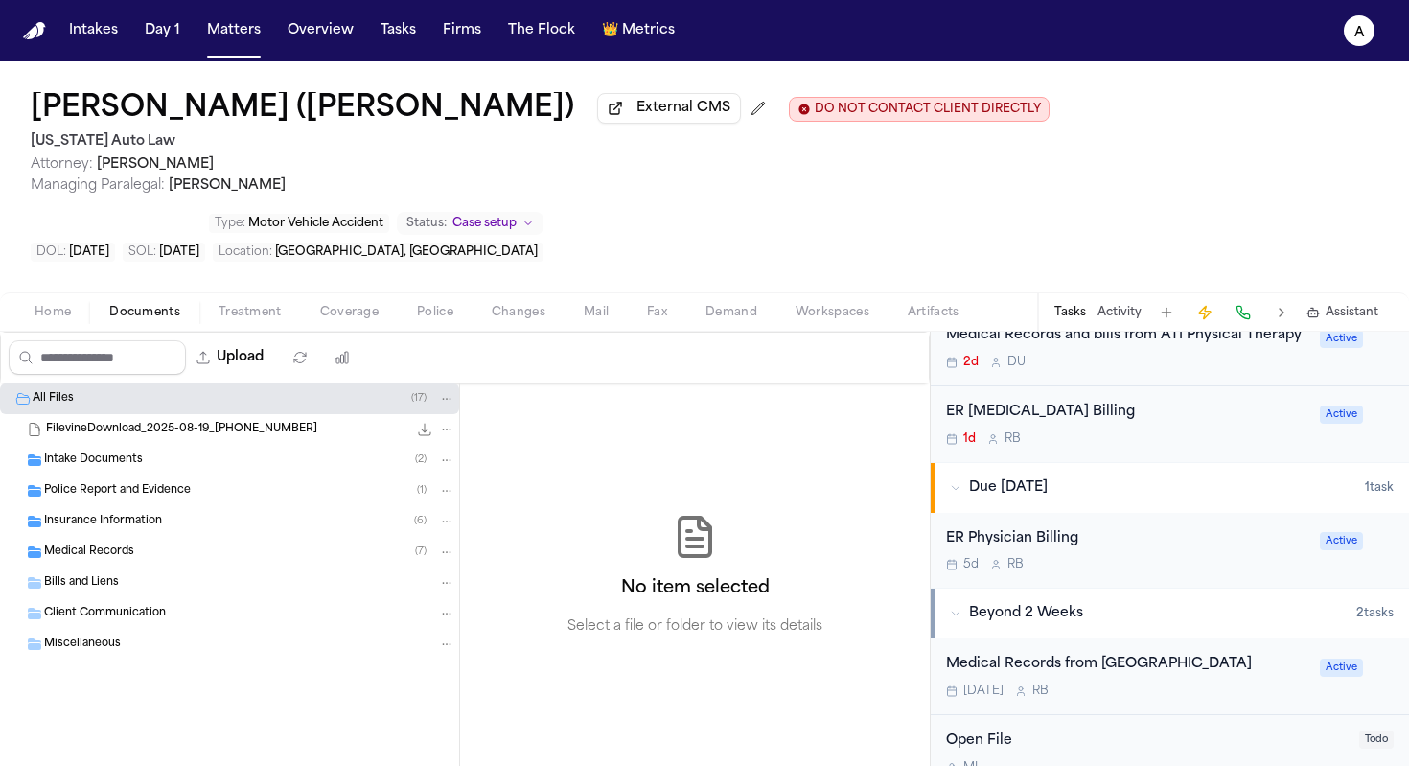
click at [1187, 683] on div "[DATE] R B" at bounding box center [1127, 690] width 362 height 15
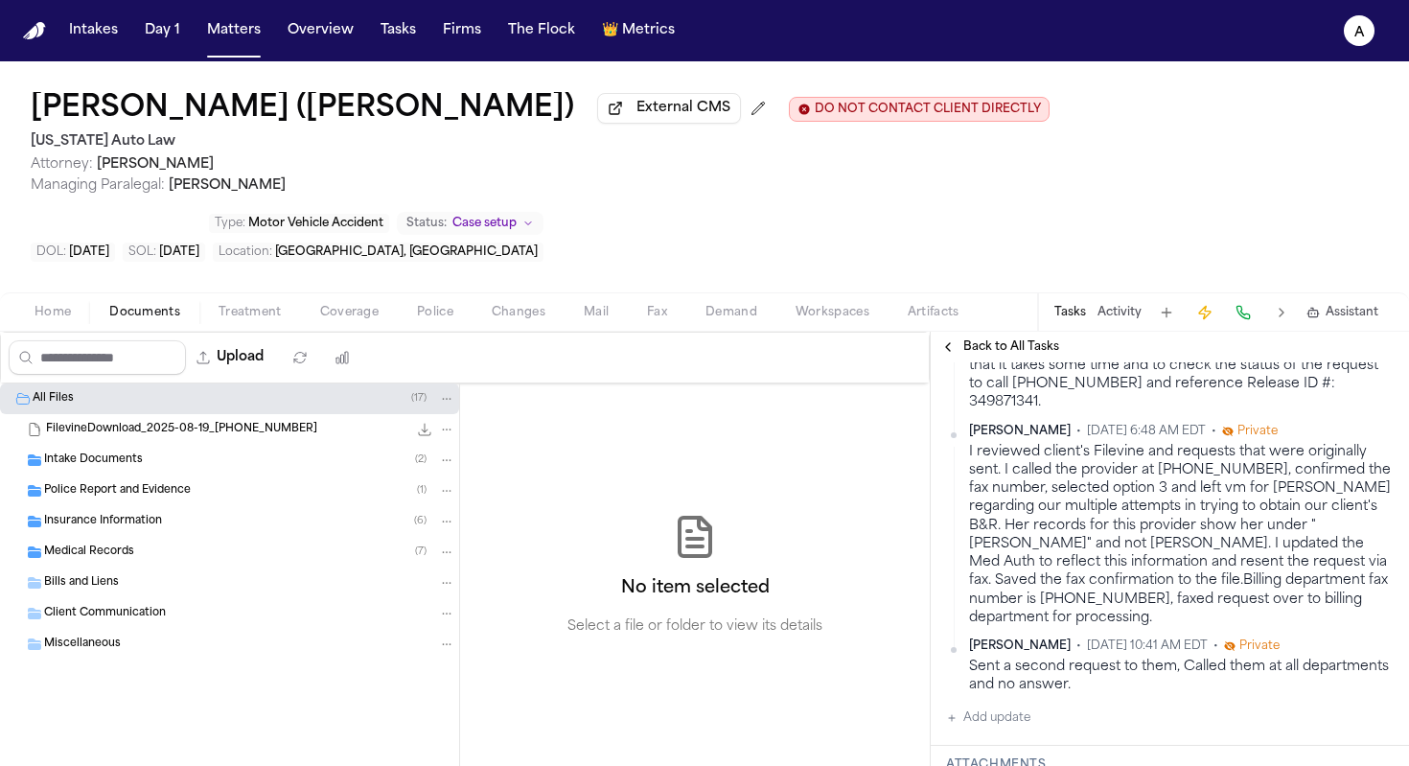
scroll to position [628, 0]
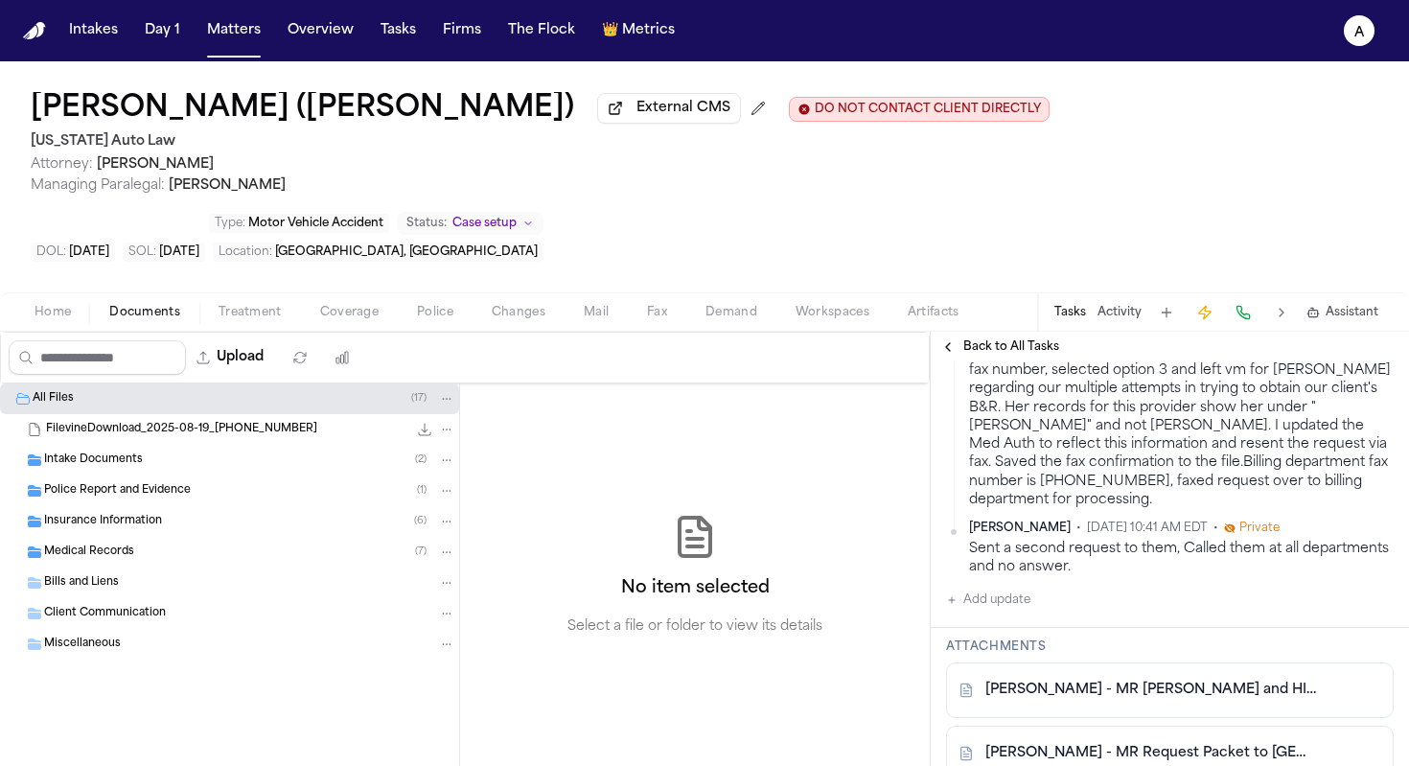
click at [1012, 588] on button "Add update" at bounding box center [988, 599] width 84 height 23
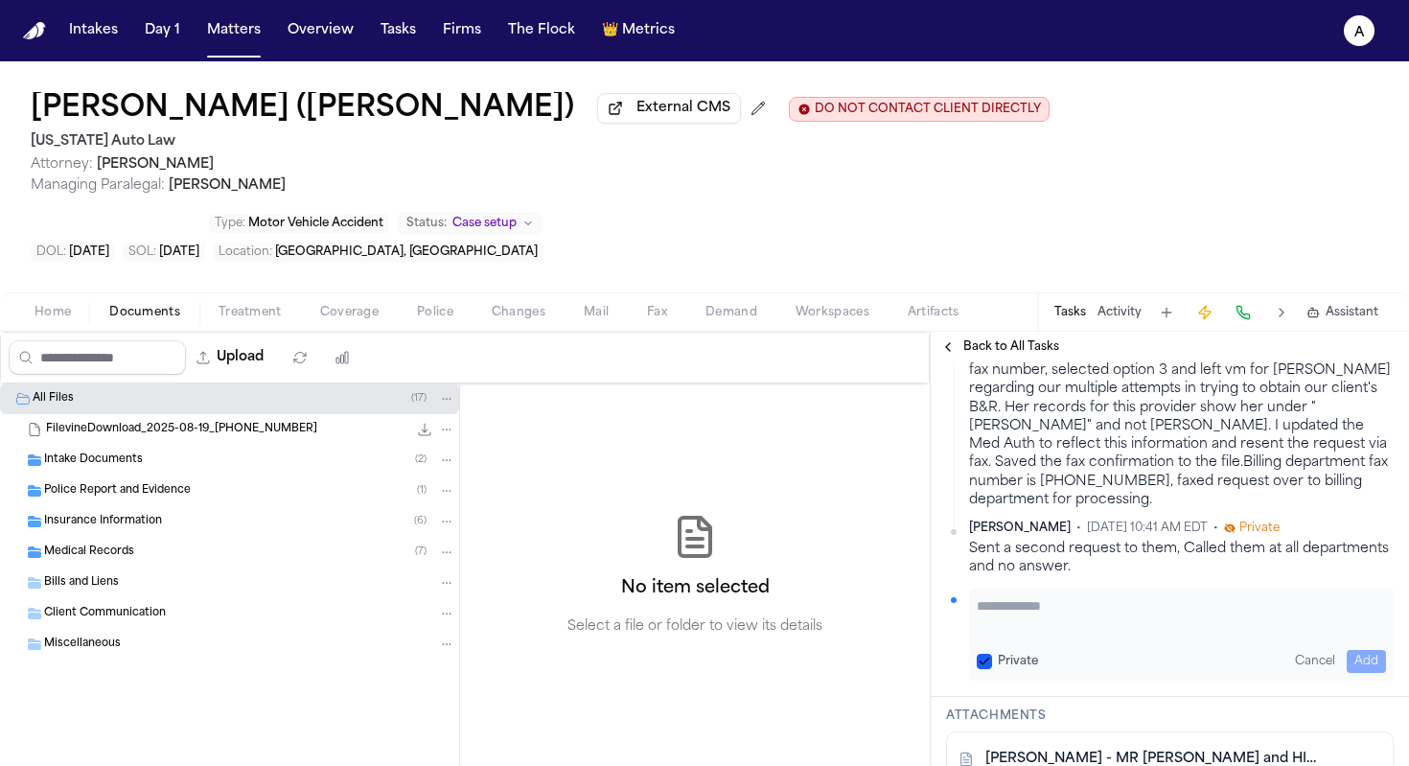
click at [1019, 596] on textarea "Add your update" at bounding box center [1181, 615] width 409 height 38
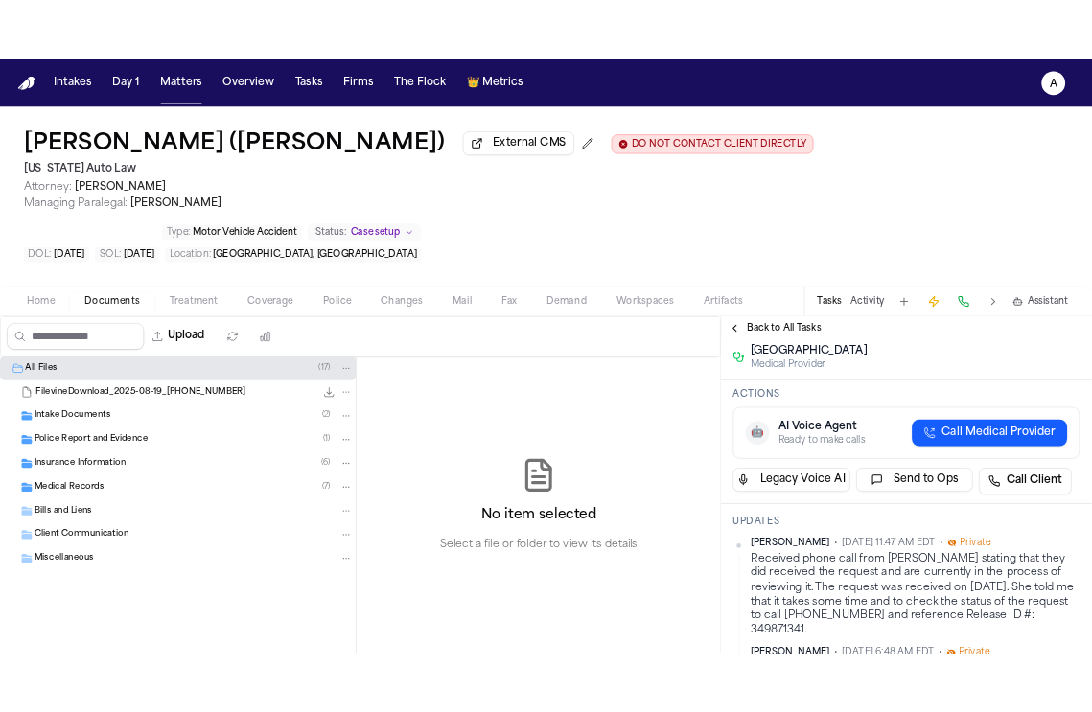
scroll to position [0, 0]
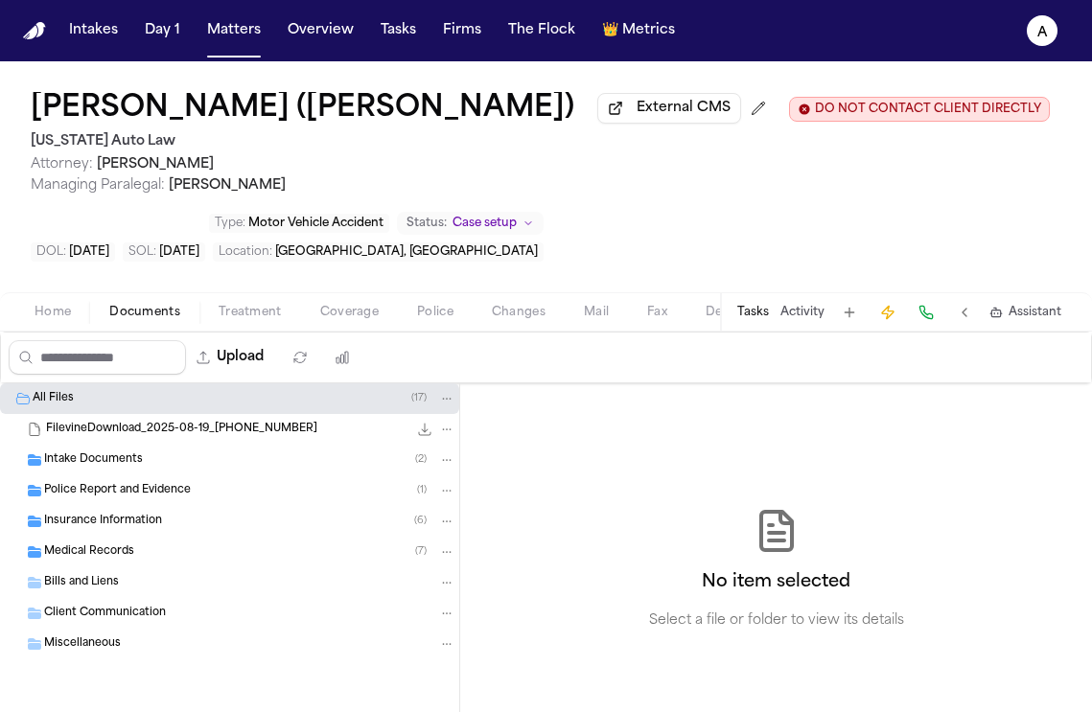
click at [761, 312] on button "Tasks" at bounding box center [753, 312] width 32 height 15
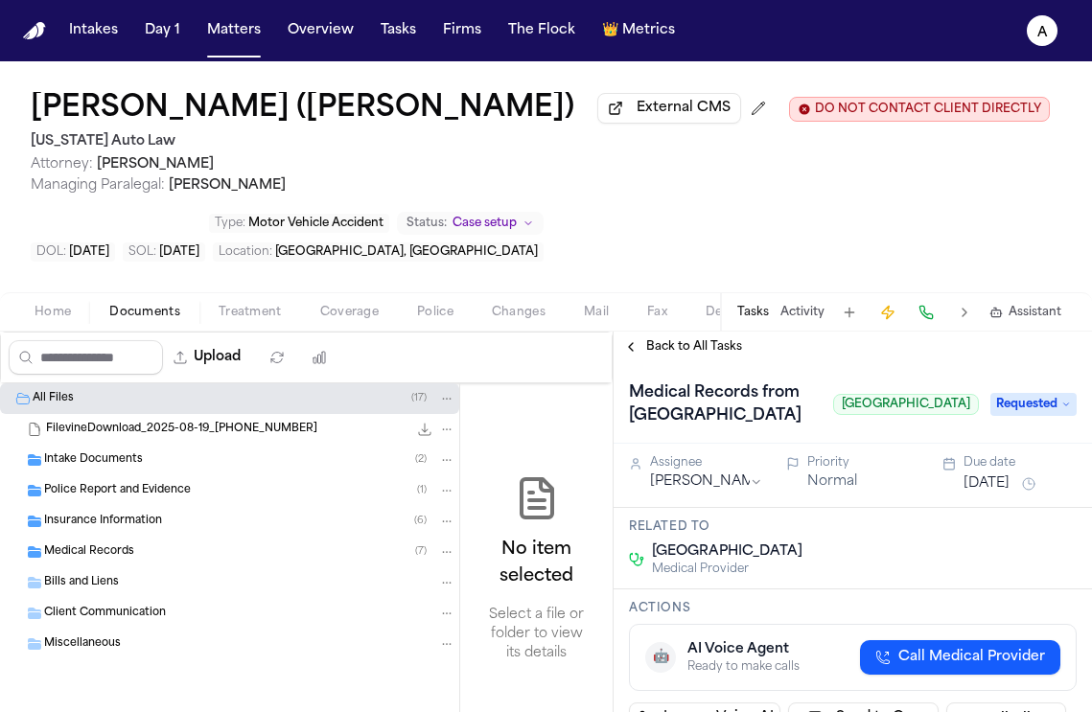
scroll to position [134, 0]
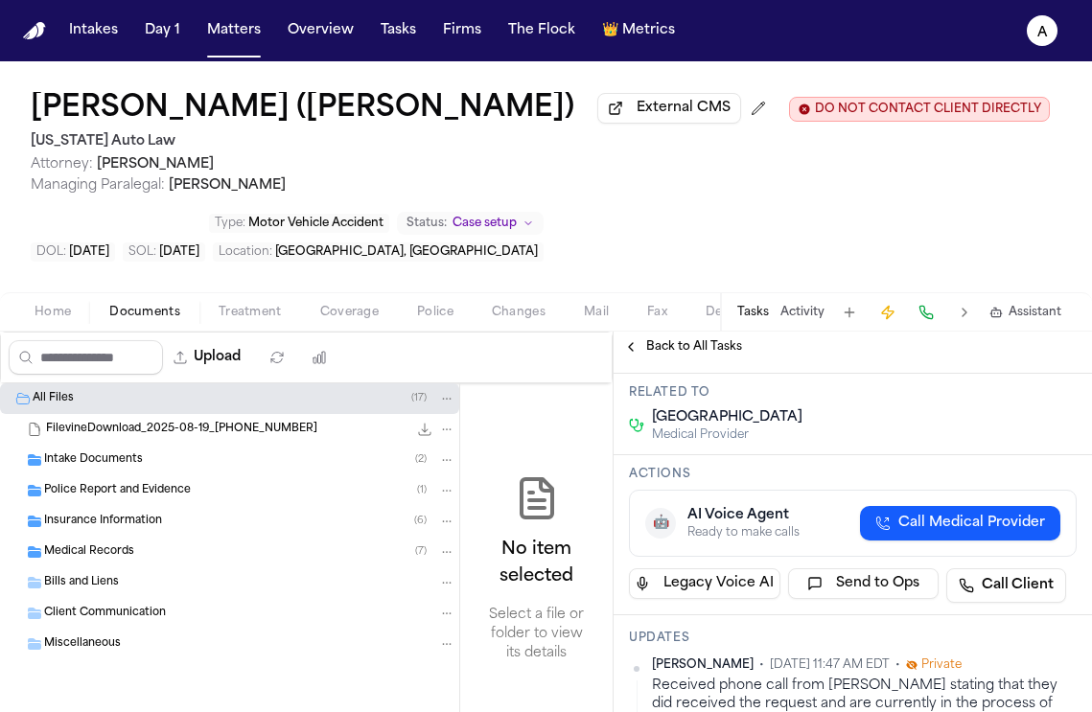
click at [737, 305] on button "Tasks" at bounding box center [753, 312] width 32 height 15
click at [114, 550] on span "Medical Records" at bounding box center [89, 552] width 90 height 16
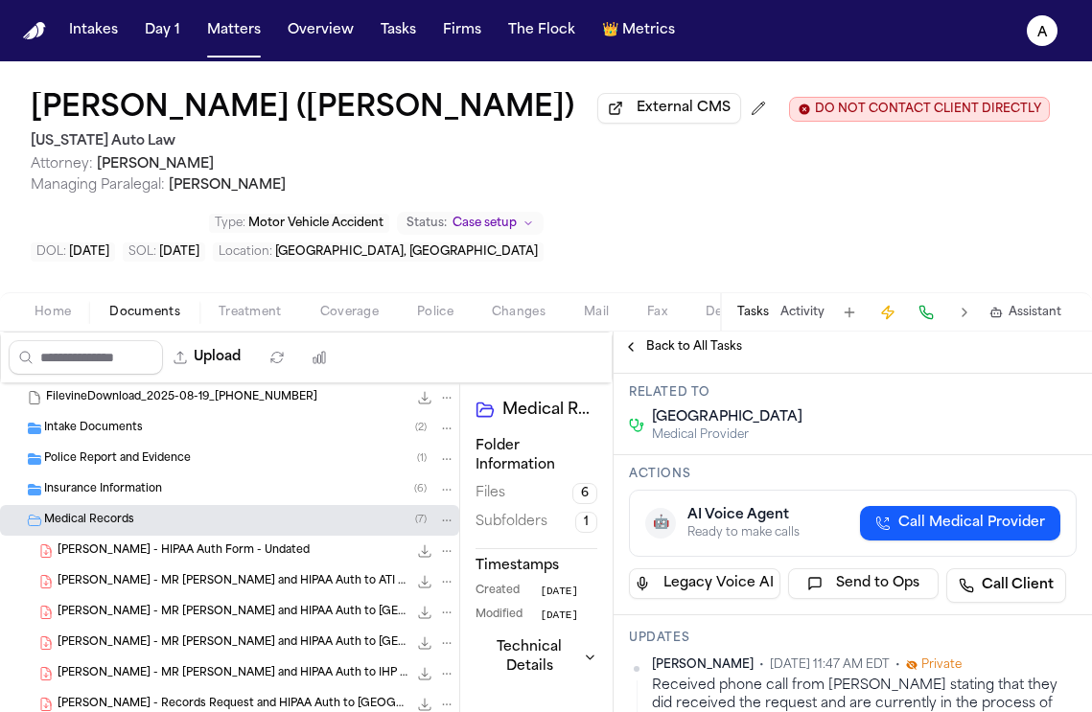
scroll to position [0, 0]
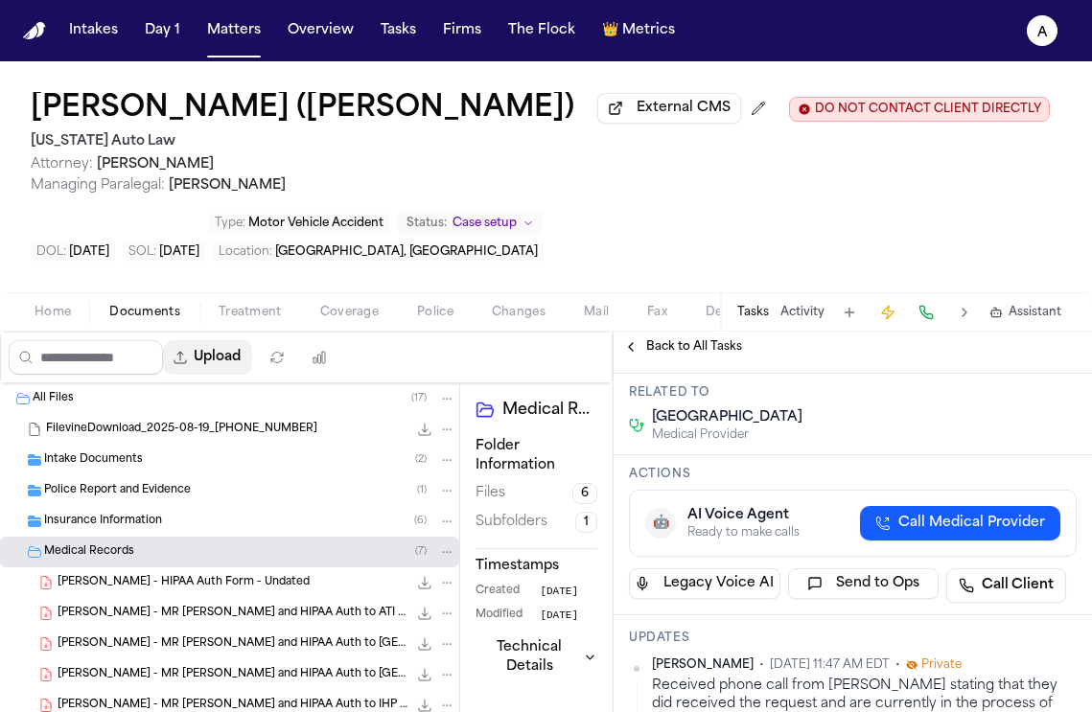
click at [226, 367] on button "Upload" at bounding box center [207, 357] width 89 height 35
select select "**********"
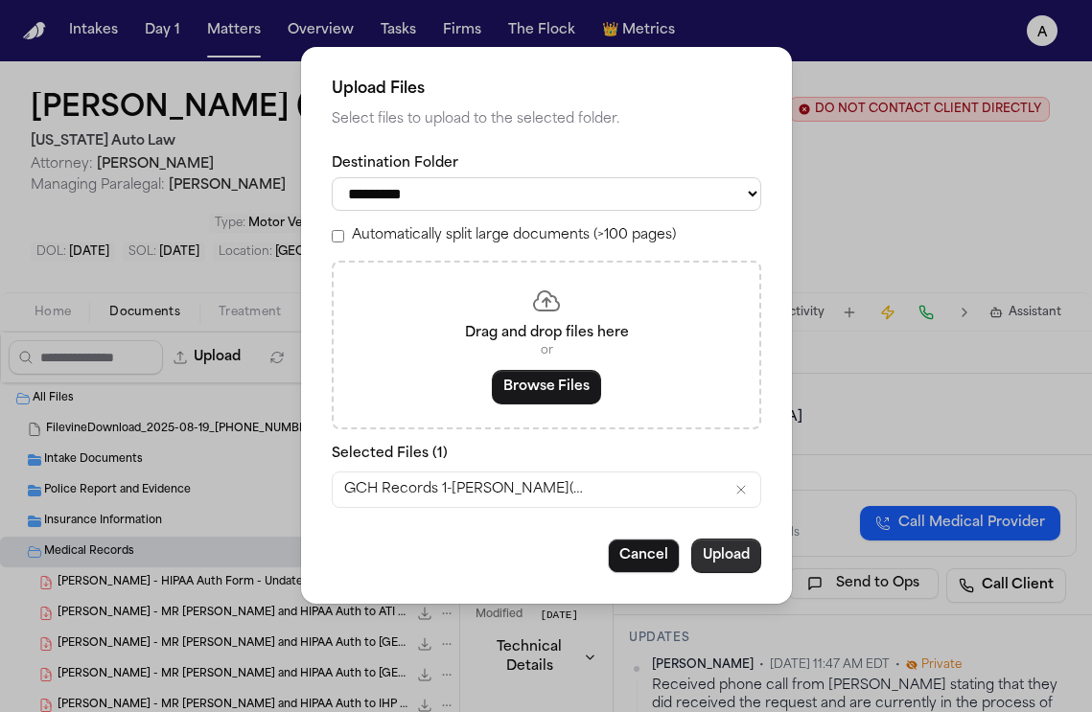
click at [730, 570] on button "Upload" at bounding box center [726, 556] width 70 height 35
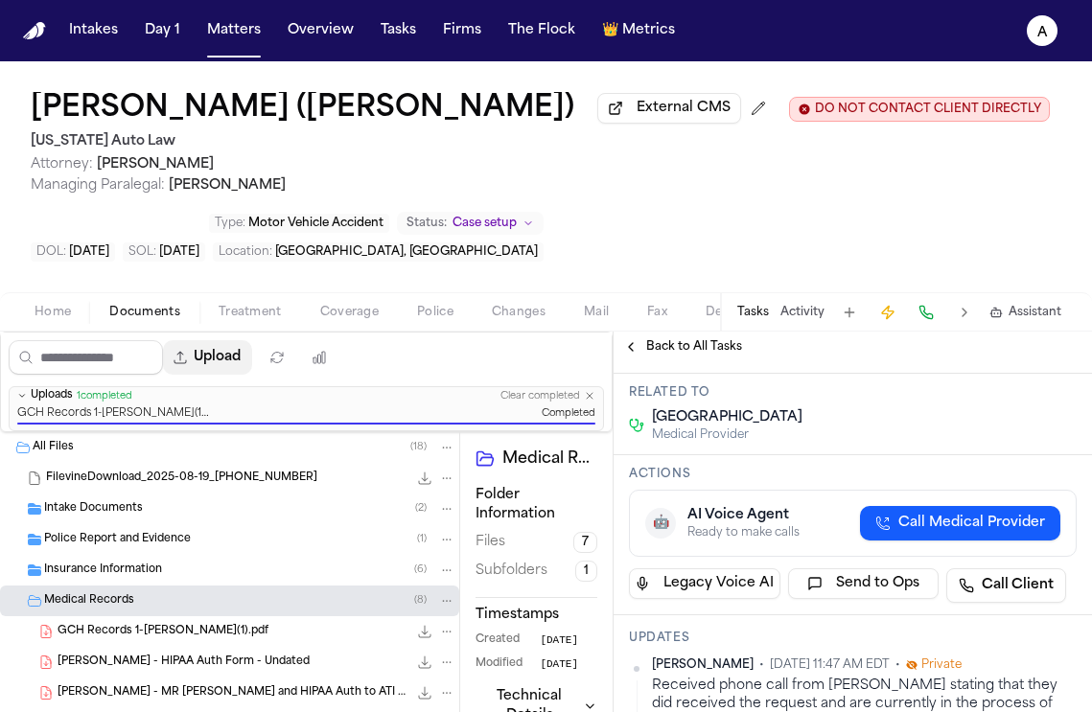
click at [228, 363] on button "Upload" at bounding box center [207, 357] width 89 height 35
select select "**********"
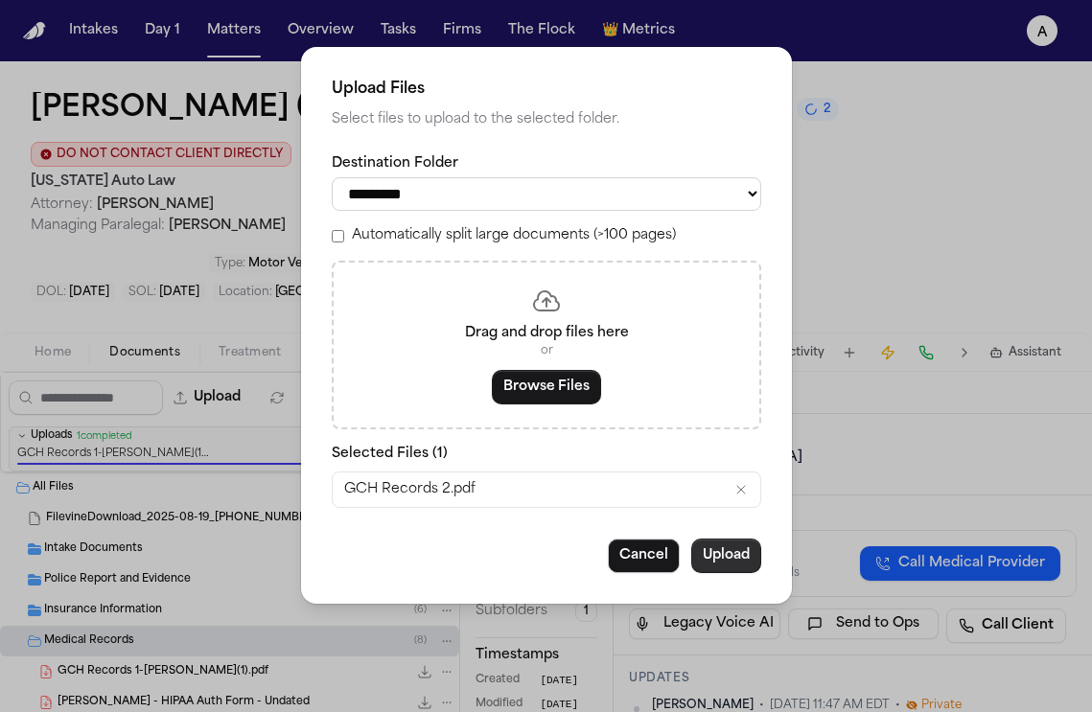
click at [721, 552] on button "Upload" at bounding box center [726, 556] width 70 height 35
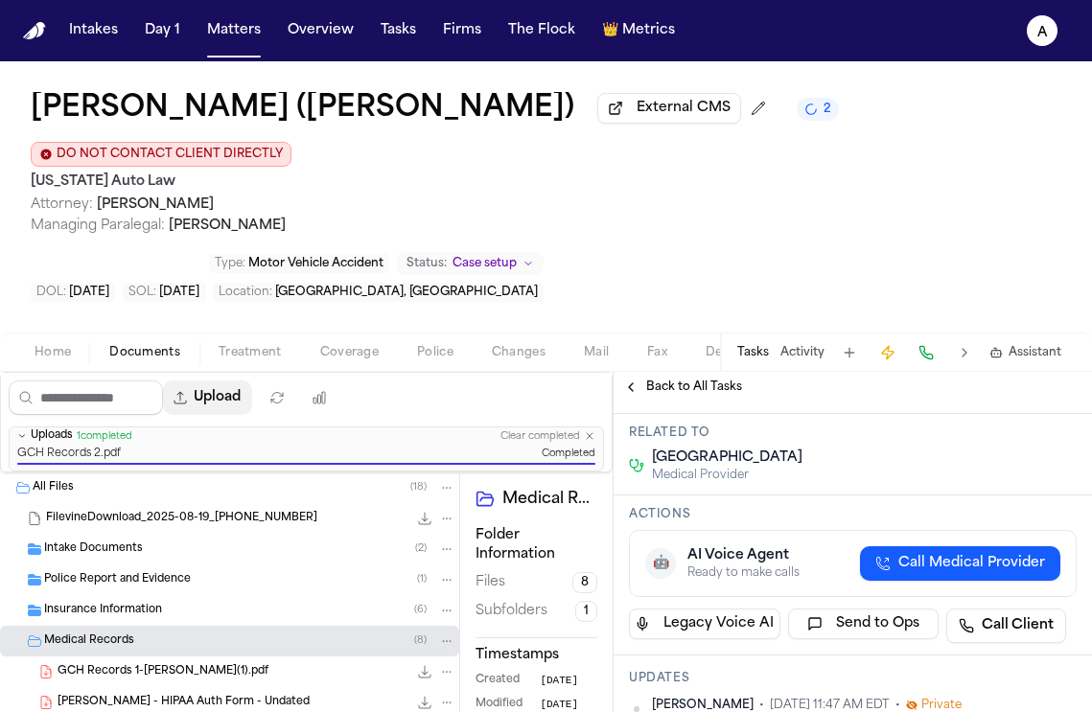
click at [230, 407] on button "Upload" at bounding box center [207, 397] width 89 height 35
select select "**********"
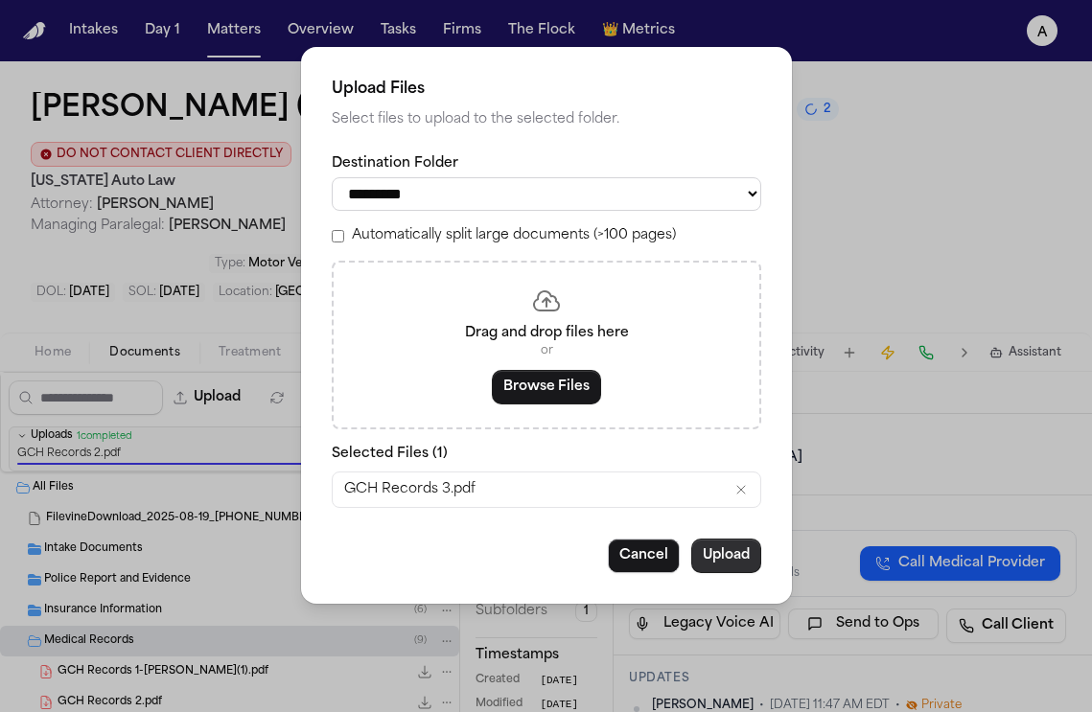
click at [701, 559] on button "Upload" at bounding box center [726, 556] width 70 height 35
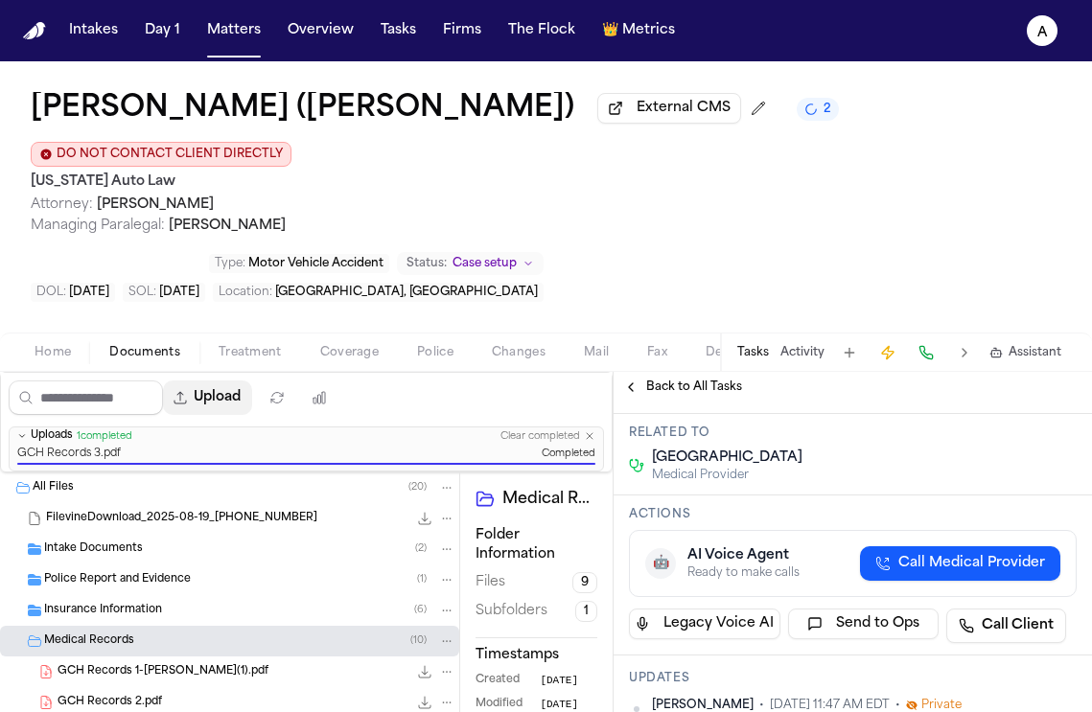
click at [231, 404] on button "Upload" at bounding box center [207, 397] width 89 height 35
select select "**********"
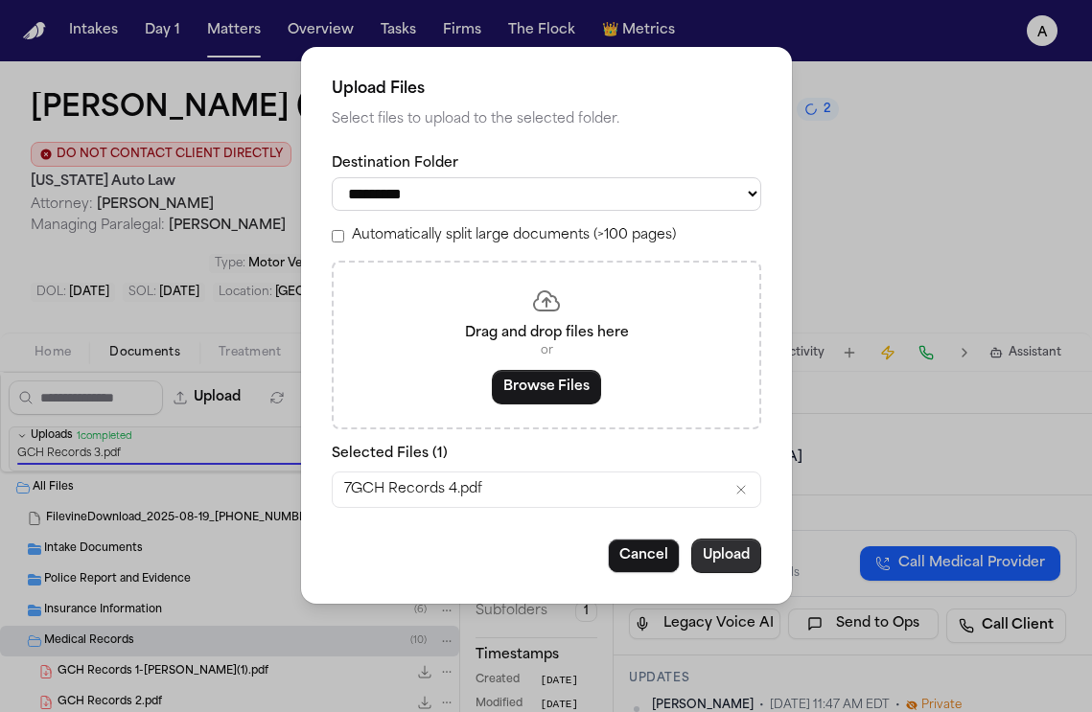
click at [732, 572] on button "Upload" at bounding box center [726, 556] width 70 height 35
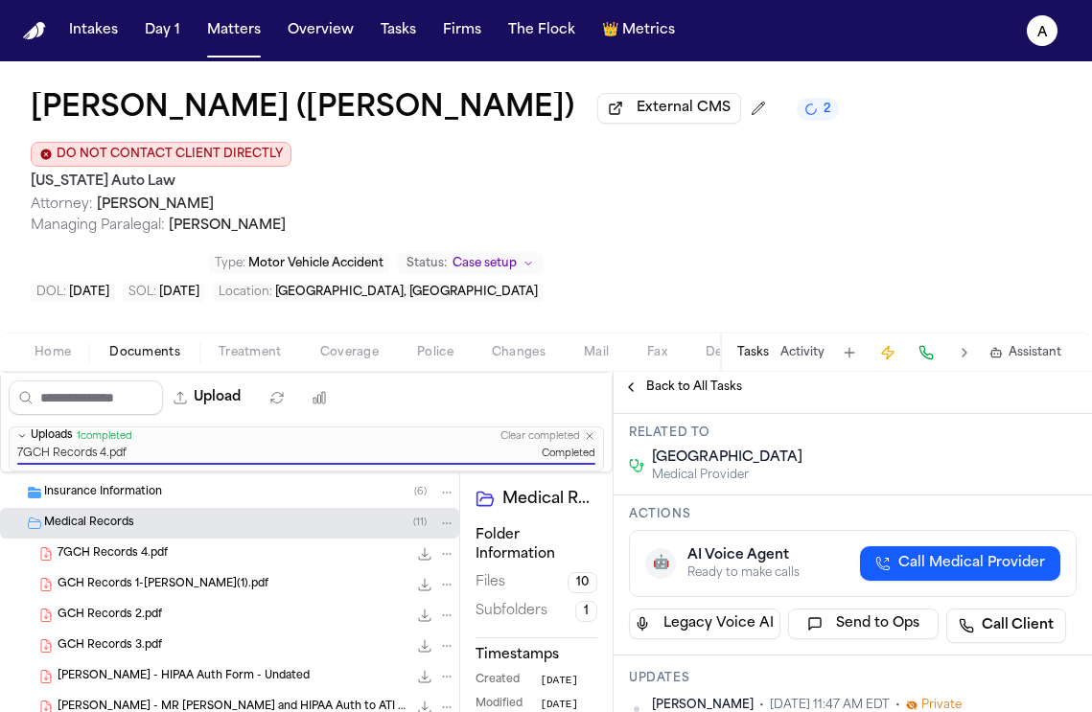
scroll to position [118, 0]
click at [231, 414] on button "Upload" at bounding box center [207, 397] width 89 height 35
select select "**********"
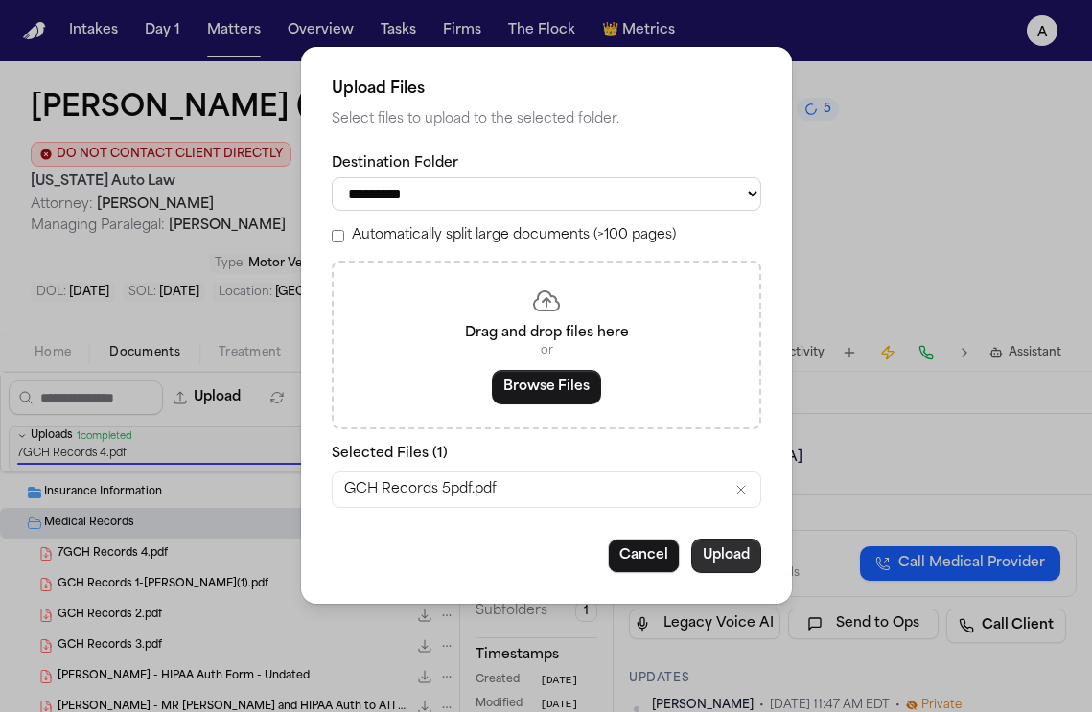
click at [739, 566] on button "Upload" at bounding box center [726, 556] width 70 height 35
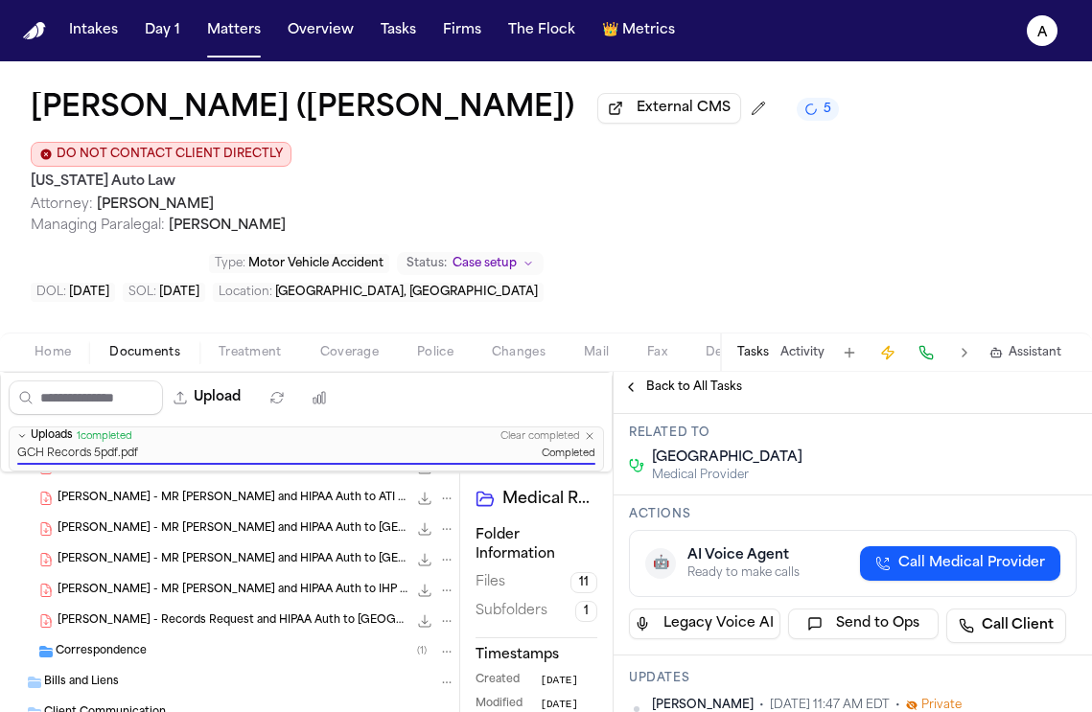
scroll to position [404, 0]
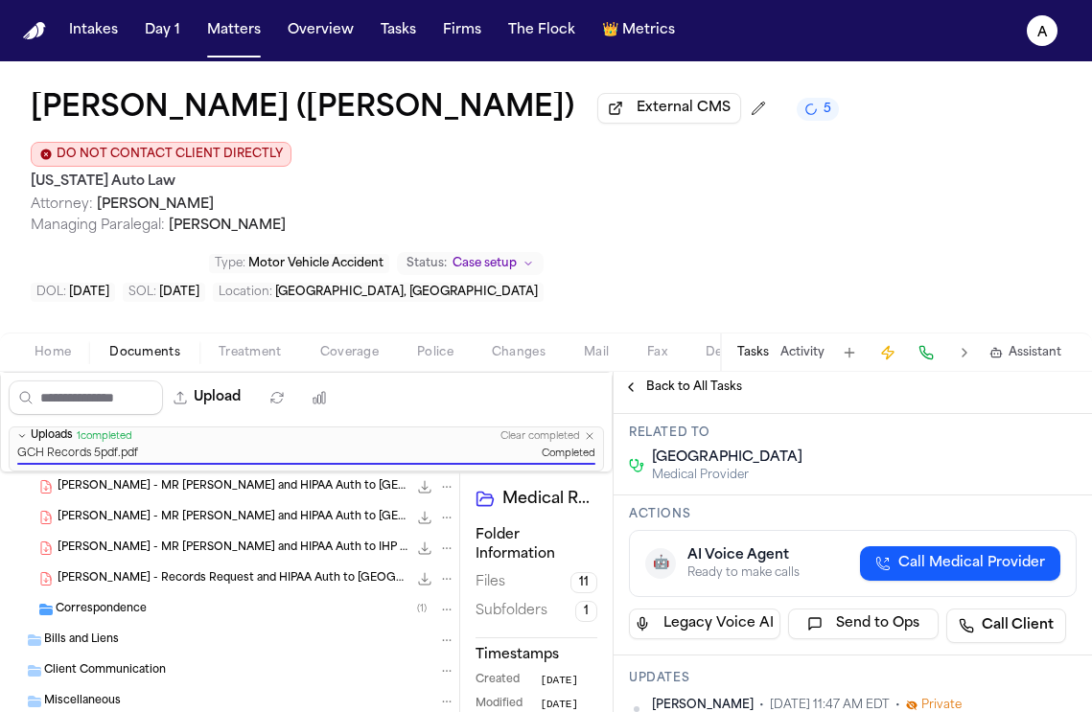
click at [317, 633] on div "Bills and Liens" at bounding box center [249, 640] width 411 height 17
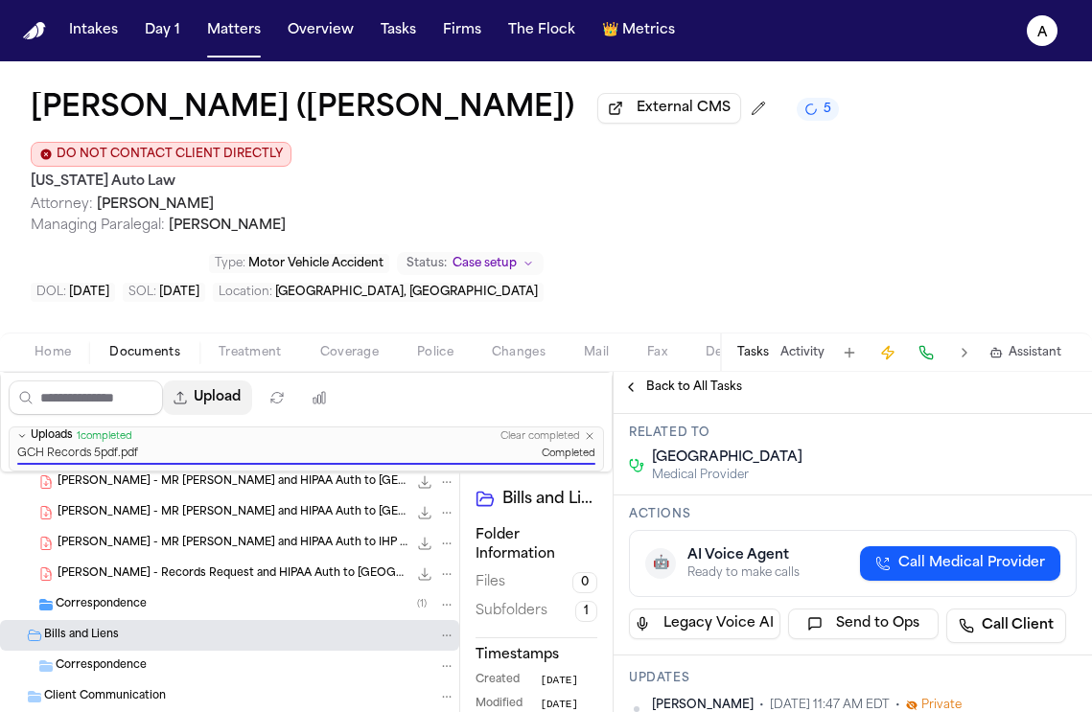
click at [215, 405] on button "Upload" at bounding box center [207, 397] width 89 height 35
select select "**********"
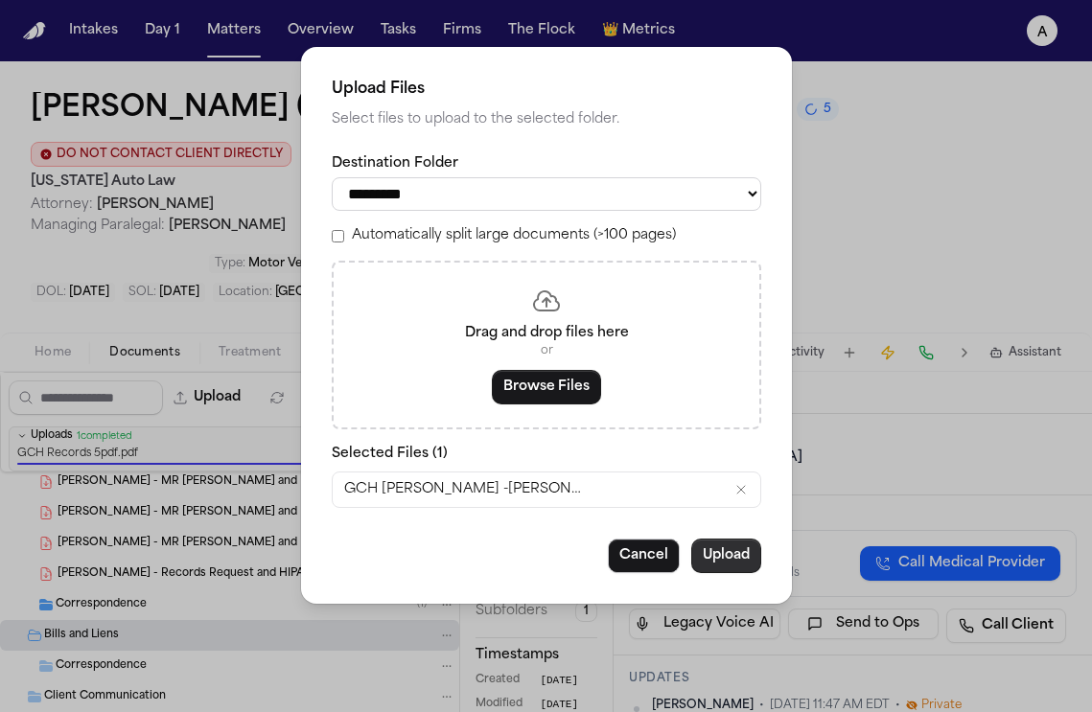
click at [739, 552] on button "Upload" at bounding box center [726, 556] width 70 height 35
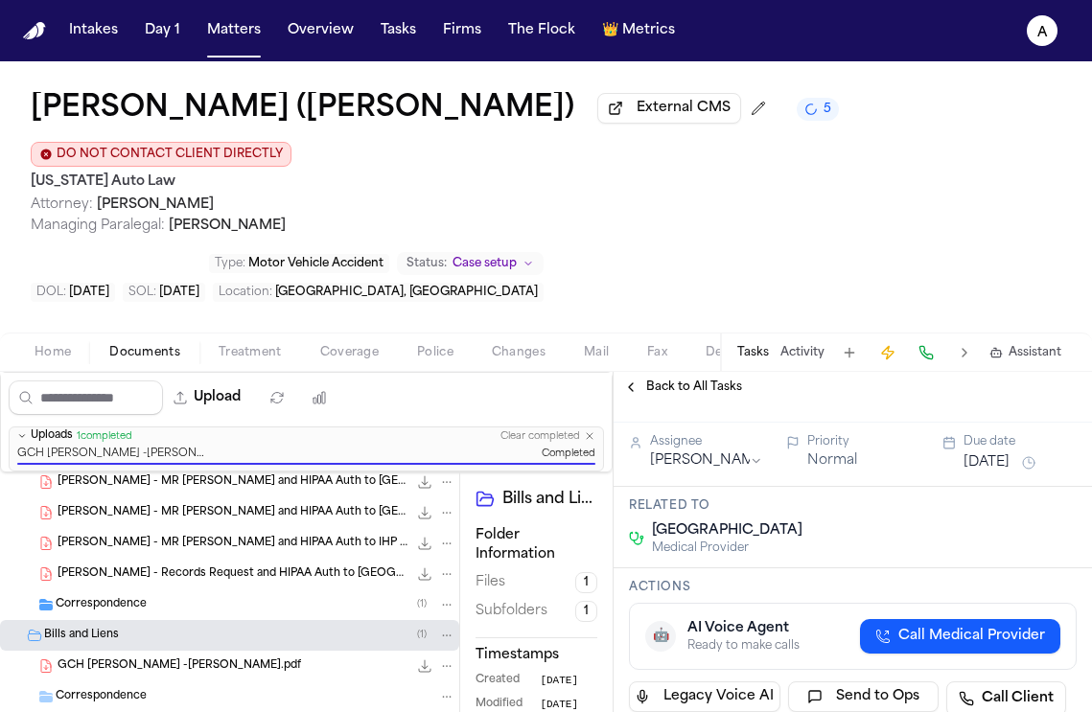
scroll to position [0, 0]
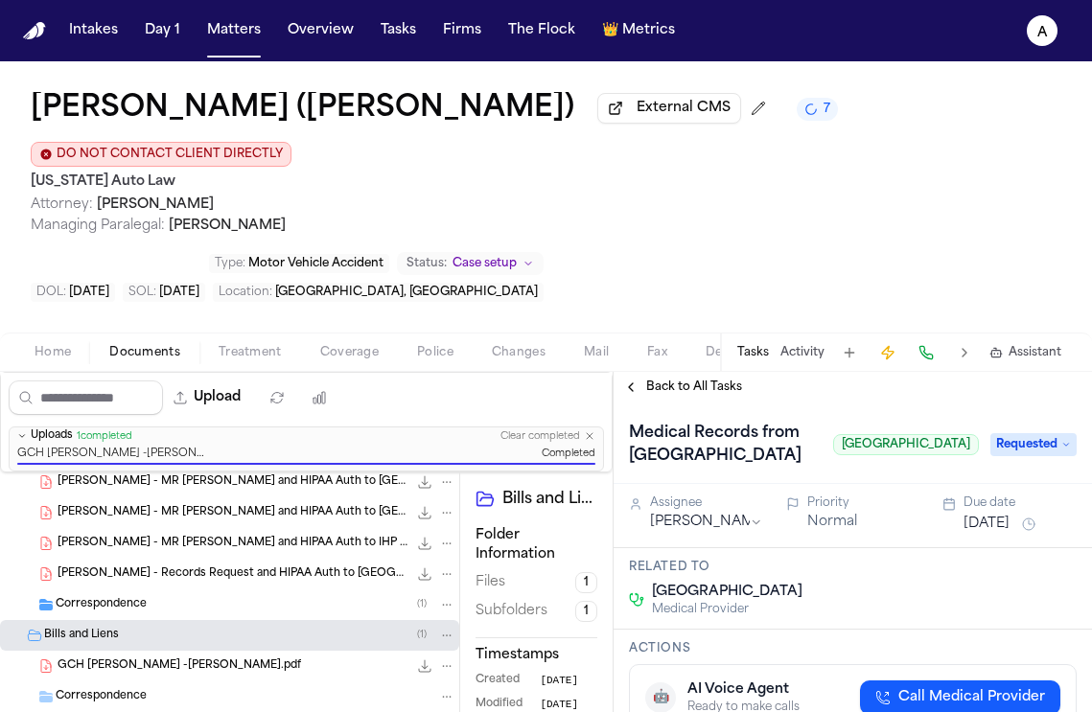
click at [1032, 446] on span "Requested" at bounding box center [1033, 444] width 86 height 23
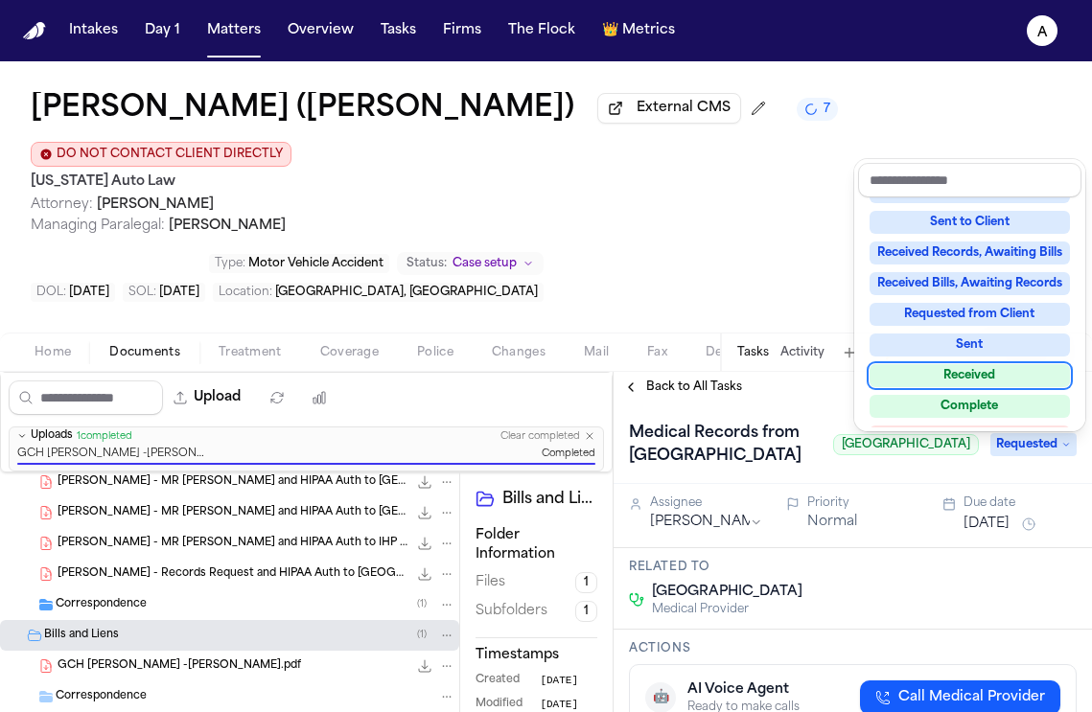
scroll to position [299, 0]
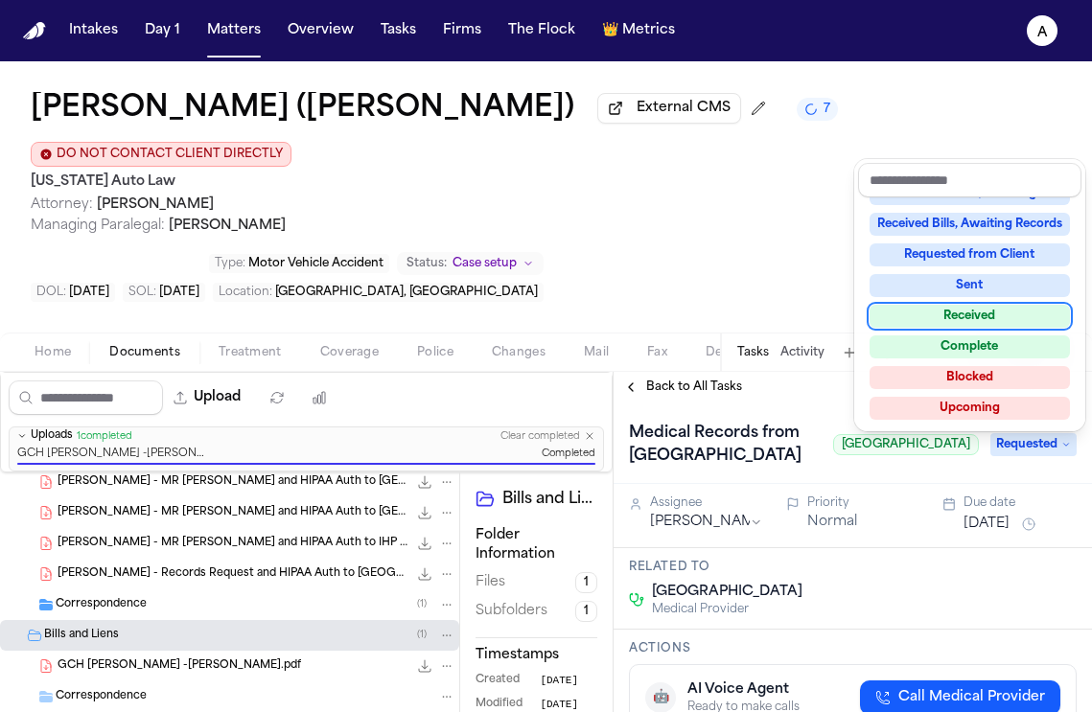
click at [1014, 310] on div "Received" at bounding box center [969, 316] width 200 height 23
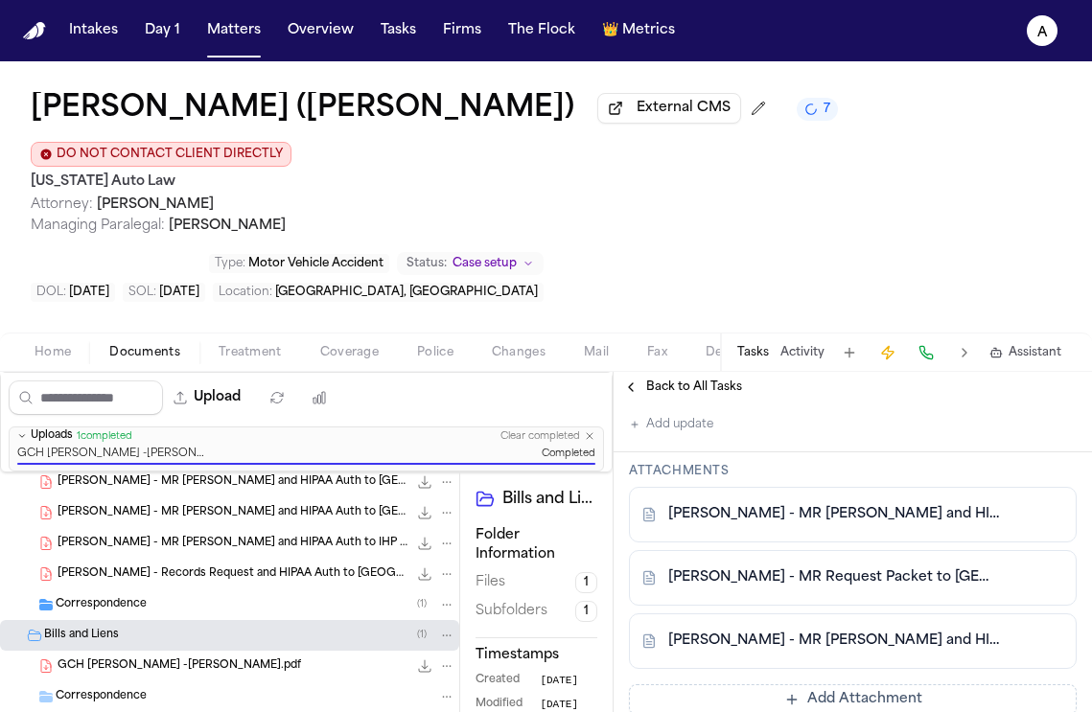
scroll to position [757, 0]
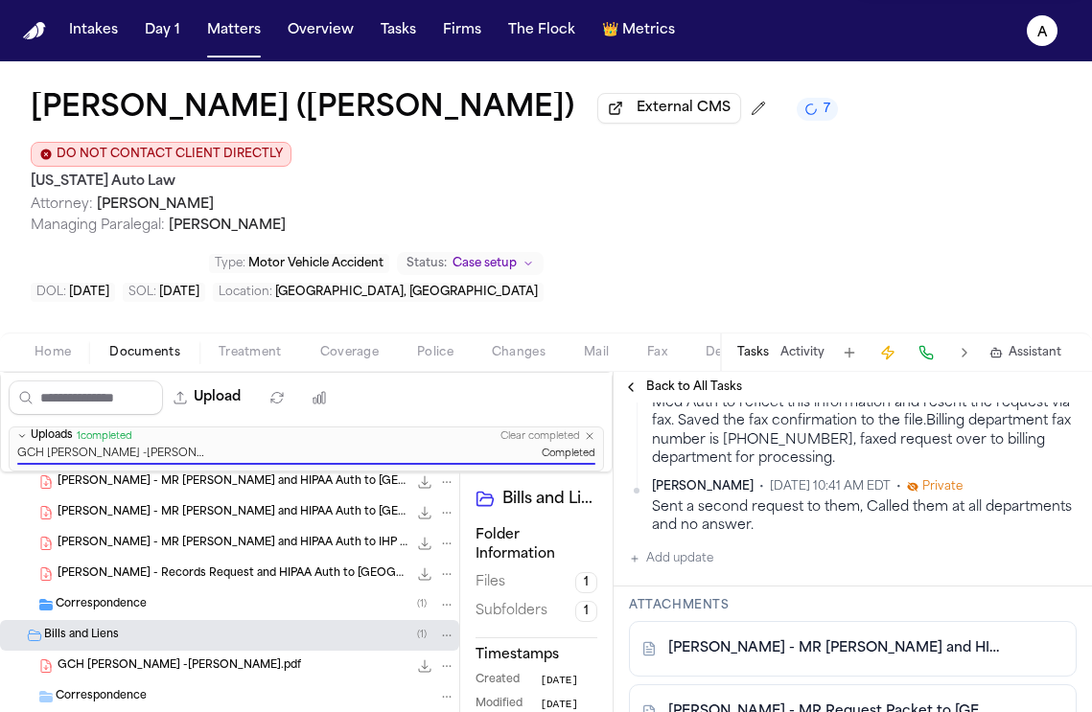
click at [693, 560] on div "Medical Records from [GEOGRAPHIC_DATA] Received Assignee [PERSON_NAME] Priority…" at bounding box center [852, 544] width 478 height 1799
click at [700, 548] on button "Add update" at bounding box center [671, 558] width 84 height 23
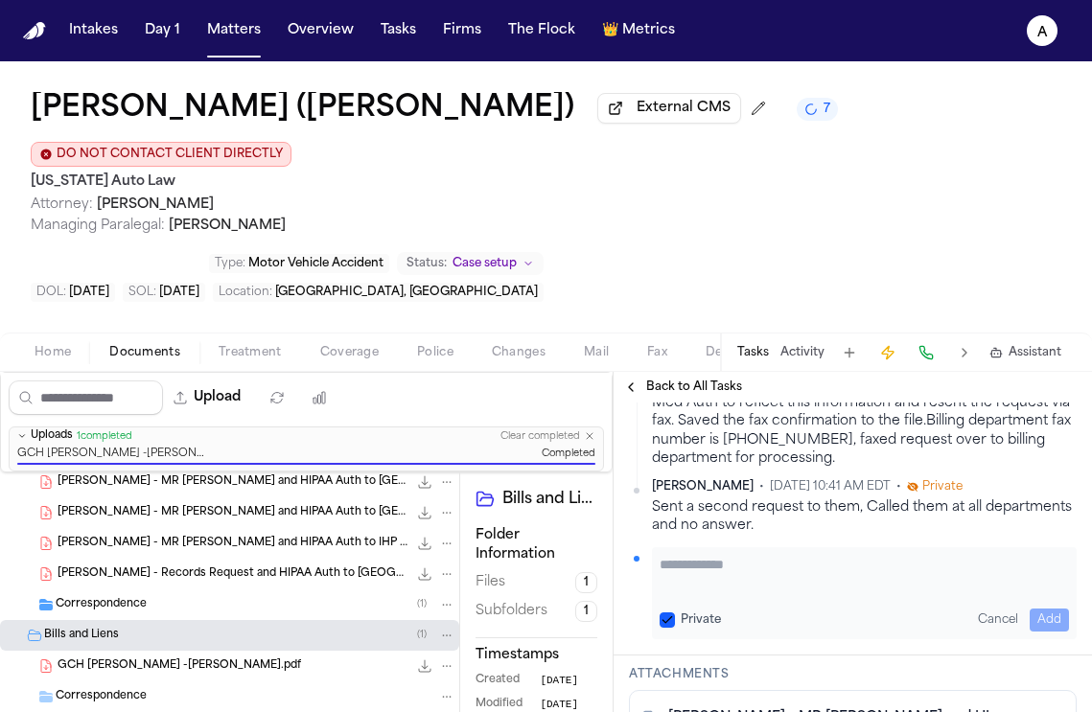
click at [705, 555] on textarea "Add your update" at bounding box center [863, 574] width 409 height 38
type textarea "**********"
click at [667, 612] on button "Private" at bounding box center [666, 619] width 15 height 15
click at [1032, 609] on button "Add" at bounding box center [1048, 620] width 39 height 23
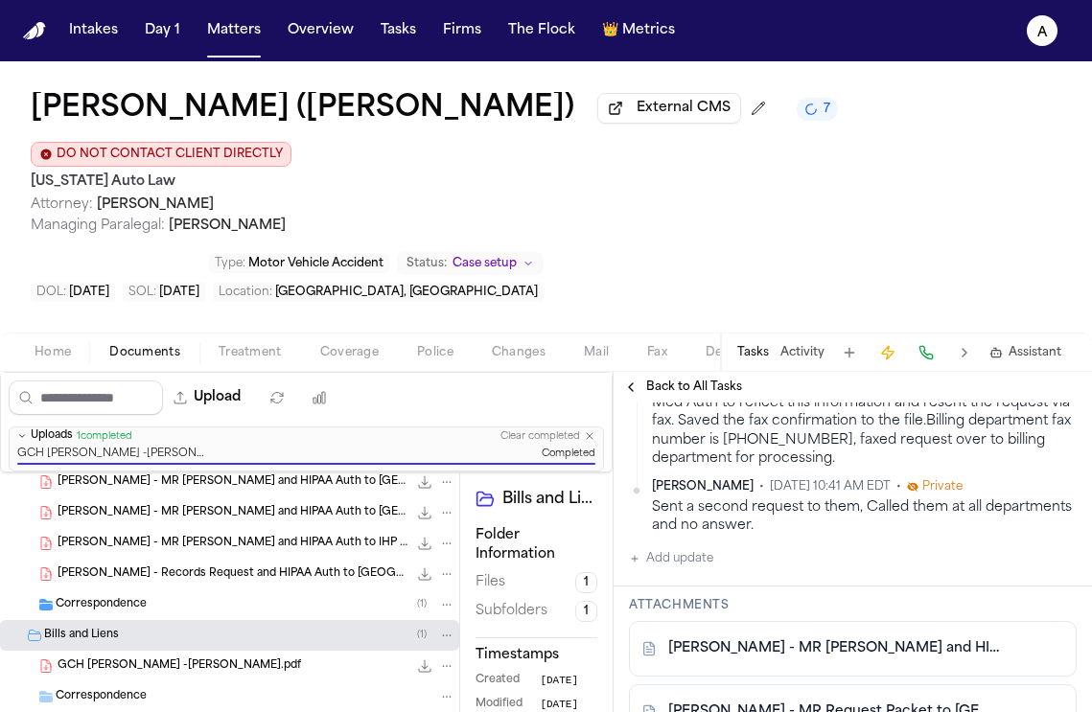
scroll to position [806, 0]
click at [237, 36] on button "Matters" at bounding box center [233, 30] width 69 height 35
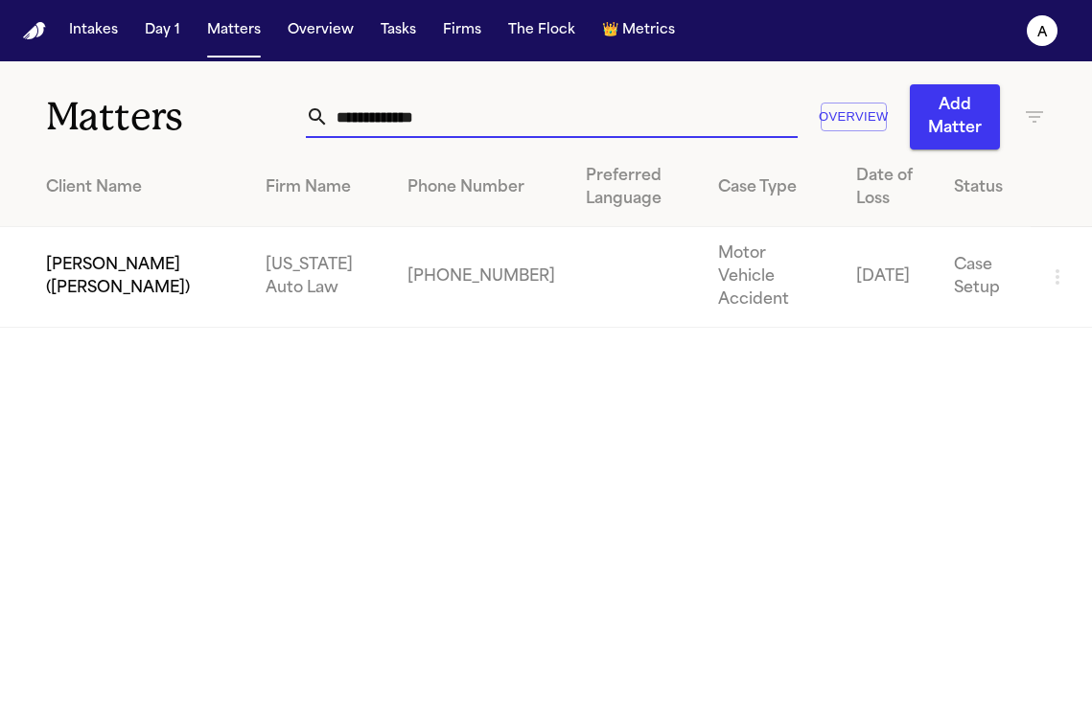
drag, startPoint x: 460, startPoint y: 125, endPoint x: 150, endPoint y: 127, distance: 309.6
click at [150, 127] on div "**********" at bounding box center [546, 105] width 1092 height 88
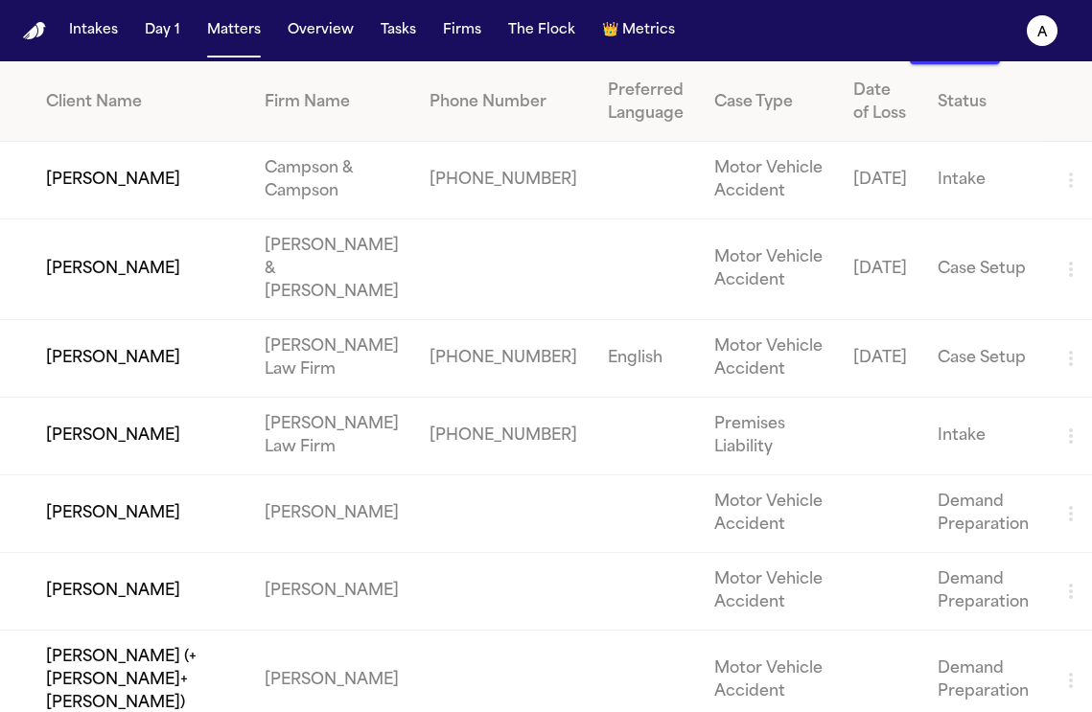
scroll to position [92, 0]
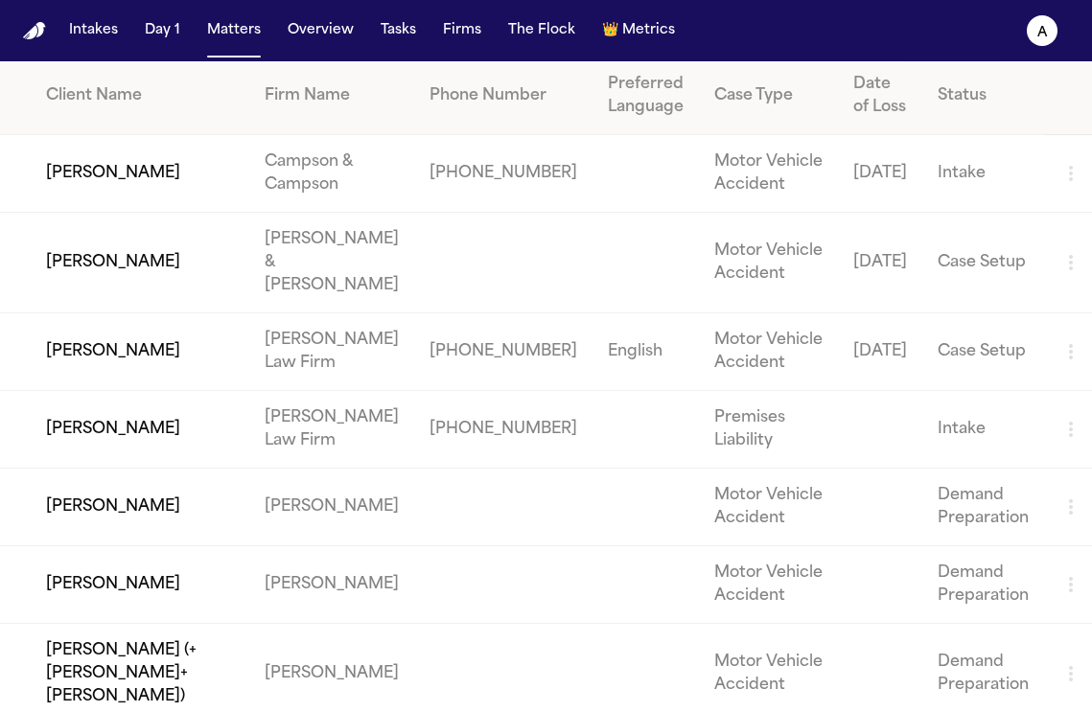
type input "*****"
click at [111, 434] on td "[PERSON_NAME]" at bounding box center [124, 430] width 249 height 78
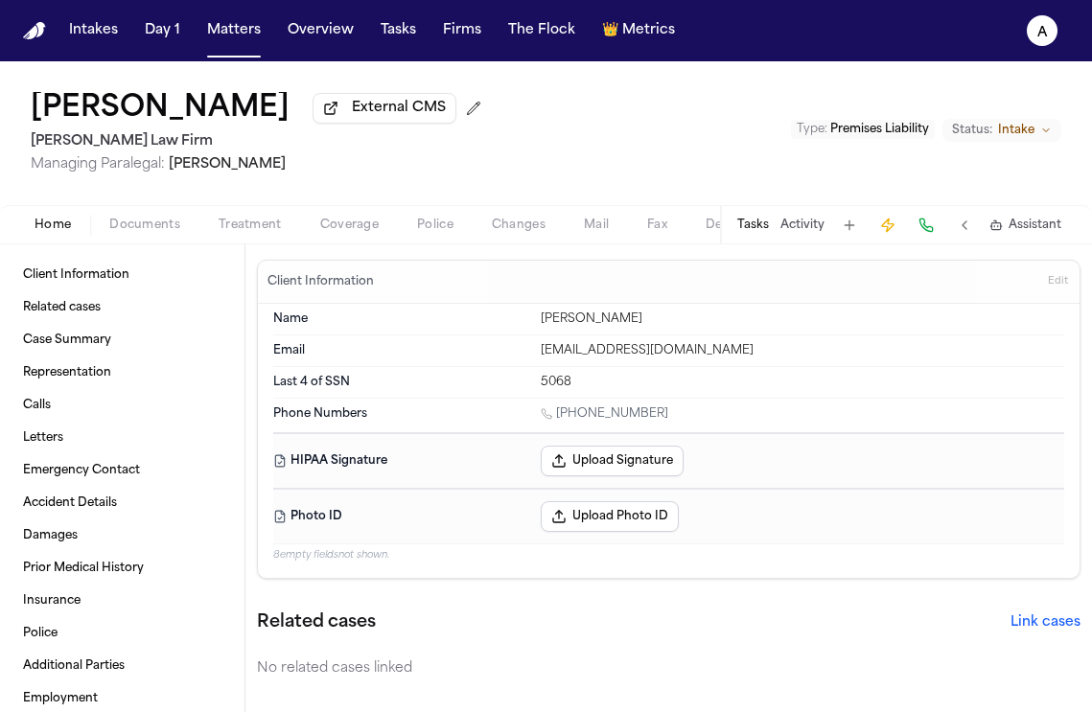
click at [758, 227] on button "Tasks" at bounding box center [753, 225] width 32 height 15
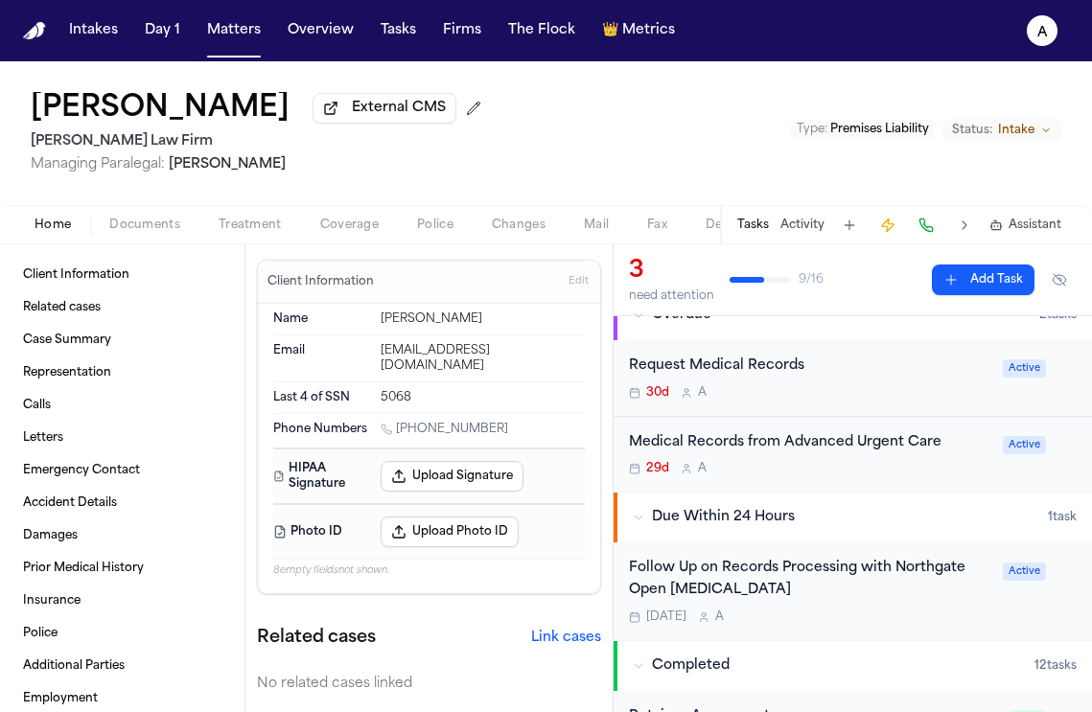
scroll to position [153, 0]
click at [927, 615] on div "[DATE] A" at bounding box center [810, 616] width 362 height 15
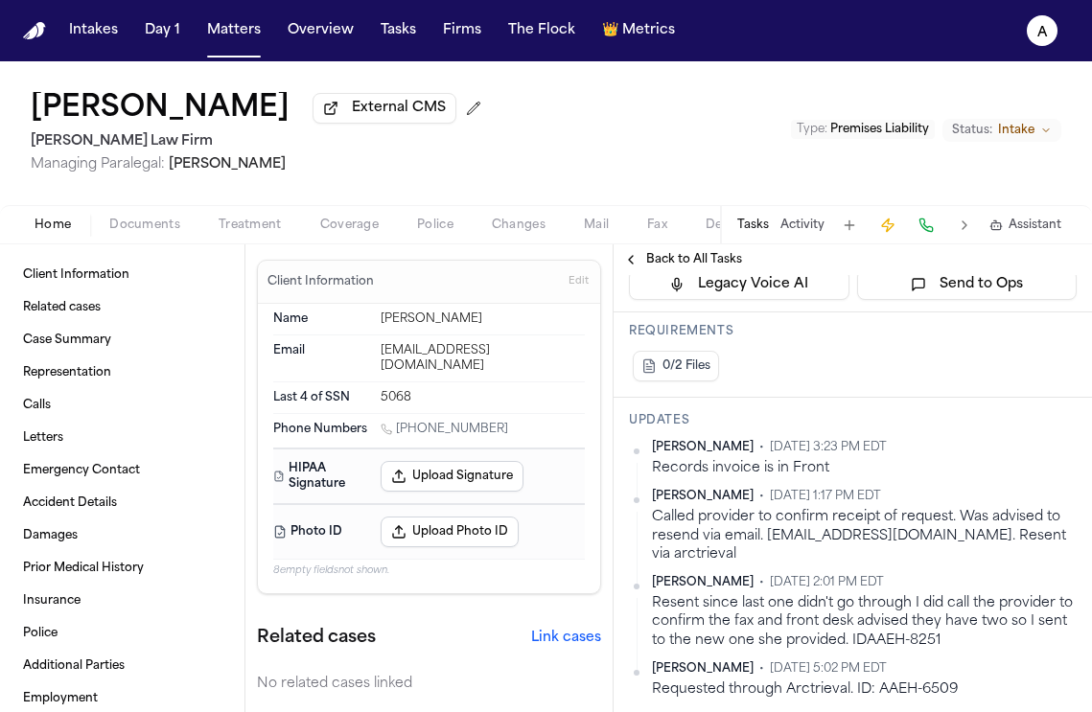
scroll to position [541, 0]
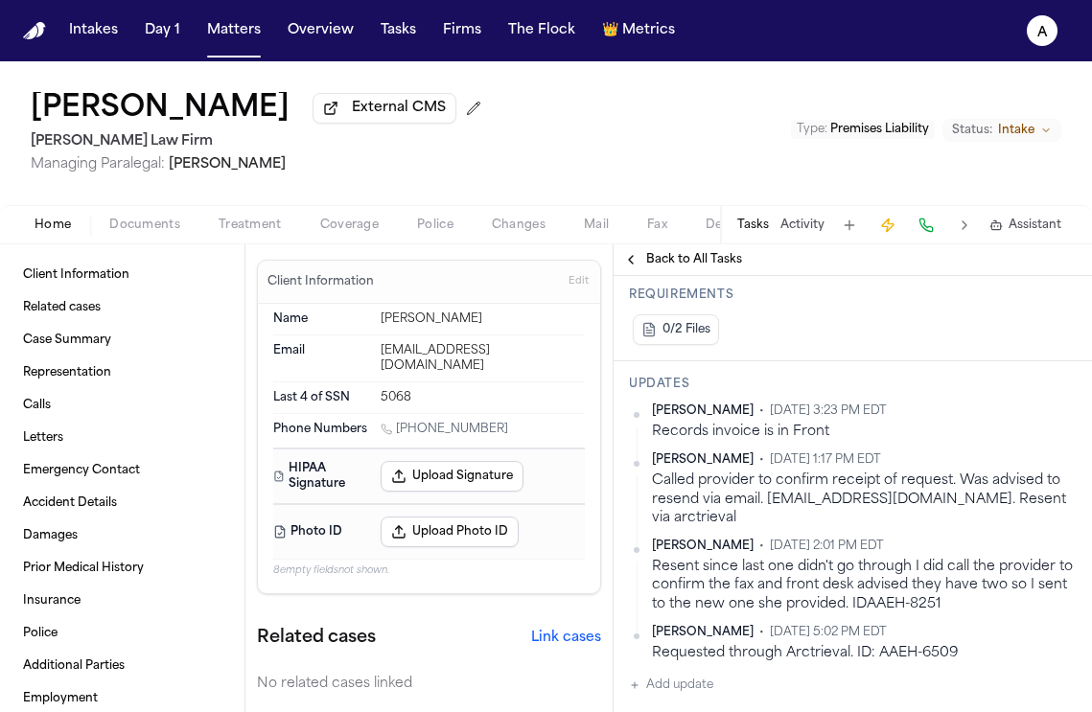
click at [679, 674] on button "Add update" at bounding box center [671, 685] width 84 height 23
click at [682, 681] on textarea "Add your update" at bounding box center [863, 700] width 409 height 38
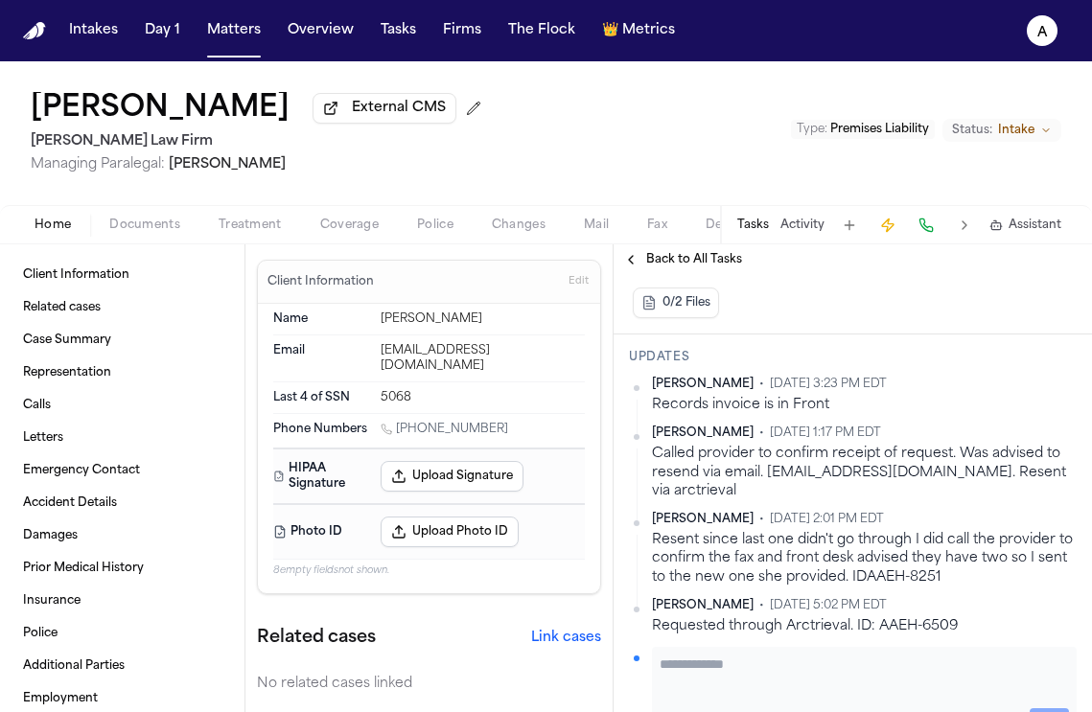
scroll to position [565, 0]
type textarea "**********"
click at [672, 710] on div "Private Cancel Add" at bounding box center [863, 721] width 409 height 23
click at [672, 714] on button "Private" at bounding box center [666, 721] width 15 height 15
click at [1038, 710] on button "Add" at bounding box center [1048, 721] width 39 height 23
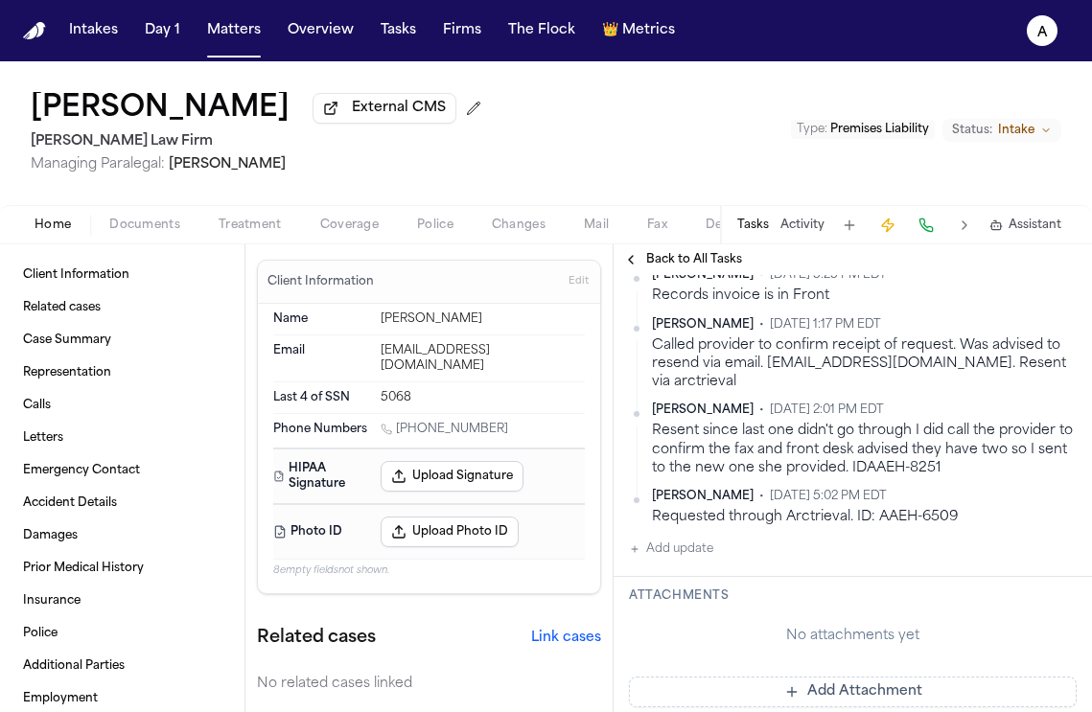
scroll to position [776, 0]
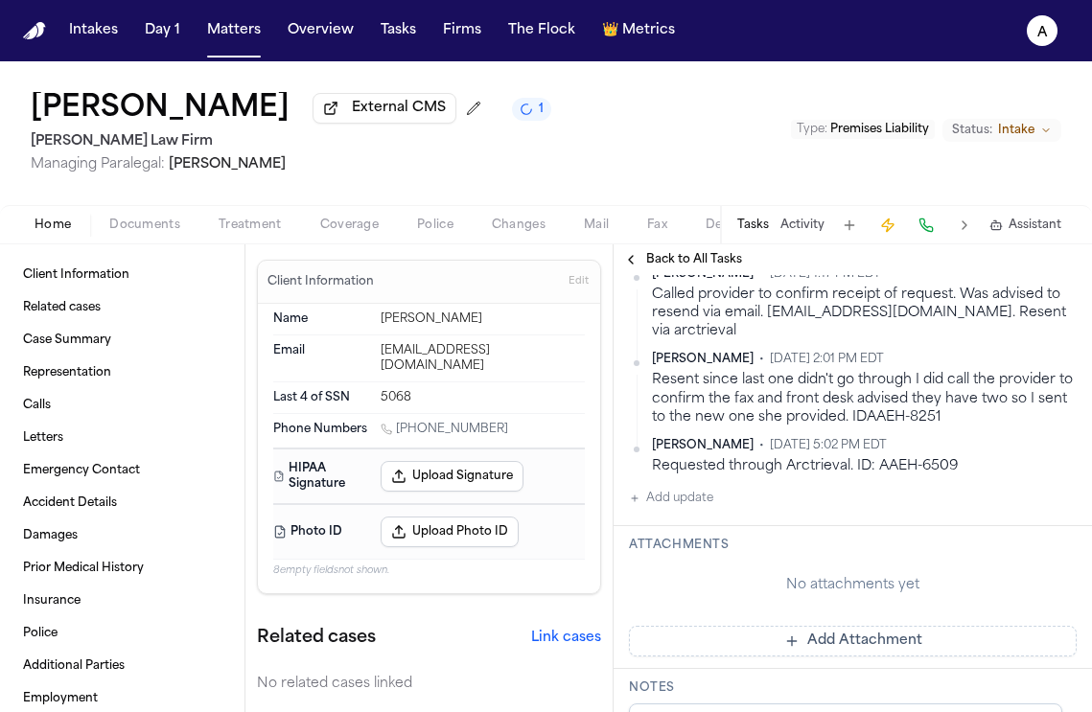
click at [840, 626] on button "Add Attachment" at bounding box center [853, 641] width 448 height 31
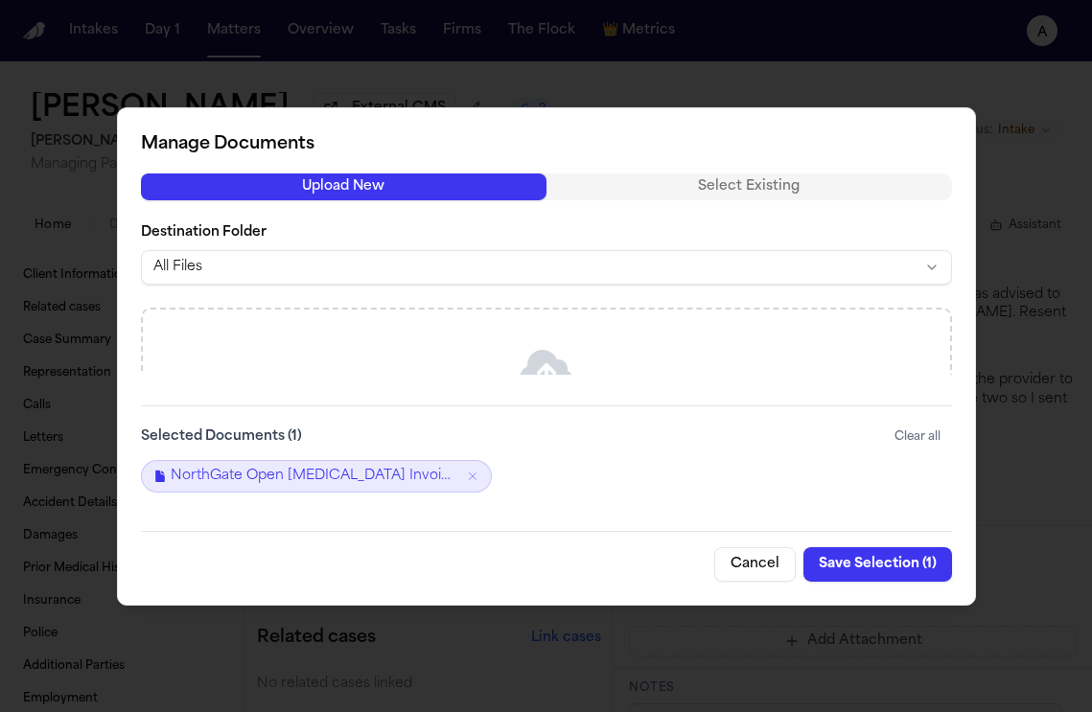
click at [898, 567] on button "Save Selection ( 1 )" at bounding box center [877, 564] width 149 height 35
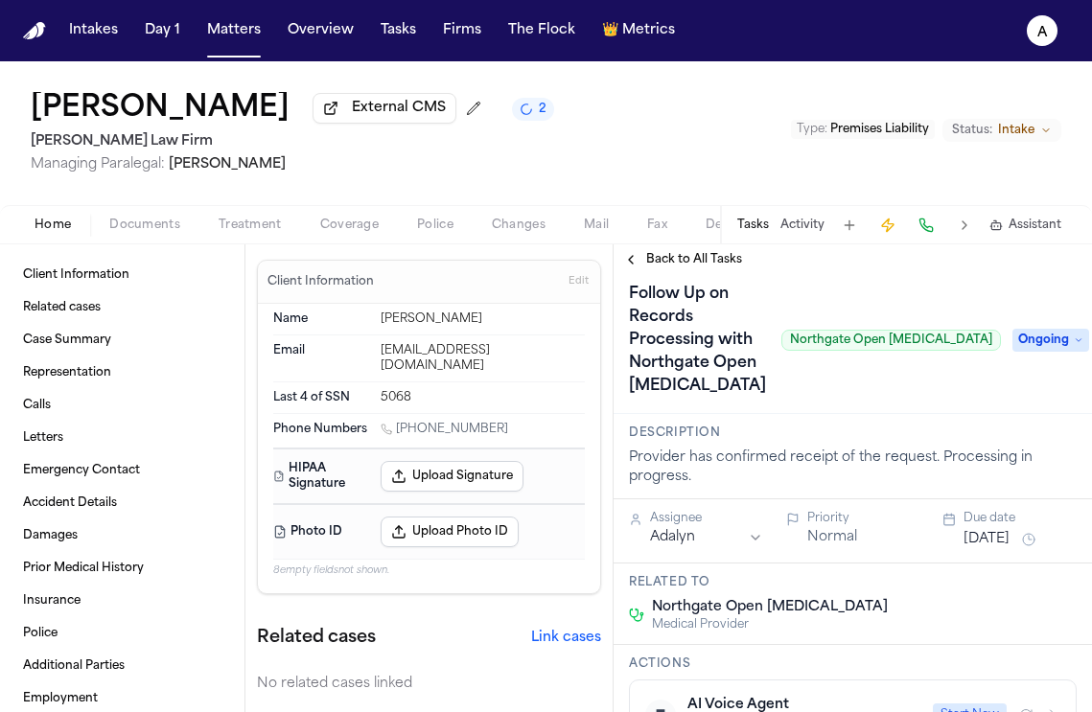
scroll to position [0, 0]
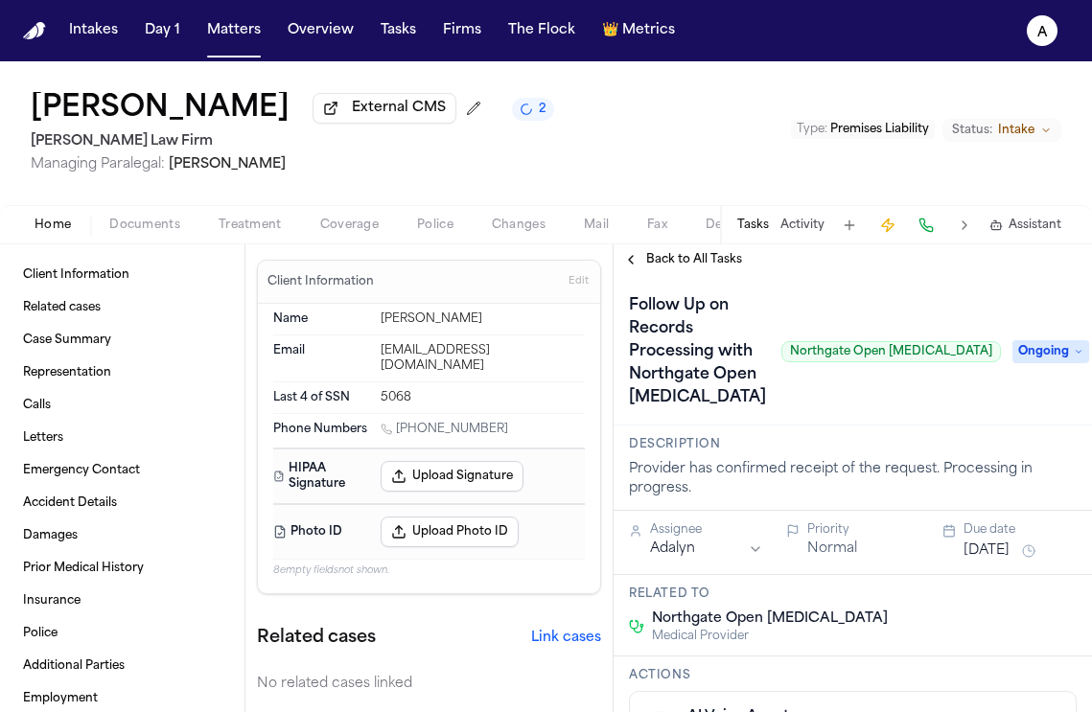
click at [1003, 541] on button "[DATE]" at bounding box center [986, 550] width 46 height 19
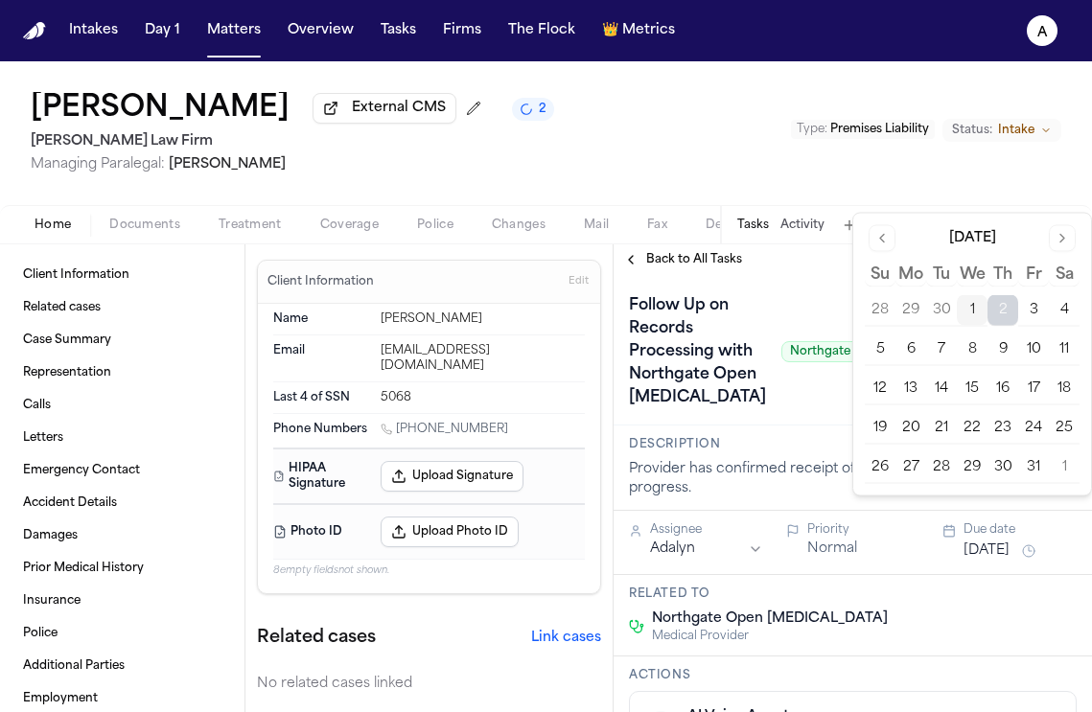
click at [1031, 305] on button "3" at bounding box center [1033, 310] width 31 height 31
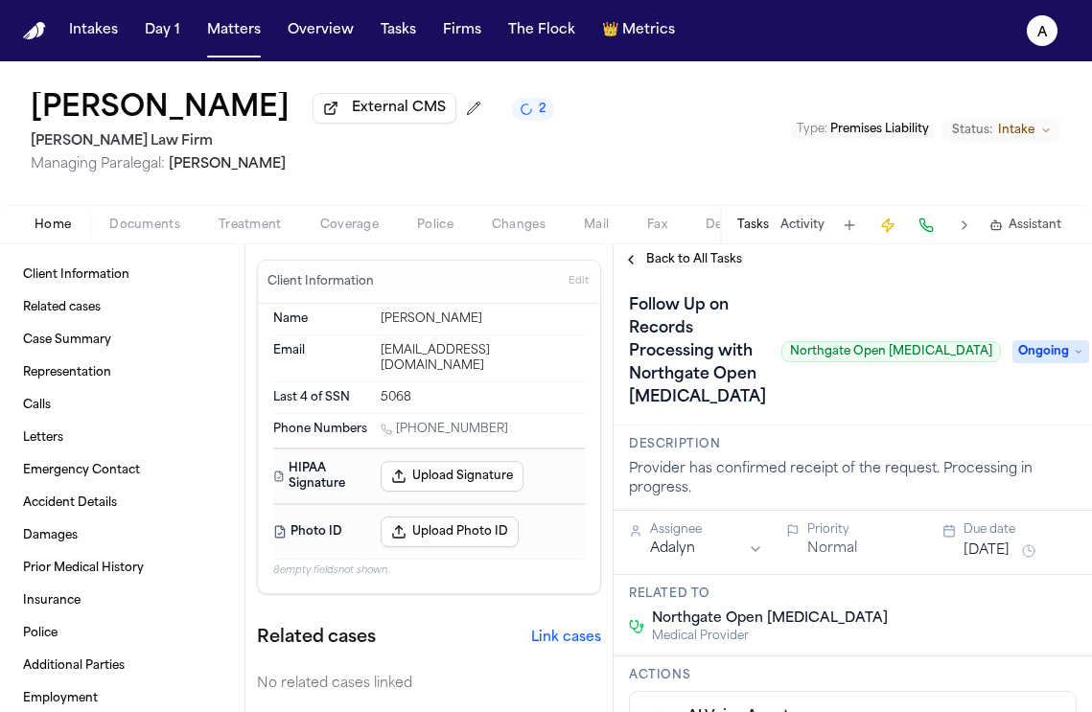
click at [808, 284] on div "Follow Up on Records Processing with Northgate Open [MEDICAL_DATA] Northgate Op…" at bounding box center [852, 350] width 478 height 150
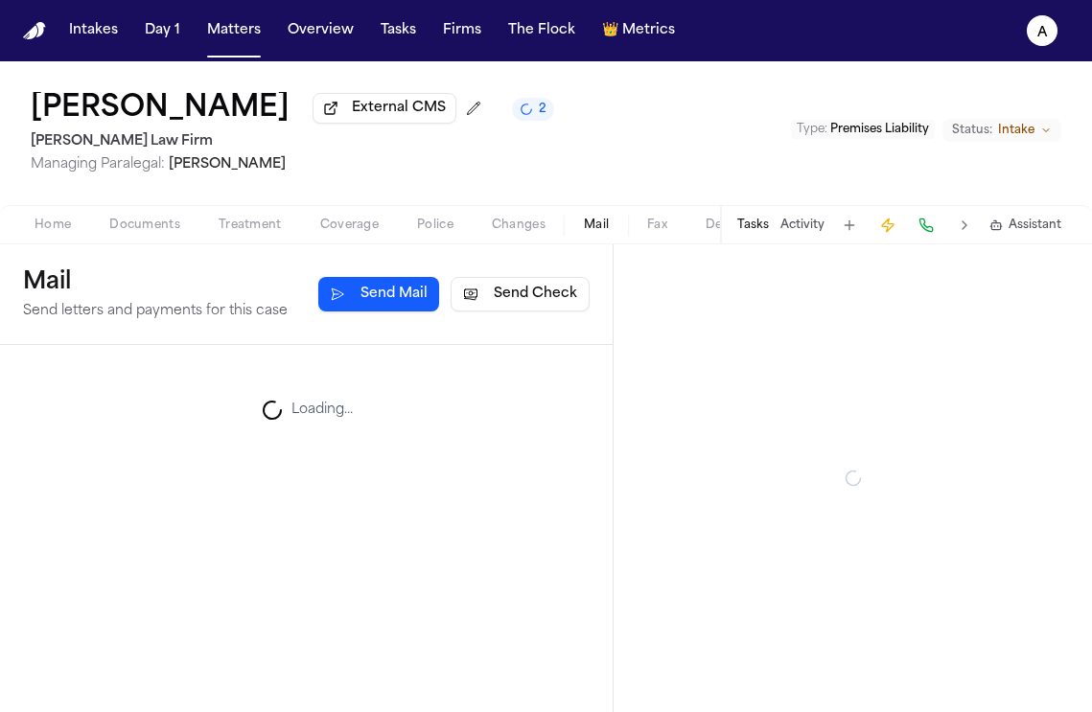
click at [587, 231] on span "Mail" at bounding box center [596, 225] width 25 height 15
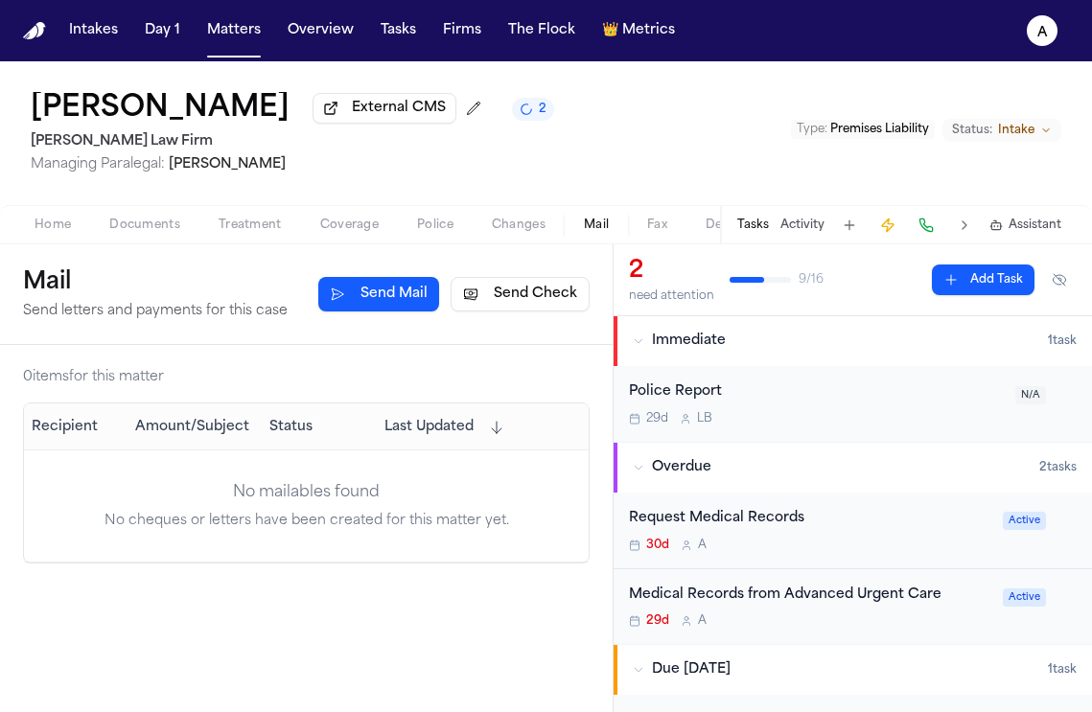
click at [549, 300] on button "Send Check" at bounding box center [519, 294] width 139 height 35
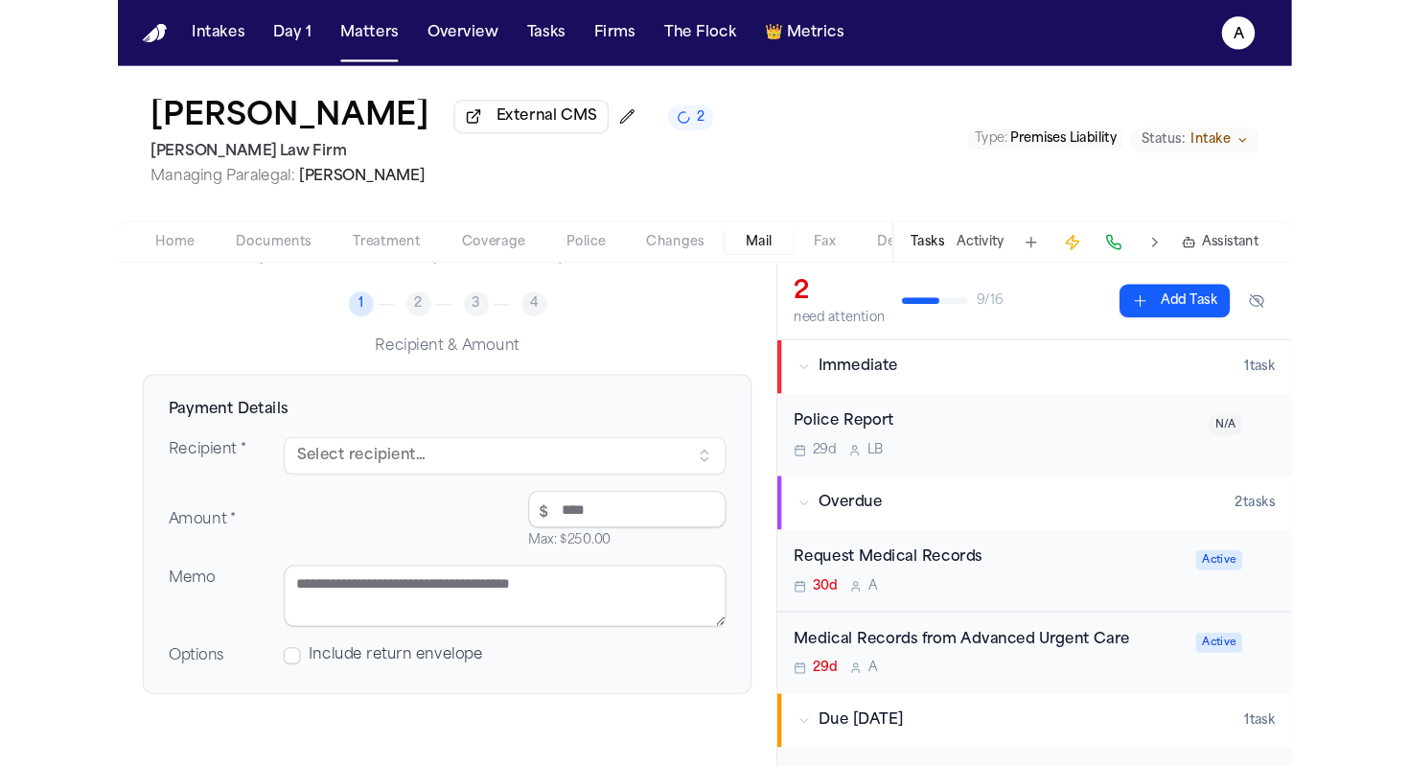
scroll to position [169, 0]
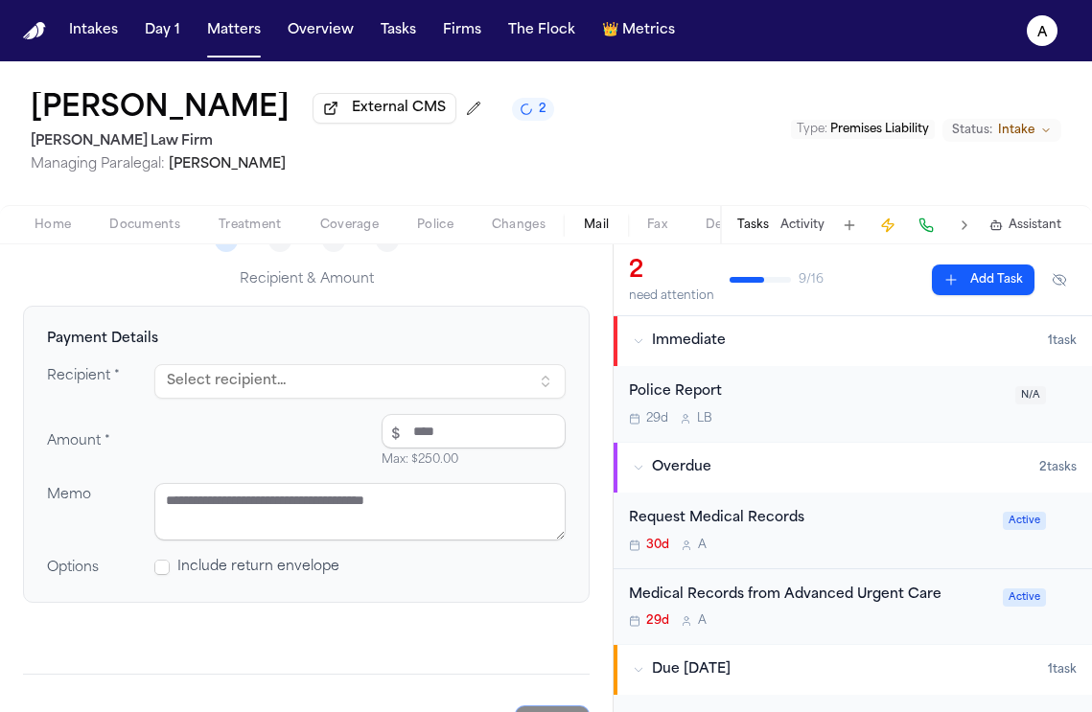
click at [322, 393] on button "Select recipient..." at bounding box center [359, 381] width 411 height 35
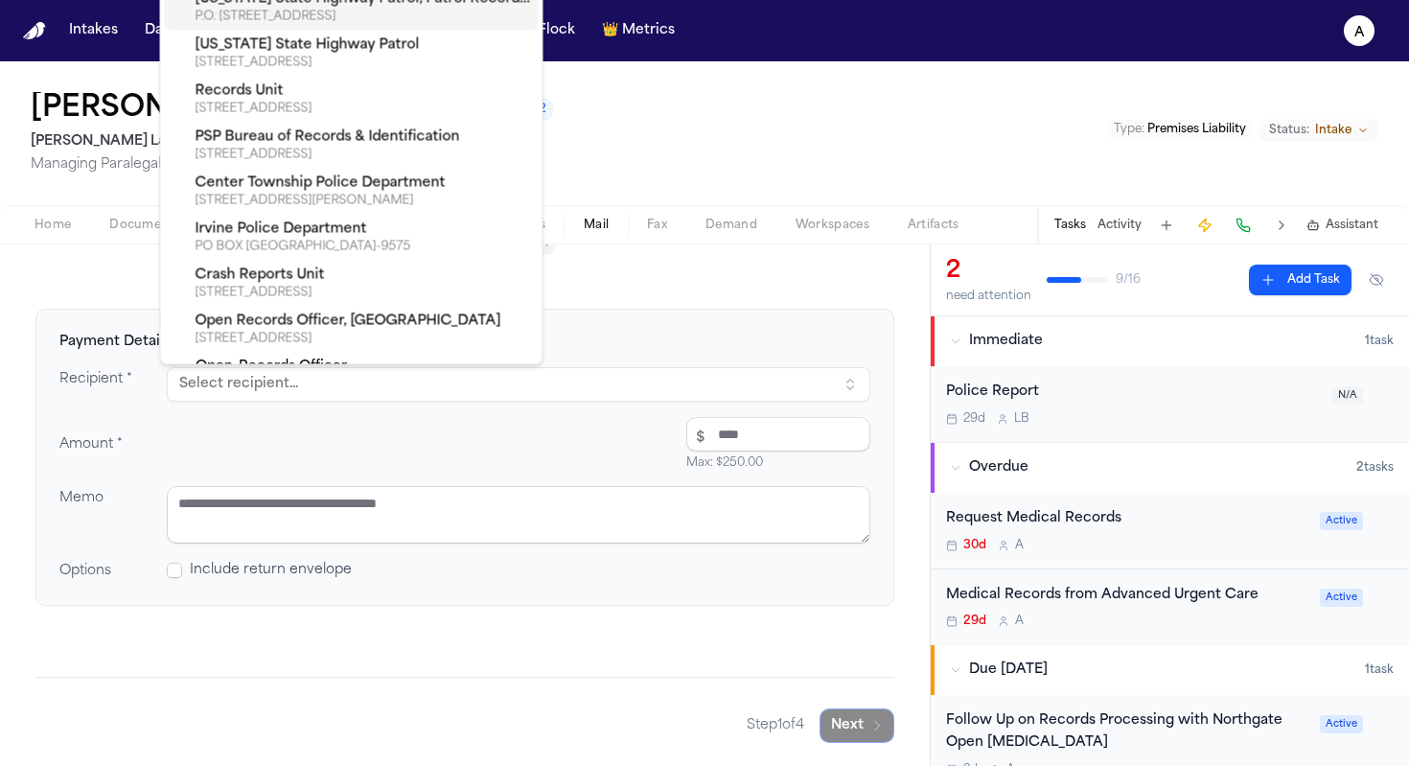
click at [1352, 25] on icon "A" at bounding box center [1359, 30] width 31 height 31
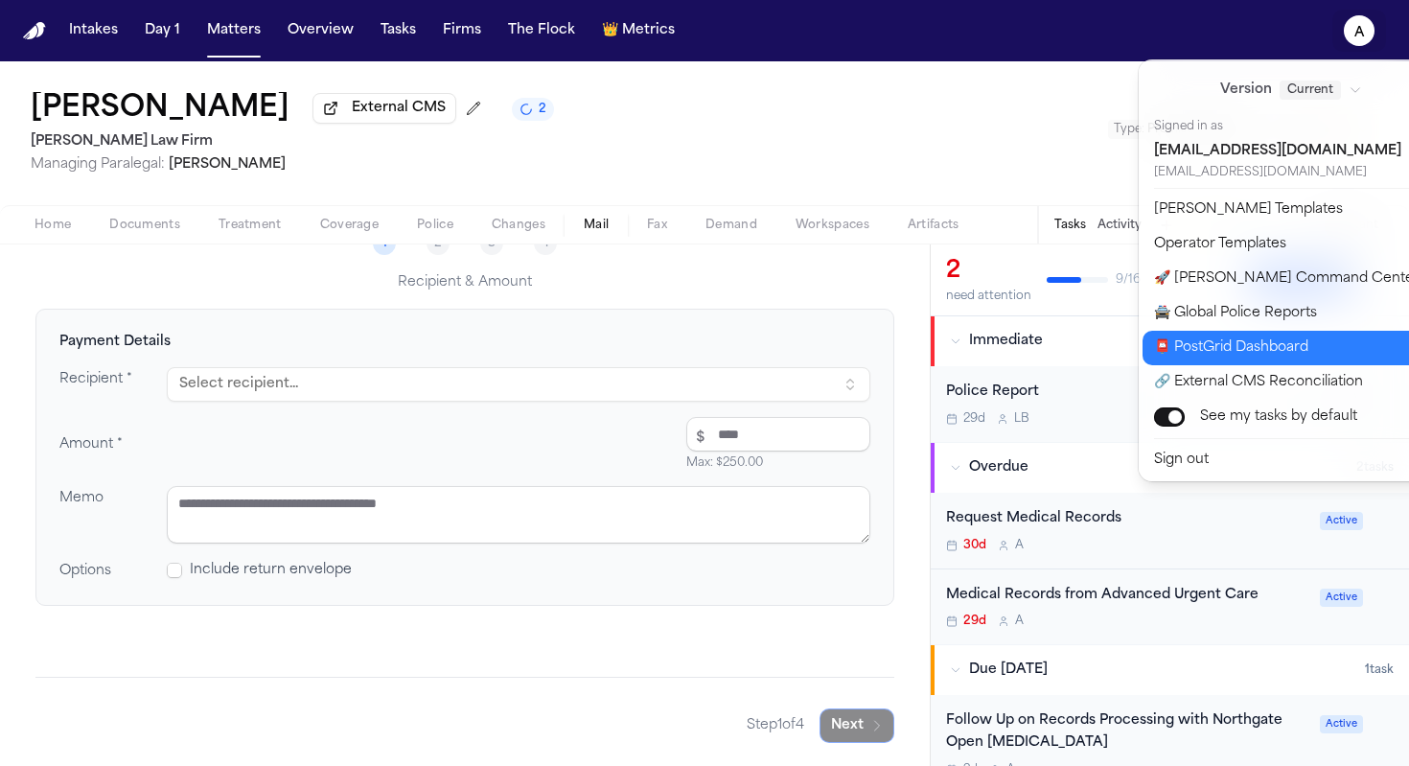
click at [1286, 349] on button "📮 PostGrid Dashboard" at bounding box center [1301, 348] width 319 height 35
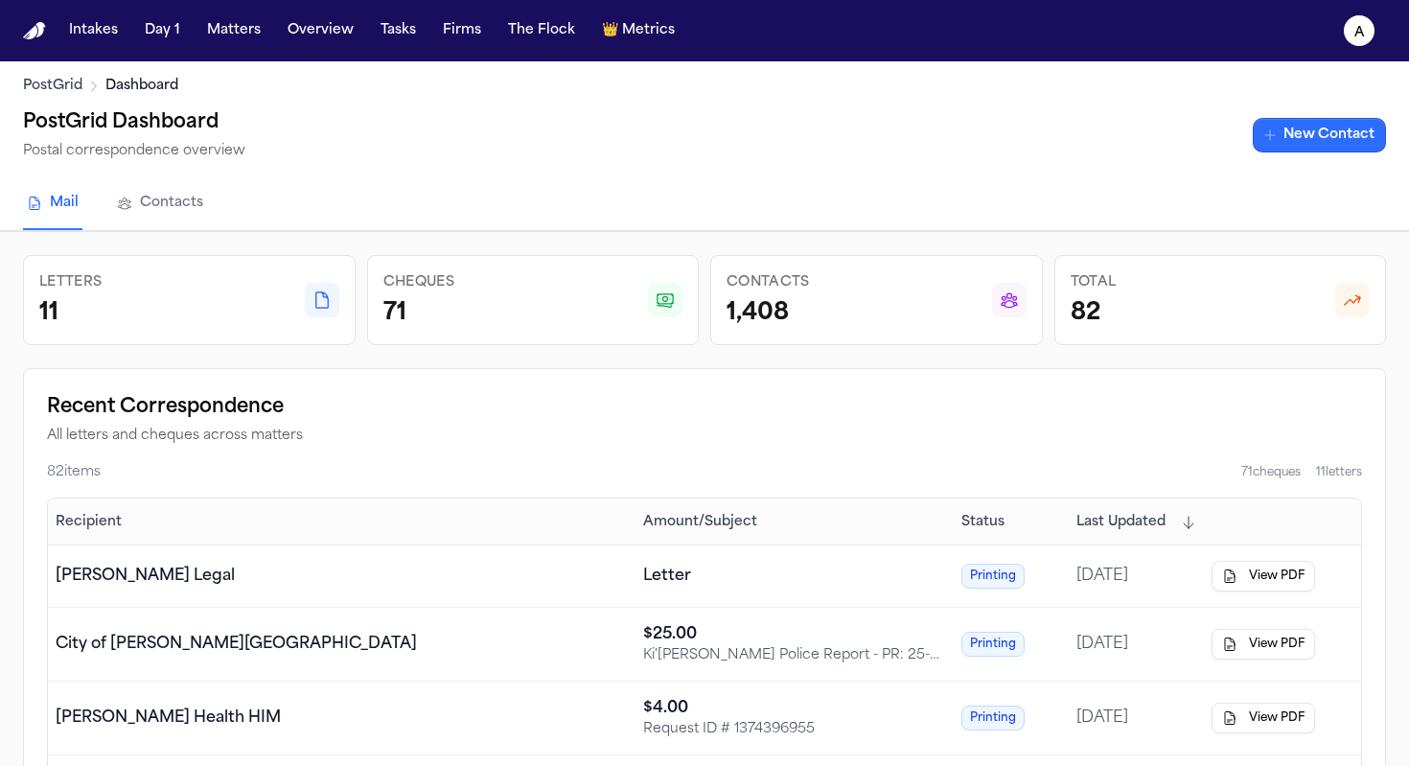
click at [1338, 142] on link "New Contact" at bounding box center [1319, 135] width 133 height 35
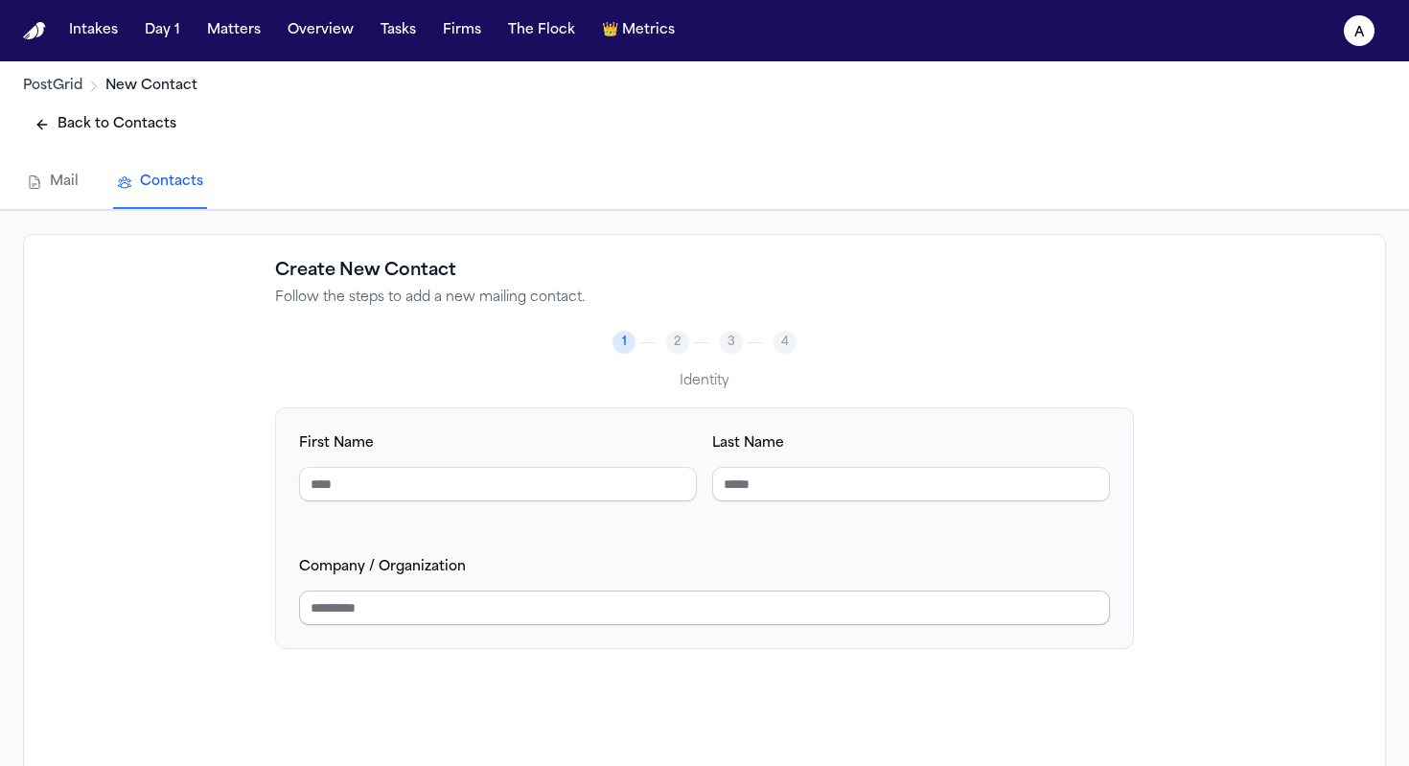
click at [475, 592] on input "Company / Organization" at bounding box center [704, 607] width 811 height 35
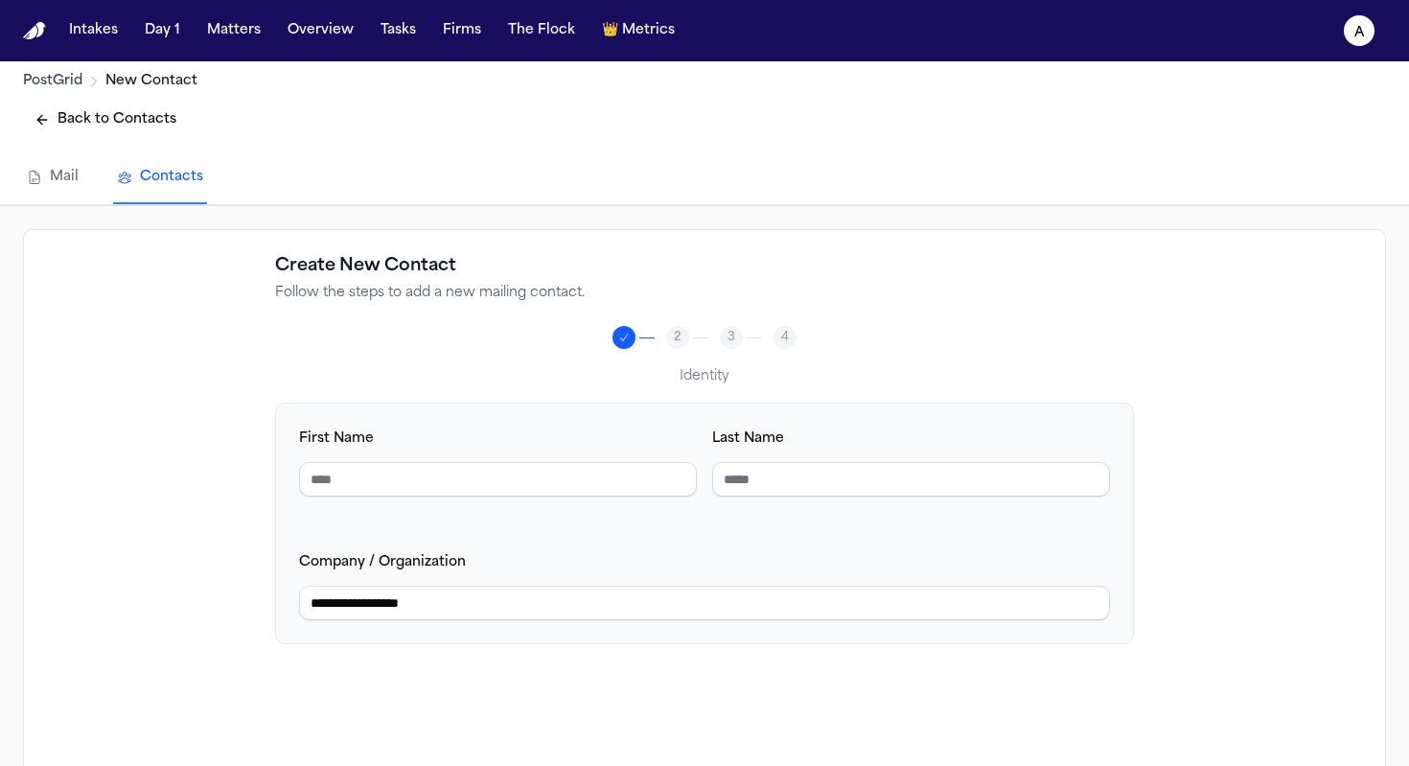
scroll to position [123, 0]
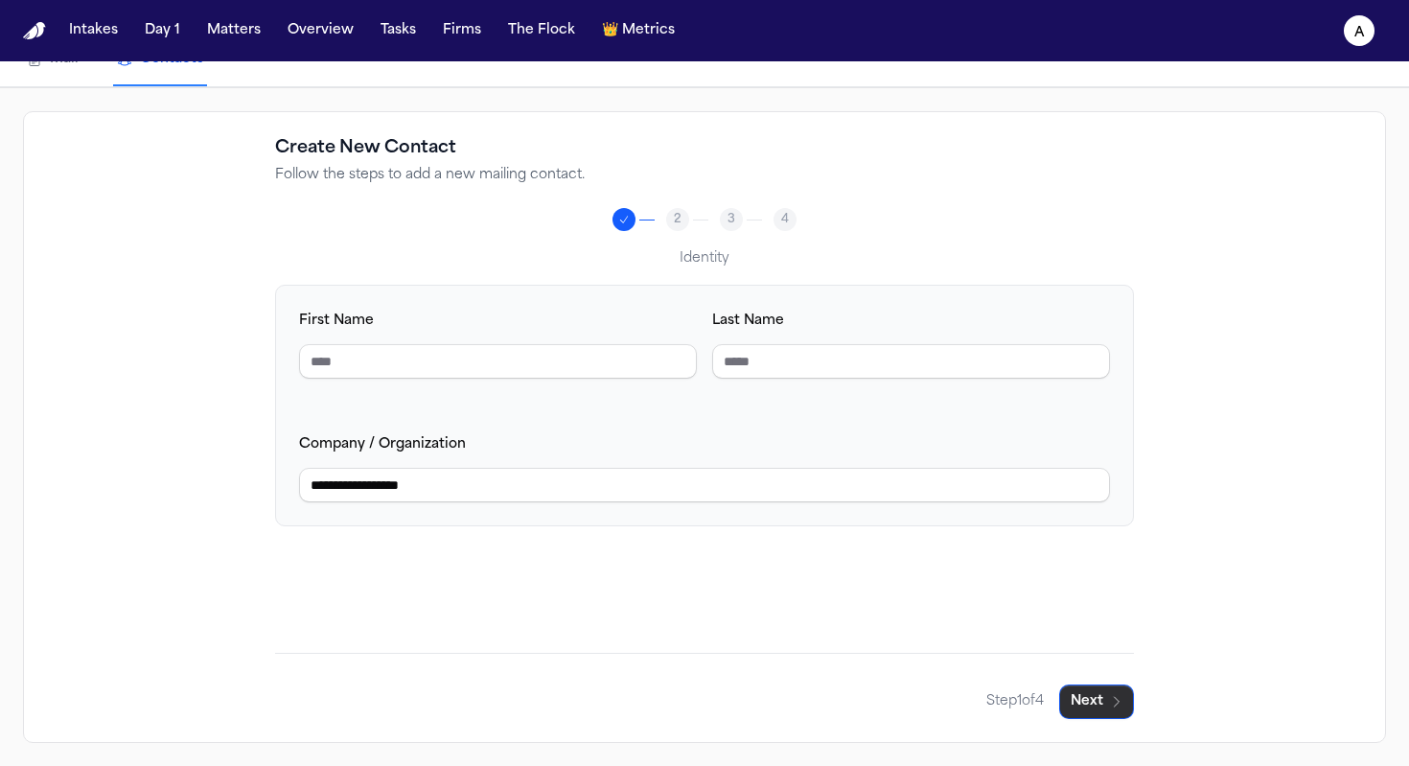
type input "**********"
click at [1090, 702] on button "Next" at bounding box center [1096, 701] width 75 height 35
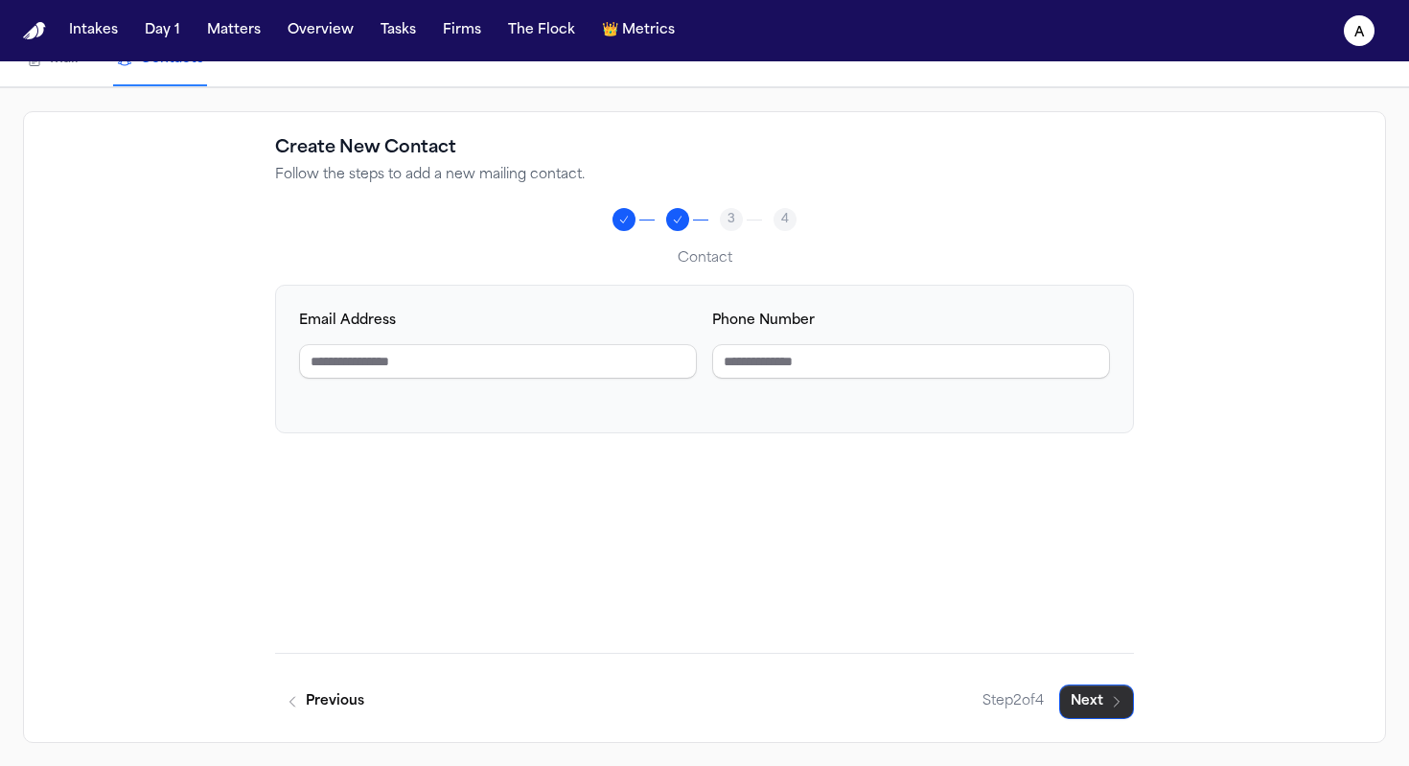
click at [1090, 702] on button "Next" at bounding box center [1096, 701] width 75 height 35
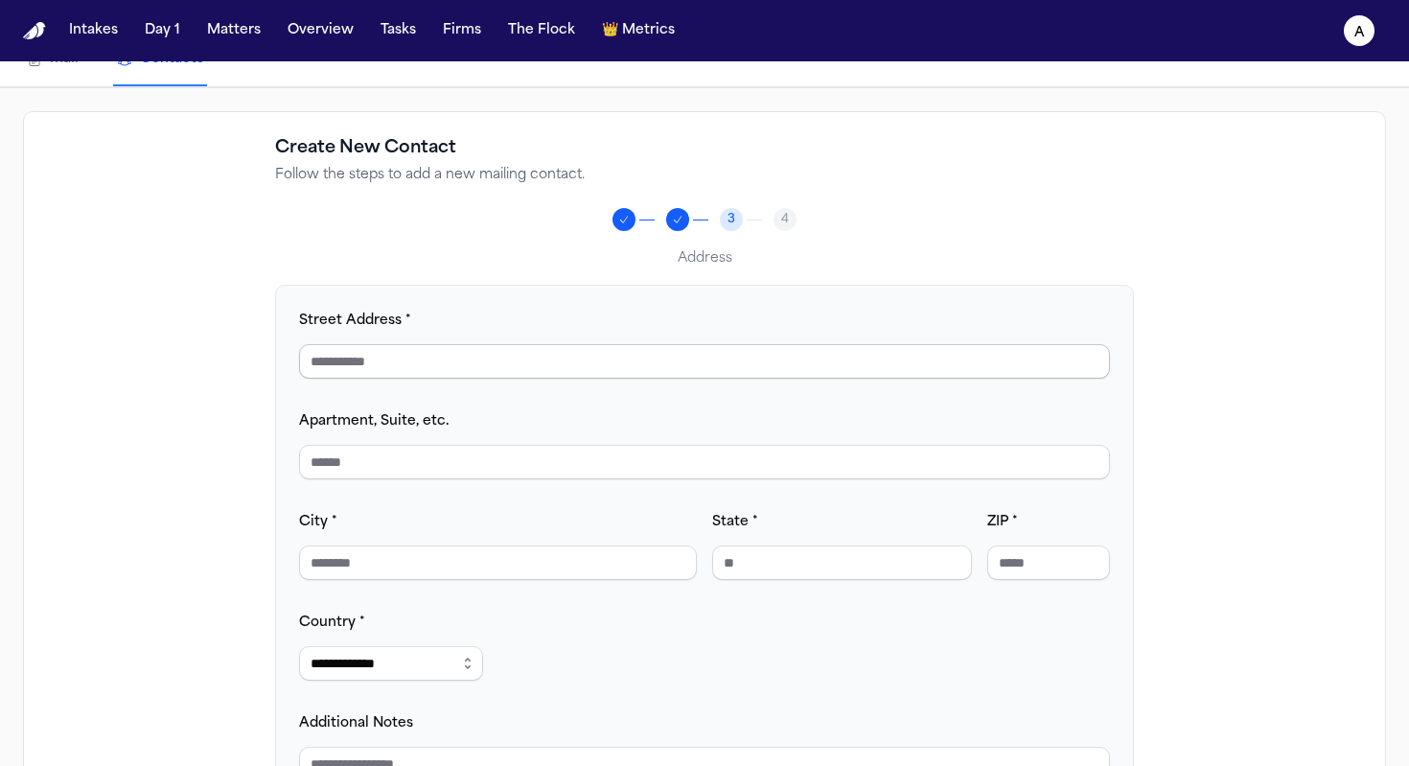
paste input "**********"
type input "**********"
click at [419, 459] on input "Apartment, Suite, etc." at bounding box center [704, 462] width 811 height 35
paste input "********"
type input "********"
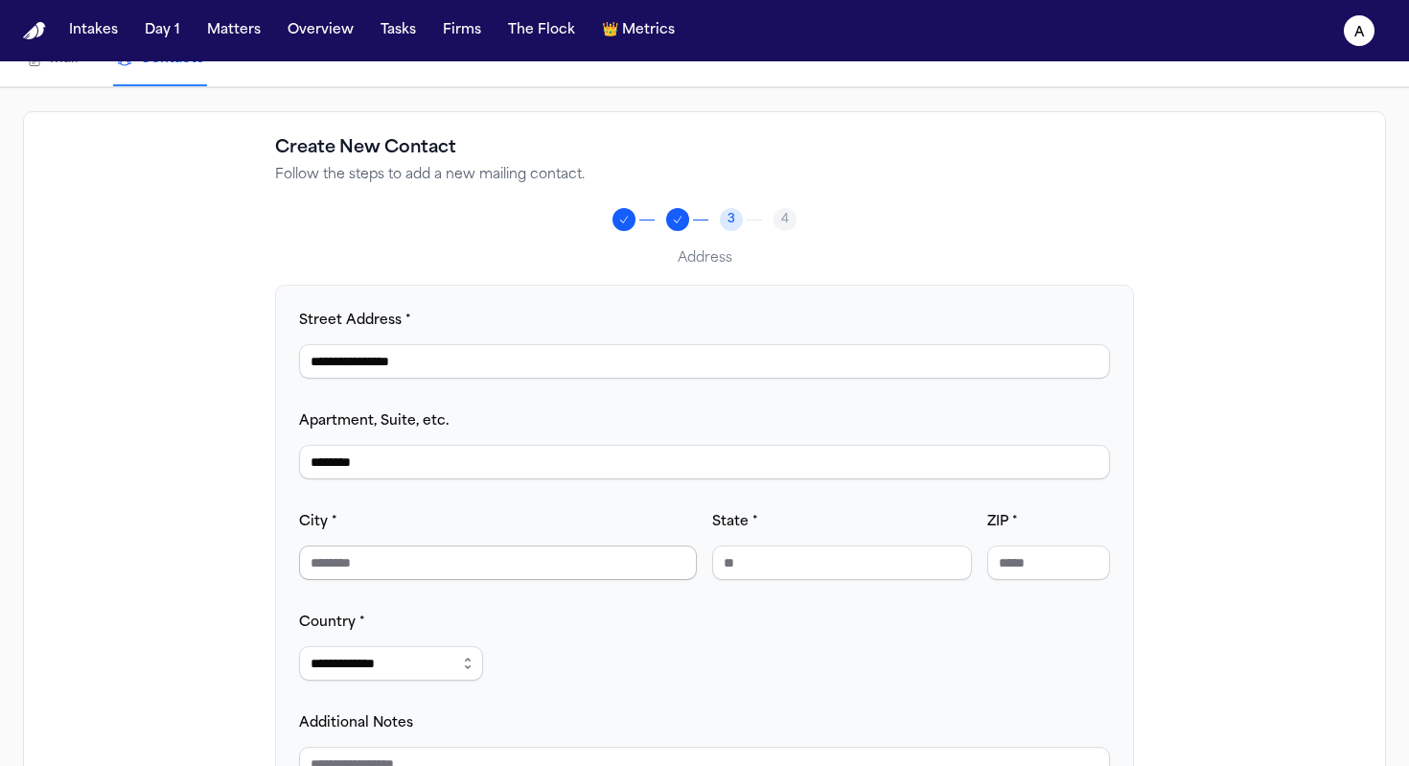
click at [379, 558] on input "City *" at bounding box center [498, 562] width 398 height 35
type input "*******"
click at [866, 574] on input "State *" at bounding box center [842, 562] width 260 height 35
type input "**"
click at [1070, 566] on input "ZIP *" at bounding box center [1048, 562] width 123 height 35
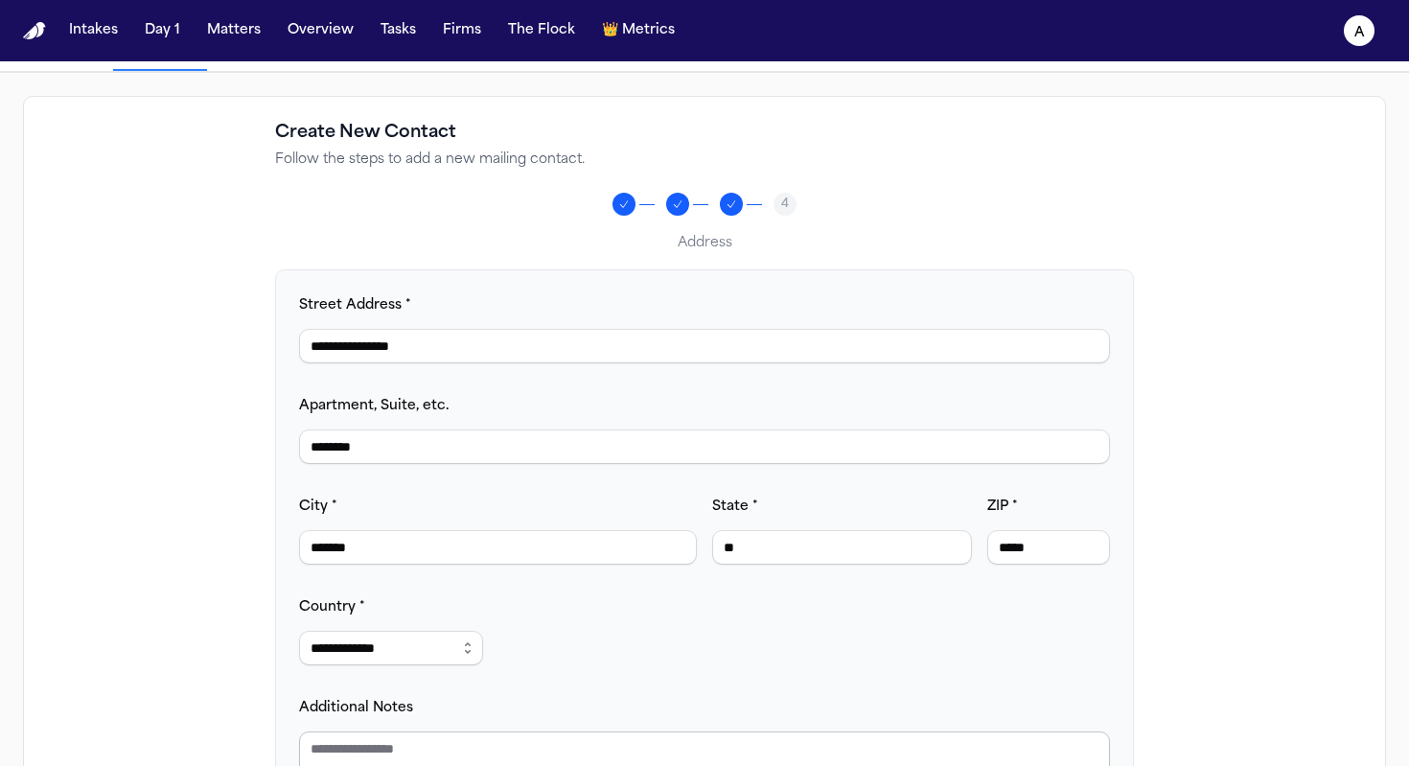
scroll to position [265, 0]
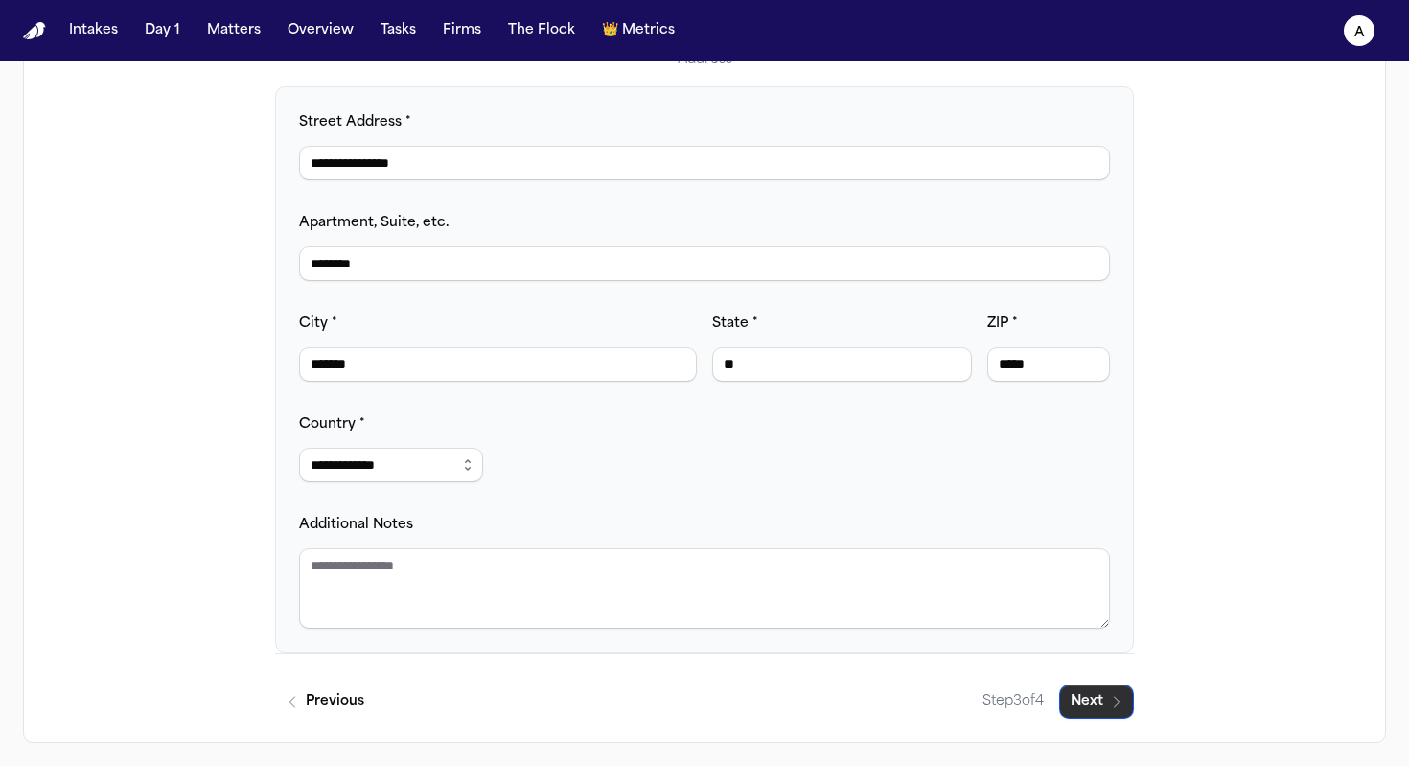
type input "*****"
click at [1091, 702] on button "Next" at bounding box center [1096, 701] width 75 height 35
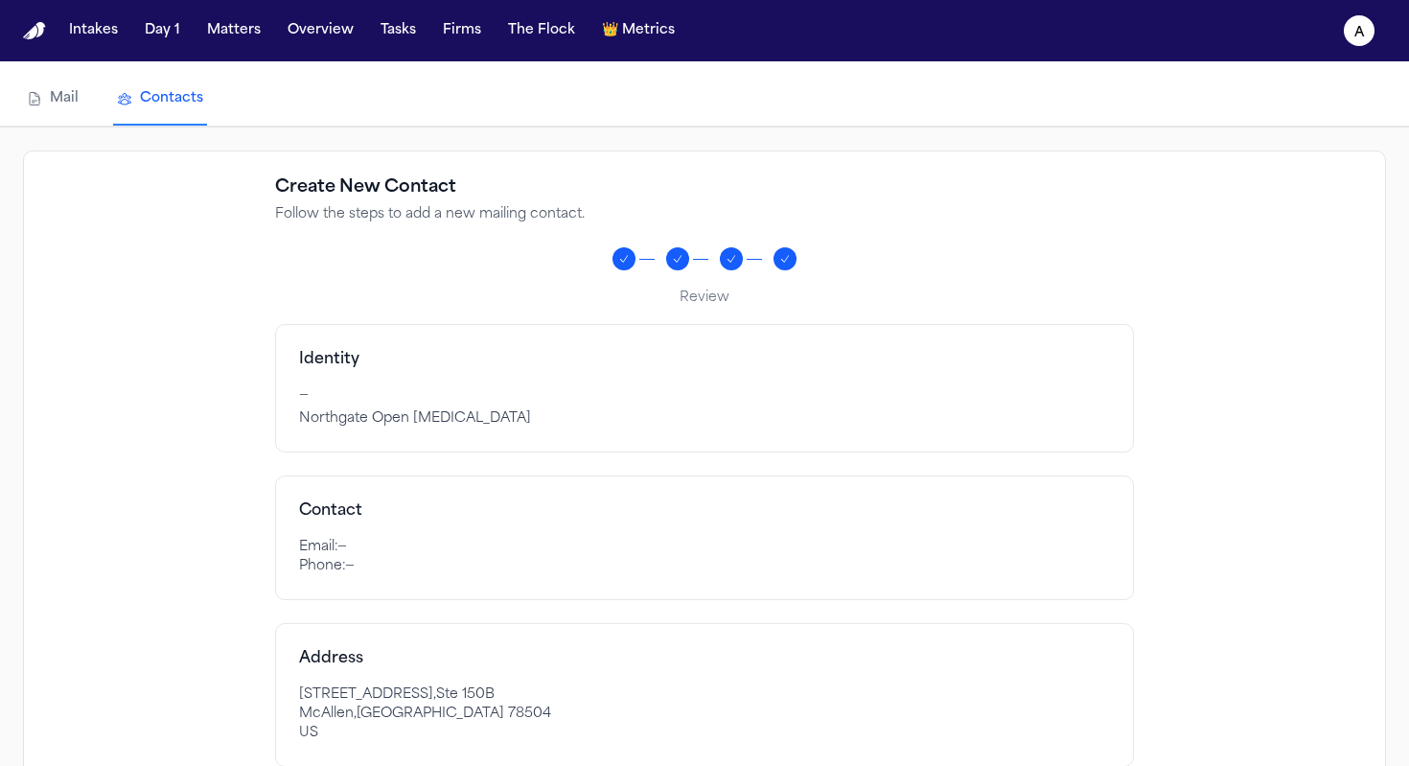
scroll to position [240, 0]
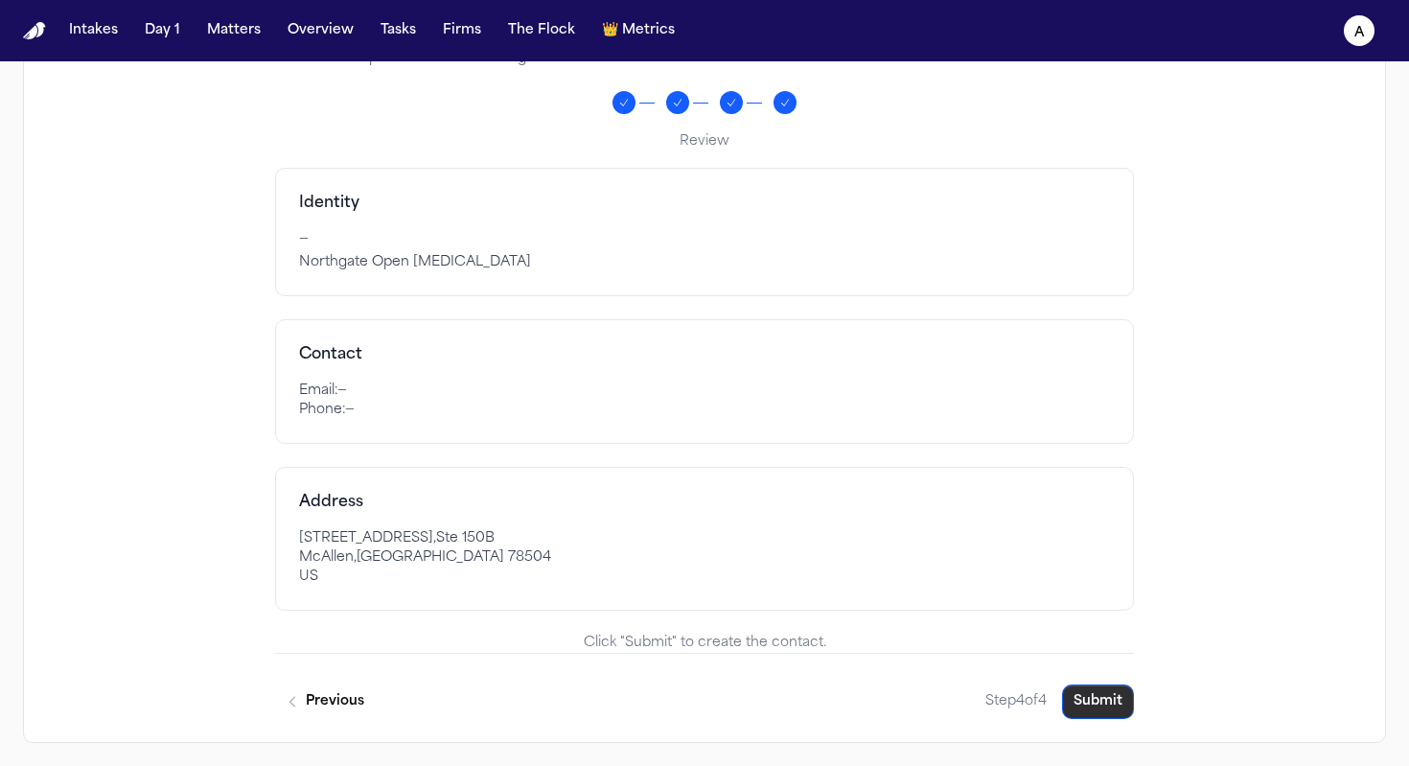
click at [1090, 710] on button "Submit" at bounding box center [1098, 701] width 72 height 35
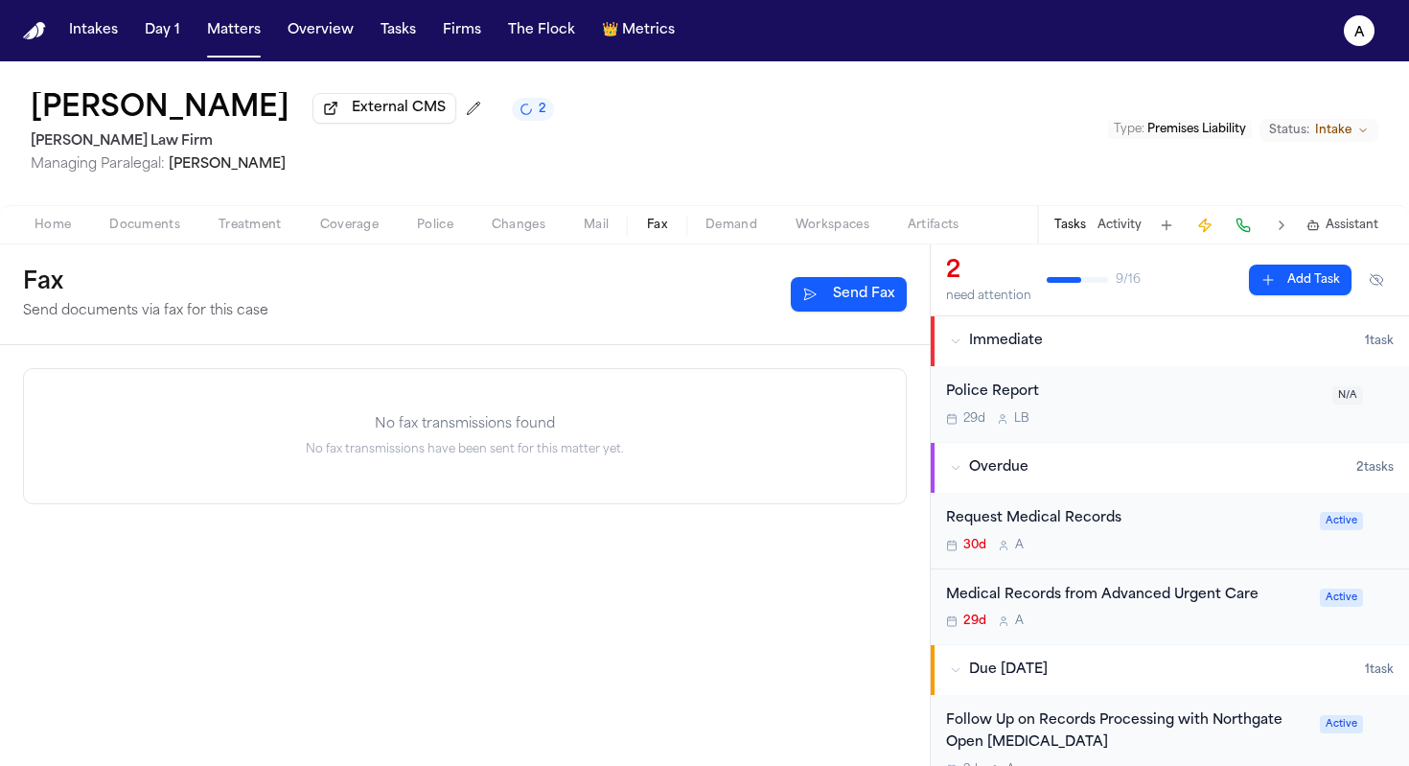
click at [658, 230] on span "Fax" at bounding box center [657, 225] width 20 height 15
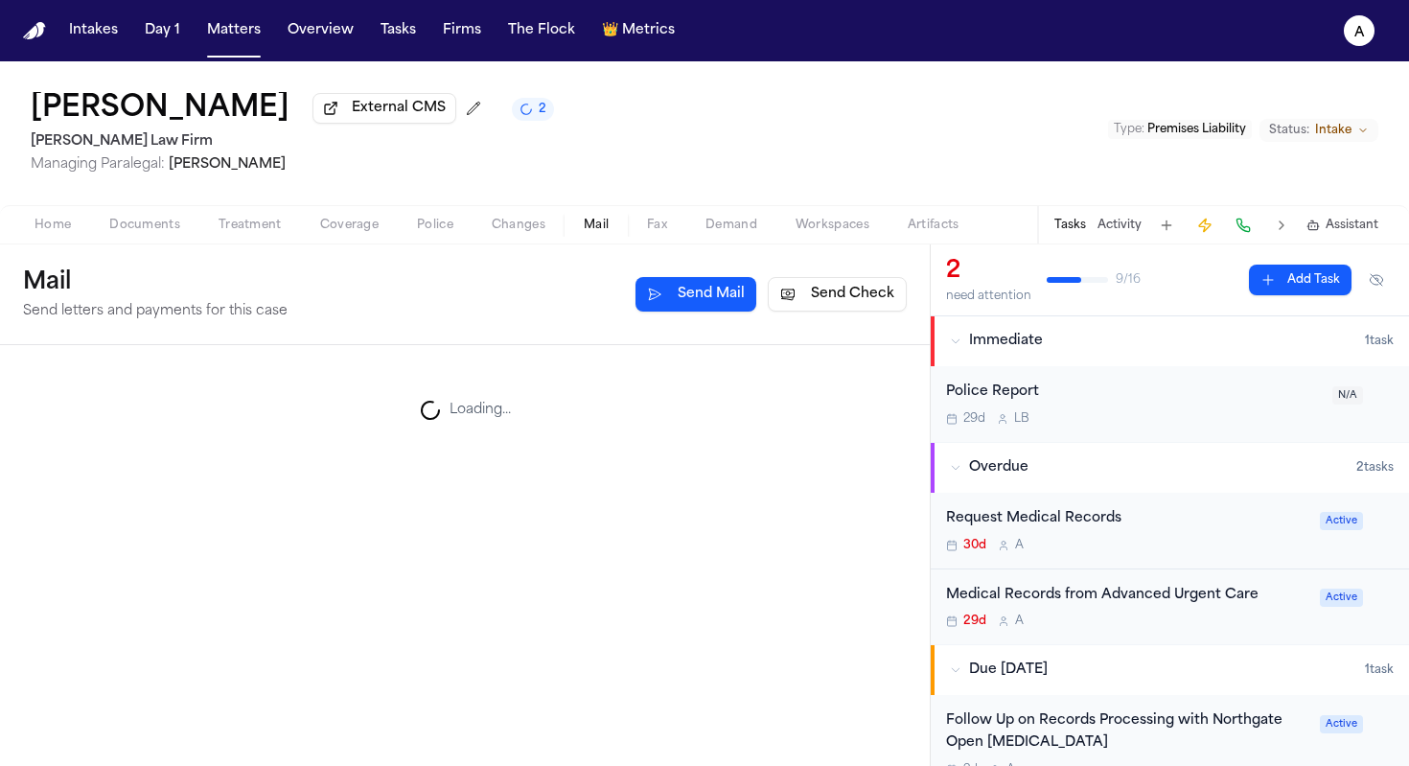
click at [600, 230] on span "Mail" at bounding box center [596, 225] width 25 height 15
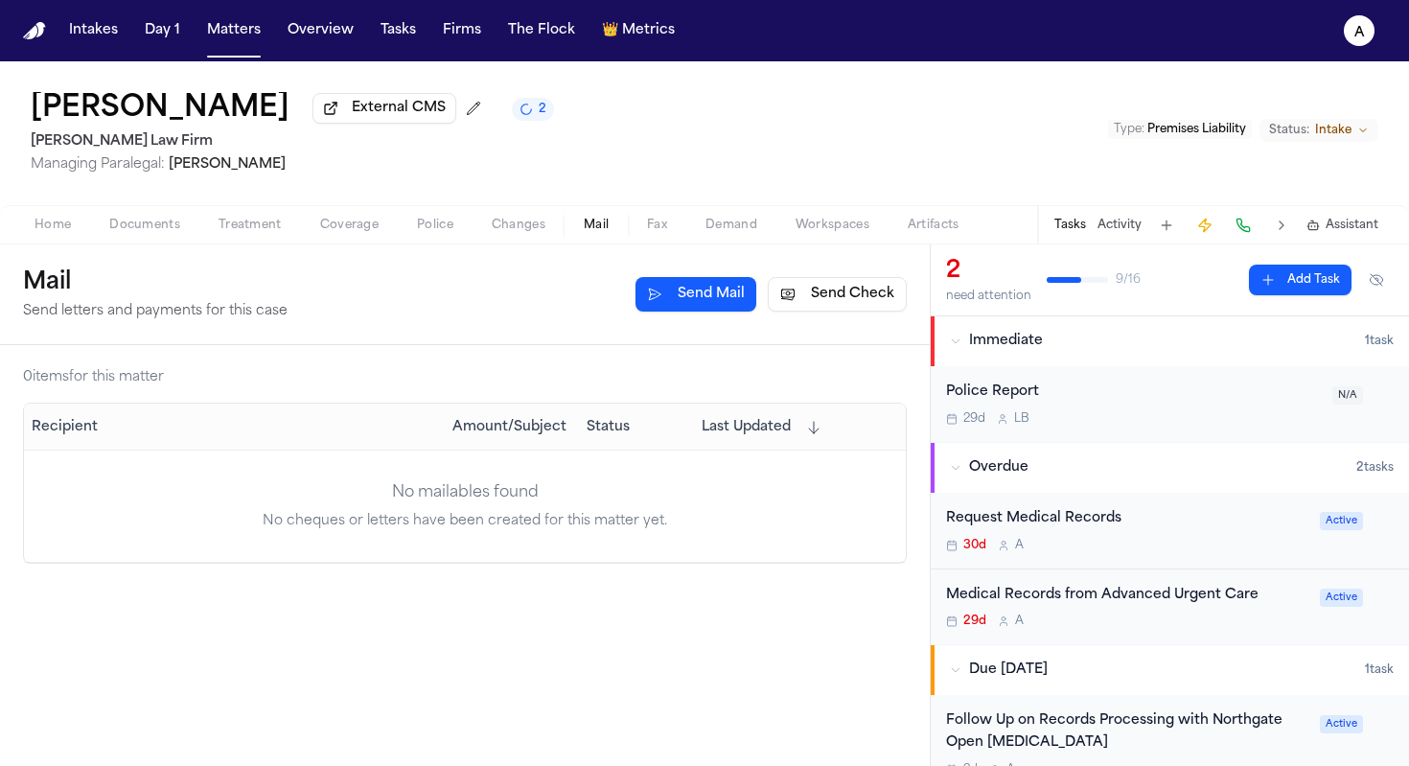
click at [827, 297] on button "Send Check" at bounding box center [837, 294] width 139 height 35
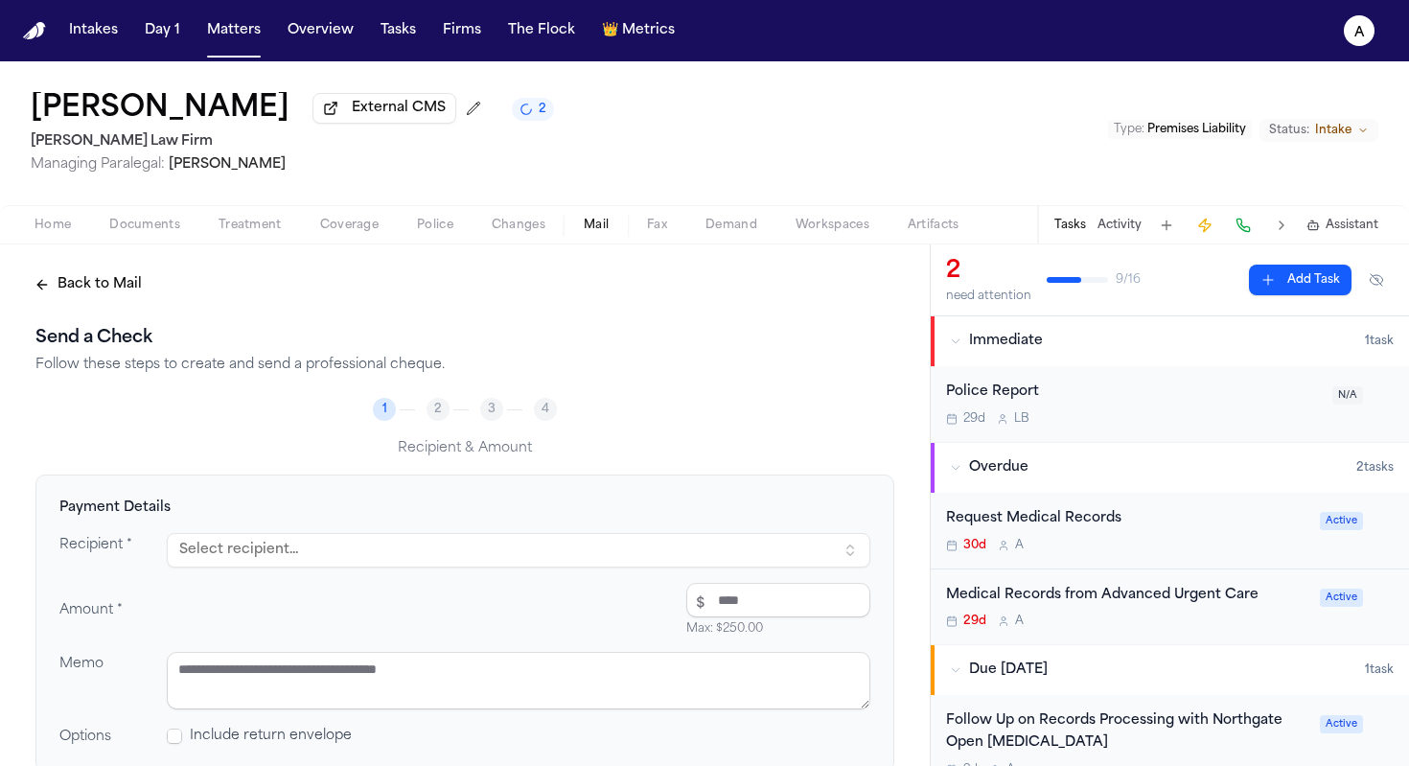
scroll to position [129, 0]
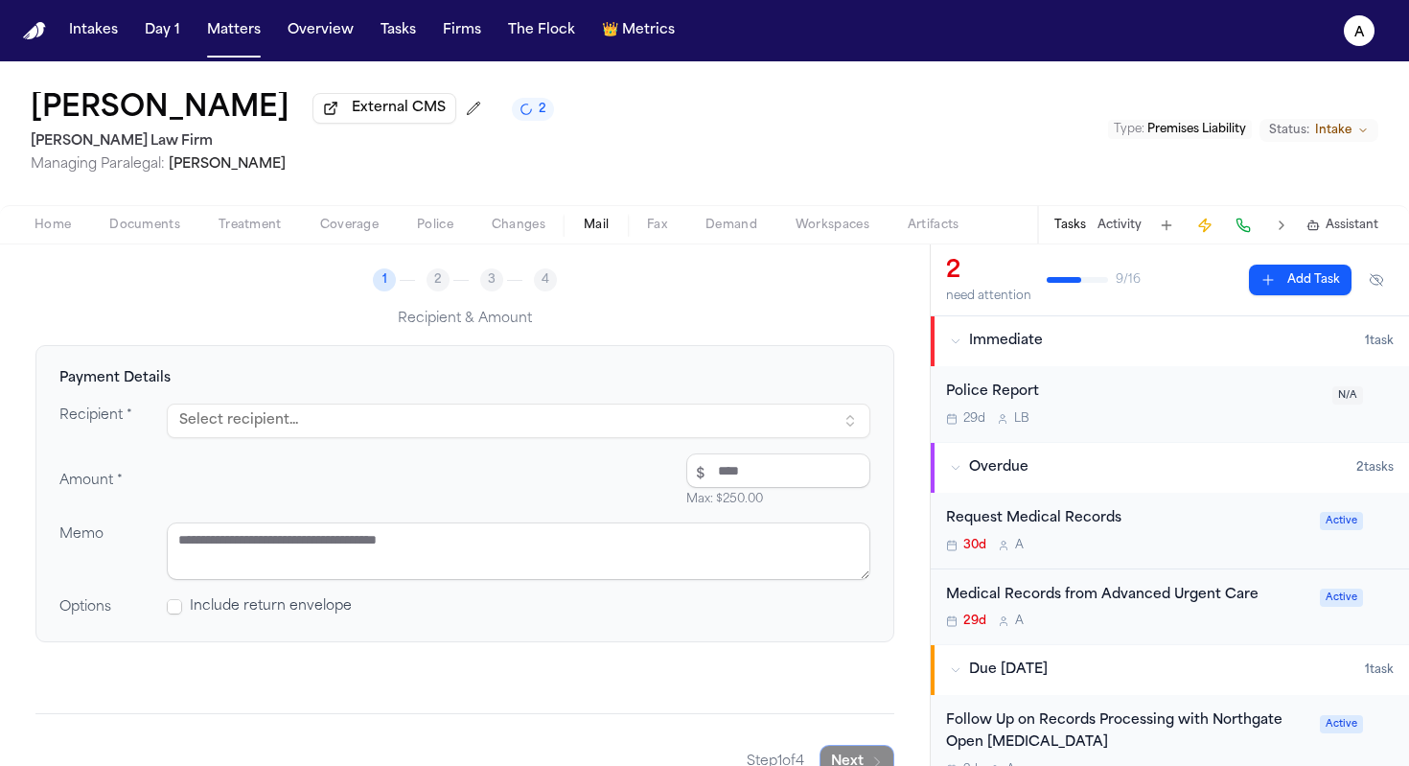
click at [528, 443] on div "Recipient * Select recipient... Amount * $ Max: $ 250.00 Memo Options Include r…" at bounding box center [464, 510] width 811 height 215
click at [558, 438] on button "Select recipient..." at bounding box center [518, 420] width 703 height 35
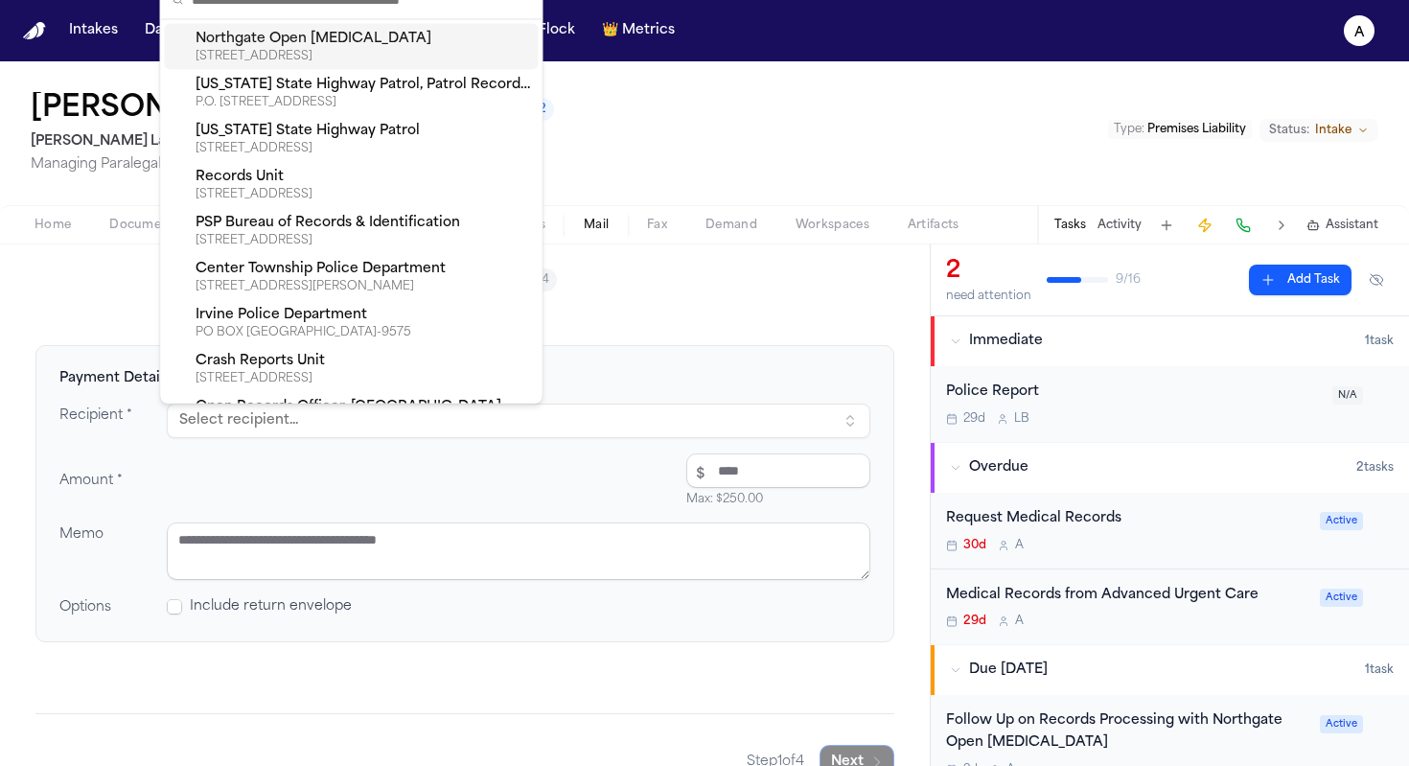
click at [574, 424] on button "Select recipient..." at bounding box center [518, 420] width 703 height 35
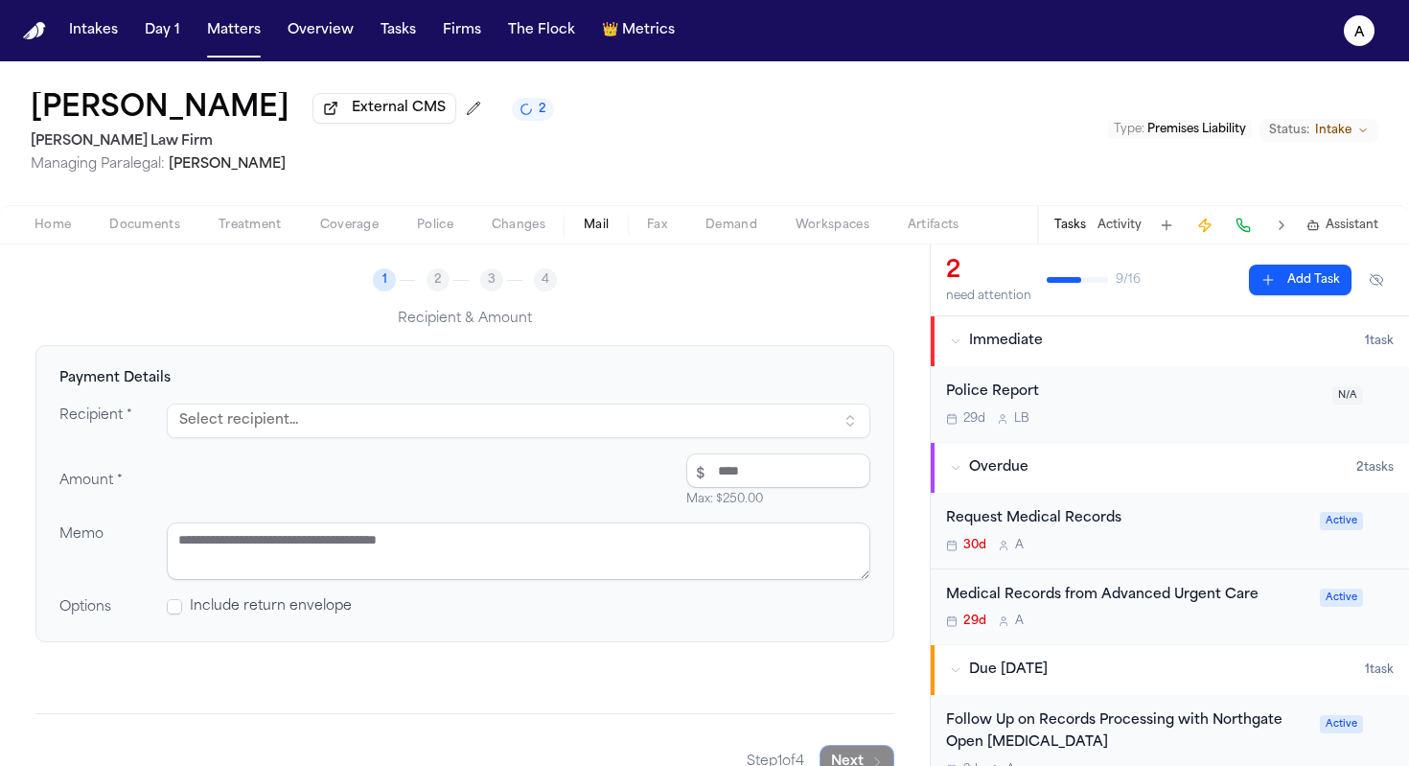
click at [574, 424] on button "Select recipient..." at bounding box center [518, 420] width 703 height 35
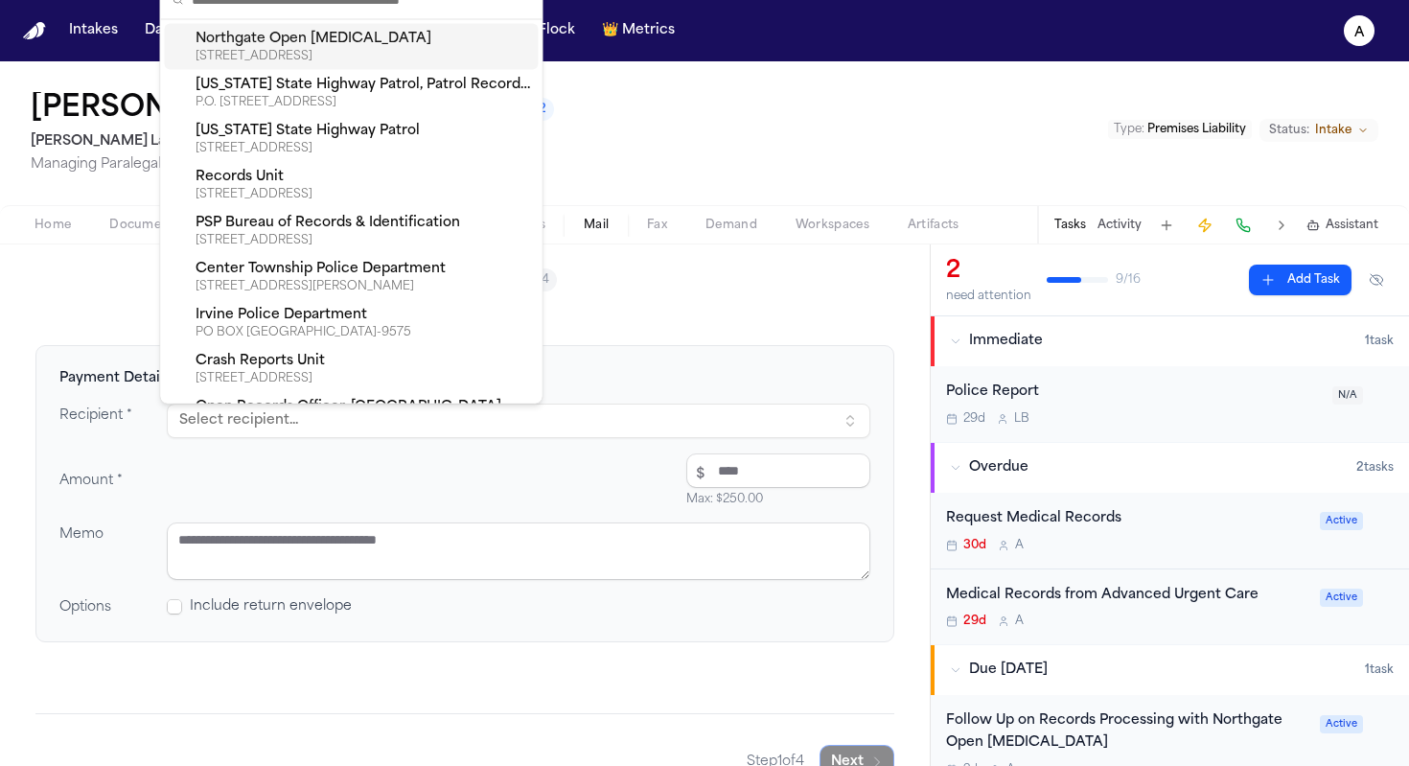
click at [396, 49] on div "[STREET_ADDRESS]" at bounding box center [363, 56] width 335 height 15
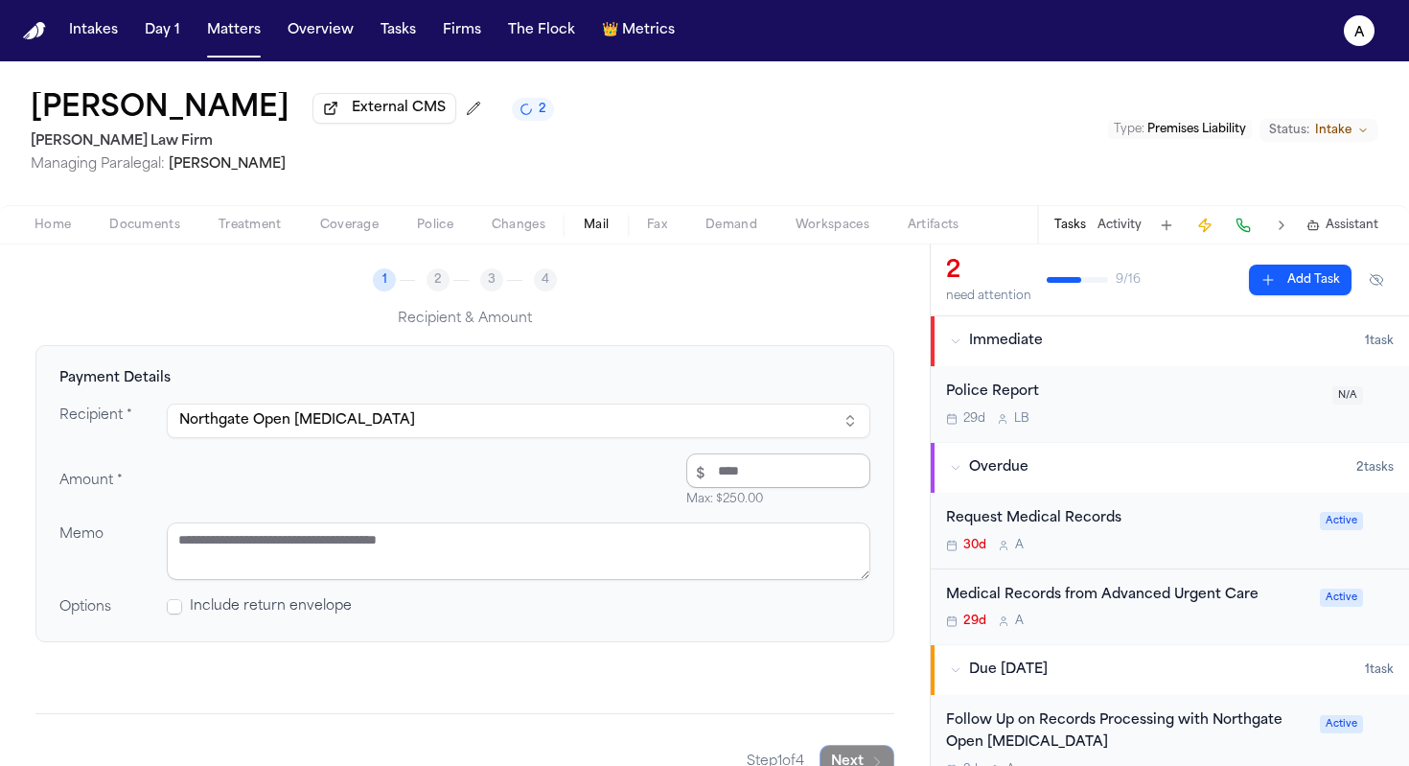
click at [762, 476] on input "number" at bounding box center [778, 470] width 184 height 35
type input "*****"
click at [637, 553] on textarea at bounding box center [518, 551] width 703 height 58
paste textarea "**********"
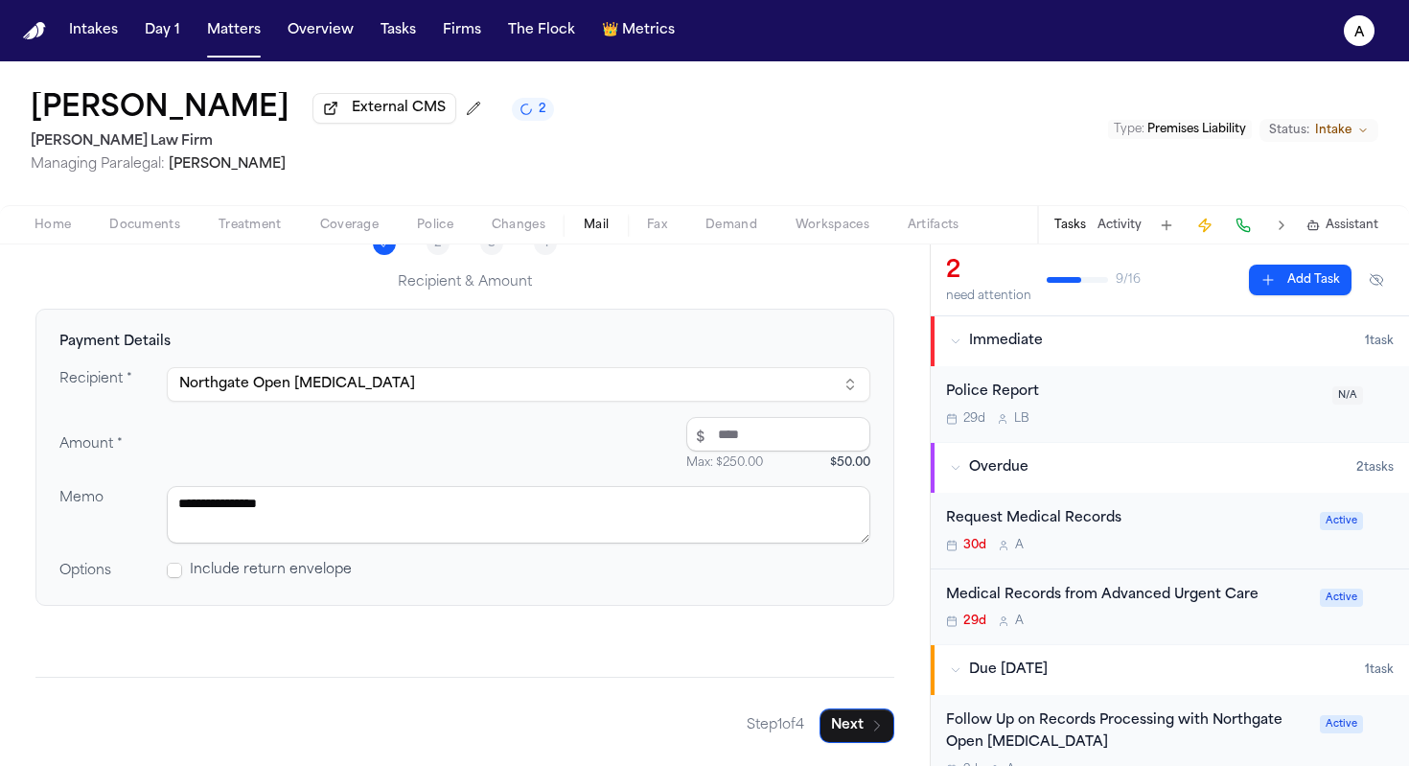
type textarea "**********"
click at [857, 702] on div "Step 1 of 4 Next" at bounding box center [464, 710] width 859 height 66
click at [857, 713] on button "Next" at bounding box center [856, 725] width 75 height 35
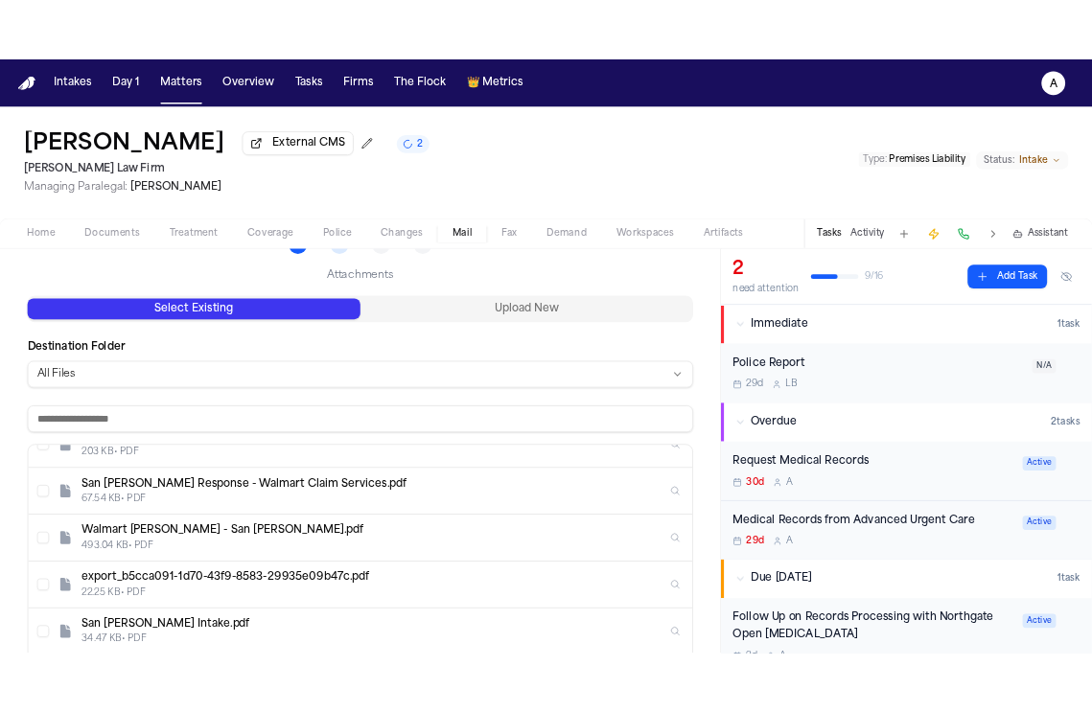
scroll to position [0, 0]
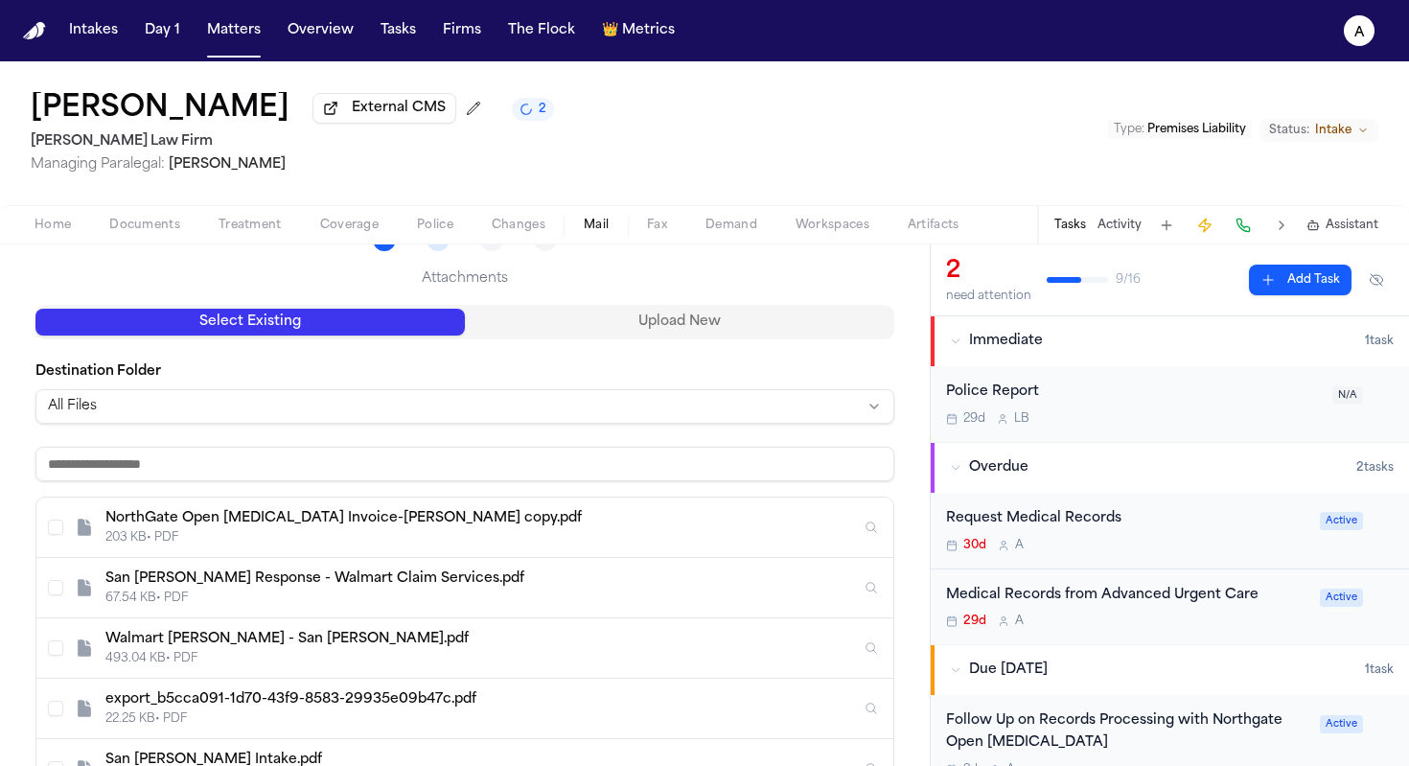
click at [749, 331] on button "Upload New" at bounding box center [679, 322] width 429 height 27
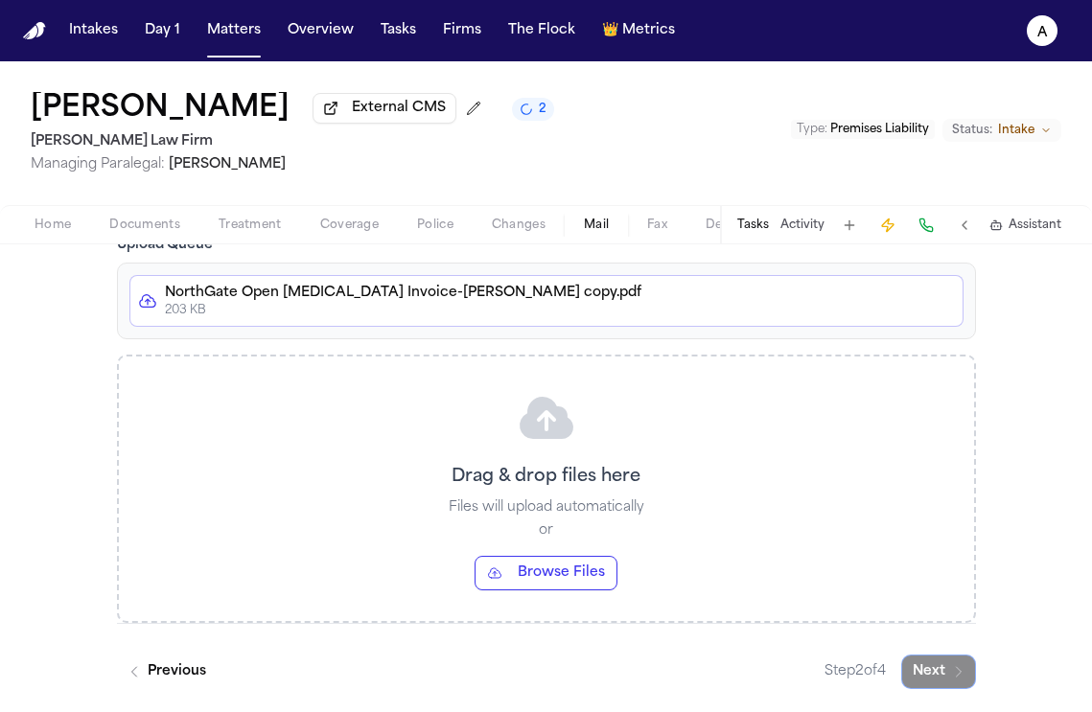
scroll to position [384, 0]
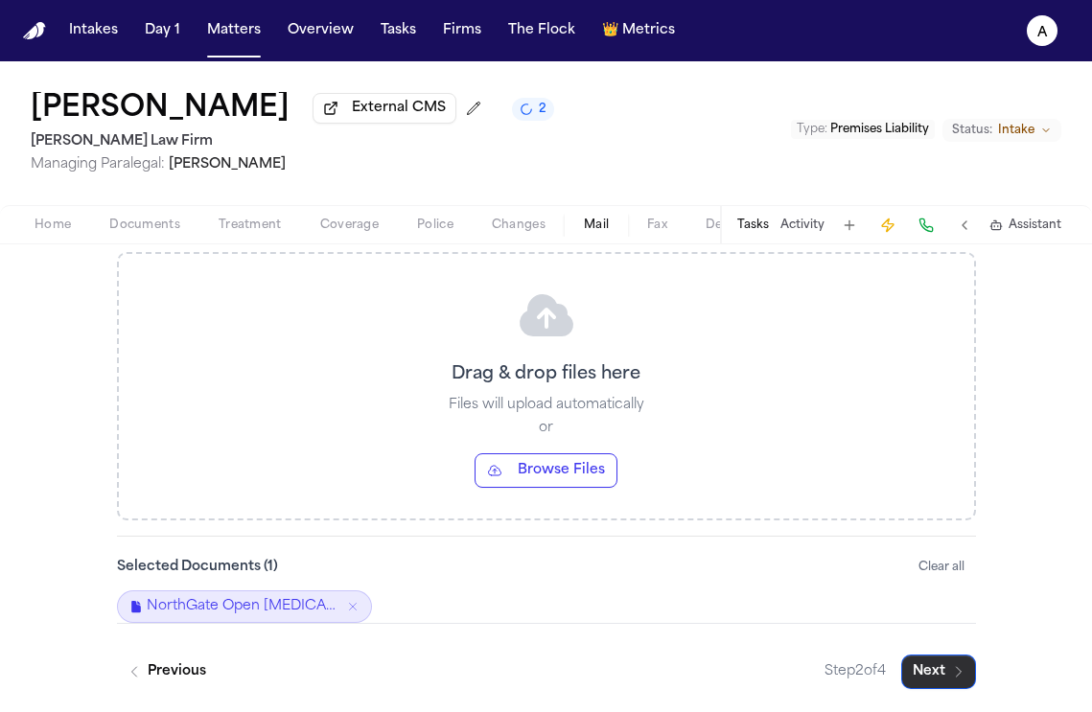
click at [937, 672] on button "Next" at bounding box center [938, 672] width 75 height 35
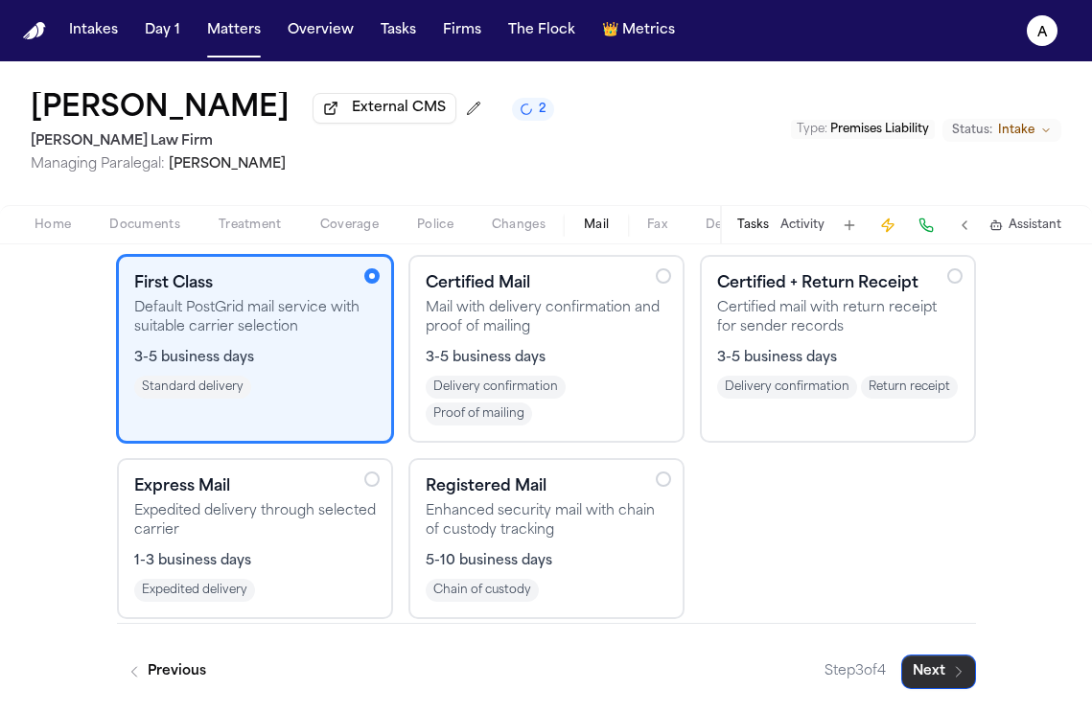
scroll to position [223, 0]
click at [956, 675] on icon "button" at bounding box center [958, 671] width 15 height 15
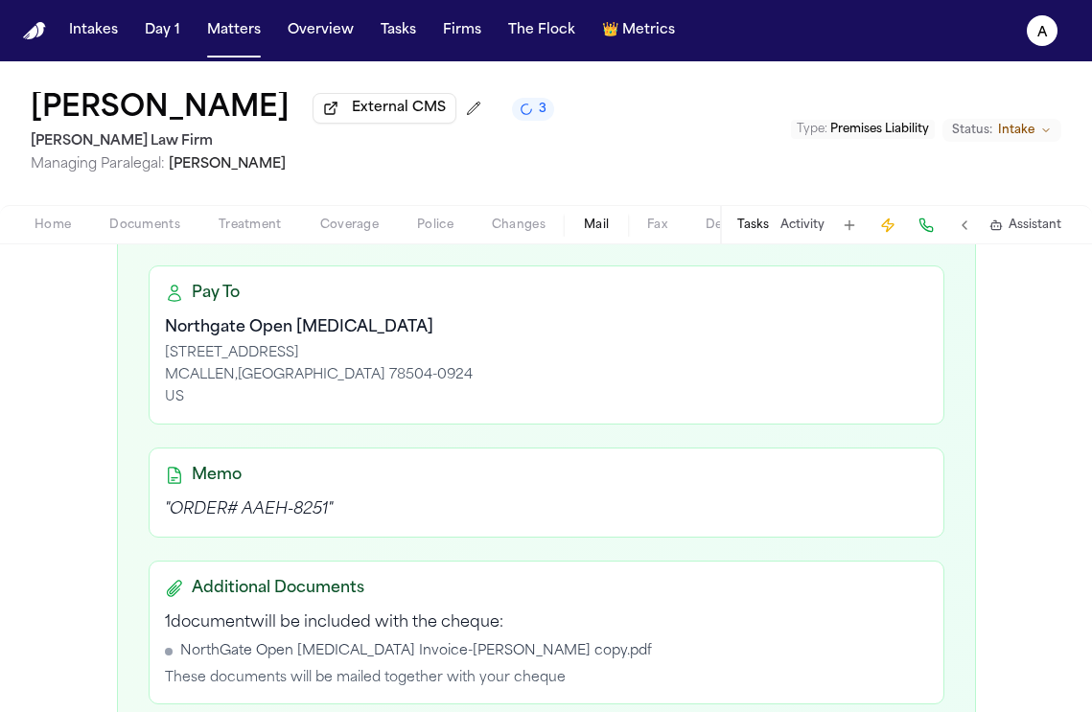
scroll to position [781, 0]
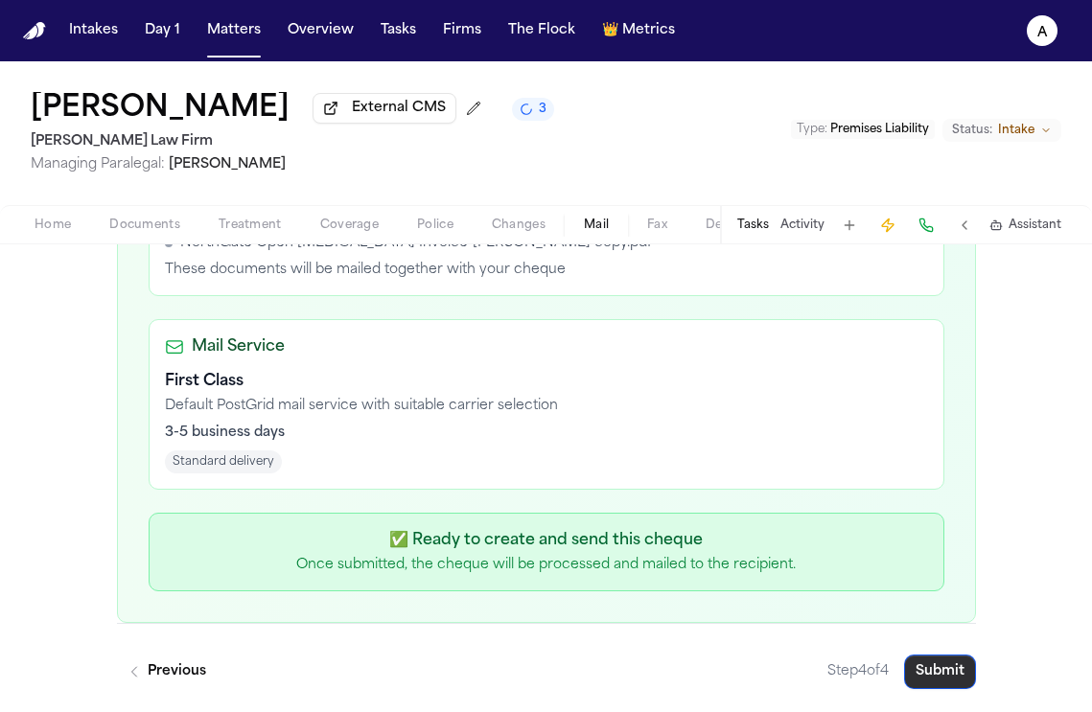
click at [929, 674] on button "Submit" at bounding box center [940, 672] width 72 height 35
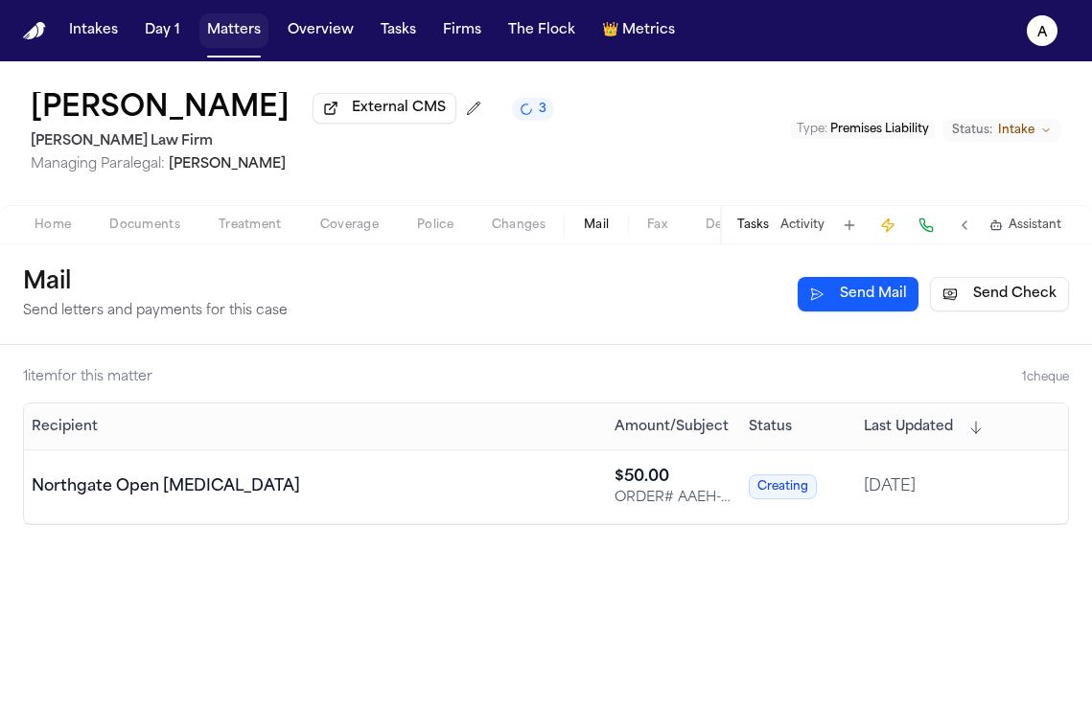
click at [225, 41] on button "Matters" at bounding box center [233, 30] width 69 height 35
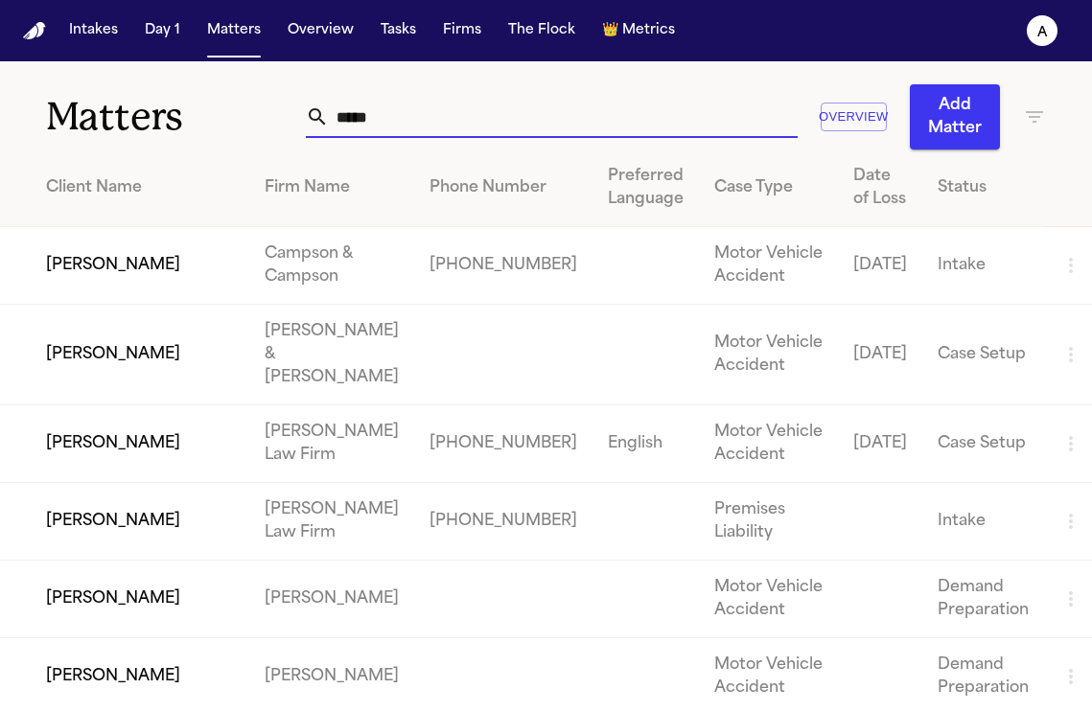
drag, startPoint x: 472, startPoint y: 121, endPoint x: 137, endPoint y: 119, distance: 335.4
click at [137, 119] on div "Matters ***** Overview Add Matter" at bounding box center [546, 105] width 1092 height 88
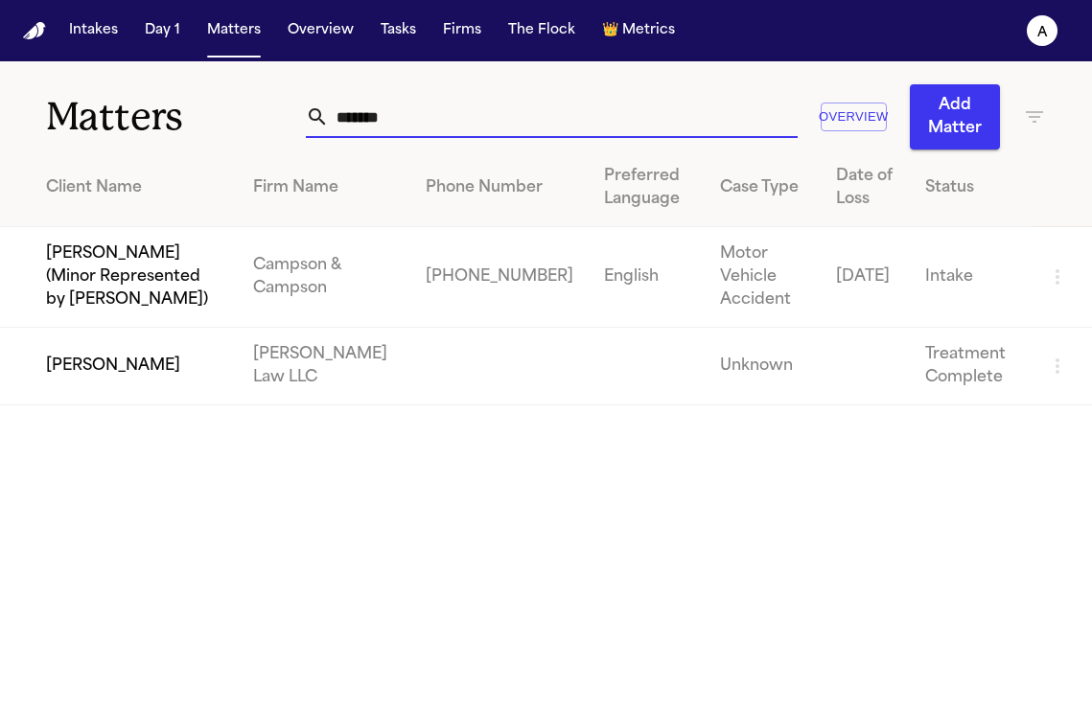
type input "*******"
click at [173, 379] on td "[PERSON_NAME]" at bounding box center [119, 367] width 238 height 78
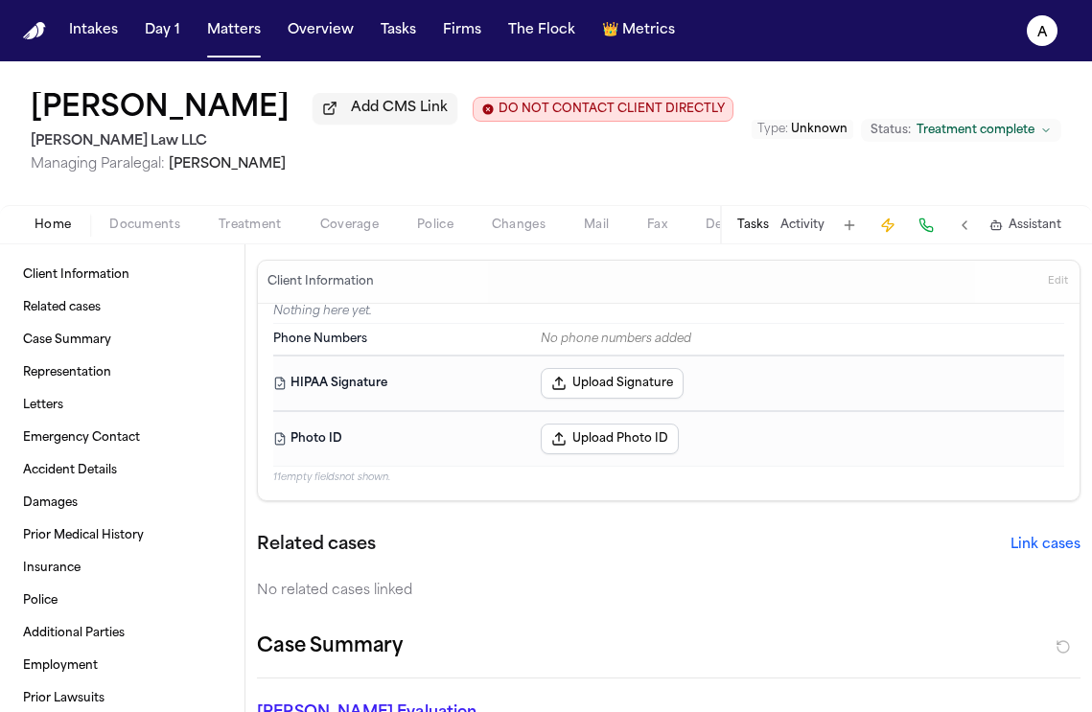
click at [754, 230] on button "Tasks" at bounding box center [753, 225] width 32 height 15
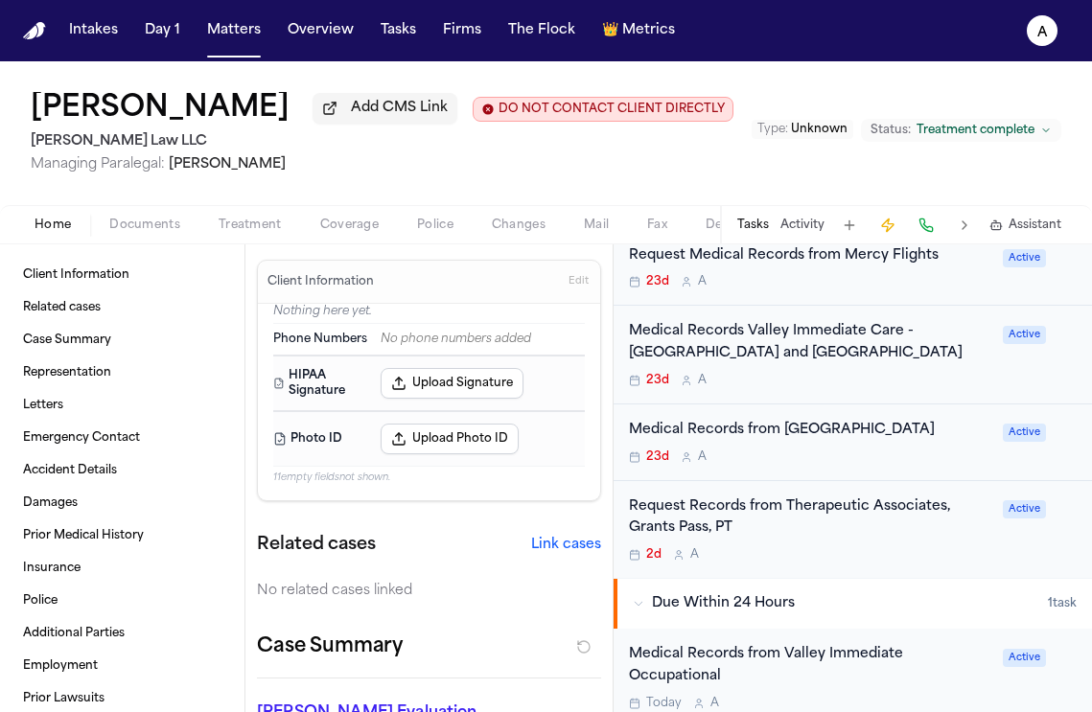
scroll to position [591, 0]
click at [841, 546] on div "Request Records from Therapeutic Associates, Grants Pass, PT 2d A" at bounding box center [810, 528] width 362 height 67
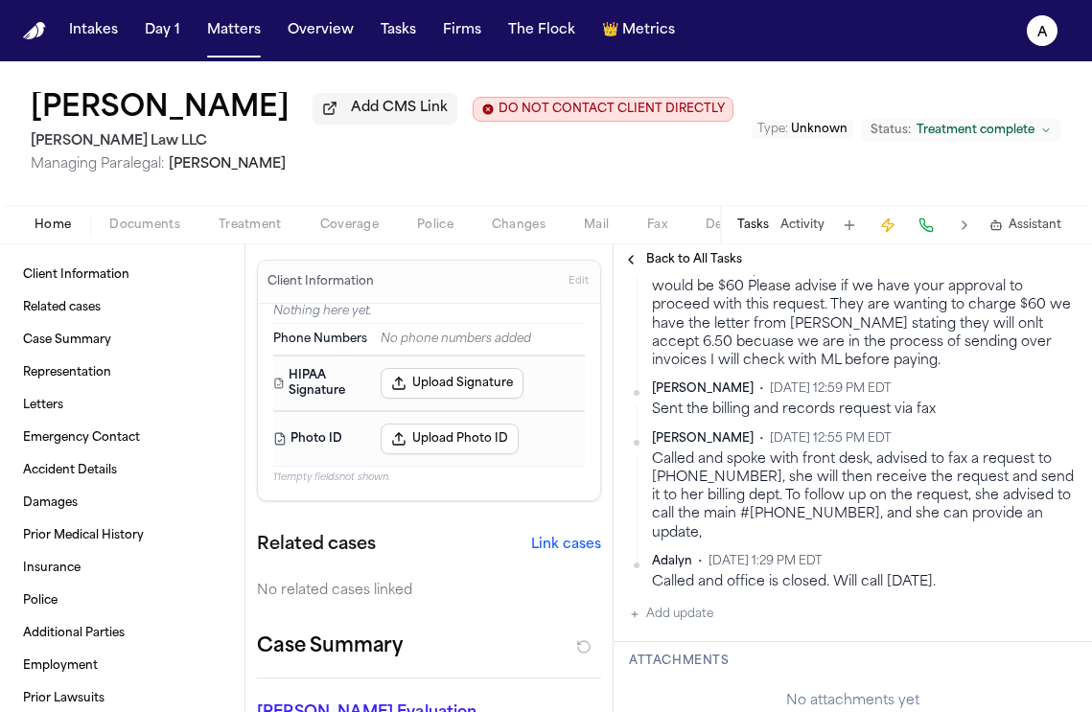
scroll to position [436, 0]
